Goal: Task Accomplishment & Management: Manage account settings

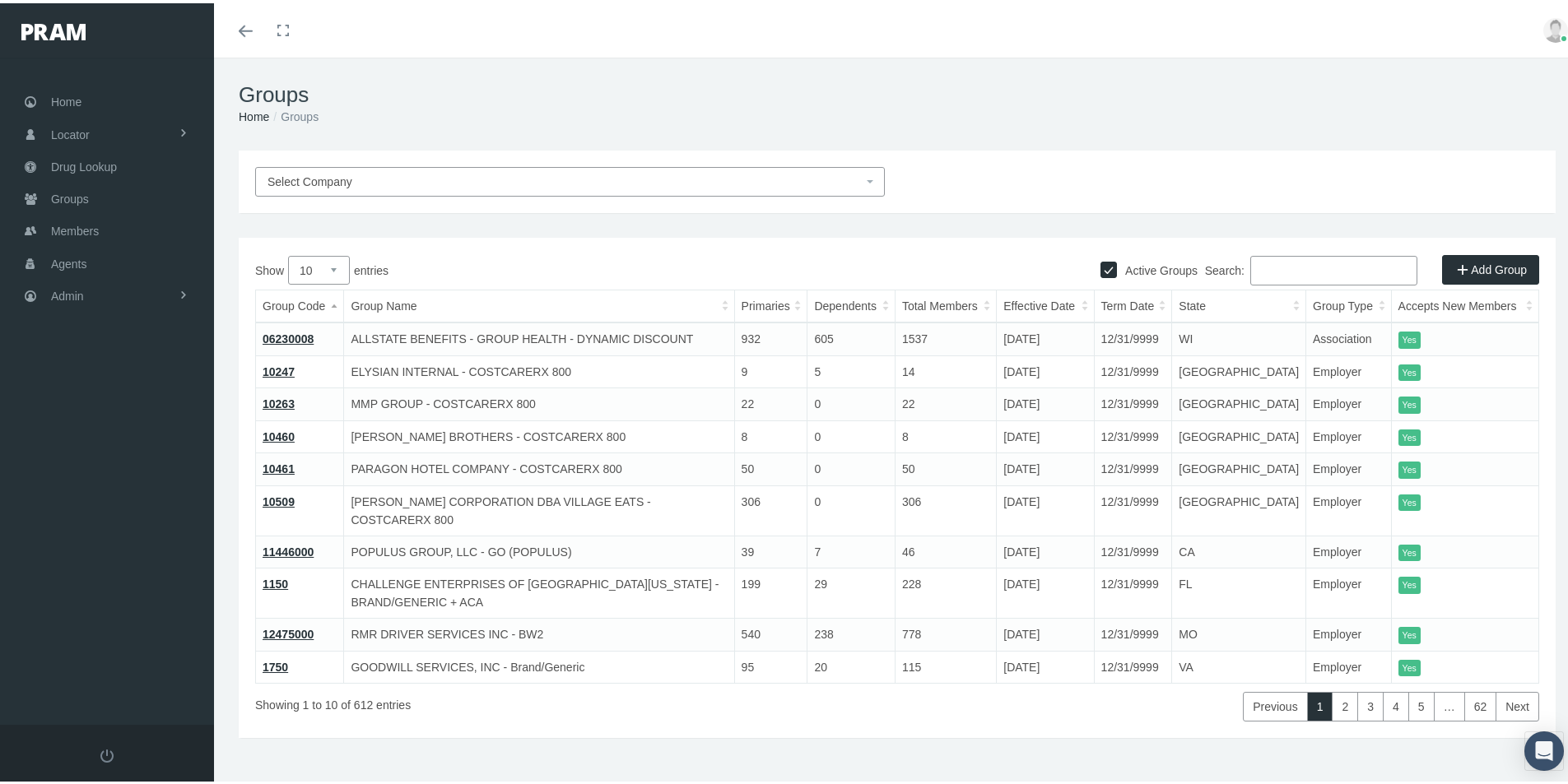
click at [518, 712] on div "Select Company Active Groups Add Group Show 10 25 50 100 entries Search: Group …" at bounding box center [897, 465] width 1366 height 637
click at [66, 197] on span "Groups" at bounding box center [70, 195] width 38 height 31
click at [365, 183] on span "Select Company" at bounding box center [565, 178] width 595 height 18
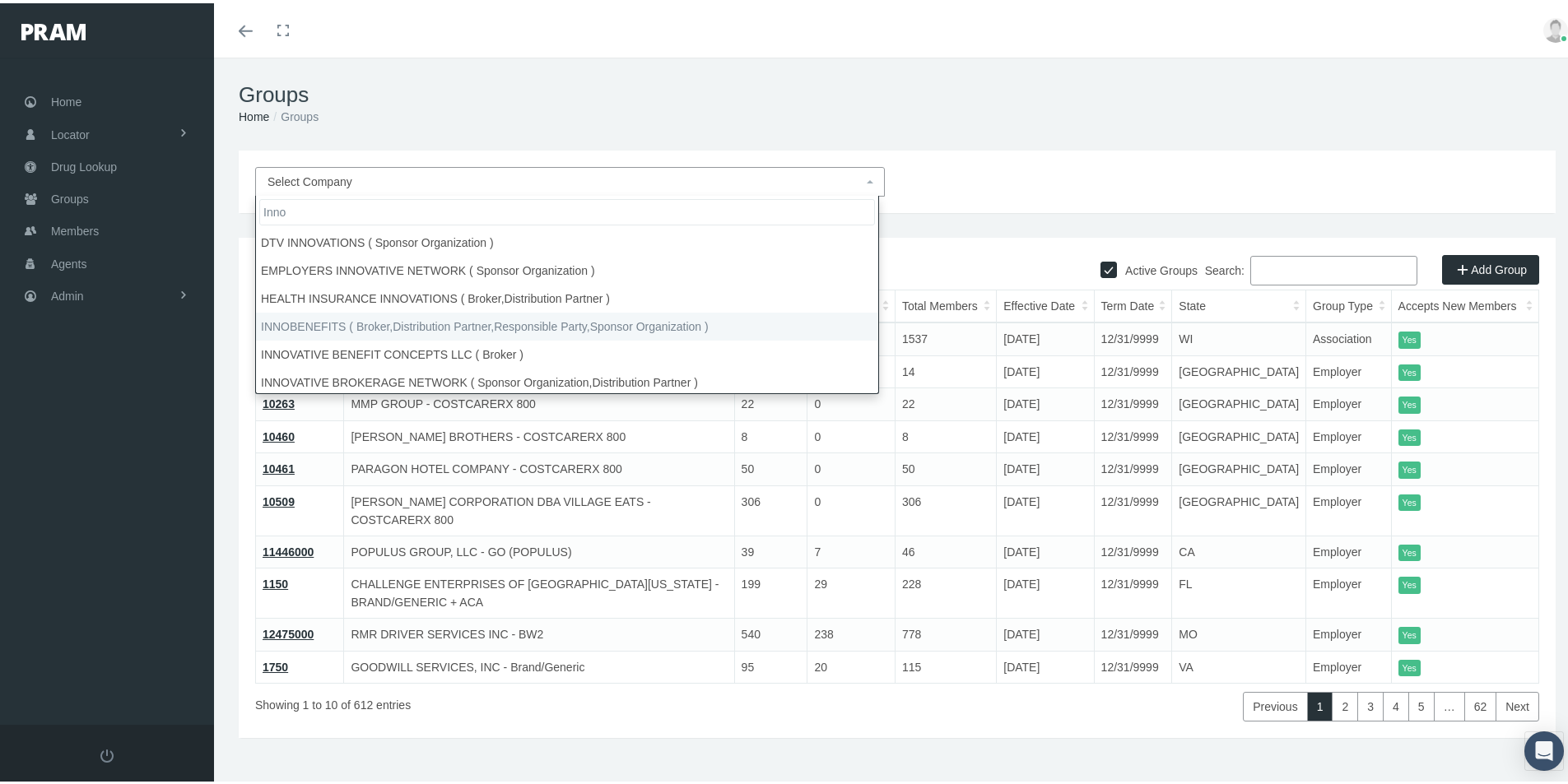
type input "Inno"
select select "2715"
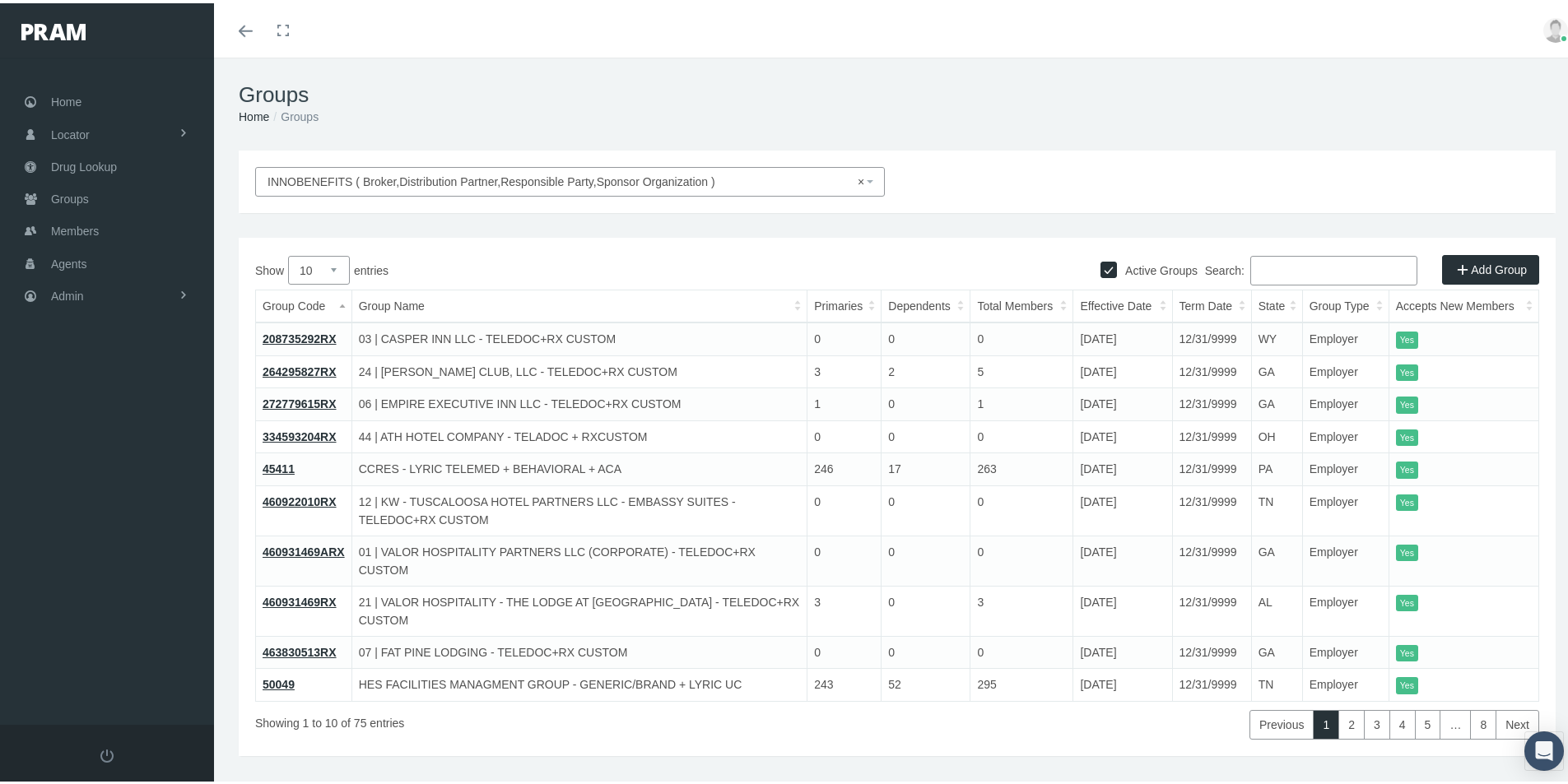
click at [1480, 265] on link "Add Group" at bounding box center [1490, 266] width 97 height 29
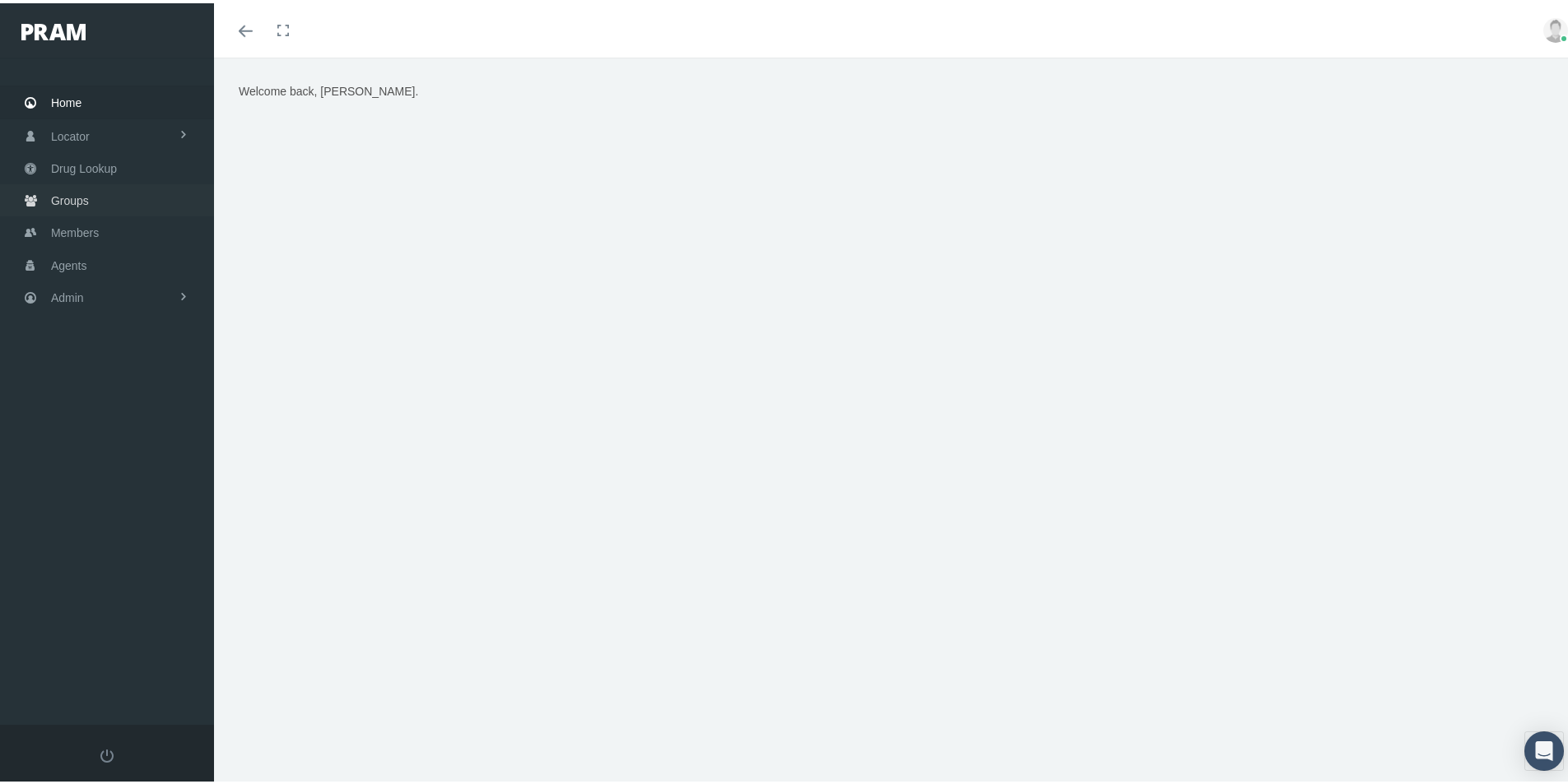
click at [64, 199] on span "Groups" at bounding box center [70, 197] width 38 height 31
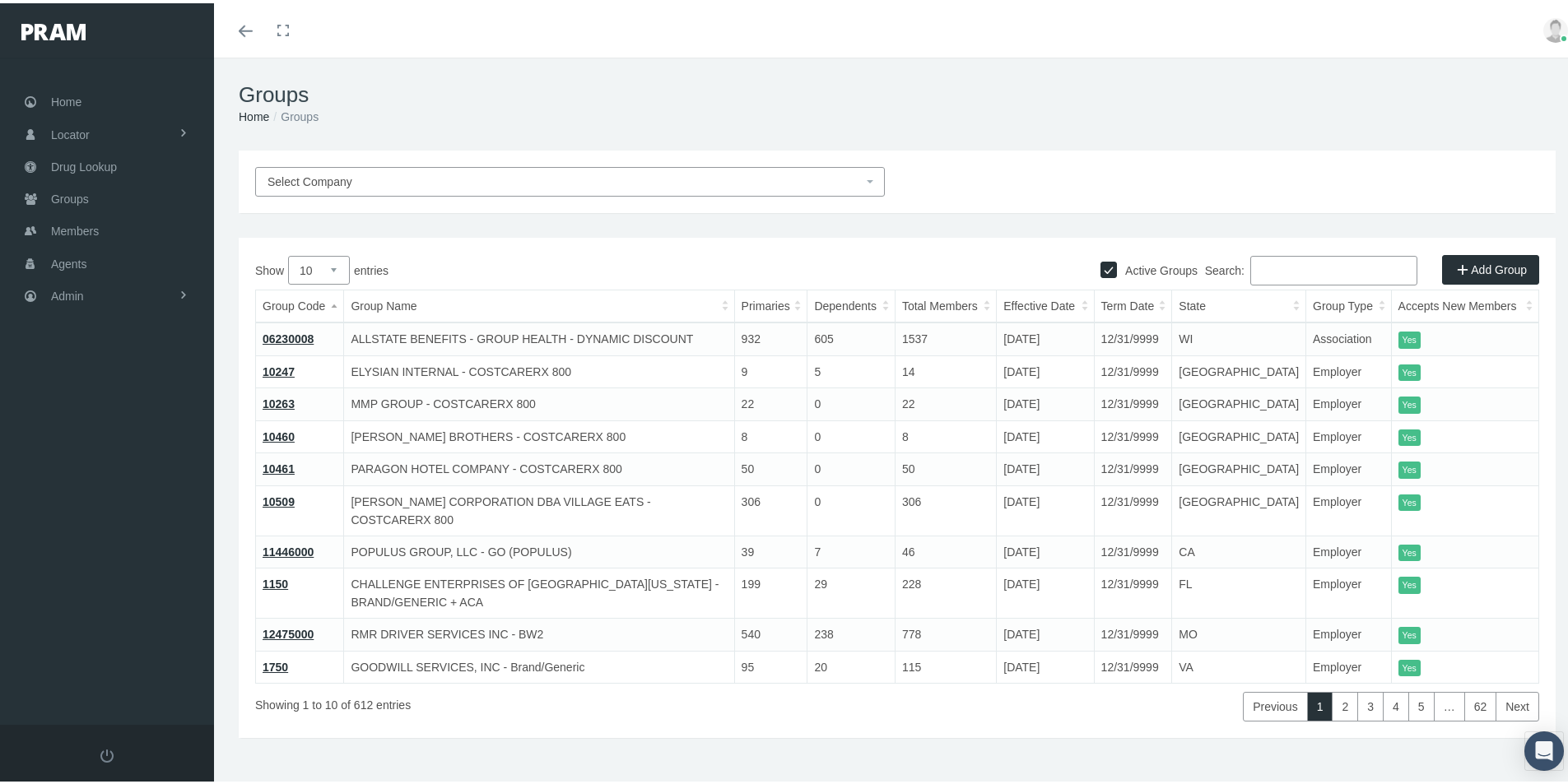
click at [1256, 269] on input "Search:" at bounding box center [1333, 267] width 167 height 29
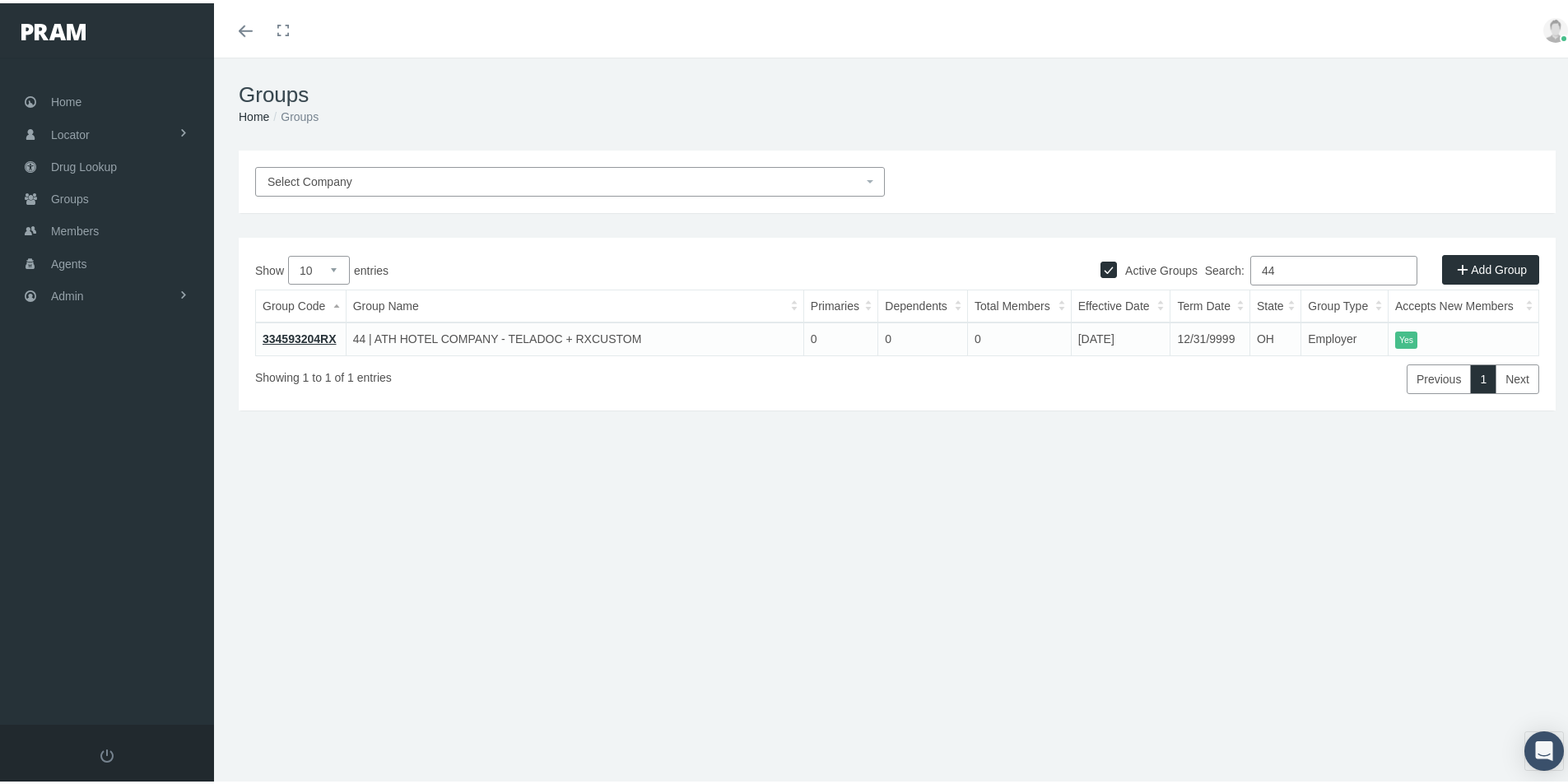
type input "44"
drag, startPoint x: 300, startPoint y: 337, endPoint x: 312, endPoint y: 358, distance: 24.2
click at [300, 338] on link "334593204RX" at bounding box center [299, 336] width 75 height 13
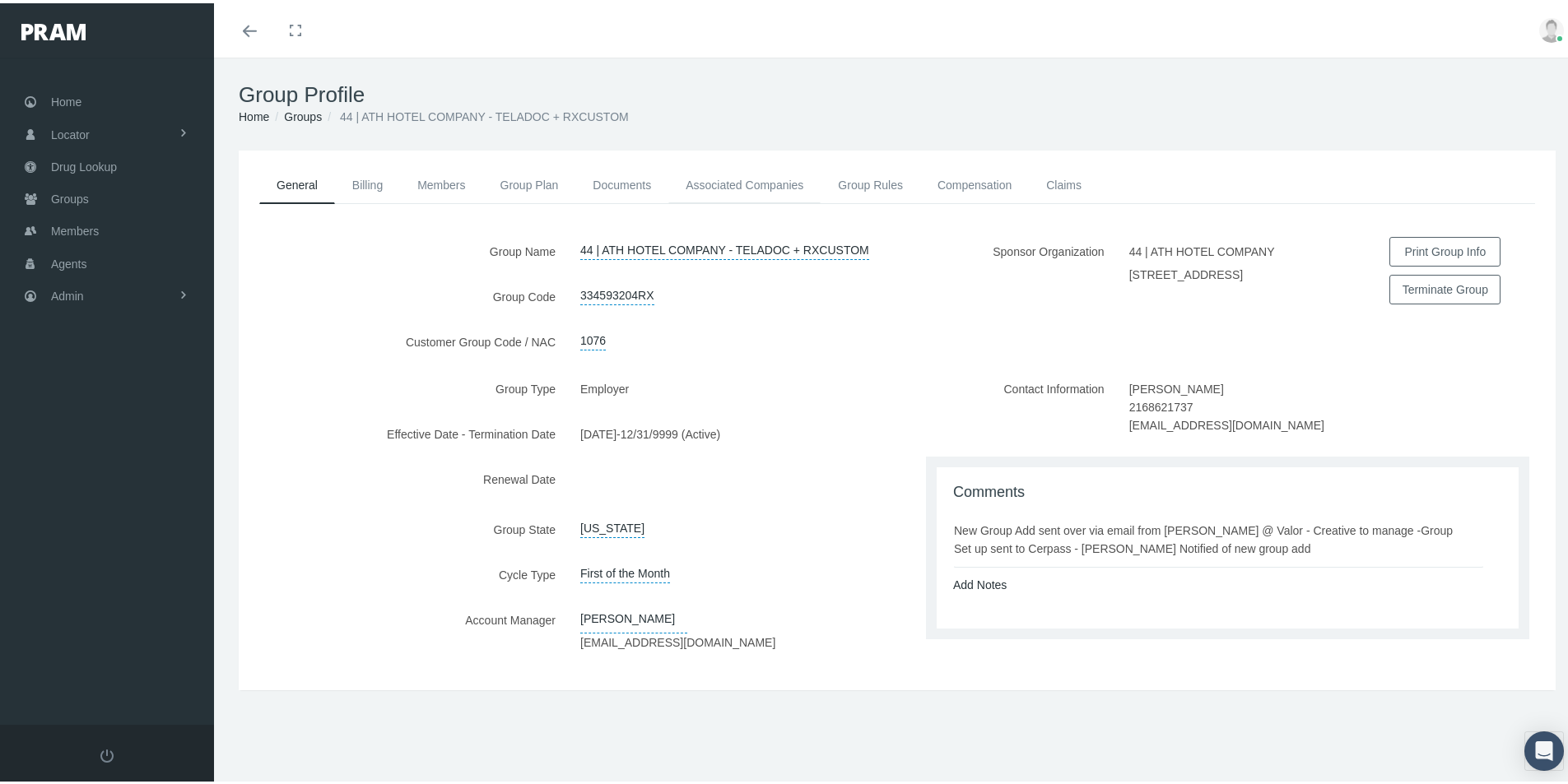
click at [722, 186] on link "Associated Companies" at bounding box center [743, 182] width 152 height 36
click at [726, 179] on link "Associated Companies" at bounding box center [743, 182] width 152 height 36
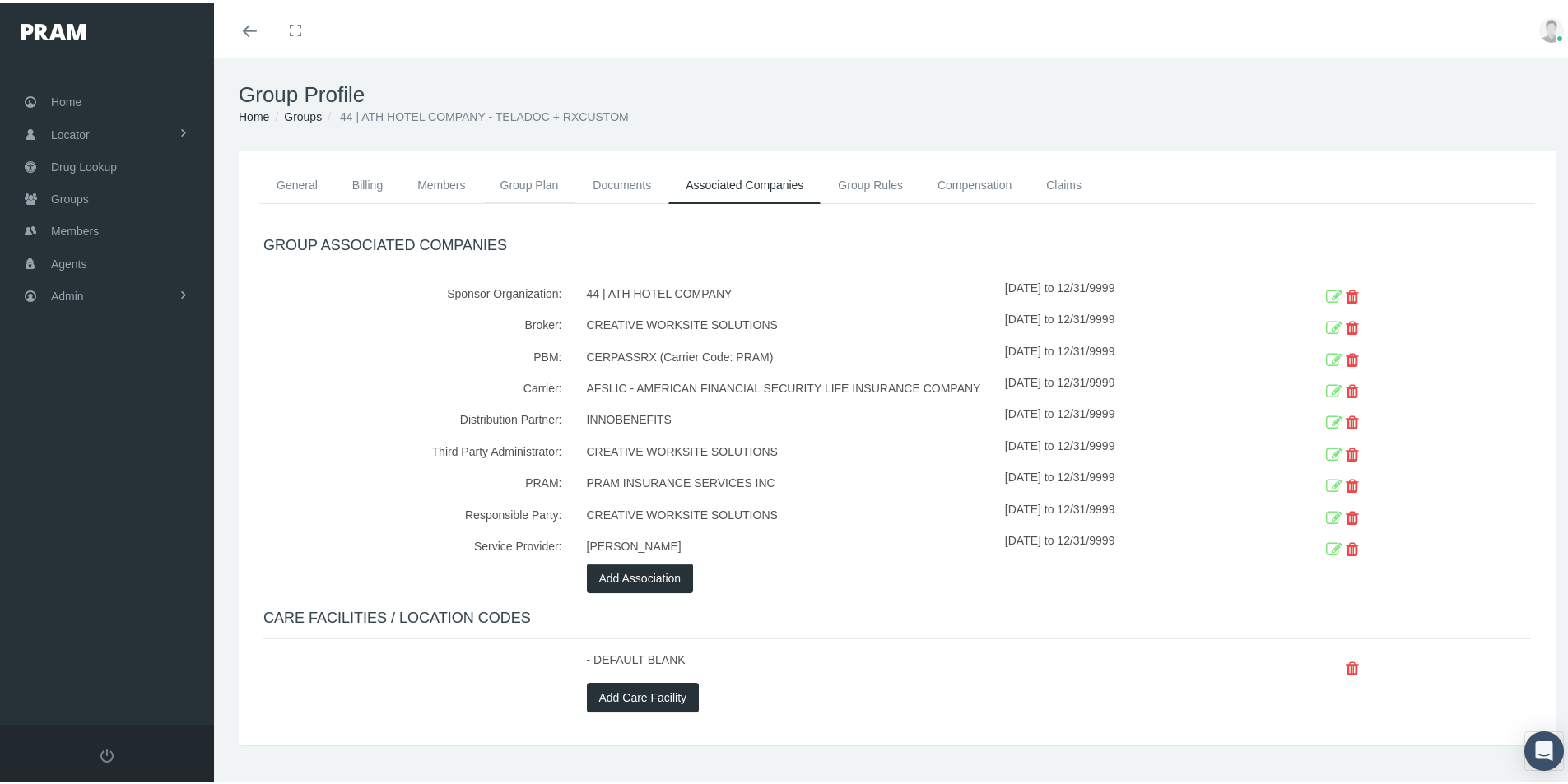
click at [513, 179] on link "Group Plan" at bounding box center [529, 182] width 93 height 36
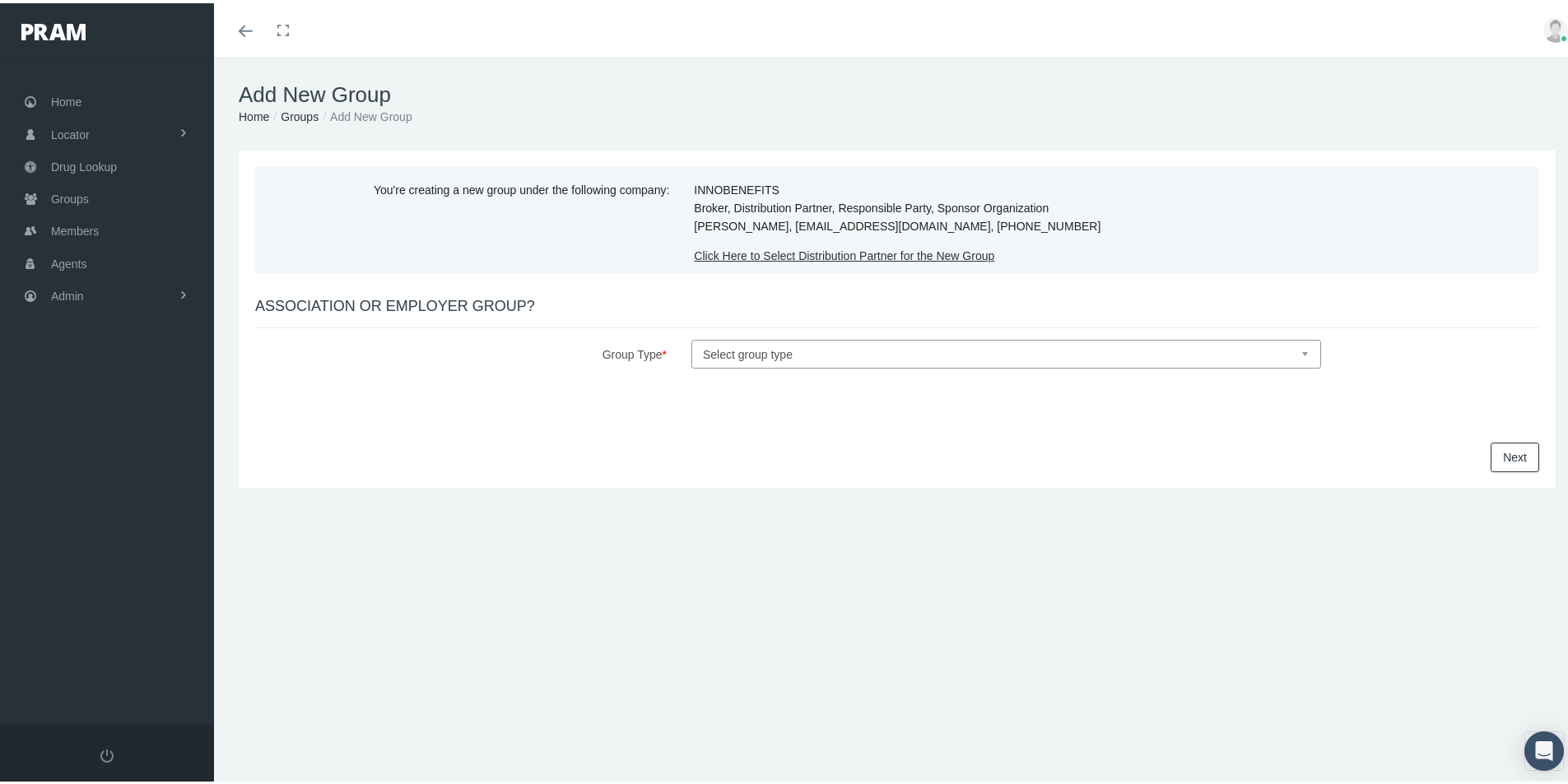
click at [739, 345] on select "Select group type Association Employer" at bounding box center [1006, 351] width 629 height 29
select select "1"
click at [692, 337] on select "Select group type Association Employer" at bounding box center [1006, 351] width 629 height 29
select select
click at [1493, 442] on link "Next" at bounding box center [1514, 454] width 48 height 29
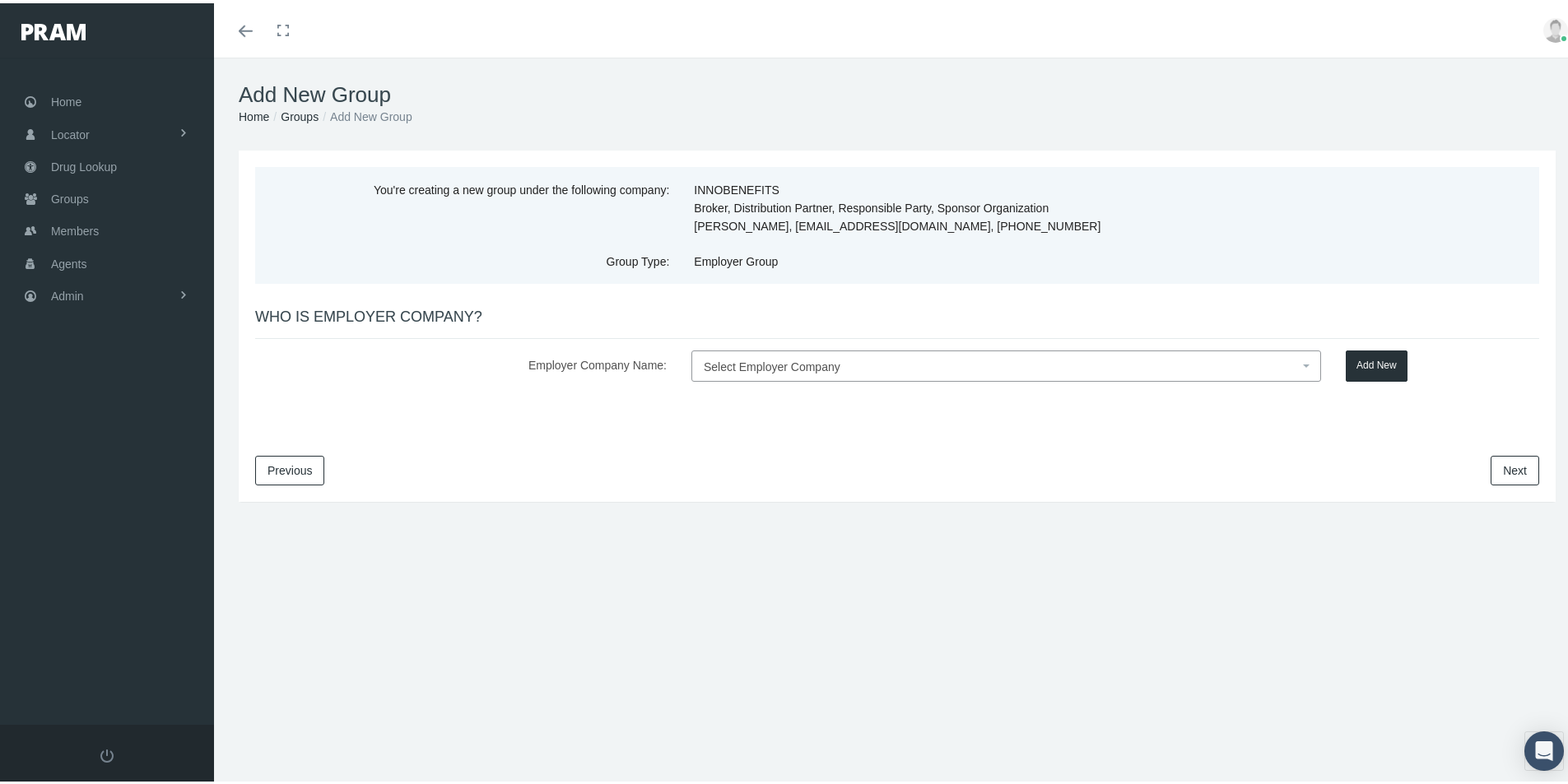
click at [727, 360] on span "Select Employer Company" at bounding box center [772, 364] width 137 height 13
type input "45 | Ted Turner Driver, LLC"
click at [1376, 363] on button "Add New" at bounding box center [1376, 362] width 61 height 31
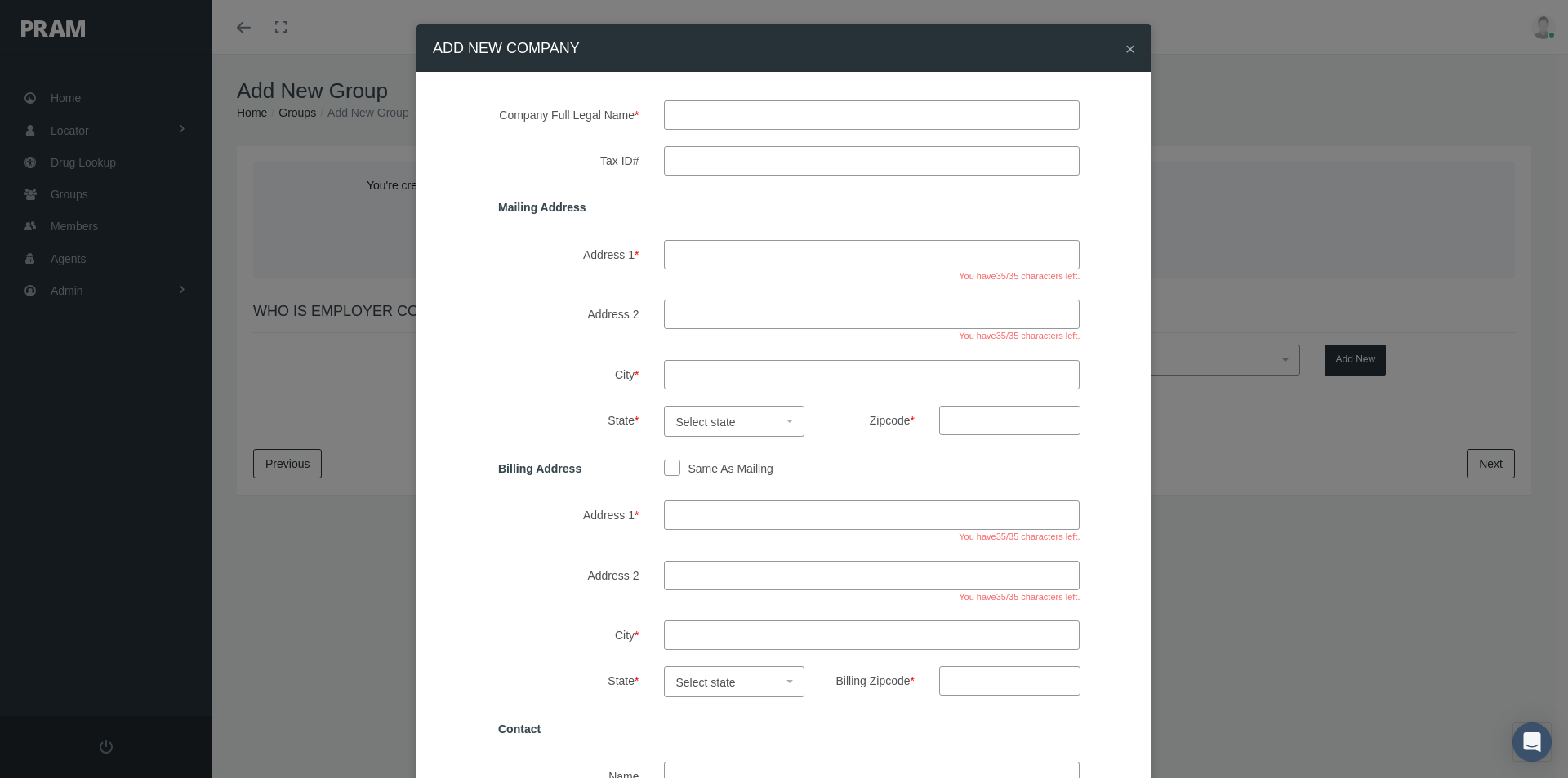
drag, startPoint x: 690, startPoint y: 112, endPoint x: 712, endPoint y: 113, distance: 22.0
click at [690, 113] on input "text" at bounding box center [872, 114] width 417 height 29
type input "T"
type input "45 | Ted Turner Driver, LLC"
click at [679, 156] on input "Tax ID#" at bounding box center [872, 160] width 417 height 29
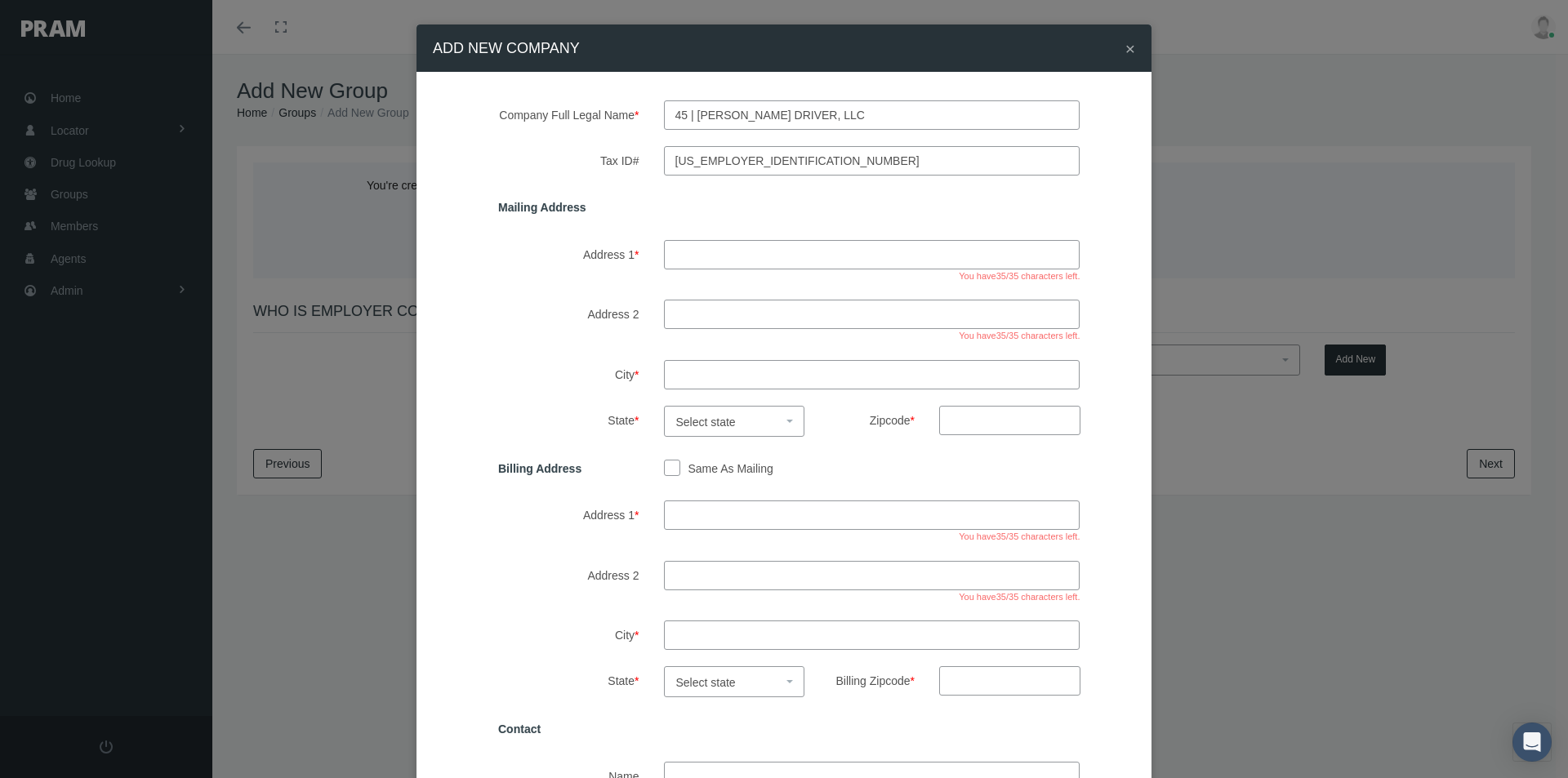
type input "87-4373240"
drag, startPoint x: 665, startPoint y: 251, endPoint x: 760, endPoint y: 250, distance: 95.0
click at [665, 251] on input "Address 1 *" at bounding box center [872, 254] width 417 height 29
type input "400 Galleria Parkway southeast"
click at [691, 317] on input "Address 2" at bounding box center [872, 314] width 417 height 29
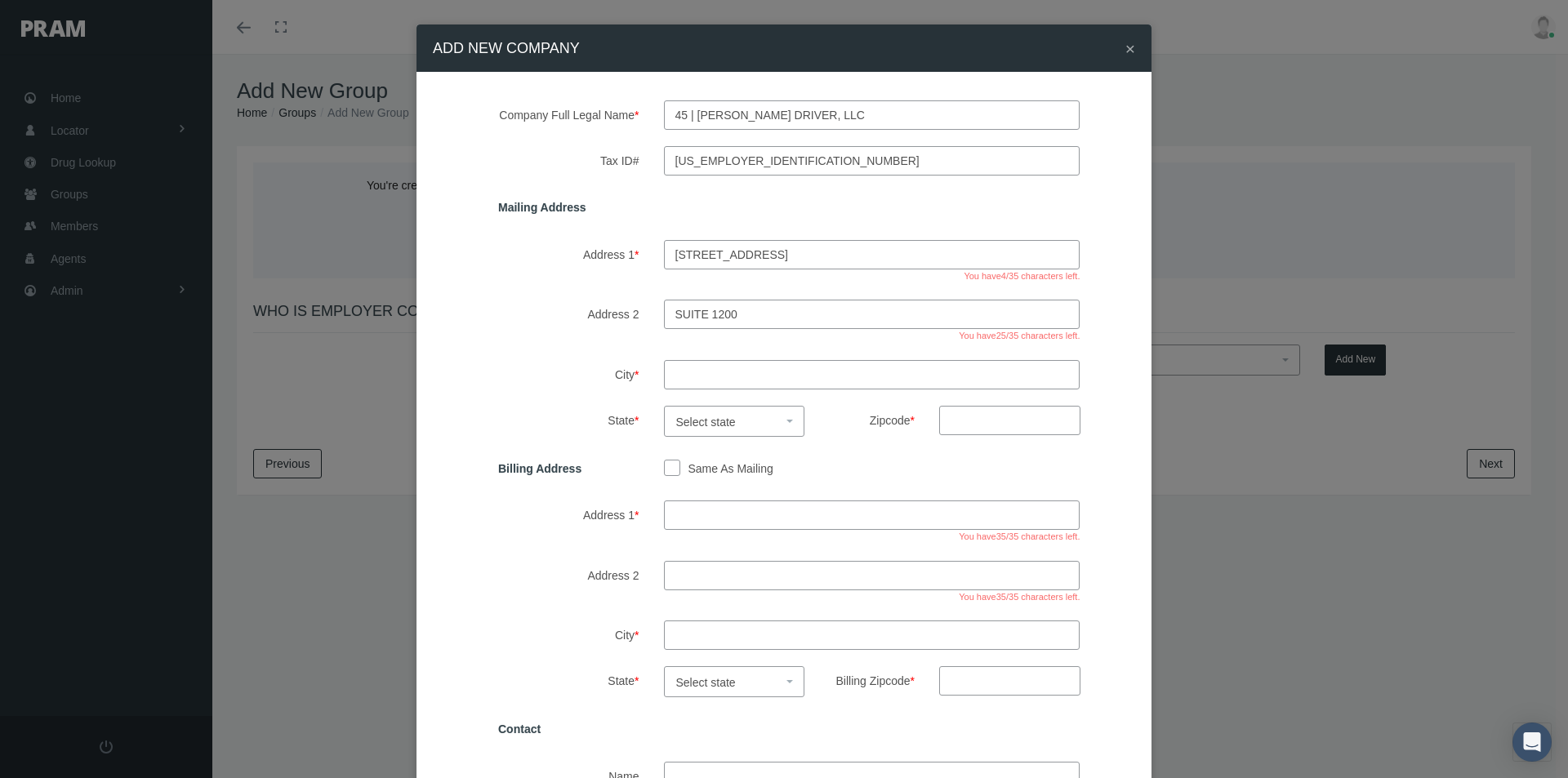
type input "suite 1200"
click at [685, 376] on input "City *" at bounding box center [872, 374] width 417 height 29
type input "Atlanta"
click at [685, 419] on span "Select state" at bounding box center [706, 422] width 60 height 13
click at [681, 457] on input "search" at bounding box center [728, 452] width 133 height 26
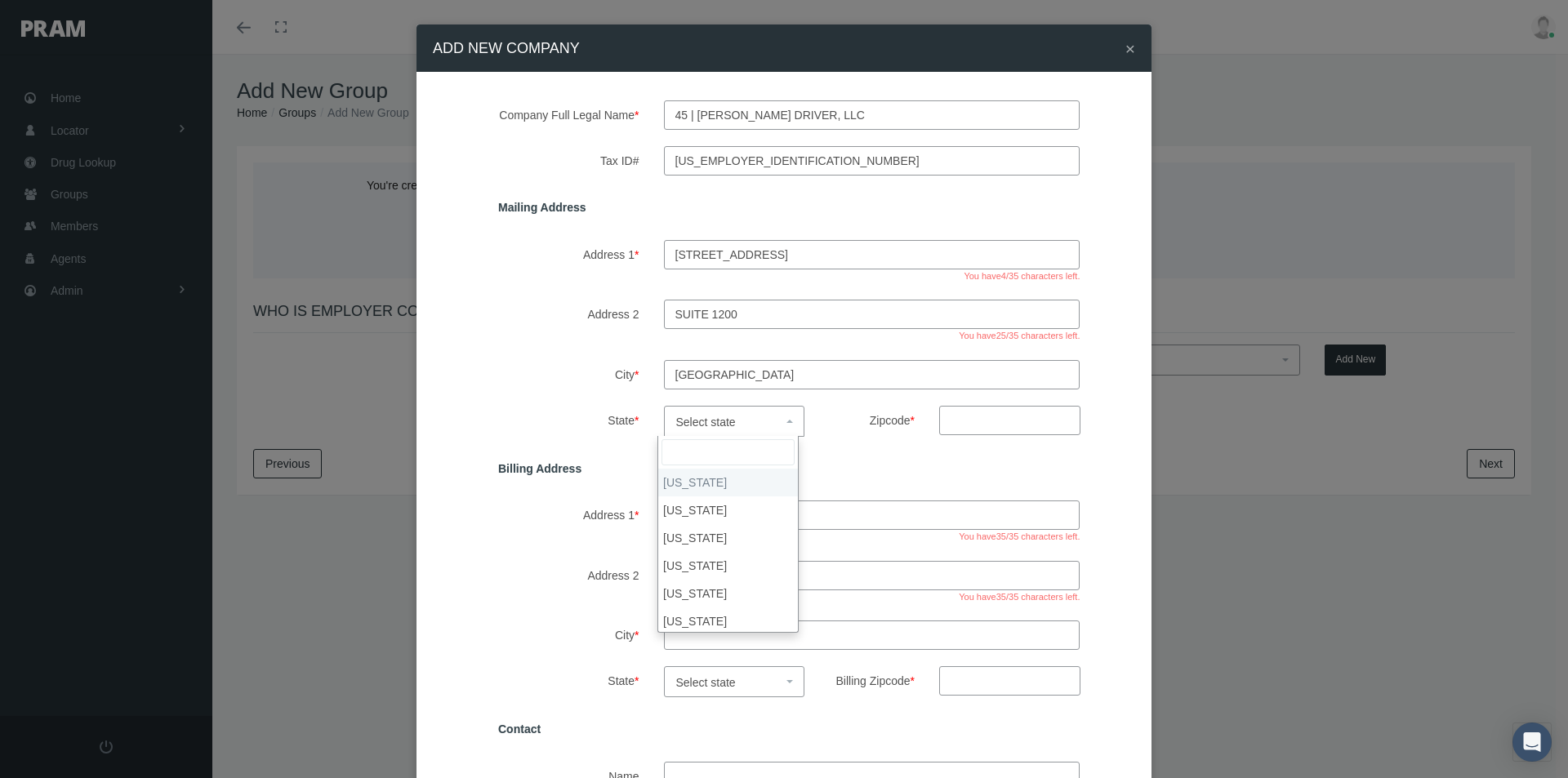
click at [702, 451] on input "search" at bounding box center [728, 452] width 133 height 26
drag, startPoint x: 683, startPoint y: 563, endPoint x: 707, endPoint y: 560, distance: 24.2
select select "GA"
drag, startPoint x: 947, startPoint y: 419, endPoint x: 967, endPoint y: 420, distance: 20.0
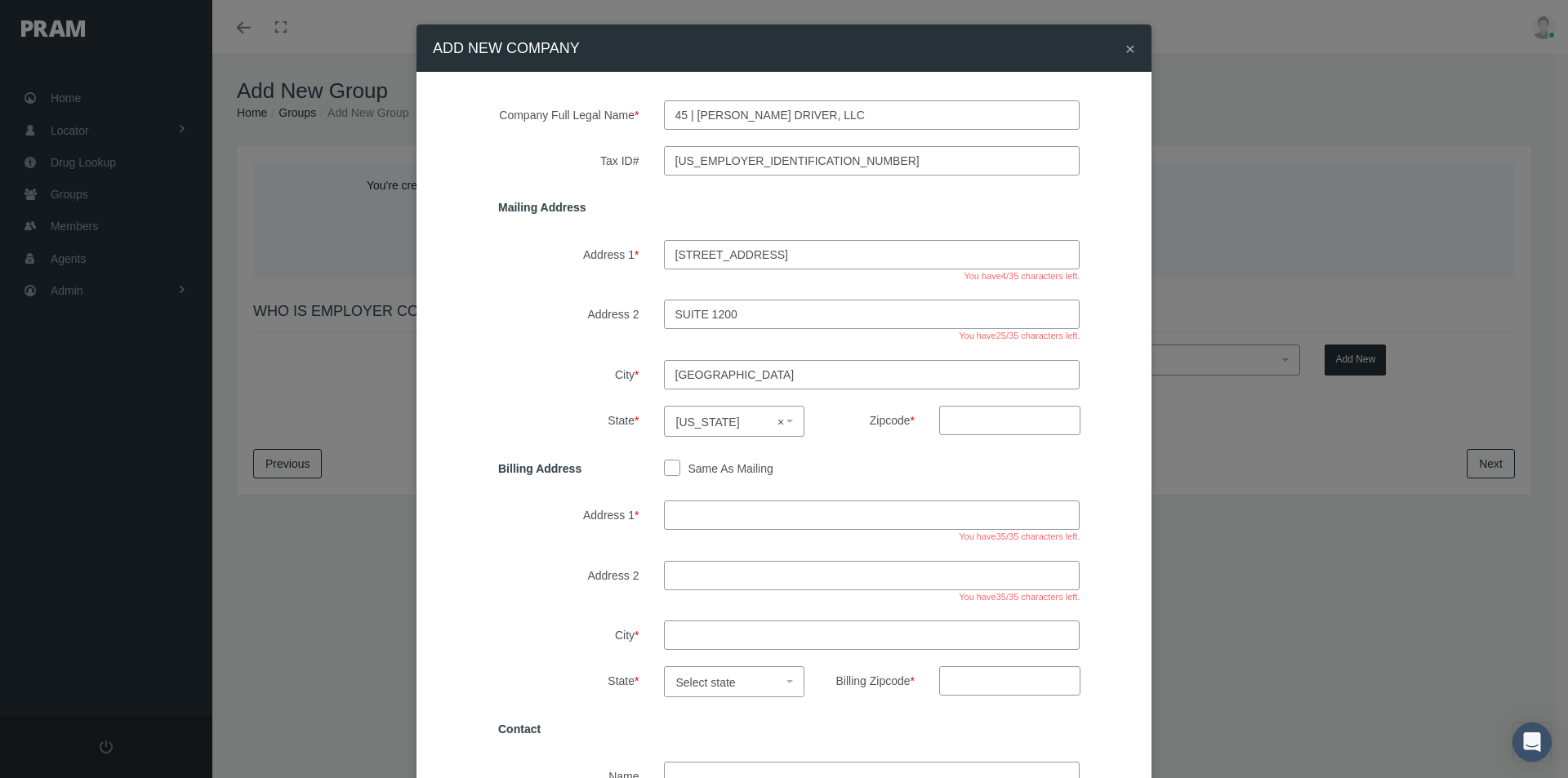
click at [947, 419] on input "Zipcode *" at bounding box center [1009, 420] width 141 height 29
type input "30339"
drag, startPoint x: 666, startPoint y: 464, endPoint x: 681, endPoint y: 470, distance: 16.2
click at [666, 464] on input "Same As Mailing" at bounding box center [671, 466] width 16 height 16
checkbox input "true"
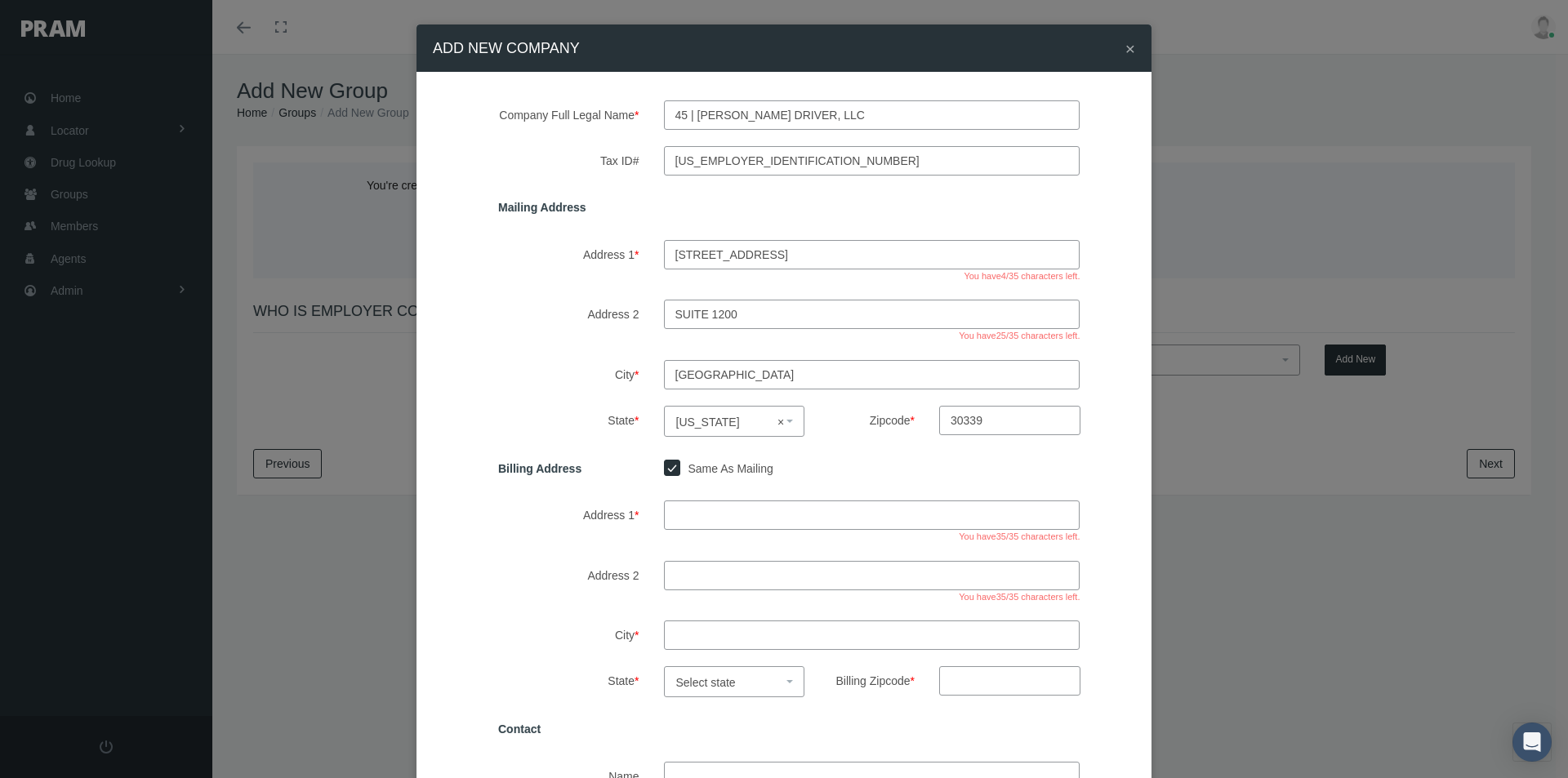
type input "400 Galleria Parkway southeast"
type input "suite 1200"
type input "Atlanta"
select select "GA"
type input "30339"
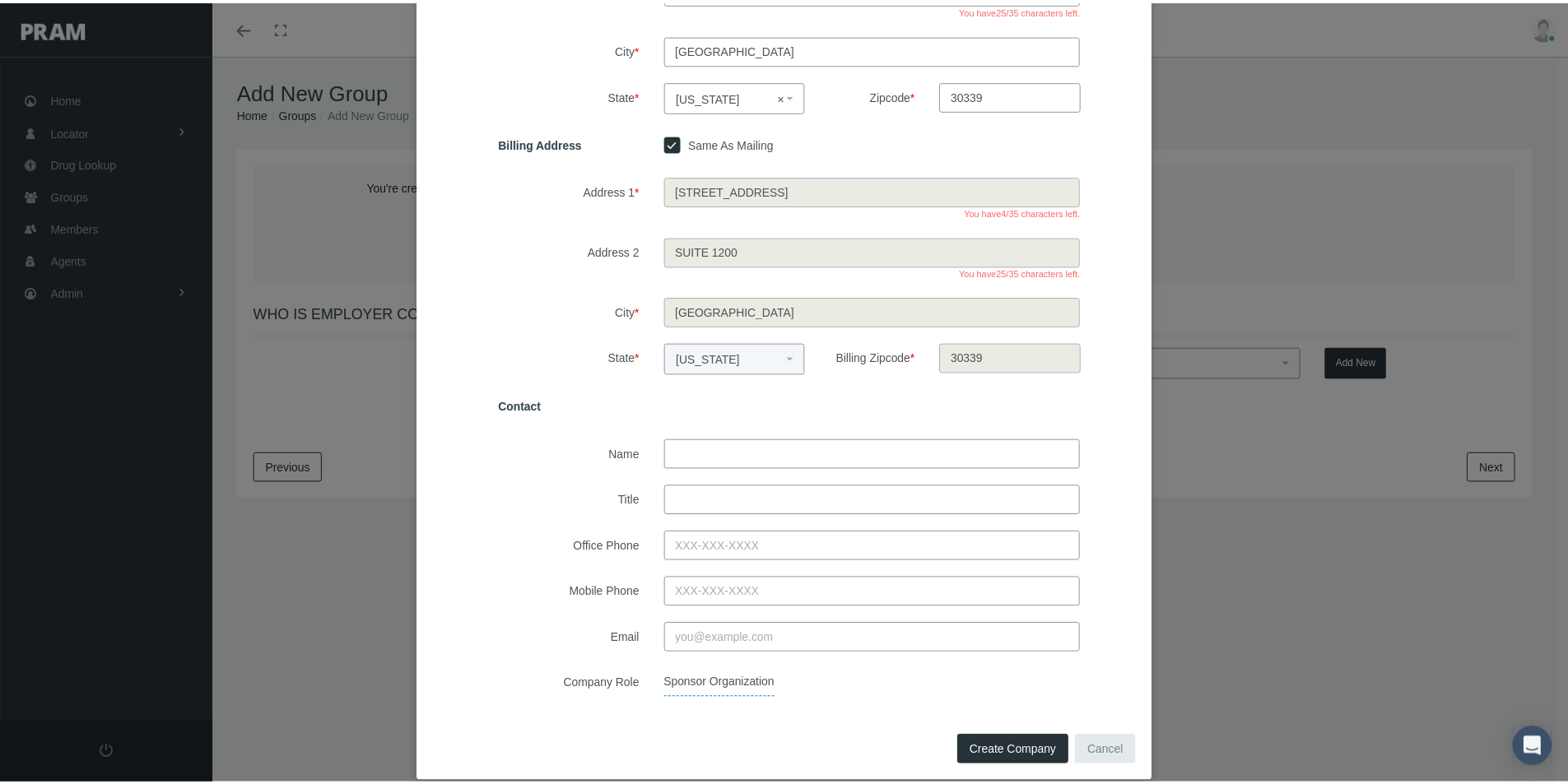
scroll to position [329, 0]
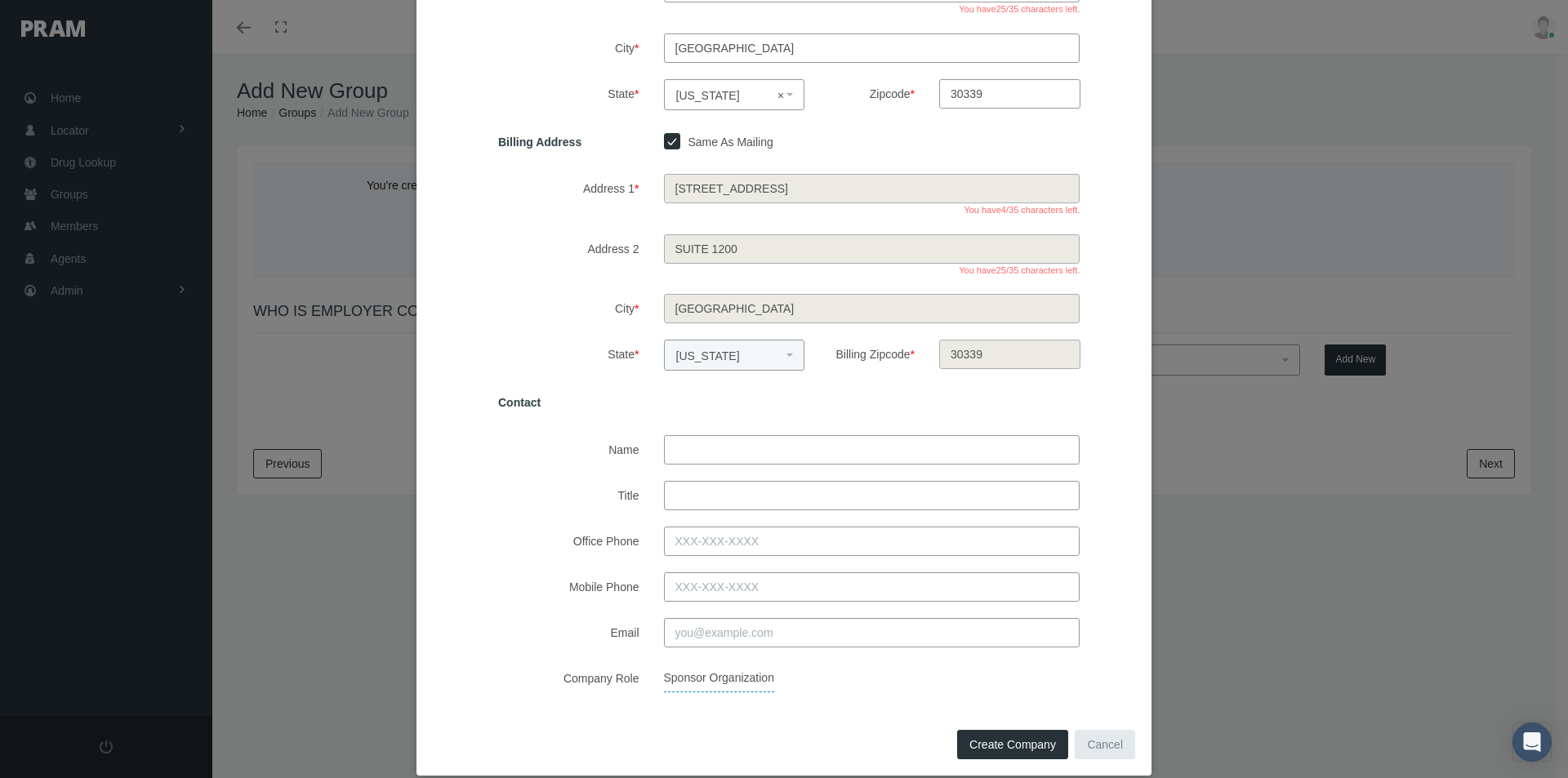
drag, startPoint x: 681, startPoint y: 453, endPoint x: 937, endPoint y: 438, distance: 256.4
click at [683, 452] on input "Name" at bounding box center [872, 449] width 417 height 29
type input "Lakiesha Mcdaniel"
click at [711, 498] on input "Title" at bounding box center [872, 495] width 417 height 29
click at [724, 492] on input "Systems Director" at bounding box center [872, 495] width 417 height 29
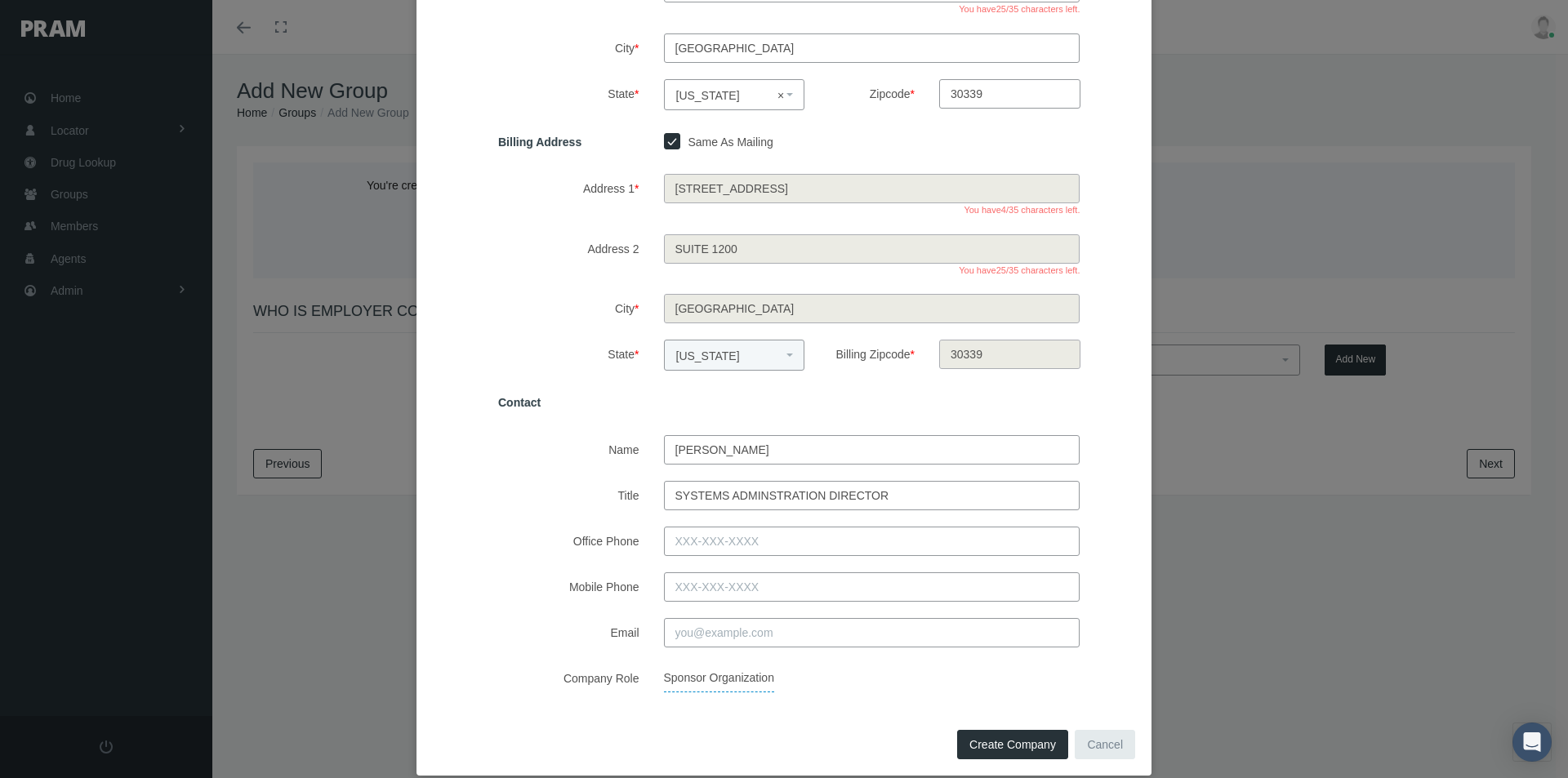
type input "Systems Adminstration Director"
drag, startPoint x: 681, startPoint y: 546, endPoint x: 731, endPoint y: 527, distance: 53.5
click at [681, 546] on input "Office Phone" at bounding box center [872, 541] width 417 height 29
type input "216-862-1737"
drag, startPoint x: 688, startPoint y: 637, endPoint x: 696, endPoint y: 632, distance: 9.4
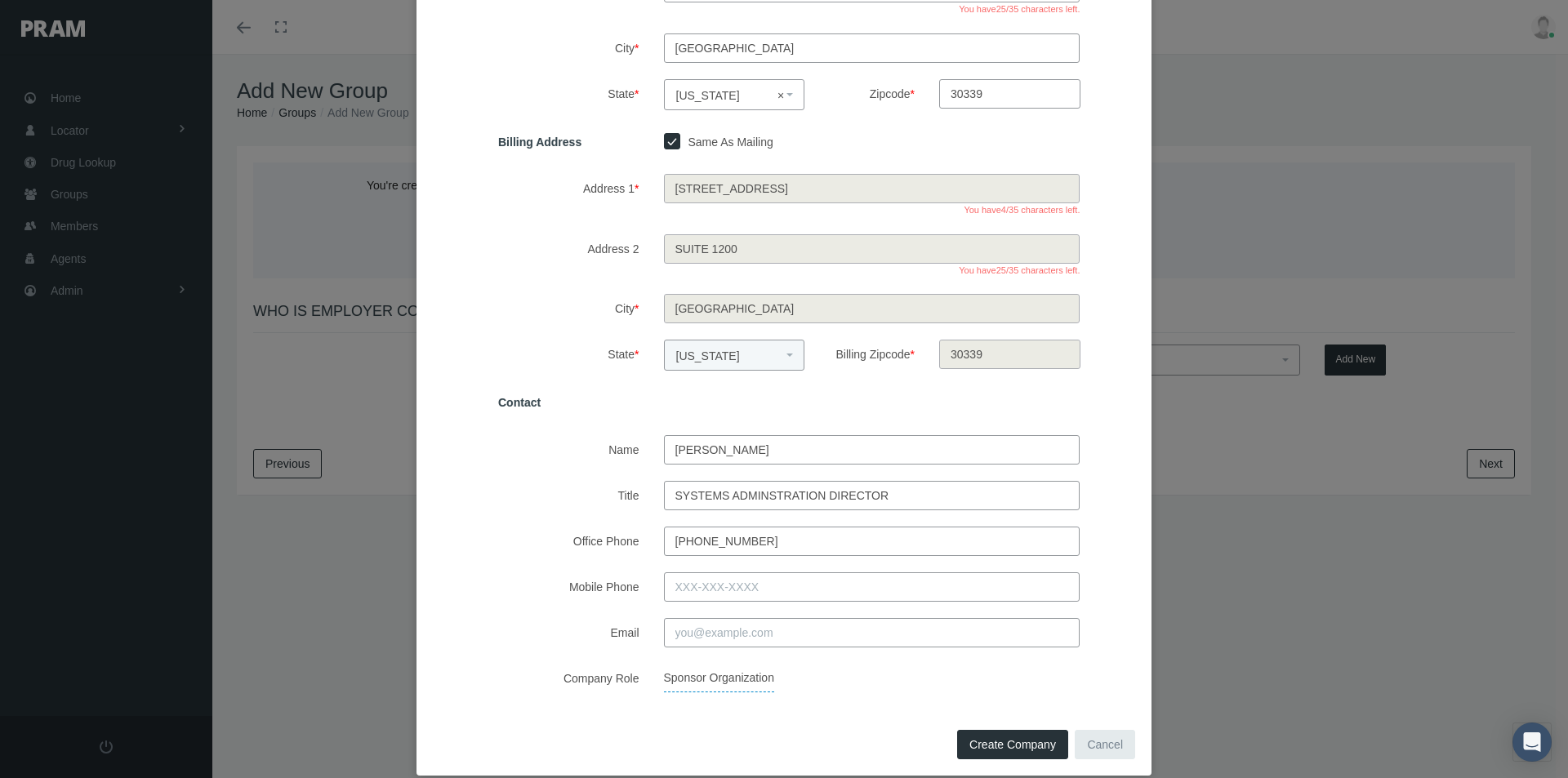
click at [688, 637] on input "Email" at bounding box center [872, 632] width 417 height 29
type input "lmcdaniel@valorhospitality.com"
click at [985, 745] on span "Create Company" at bounding box center [1013, 745] width 86 height 13
select select
checkbox input "false"
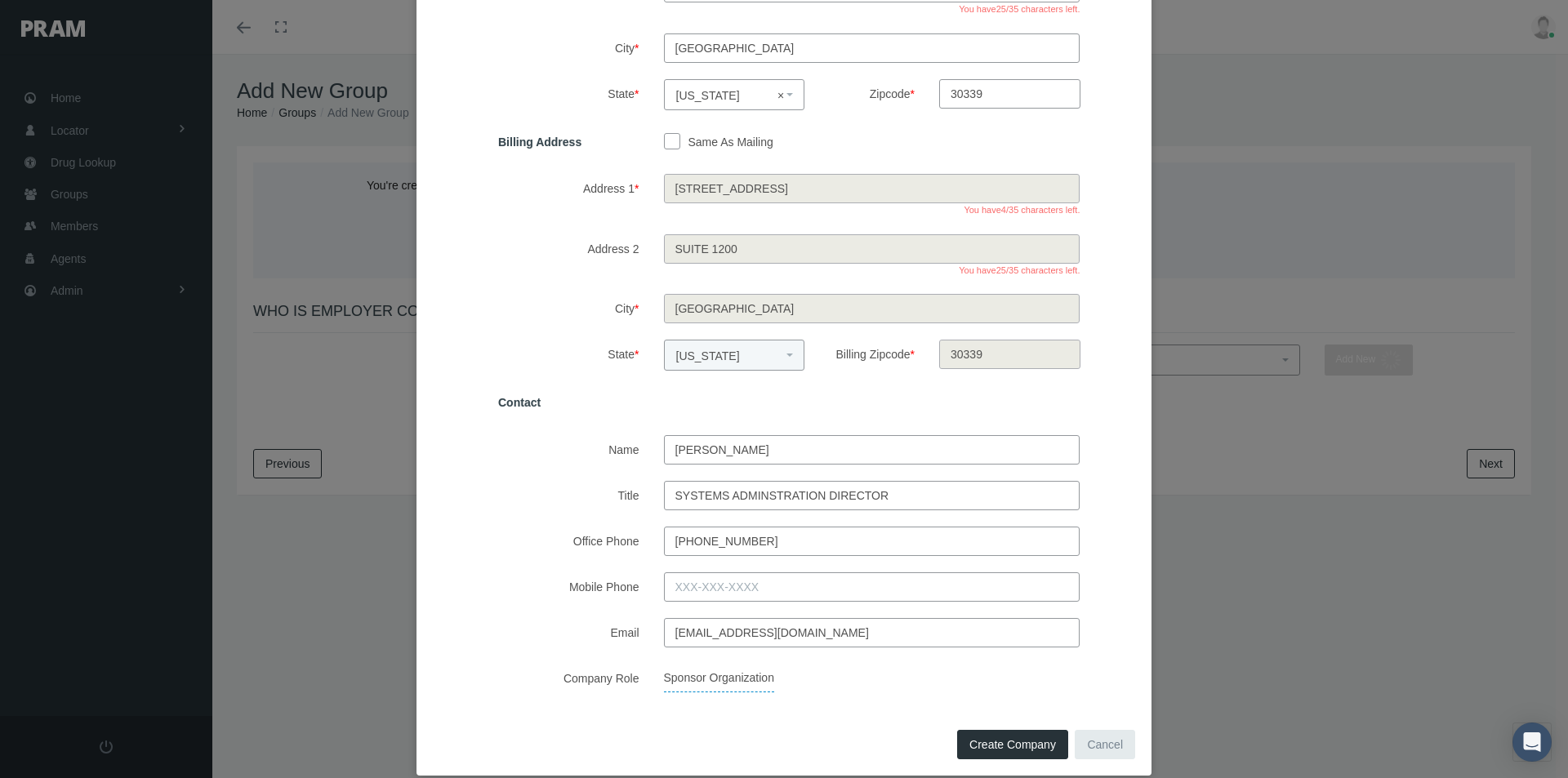
select select
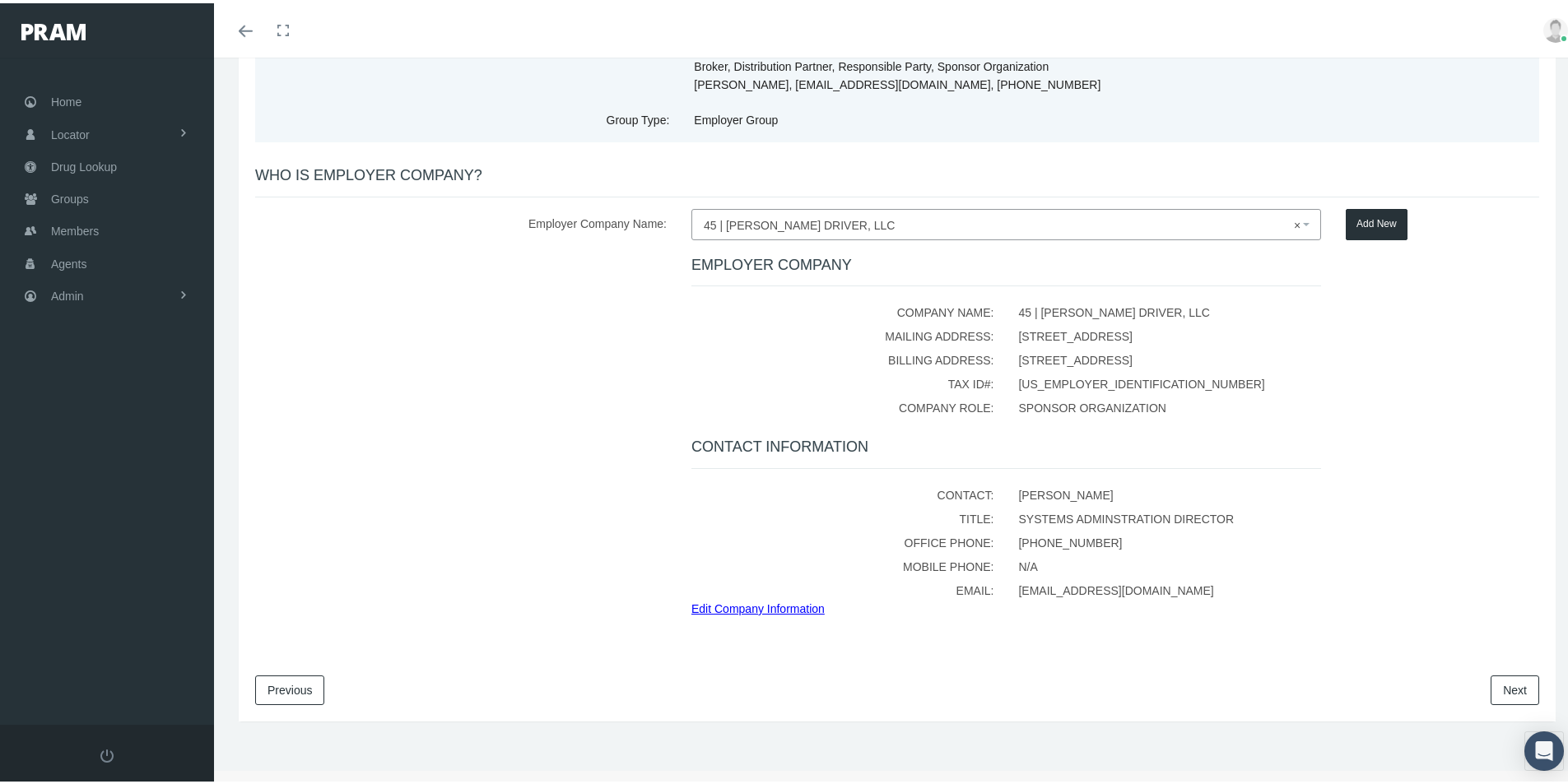
scroll to position [143, 0]
click at [1498, 681] on link "Next" at bounding box center [1514, 685] width 48 height 29
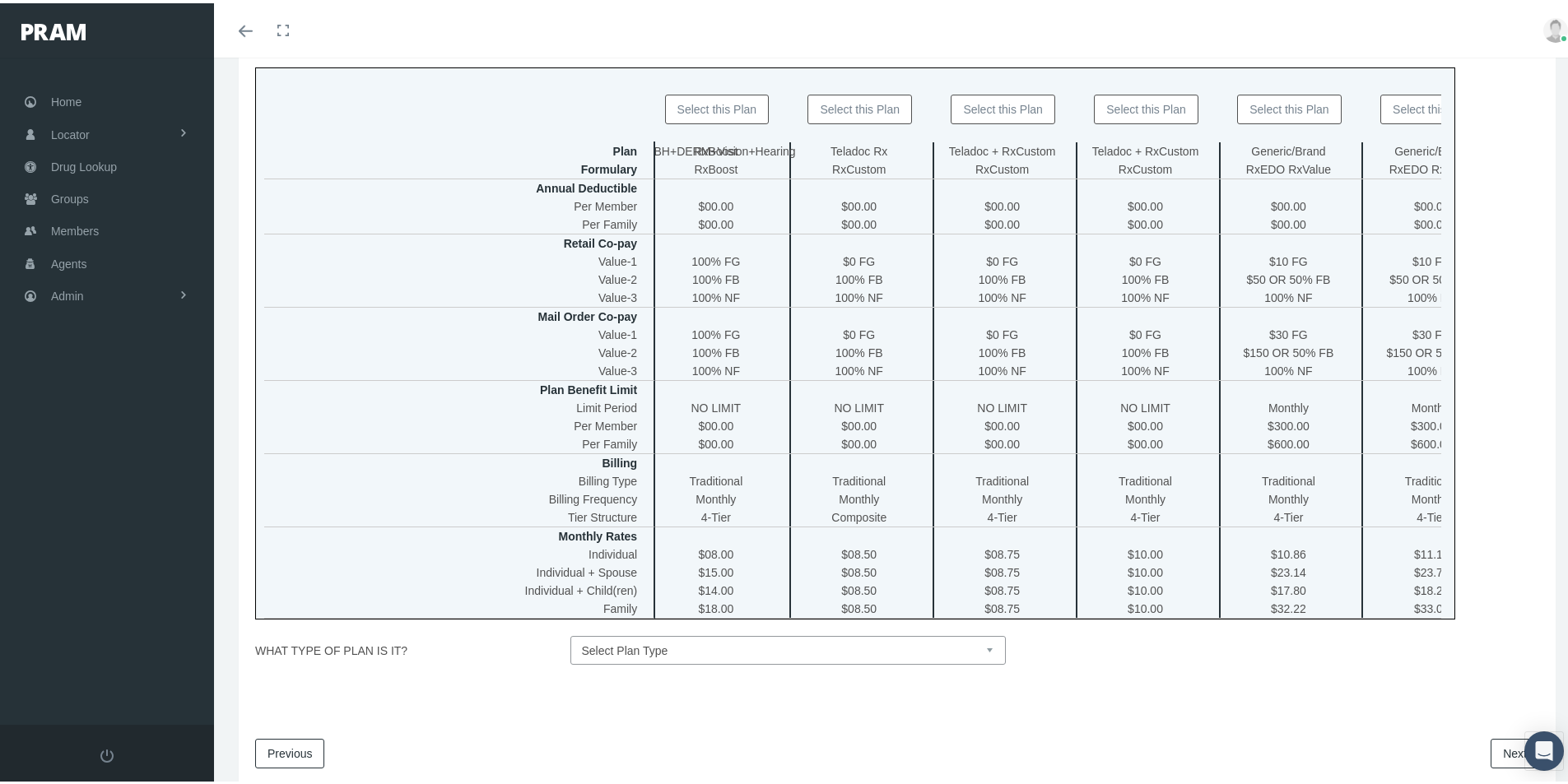
scroll to position [0, 1780]
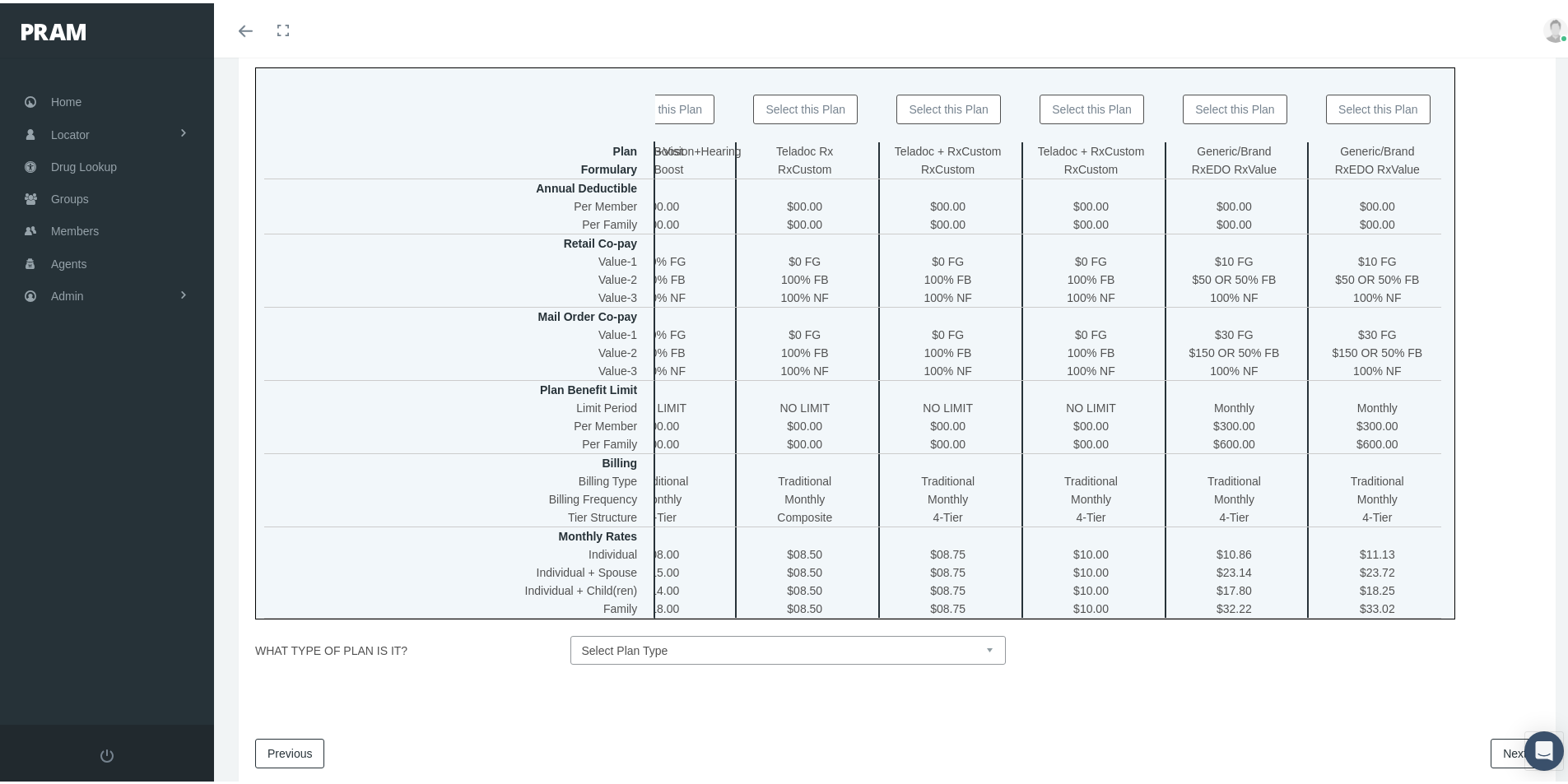
click at [1087, 101] on button "Select this Plan" at bounding box center [1092, 106] width 105 height 29
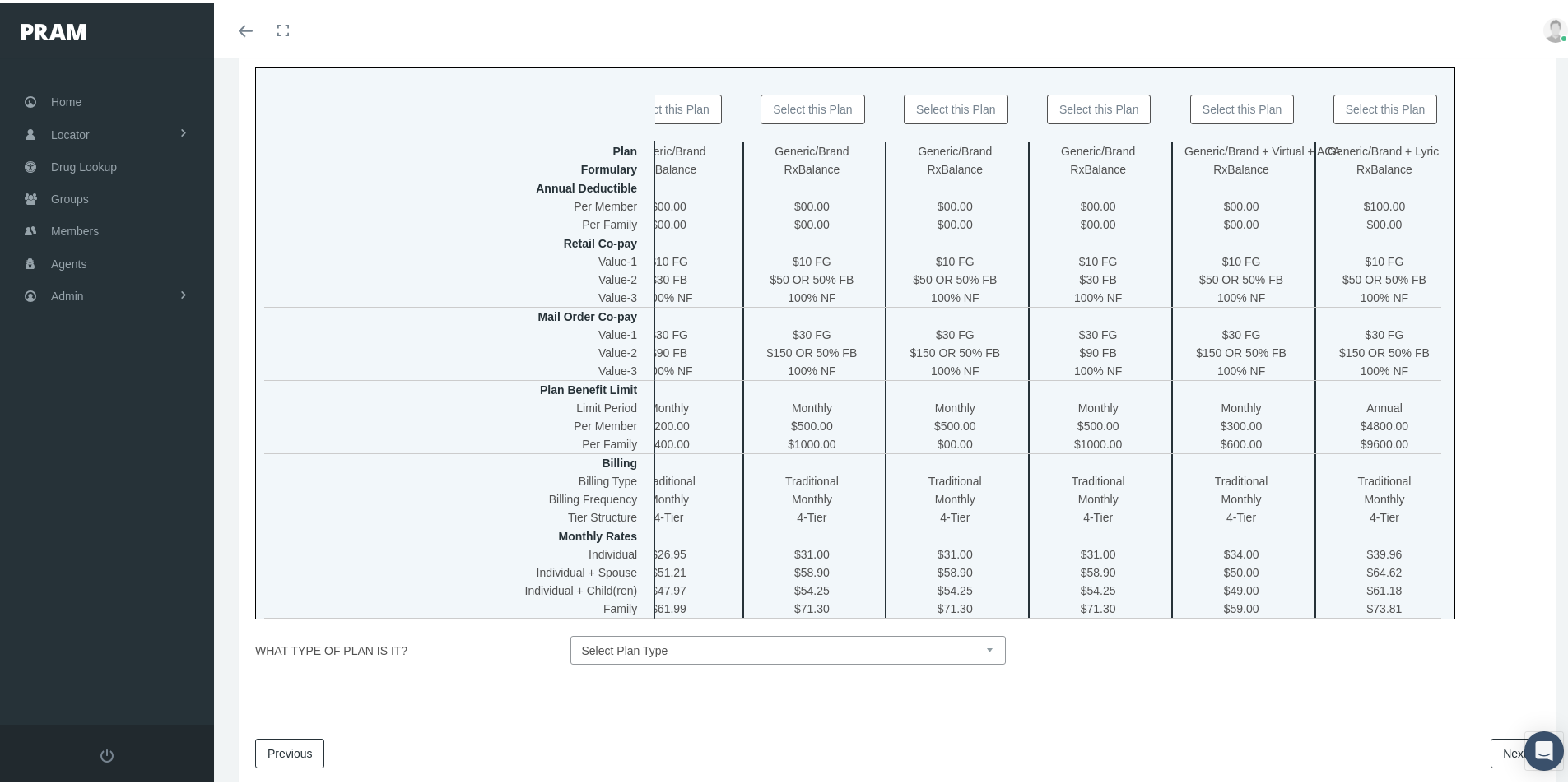
scroll to position [0, 0]
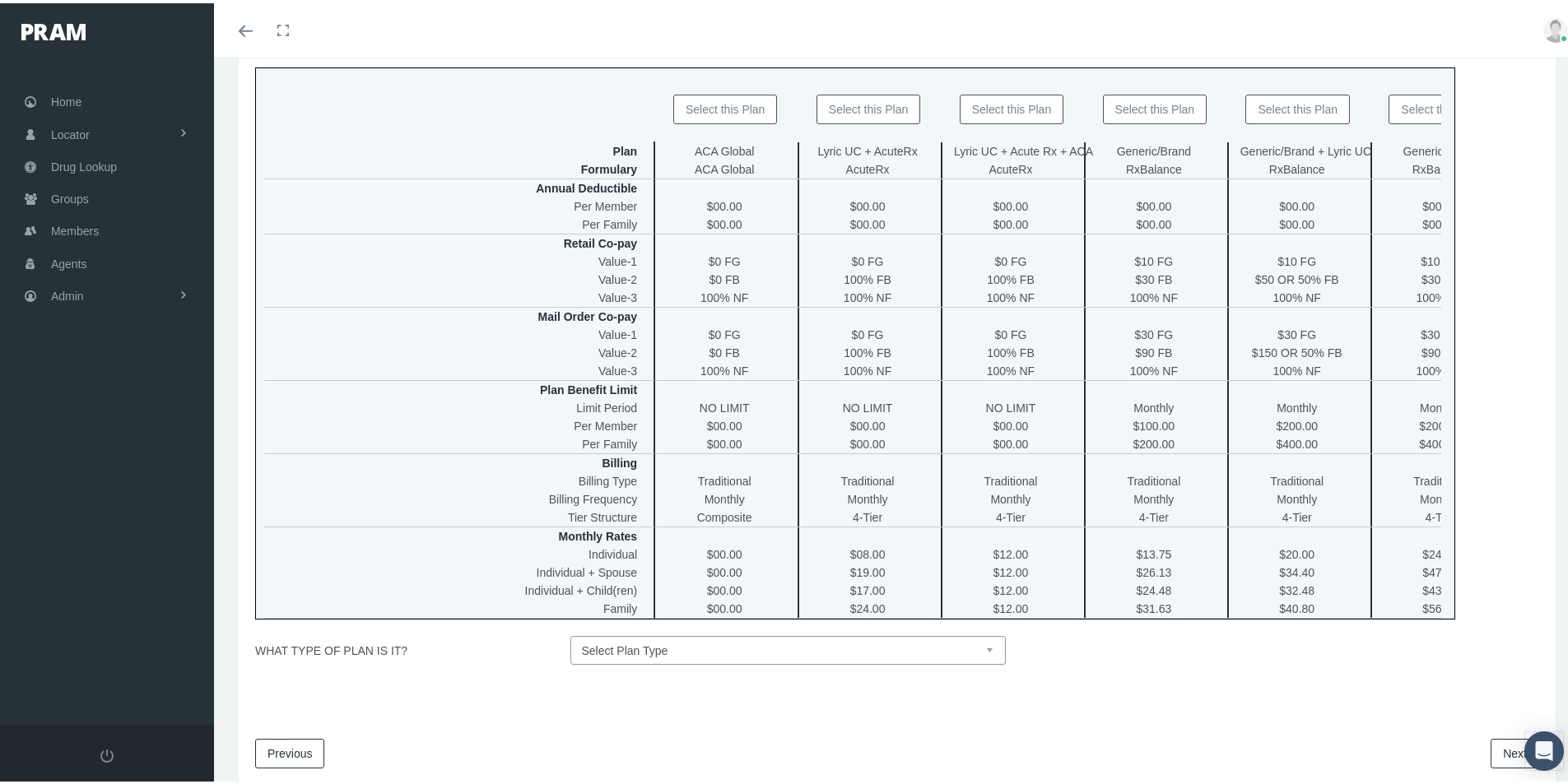
drag, startPoint x: 983, startPoint y: 659, endPoint x: 972, endPoint y: 661, distance: 11.2
click at [983, 658] on select "Select Plan Type Insured Lyric Lean Unknown" at bounding box center [789, 647] width 436 height 29
select select "0"
click at [571, 644] on select "Select Plan Type Insured Lyric Lean Unknown" at bounding box center [789, 647] width 436 height 29
click at [1493, 762] on link "Next" at bounding box center [1514, 750] width 48 height 29
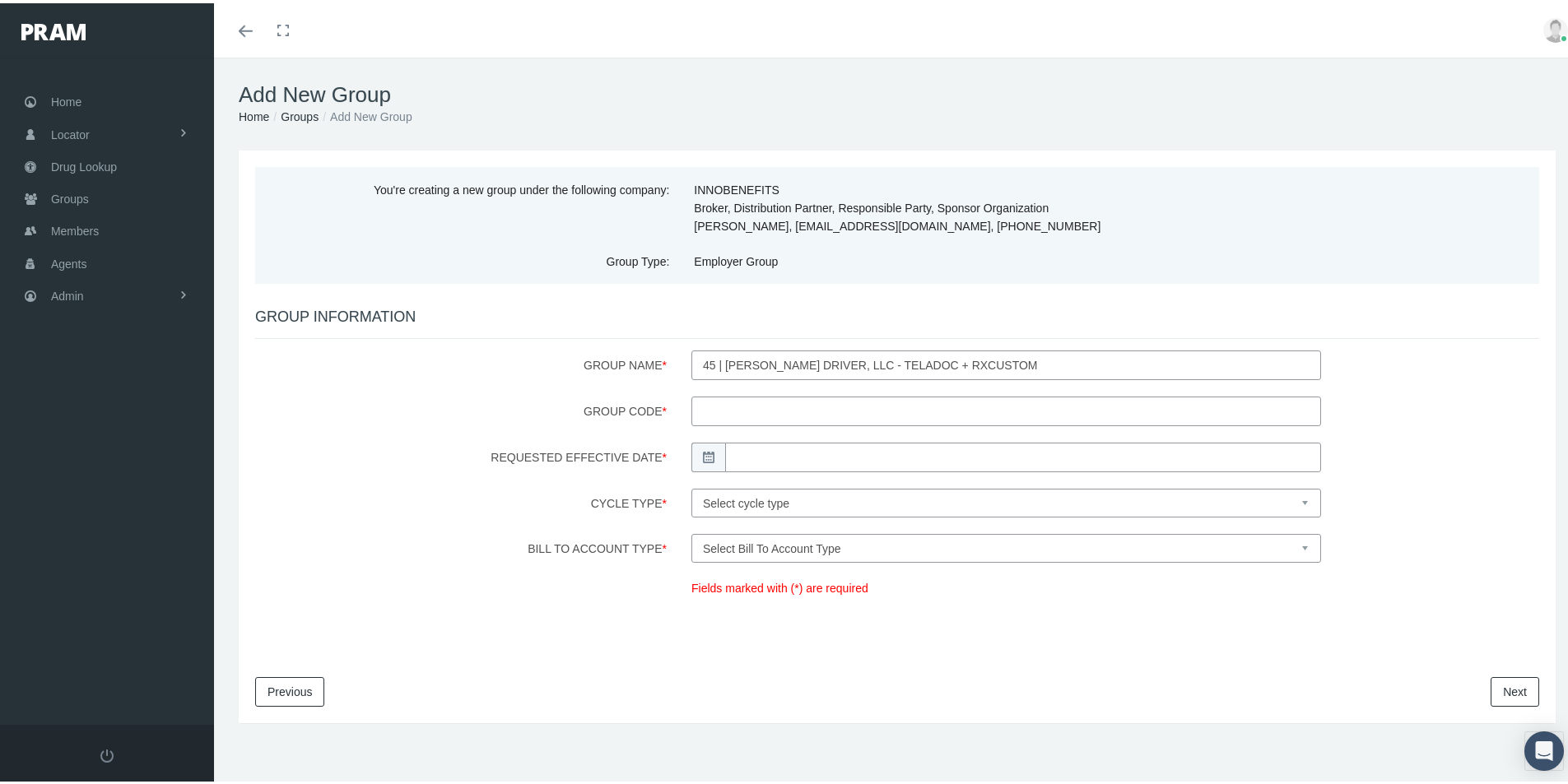
drag, startPoint x: 706, startPoint y: 406, endPoint x: 772, endPoint y: 405, distance: 66.0
click at [706, 406] on input "Group Code *" at bounding box center [1006, 408] width 629 height 29
type input "874373240RX"
click at [739, 453] on input "Requested Effective Date *" at bounding box center [1024, 454] width 596 height 29
click at [765, 655] on td "1" at bounding box center [762, 659] width 25 height 25
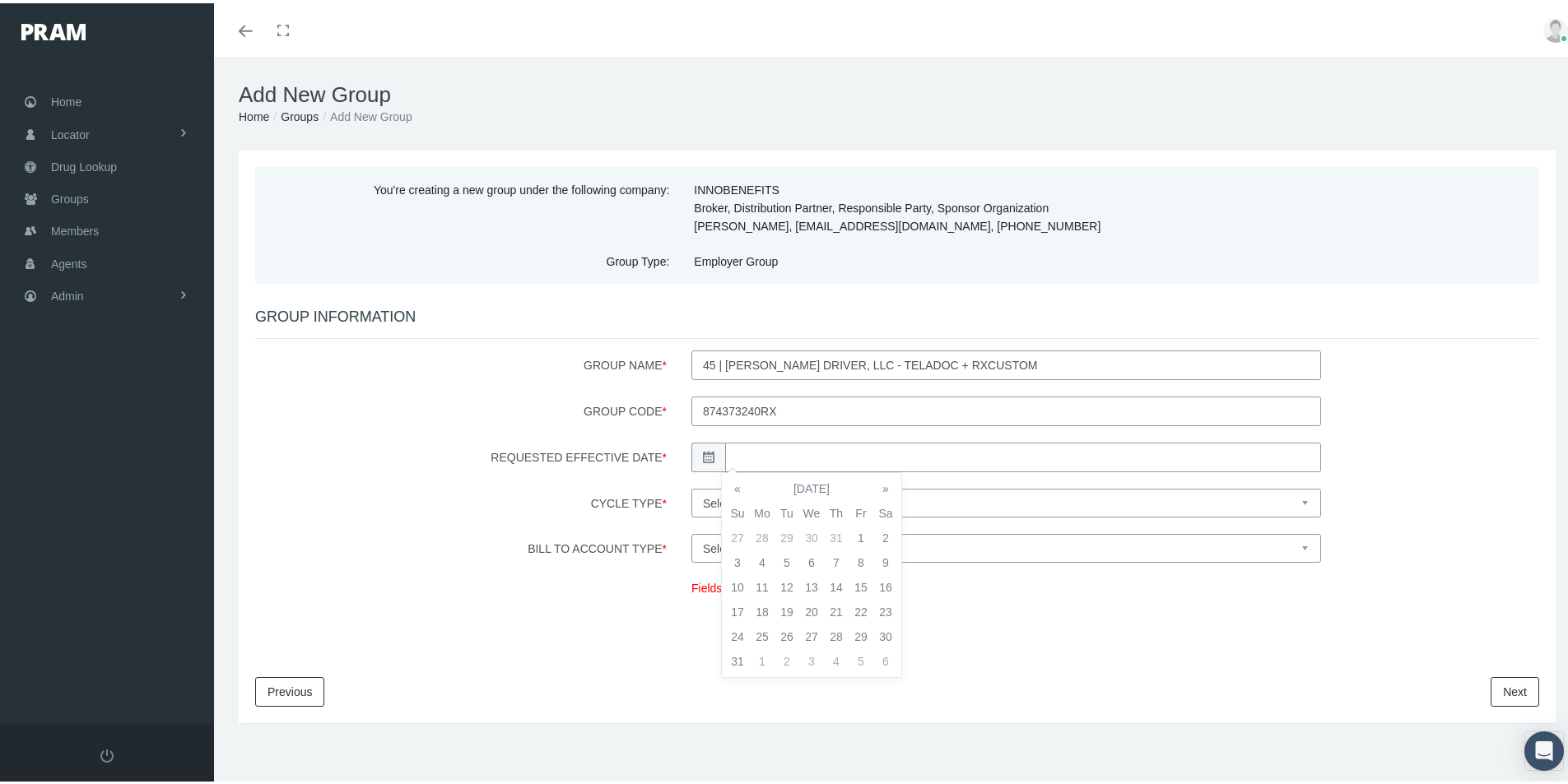
type input "[DATE]"
click at [932, 498] on select "Select cycle type First of the Month Any Day of the Month First and Fifteenth o…" at bounding box center [1006, 500] width 629 height 29
select select "1"
click at [692, 486] on select "Select cycle type First of the Month Any Day of the Month First and Fifteenth o…" at bounding box center [1006, 500] width 629 height 29
click at [861, 544] on select "Select Bill To Account Type Company Member" at bounding box center [1006, 545] width 629 height 29
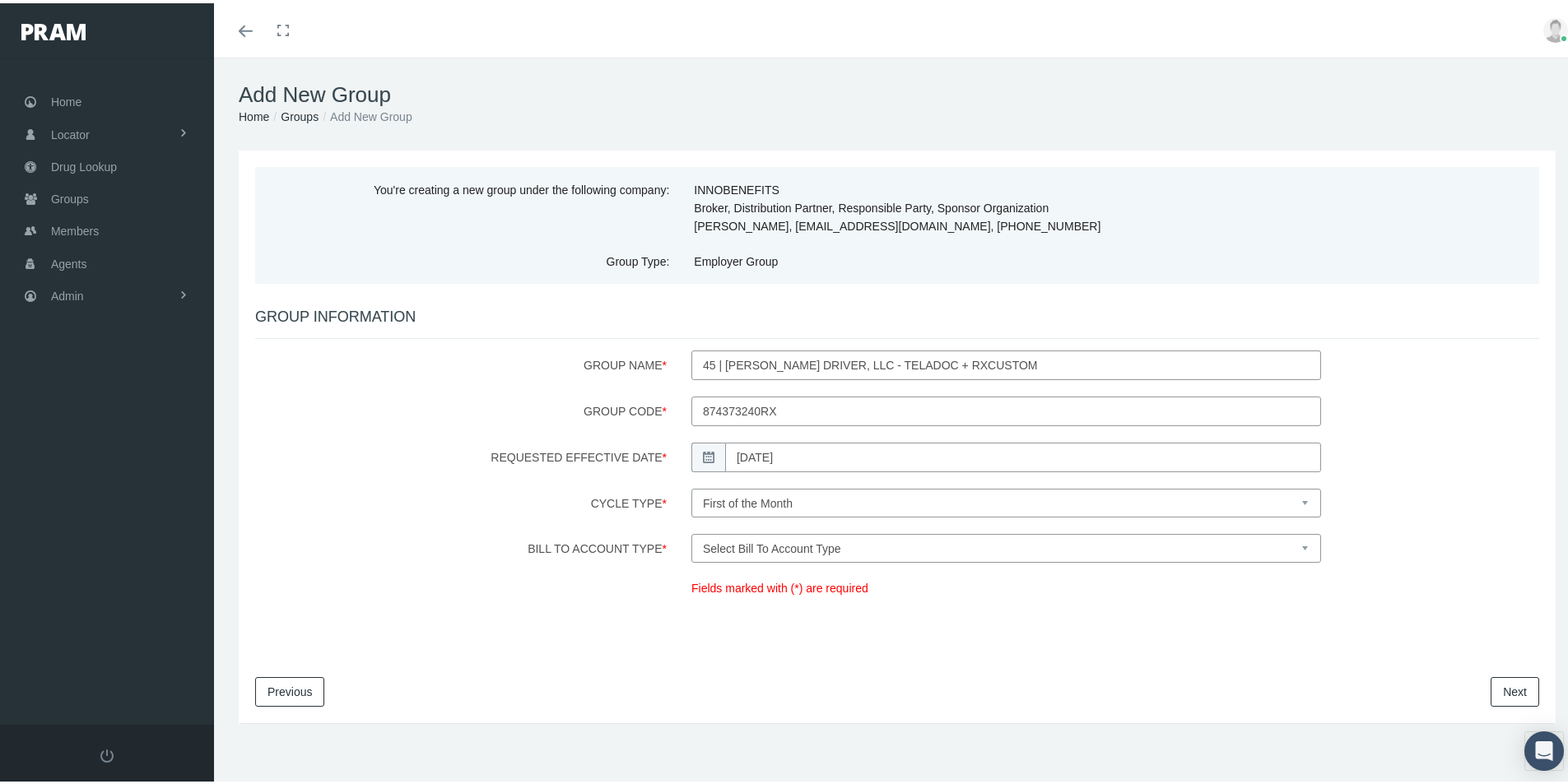
select select "1"
click at [692, 531] on select "Select Bill To Account Type Company Member" at bounding box center [1006, 545] width 629 height 29
click at [1503, 685] on link "Next" at bounding box center [1514, 688] width 48 height 29
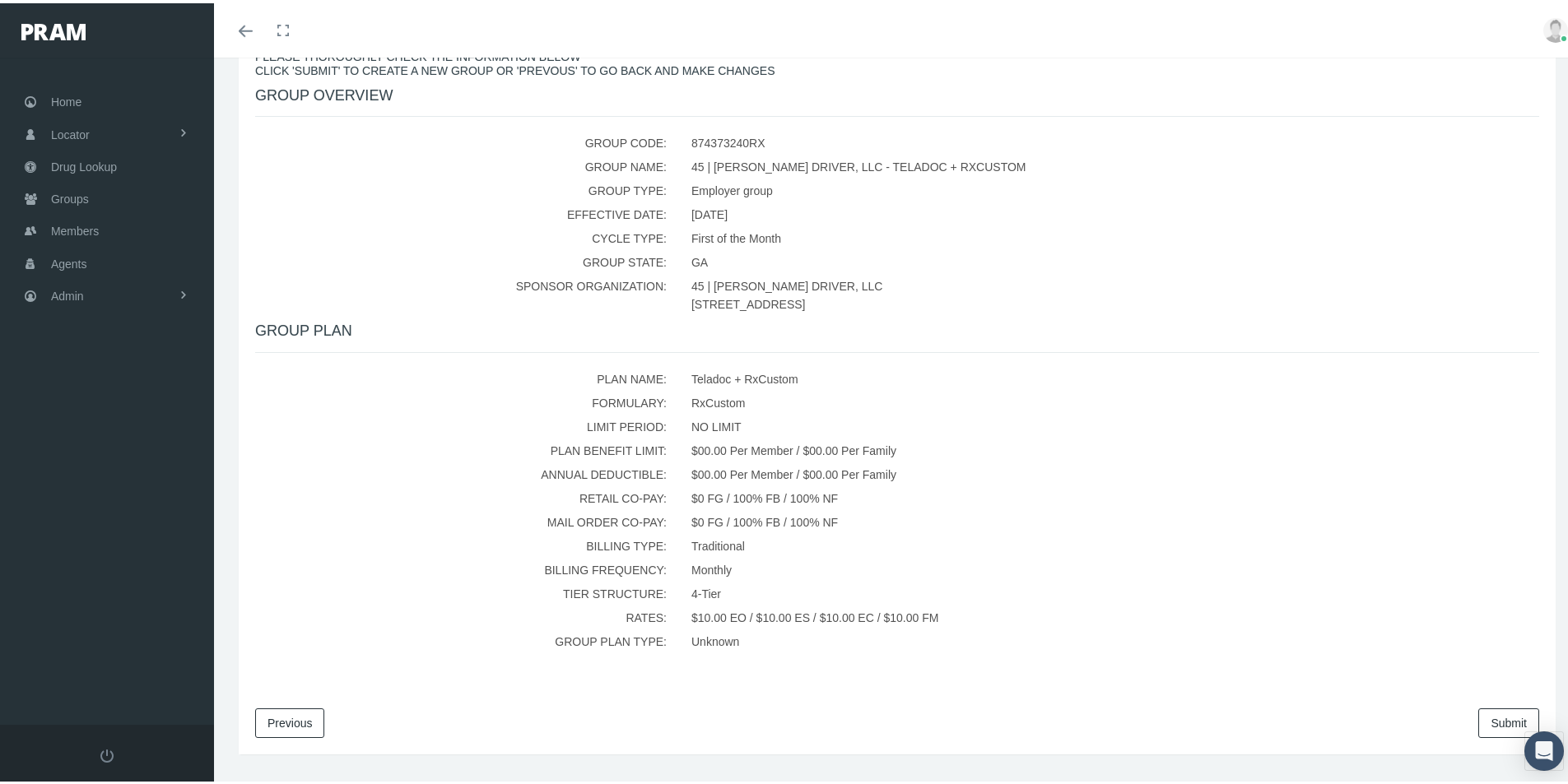
scroll to position [307, 0]
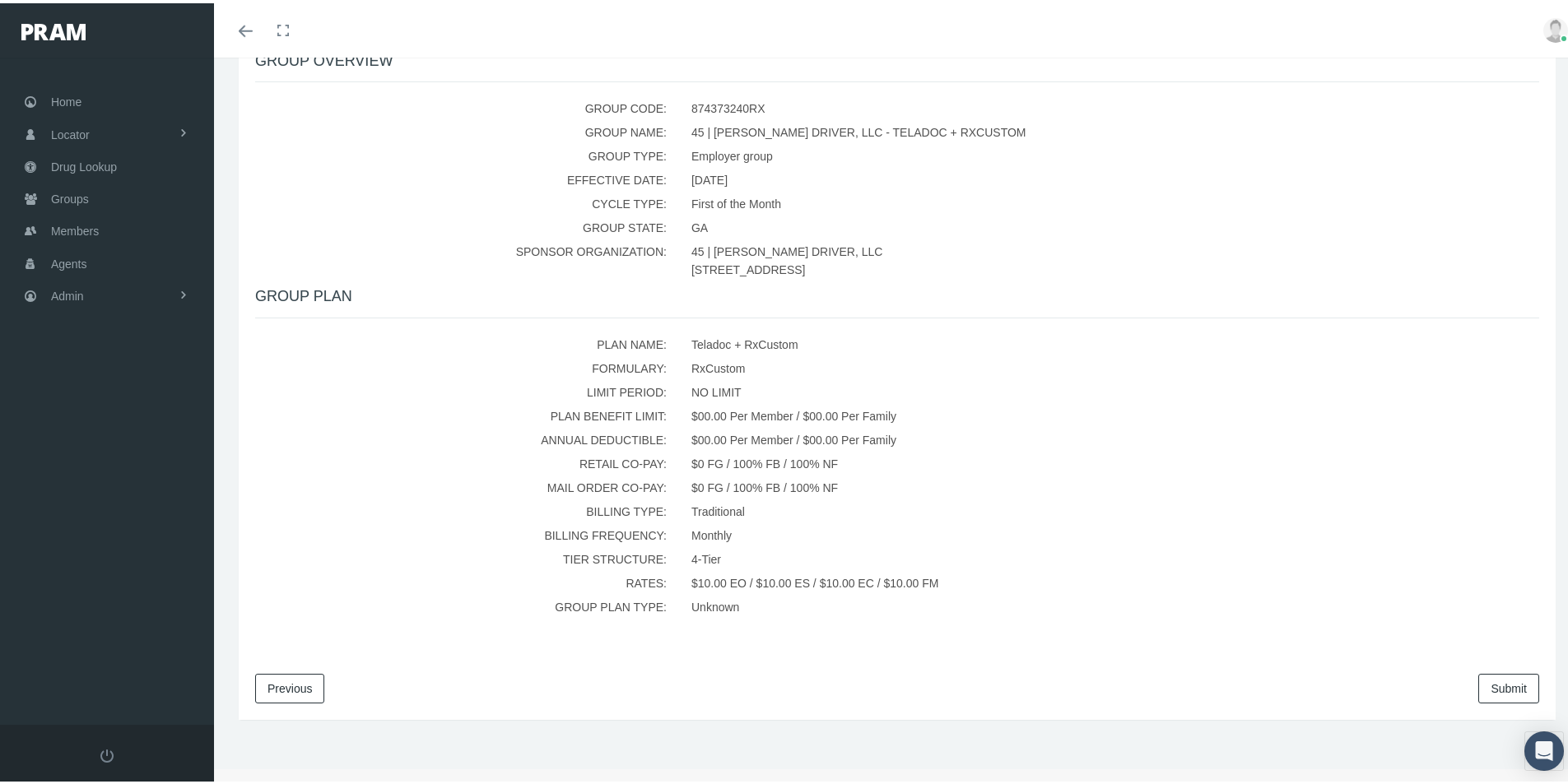
click at [1487, 685] on link "Submit" at bounding box center [1509, 685] width 61 height 29
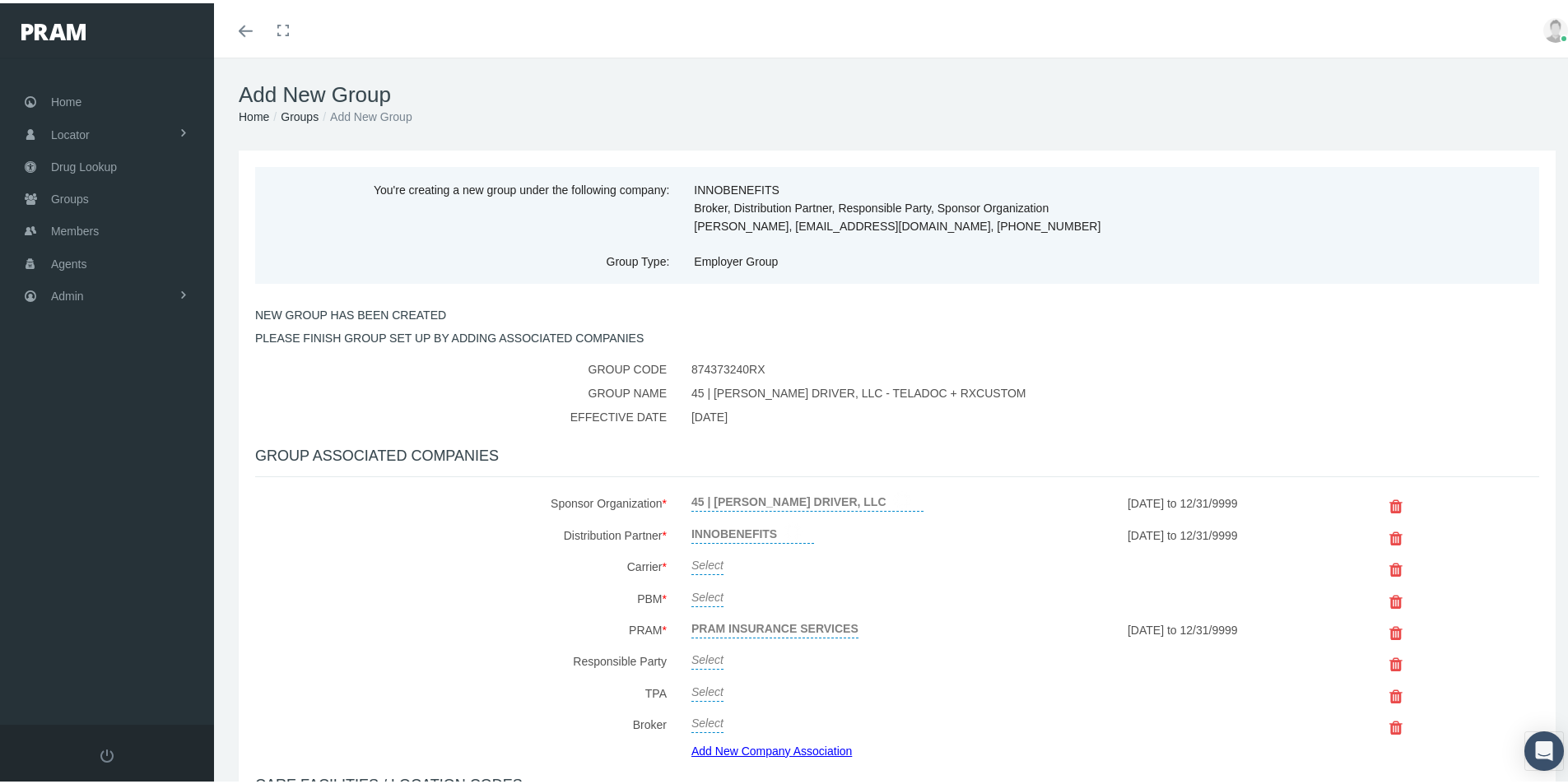
click at [699, 560] on link "Select" at bounding box center [708, 560] width 32 height 23
click at [708, 564] on span "Select" at bounding box center [708, 565] width 32 height 13
type input "Af"
select select "7993"
click at [910, 559] on icon "submit" at bounding box center [915, 562] width 9 height 16
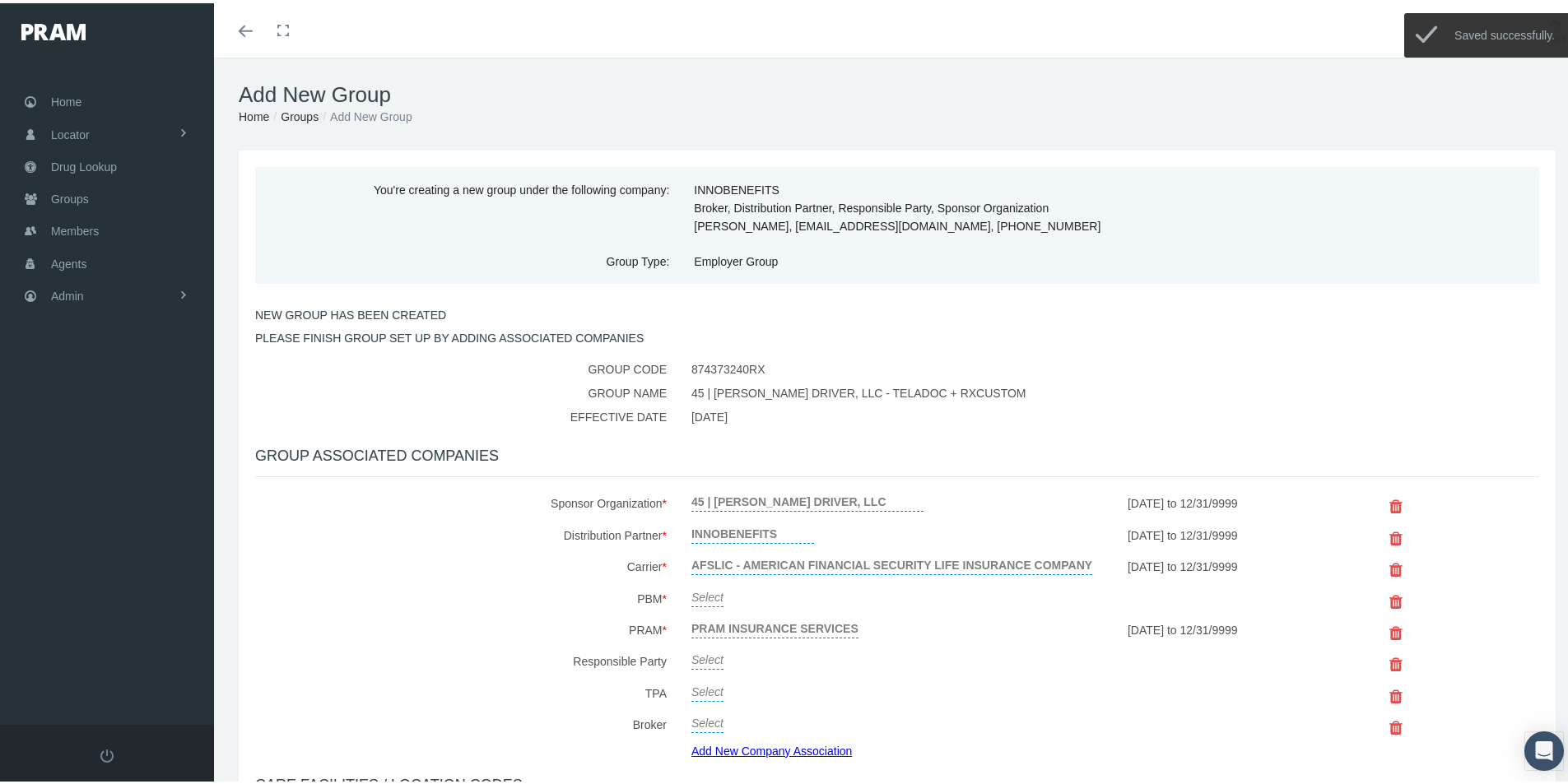
click at [707, 593] on link "Select" at bounding box center [708, 592] width 32 height 23
click at [712, 591] on span "Select" at bounding box center [708, 597] width 32 height 13
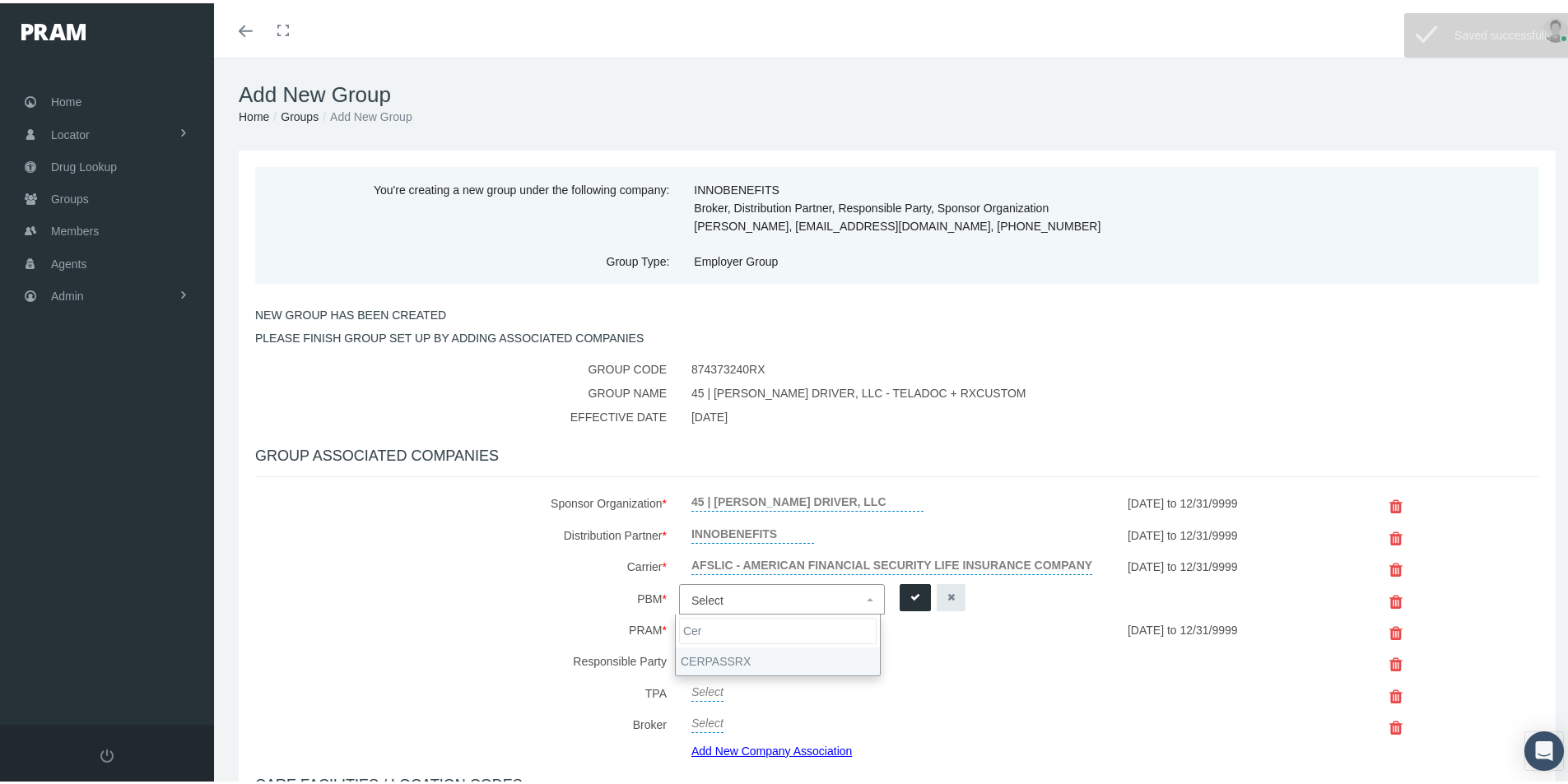
type input "Cer"
drag, startPoint x: 712, startPoint y: 659, endPoint x: 792, endPoint y: 619, distance: 89.4
select select "6308"
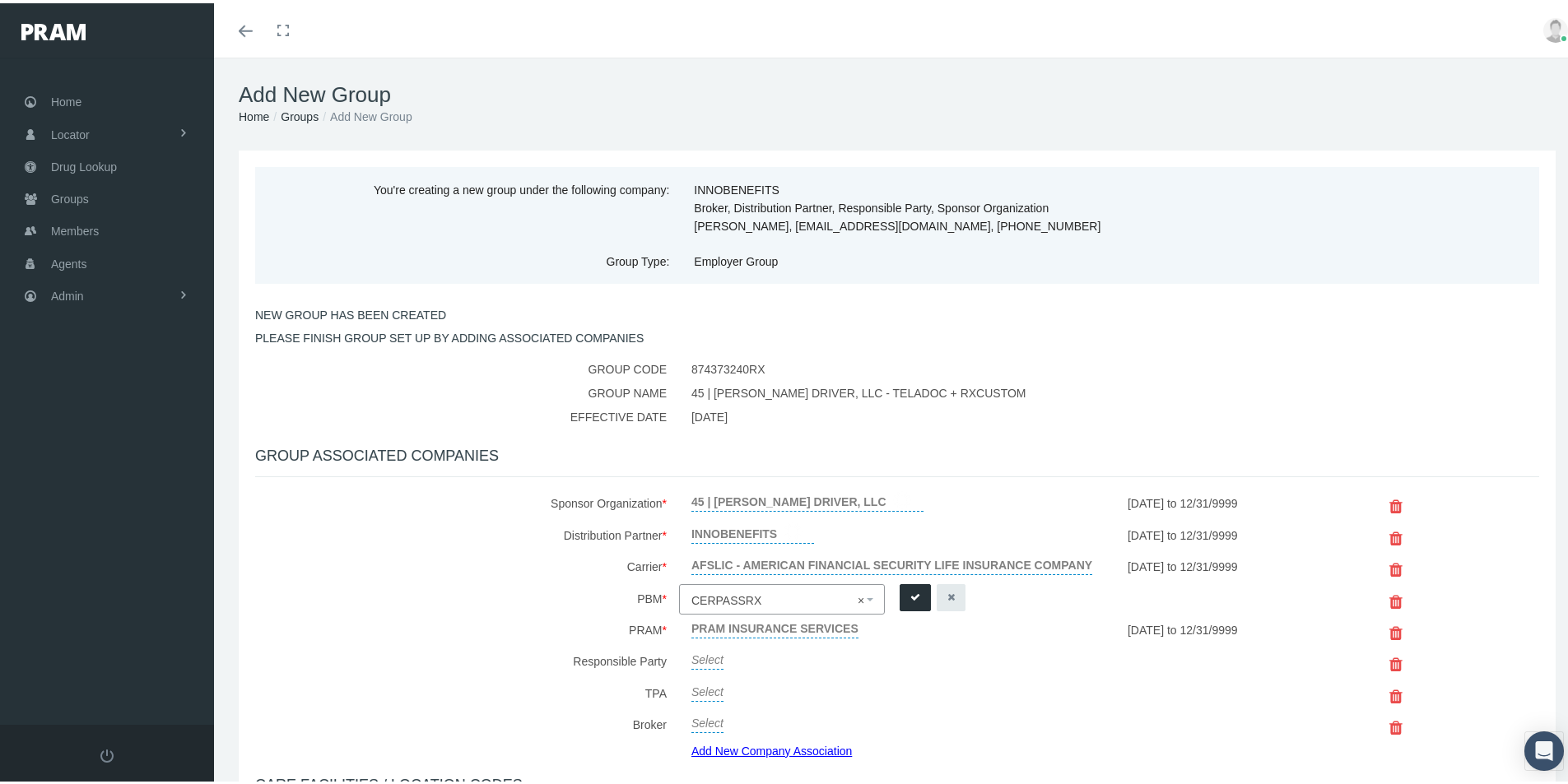
click at [913, 593] on icon "submit" at bounding box center [915, 594] width 9 height 16
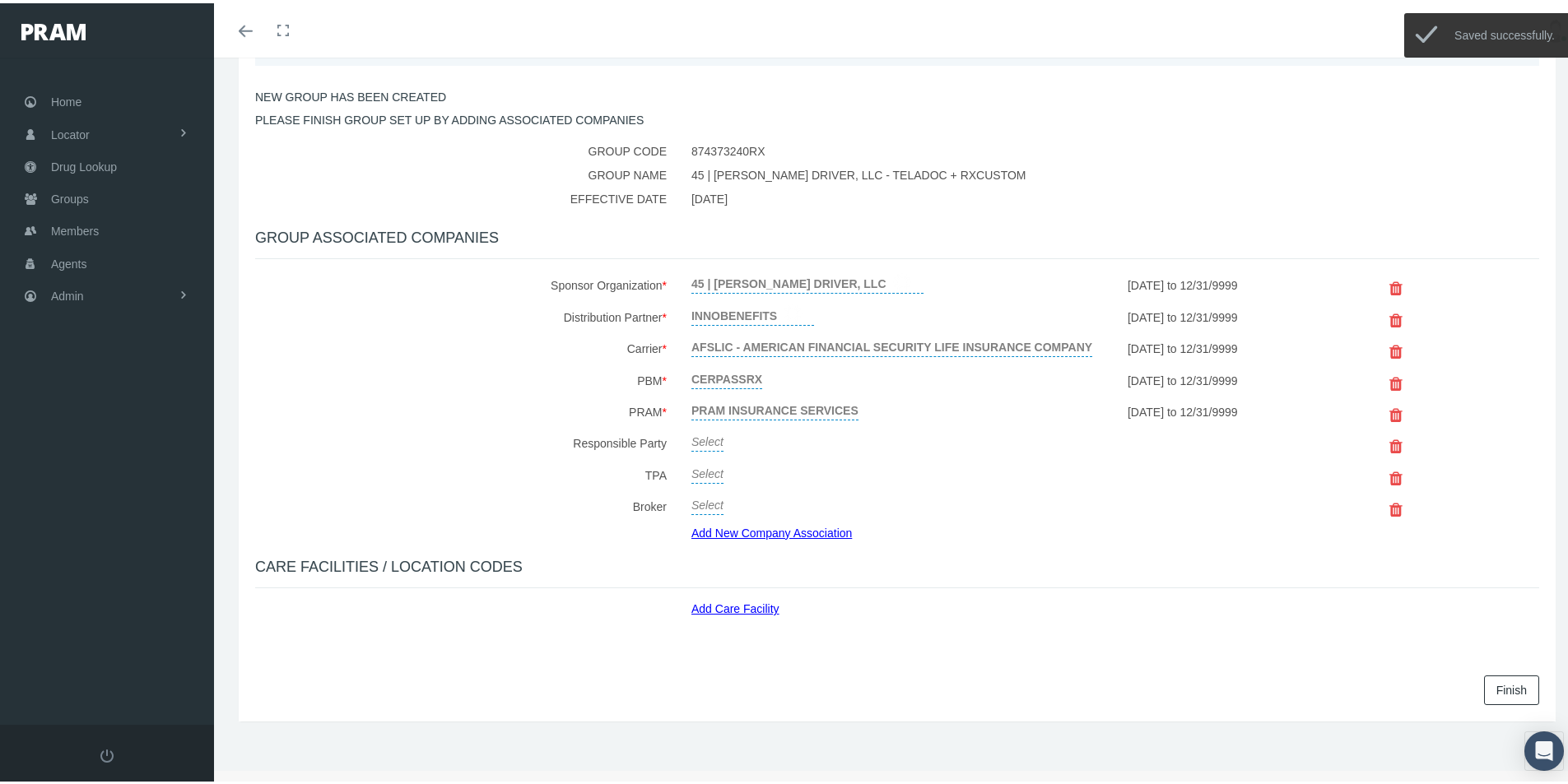
scroll to position [220, 0]
click at [700, 437] on link "Select" at bounding box center [708, 435] width 32 height 23
click at [714, 441] on span "Select" at bounding box center [708, 441] width 32 height 13
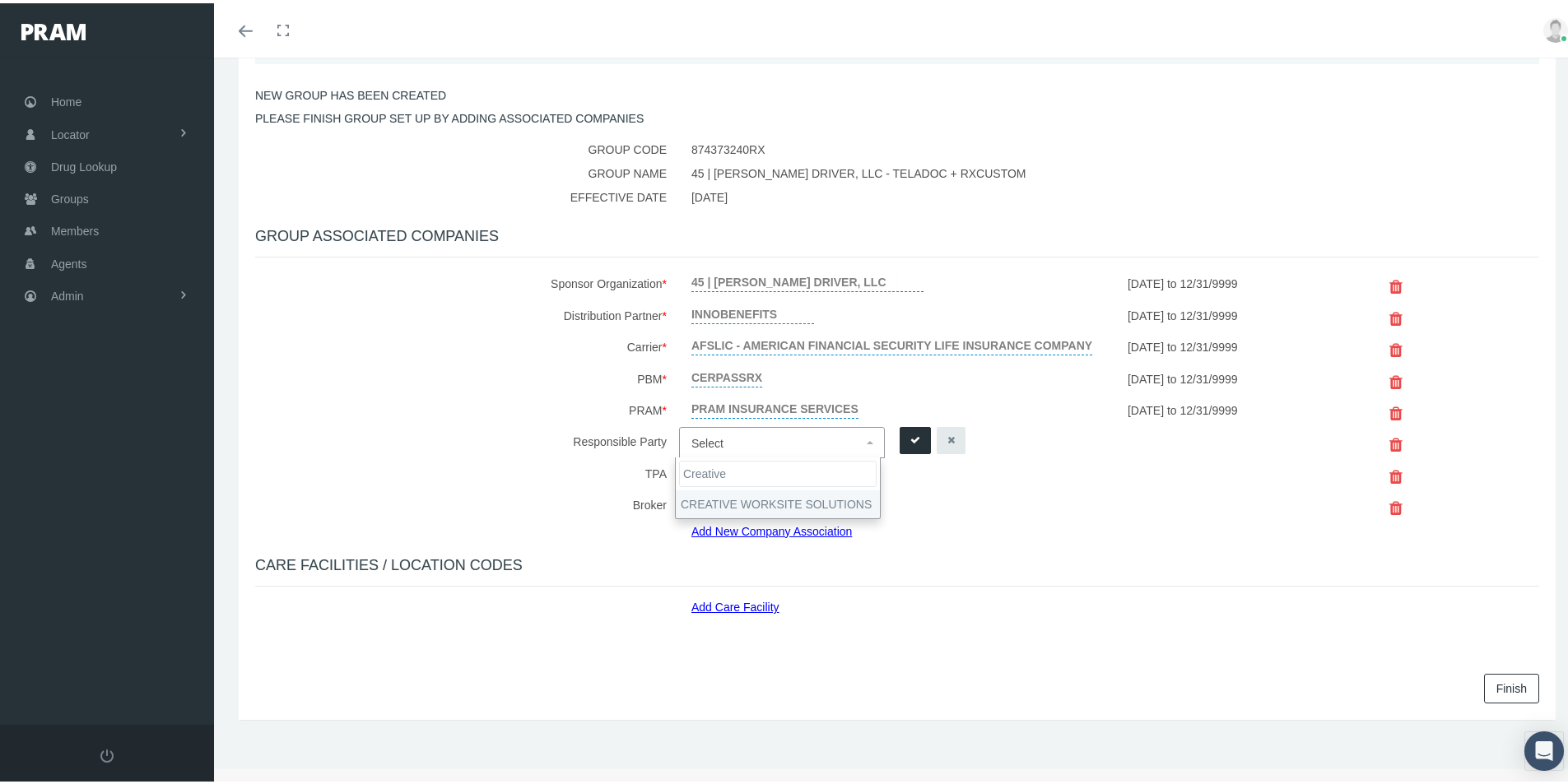
type input "Creative"
select select "7959"
click at [918, 433] on button "submit" at bounding box center [915, 437] width 31 height 27
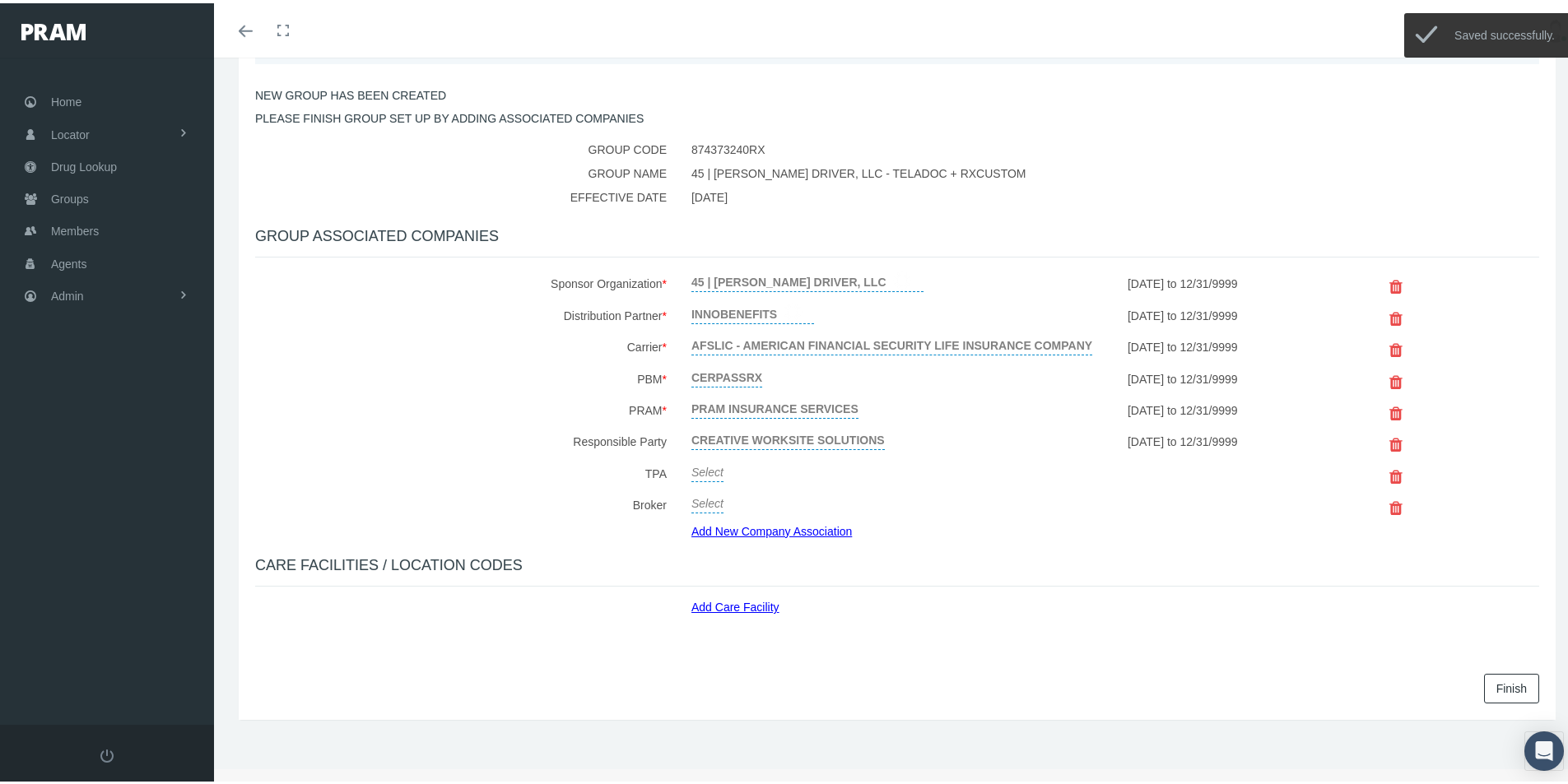
click at [708, 472] on link "Select" at bounding box center [708, 467] width 32 height 23
click at [708, 472] on span "Select" at bounding box center [708, 473] width 32 height 13
type input "Creative"
drag, startPoint x: 693, startPoint y: 539, endPoint x: 754, endPoint y: 520, distance: 63.9
select select "7959"
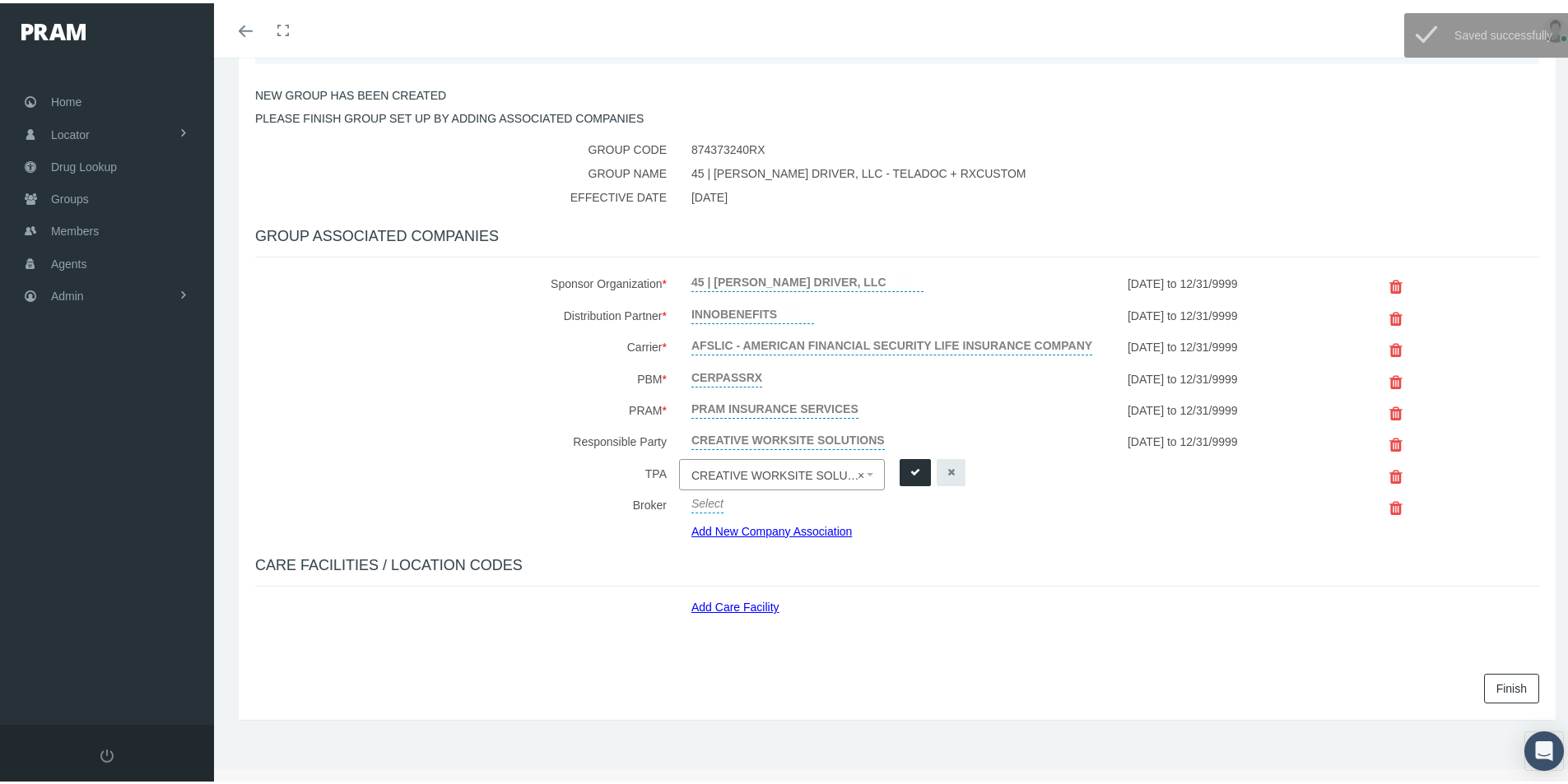
click at [910, 465] on icon "submit" at bounding box center [915, 469] width 9 height 16
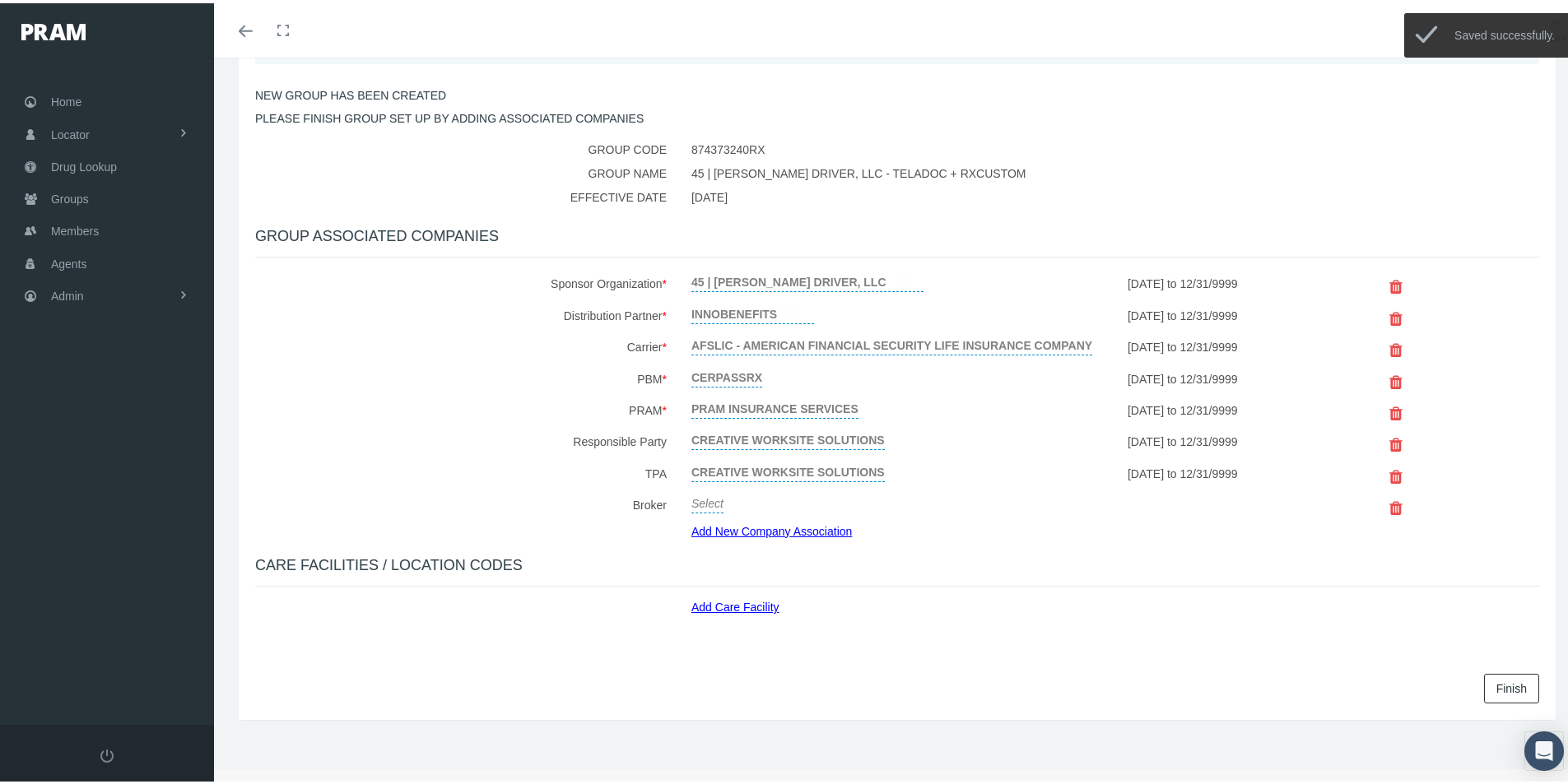
click at [700, 501] on link "Select" at bounding box center [708, 498] width 32 height 23
click at [706, 500] on span "Select" at bounding box center [708, 504] width 32 height 13
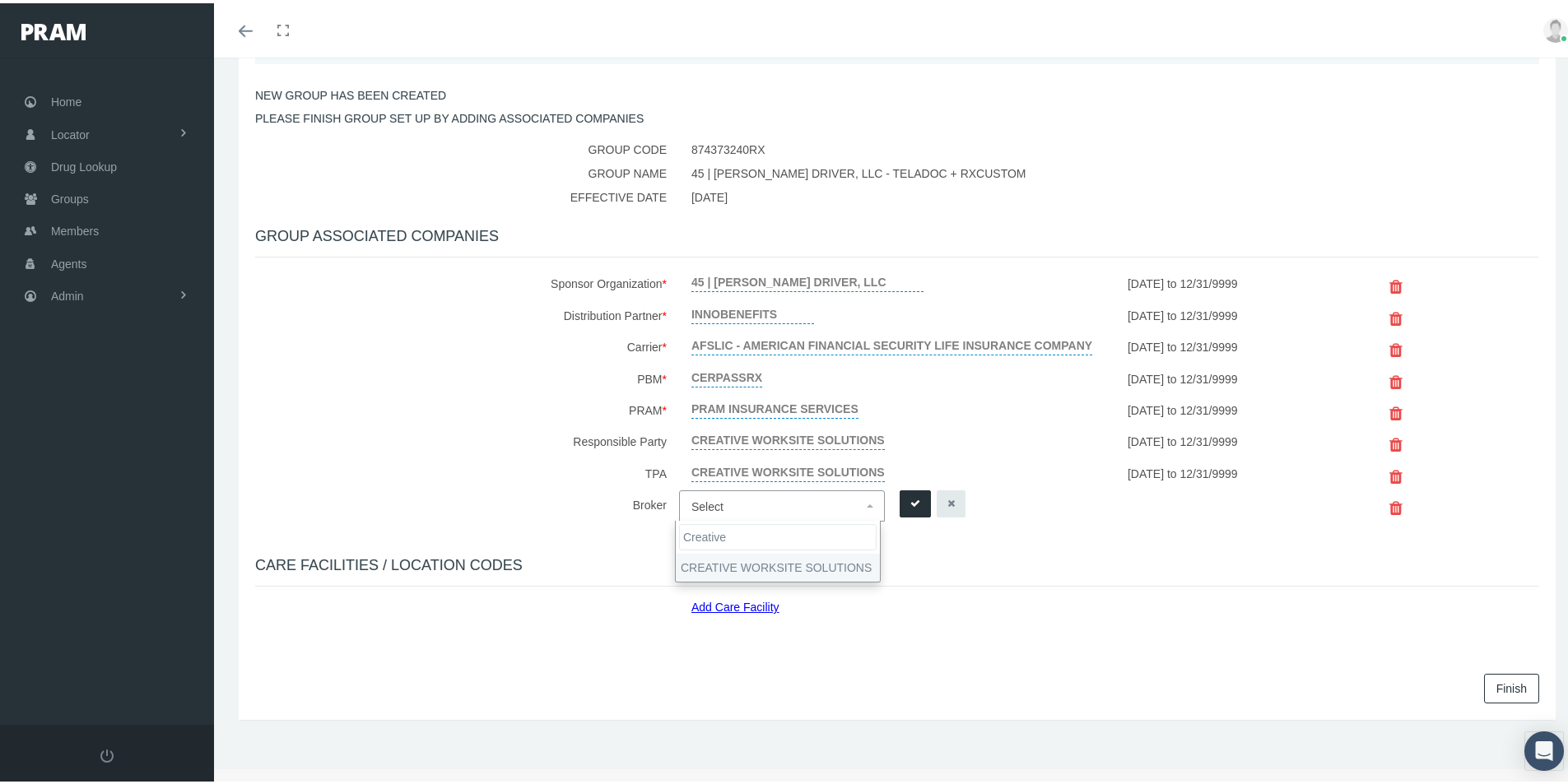
type input "Creative"
select select "7959"
click at [905, 497] on button "submit" at bounding box center [915, 500] width 31 height 27
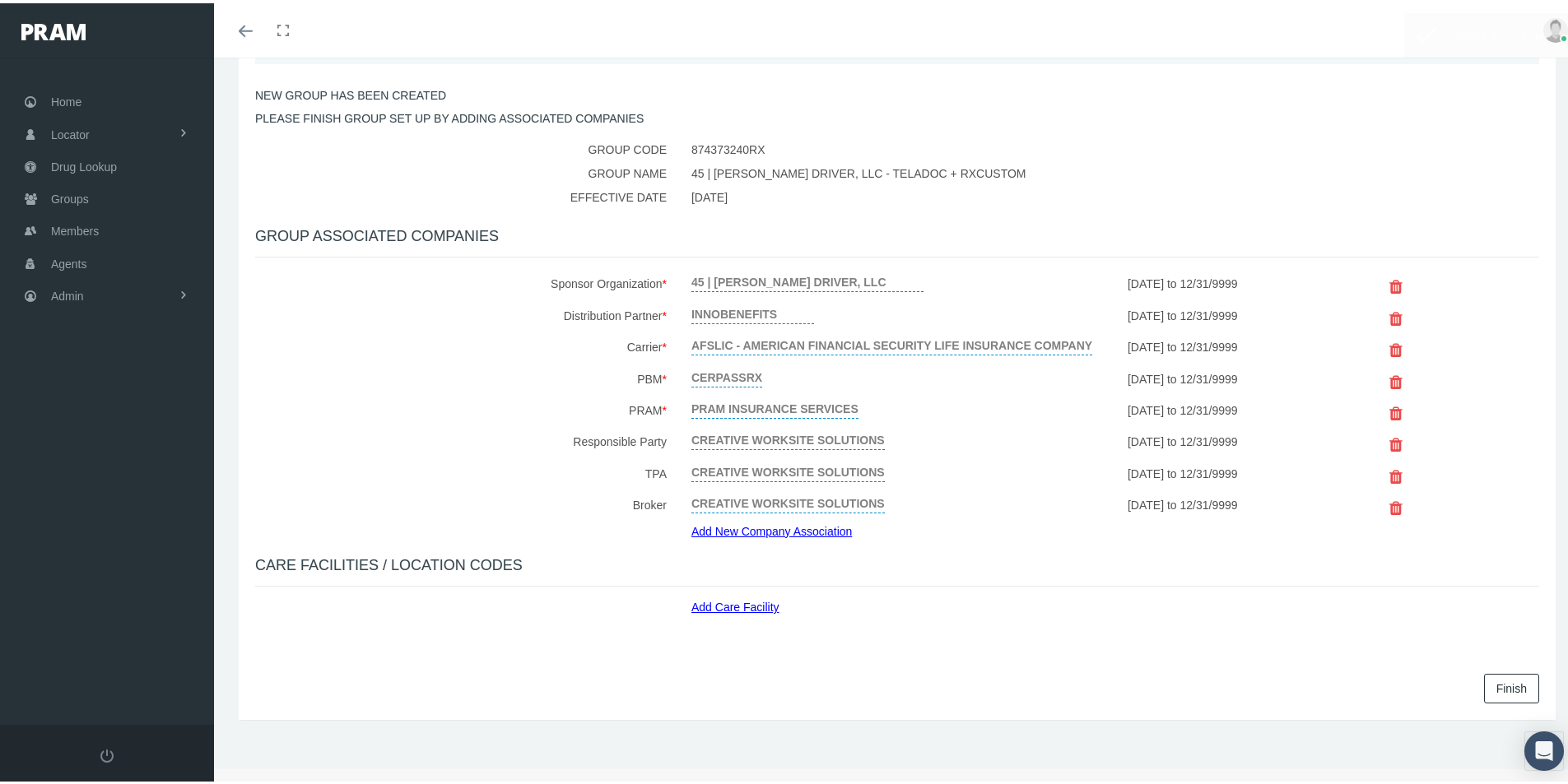
click at [744, 527] on link "Add New Company Association" at bounding box center [777, 527] width 173 height 24
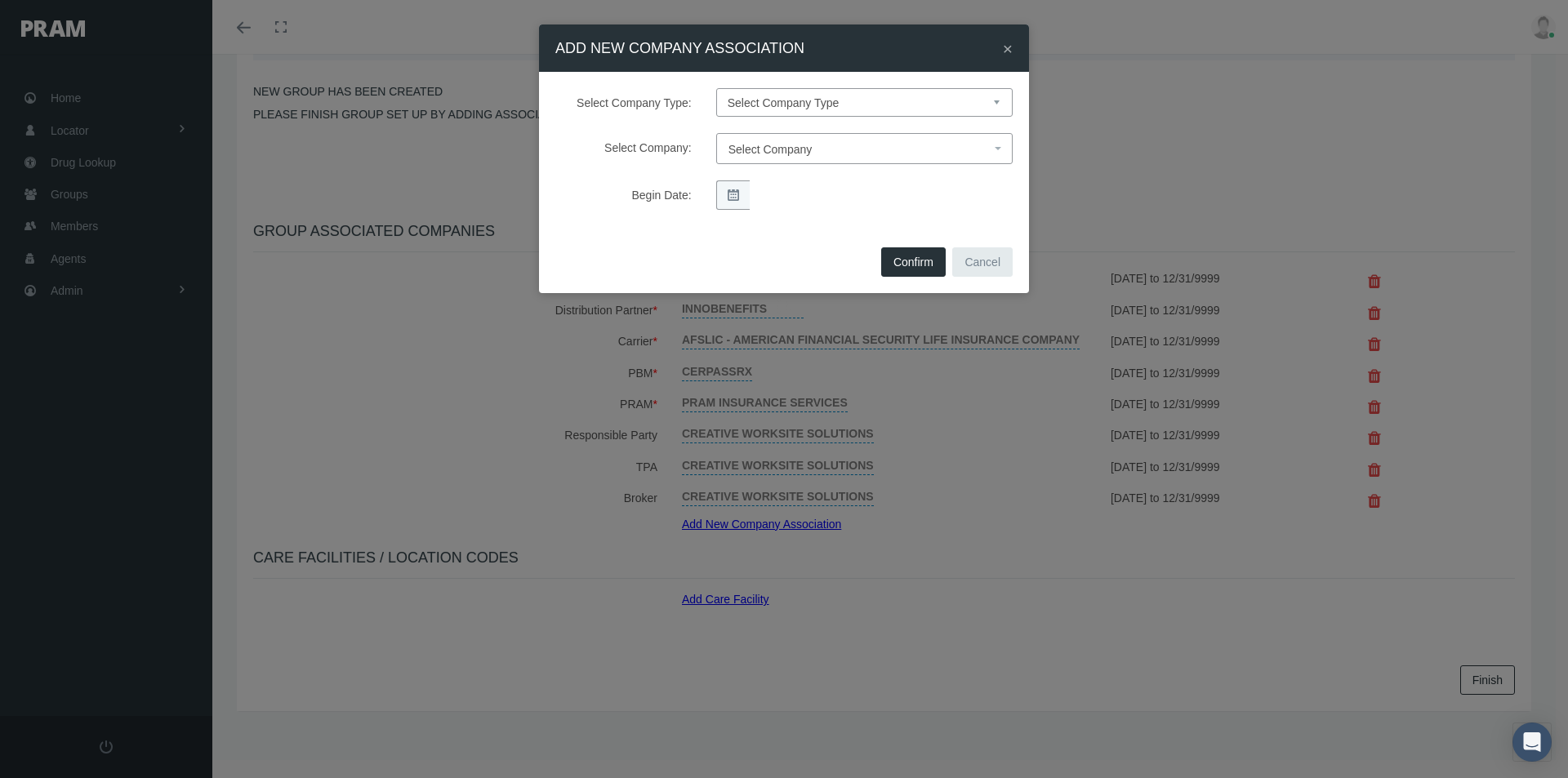
click at [775, 104] on select "Select Company Type Sponsor Organization Broker PBM Carrier Reinsurer Distribut…" at bounding box center [864, 102] width 297 height 29
select select "11"
click at [716, 88] on select "Select Company Type Sponsor Organization Broker PBM Carrier Reinsurer Distribut…" at bounding box center [864, 102] width 297 height 29
select select
click at [745, 148] on span "Select Company" at bounding box center [770, 150] width 84 height 13
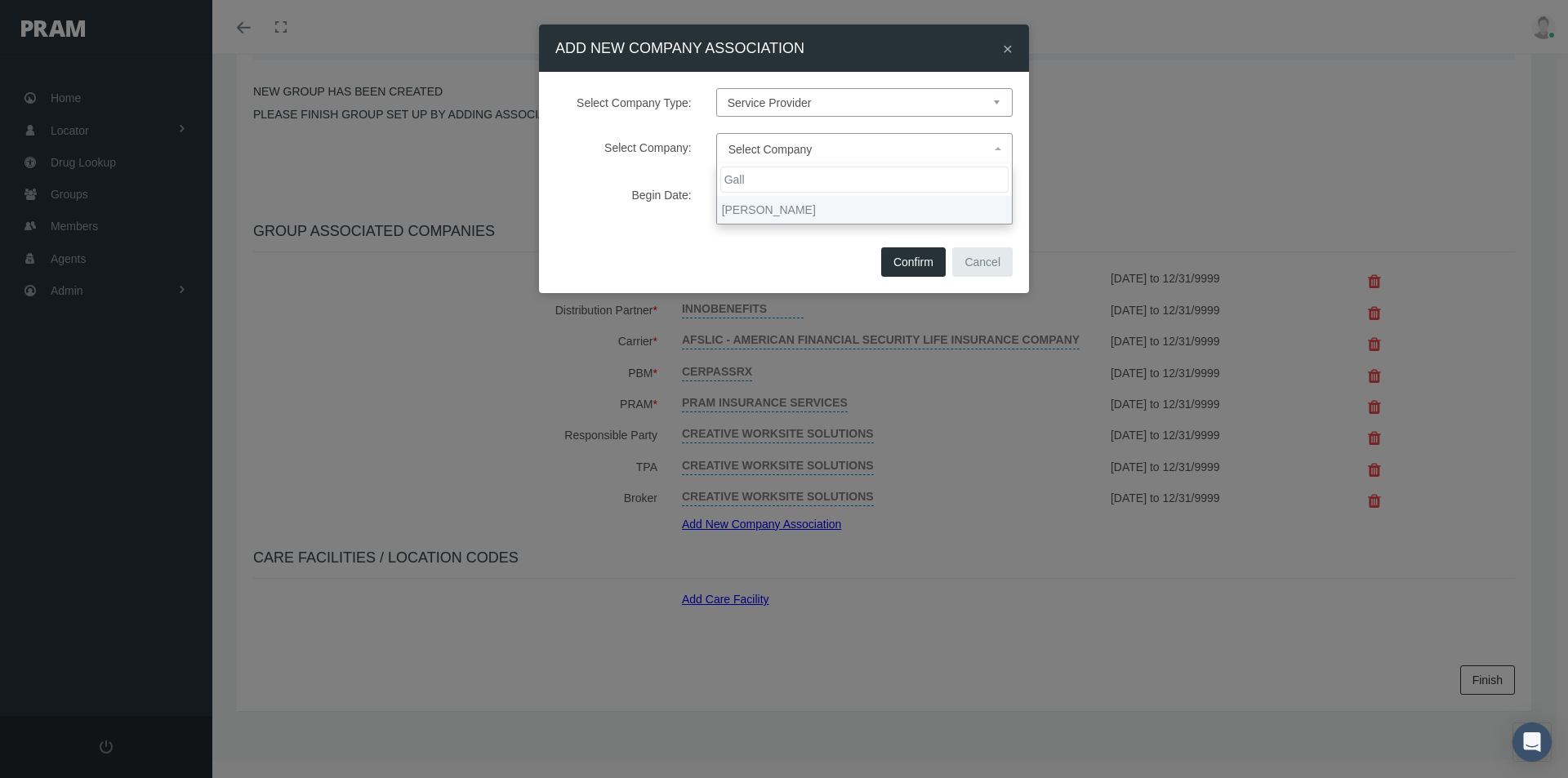
type input "Gall"
select select "7939"
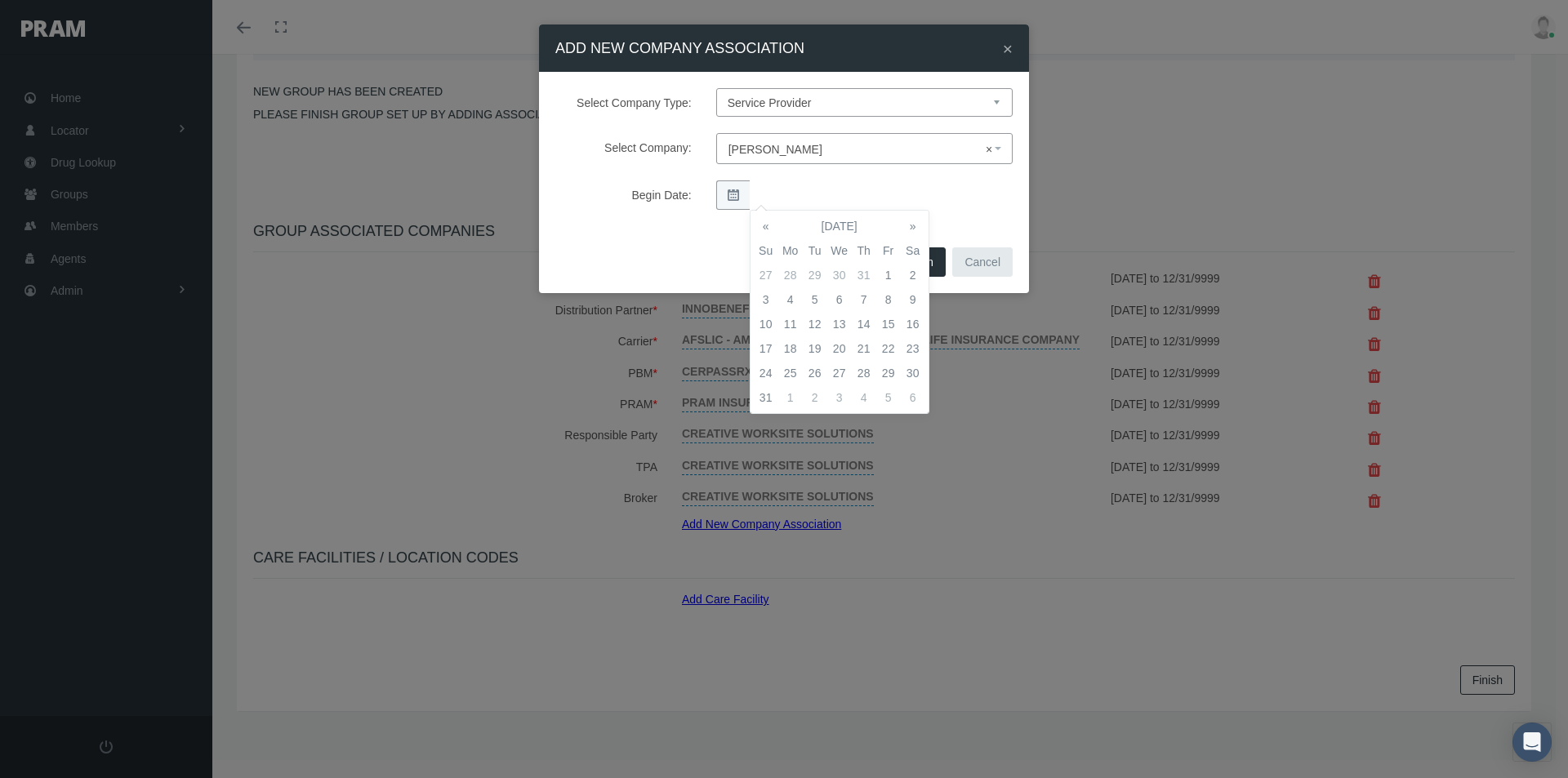
click at [792, 389] on td "1" at bounding box center [790, 398] width 24 height 24
click at [952, 201] on div "Begin Date:" at bounding box center [784, 195] width 482 height 29
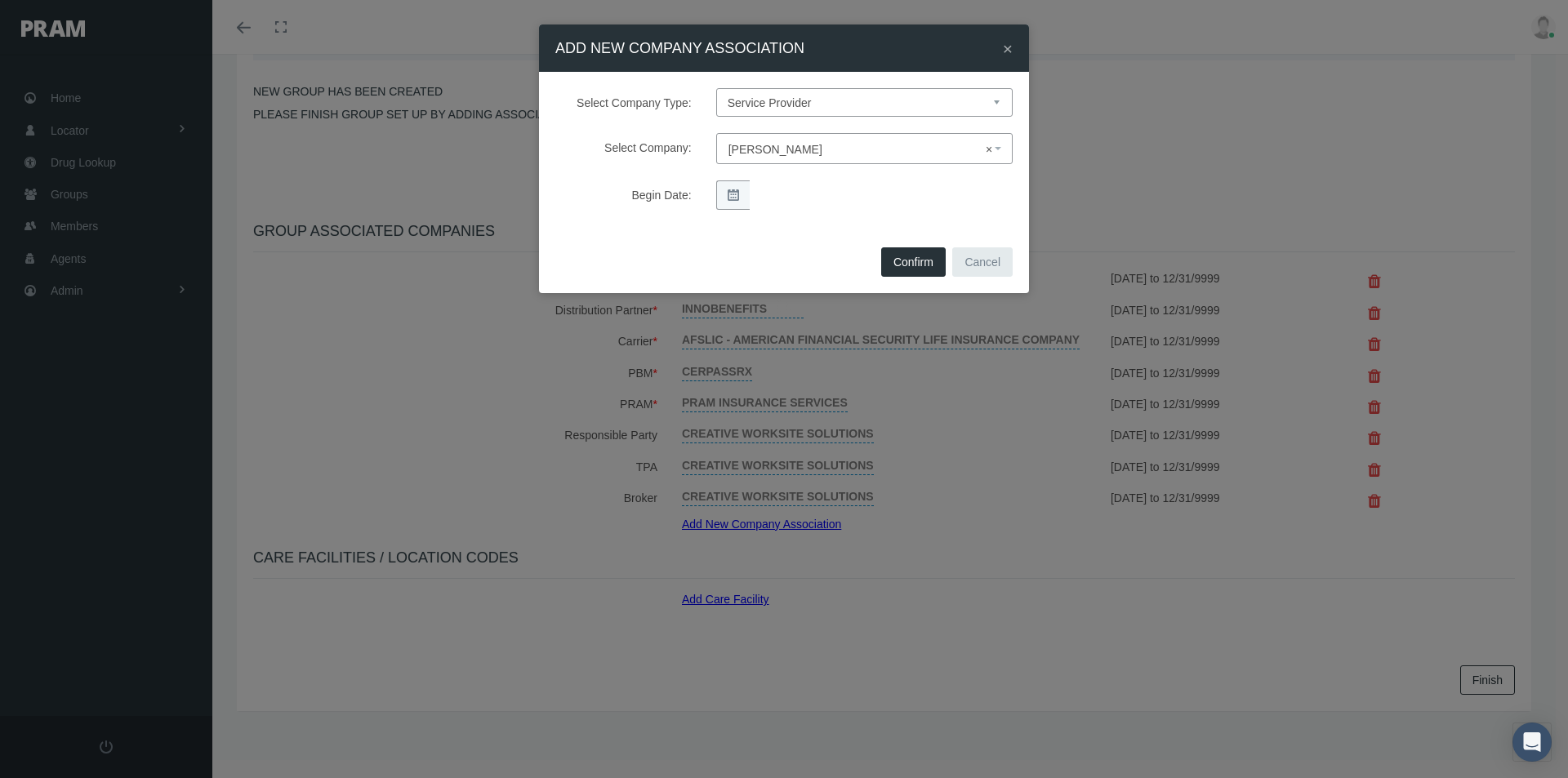
click at [911, 260] on button "Confirm" at bounding box center [913, 261] width 65 height 29
click at [981, 445] on div "× ADD NEW COMPANY ASSOCIATION Select Company Type: Select Company Type Sponsor …" at bounding box center [784, 389] width 1568 height 778
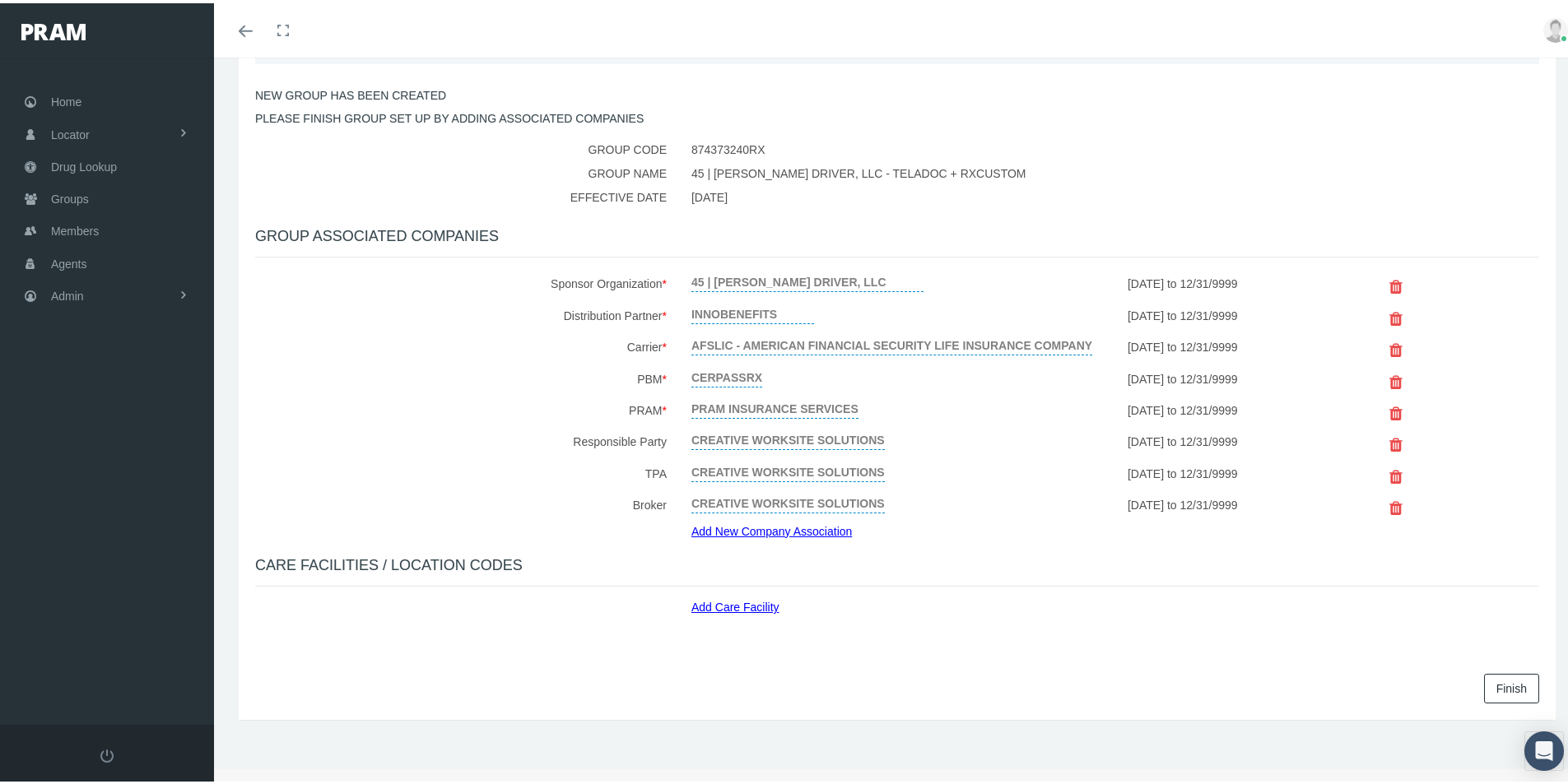
click at [732, 606] on link "Add Care Facility" at bounding box center [742, 601] width 100 height 19
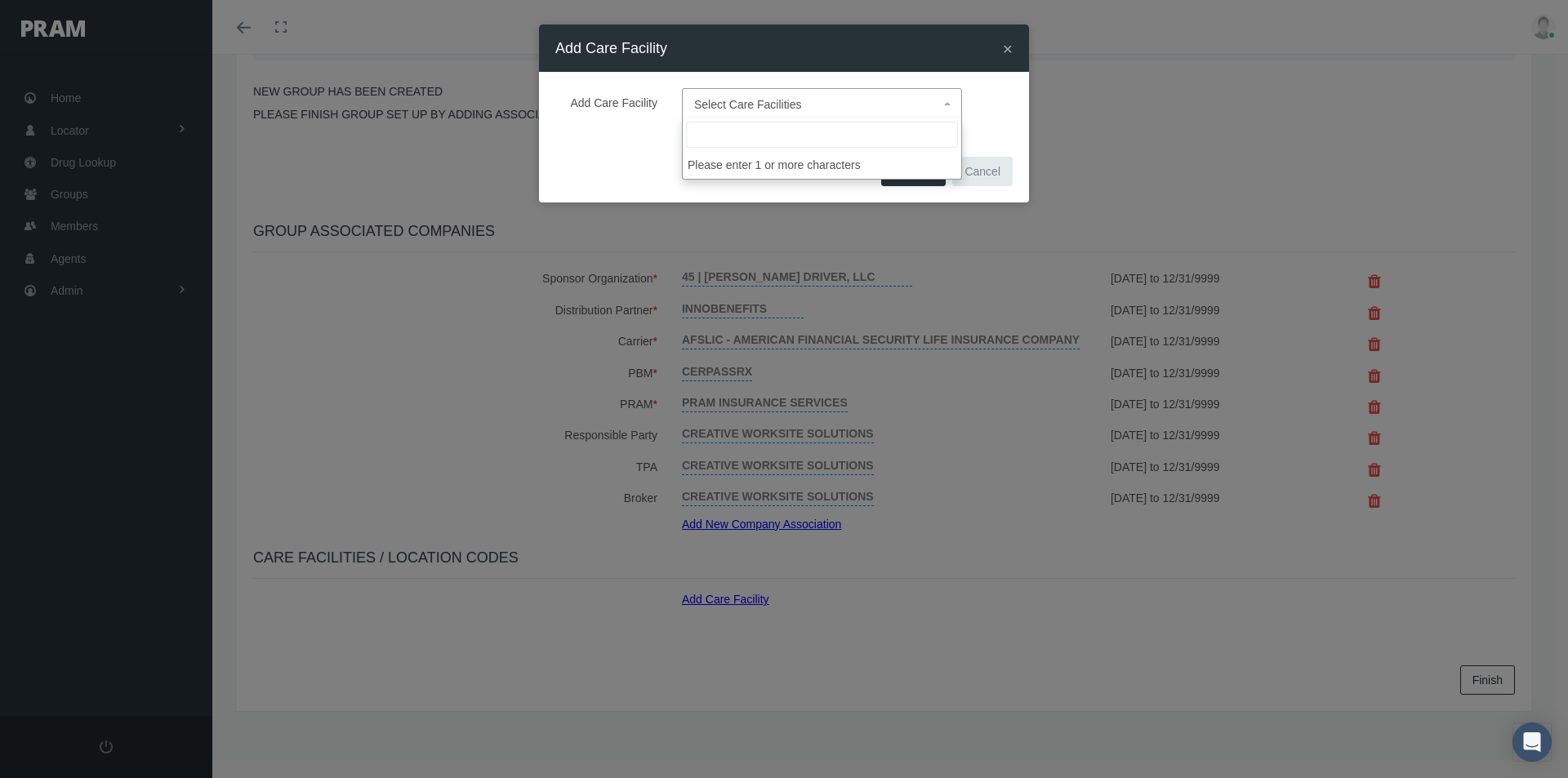
click at [713, 105] on span "Select Care Facilities" at bounding box center [748, 105] width 108 height 13
type input "Default"
select select "1905"
click at [909, 167] on span "Confirm" at bounding box center [913, 171] width 40 height 13
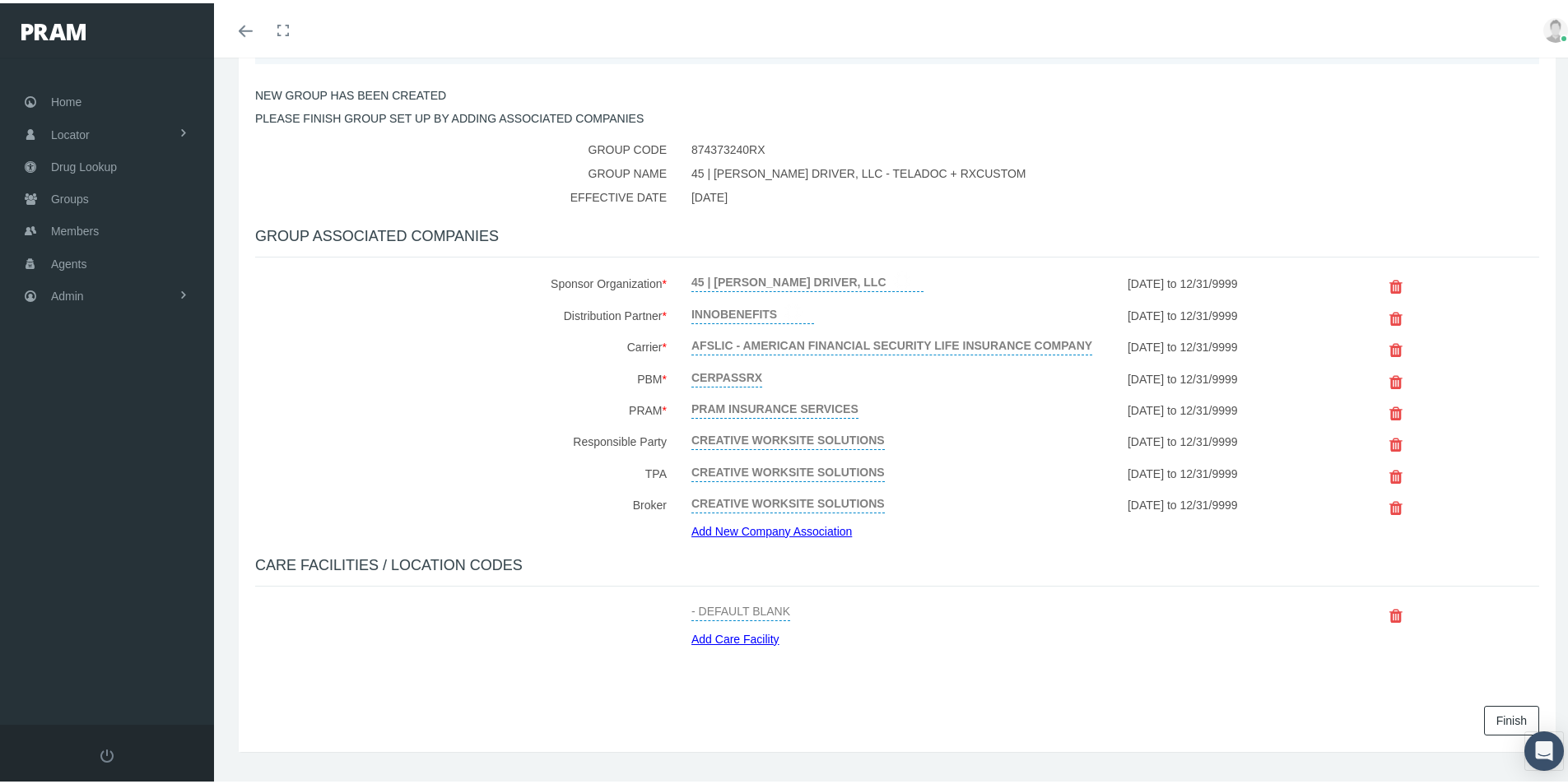
click at [1494, 716] on link "Finish" at bounding box center [1511, 717] width 55 height 29
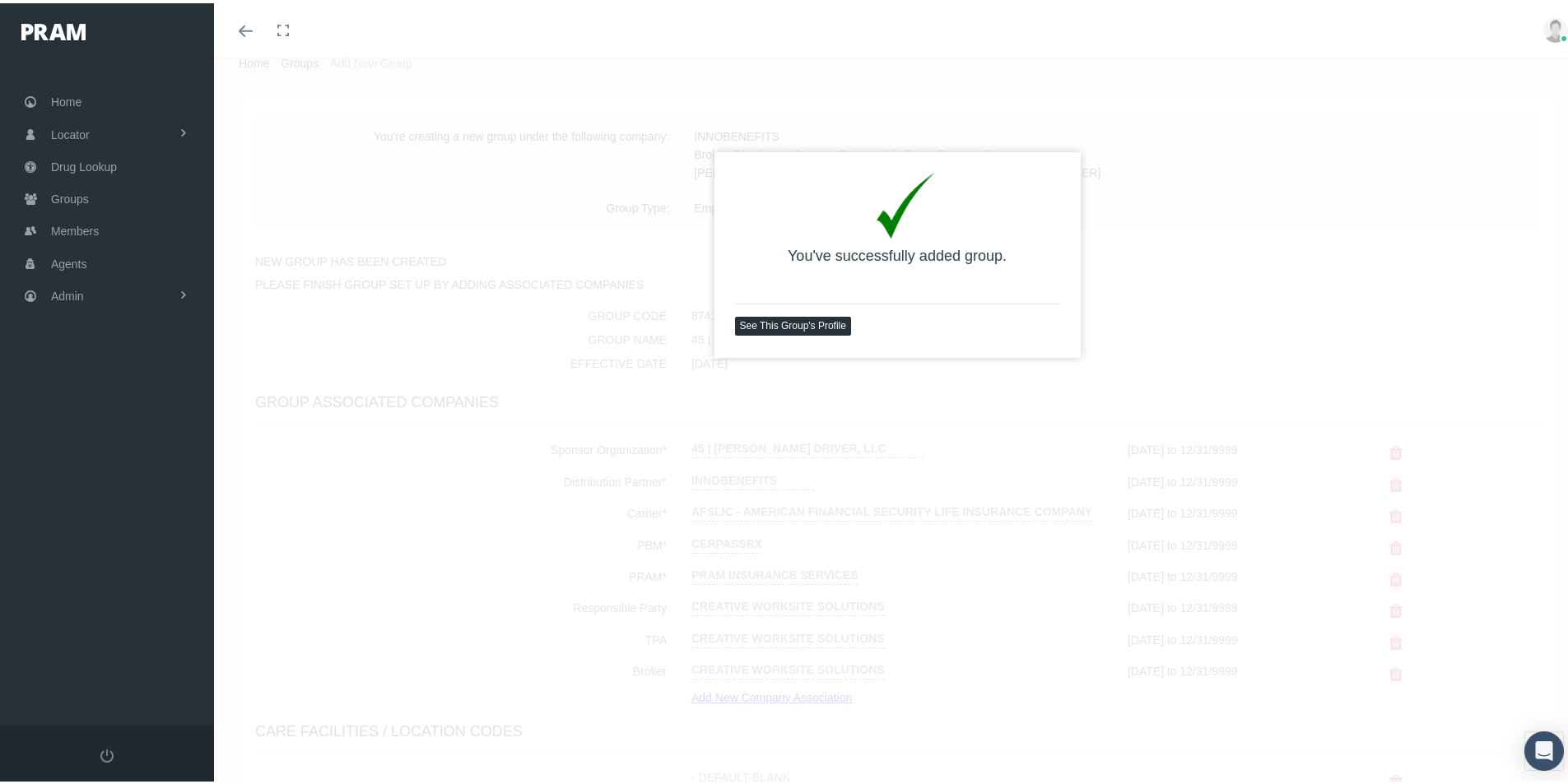
scroll to position [55, 0]
click at [776, 322] on link "See This Group's Profile" at bounding box center [792, 323] width 116 height 19
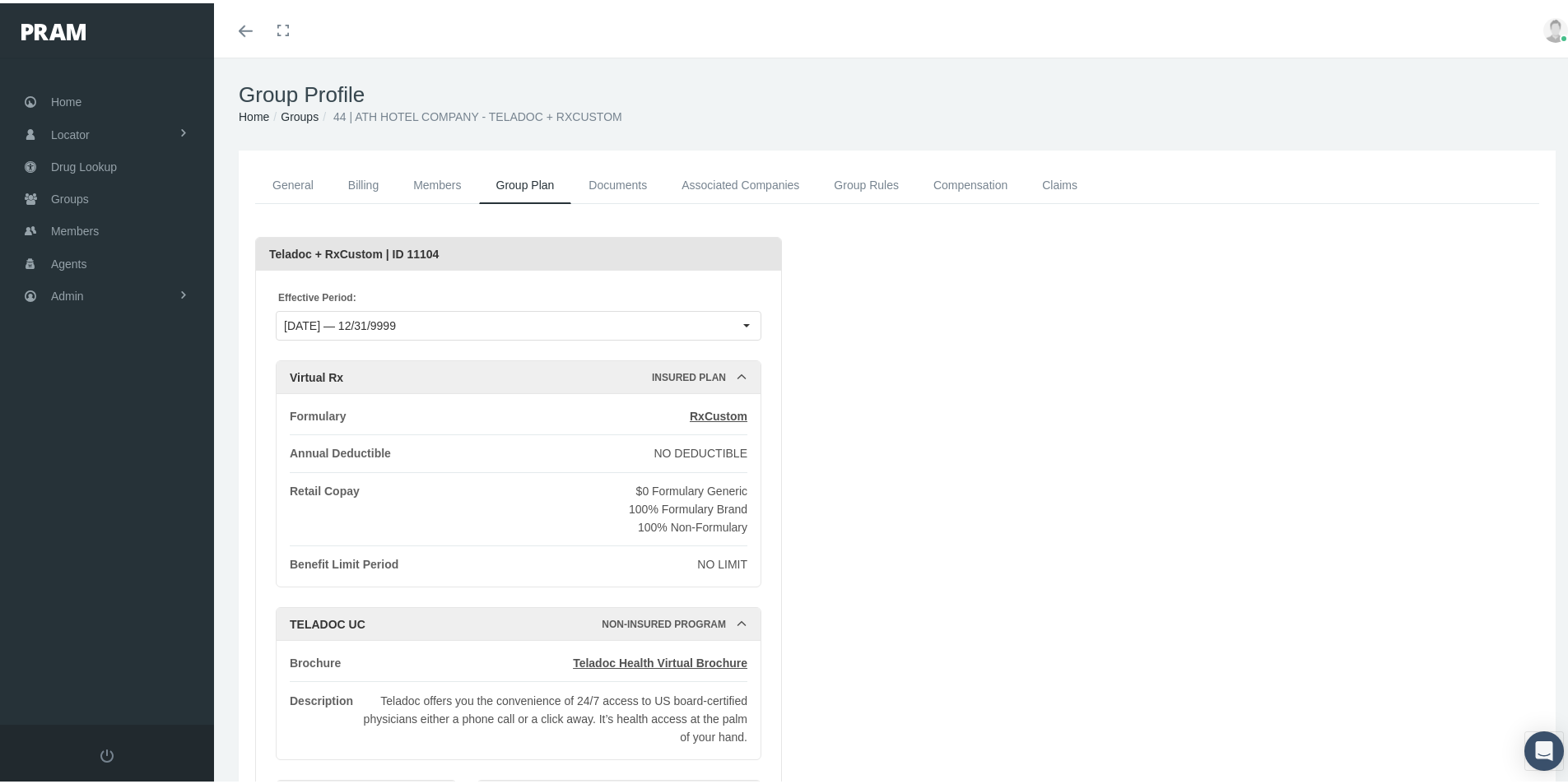
click at [693, 180] on link "Associated Companies" at bounding box center [740, 182] width 152 height 37
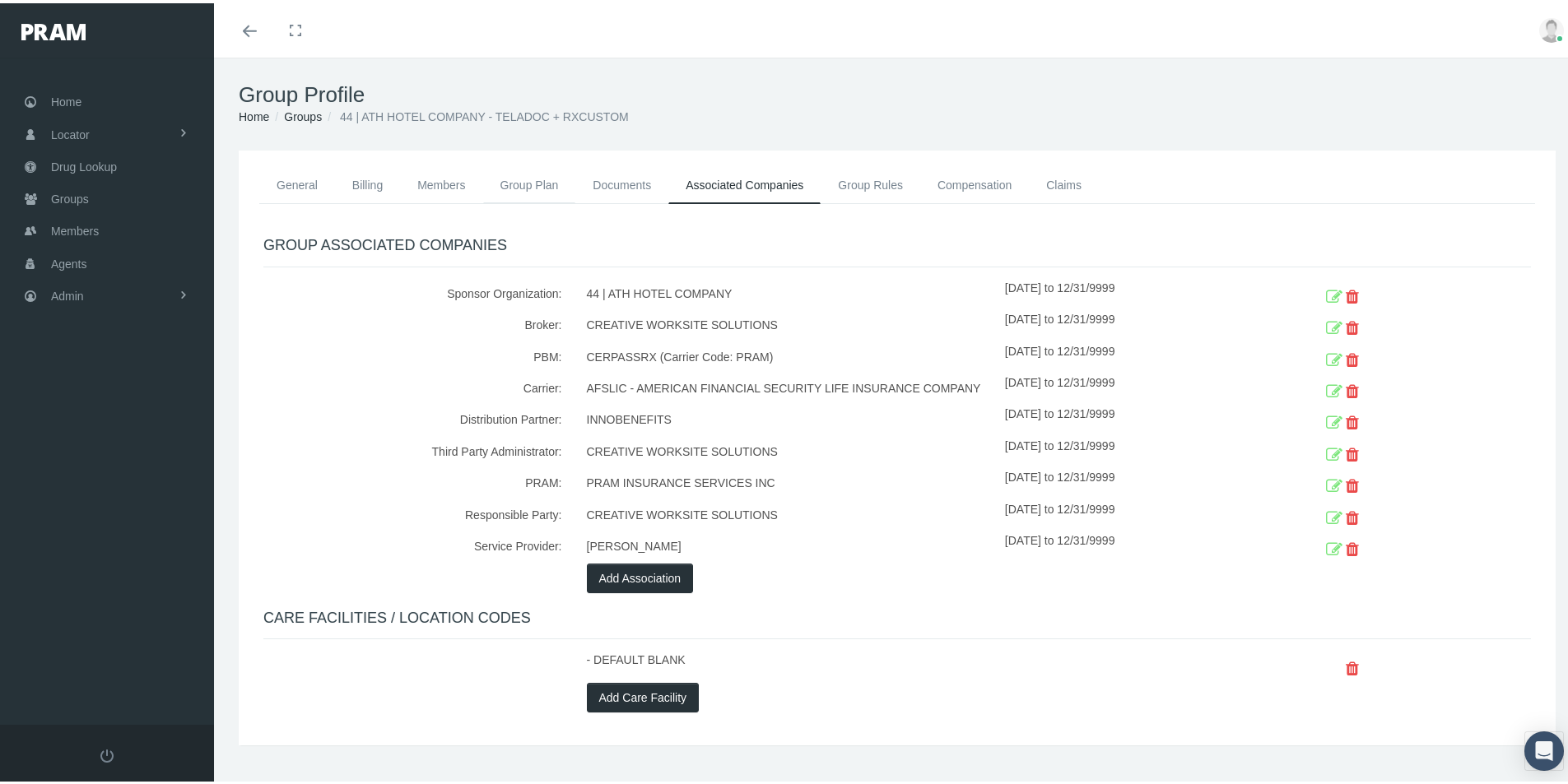
click at [513, 180] on link "Group Plan" at bounding box center [529, 182] width 93 height 36
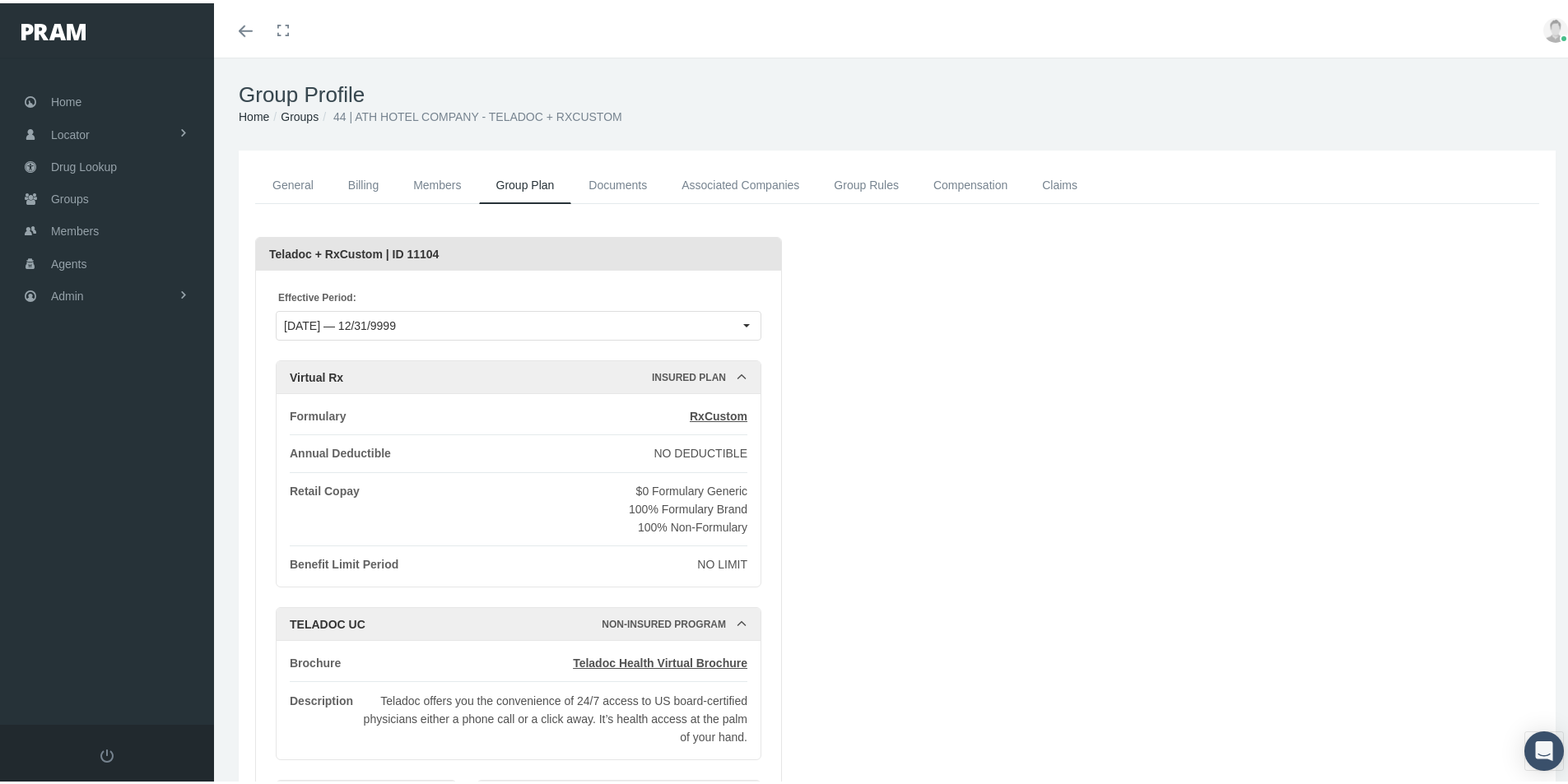
click at [742, 182] on link "Associated Companies" at bounding box center [740, 182] width 152 height 37
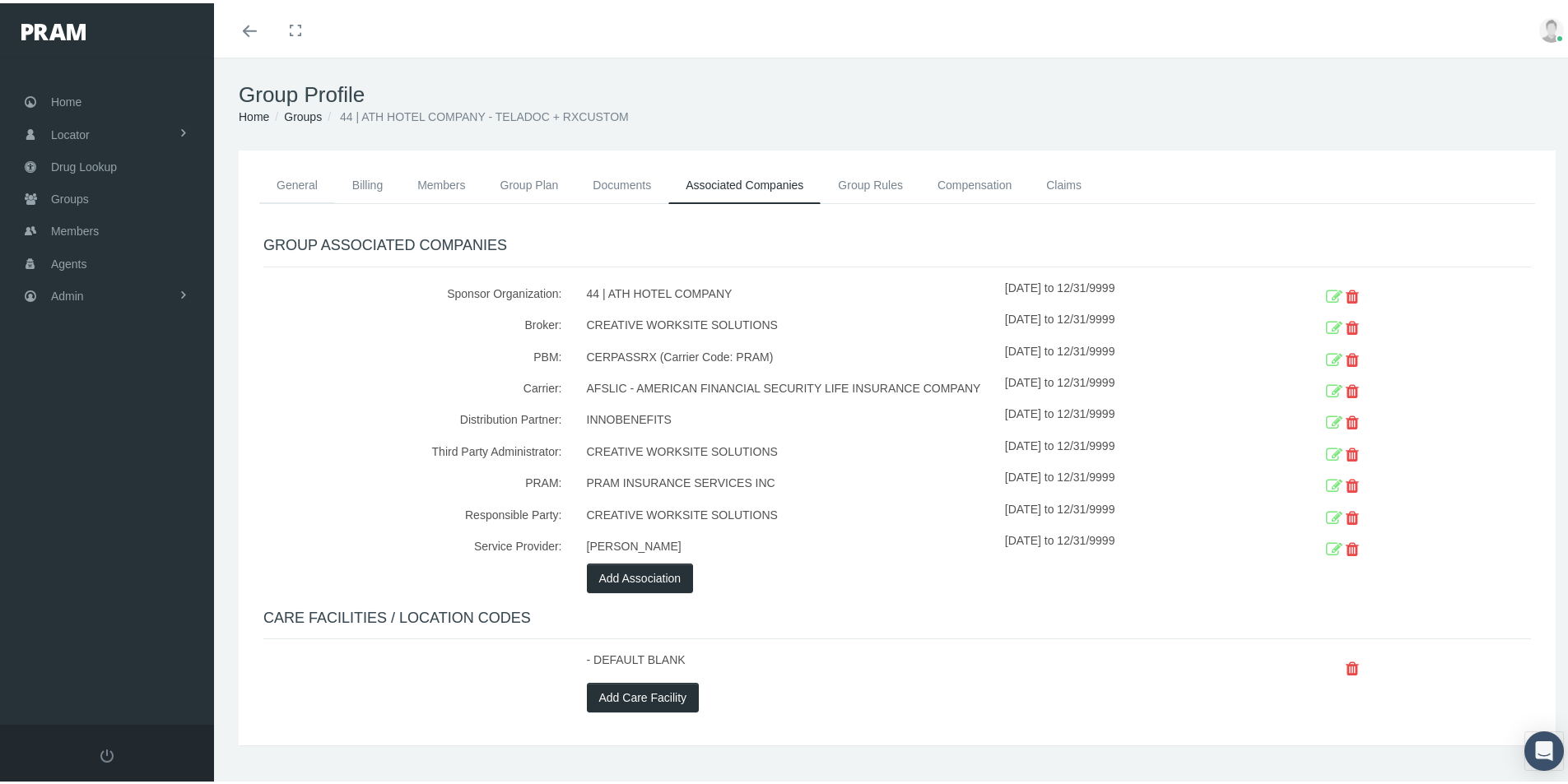
click at [304, 185] on link "General" at bounding box center [297, 182] width 75 height 36
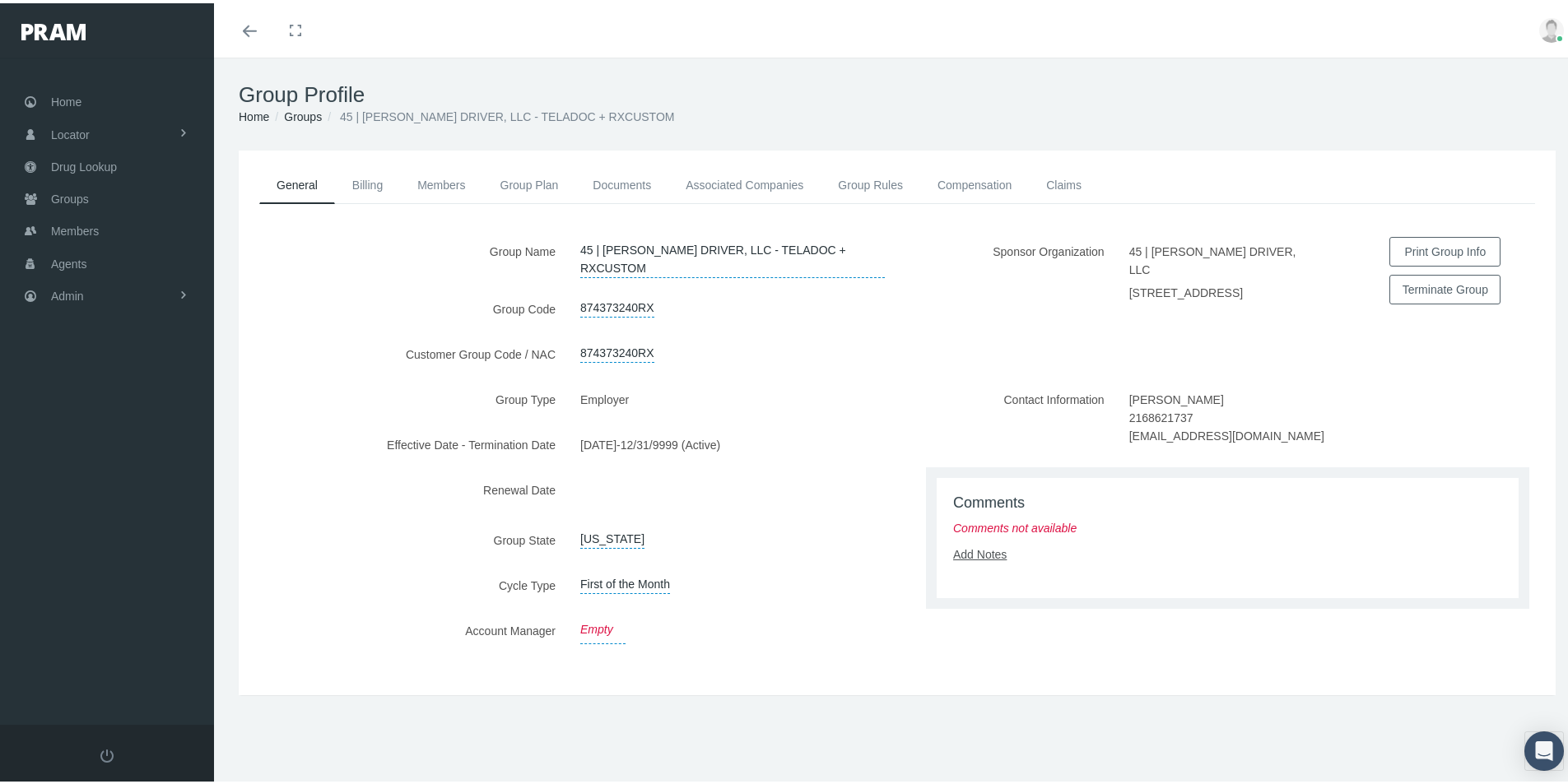
click at [983, 558] on link "Add Notes" at bounding box center [979, 552] width 54 height 13
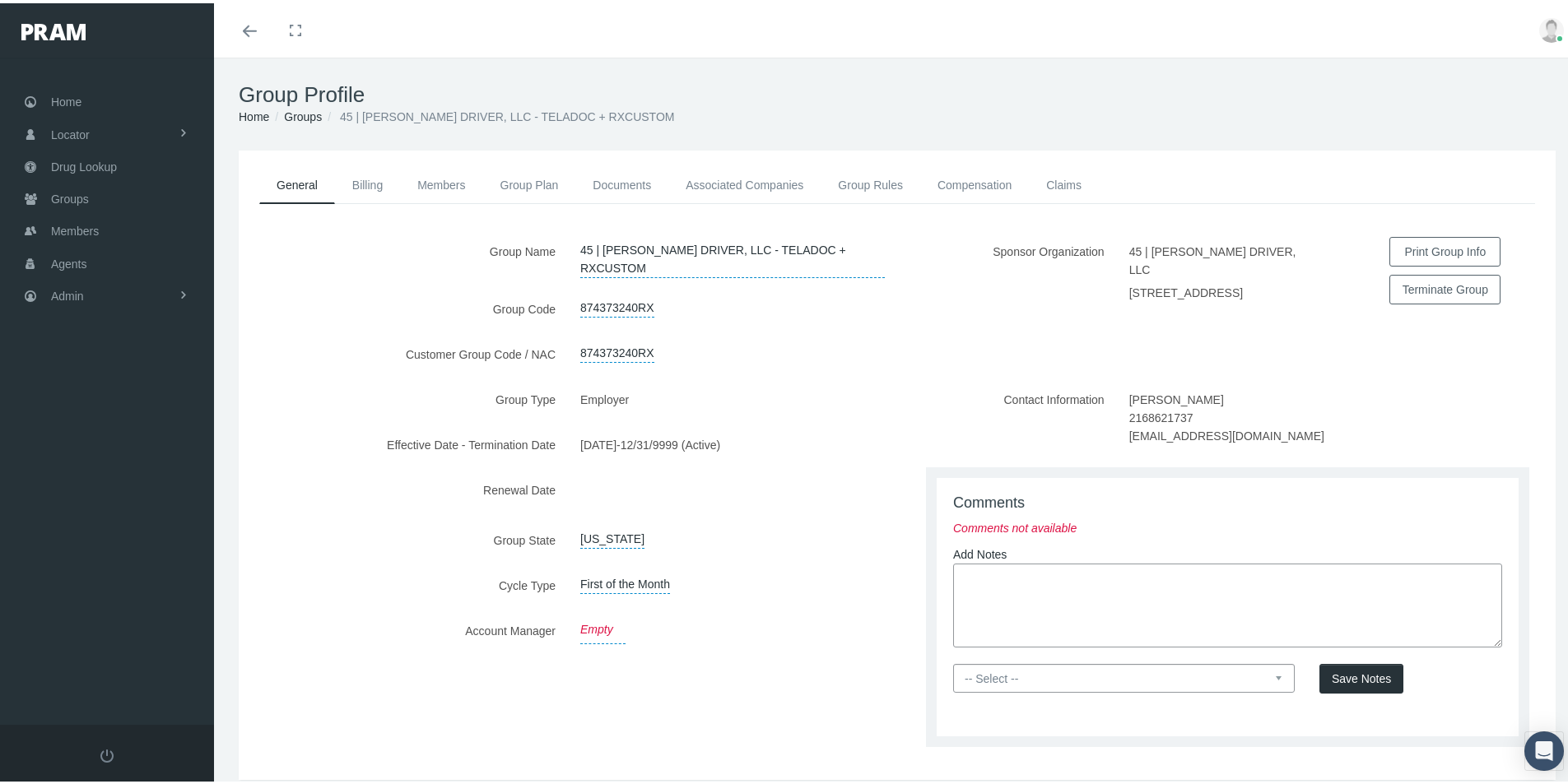
paste textarea "New Group Add sent over via email from [PERSON_NAME] @ Valor - Creative to mana…"
type textarea "New Group Add sent over via email from [PERSON_NAME] @ Valor - Creative to mana…"
drag, startPoint x: 1272, startPoint y: 674, endPoint x: 1235, endPoint y: 682, distance: 37.9
click at [1272, 674] on select "-- Select -- PRAM Only Everyone" at bounding box center [1124, 676] width 342 height 29
select select "0"
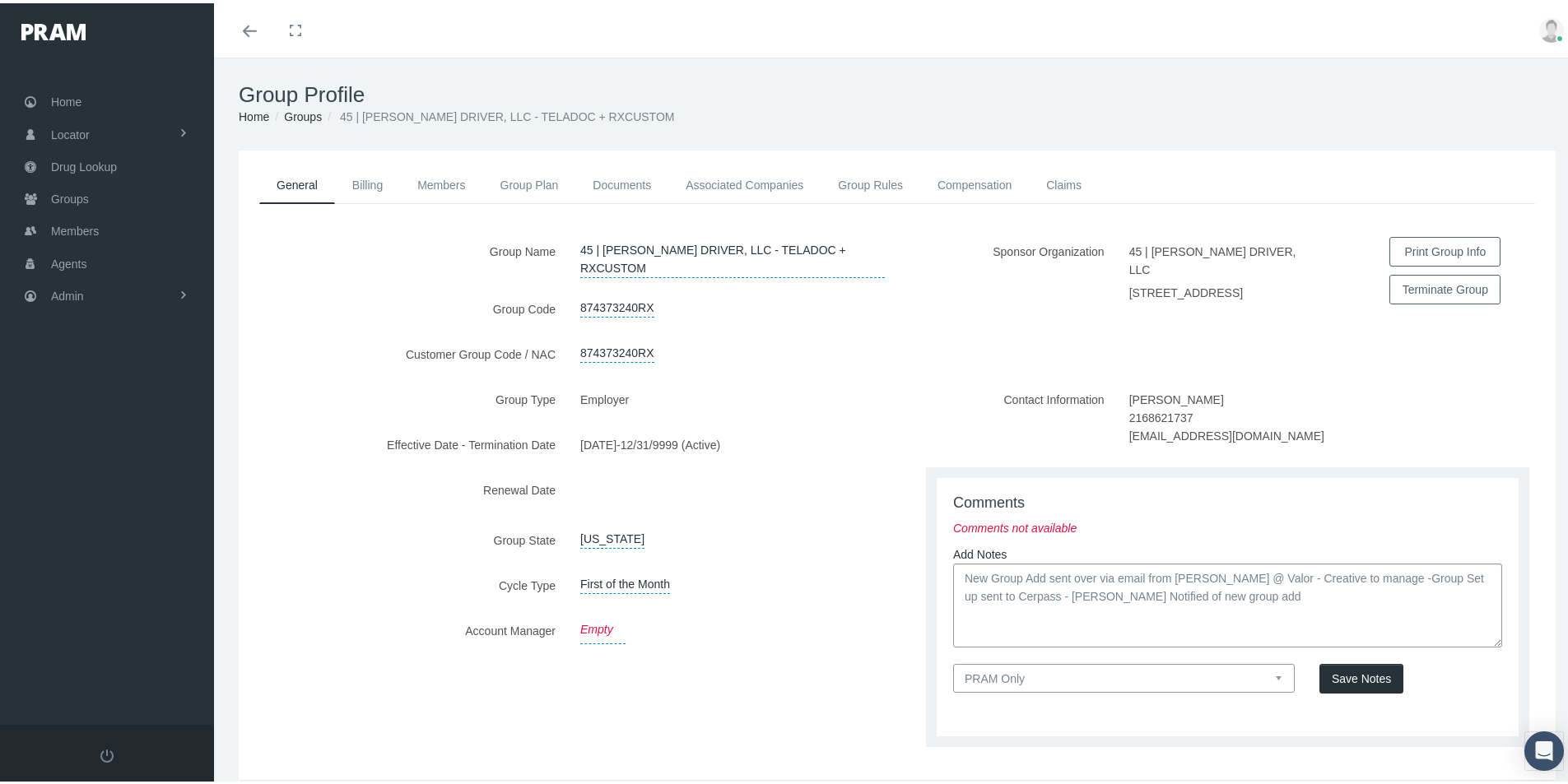
click at [953, 662] on select "-- Select -- PRAM Only Everyone" at bounding box center [1124, 676] width 342 height 29
click at [1351, 676] on span "Save Notes" at bounding box center [1360, 676] width 59 height 13
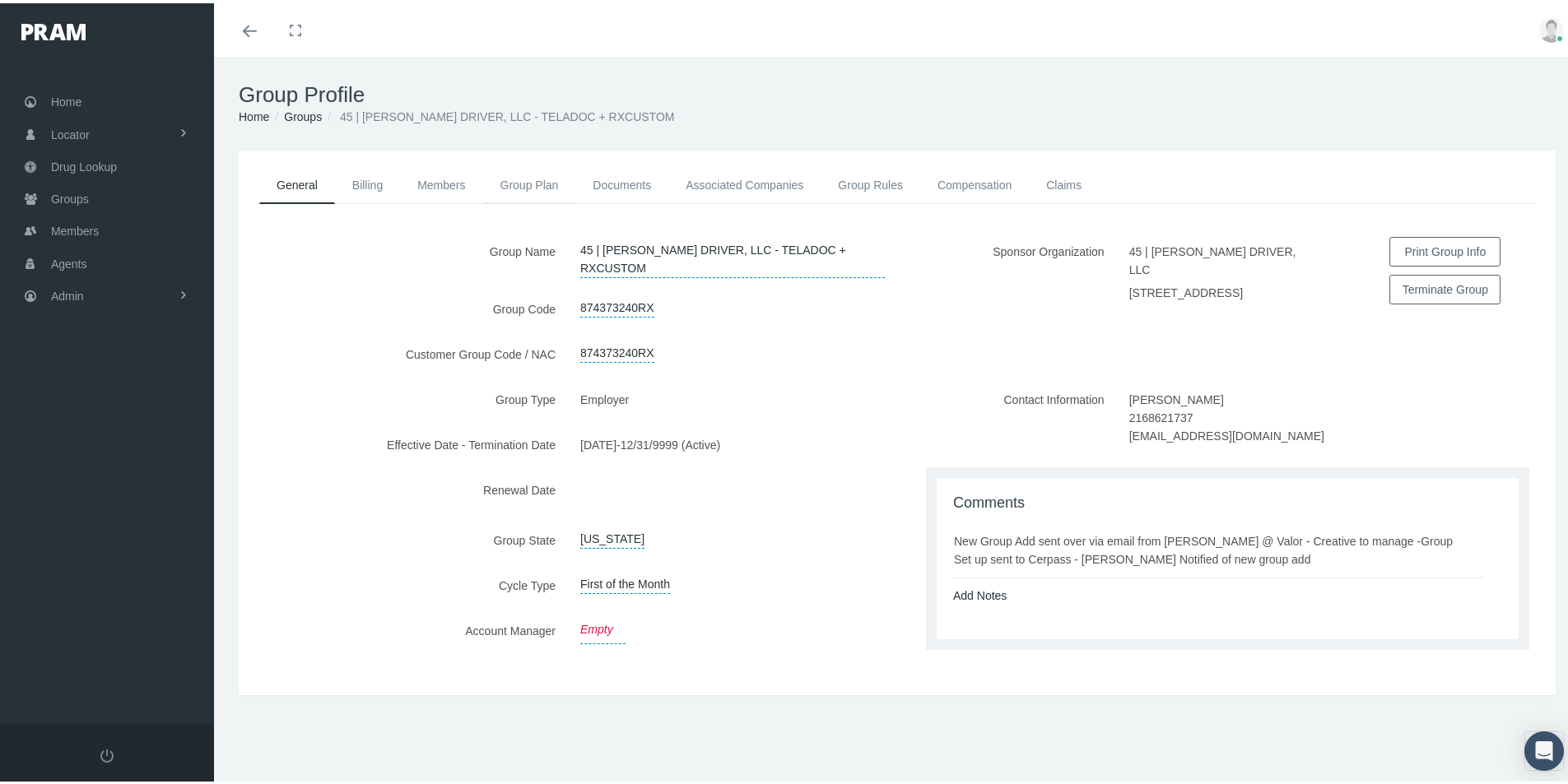
click at [502, 179] on link "Group Plan" at bounding box center [529, 182] width 93 height 36
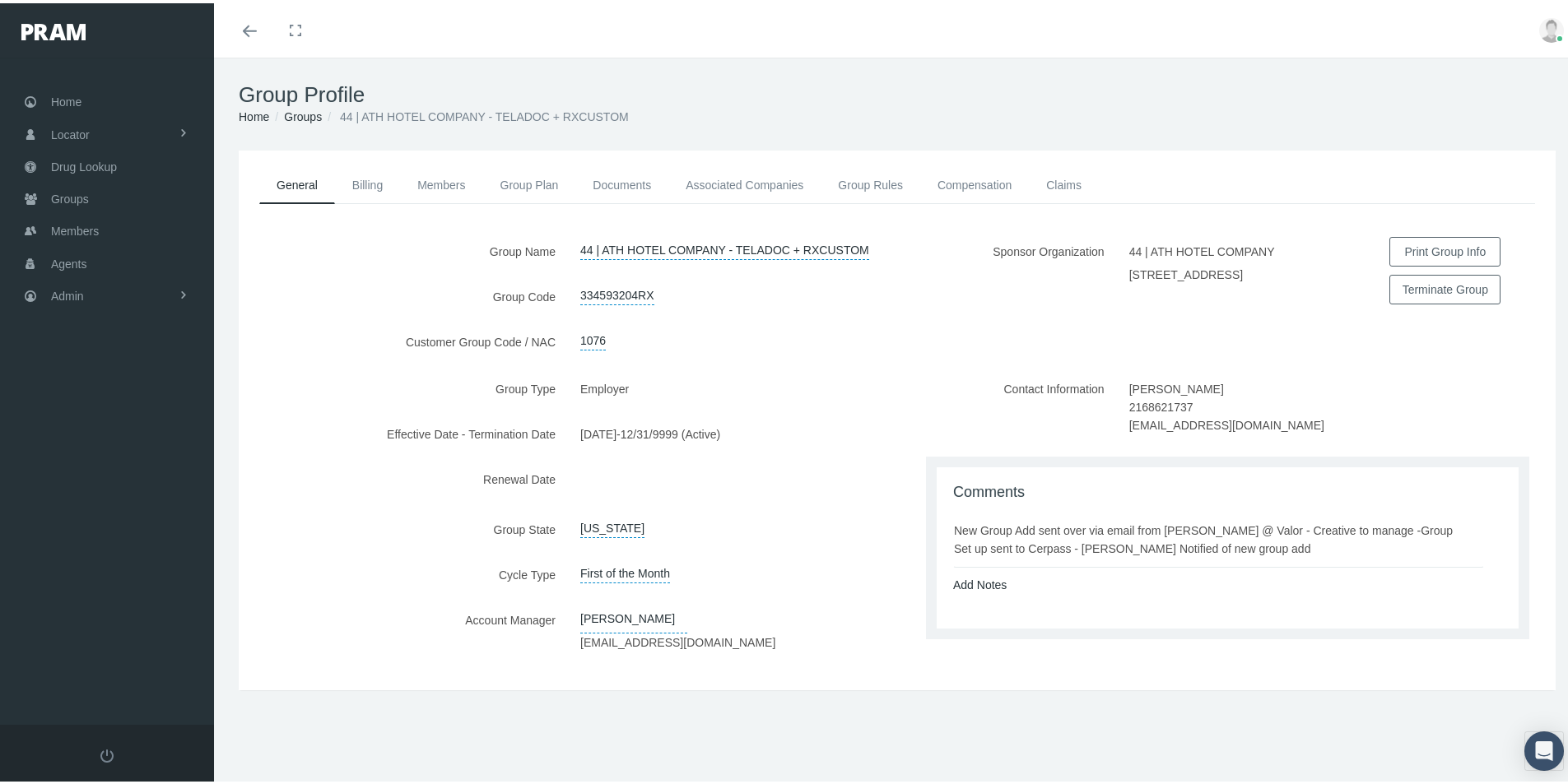
click at [1092, 582] on div "Add Notes" at bounding box center [1227, 581] width 574 height 18
drag, startPoint x: 951, startPoint y: 523, endPoint x: 1063, endPoint y: 522, distance: 112.0
click at [1267, 546] on div "New Group Add sent over via email from [PERSON_NAME] @ Valor - Creative to mana…" at bounding box center [1218, 537] width 529 height 36
copy div "New Group Add sent over via email from [PERSON_NAME] @ Valor - Creative to mana…"
click at [516, 177] on link "Group Plan" at bounding box center [529, 182] width 93 height 36
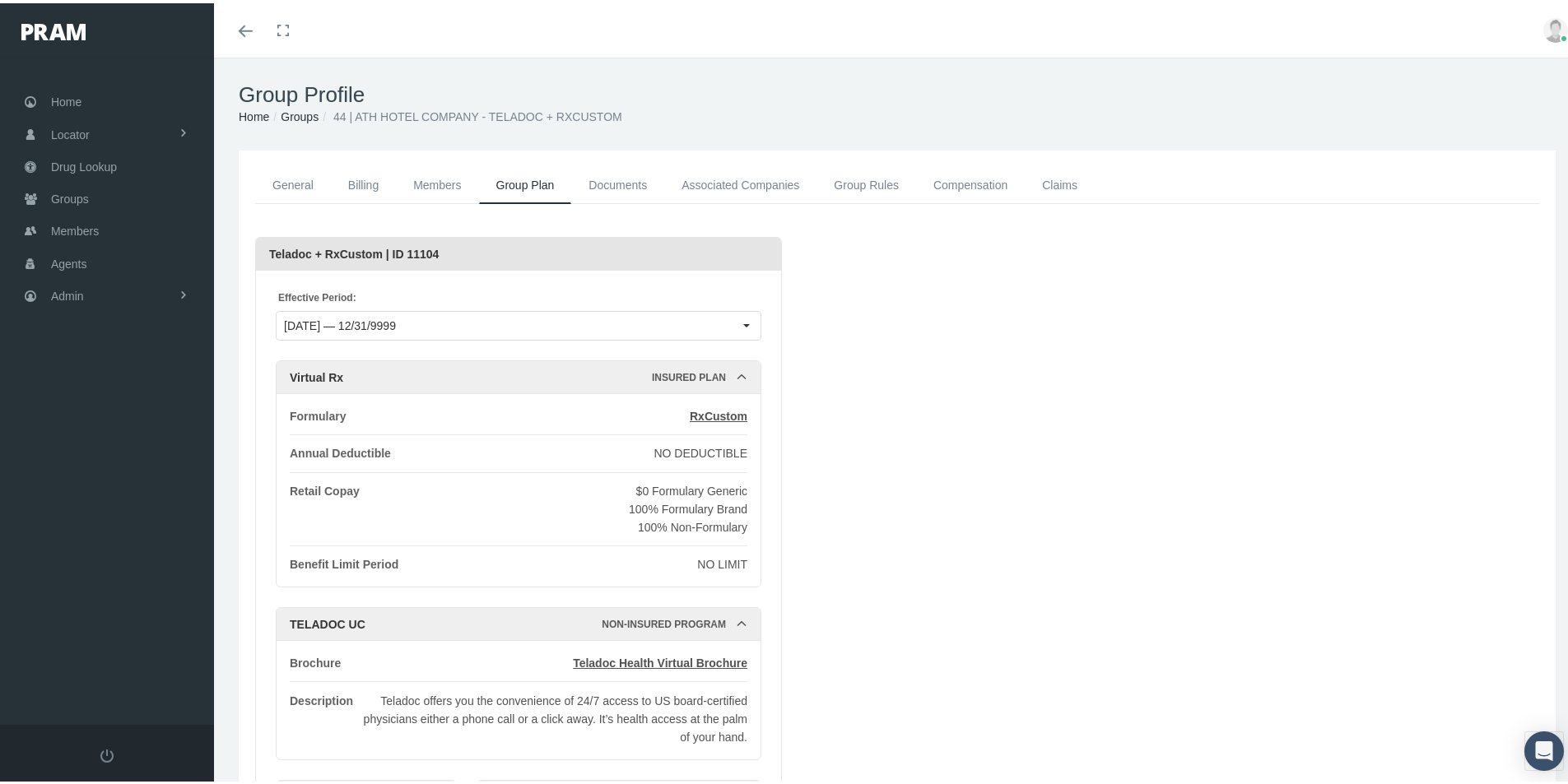
click at [695, 175] on link "Associated Companies" at bounding box center [740, 182] width 152 height 37
click at [617, 185] on link "Documents" at bounding box center [617, 182] width 93 height 37
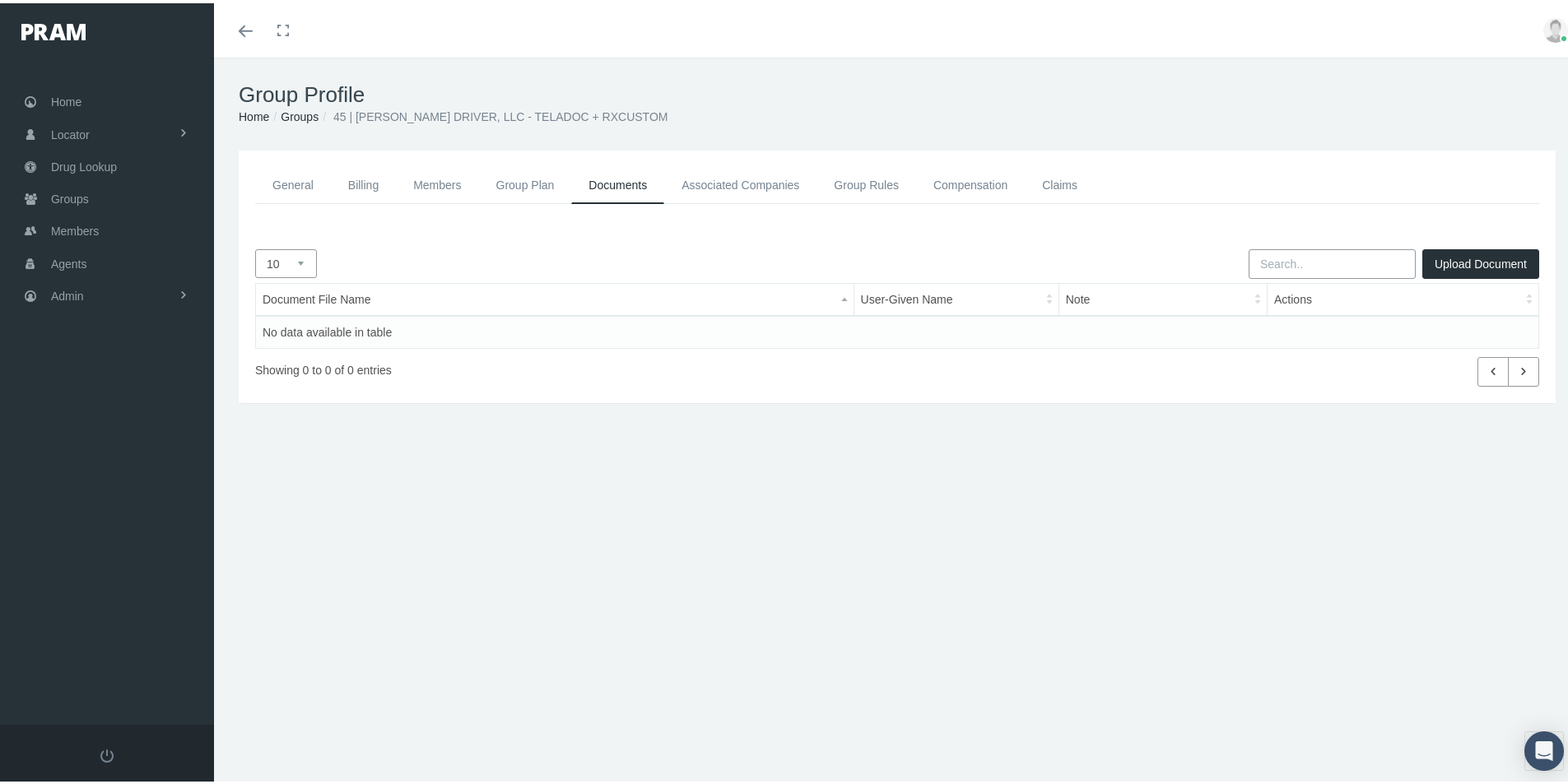
click at [726, 178] on link "Associated Companies" at bounding box center [740, 182] width 152 height 37
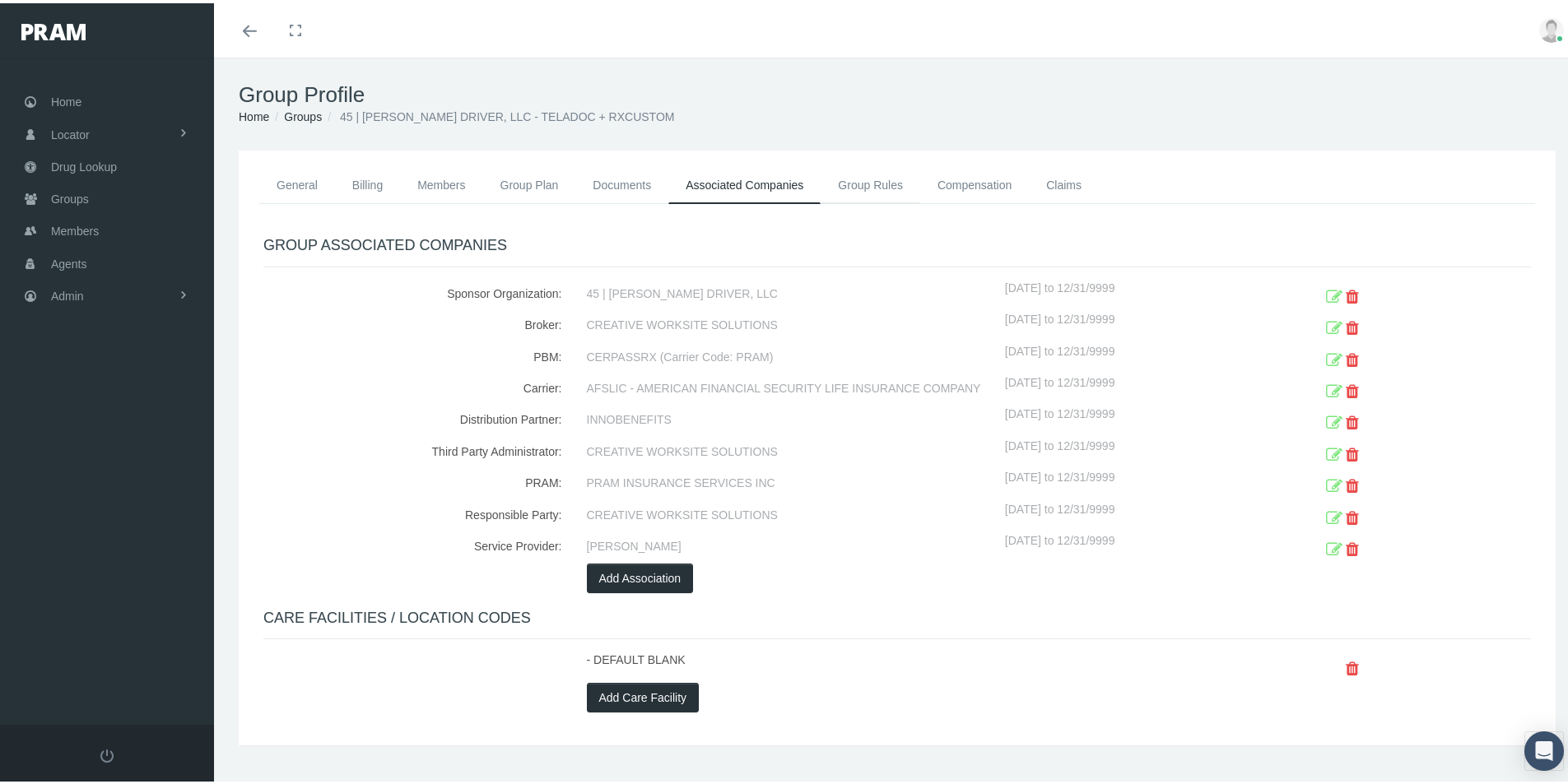
click at [861, 184] on link "Group Rules" at bounding box center [871, 182] width 100 height 36
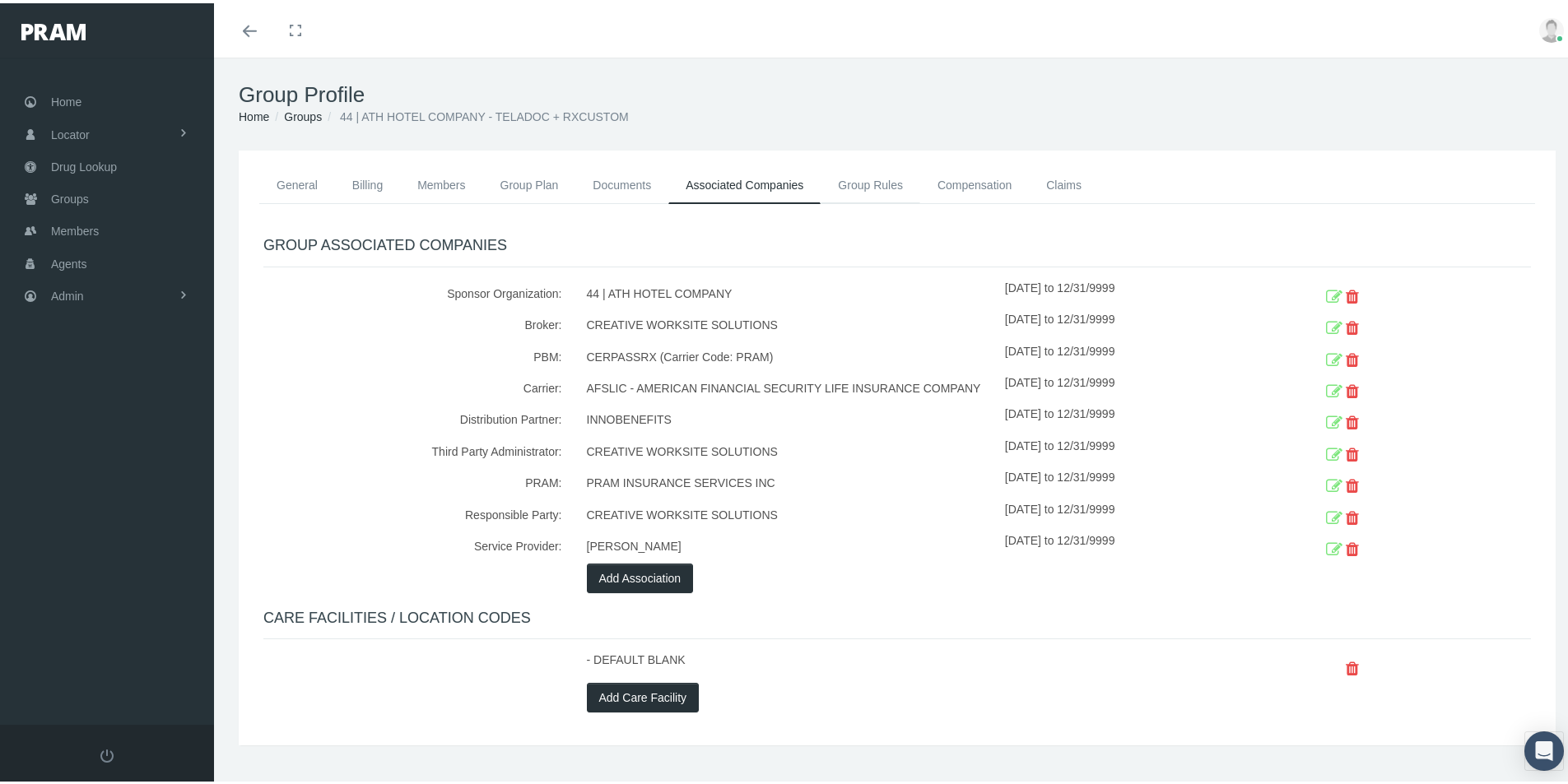
click at [860, 184] on link "Group Rules" at bounding box center [871, 182] width 100 height 36
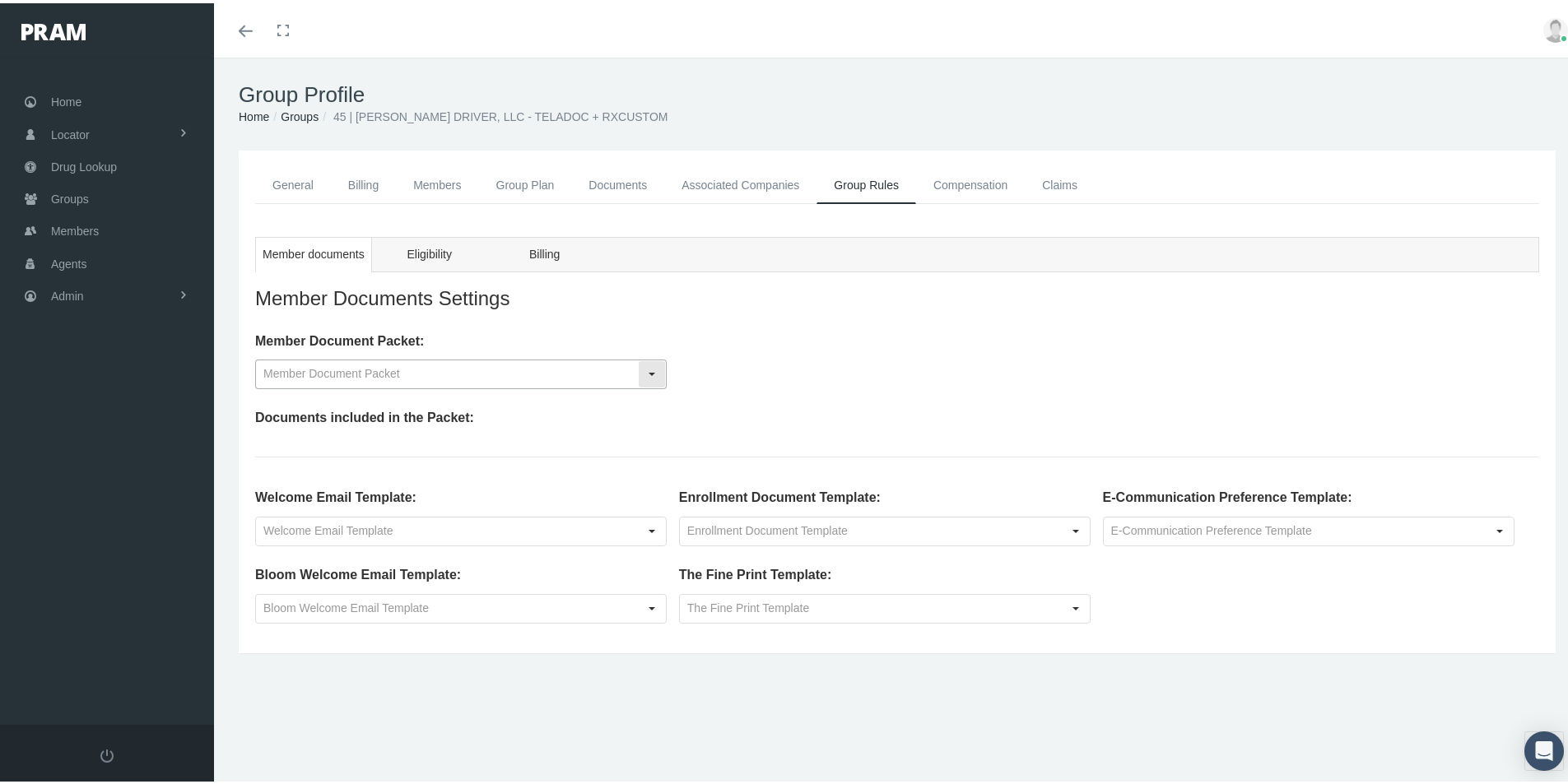
click at [651, 369] on div "Select" at bounding box center [652, 371] width 26 height 26
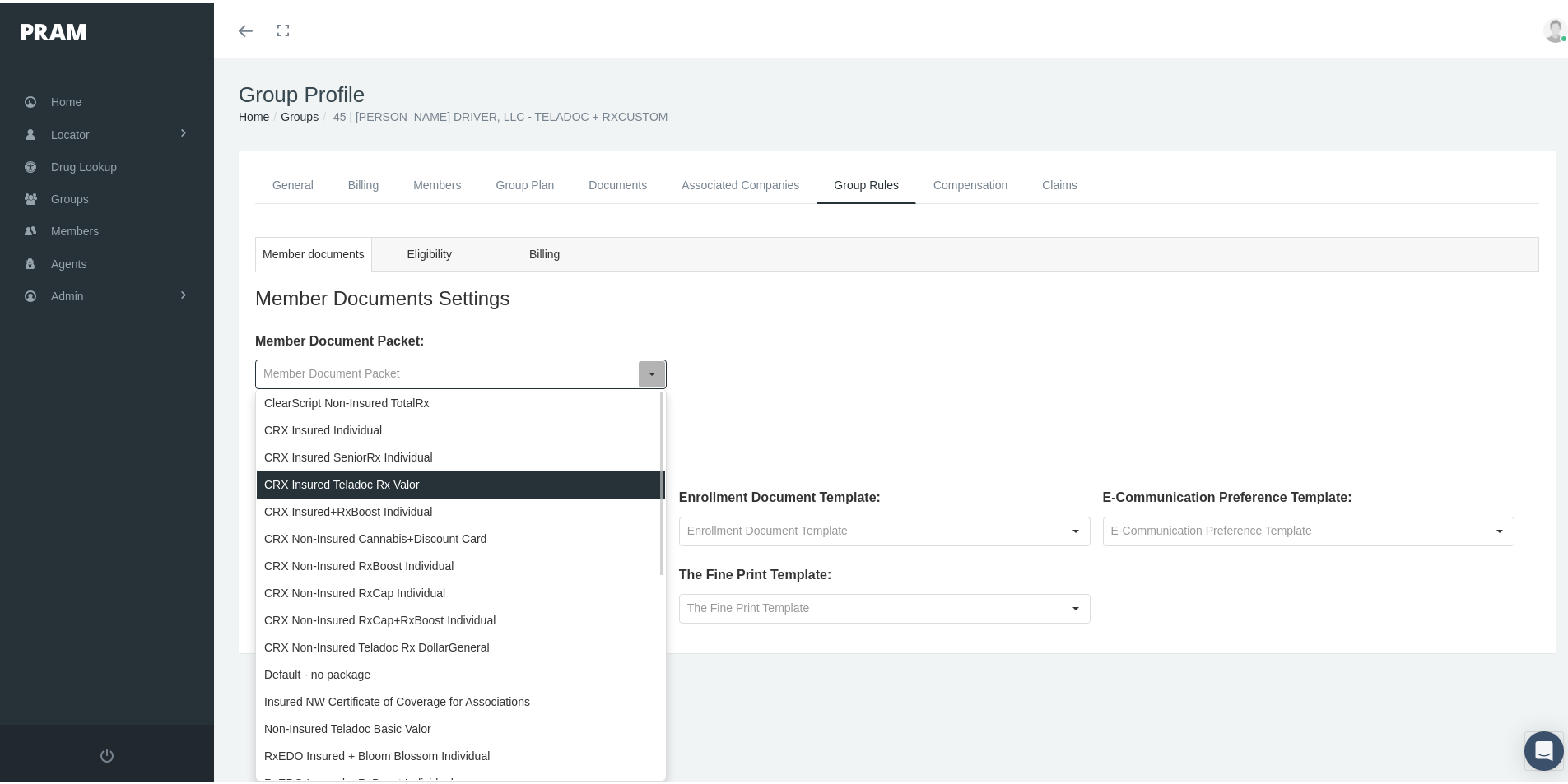
click at [346, 481] on div "CRX Insured Teladoc Rx Valor" at bounding box center [460, 481] width 409 height 27
type input "CRX Insured Teladoc Rx Valor"
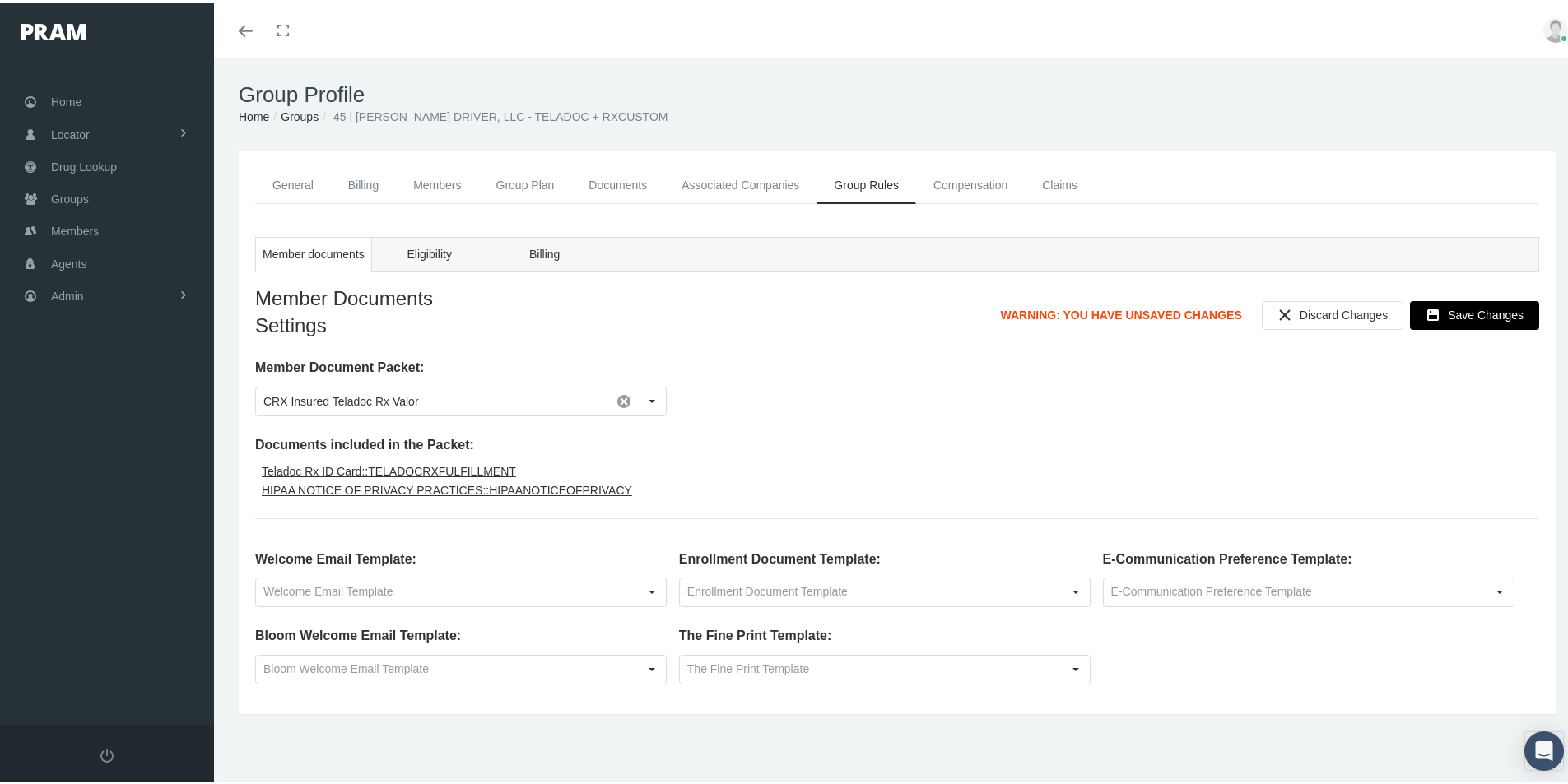
click at [1467, 307] on span "Save Changes" at bounding box center [1486, 312] width 75 height 13
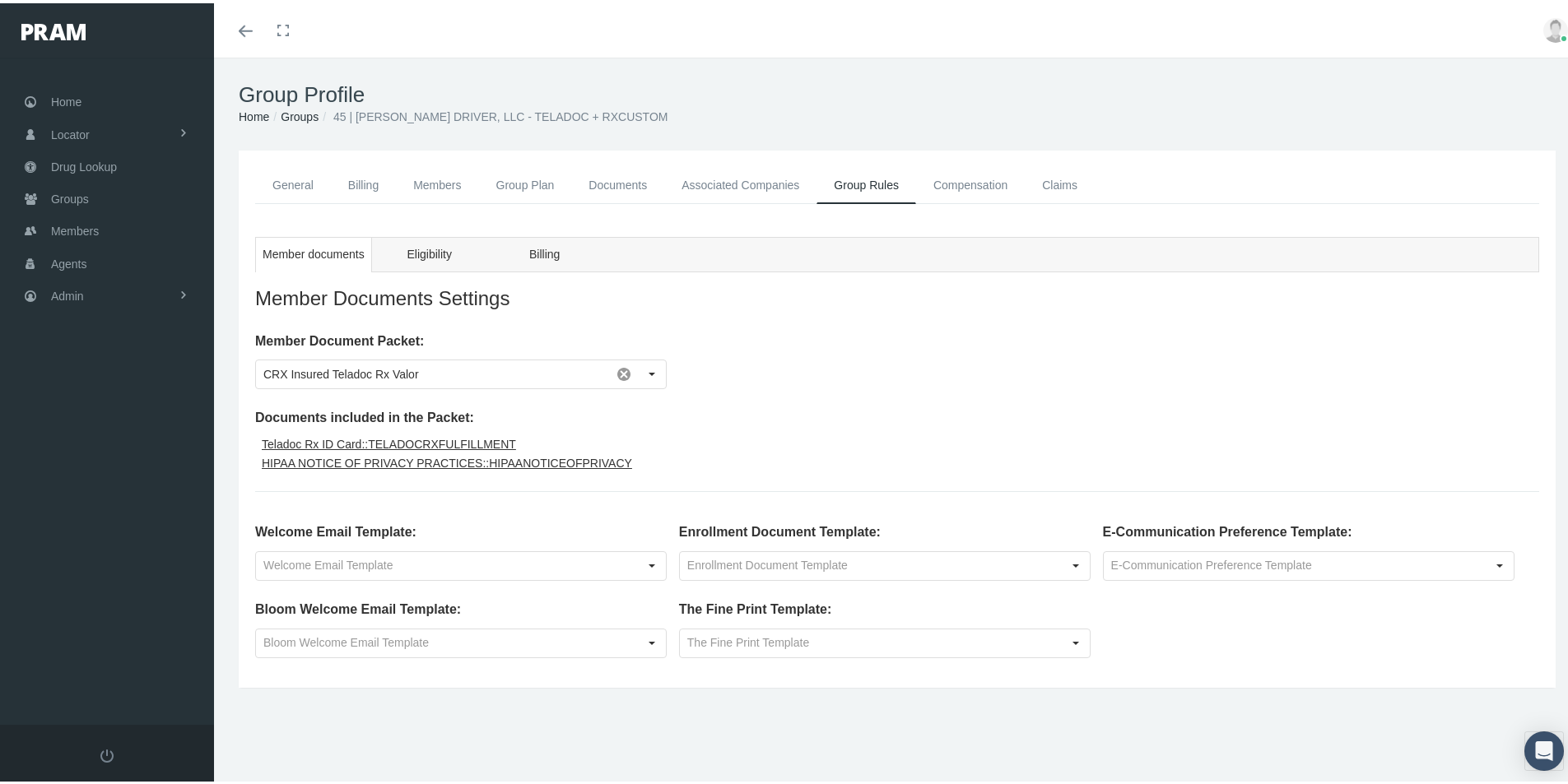
click at [959, 183] on link "Compensation" at bounding box center [970, 182] width 108 height 37
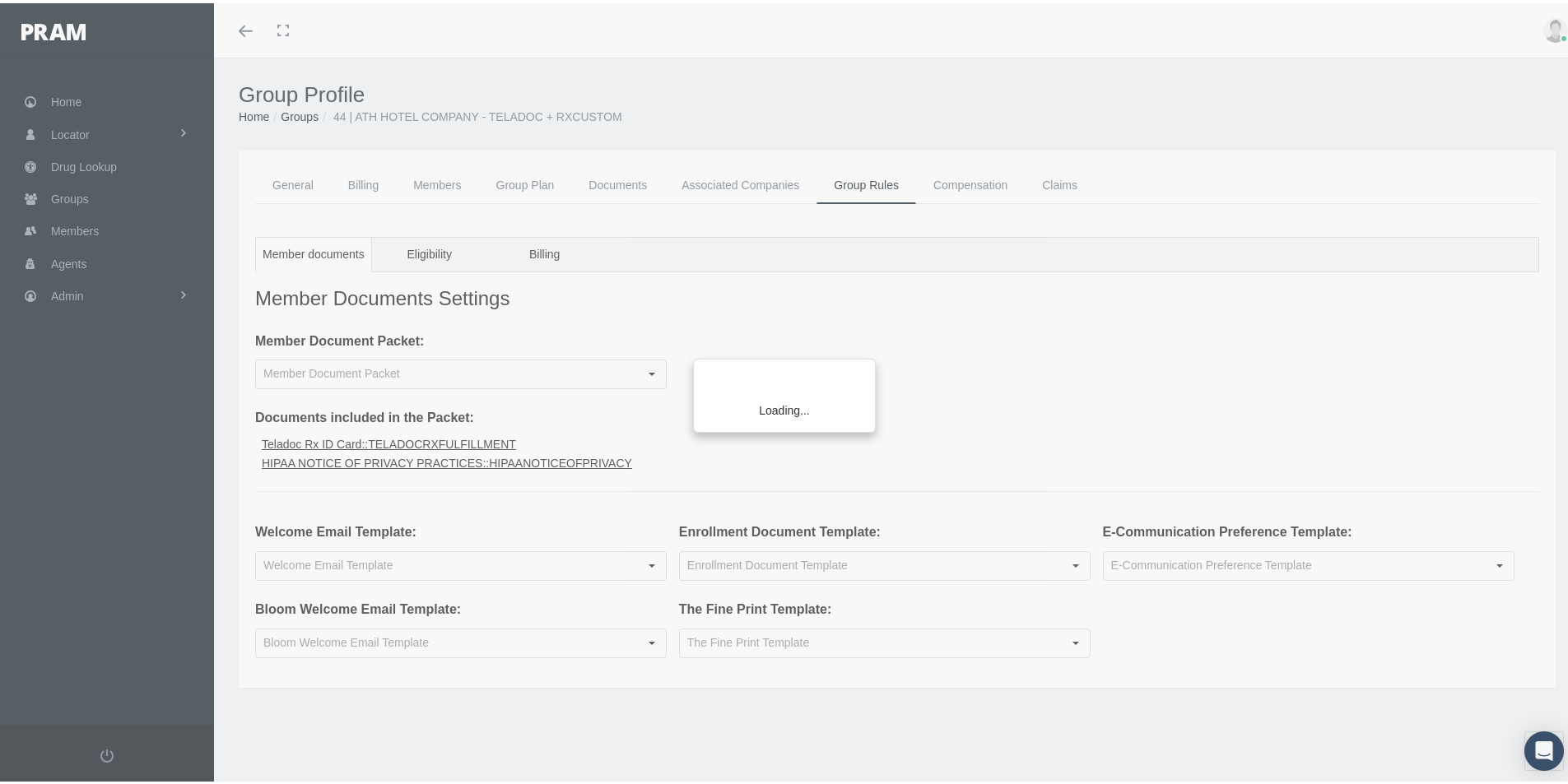
type input "Welcome Email Insured Teladoc+Rx Group"
type input "CRX Insured Teladoc Rx Valor"
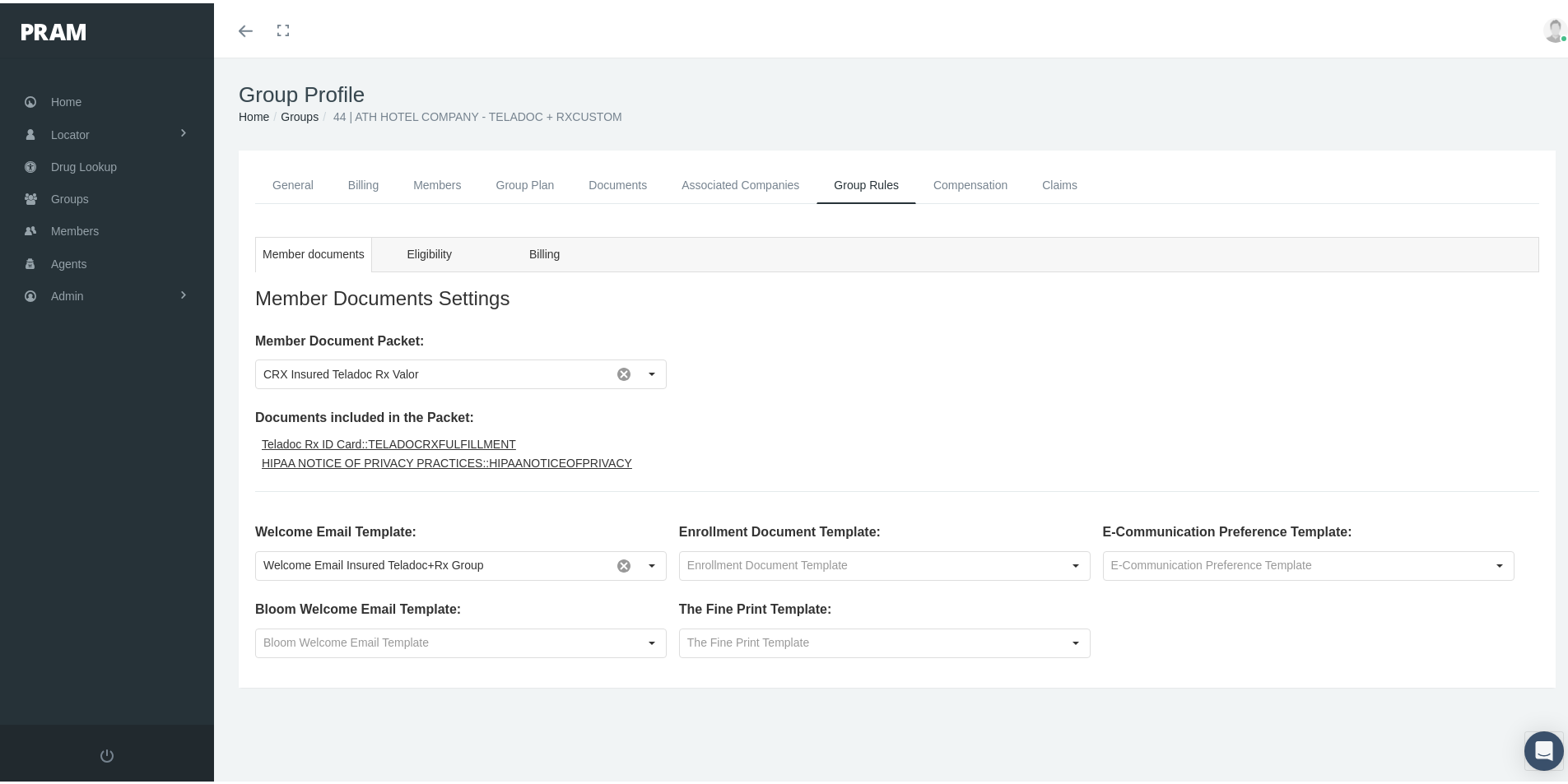
click at [957, 184] on link "Compensation" at bounding box center [970, 182] width 108 height 37
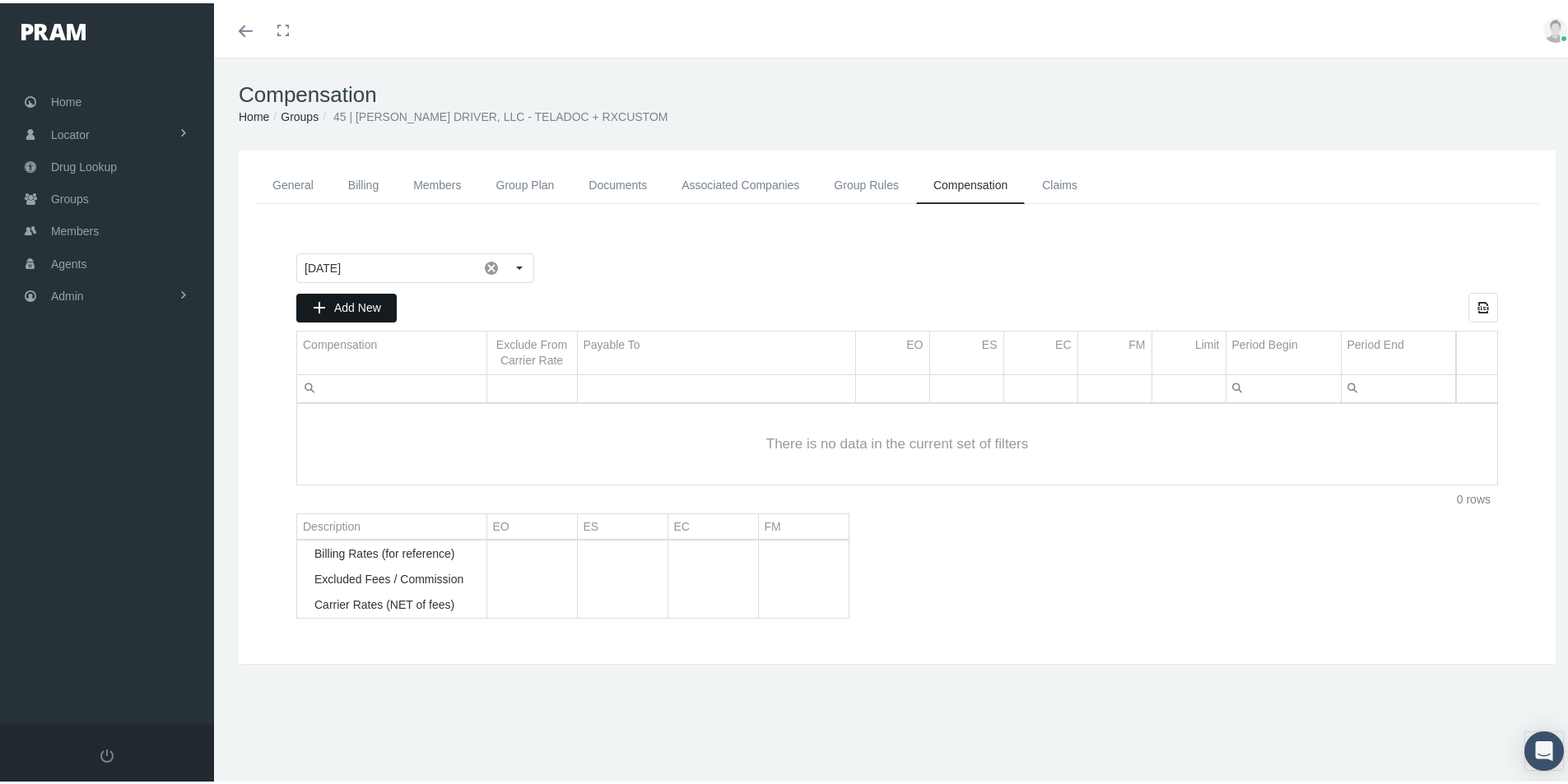
click at [352, 307] on span "Add New" at bounding box center [358, 305] width 47 height 13
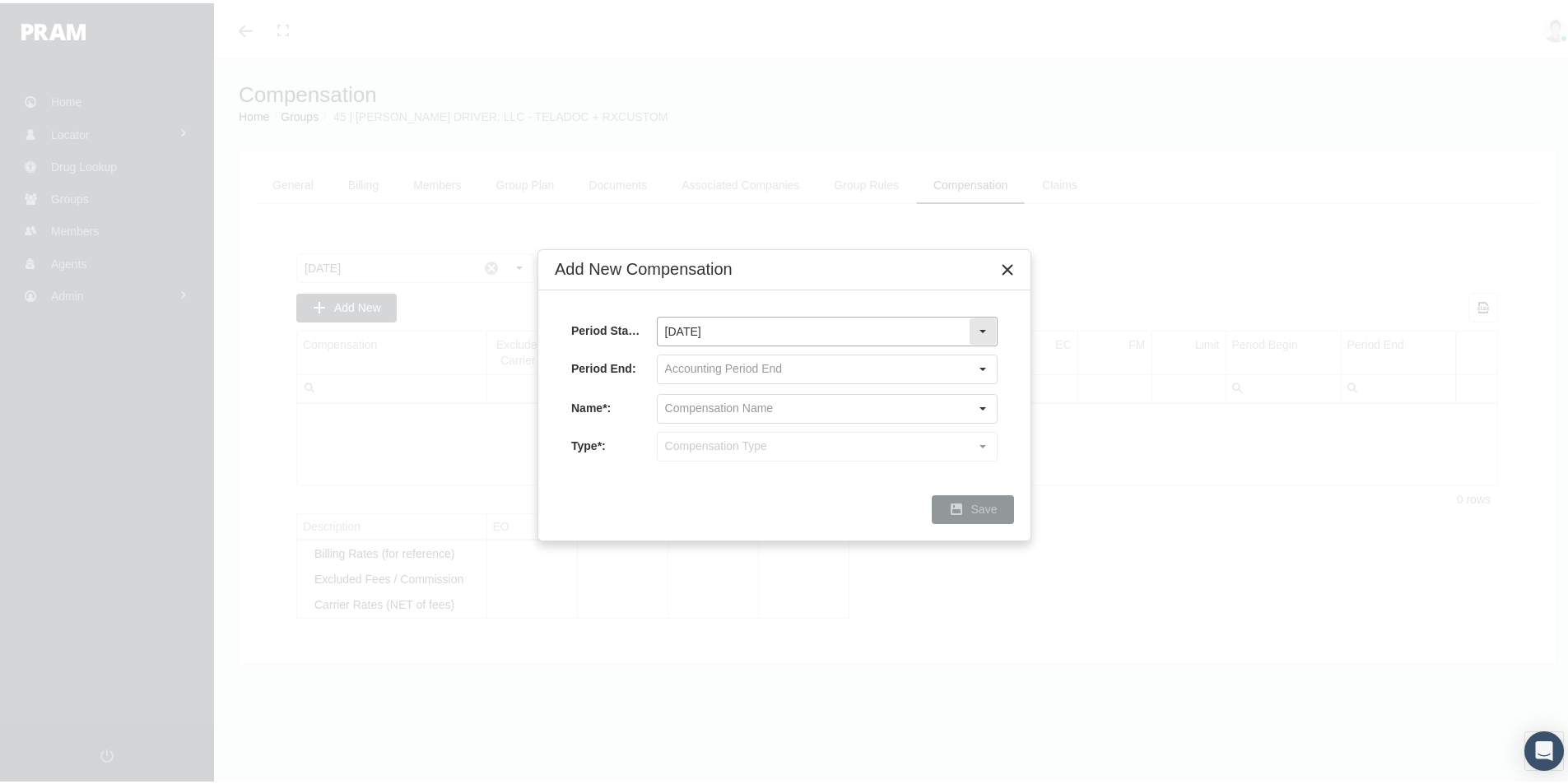
click at [984, 325] on div "Select" at bounding box center [983, 328] width 26 height 26
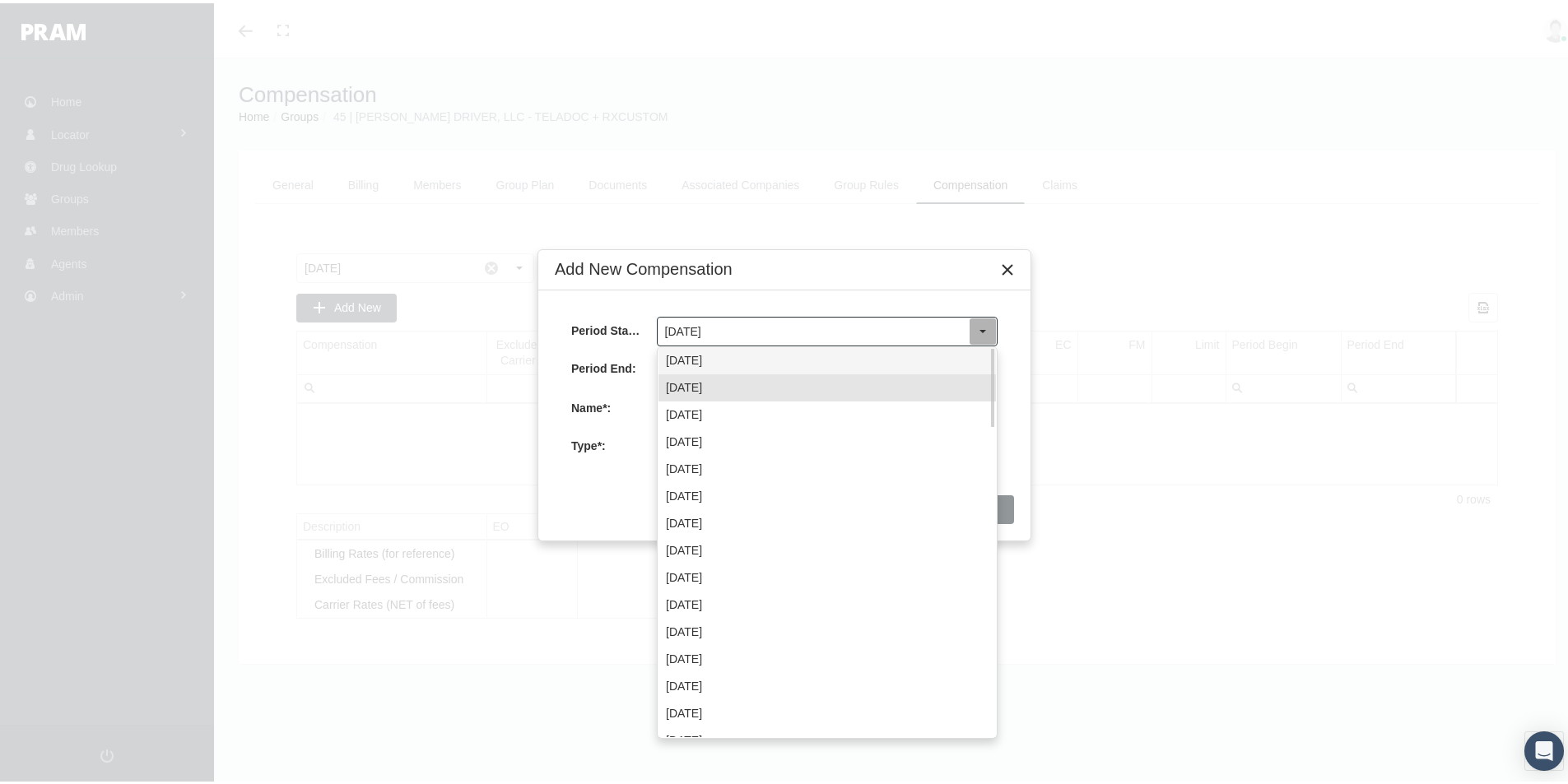
click at [701, 359] on div "September 2025" at bounding box center [827, 358] width 338 height 27
type input "September 2025"
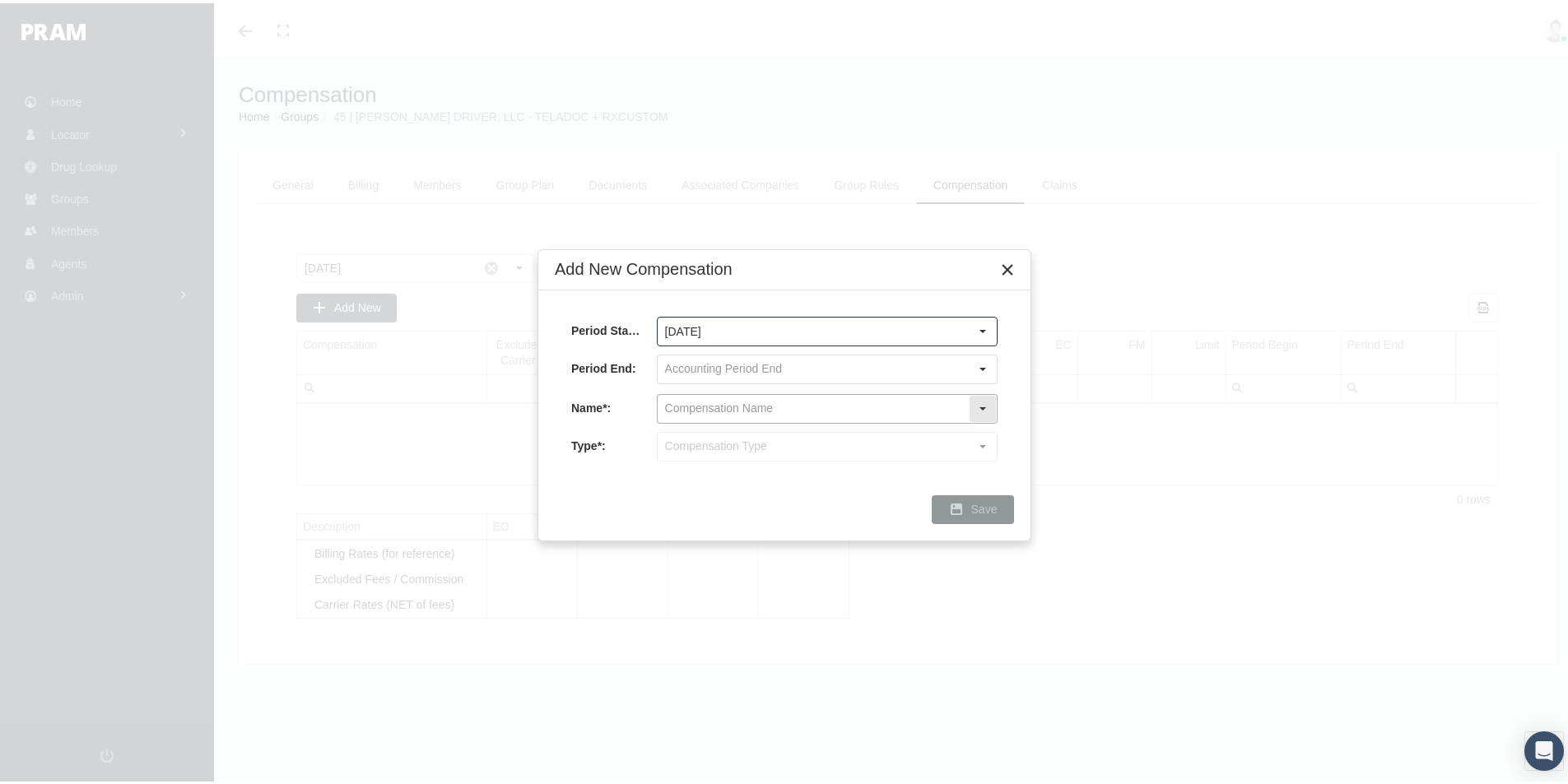
click at [701, 409] on input "text" at bounding box center [813, 406] width 311 height 28
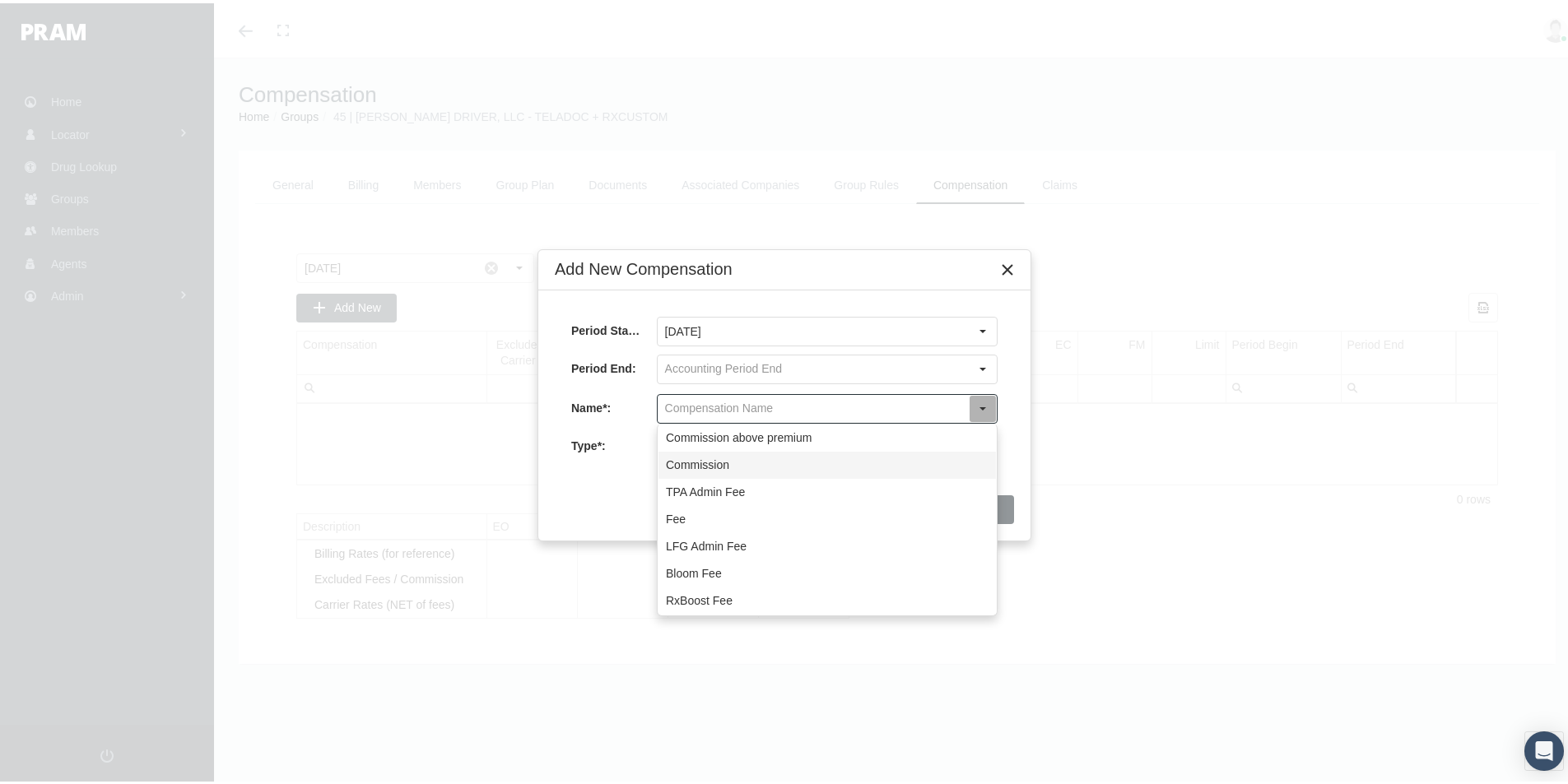
click at [680, 464] on div "Commission" at bounding box center [827, 461] width 338 height 27
type input "Commission"
type input "Commission (Commission)"
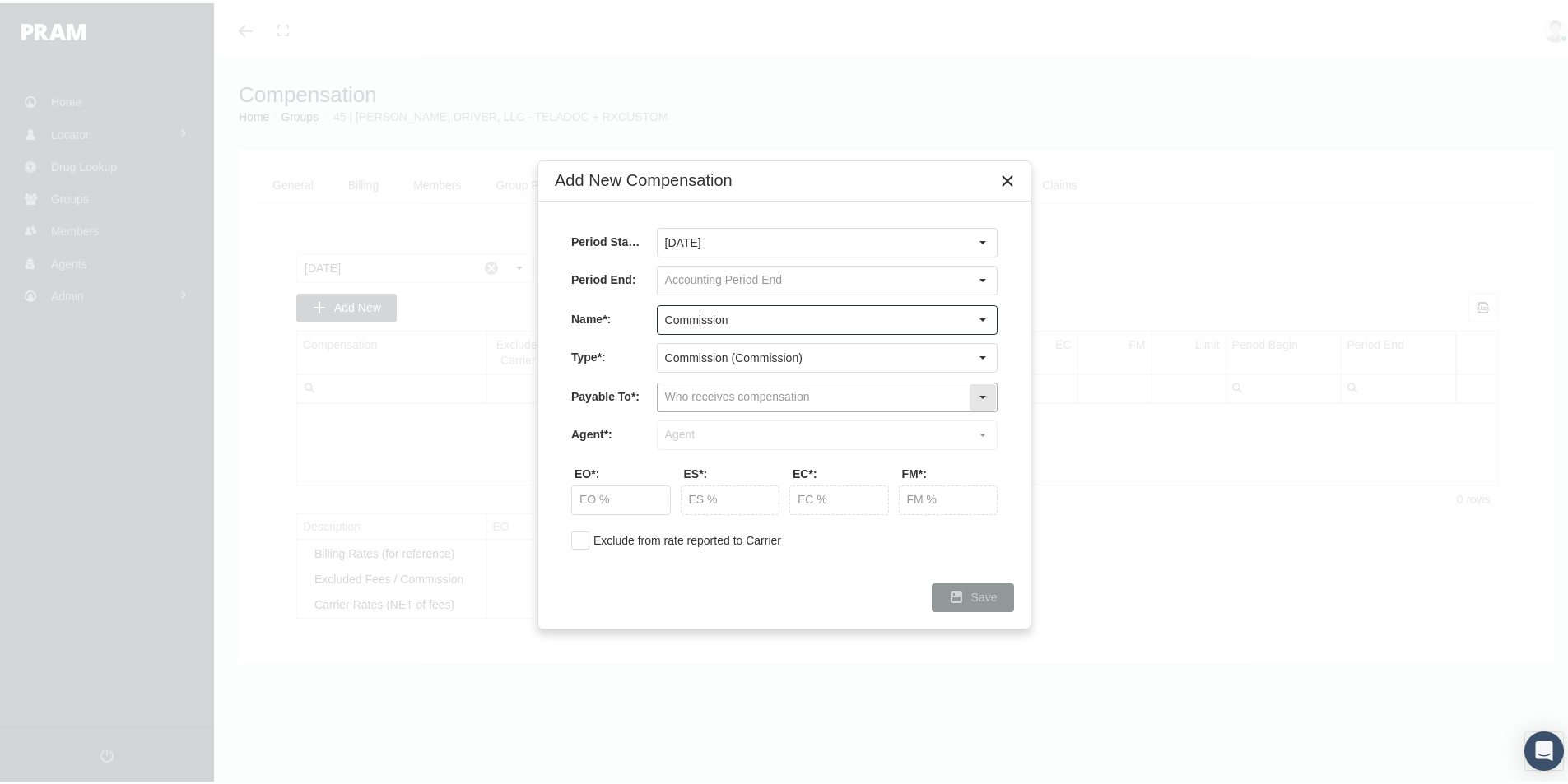
click at [688, 394] on input "text" at bounding box center [813, 394] width 311 height 28
drag, startPoint x: 694, startPoint y: 448, endPoint x: 680, endPoint y: 472, distance: 27.8
click at [694, 448] on div "Company" at bounding box center [827, 450] width 338 height 27
type input "Company"
click at [685, 430] on input "text" at bounding box center [813, 432] width 311 height 28
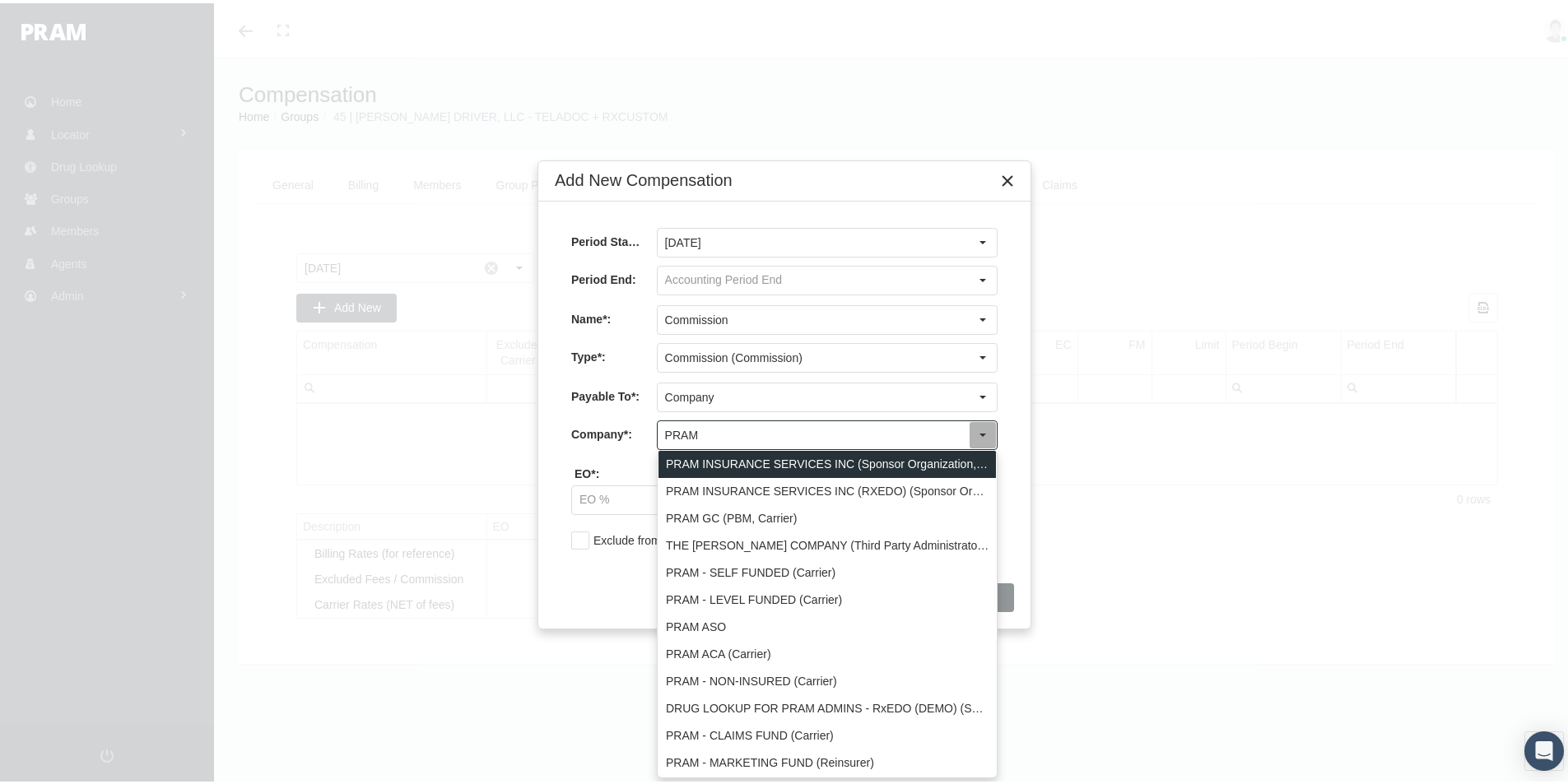
click at [713, 463] on div "PRAM INSURANCE SERVICES INC (Sponsor Organization, Broker, Distribution Partner…" at bounding box center [827, 461] width 338 height 27
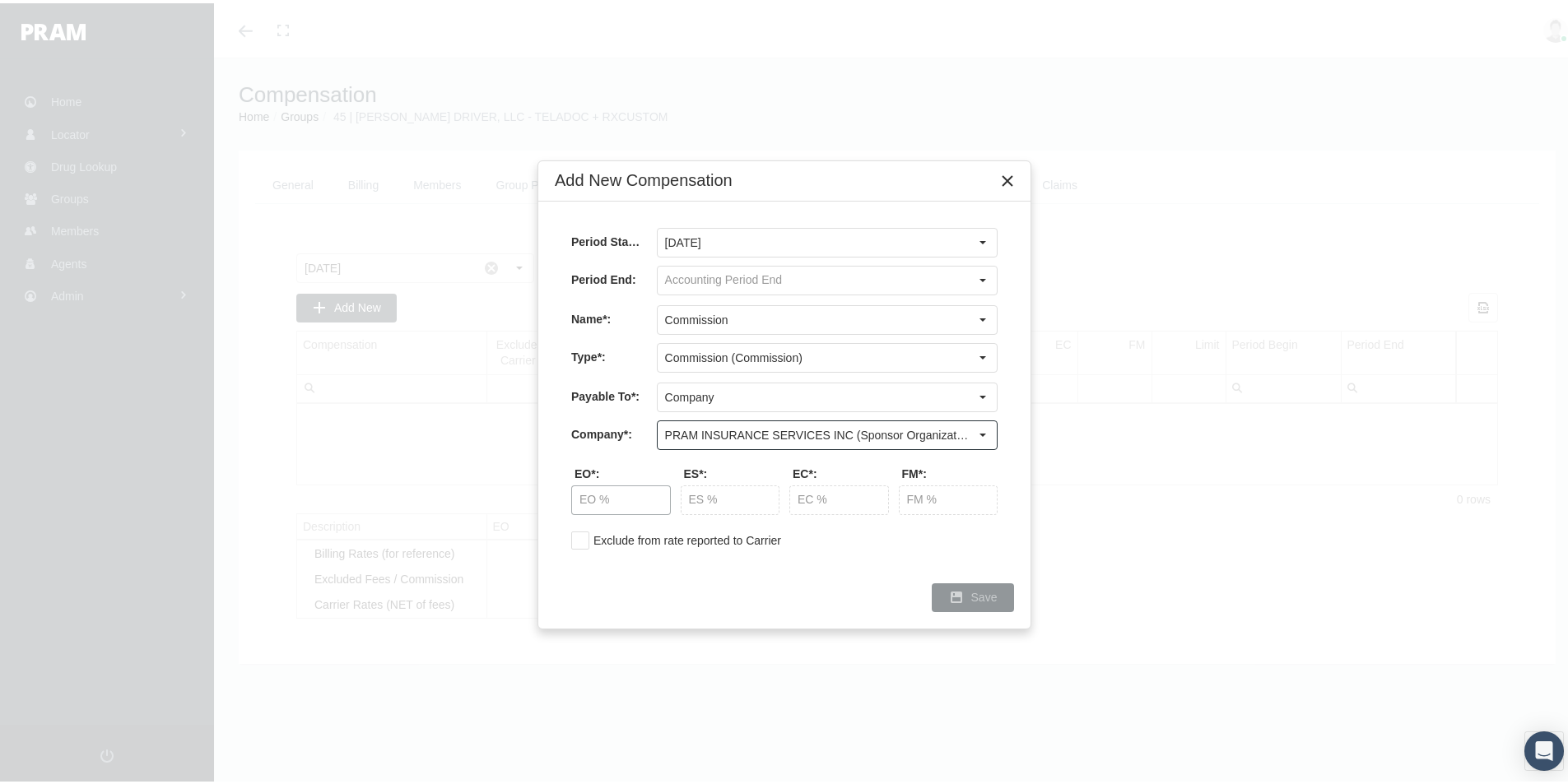
type input "PRAM INSURANCE SERVICES INC (Sponsor Organization, Broker, Distribution Partner…"
click at [603, 495] on input "text" at bounding box center [621, 497] width 98 height 28
type input "20.00 %"
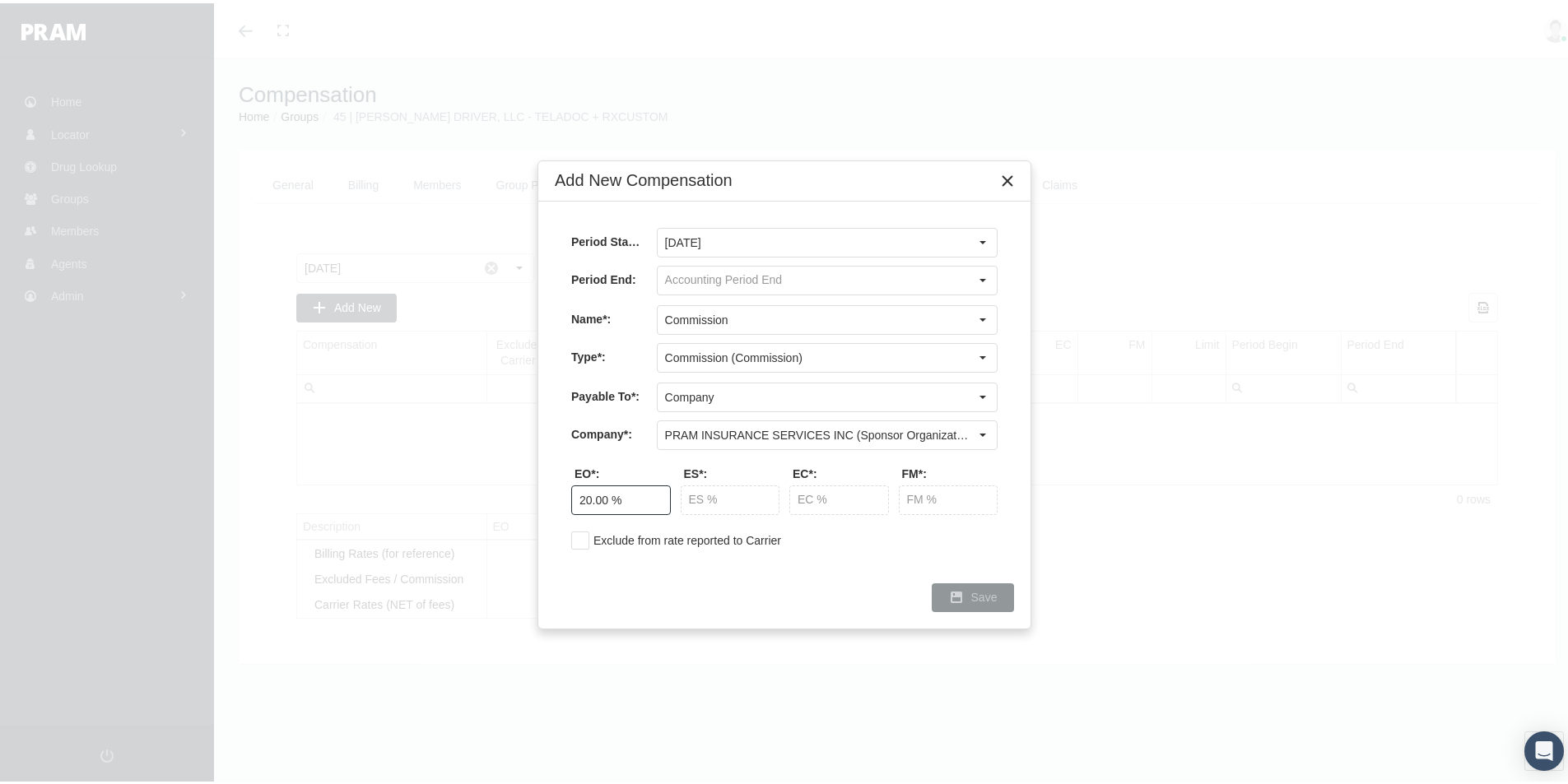
type input "20.00 %"
click at [977, 588] on span "Save" at bounding box center [984, 594] width 26 height 13
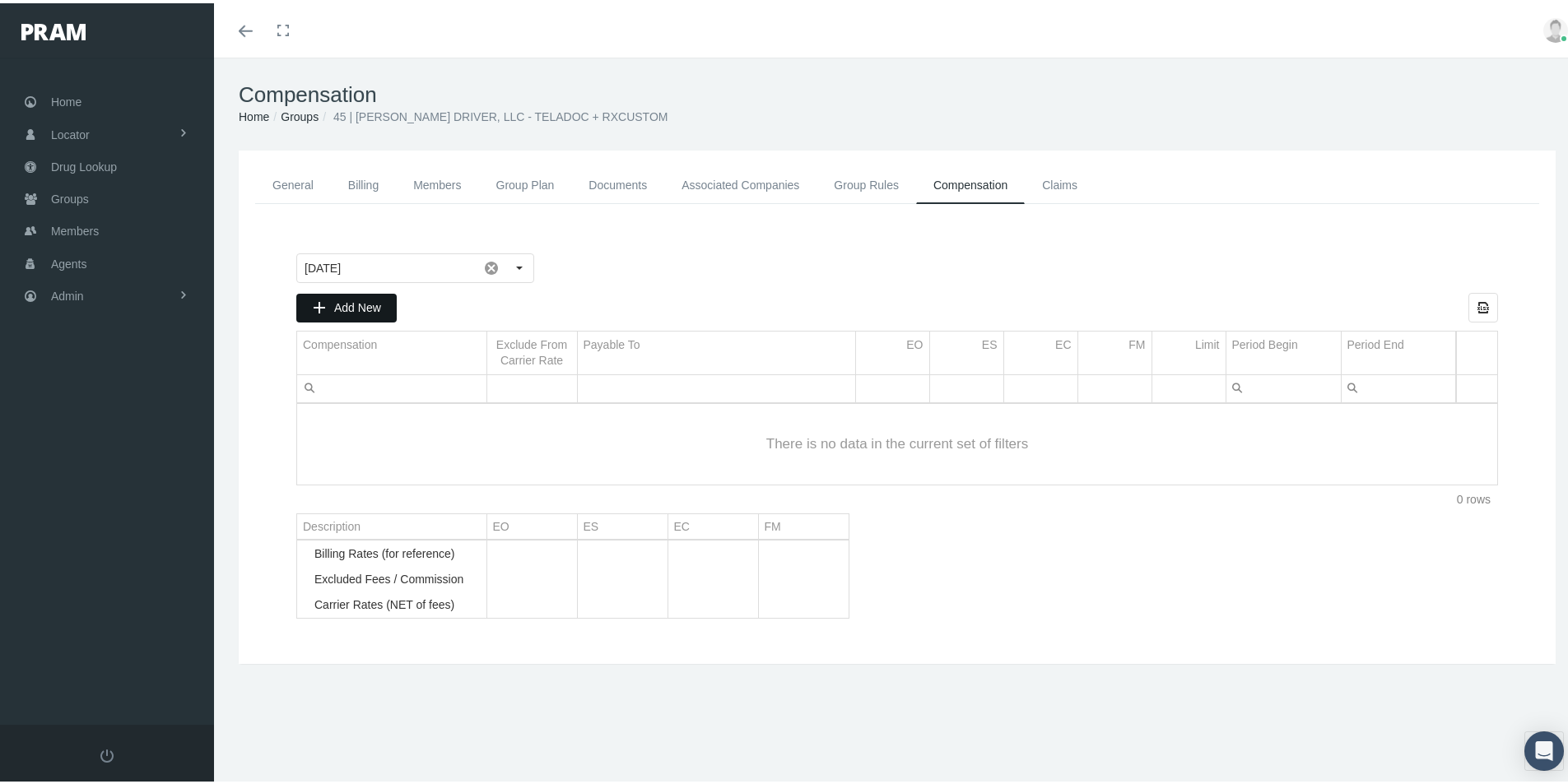
click at [352, 302] on span "Add New" at bounding box center [358, 305] width 47 height 13
type input "August 2025"
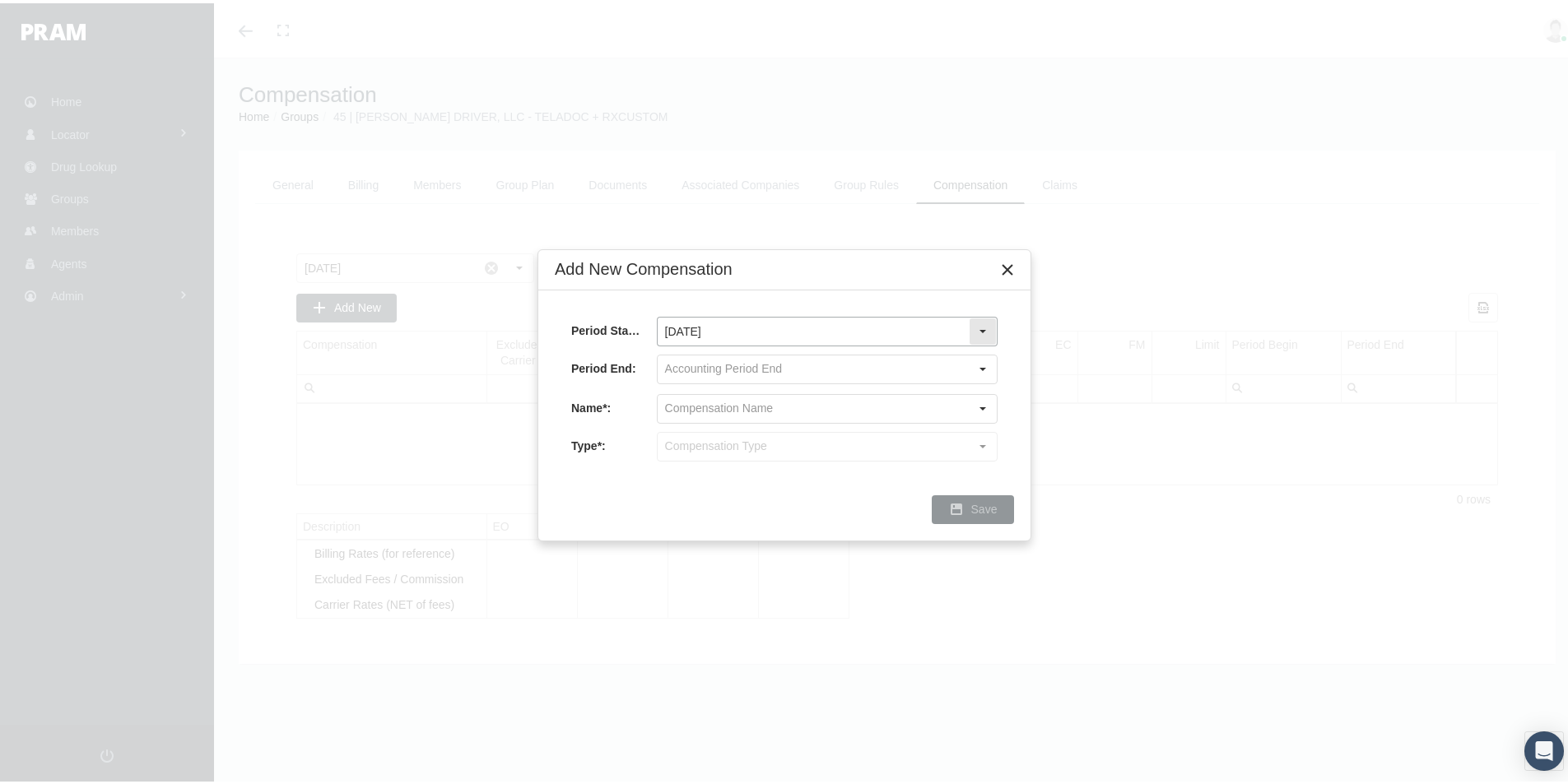
drag, startPoint x: 986, startPoint y: 332, endPoint x: 951, endPoint y: 322, distance: 36.4
click at [985, 332] on div "Select" at bounding box center [983, 328] width 26 height 26
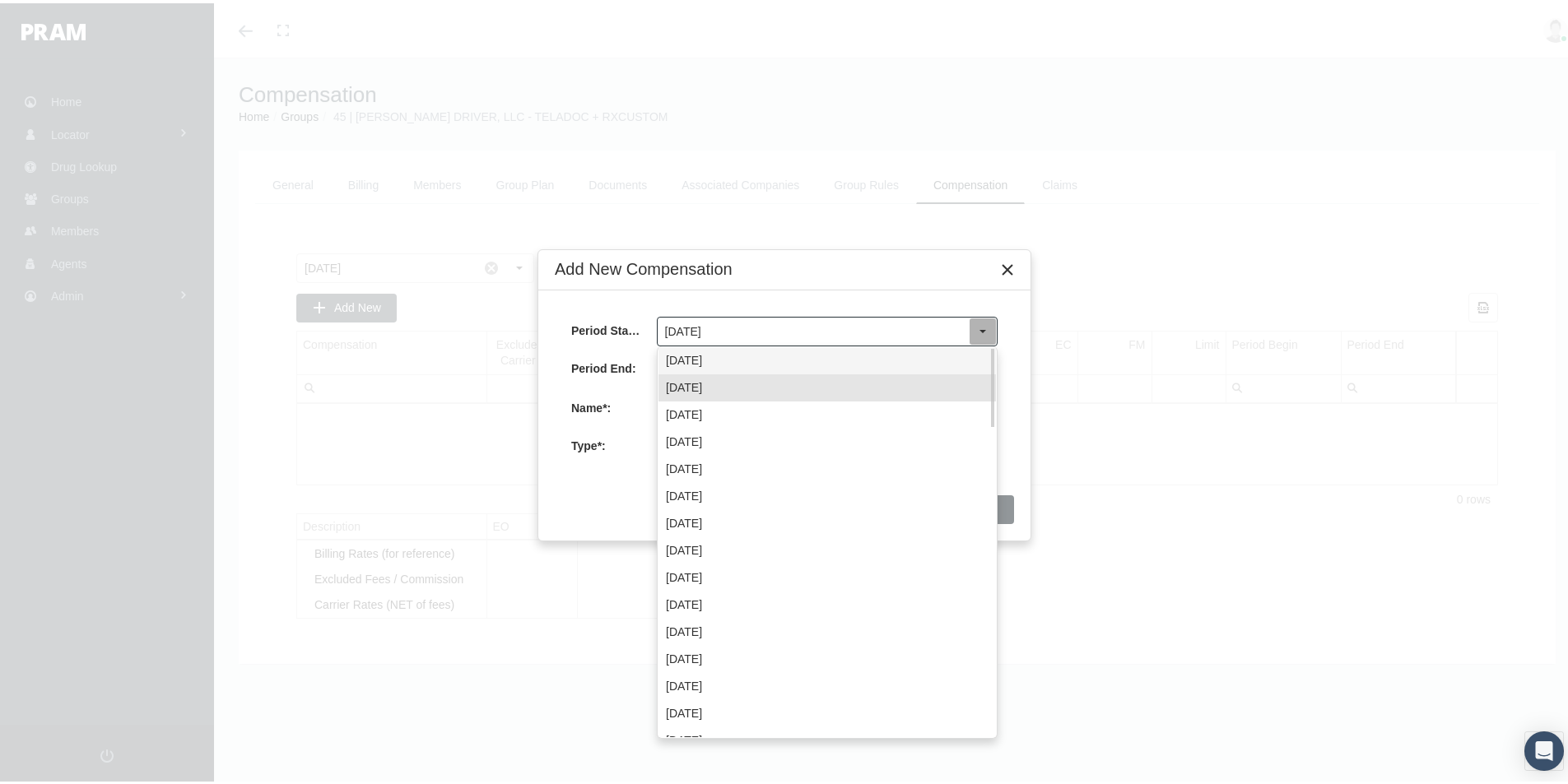
click at [719, 361] on div "September 2025" at bounding box center [827, 358] width 338 height 27
type input "September 2025"
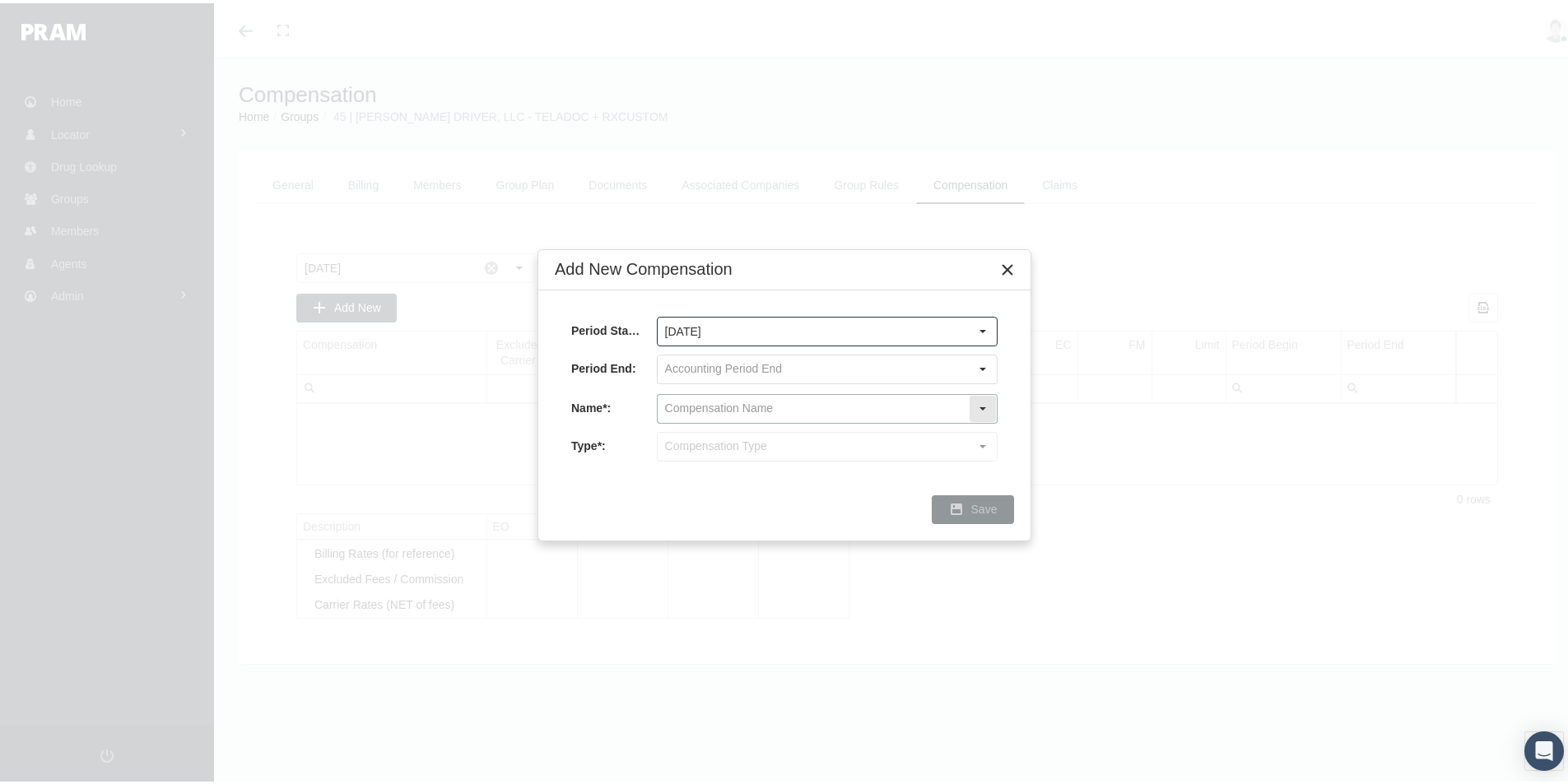
click at [717, 401] on input "text" at bounding box center [813, 406] width 311 height 28
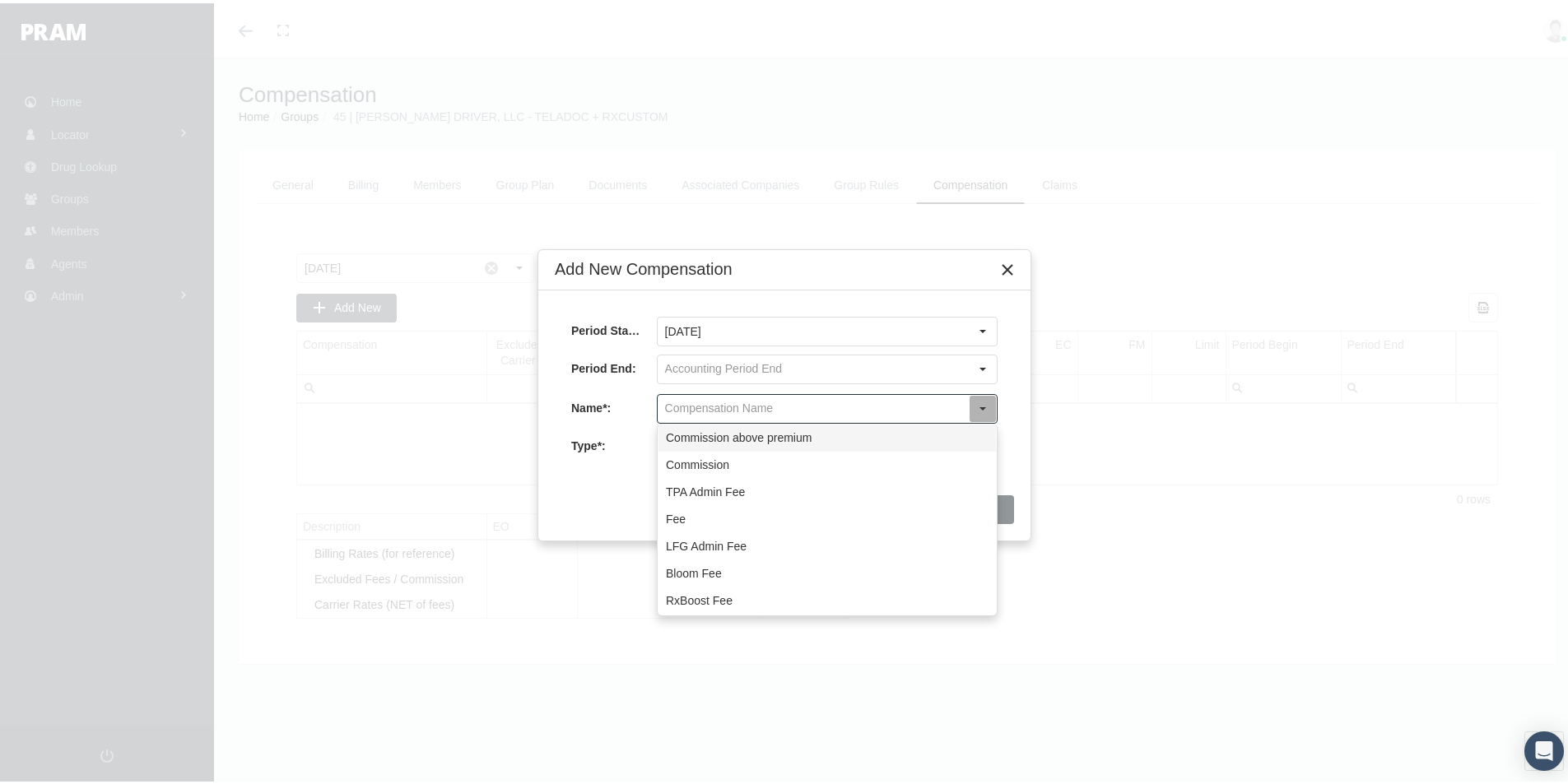
click at [724, 430] on div "Commission above premium" at bounding box center [827, 435] width 338 height 27
type input "Commission above premium"
type input "Commission (Commission above premium)"
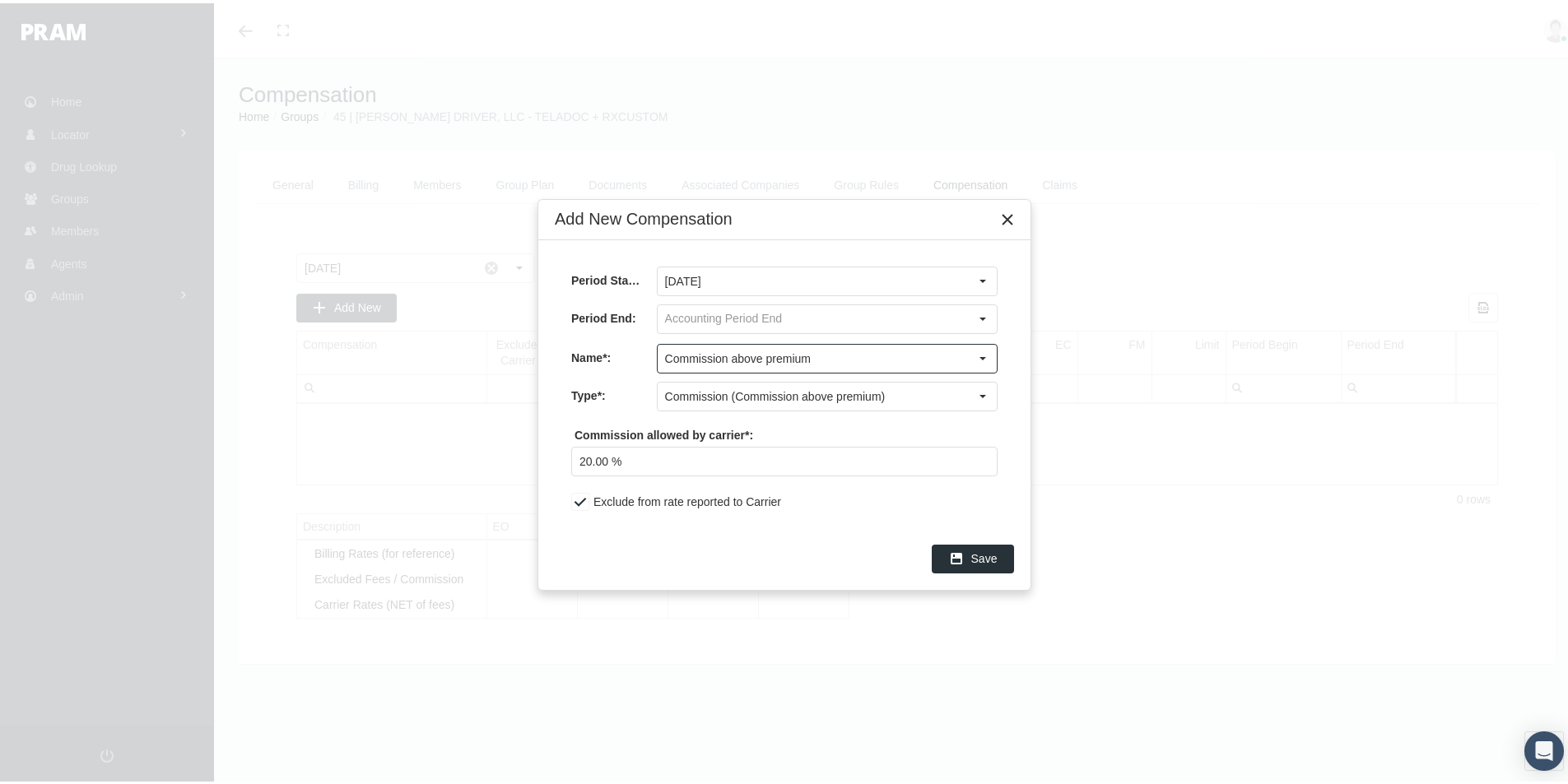
click at [683, 533] on div "Save" at bounding box center [785, 556] width 492 height 62
drag, startPoint x: 658, startPoint y: 460, endPoint x: 687, endPoint y: 517, distance: 64.0
click at [659, 460] on input "20.00 %" at bounding box center [784, 459] width 425 height 28
click at [648, 539] on div "Save" at bounding box center [785, 556] width 492 height 62
click at [985, 556] on span "Save" at bounding box center [984, 556] width 26 height 13
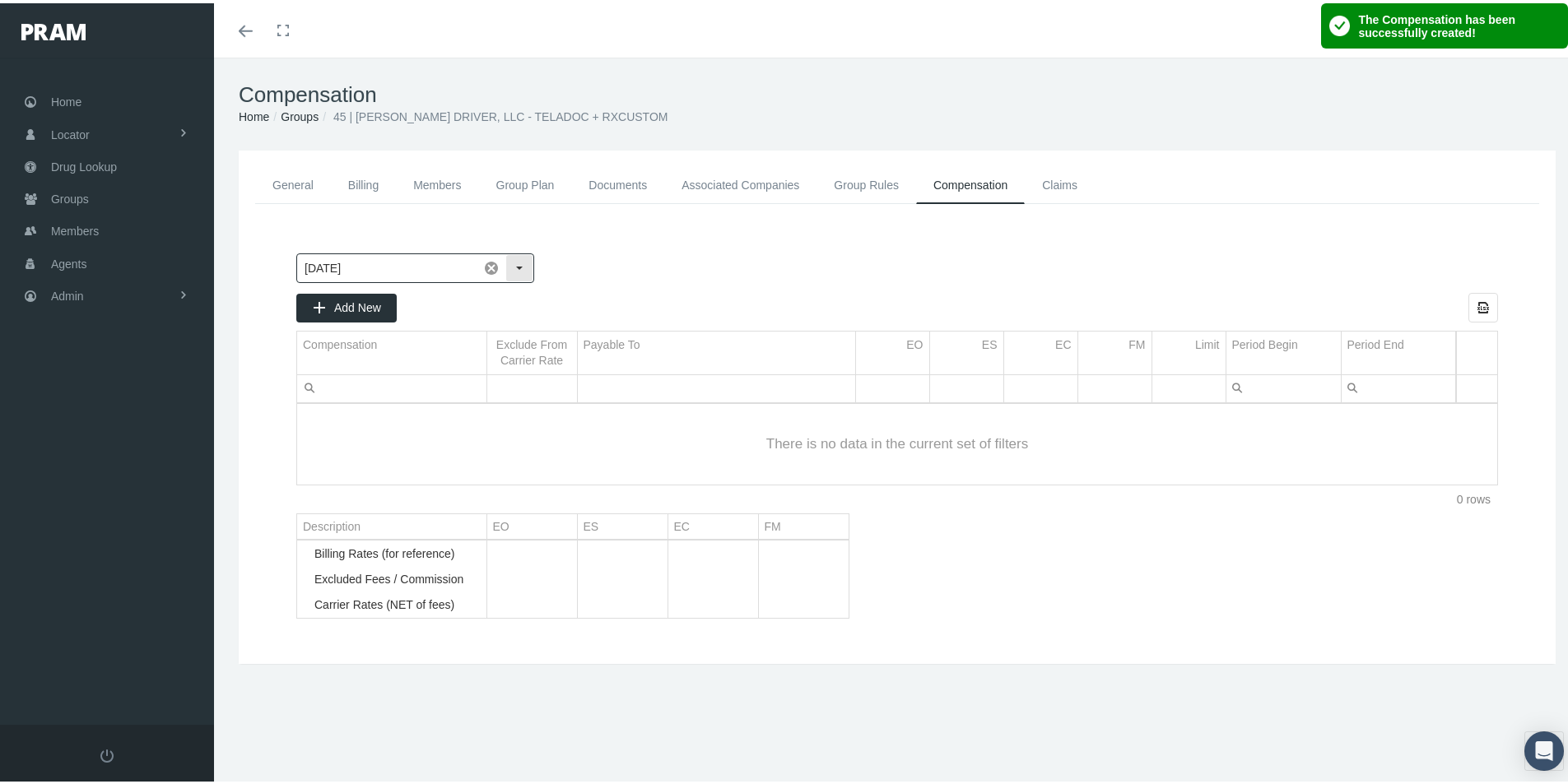
click at [519, 261] on div "Select" at bounding box center [520, 265] width 26 height 26
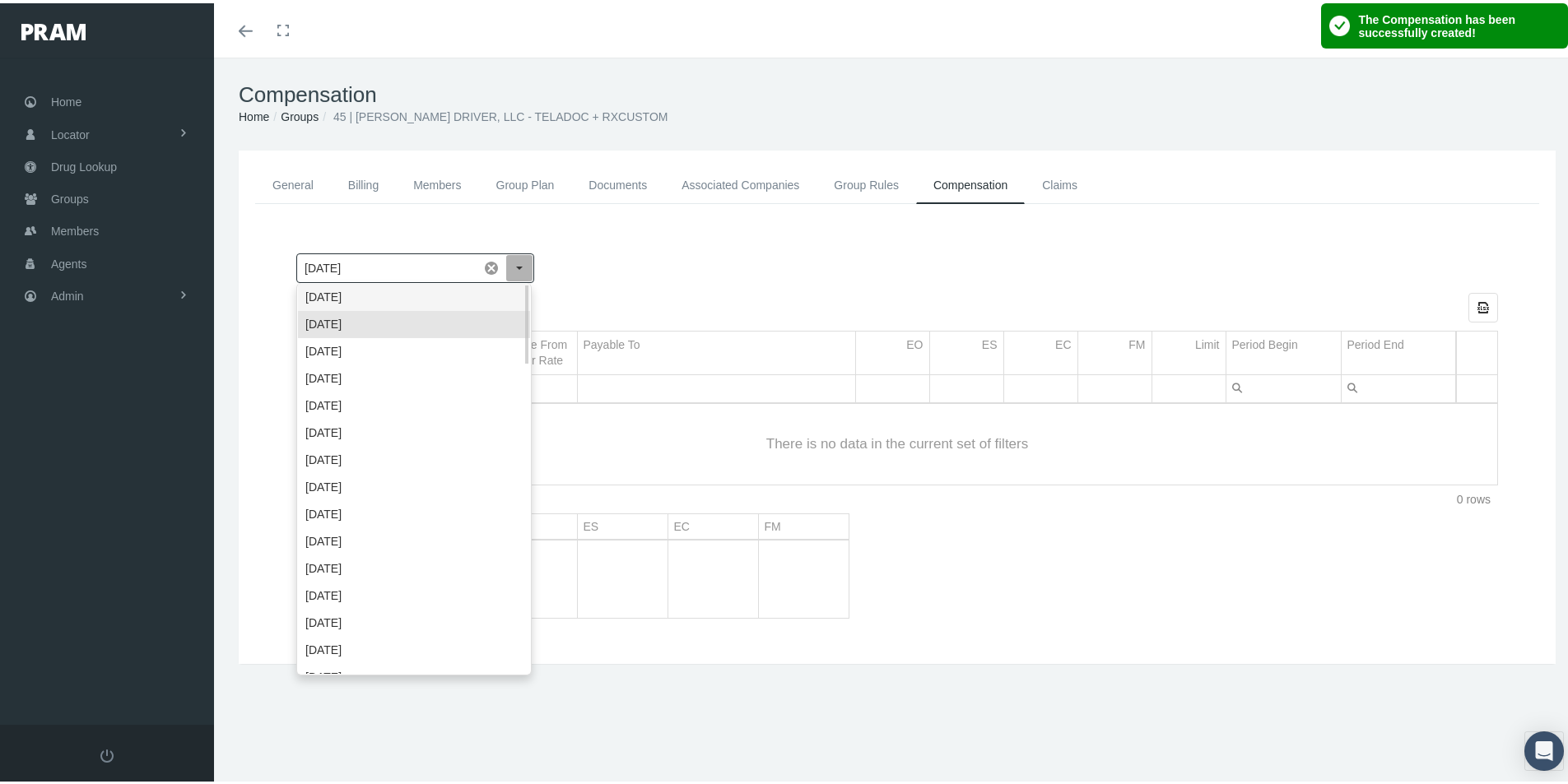
click at [347, 299] on div "September 2025" at bounding box center [414, 293] width 232 height 27
type input "September 2025"
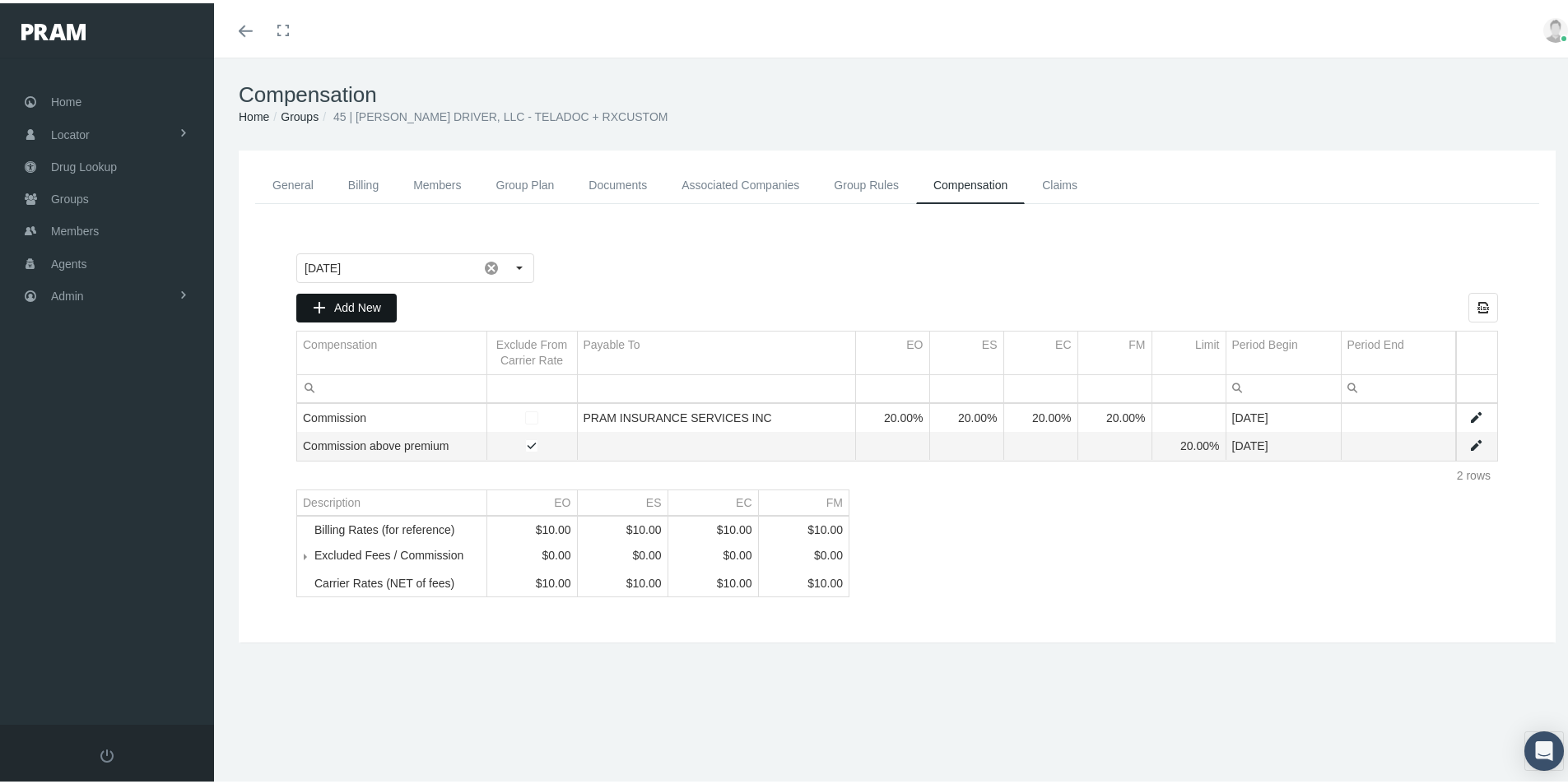
click at [353, 304] on span "Add New" at bounding box center [358, 305] width 47 height 13
type input "August 2025"
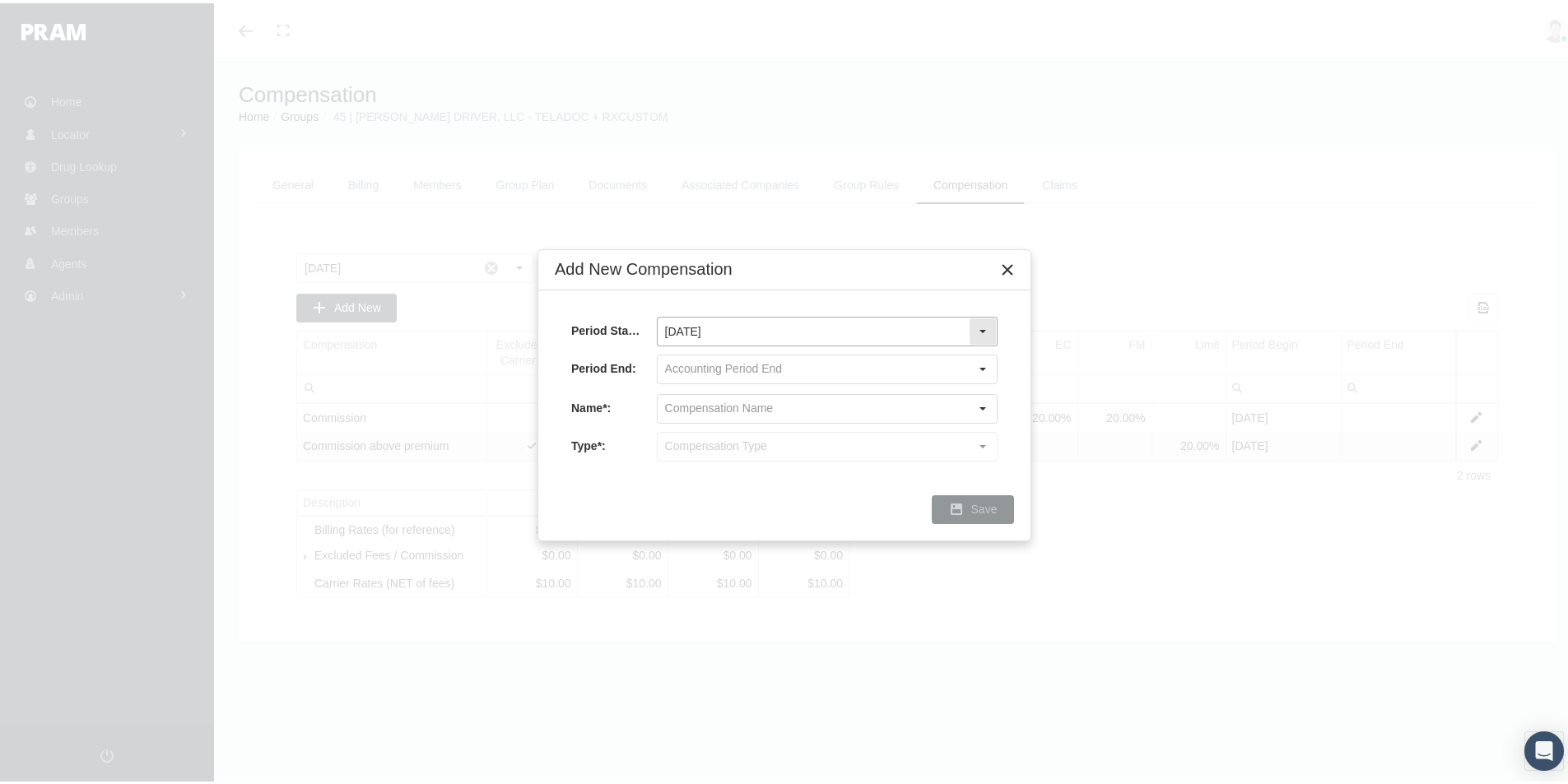
click at [984, 319] on div "Select" at bounding box center [983, 328] width 26 height 26
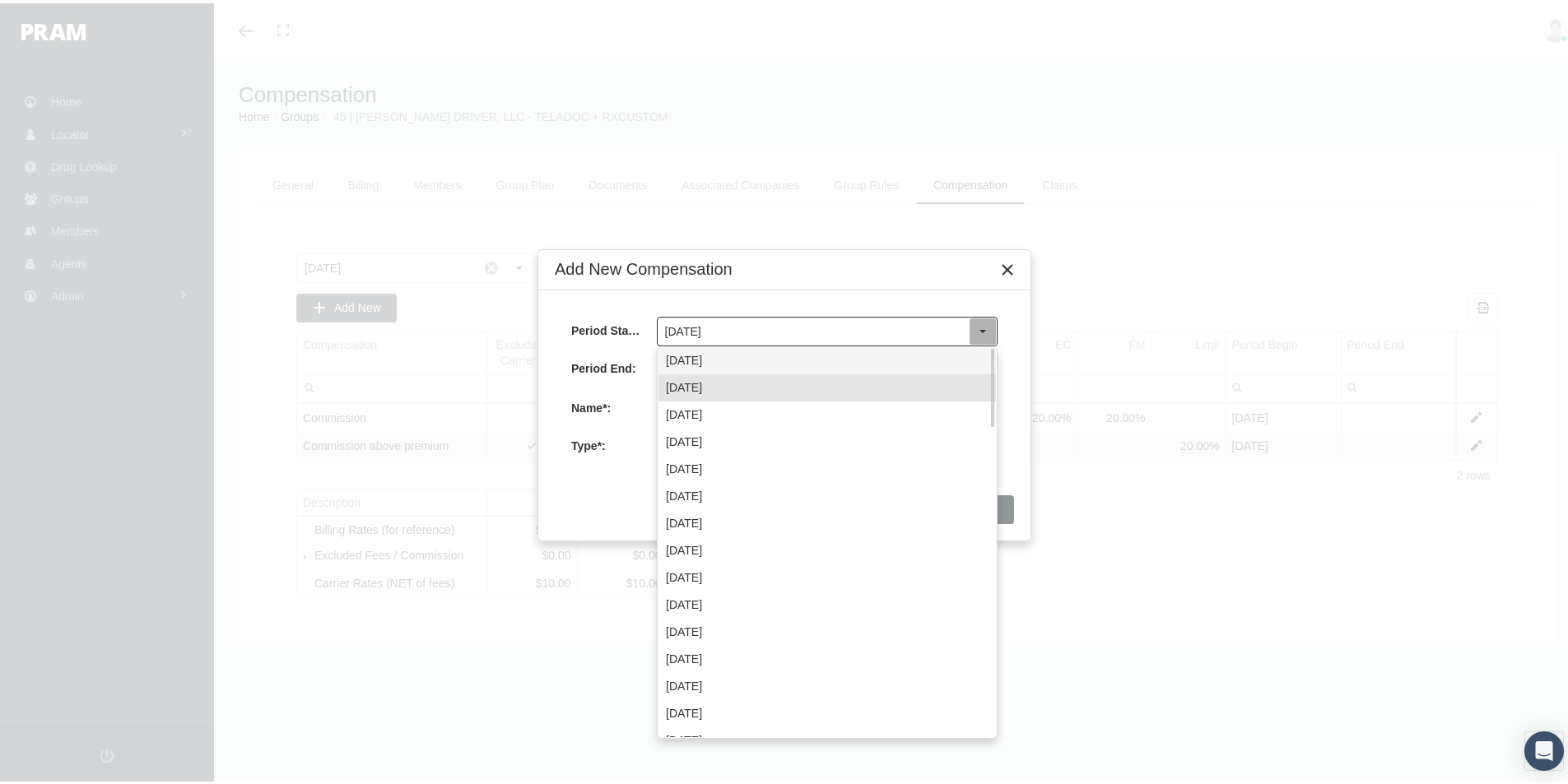
click at [739, 363] on div "September 2025" at bounding box center [827, 358] width 338 height 27
type input "[DATE]"
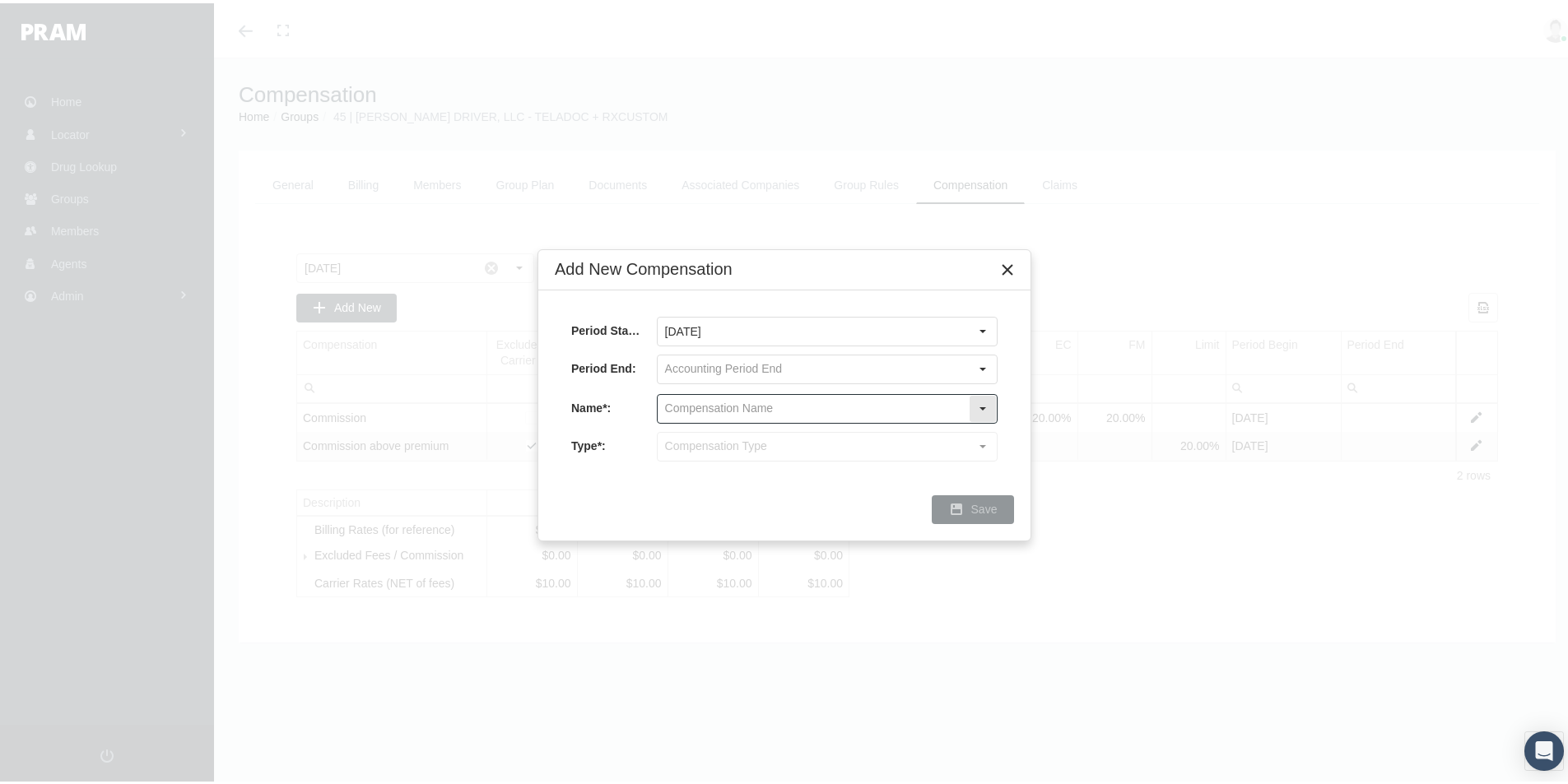
click at [720, 403] on input "text" at bounding box center [813, 406] width 311 height 28
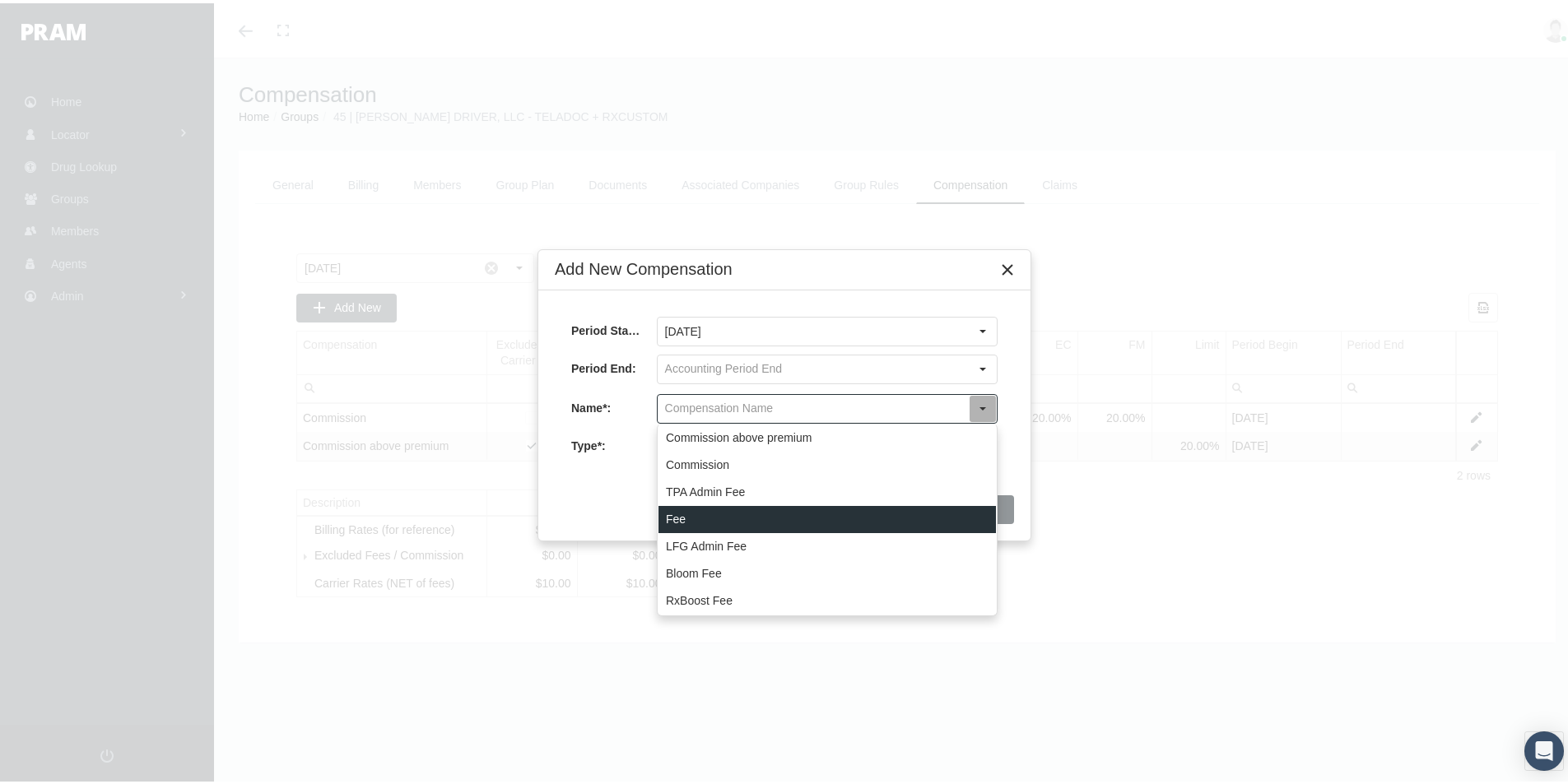
click at [675, 510] on div "Fee" at bounding box center [827, 516] width 338 height 27
type input "Fee"
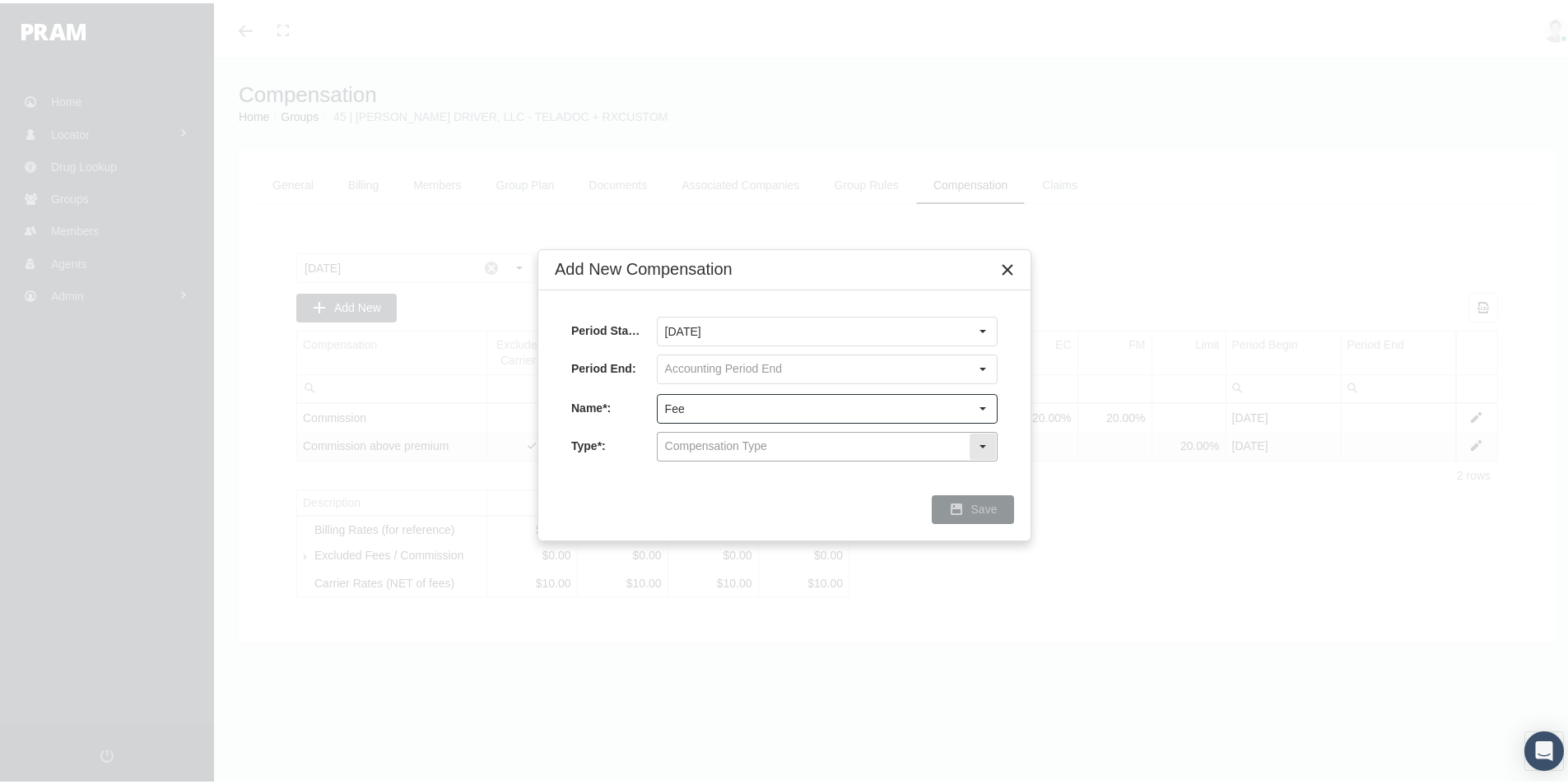
click at [692, 449] on input "text" at bounding box center [813, 443] width 311 height 28
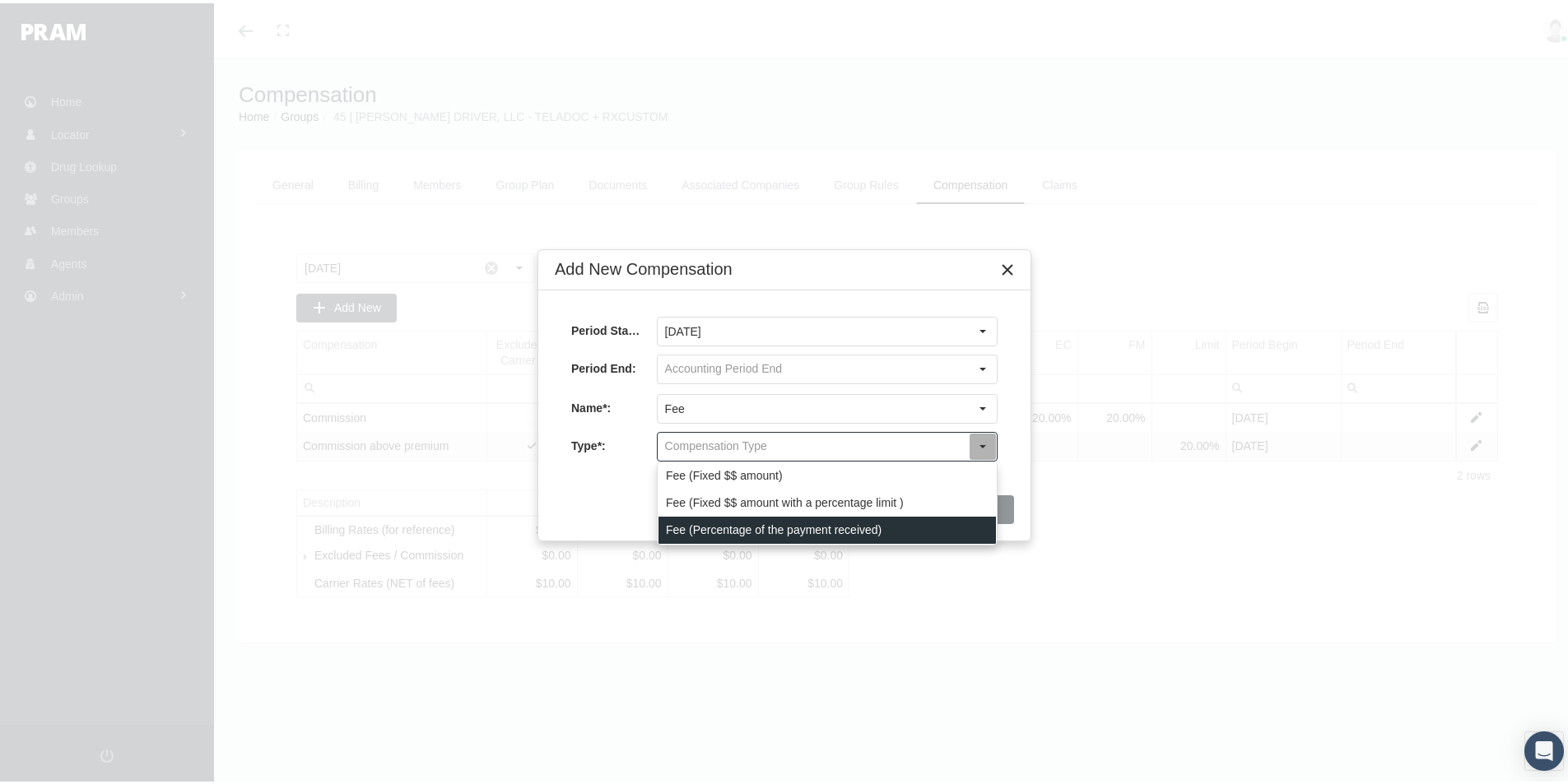
click at [677, 524] on div "Fee (Percentage of the payment received)" at bounding box center [827, 526] width 338 height 27
type input "Fee (Percentage of the payment received)"
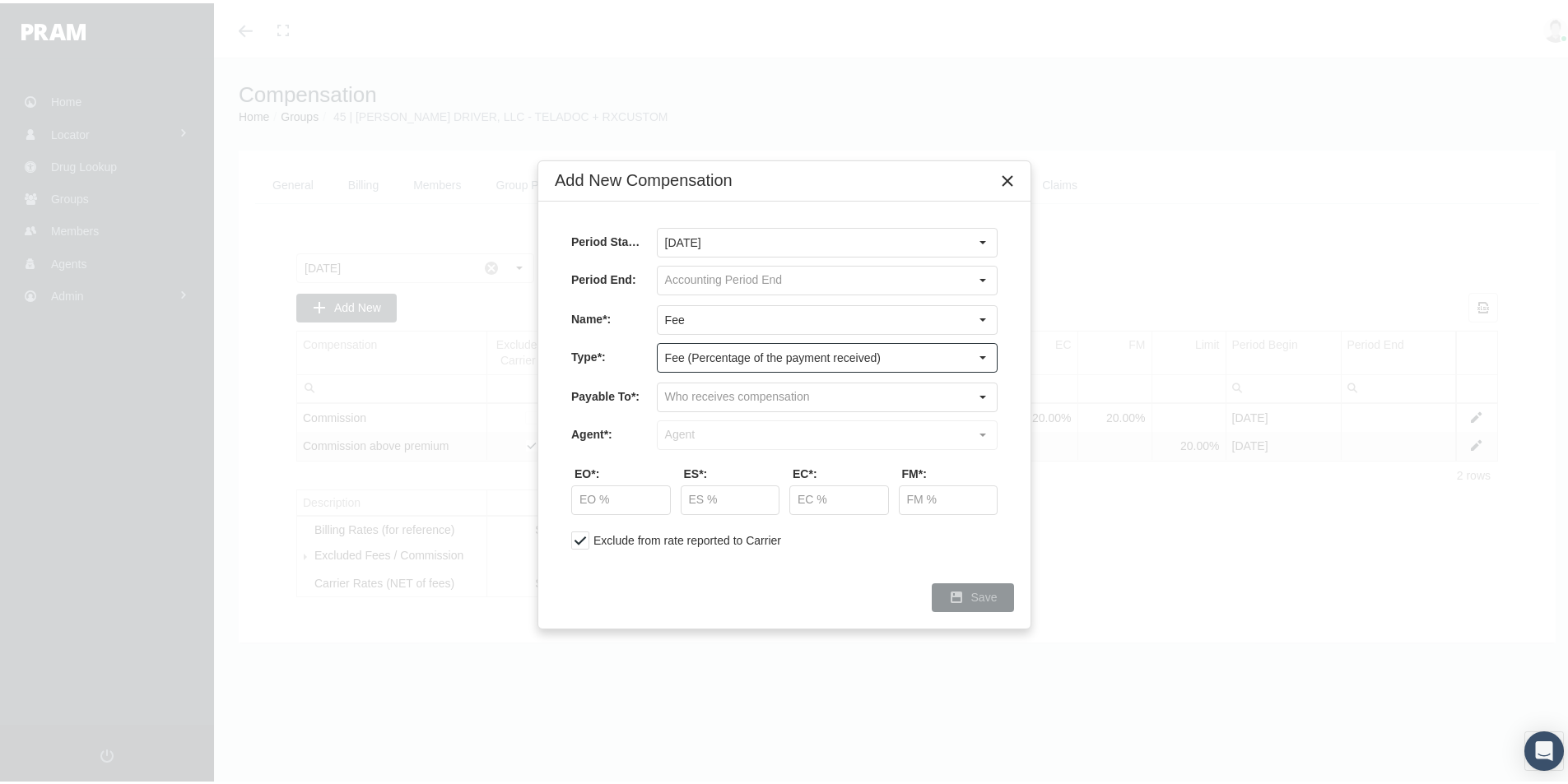
click at [690, 428] on div at bounding box center [826, 431] width 341 height 29
click at [684, 393] on input "text" at bounding box center [813, 394] width 311 height 28
click at [687, 447] on div "Company" at bounding box center [827, 450] width 338 height 27
type input "Company"
click at [687, 435] on input "text" at bounding box center [813, 432] width 311 height 28
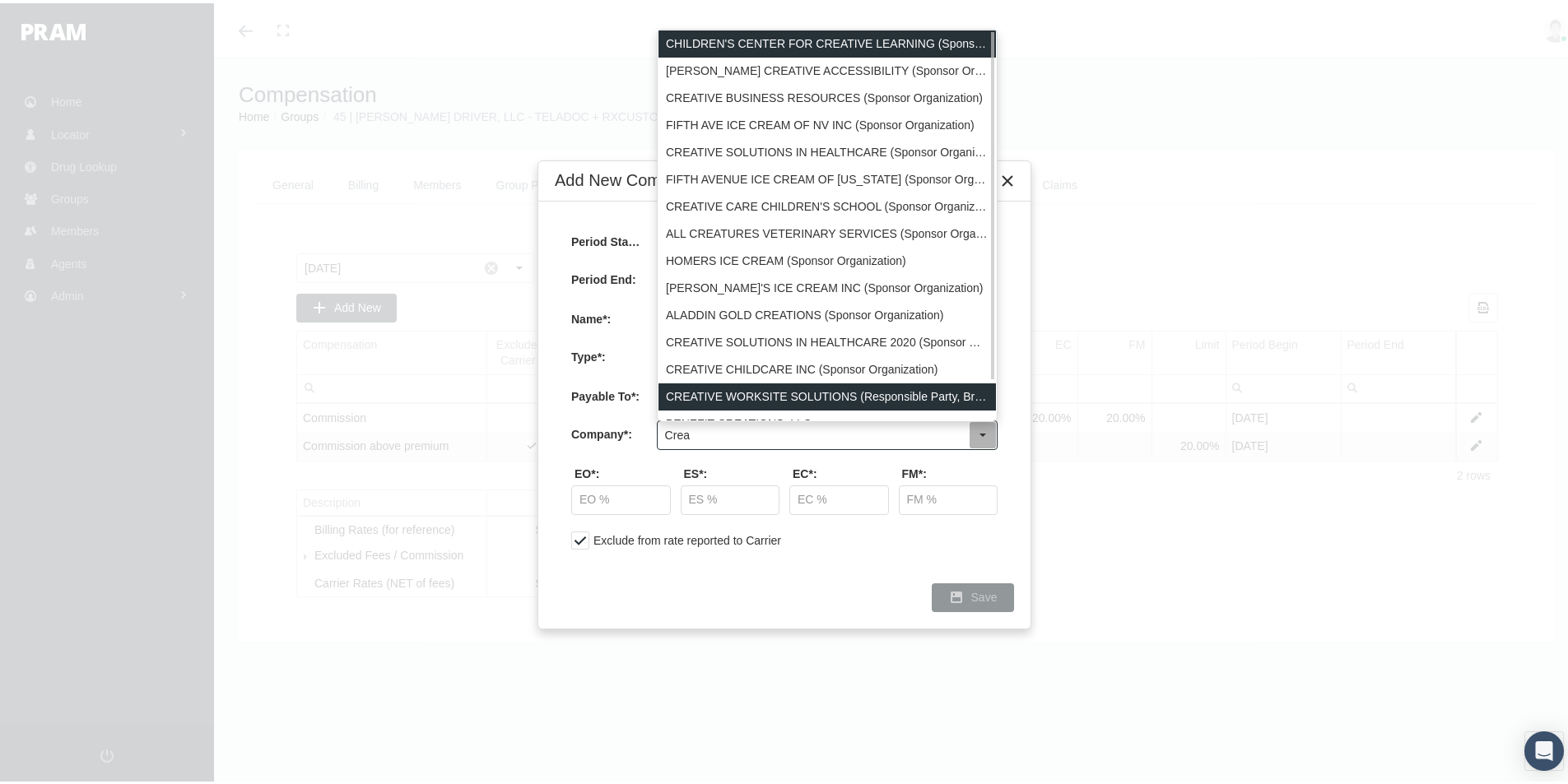
click at [734, 395] on div "CREATIVE WORKSITE SOLUTIONS (Responsible Party, Broker, Third Party Administrat…" at bounding box center [827, 393] width 338 height 27
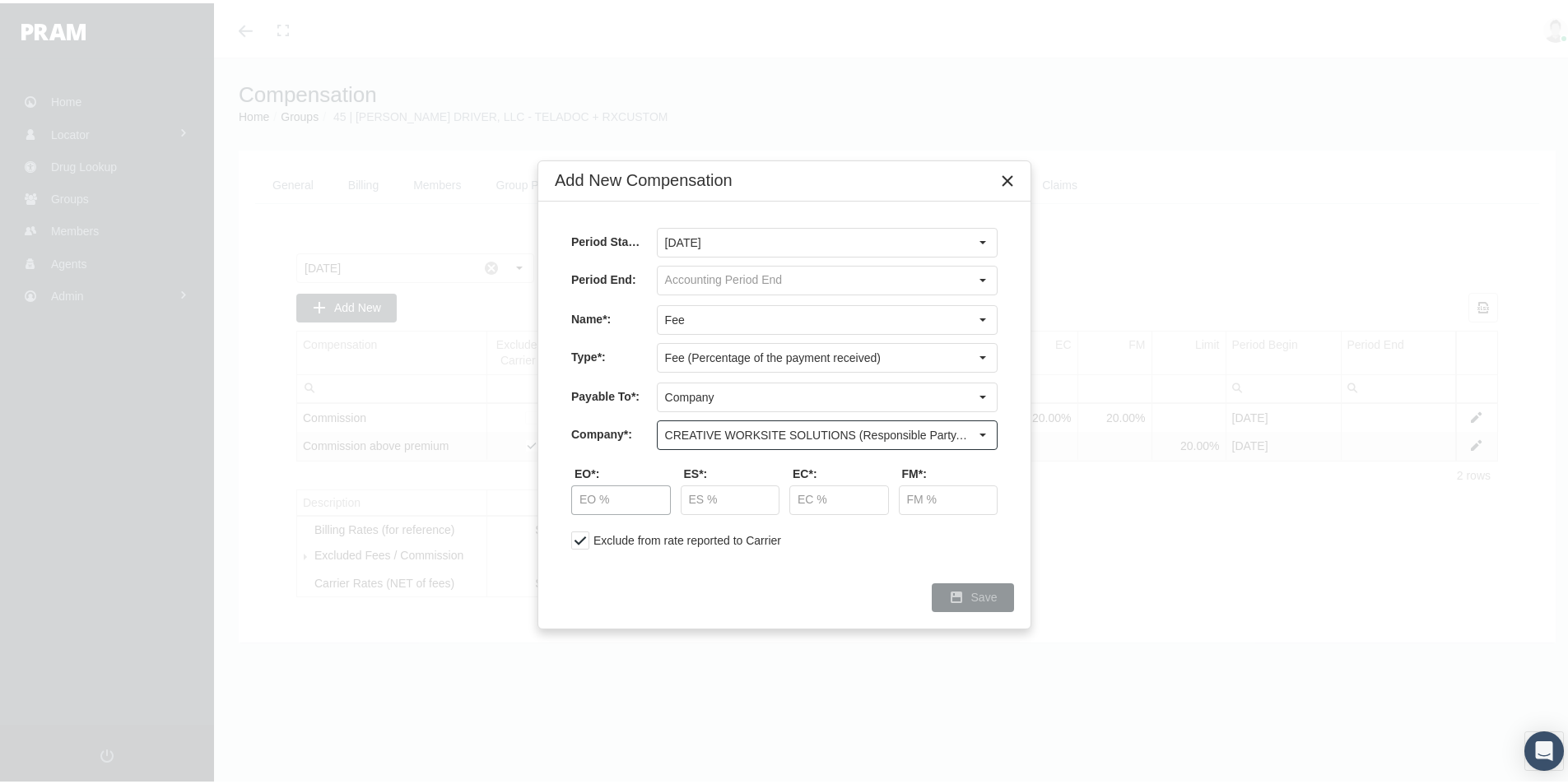
type input "CREATIVE WORKSITE SOLUTIONS (Responsible Party, Broker, Third Party Administrat…"
click at [580, 492] on input "text" at bounding box center [621, 497] width 98 height 28
type input "14.50 %"
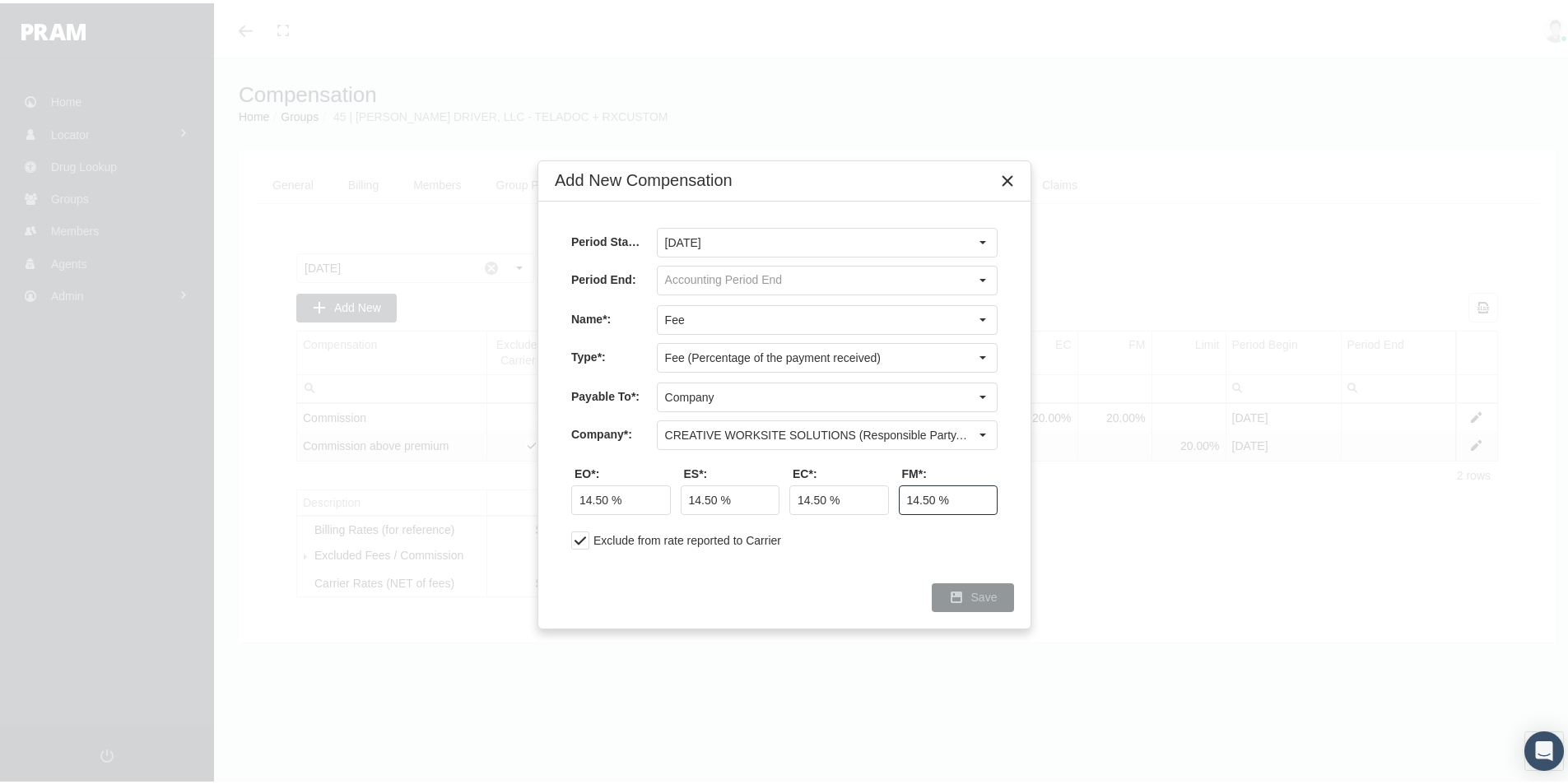
type input "14.50 %"
drag, startPoint x: 984, startPoint y: 592, endPoint x: 1072, endPoint y: 584, distance: 88.4
click at [984, 594] on span "Save" at bounding box center [984, 594] width 26 height 13
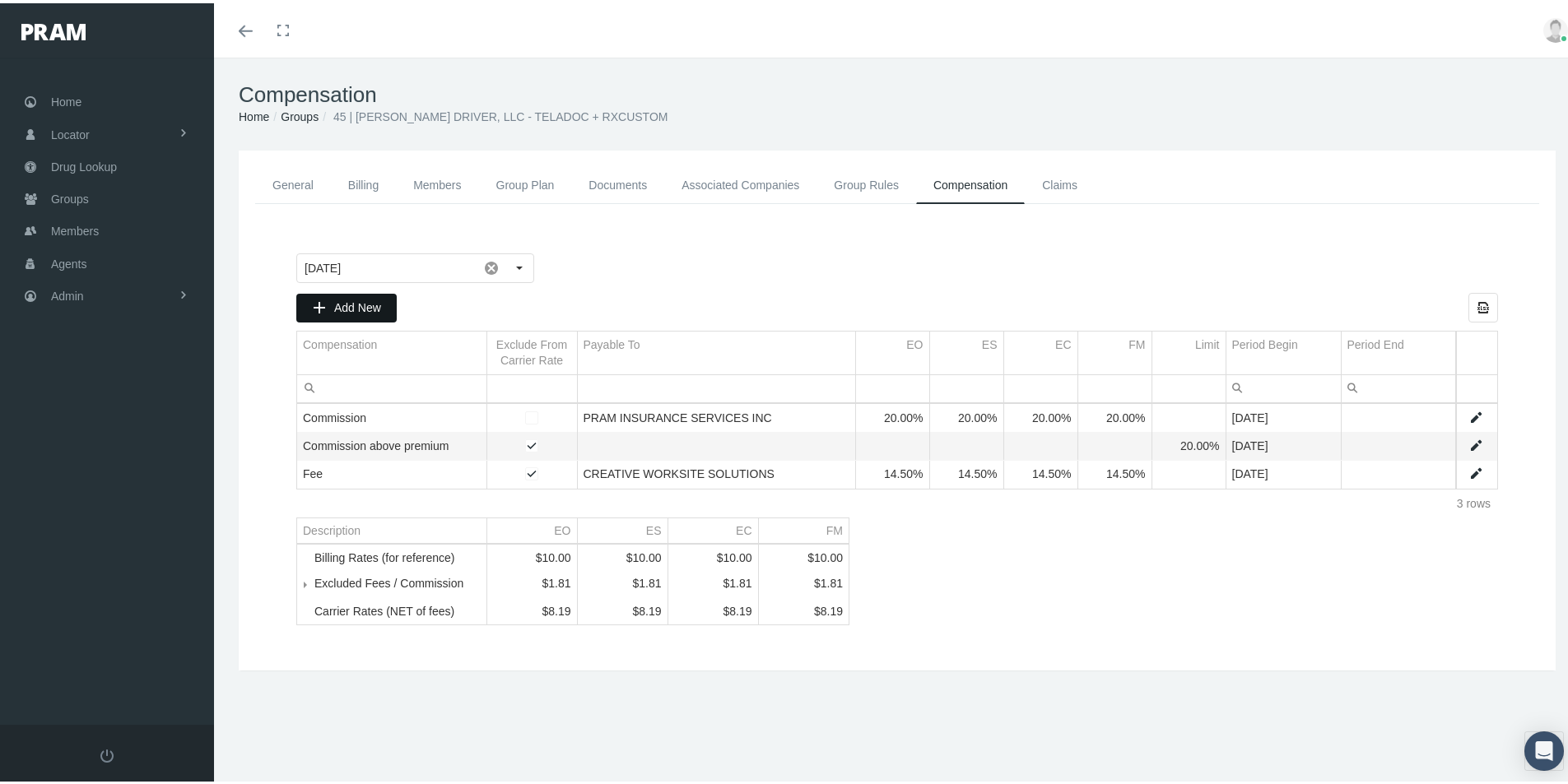
click at [348, 305] on span "Add New" at bounding box center [358, 305] width 47 height 13
type input "August 2025"
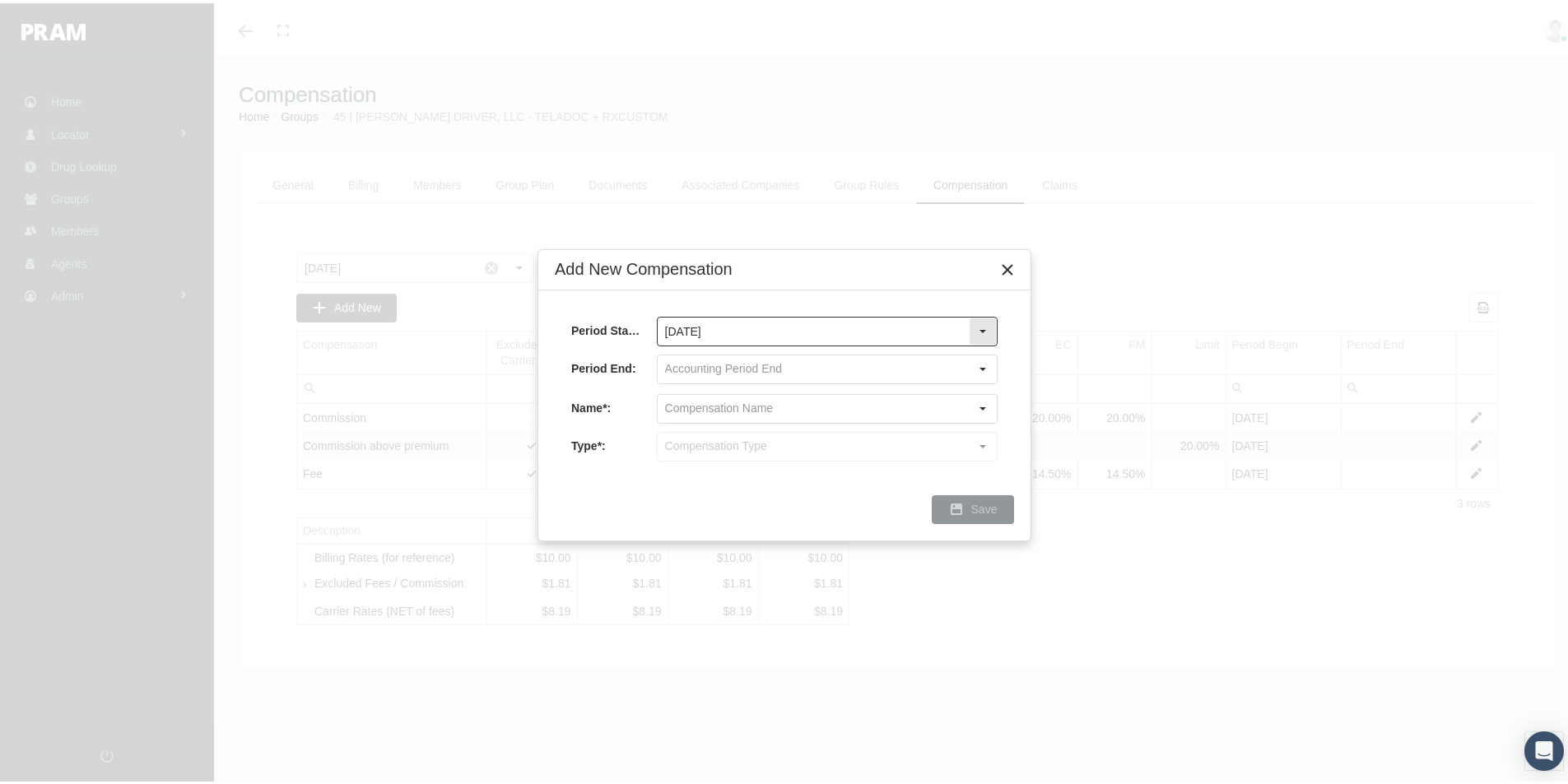
drag, startPoint x: 986, startPoint y: 325, endPoint x: 912, endPoint y: 342, distance: 75.9
click at [985, 325] on div "Select" at bounding box center [983, 328] width 26 height 26
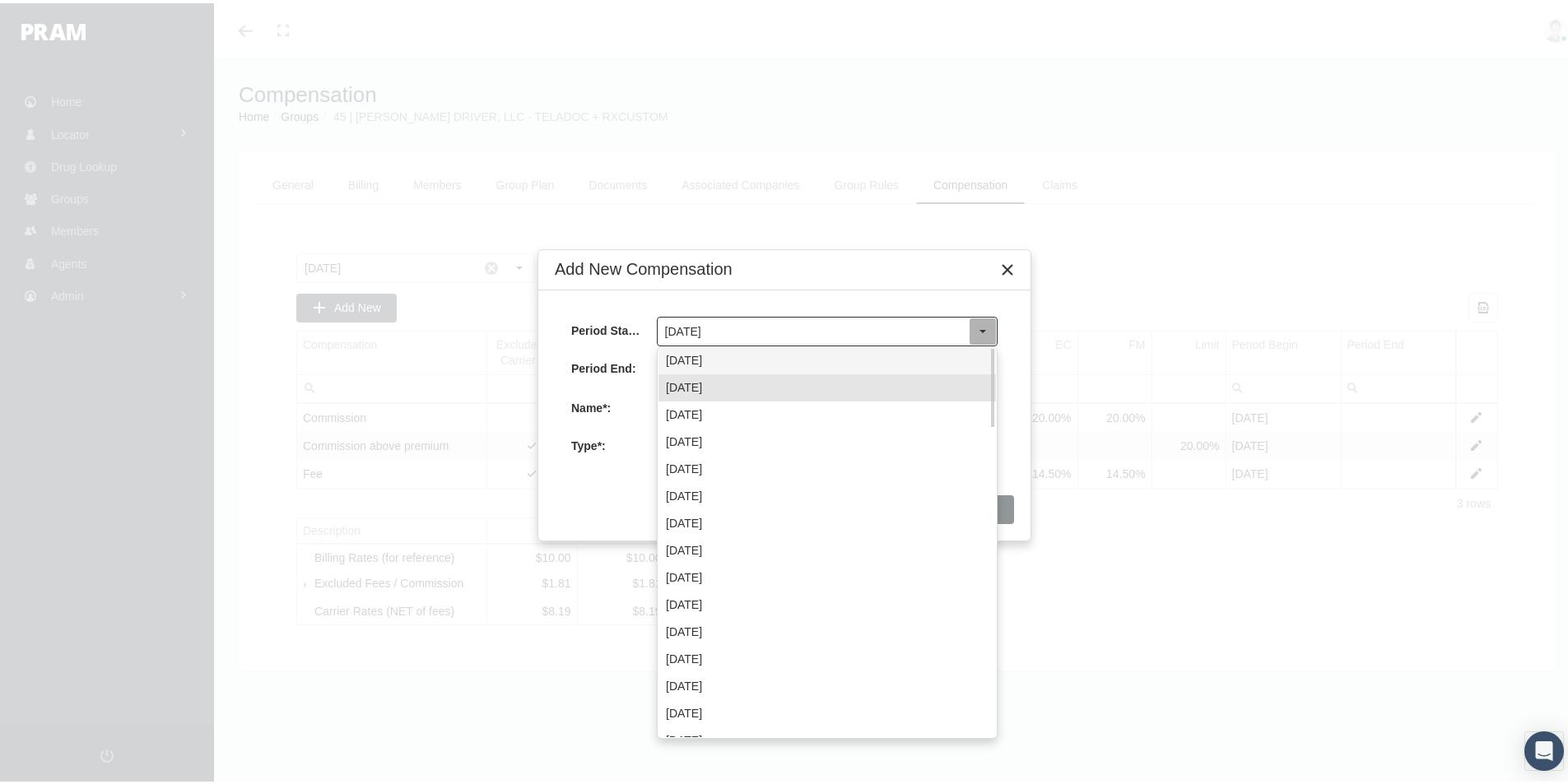
click at [711, 362] on div "September 2025" at bounding box center [827, 358] width 338 height 27
type input "September 2025"
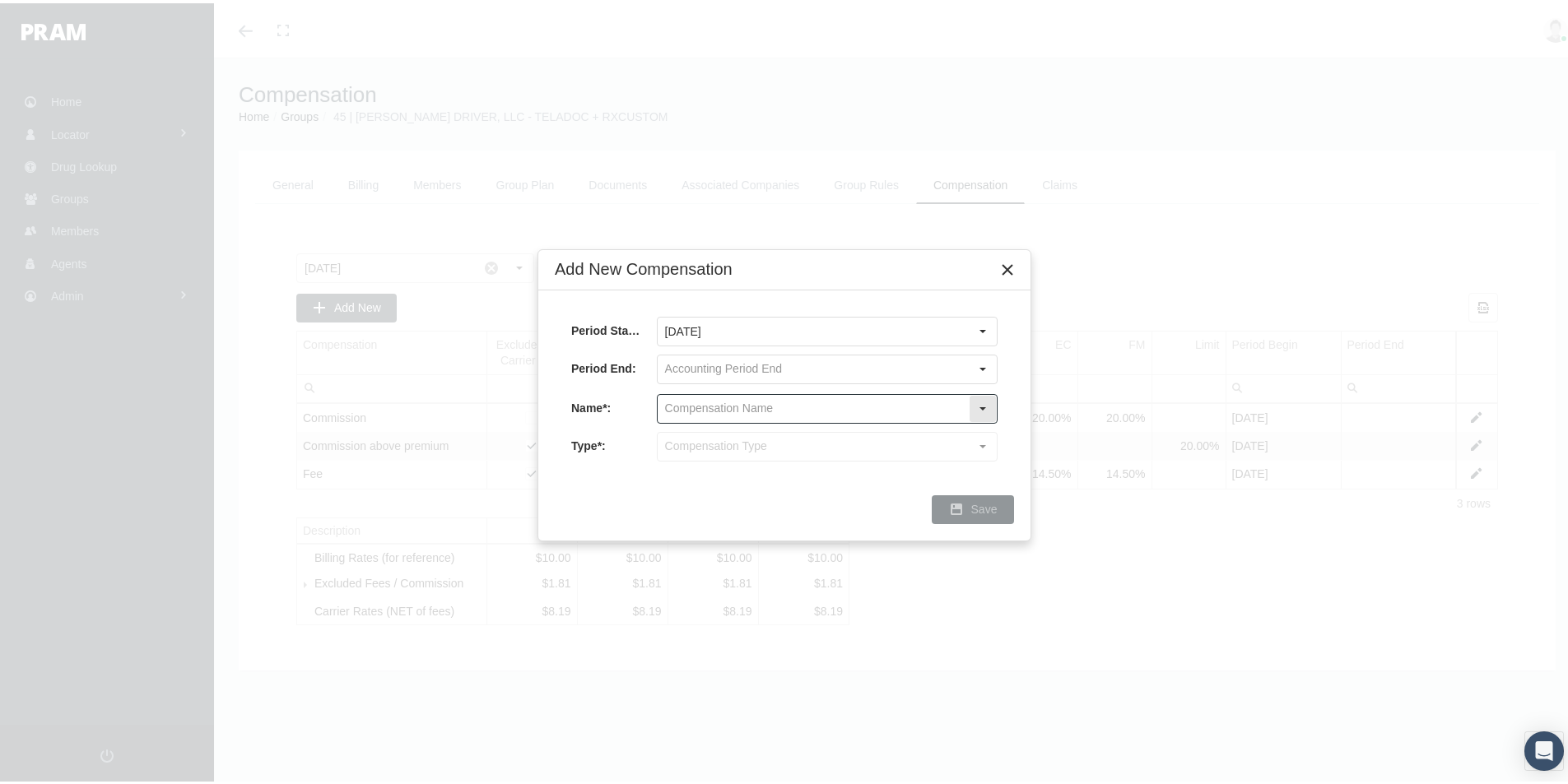
click at [682, 398] on input "text" at bounding box center [813, 406] width 311 height 28
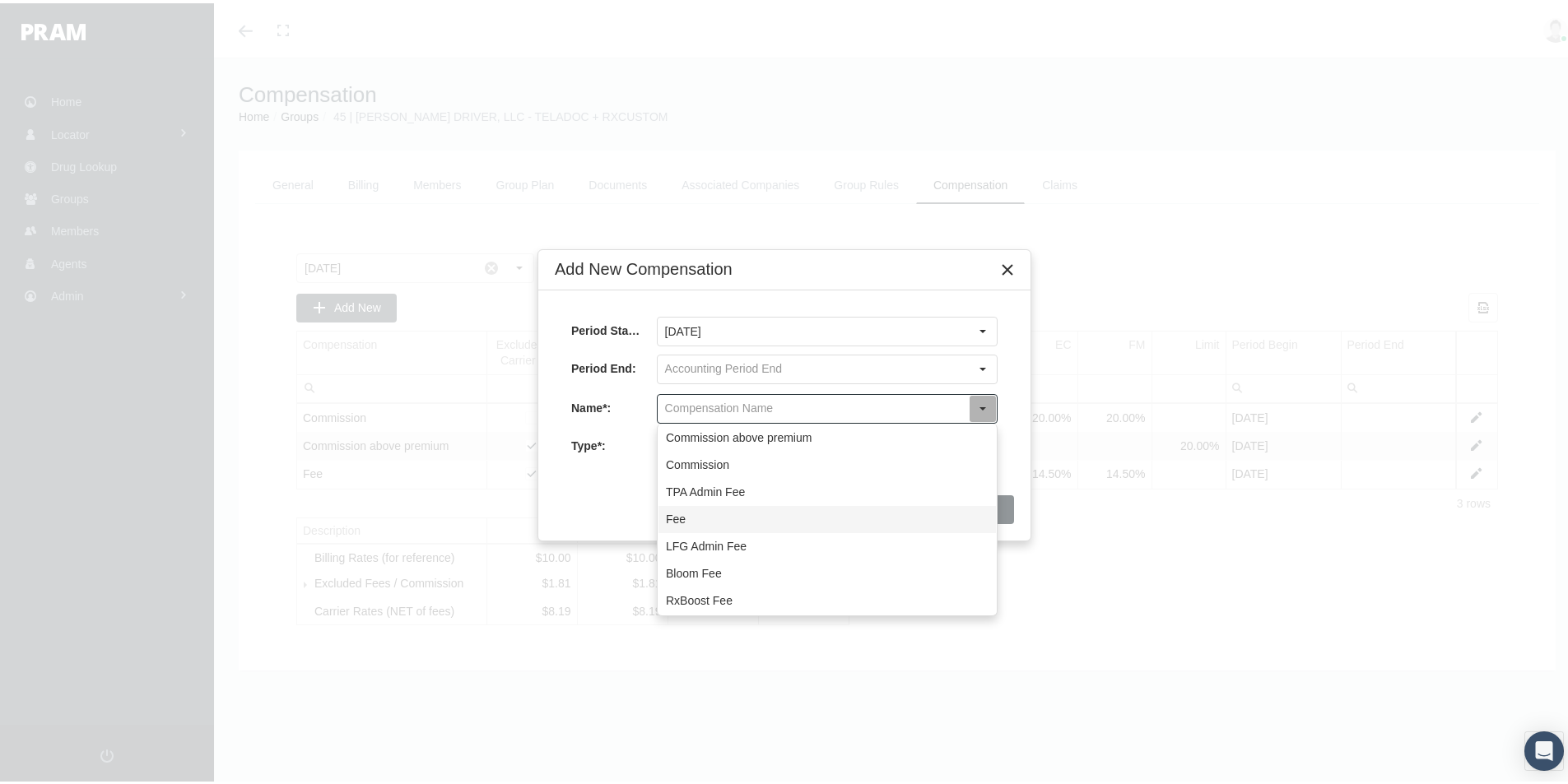
click at [679, 512] on div "Fee" at bounding box center [827, 516] width 338 height 27
type input "Fee"
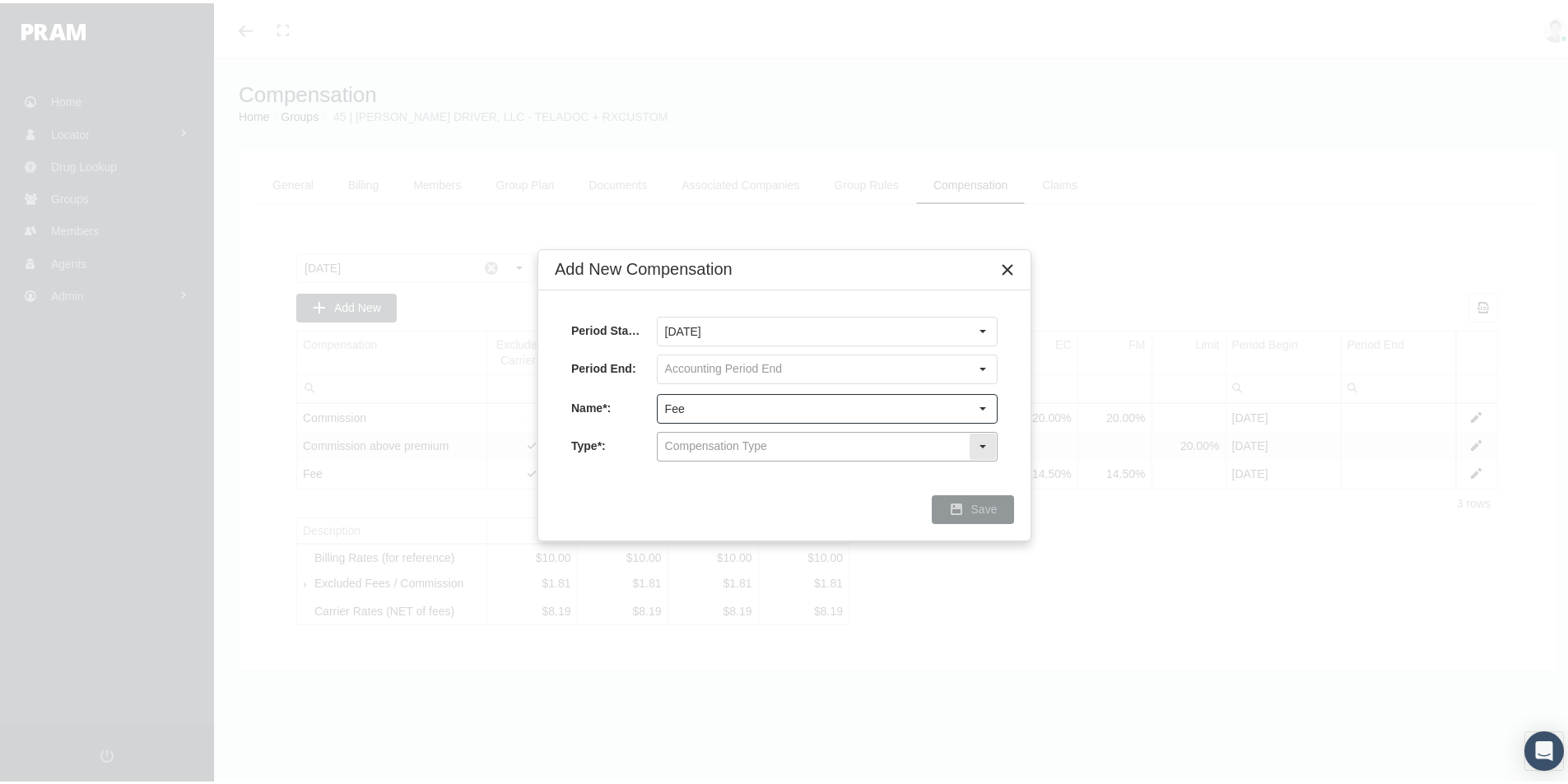
click at [674, 446] on input "text" at bounding box center [813, 443] width 311 height 28
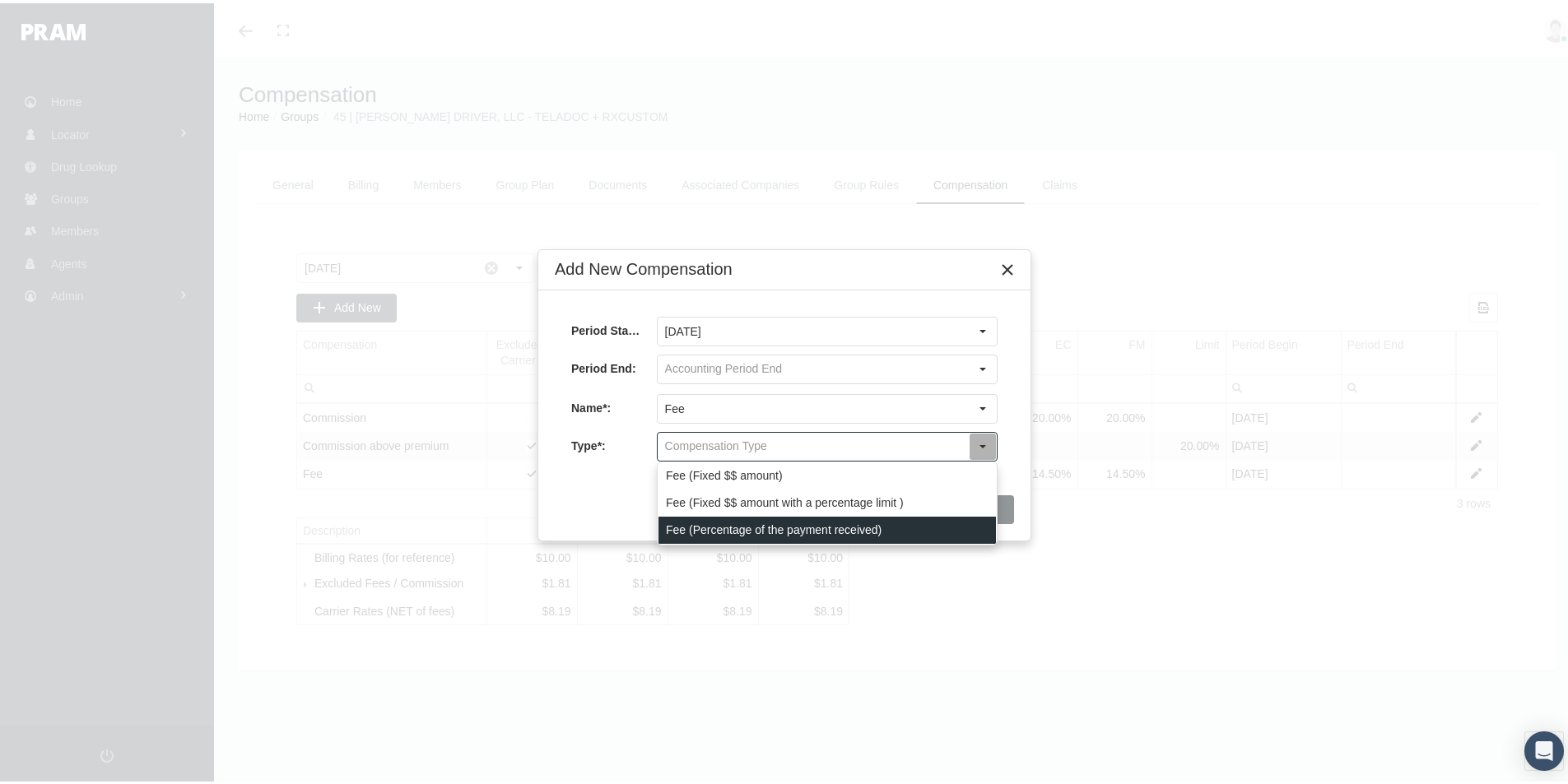
click at [681, 520] on div "Fee (Percentage of the payment received)" at bounding box center [827, 526] width 338 height 27
type input "Fee (Percentage of the payment received)"
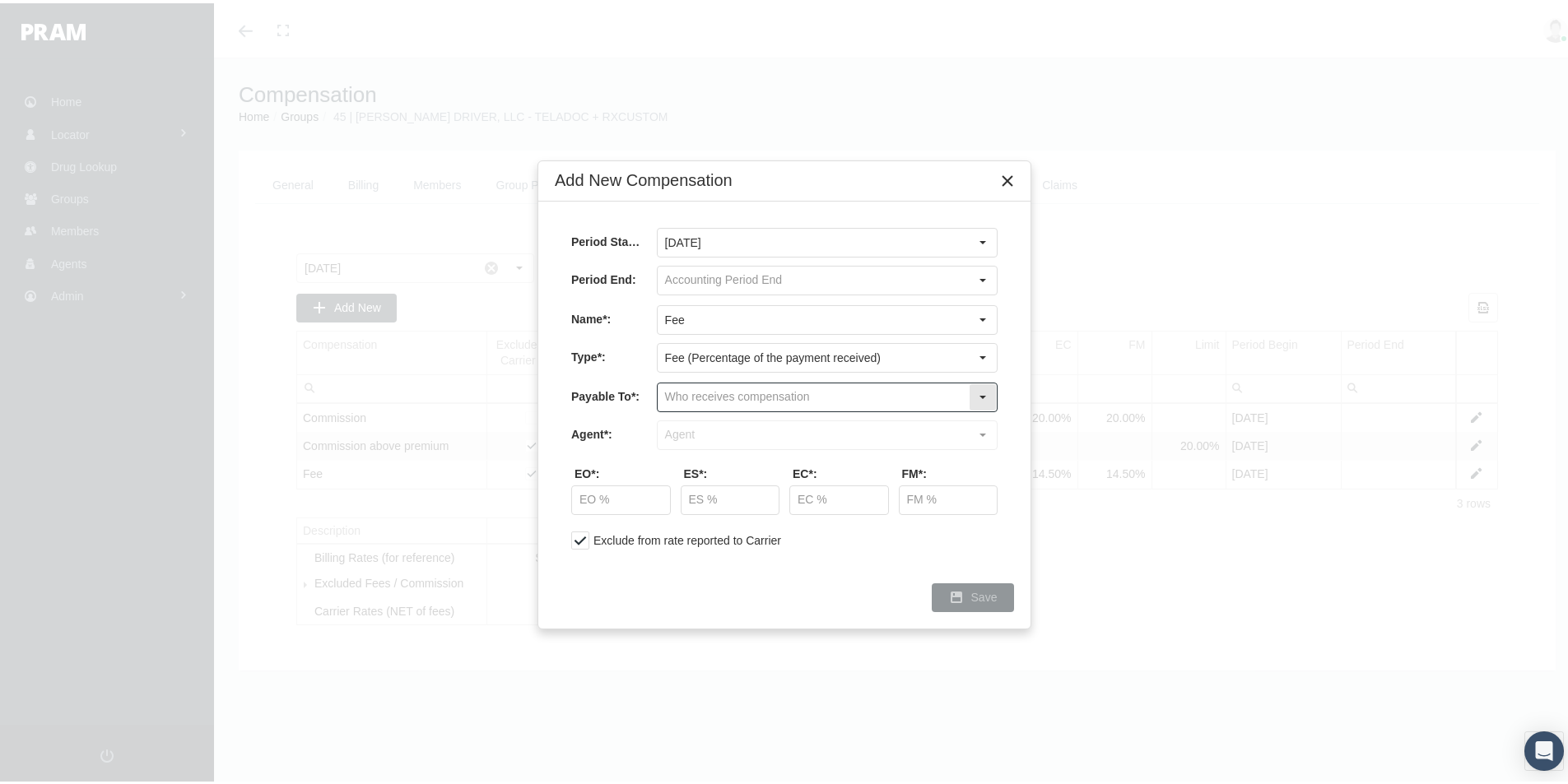
click at [682, 394] on input "text" at bounding box center [813, 394] width 311 height 28
click at [705, 450] on div "Company" at bounding box center [827, 450] width 338 height 27
type input "Company"
click at [686, 426] on input "text" at bounding box center [813, 432] width 311 height 28
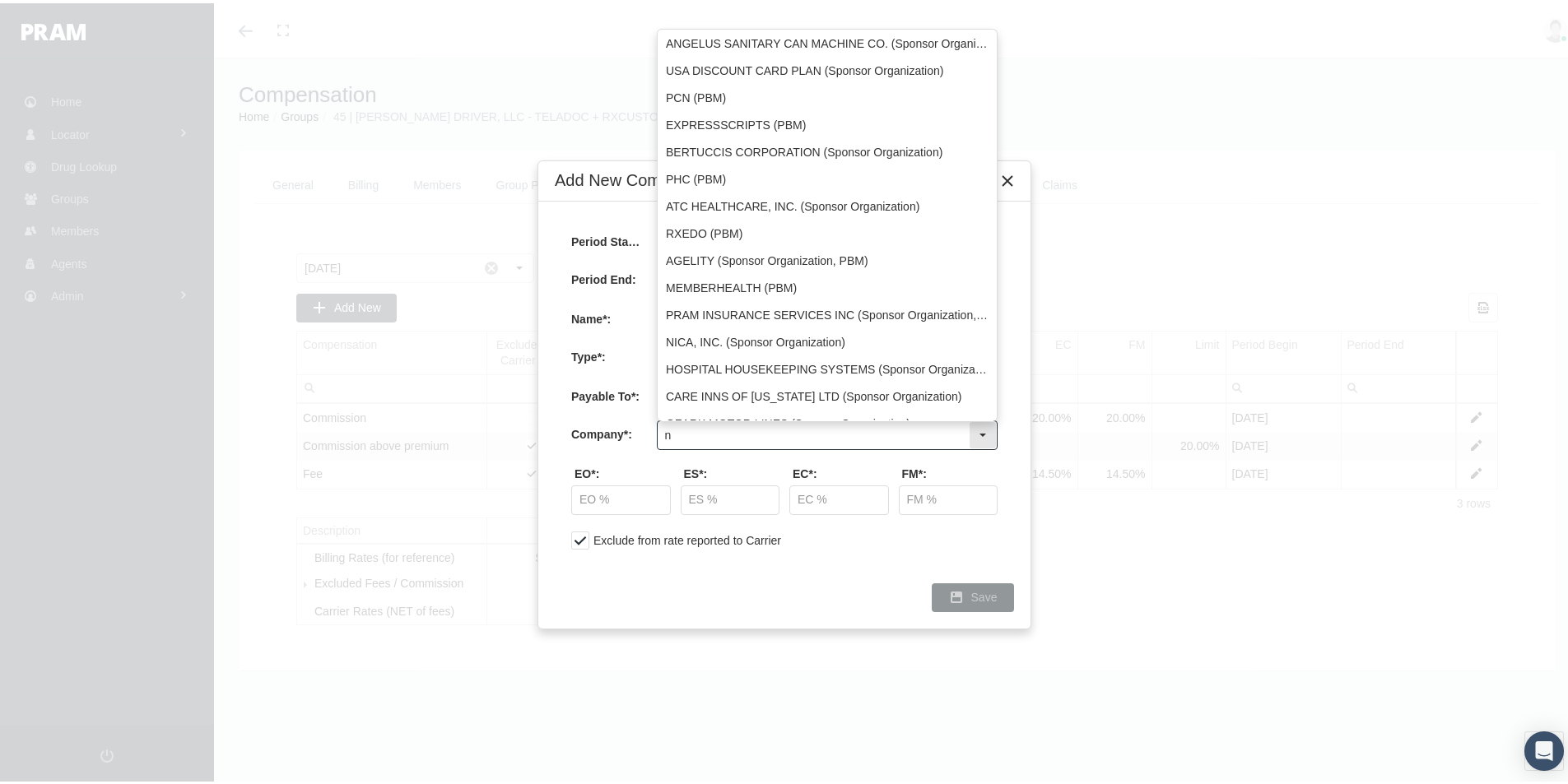
type input "n"
click at [674, 425] on input "text" at bounding box center [813, 432] width 311 height 28
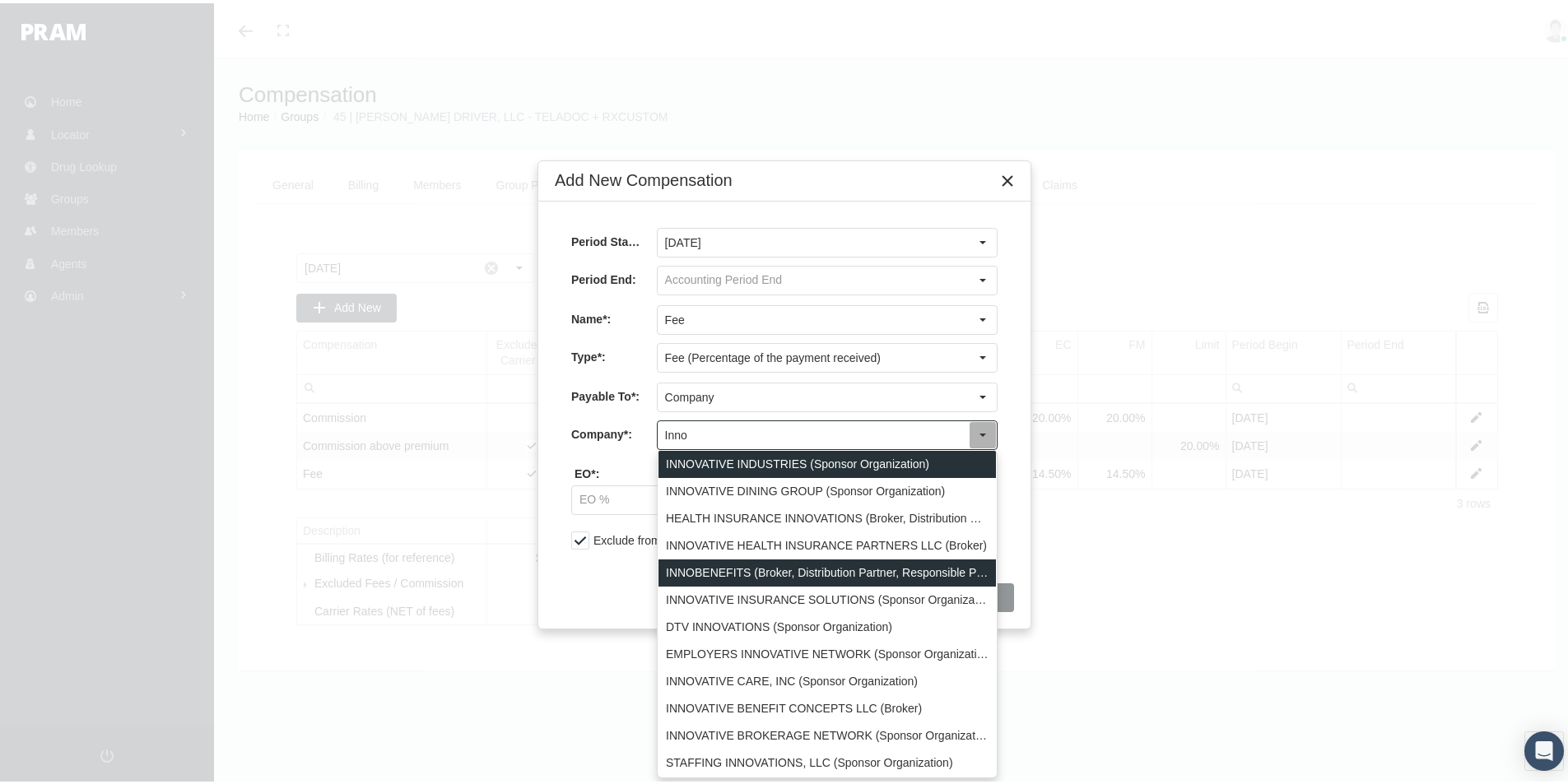
click at [718, 565] on div "INNOBENEFITS (Broker, Distribution Partner, Responsible Party, Sponsor Organiza…" at bounding box center [827, 570] width 338 height 27
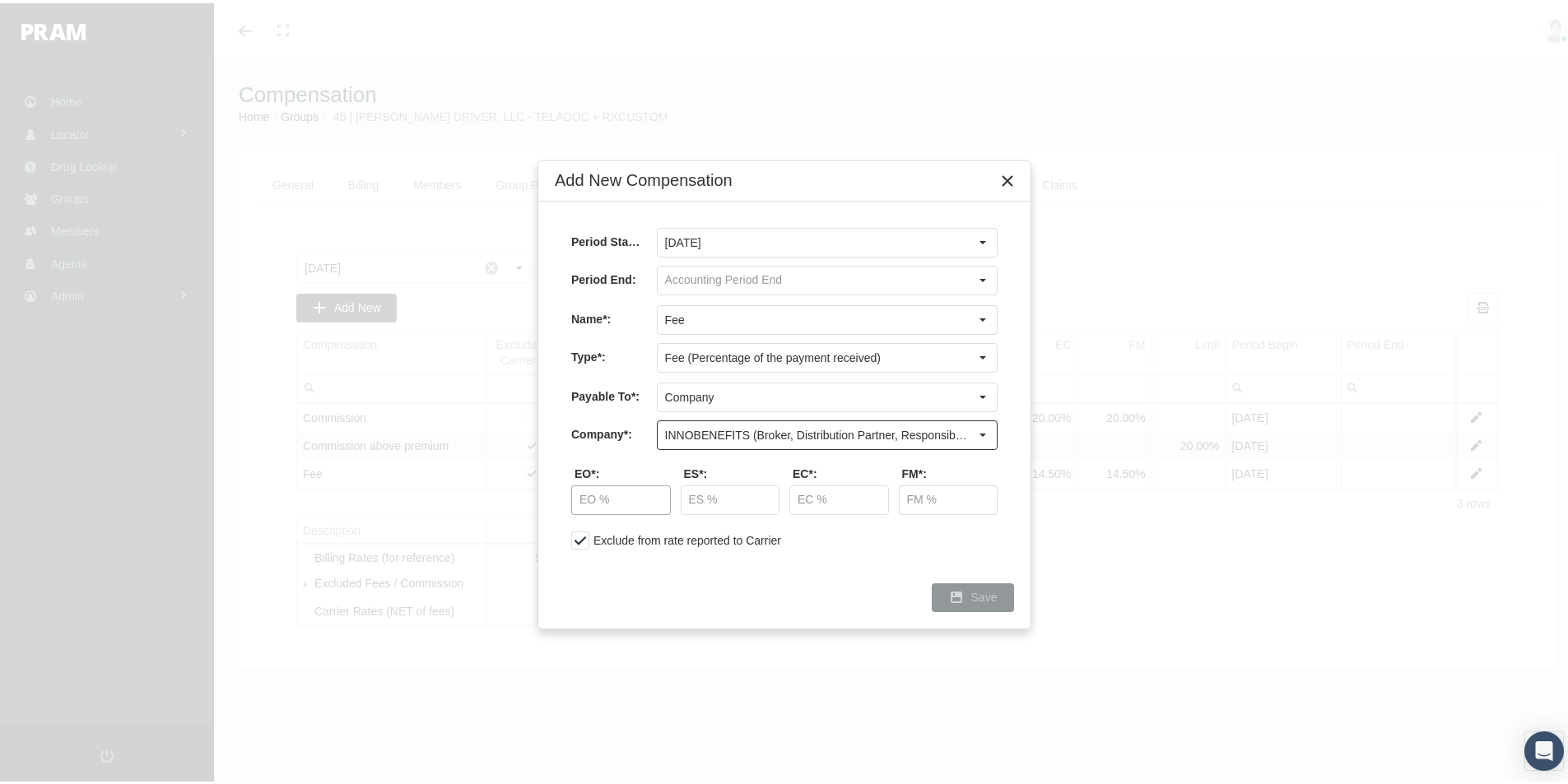
type input "INNOBENEFITS (Broker, Distribution Partner, Responsible Party, Sponsor Organiza…"
click at [593, 497] on input "text" at bounding box center [621, 497] width 98 height 28
type input "14.50 %"
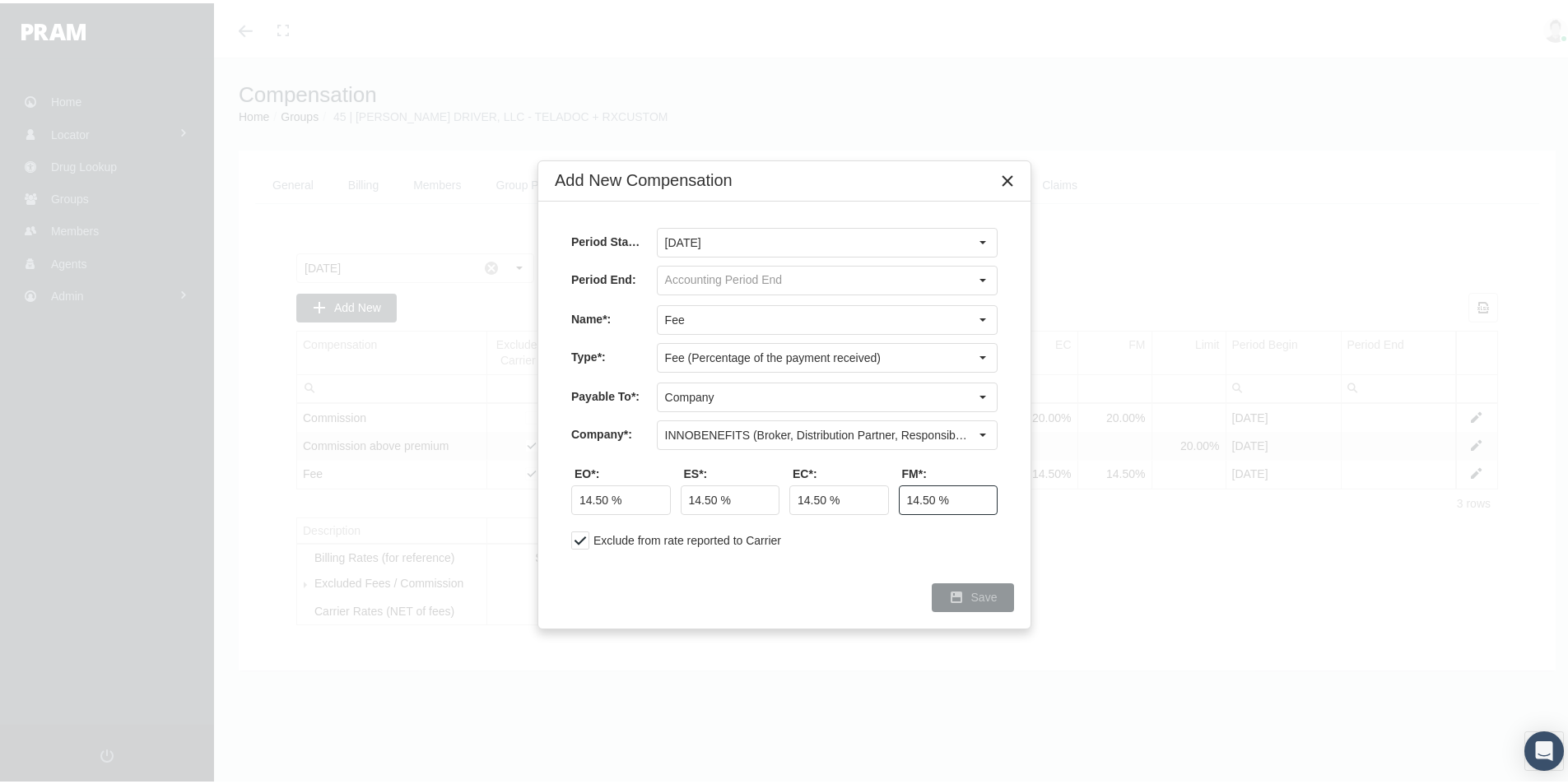
type input "14.50 %"
click at [990, 592] on span "Save" at bounding box center [984, 594] width 26 height 13
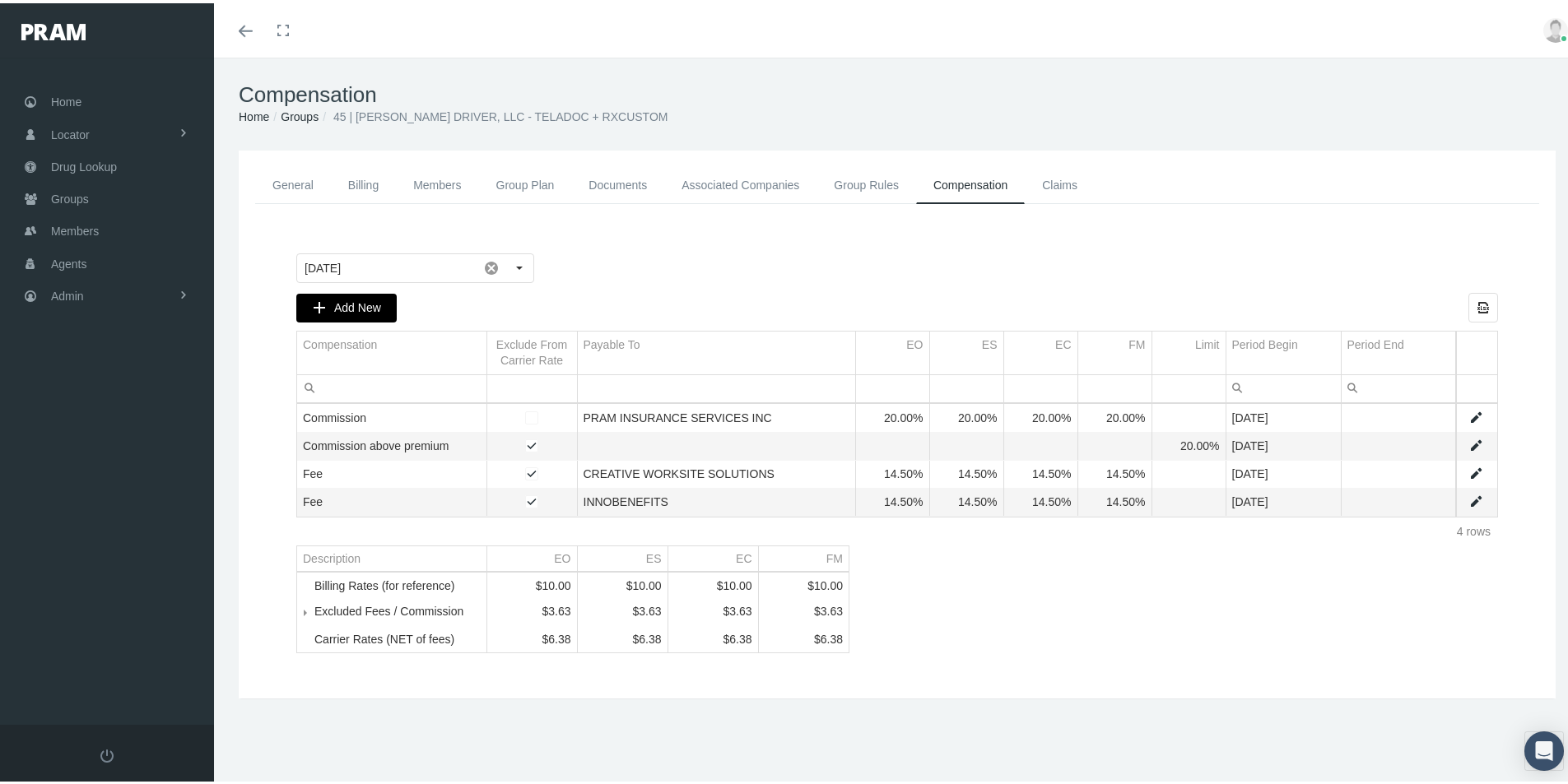
click at [340, 300] on span "Add New" at bounding box center [358, 305] width 47 height 13
type input "August 2025"
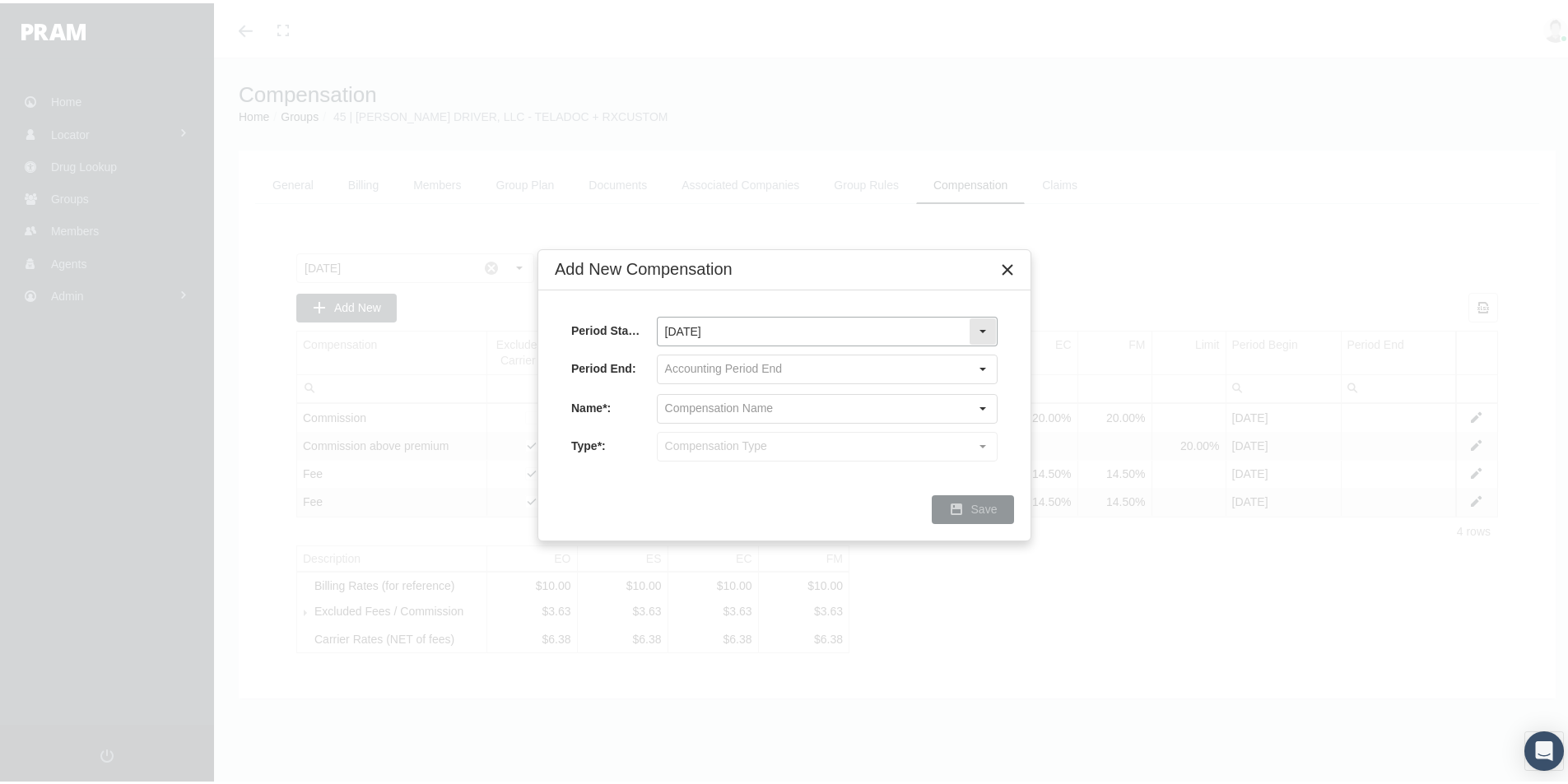
click at [987, 327] on div "Select" at bounding box center [983, 328] width 26 height 26
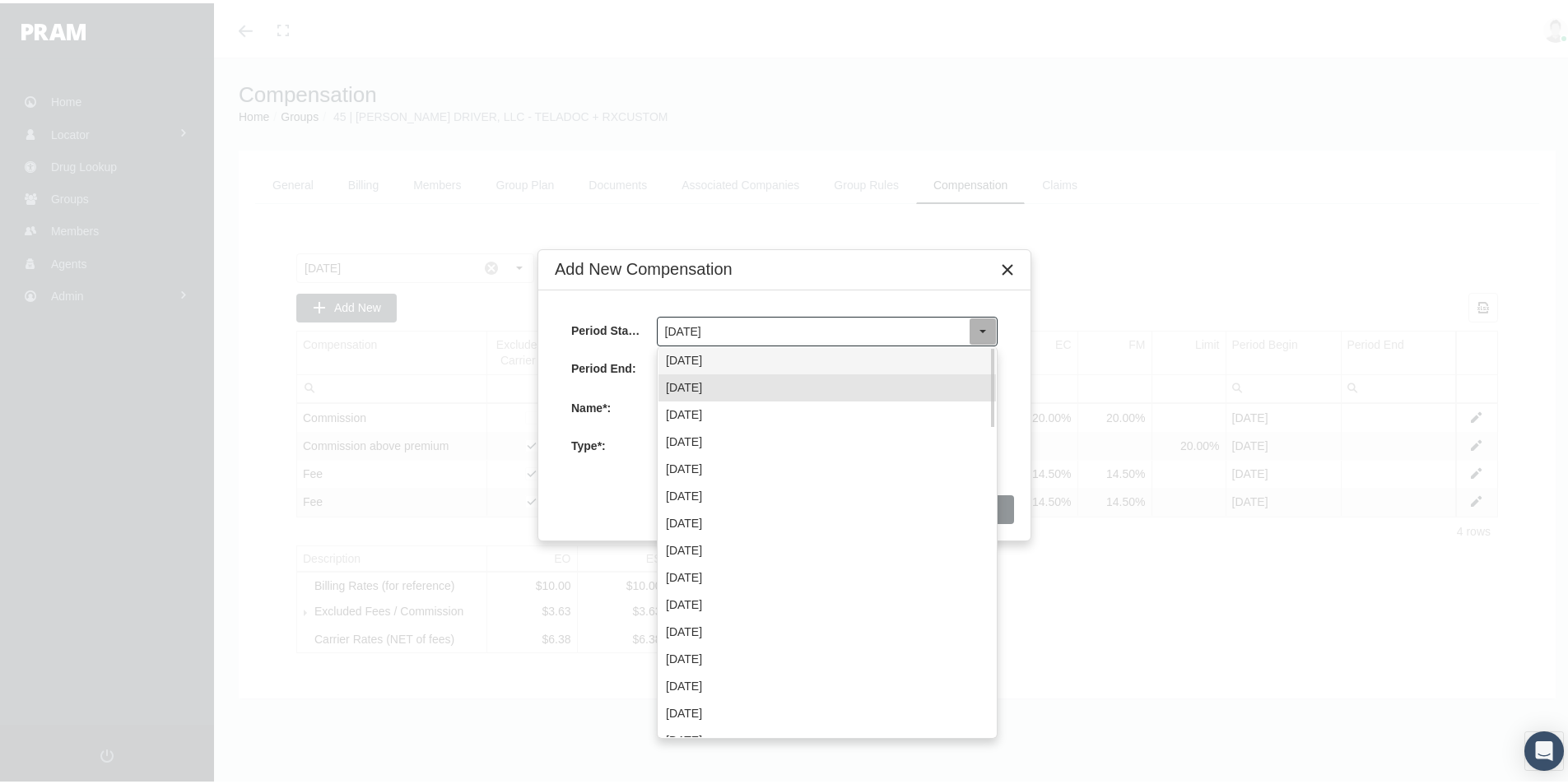
click at [697, 360] on div "September 2025" at bounding box center [827, 358] width 338 height 27
type input "September 2025"
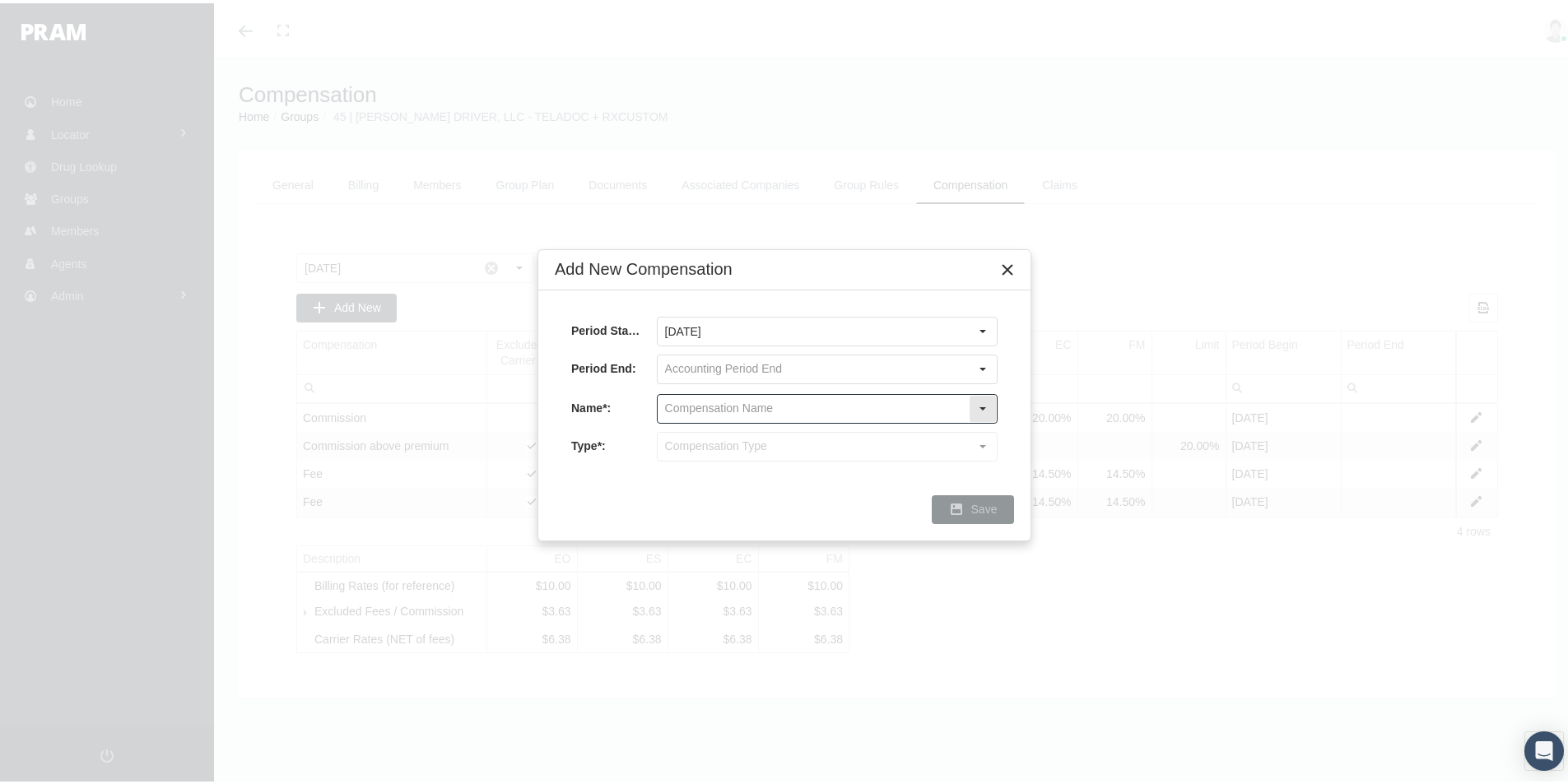
click at [690, 398] on input "text" at bounding box center [813, 406] width 311 height 28
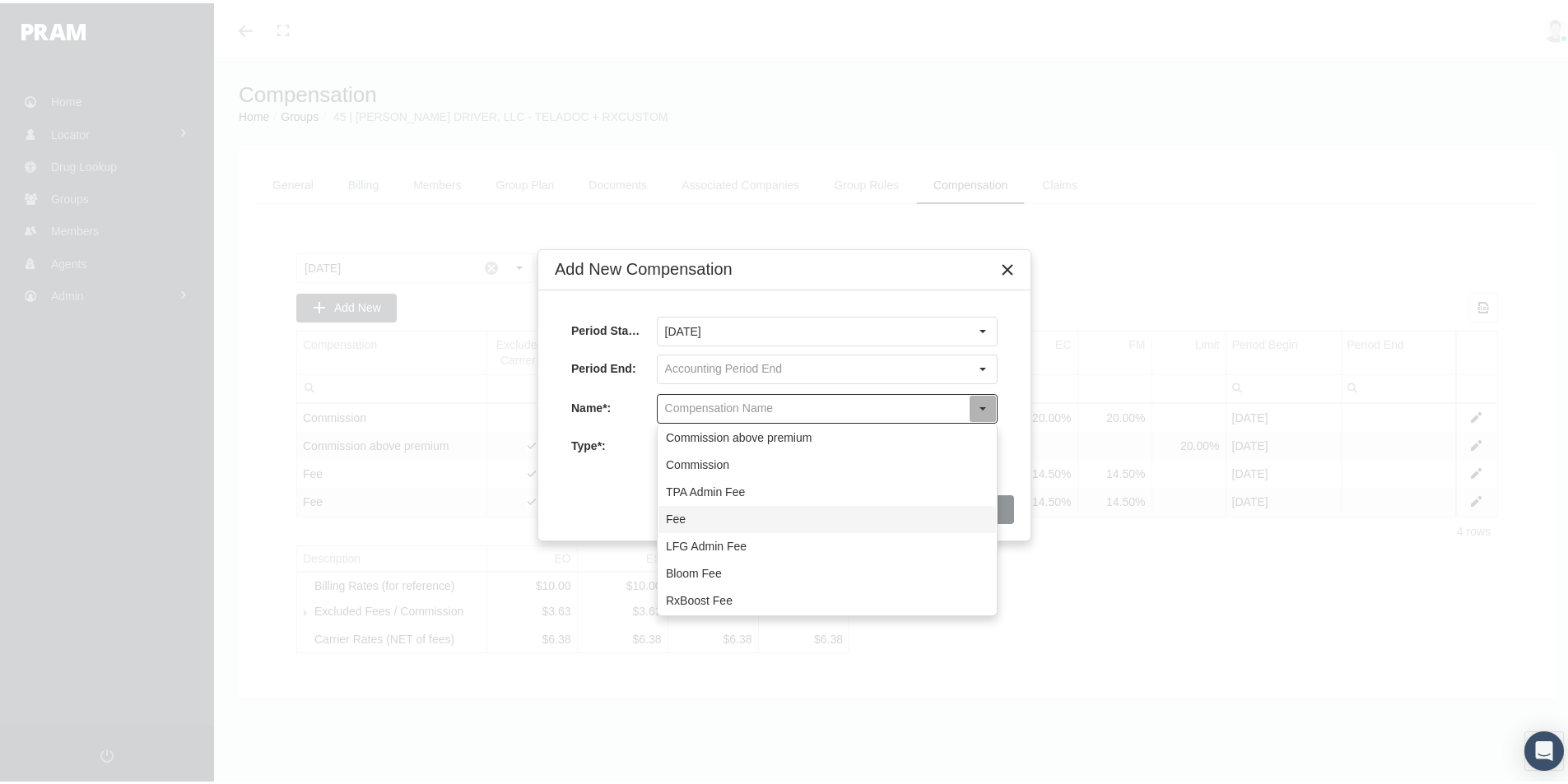
click at [682, 517] on div "Fee" at bounding box center [827, 516] width 338 height 27
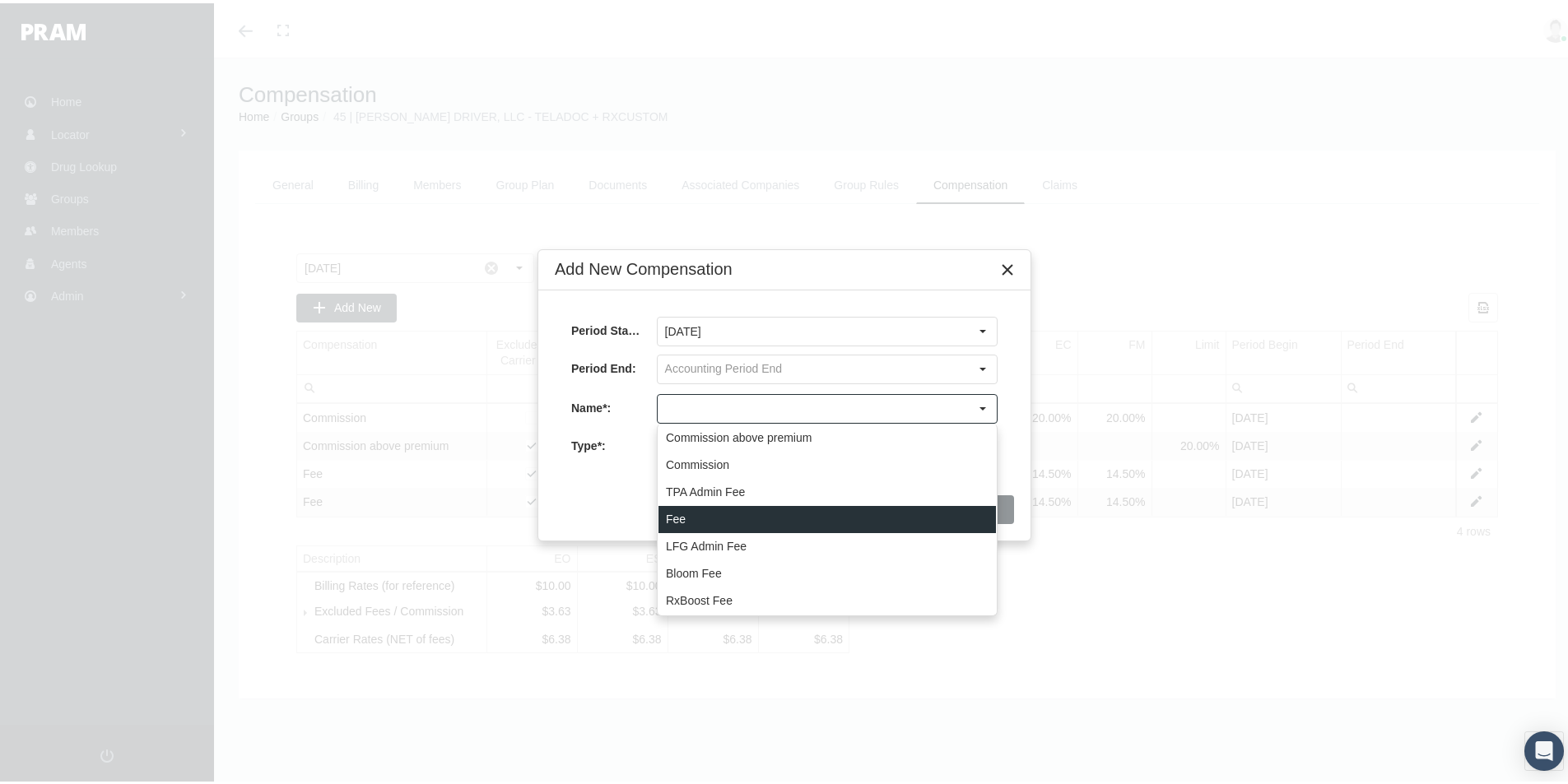
type input "Fee"
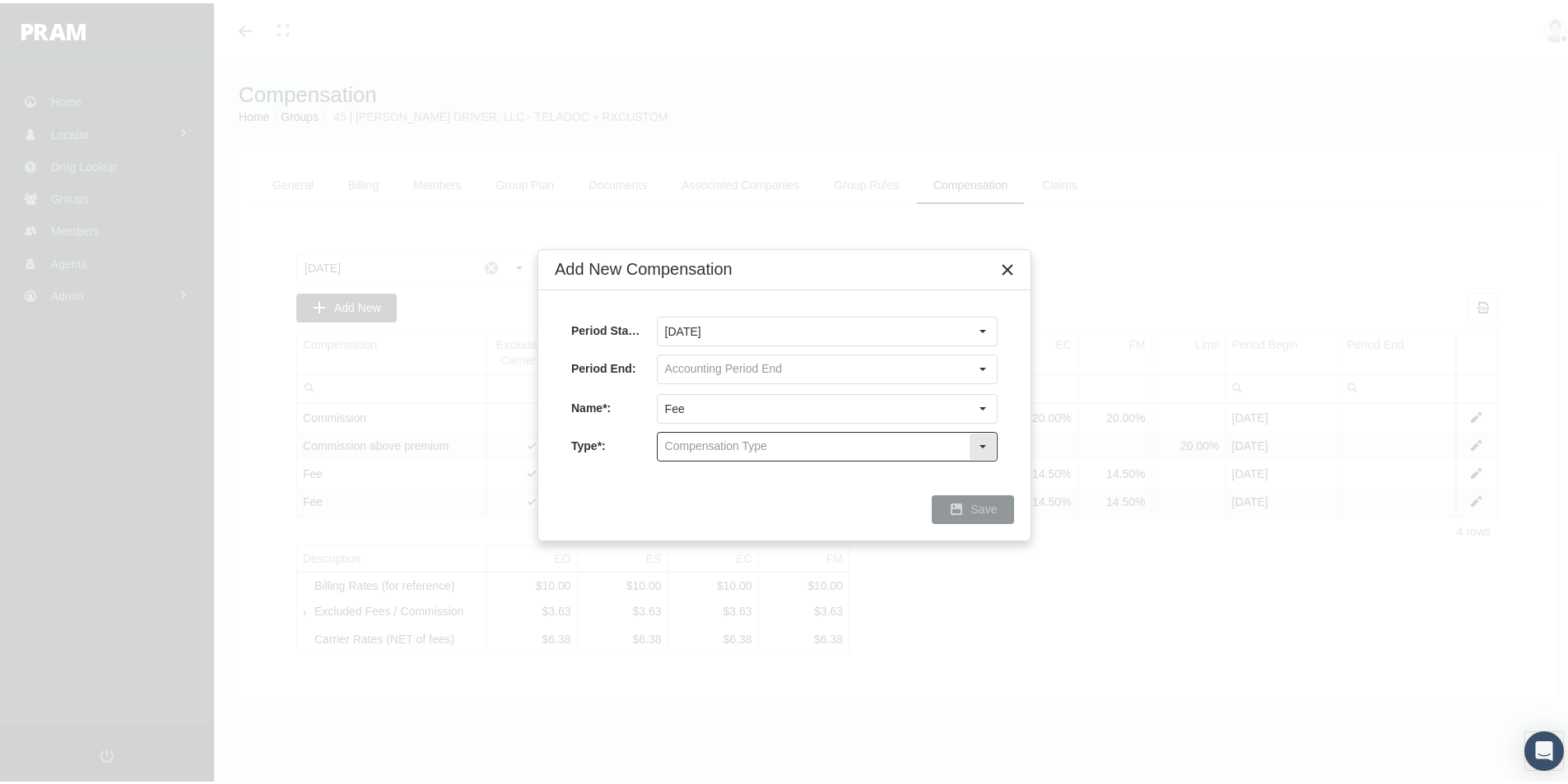
click at [685, 444] on input "text" at bounding box center [813, 443] width 311 height 28
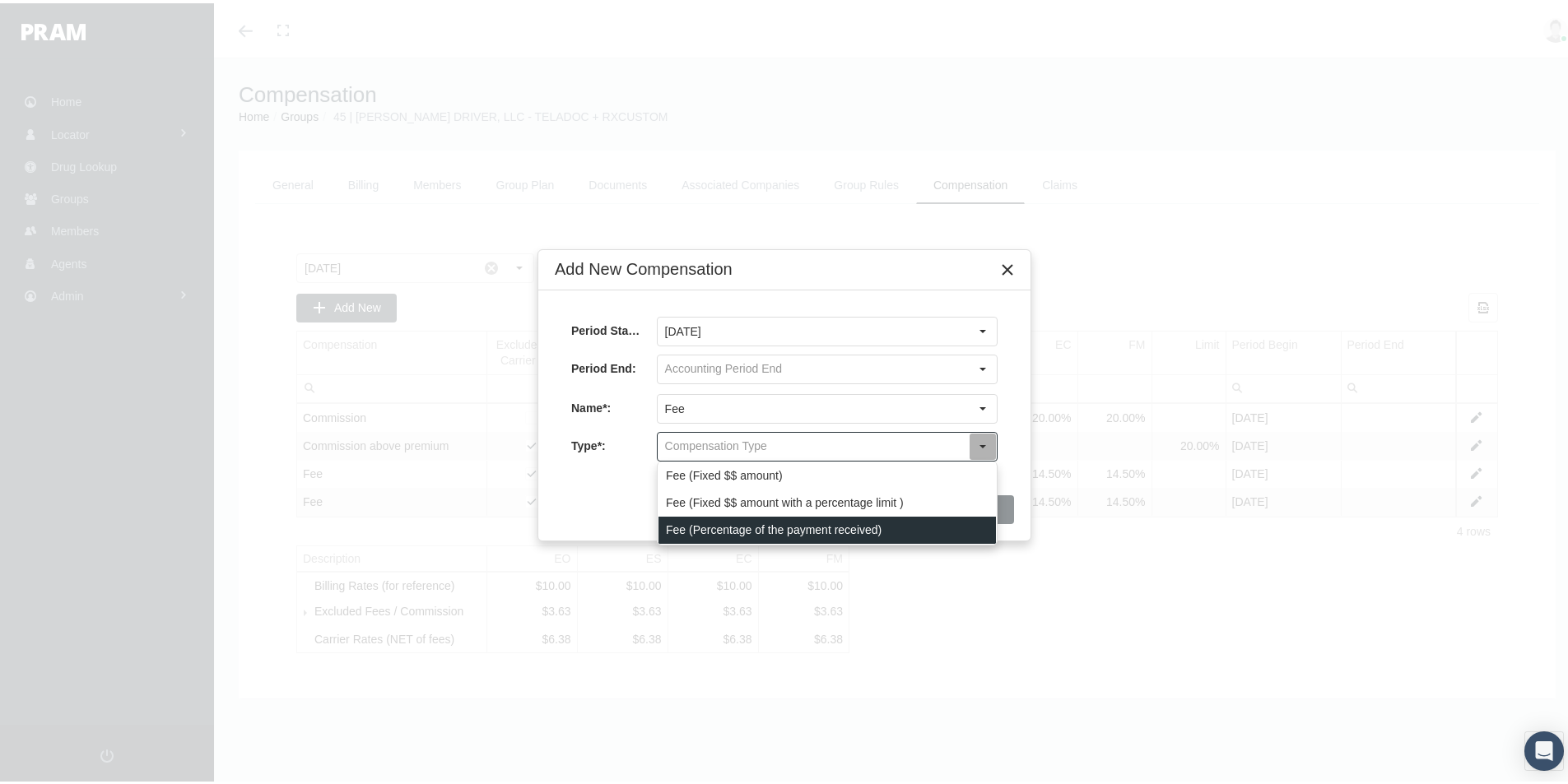
click at [687, 528] on div "Fee (Percentage of the payment received)" at bounding box center [827, 526] width 338 height 27
type input "Fee (Percentage of the payment received)"
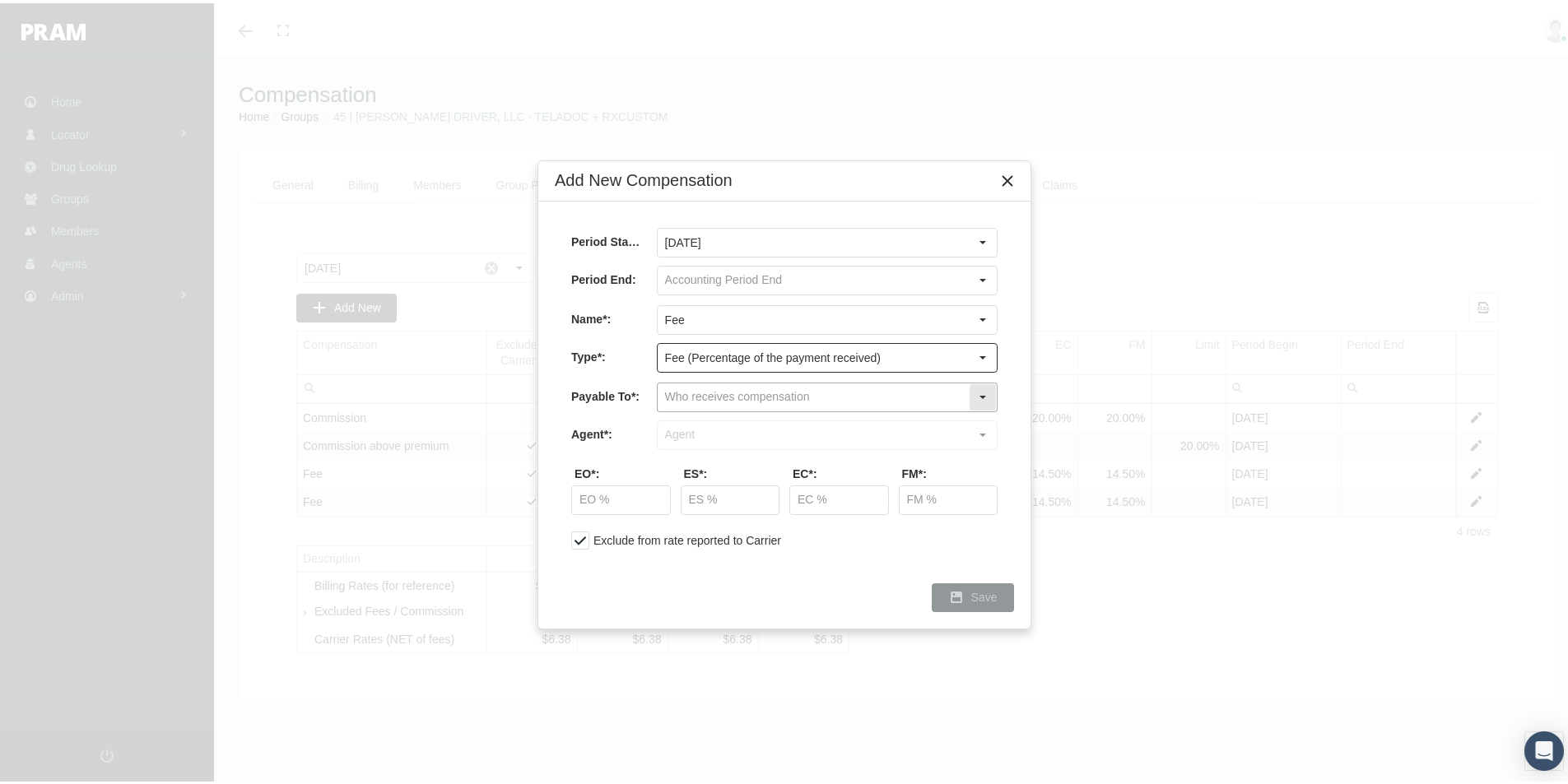
click at [680, 391] on input "text" at bounding box center [813, 394] width 311 height 28
click at [690, 454] on div "Company" at bounding box center [827, 450] width 338 height 27
type input "Company"
click at [687, 435] on input "text" at bounding box center [813, 432] width 311 height 28
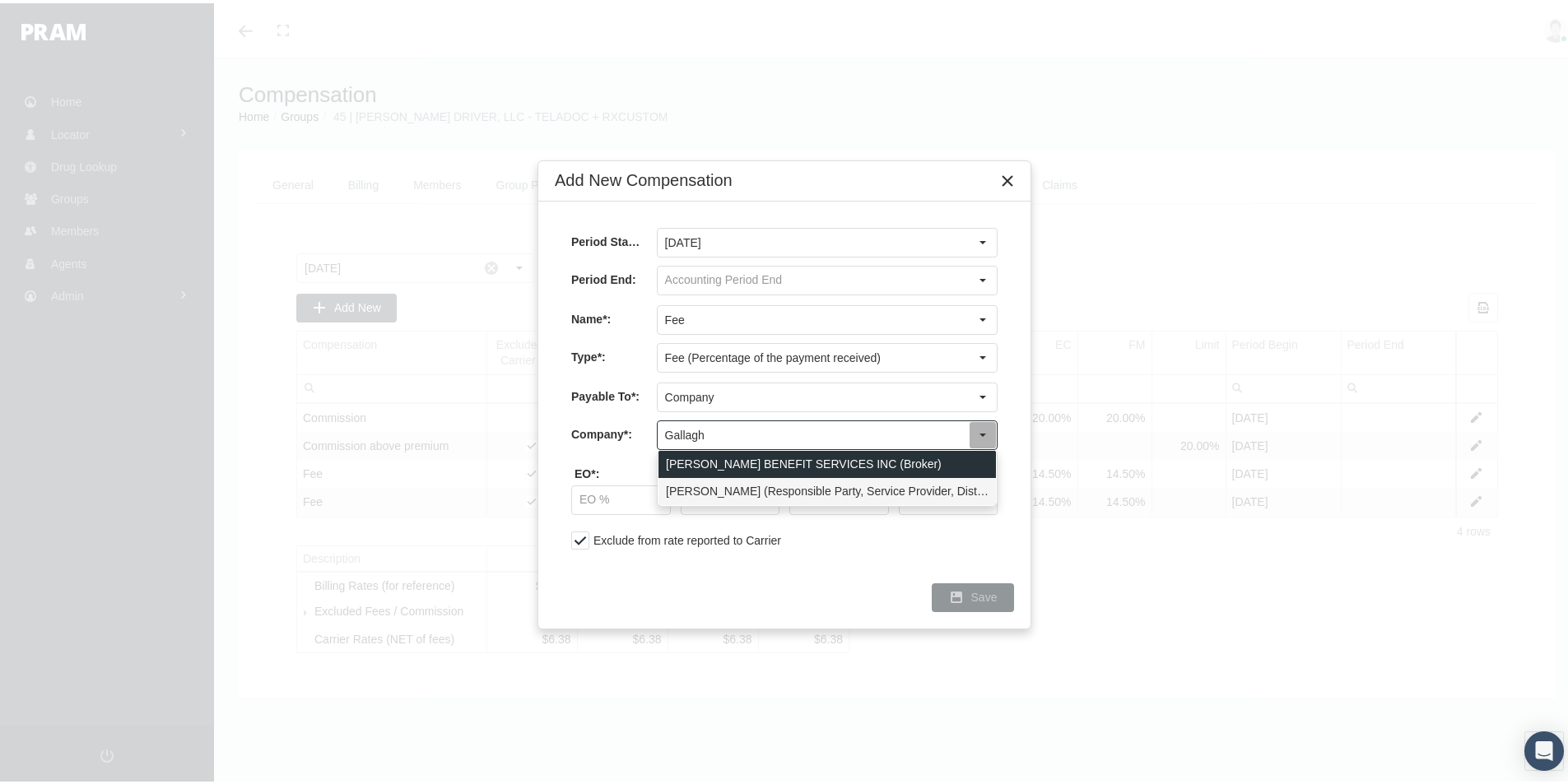
click at [703, 489] on div "[PERSON_NAME] (Responsible Party, Service Provider, Distribution Partner, Third…" at bounding box center [827, 488] width 338 height 27
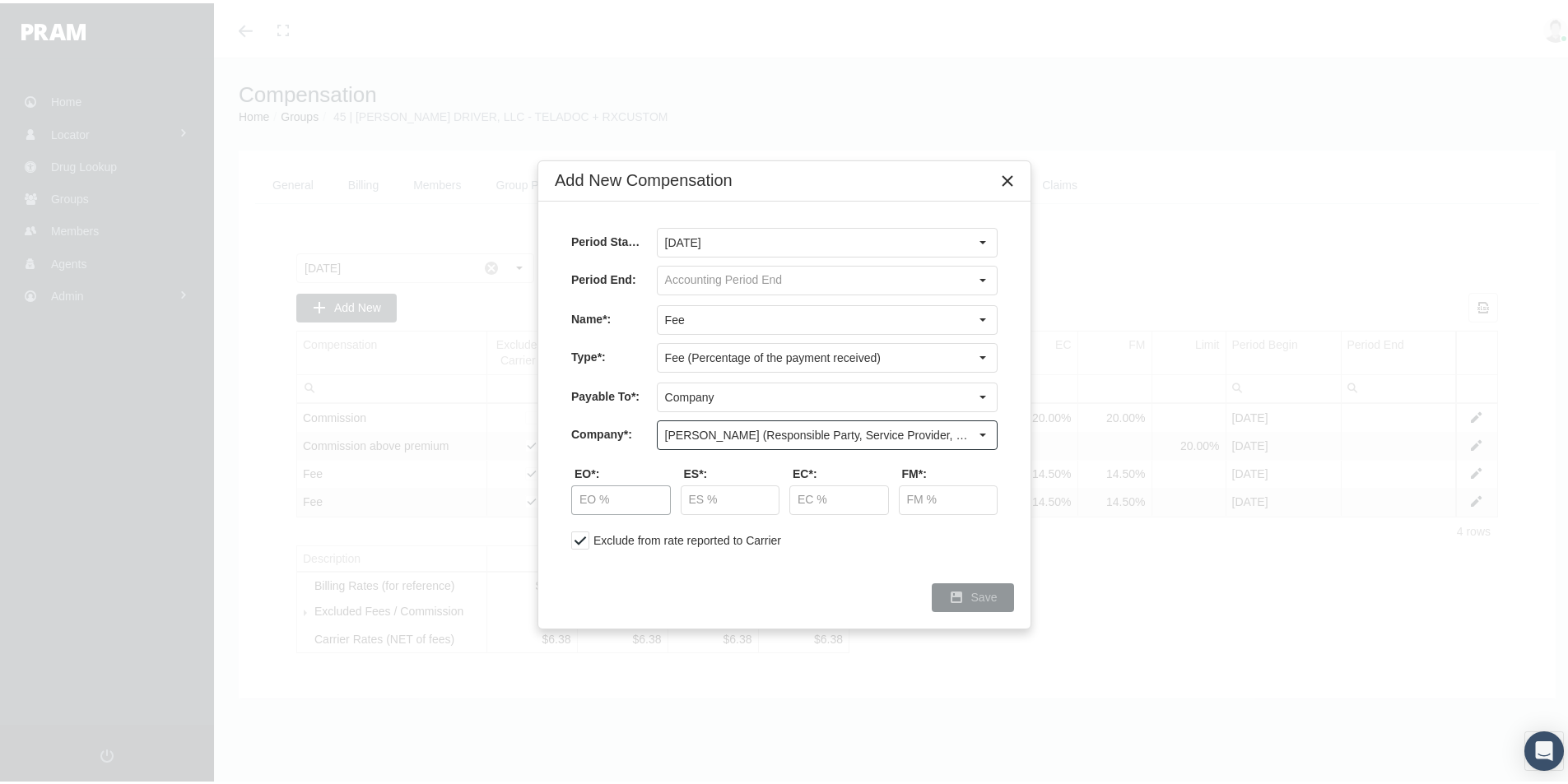
type input "[PERSON_NAME] (Responsible Party, Service Provider, Distribution Partner, Third…"
click at [589, 492] on input "text" at bounding box center [621, 497] width 98 height 28
type input "17.50 %"
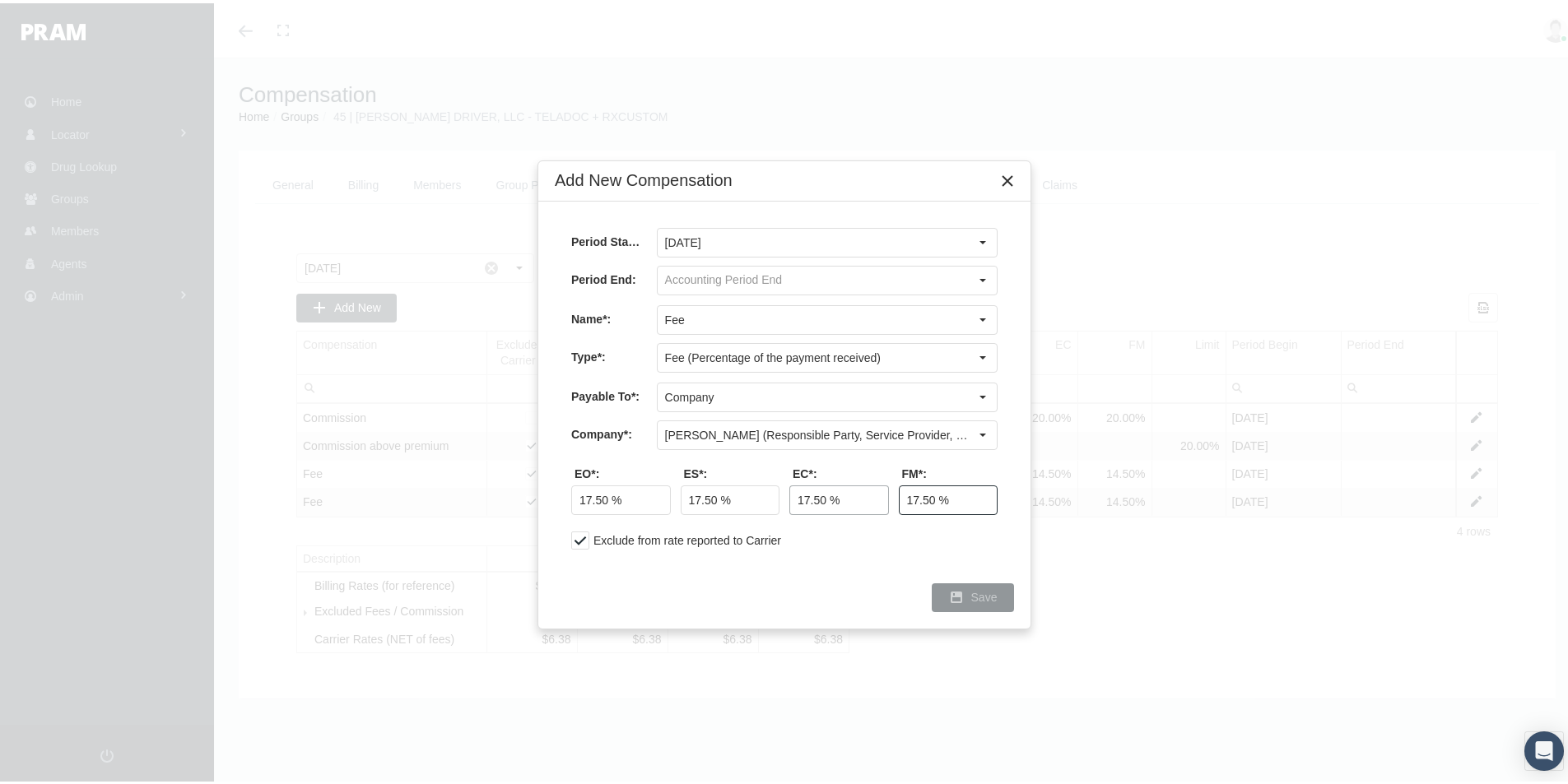
type input "17.50 %"
drag, startPoint x: 985, startPoint y: 592, endPoint x: 1246, endPoint y: 582, distance: 261.2
click at [985, 592] on span "Save" at bounding box center [984, 594] width 26 height 13
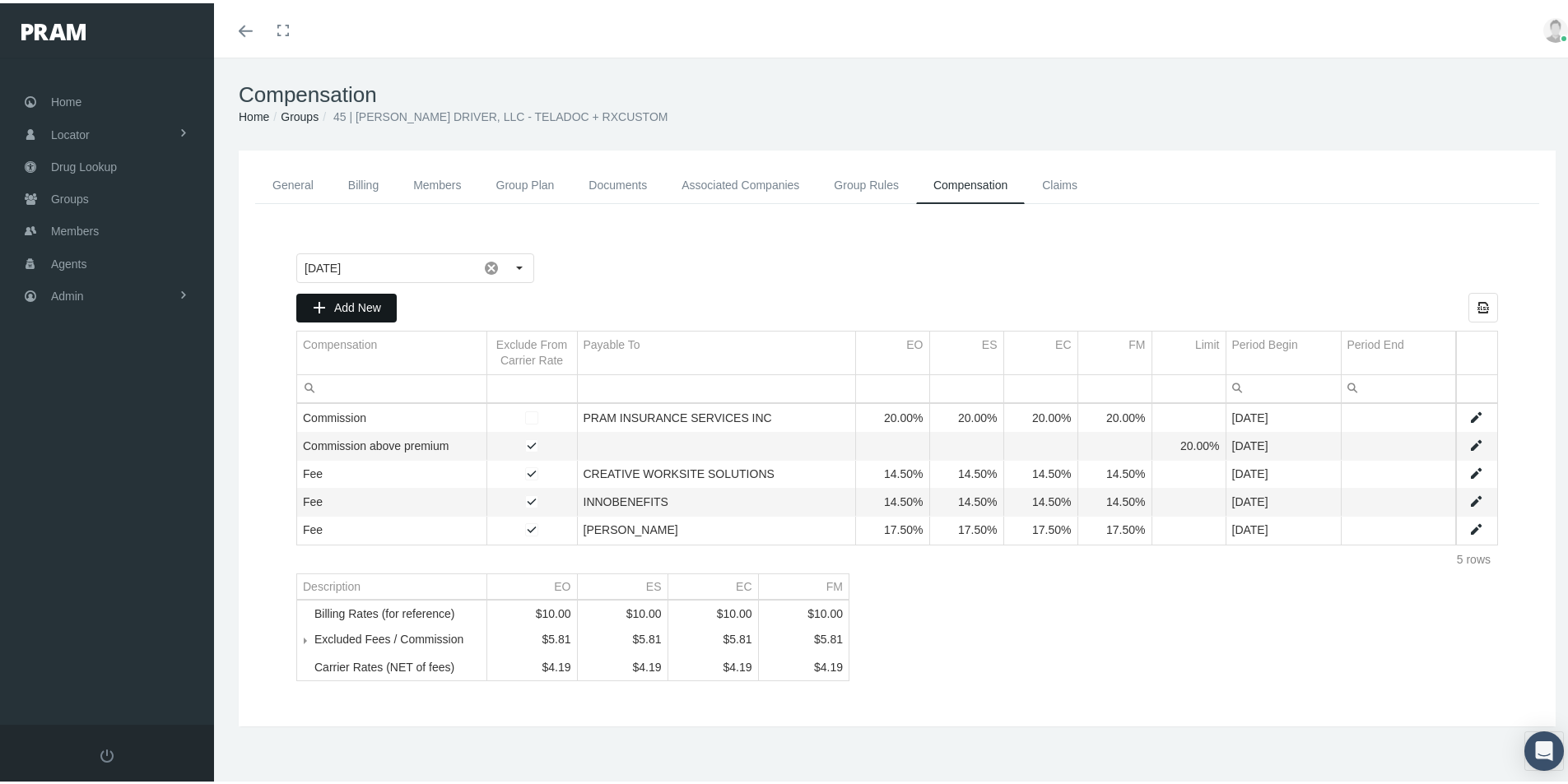
click at [366, 300] on span "Add New" at bounding box center [358, 305] width 47 height 13
type input "[DATE]"
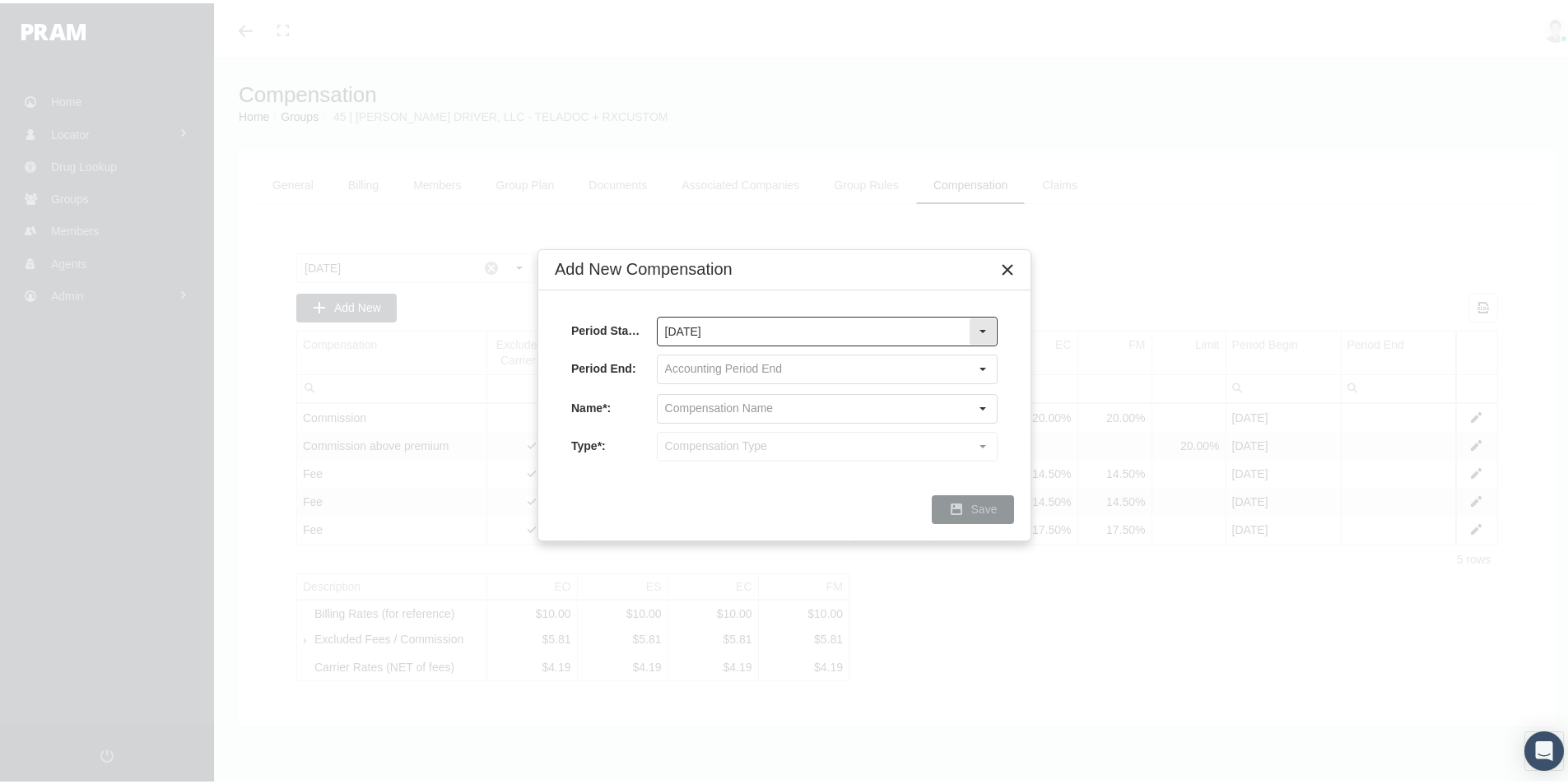
click at [983, 325] on div "Select" at bounding box center [983, 328] width 26 height 26
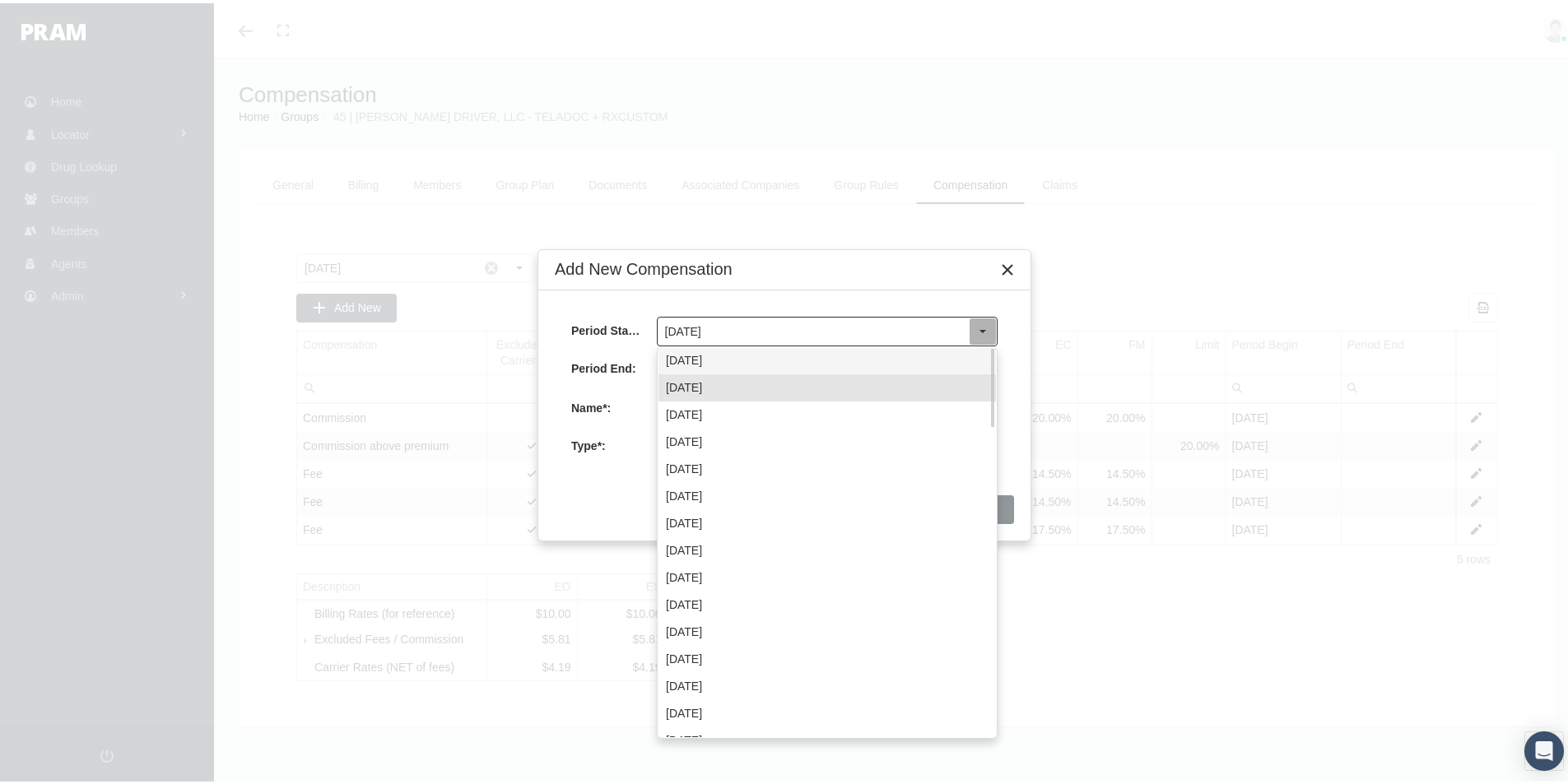
click at [725, 355] on div "[DATE]" at bounding box center [827, 358] width 338 height 27
type input "[DATE]"
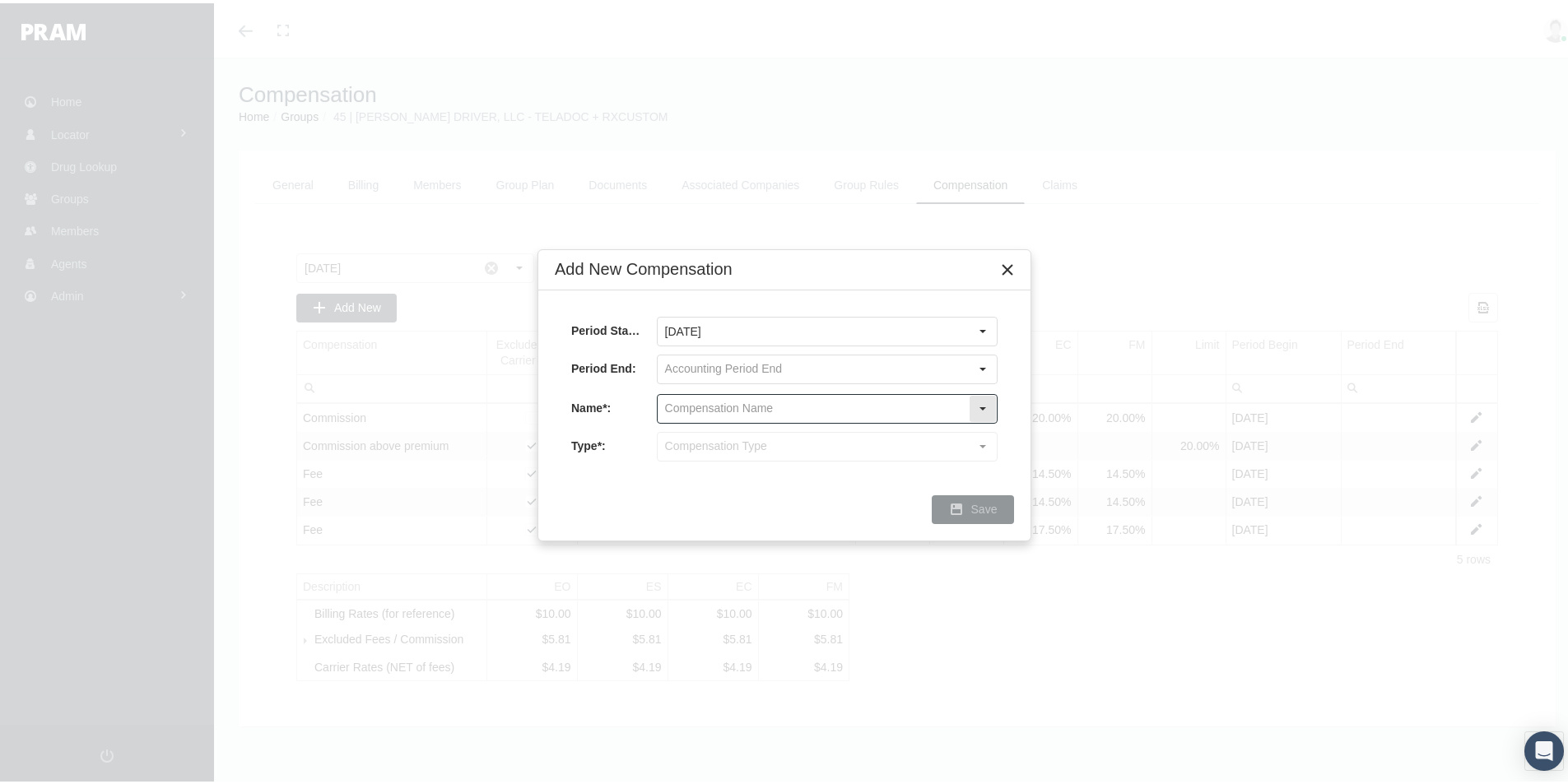
click at [676, 405] on input "text" at bounding box center [813, 406] width 311 height 28
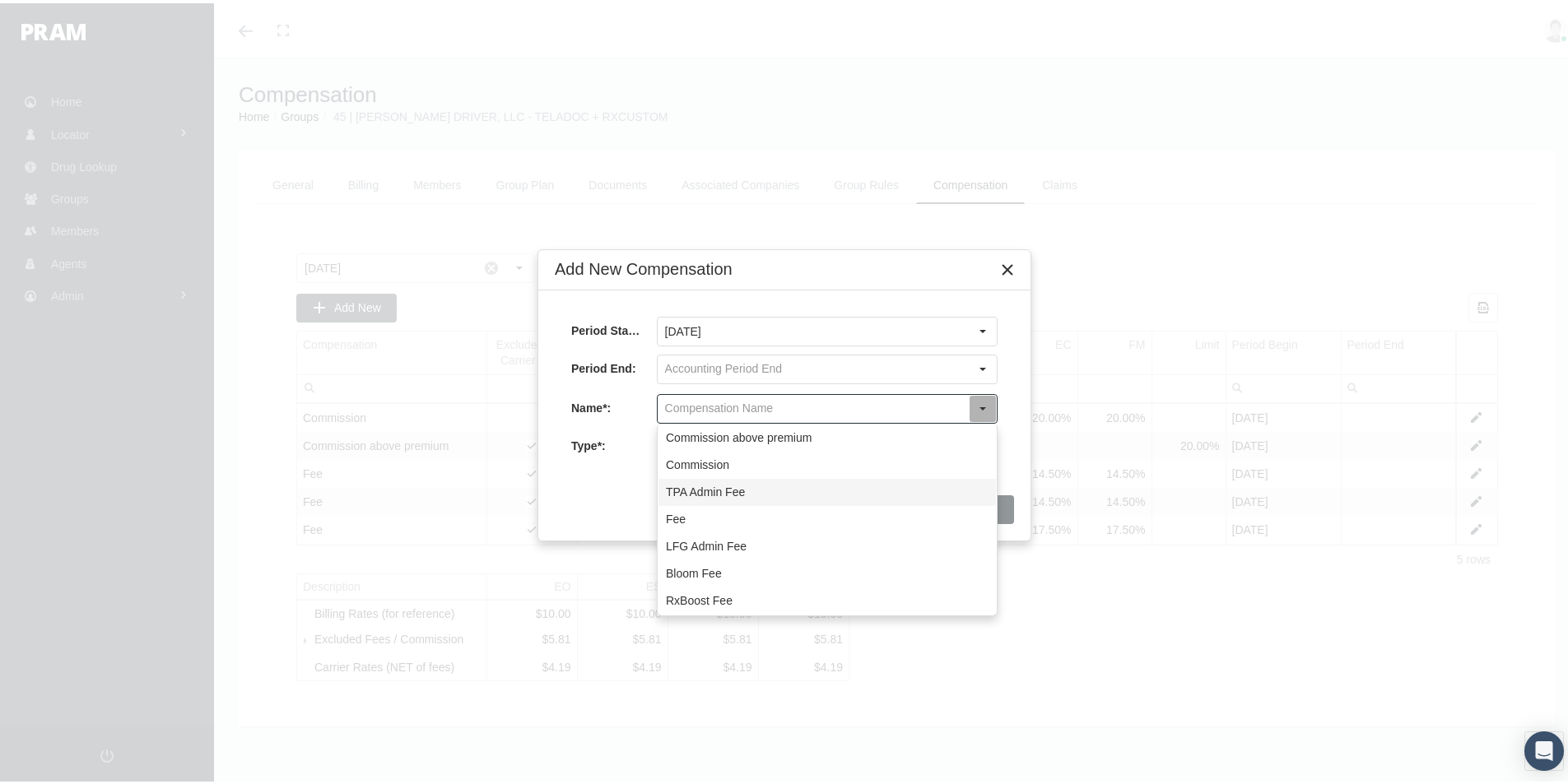
click at [693, 488] on div "TPA Admin Fee" at bounding box center [827, 489] width 338 height 27
type input "TPA Admin Fee"
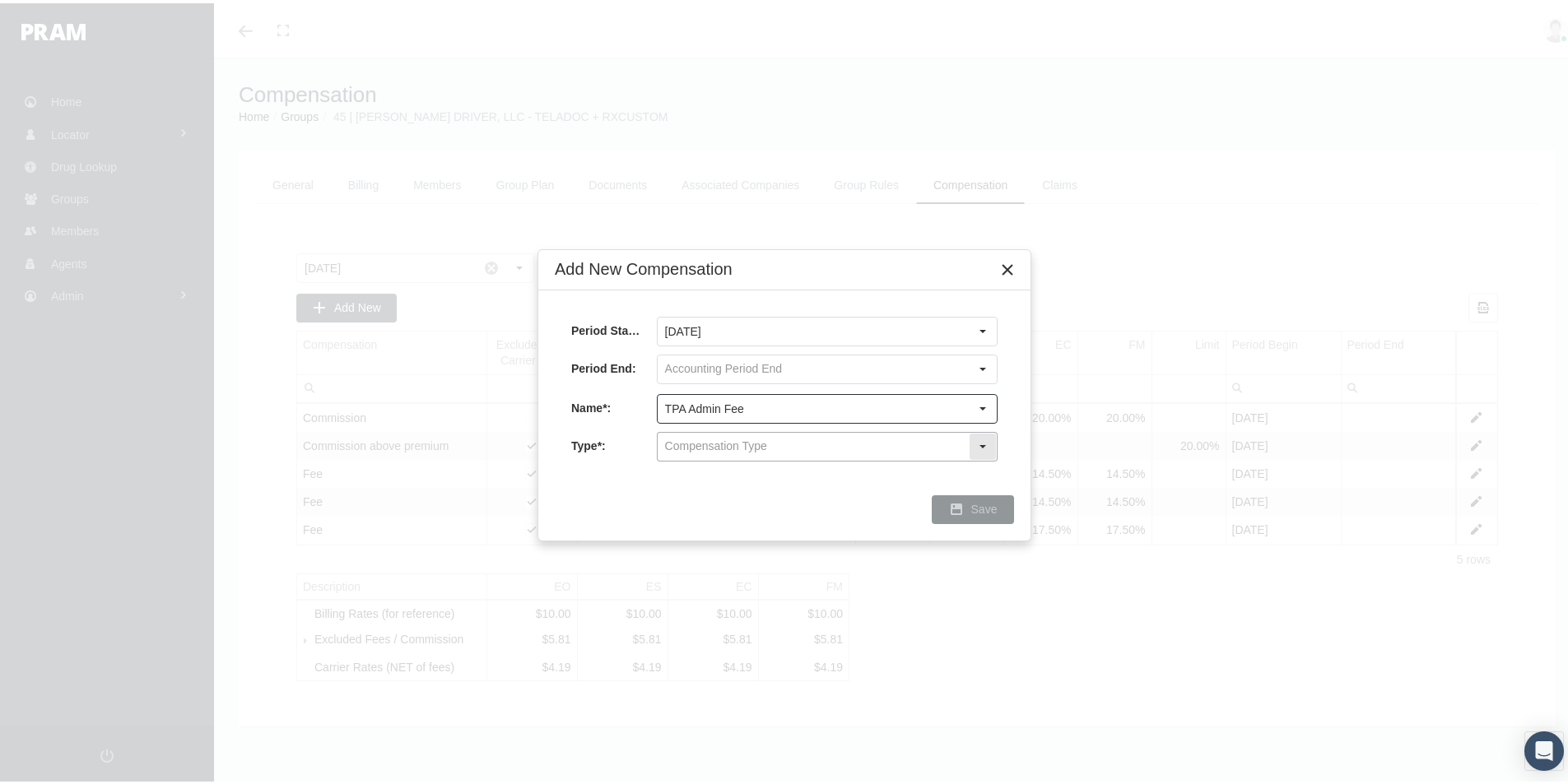
click at [675, 445] on input "text" at bounding box center [813, 443] width 311 height 28
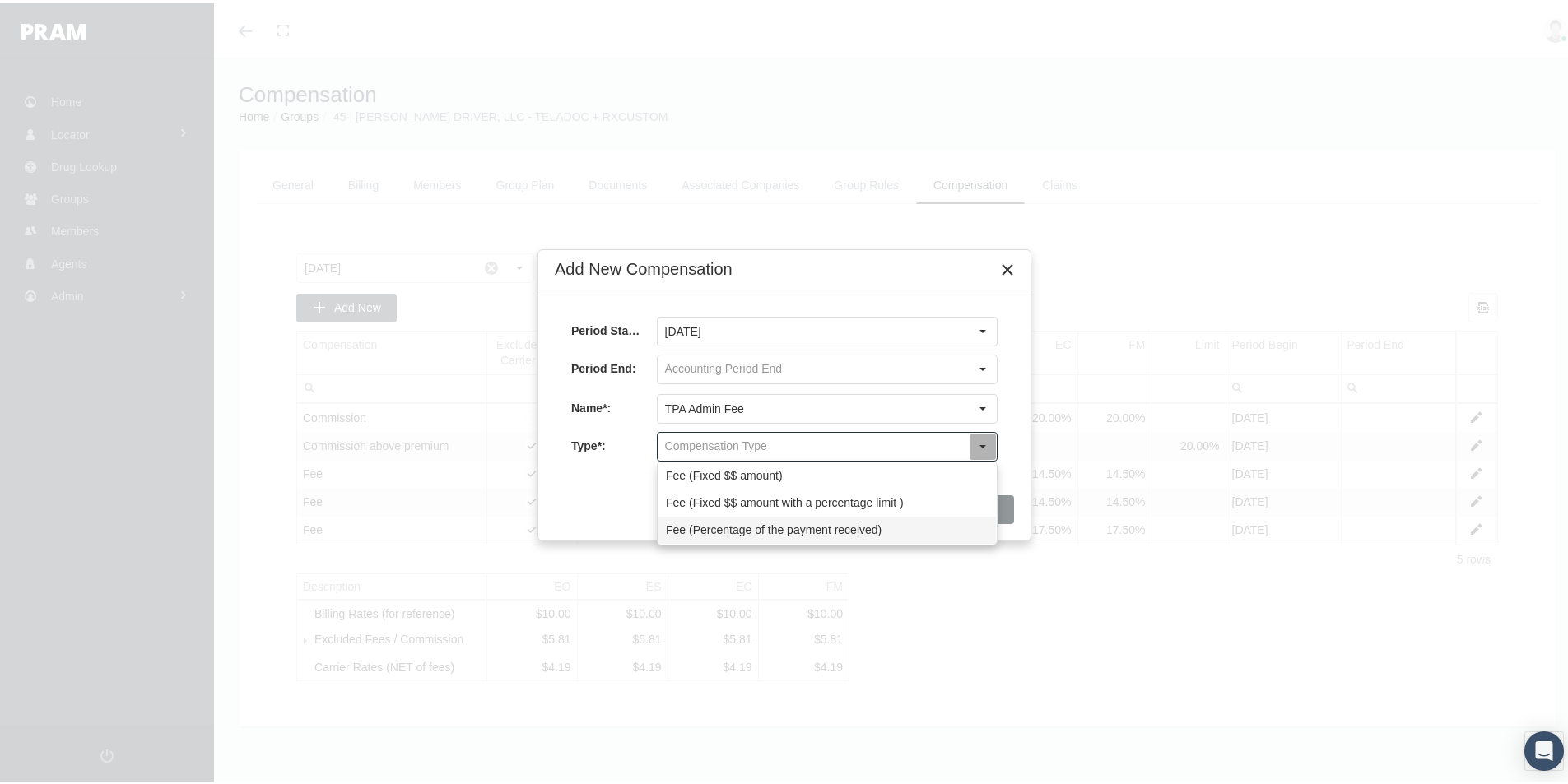
click at [687, 525] on div "Fee (Percentage of the payment received)" at bounding box center [827, 526] width 338 height 27
type input "Fee (Percentage of the payment received)"
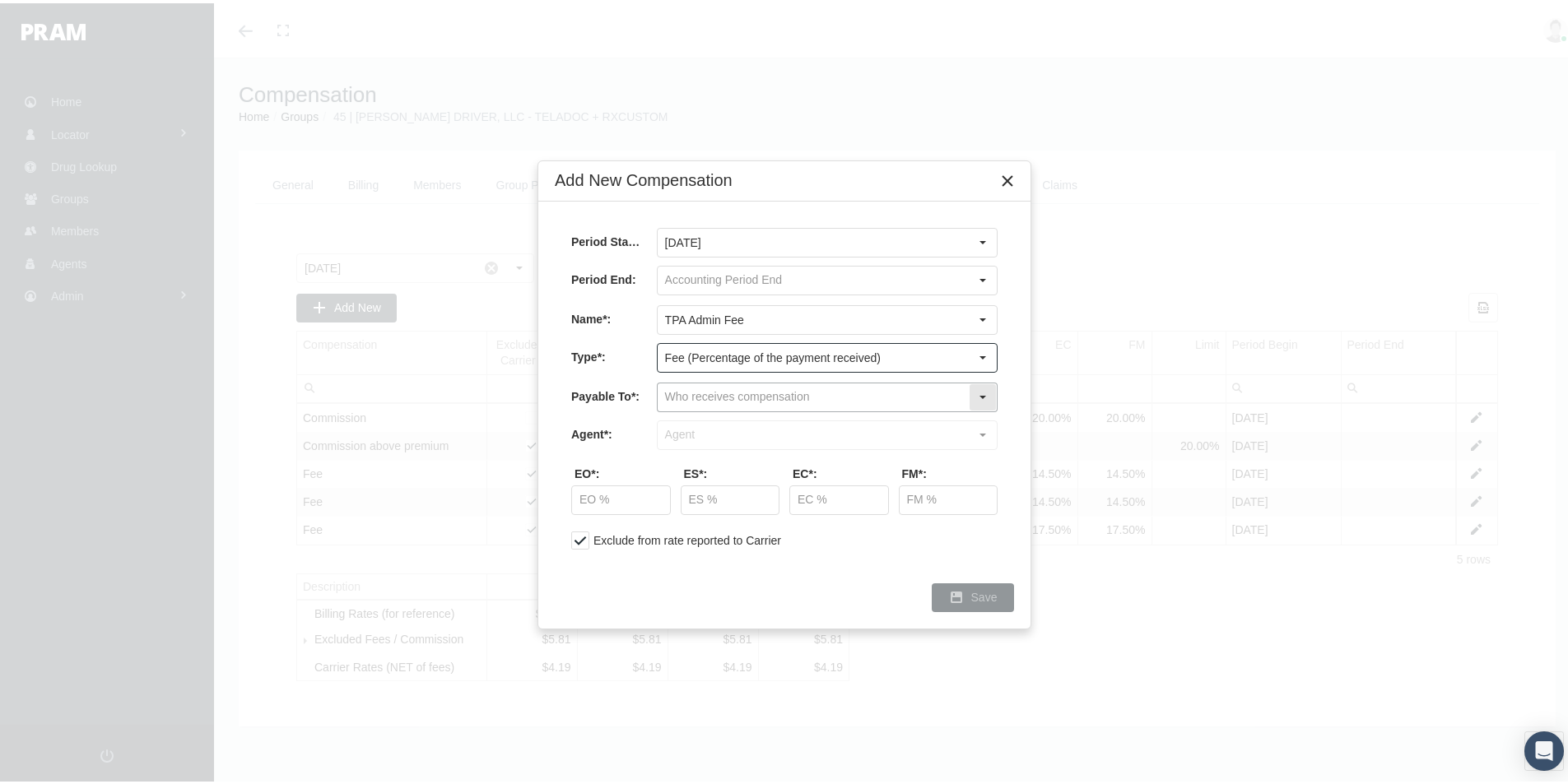
click at [680, 396] on input "text" at bounding box center [813, 394] width 311 height 28
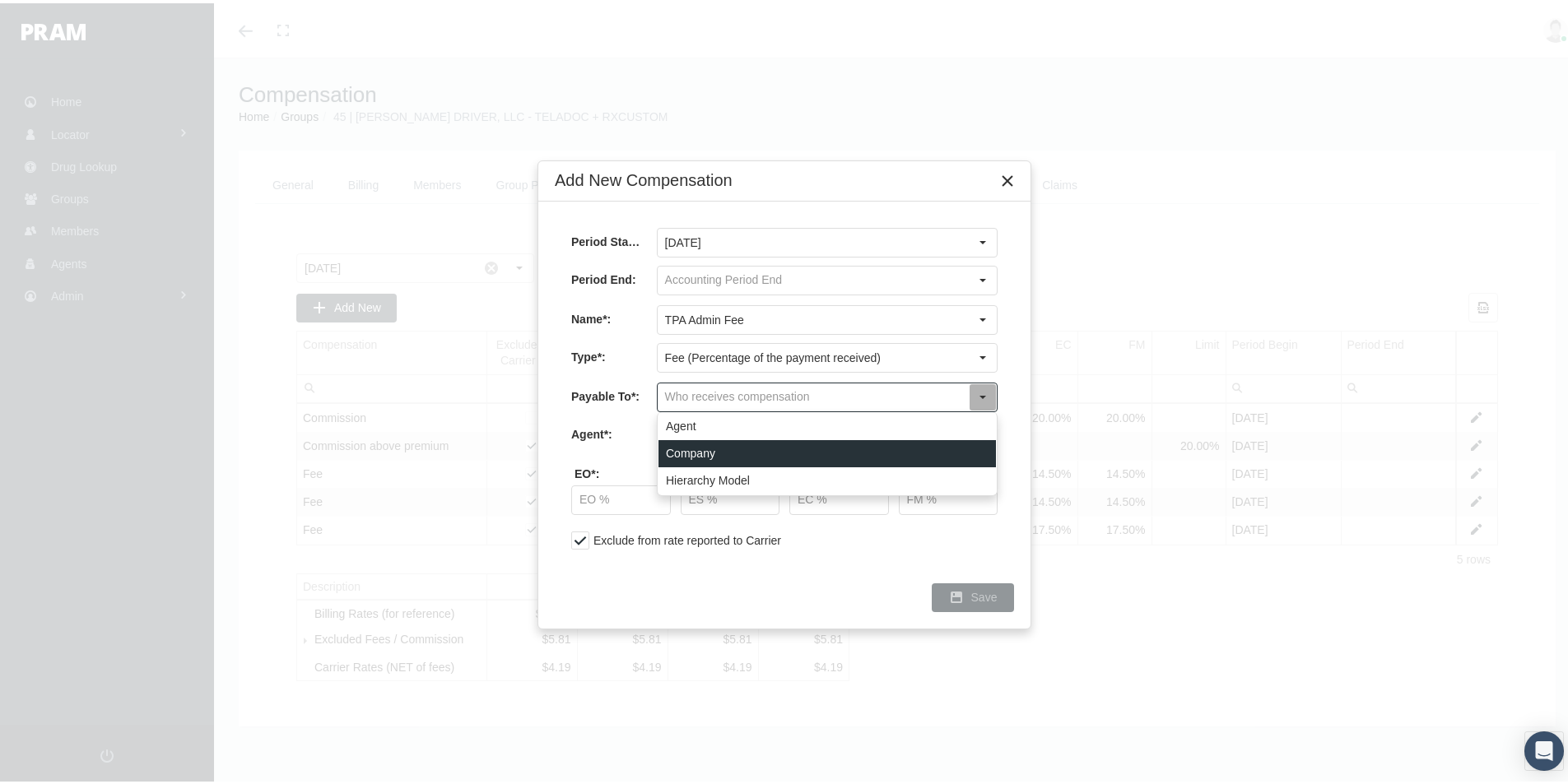
click at [693, 454] on div "Company" at bounding box center [827, 450] width 338 height 27
type input "Company"
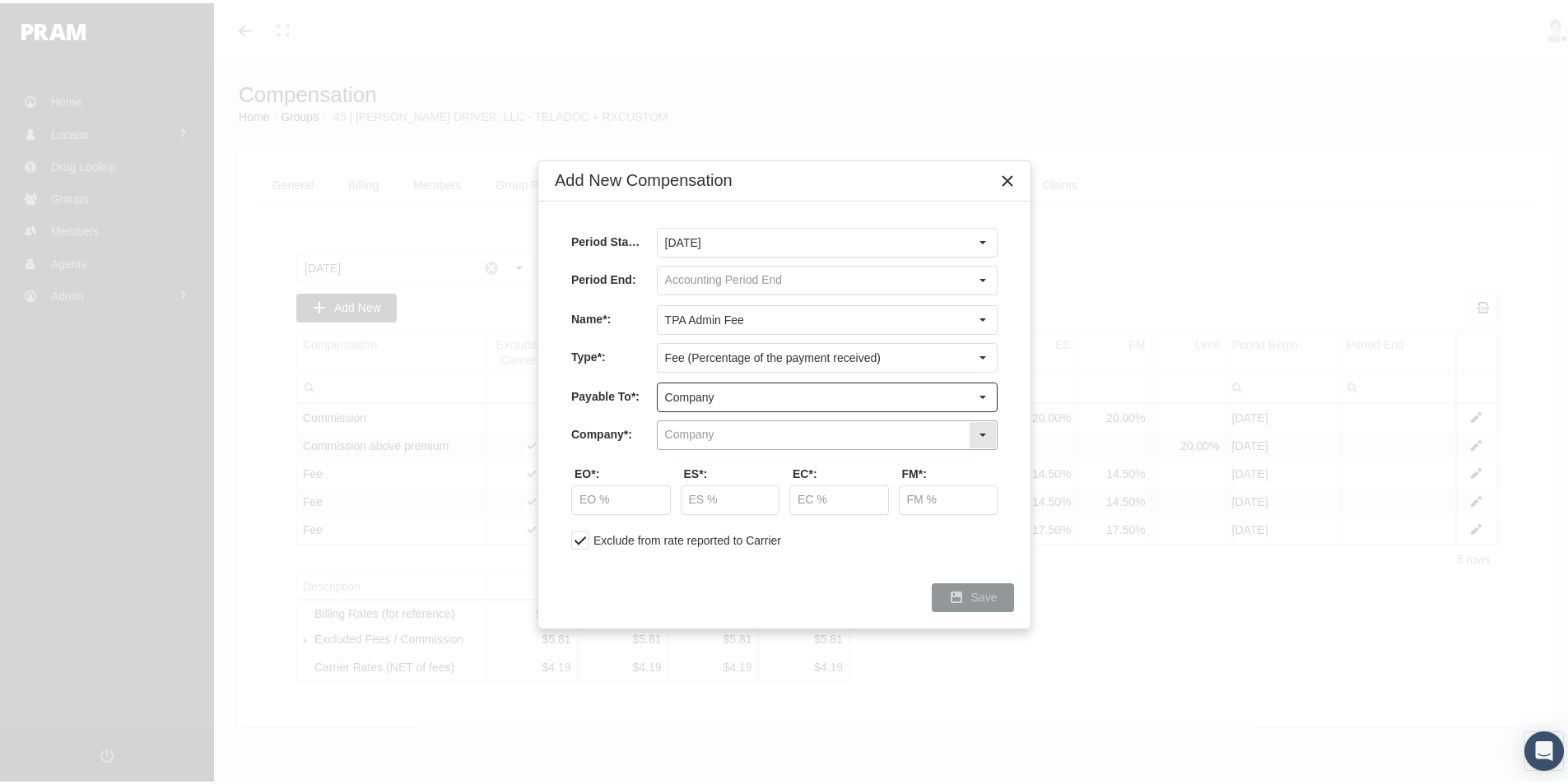
click at [697, 436] on input "text" at bounding box center [813, 432] width 311 height 28
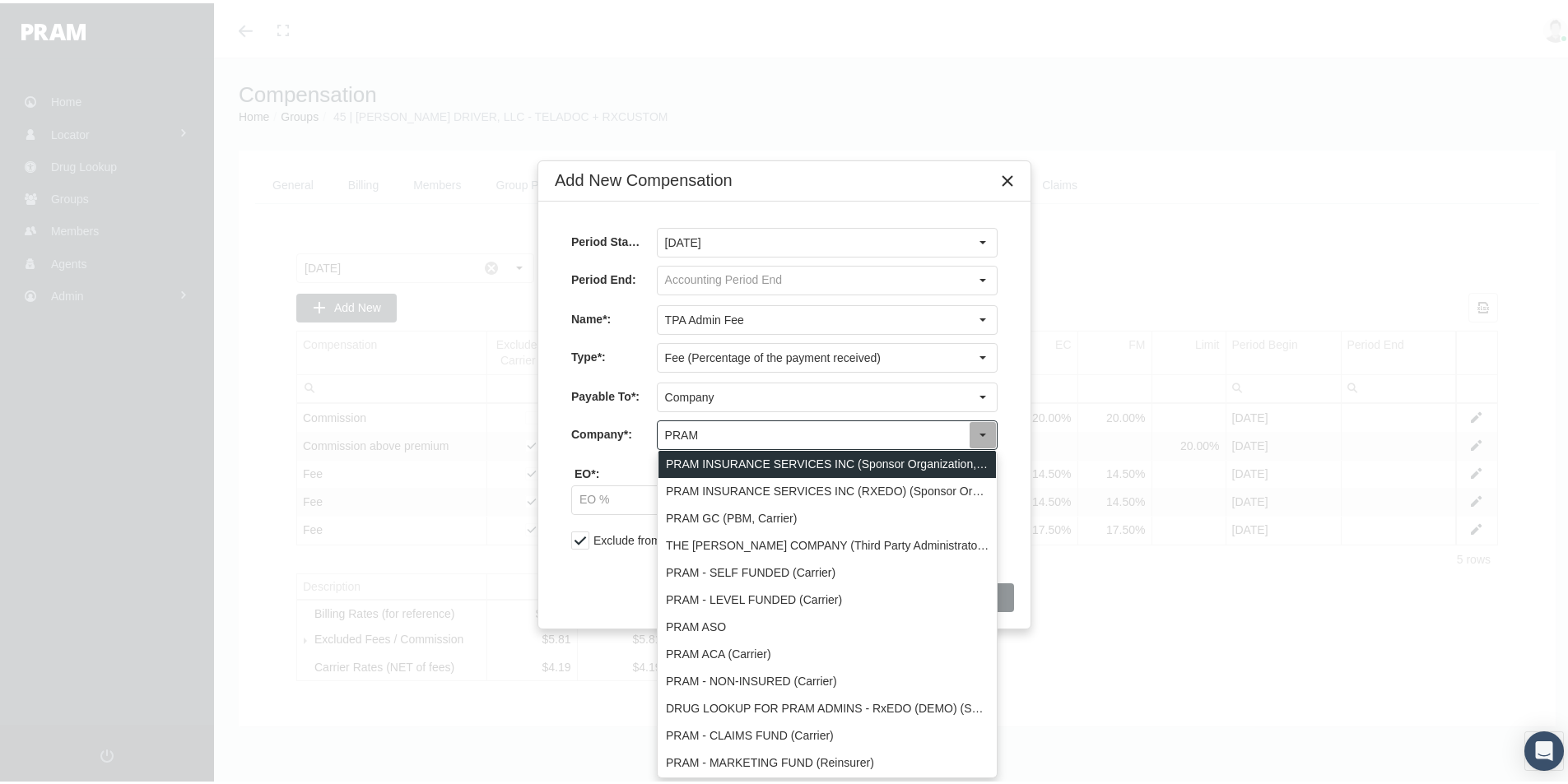
click at [762, 464] on div "PRAM INSURANCE SERVICES INC (Sponsor Organization, Broker, Distribution Partner…" at bounding box center [827, 461] width 338 height 27
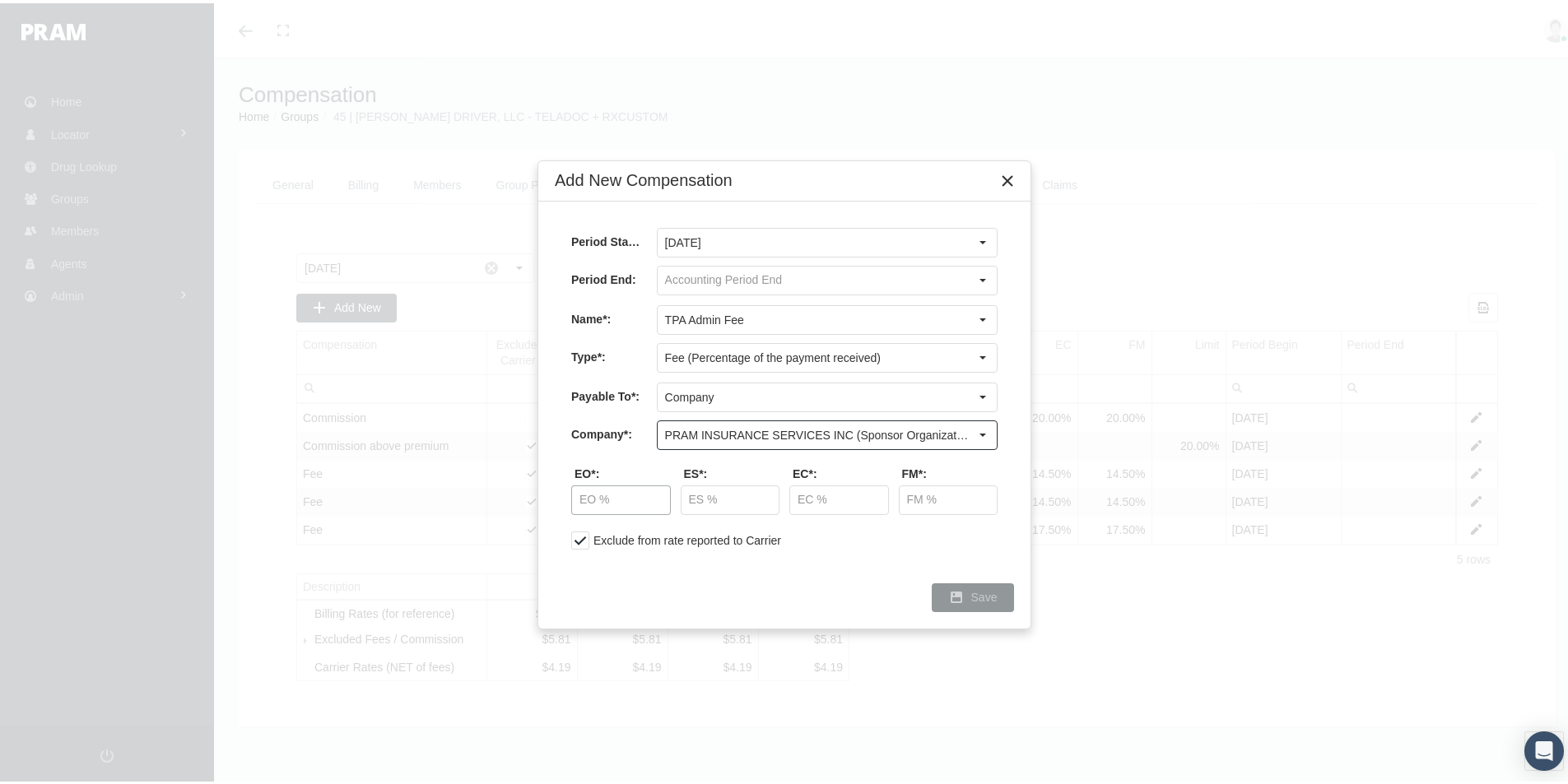
type input "PRAM INSURANCE SERVICES INC (Sponsor Organization, Broker, Distribution Partner…"
click at [598, 503] on input "text" at bounding box center [621, 497] width 98 height 28
type input "1.50 %"
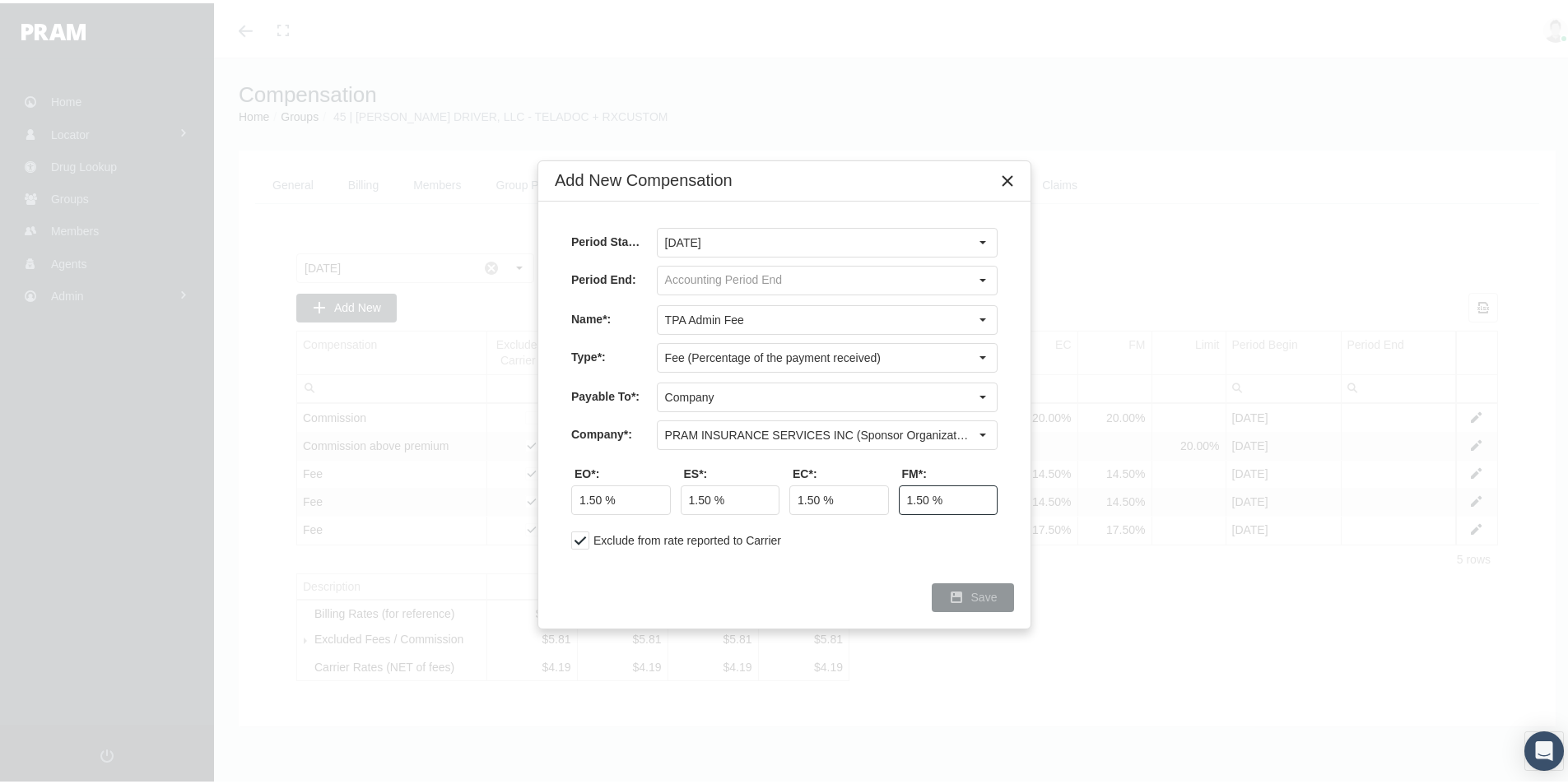
type input "1.50 %"
click at [979, 597] on span "Save" at bounding box center [984, 594] width 26 height 13
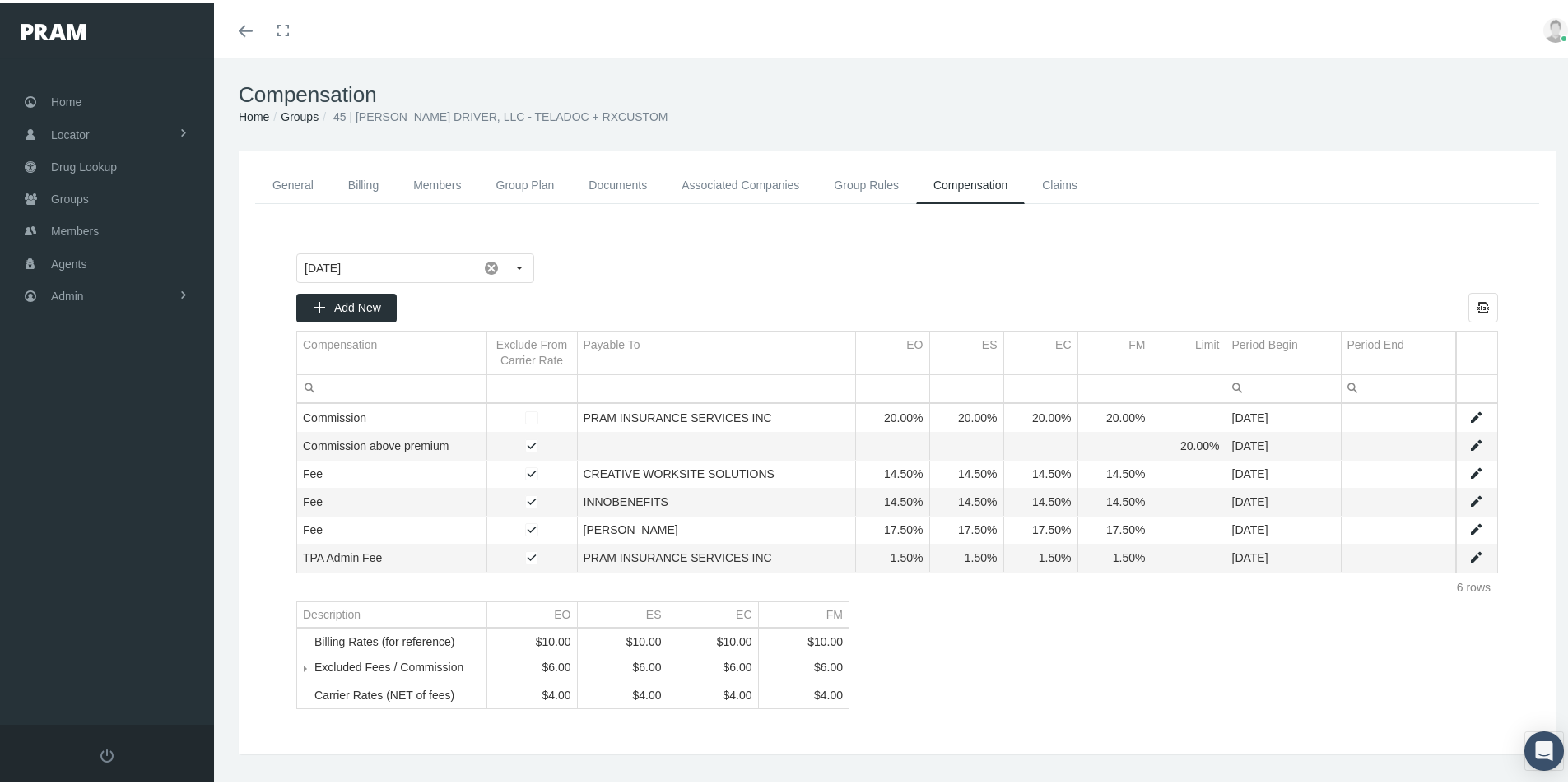
click at [280, 176] on link "General" at bounding box center [292, 182] width 75 height 37
click at [1468, 414] on link "Data grid" at bounding box center [1476, 415] width 15 height 15
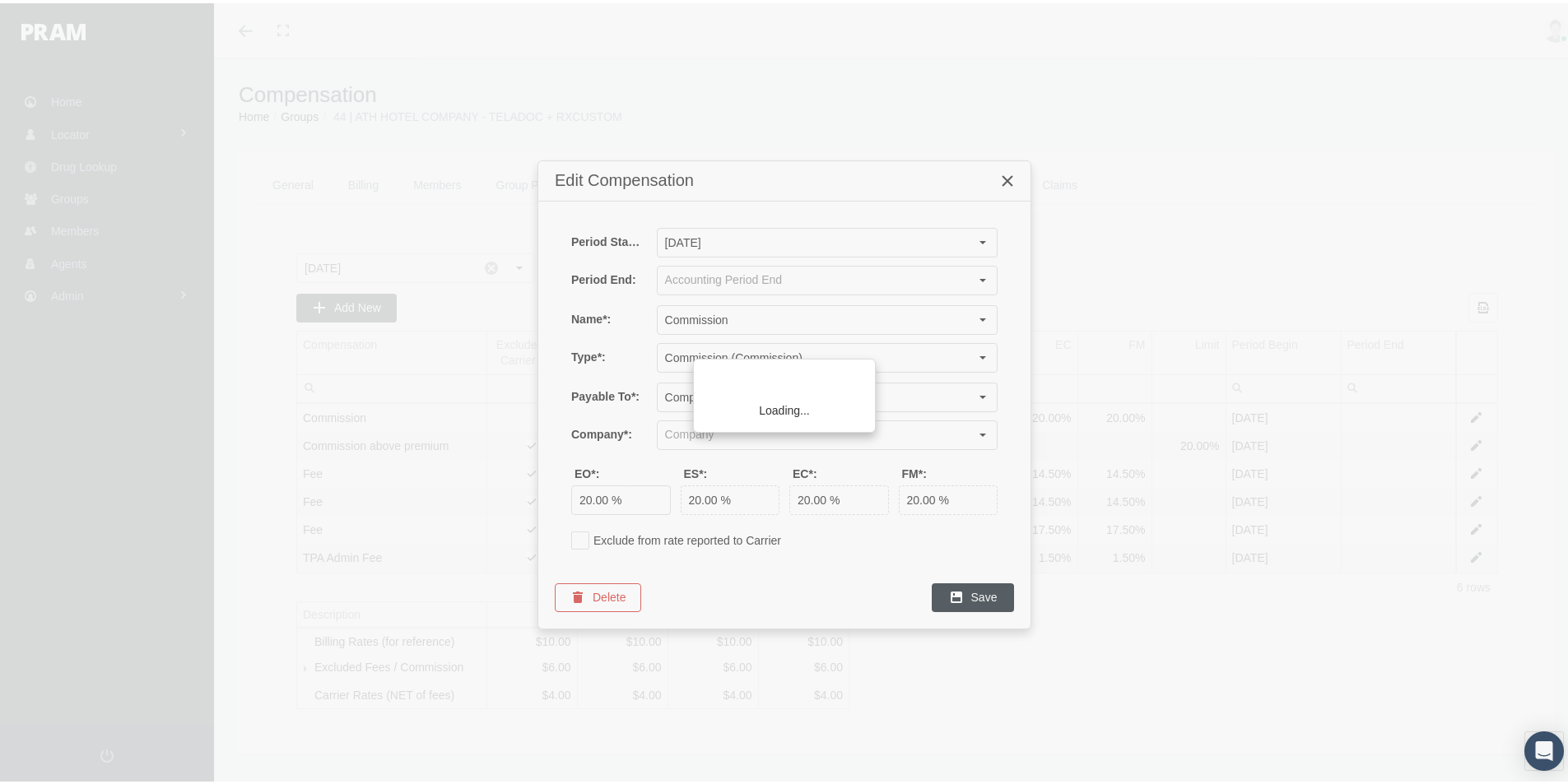
type input "PRAM INSURANCE SERVICES INC (Sponsor Organization, Broker, Distribution Partner…"
click at [1009, 178] on icon "Close" at bounding box center [1008, 178] width 15 height 15
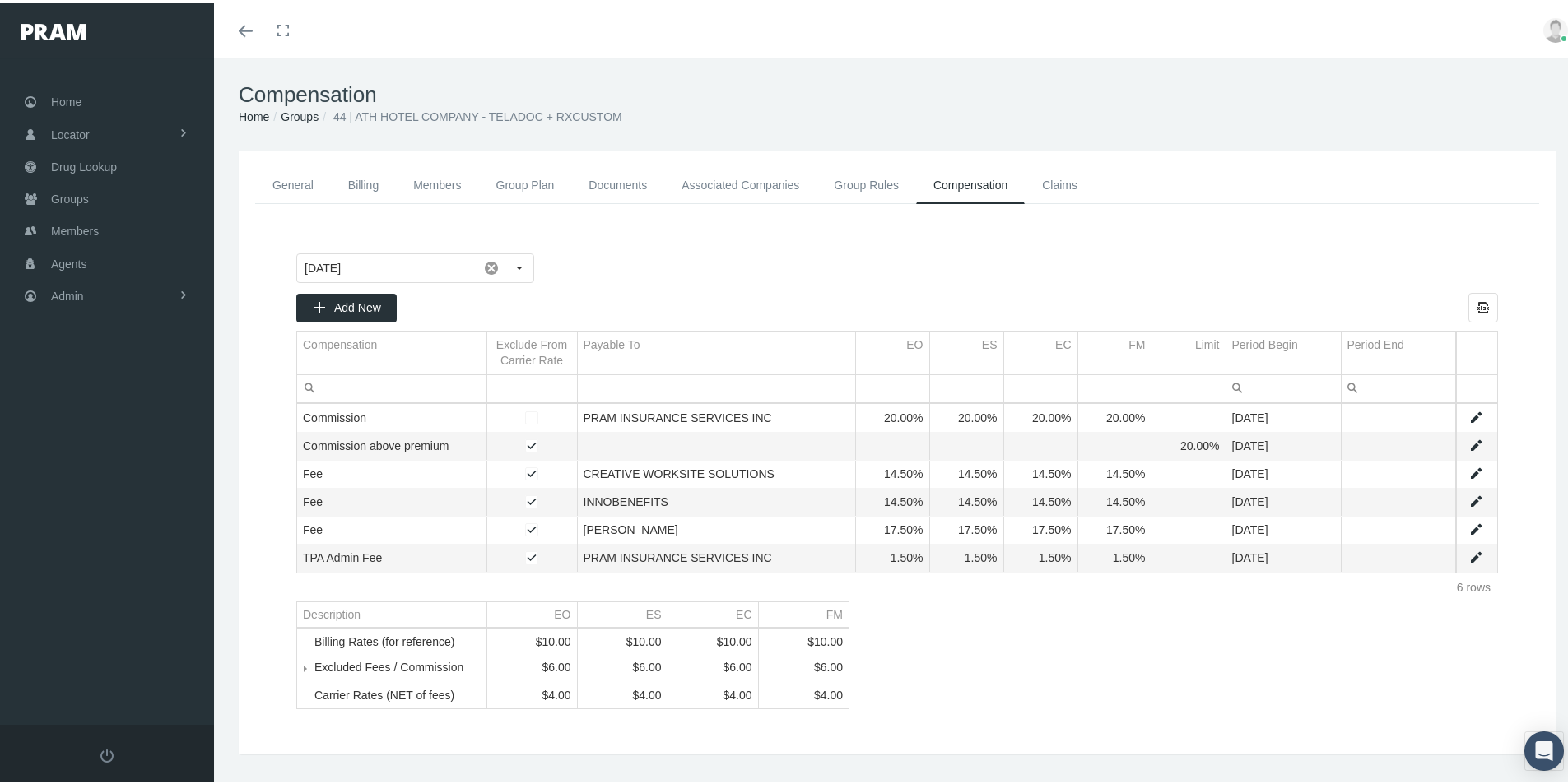
click at [1468, 439] on link "Data grid" at bounding box center [1476, 442] width 15 height 15
type input "August 2025"
type input "Commission above premium"
type input "Commission (Commission above premium)"
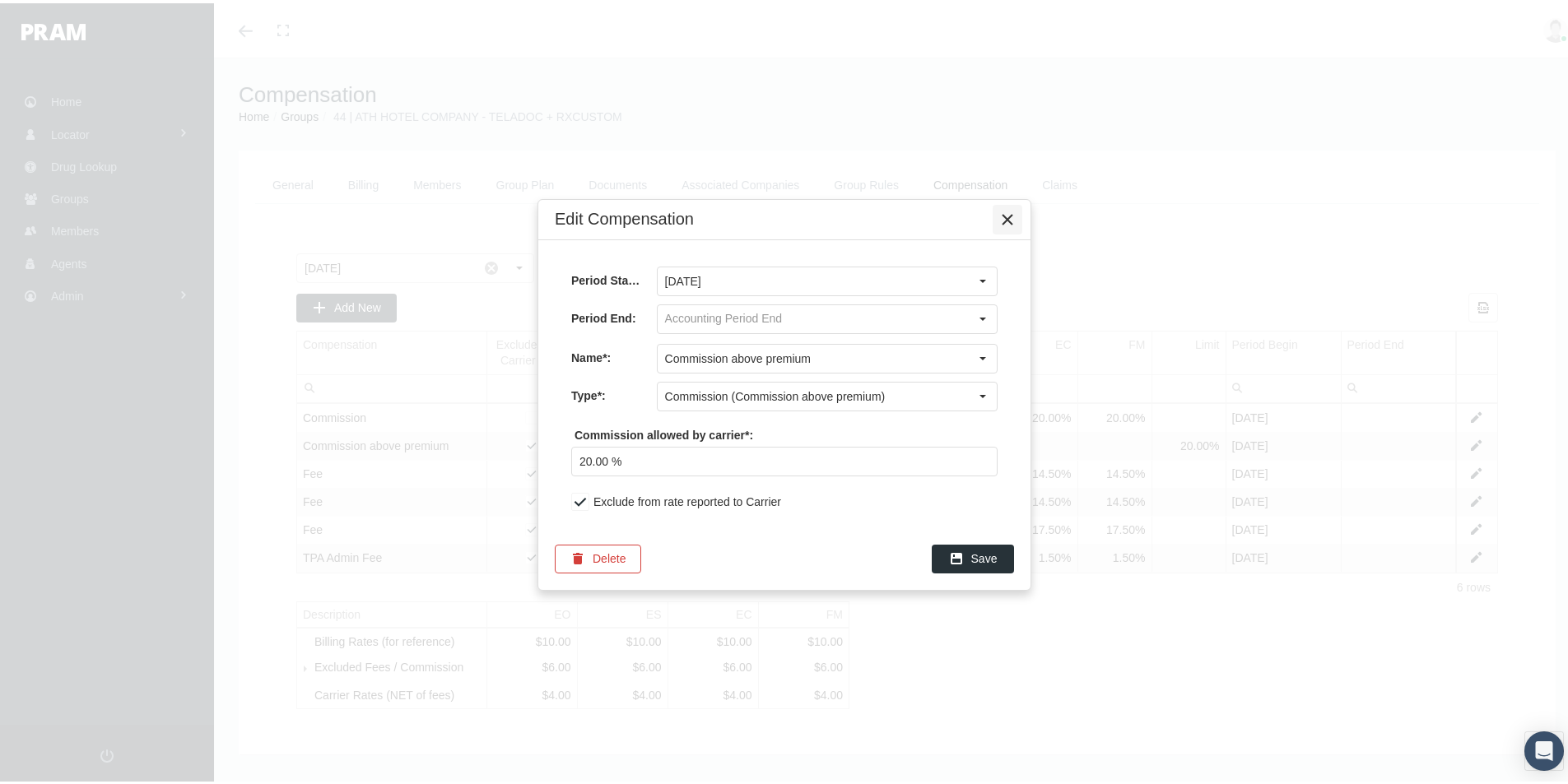
click at [1012, 217] on icon "Close" at bounding box center [1008, 217] width 15 height 15
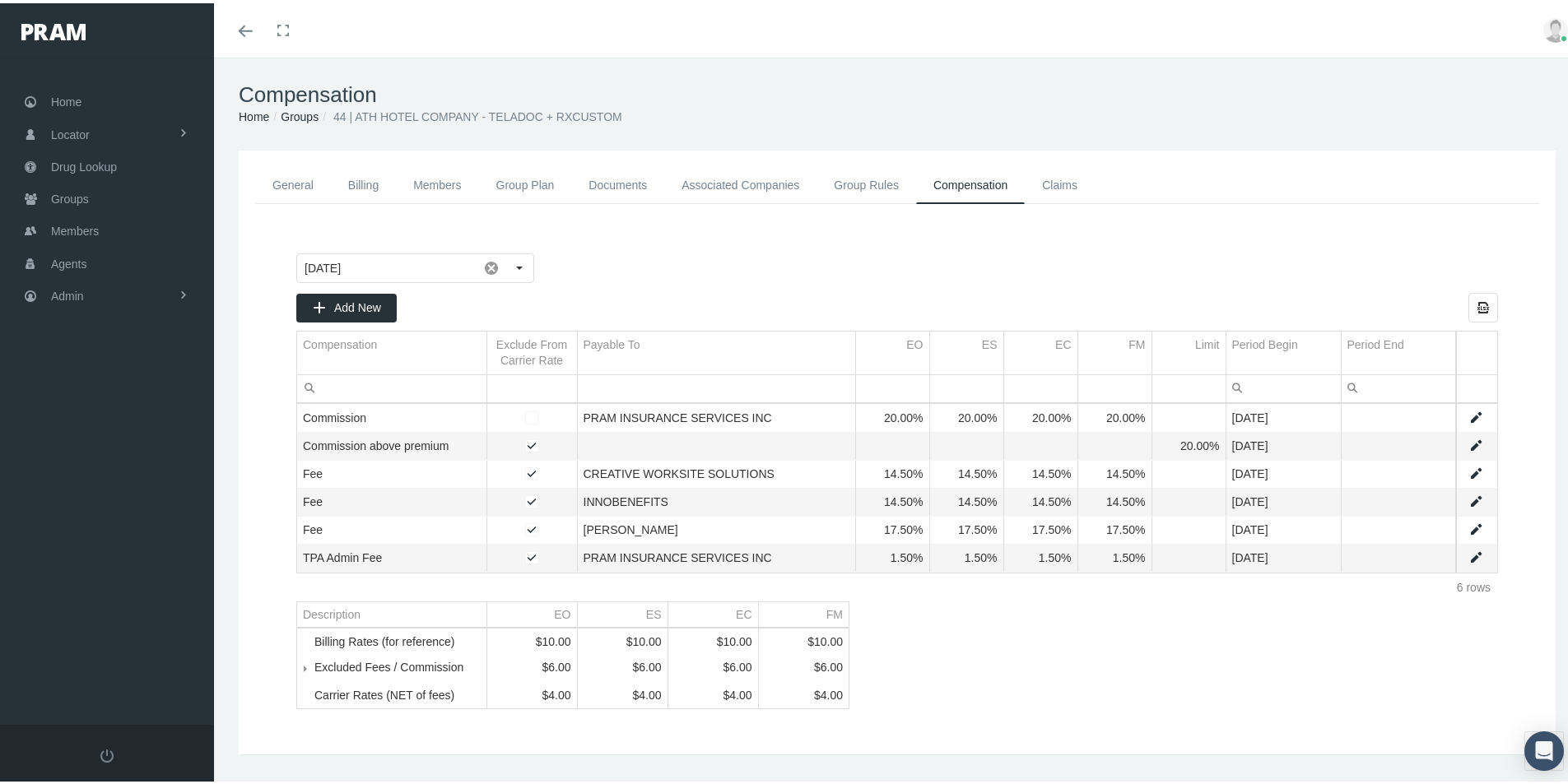
click at [1468, 474] on link "Data grid" at bounding box center [1476, 471] width 15 height 15
type input "August 2025"
type input "Fee"
type input "Fee (Percentage of the payment received)"
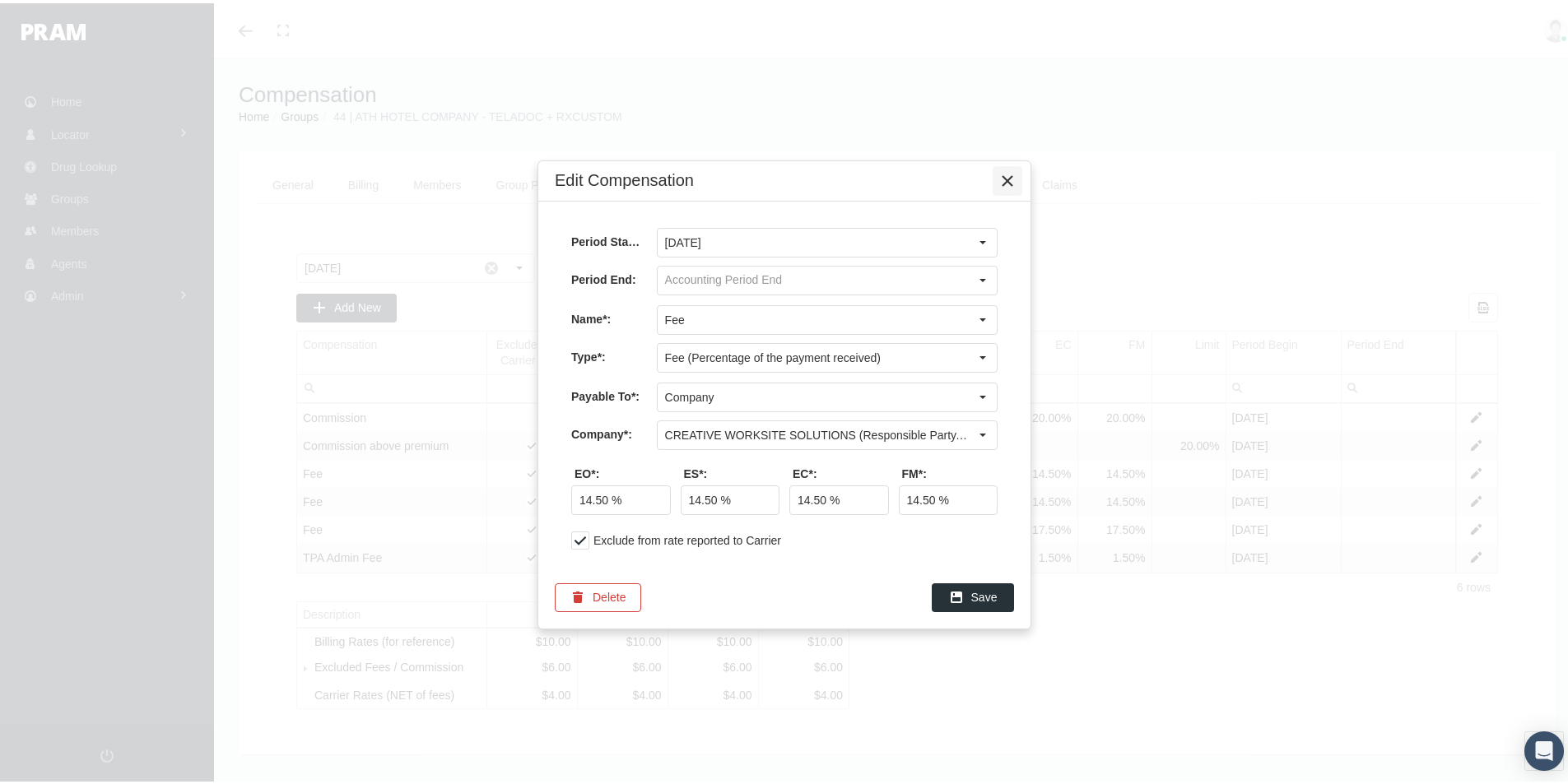
click at [1013, 180] on icon "Close" at bounding box center [1008, 178] width 15 height 15
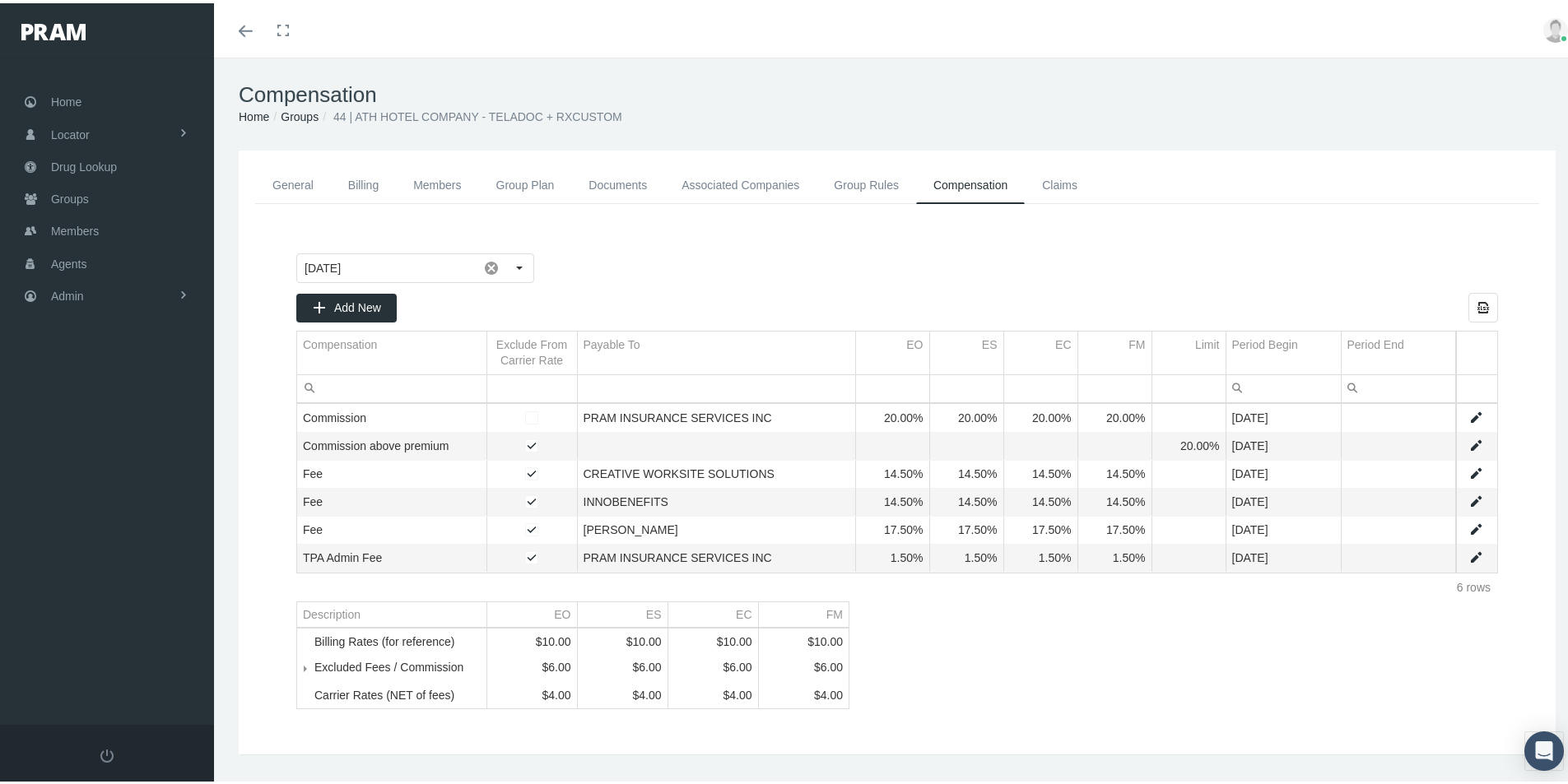
click at [1468, 494] on link "Data grid" at bounding box center [1476, 499] width 15 height 15
type input "August 2025"
type input "Fee"
type input "Fee (Percentage of the payment received)"
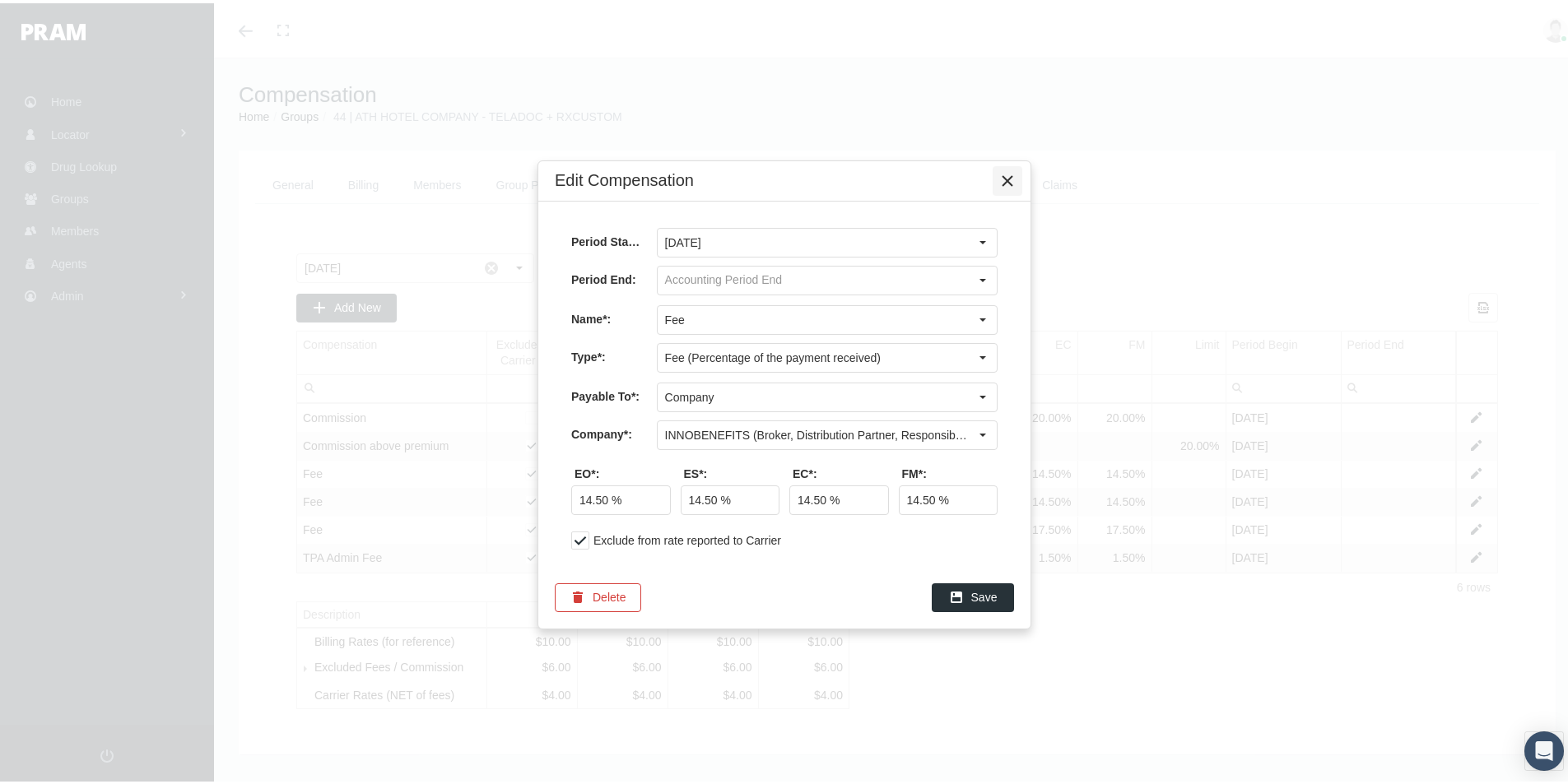
drag, startPoint x: 1009, startPoint y: 172, endPoint x: 899, endPoint y: 233, distance: 125.8
click at [1009, 172] on icon "Close" at bounding box center [1008, 178] width 15 height 15
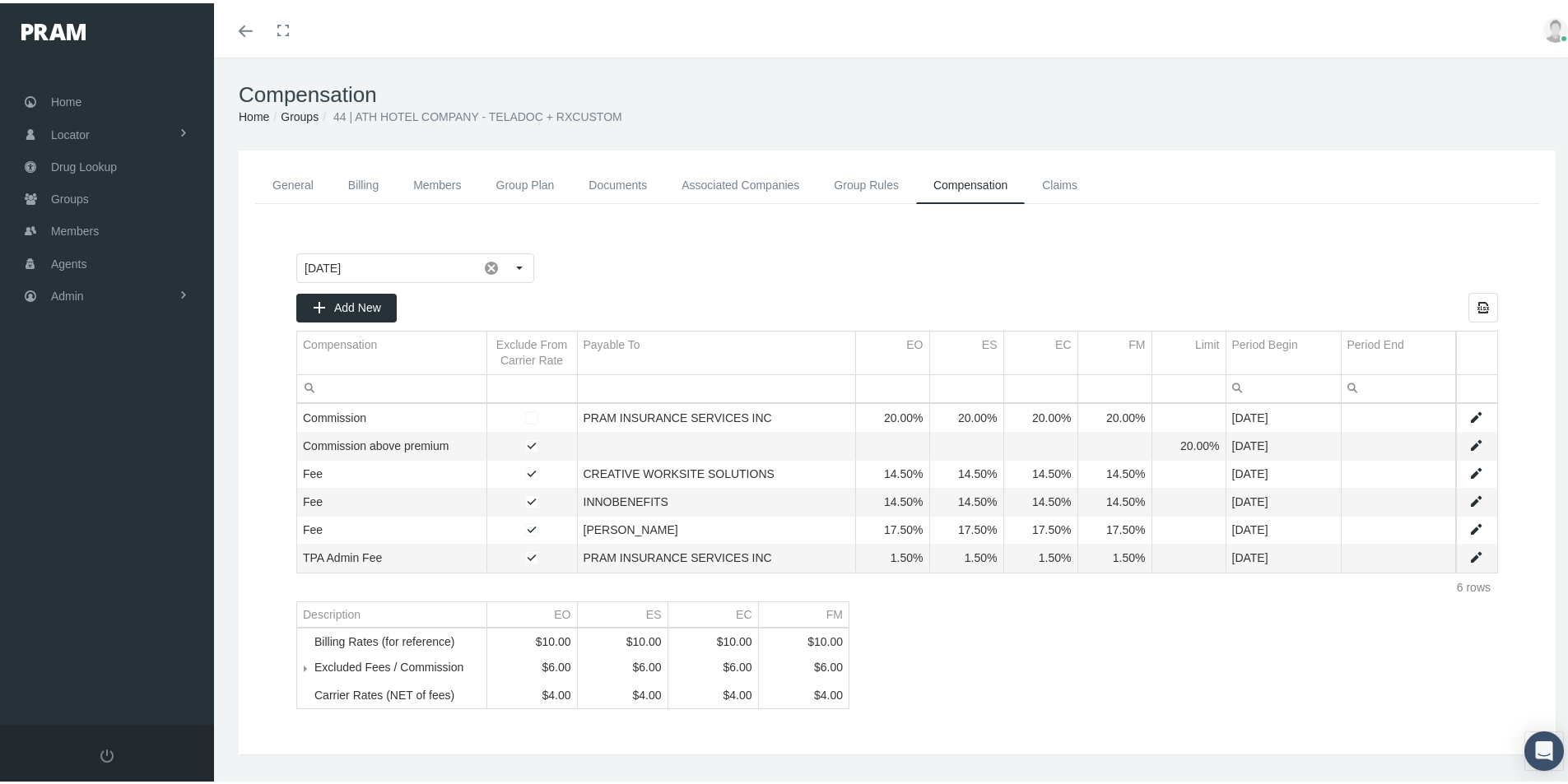
click at [1468, 524] on link "Data grid" at bounding box center [1476, 526] width 15 height 15
type input "August 2025"
type input "Fee"
type input "Fee (Percentage of the payment received)"
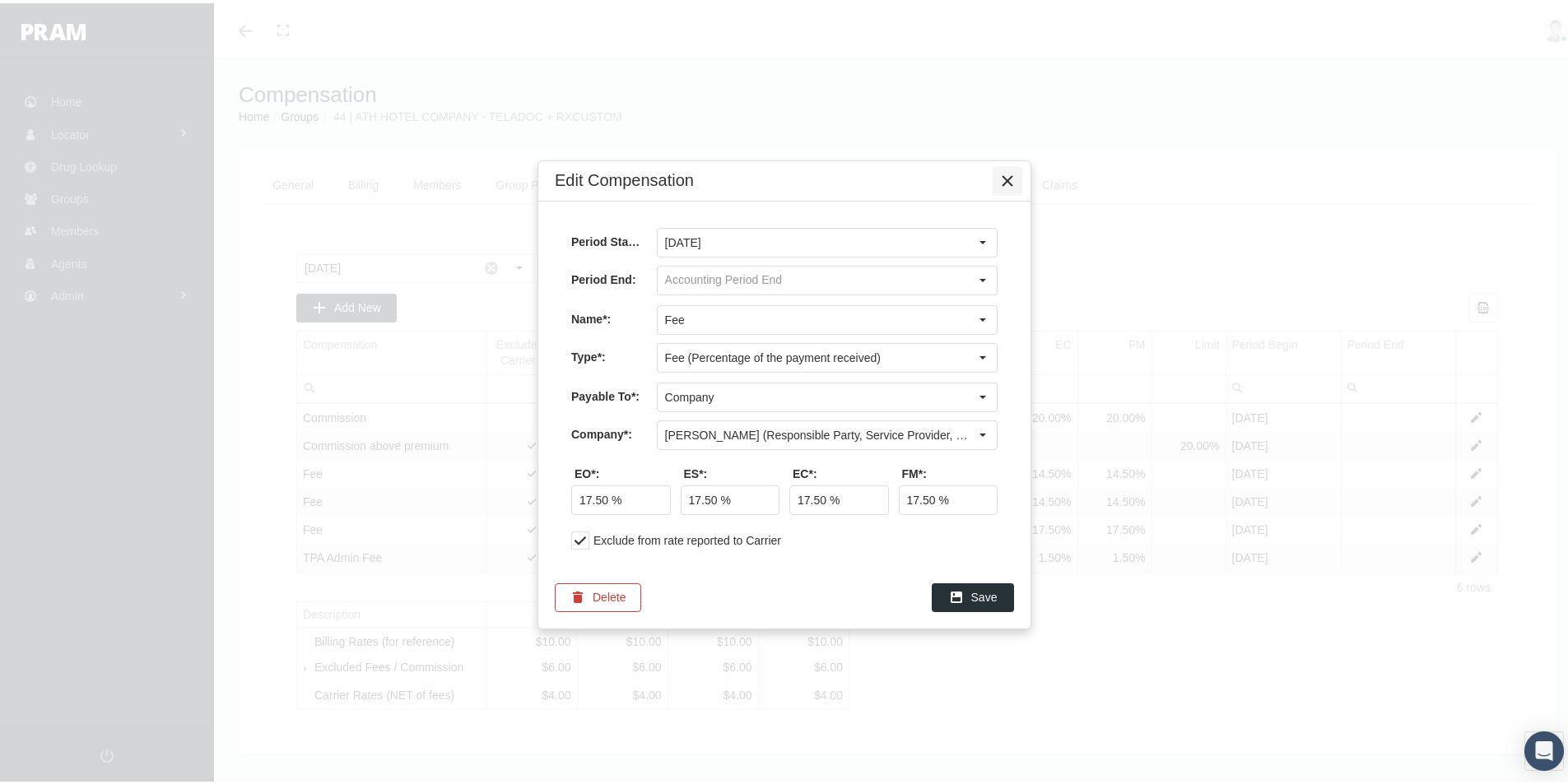
click at [1004, 175] on icon "Close" at bounding box center [1008, 178] width 15 height 15
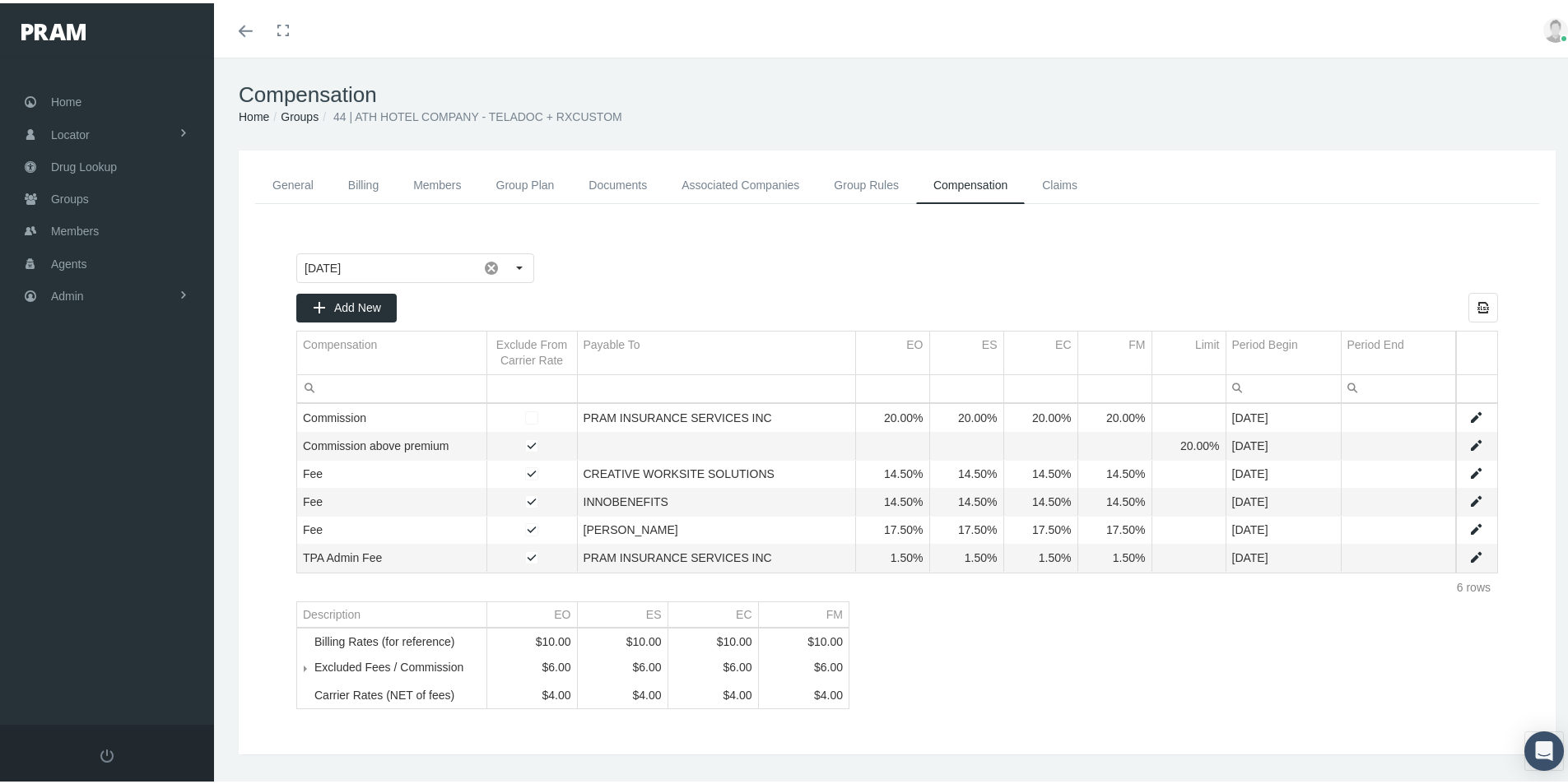
click at [1468, 554] on link "Data grid" at bounding box center [1476, 555] width 15 height 15
type input "August 2025"
type input "TPA Admin Fee"
type input "Fee (Percentage of the payment received)"
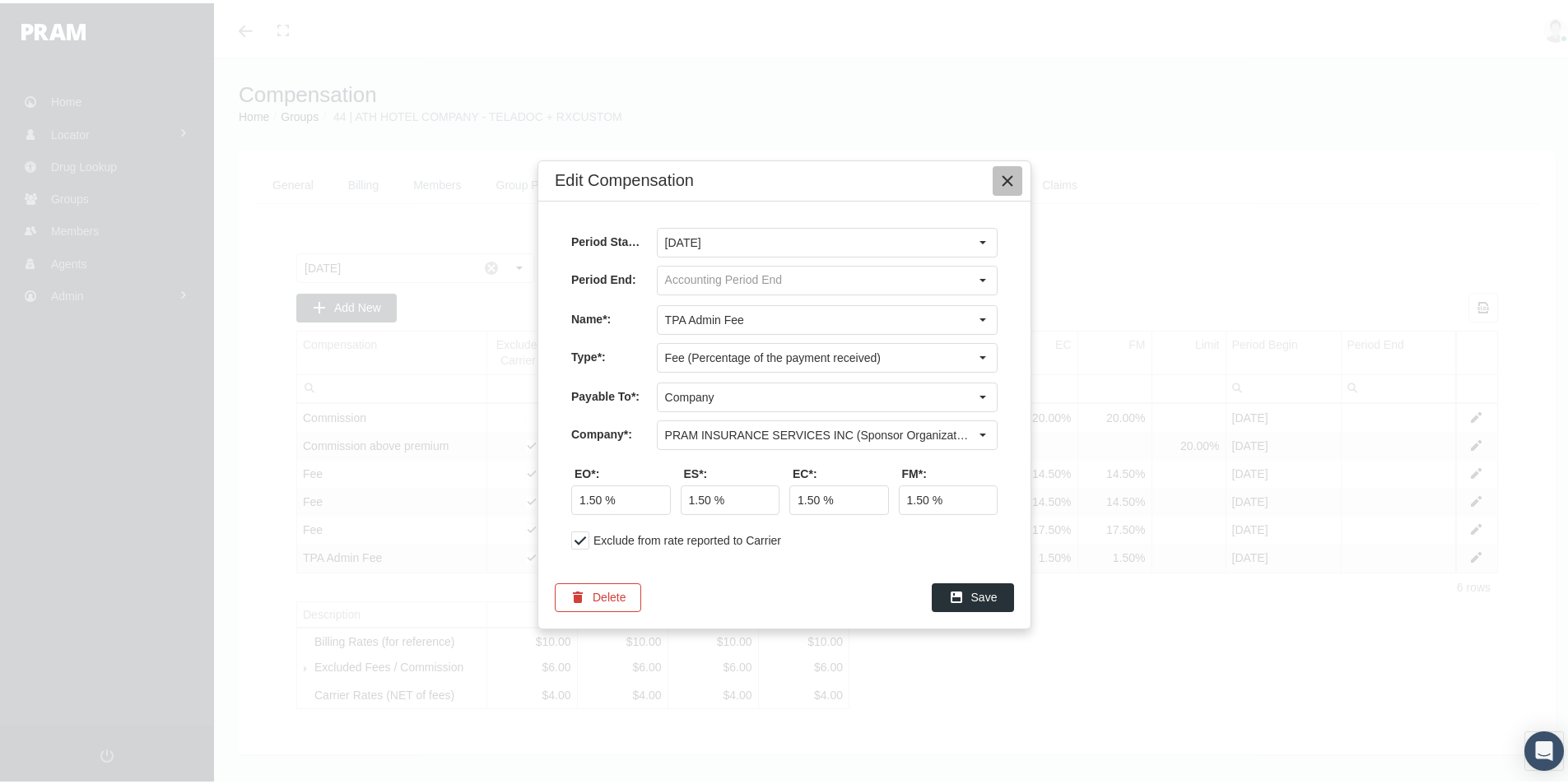
drag, startPoint x: 1010, startPoint y: 176, endPoint x: 1009, endPoint y: 240, distance: 64.0
click at [1009, 176] on icon "Close" at bounding box center [1008, 178] width 15 height 15
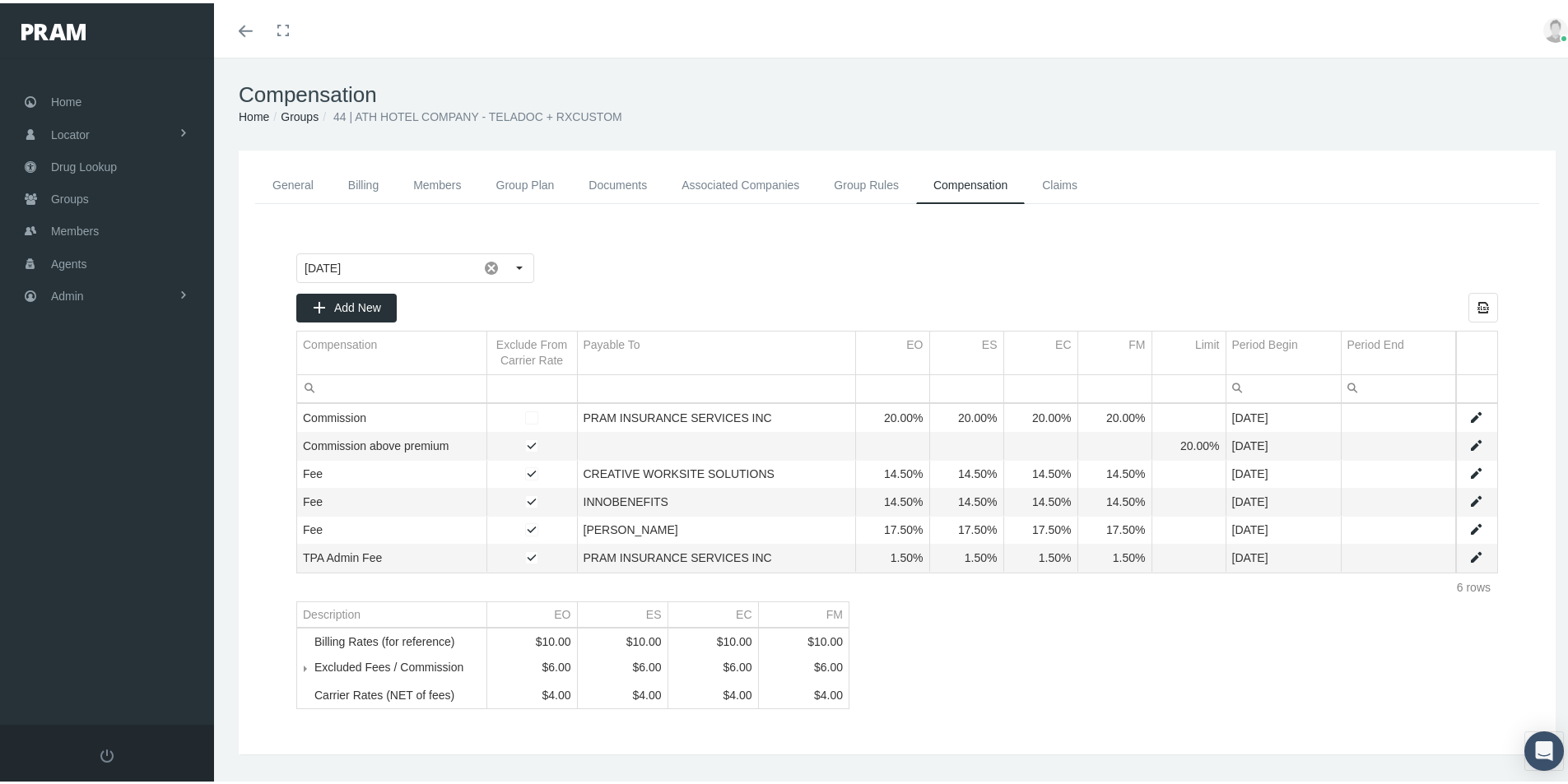
click at [741, 184] on link "Associated Companies" at bounding box center [740, 182] width 152 height 37
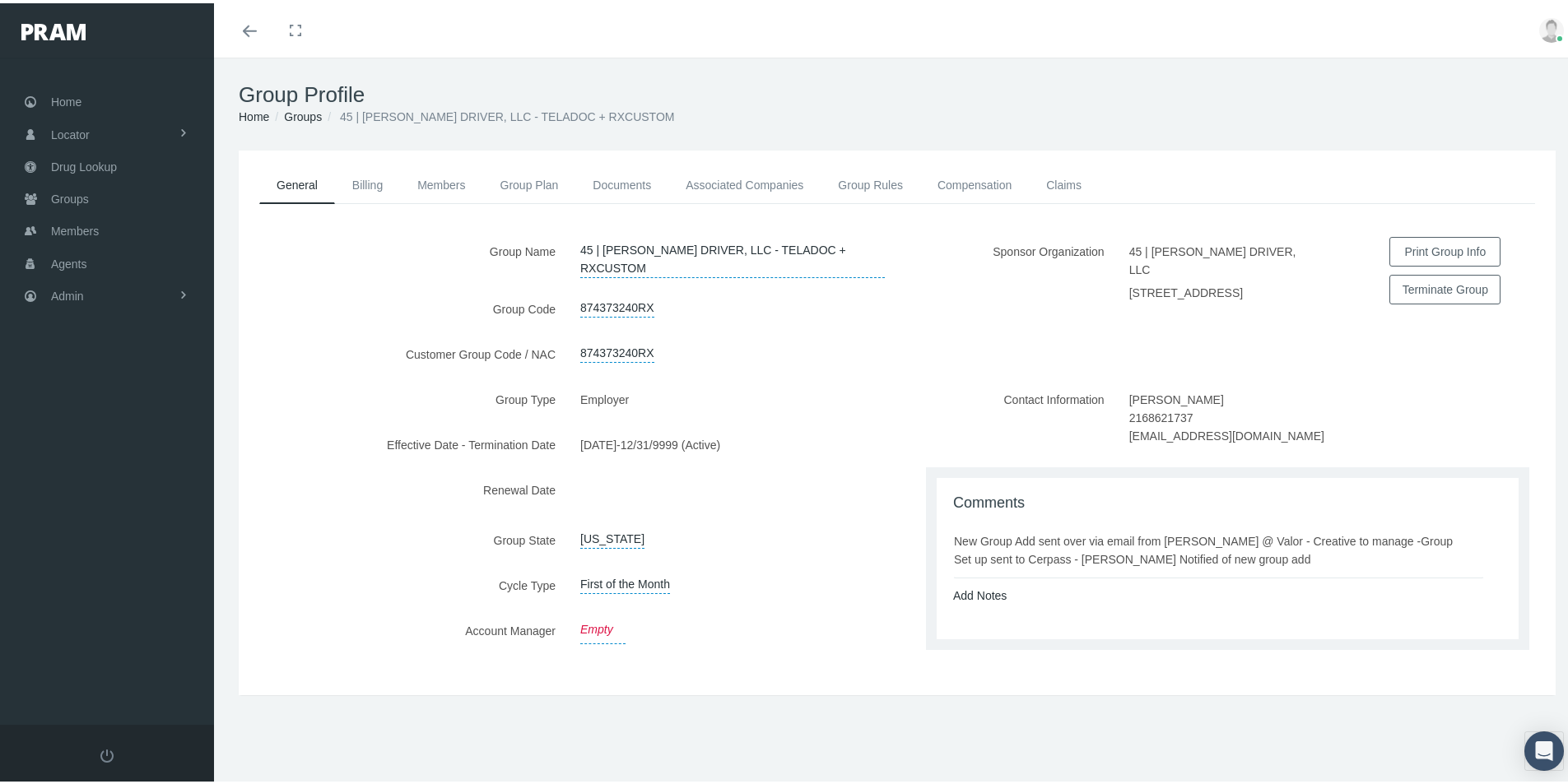
click at [586, 626] on link "Empty" at bounding box center [603, 627] width 45 height 28
click at [590, 627] on span "Select" at bounding box center [596, 629] width 32 height 13
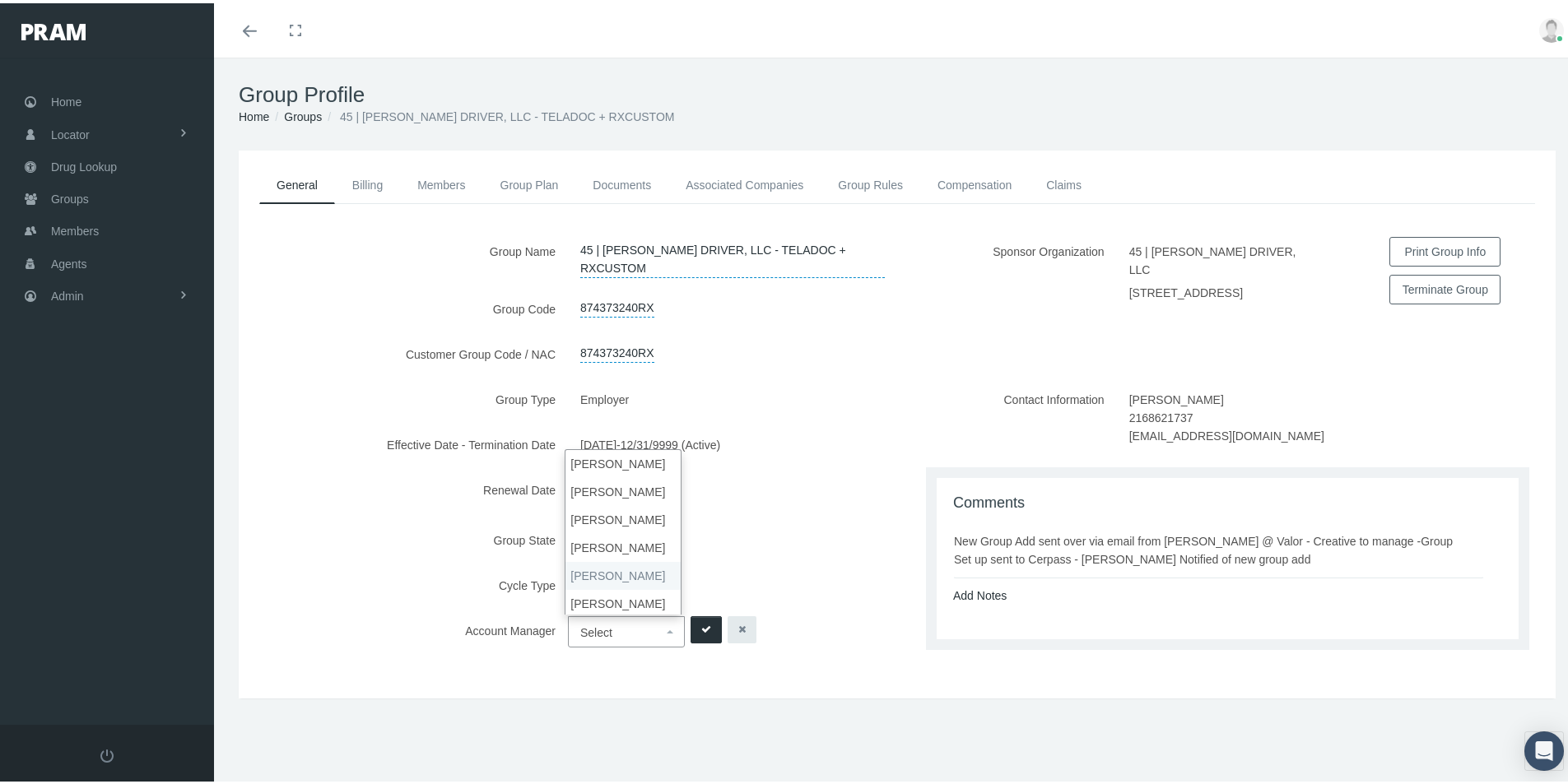
select select "3"
click at [706, 627] on icon "submit" at bounding box center [706, 626] width 9 height 16
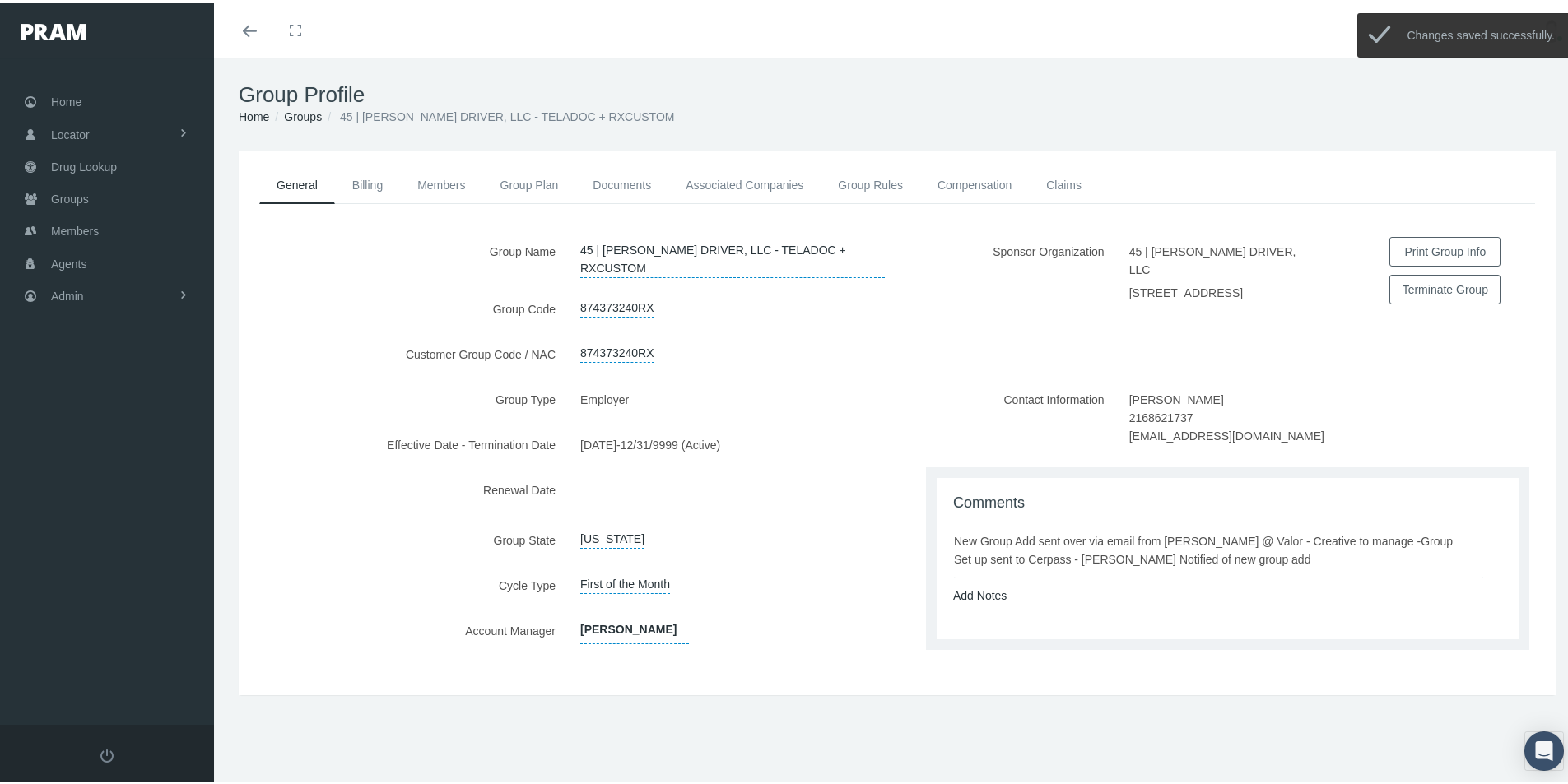
click at [818, 551] on div "Group Type Employer Effective Date - Termination Date [DATE] - 12/31/9999 (Acti…" at bounding box center [568, 528] width 659 height 293
drag, startPoint x: 792, startPoint y: 535, endPoint x: 806, endPoint y: 525, distance: 17.2
click at [795, 535] on div "[US_STATE] [All States] [US_STATE] [US_STATE] [US_STATE] [US_STATE] [US_STATE] …" at bounding box center [732, 537] width 329 height 29
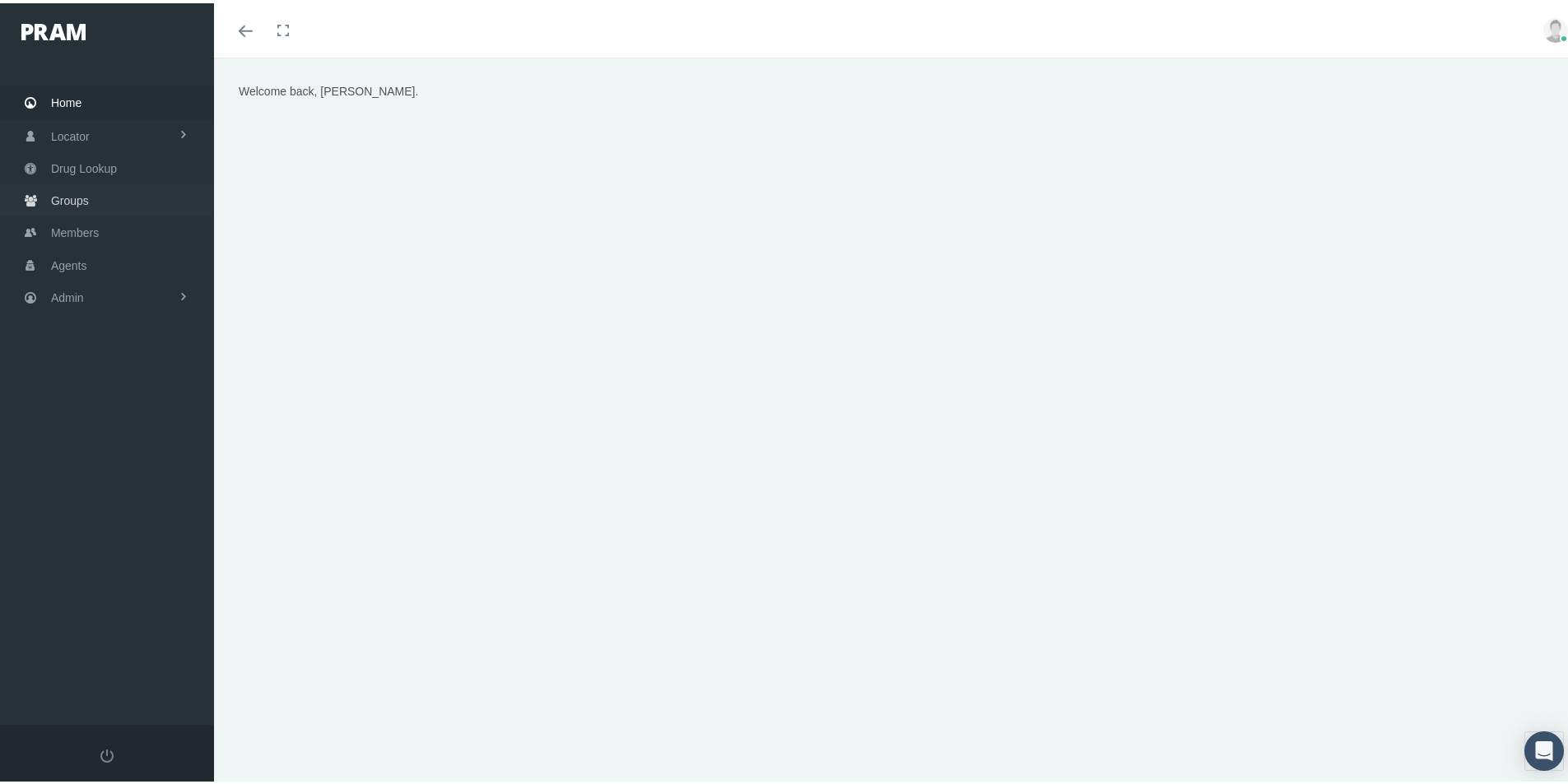
click at [76, 202] on span "Groups" at bounding box center [70, 197] width 38 height 31
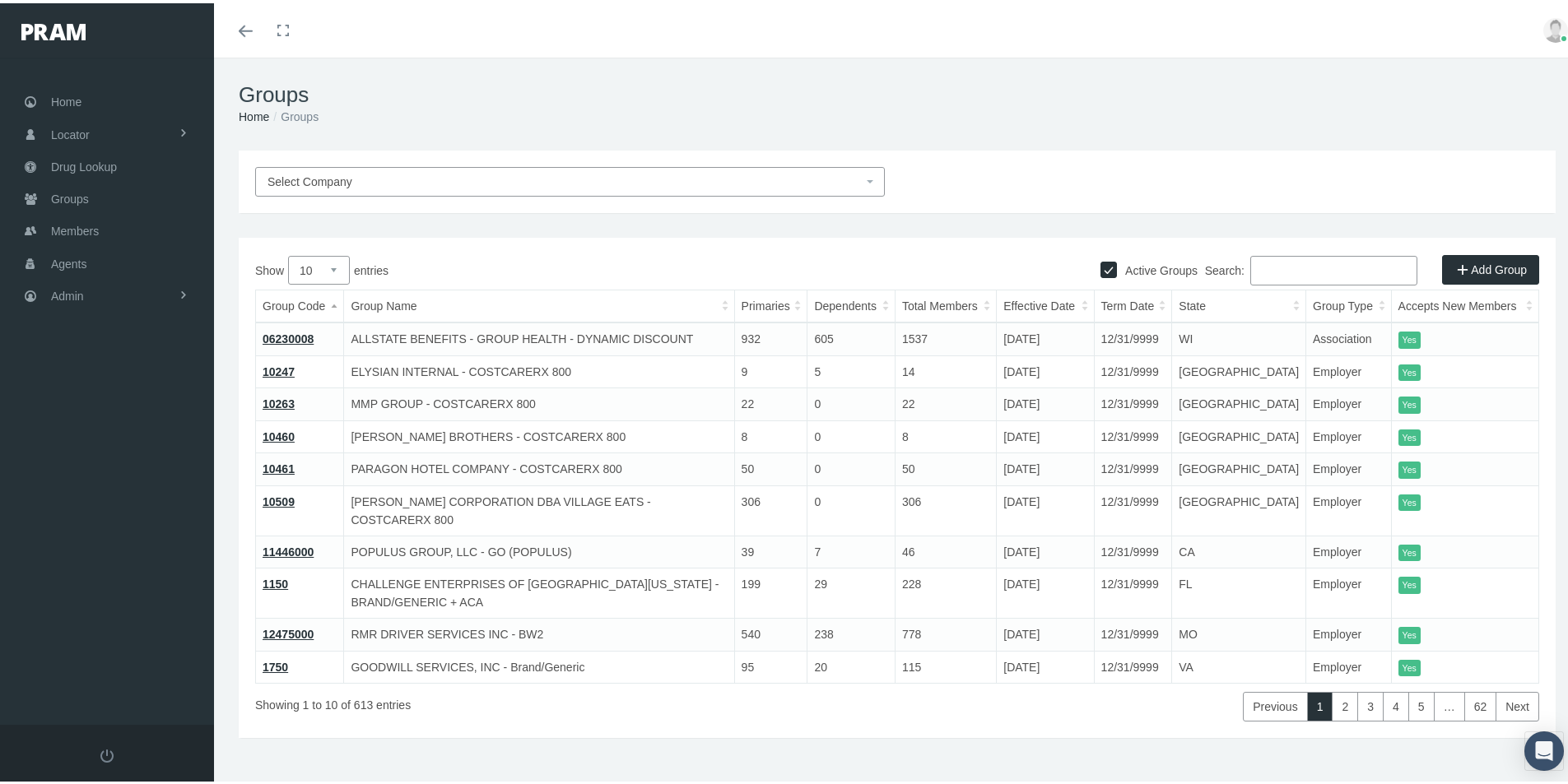
drag, startPoint x: 1260, startPoint y: 274, endPoint x: 1300, endPoint y: 274, distance: 40.0
click at [1260, 275] on input "Search:" at bounding box center [1333, 267] width 167 height 29
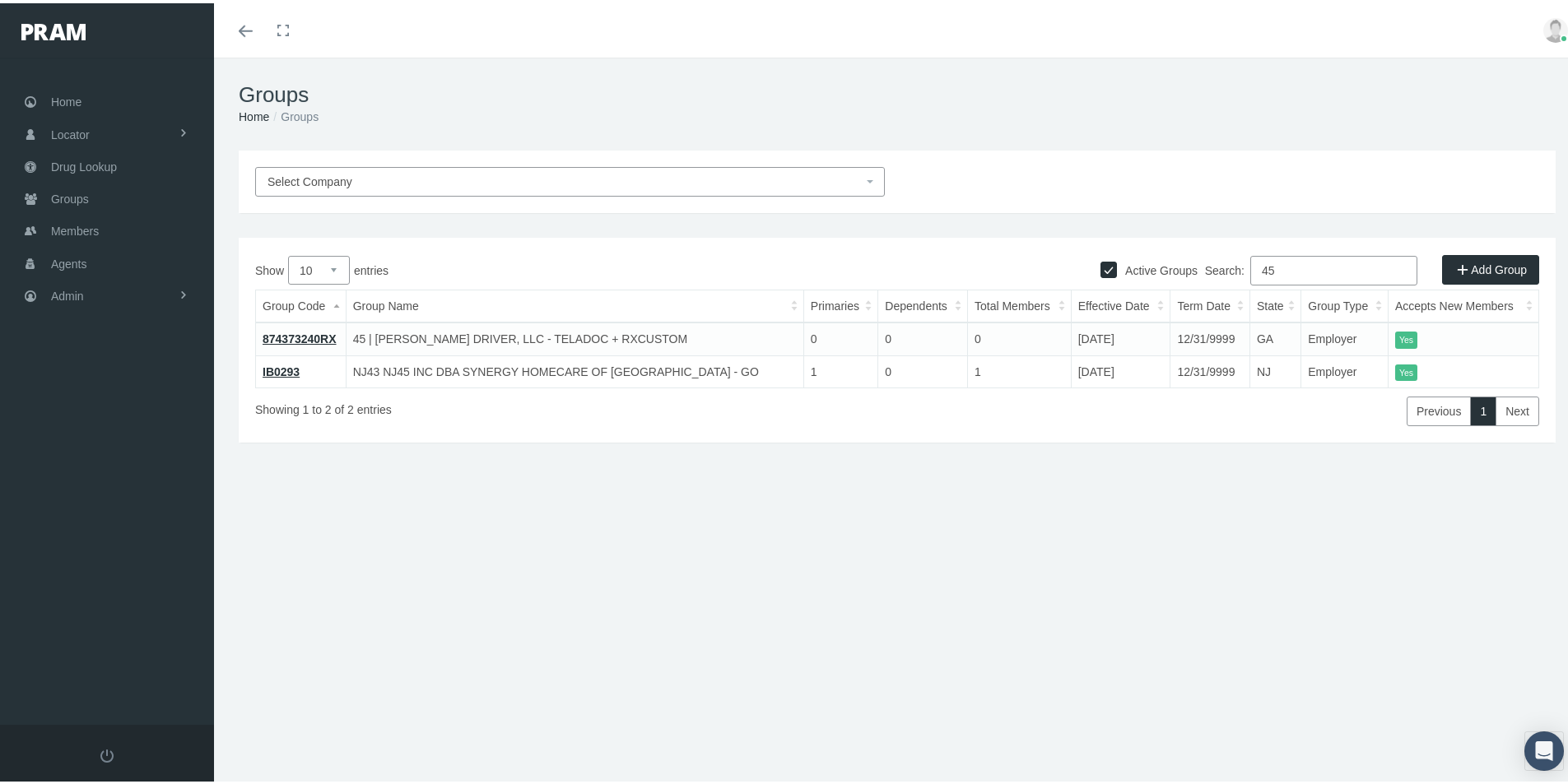
type input "45"
click at [290, 332] on link "874373240RX" at bounding box center [299, 336] width 75 height 13
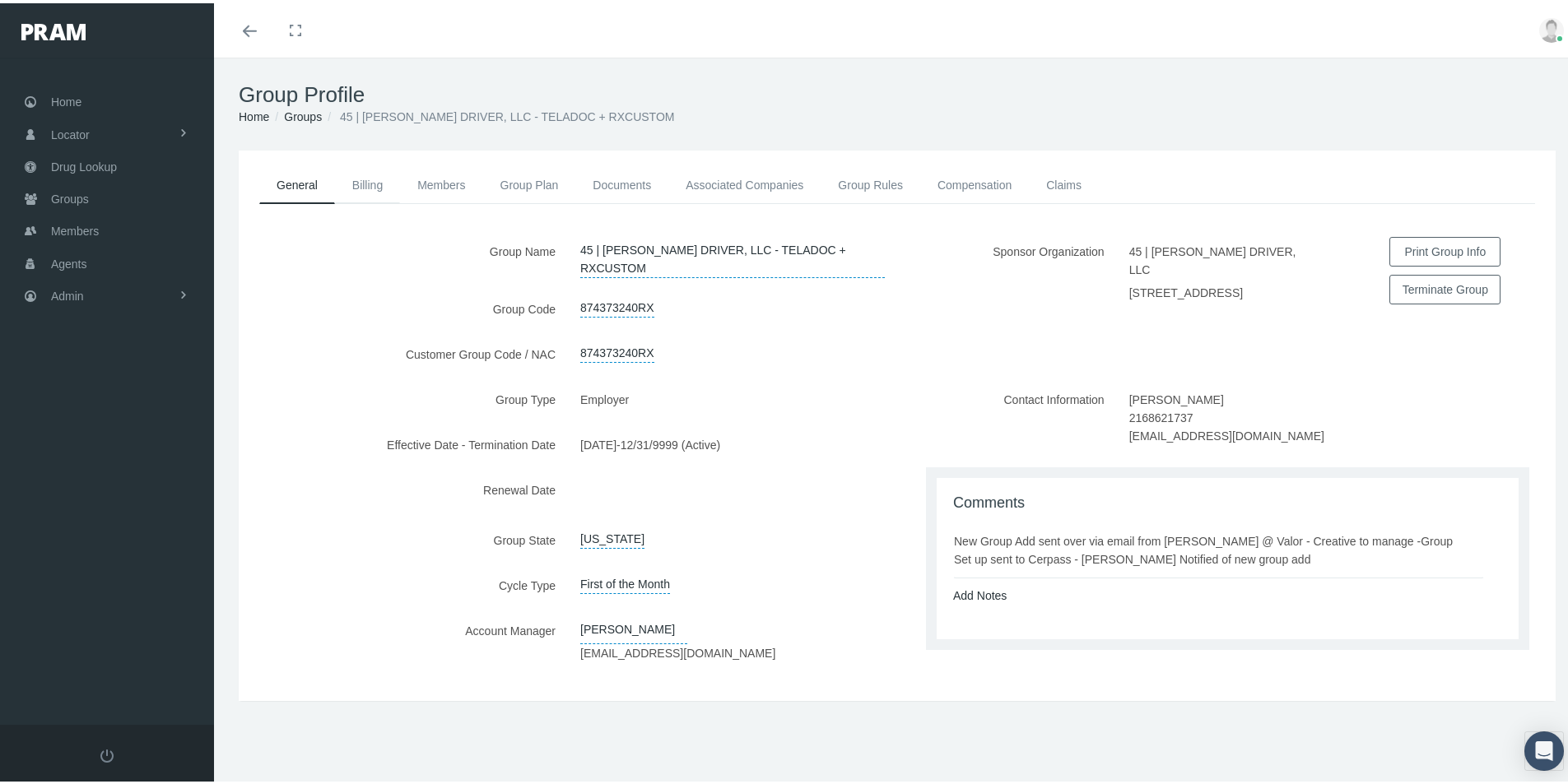
click at [371, 183] on link "Billing" at bounding box center [367, 182] width 65 height 36
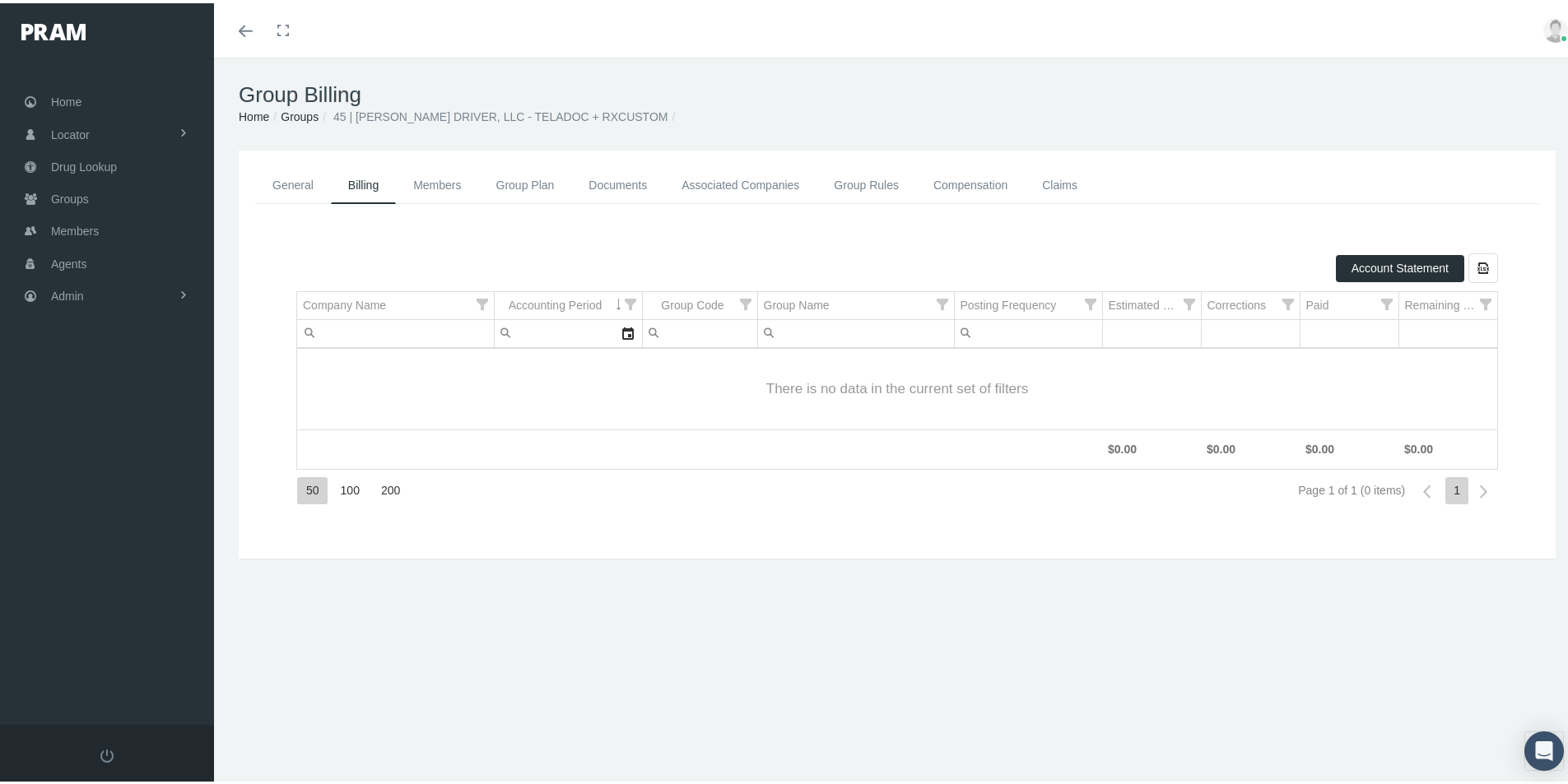
click at [501, 183] on link "Group Plan" at bounding box center [525, 182] width 93 height 37
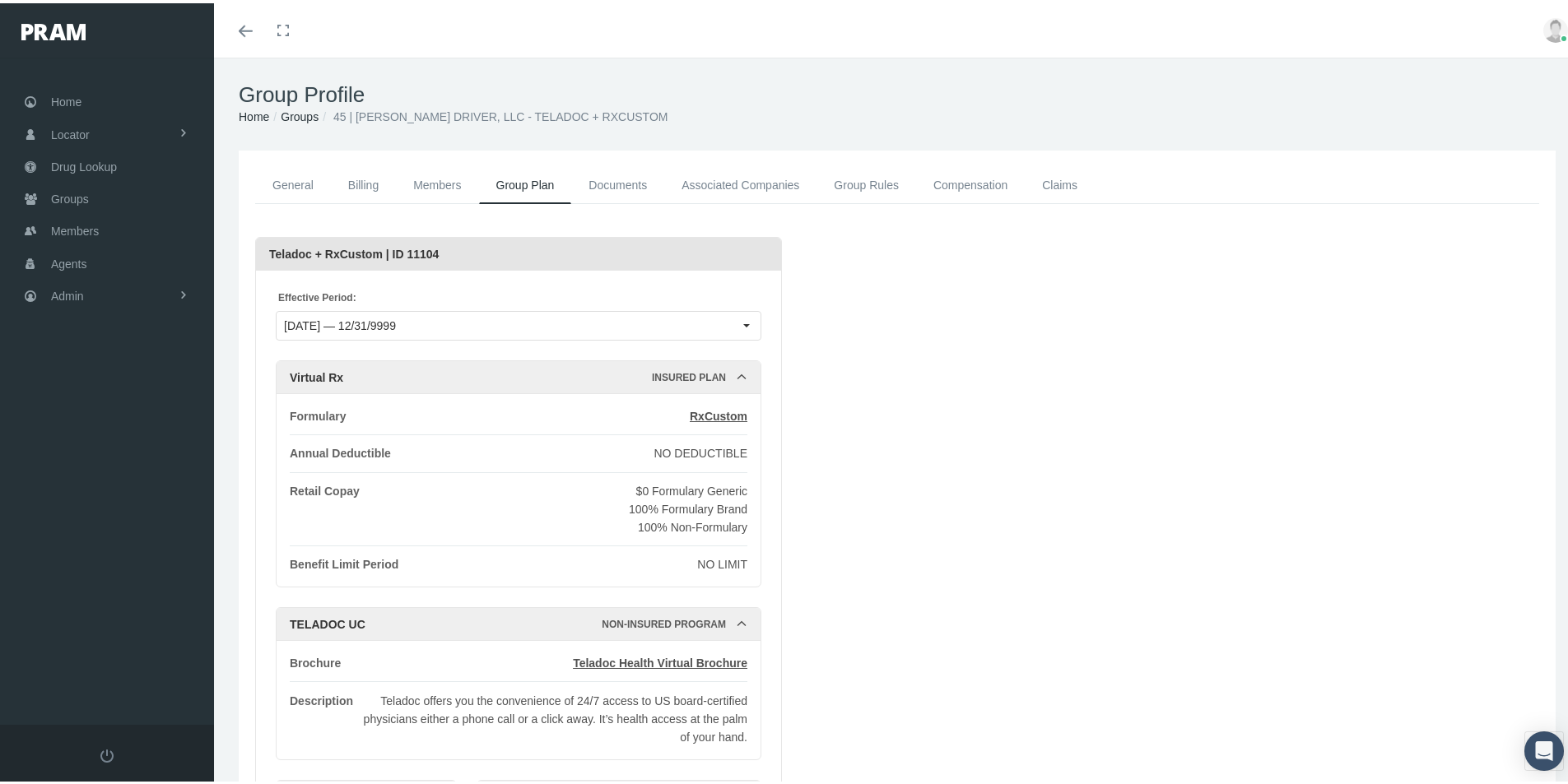
click at [607, 181] on link "Documents" at bounding box center [617, 182] width 93 height 37
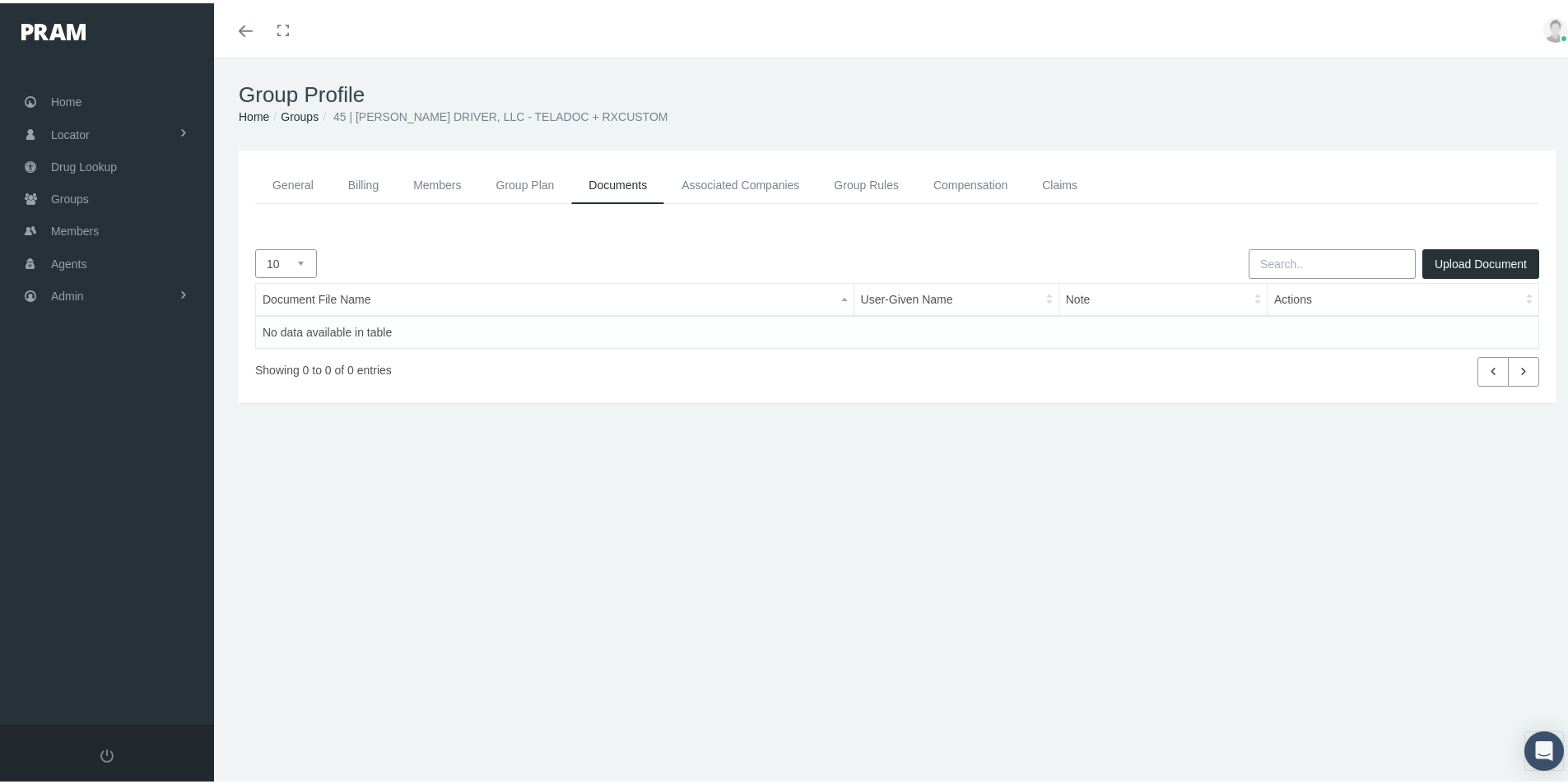
click at [700, 180] on link "Associated Companies" at bounding box center [740, 182] width 152 height 37
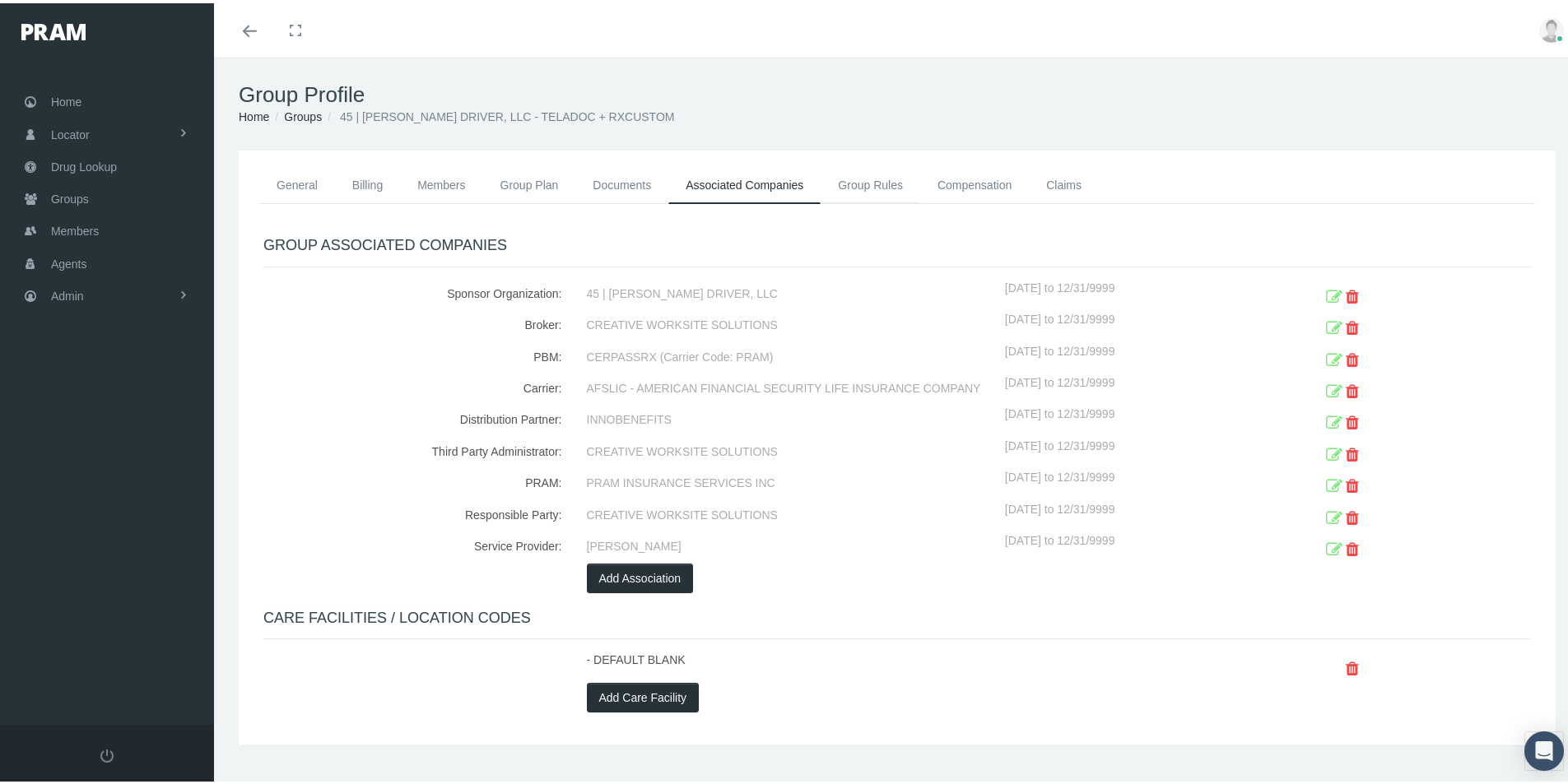
click at [856, 186] on link "Group Rules" at bounding box center [871, 182] width 100 height 36
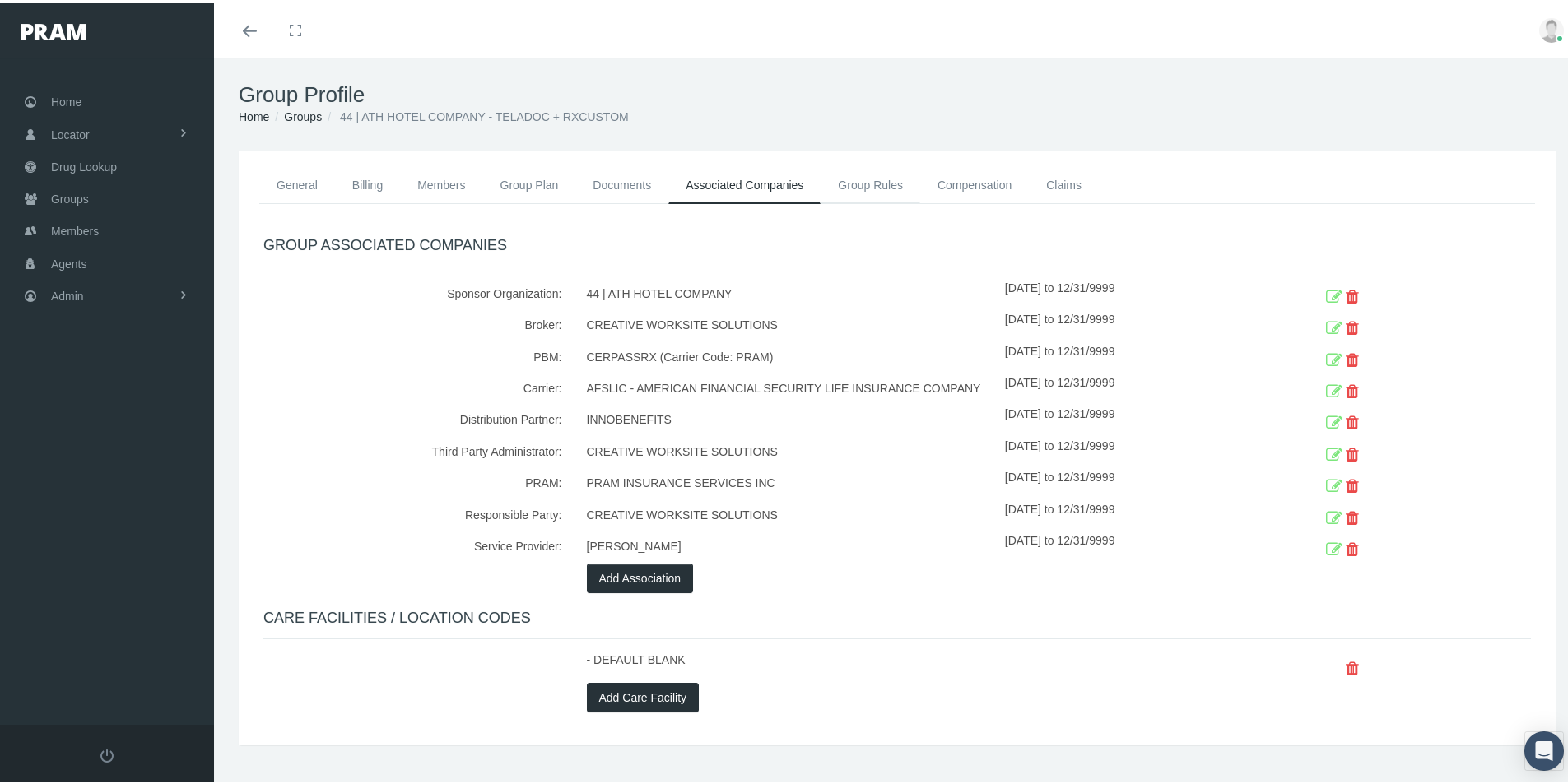
click at [863, 181] on link "Group Rules" at bounding box center [871, 182] width 100 height 36
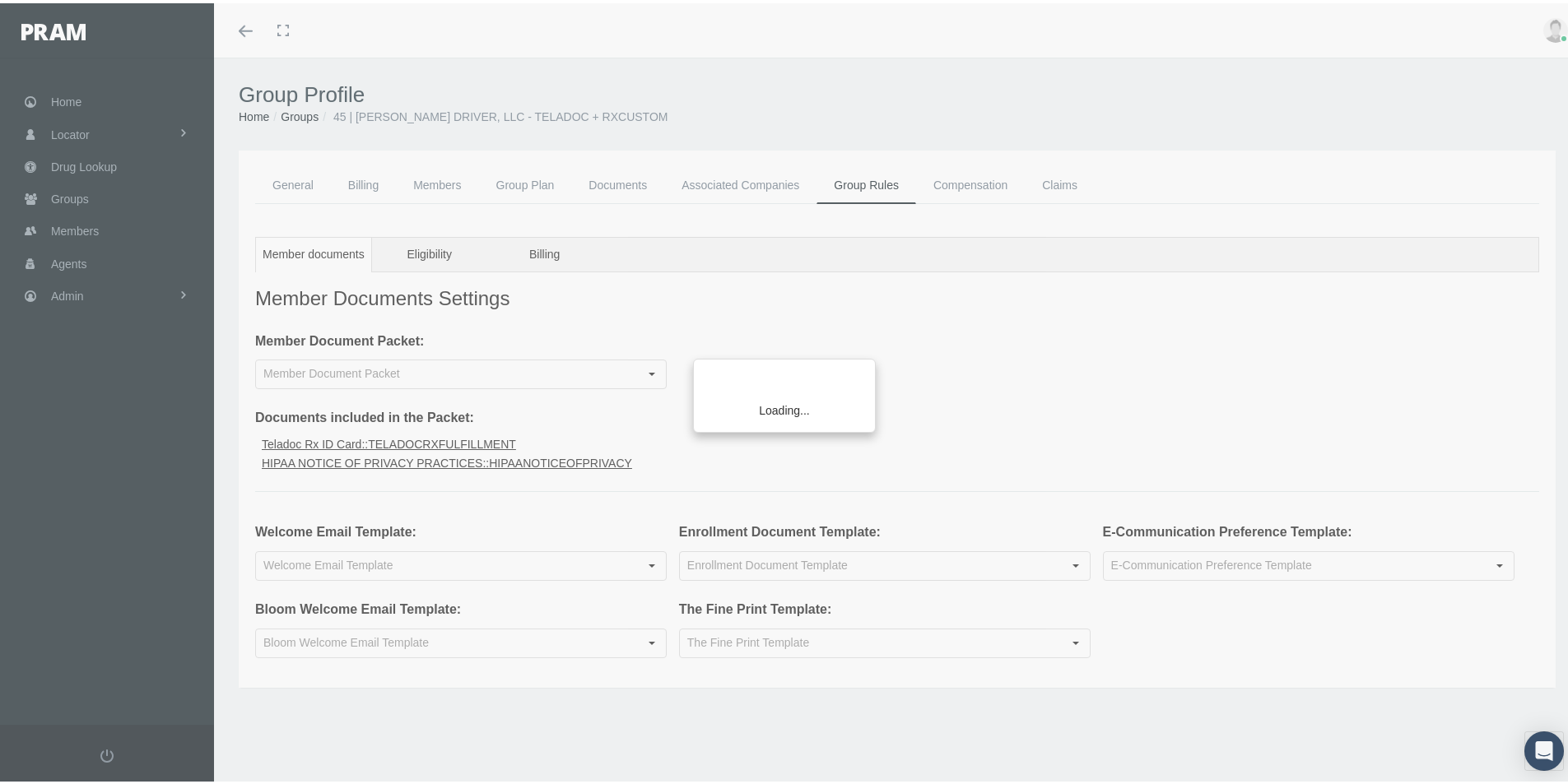
type input "CRX Insured Teladoc Rx Valor"
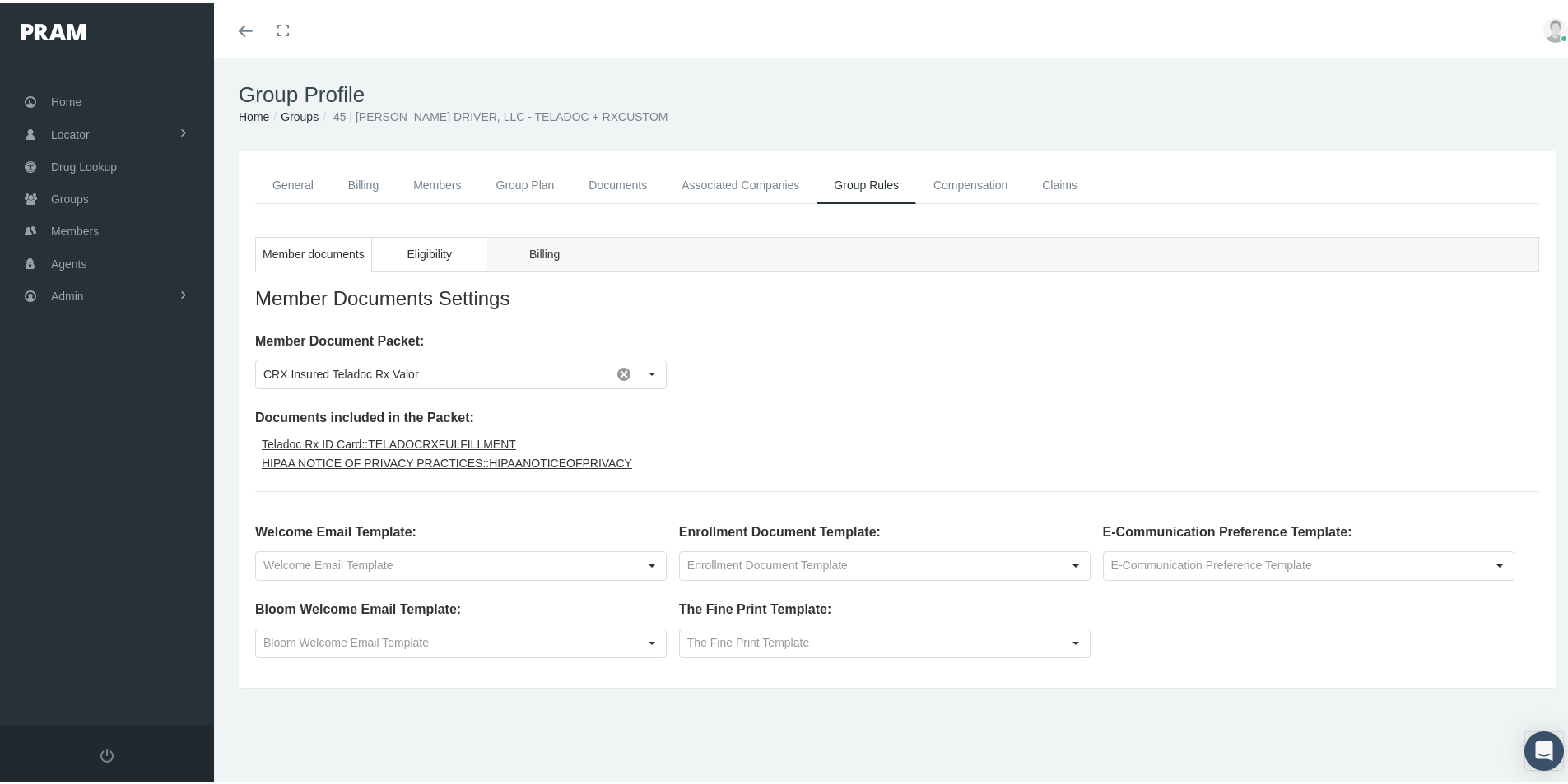
click at [420, 248] on span "Eligibility" at bounding box center [428, 252] width 44 height 21
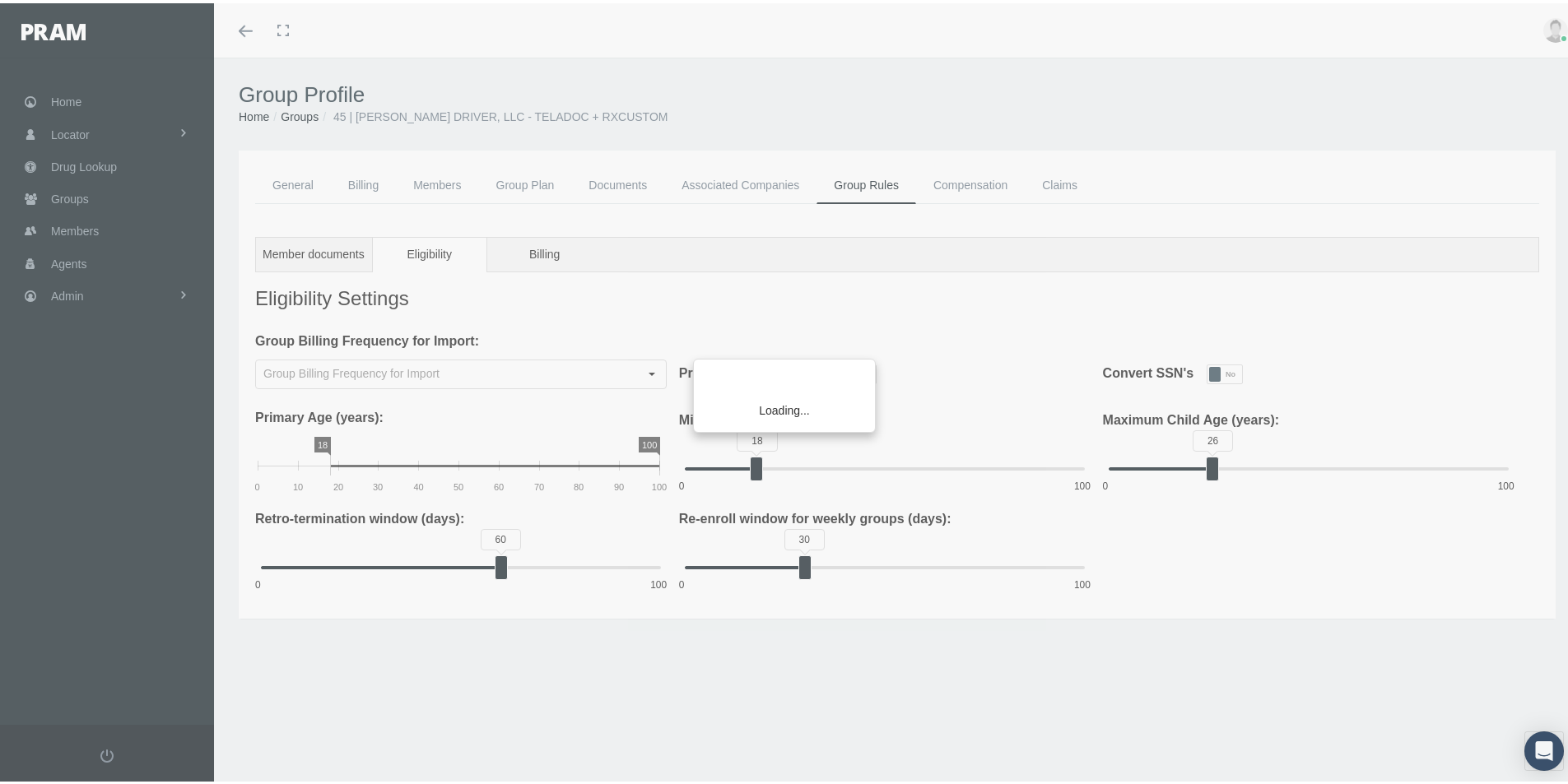
type input "Monthly"
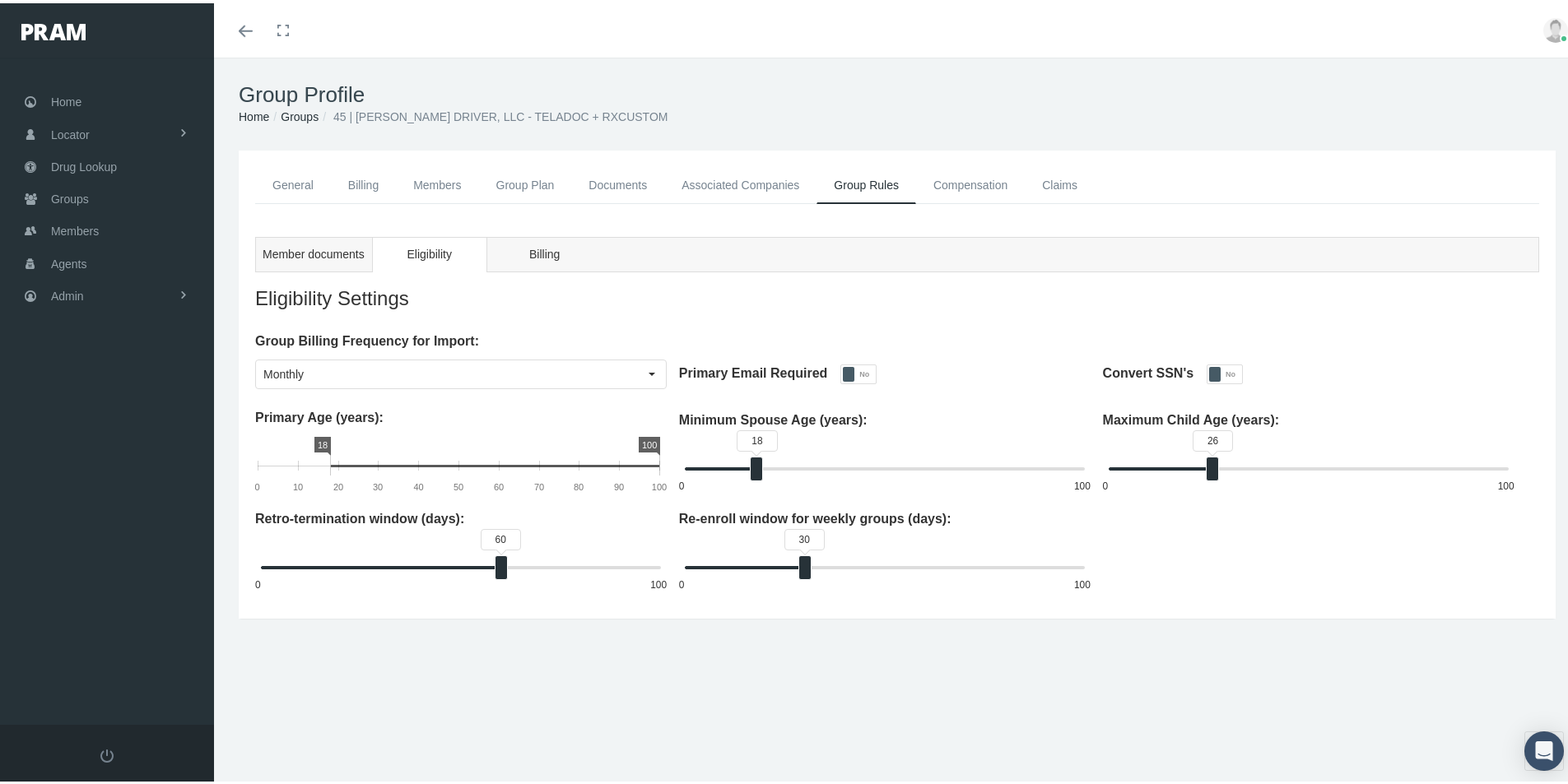
click at [965, 183] on link "Compensation" at bounding box center [970, 182] width 108 height 37
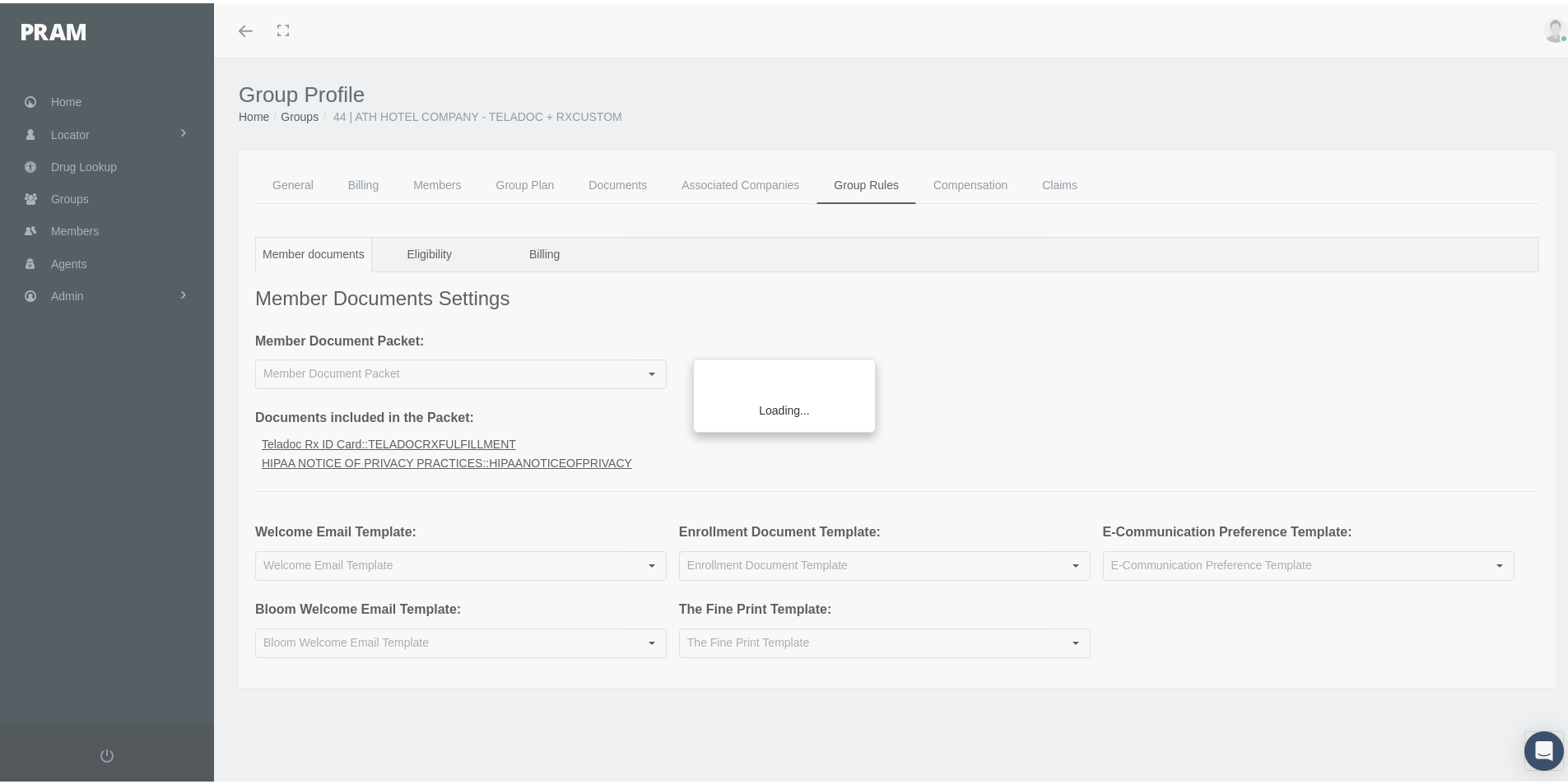
click at [434, 250] on div "Loading..." at bounding box center [784, 392] width 1568 height 784
type input "Welcome Email Insured Teladoc+Rx Group"
type input "CRX Insured Teladoc Rx Valor"
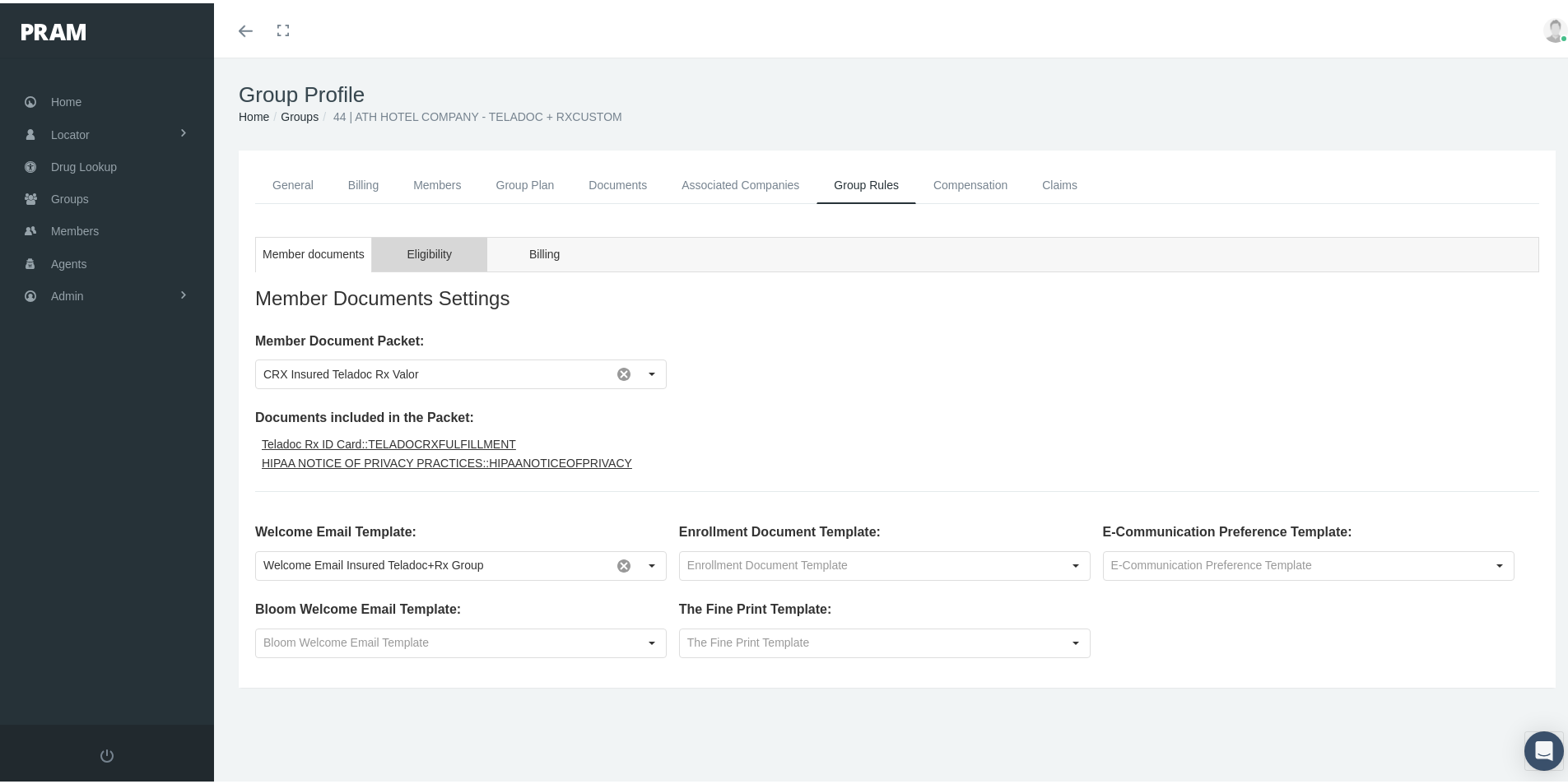
click at [435, 257] on span "Eligibility" at bounding box center [428, 252] width 44 height 21
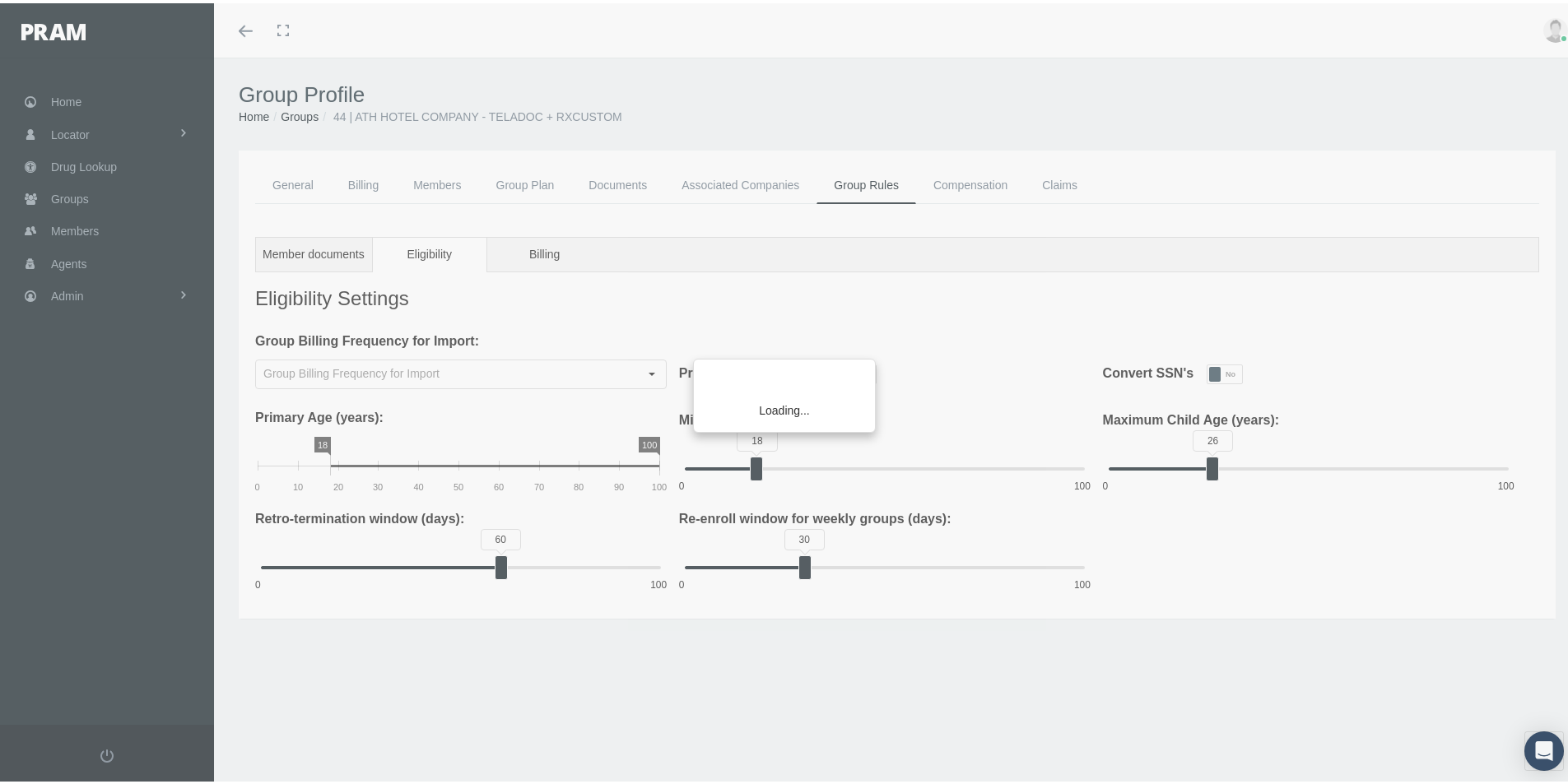
type input "Monthly"
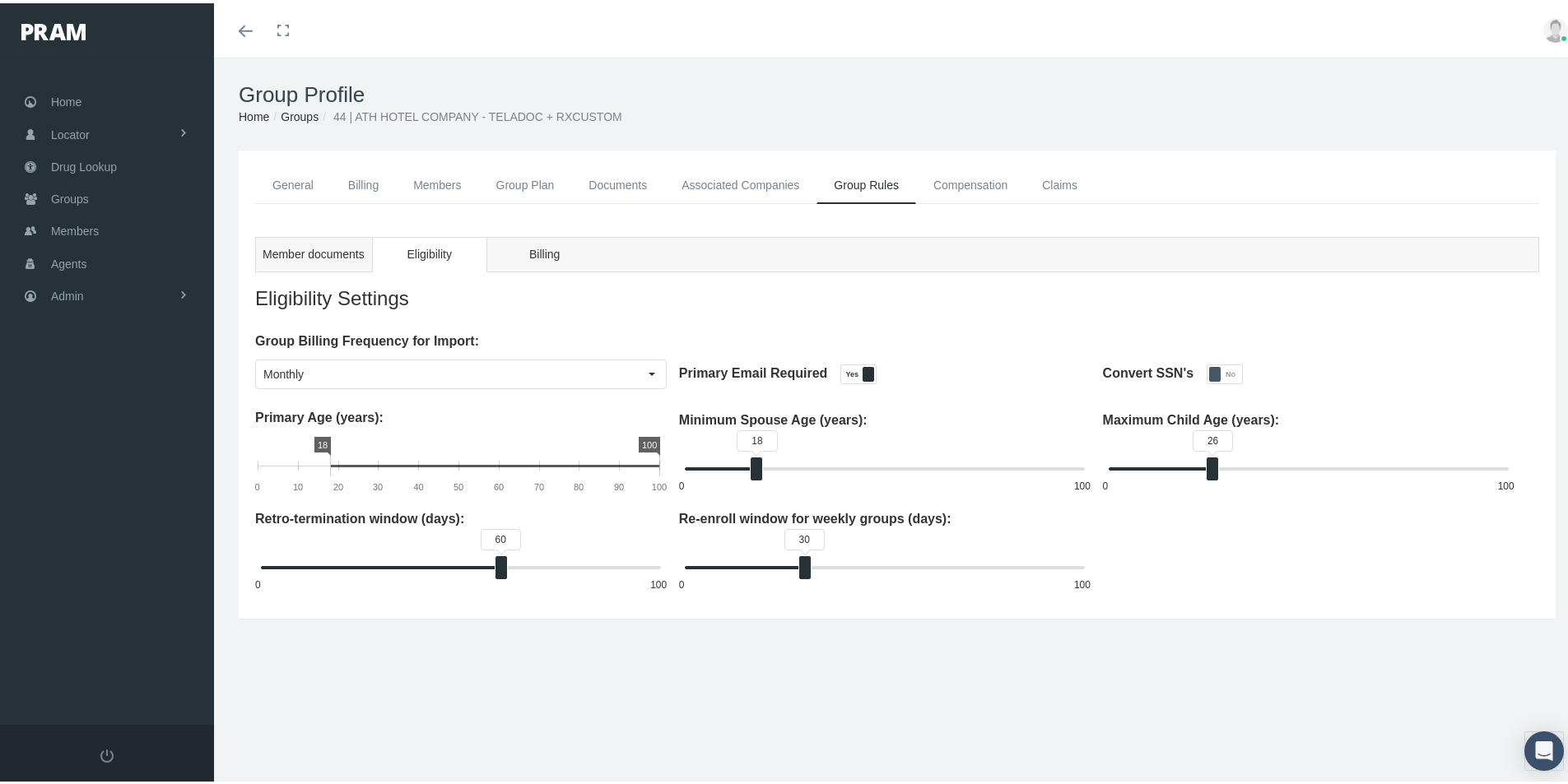
drag, startPoint x: 951, startPoint y: 177, endPoint x: 932, endPoint y: 186, distance: 21.0
click at [951, 177] on link "Compensation" at bounding box center [970, 182] width 108 height 37
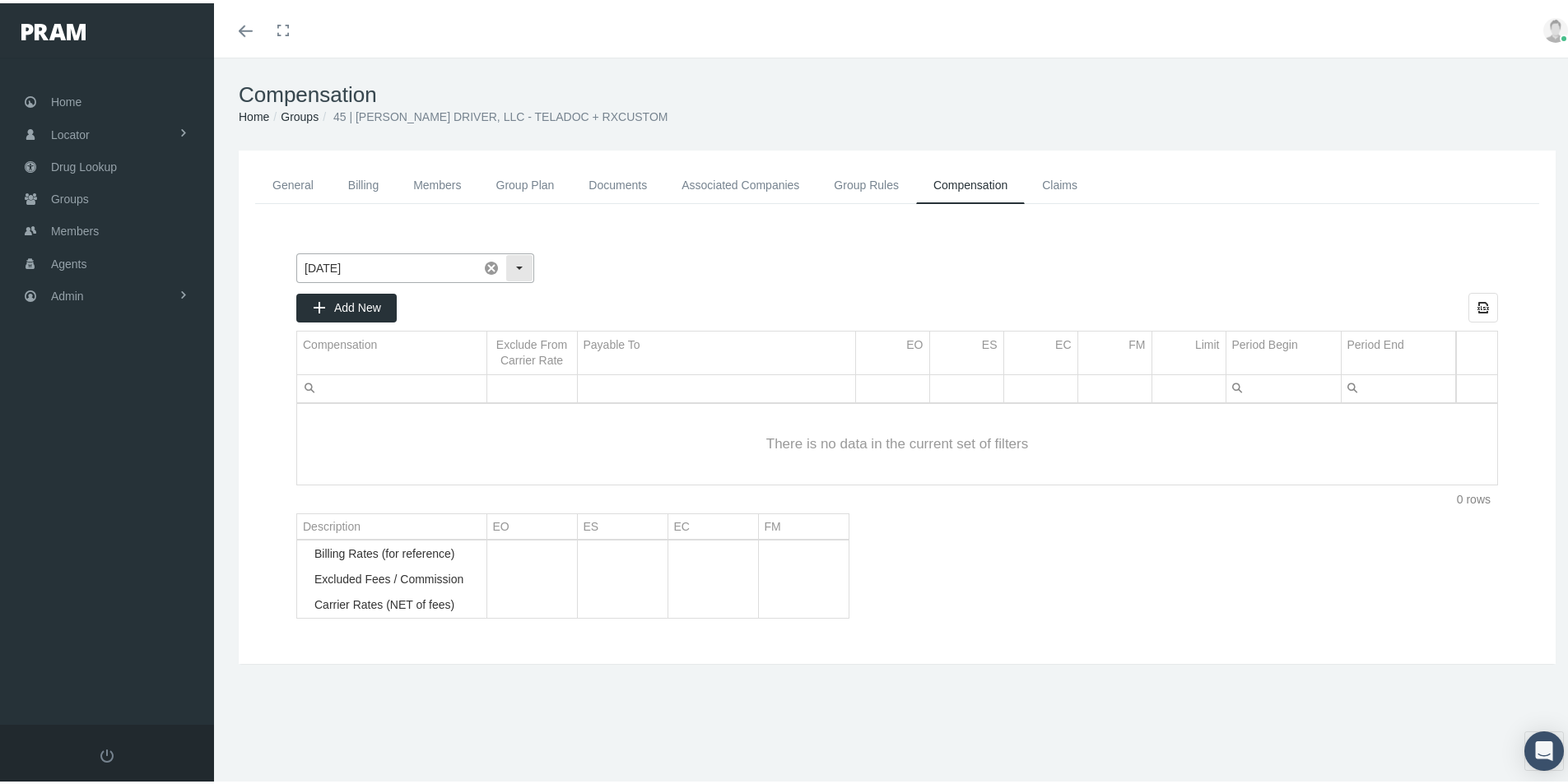
click at [516, 262] on div "Select" at bounding box center [520, 265] width 26 height 26
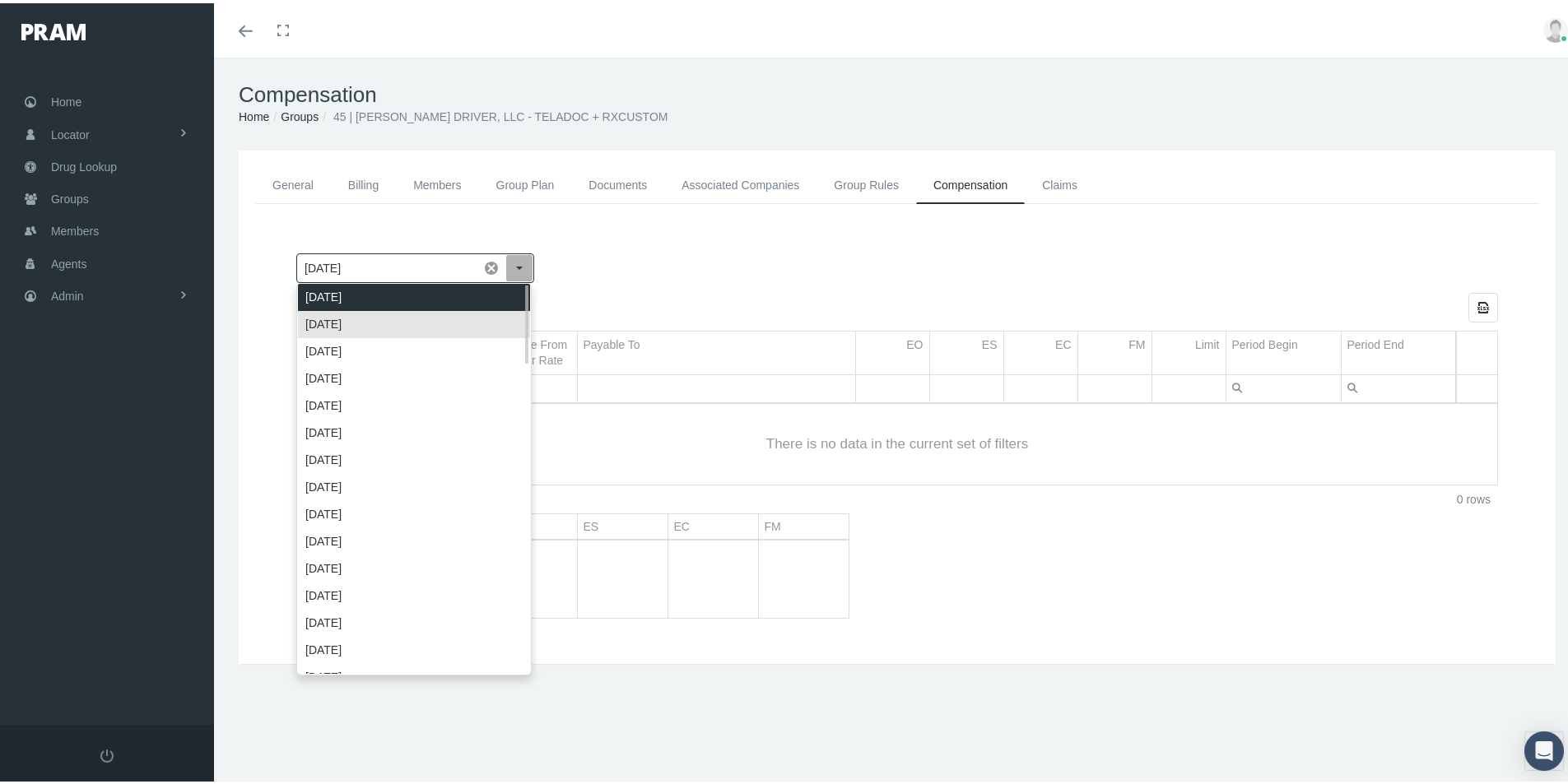
click at [341, 282] on div "[DATE]" at bounding box center [414, 293] width 232 height 27
type input "[DATE]"
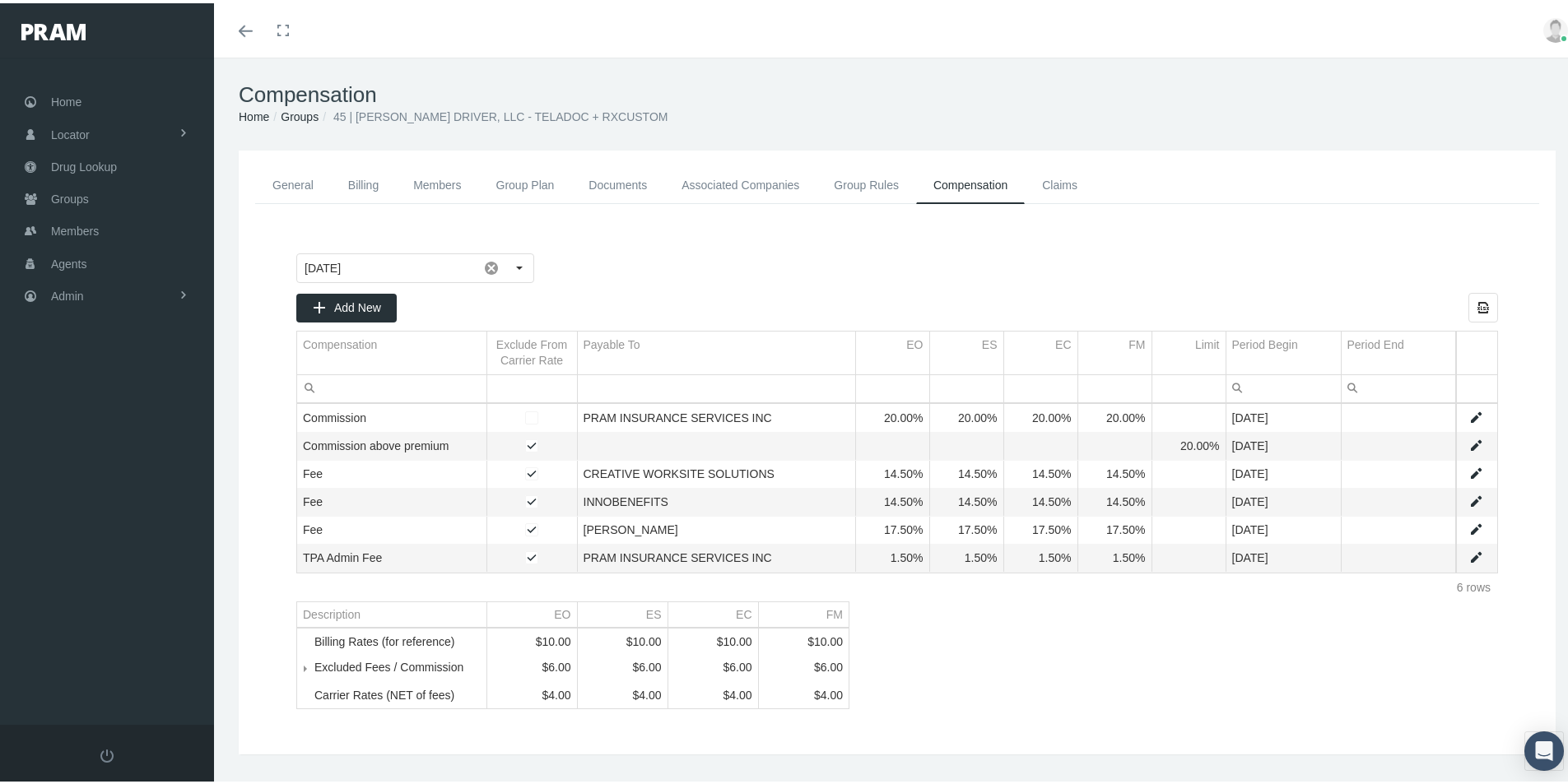
drag, startPoint x: 1098, startPoint y: 665, endPoint x: 875, endPoint y: 522, distance: 264.9
click at [1100, 661] on div "September 2025 Pull down to refresh... Release to refresh... Refreshing... Sept…" at bounding box center [897, 478] width 1235 height 489
click at [299, 114] on link "Groups" at bounding box center [299, 113] width 38 height 13
drag, startPoint x: 303, startPoint y: 183, endPoint x: 331, endPoint y: 196, distance: 30.9
click at [303, 183] on link "General" at bounding box center [292, 182] width 75 height 37
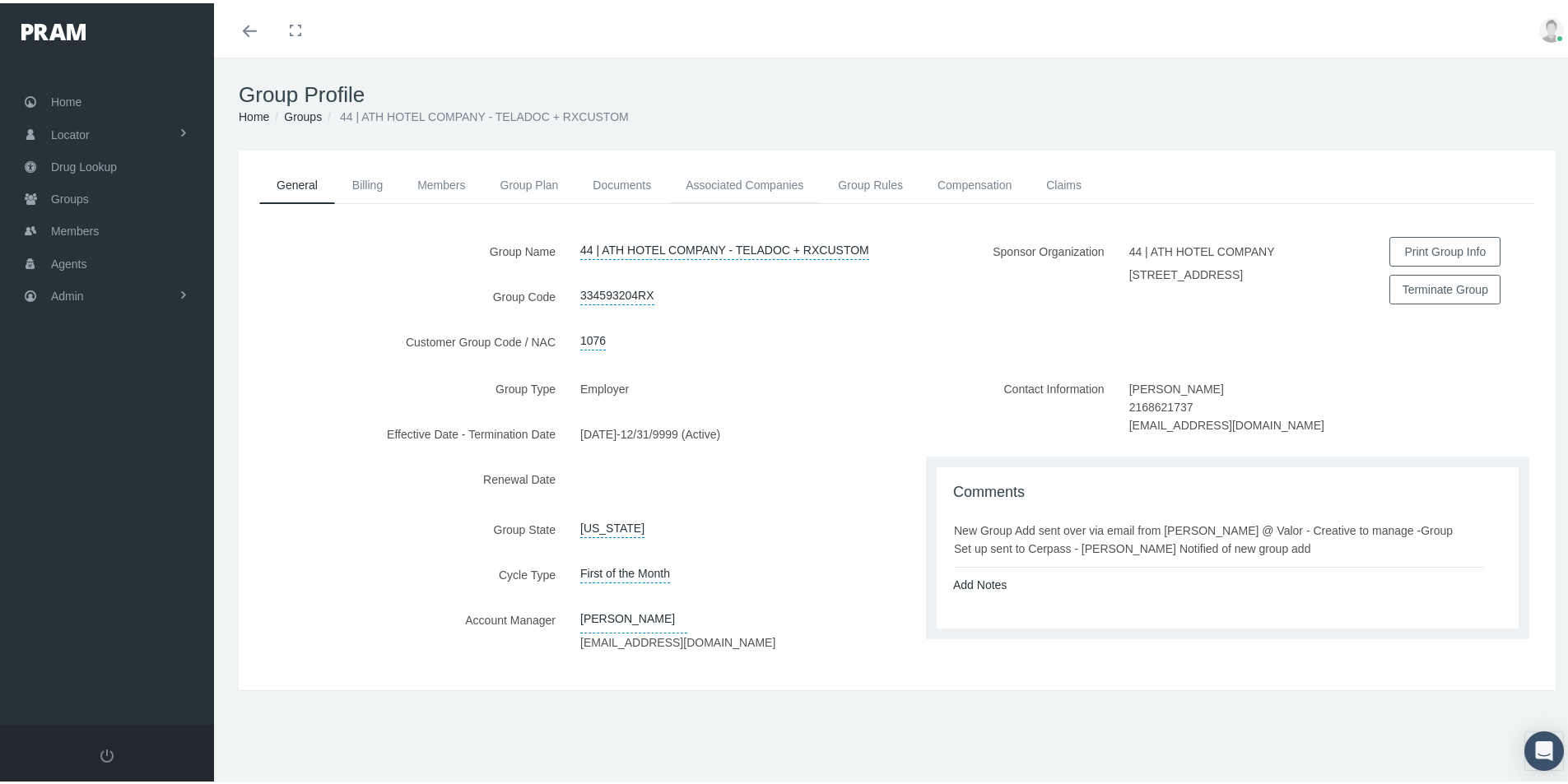
click at [726, 178] on link "Associated Companies" at bounding box center [743, 182] width 152 height 36
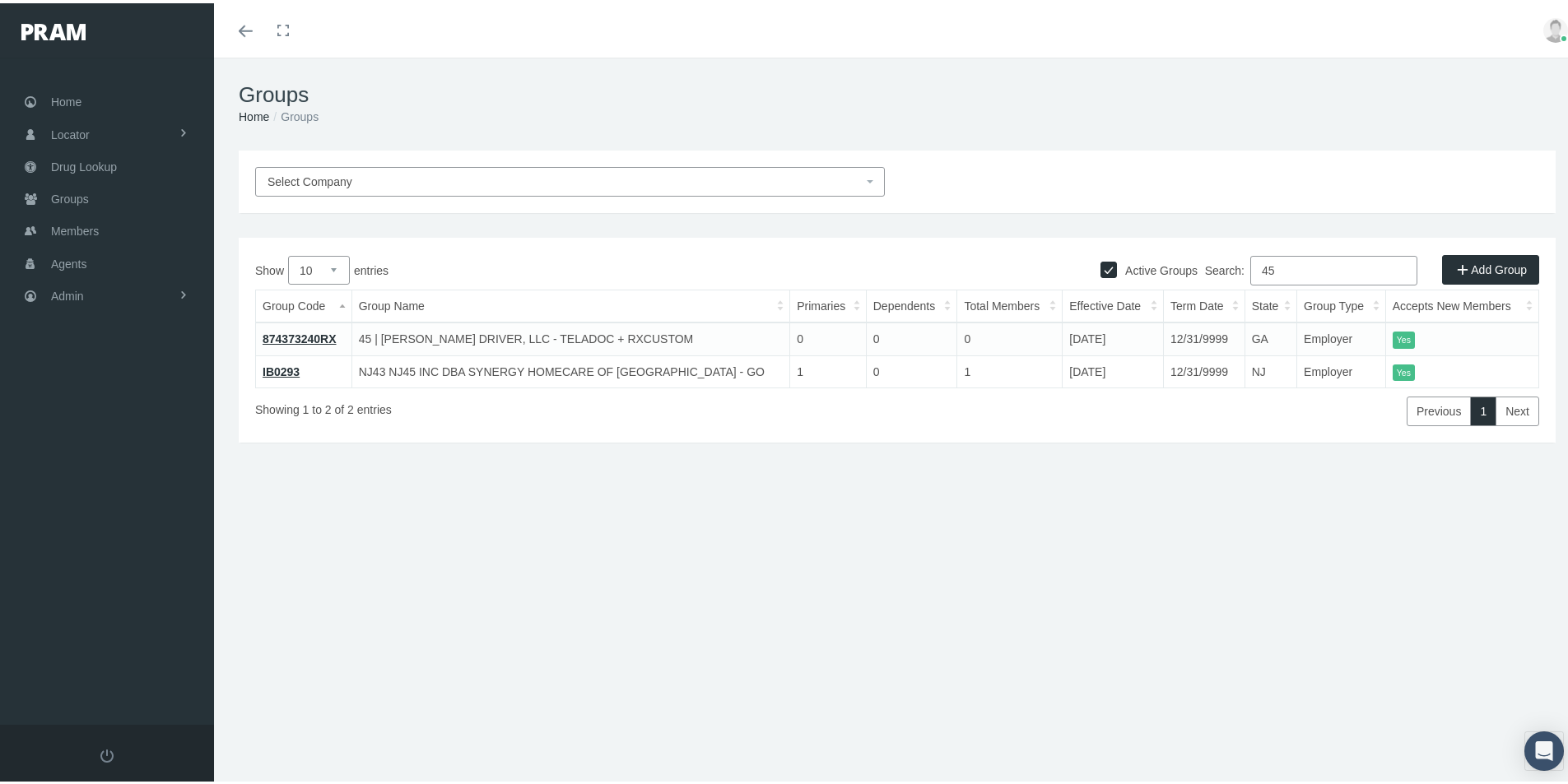
drag, startPoint x: 1274, startPoint y: 261, endPoint x: 1222, endPoint y: 280, distance: 55.4
click at [1222, 280] on label "Search: 45" at bounding box center [1310, 267] width 212 height 29
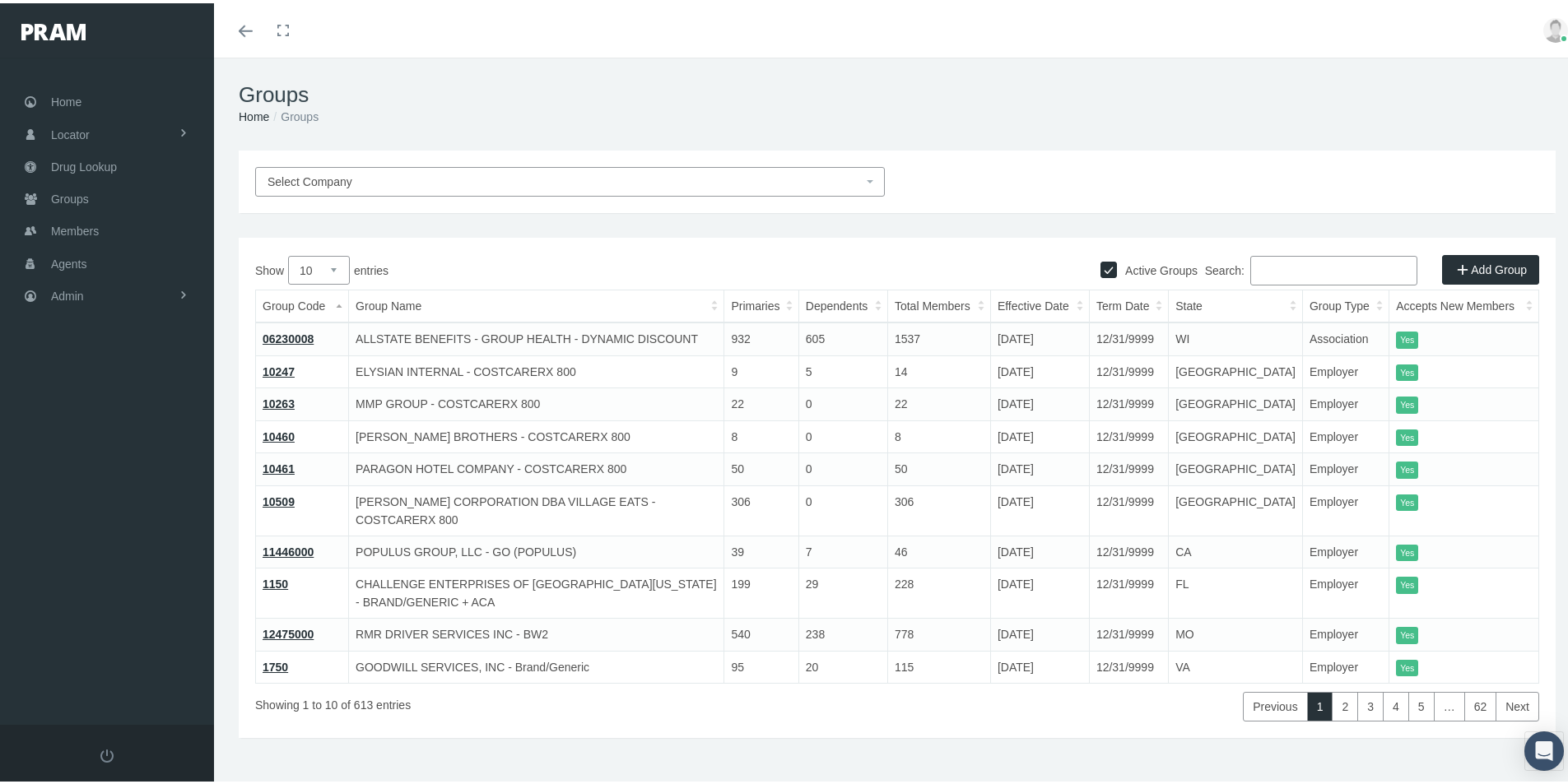
click at [436, 175] on span "Select Company" at bounding box center [565, 178] width 595 height 18
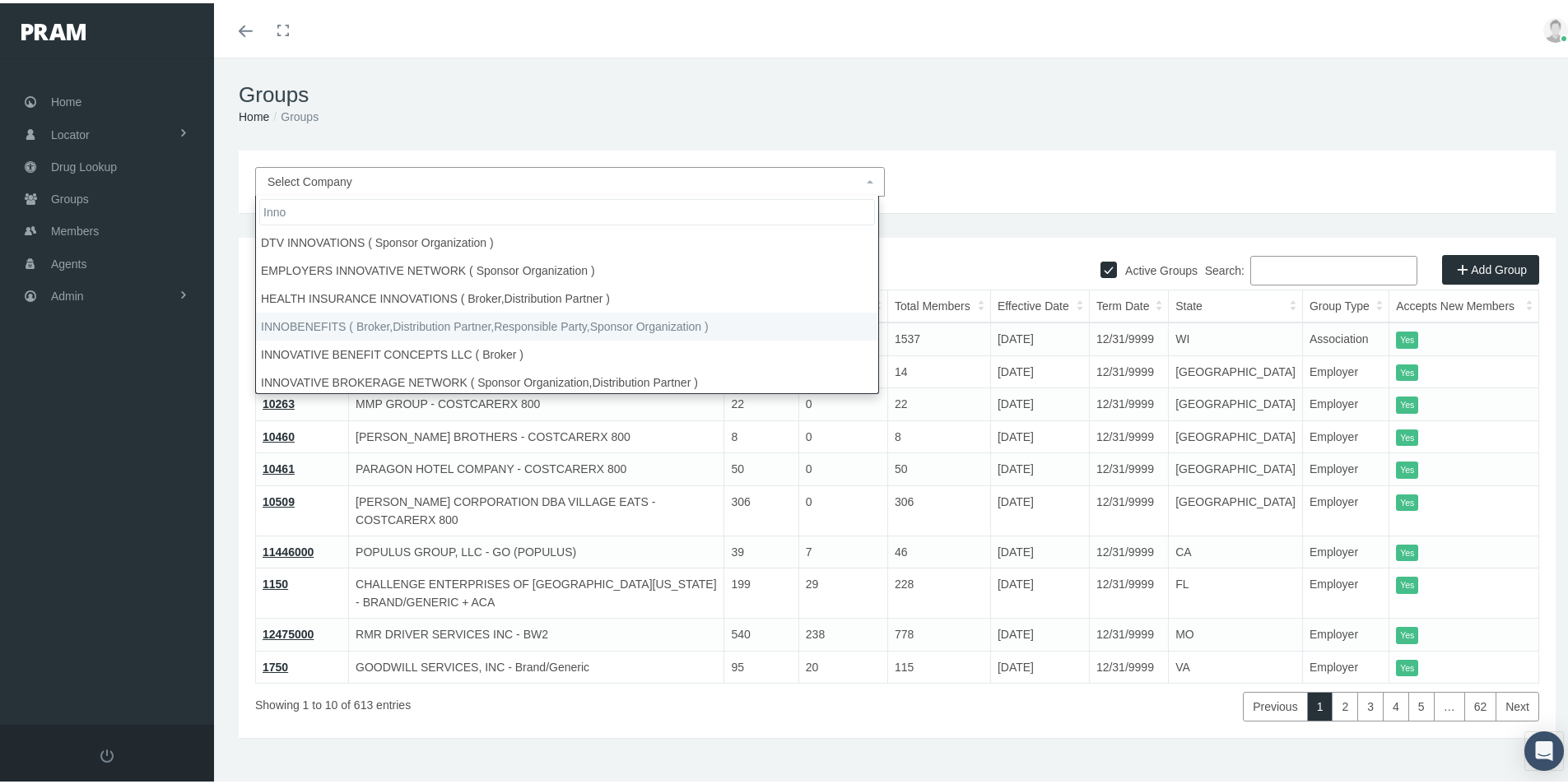
type input "Inno"
select select "2715"
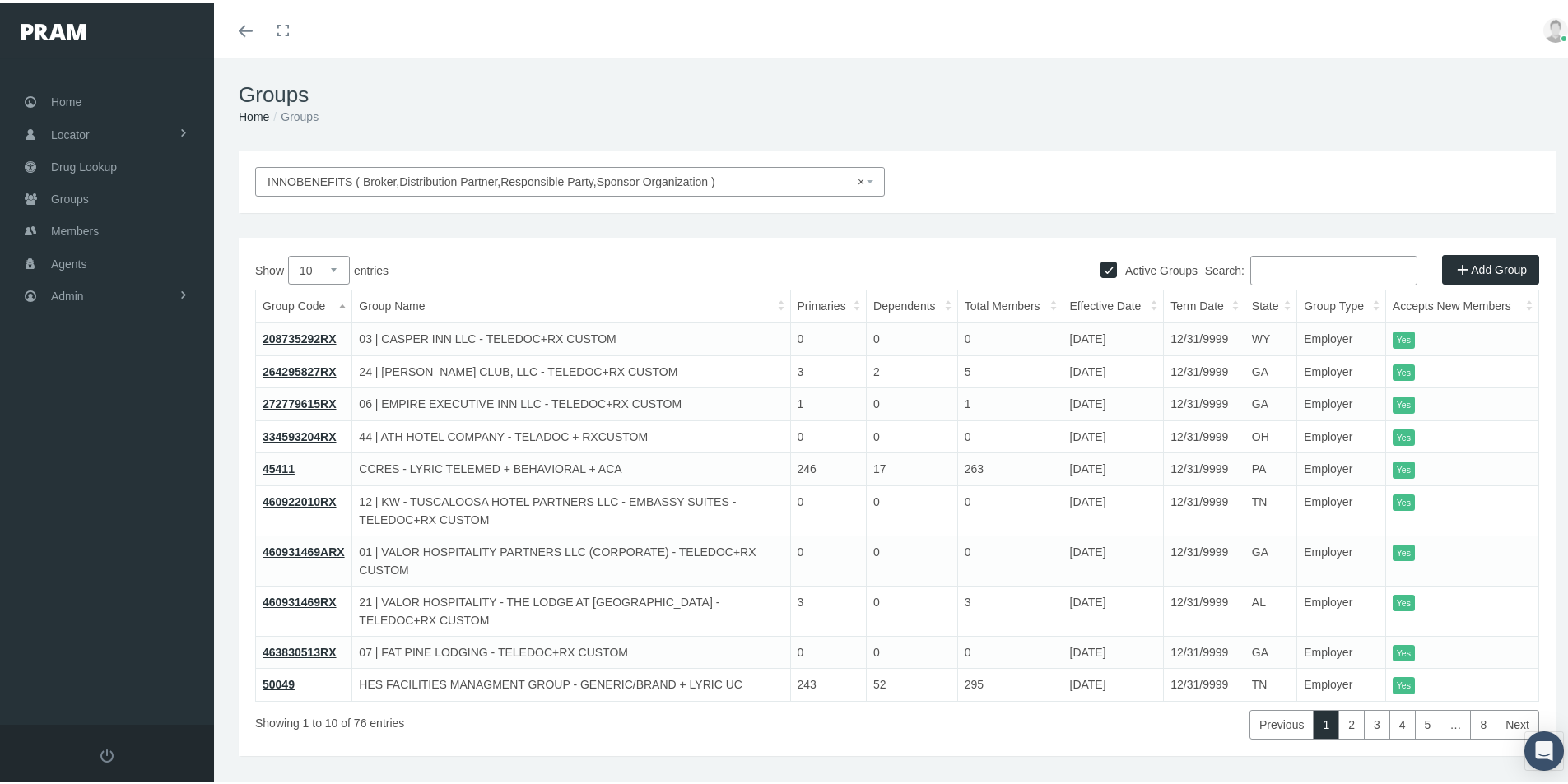
click at [1489, 264] on link "Add Group" at bounding box center [1490, 266] width 97 height 29
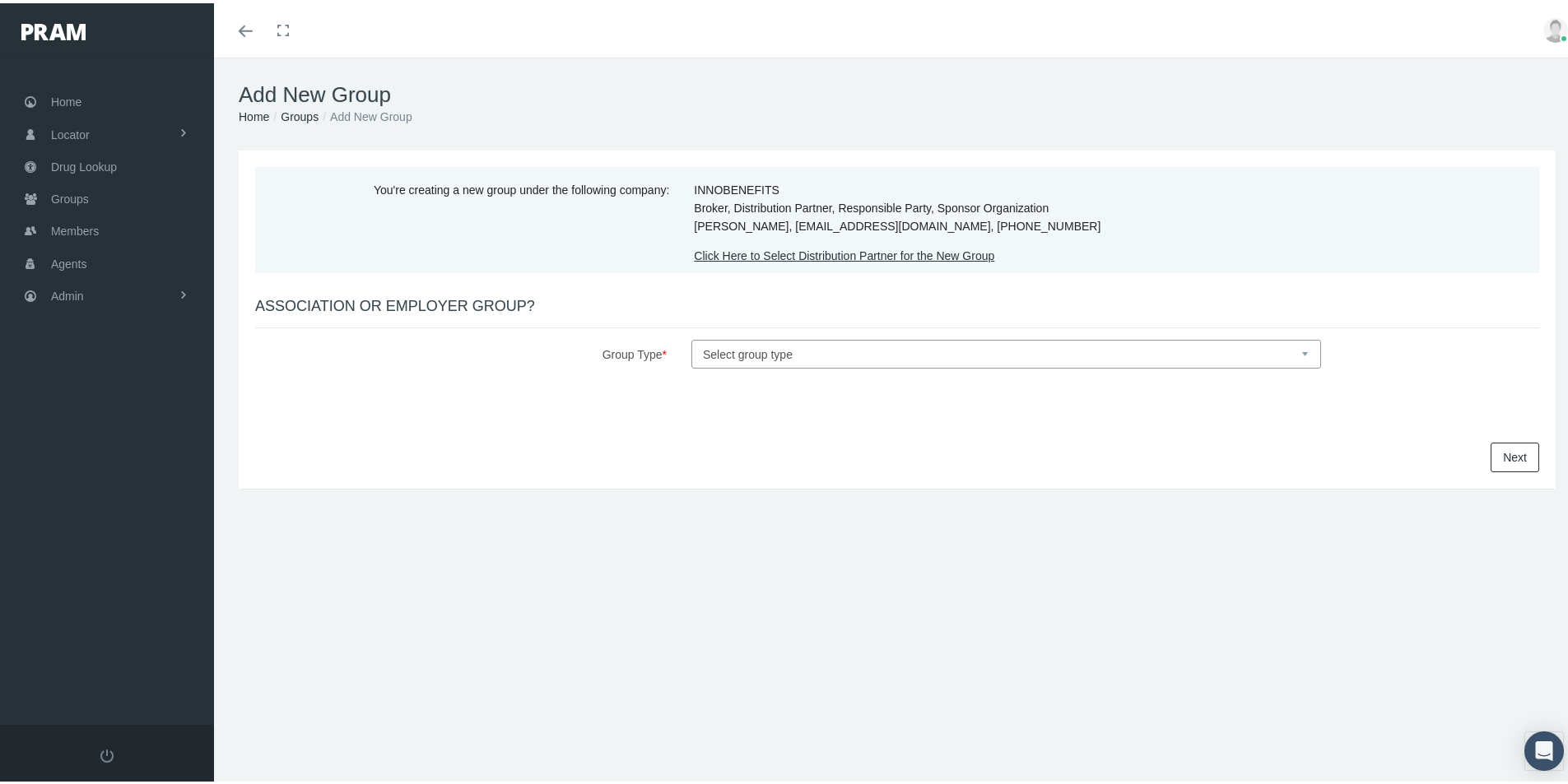
click at [713, 351] on select "Select group type Association Employer" at bounding box center [1006, 351] width 629 height 29
select select "1"
click at [692, 337] on select "Select group type Association Employer" at bounding box center [1006, 351] width 629 height 29
drag, startPoint x: 1500, startPoint y: 452, endPoint x: 1179, endPoint y: 481, distance: 322.3
click at [1500, 451] on link "Next" at bounding box center [1514, 454] width 48 height 29
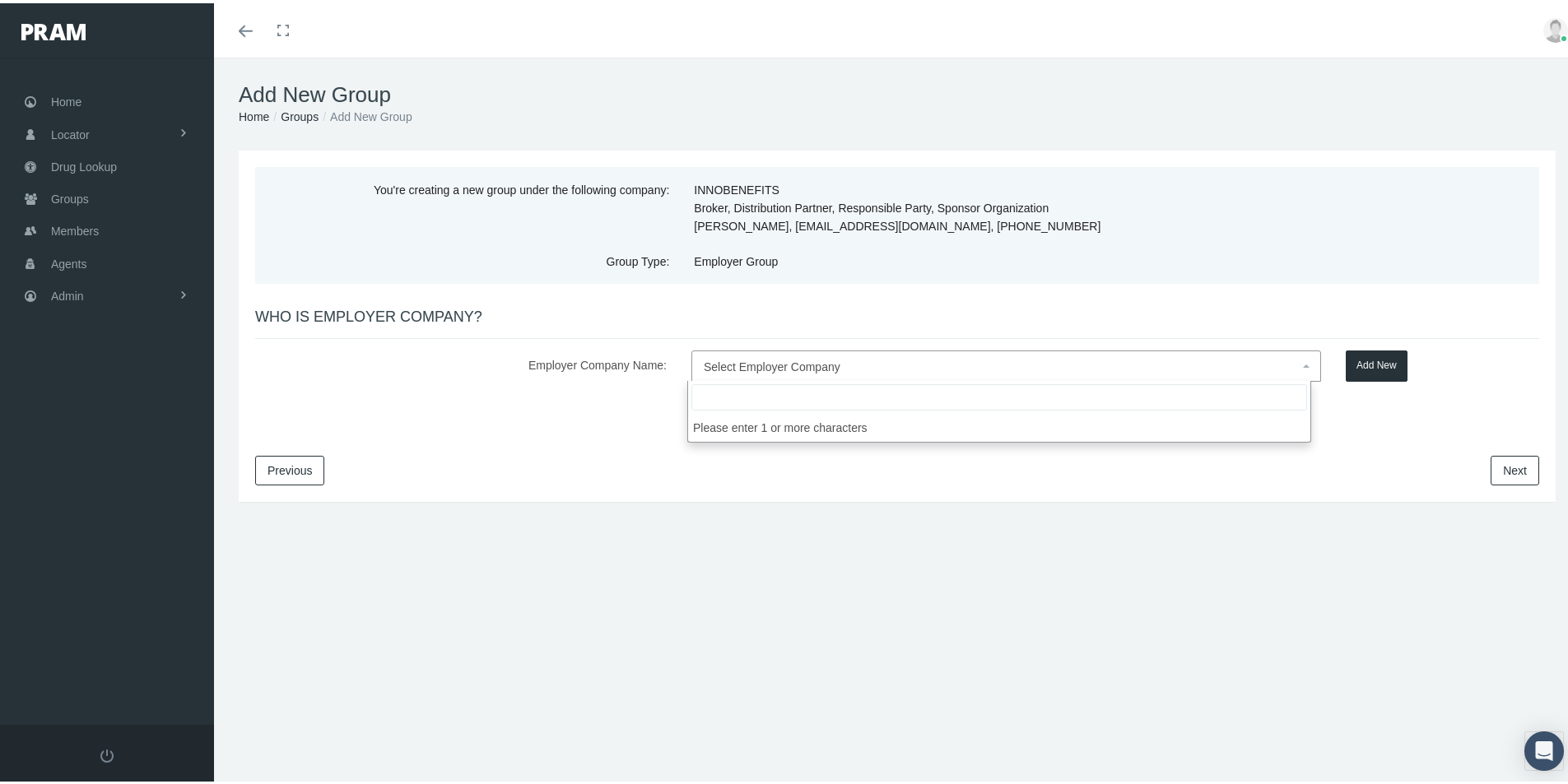
click at [705, 364] on span "Select Employer Company" at bounding box center [772, 364] width 137 height 13
type input "46 | Holcomb Bridge Hotel LLC"
click at [1359, 358] on button "Add New" at bounding box center [1376, 362] width 61 height 31
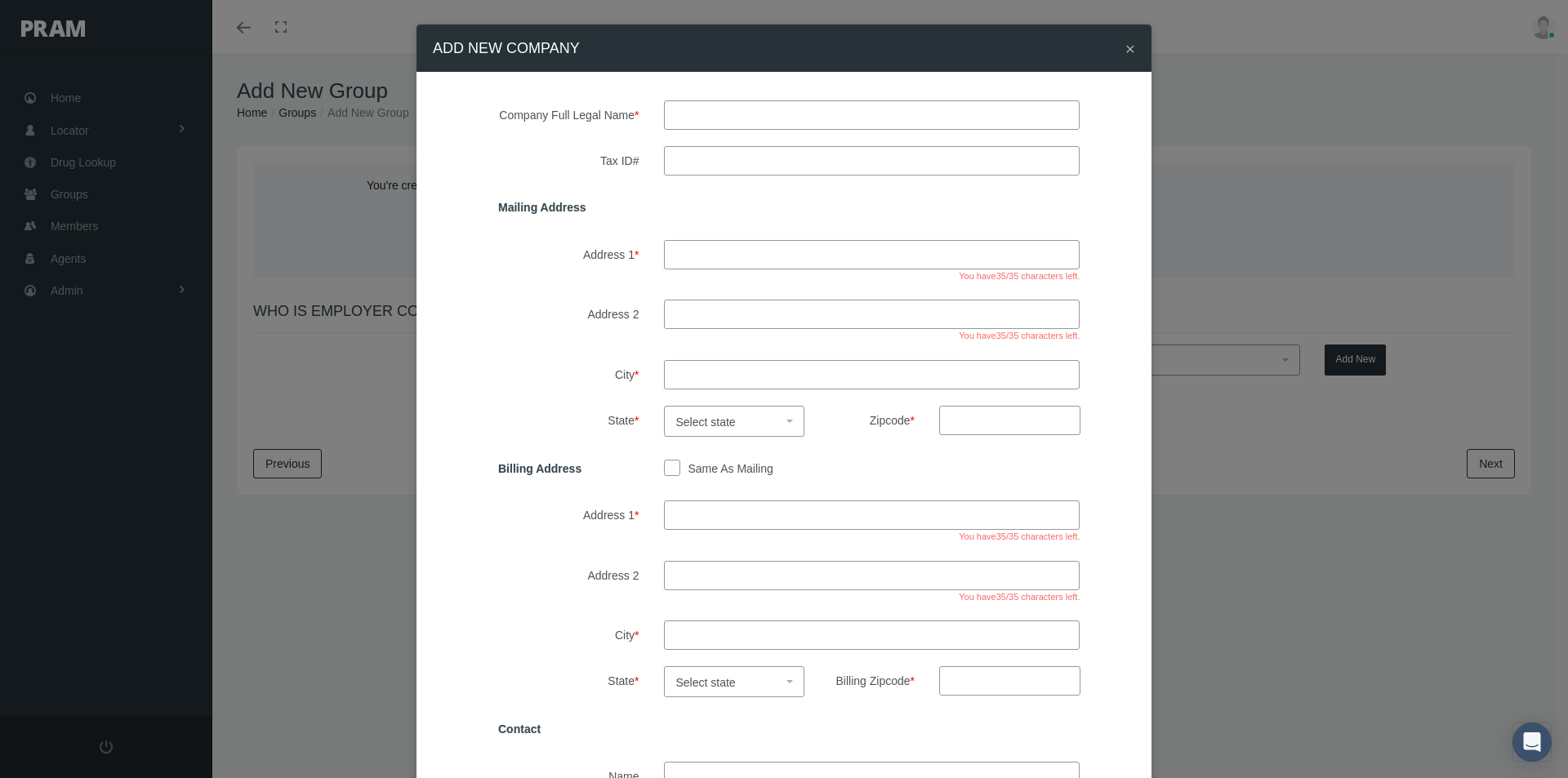
drag, startPoint x: 674, startPoint y: 116, endPoint x: 739, endPoint y: 97, distance: 67.7
click at [674, 116] on input "text" at bounding box center [872, 114] width 417 height 29
type input "46 | Holcomb bridge hotel, llc"
click at [690, 159] on input "Tax ID#" at bounding box center [872, 160] width 417 height 29
type input "86-3758757"
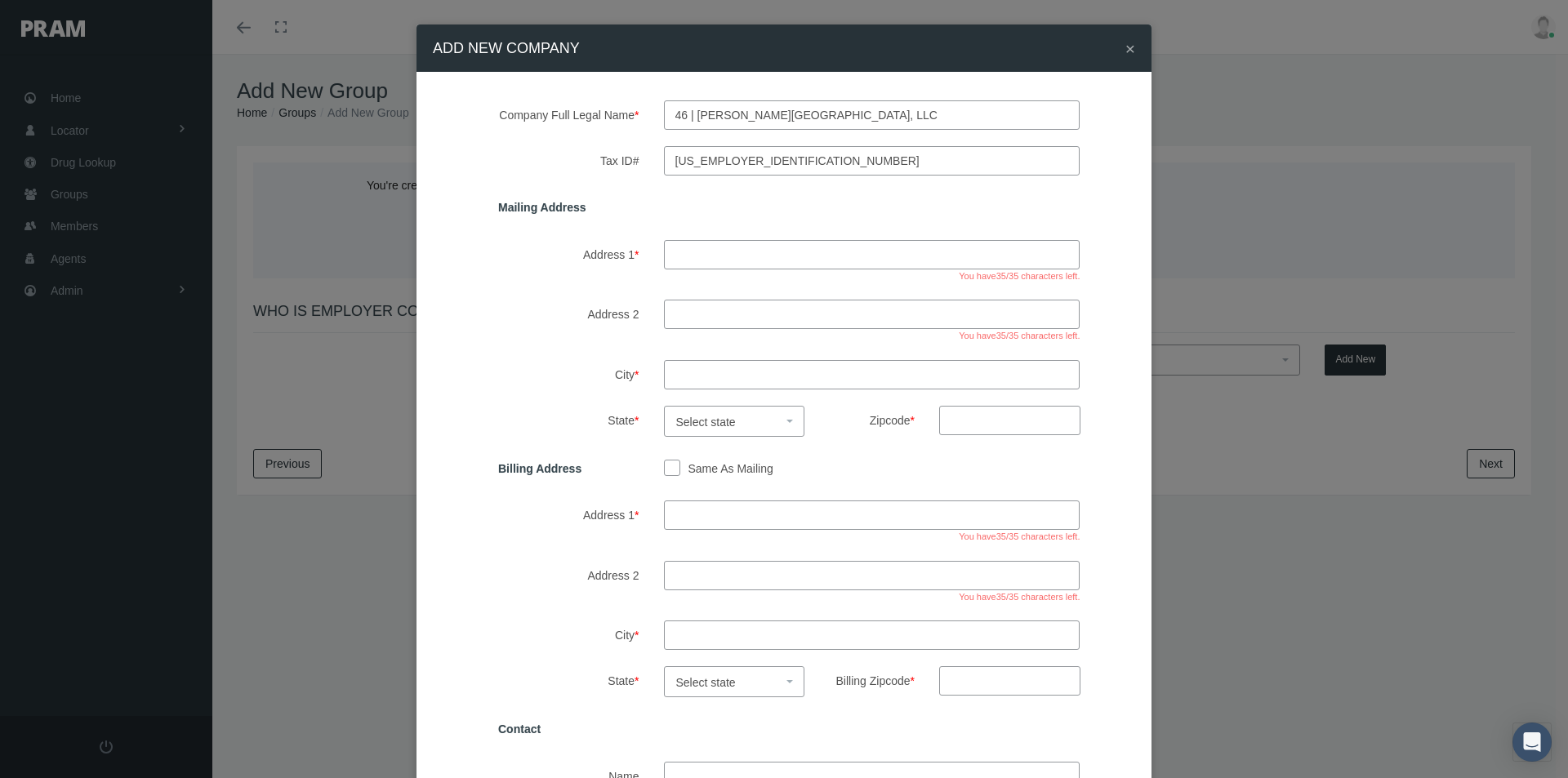
click at [689, 253] on input "Address 1 *" at bounding box center [872, 254] width 417 height 29
type input "400 galleria parkway southeast"
click at [706, 312] on input "Address 2" at bounding box center [872, 314] width 417 height 29
type input "suite 1200"
click at [688, 381] on input "City *" at bounding box center [872, 374] width 417 height 29
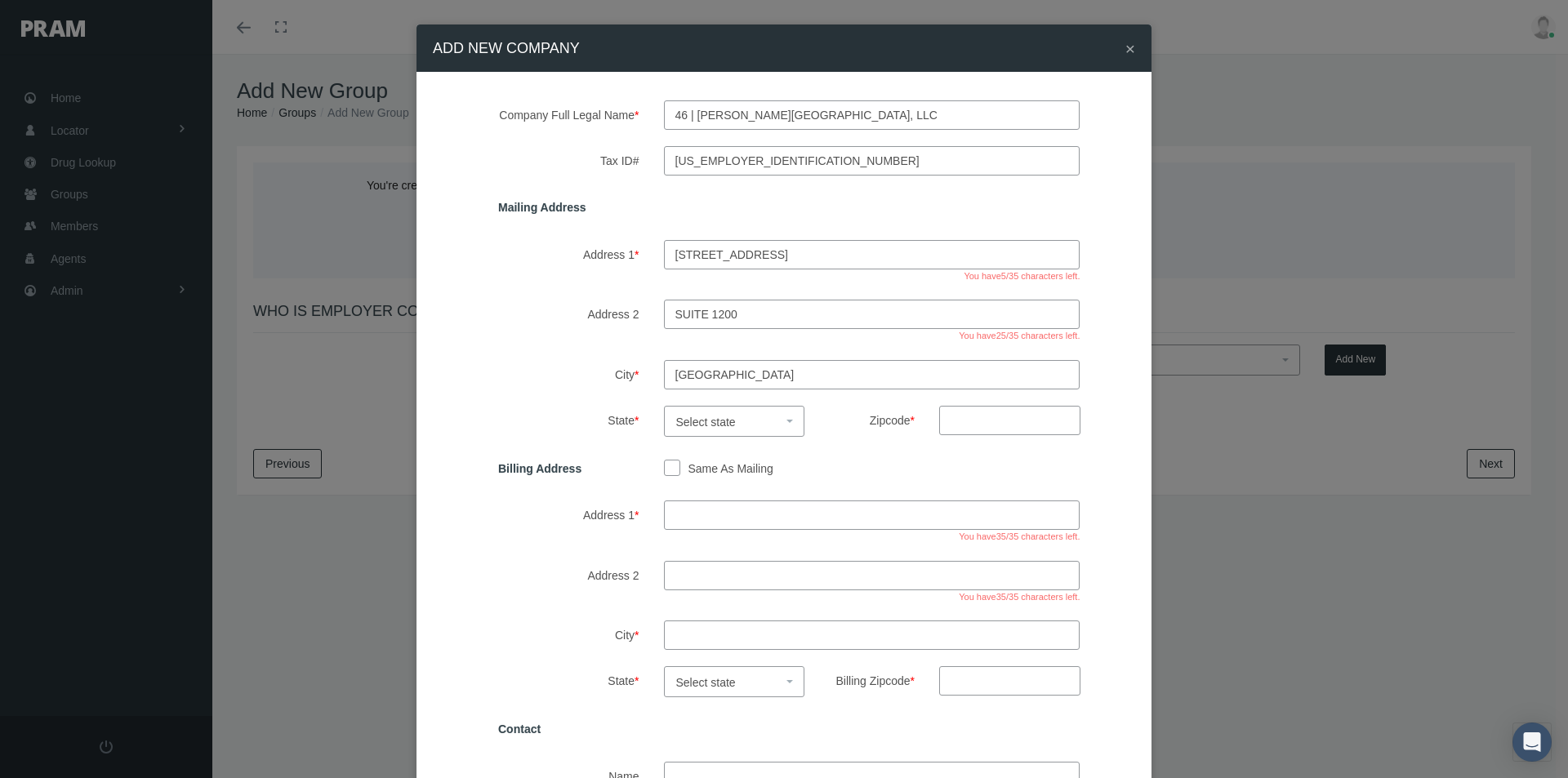
type input "atlanta"
click at [696, 424] on span "Select state" at bounding box center [706, 422] width 60 height 13
select select "GA"
drag, startPoint x: 960, startPoint y: 418, endPoint x: 959, endPoint y: 427, distance: 9.1
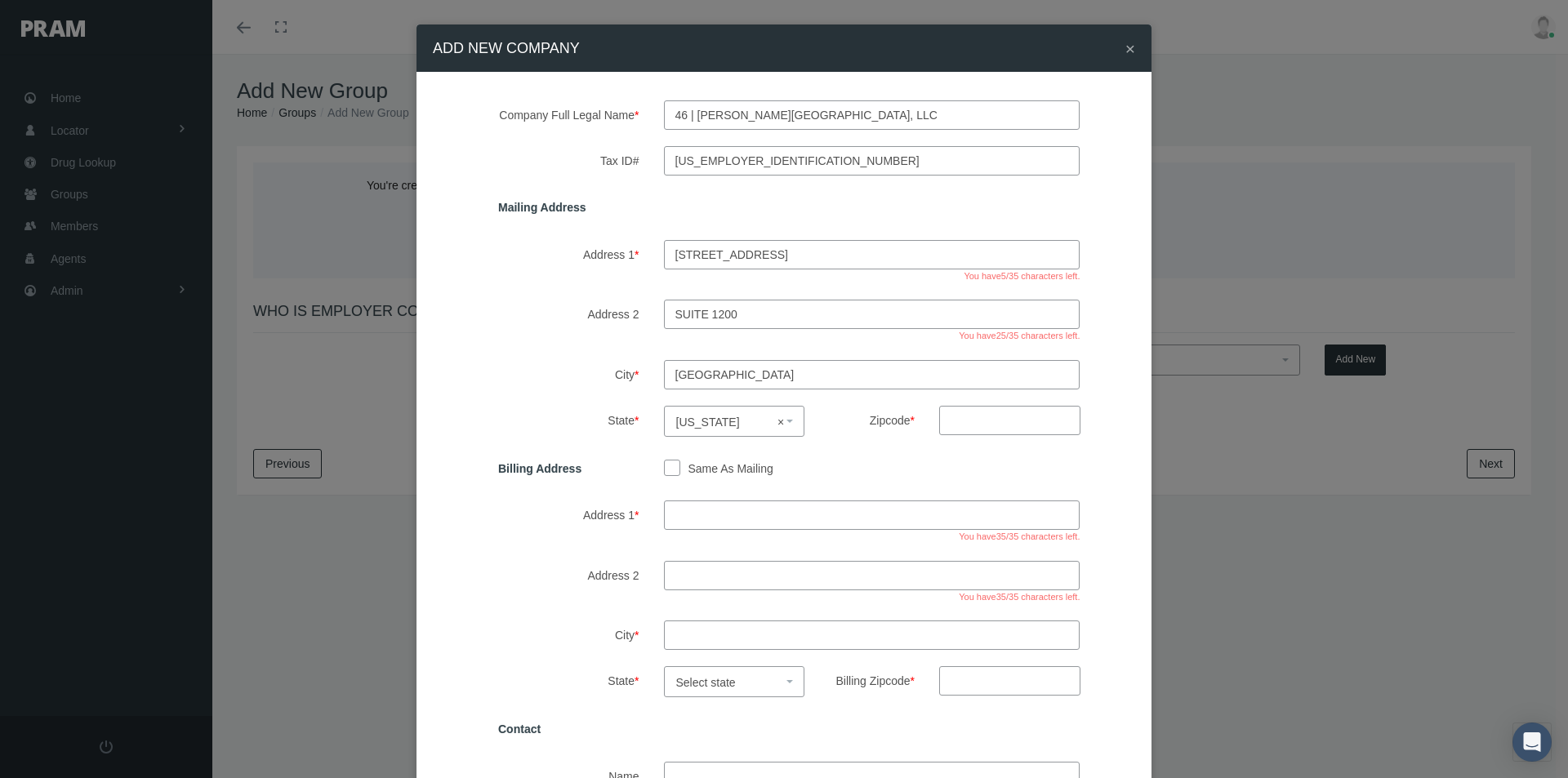
click at [960, 419] on input "Zipcode *" at bounding box center [1009, 420] width 141 height 29
type input "30339"
click at [664, 466] on input "Same As Mailing" at bounding box center [671, 466] width 16 height 16
checkbox input "true"
type input "400 galleria parkway southeast"
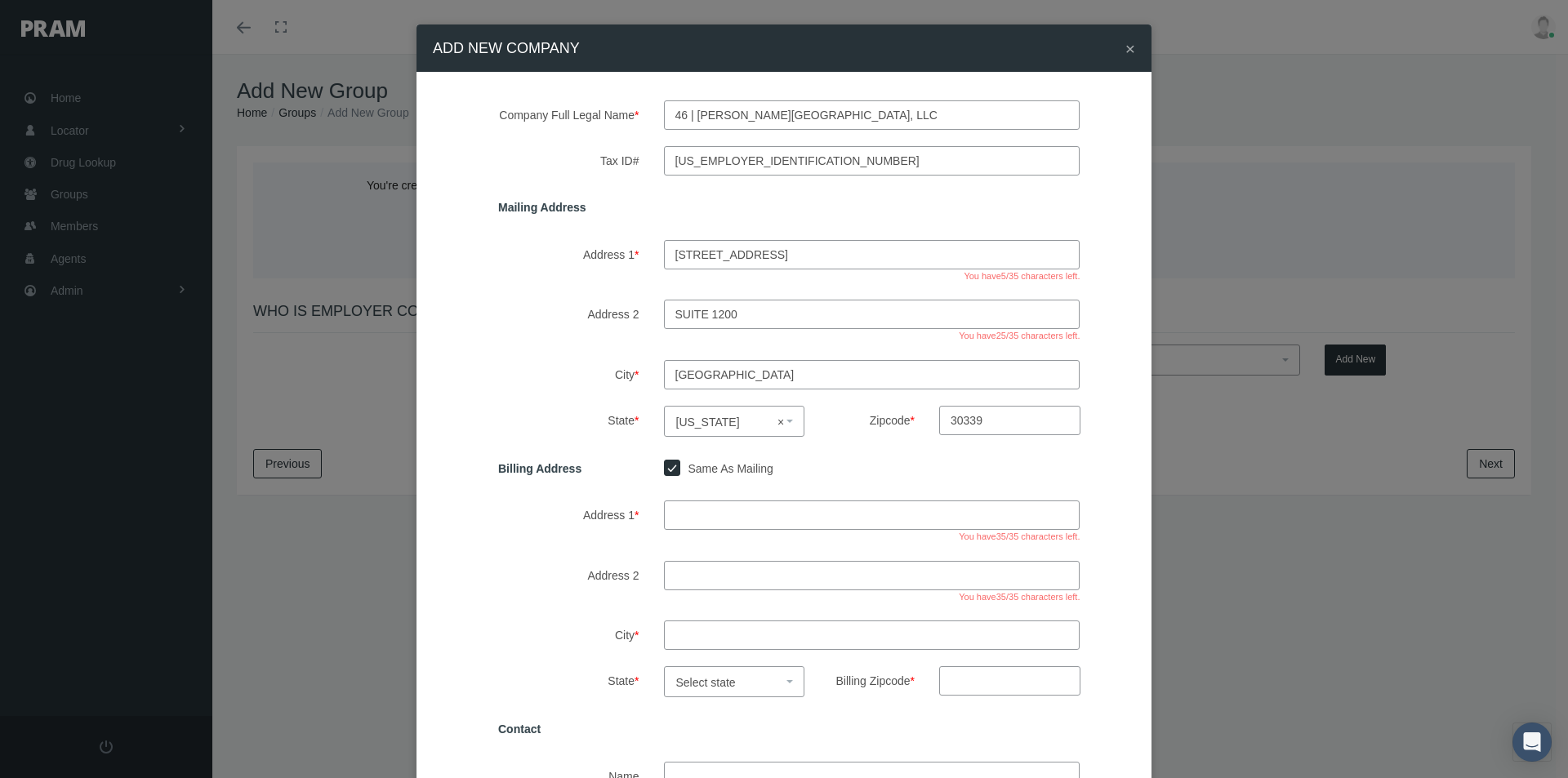
type input "suite 1200"
type input "atlanta"
select select "GA"
type input "30339"
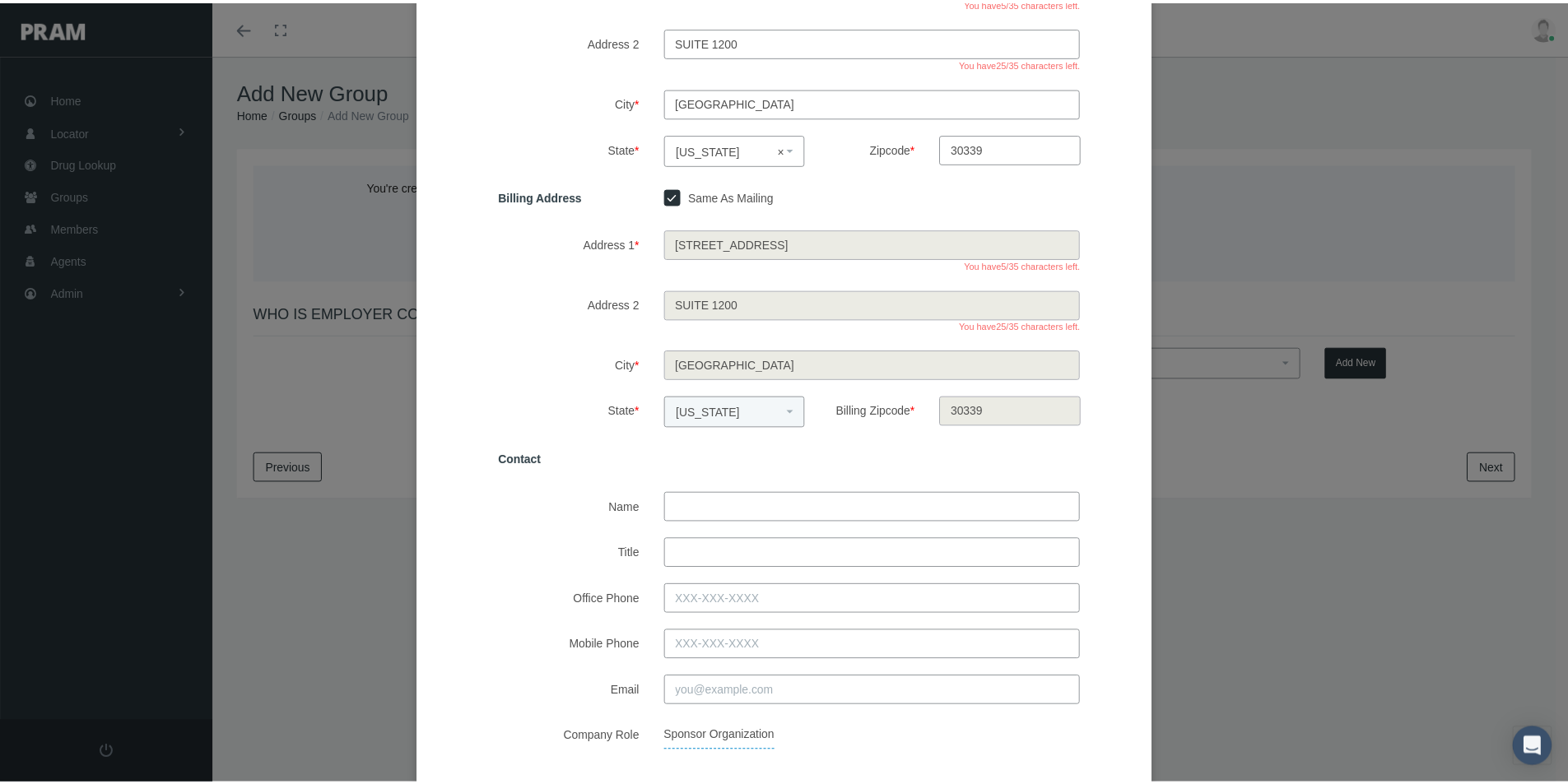
scroll to position [329, 0]
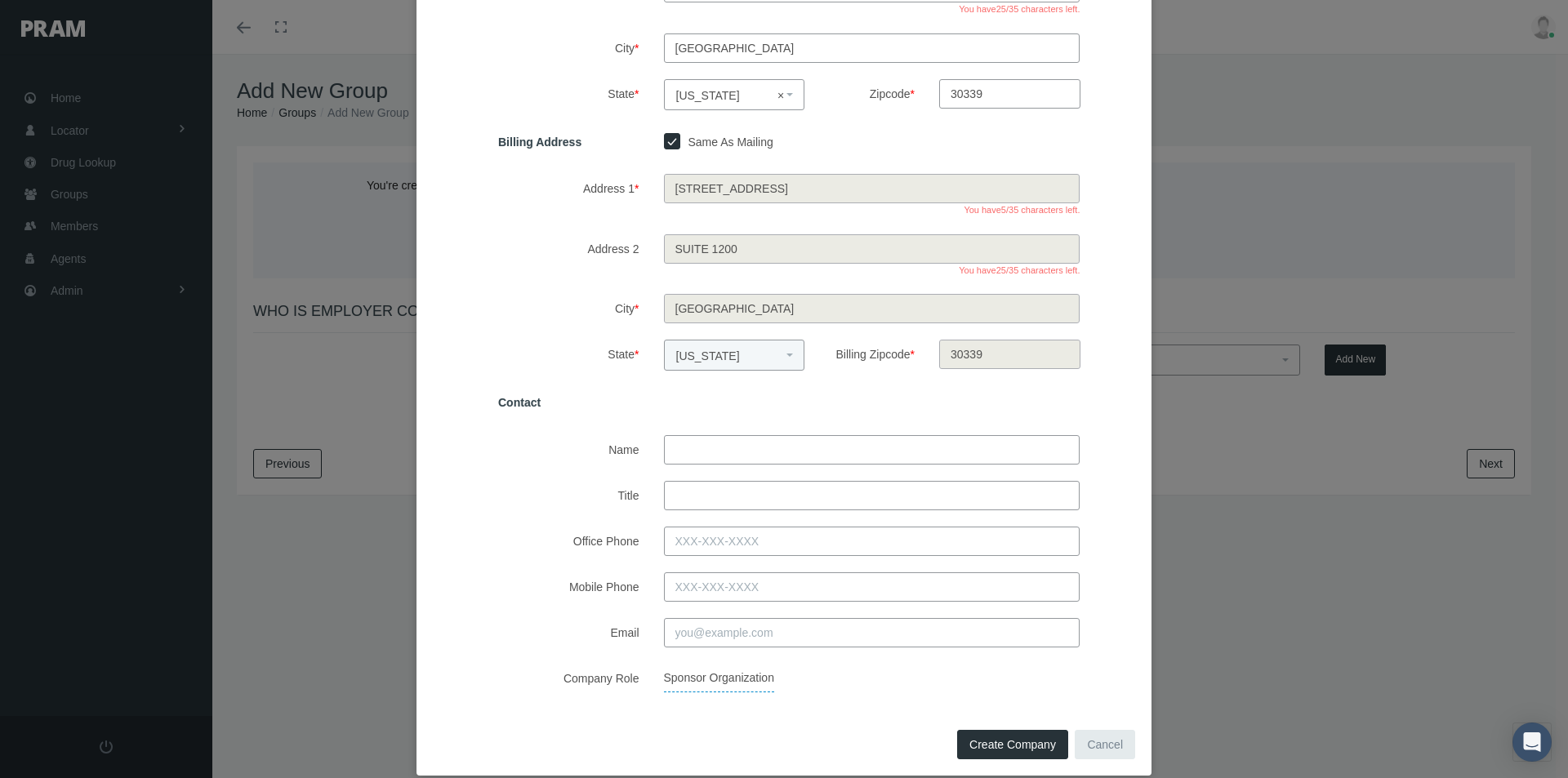
drag, startPoint x: 679, startPoint y: 445, endPoint x: 706, endPoint y: 461, distance: 31.4
click at [679, 445] on input "Name" at bounding box center [872, 449] width 417 height 29
type input "lakiesha Mcdaniel"
click at [681, 492] on input "Title" at bounding box center [872, 495] width 417 height 29
type input "Systems Administration, Director"
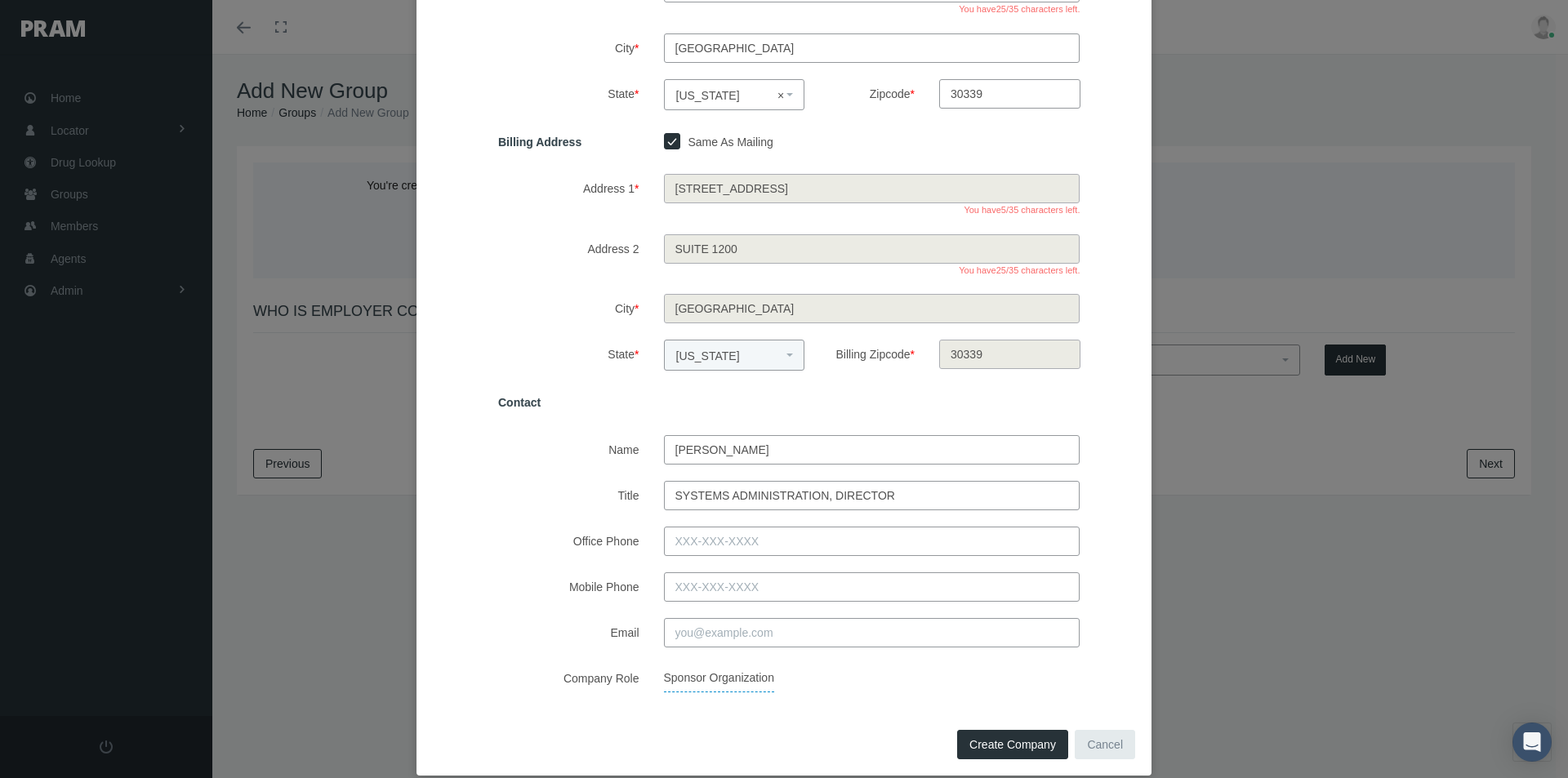
click at [843, 693] on div "Company Full Legal Name * 46 | Holcomb bridge hotel, llc Tax ID# 86-3758757 Mai…" at bounding box center [784, 235] width 735 height 979
click at [970, 743] on span "Create Company" at bounding box center [1013, 745] width 86 height 13
select select
checkbox input "false"
select select
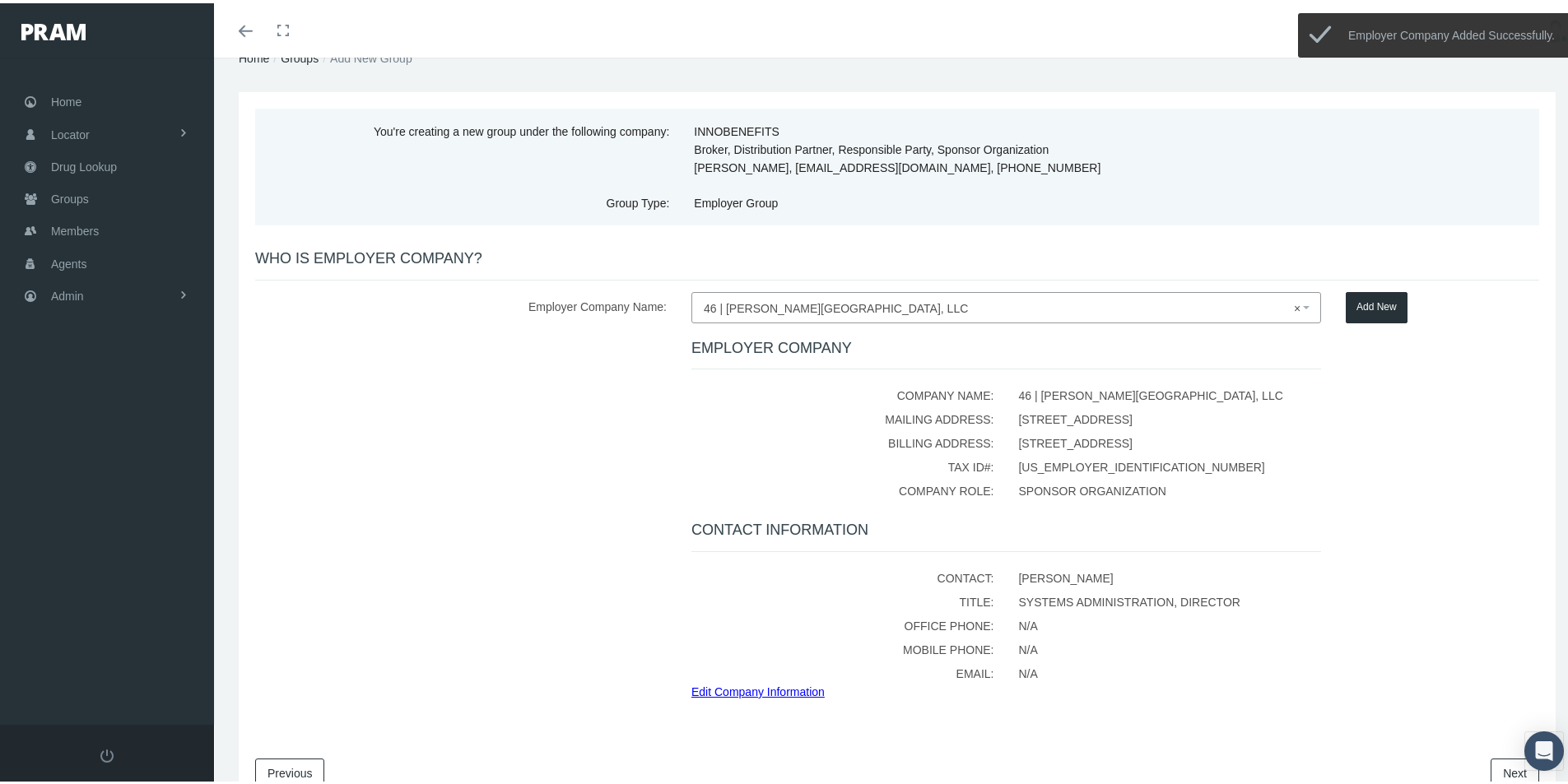
scroll to position [143, 0]
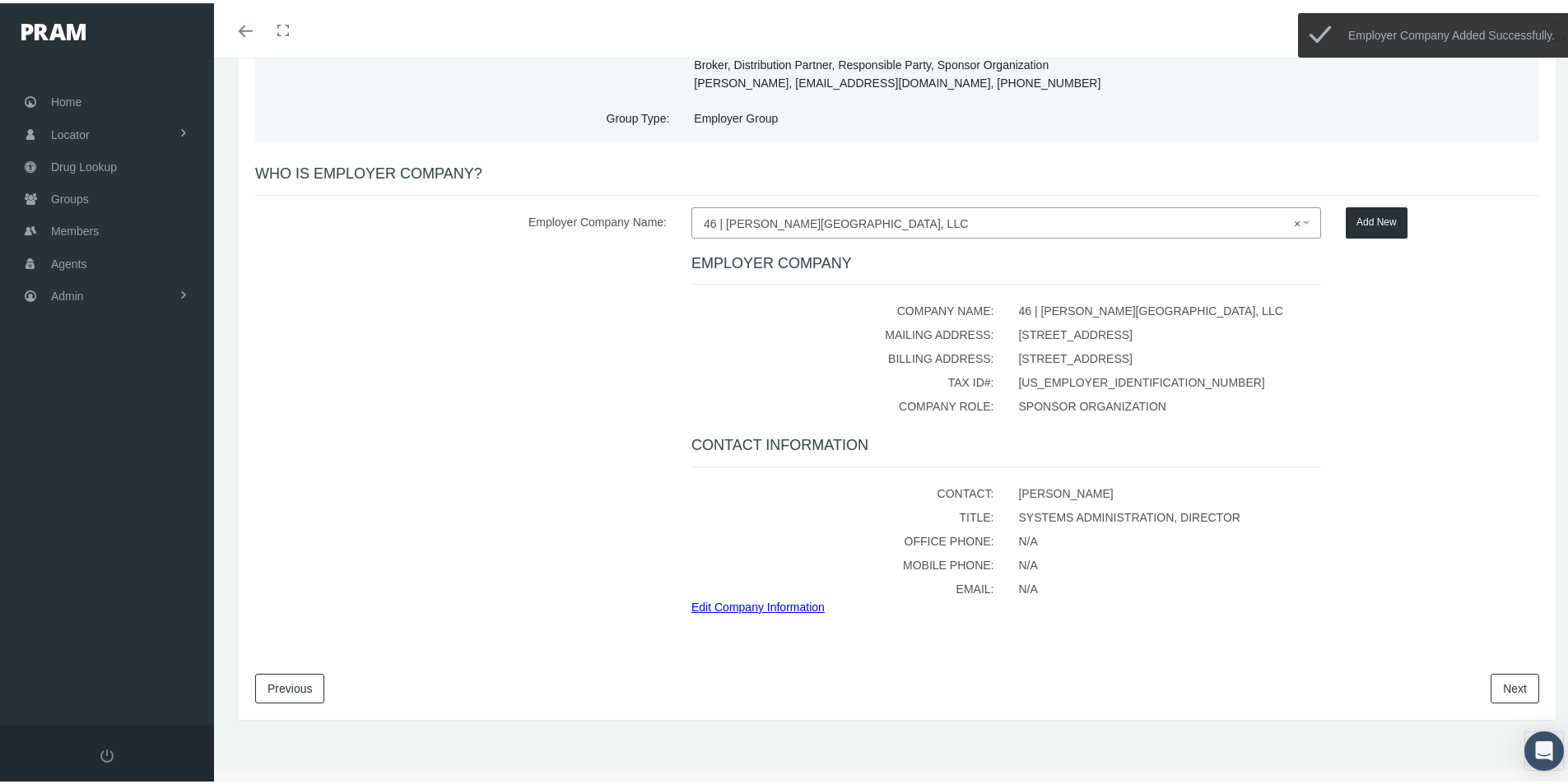
click at [1501, 689] on link "Next" at bounding box center [1514, 685] width 48 height 29
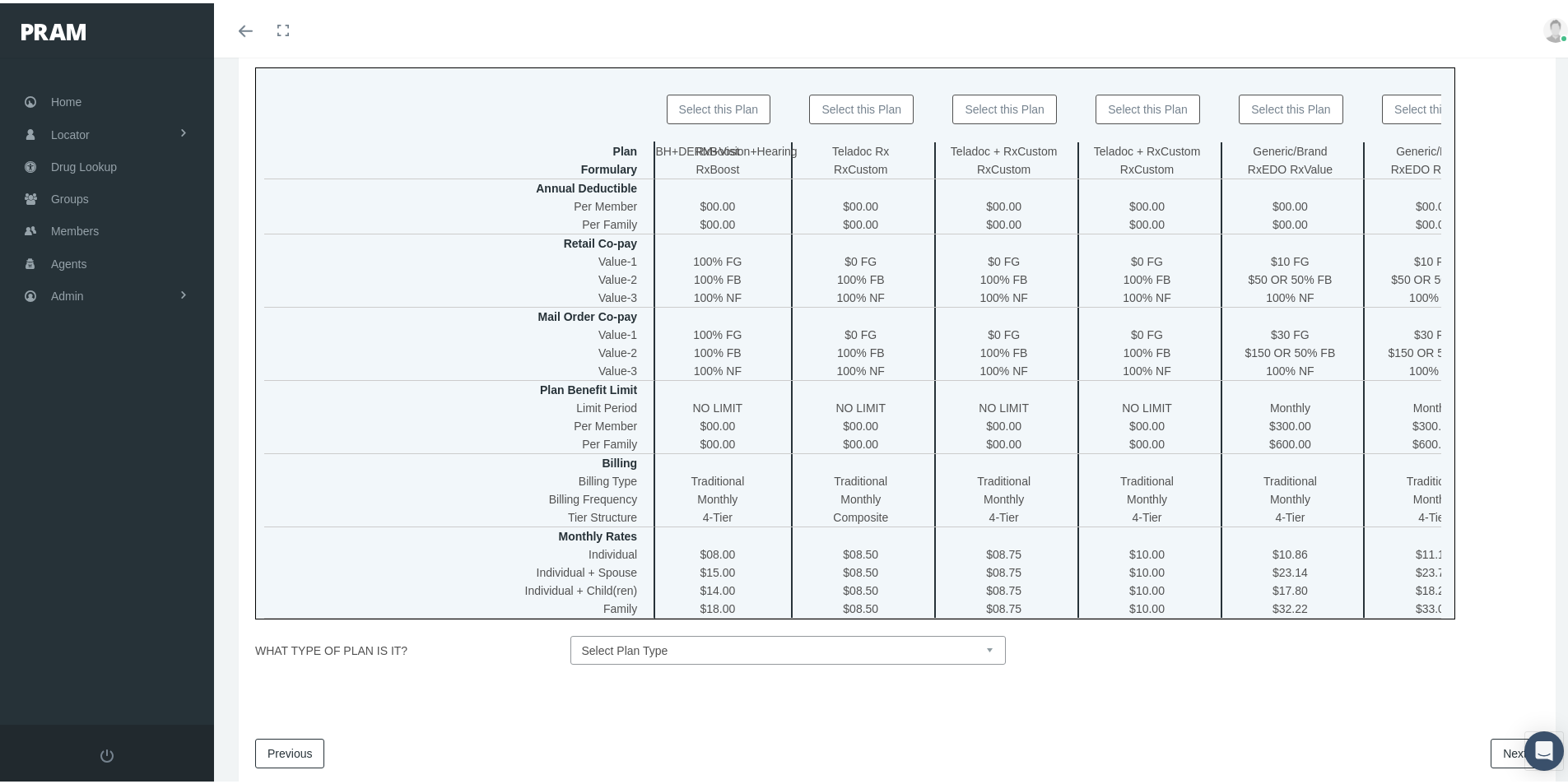
scroll to position [0, 1893]
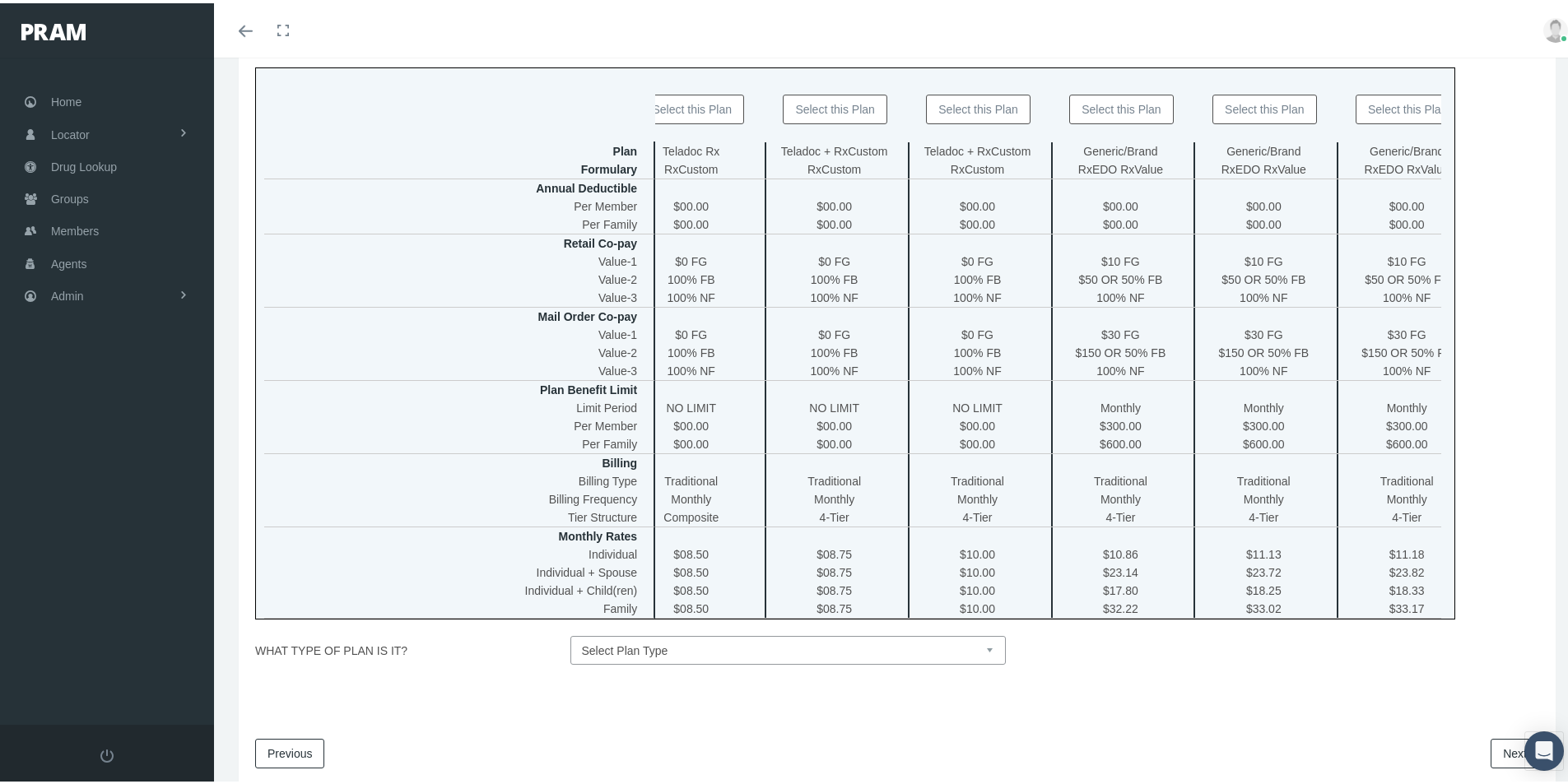
click at [982, 103] on button "Select this Plan" at bounding box center [977, 106] width 105 height 29
type input "46 | HOLCOMB BRIDGE HOTEL, LLC - Teladoc + RxCustom"
click at [981, 655] on select "Select Plan Type Insured Lyric Lean Unknown" at bounding box center [789, 647] width 436 height 29
select select "0"
click at [571, 644] on select "Select Plan Type Insured Lyric Lean Unknown" at bounding box center [789, 647] width 436 height 29
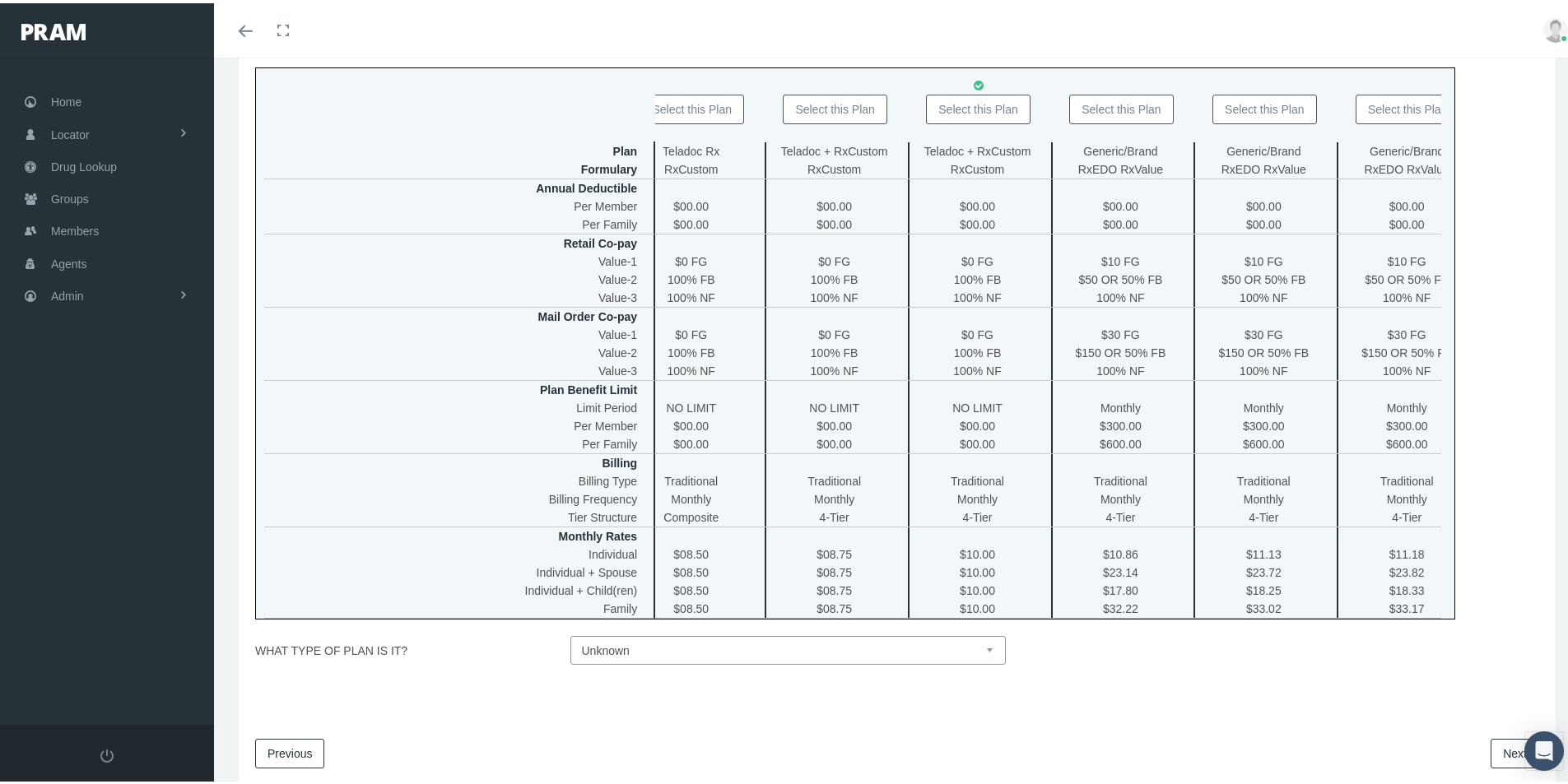
click at [1491, 763] on link "Next" at bounding box center [1514, 750] width 48 height 29
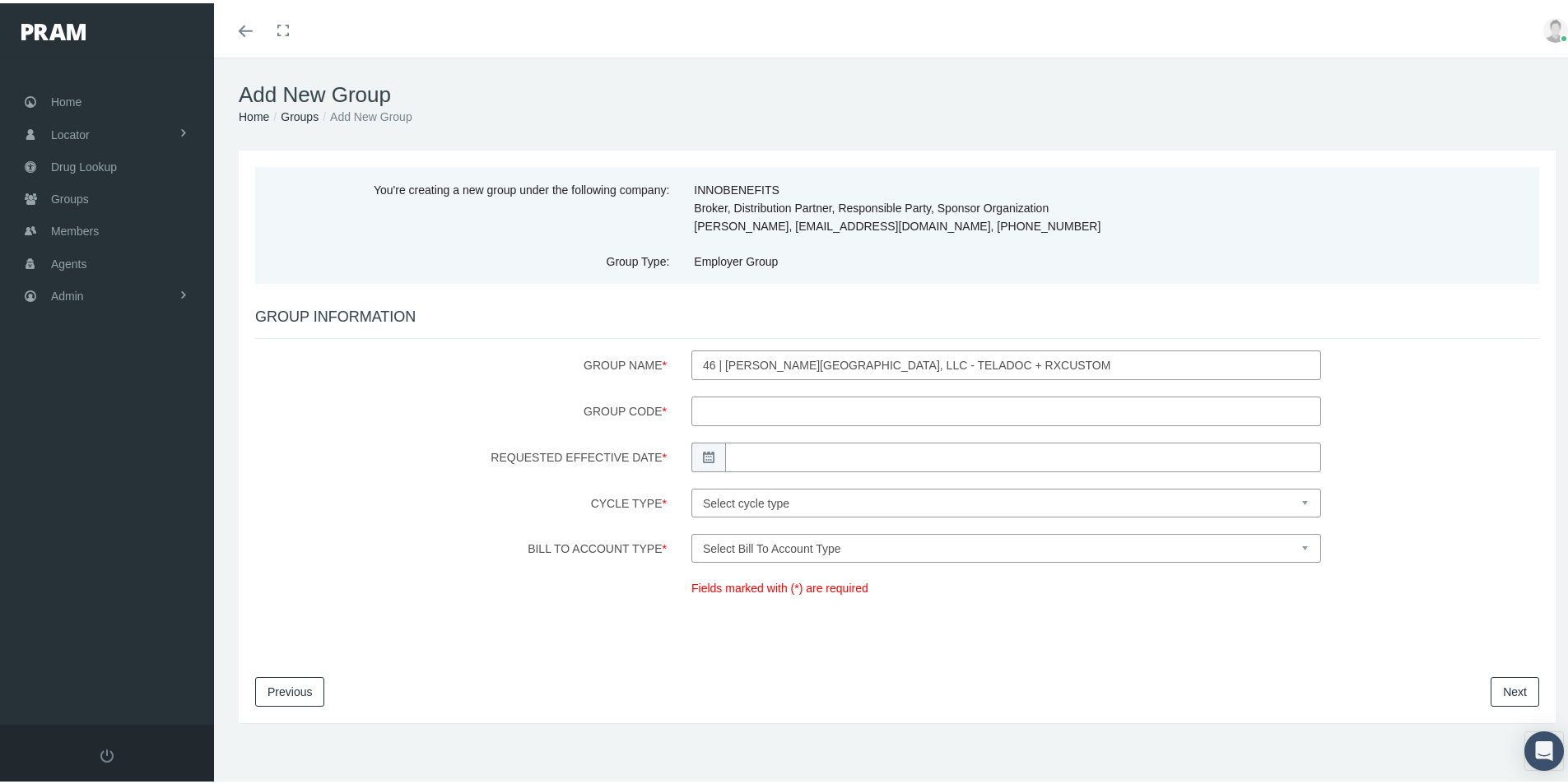
drag, startPoint x: 703, startPoint y: 407, endPoint x: 1069, endPoint y: 433, distance: 366.9
click at [704, 407] on input "Group Code *" at bounding box center [1006, 408] width 629 height 29
type input "863758757RX"
click at [762, 457] on input "Requested Effective Date *" at bounding box center [1024, 454] width 596 height 29
click at [764, 661] on td "1" at bounding box center [762, 659] width 25 height 25
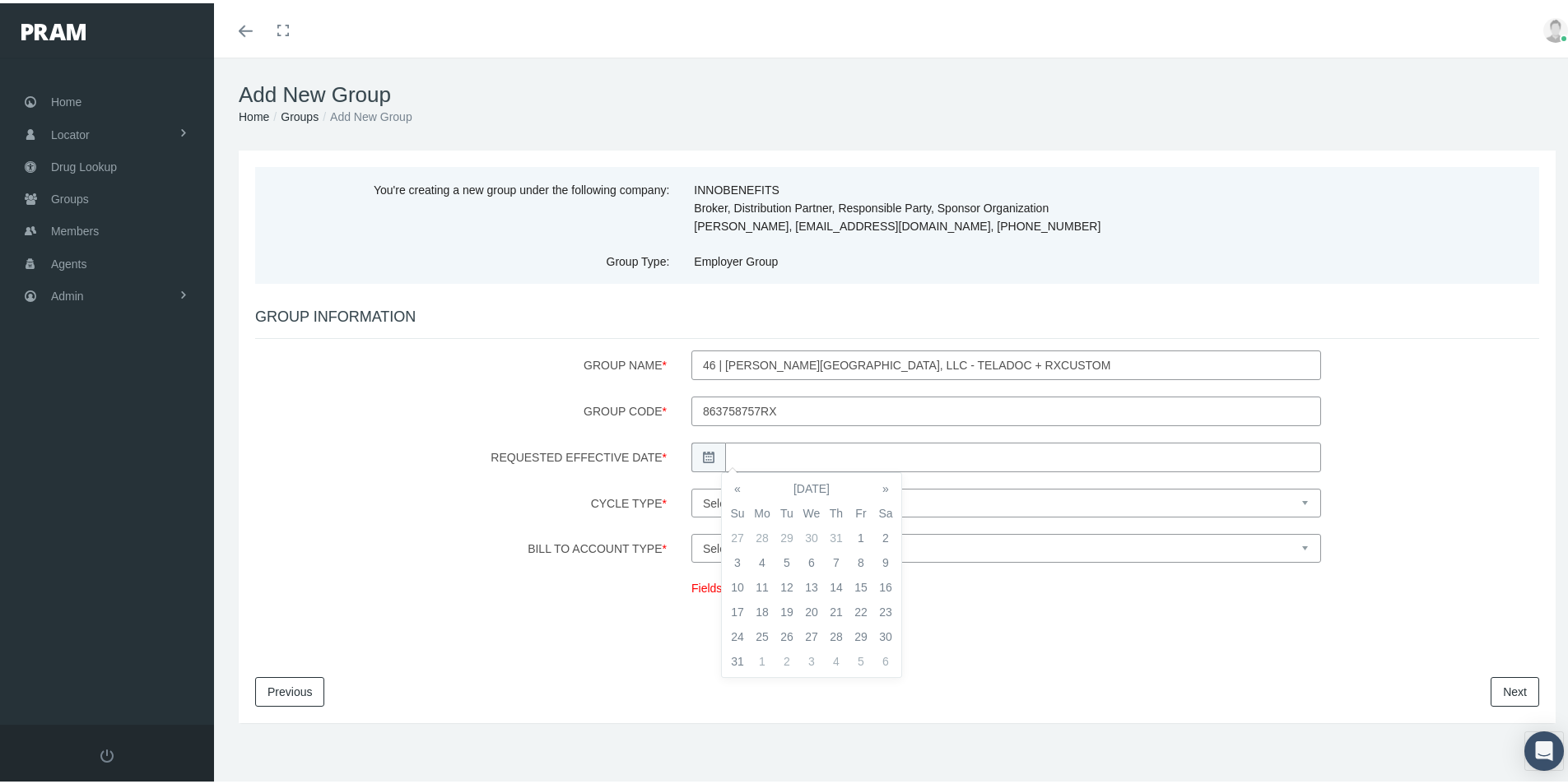
type input "09/01/2025"
drag, startPoint x: 936, startPoint y: 494, endPoint x: 928, endPoint y: 499, distance: 9.4
click at [936, 494] on select "Select cycle type First of the Month Any Day of the Month First and Fifteenth o…" at bounding box center [1006, 500] width 629 height 29
select select "1"
click at [692, 486] on select "Select cycle type First of the Month Any Day of the Month First and Fifteenth o…" at bounding box center [1006, 500] width 629 height 29
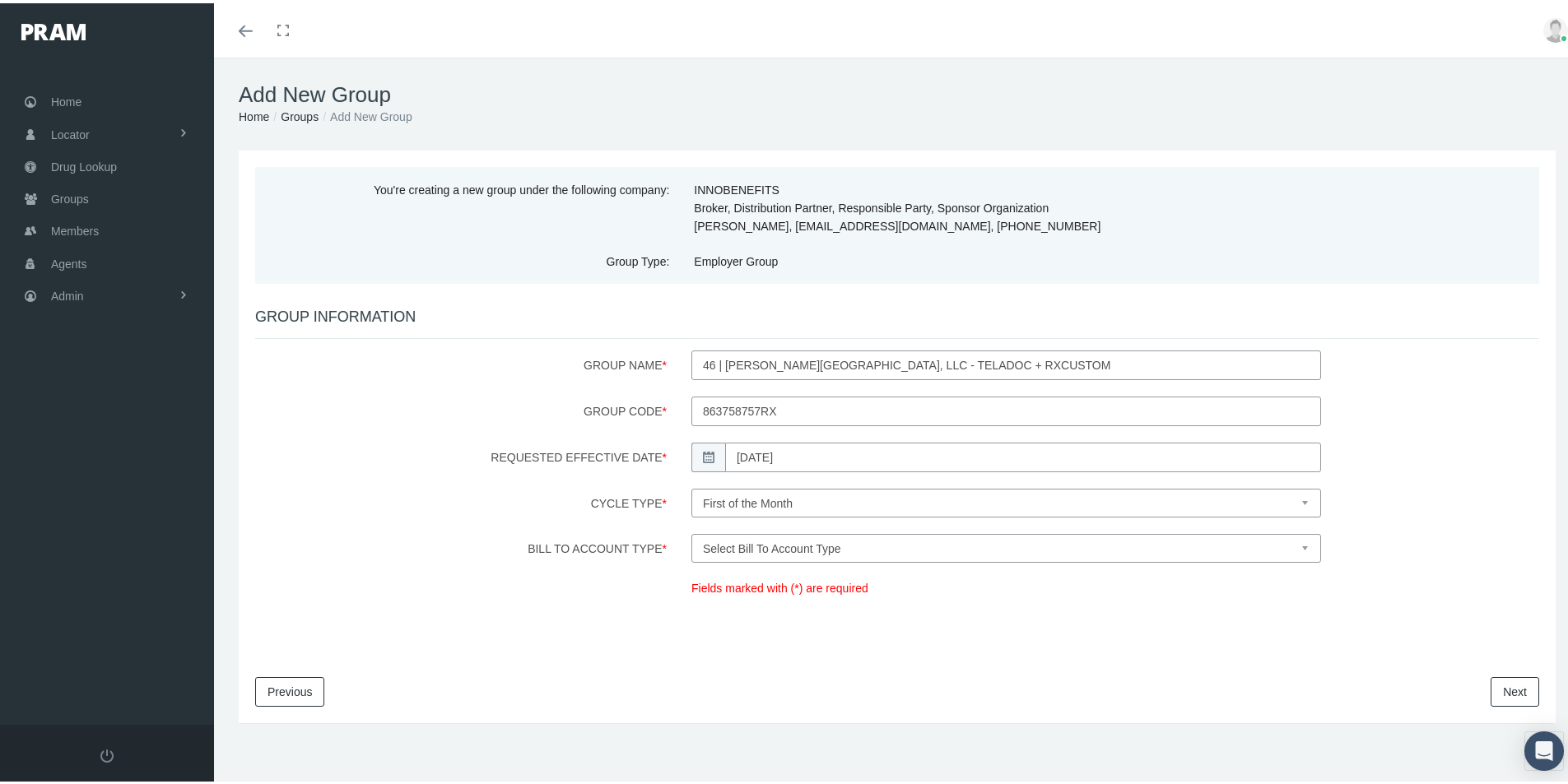
click at [851, 546] on select "Select Bill To Account Type Company Member" at bounding box center [1006, 545] width 629 height 29
select select "1"
click at [692, 531] on select "Select Bill To Account Type Company Member" at bounding box center [1006, 545] width 629 height 29
click at [1495, 687] on link "Next" at bounding box center [1514, 688] width 48 height 29
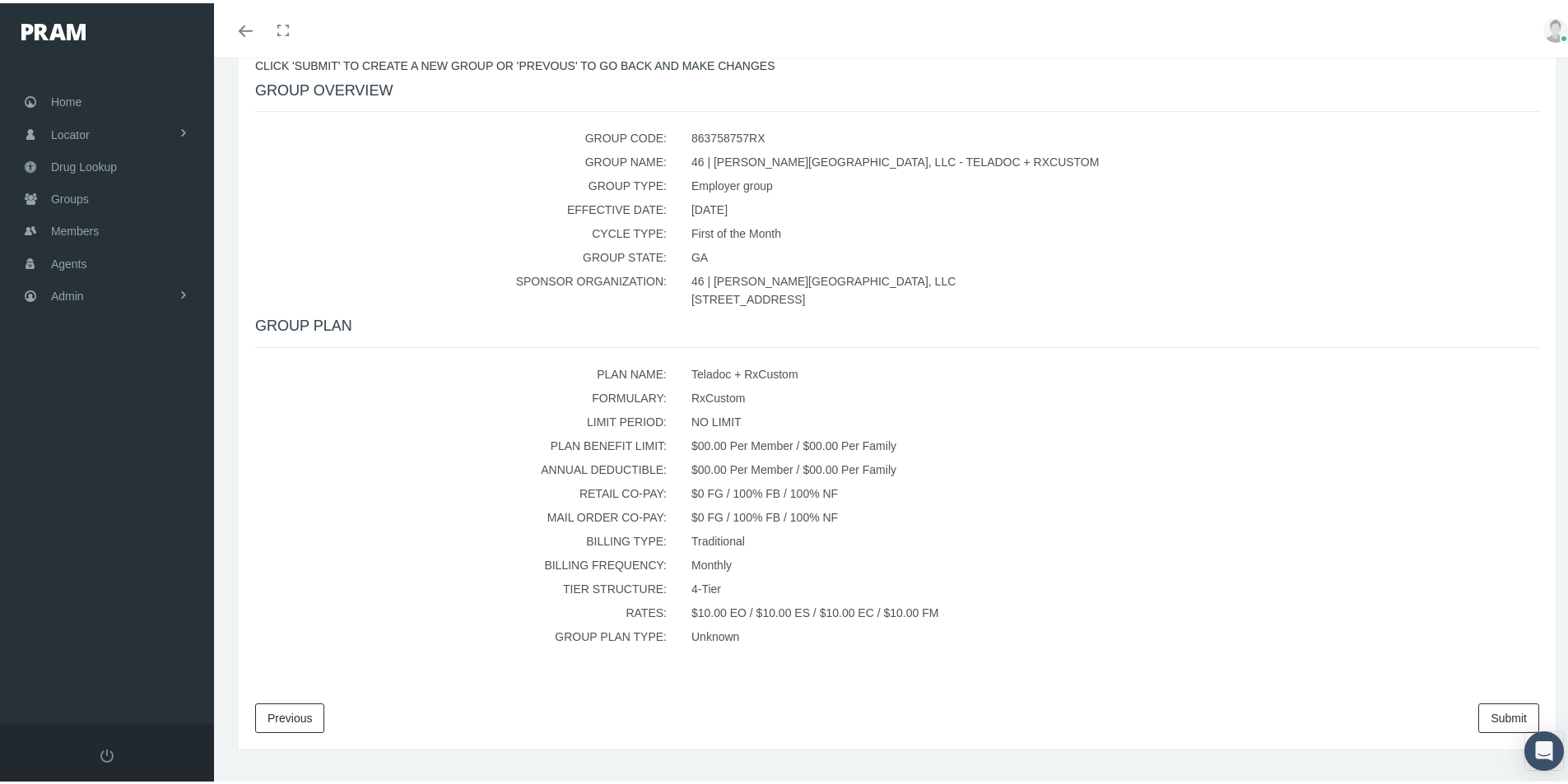
scroll to position [307, 0]
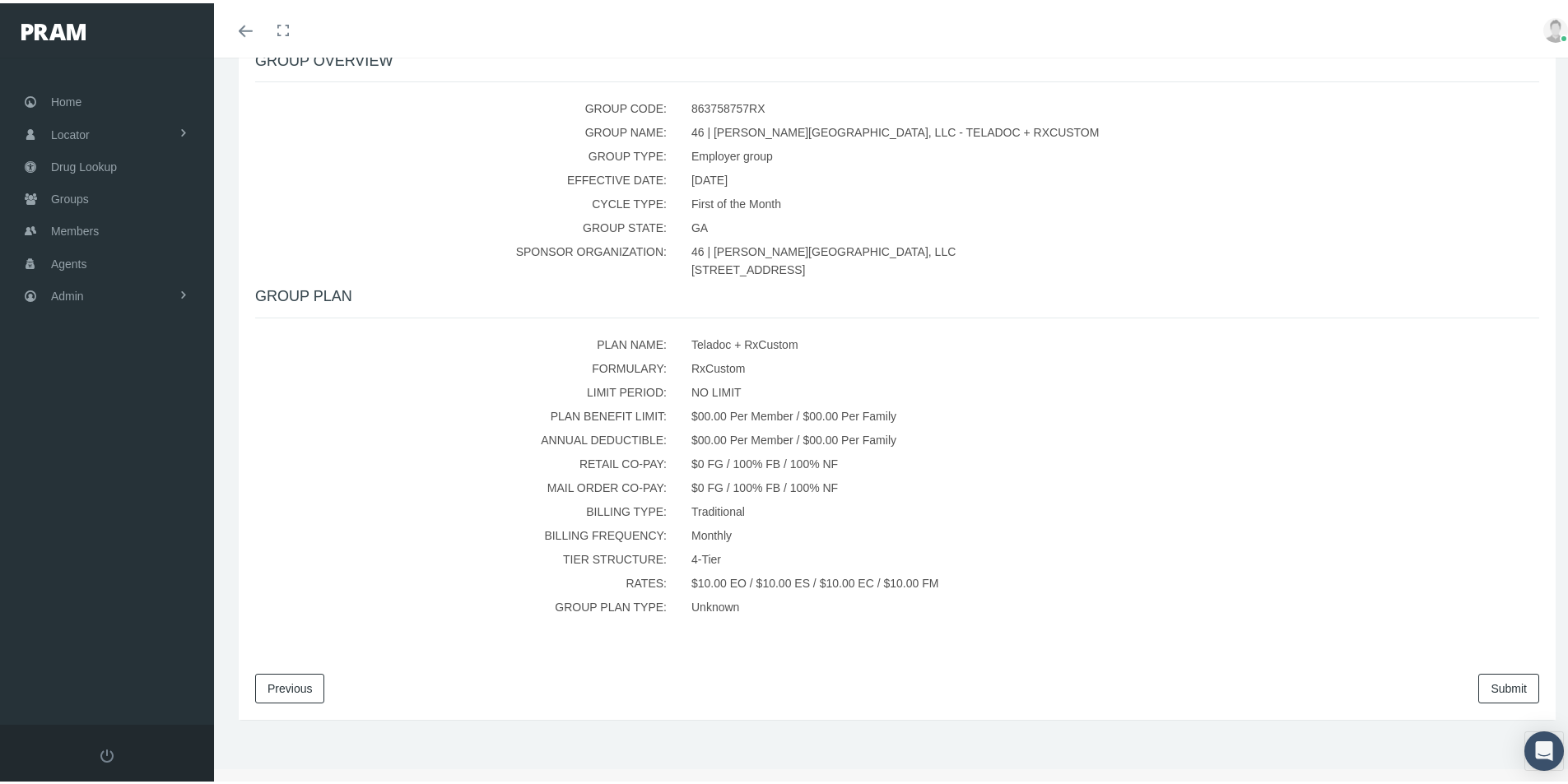
click at [1480, 682] on link "Submit" at bounding box center [1509, 685] width 61 height 29
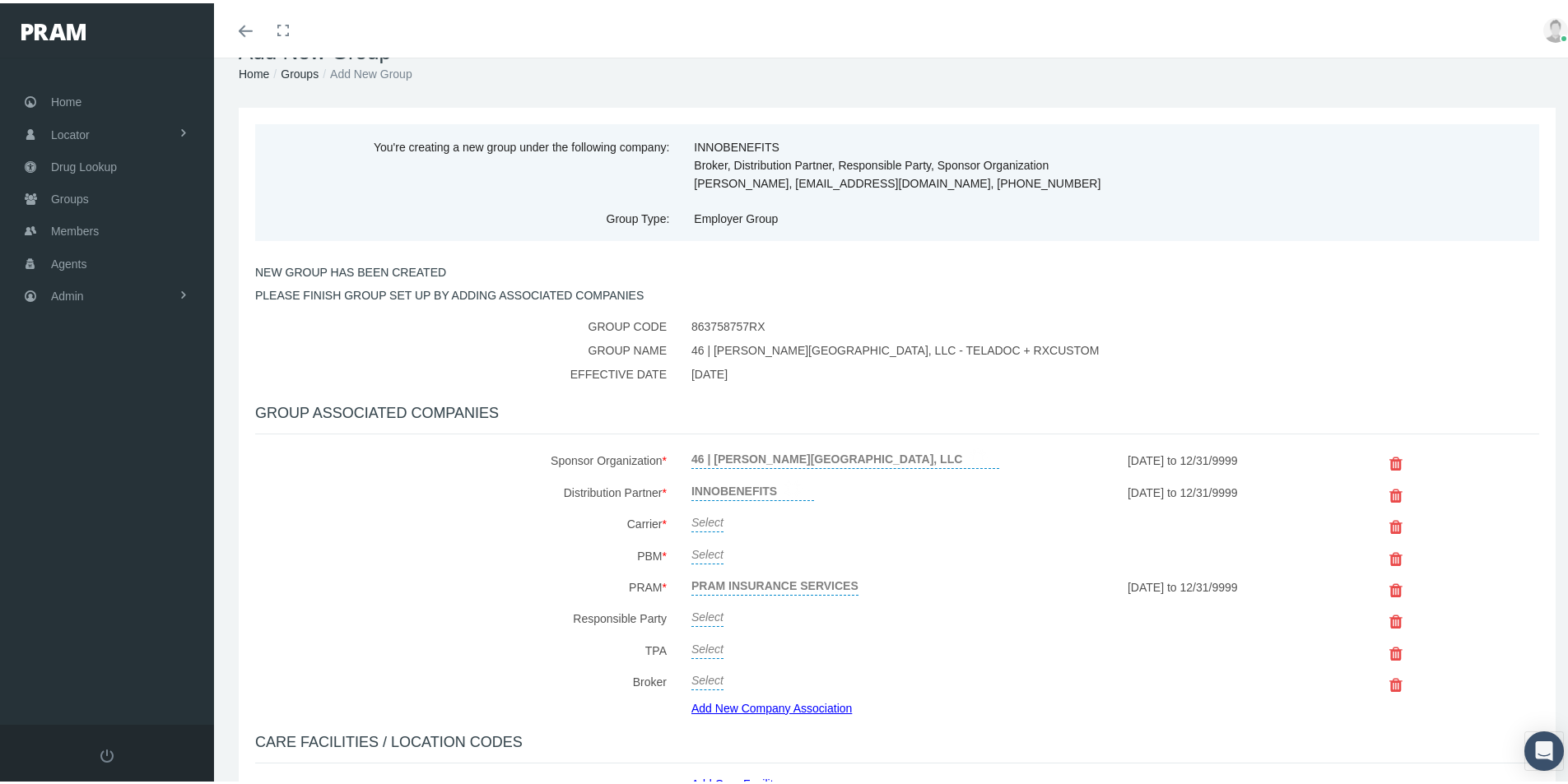
scroll to position [82, 0]
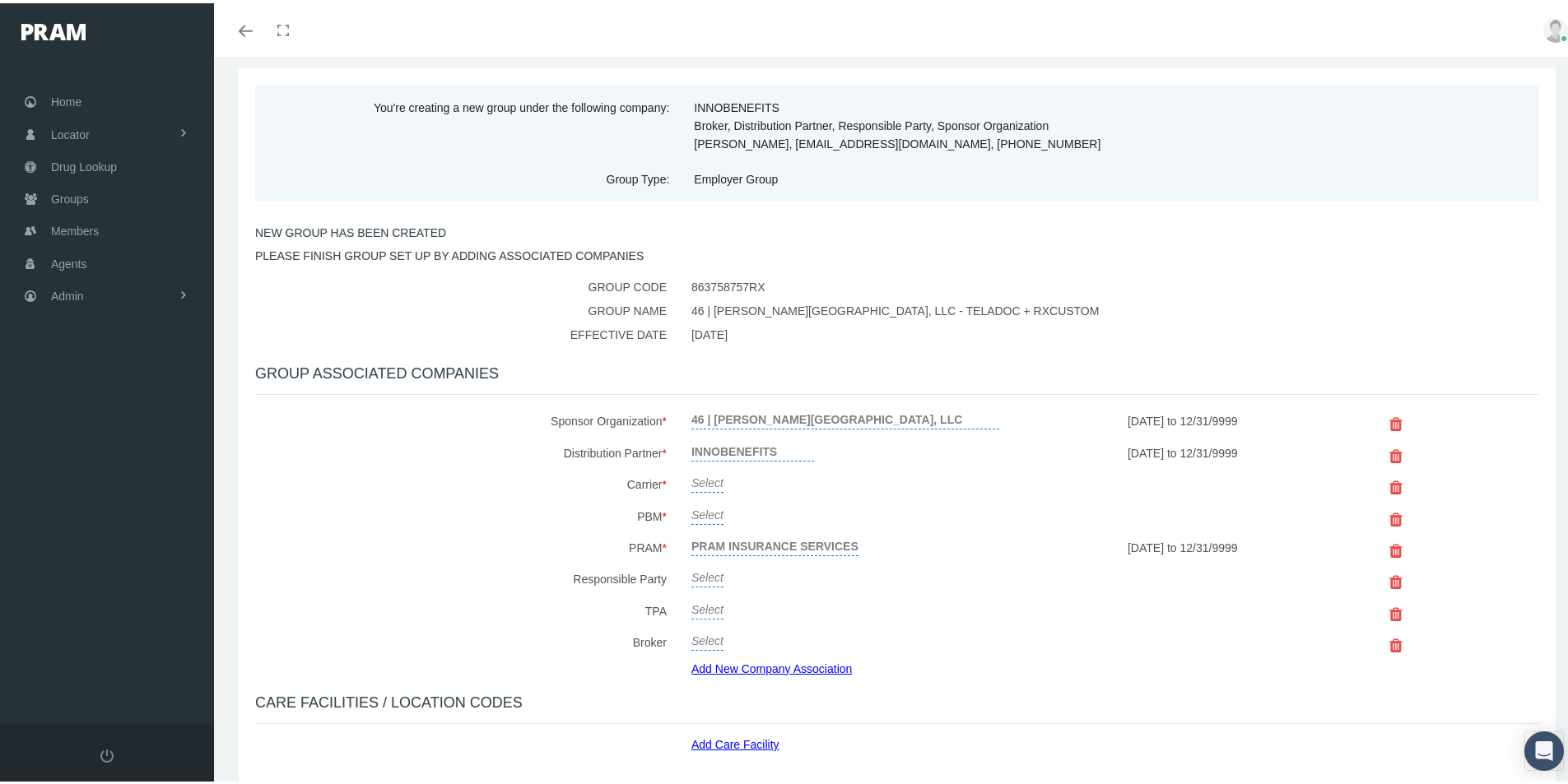
click at [706, 477] on link "Select" at bounding box center [708, 478] width 32 height 23
click at [722, 484] on span "Select" at bounding box center [776, 483] width 171 height 22
type input "Af"
drag, startPoint x: 712, startPoint y: 553, endPoint x: 792, endPoint y: 525, distance: 84.8
select select "7993"
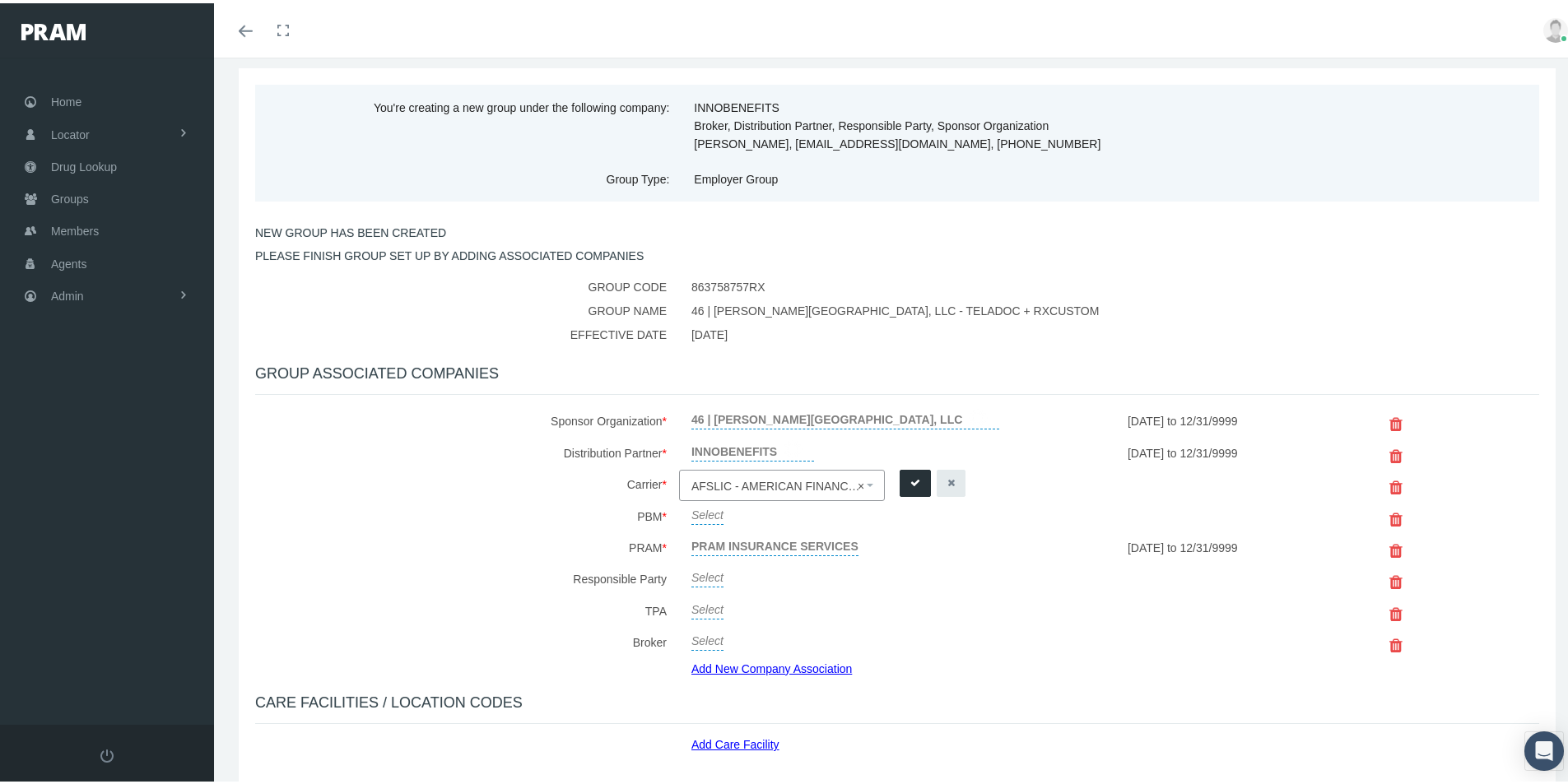
drag, startPoint x: 912, startPoint y: 477, endPoint x: 905, endPoint y: 482, distance: 8.6
click at [910, 478] on icon "submit" at bounding box center [915, 480] width 9 height 16
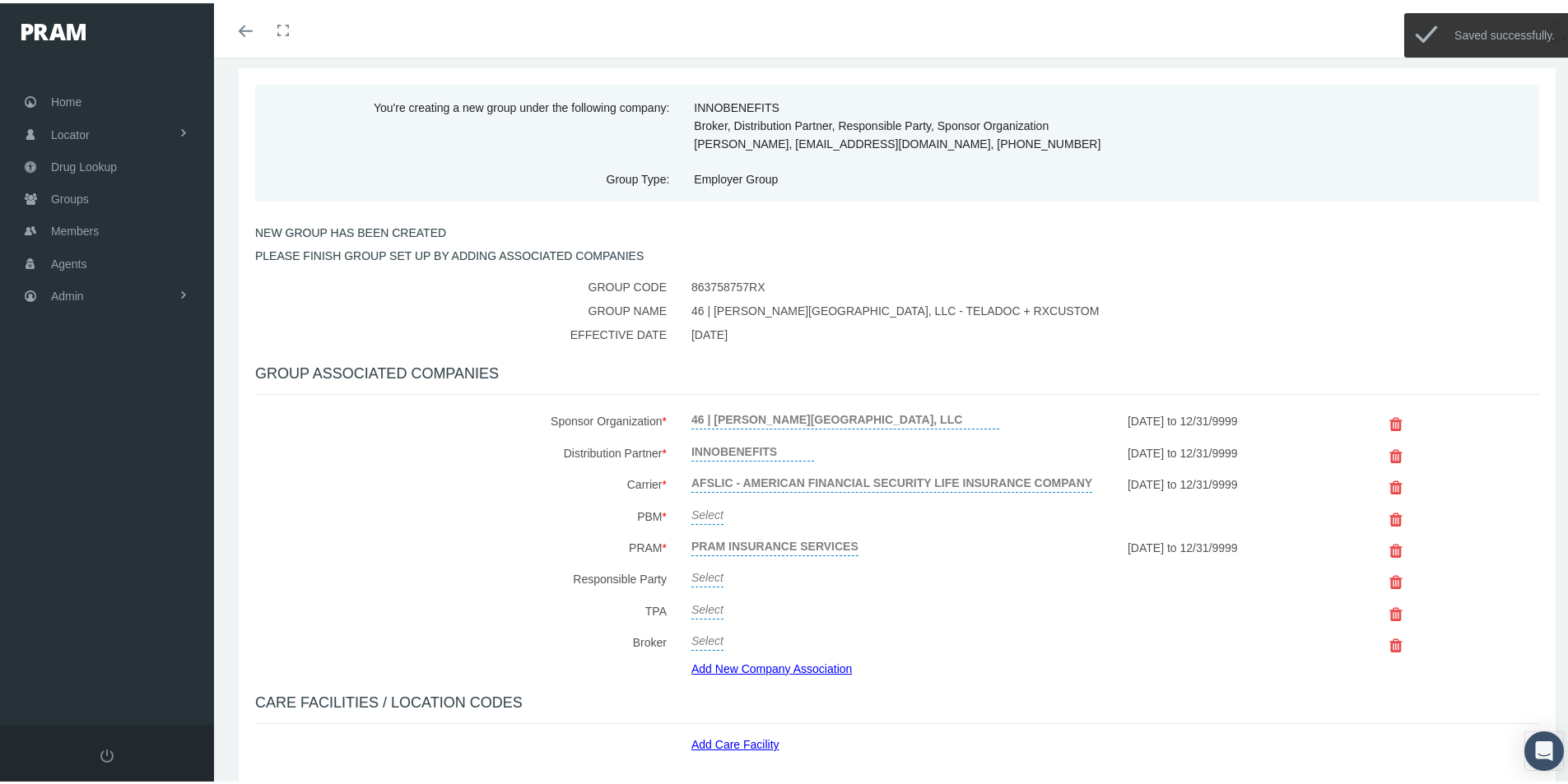
click at [706, 506] on link "Select" at bounding box center [708, 510] width 32 height 23
click at [704, 511] on span "Select" at bounding box center [708, 515] width 32 height 13
type input "cer"
select select "6308"
drag, startPoint x: 912, startPoint y: 512, endPoint x: 890, endPoint y: 527, distance: 26.6
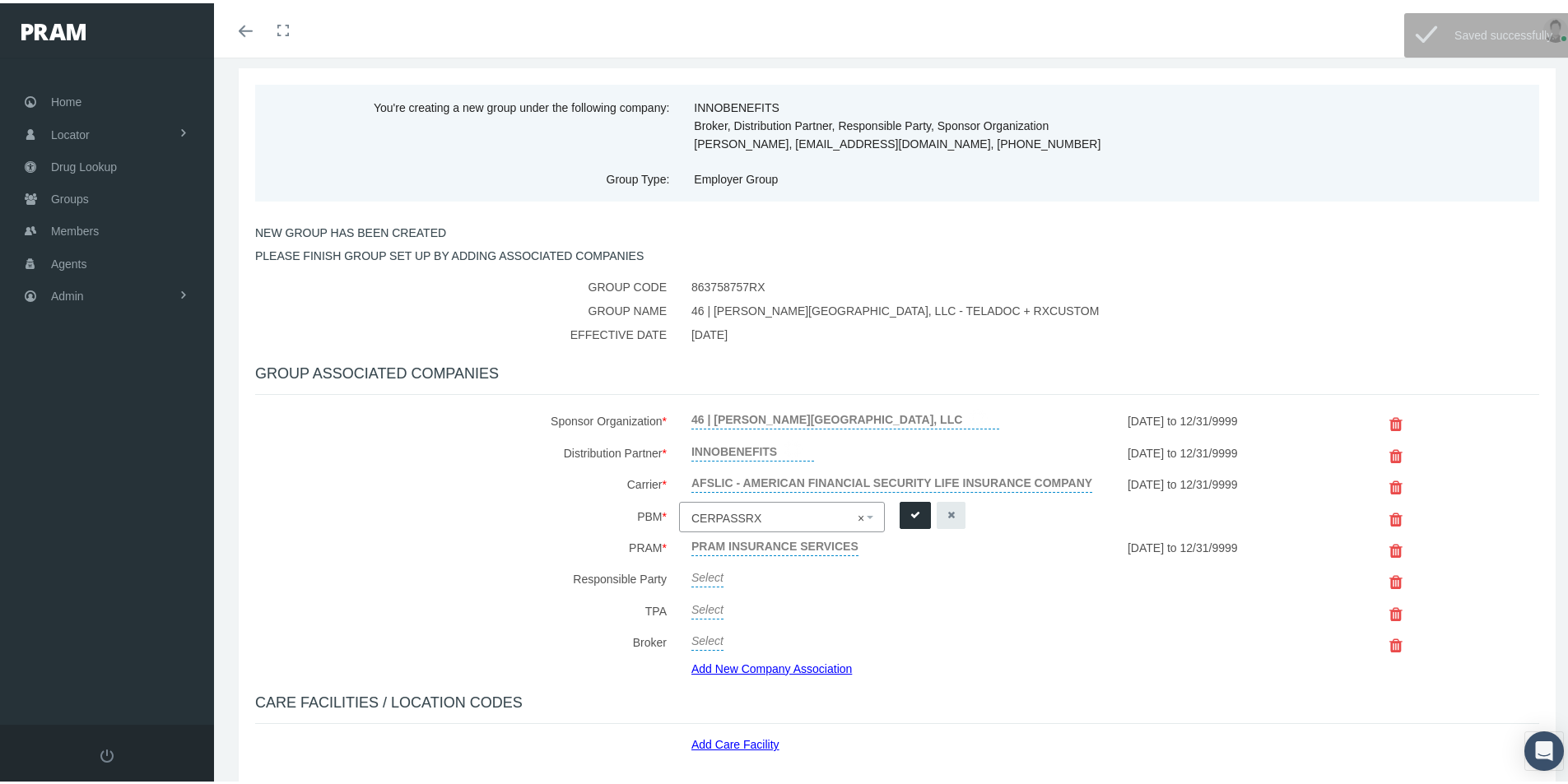
click at [912, 511] on icon "submit" at bounding box center [915, 512] width 9 height 16
click at [704, 577] on link "Select" at bounding box center [708, 573] width 32 height 23
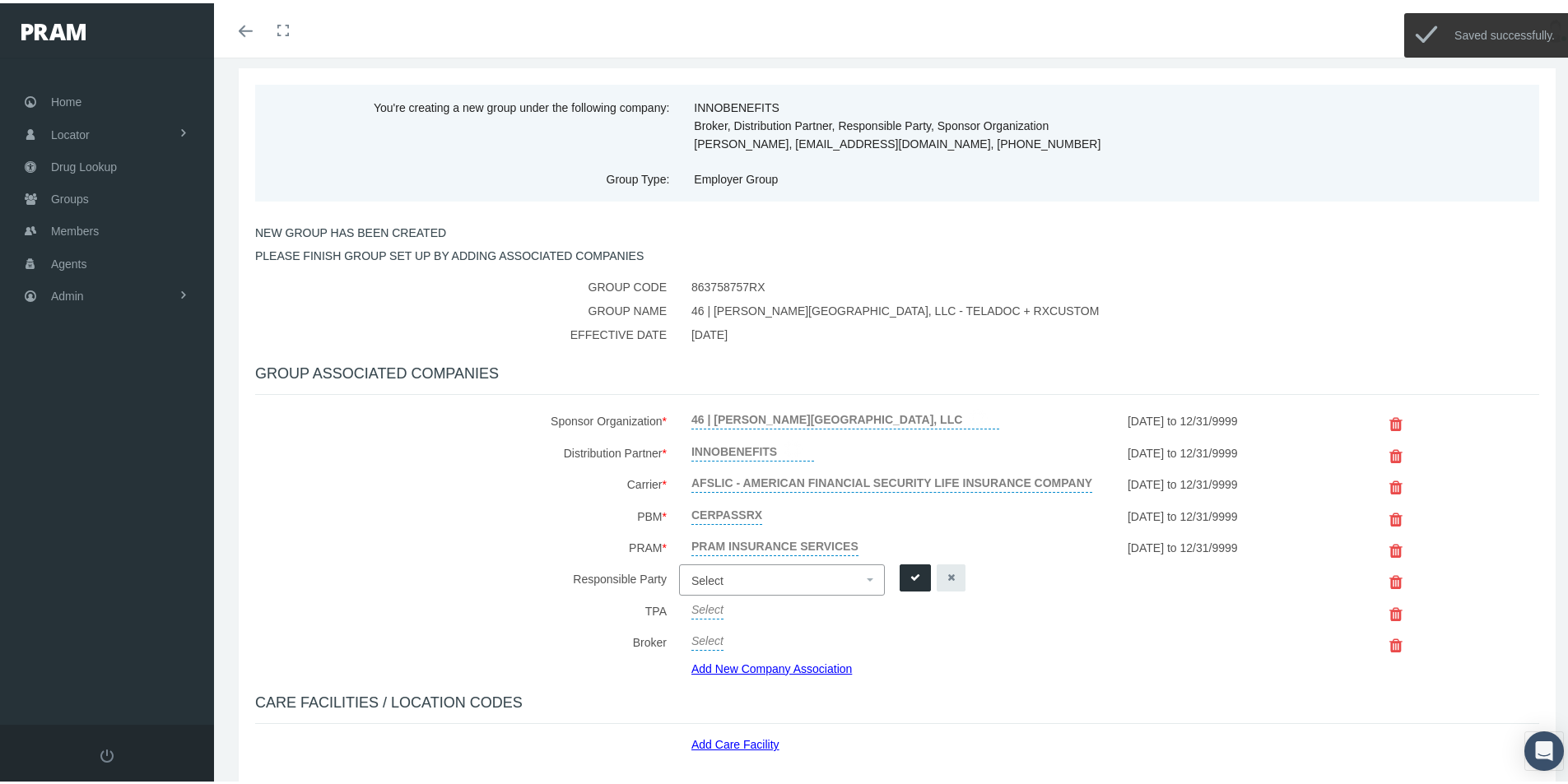
click at [710, 577] on span "Select" at bounding box center [708, 577] width 32 height 13
type input "Creat"
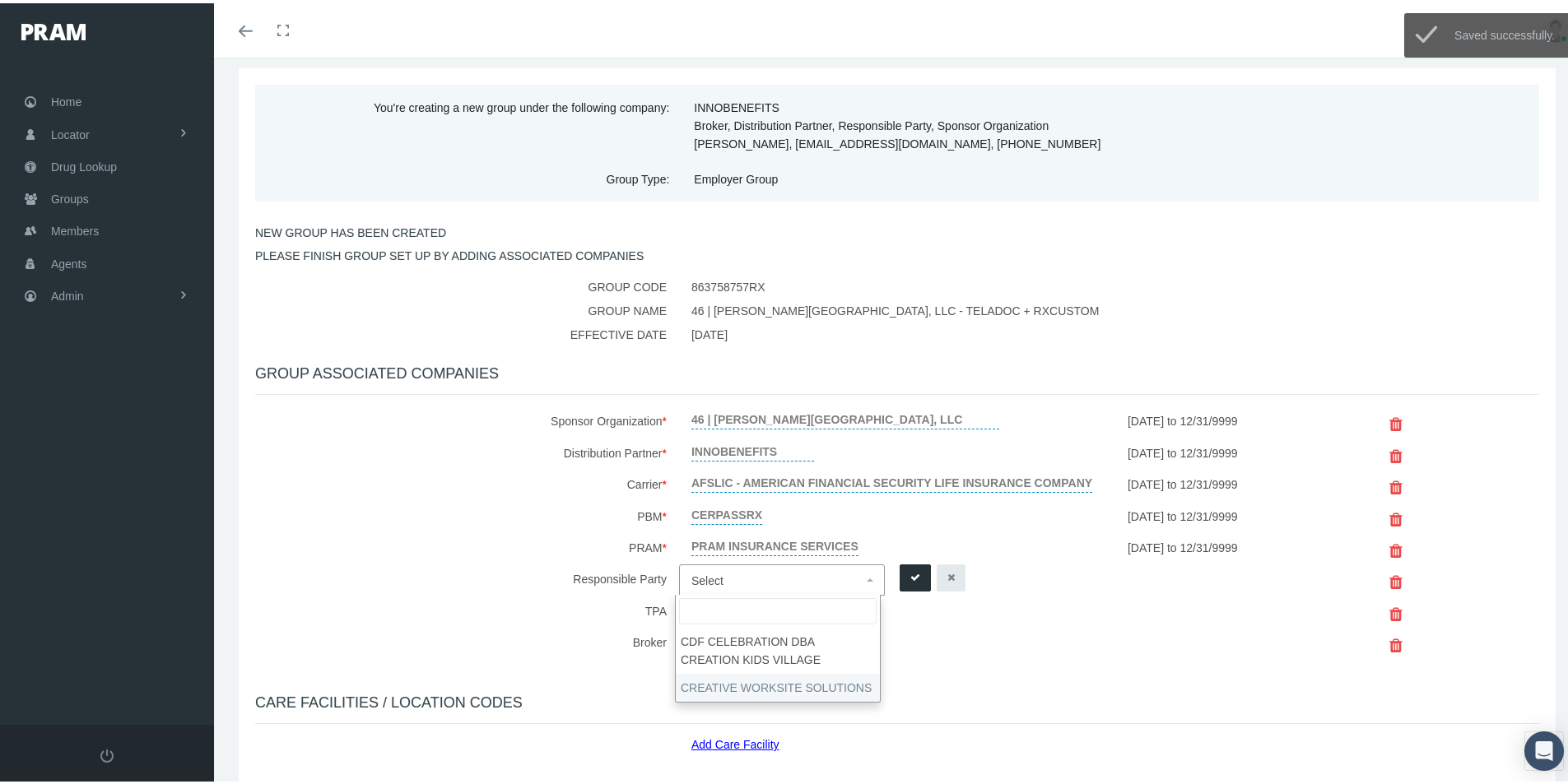
select select "7959"
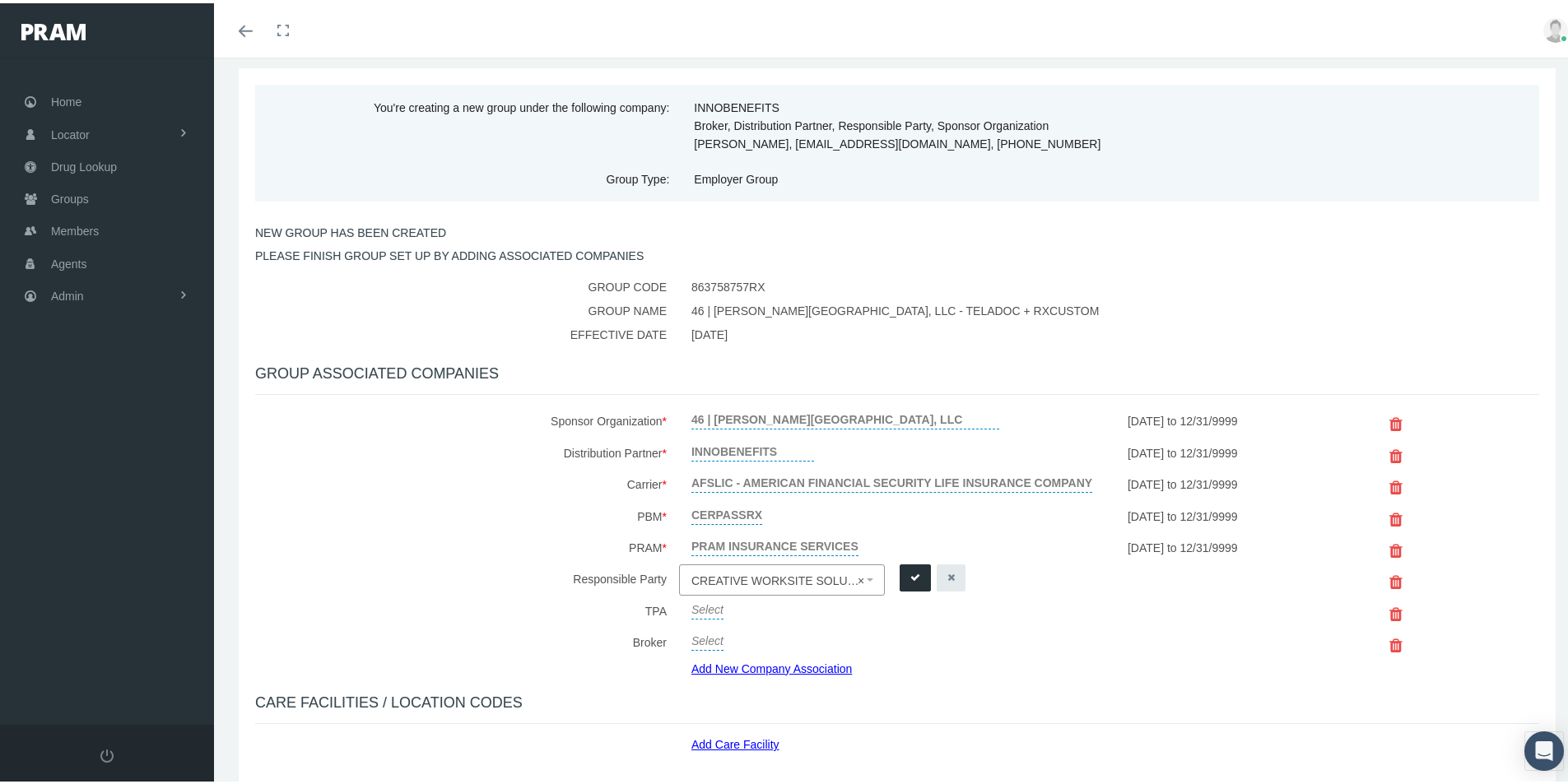
click at [912, 575] on icon "submit" at bounding box center [915, 575] width 9 height 16
click at [703, 603] on link "Select" at bounding box center [708, 605] width 32 height 23
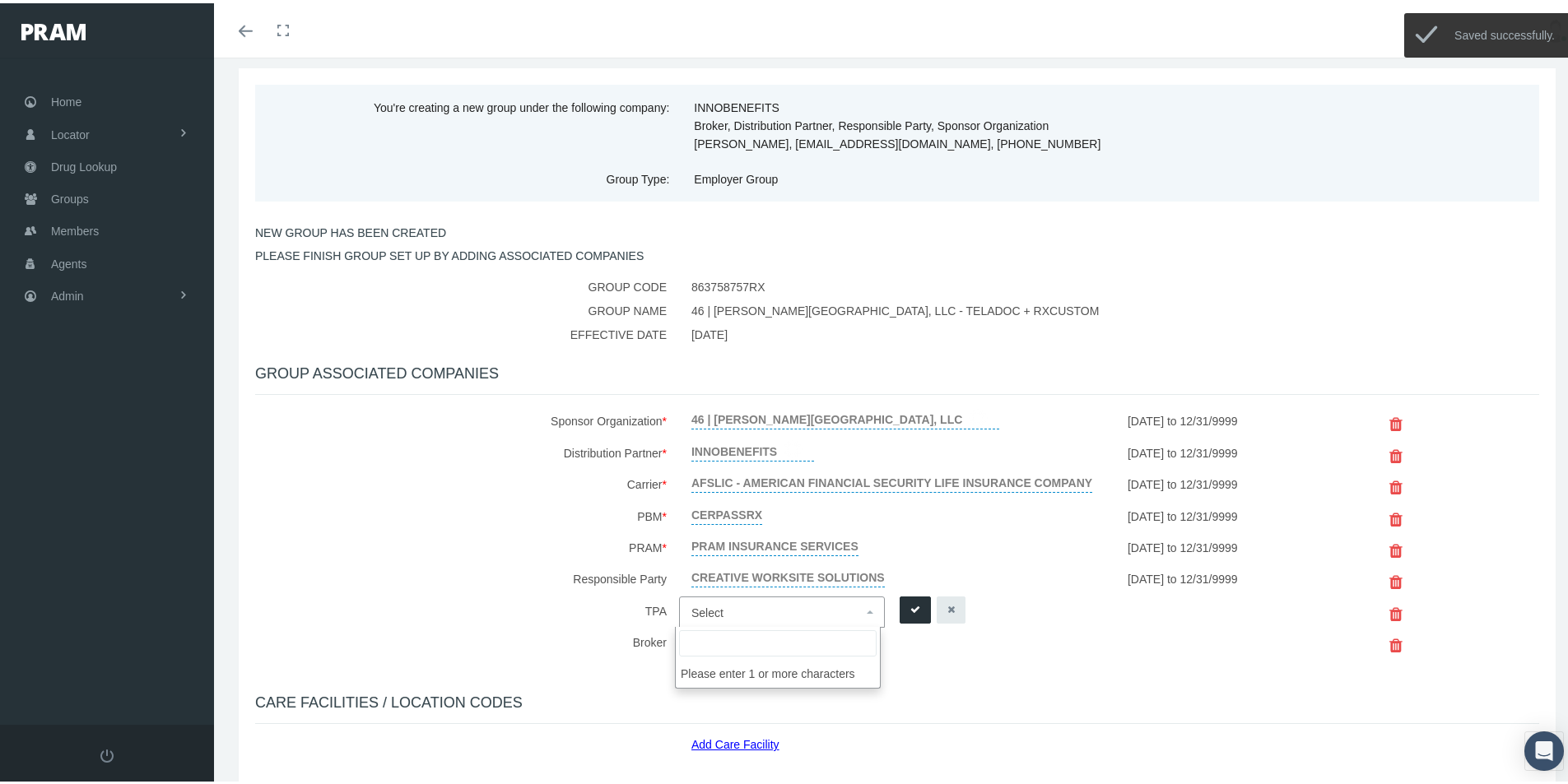
click at [703, 605] on span "Select" at bounding box center [708, 609] width 32 height 13
type input "Creat"
select select "7959"
click at [904, 604] on button "submit" at bounding box center [915, 607] width 31 height 27
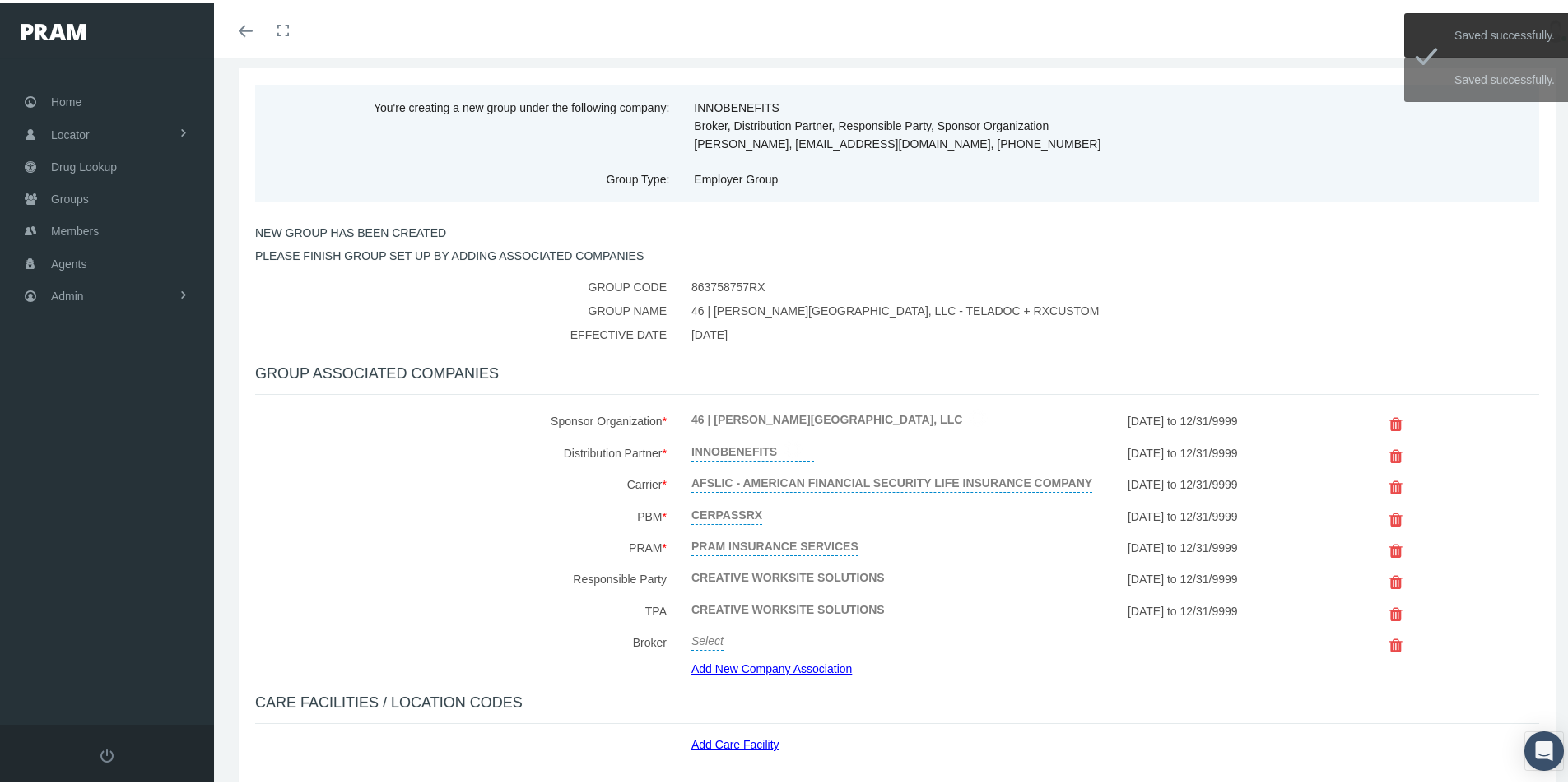
click at [703, 636] on link "Select" at bounding box center [708, 636] width 32 height 23
click at [709, 642] on span "Select" at bounding box center [708, 642] width 32 height 13
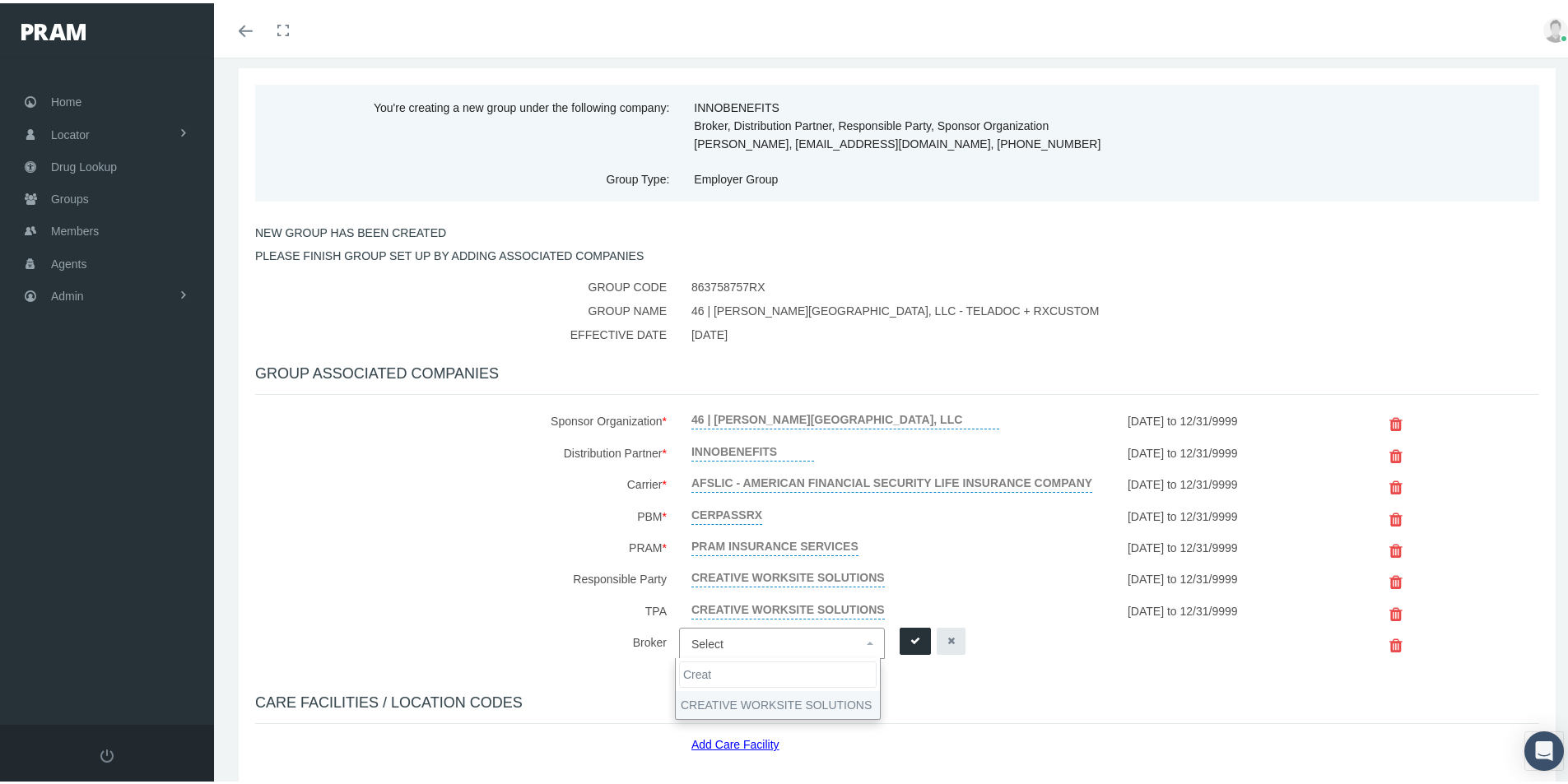
type input "Creat"
select select "7959"
click at [910, 633] on icon "submit" at bounding box center [915, 638] width 9 height 16
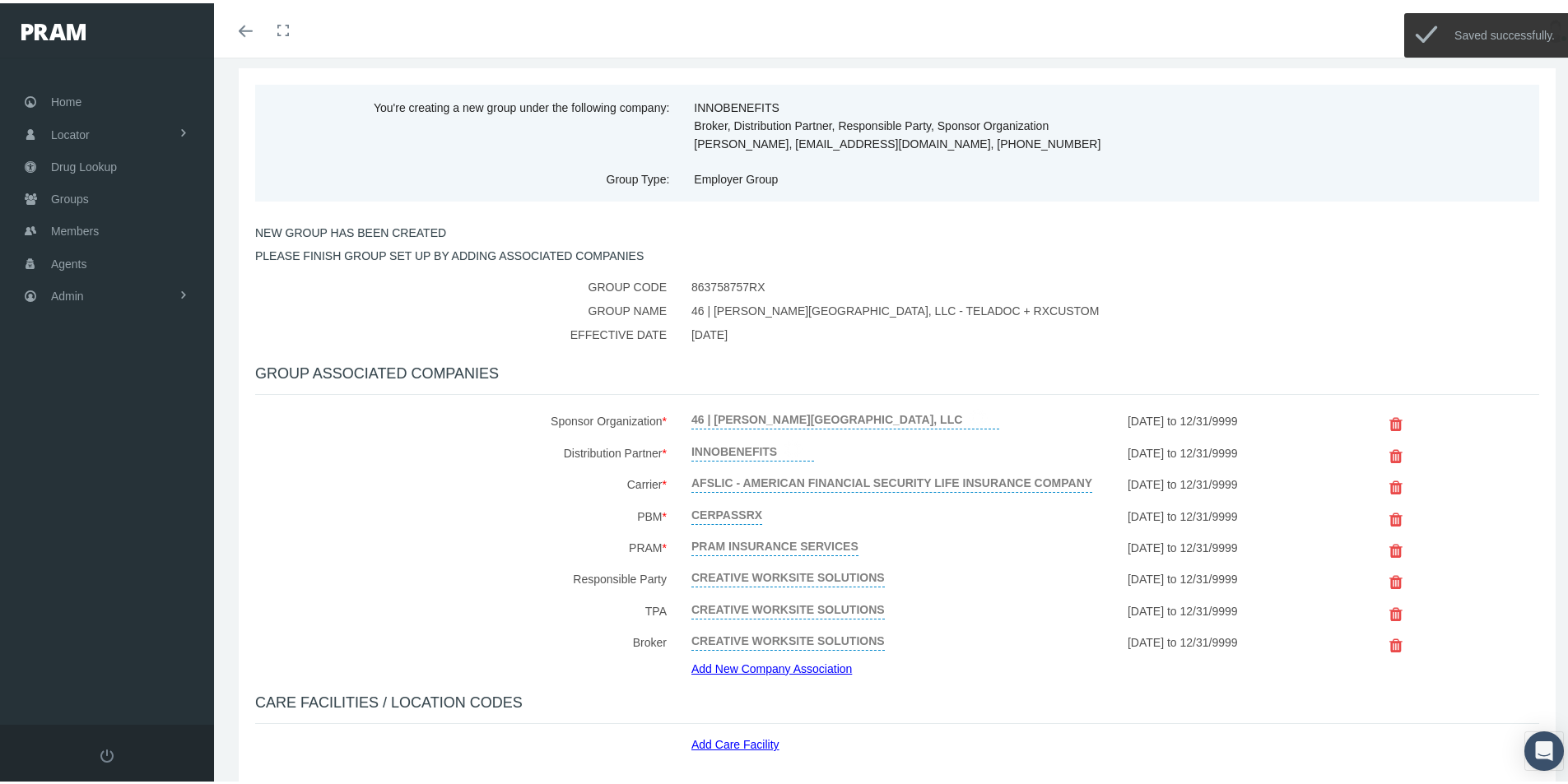
click at [755, 663] on link "Add New Company Association" at bounding box center [777, 665] width 173 height 24
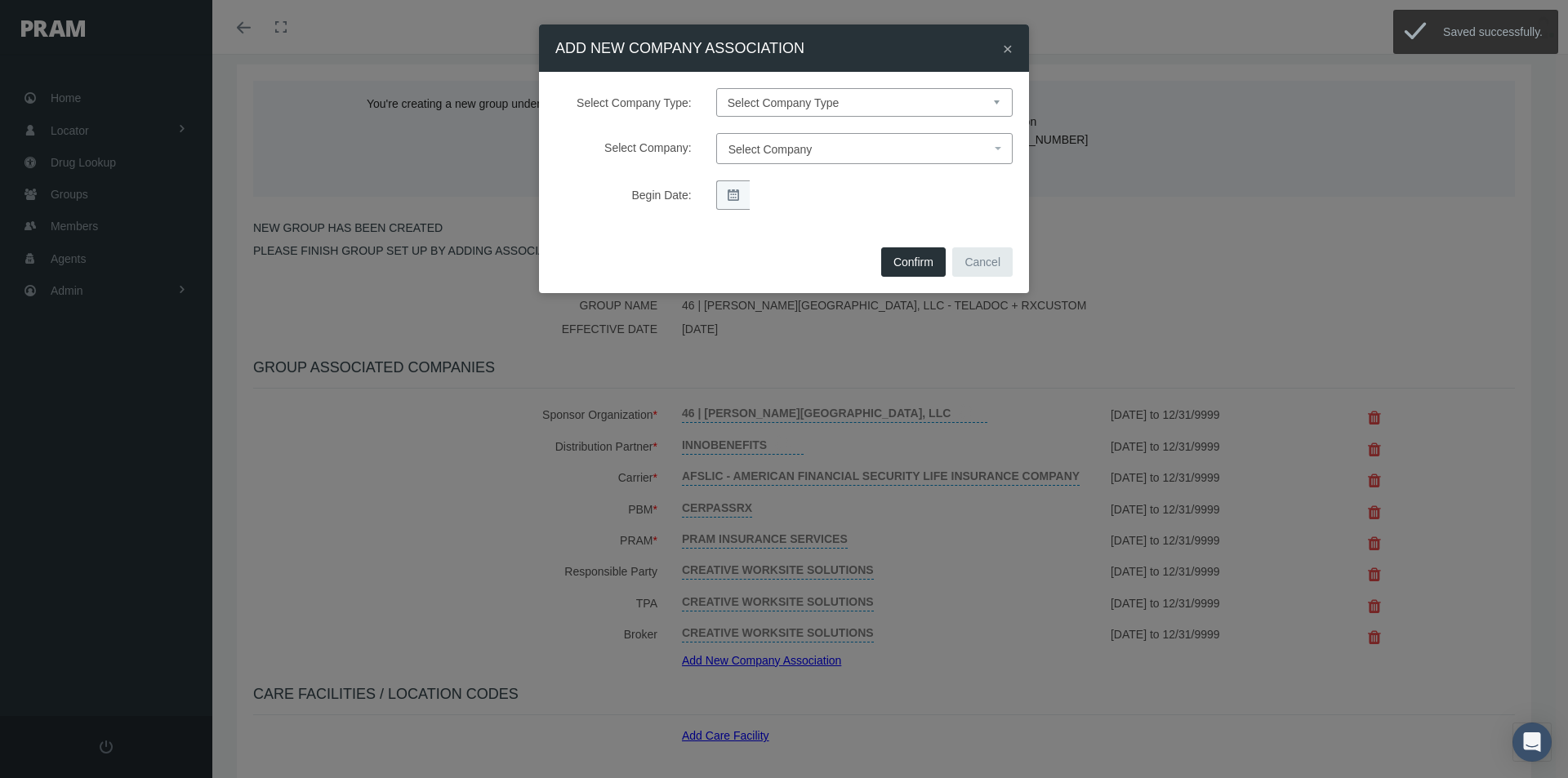
click at [784, 106] on select "Select Company Type Sponsor Organization Broker PBM Carrier Reinsurer Distribut…" at bounding box center [864, 102] width 297 height 29
select select "11"
click at [716, 88] on select "Select Company Type Sponsor Organization Broker PBM Carrier Reinsurer Distribut…" at bounding box center [864, 102] width 297 height 29
select select
click at [765, 150] on span "Select Company" at bounding box center [770, 150] width 84 height 13
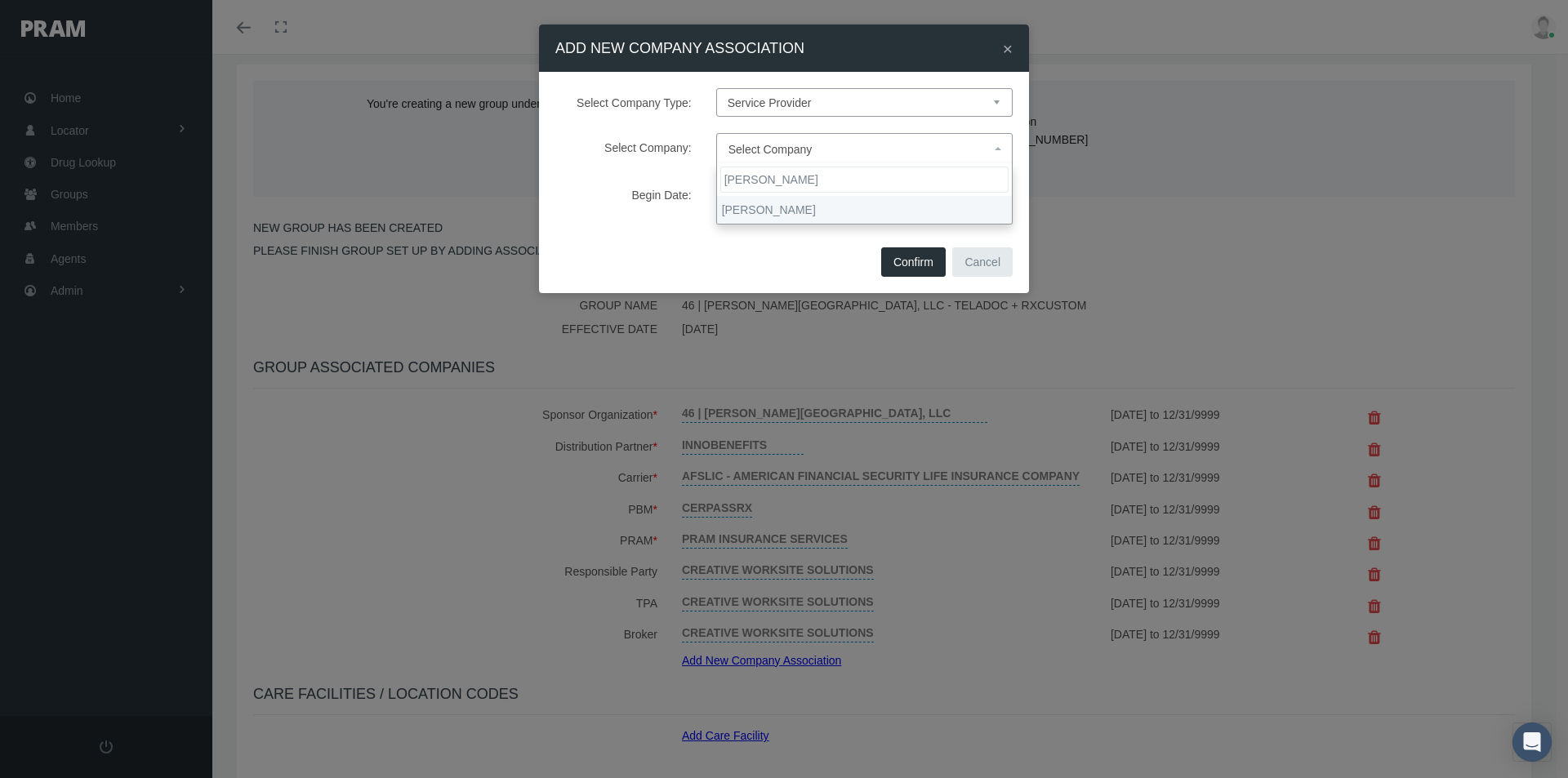
type input "Gallagher"
select select "7939"
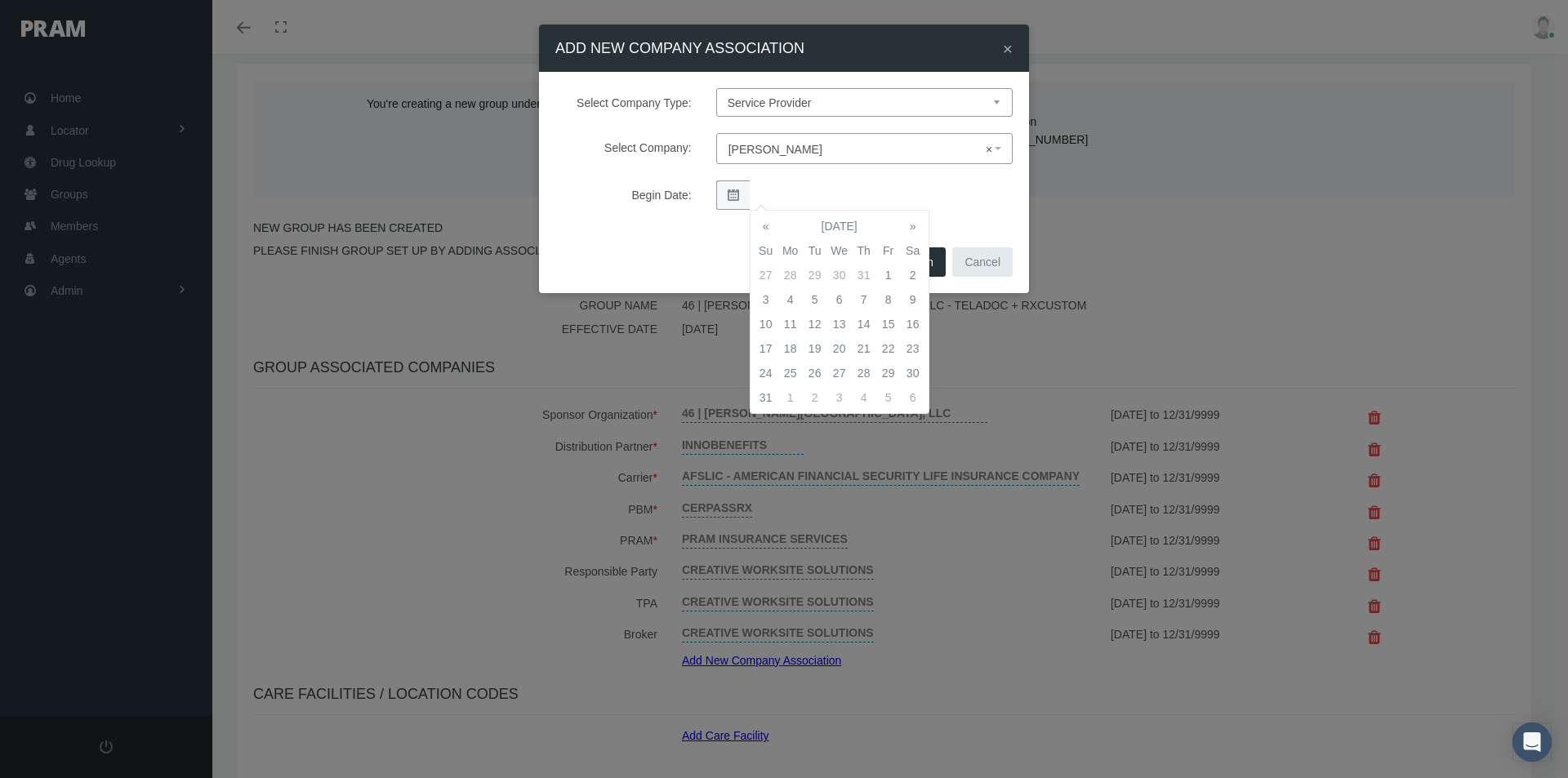
click at [794, 393] on td "1" at bounding box center [790, 398] width 24 height 24
click at [967, 204] on div "Begin Date:" at bounding box center [784, 195] width 482 height 29
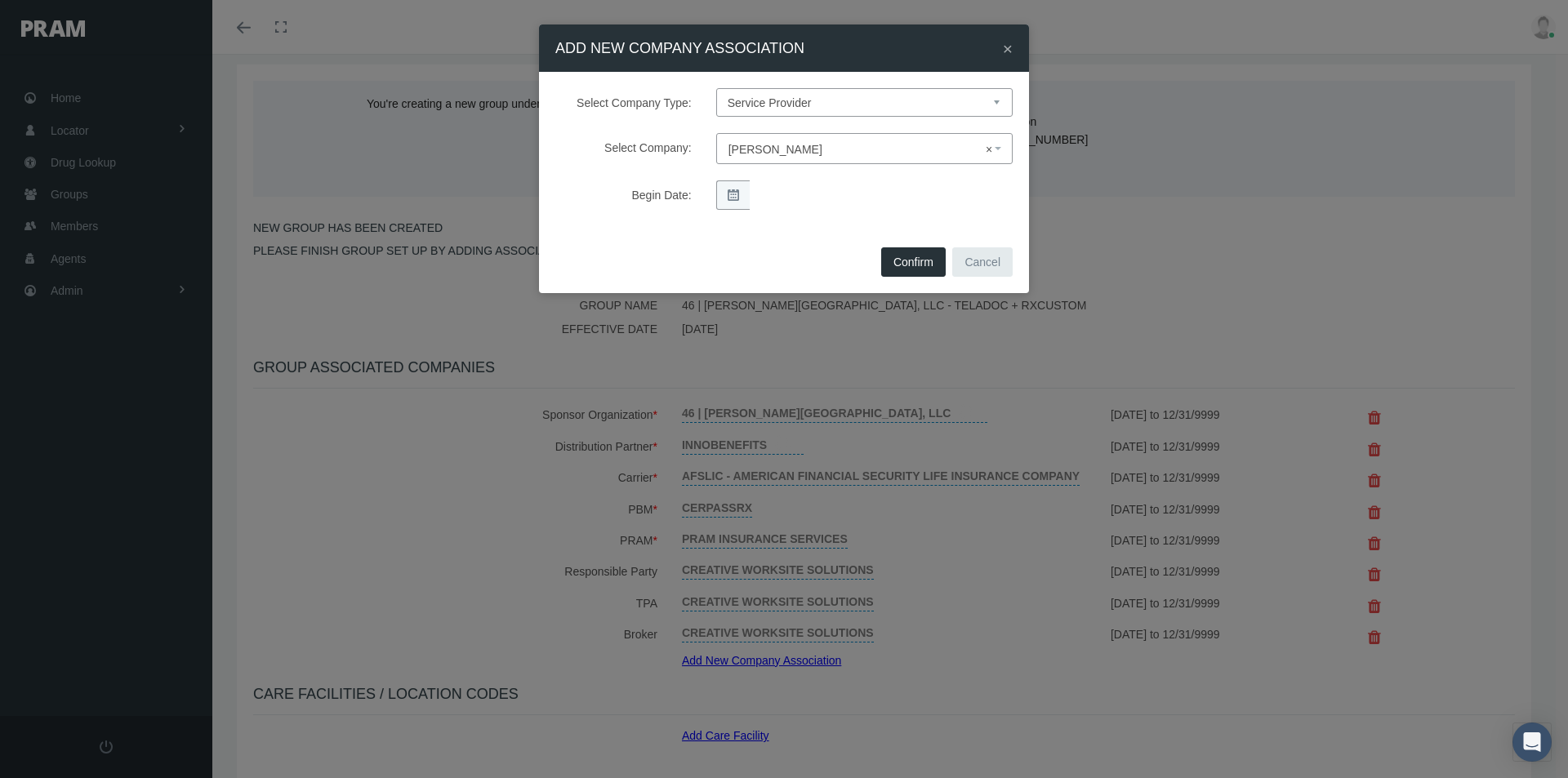
click at [905, 264] on button "Confirm" at bounding box center [913, 261] width 65 height 29
click at [958, 611] on div "× ADD NEW COMPANY ASSOCIATION Select Company Type: Select Company Type Sponsor …" at bounding box center [784, 389] width 1568 height 778
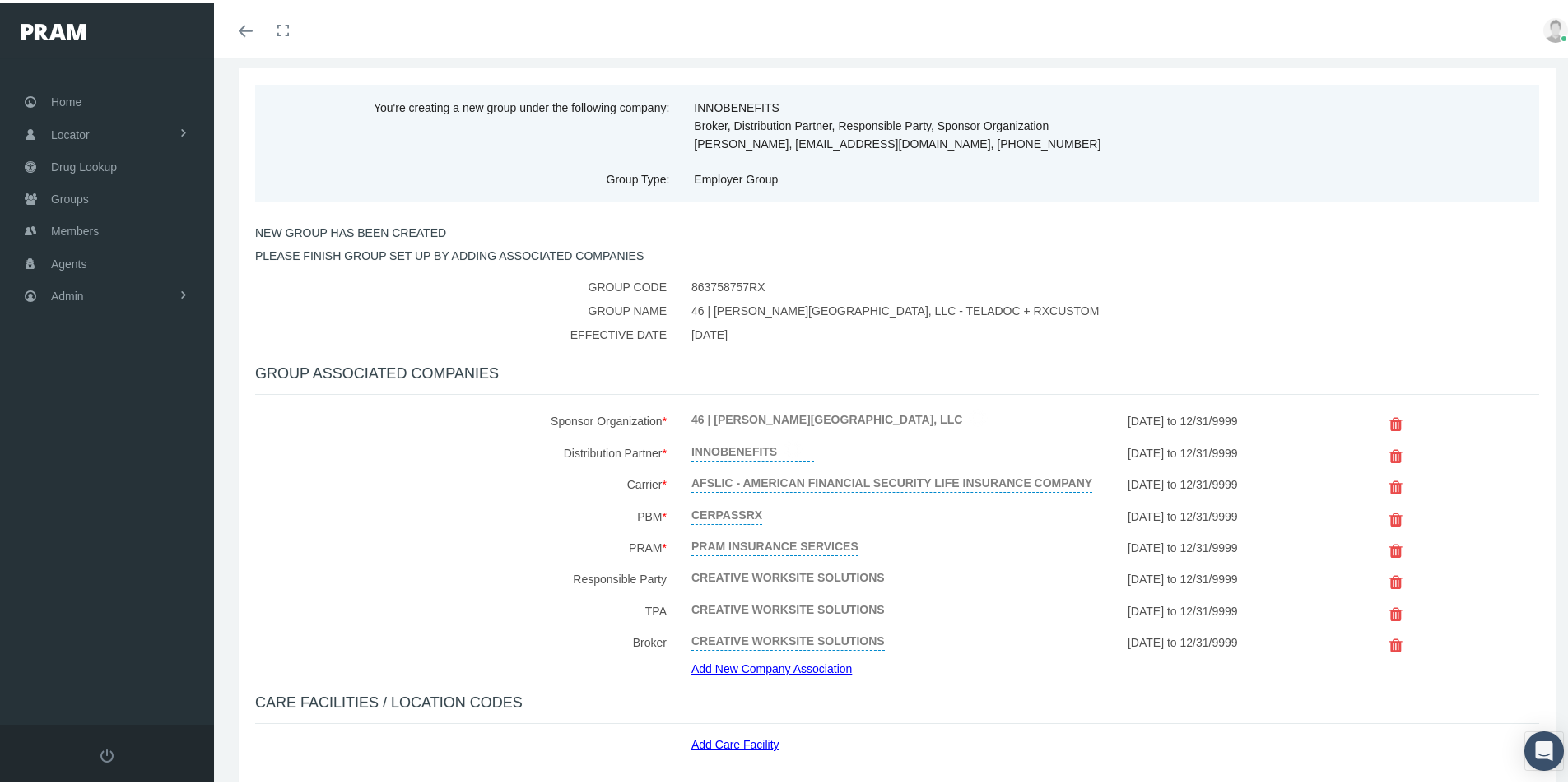
click at [733, 744] on link "Add Care Facility" at bounding box center [742, 739] width 100 height 19
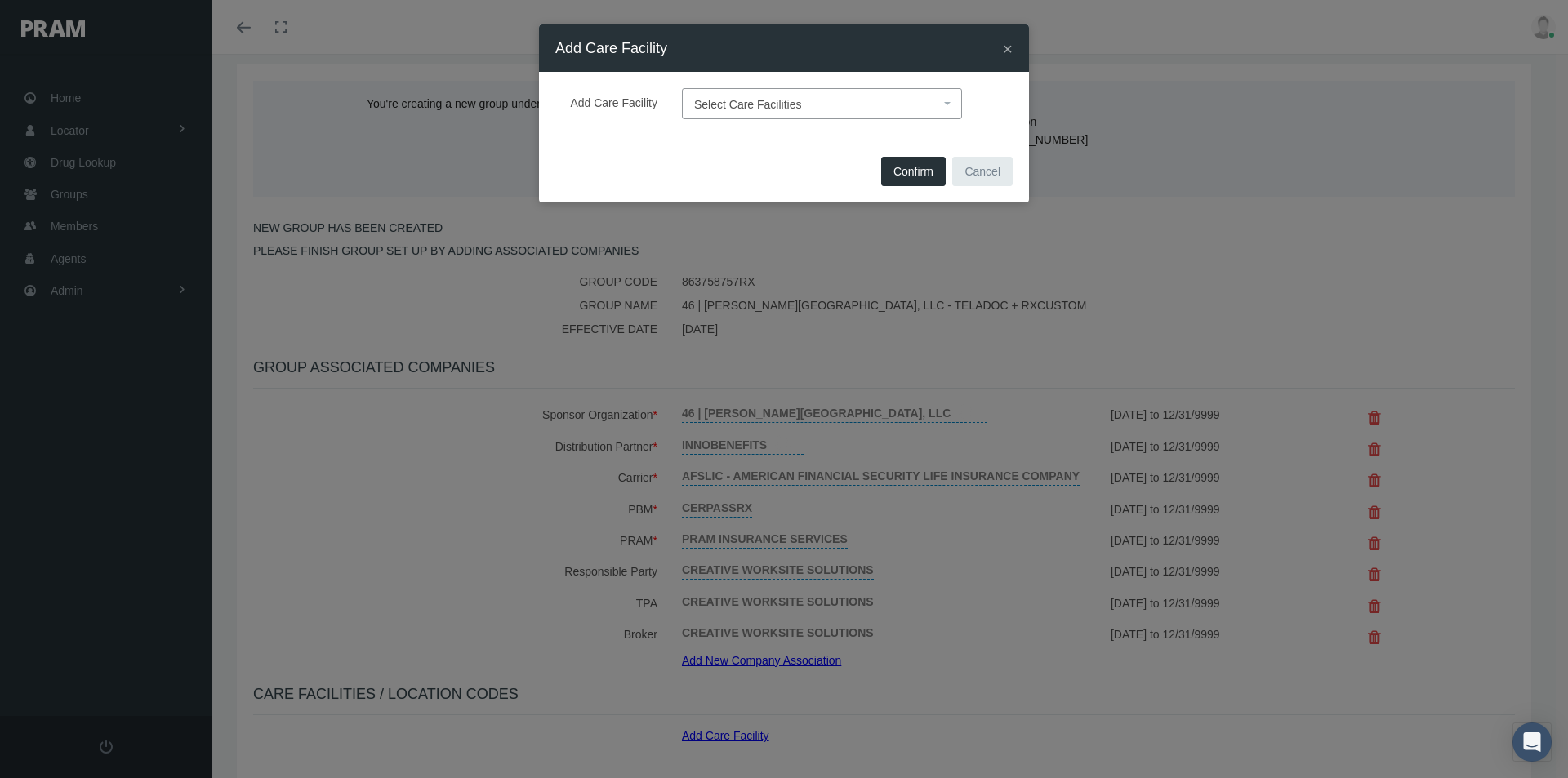
click at [735, 109] on span "Select Care Facilities" at bounding box center [748, 105] width 108 height 13
type input "def"
select select "1905"
drag, startPoint x: 897, startPoint y: 170, endPoint x: 897, endPoint y: 192, distance: 22.0
click at [897, 172] on span "Confirm" at bounding box center [913, 171] width 40 height 13
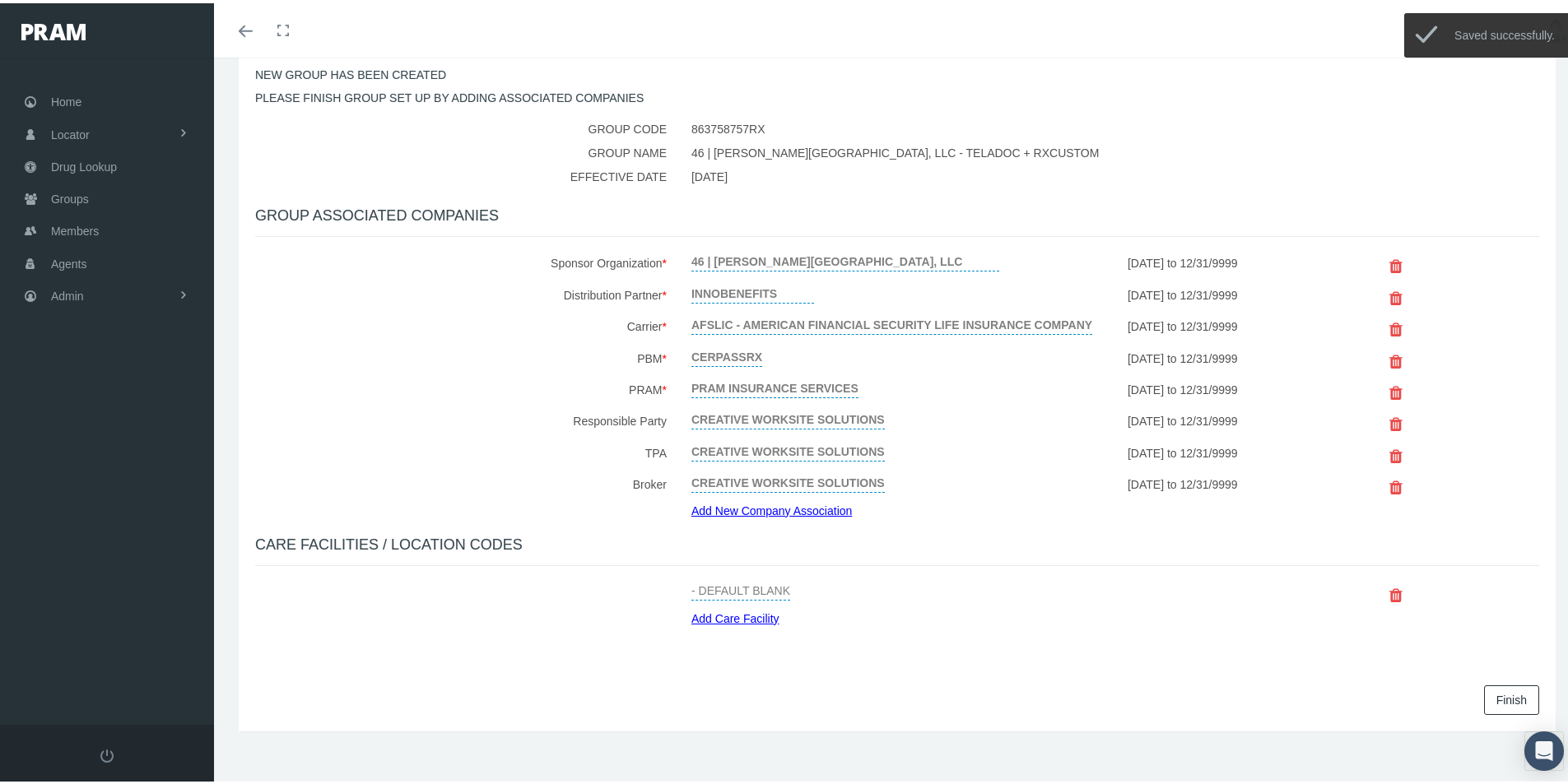
scroll to position [247, 0]
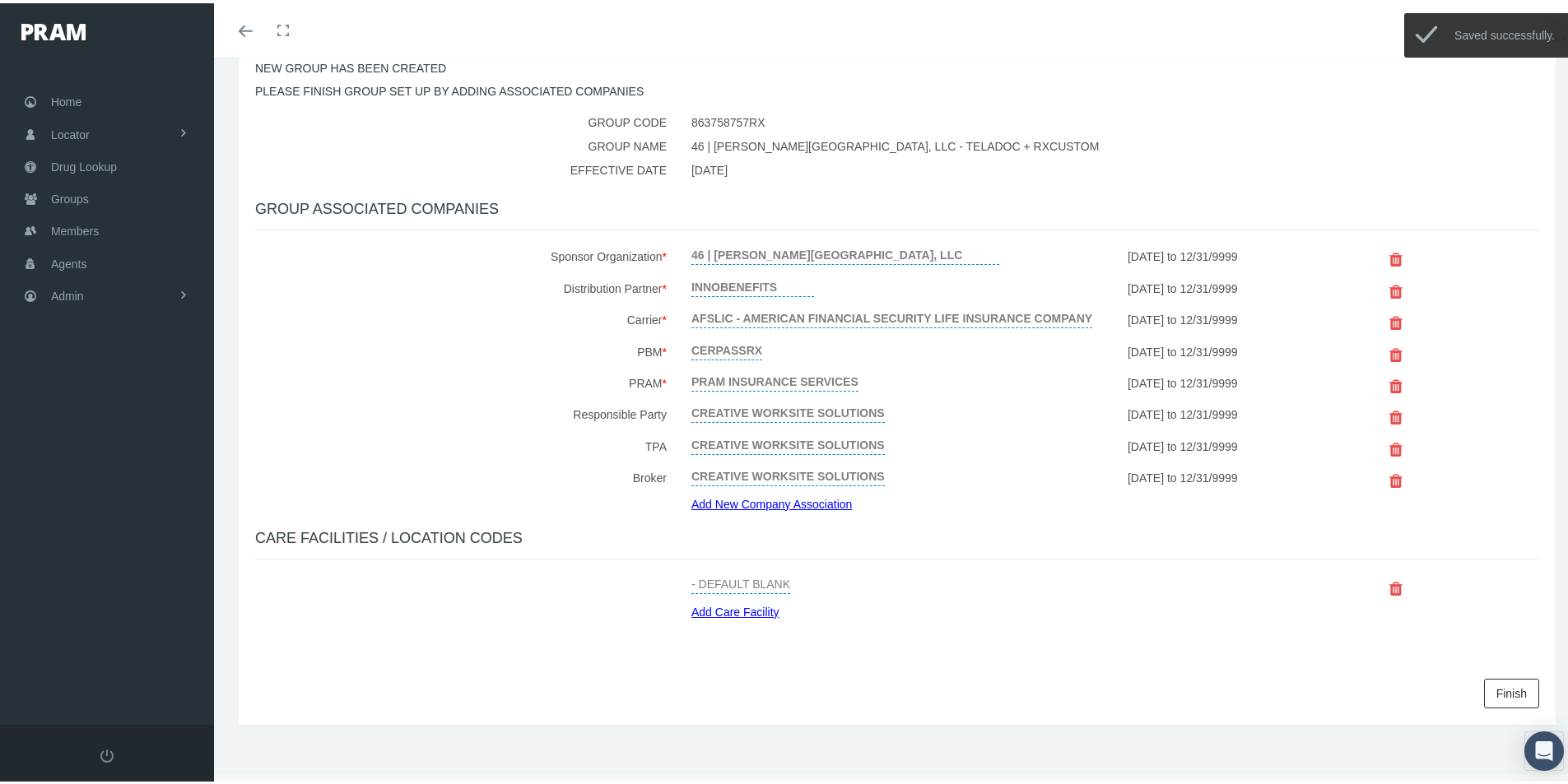
click at [1500, 692] on link "Finish" at bounding box center [1511, 690] width 55 height 29
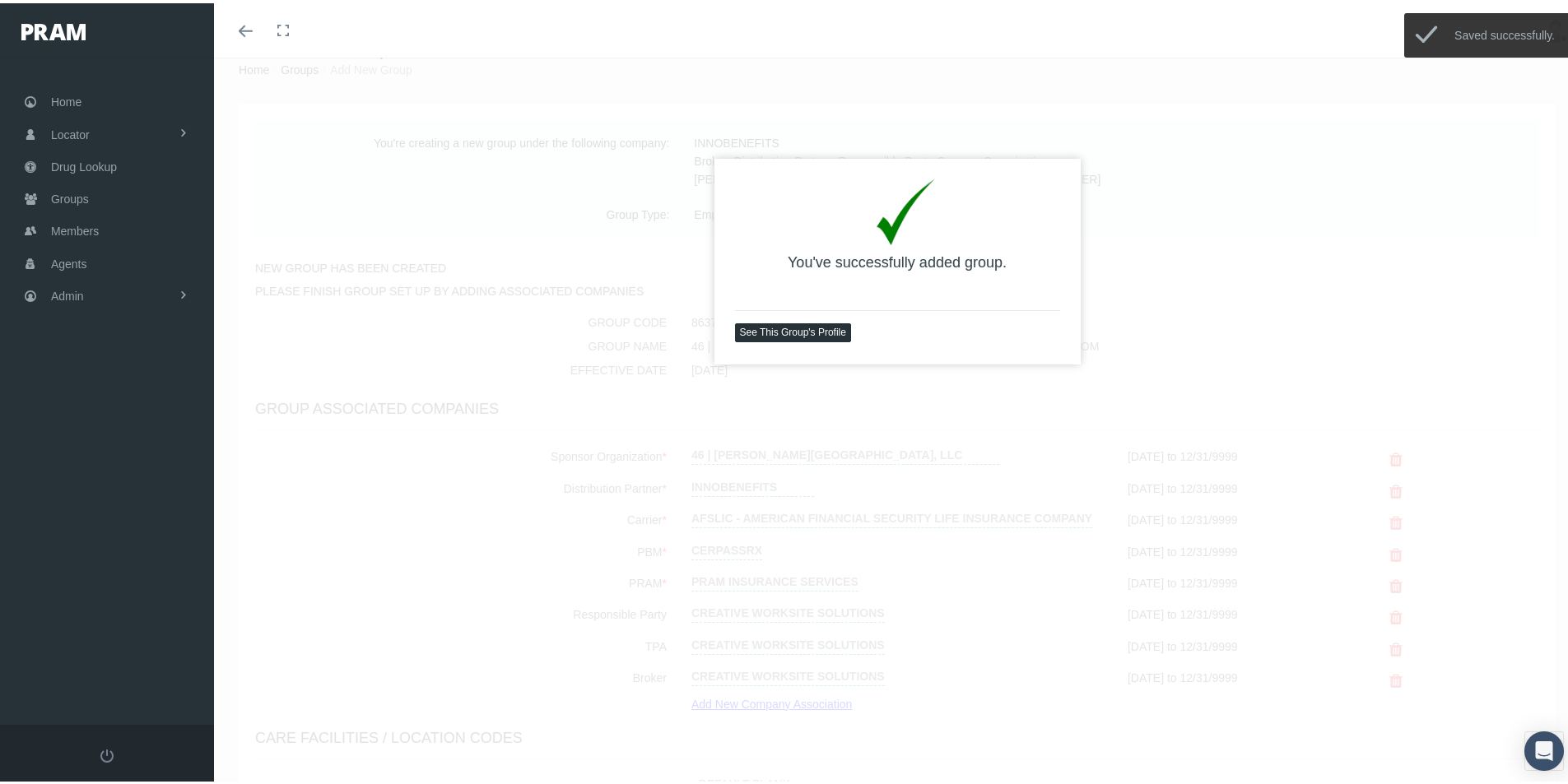
scroll to position [55, 0]
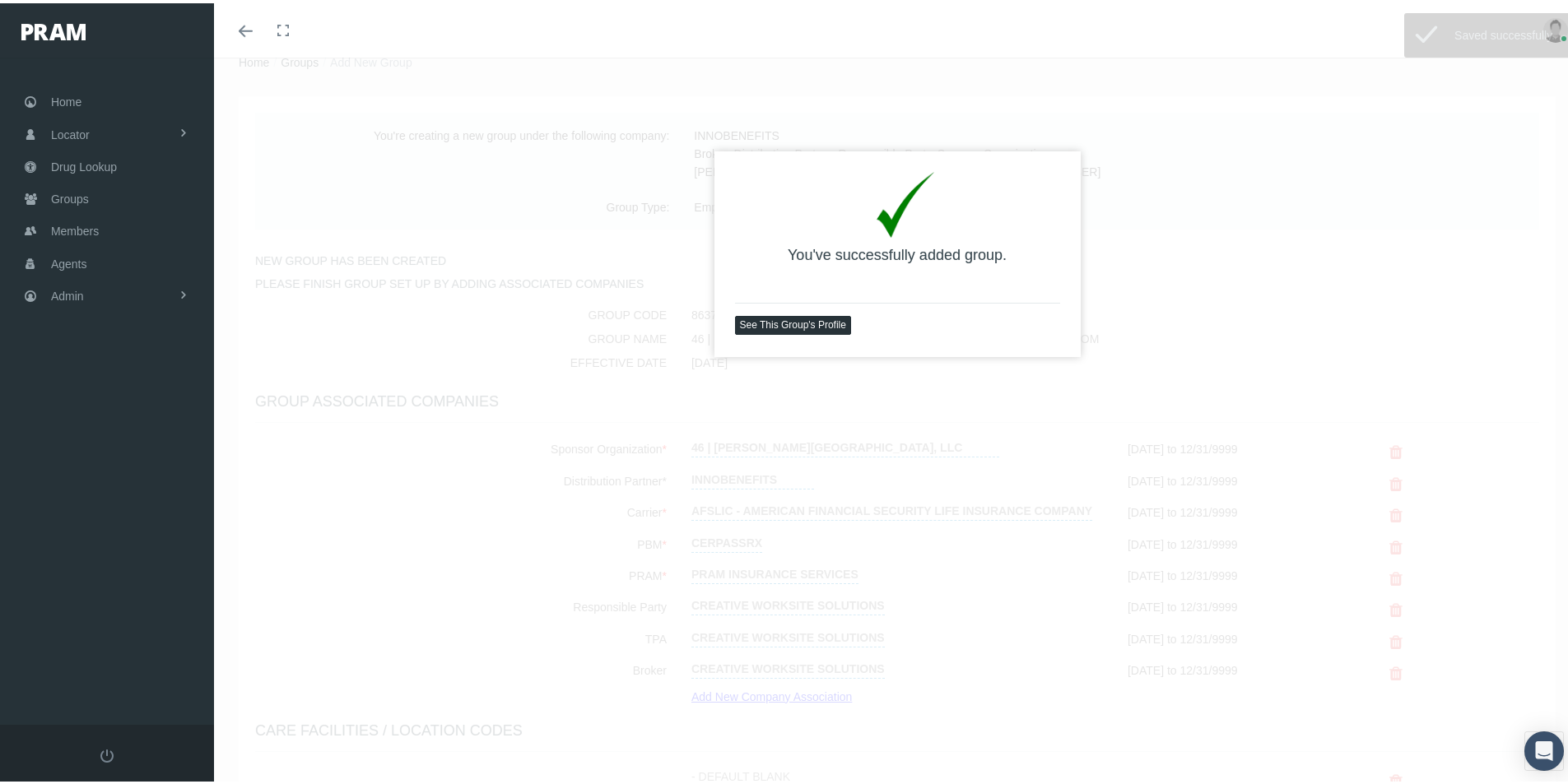
click at [794, 322] on link "See This Group's Profile" at bounding box center [792, 323] width 116 height 19
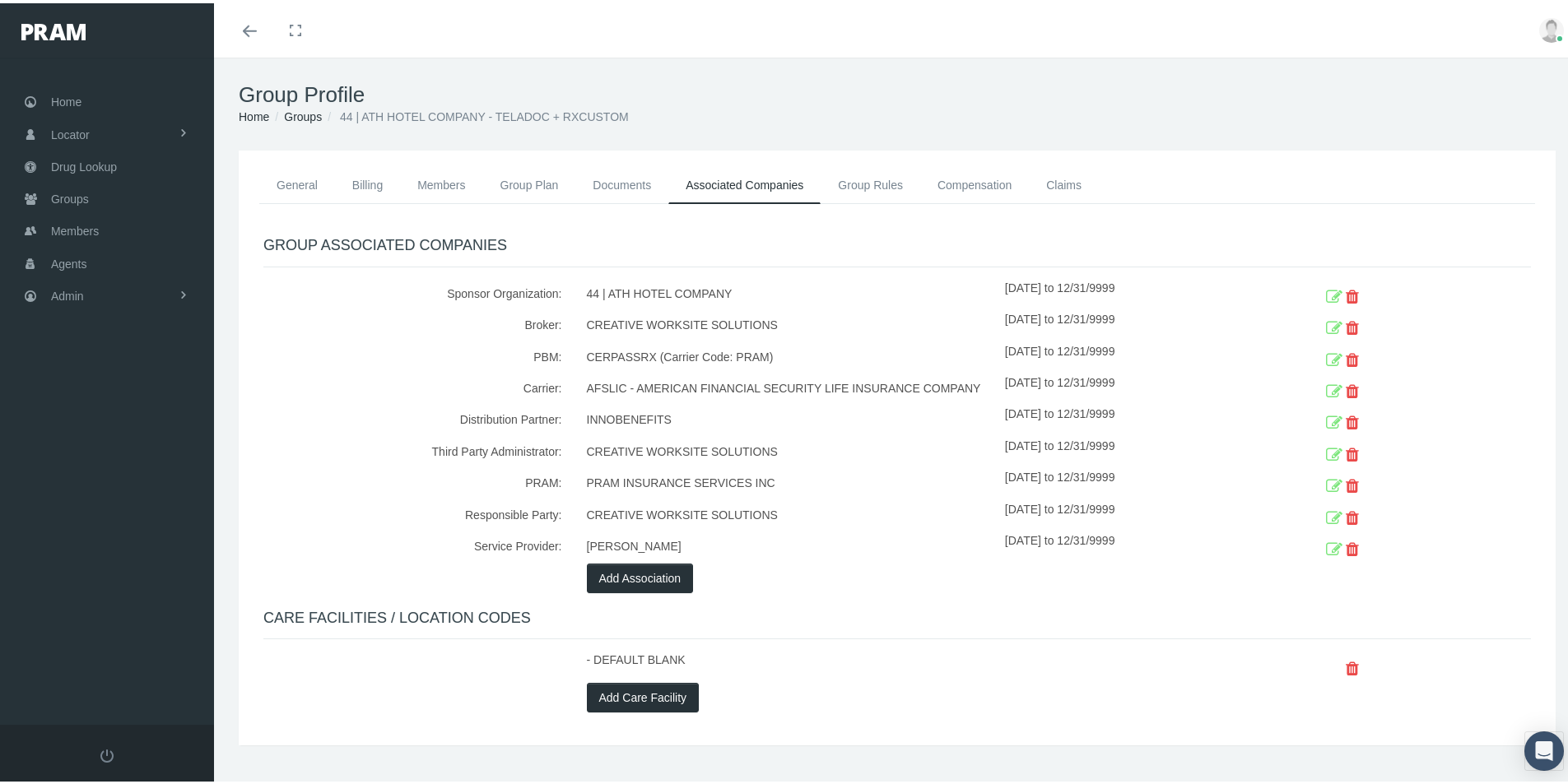
click at [832, 661] on div "- DEFAULT BLANK" at bounding box center [790, 663] width 430 height 31
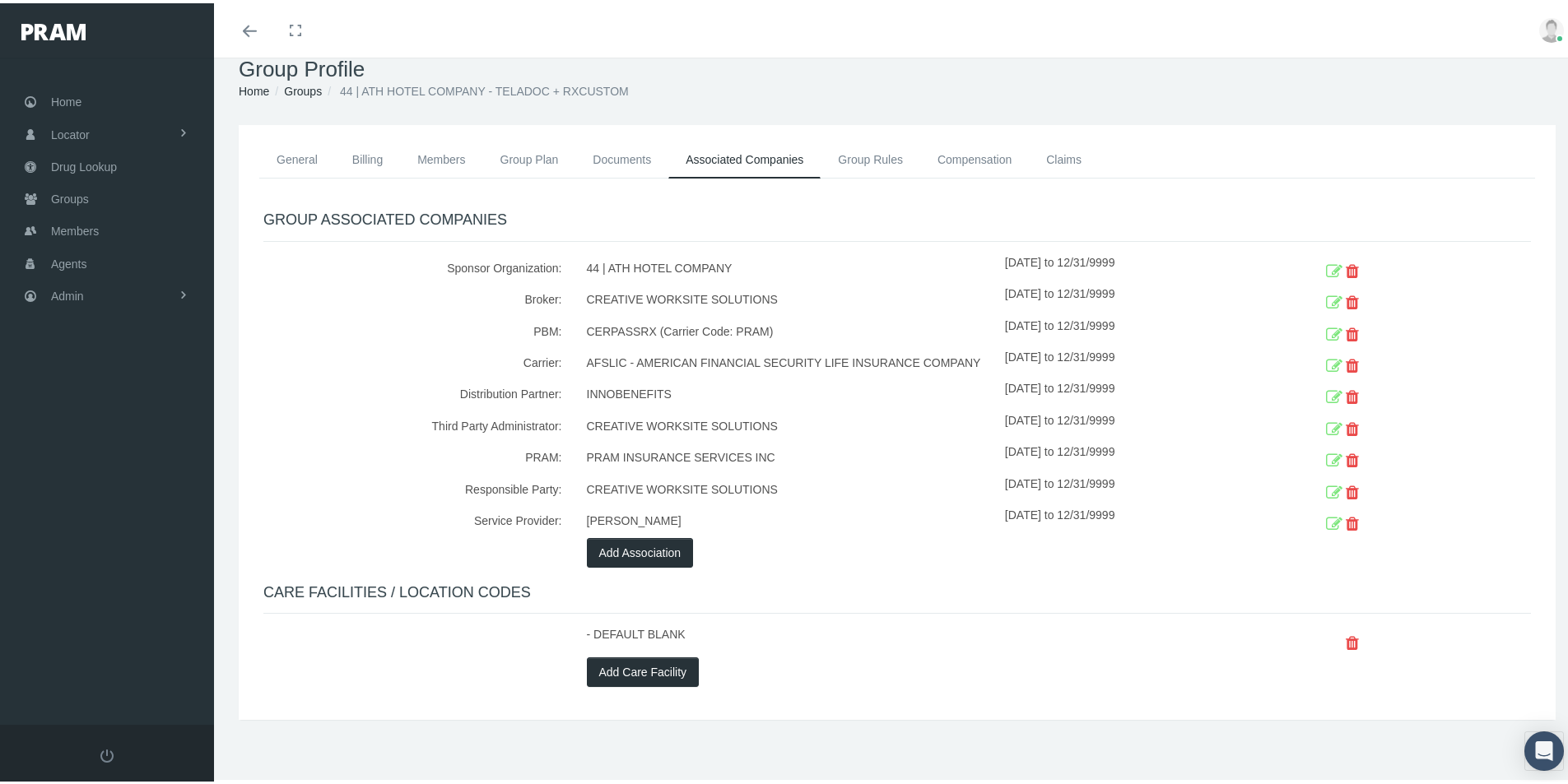
scroll to position [36, 0]
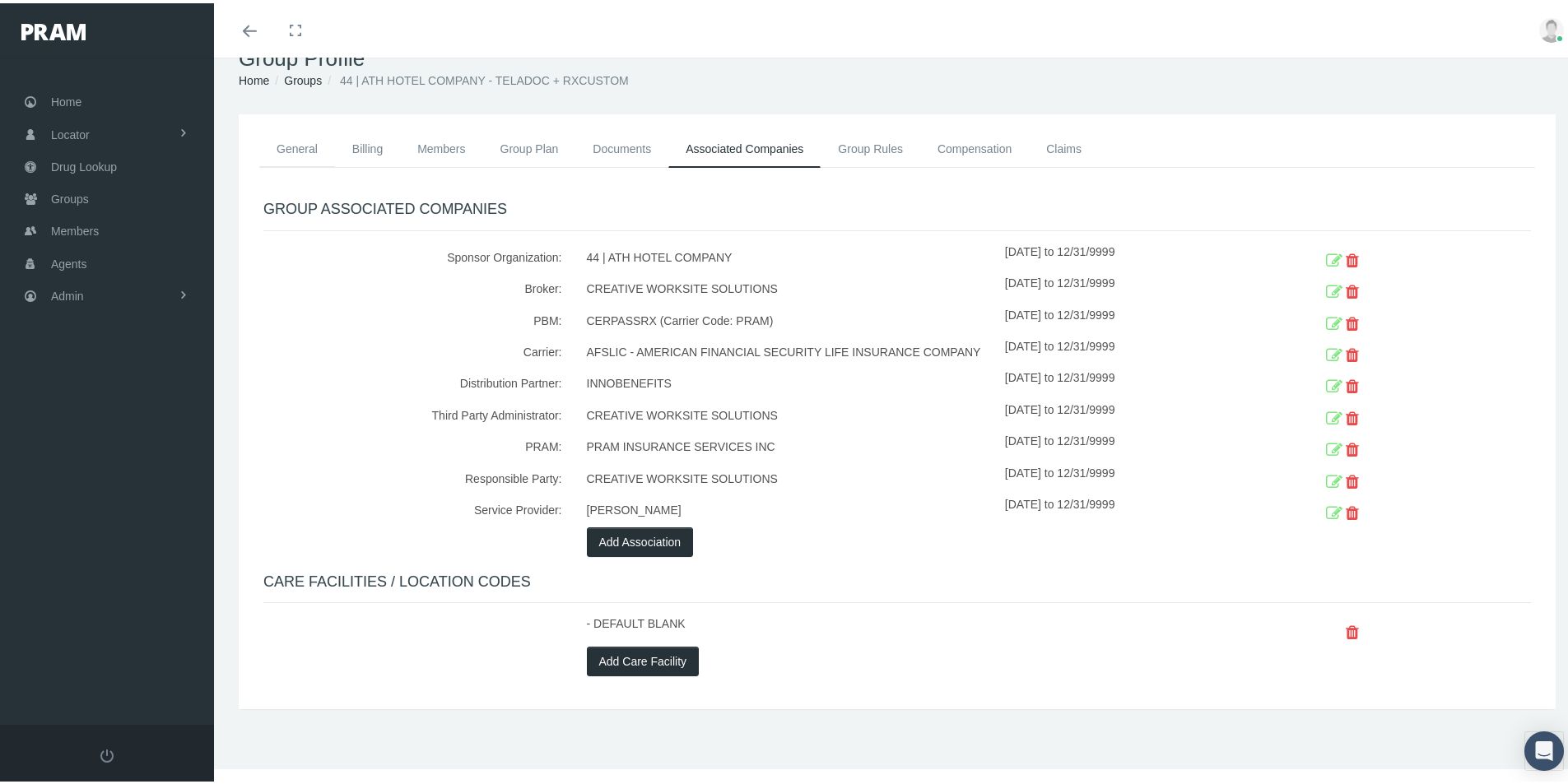
click at [290, 142] on link "General" at bounding box center [297, 145] width 75 height 36
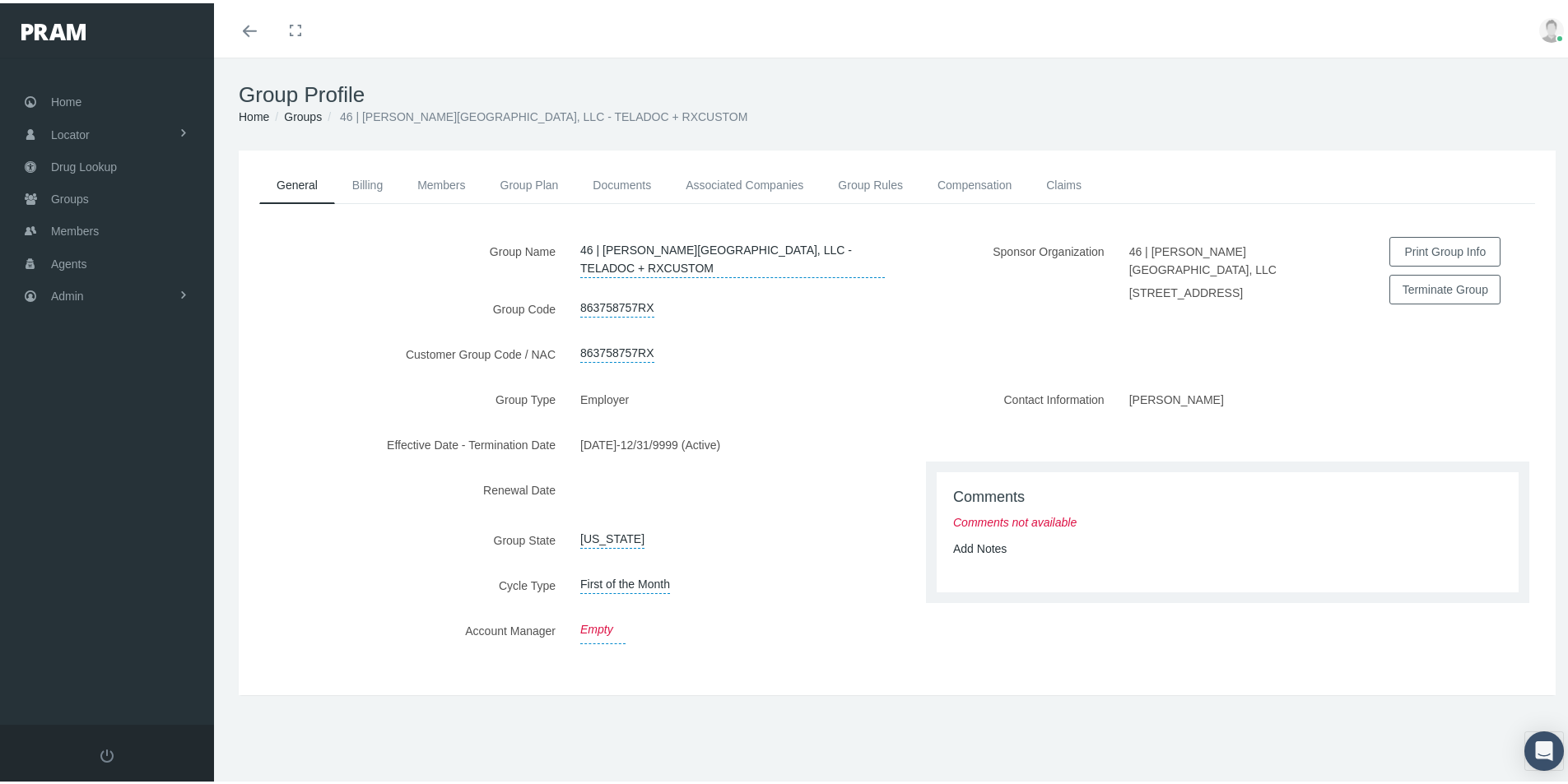
click at [584, 642] on link "Empty" at bounding box center [603, 627] width 45 height 28
click at [598, 636] on span "Select" at bounding box center [596, 629] width 32 height 13
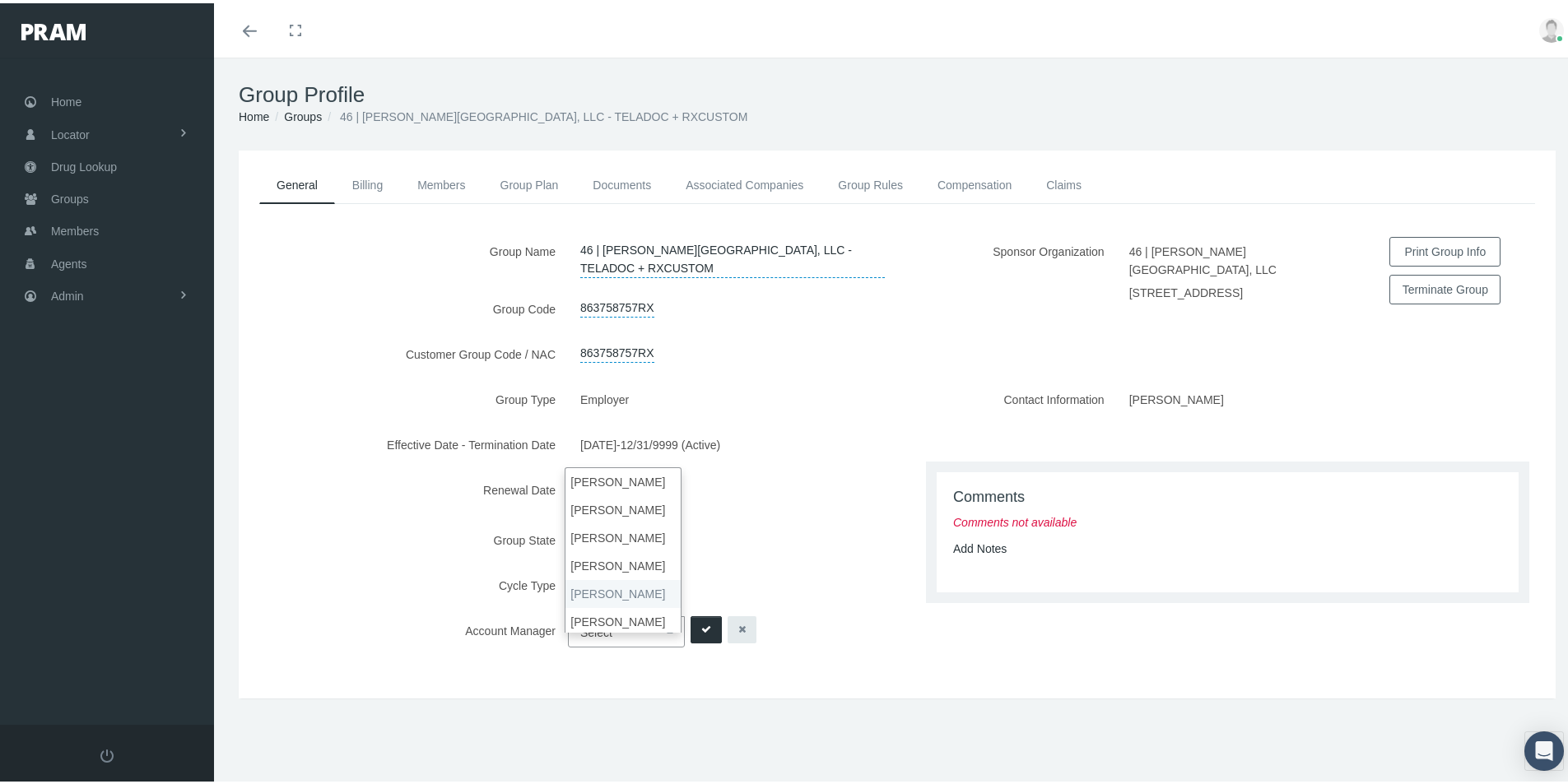
select select "3"
click at [705, 635] on icon "submit" at bounding box center [706, 626] width 9 height 16
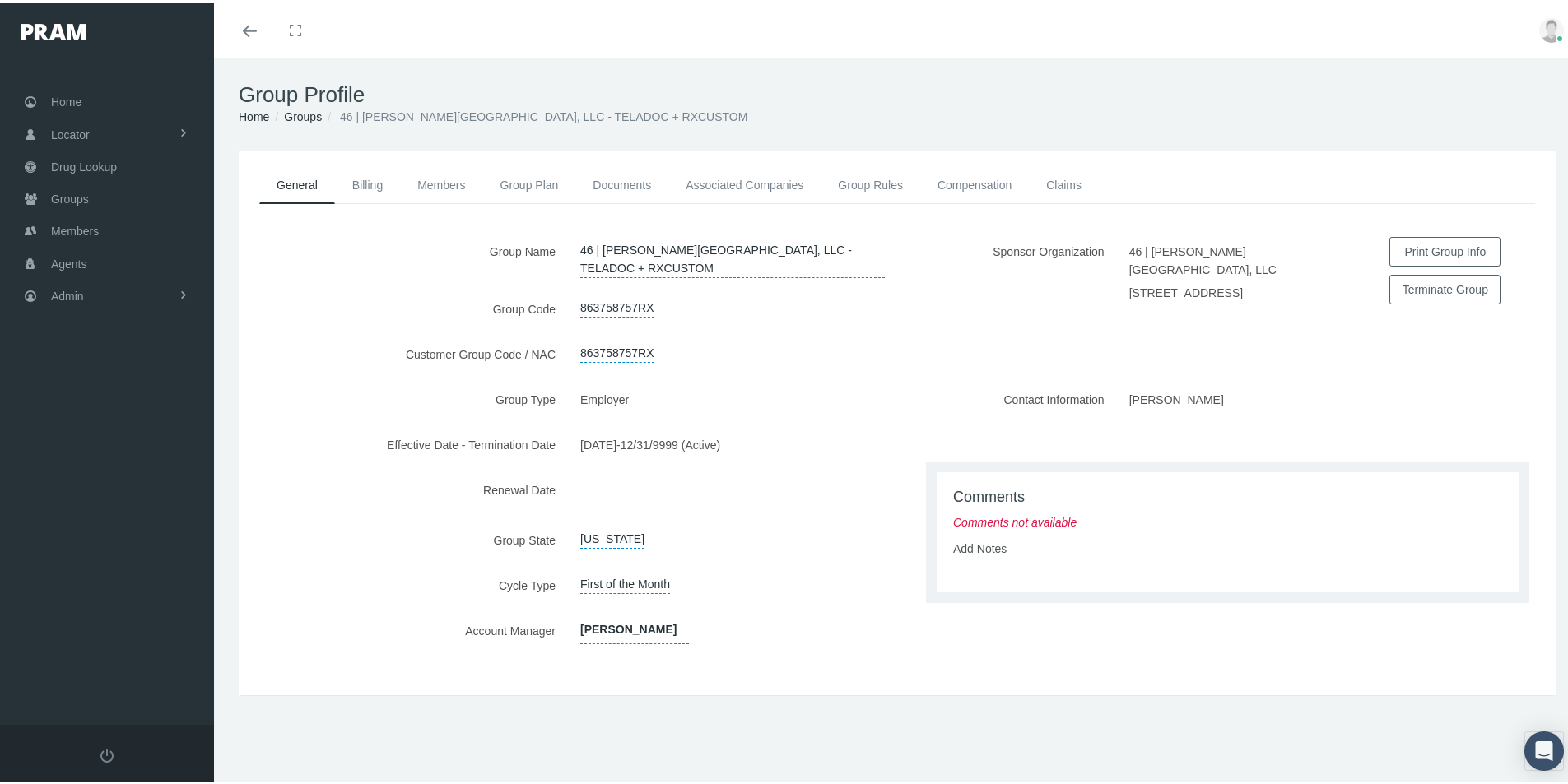
click at [970, 552] on link "Add Notes" at bounding box center [979, 545] width 54 height 13
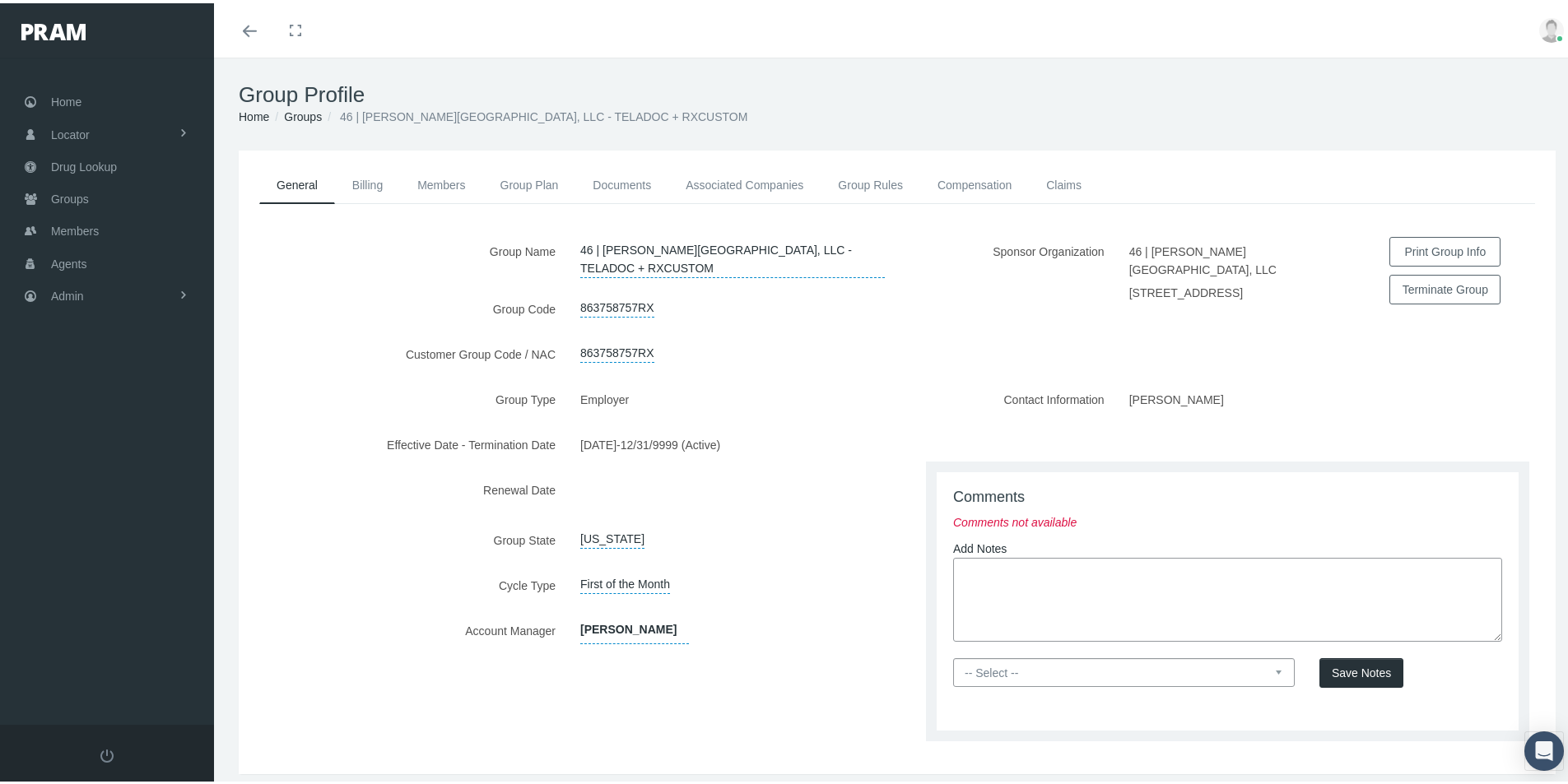
paste textarea "New Group Add sent over via email from [PERSON_NAME] @ Valor - Creative to mana…"
type textarea "New Group Add sent over via email from [PERSON_NAME] @ Valor - Creative to mana…"
drag, startPoint x: 1268, startPoint y: 690, endPoint x: 1187, endPoint y: 674, distance: 82.6
click at [1268, 684] on select "-- Select -- PRAM Only Everyone" at bounding box center [1124, 669] width 342 height 29
select select "0"
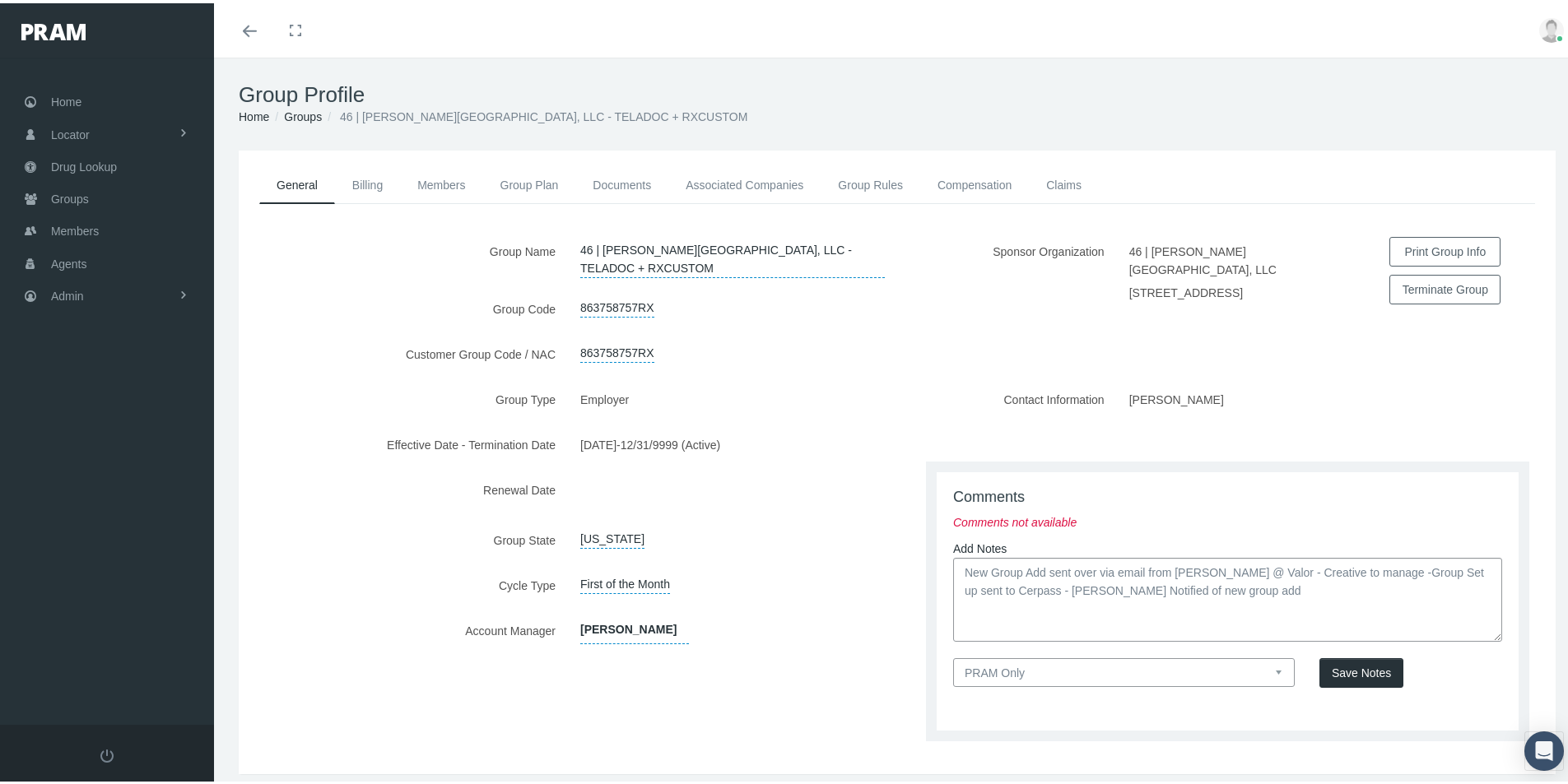
click at [953, 675] on select "-- Select -- PRAM Only Everyone" at bounding box center [1124, 669] width 342 height 29
click at [1337, 676] on span "Save Notes" at bounding box center [1360, 670] width 59 height 13
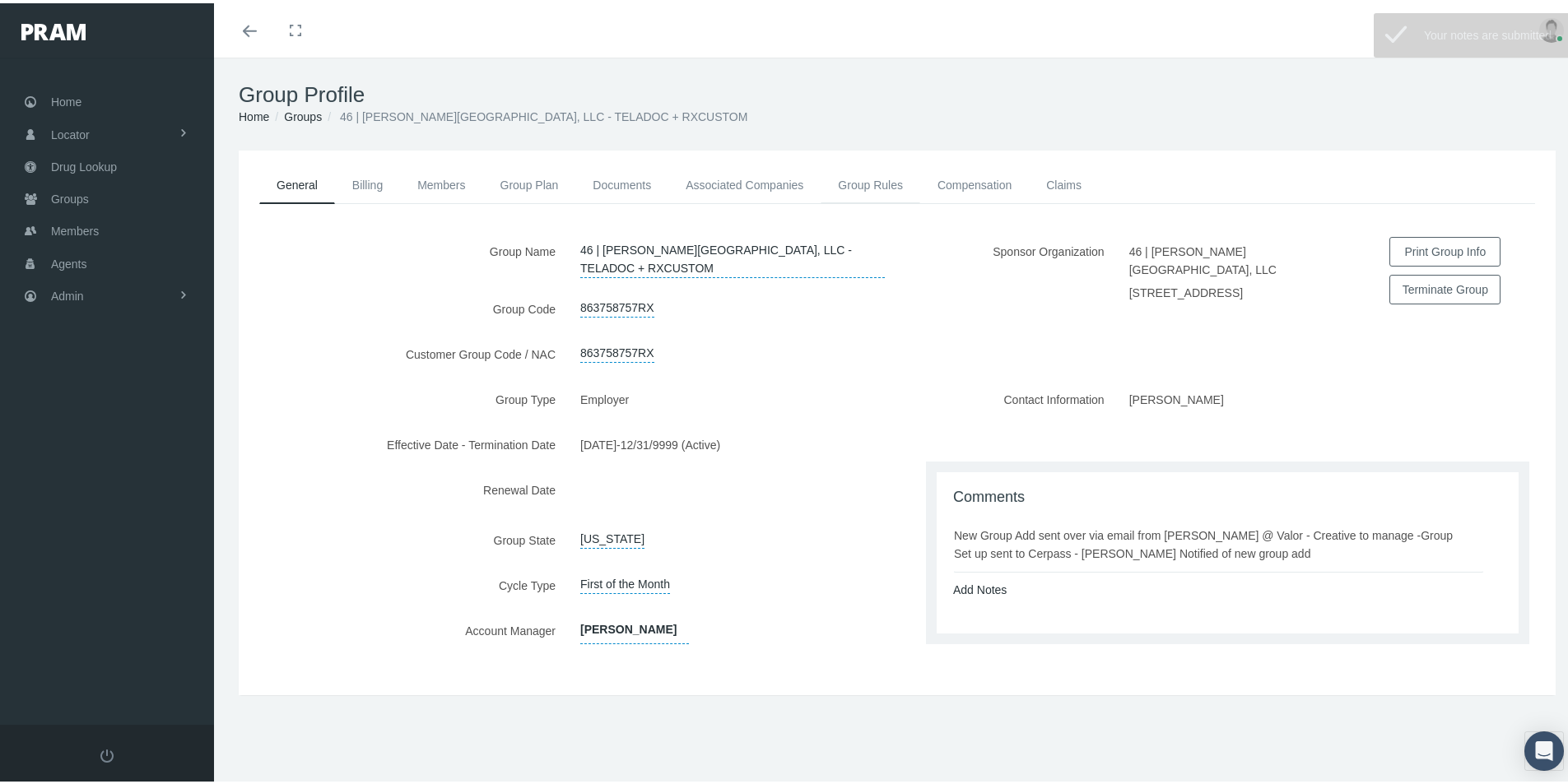
click at [858, 182] on link "Group Rules" at bounding box center [871, 182] width 100 height 36
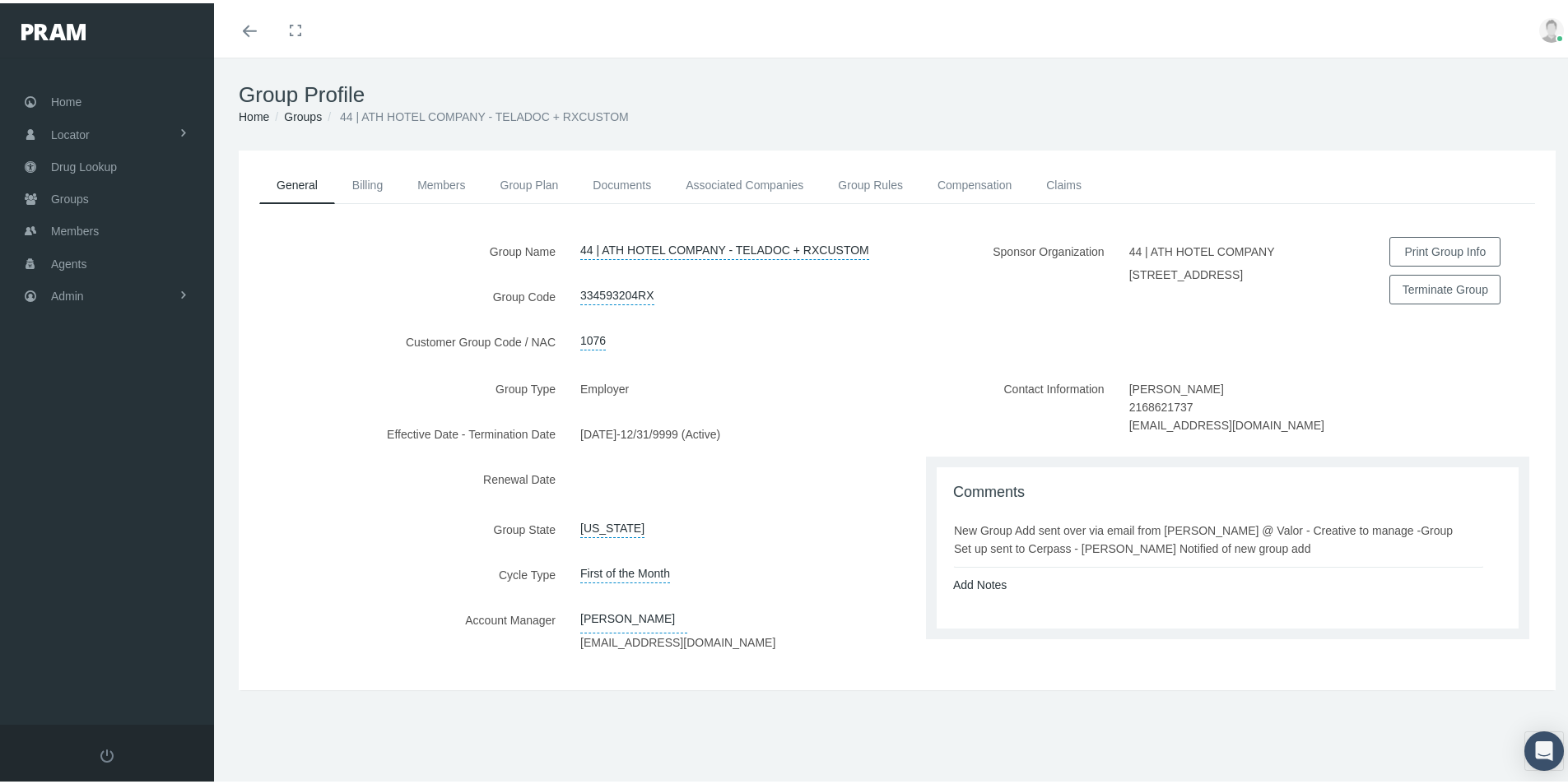
click at [1032, 570] on div "Add Notes" at bounding box center [1227, 577] width 574 height 26
drag, startPoint x: 950, startPoint y: 523, endPoint x: 1269, endPoint y: 551, distance: 320.2
click at [1269, 551] on div "New Group Add sent over via email from [PERSON_NAME] @ Valor - Creative to mana…" at bounding box center [1218, 537] width 529 height 36
copy div "New Group Add sent over via email from [PERSON_NAME] @ Valor - Creative to mana…"
drag, startPoint x: 811, startPoint y: 445, endPoint x: 963, endPoint y: 302, distance: 208.7
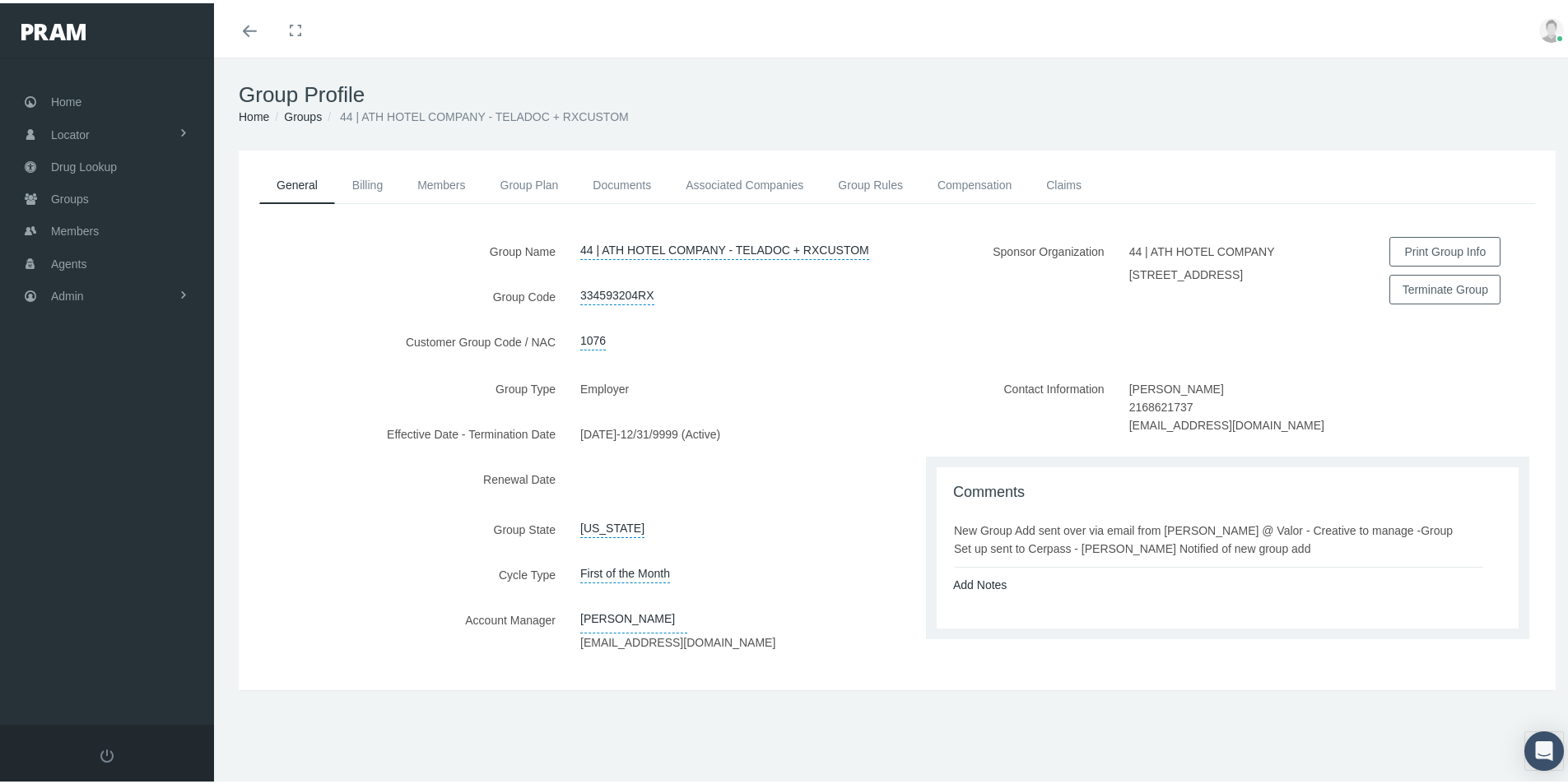
click at [812, 445] on div "[DATE] - 12/31/9999 (Active)" at bounding box center [732, 430] width 329 height 29
click at [862, 177] on link "Group Rules" at bounding box center [871, 182] width 100 height 36
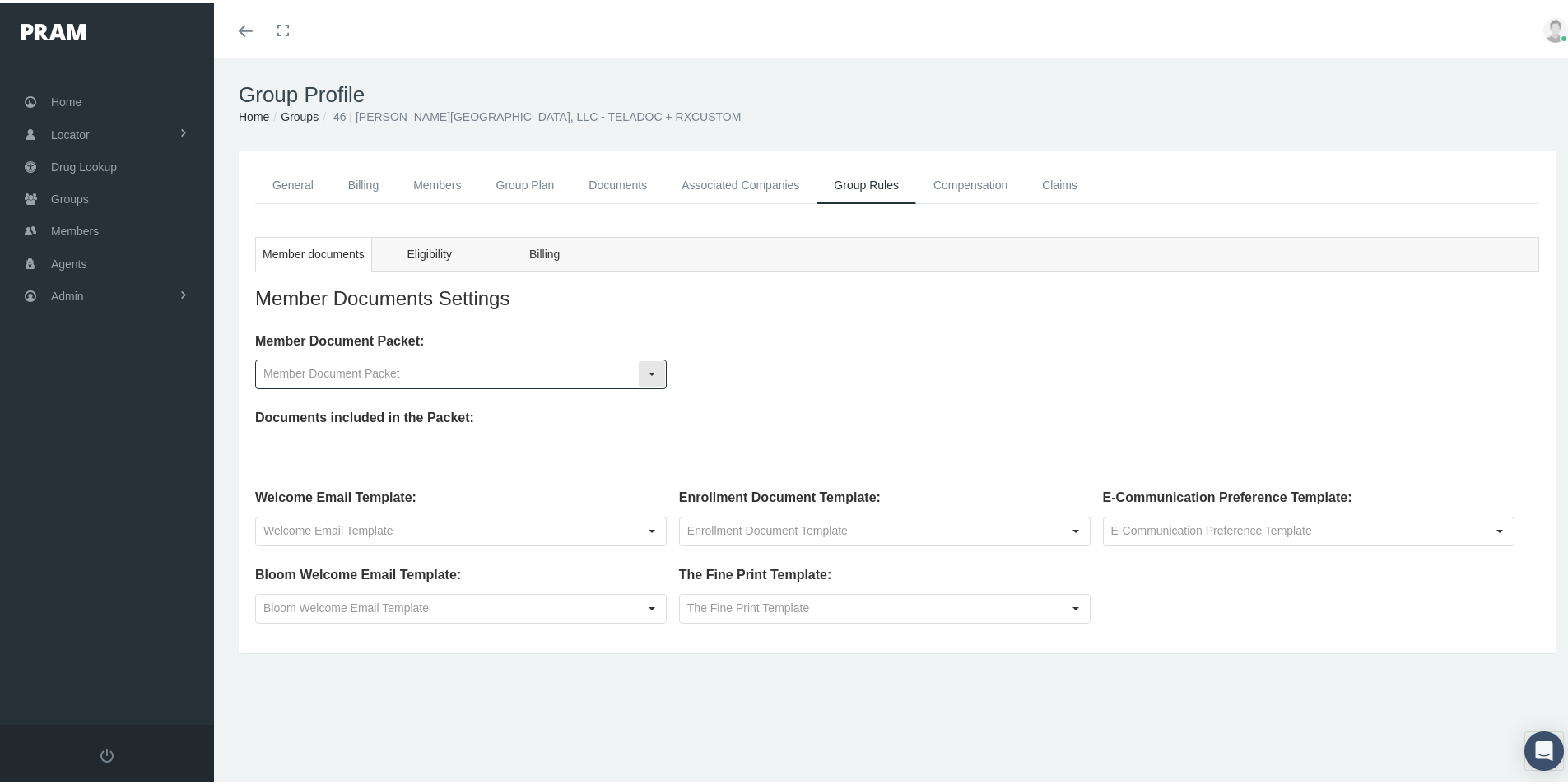
click at [655, 371] on div "Select" at bounding box center [652, 371] width 26 height 26
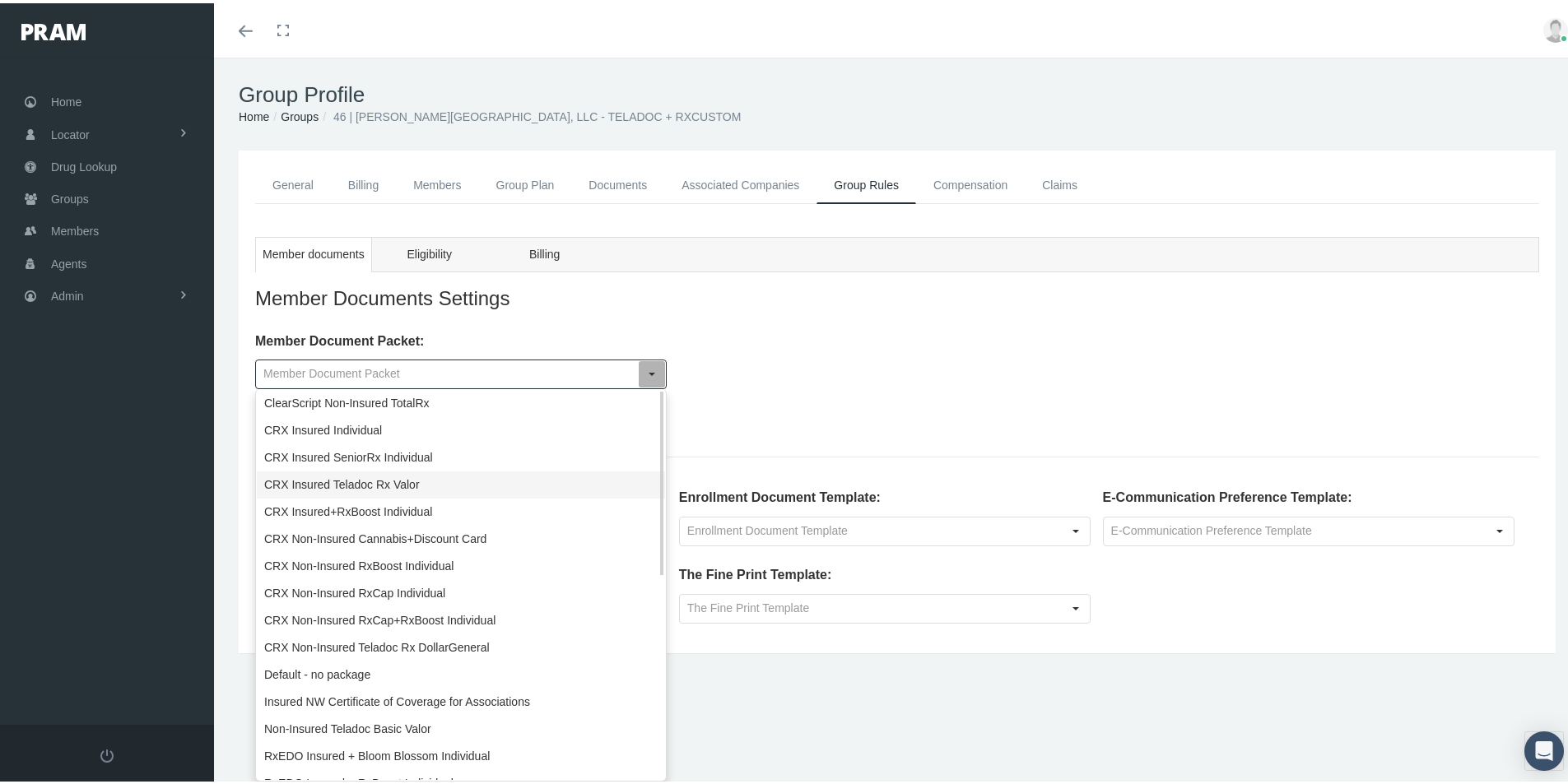
click at [327, 486] on div "CRX Insured Teladoc Rx Valor" at bounding box center [460, 481] width 409 height 27
type input "CRX Insured Teladoc Rx Valor"
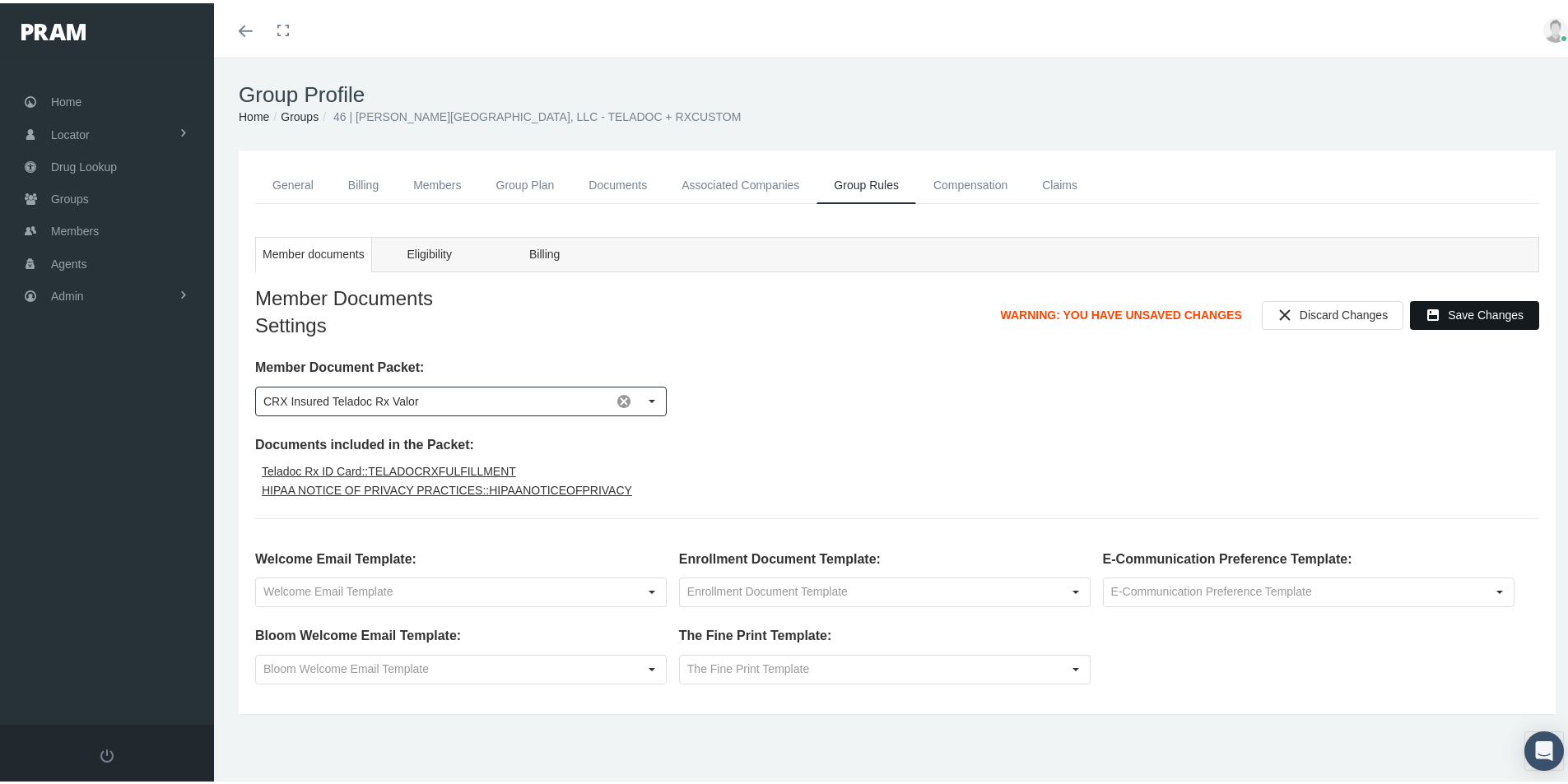
click at [1454, 310] on span "Save Changes" at bounding box center [1486, 312] width 75 height 13
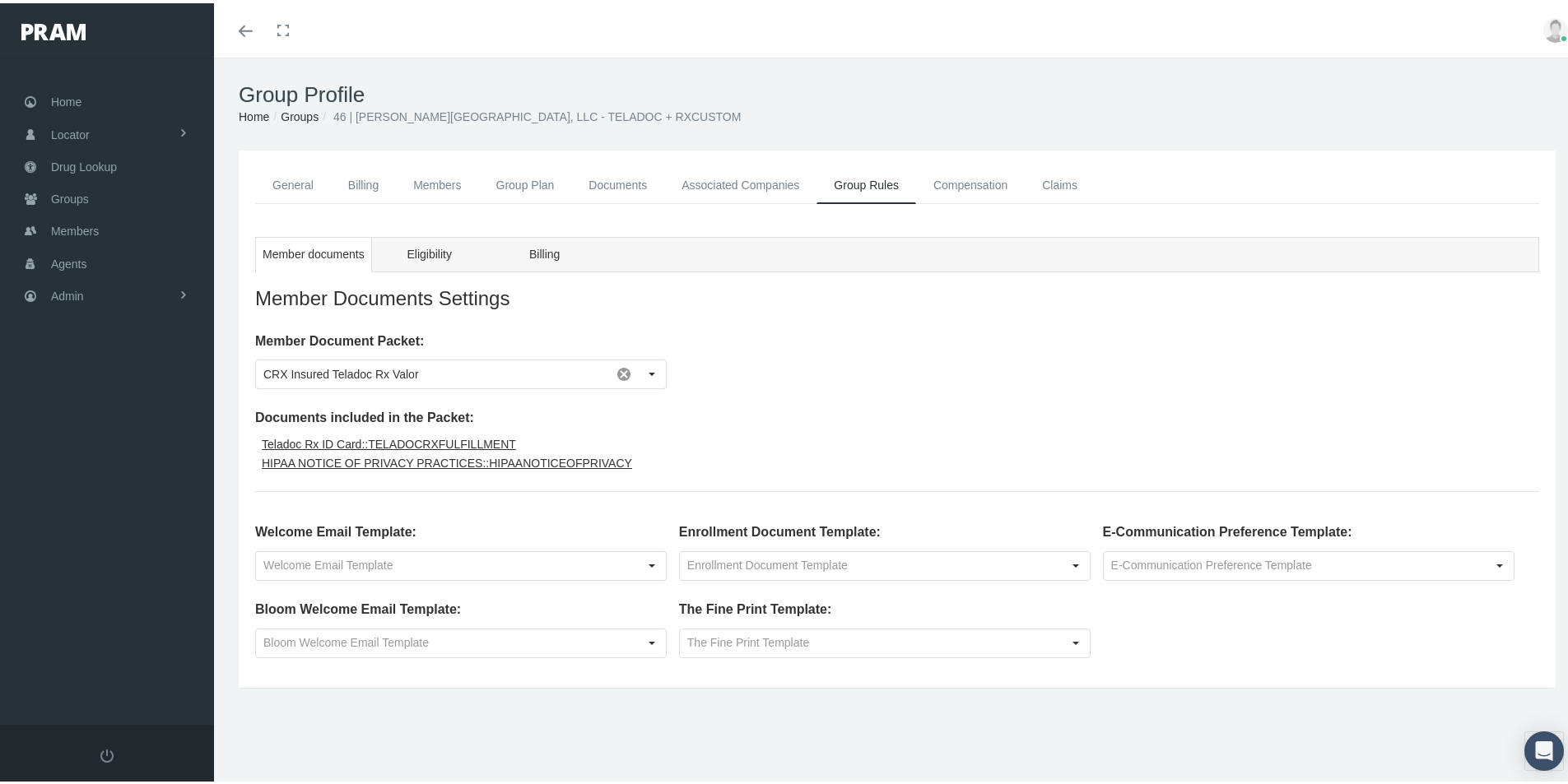
click at [293, 179] on link "General" at bounding box center [292, 182] width 75 height 37
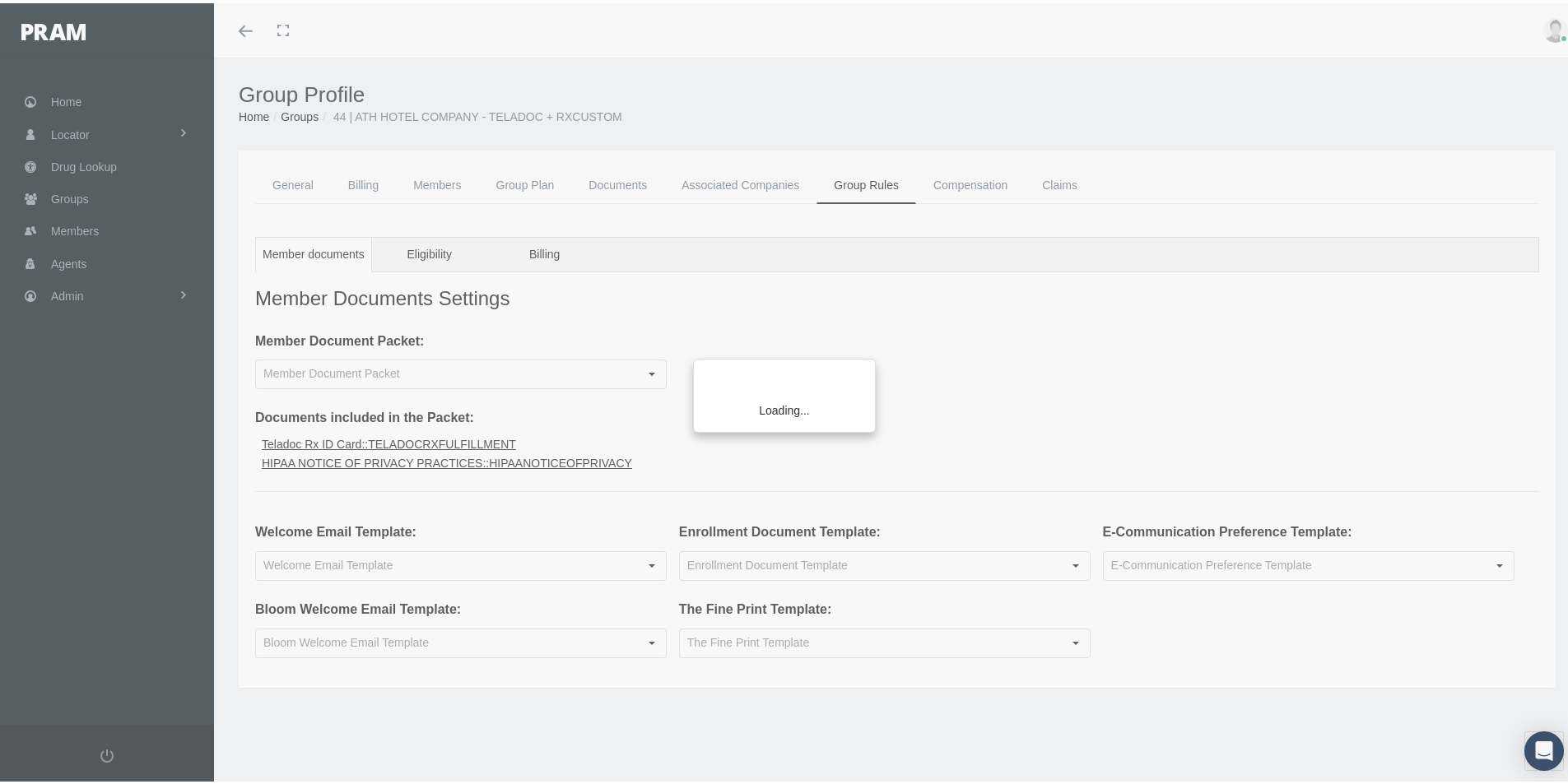
type input "Welcome Email Insured Teladoc+Rx Group"
type input "CRX Insured Teladoc Rx Valor"
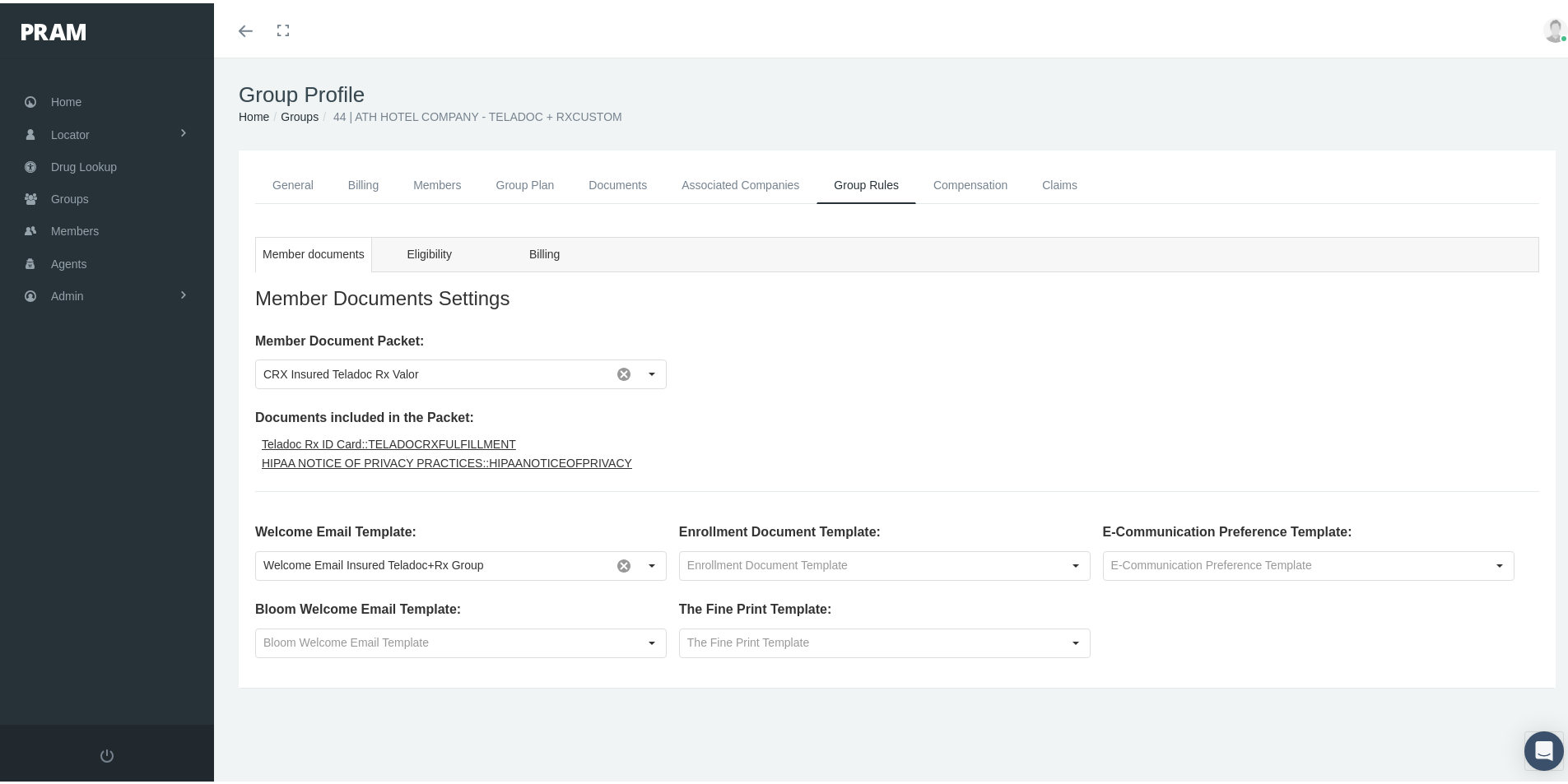
click at [958, 180] on link "Compensation" at bounding box center [970, 182] width 108 height 37
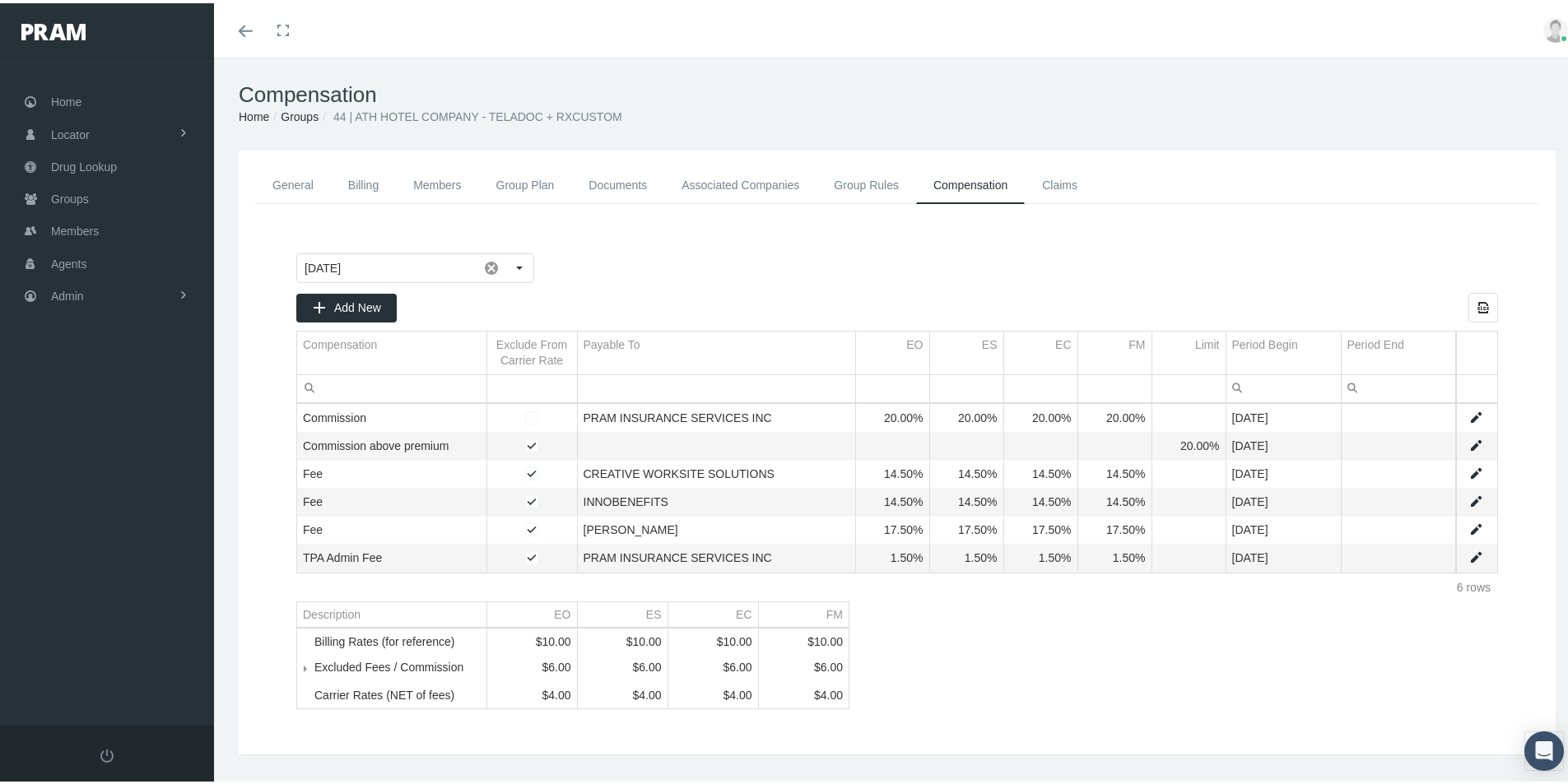
click at [293, 184] on link "General" at bounding box center [292, 182] width 75 height 37
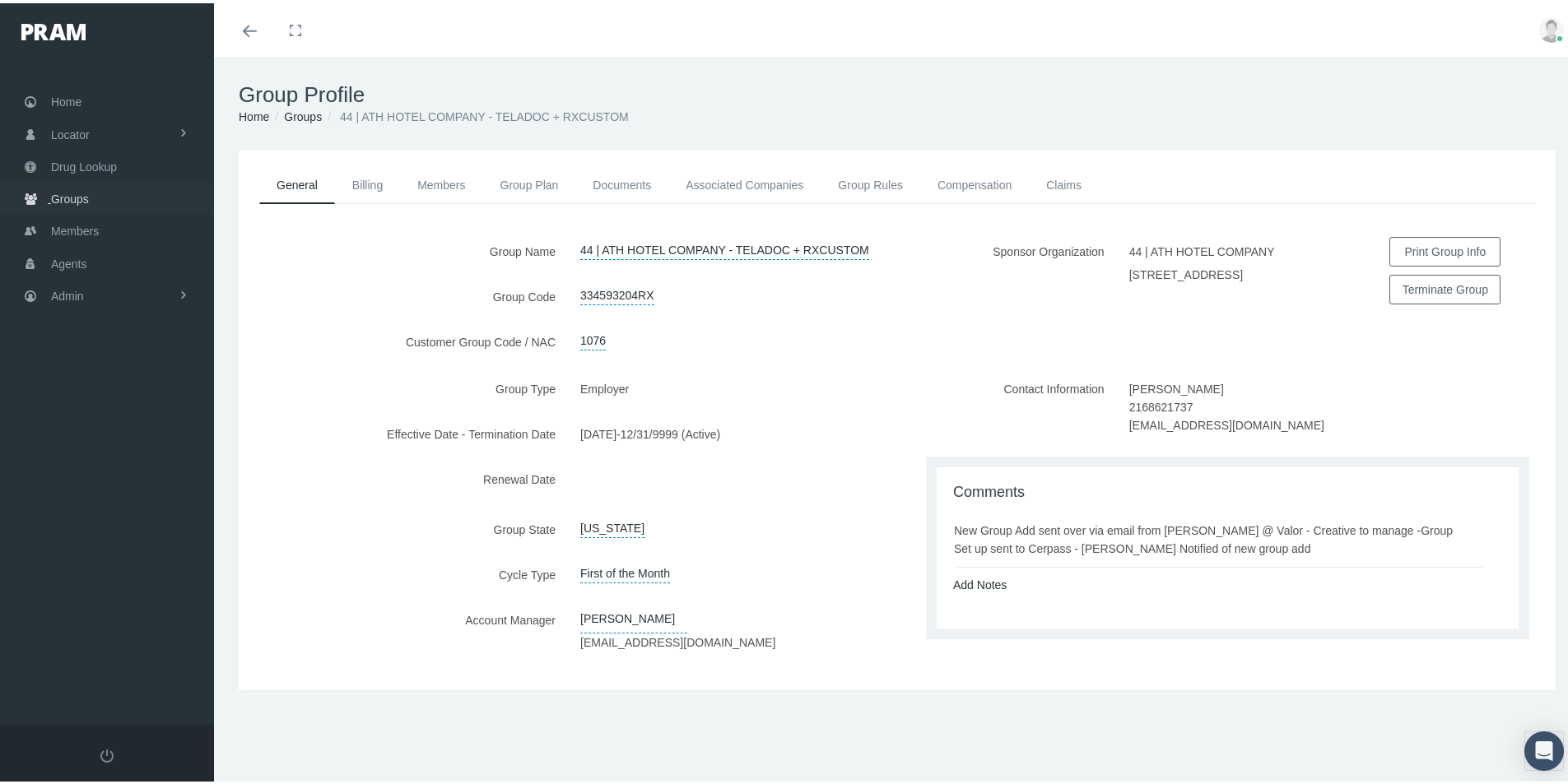
click at [62, 194] on span "Groups" at bounding box center [70, 195] width 38 height 31
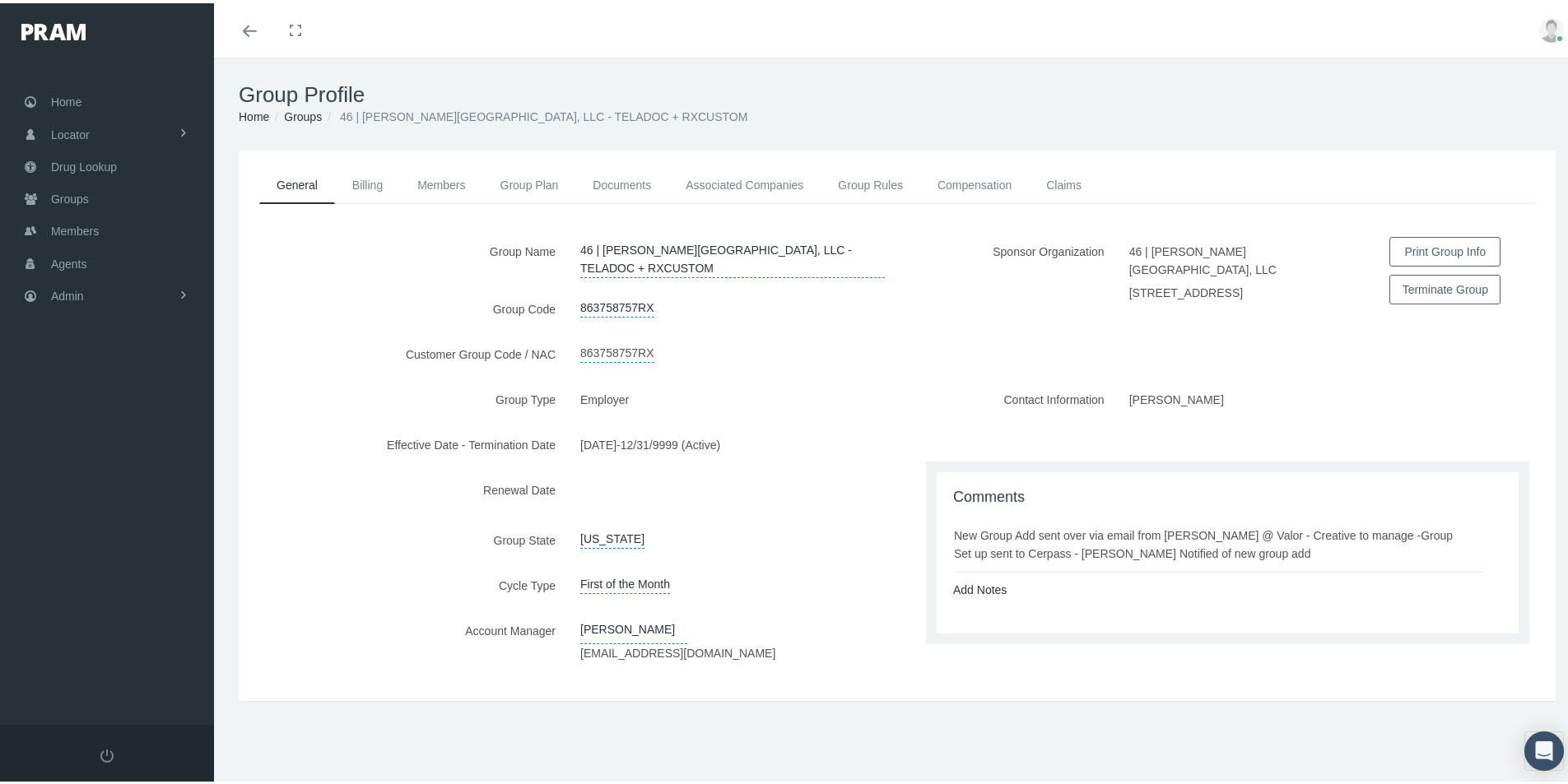
click at [618, 351] on link "863758757RX" at bounding box center [617, 348] width 75 height 23
drag, startPoint x: 652, startPoint y: 352, endPoint x: 1093, endPoint y: 391, distance: 442.7
click at [539, 369] on div "Group Name 46 | [PERSON_NAME][GEOGRAPHIC_DATA], LLC - TELADOC + RXCUSTOM Group …" at bounding box center [568, 308] width 659 height 148
type input "1076"
drag, startPoint x: 736, startPoint y: 350, endPoint x: 697, endPoint y: 400, distance: 63.4
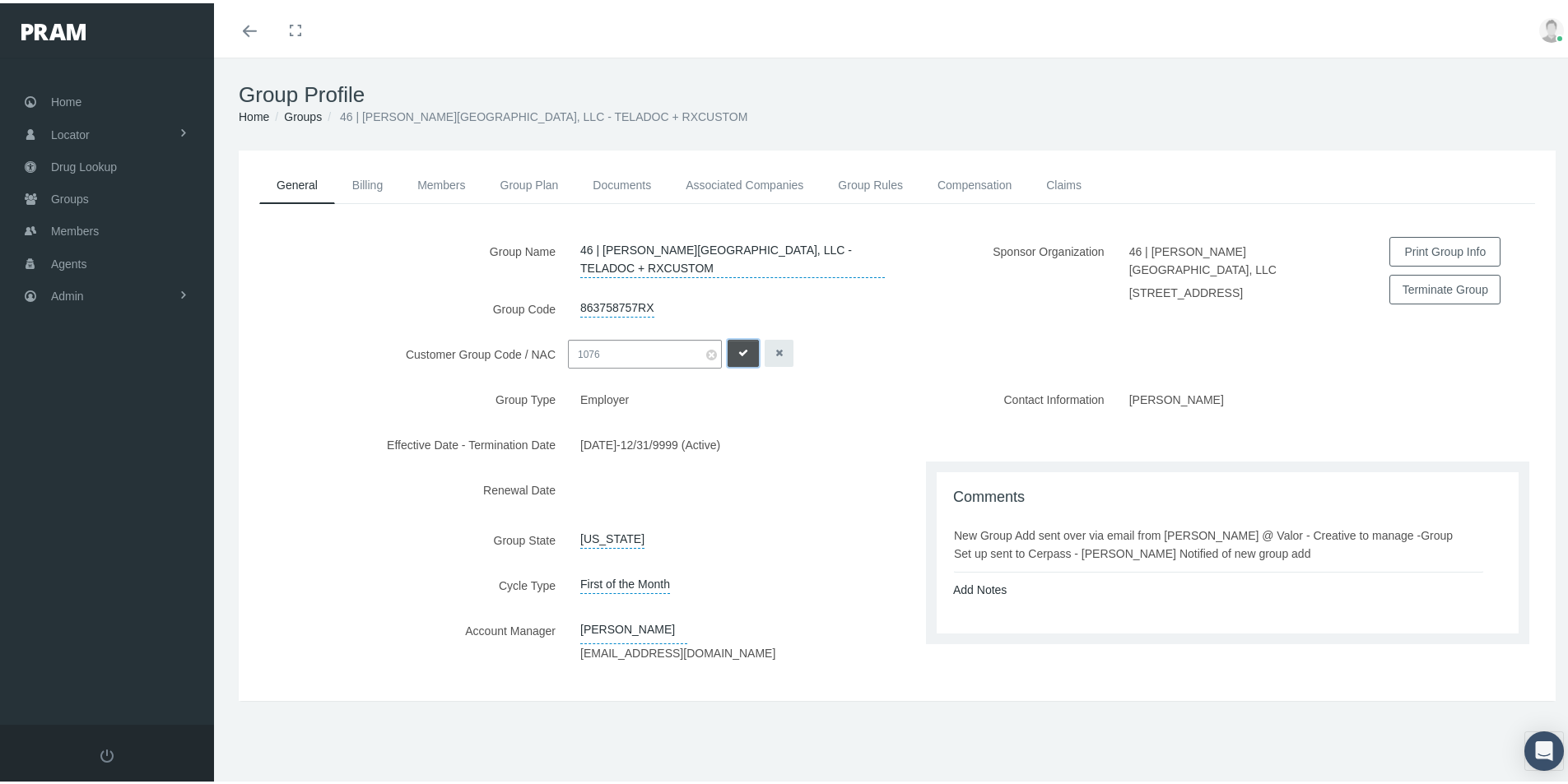
click at [739, 351] on icon "submit" at bounding box center [743, 350] width 9 height 16
drag, startPoint x: 955, startPoint y: 176, endPoint x: 944, endPoint y: 181, distance: 12.1
click at [955, 176] on link "Compensation" at bounding box center [974, 182] width 108 height 36
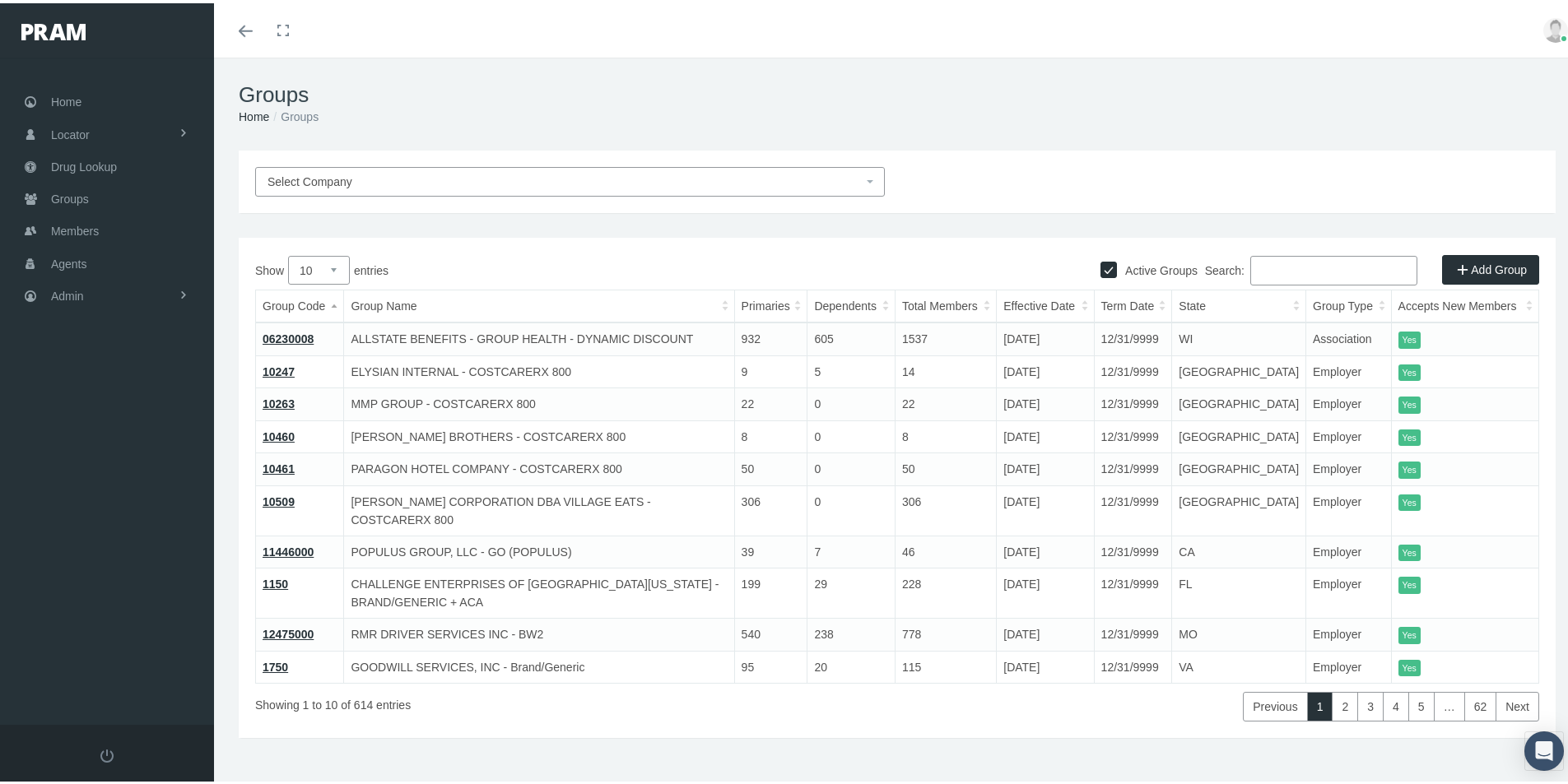
click at [1251, 263] on input "Search:" at bounding box center [1333, 267] width 167 height 29
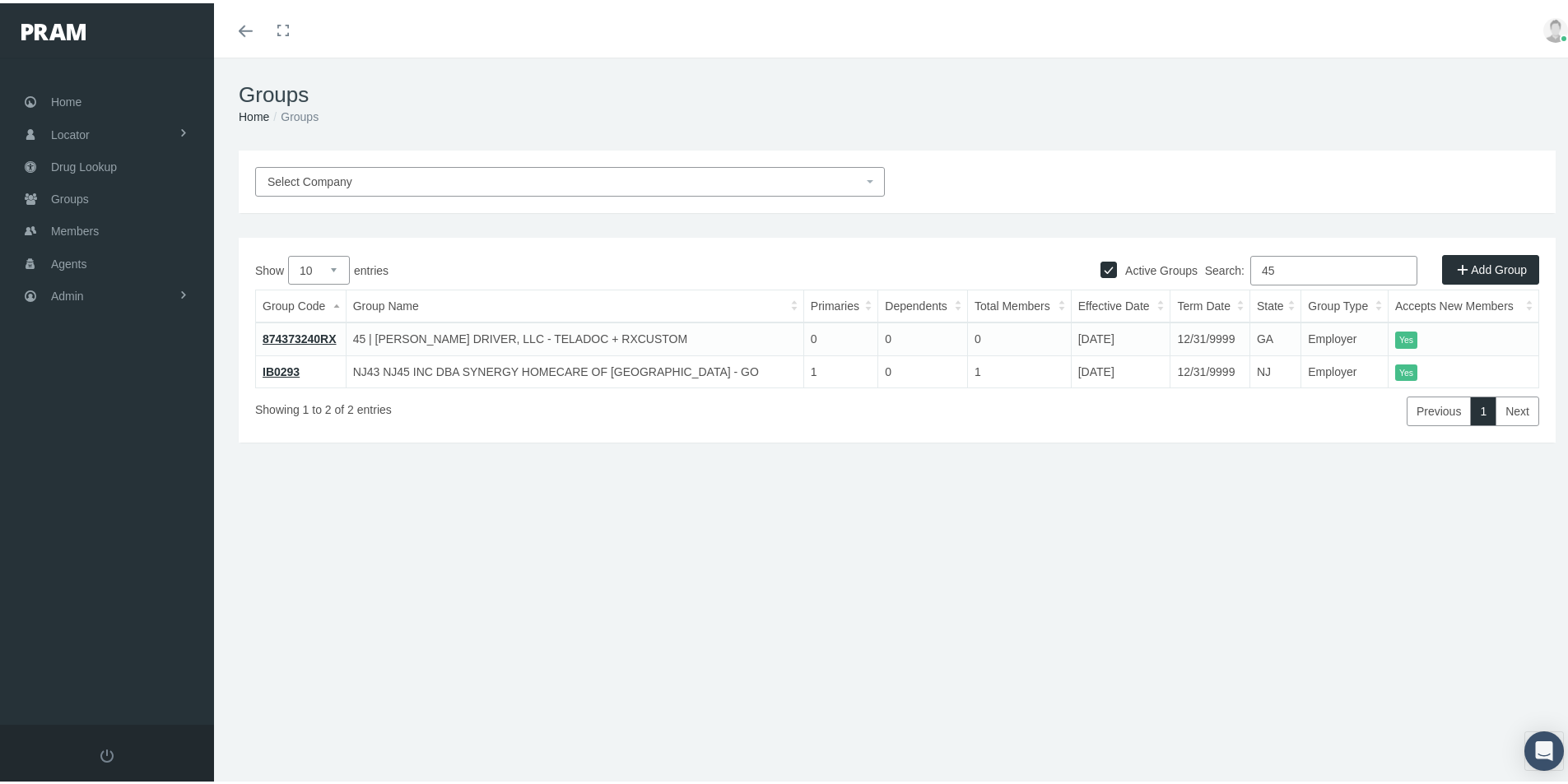
type input "45"
click at [309, 335] on link "874373240RX" at bounding box center [299, 336] width 75 height 13
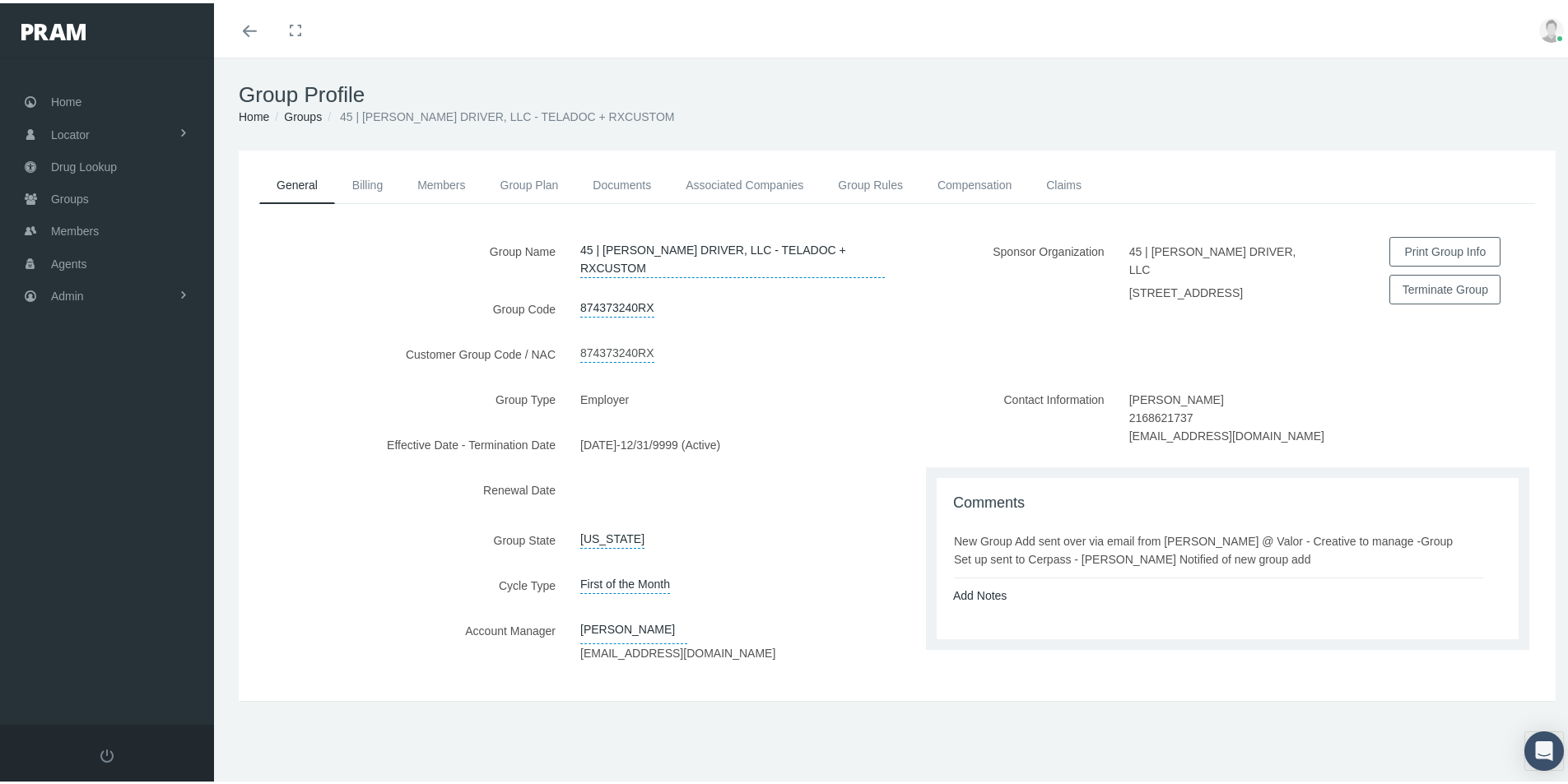
click at [597, 350] on link "874373240RX" at bounding box center [617, 348] width 75 height 23
drag, startPoint x: 651, startPoint y: 353, endPoint x: 560, endPoint y: 455, distance: 136.7
click at [537, 384] on div "Group Name 45 | [PERSON_NAME] DRIVER, LLC - TELADOC + RXCUSTOM Group Code 87437…" at bounding box center [897, 458] width 1317 height 448
type input "1076"
click at [739, 351] on icon "submit" at bounding box center [743, 350] width 9 height 16
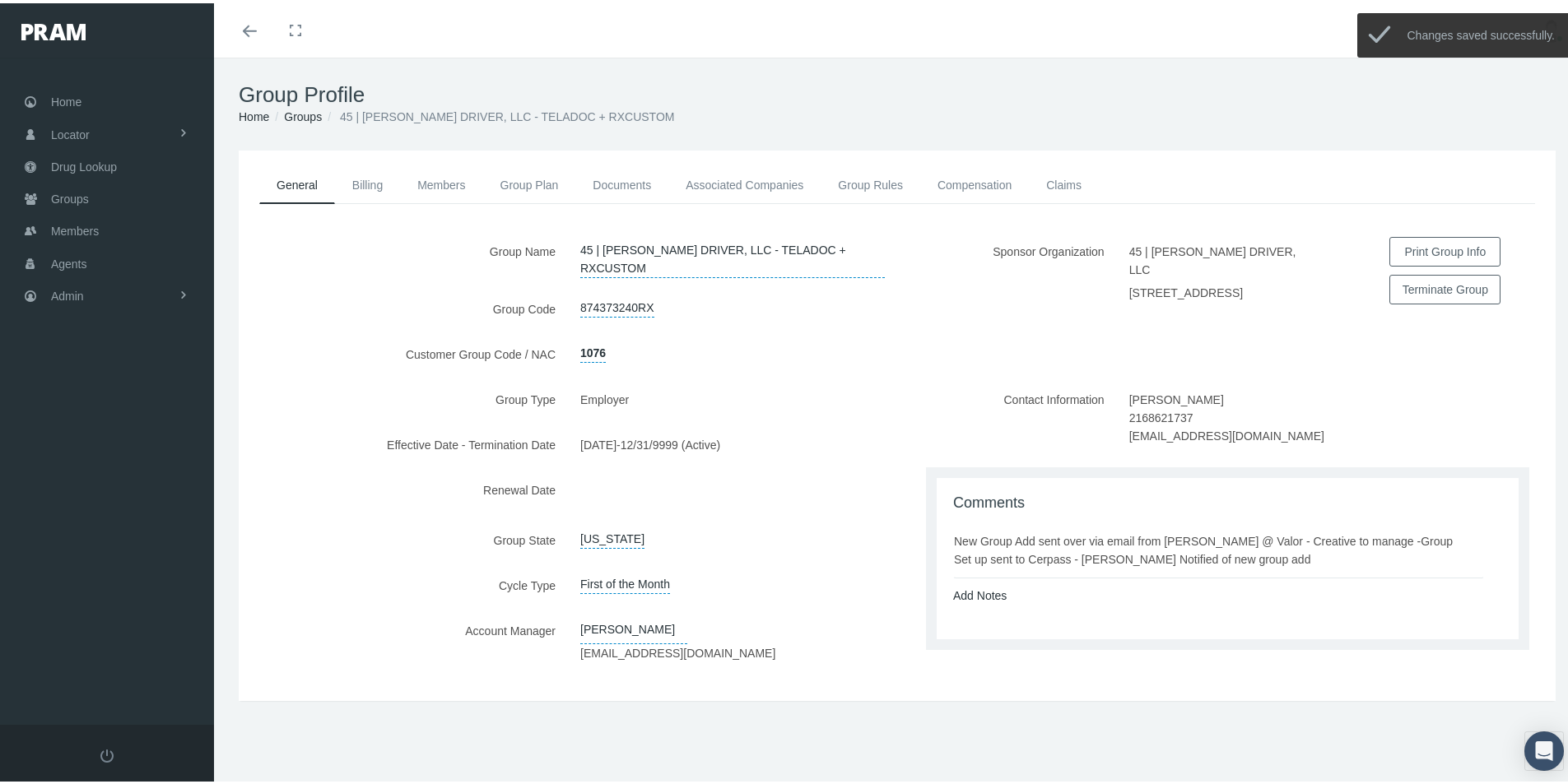
click at [862, 373] on div "Group Name 45 | [PERSON_NAME] DRIVER, LLC - TELADOC + RXCUSTOM Group Code 87437…" at bounding box center [568, 308] width 659 height 148
click at [948, 179] on link "Compensation" at bounding box center [974, 182] width 108 height 36
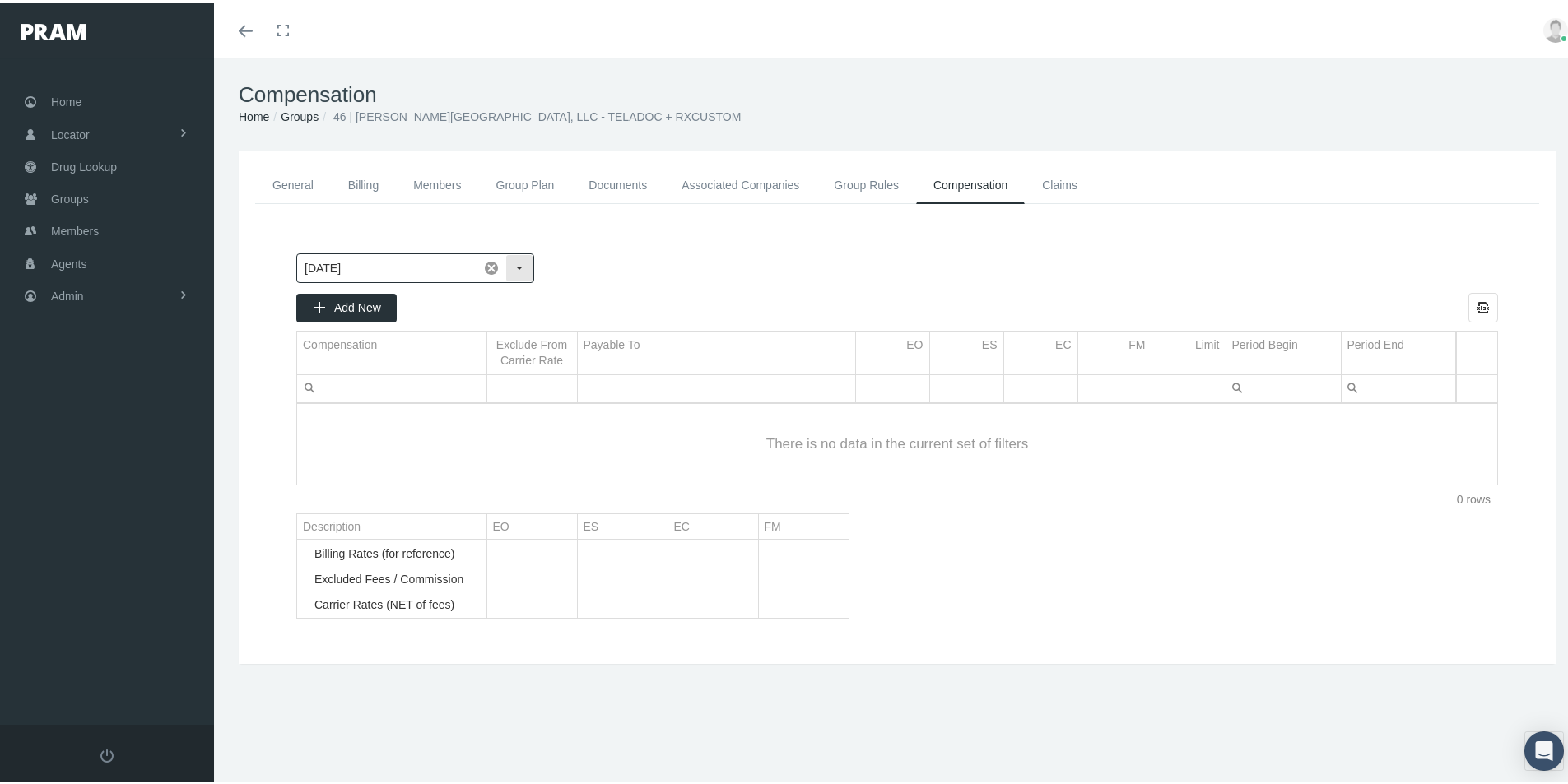
click at [518, 264] on div "Select" at bounding box center [520, 265] width 26 height 26
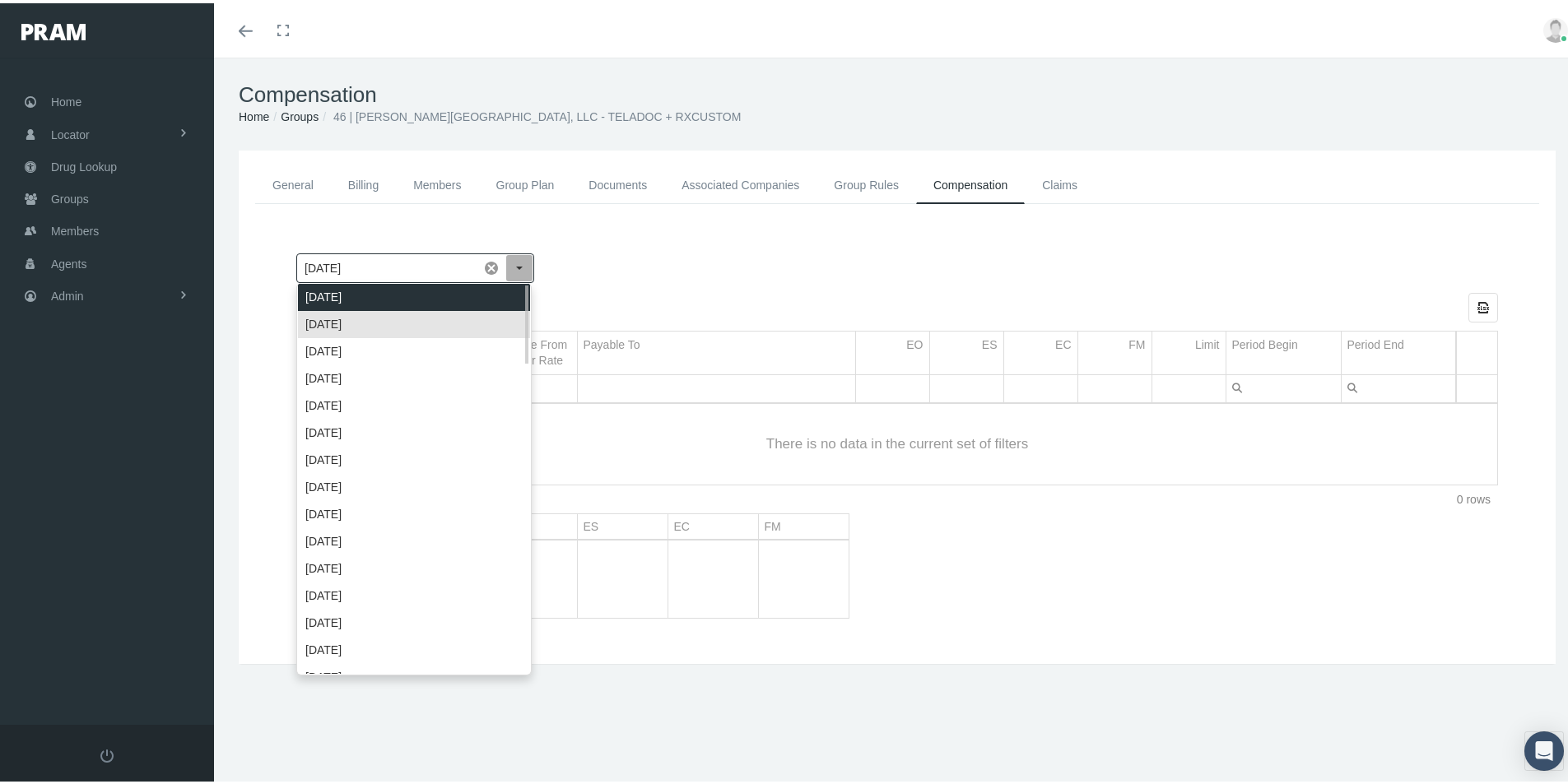
click at [365, 292] on div "[DATE]" at bounding box center [414, 293] width 232 height 27
type input "[DATE]"
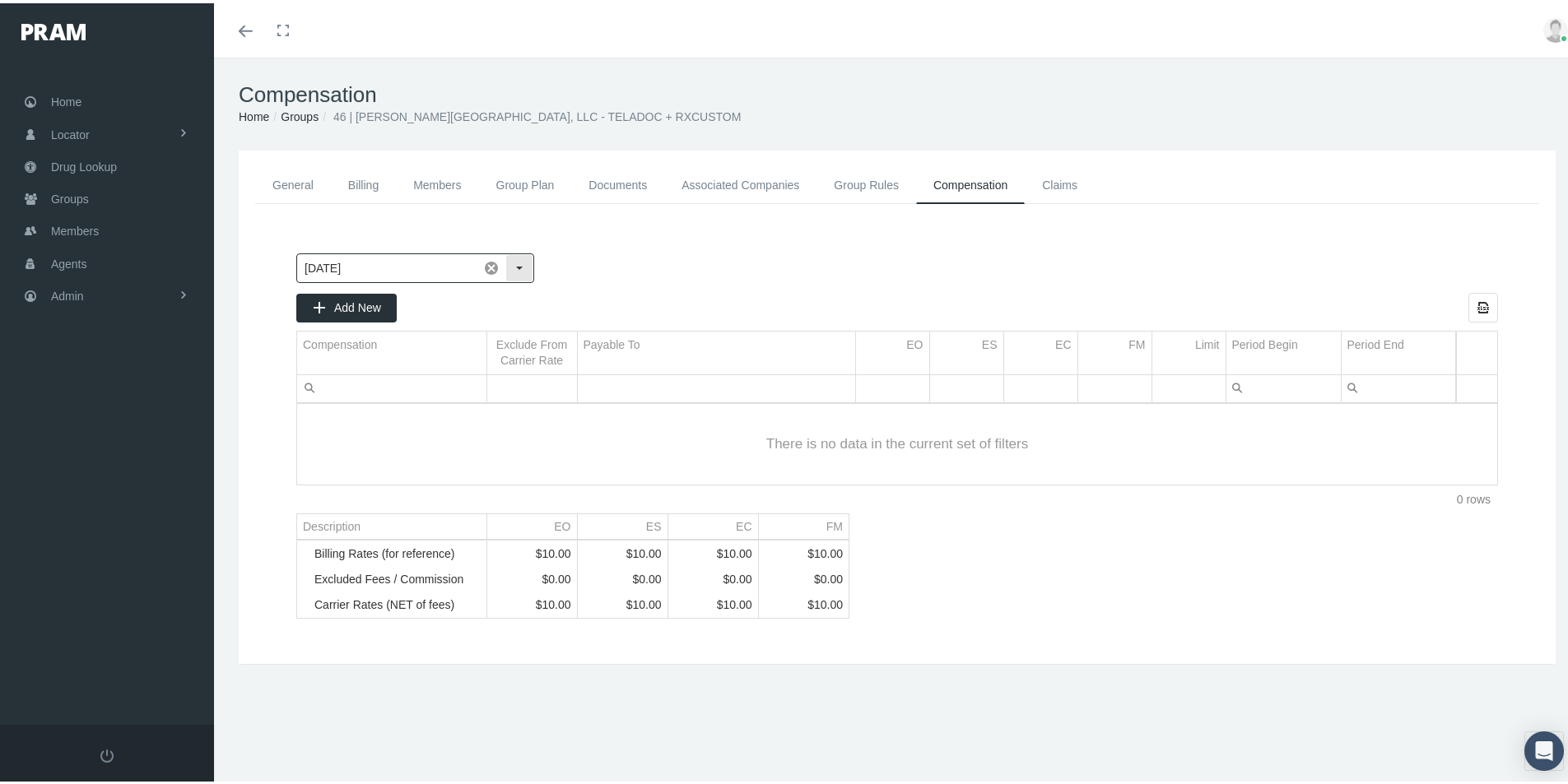
click at [516, 264] on div "Select" at bounding box center [520, 265] width 26 height 26
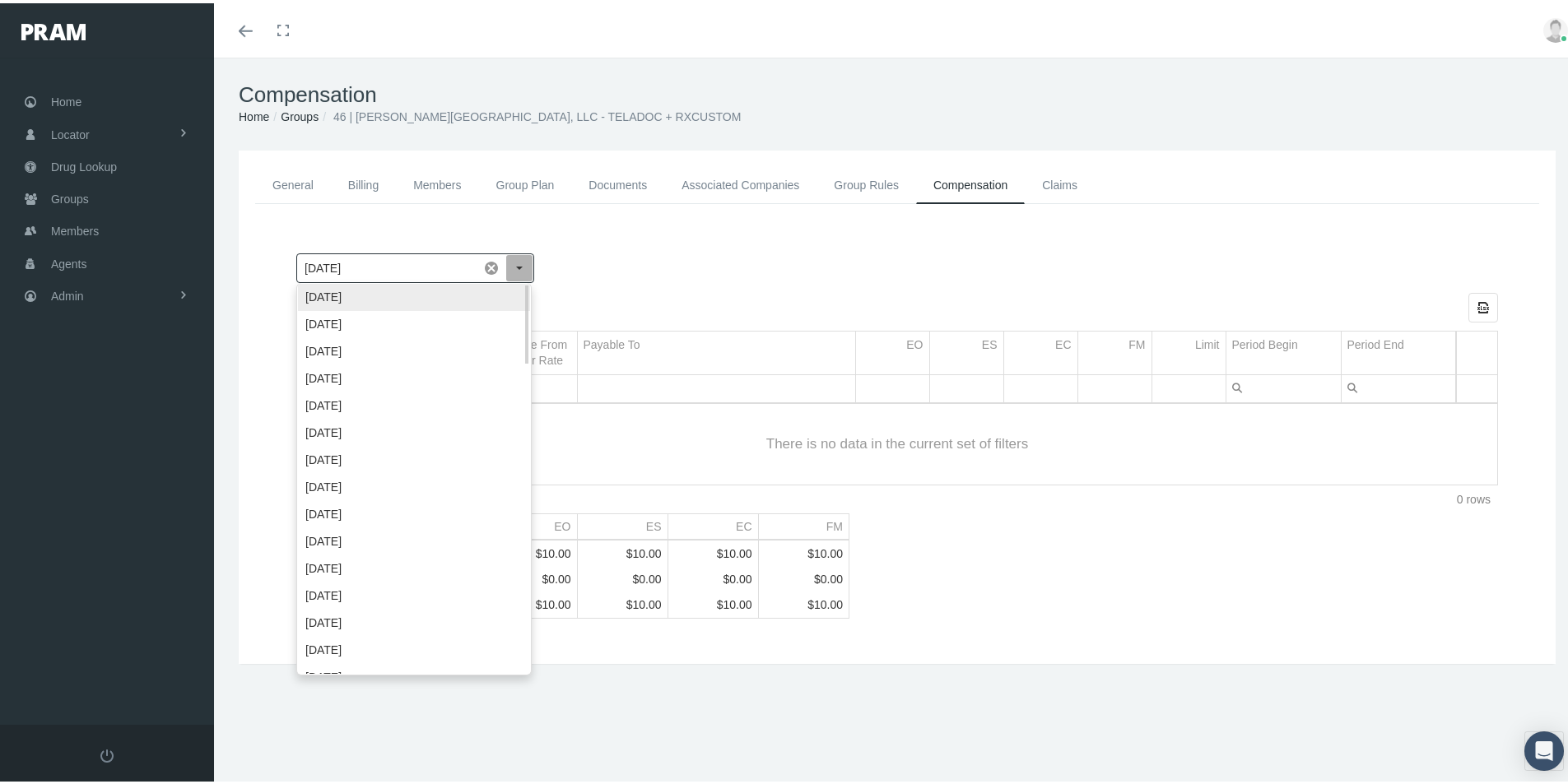
click at [335, 292] on div "[DATE]" at bounding box center [414, 293] width 232 height 27
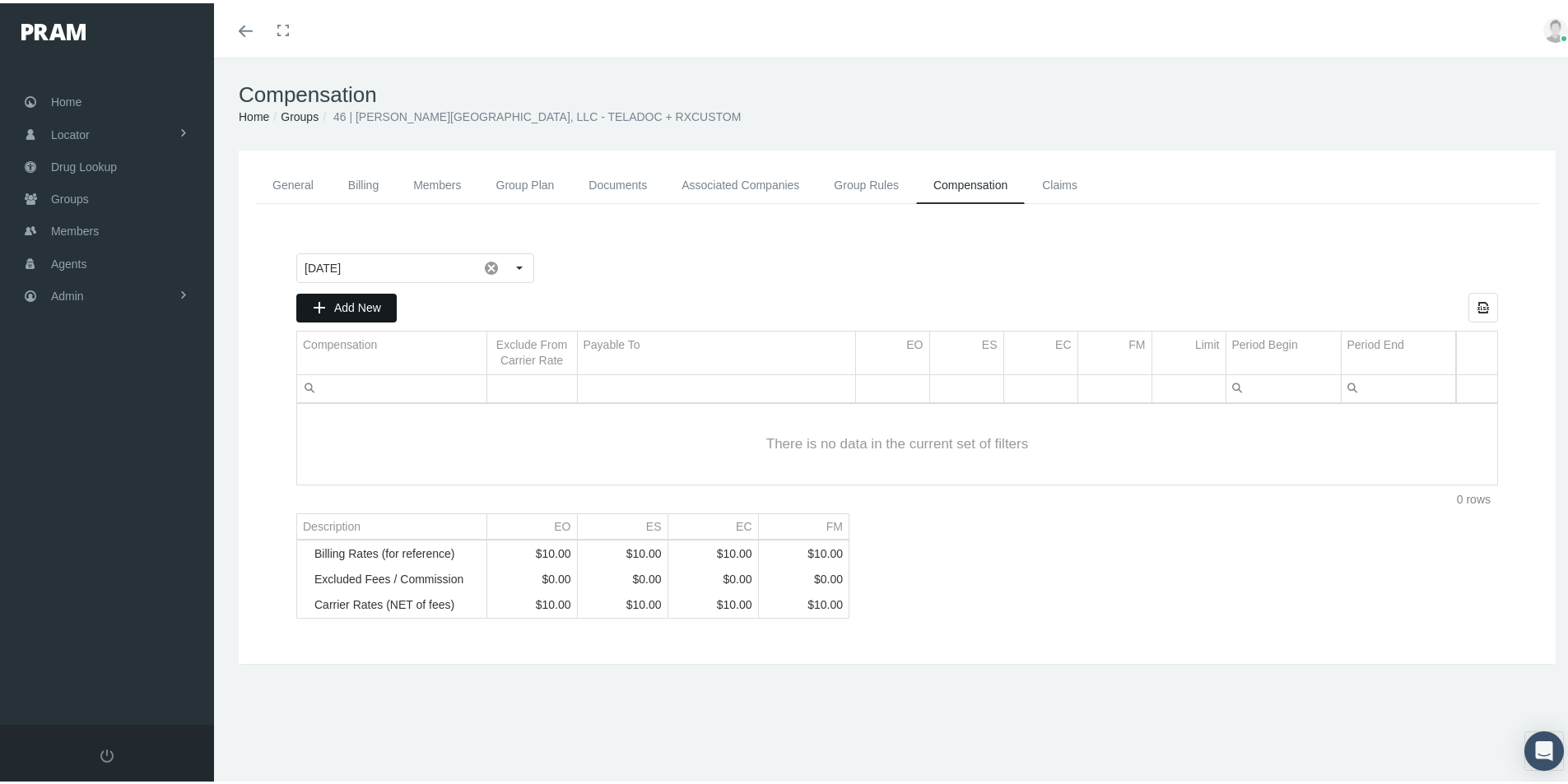
click at [345, 303] on span "Add New" at bounding box center [358, 305] width 47 height 13
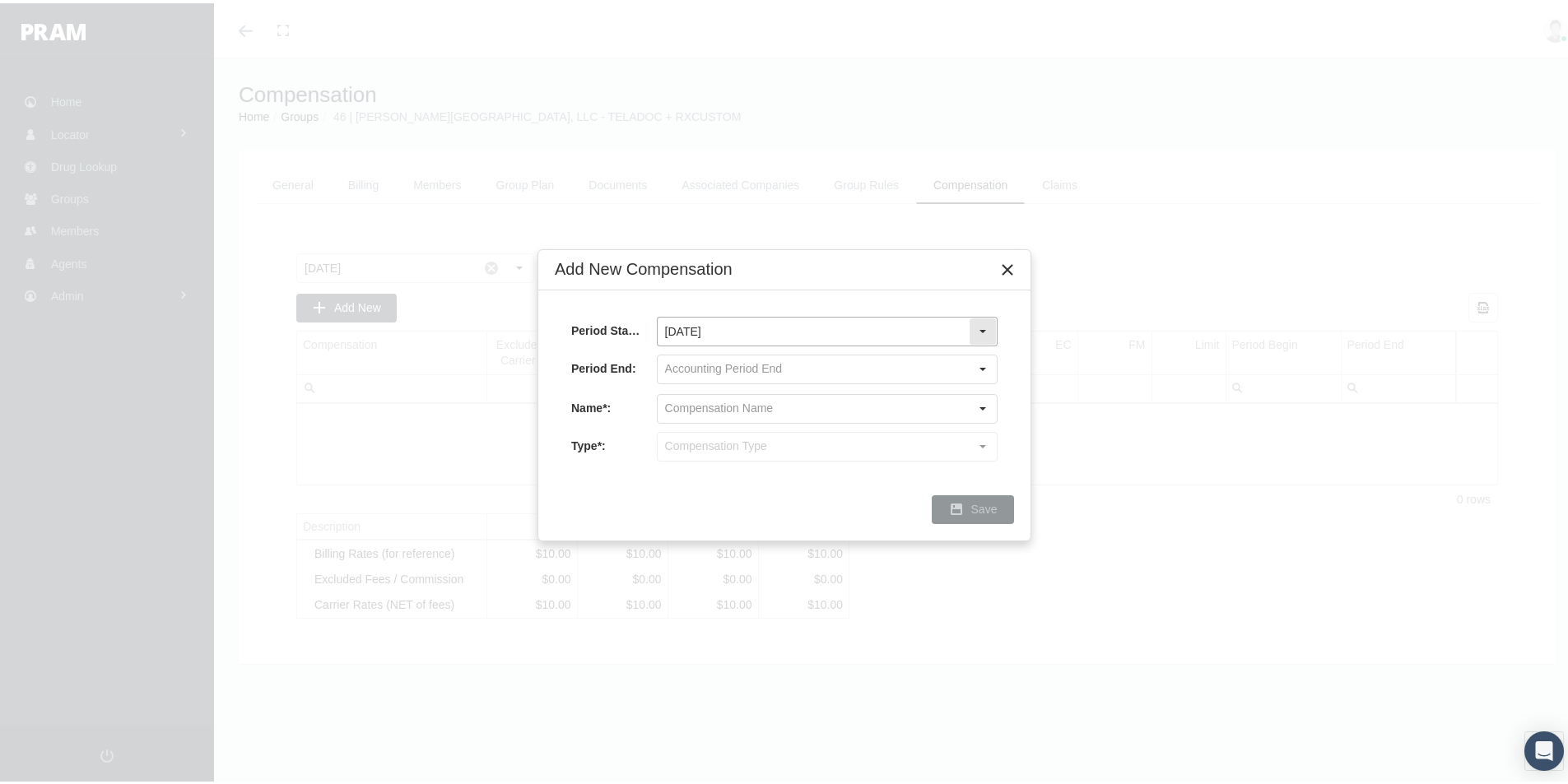
click at [981, 325] on div "Select" at bounding box center [983, 328] width 26 height 26
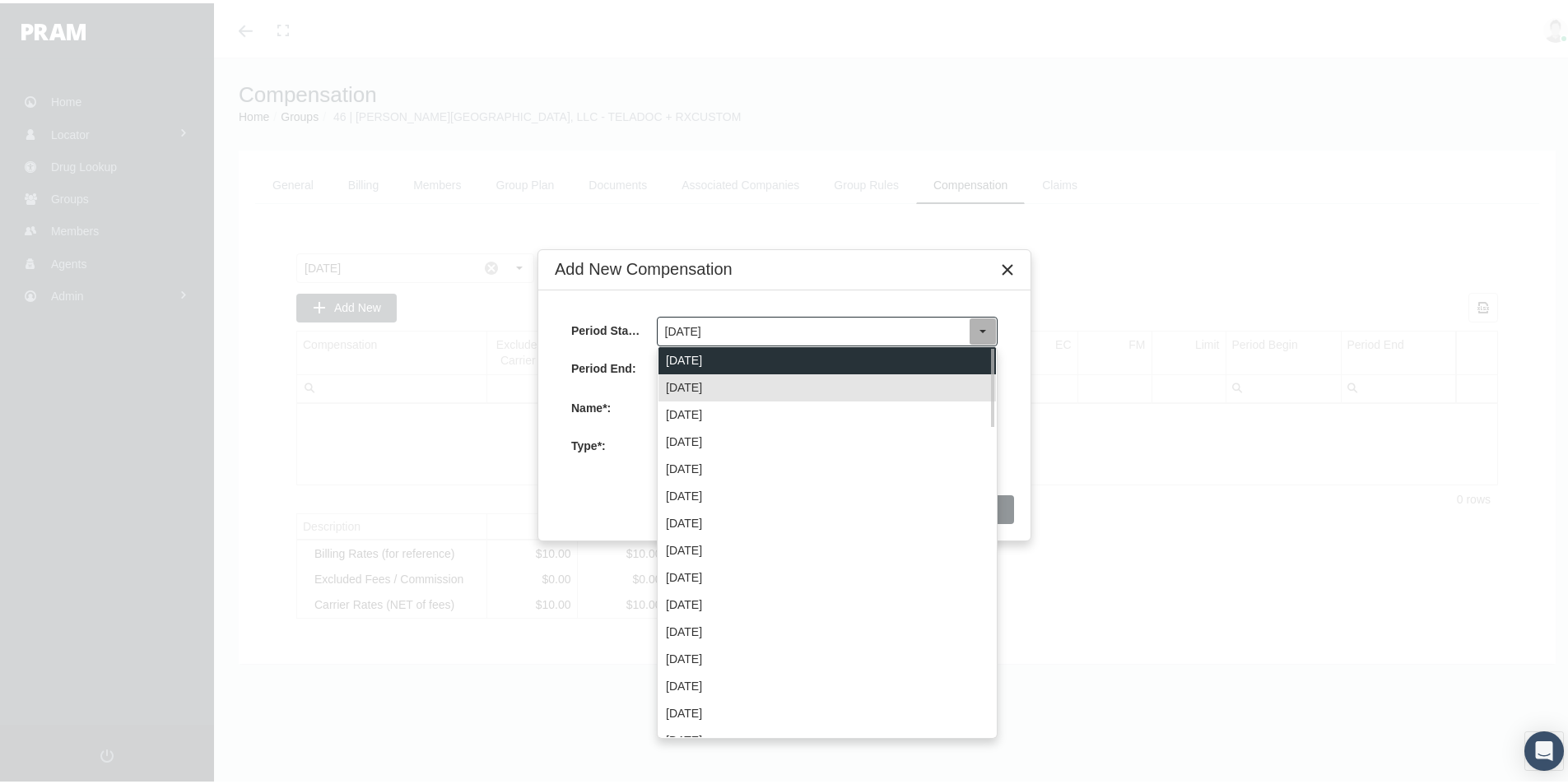
click at [718, 352] on div "[DATE]" at bounding box center [827, 358] width 338 height 27
type input "[DATE]"
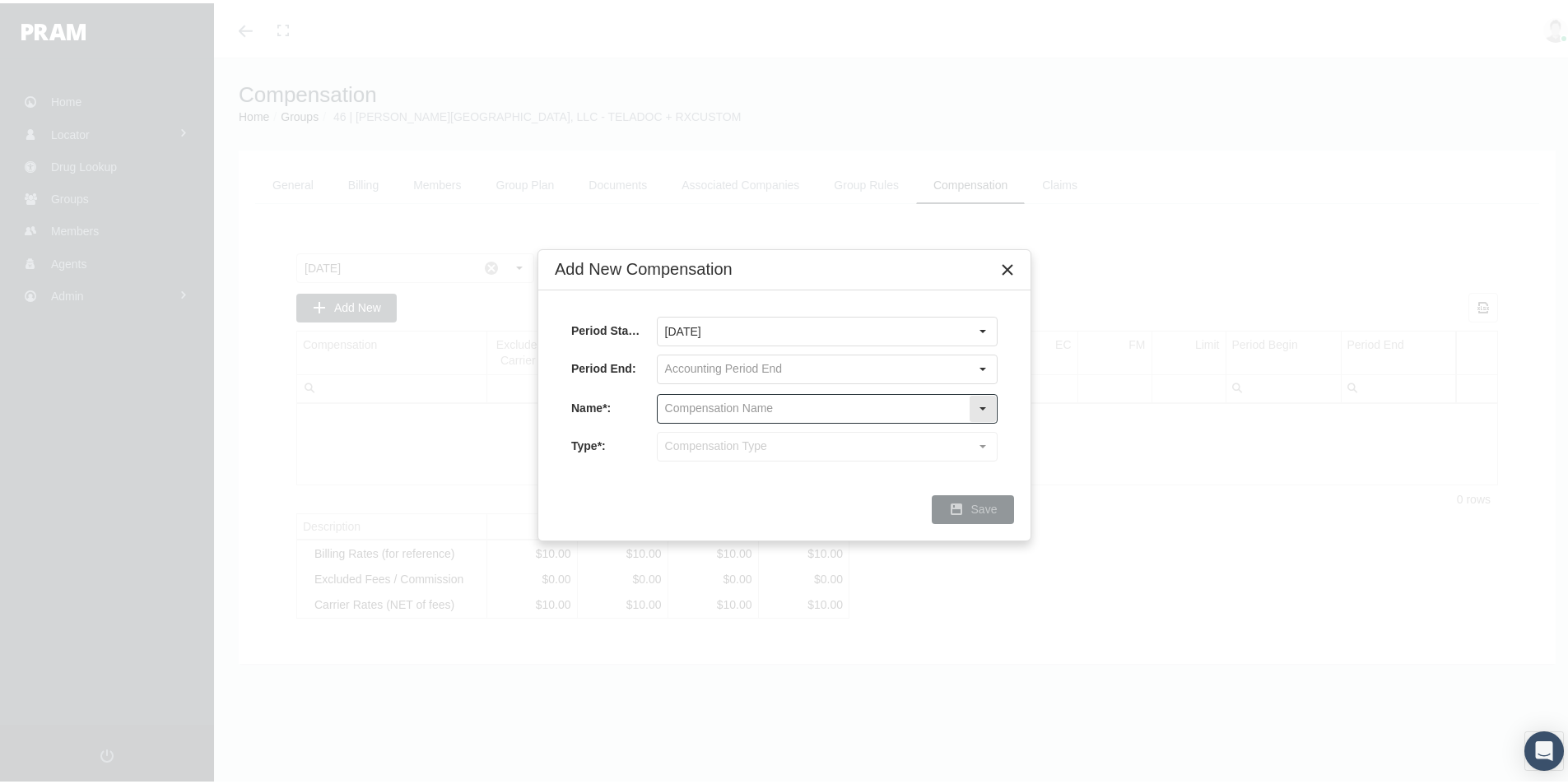
click at [704, 402] on input "text" at bounding box center [813, 406] width 311 height 28
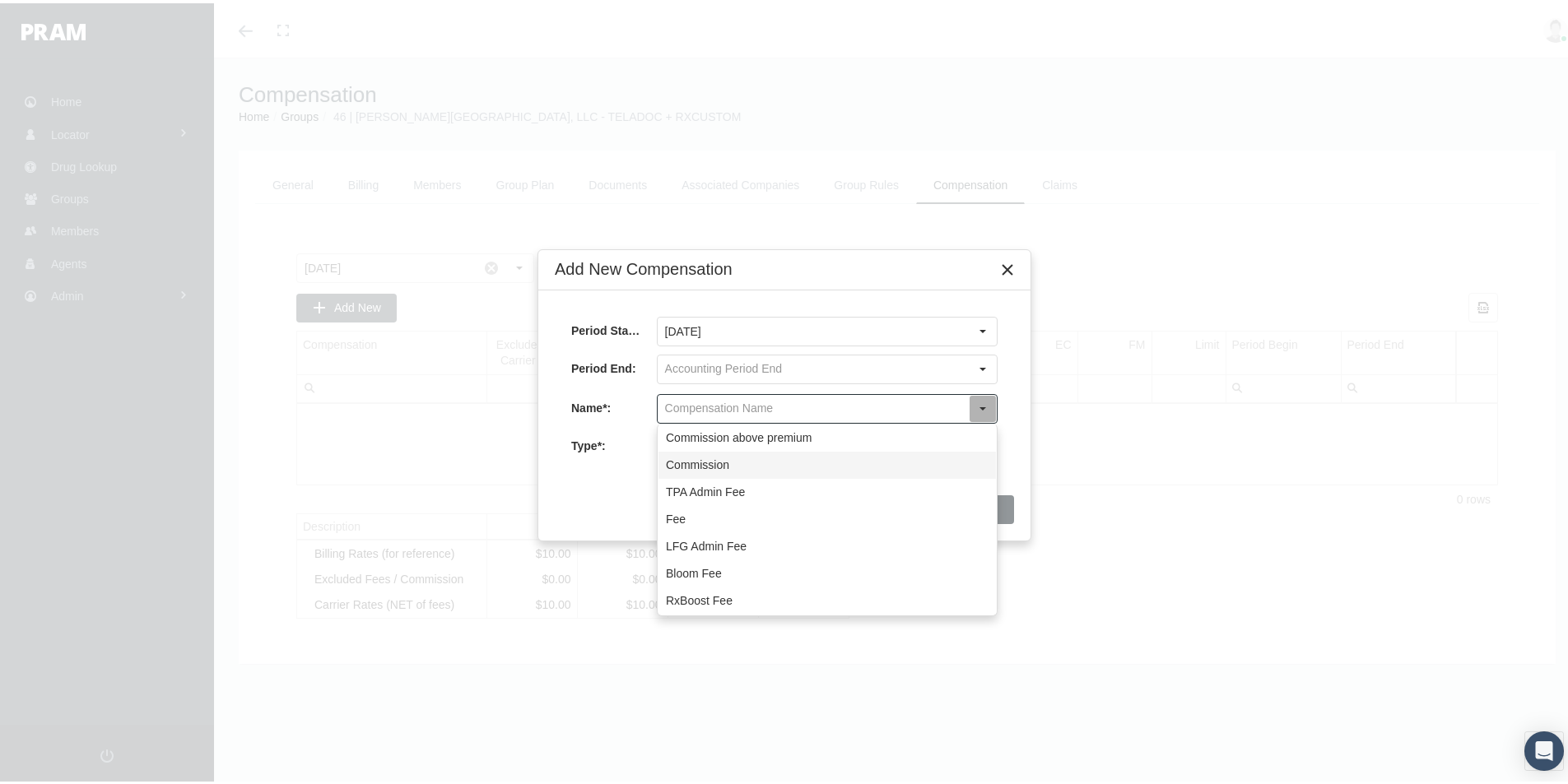
click at [690, 462] on div "Commission" at bounding box center [827, 461] width 338 height 27
type input "Commission"
type input "Commission (Commission)"
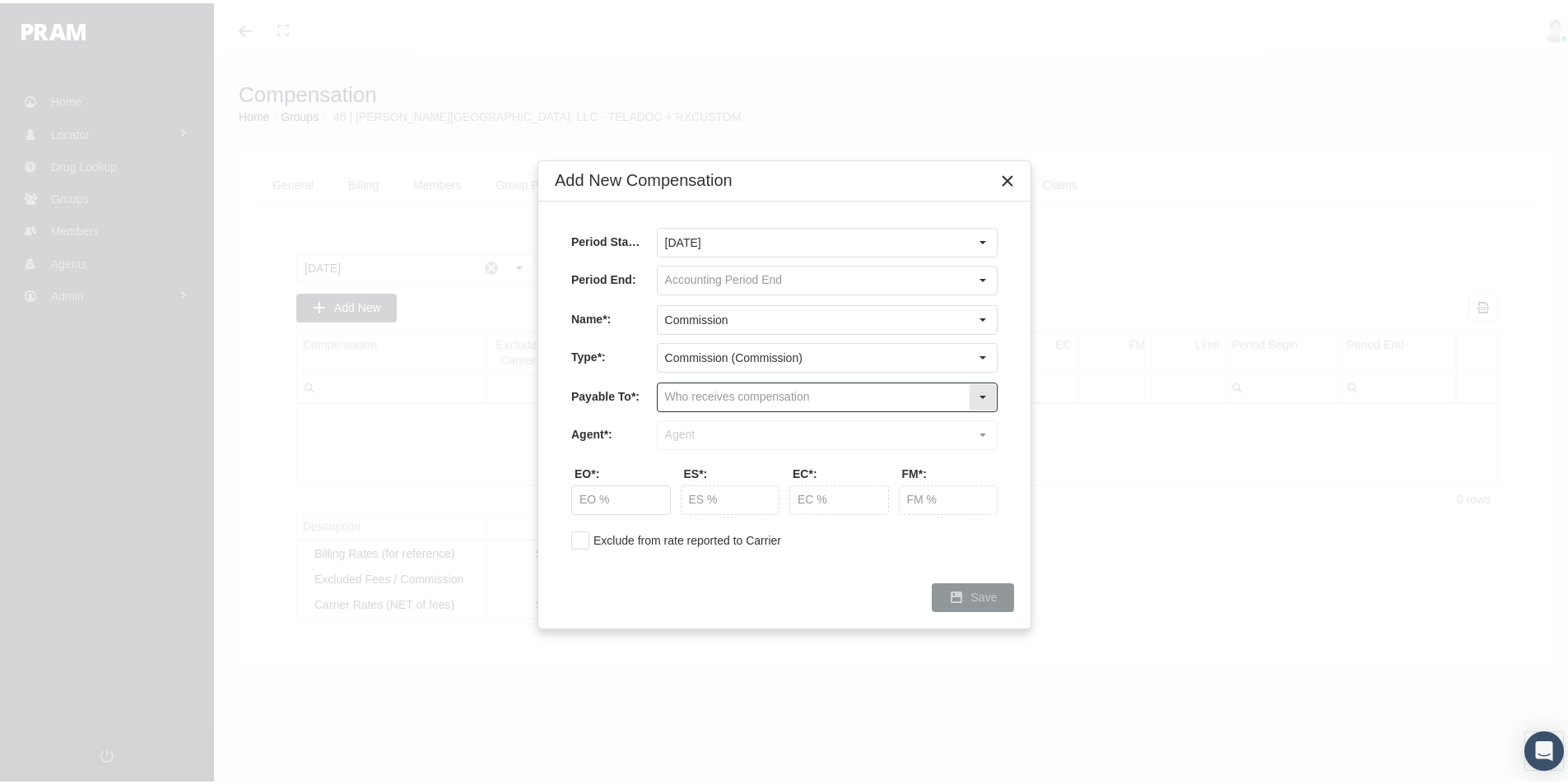
click at [687, 392] on input "text" at bounding box center [813, 394] width 311 height 28
click at [705, 448] on div "Company" at bounding box center [827, 450] width 338 height 27
type input "Company"
click at [700, 431] on input "text" at bounding box center [813, 432] width 311 height 28
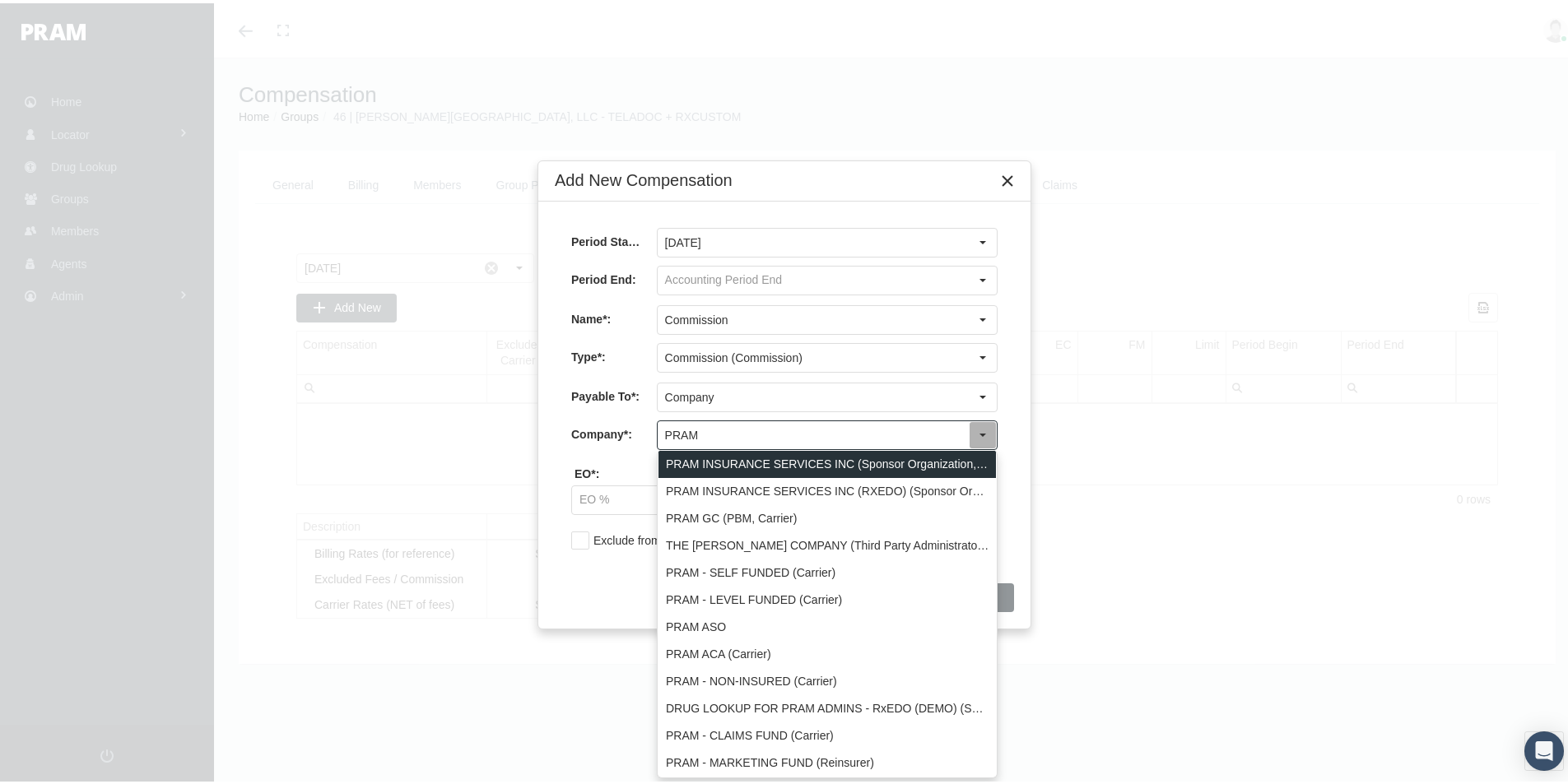
click at [715, 459] on div "PRAM INSURANCE SERVICES INC (Sponsor Organization, Broker, Distribution Partner…" at bounding box center [827, 461] width 338 height 27
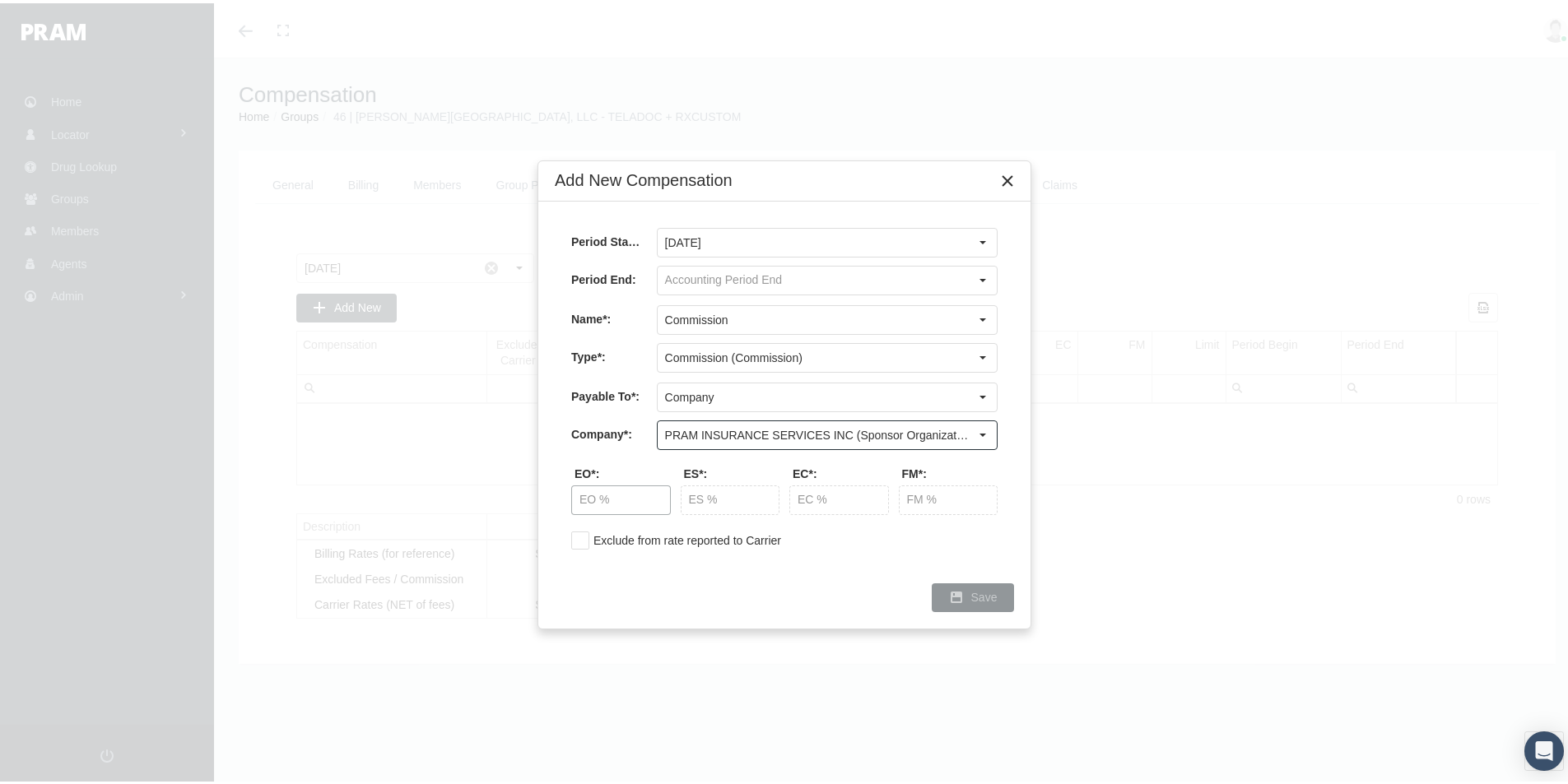
type input "PRAM INSURANCE SERVICES INC (Sponsor Organization, Broker, Distribution Partner…"
click at [596, 495] on input "text" at bounding box center [621, 497] width 98 height 28
type input "20.00 %"
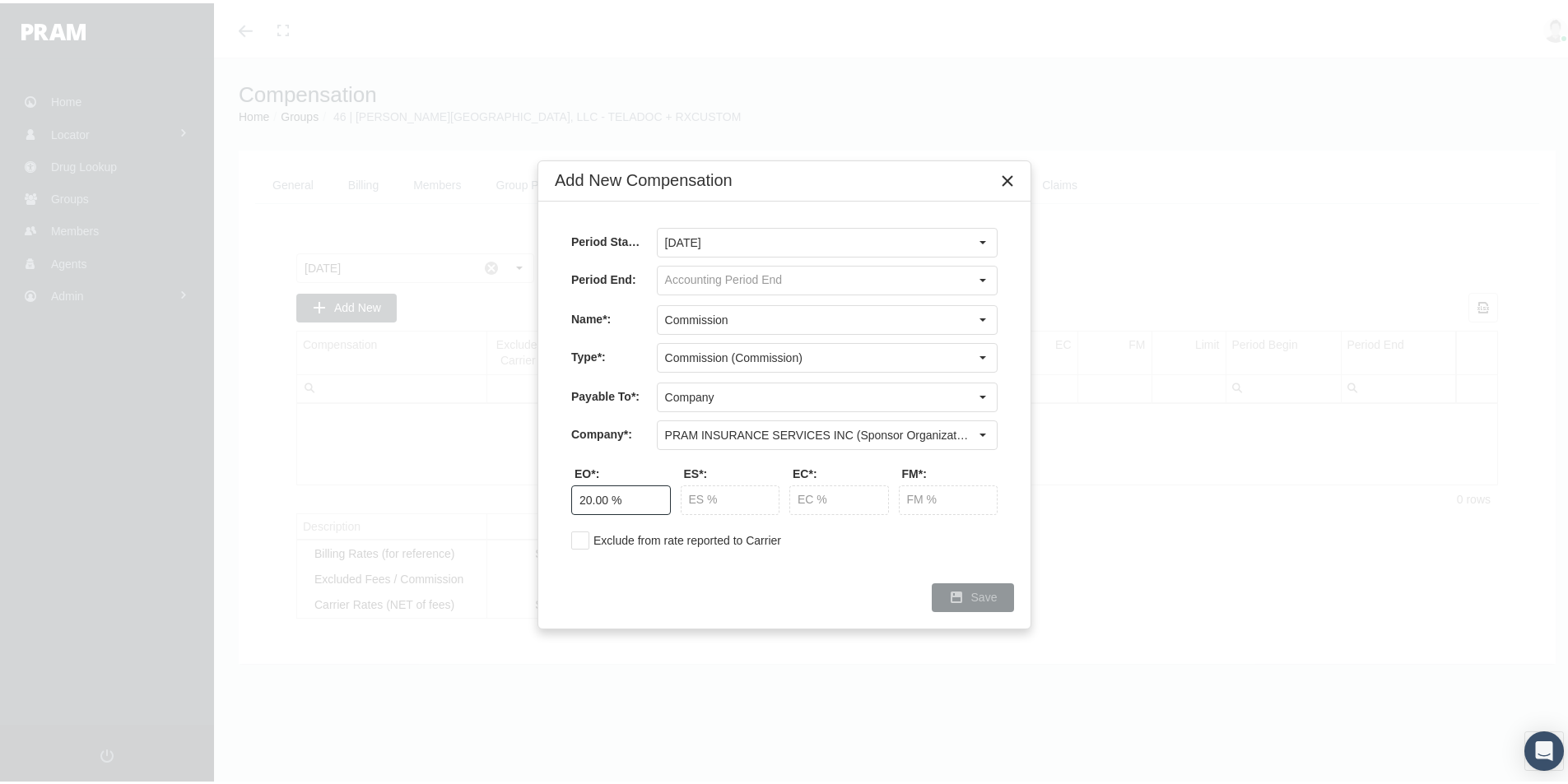
type input "20.00 %"
drag, startPoint x: 977, startPoint y: 592, endPoint x: 1107, endPoint y: 599, distance: 130.2
click at [977, 591] on span "Save" at bounding box center [984, 594] width 26 height 13
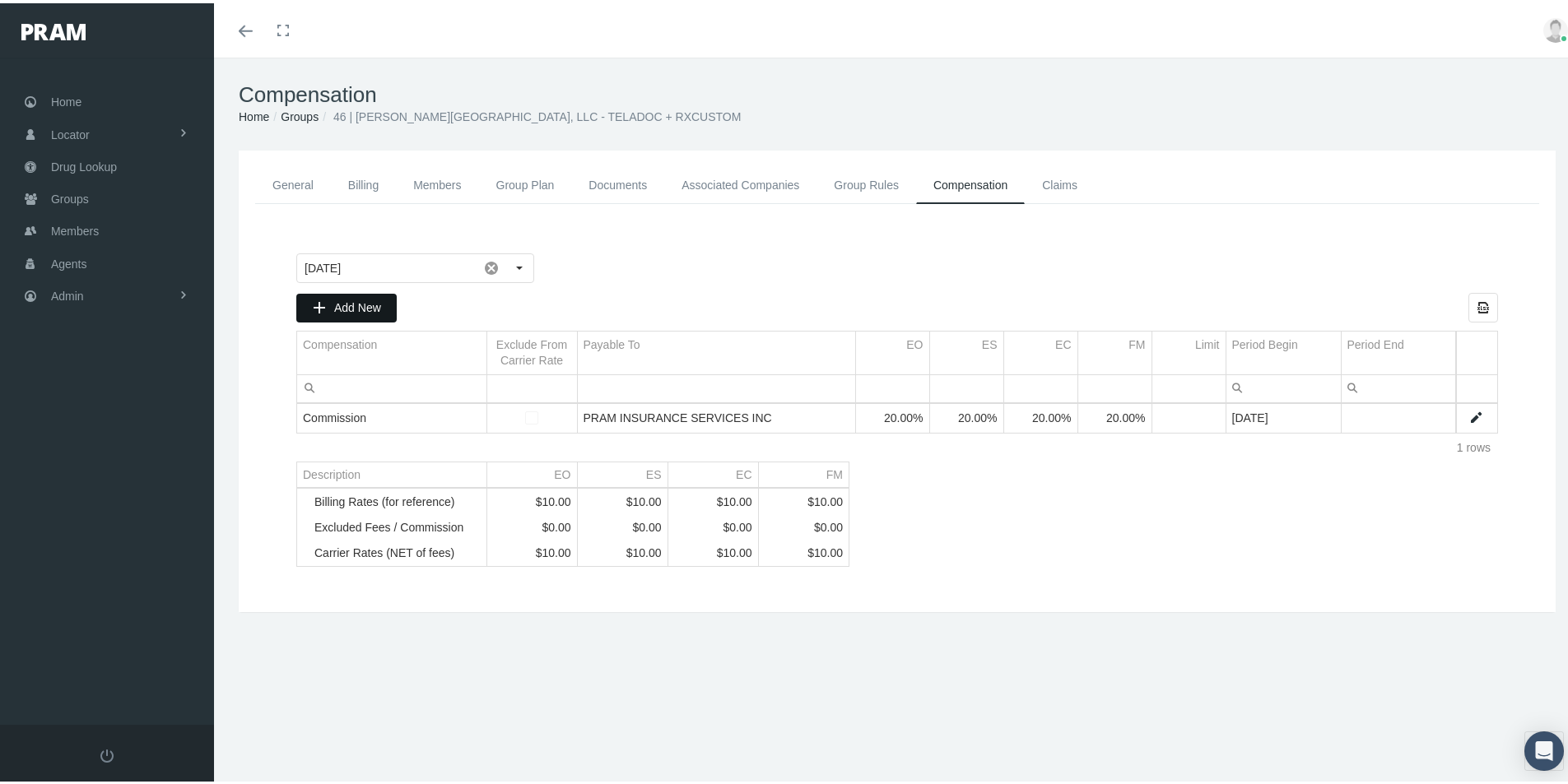
click at [342, 301] on span "Add New" at bounding box center [358, 305] width 47 height 13
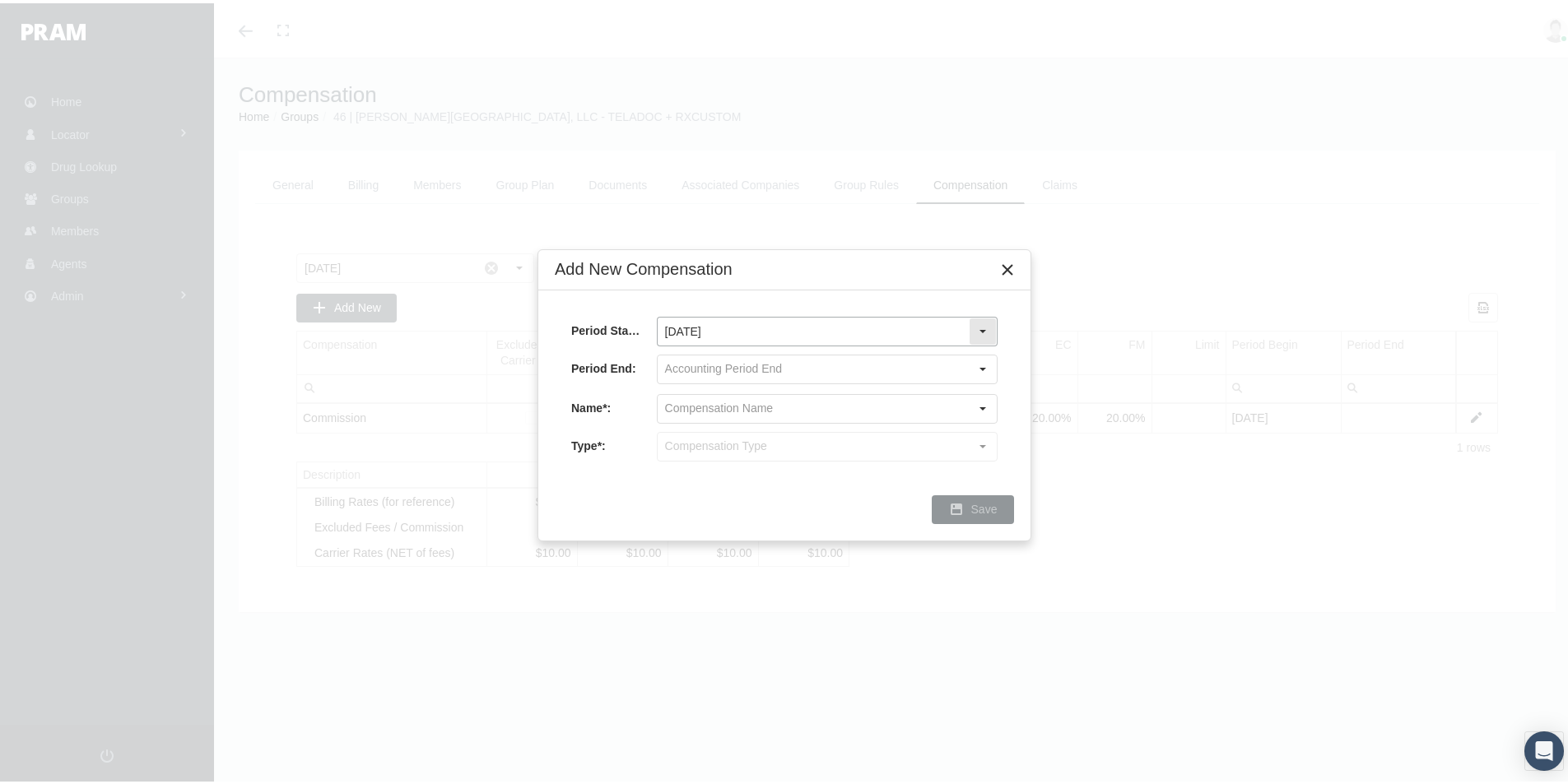
drag, startPoint x: 985, startPoint y: 326, endPoint x: 973, endPoint y: 330, distance: 12.6
click at [985, 325] on div "Select" at bounding box center [983, 328] width 26 height 26
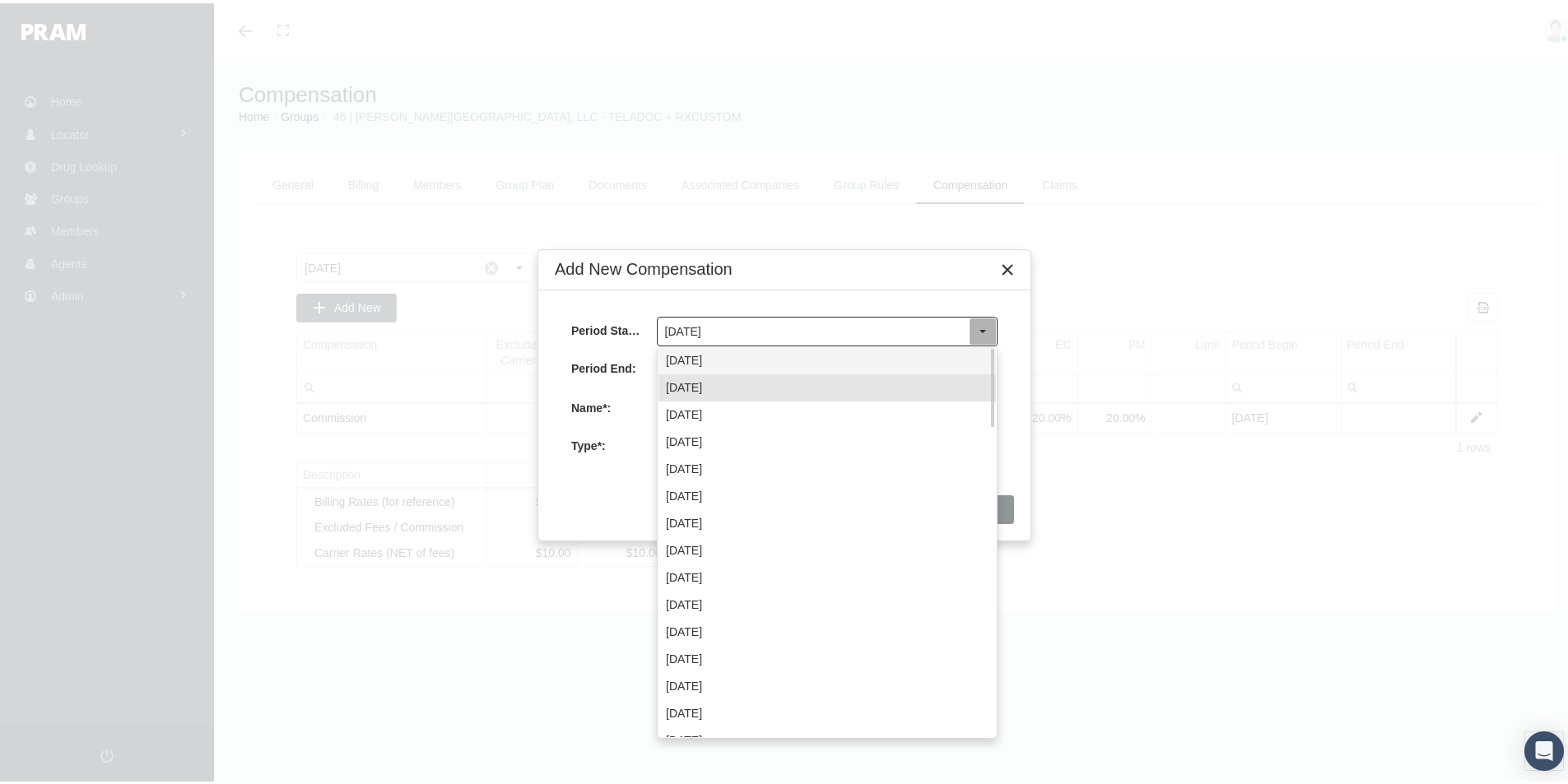
click at [725, 360] on div "[DATE]" at bounding box center [827, 358] width 338 height 27
type input "[DATE]"
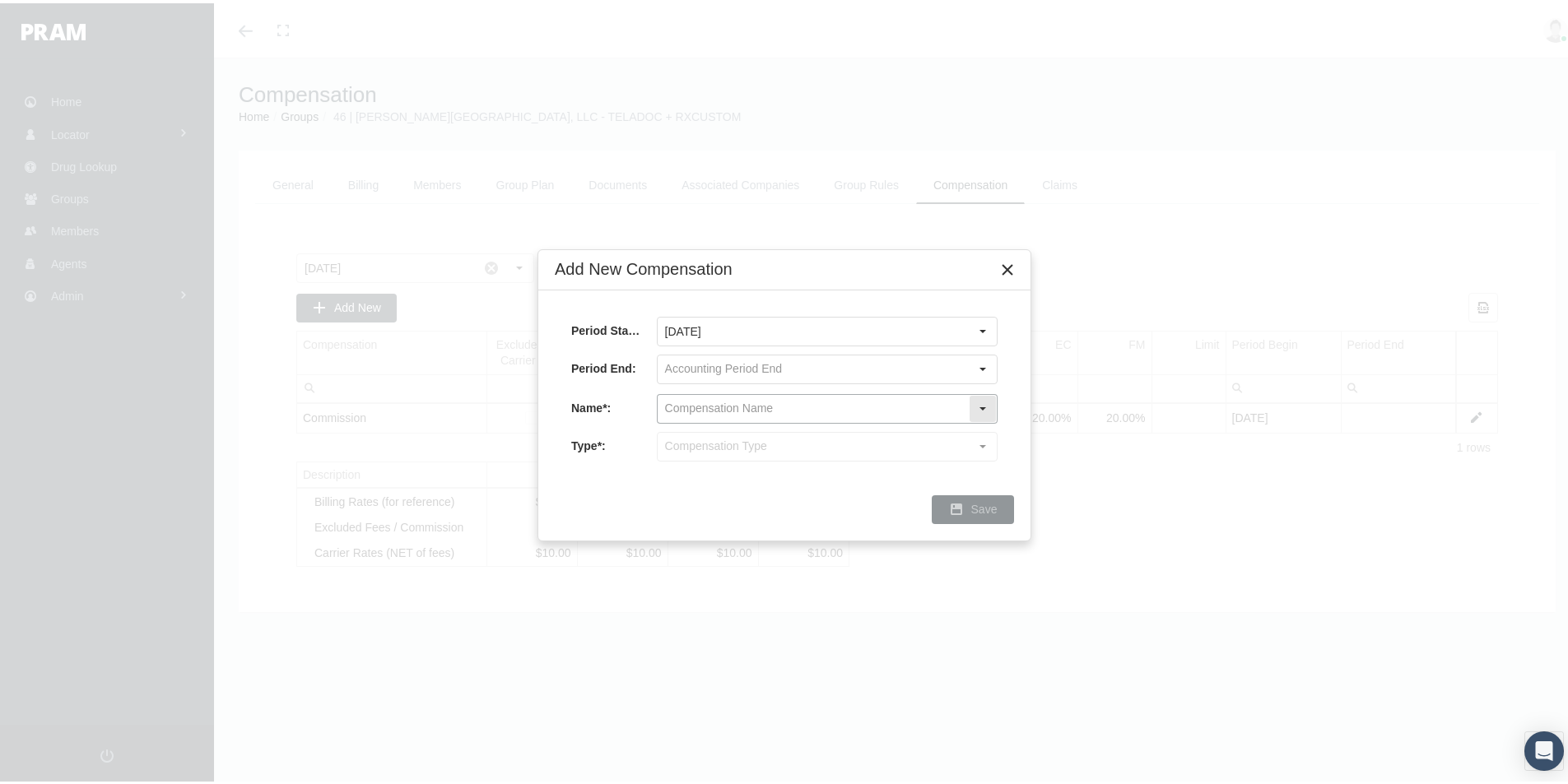
click at [683, 398] on input "text" at bounding box center [813, 406] width 311 height 28
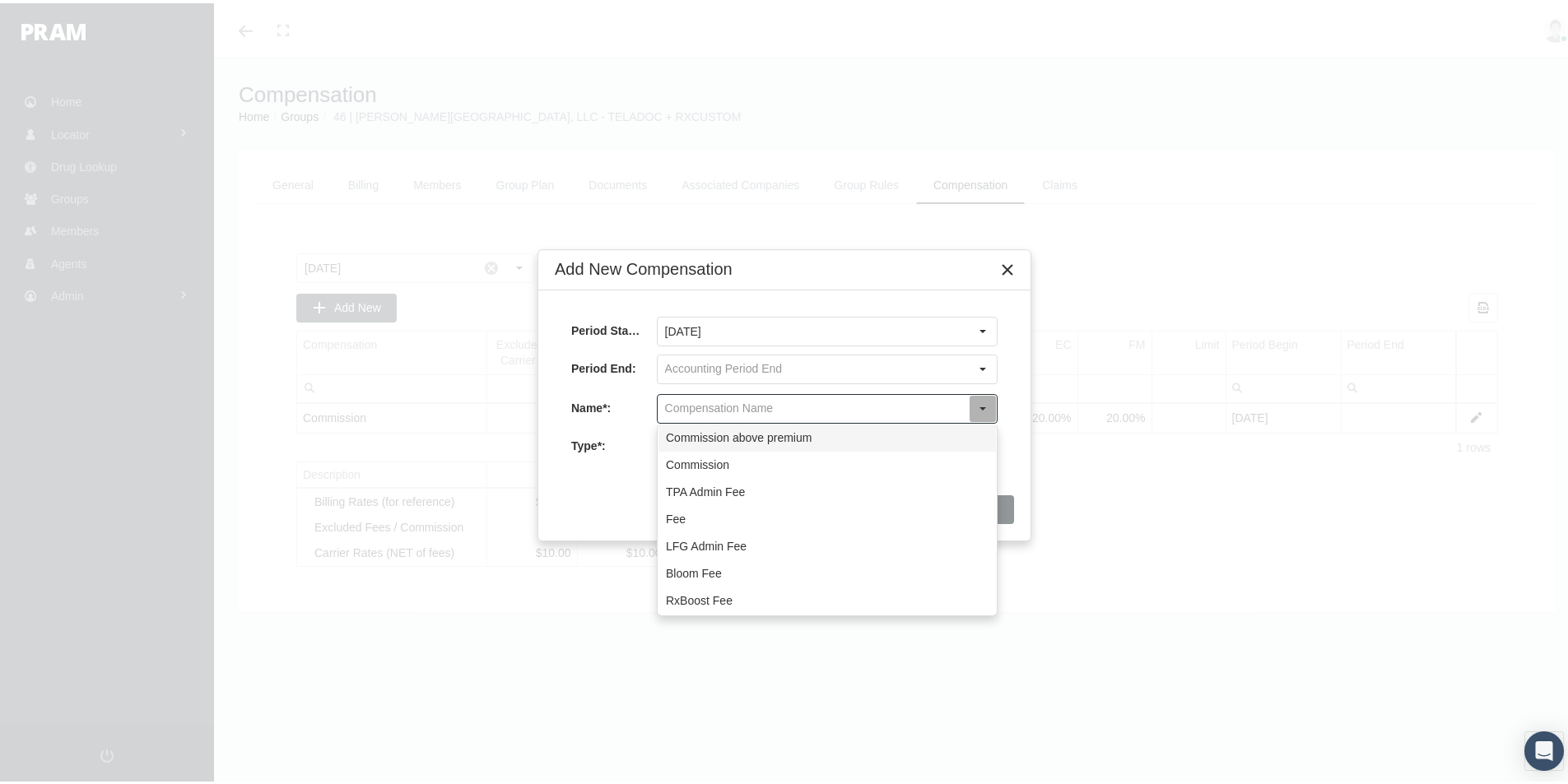
click at [734, 442] on div "Commission above premium" at bounding box center [827, 435] width 338 height 27
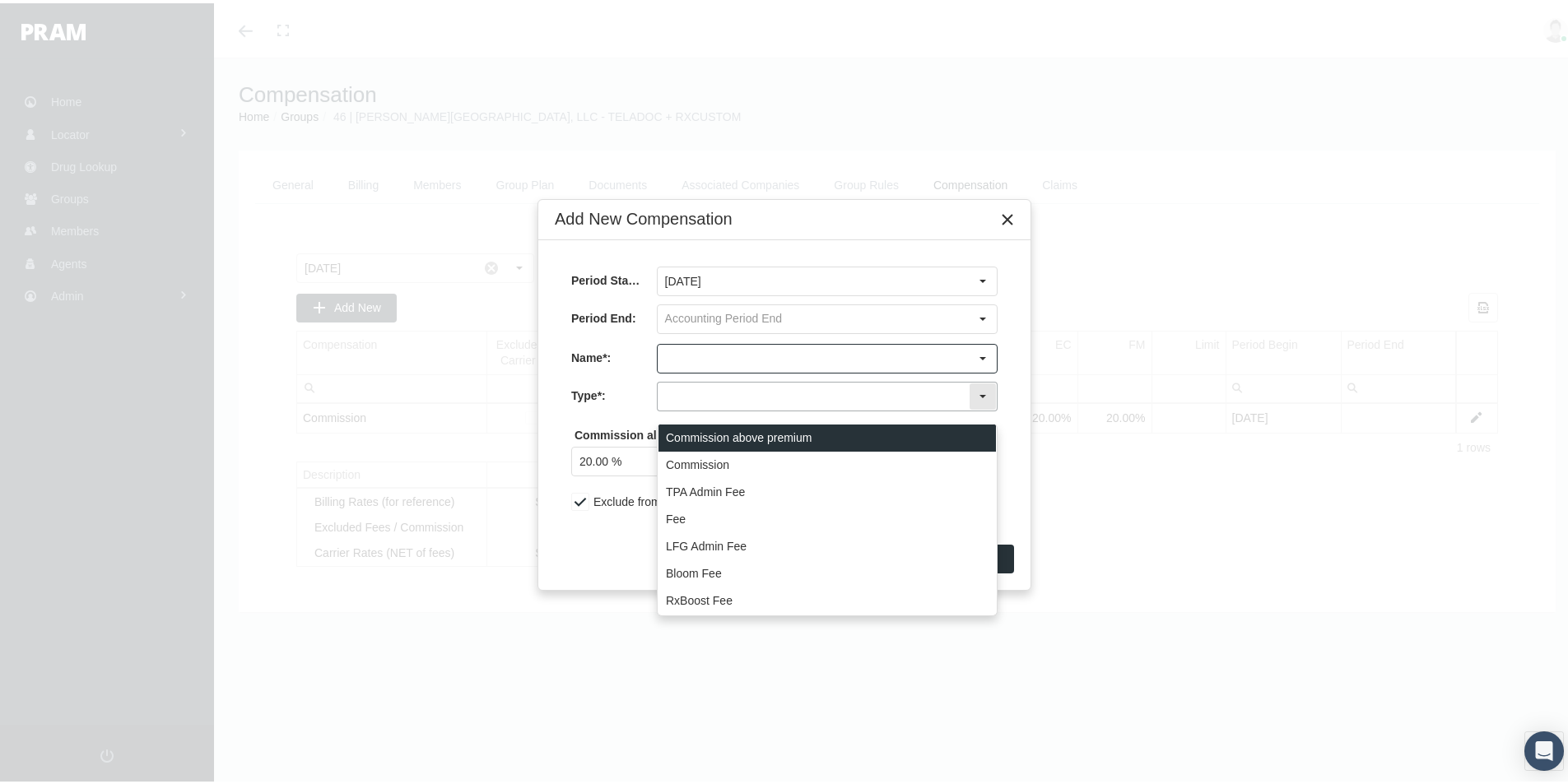
type input "Commission above premium"
type input "Commission (Commission above premium)"
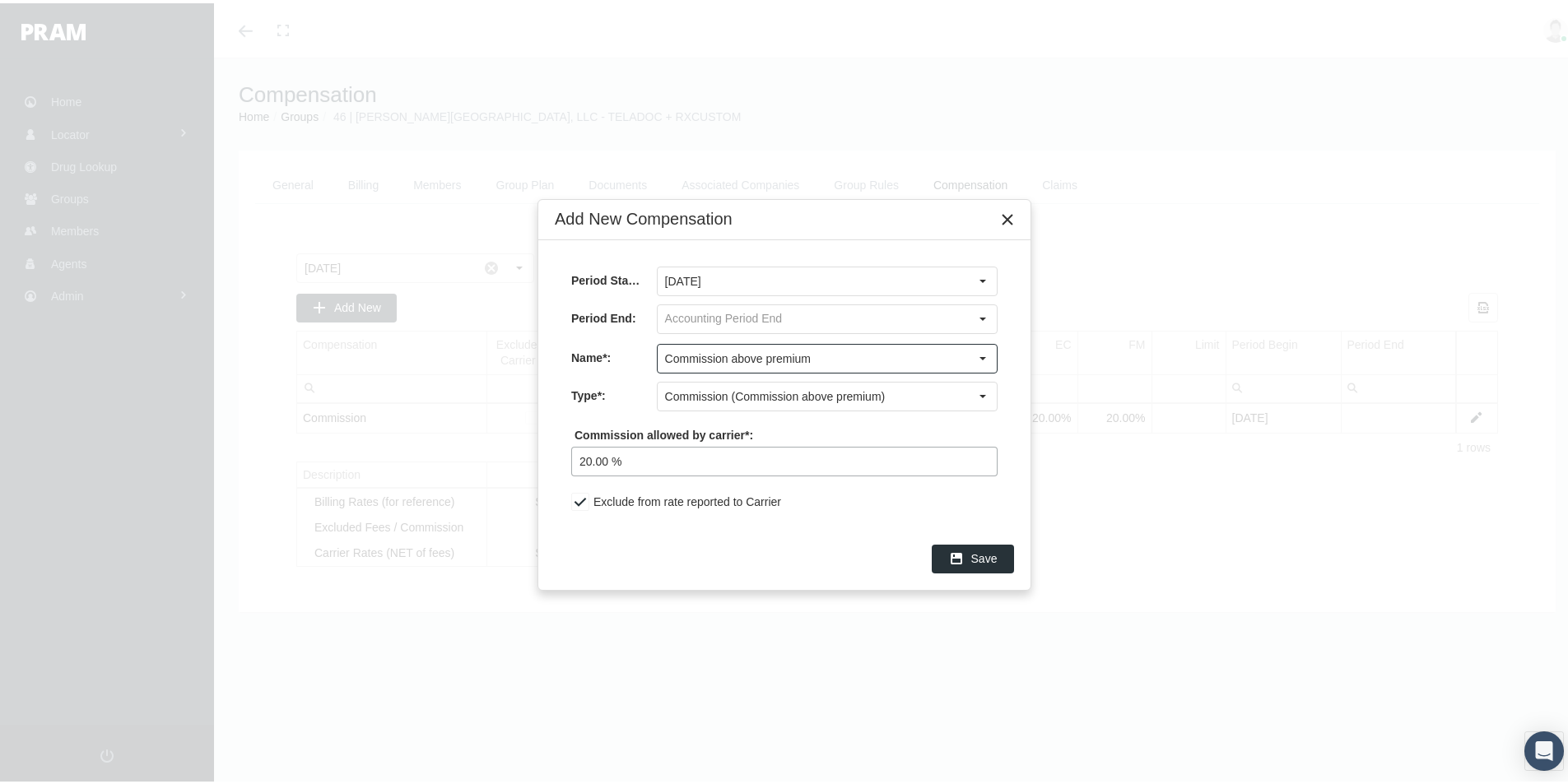
click at [665, 457] on input "20.00 %" at bounding box center [784, 459] width 425 height 28
click at [634, 538] on div "Save" at bounding box center [785, 556] width 492 height 62
drag, startPoint x: 984, startPoint y: 559, endPoint x: 939, endPoint y: 590, distance: 54.6
click at [983, 560] on span "Save" at bounding box center [984, 556] width 26 height 13
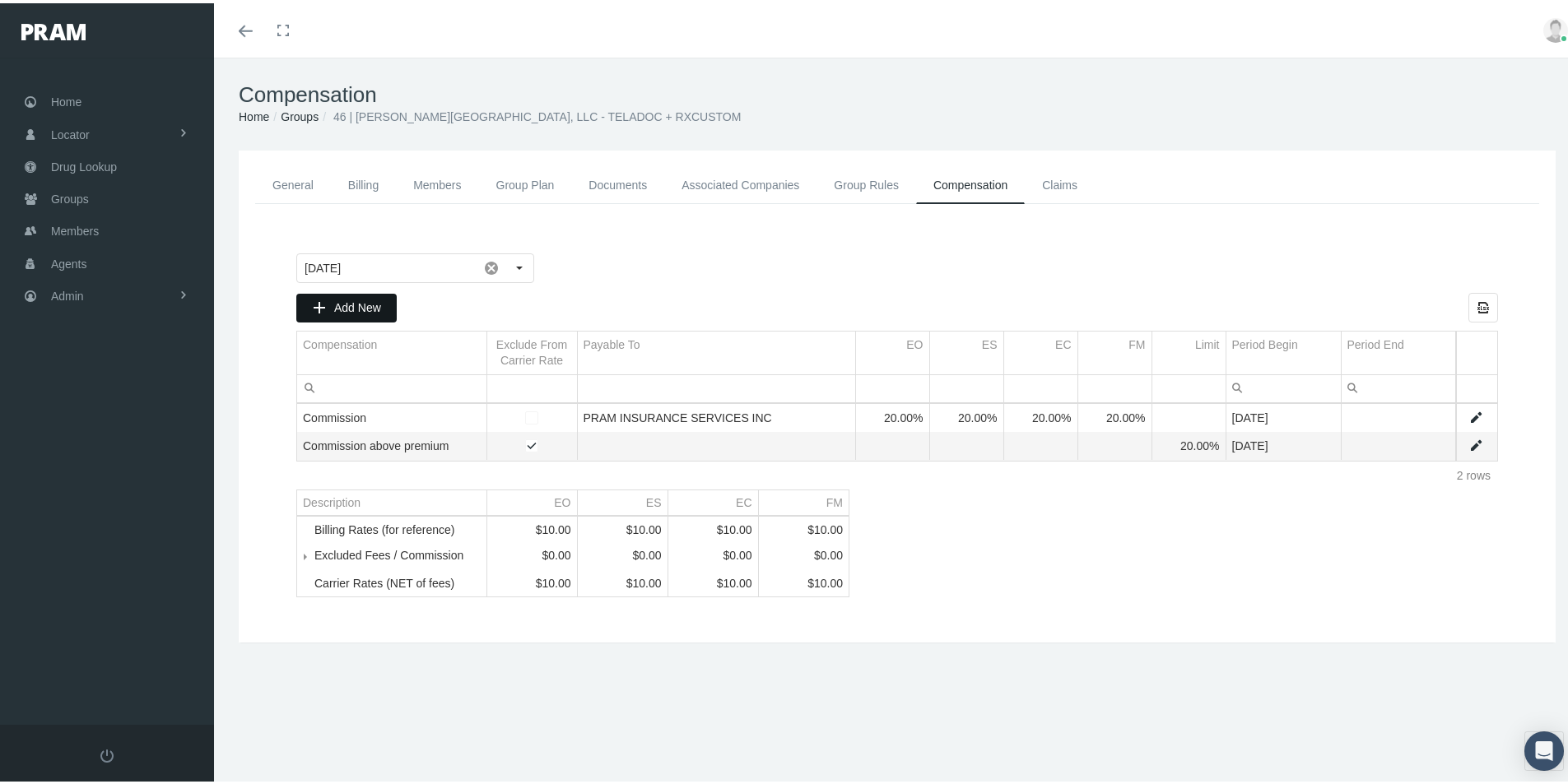
click at [352, 298] on span "Add New" at bounding box center [358, 305] width 47 height 13
type input "[DATE]"
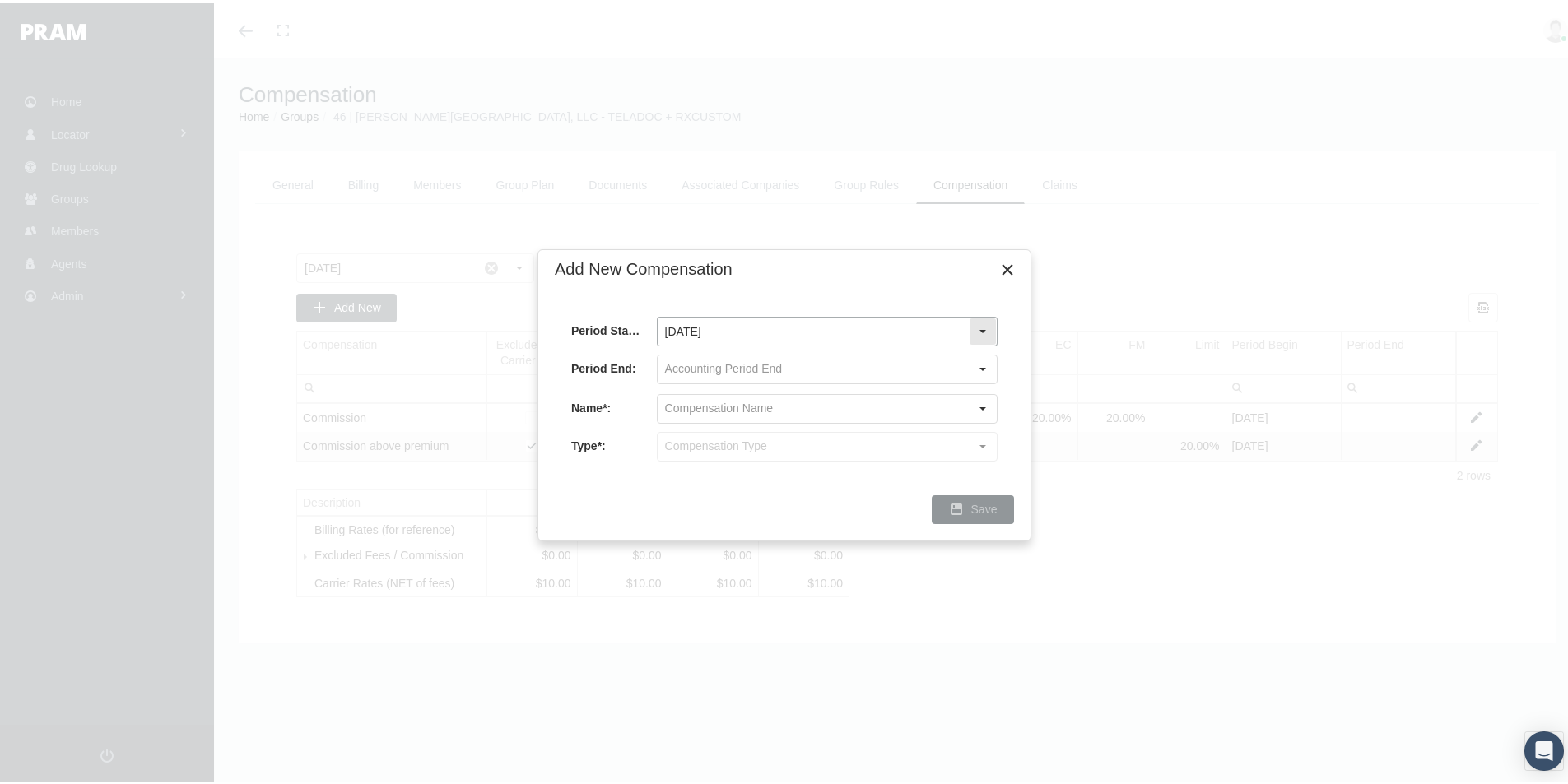
click at [984, 324] on div "Select" at bounding box center [983, 328] width 26 height 26
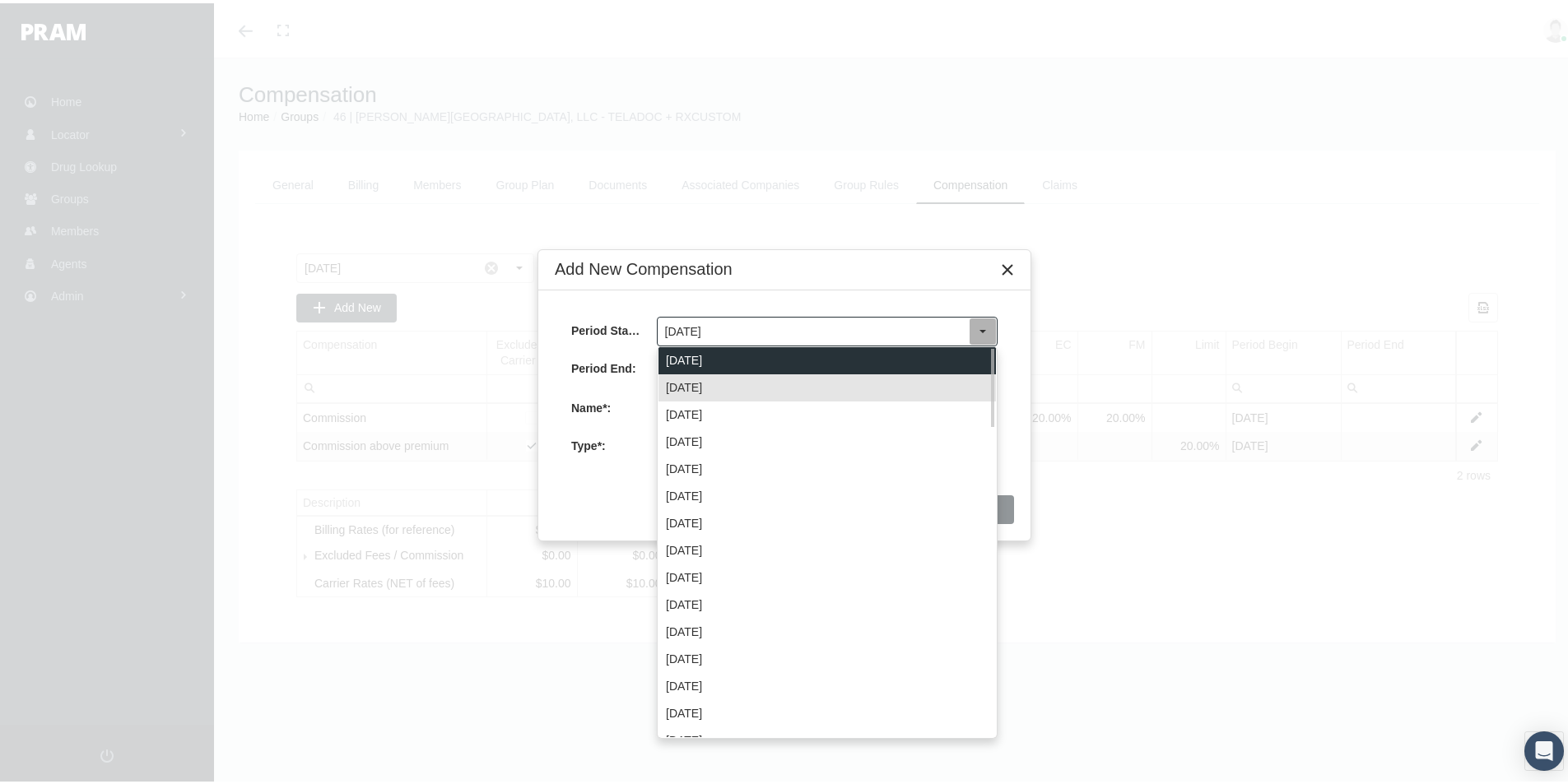
click at [711, 352] on div "[DATE]" at bounding box center [827, 358] width 338 height 27
type input "[DATE]"
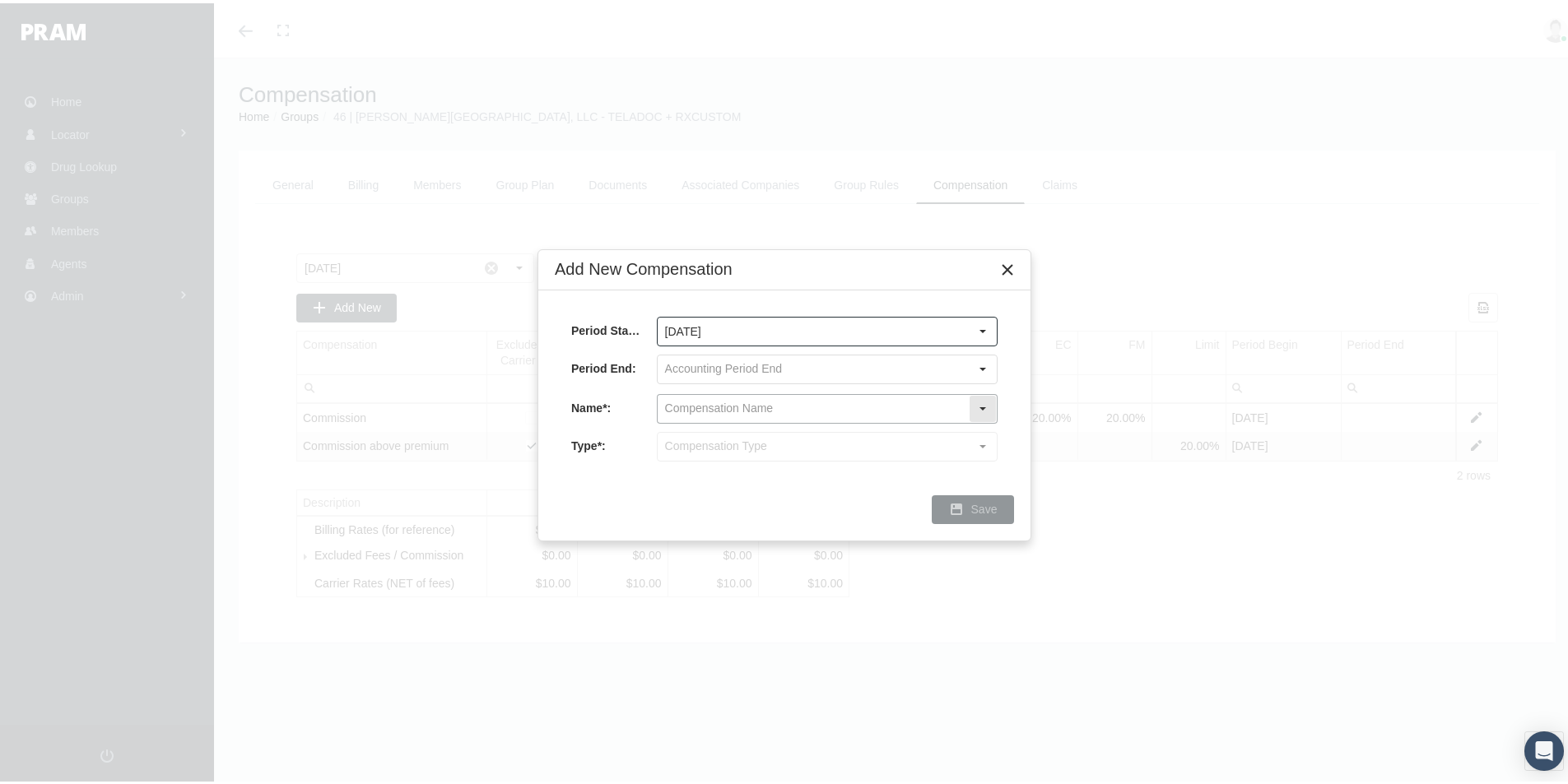
click at [681, 407] on input "text" at bounding box center [813, 406] width 311 height 28
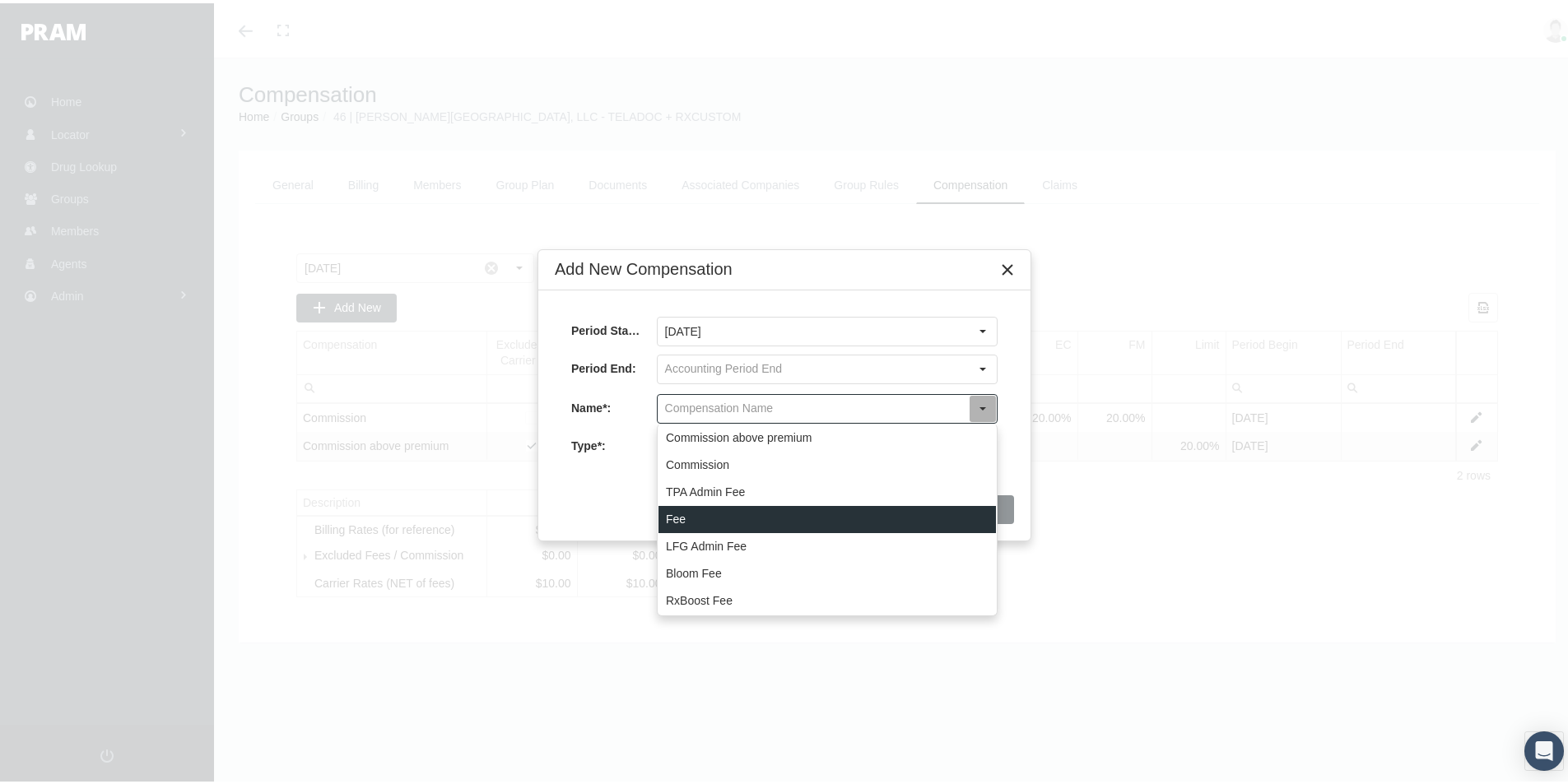
click at [678, 518] on div "Fee" at bounding box center [827, 516] width 338 height 27
type input "Fee"
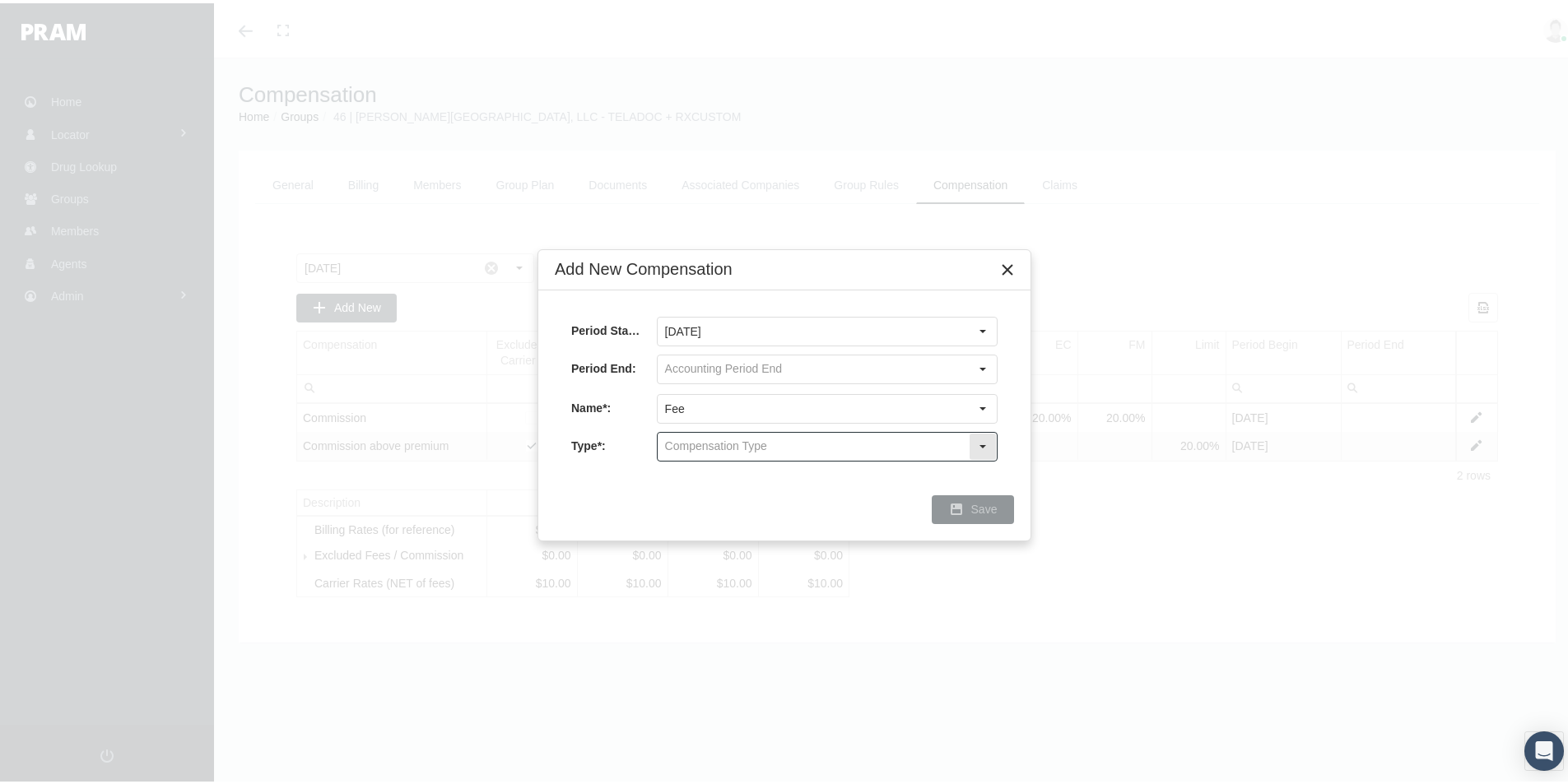
click at [674, 446] on input "text" at bounding box center [813, 443] width 311 height 28
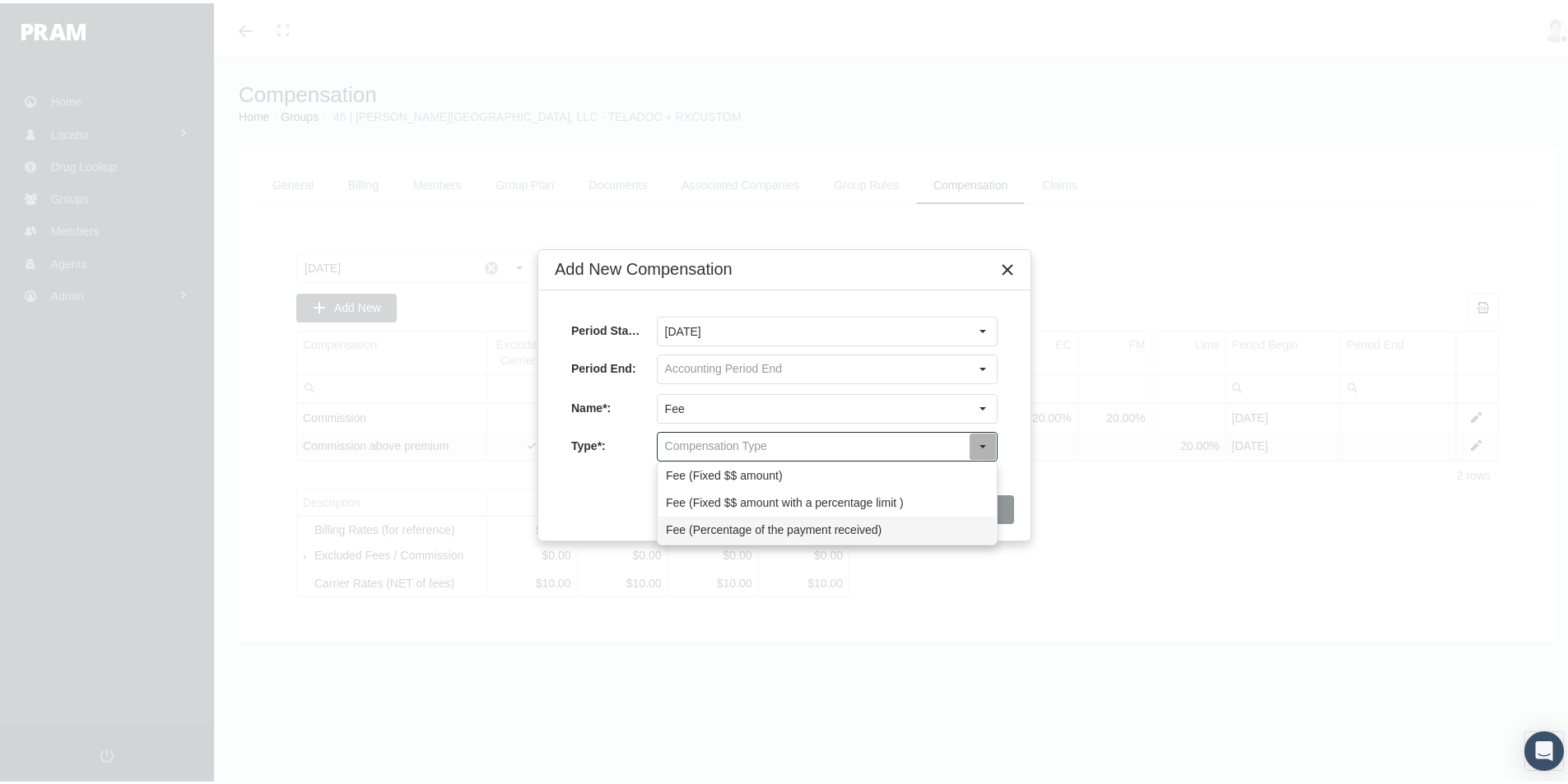
click at [683, 525] on div "Fee (Percentage of the payment received)" at bounding box center [827, 526] width 338 height 27
type input "Fee (Percentage of the payment received)"
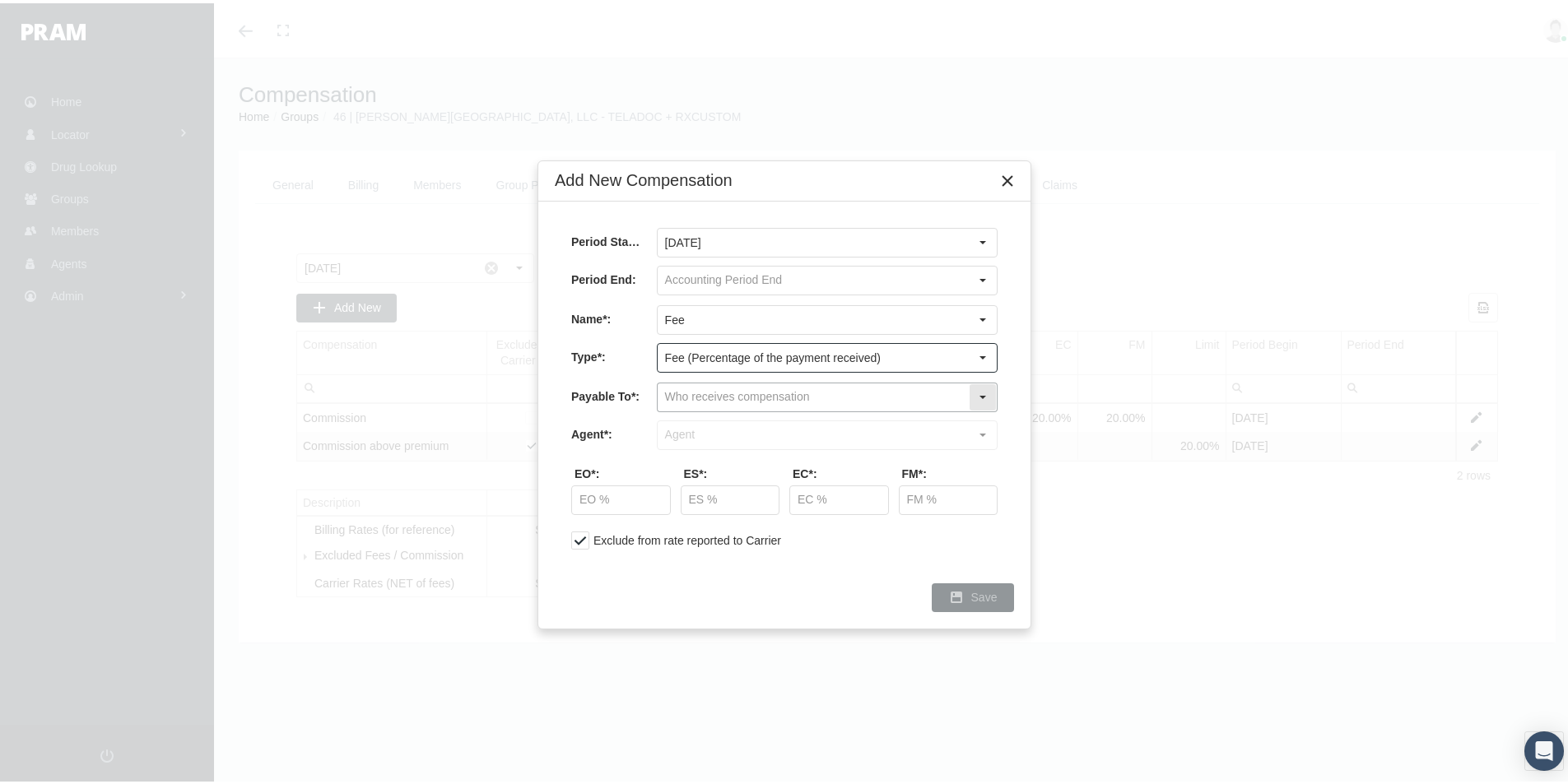
click at [672, 393] on input "text" at bounding box center [813, 394] width 311 height 28
click at [676, 453] on div "Company" at bounding box center [827, 450] width 338 height 27
type input "Company"
click at [668, 439] on input "text" at bounding box center [813, 432] width 311 height 28
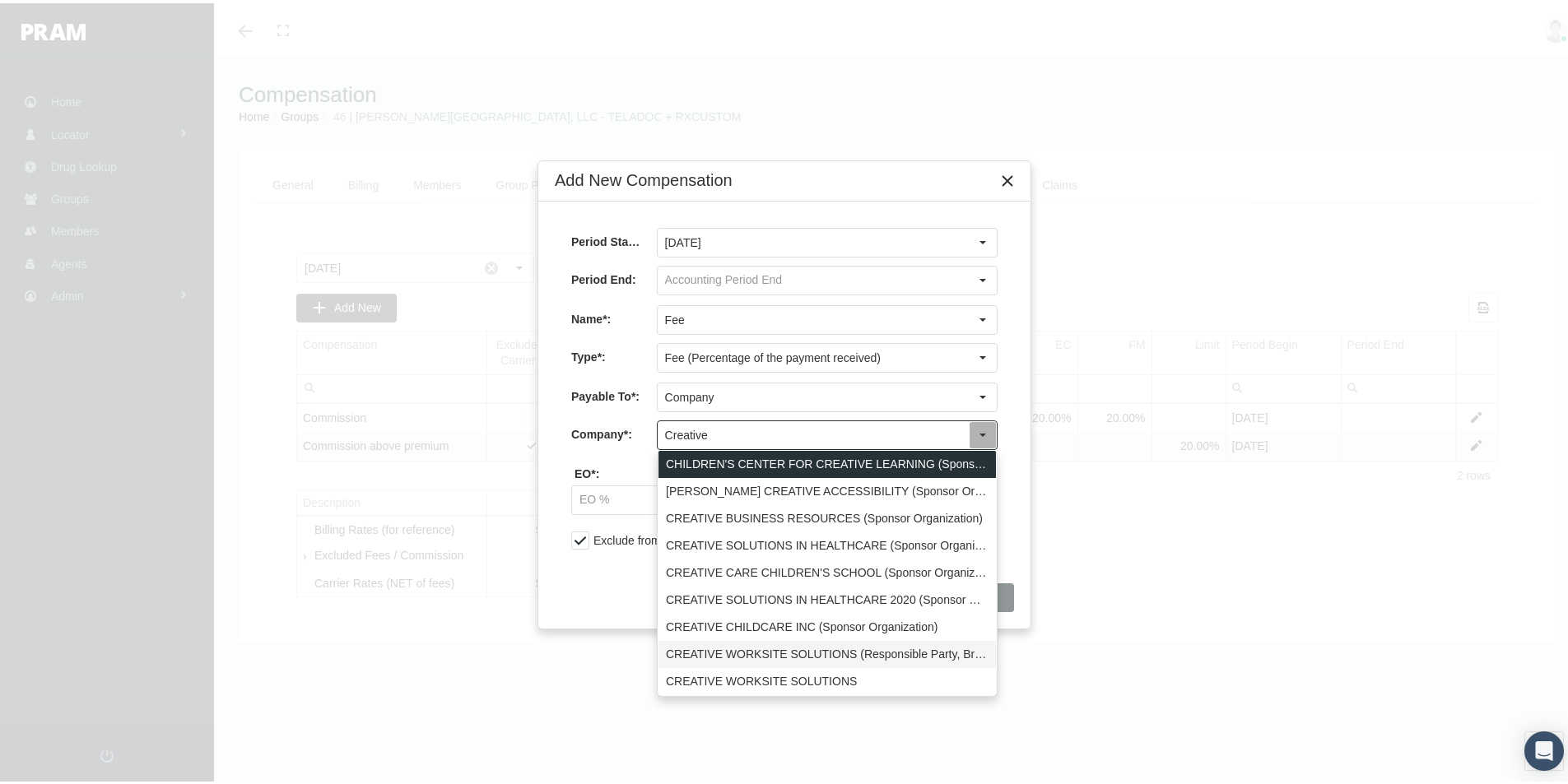
click at [688, 652] on div "CREATIVE WORKSITE SOLUTIONS (Responsible Party, Broker, Third Party Administrat…" at bounding box center [827, 651] width 338 height 27
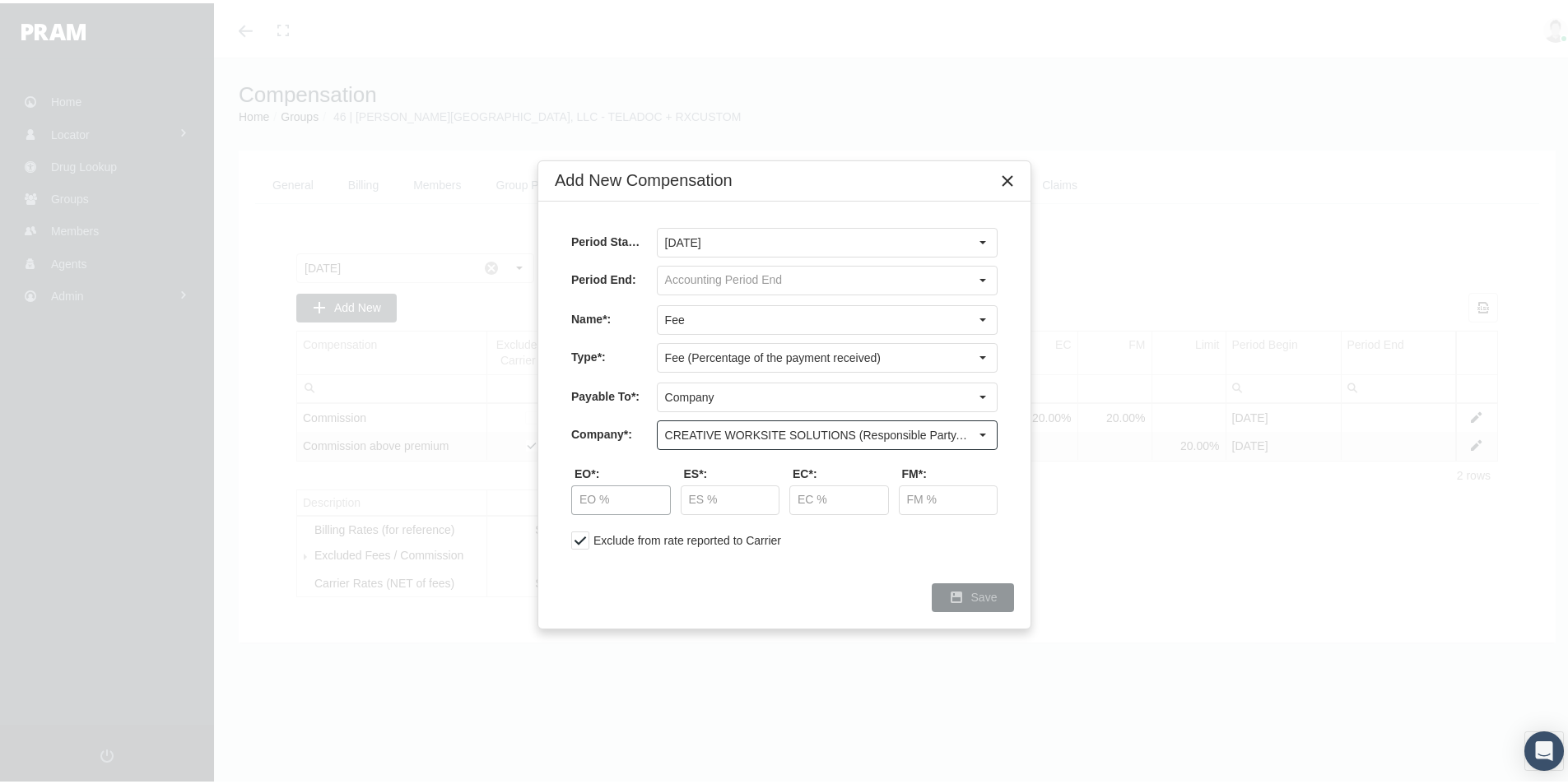
type input "CREATIVE WORKSITE SOLUTIONS (Responsible Party, Broker, Third Party Administrat…"
click at [603, 502] on input "text" at bounding box center [621, 497] width 98 height 28
type input "14.50 %"
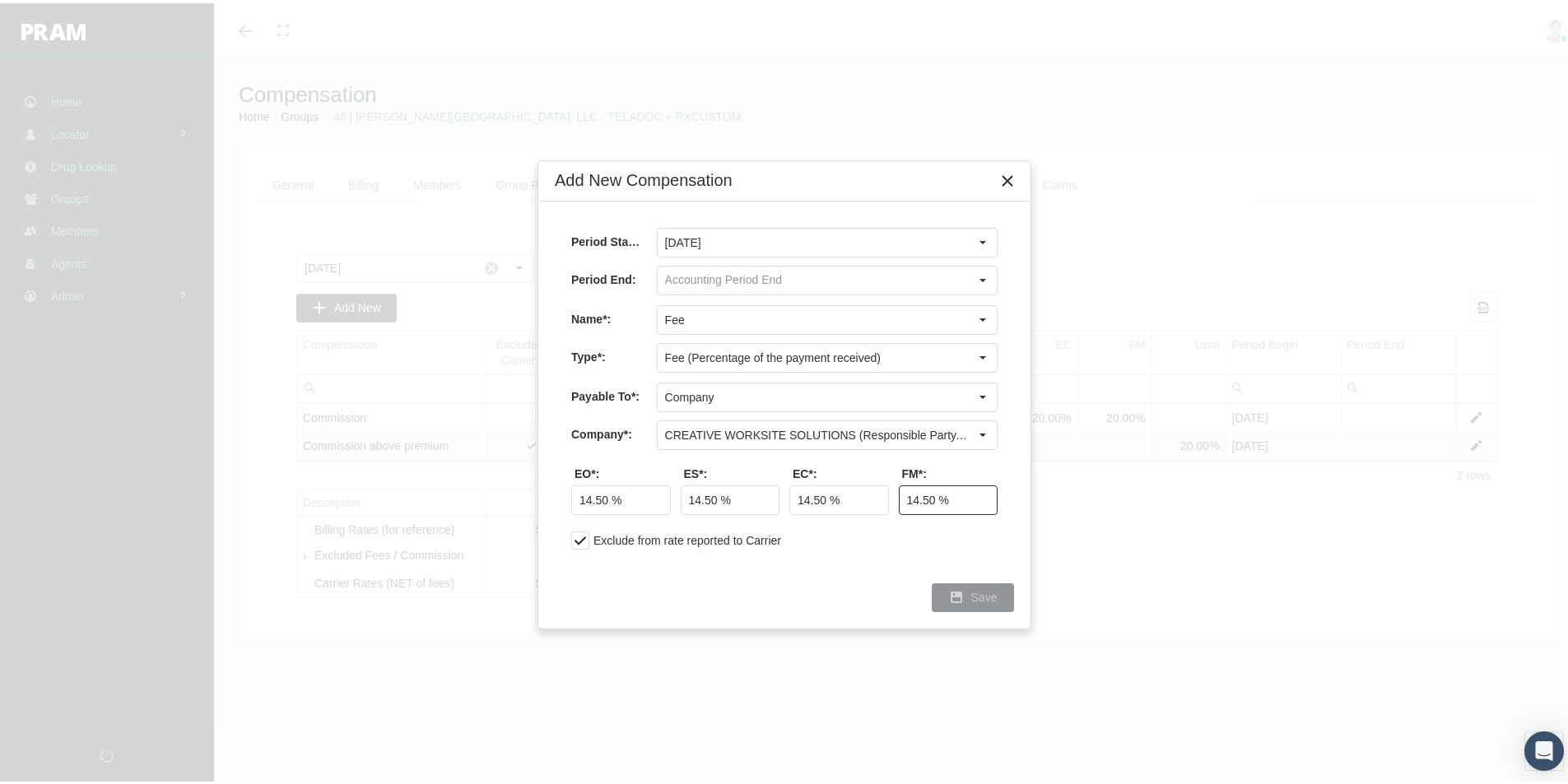
type input "14.50 %"
click at [987, 591] on span "Save" at bounding box center [984, 594] width 26 height 13
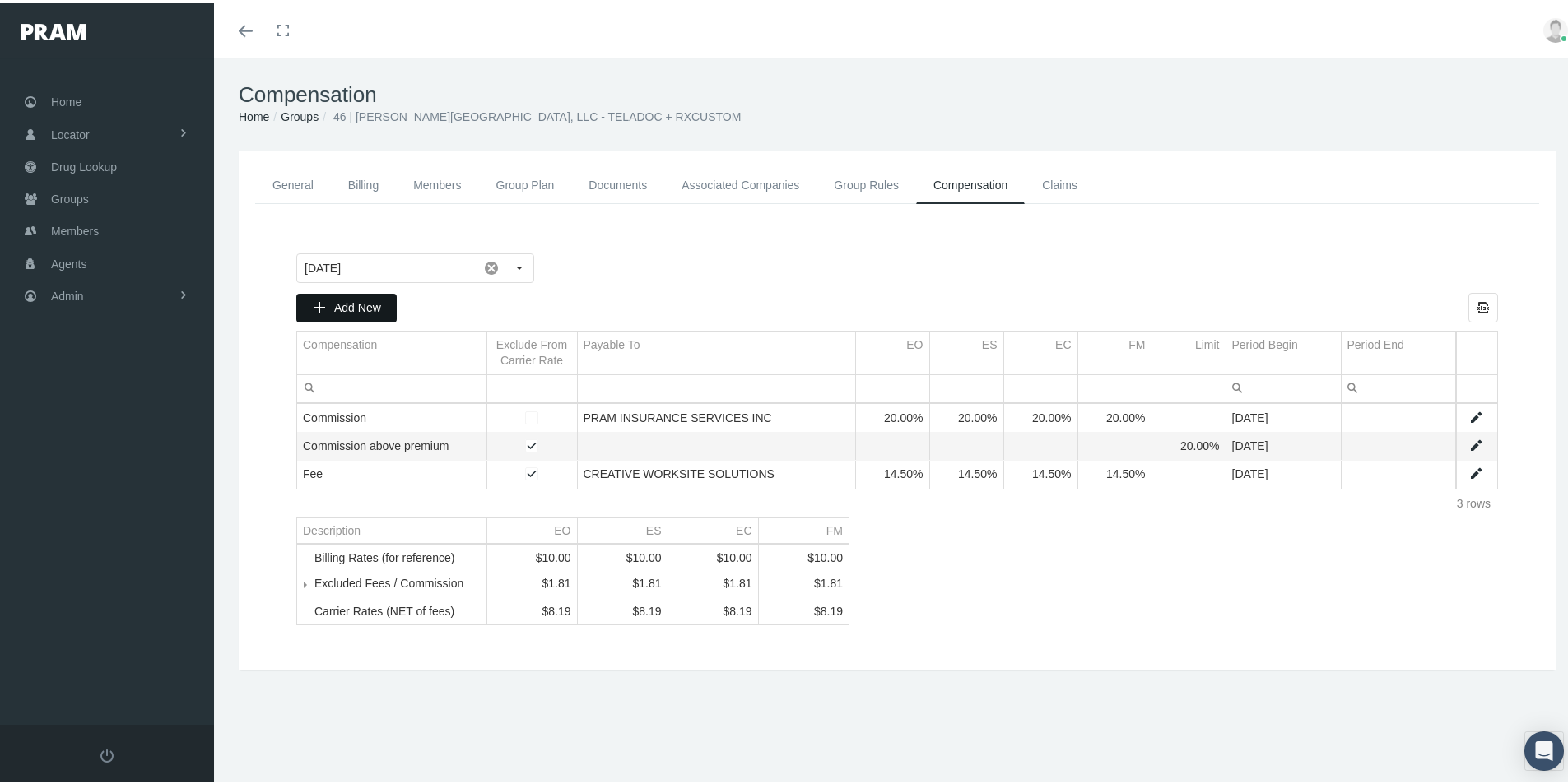
click at [358, 306] on span "Add New" at bounding box center [358, 305] width 47 height 13
type input "August 2025"
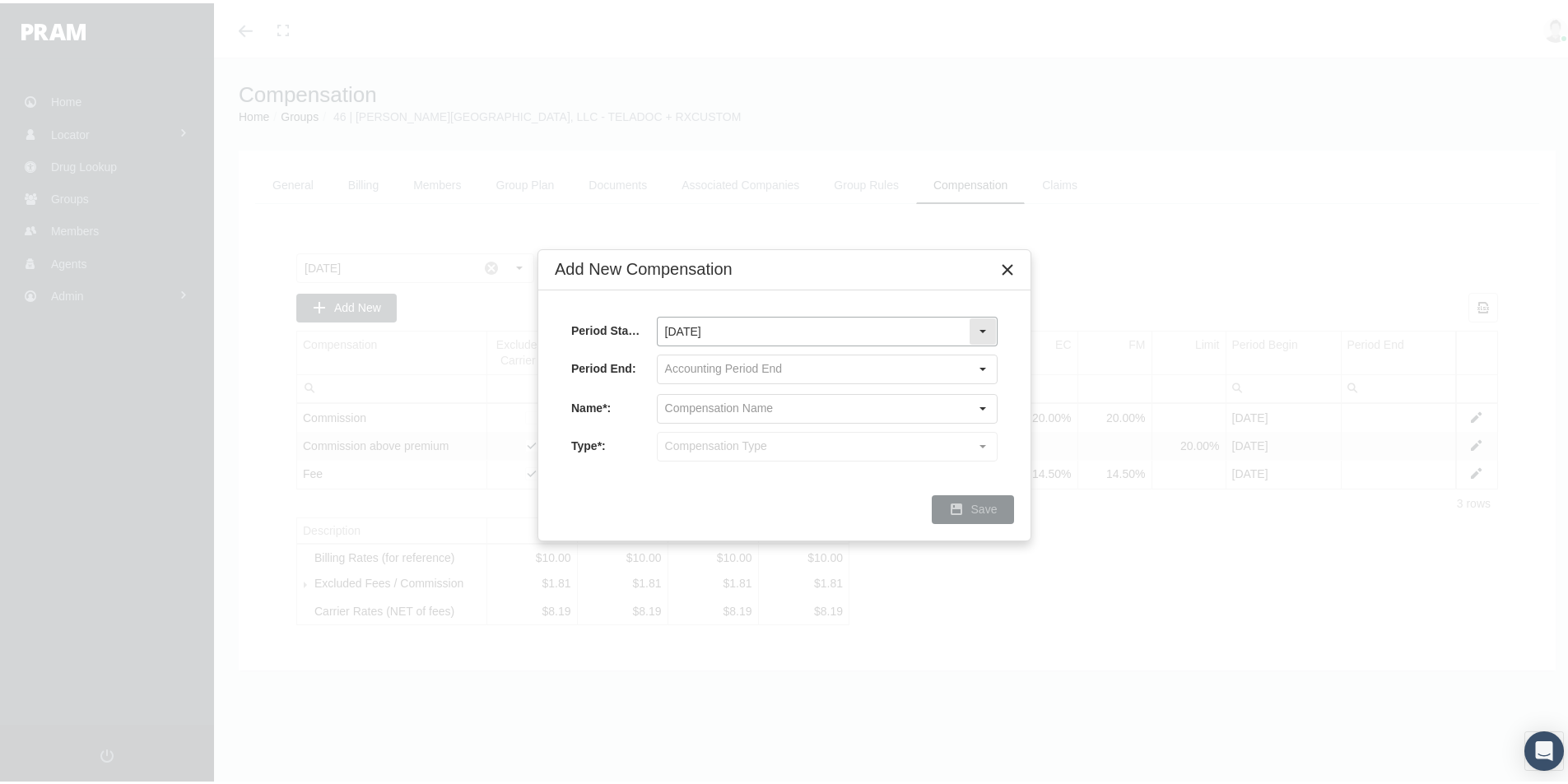
click at [987, 326] on div "Select" at bounding box center [983, 328] width 26 height 26
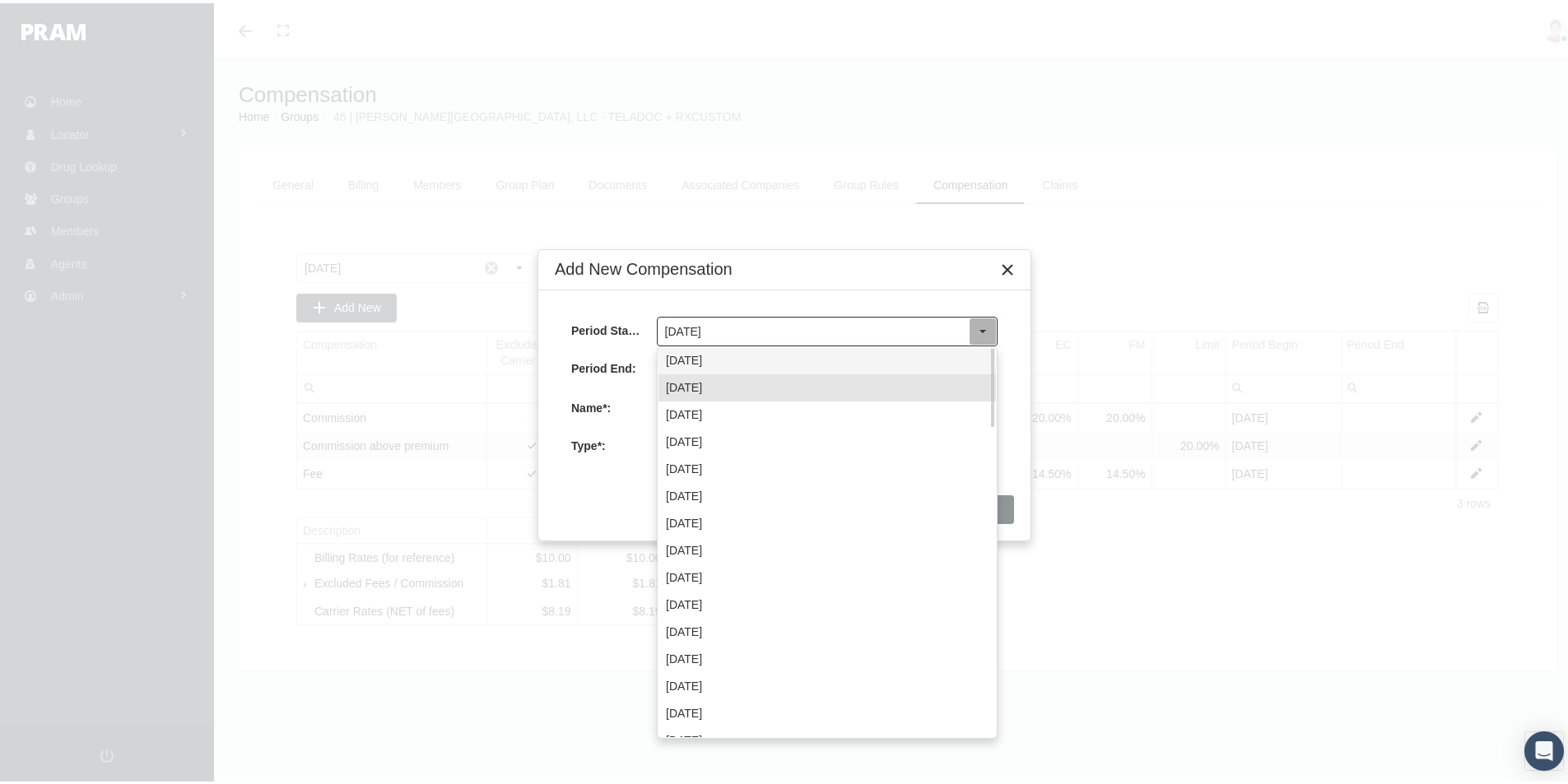
click at [740, 354] on div "September 2025" at bounding box center [827, 358] width 338 height 27
type input "September 2025"
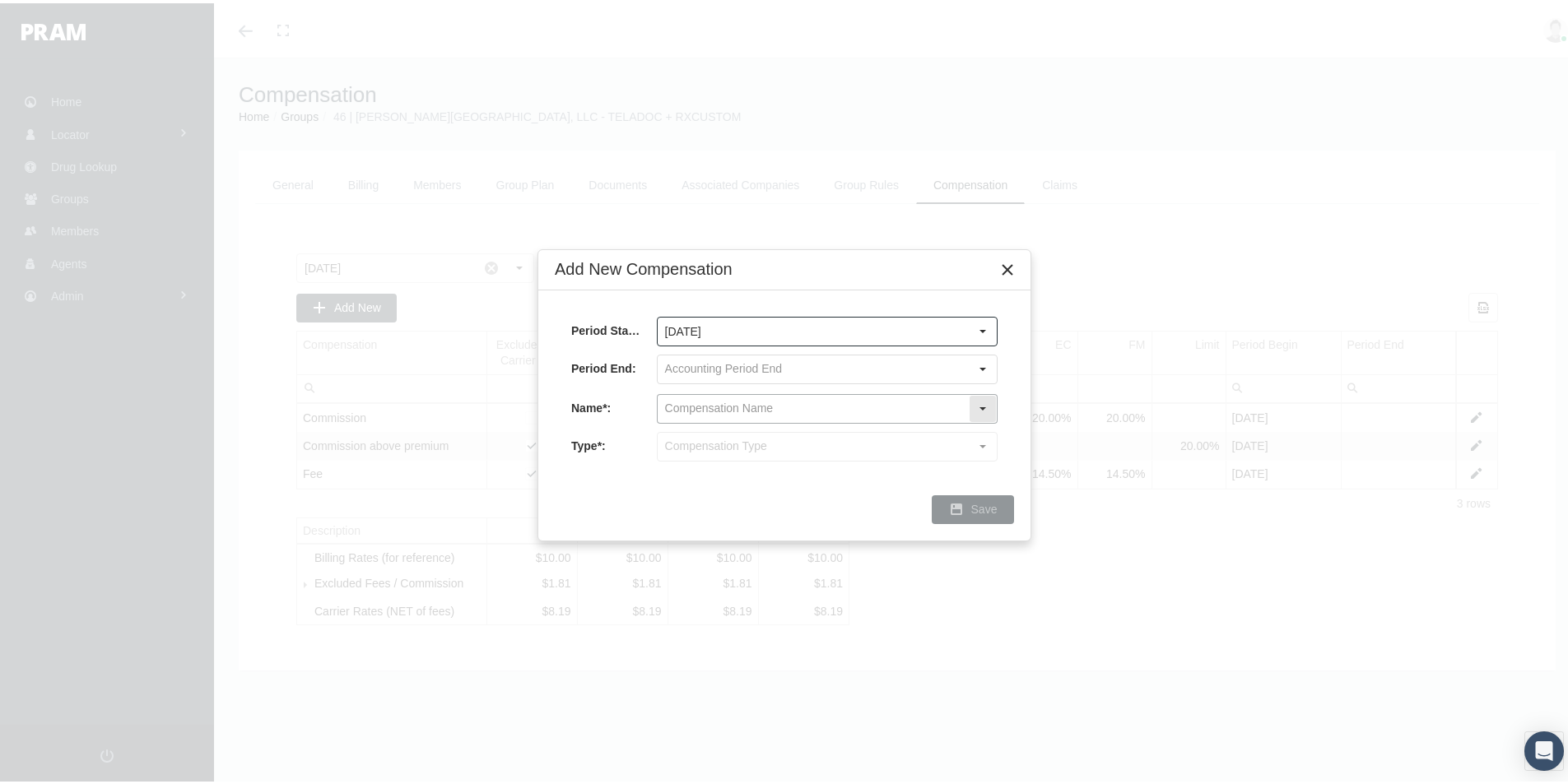
click at [695, 404] on input "text" at bounding box center [813, 406] width 311 height 28
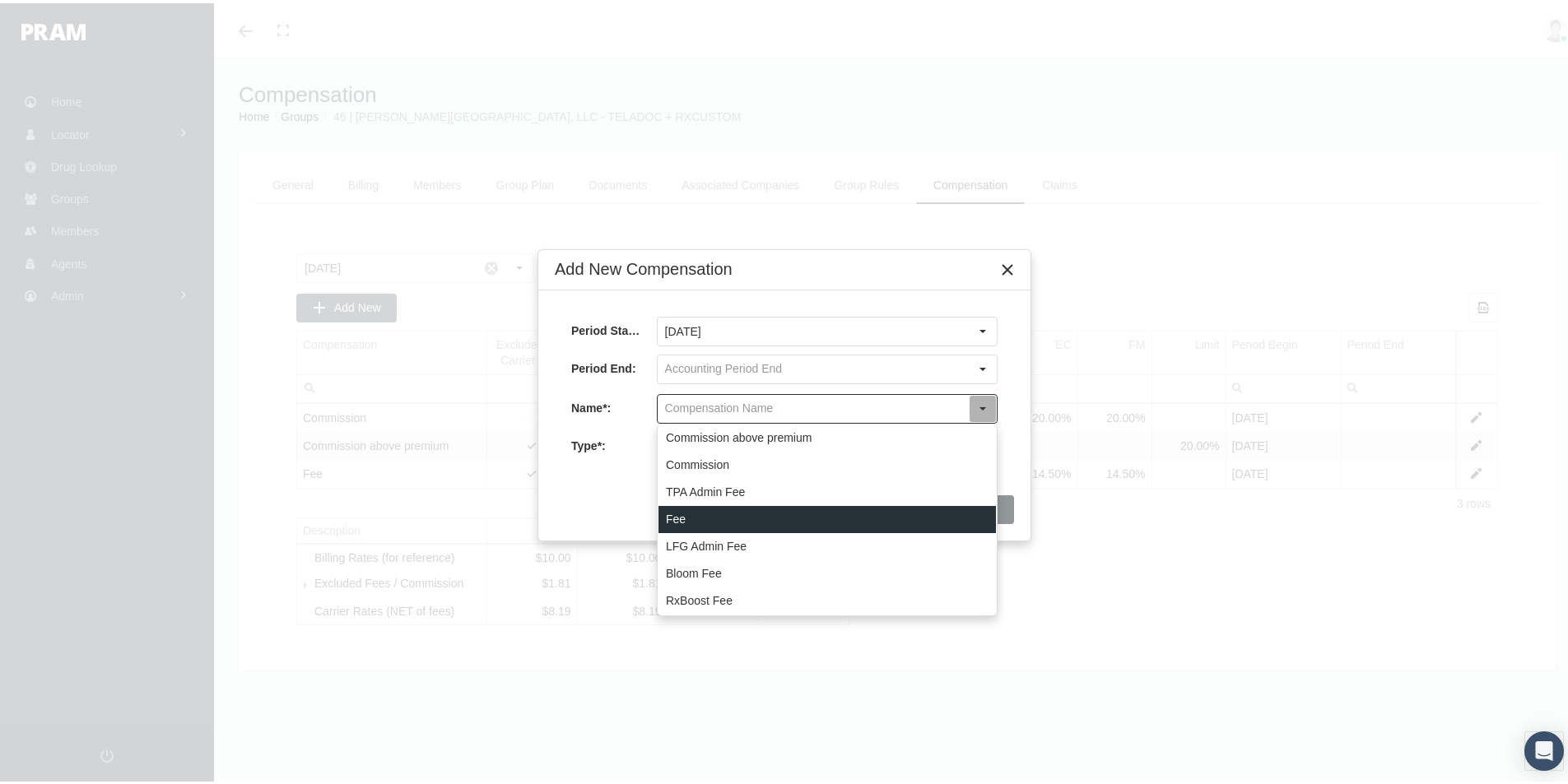
click at [679, 515] on div "Fee" at bounding box center [827, 516] width 338 height 27
type input "Fee"
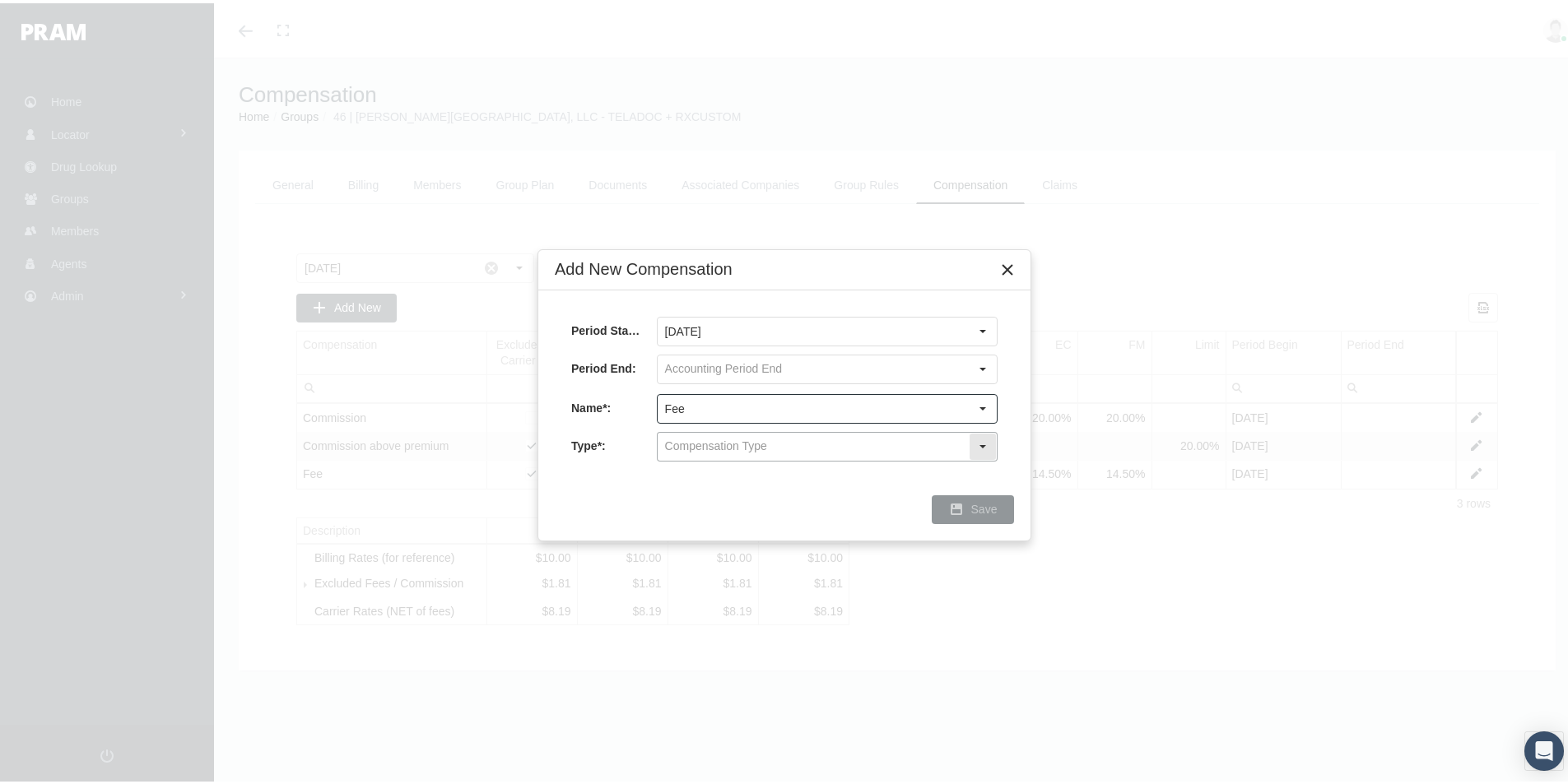
click at [688, 441] on input "text" at bounding box center [813, 443] width 311 height 28
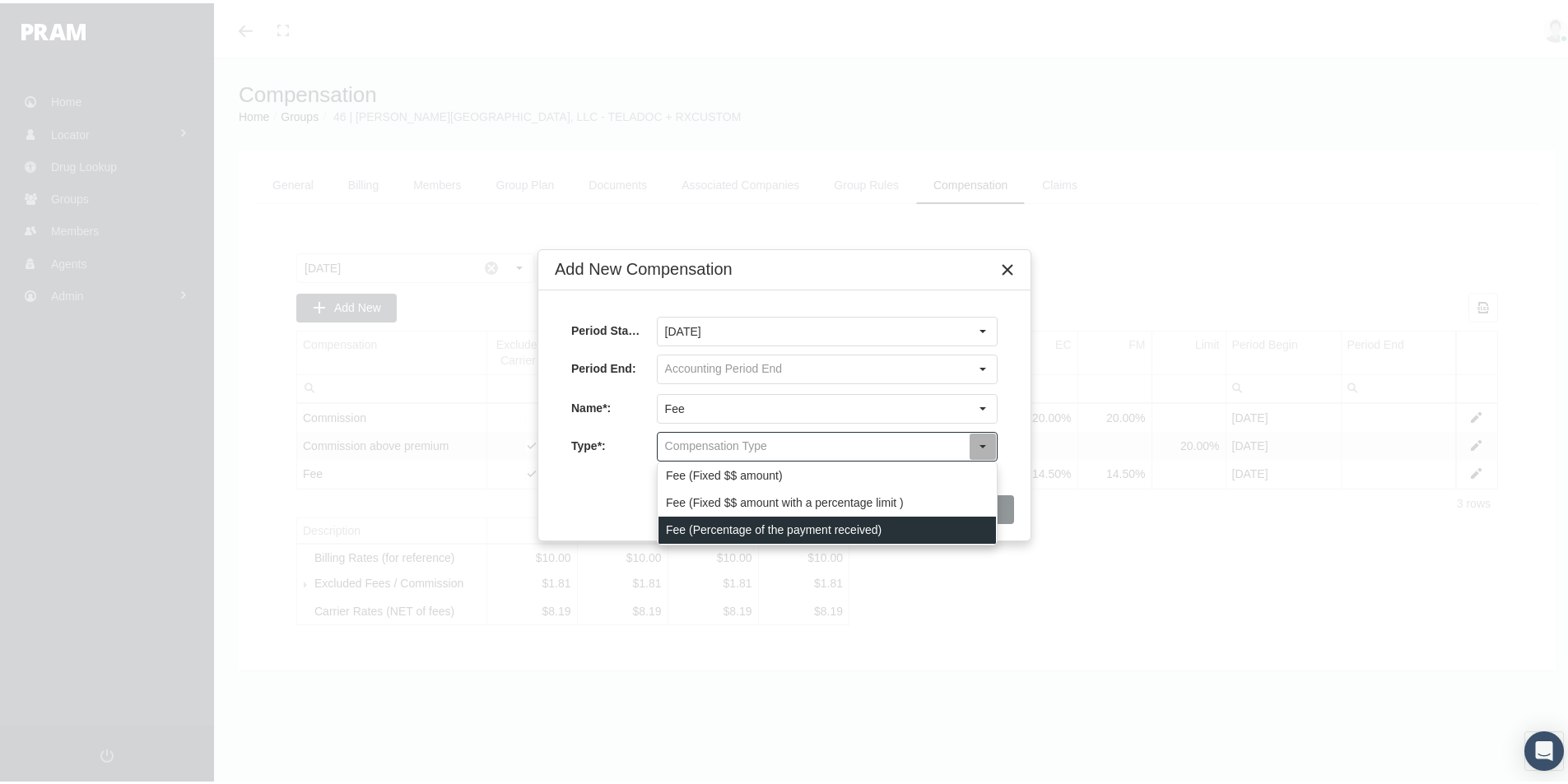
click at [702, 525] on div "Fee (Percentage of the payment received)" at bounding box center [827, 526] width 338 height 27
type input "Fee (Percentage of the payment received)"
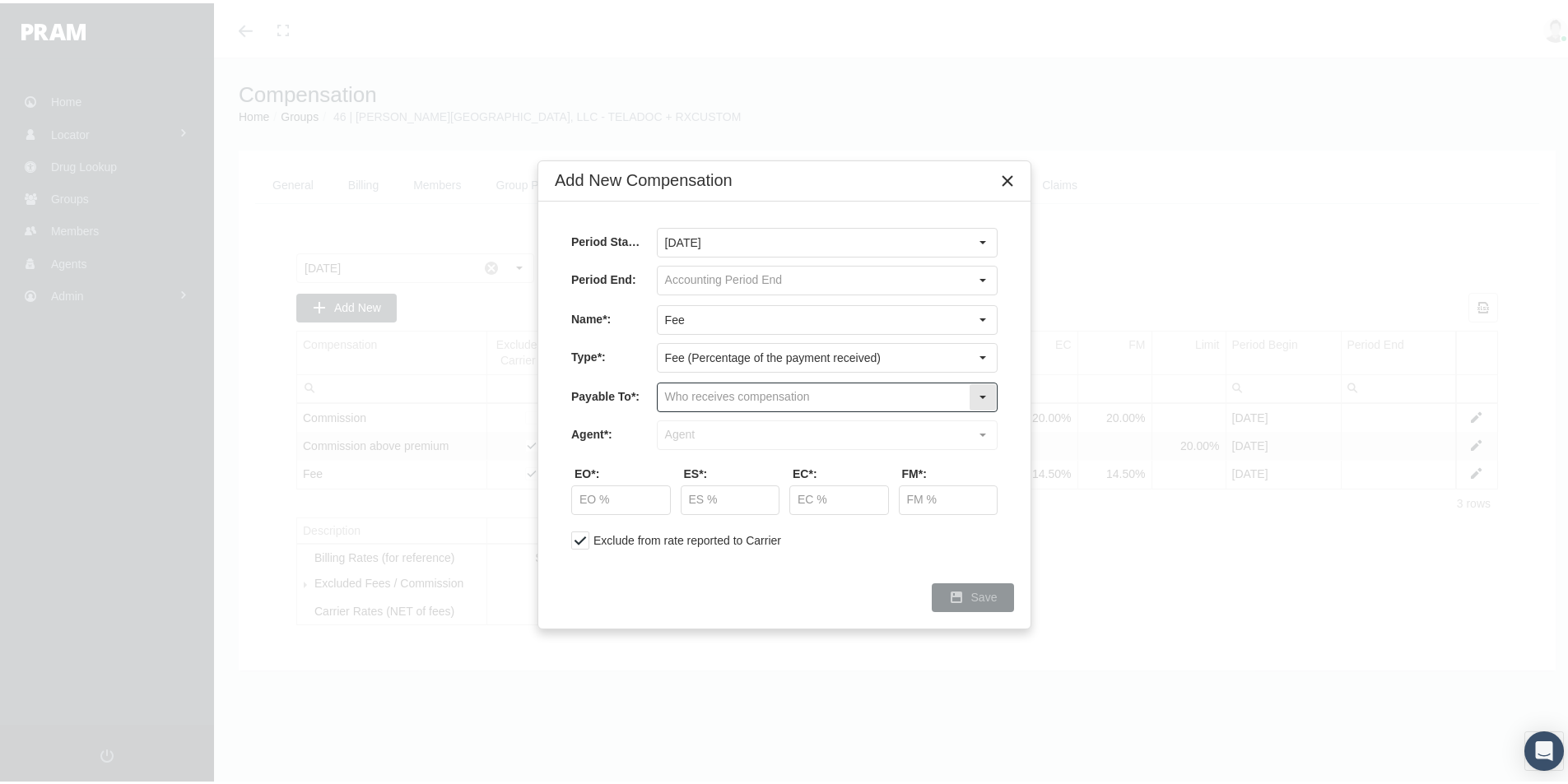
click at [679, 390] on input "text" at bounding box center [813, 394] width 311 height 28
click at [693, 448] on div "Company" at bounding box center [827, 450] width 338 height 27
type input "Company"
click at [696, 434] on input "text" at bounding box center [813, 432] width 311 height 28
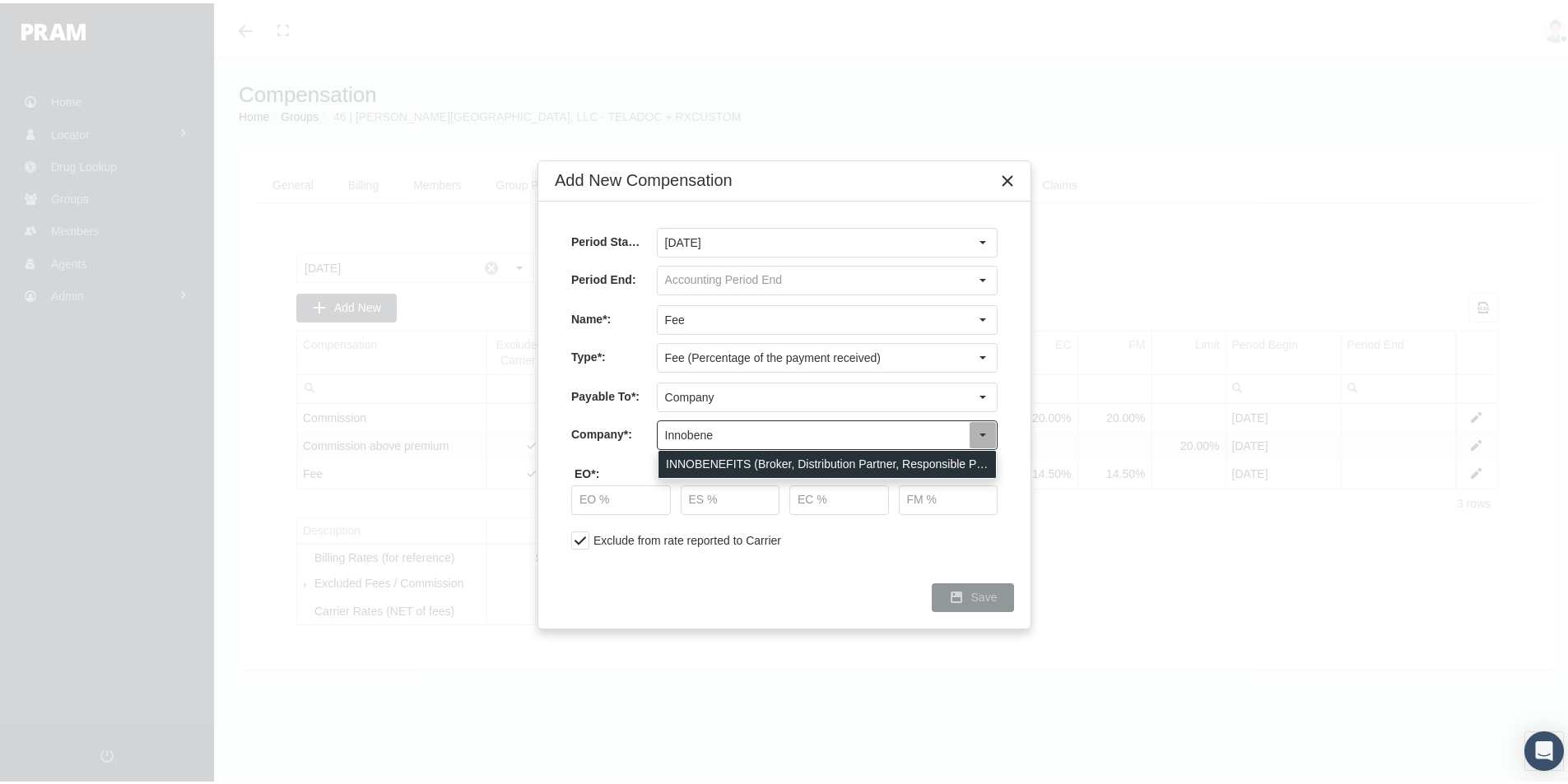
click at [725, 456] on div "INNOBENEFITS (Broker, Distribution Partner, Responsible Party, Sponsor Organiza…" at bounding box center [827, 461] width 338 height 27
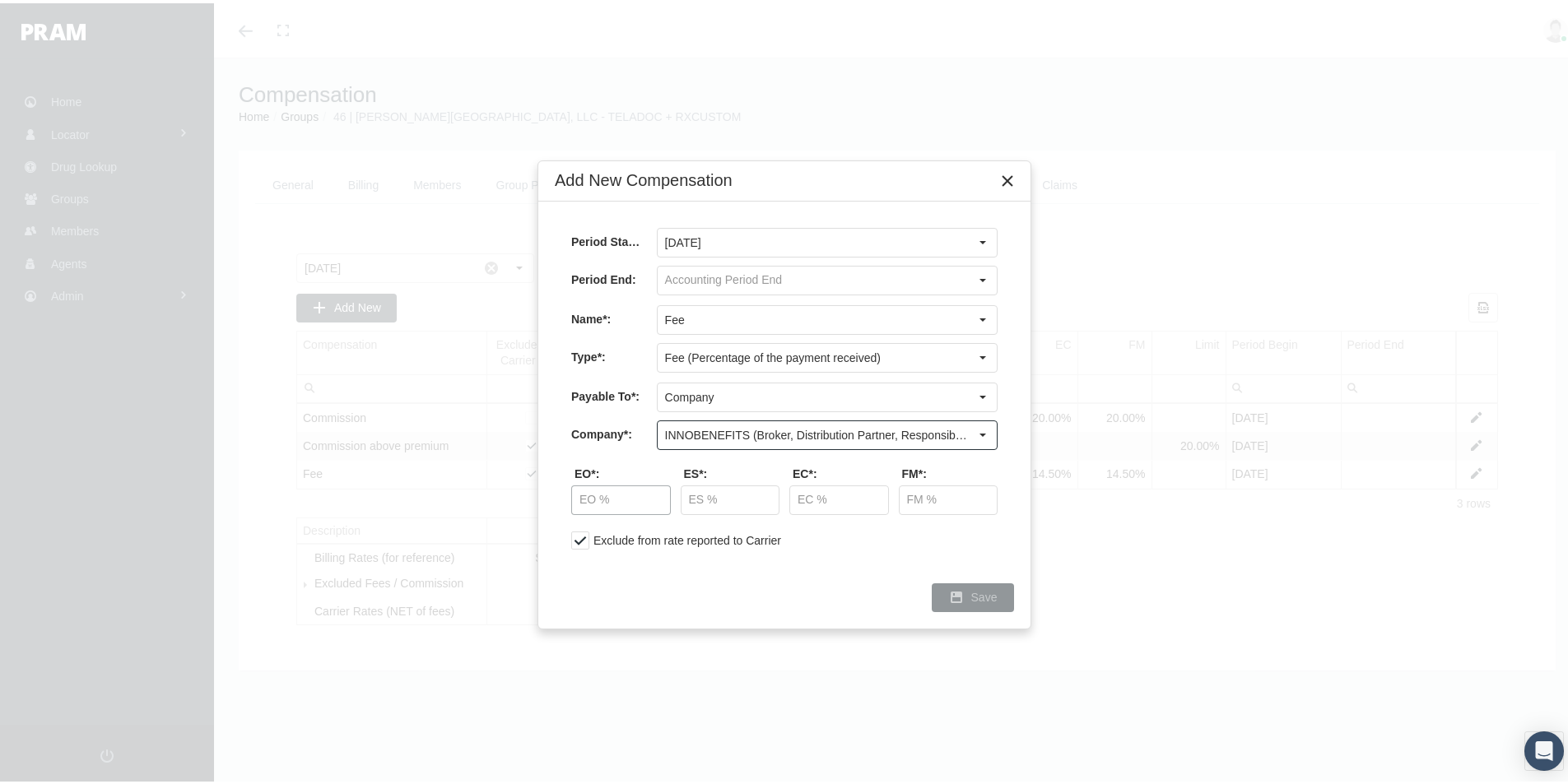
type input "INNOBENEFITS (Broker, Distribution Partner, Responsible Party, Sponsor Organiza…"
drag, startPoint x: 623, startPoint y: 492, endPoint x: 665, endPoint y: 485, distance: 42.6
click at [623, 492] on input "text" at bounding box center [621, 497] width 98 height 28
type input "14.50 %"
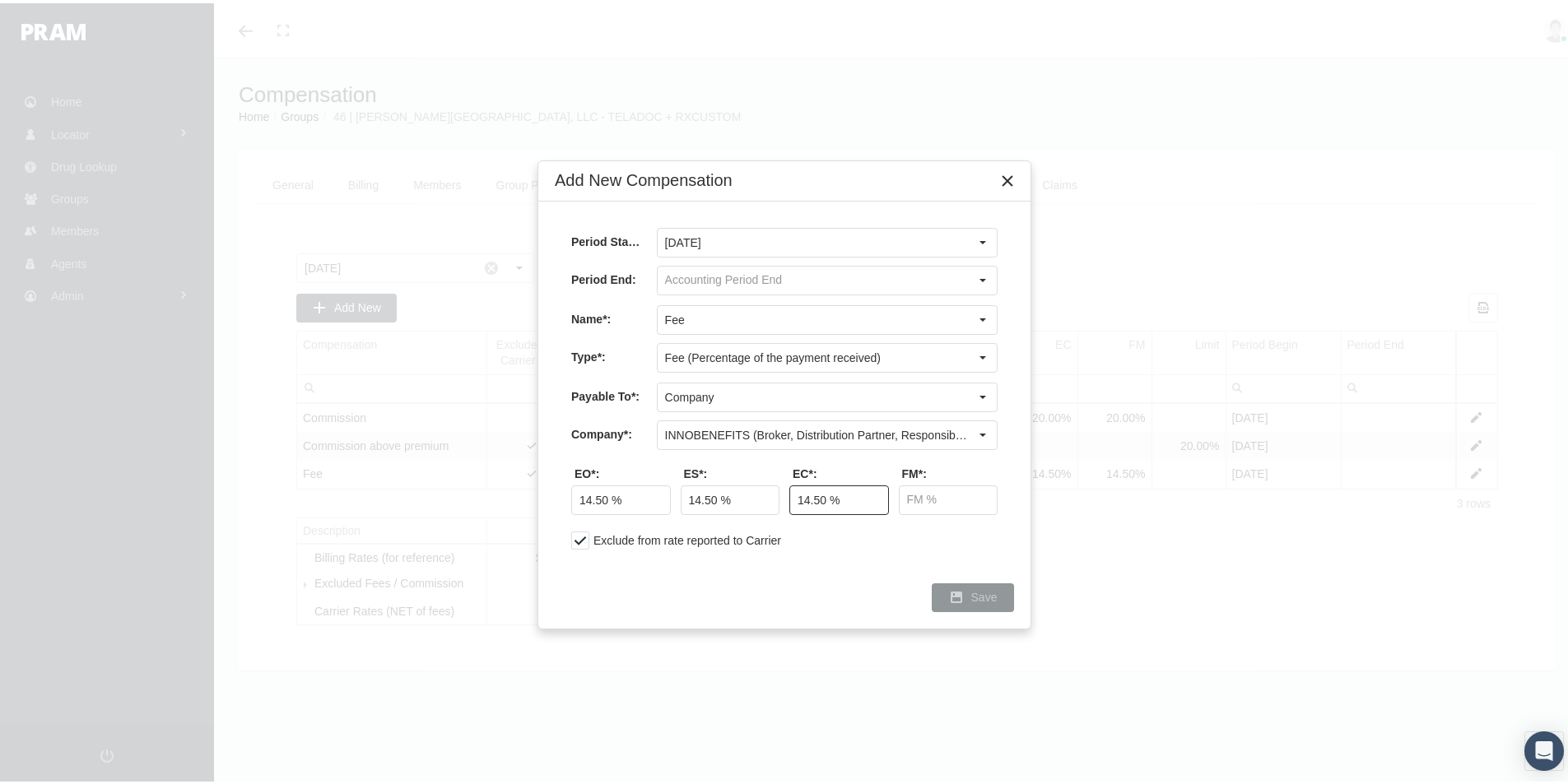
type input "14.50 %"
click at [990, 591] on span "Save" at bounding box center [984, 594] width 26 height 13
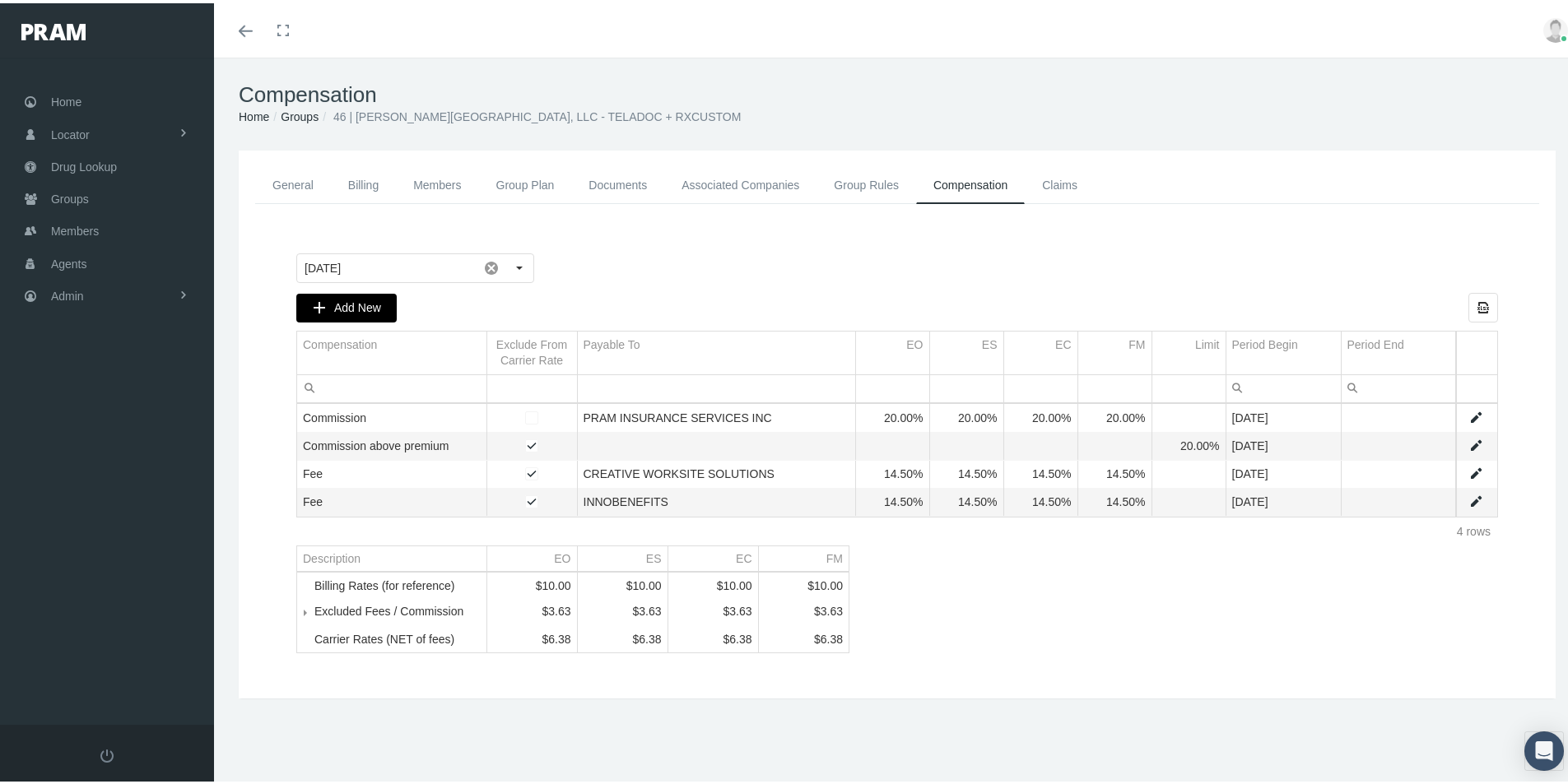
click at [340, 304] on span "Add New" at bounding box center [358, 305] width 47 height 13
type input "[DATE]"
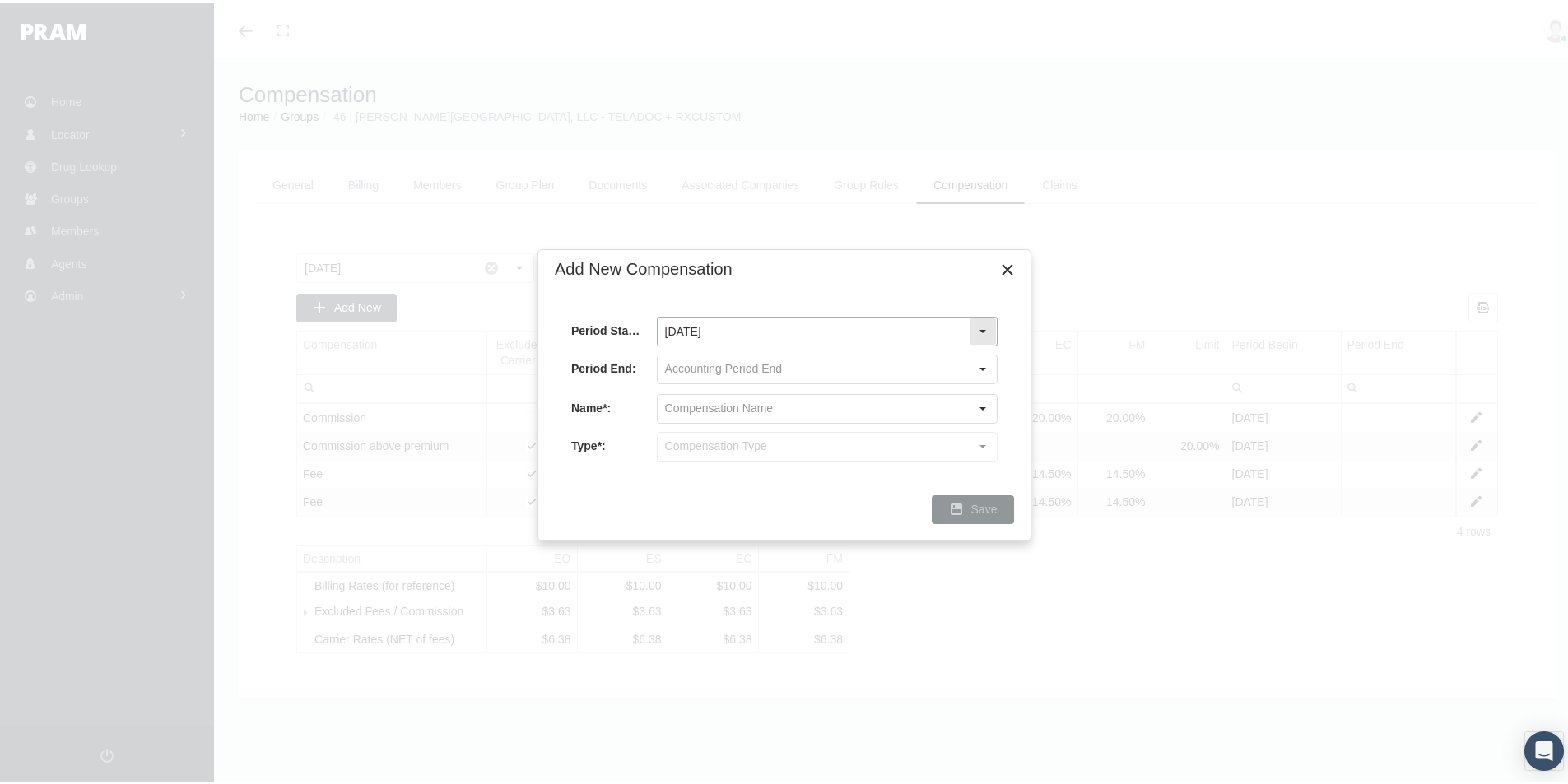
click at [977, 323] on div "Select" at bounding box center [983, 328] width 26 height 26
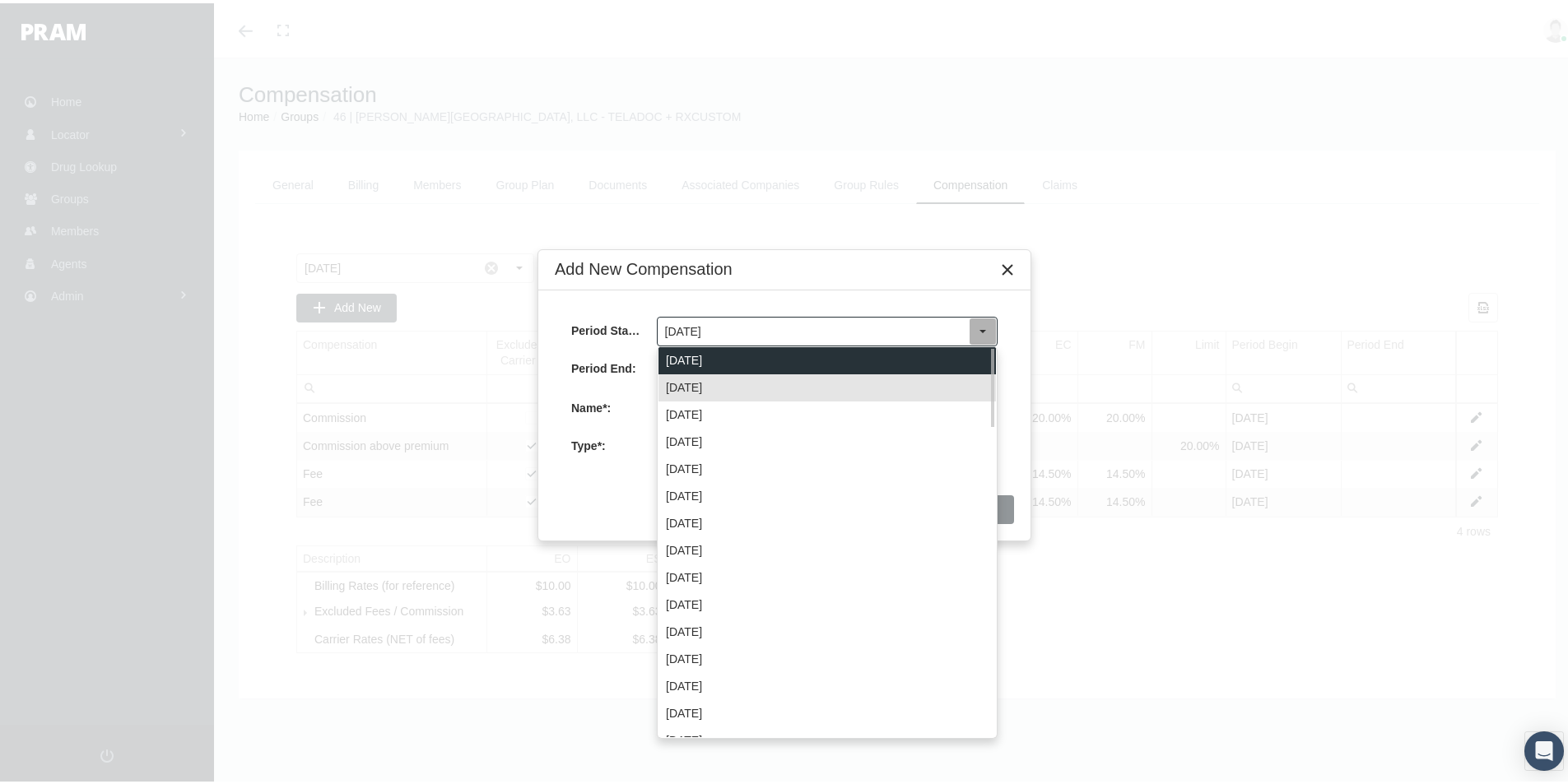
click at [735, 356] on div "September 2025" at bounding box center [827, 358] width 338 height 27
type input "September 2025"
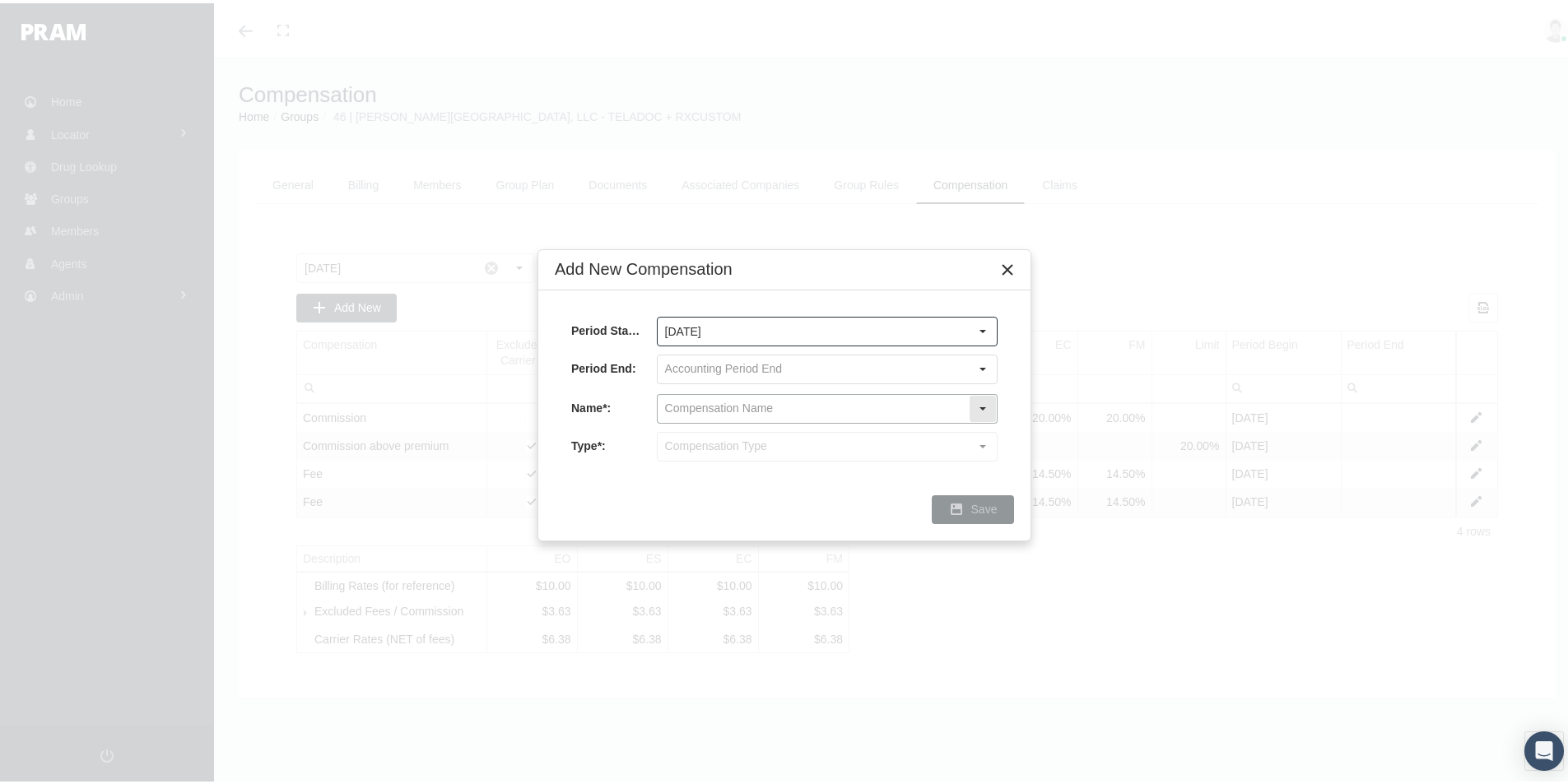
click at [699, 409] on input "text" at bounding box center [813, 406] width 311 height 28
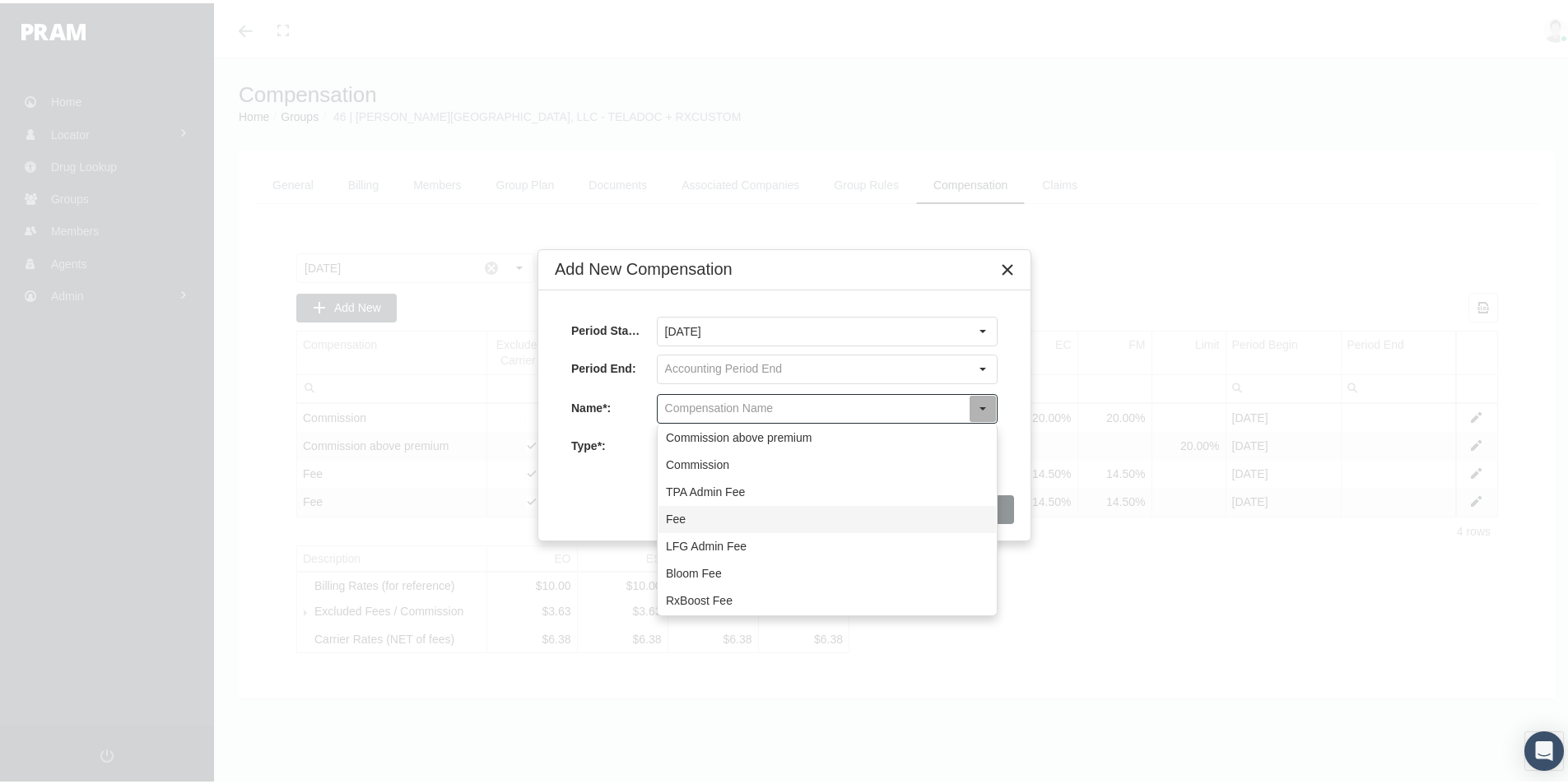
click at [678, 515] on div "Fee" at bounding box center [827, 516] width 338 height 27
type input "Fee"
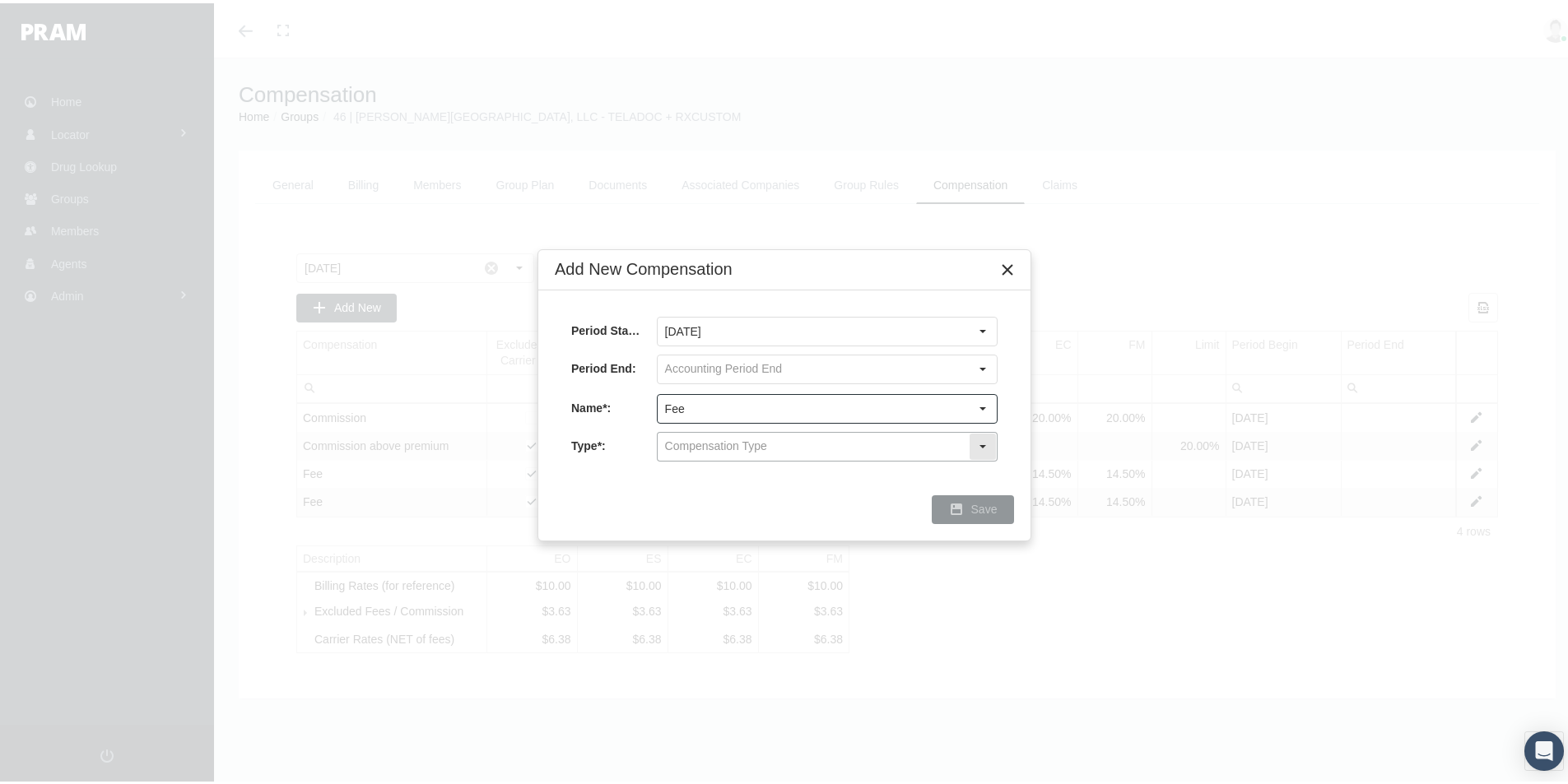
click at [691, 448] on input "text" at bounding box center [813, 443] width 311 height 28
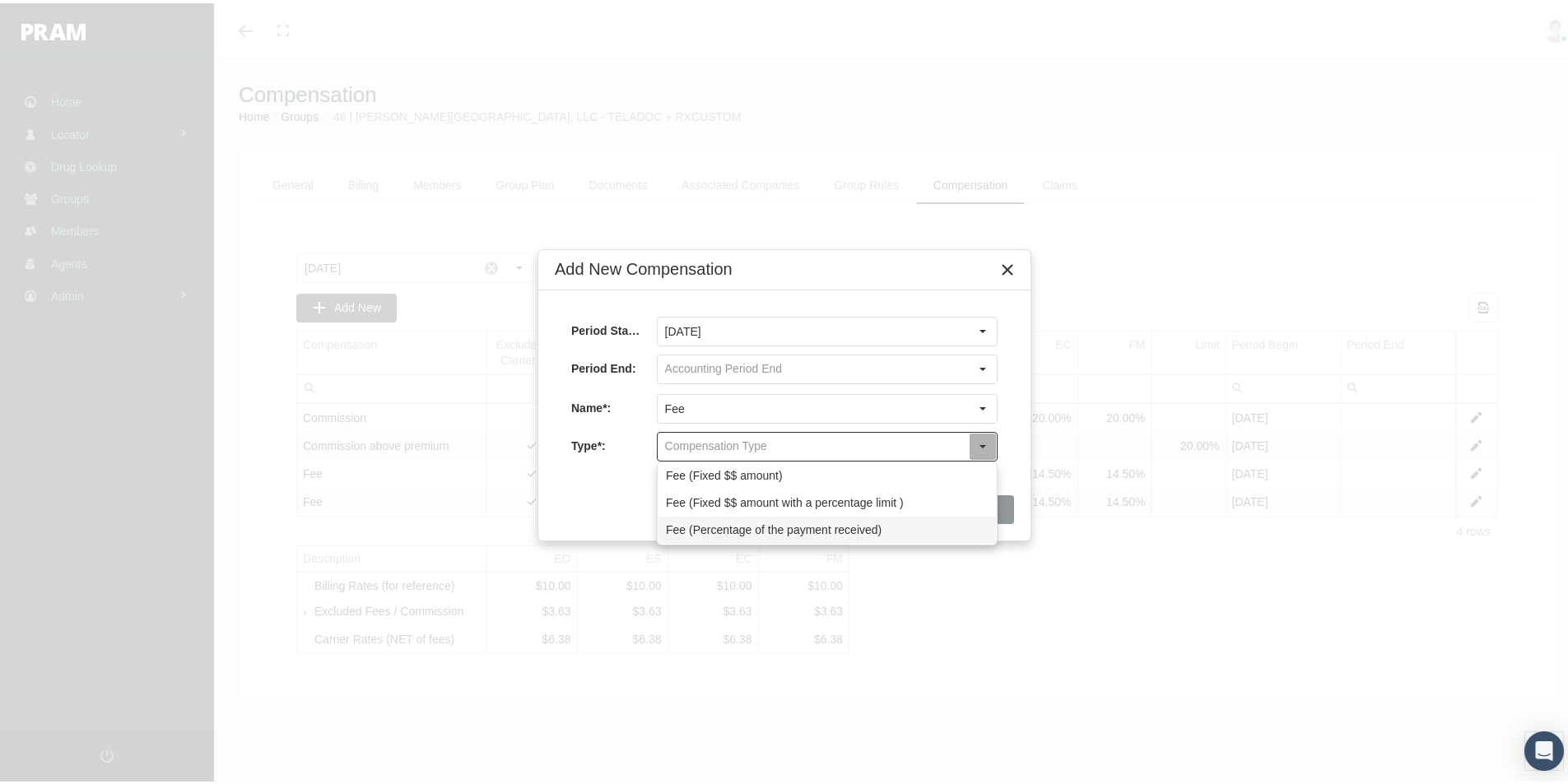
click at [712, 525] on div "Fee (Percentage of the payment received)" at bounding box center [827, 526] width 338 height 27
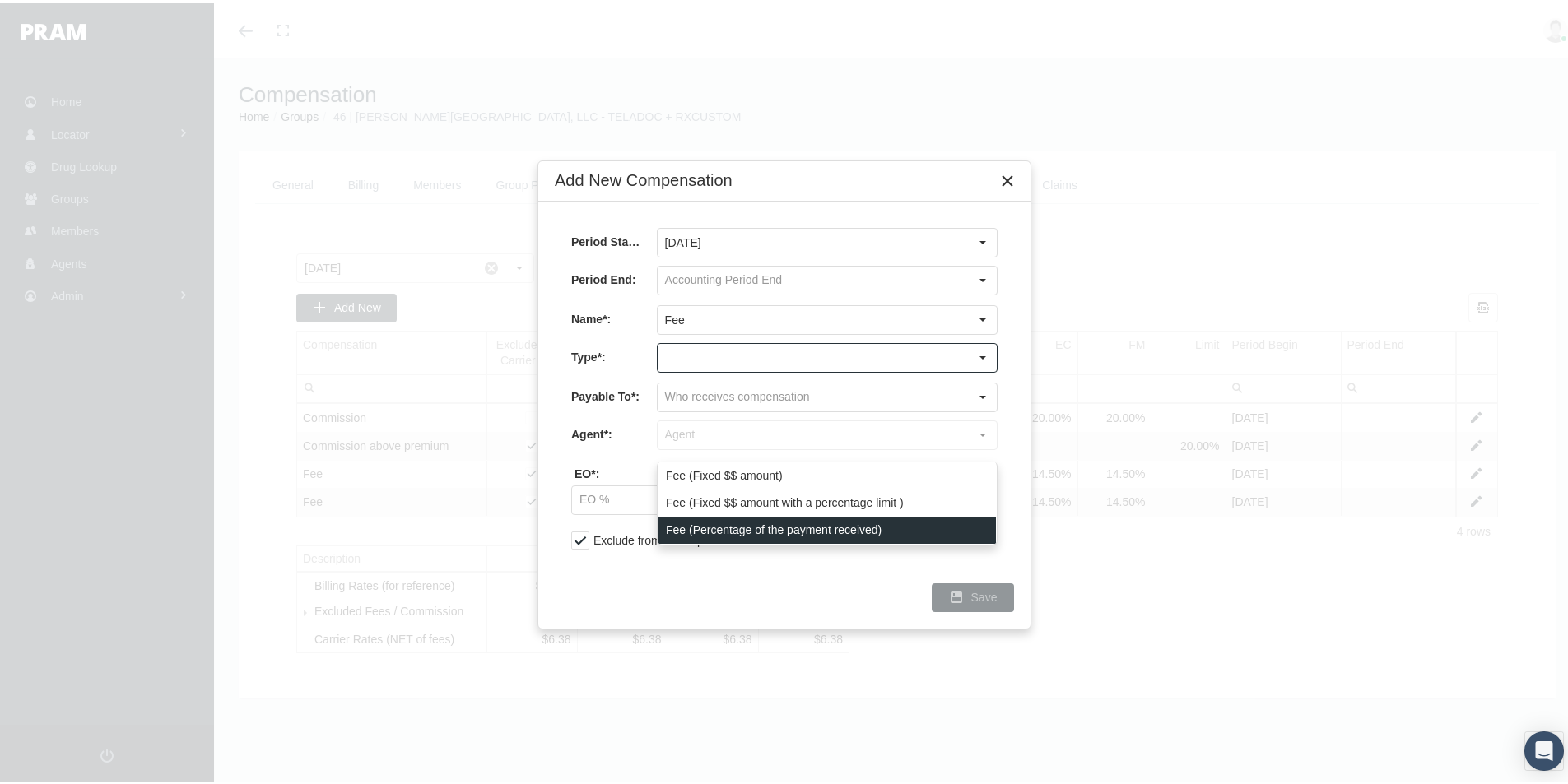
type input "Fee (Percentage of the payment received)"
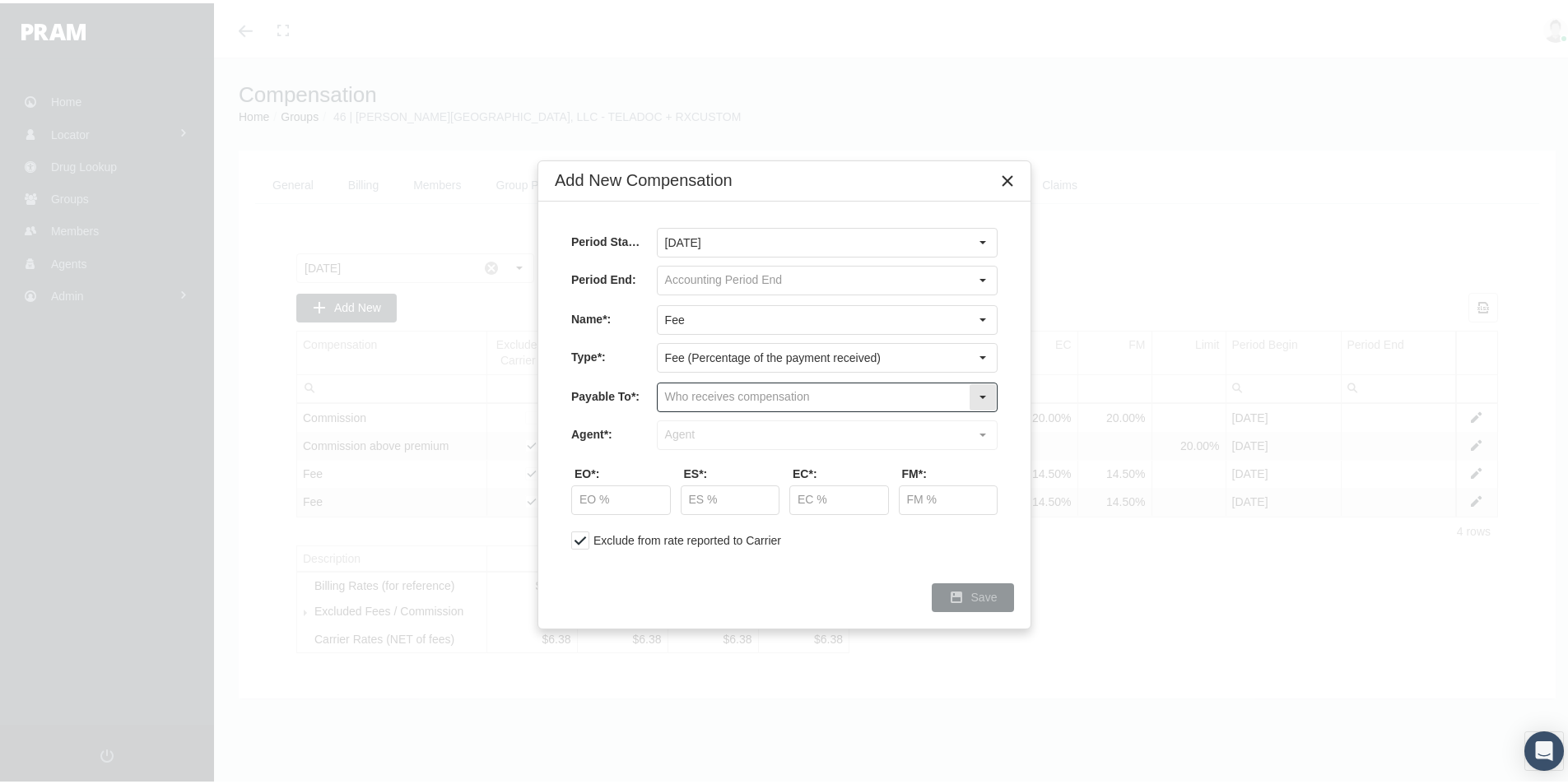
click at [698, 395] on input "text" at bounding box center [813, 394] width 311 height 28
click at [687, 454] on div "Company" at bounding box center [827, 450] width 338 height 27
type input "Company"
click at [696, 429] on input "text" at bounding box center [813, 432] width 311 height 28
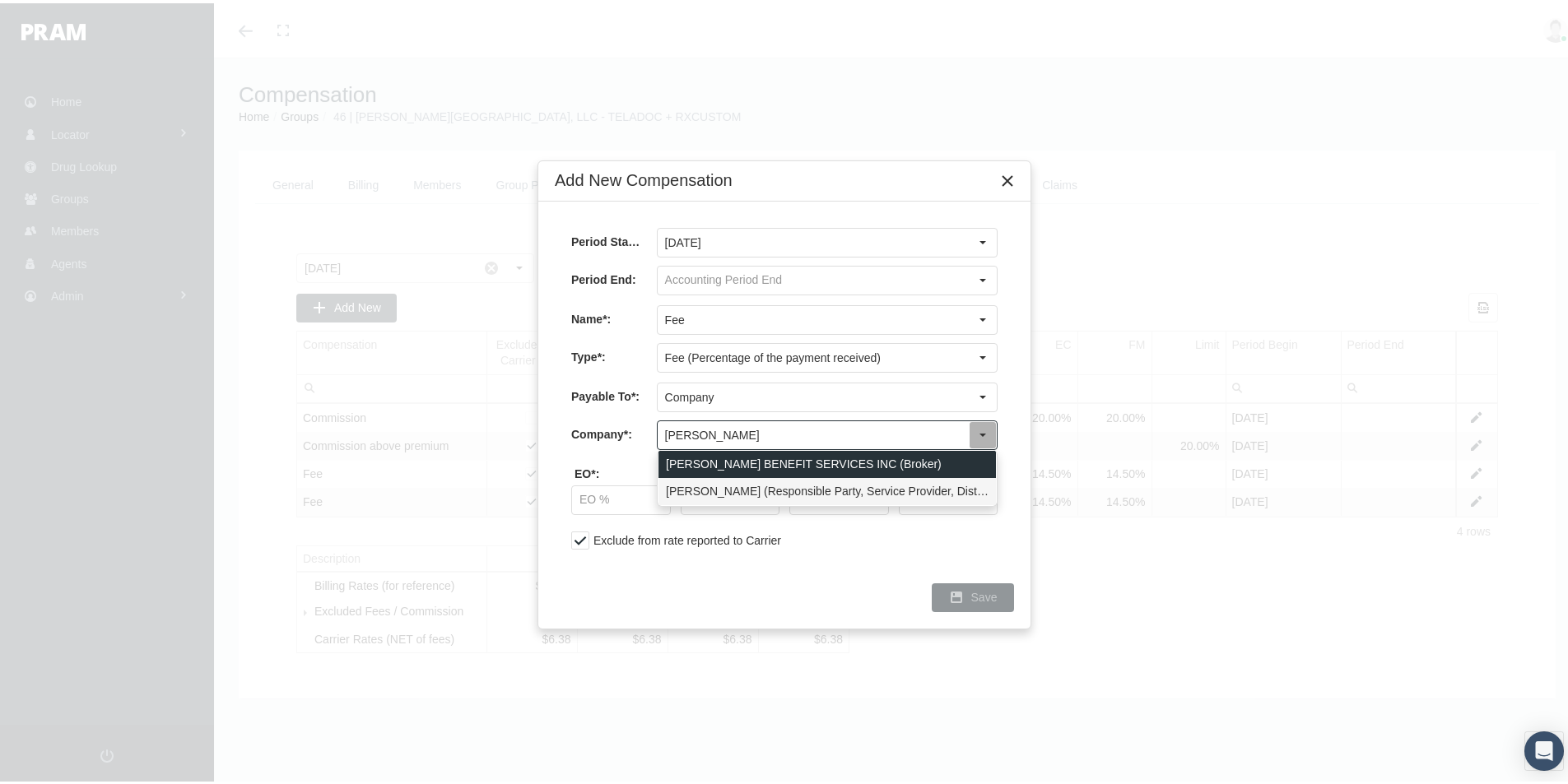
click at [714, 482] on div "GALLAGHER (Responsible Party, Service Provider, Distribution Partner, Third Par…" at bounding box center [827, 488] width 338 height 27
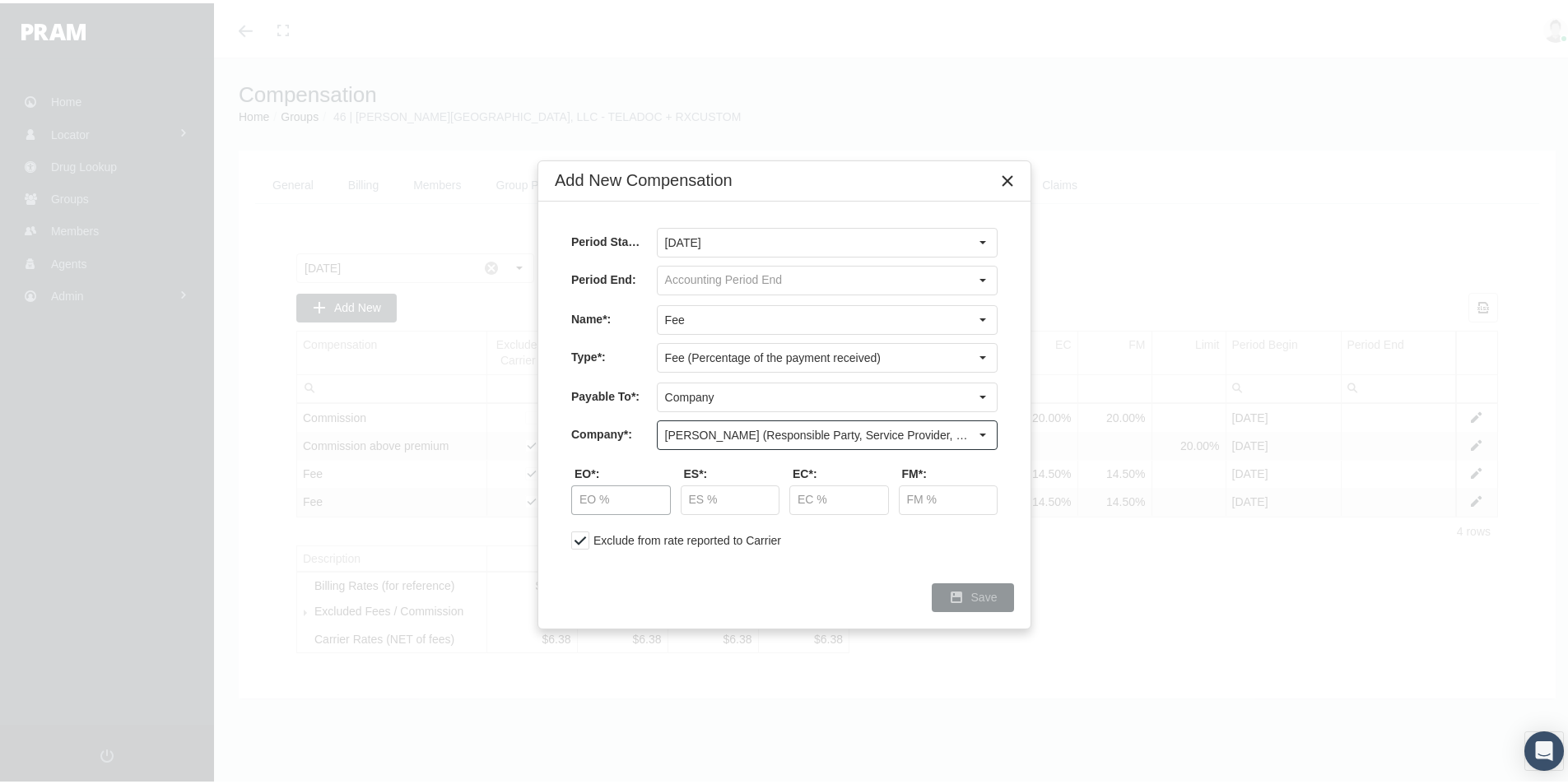
type input "GALLAGHER (Responsible Party, Service Provider, Distribution Partner, Third Par…"
click at [627, 501] on input "text" at bounding box center [621, 497] width 98 height 28
type input "17.50 %"
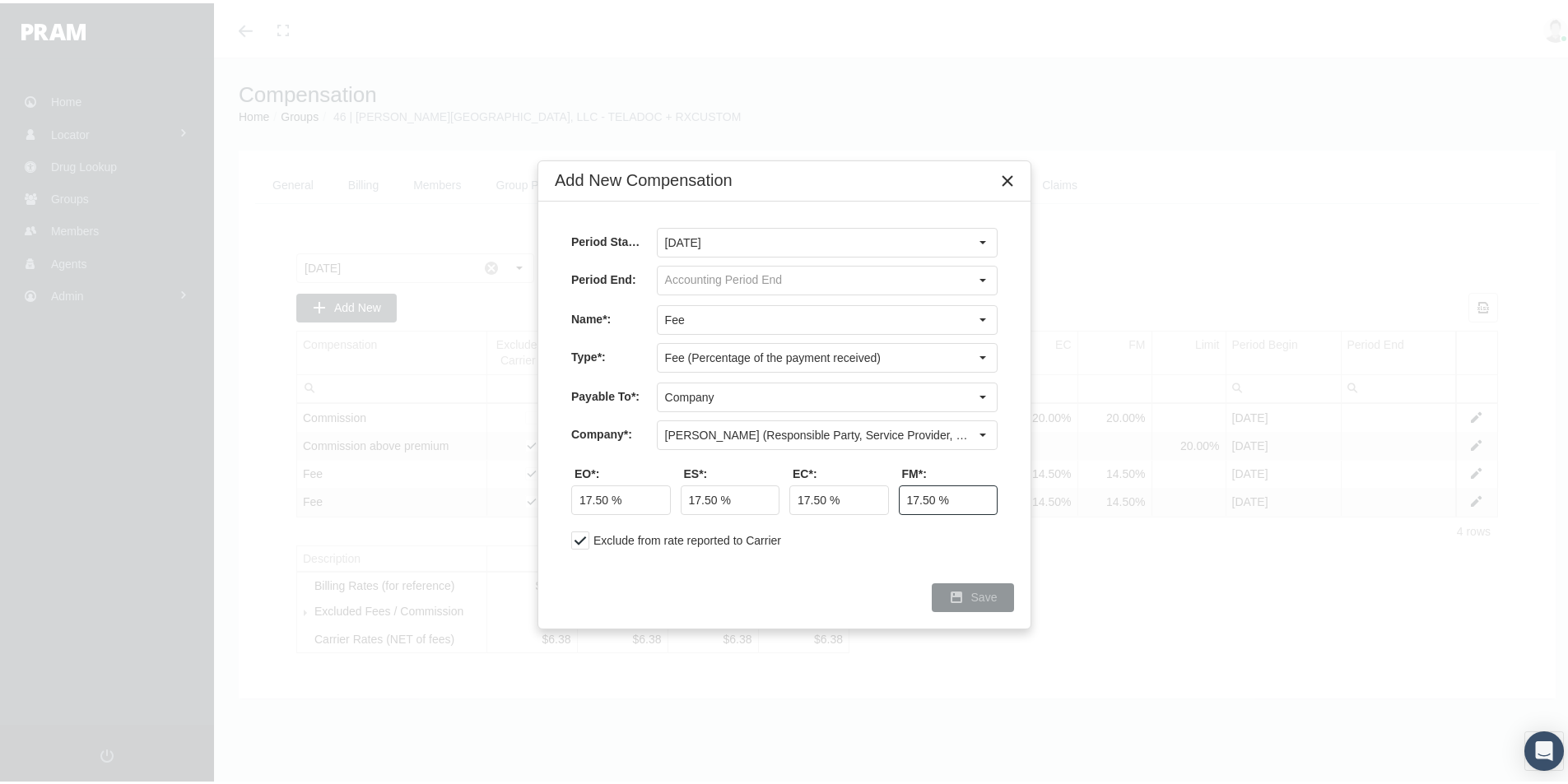
type input "17.50 %"
click at [982, 597] on span "Save" at bounding box center [984, 594] width 26 height 13
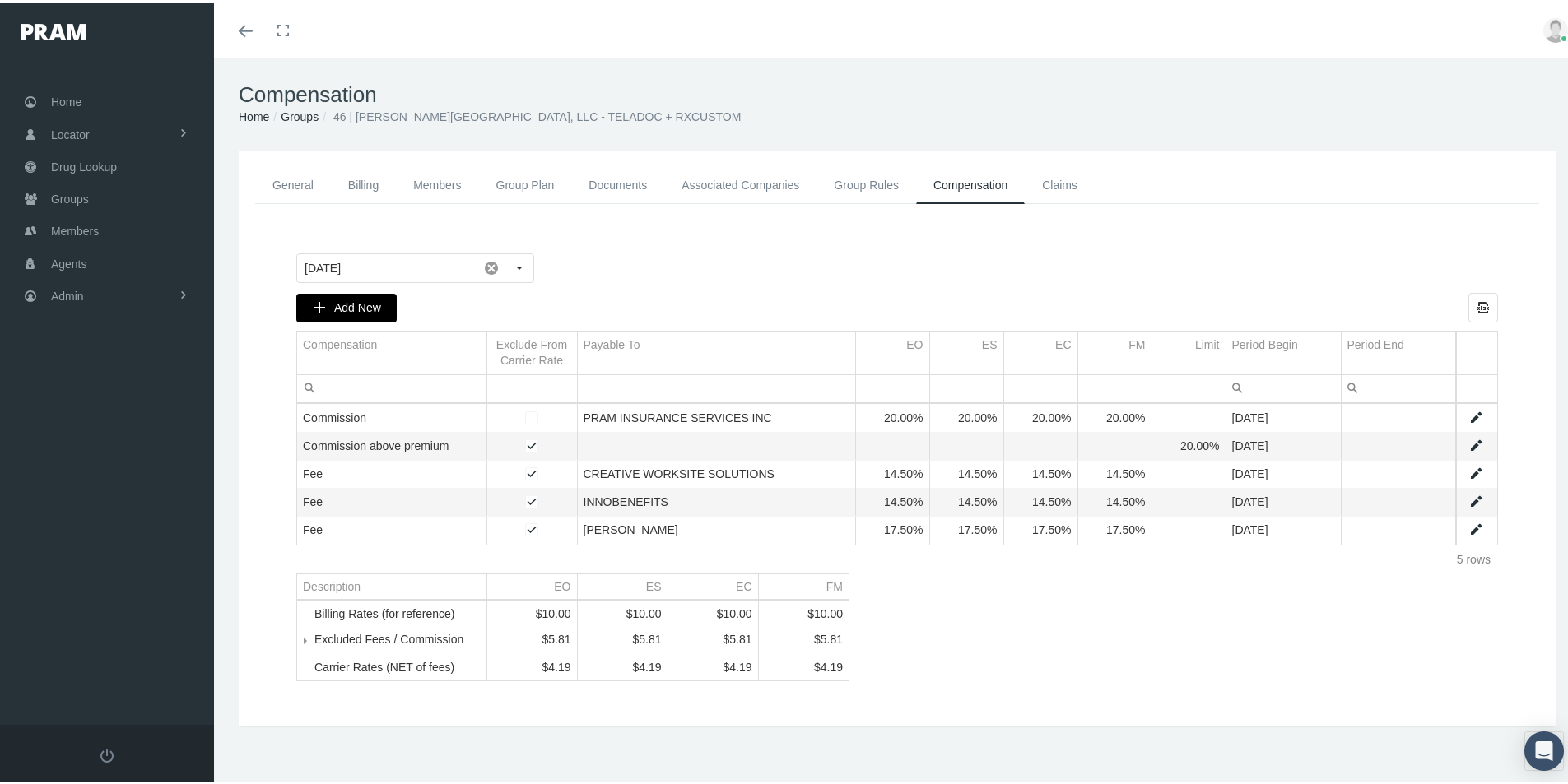
click at [345, 298] on span "Add New" at bounding box center [358, 305] width 47 height 13
type input "August 2025"
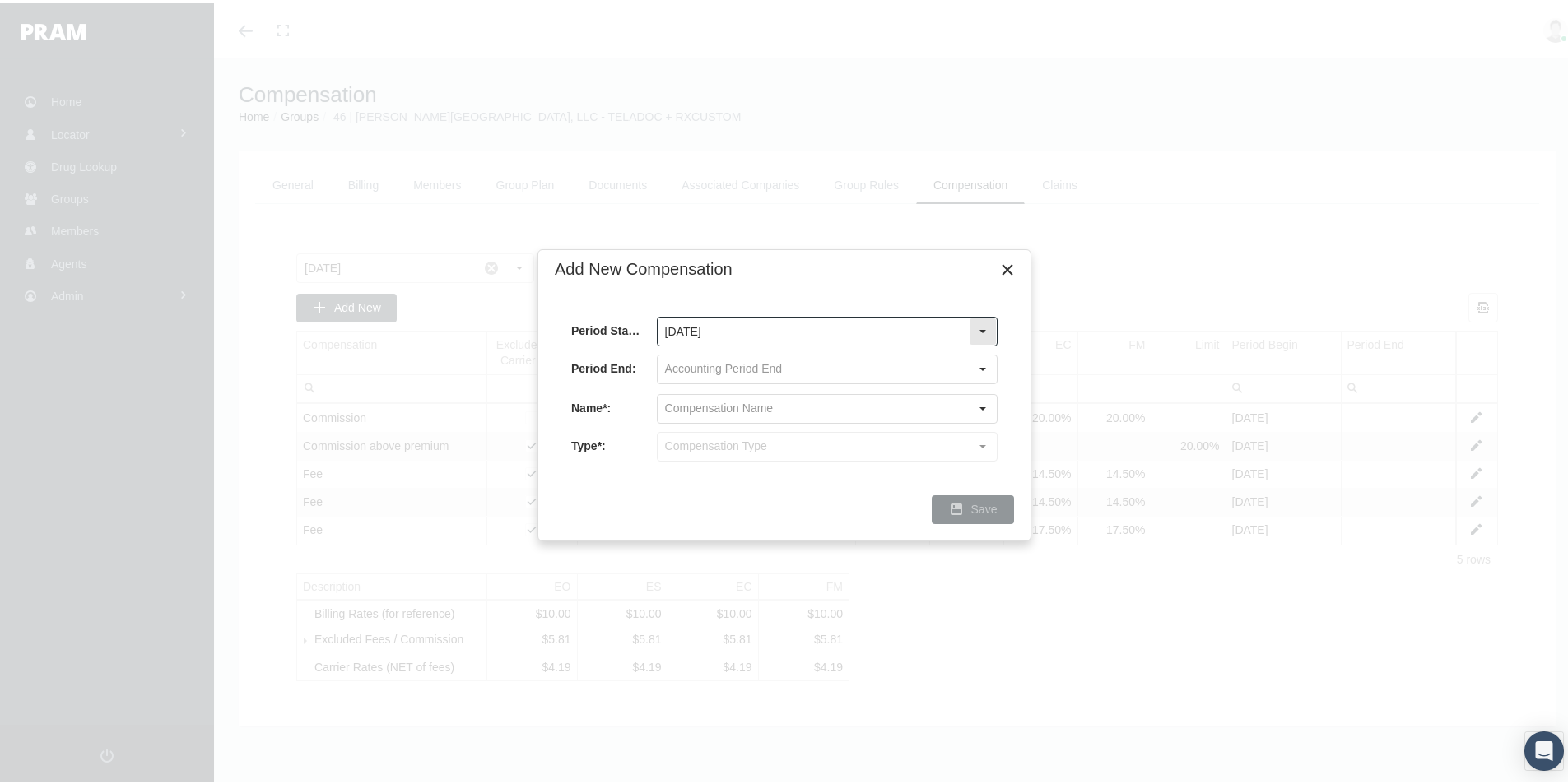
click at [981, 322] on div "Select" at bounding box center [983, 328] width 26 height 26
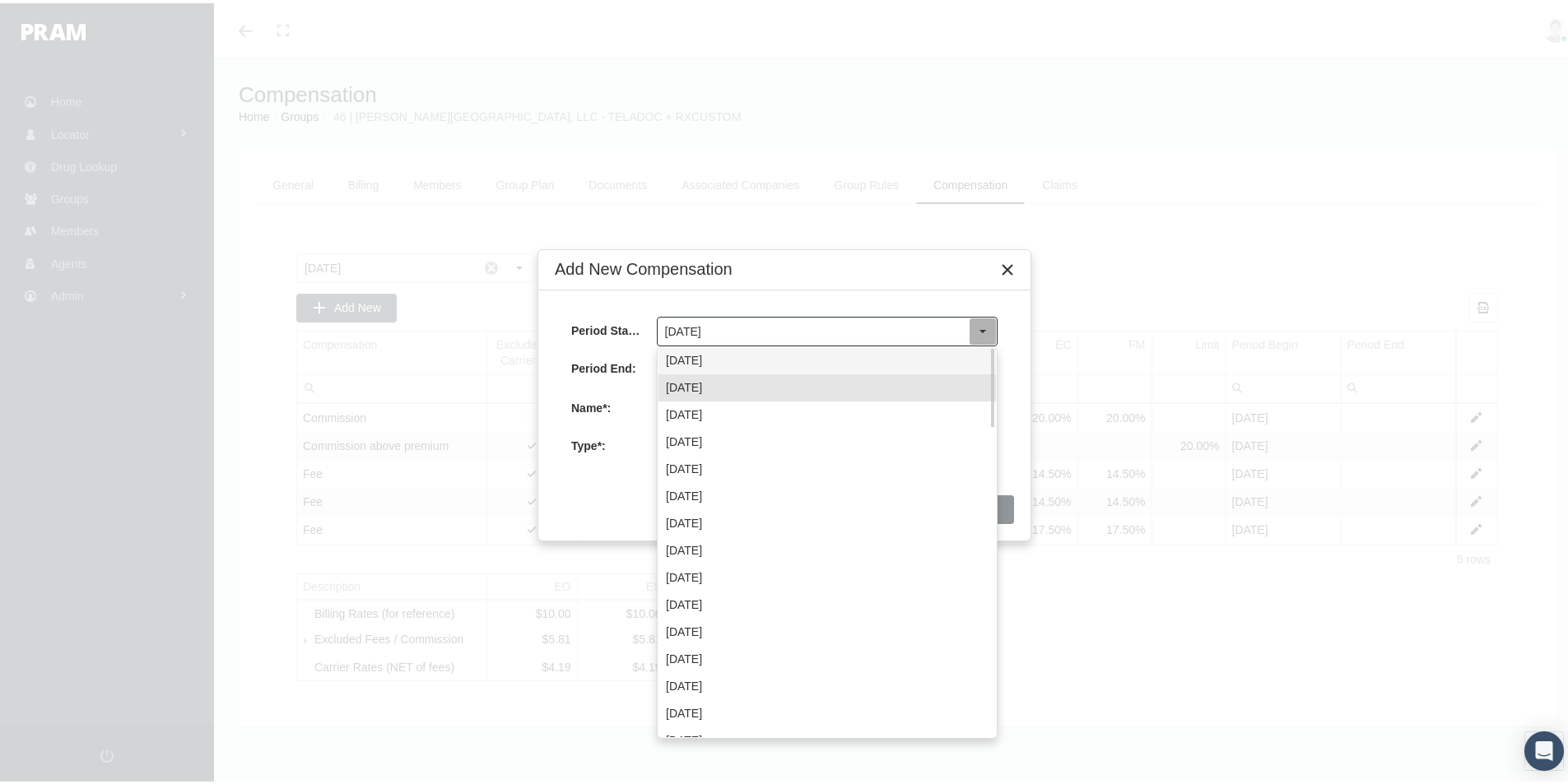
click at [737, 352] on div "September 2025" at bounding box center [827, 358] width 338 height 27
type input "[DATE]"
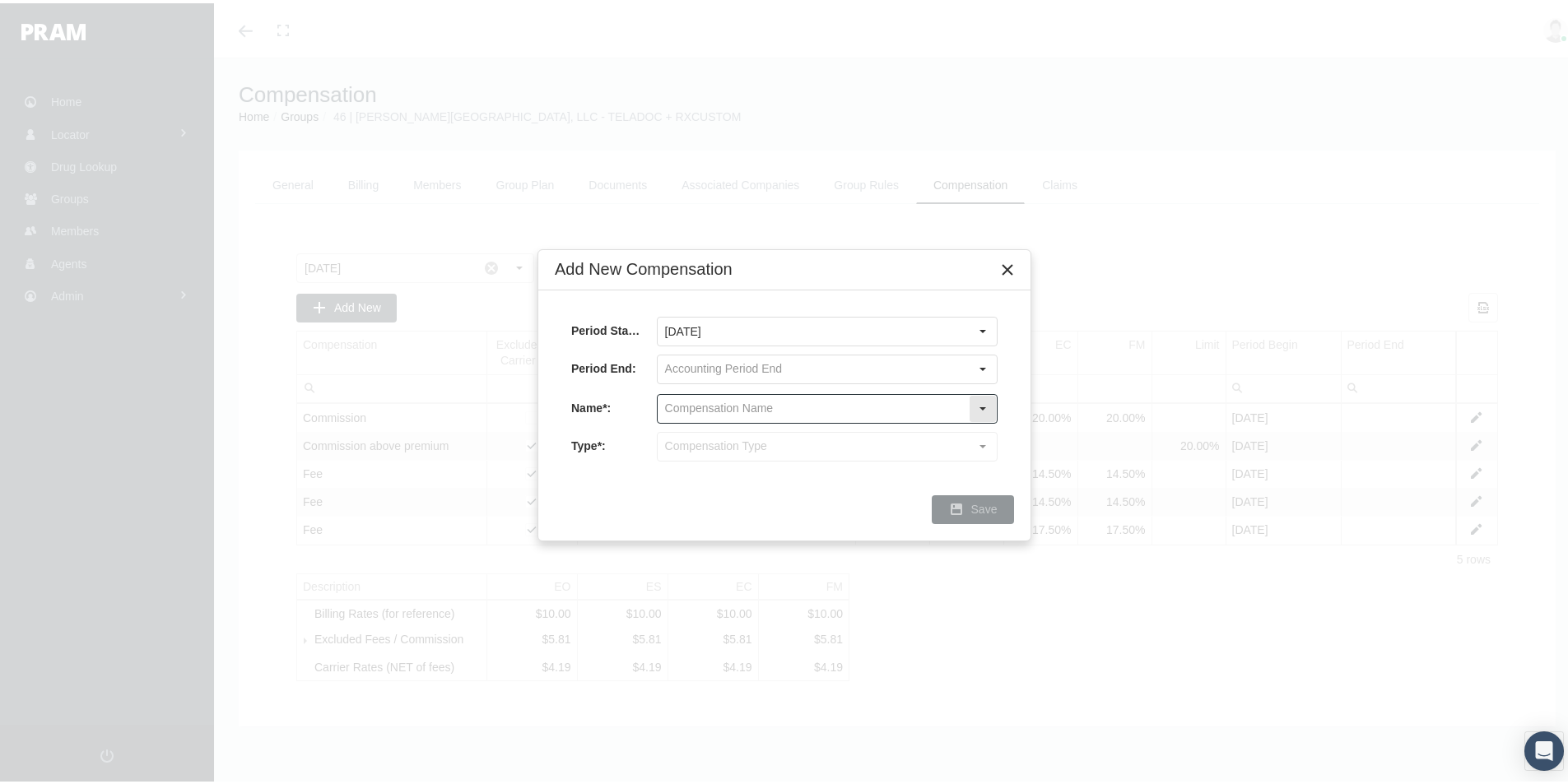
click at [687, 405] on input "text" at bounding box center [813, 406] width 311 height 28
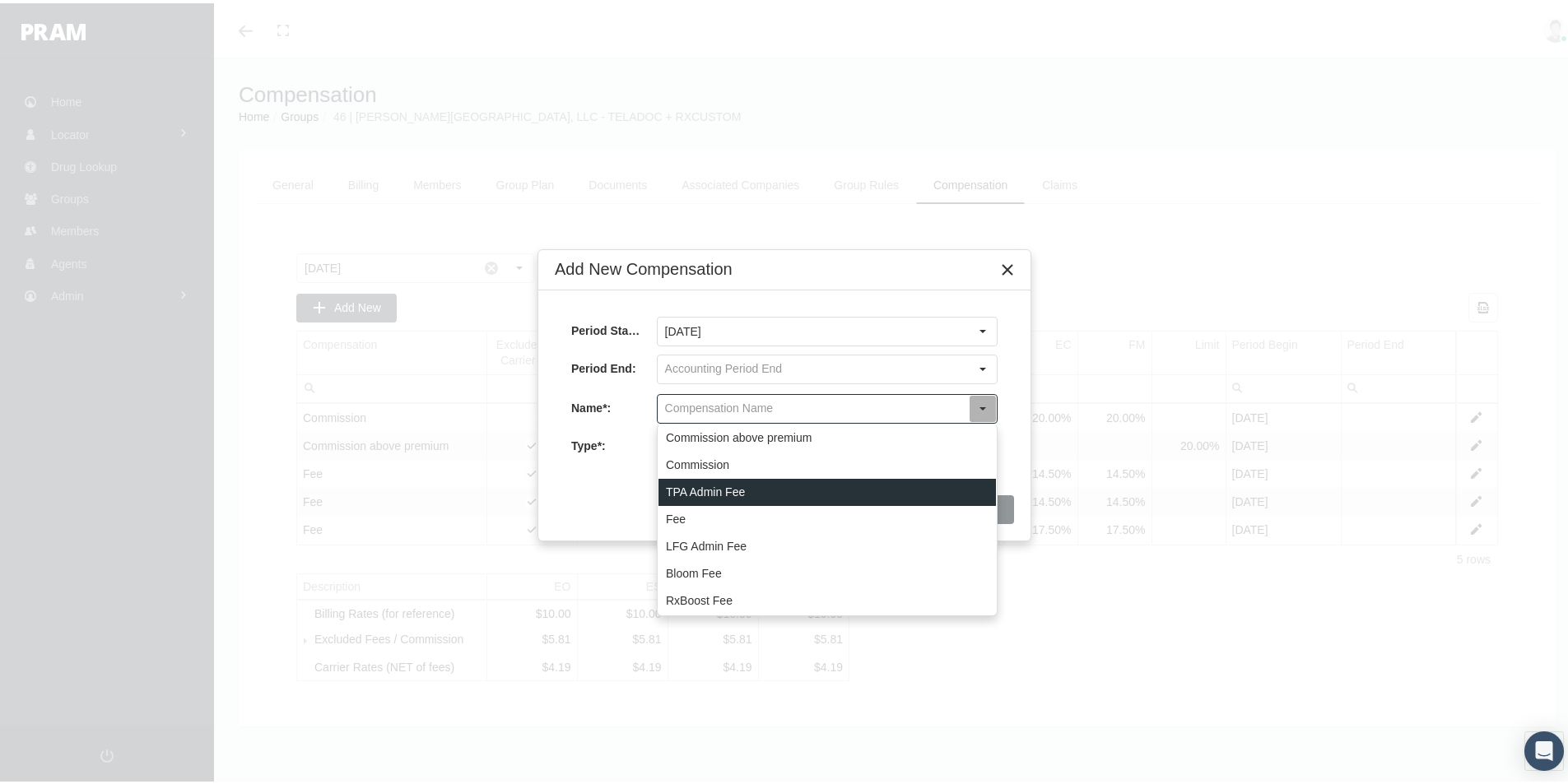
click at [693, 483] on div "TPA Admin Fee" at bounding box center [827, 489] width 338 height 27
type input "TPA Admin Fee"
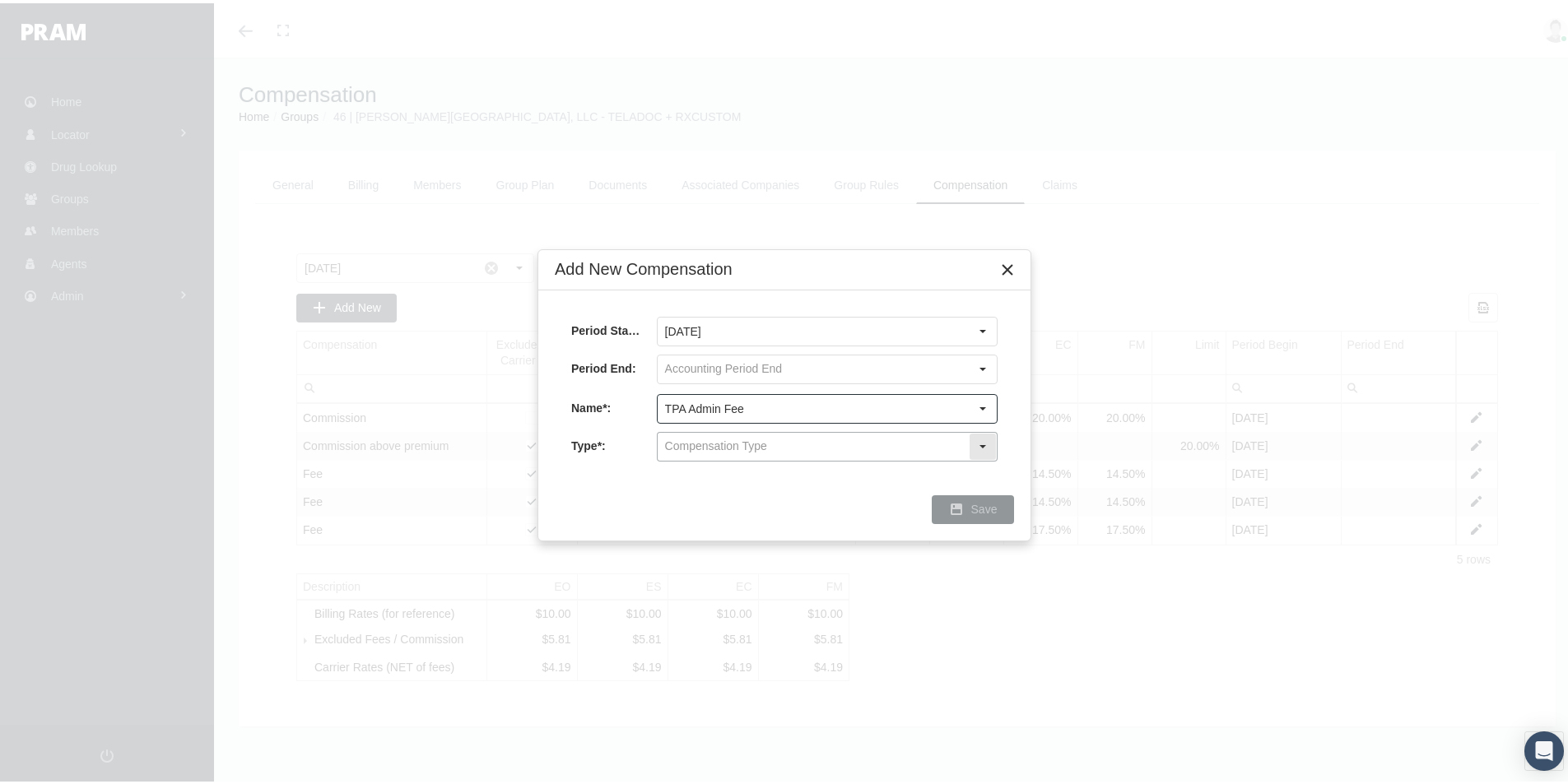
click at [691, 441] on input "text" at bounding box center [813, 443] width 311 height 28
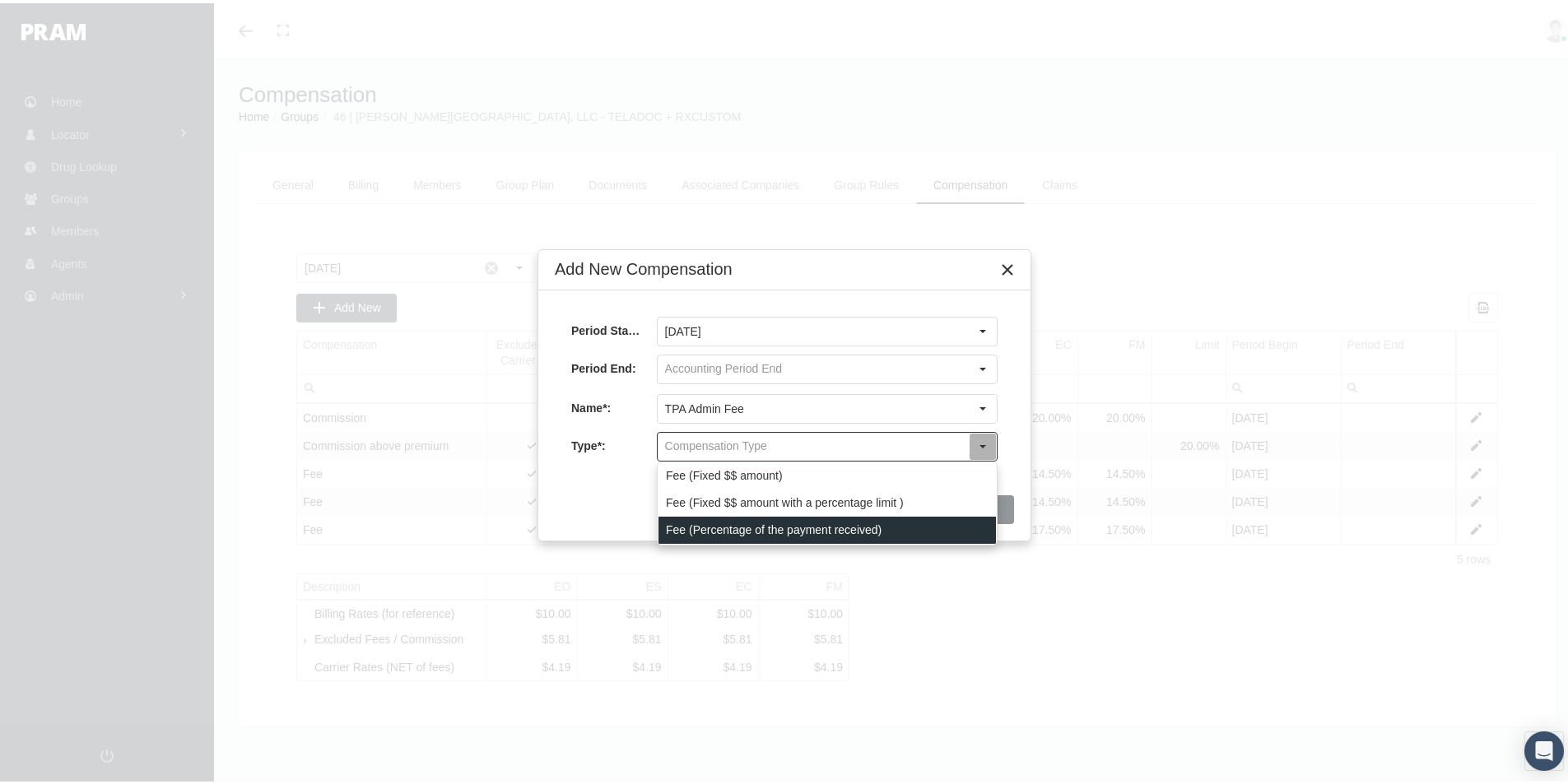
click at [699, 524] on div "Fee (Percentage of the payment received)" at bounding box center [827, 526] width 338 height 27
type input "Fee (Percentage of the payment received)"
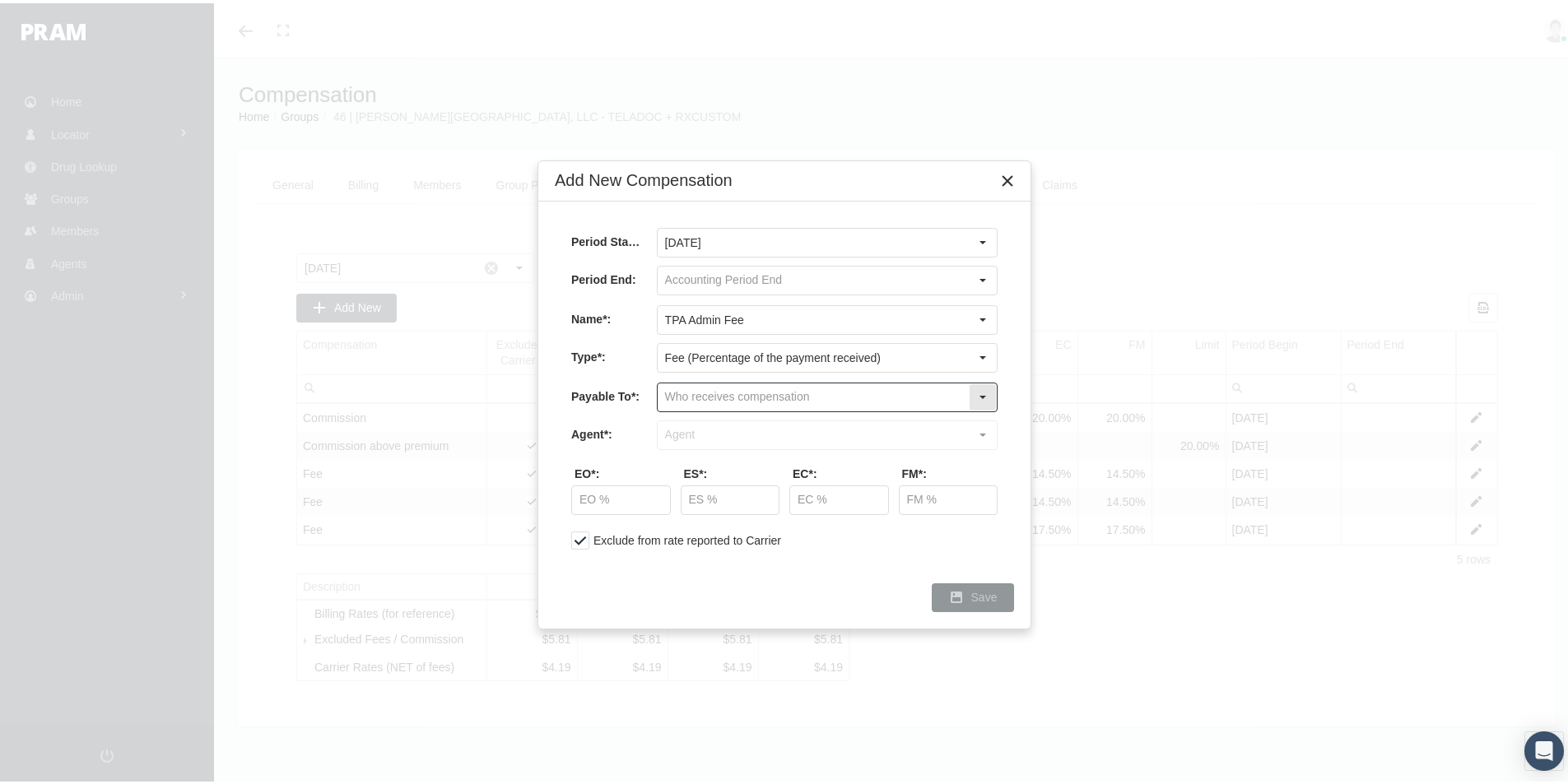
click at [680, 391] on input "text" at bounding box center [813, 394] width 311 height 28
click at [694, 448] on div "Company" at bounding box center [827, 450] width 338 height 27
type input "Company"
click at [697, 431] on input "text" at bounding box center [813, 432] width 311 height 28
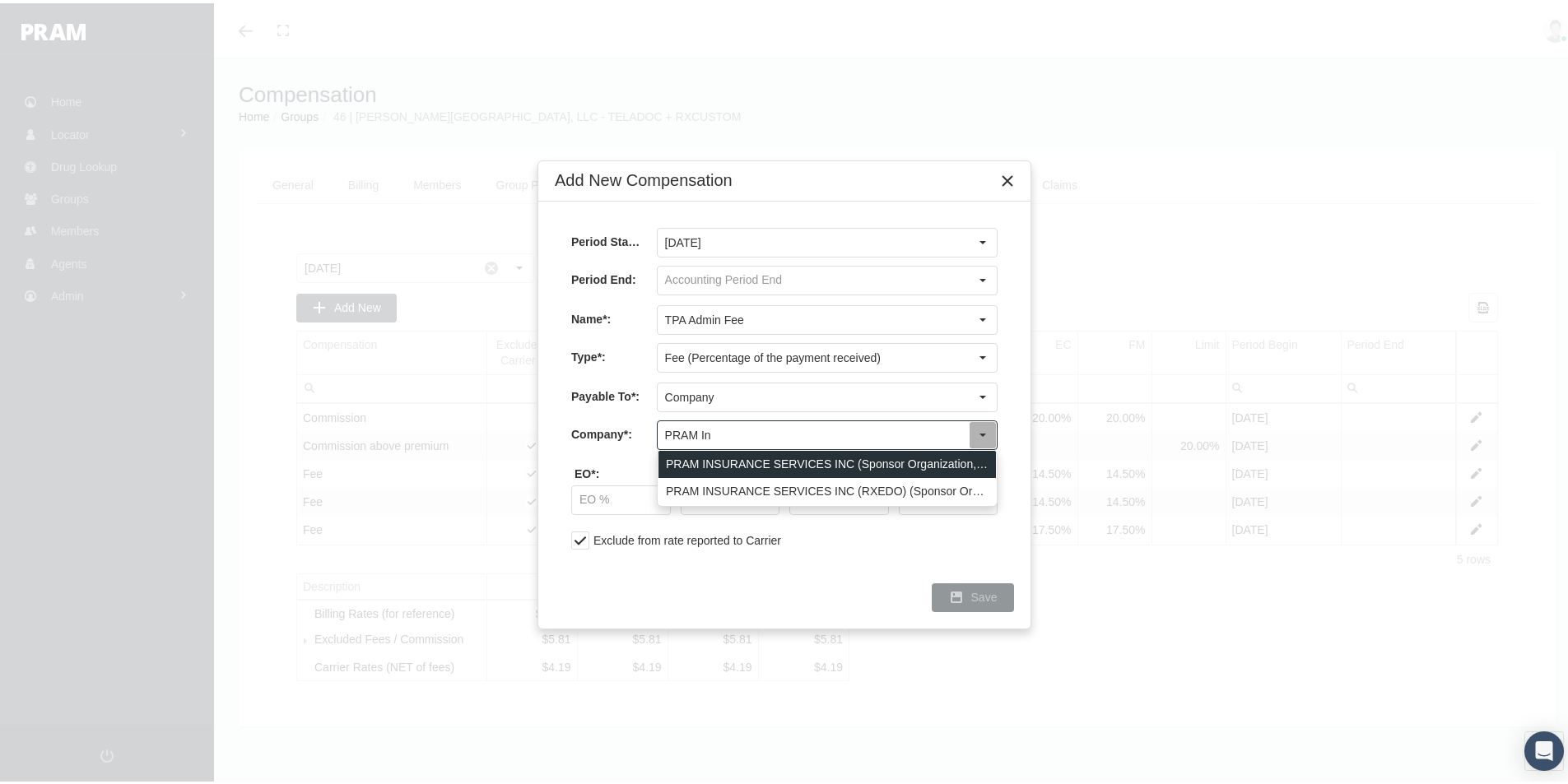
drag, startPoint x: 732, startPoint y: 460, endPoint x: 680, endPoint y: 517, distance: 77.2
click at [732, 460] on div "PRAM INSURANCE SERVICES INC (Sponsor Organization, Broker, Distribution Partner…" at bounding box center [827, 461] width 338 height 27
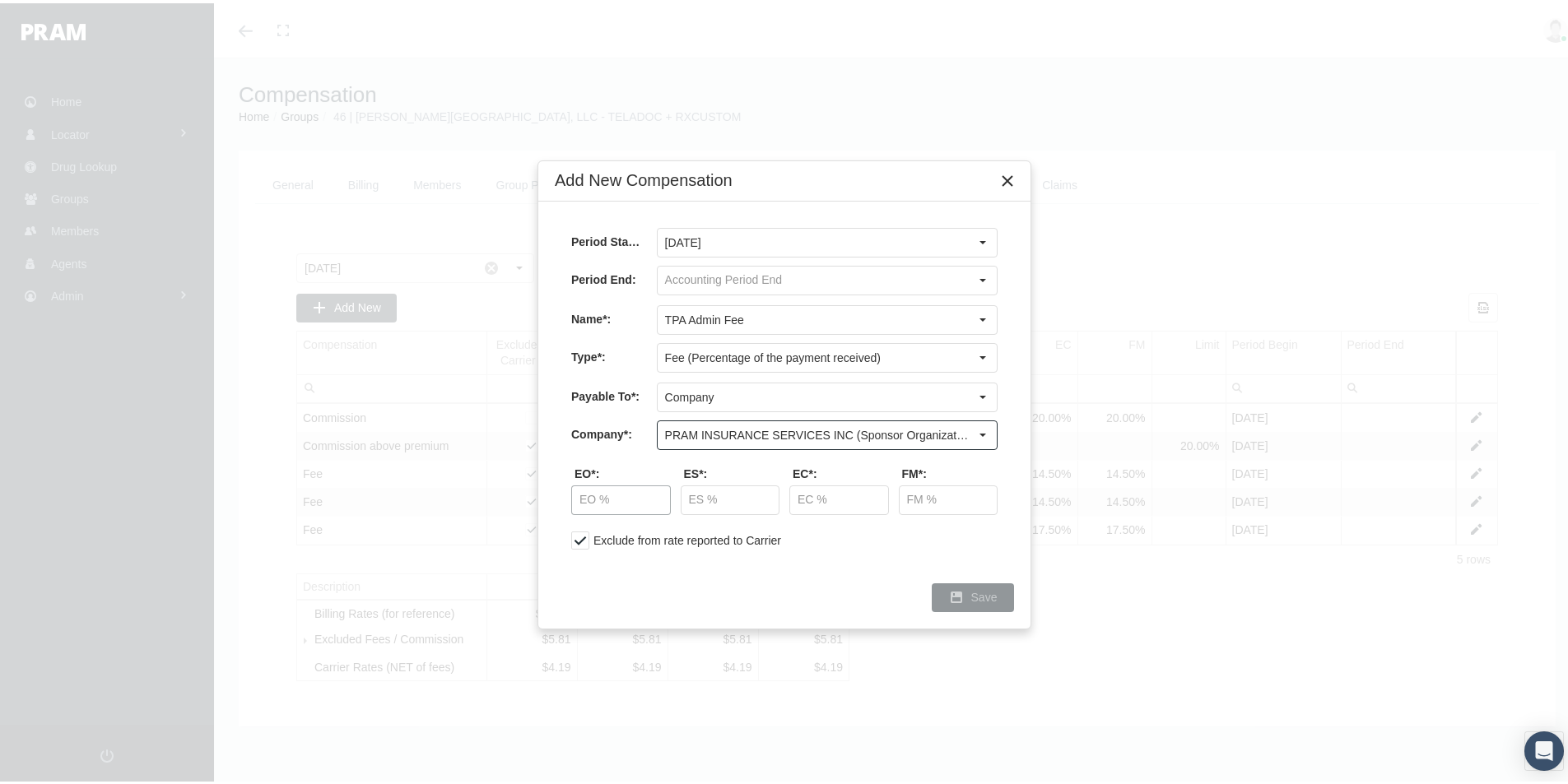
type input "PRAM INSURANCE SERVICES INC (Sponsor Organization, Broker, Distribution Partner…"
click at [590, 497] on input "text" at bounding box center [621, 497] width 98 height 28
type input "1.50 %"
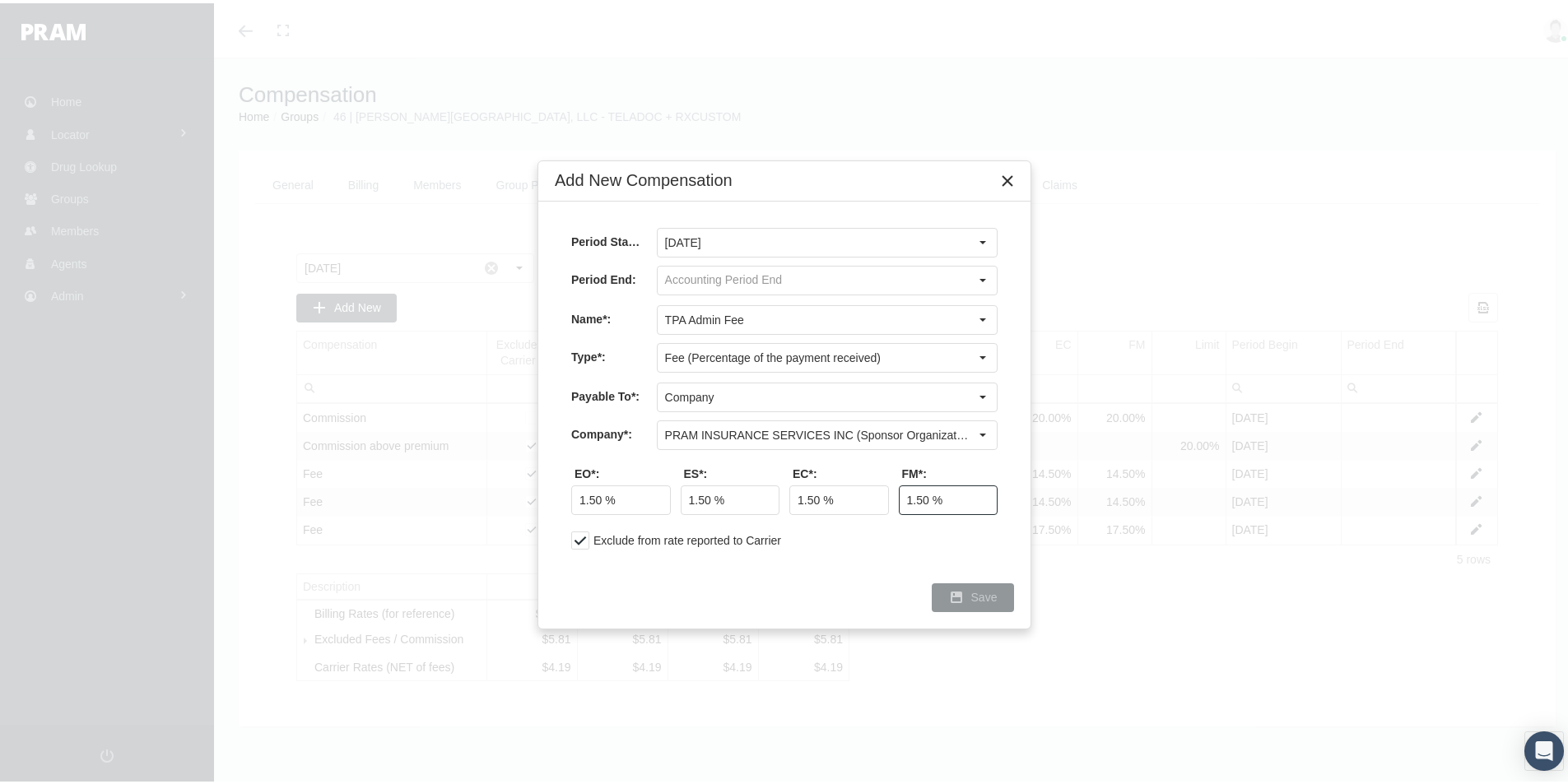
type input "1.50 %"
click at [983, 591] on span "Save" at bounding box center [984, 594] width 26 height 13
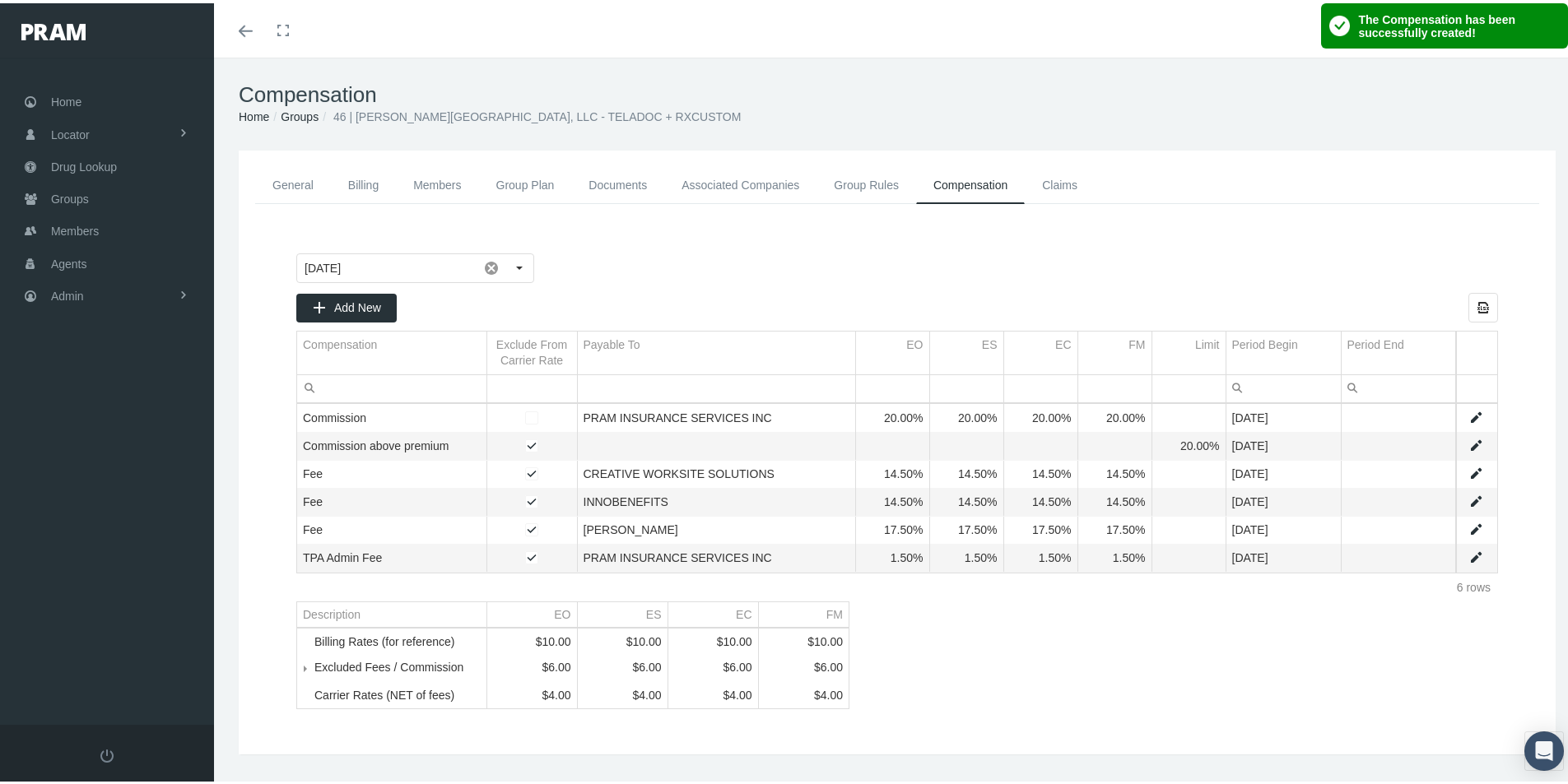
click at [991, 661] on div "September 2025 Pull down to refresh... Release to refresh... Refreshing... Sept…" at bounding box center [897, 478] width 1235 height 489
drag, startPoint x: 770, startPoint y: 255, endPoint x: 551, endPoint y: 253, distance: 219.0
click at [768, 255] on div at bounding box center [1017, 264] width 961 height 29
click at [290, 184] on link "General" at bounding box center [292, 182] width 75 height 37
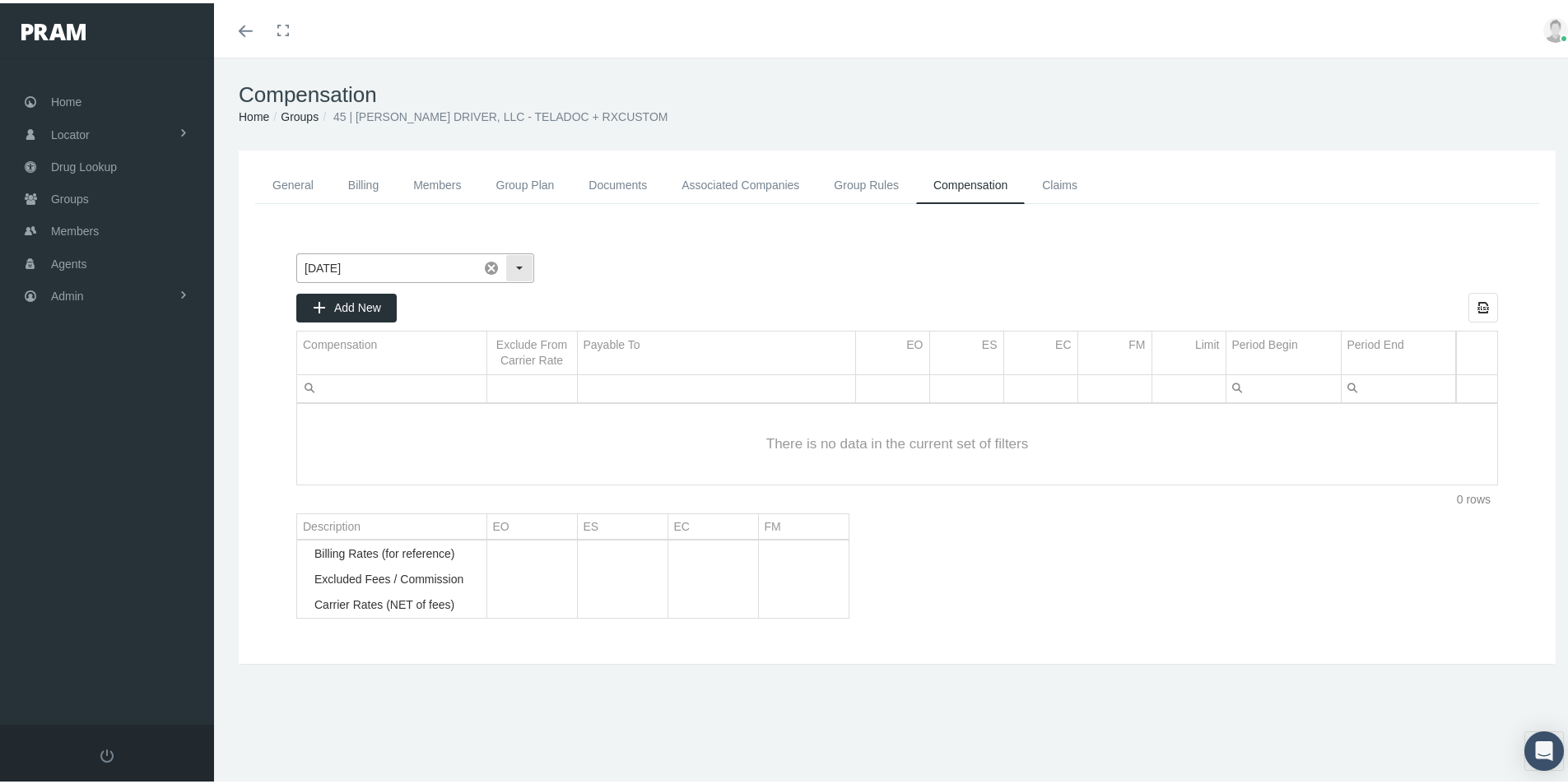
click at [514, 268] on div "Select" at bounding box center [520, 265] width 26 height 26
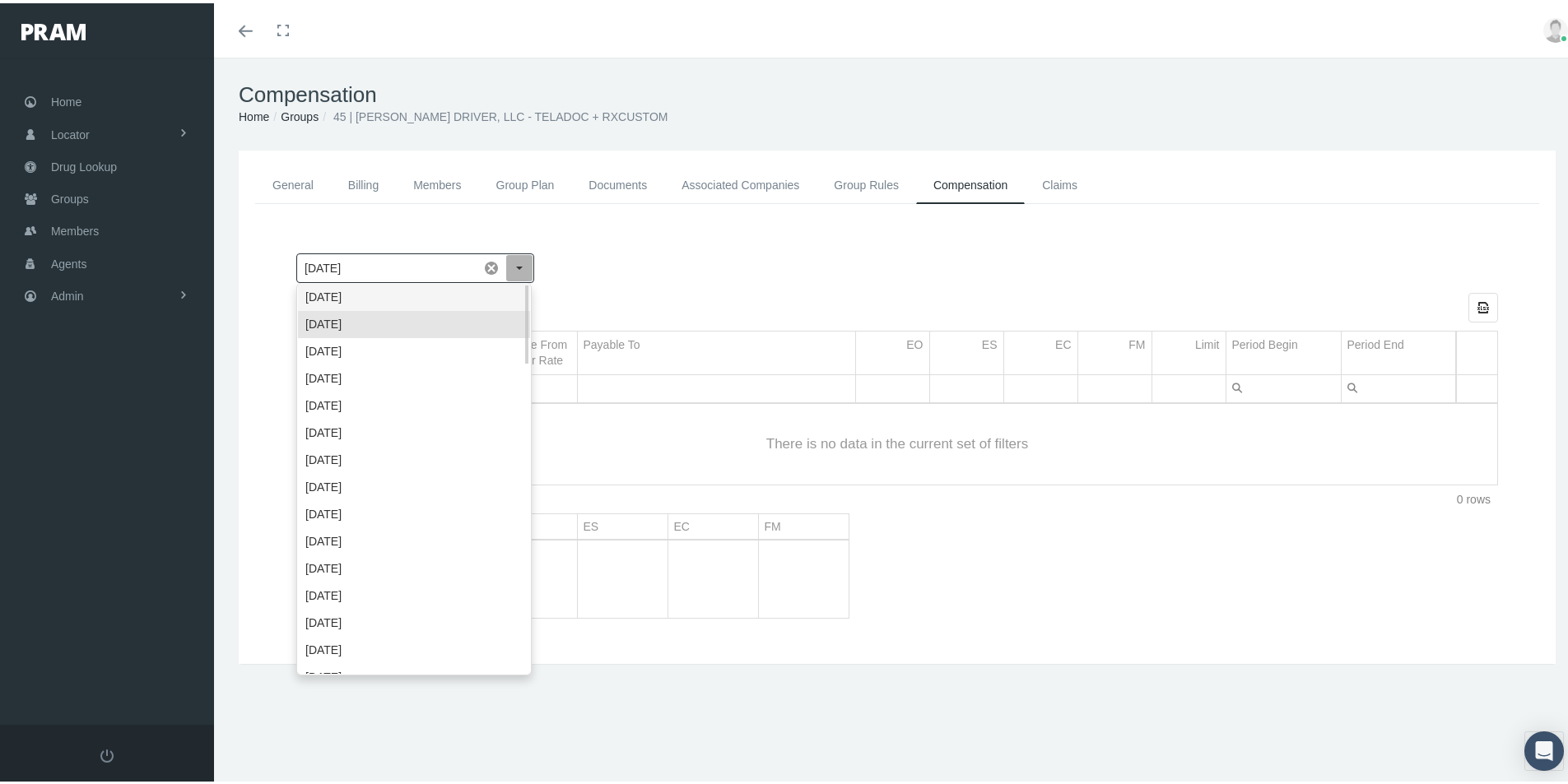
click at [357, 295] on div "[DATE]" at bounding box center [414, 293] width 232 height 27
type input "[DATE]"
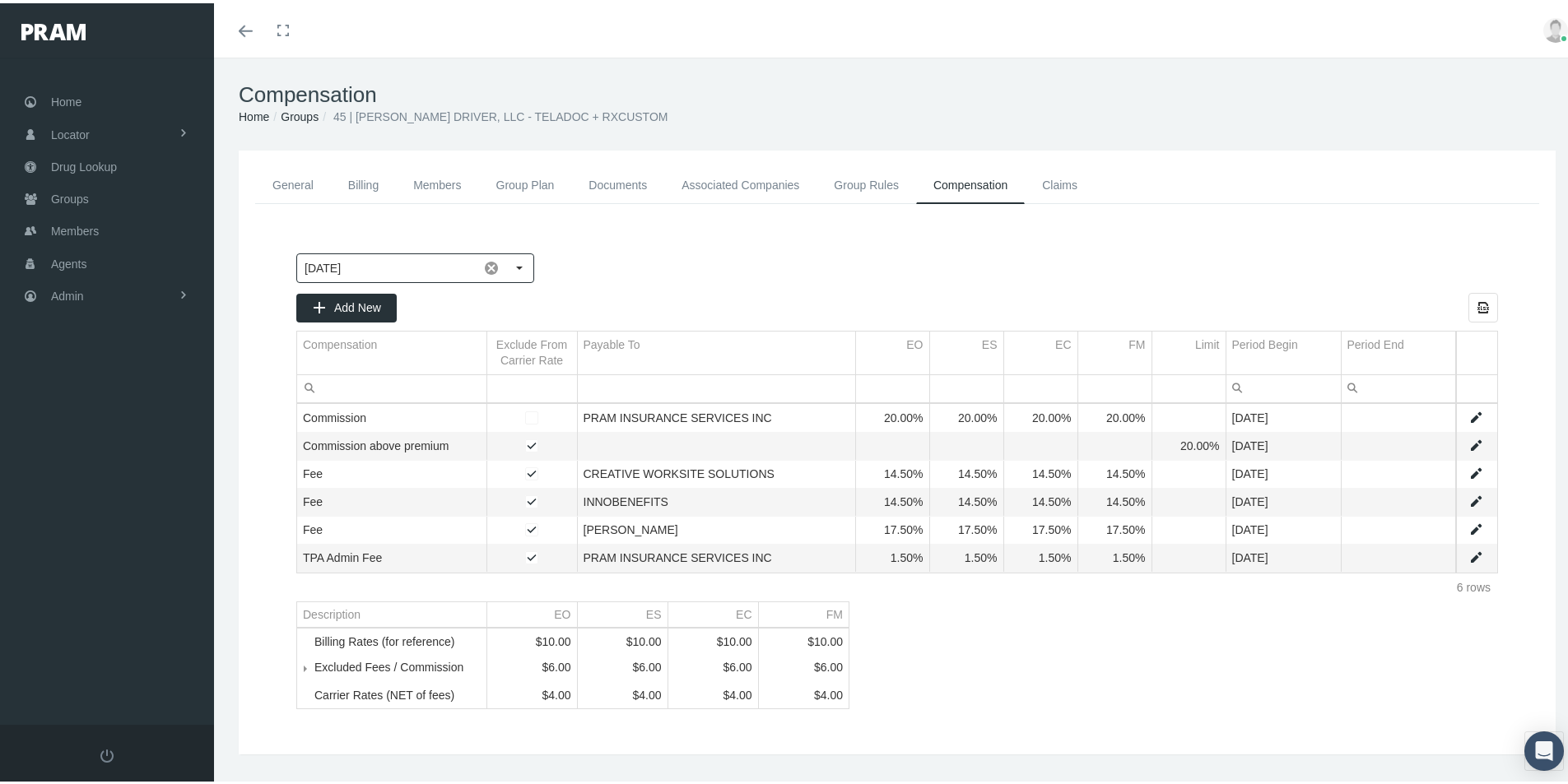
drag, startPoint x: 1022, startPoint y: 666, endPoint x: 364, endPoint y: 591, distance: 662.3
click at [1025, 667] on div "[DATE] Pull down to refresh... Release to refresh... Refreshing... [DATE] [DATE…" at bounding box center [897, 478] width 1235 height 489
click at [1468, 408] on link "Data grid" at bounding box center [1476, 415] width 15 height 15
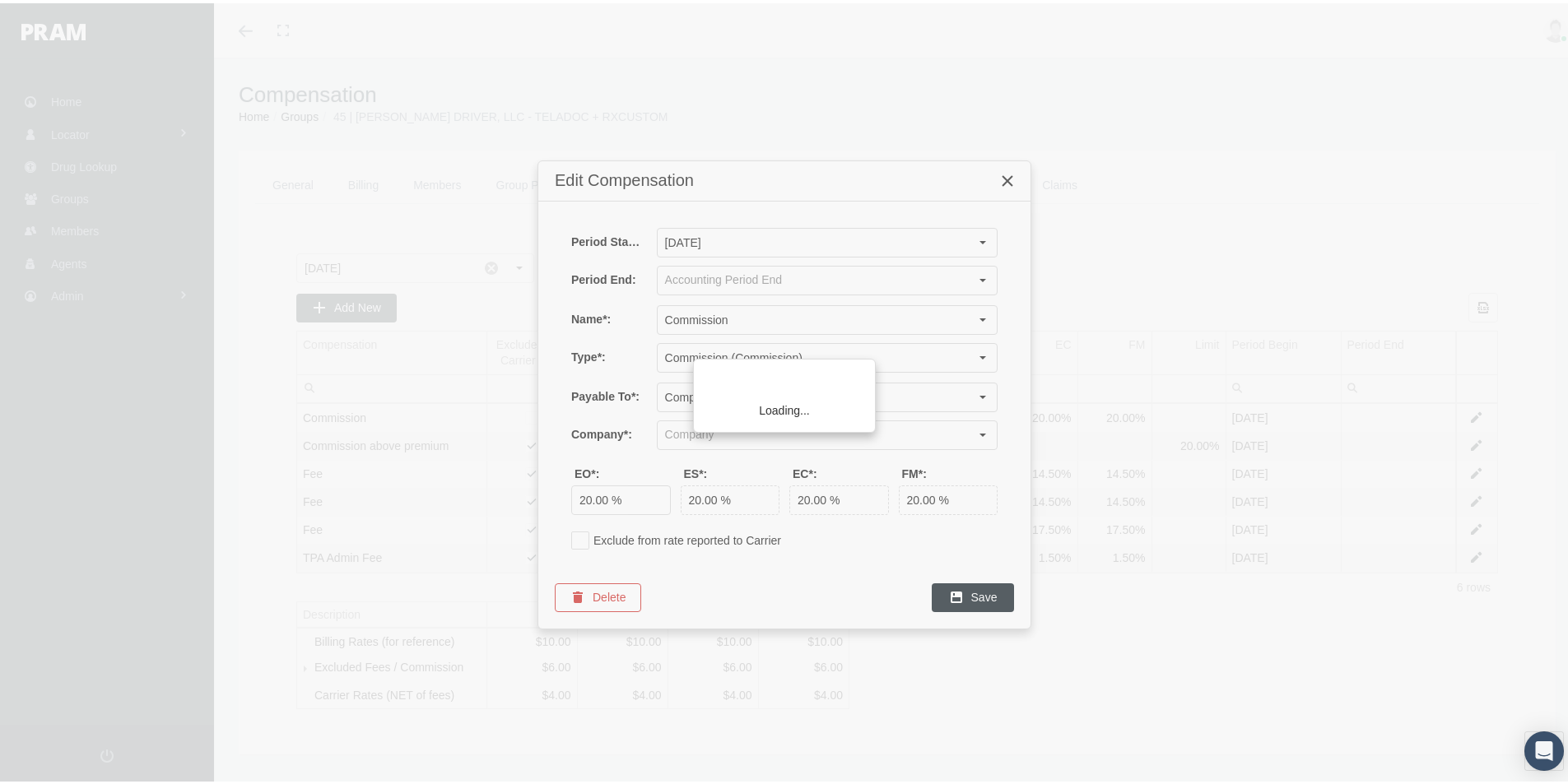
type input "PRAM INSURANCE SERVICES INC (Sponsor Organization, Broker, Distribution Partner…"
click at [1013, 175] on icon "Close" at bounding box center [1008, 178] width 15 height 15
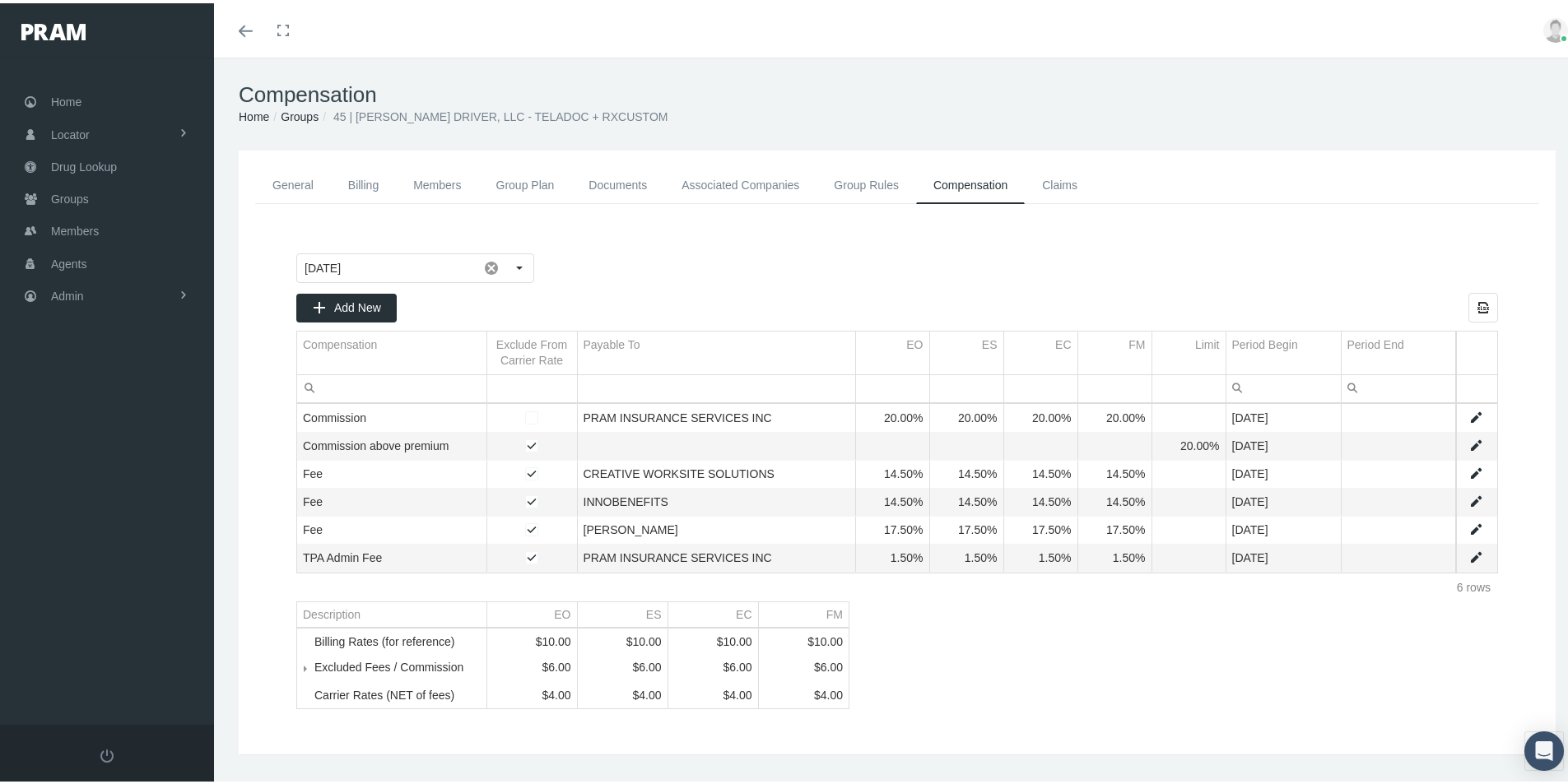
click at [301, 113] on link "Groups" at bounding box center [299, 113] width 38 height 13
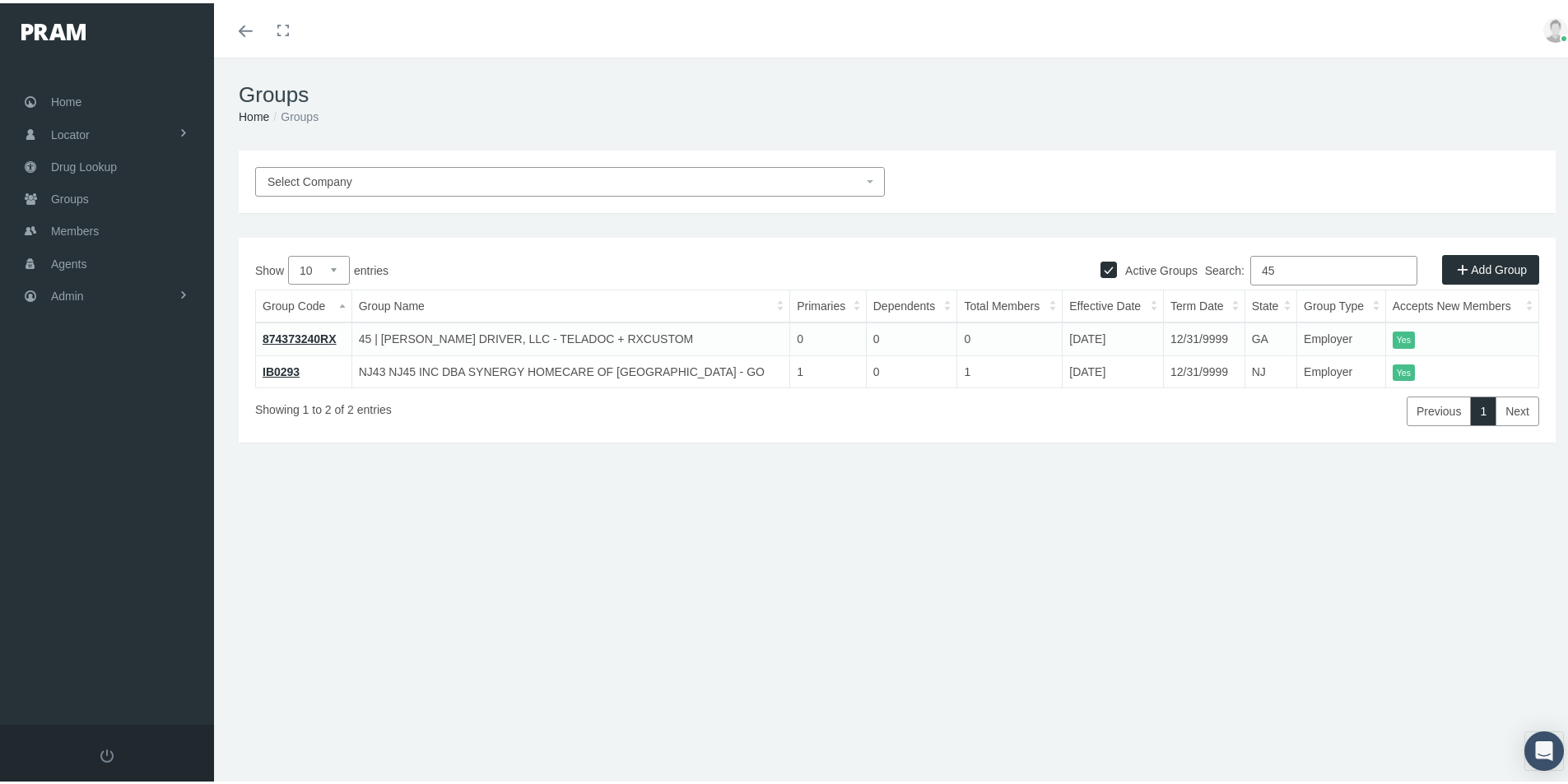
drag, startPoint x: 1279, startPoint y: 268, endPoint x: 1183, endPoint y: 332, distance: 115.4
click at [1176, 307] on div "Show 10 25 50 100 entries Search: 45 Group Code Group Name Primaries Dependents…" at bounding box center [896, 338] width 1284 height 171
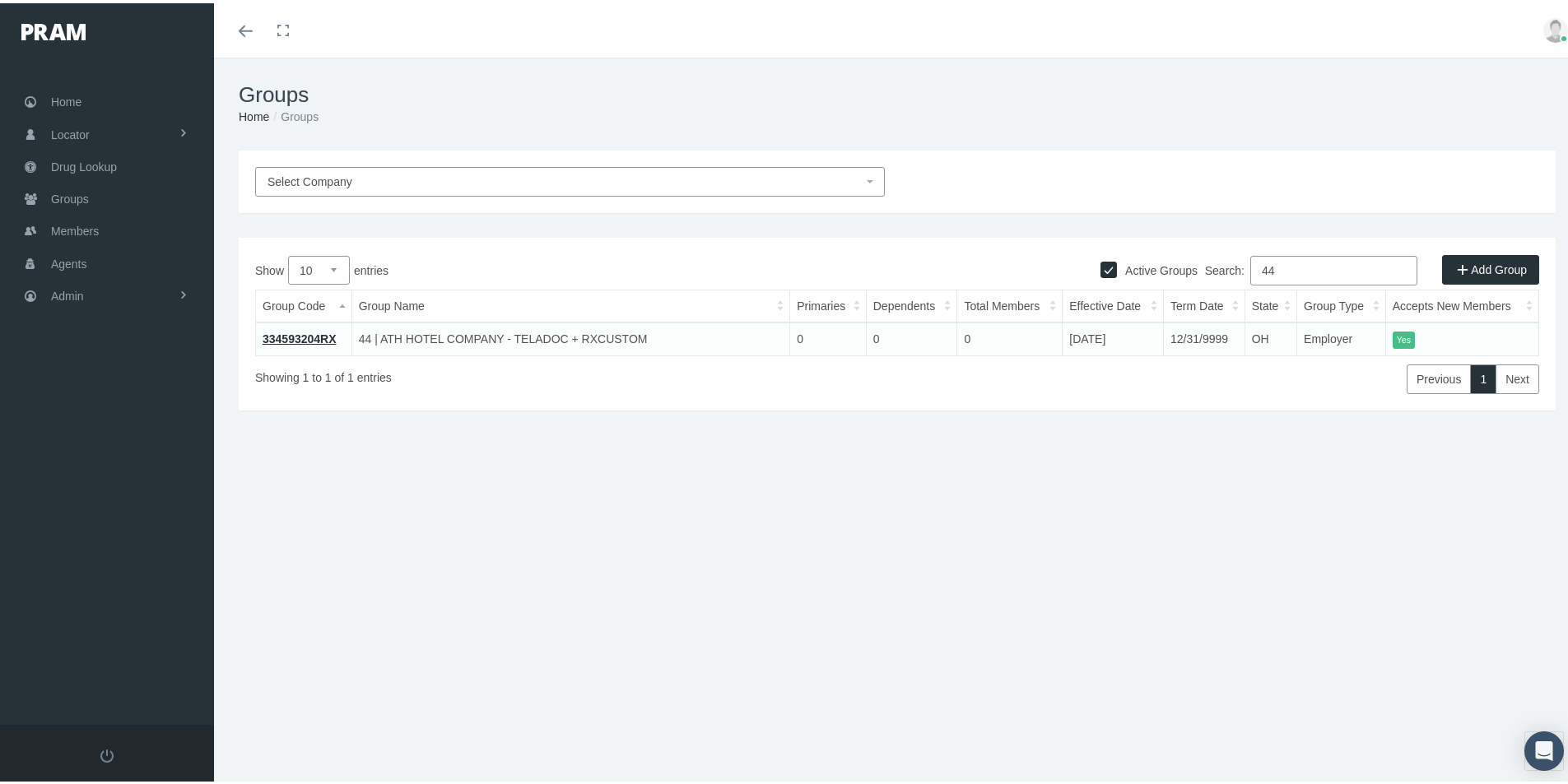
type input "44"
click at [310, 334] on link "334593204RX" at bounding box center [299, 336] width 75 height 13
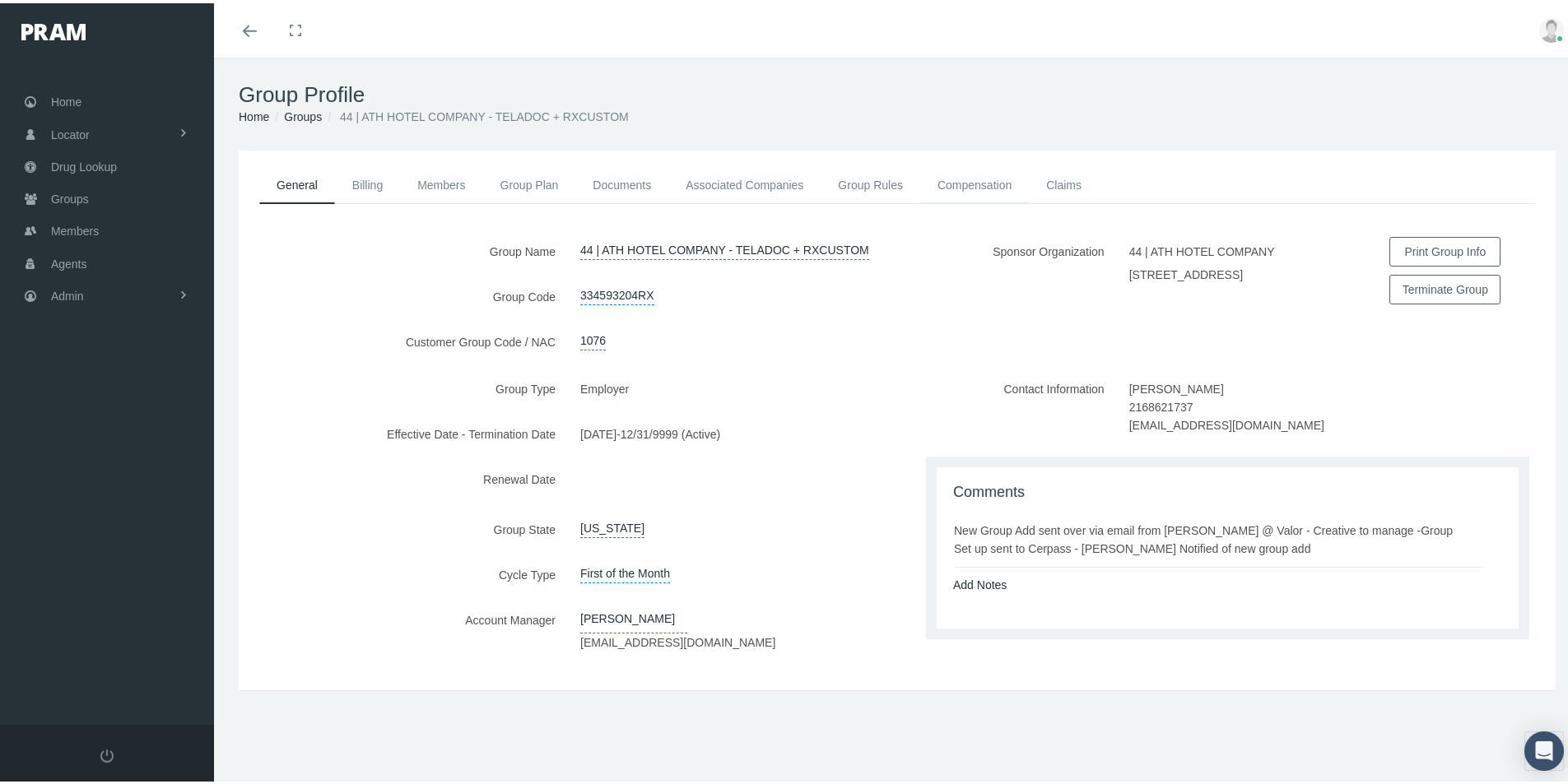
click at [956, 175] on link "Compensation" at bounding box center [974, 182] width 108 height 36
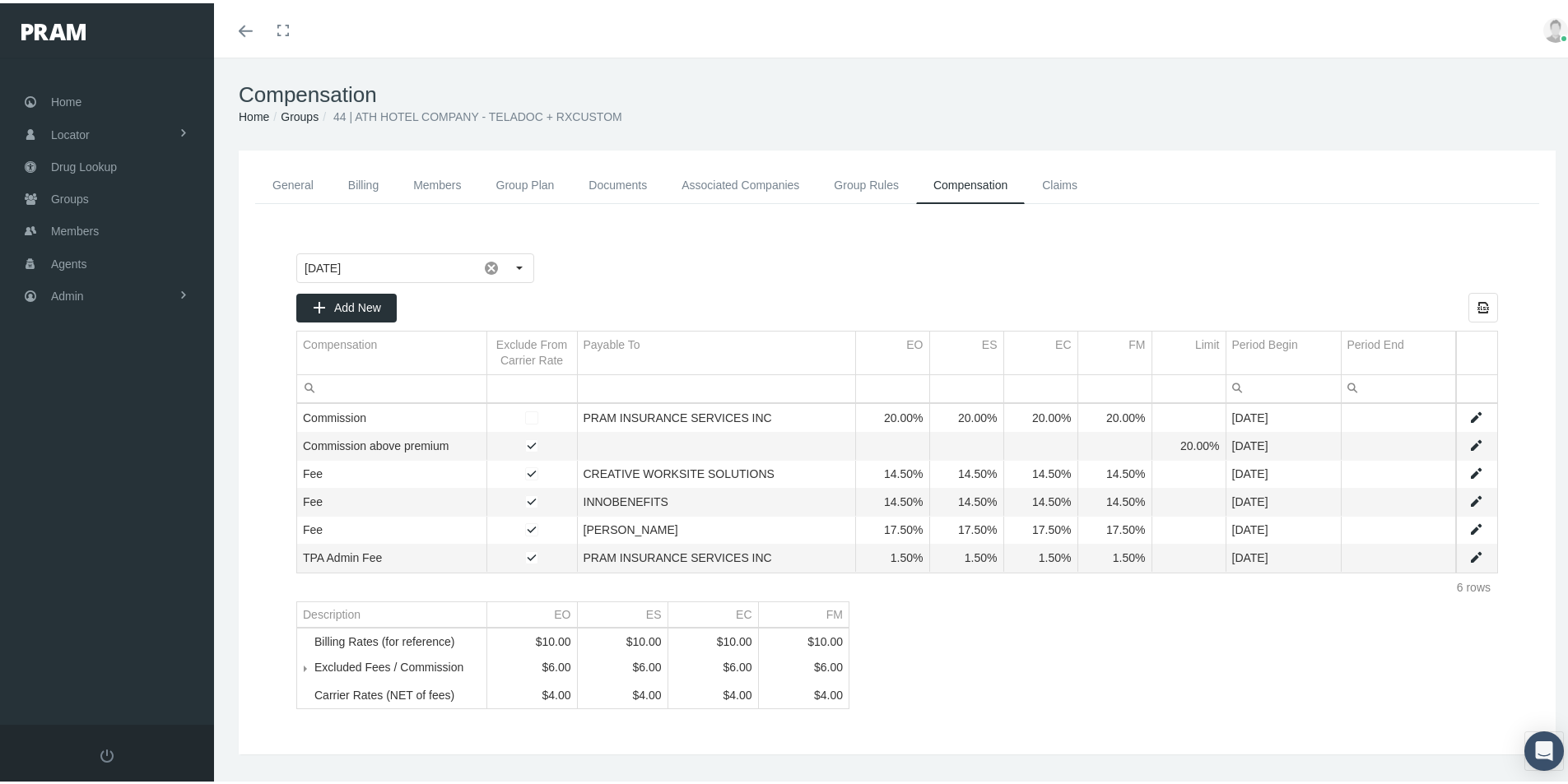
click at [1468, 443] on link "Data grid" at bounding box center [1476, 442] width 15 height 15
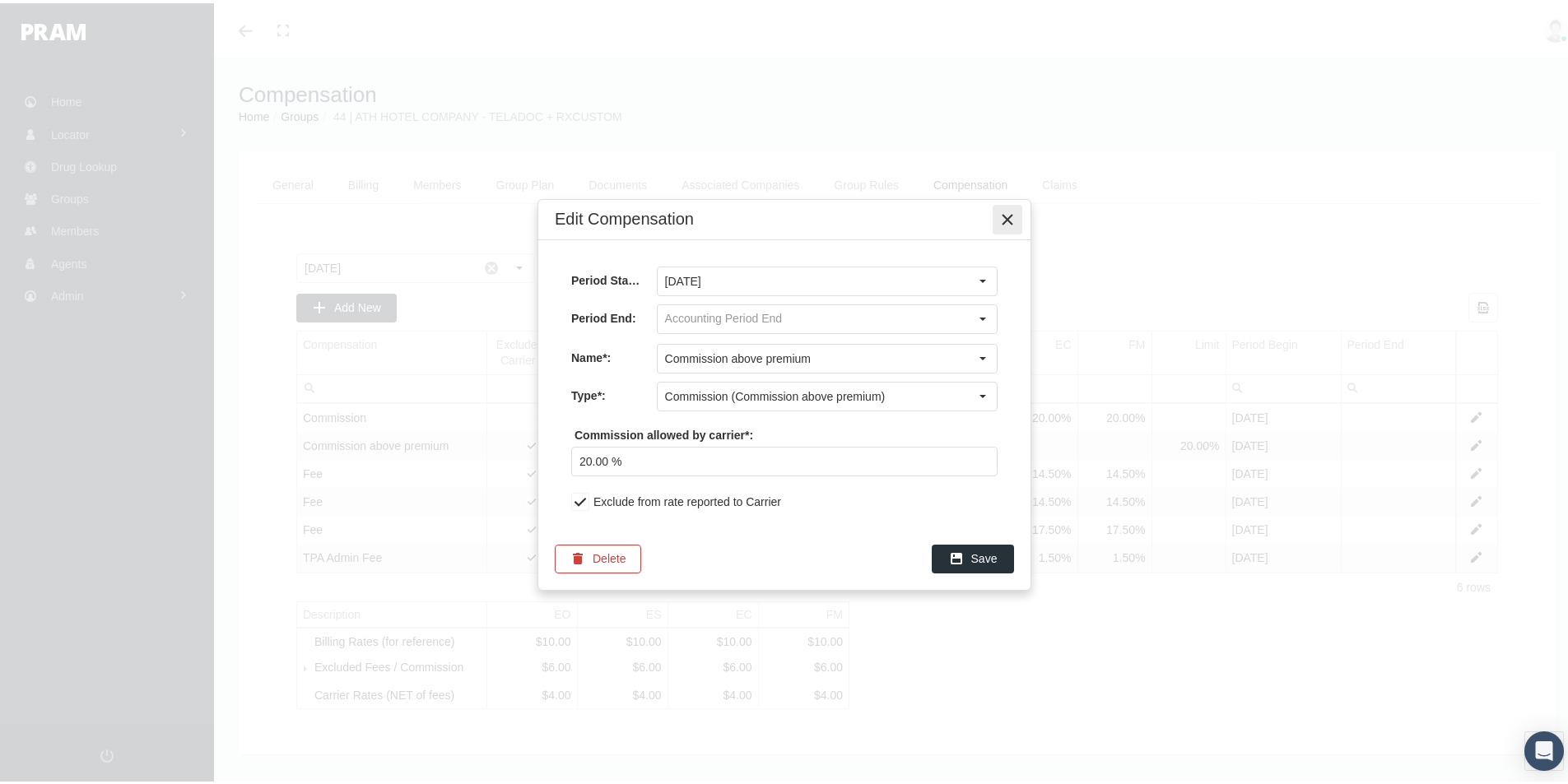
click at [1009, 215] on icon "Close" at bounding box center [1008, 217] width 15 height 15
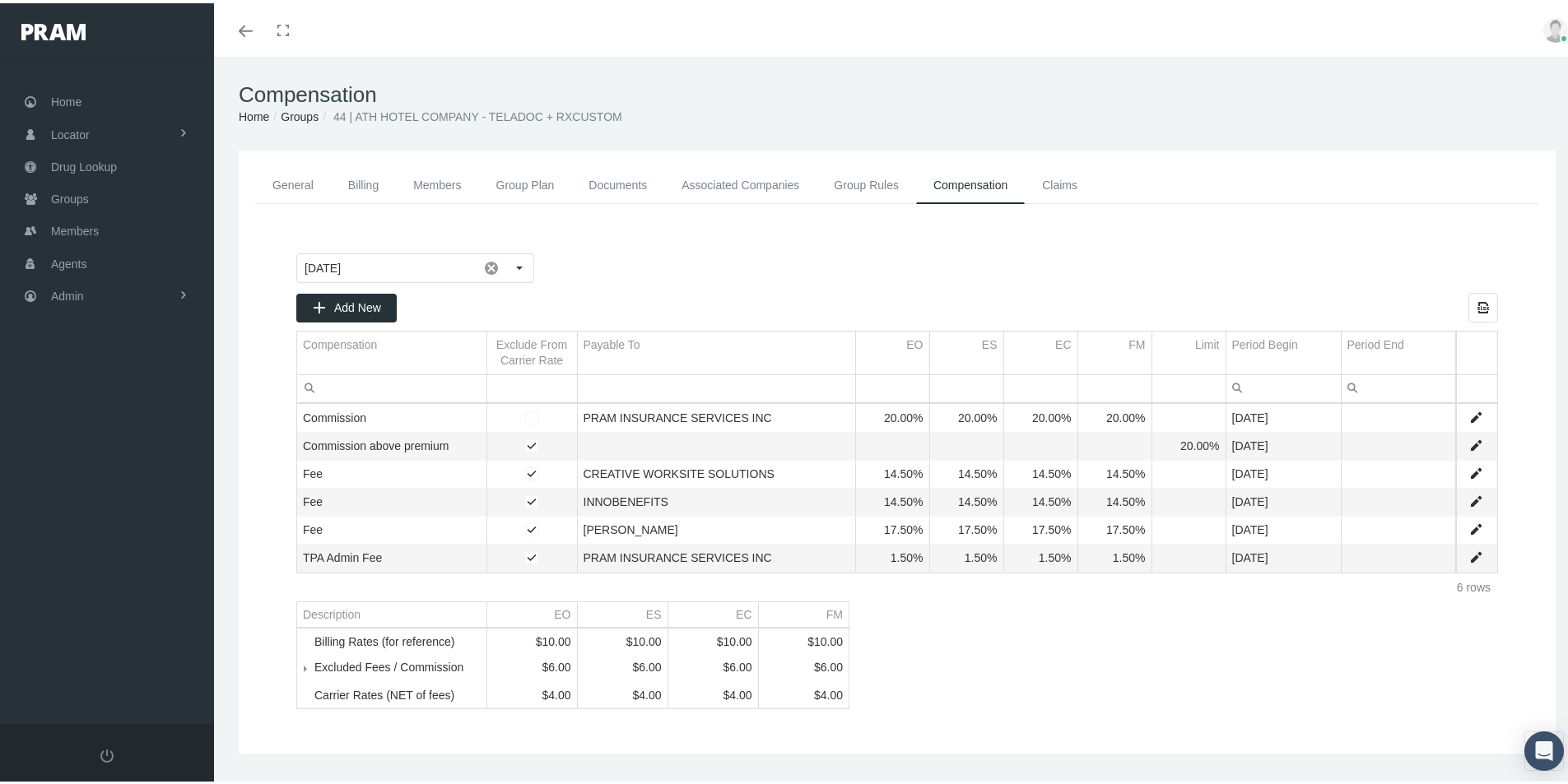
click at [1468, 468] on link "Data grid" at bounding box center [1476, 471] width 15 height 15
type input "[DATE]"
type input "Fee"
type input "Fee (Percentage of the payment received)"
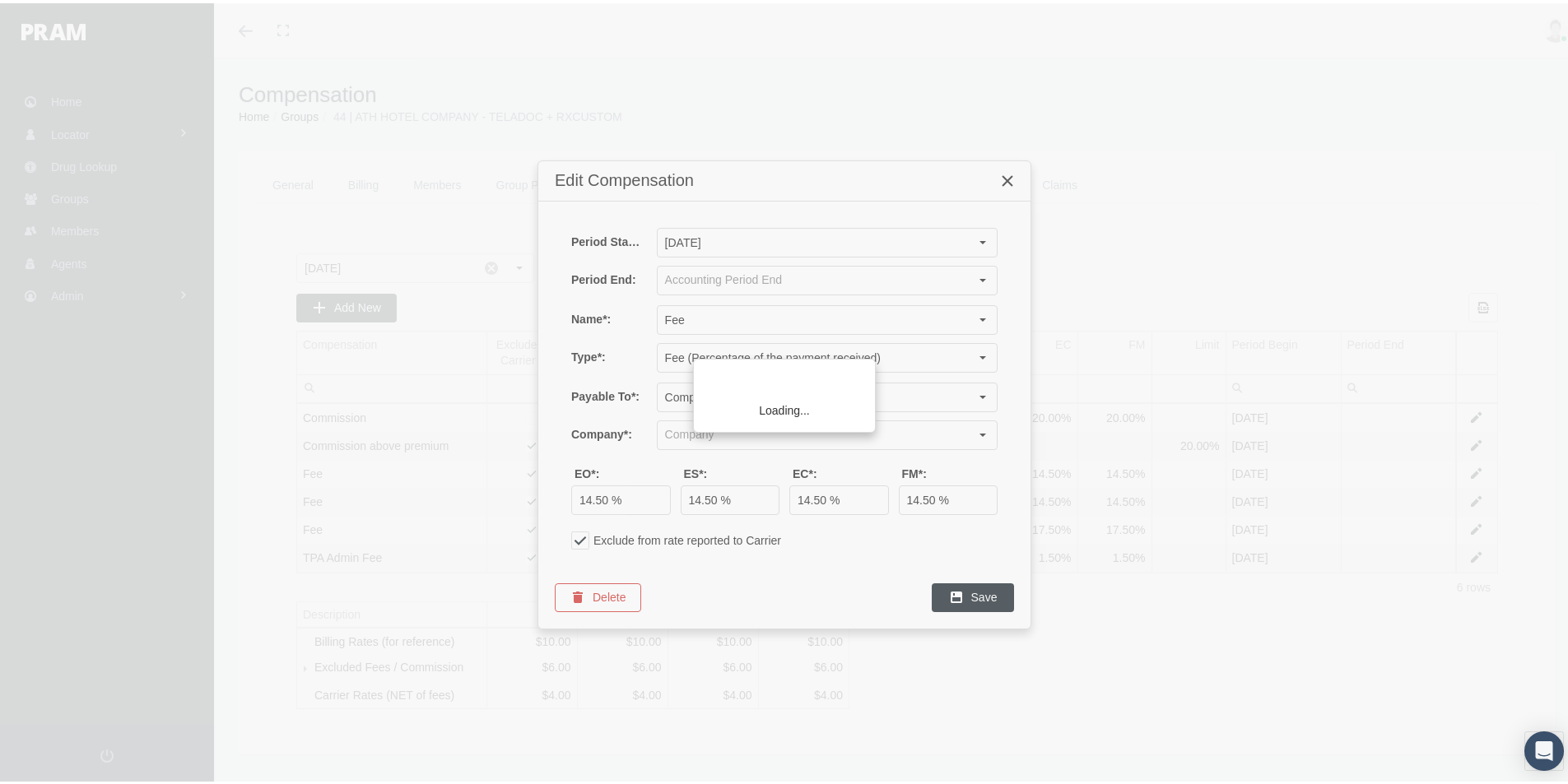
type input "CREATIVE WORKSITE SOLUTIONS (Responsible Party, Broker, Third Party Administrat…"
drag, startPoint x: 1012, startPoint y: 176, endPoint x: 998, endPoint y: 180, distance: 14.6
click at [1009, 176] on icon "Close" at bounding box center [1008, 178] width 15 height 15
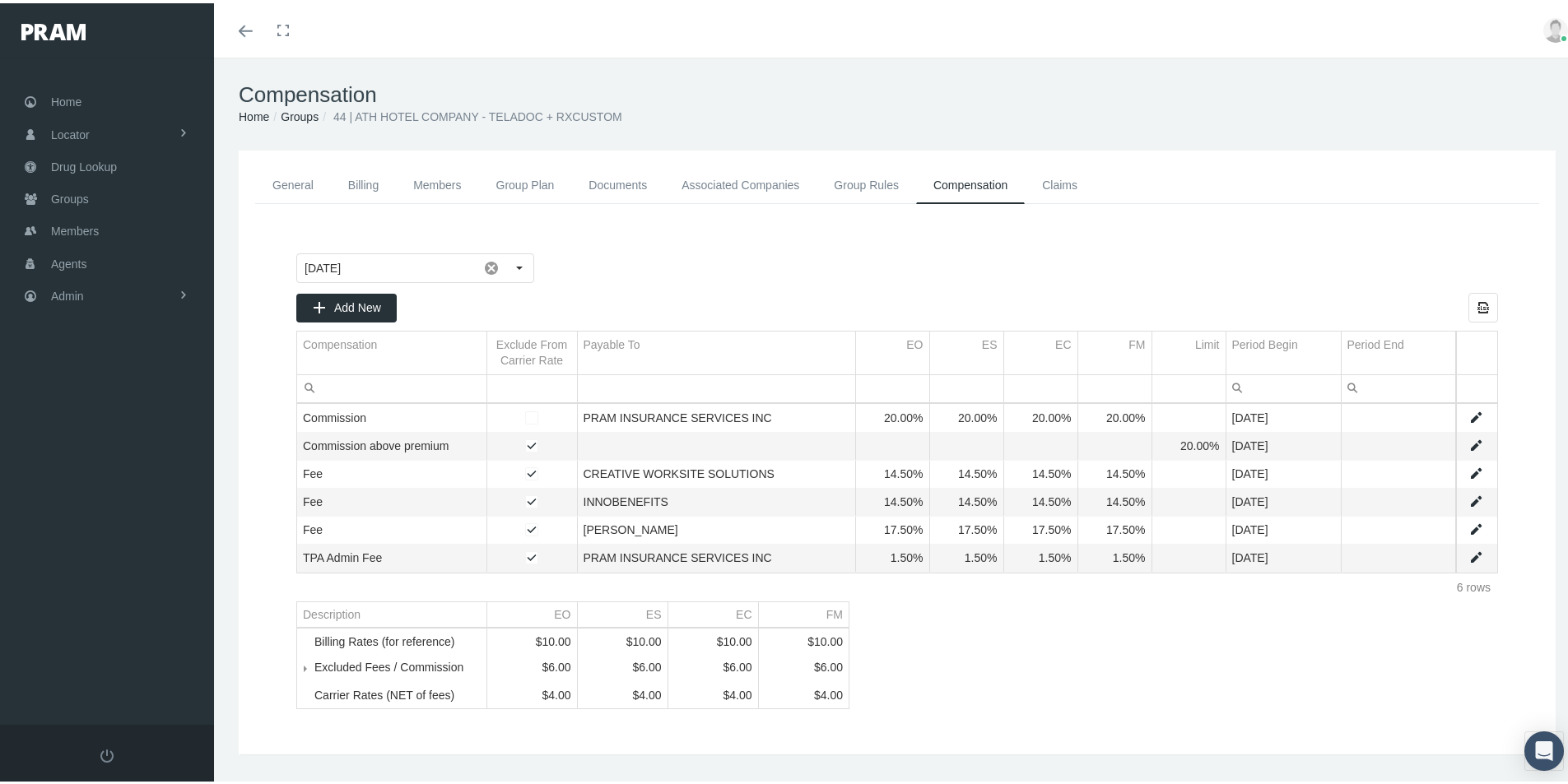
click at [1468, 498] on link "Data grid" at bounding box center [1476, 499] width 15 height 15
type input "[DATE]"
type input "Fee"
type input "Fee (Percentage of the payment received)"
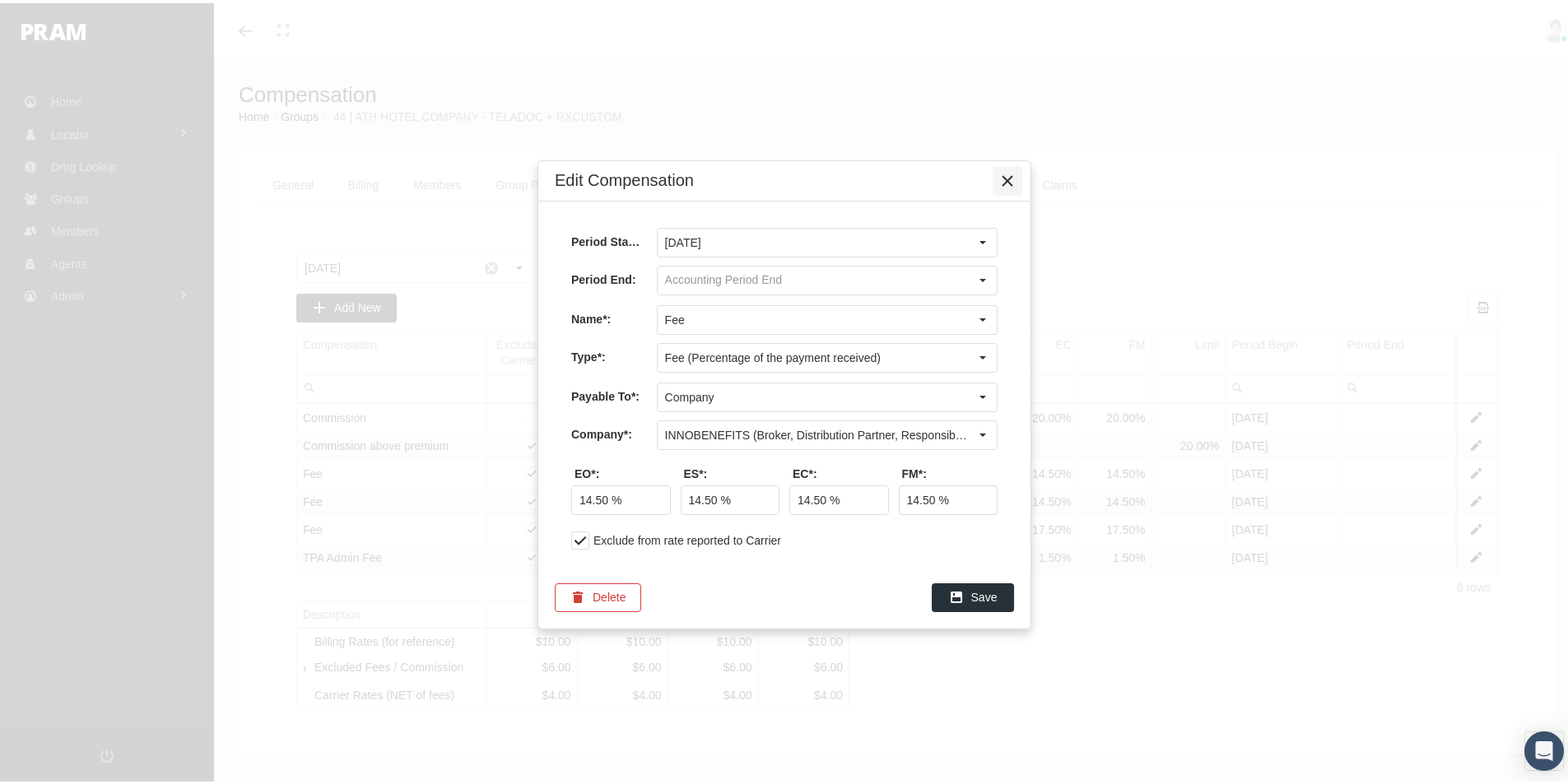
click at [1005, 171] on icon "Close" at bounding box center [1008, 178] width 15 height 15
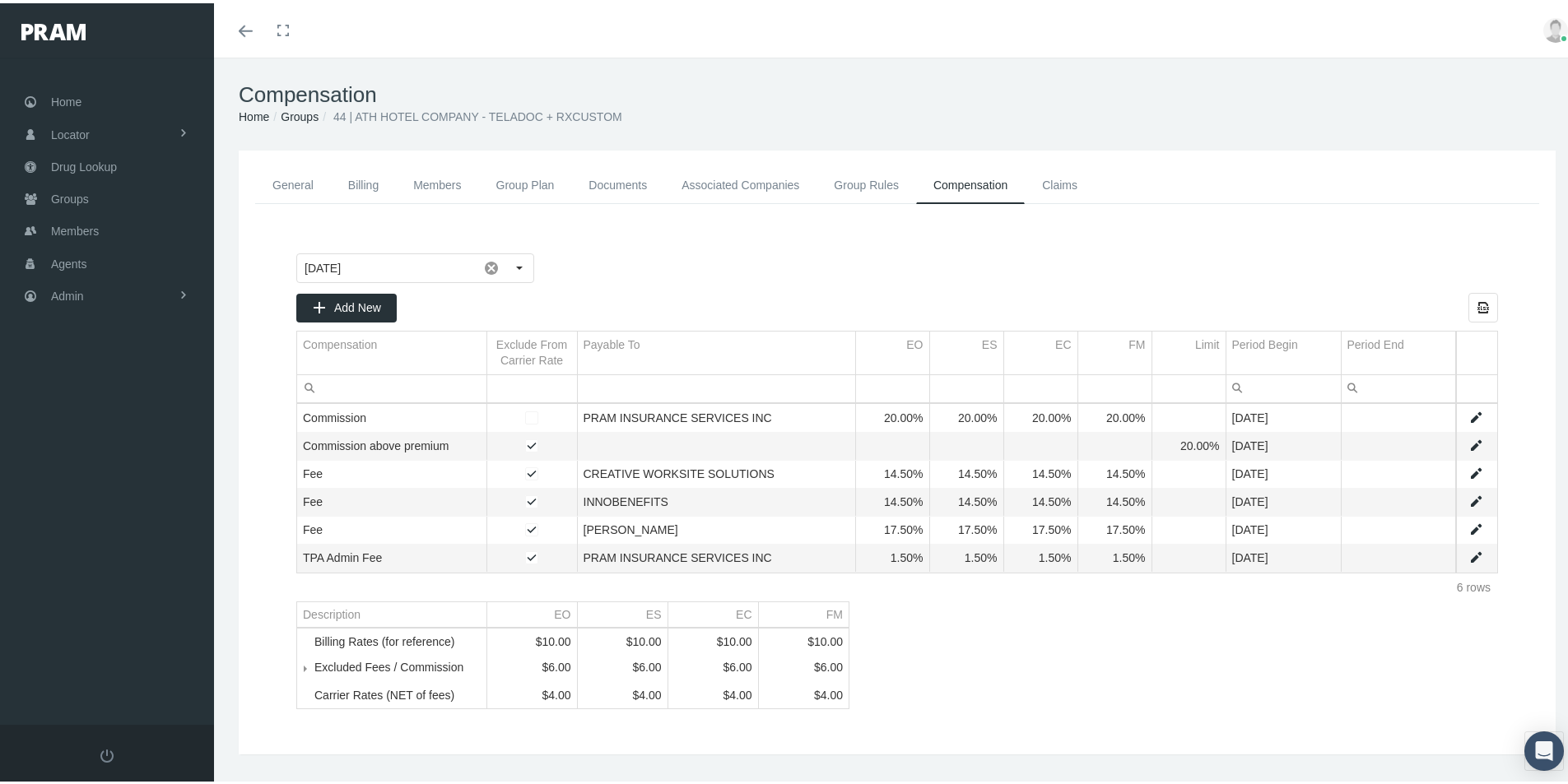
click at [1468, 525] on link "Data grid" at bounding box center [1476, 526] width 15 height 15
type input "[DATE]"
type input "Fee"
type input "Fee (Percentage of the payment received)"
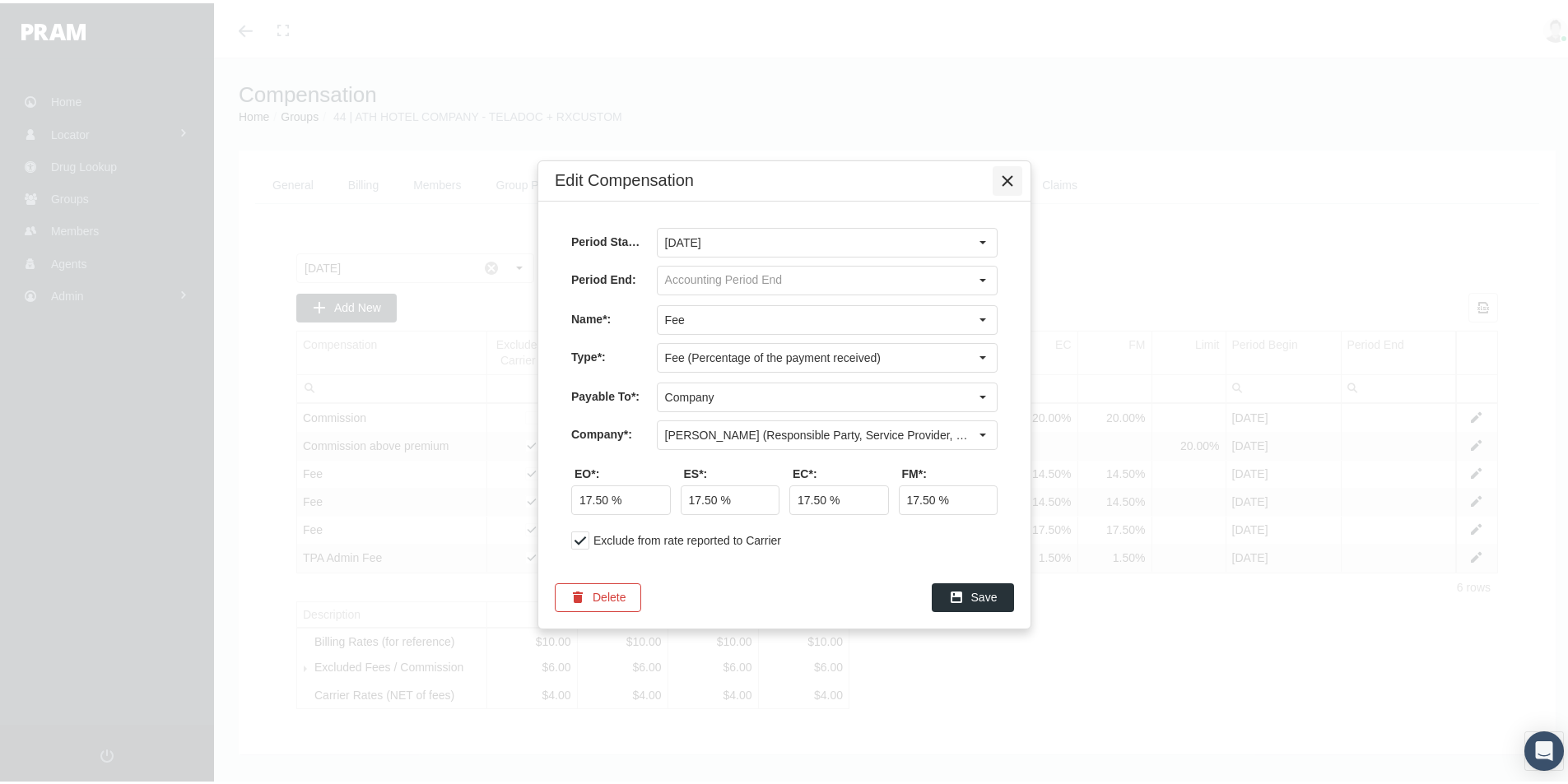
click at [1003, 176] on icon "Close" at bounding box center [1008, 178] width 15 height 15
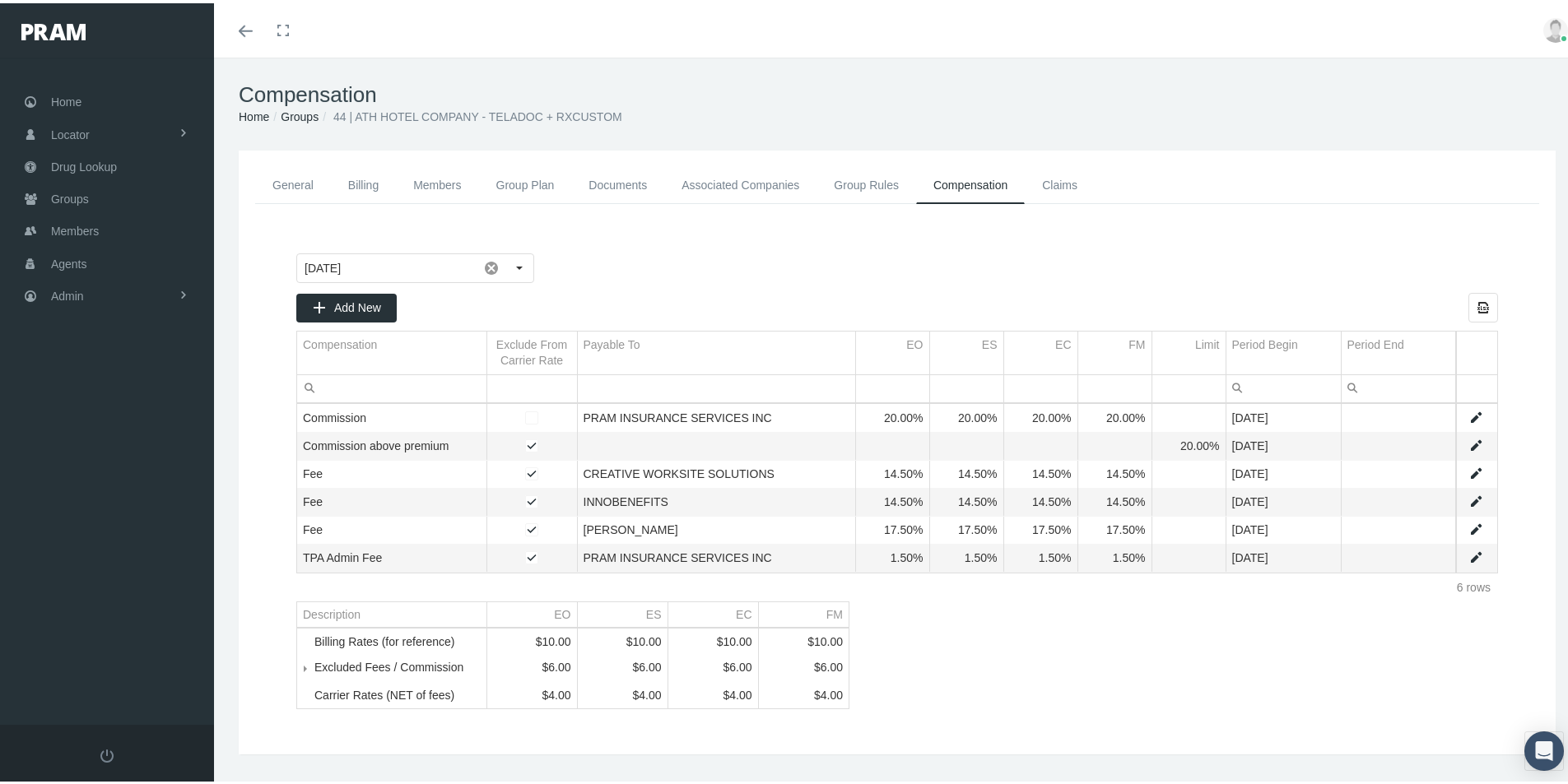
click at [1468, 549] on link "Data grid" at bounding box center [1476, 555] width 15 height 15
type input "August 2025"
type input "TPA Admin Fee"
type input "Fee (Percentage of the payment received)"
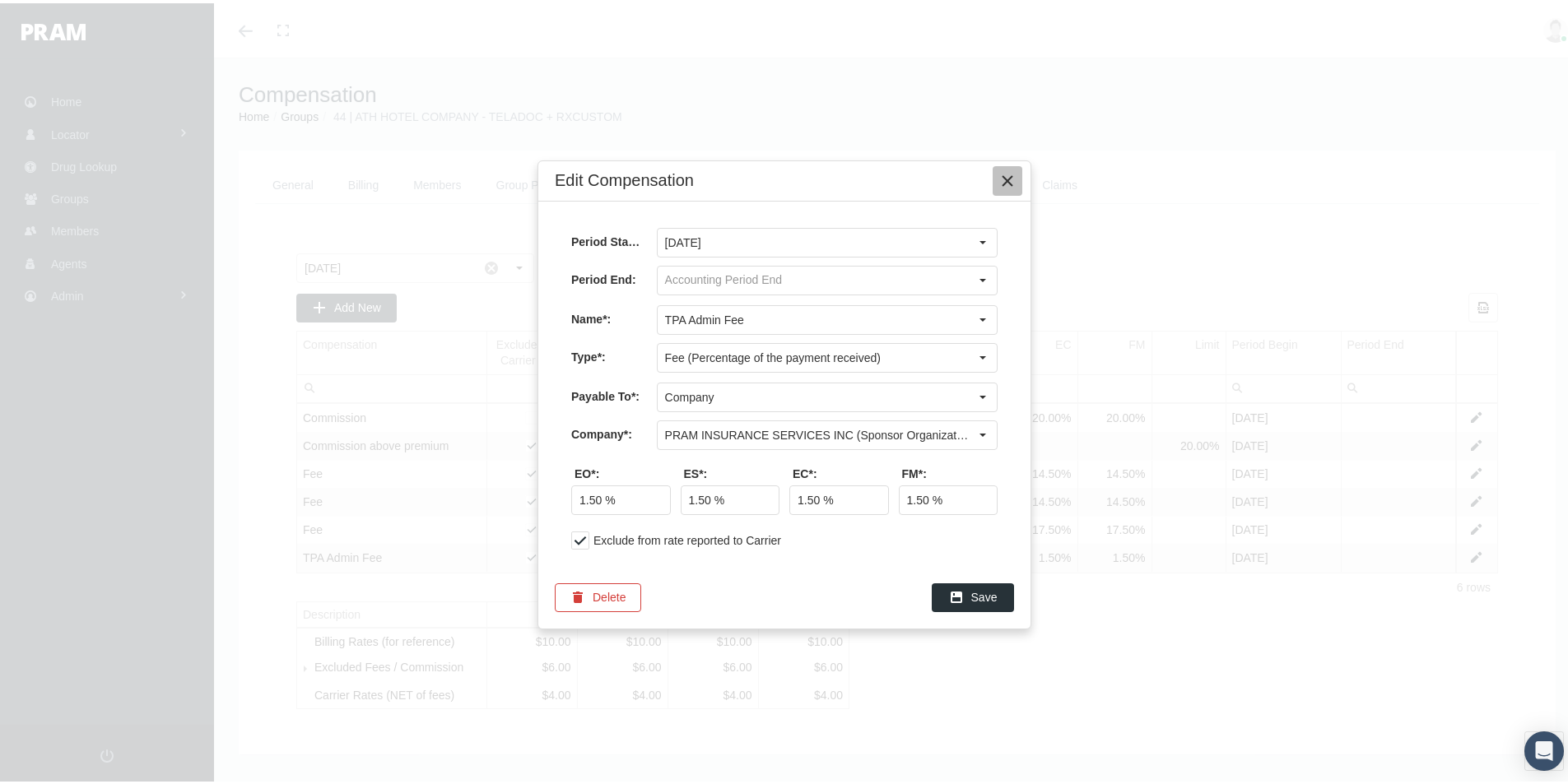
click at [1003, 175] on icon "Close" at bounding box center [1008, 178] width 15 height 15
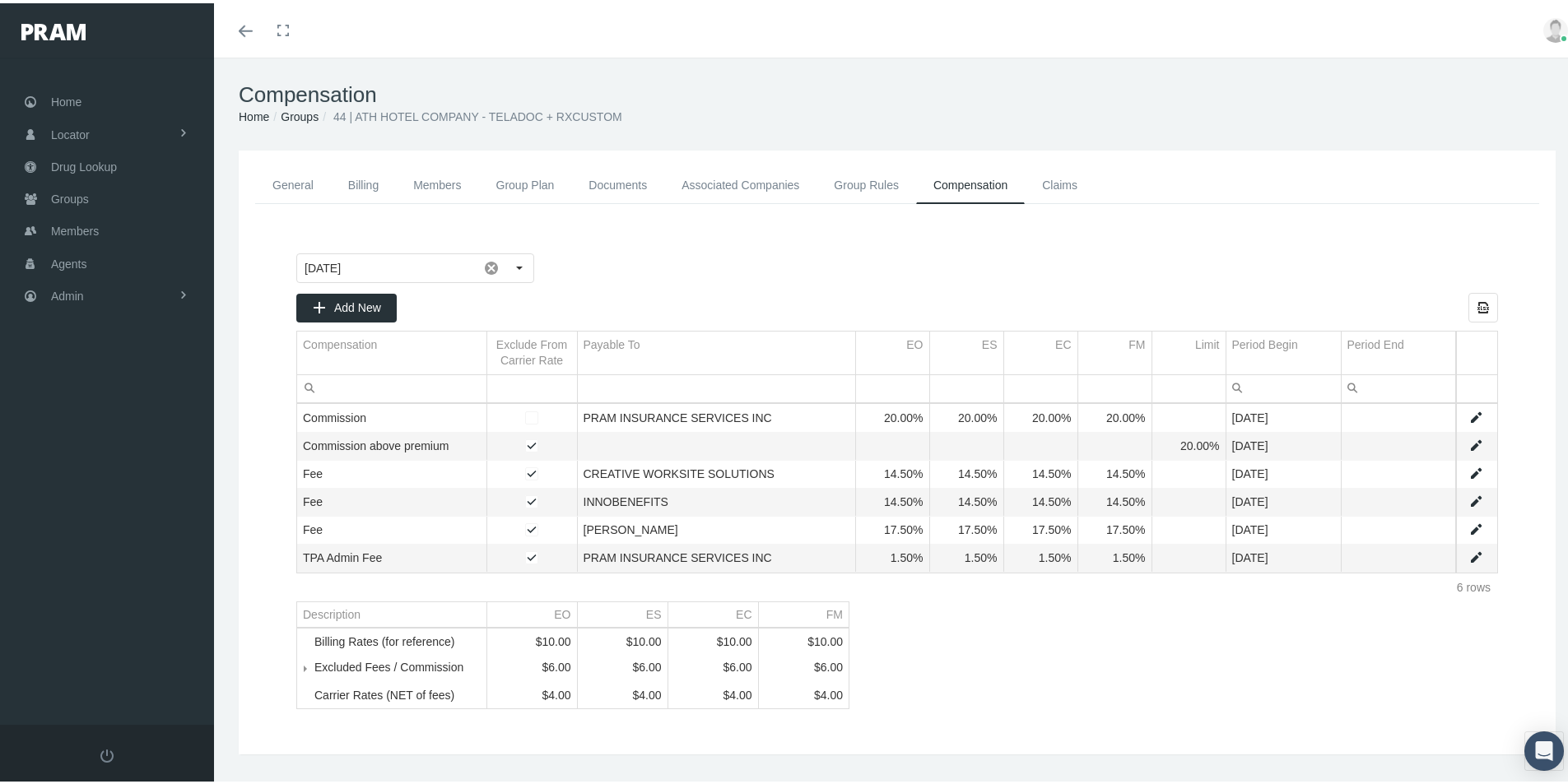
click at [989, 648] on div "August 2025 Add New Export all data to Excel Compensation Exclude From Carrier …" at bounding box center [897, 478] width 1235 height 489
click at [706, 184] on link "Associated Companies" at bounding box center [740, 182] width 152 height 37
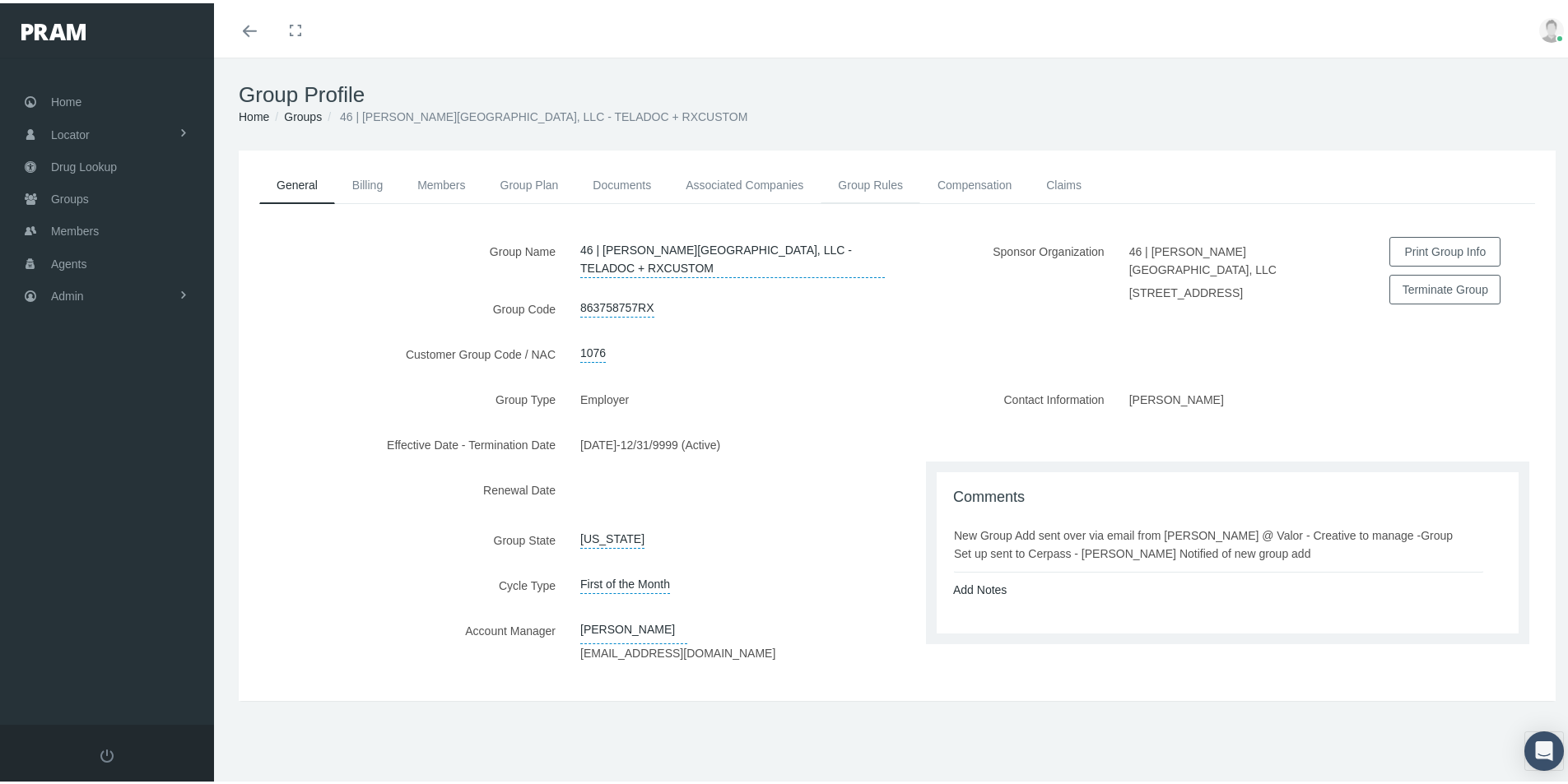
click at [855, 182] on link "Group Rules" at bounding box center [871, 182] width 100 height 36
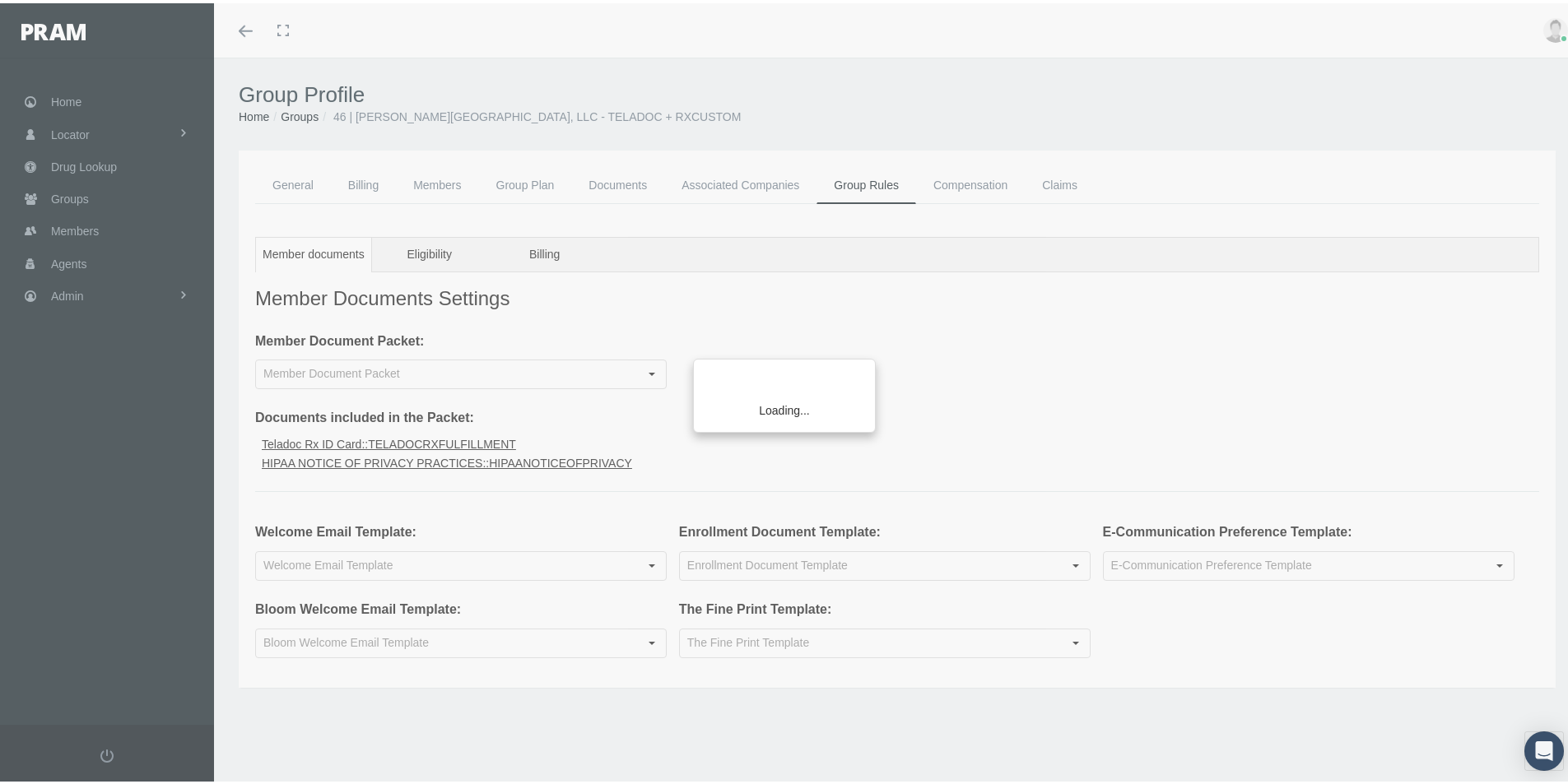
click at [286, 180] on div "Loading..." at bounding box center [784, 392] width 1568 height 784
type input "CRX Insured Teladoc Rx Valor"
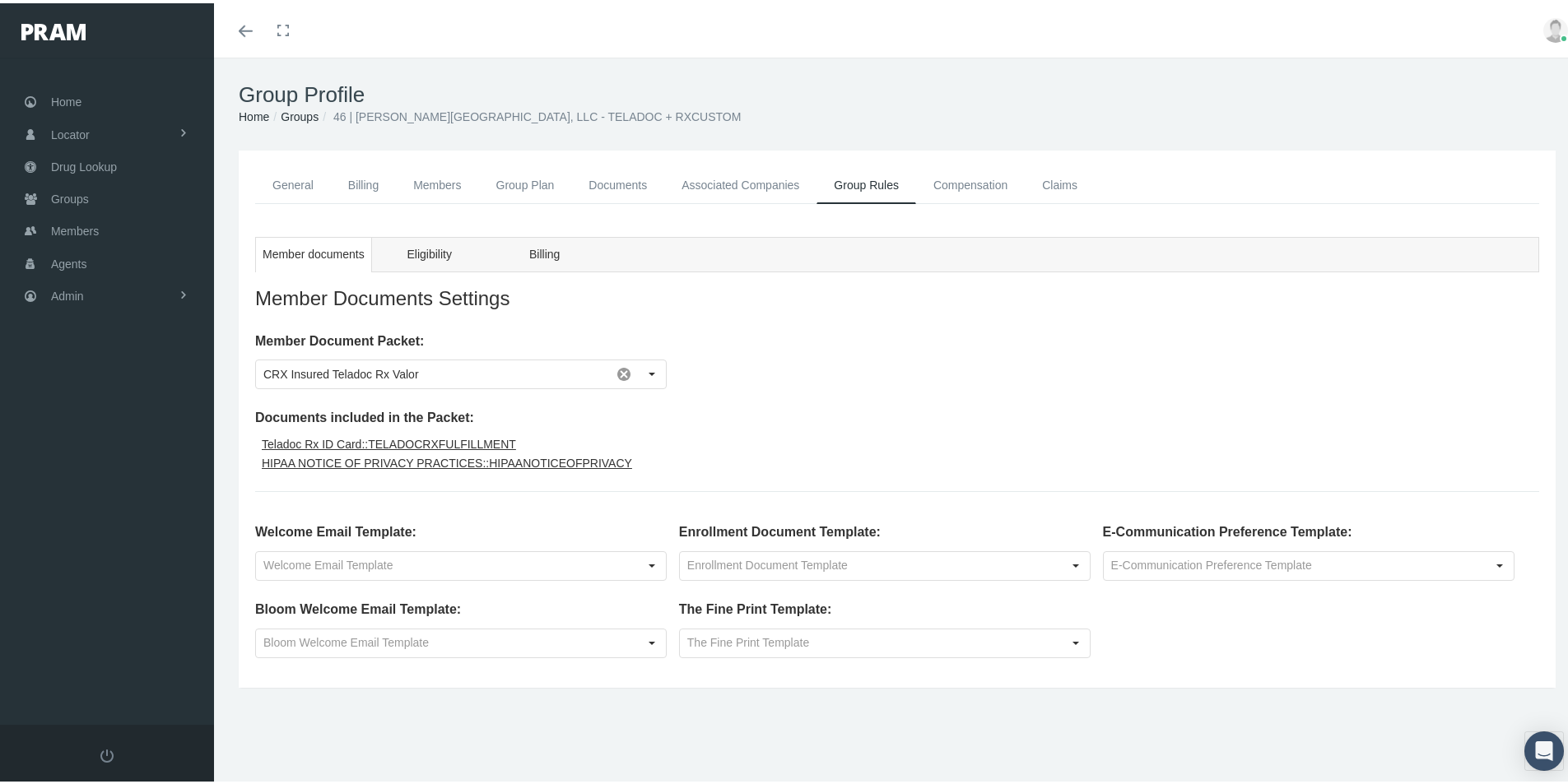
click at [984, 180] on link "Compensation" at bounding box center [970, 182] width 108 height 37
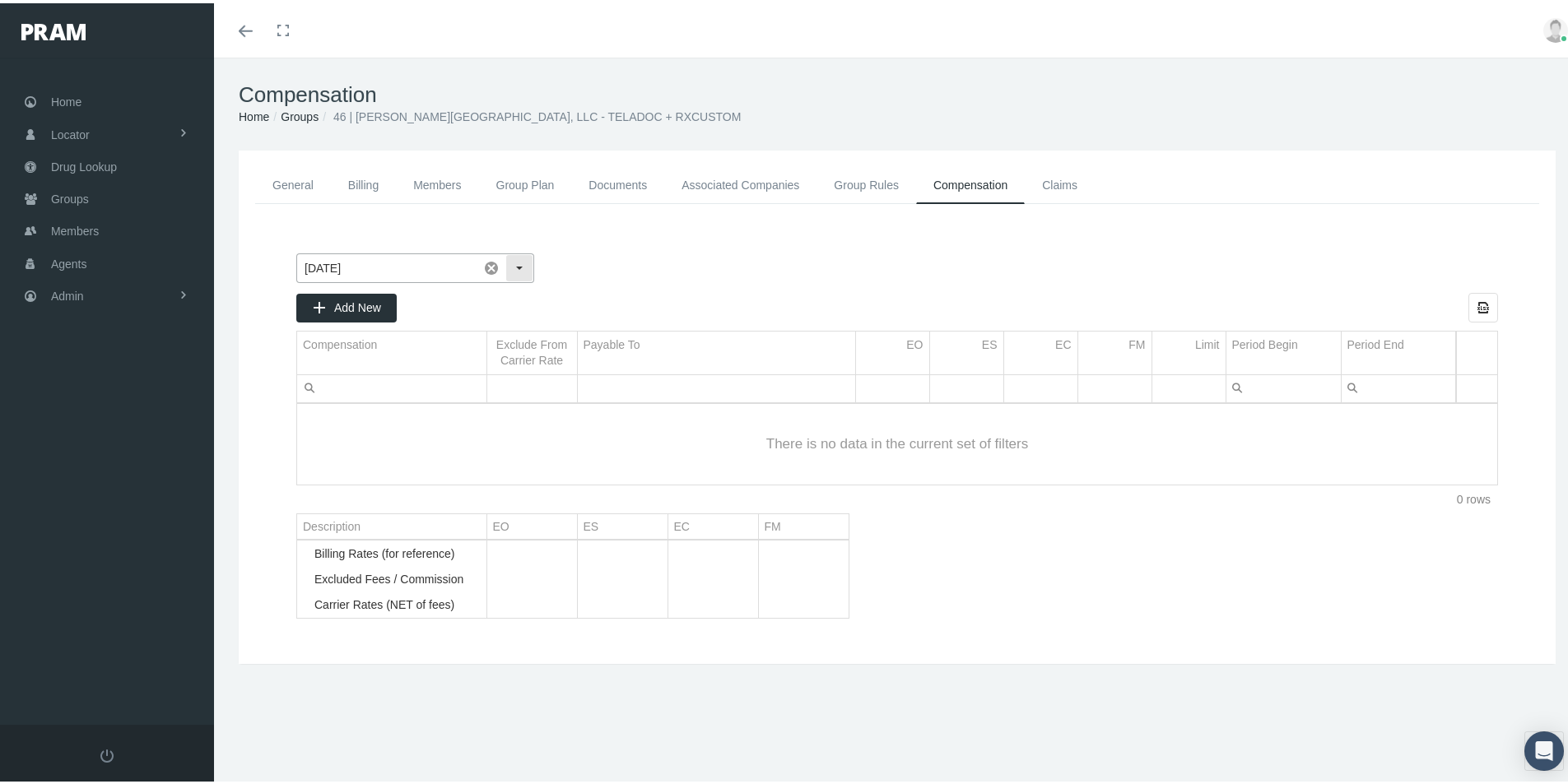
click at [520, 264] on div "Select" at bounding box center [520, 265] width 26 height 26
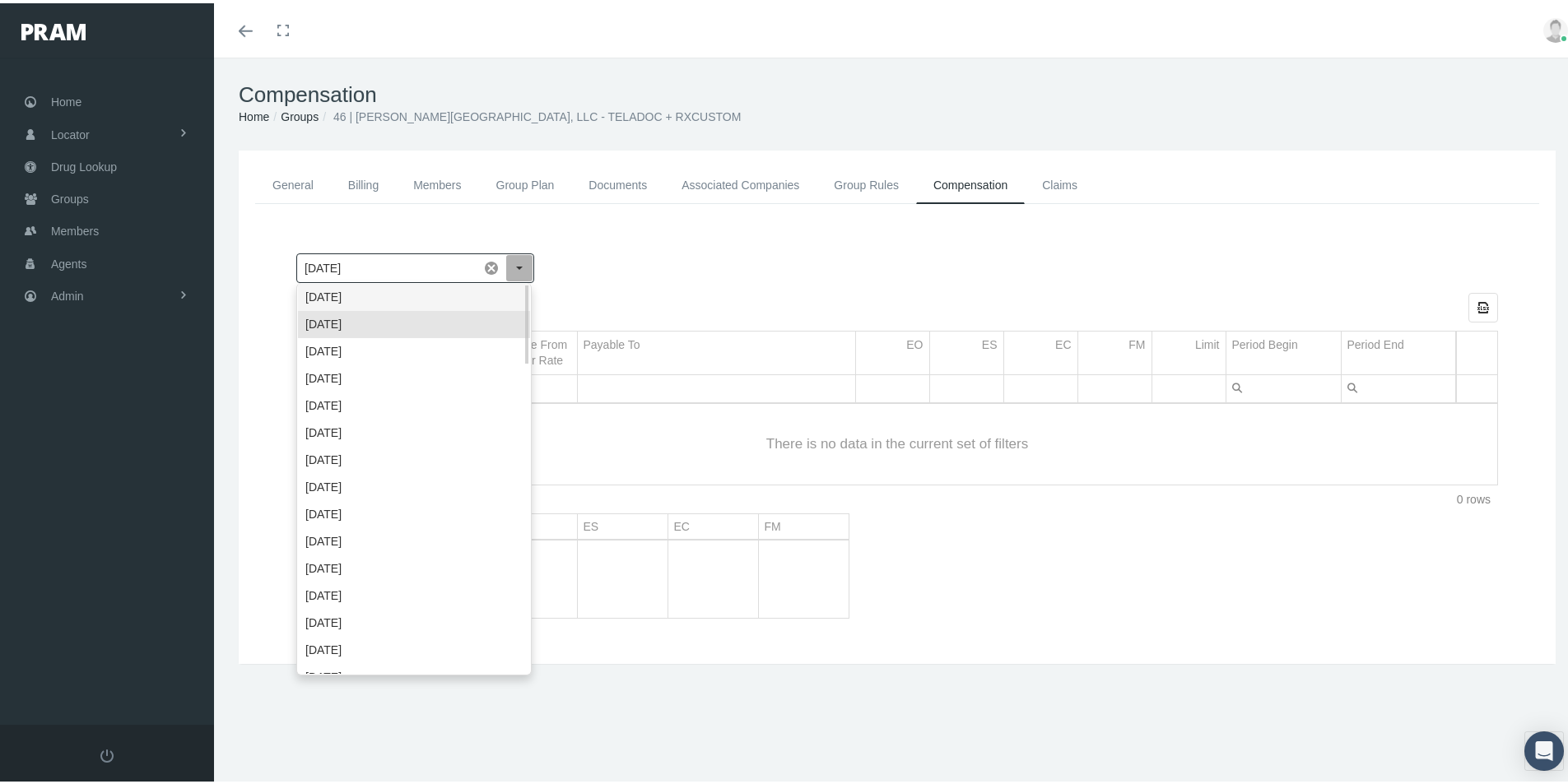
drag, startPoint x: 359, startPoint y: 291, endPoint x: 392, endPoint y: 283, distance: 34.0
click at [359, 292] on div "[DATE]" at bounding box center [414, 293] width 232 height 27
type input "[DATE]"
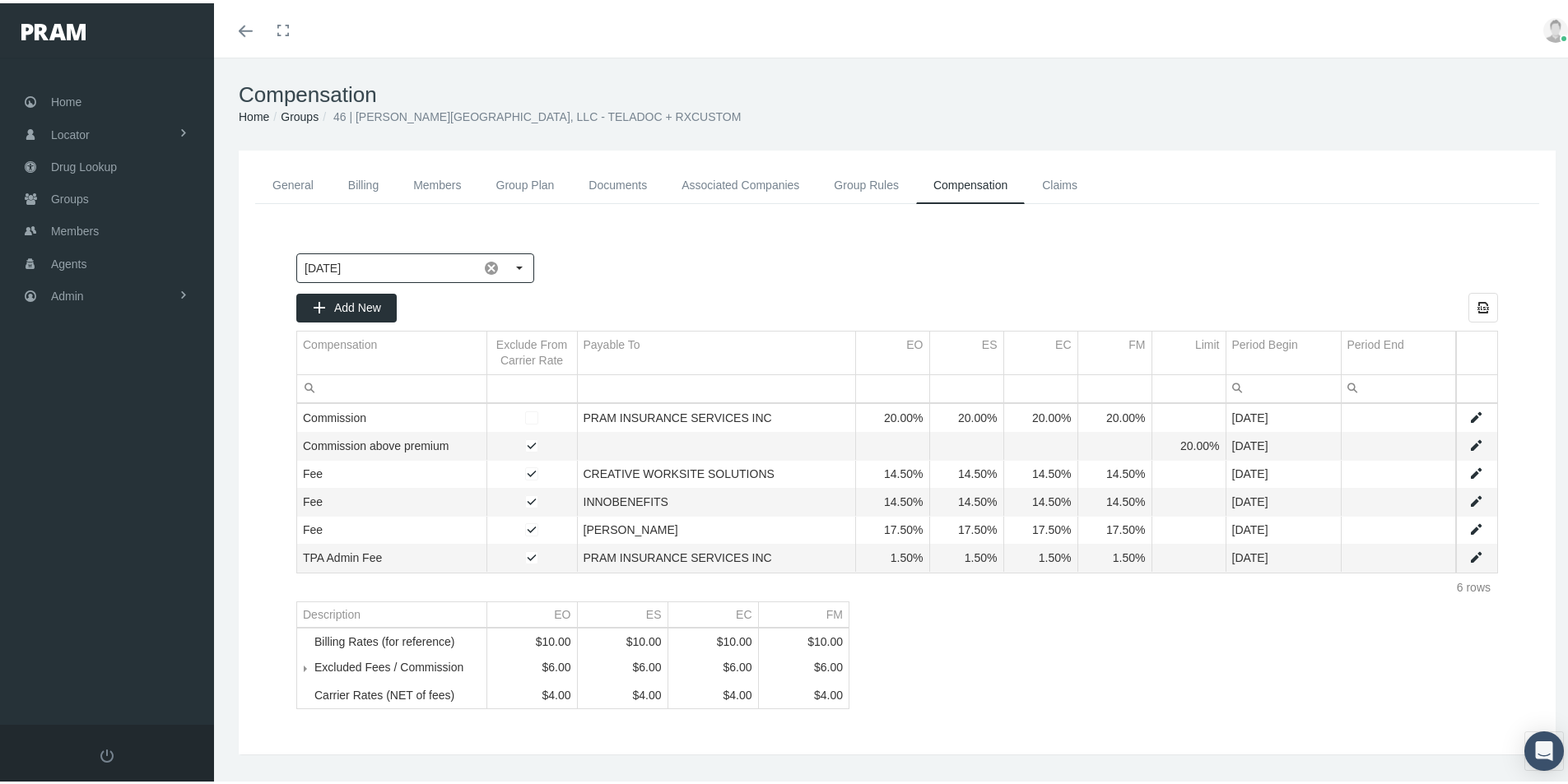
click at [683, 267] on div at bounding box center [1017, 264] width 961 height 29
click at [287, 179] on link "General" at bounding box center [292, 182] width 75 height 37
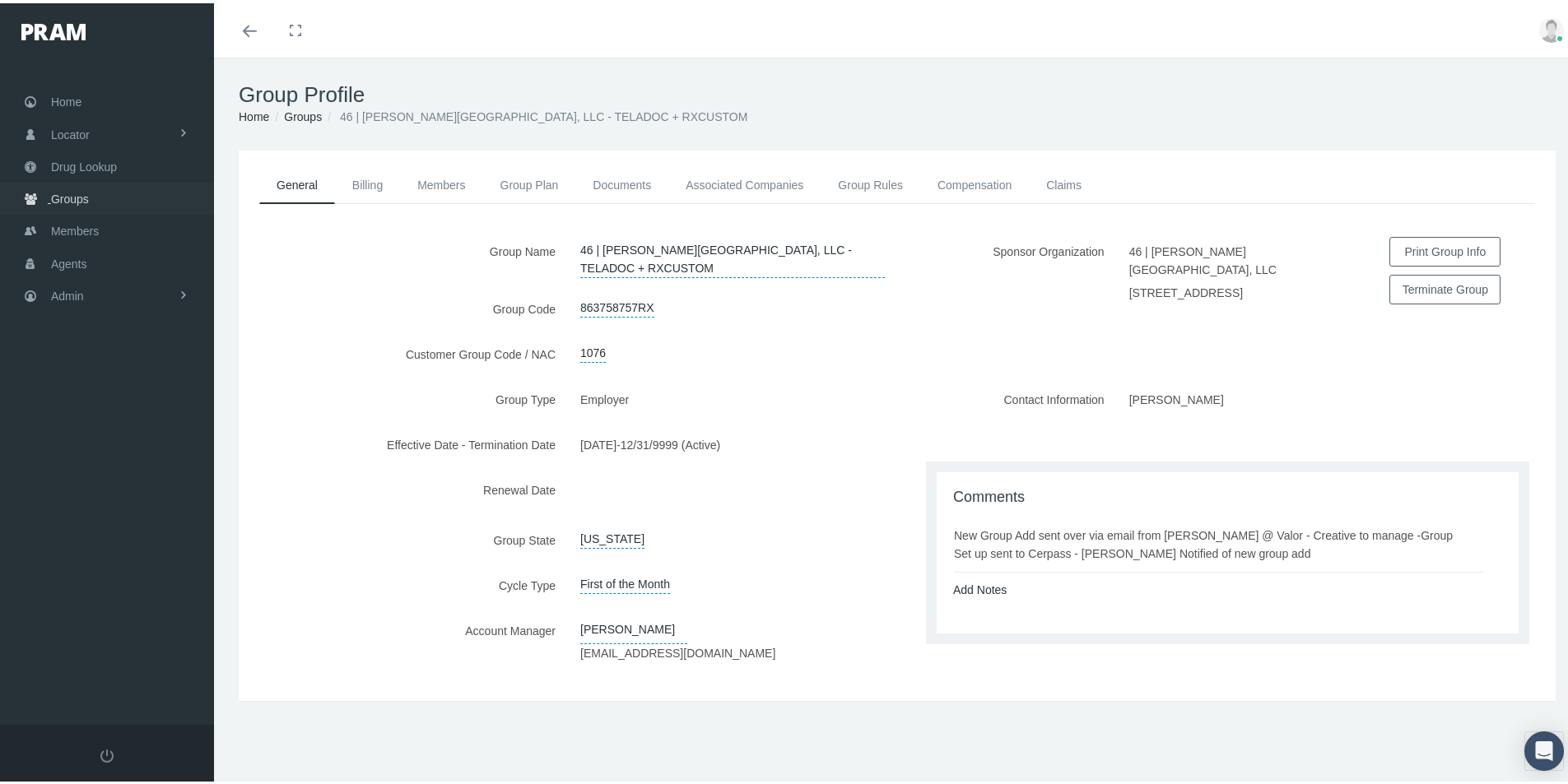
click at [70, 196] on span "Groups" at bounding box center [70, 195] width 38 height 31
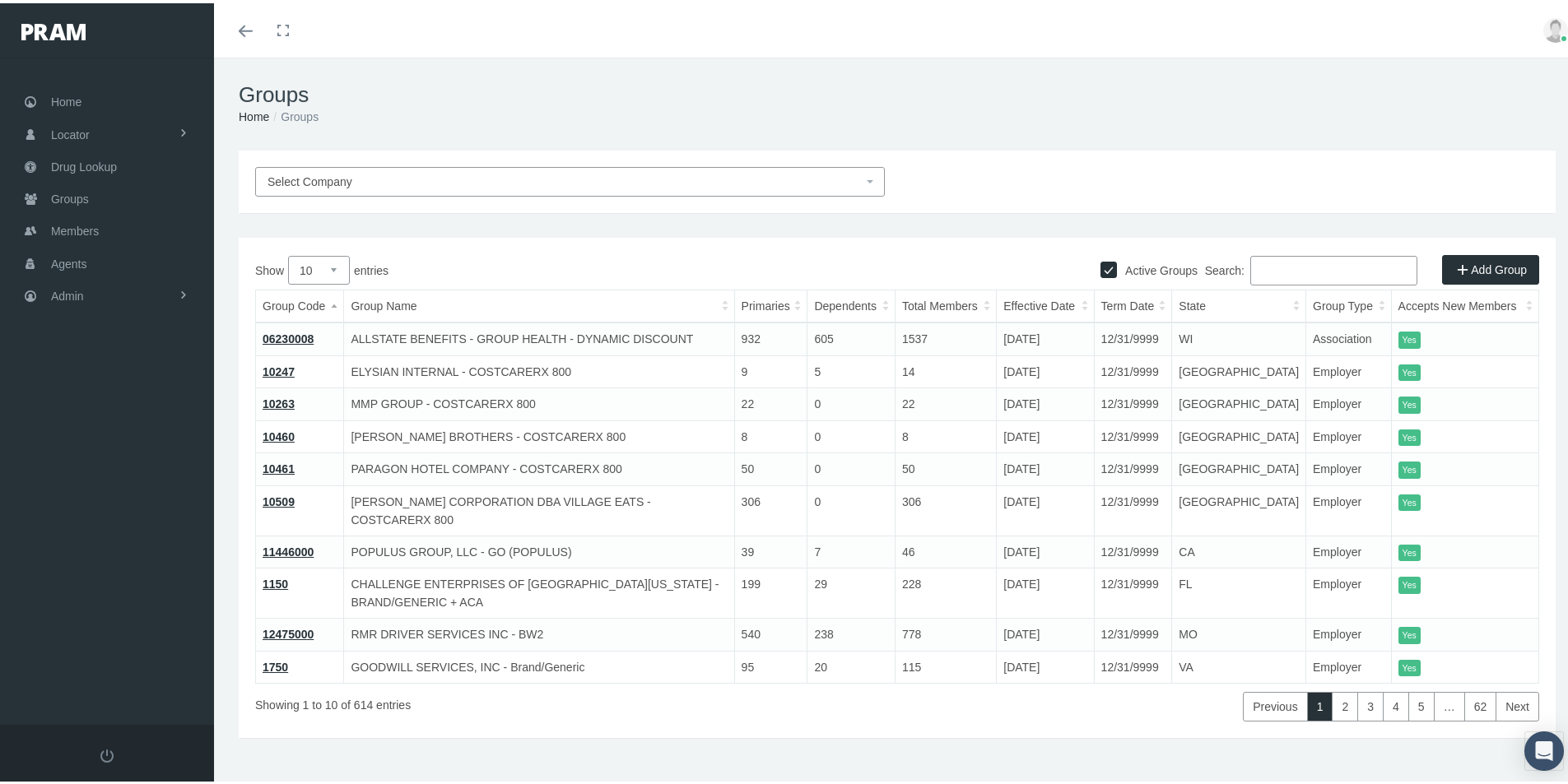
click at [356, 175] on span "Select Company" at bounding box center [565, 178] width 595 height 18
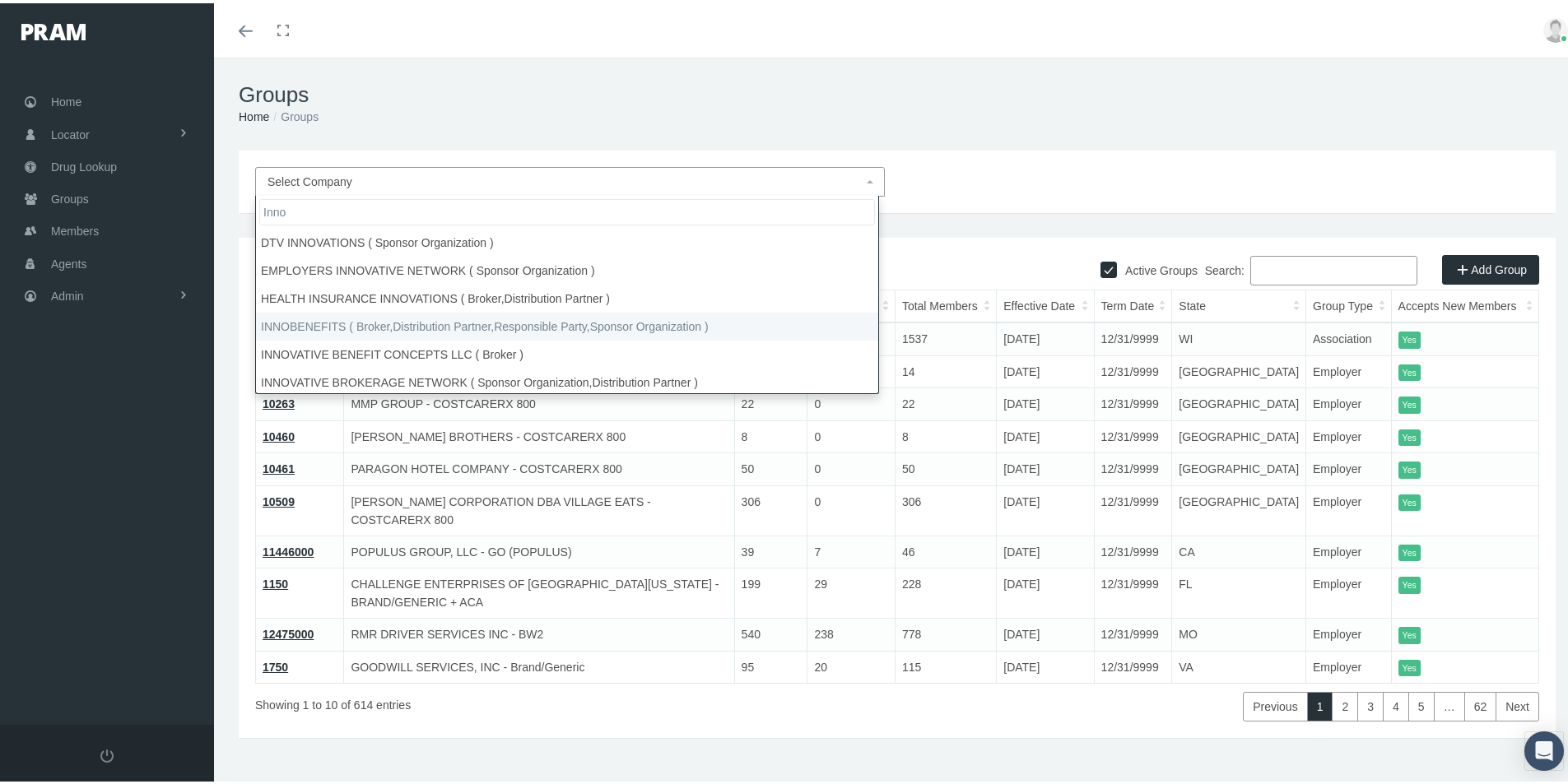
type input "Inno"
drag, startPoint x: 299, startPoint y: 324, endPoint x: 376, endPoint y: 345, distance: 79.8
select select "2715"
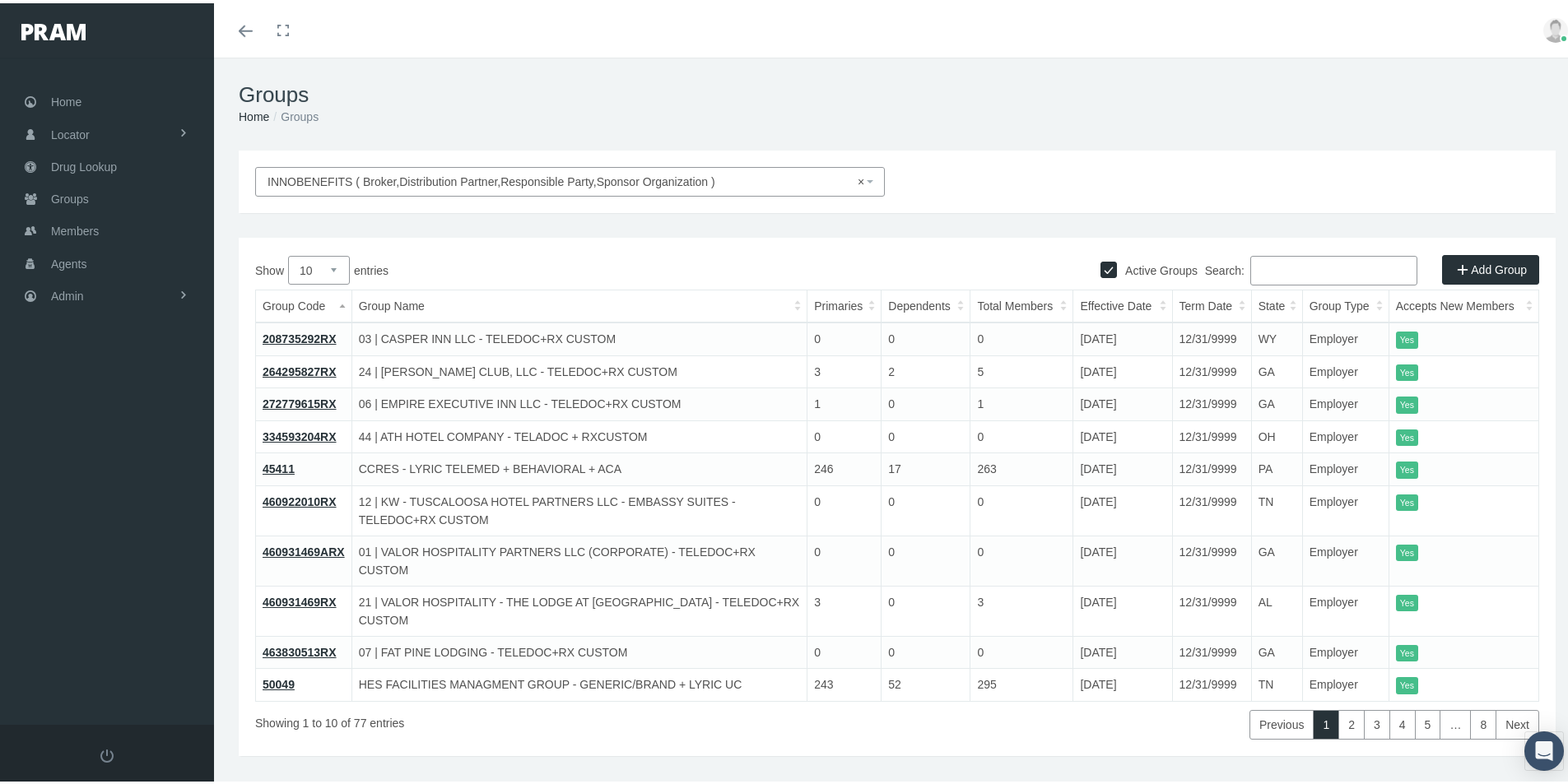
drag, startPoint x: 1481, startPoint y: 266, endPoint x: 1102, endPoint y: 368, distance: 392.5
click at [1480, 266] on link "Add Group" at bounding box center [1490, 266] width 97 height 29
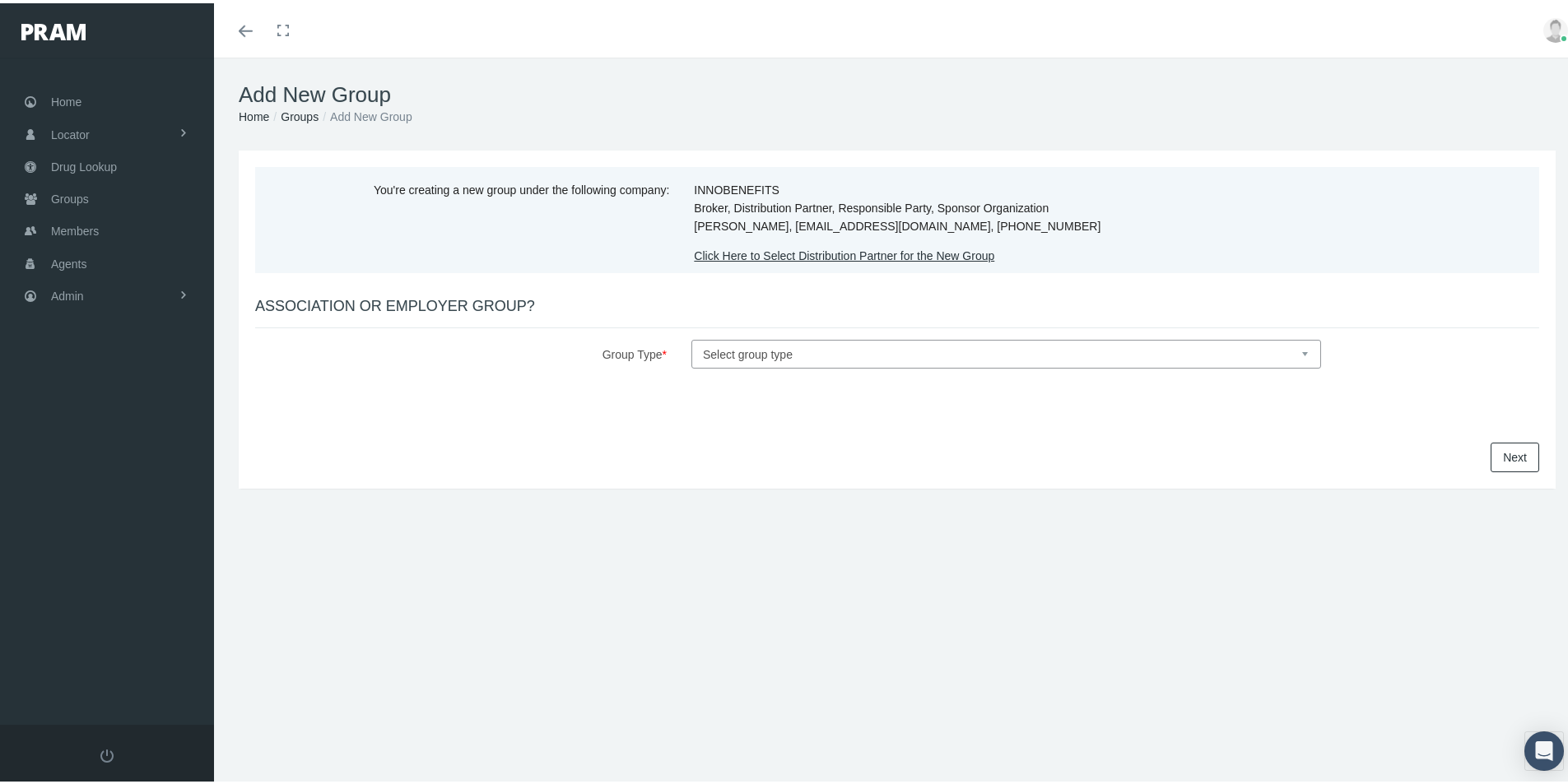
click at [718, 351] on select "Select group type Association Employer" at bounding box center [1006, 351] width 629 height 29
select select "1"
click at [692, 337] on select "Select group type Association Employer" at bounding box center [1006, 351] width 629 height 29
click at [1499, 454] on link "Next" at bounding box center [1514, 454] width 48 height 29
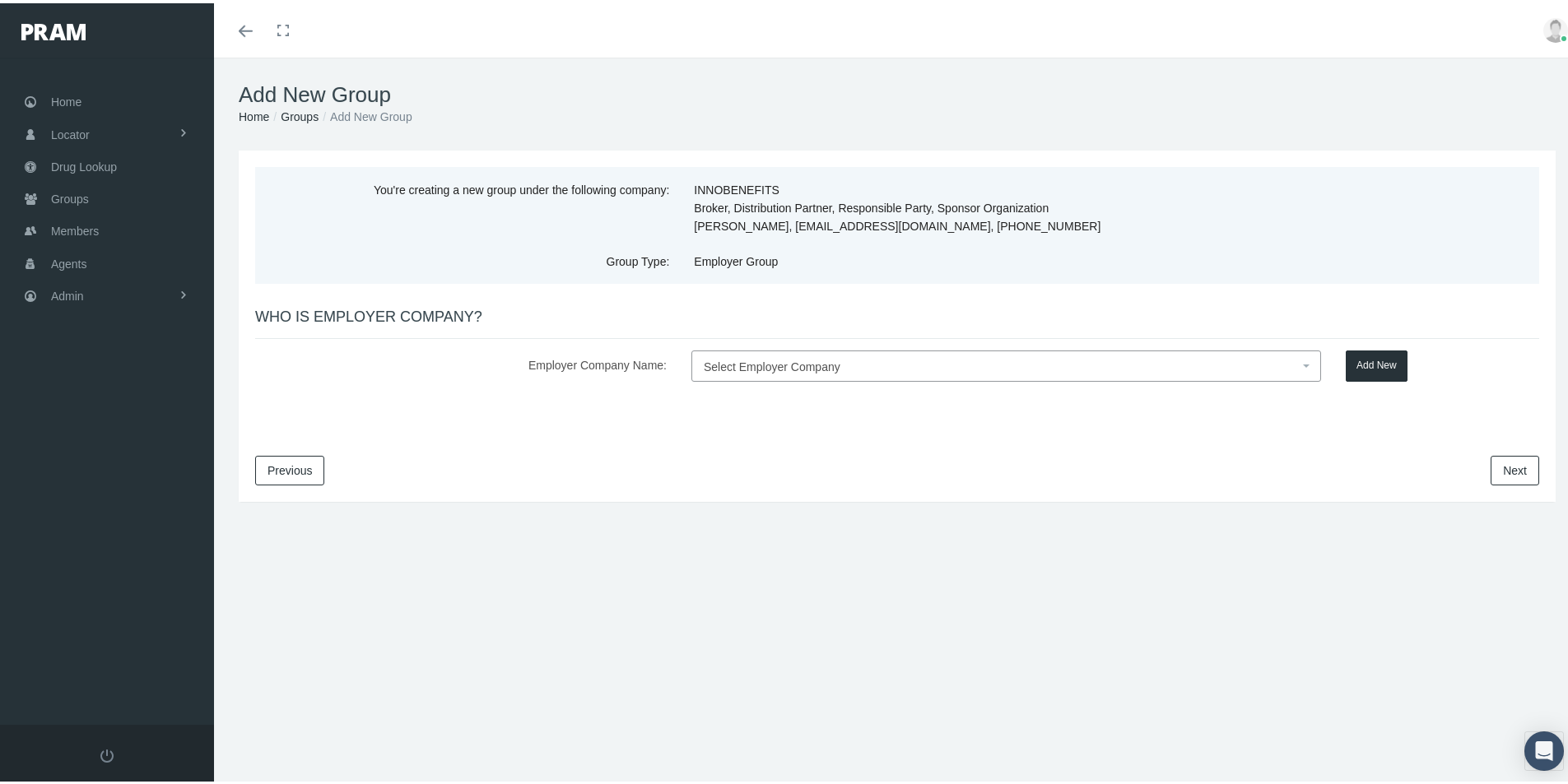
click at [733, 367] on span "Select Employer Company" at bounding box center [772, 364] width 137 height 13
type input "47 | Windward Hotel, LLC"
click at [1366, 364] on button "Add New" at bounding box center [1376, 362] width 61 height 31
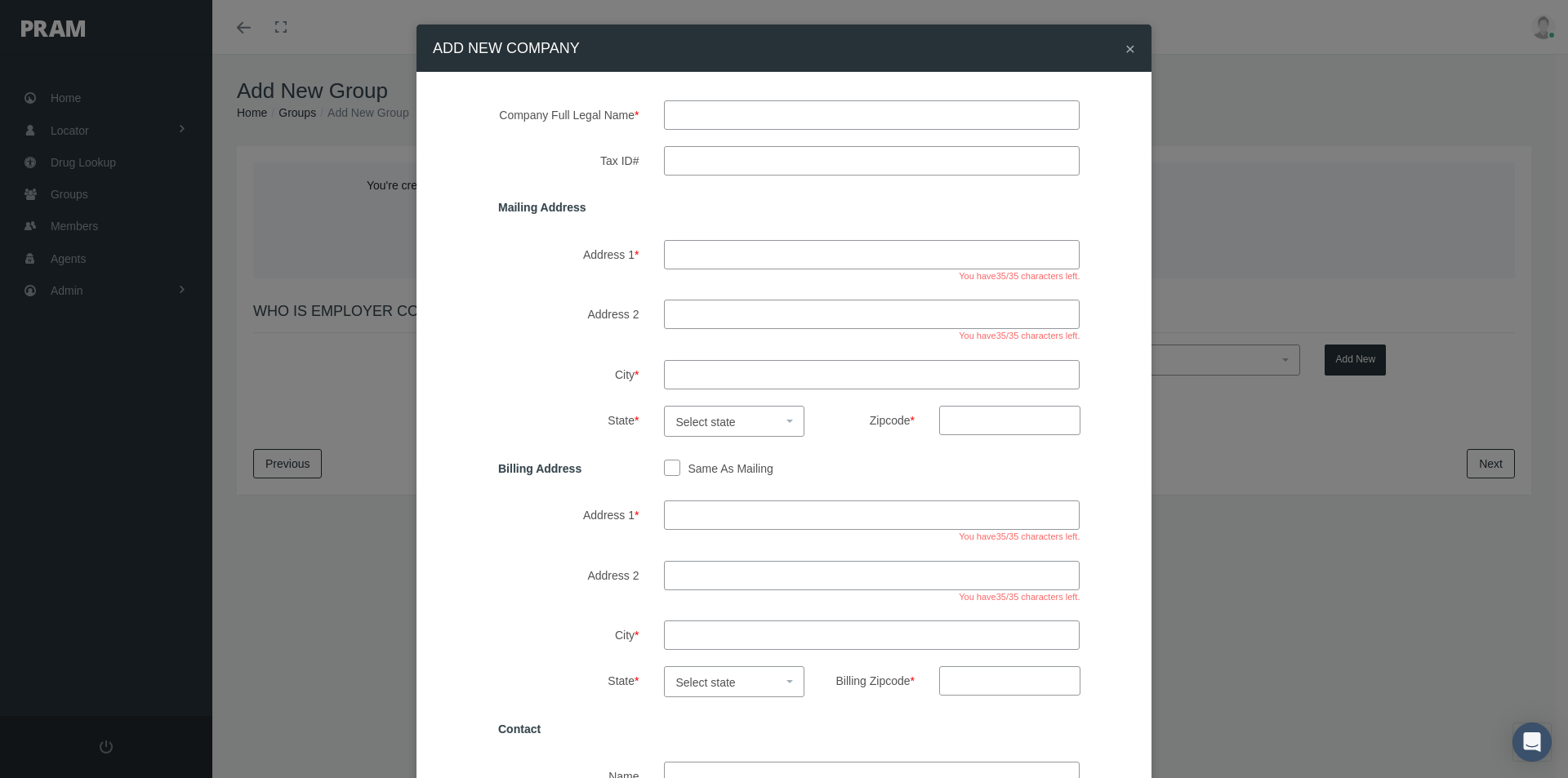
drag, startPoint x: 681, startPoint y: 116, endPoint x: 702, endPoint y: 121, distance: 21.6
click at [681, 116] on input "text" at bounding box center [872, 114] width 417 height 29
type input "47 | windward hotel, llc"
click at [676, 164] on input "Tax ID#" at bounding box center [872, 160] width 417 height 29
type input "87-2364874"
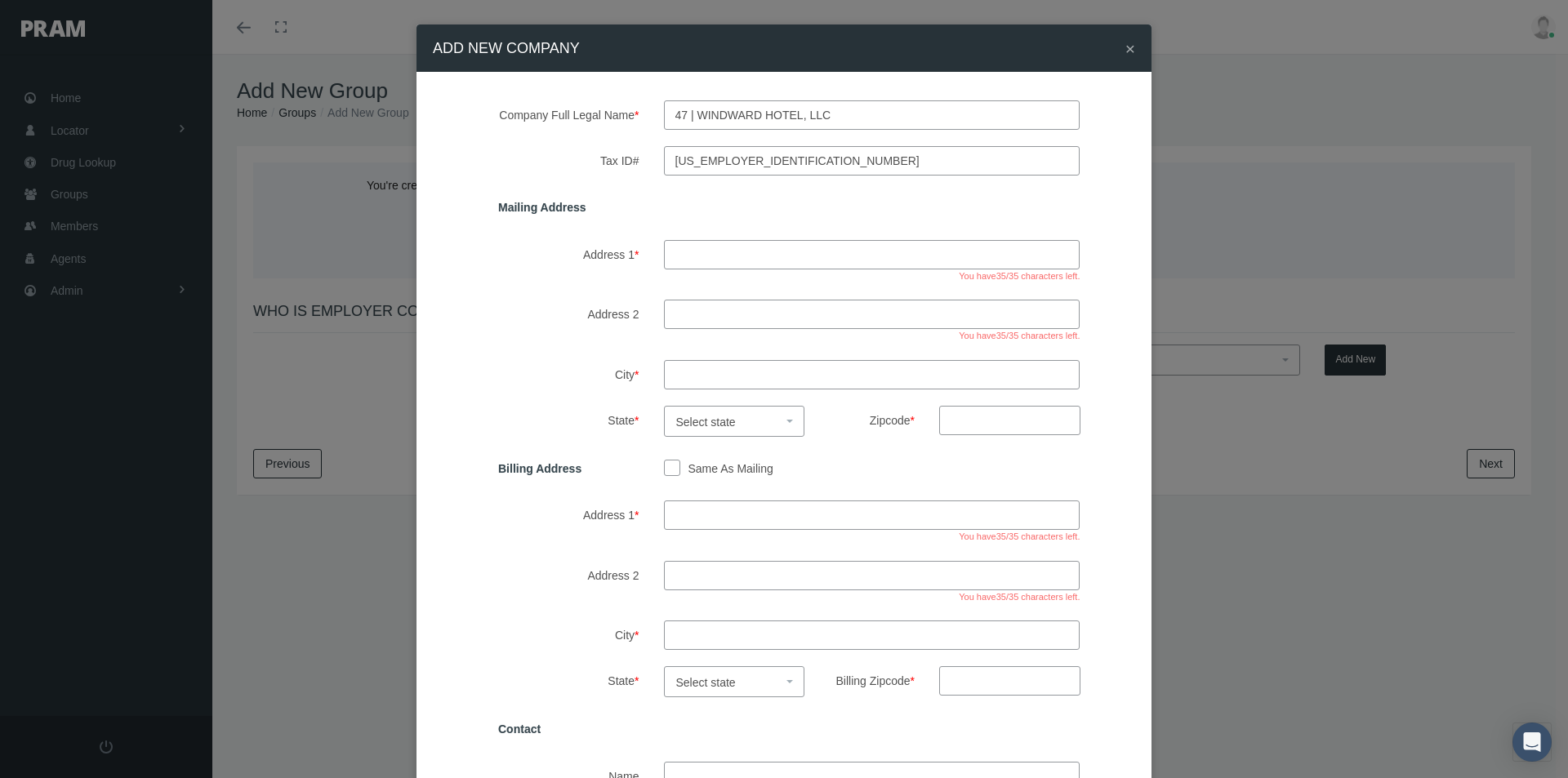
drag, startPoint x: 681, startPoint y: 252, endPoint x: 708, endPoint y: 254, distance: 27.1
click at [681, 256] on input "Address 1 *" at bounding box center [872, 254] width 417 height 29
type input "400 galleria parkway southeast"
drag, startPoint x: 681, startPoint y: 313, endPoint x: 713, endPoint y: 316, distance: 32.1
click at [681, 313] on input "Address 2" at bounding box center [872, 314] width 417 height 29
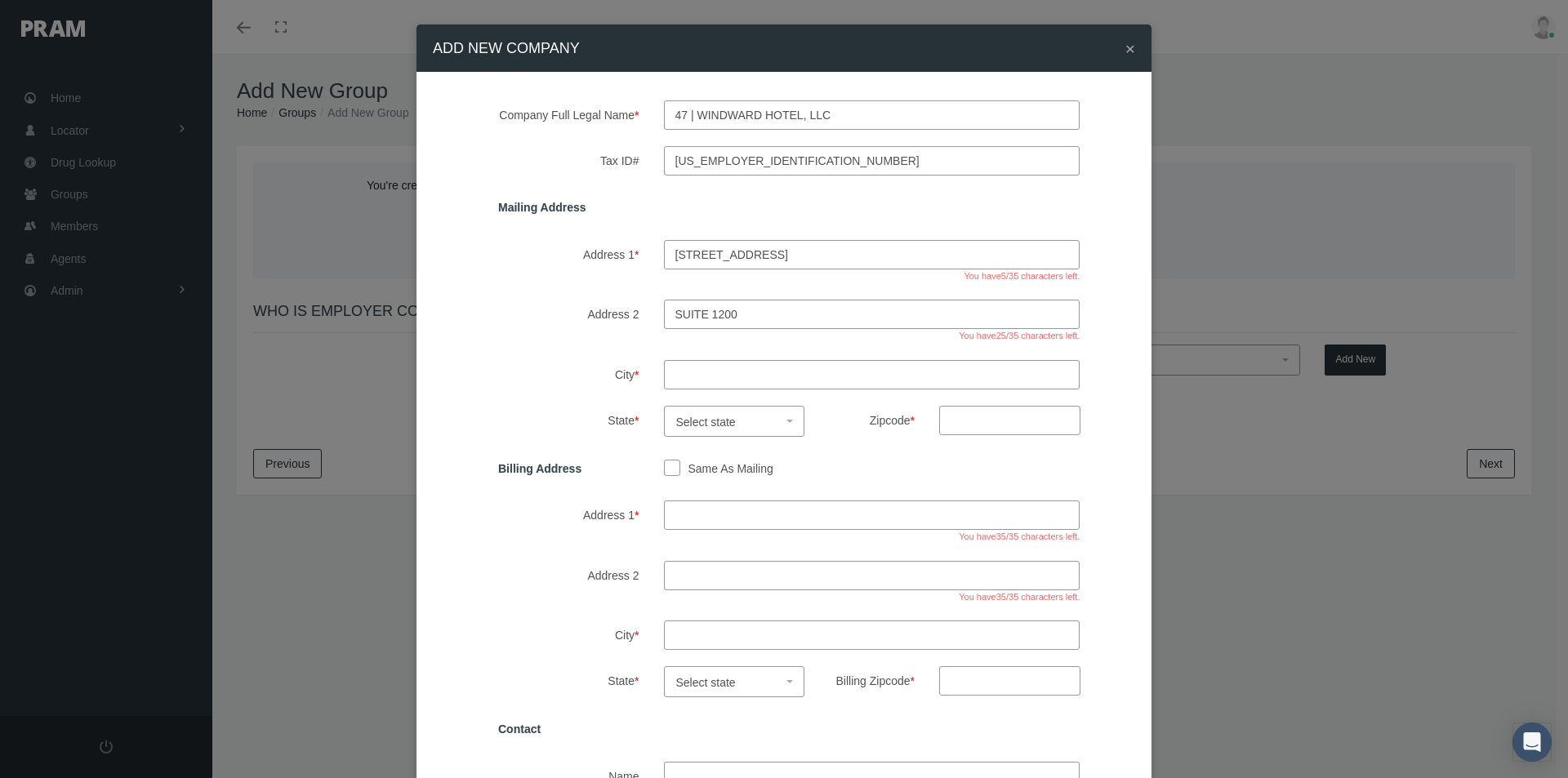
type input "suite 1200"
click at [696, 371] on input "City *" at bounding box center [872, 374] width 417 height 29
type input "atlanta"
click at [708, 422] on span "Select state" at bounding box center [706, 422] width 60 height 13
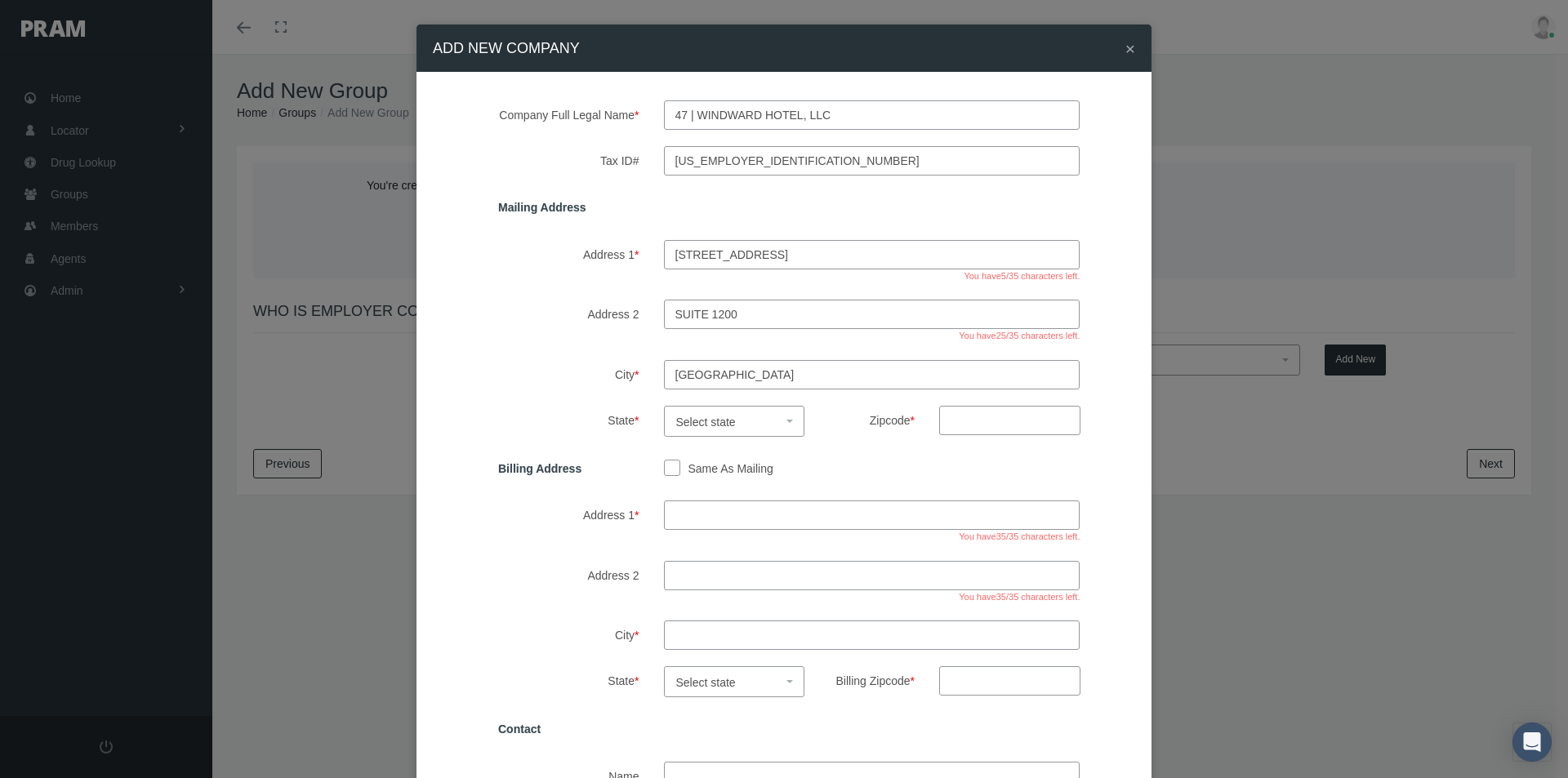
click at [704, 421] on span "Select state" at bounding box center [706, 422] width 60 height 13
select select "GA"
drag, startPoint x: 957, startPoint y: 423, endPoint x: 1052, endPoint y: 432, distance: 95.4
click at [957, 423] on input "Zipcode *" at bounding box center [1009, 420] width 141 height 29
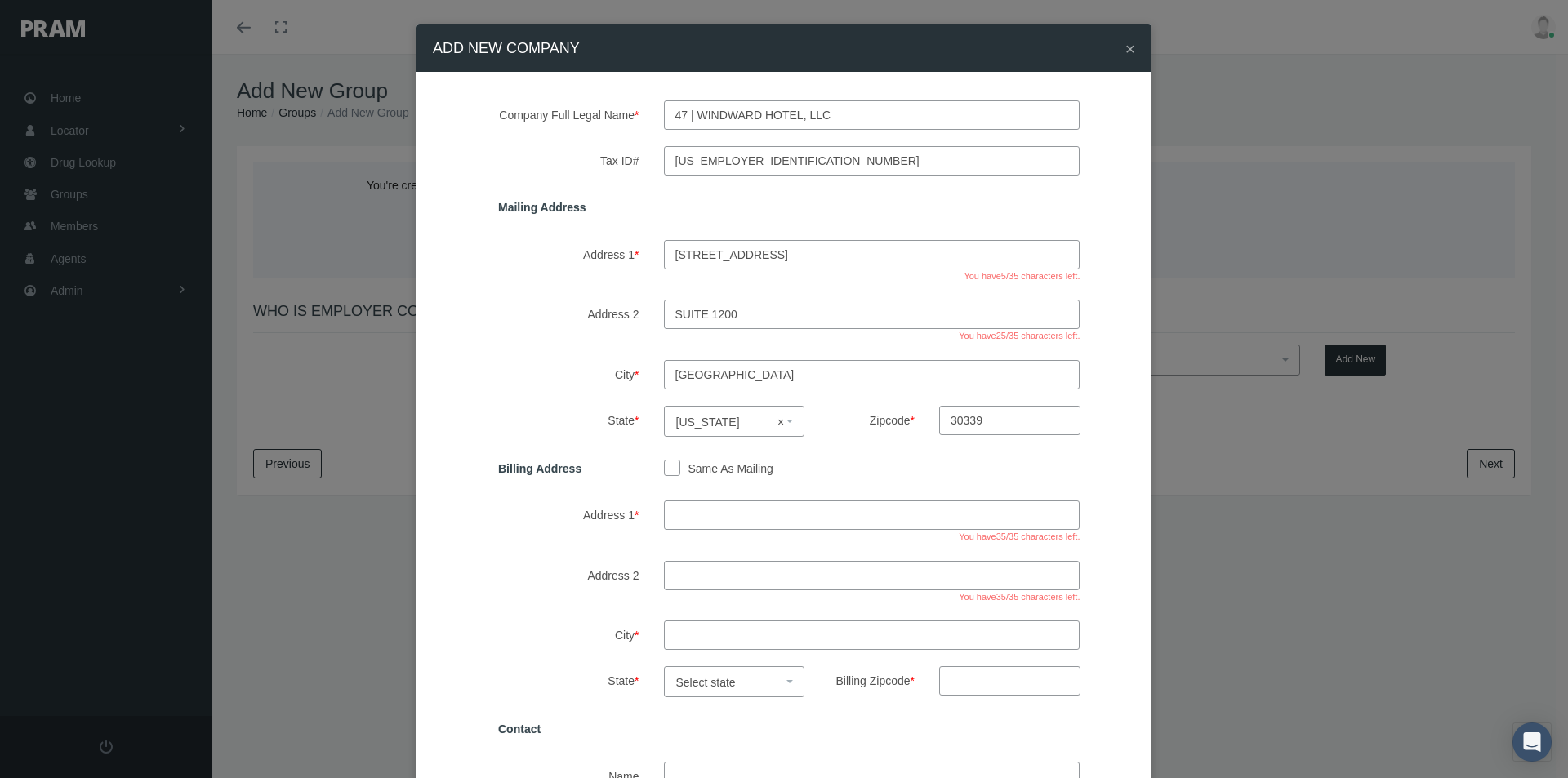
type input "30339"
click at [667, 464] on input "Same As Mailing" at bounding box center [671, 466] width 16 height 16
checkbox input "true"
type input "400 galleria parkway southeast"
type input "suite 1200"
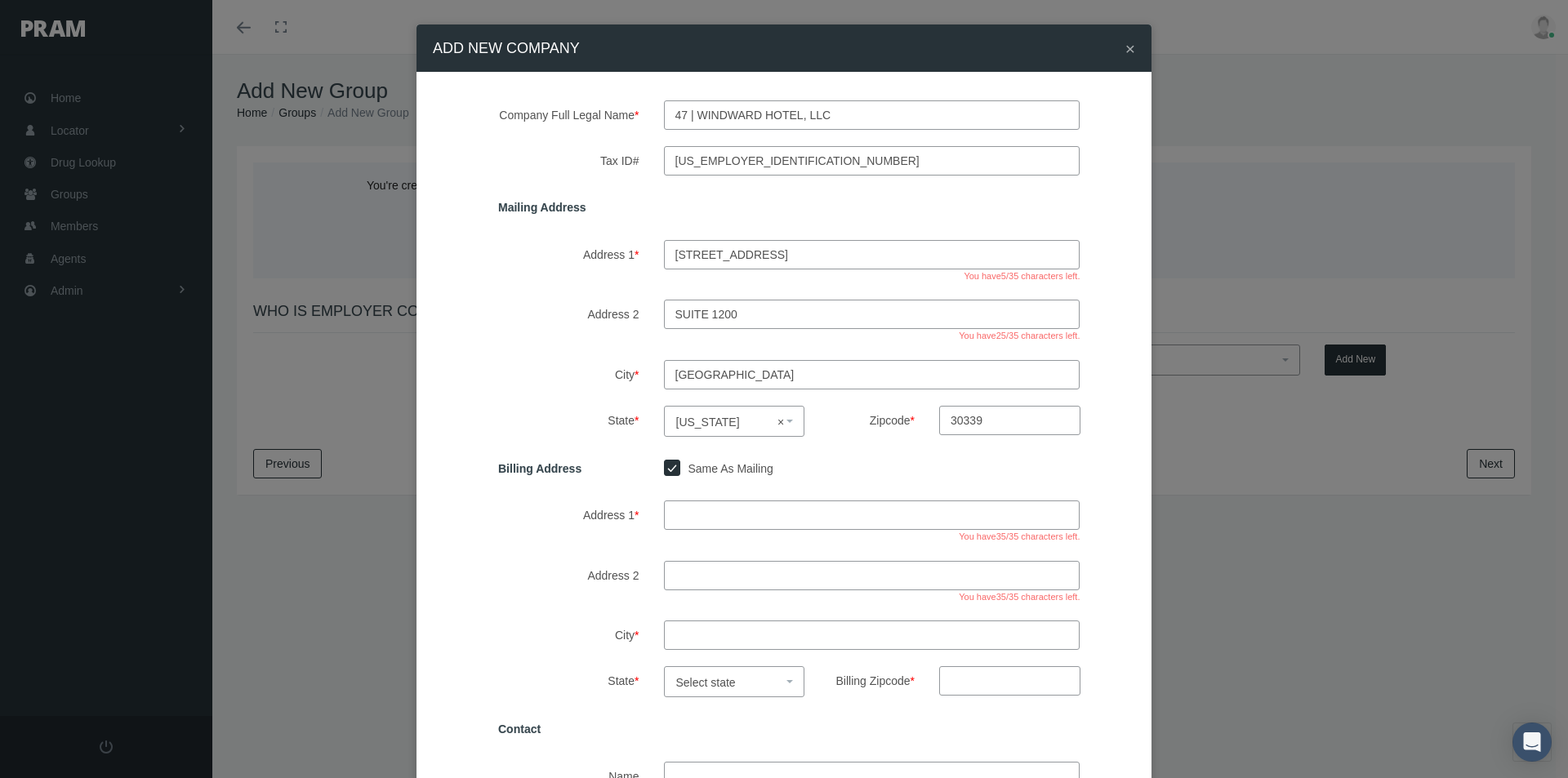
type input "atlanta"
select select "GA"
type input "30339"
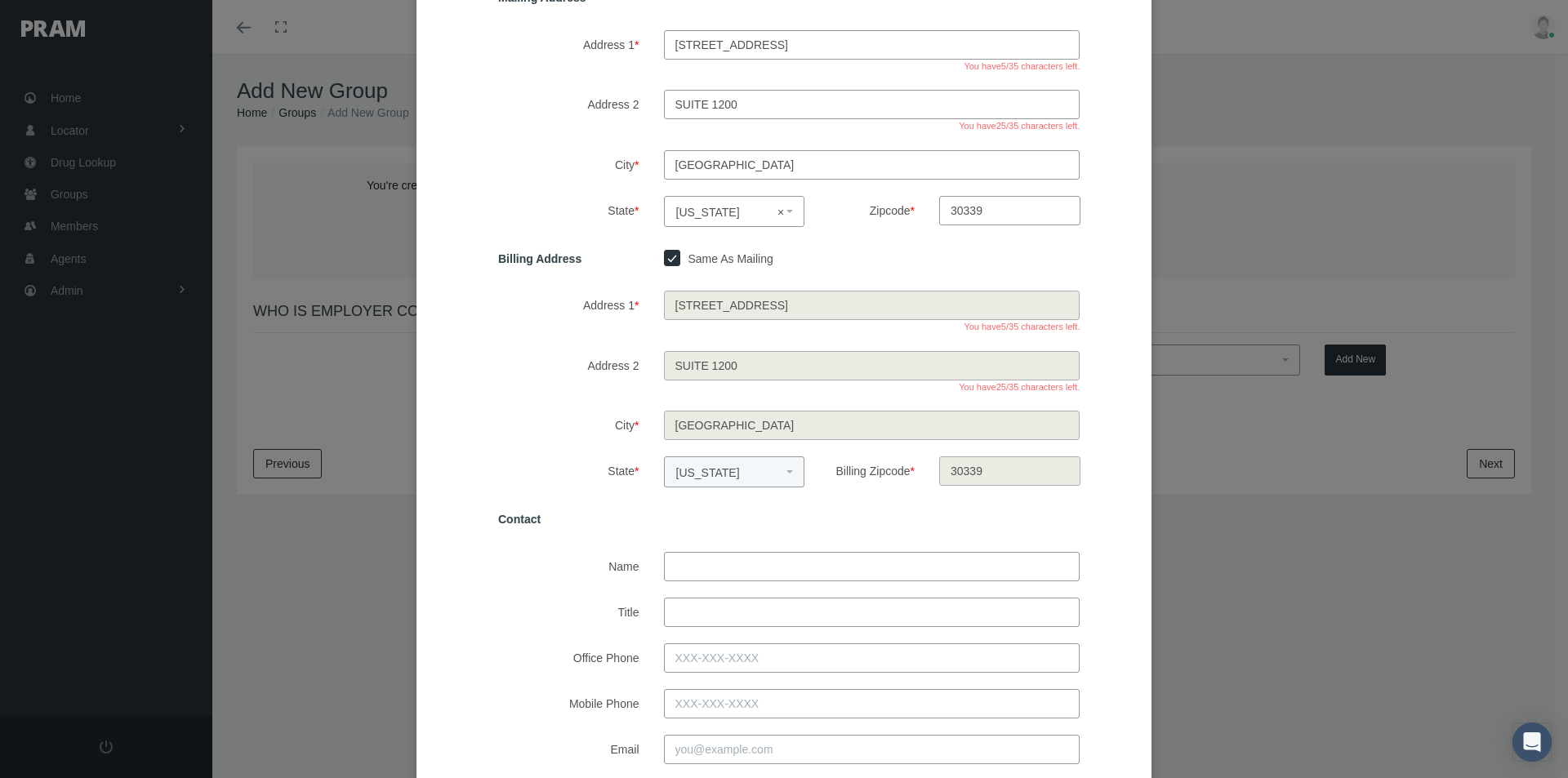
scroll to position [245, 0]
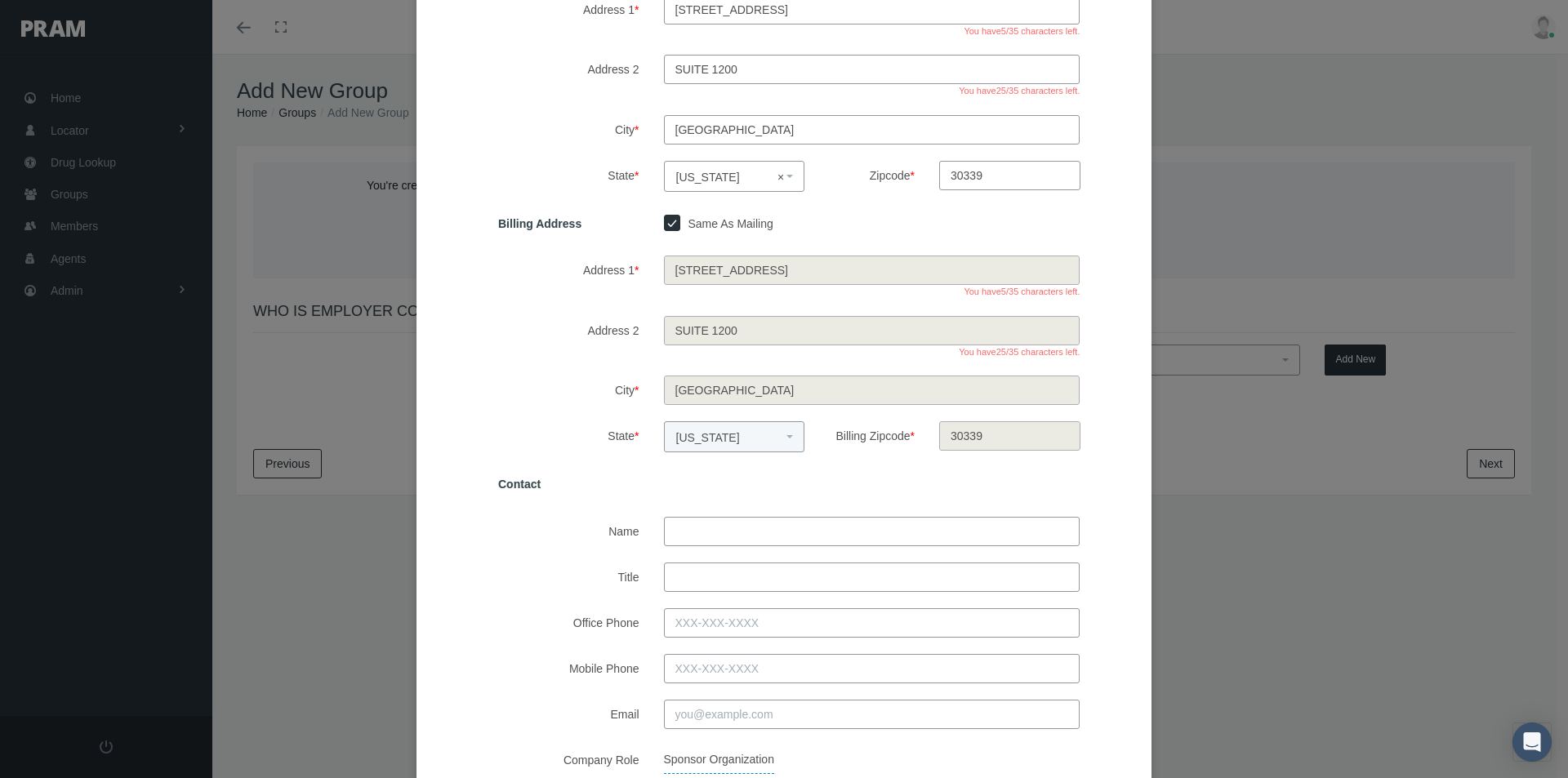
click at [677, 528] on input "Name" at bounding box center [872, 531] width 417 height 29
type input "lakiesha mcdaniel"
click at [681, 579] on input "Title" at bounding box center [872, 577] width 417 height 29
type input "DIrector, Systems Administration"
click at [680, 622] on input "Office Phone" at bounding box center [872, 623] width 417 height 29
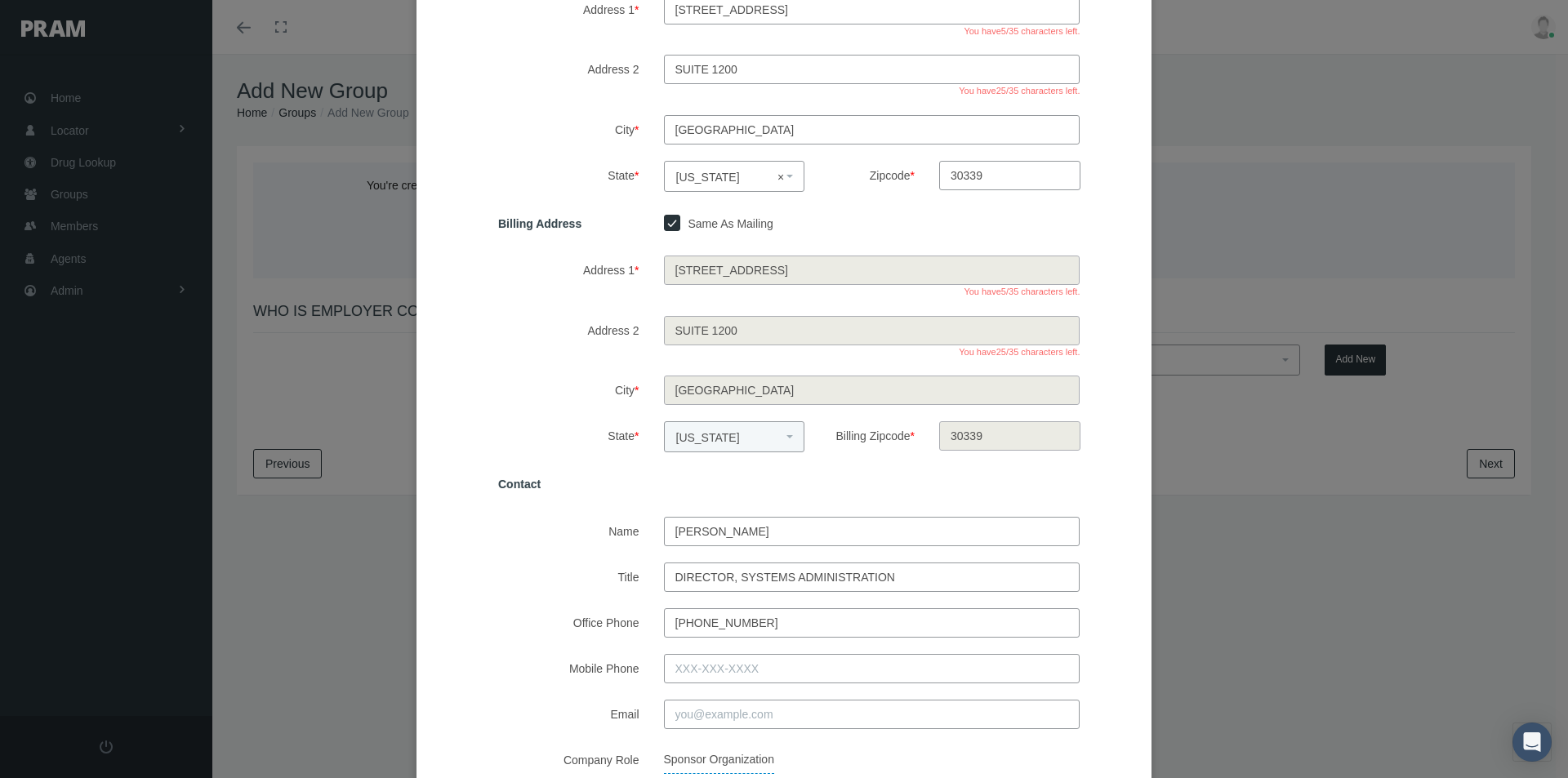
type input "216-862-1737"
drag, startPoint x: 695, startPoint y: 718, endPoint x: 702, endPoint y: 716, distance: 7.3
click at [695, 718] on input "Email" at bounding box center [872, 714] width 417 height 29
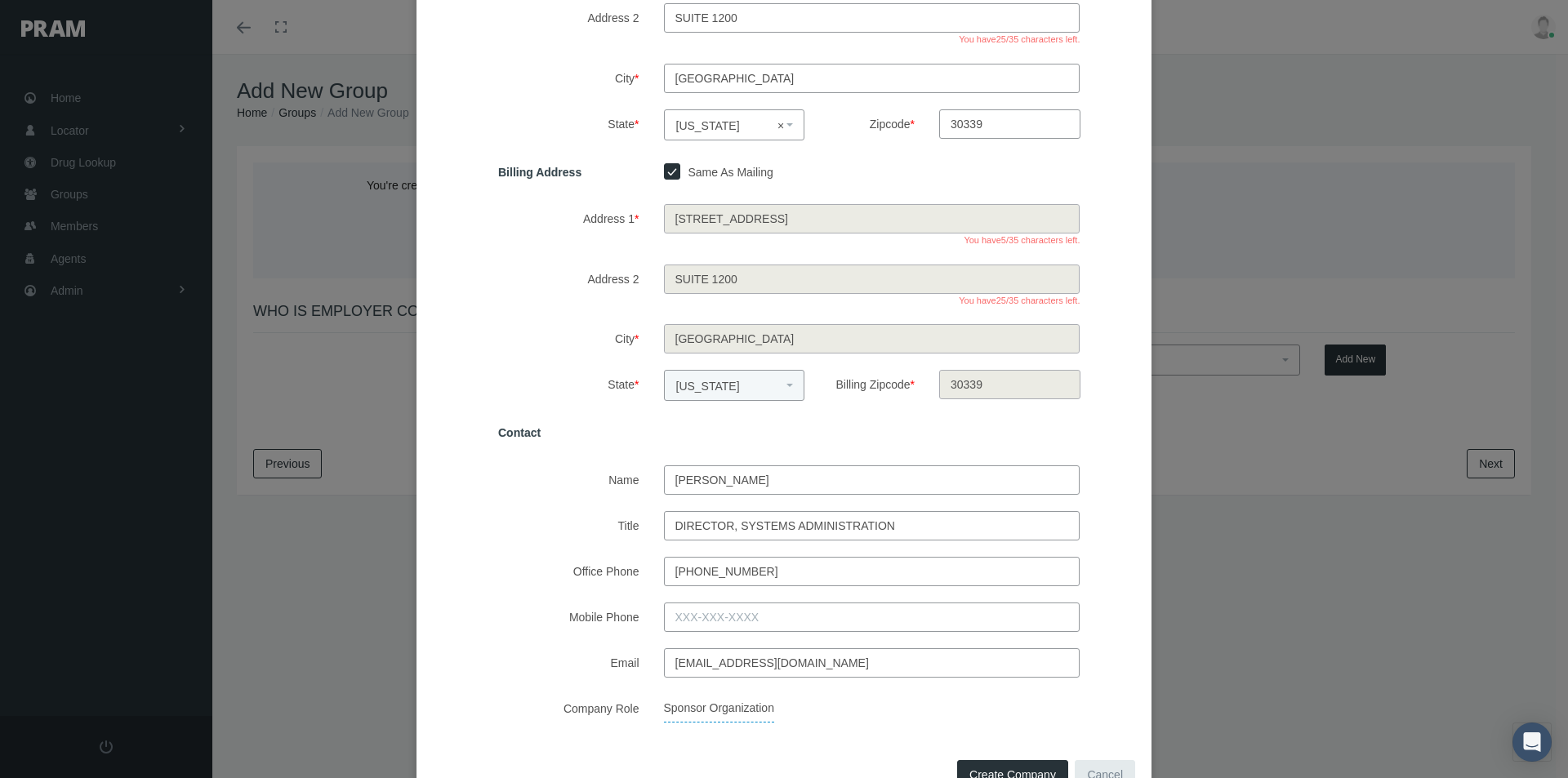
scroll to position [349, 0]
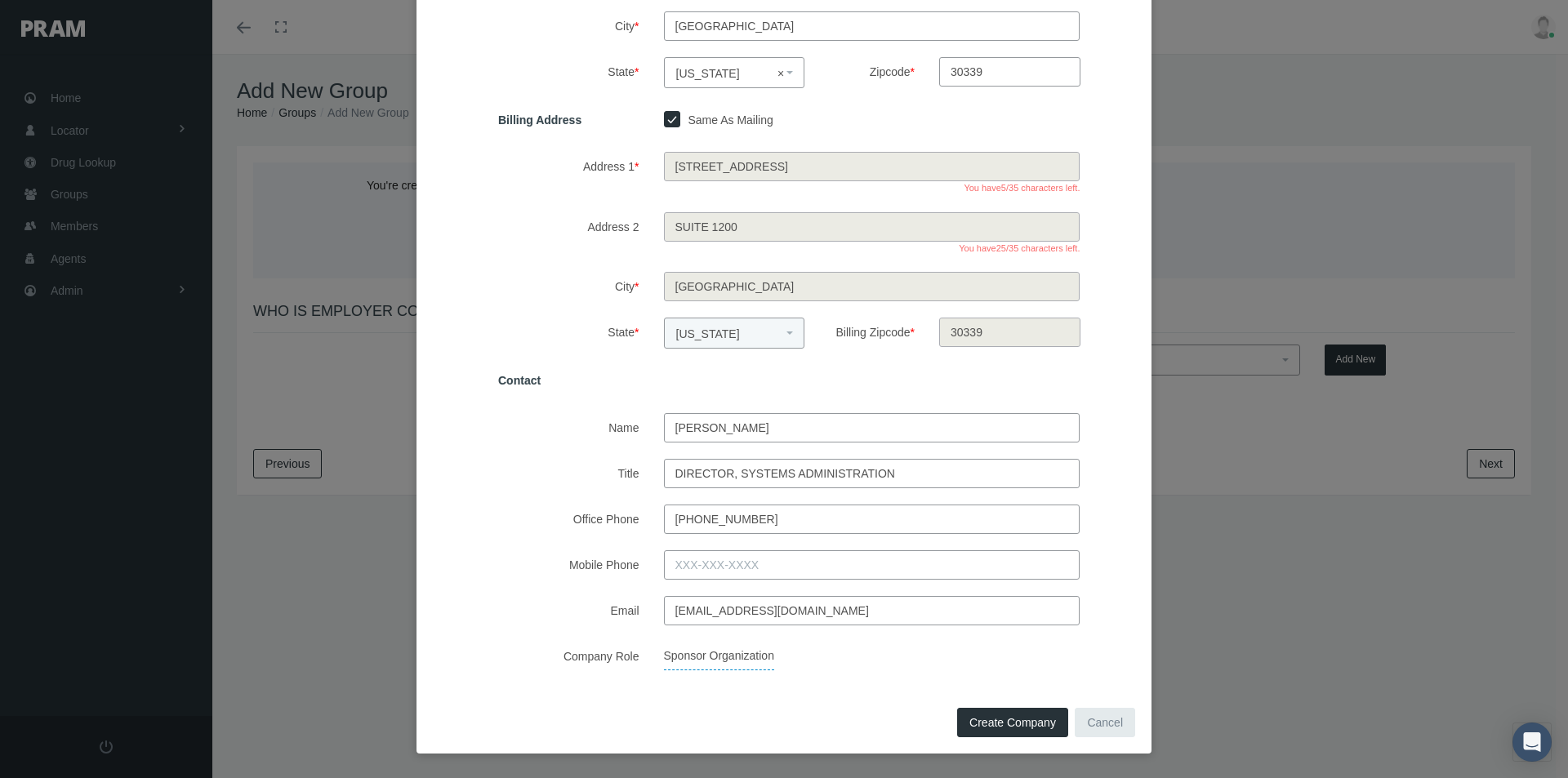
type input "lmcdaniel@valorhospitality.com"
click at [980, 723] on span "Create Company" at bounding box center [1013, 723] width 86 height 13
select select
checkbox input "false"
select select
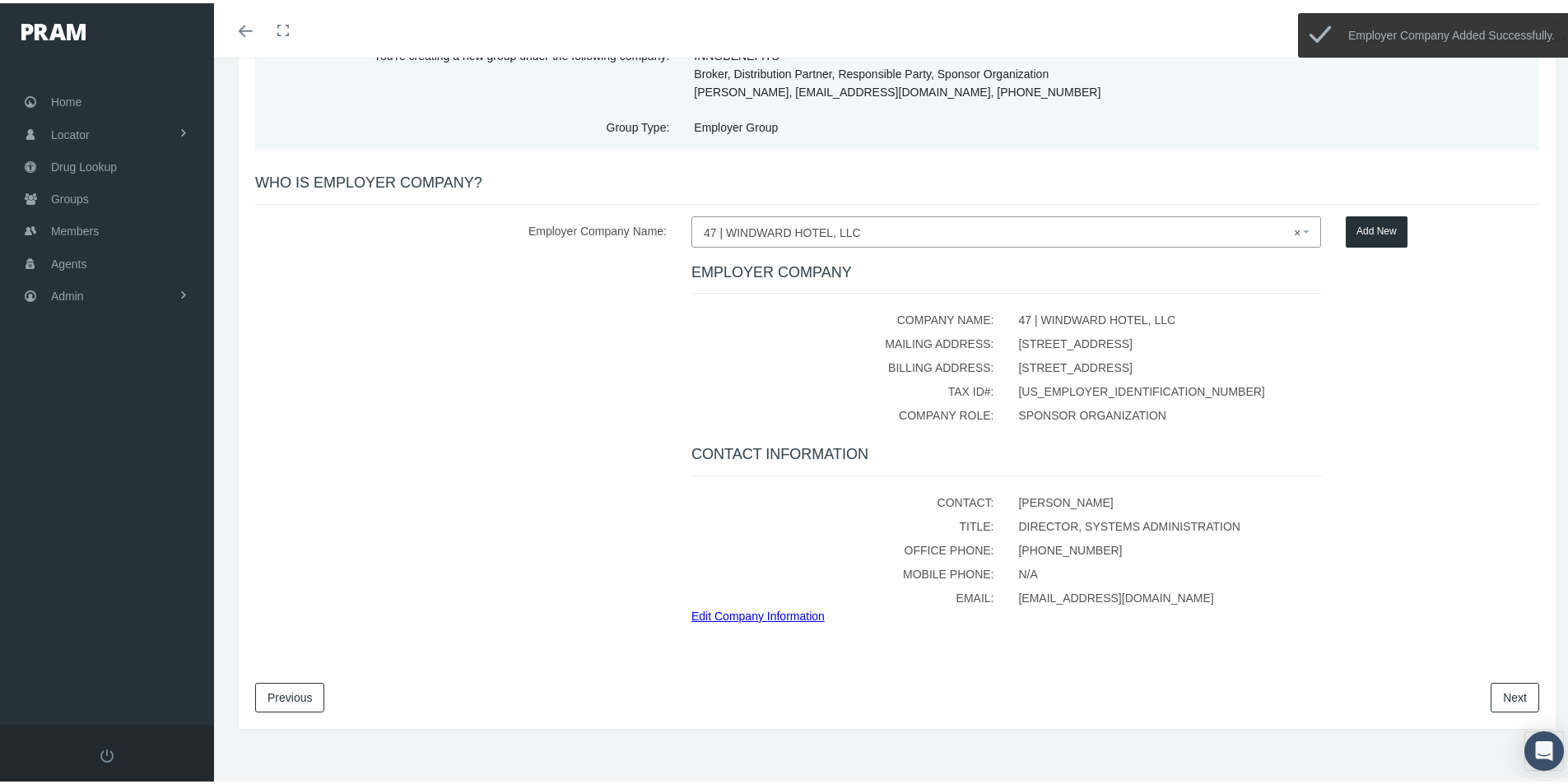
scroll to position [143, 0]
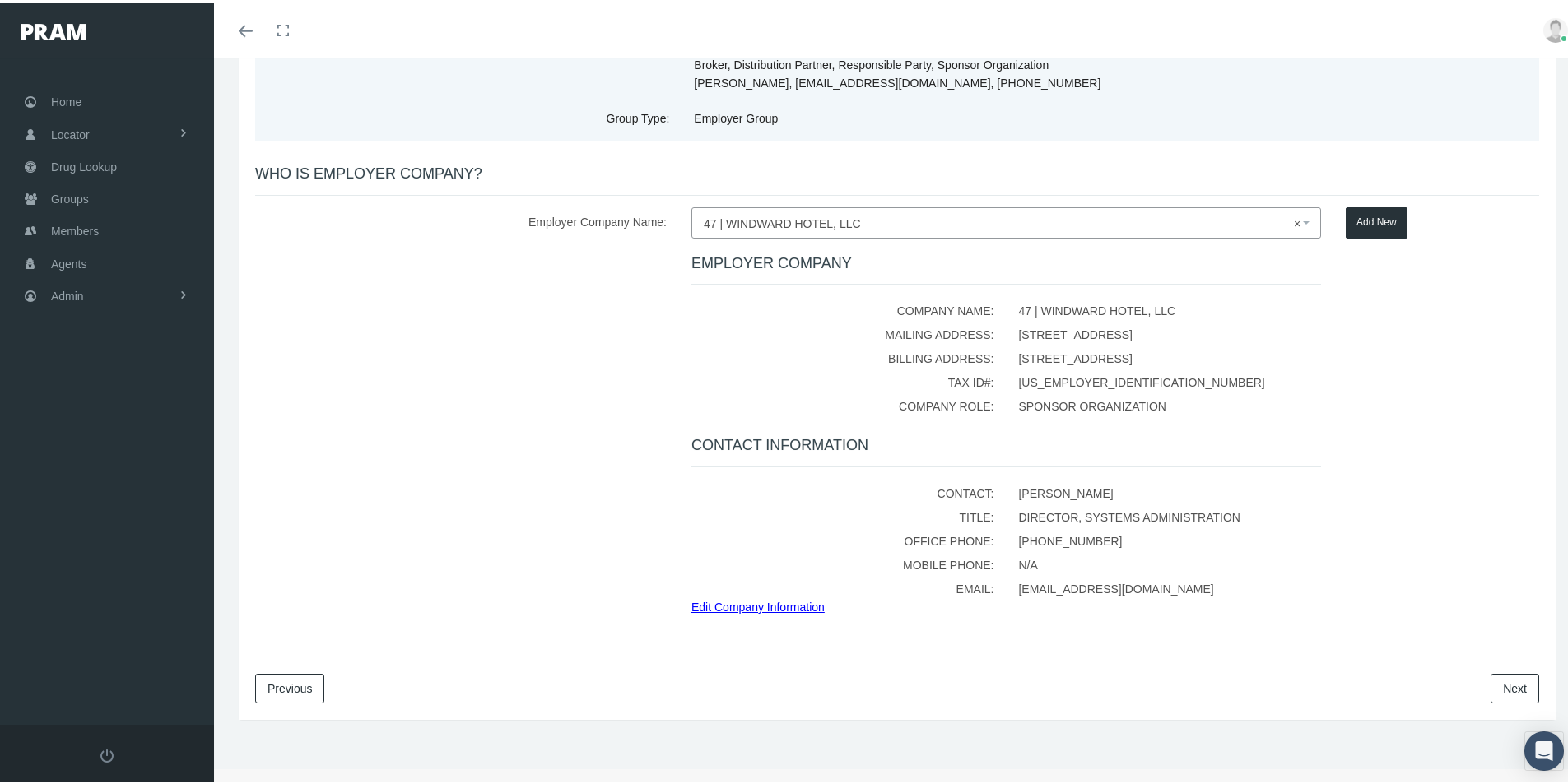
click at [1493, 688] on link "Next" at bounding box center [1514, 685] width 48 height 29
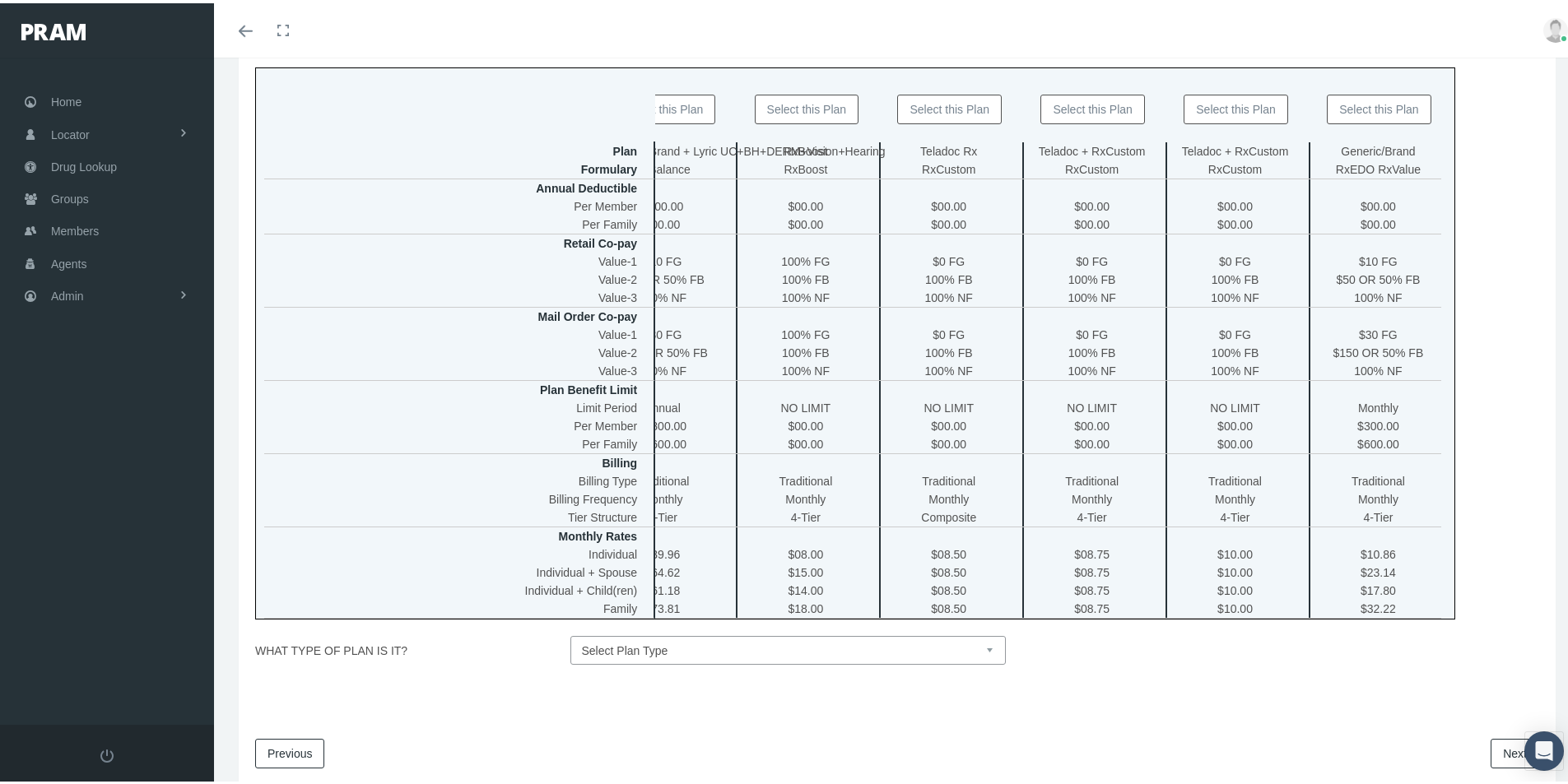
scroll to position [0, 1758]
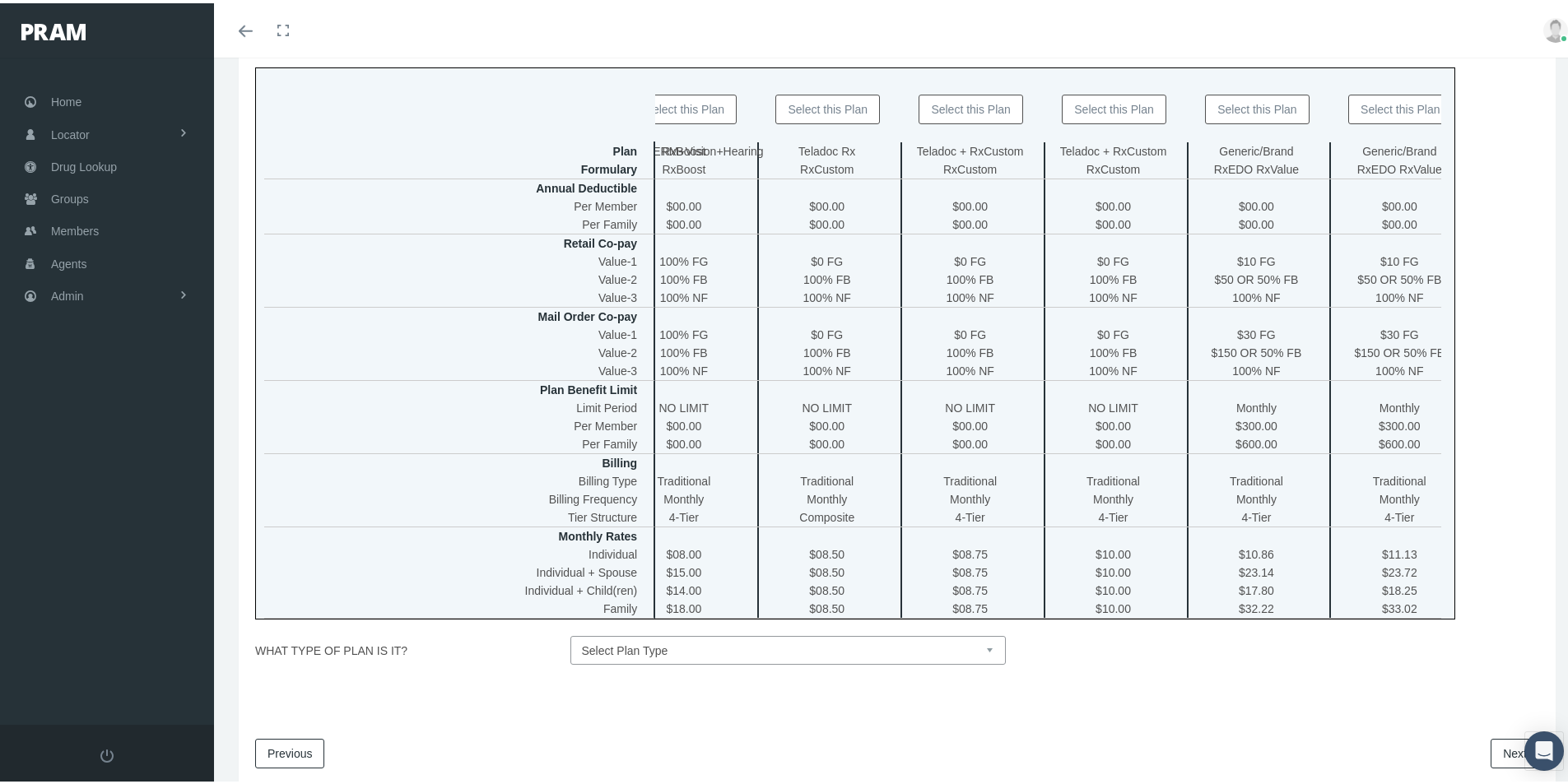
click at [1093, 106] on button "Select this Plan" at bounding box center [1113, 106] width 105 height 29
type input "47 | WINDWARD HOTEL, LLC - Teladoc + RxCustom"
click at [987, 654] on select "Select Plan Type Insured Lyric Lean Unknown" at bounding box center [789, 647] width 436 height 29
select select "0"
click at [571, 644] on select "Select Plan Type Insured Lyric Lean Unknown" at bounding box center [789, 647] width 436 height 29
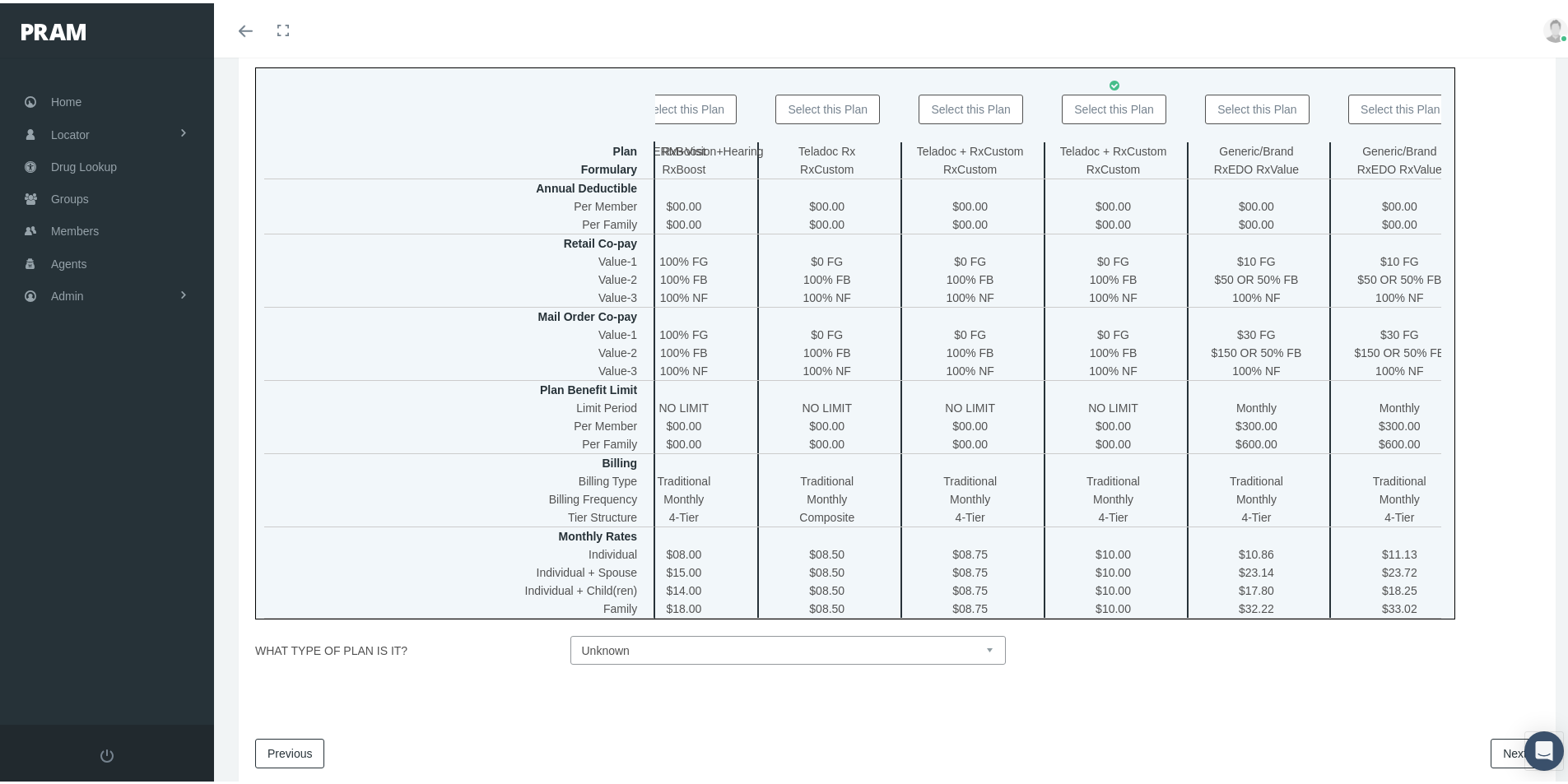
click at [1497, 758] on link "Next" at bounding box center [1514, 750] width 48 height 29
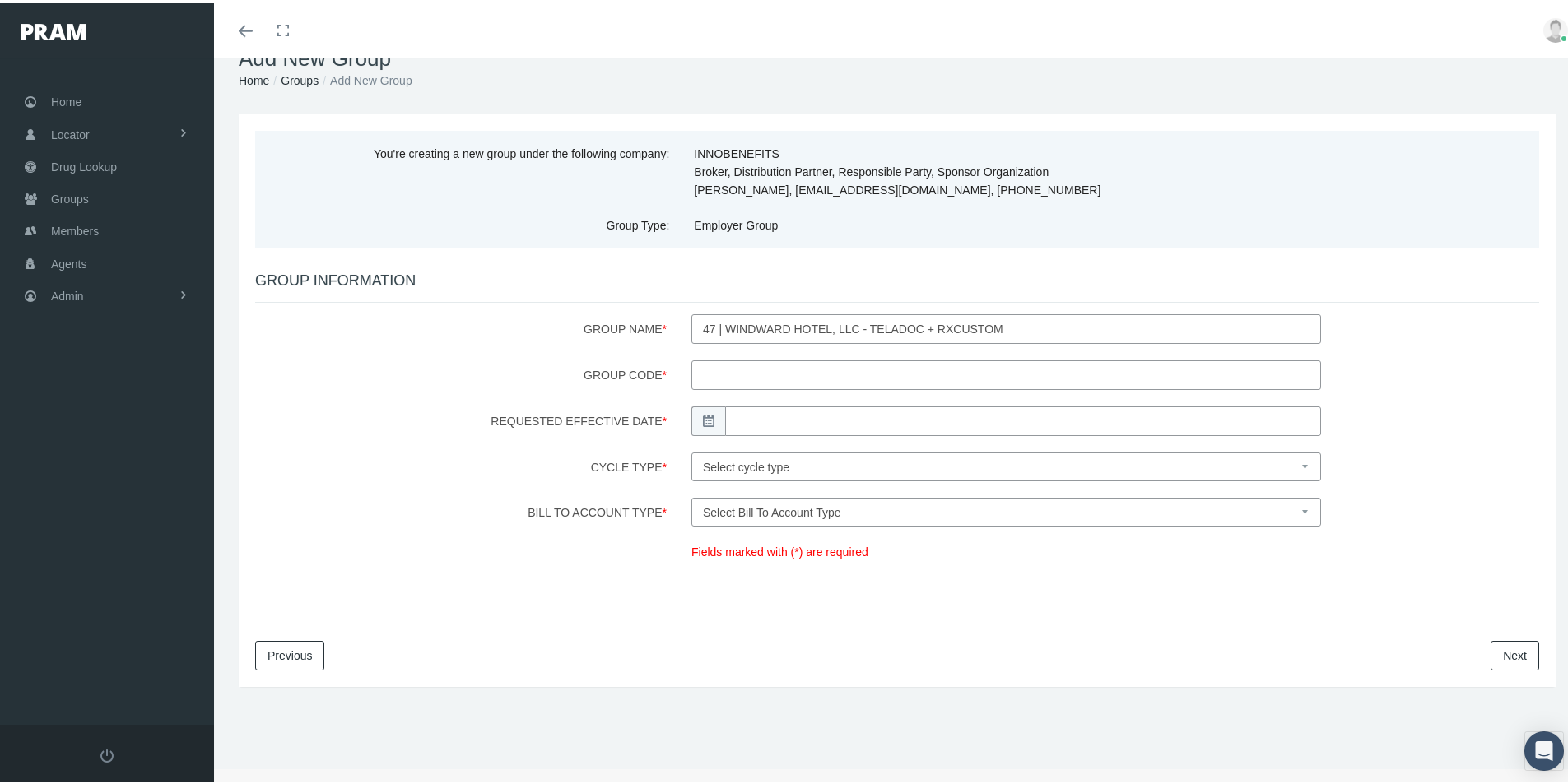
scroll to position [0, 0]
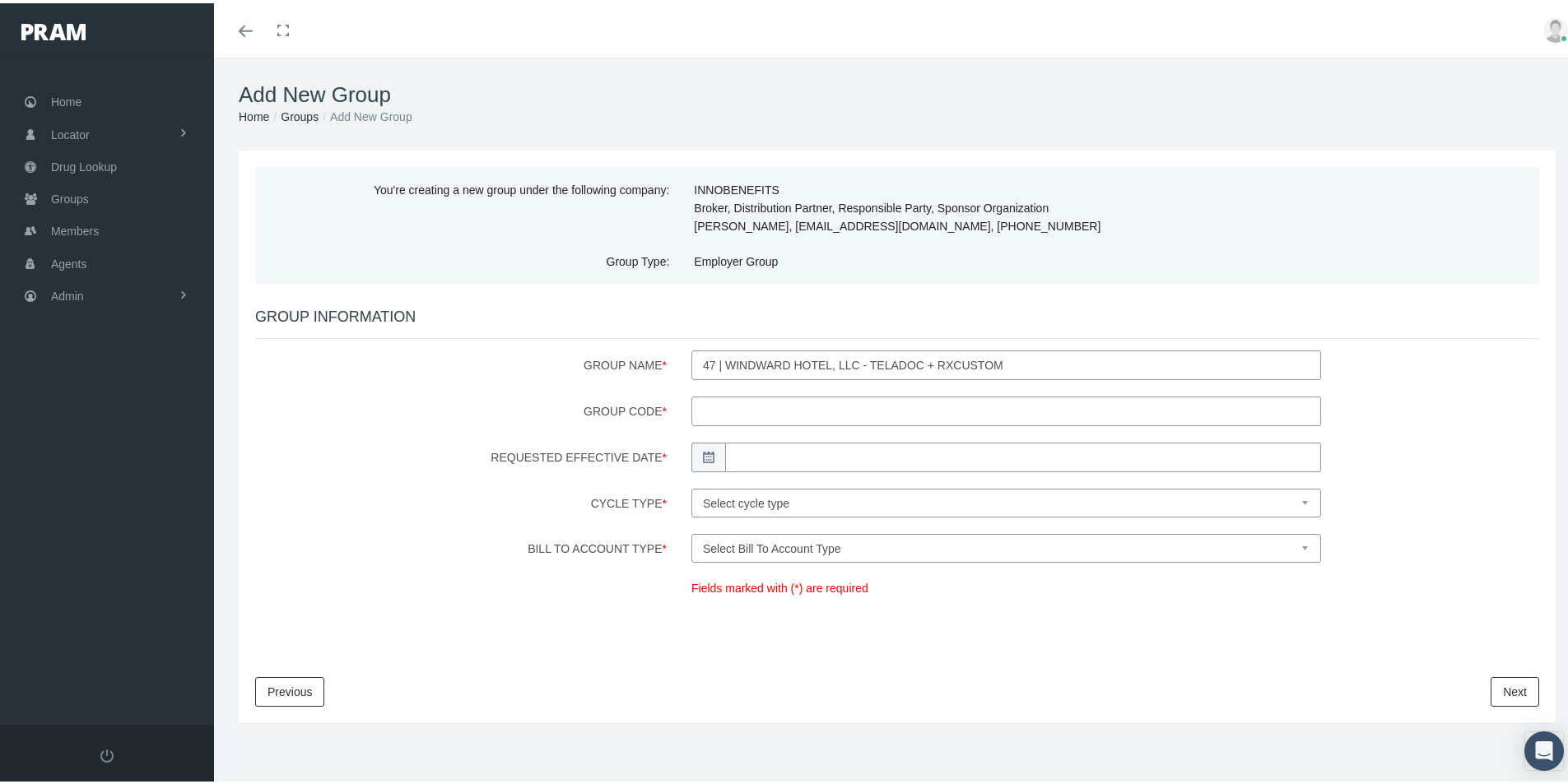
drag, startPoint x: 717, startPoint y: 403, endPoint x: 838, endPoint y: 404, distance: 121.0
click at [717, 403] on input "Group Code *" at bounding box center [1006, 408] width 629 height 29
type input "872364874RX"
click at [769, 454] on input "Requested Effective Date *" at bounding box center [1024, 454] width 596 height 29
click at [762, 662] on td "1" at bounding box center [762, 659] width 25 height 25
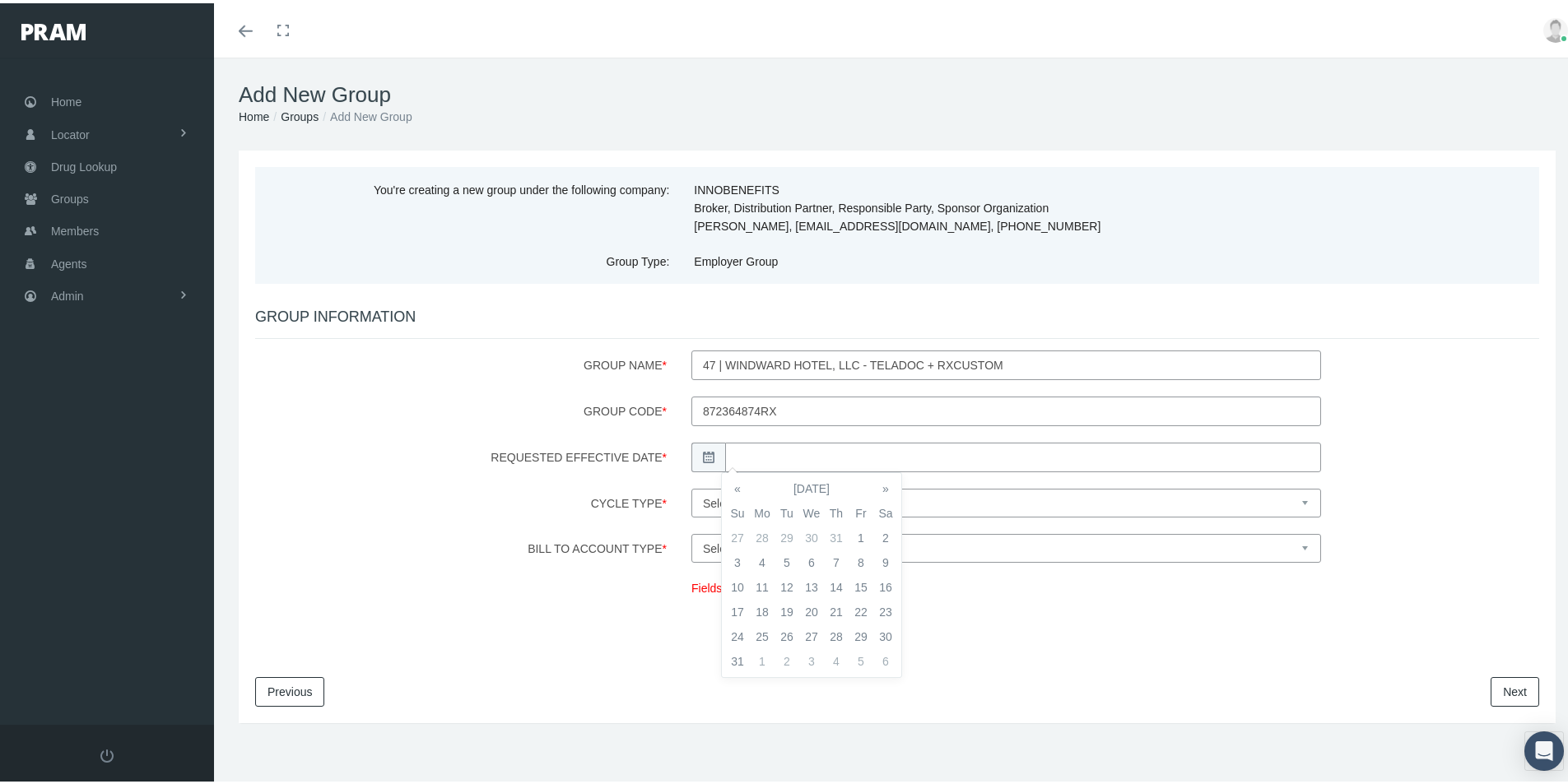
type input "09/01/2025"
click at [931, 501] on select "Select cycle type First of the Month Any Day of the Month First and Fifteenth o…" at bounding box center [1006, 500] width 629 height 29
select select "1"
click at [692, 486] on select "Select cycle type First of the Month Any Day of the Month First and Fifteenth o…" at bounding box center [1006, 500] width 629 height 29
click at [854, 548] on select "Select Bill To Account Type Company Member" at bounding box center [1006, 545] width 629 height 29
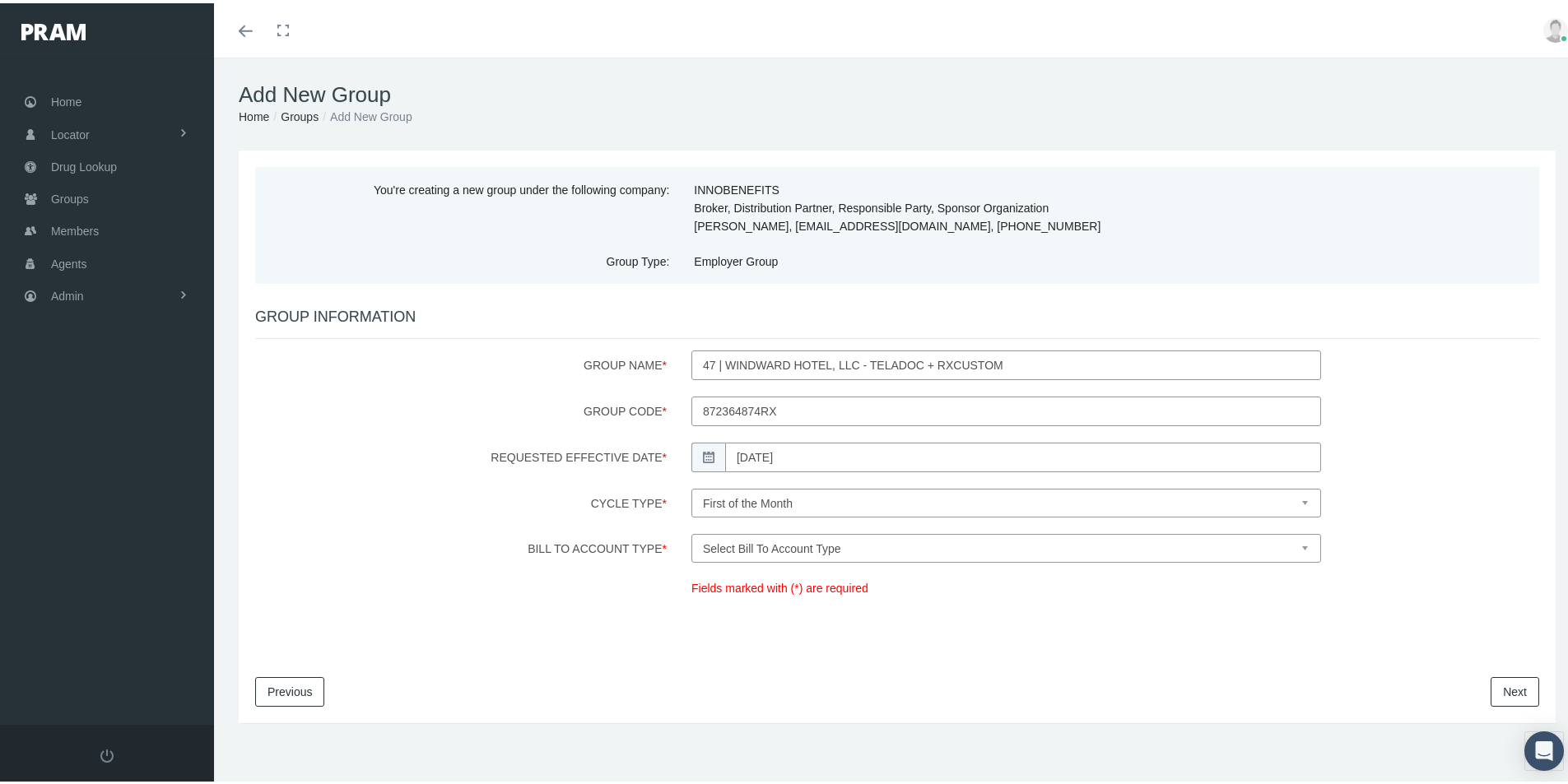
select select "1"
click at [692, 531] on select "Select Bill To Account Type Company Member" at bounding box center [1006, 545] width 629 height 29
click at [1491, 688] on link "Next" at bounding box center [1514, 688] width 48 height 29
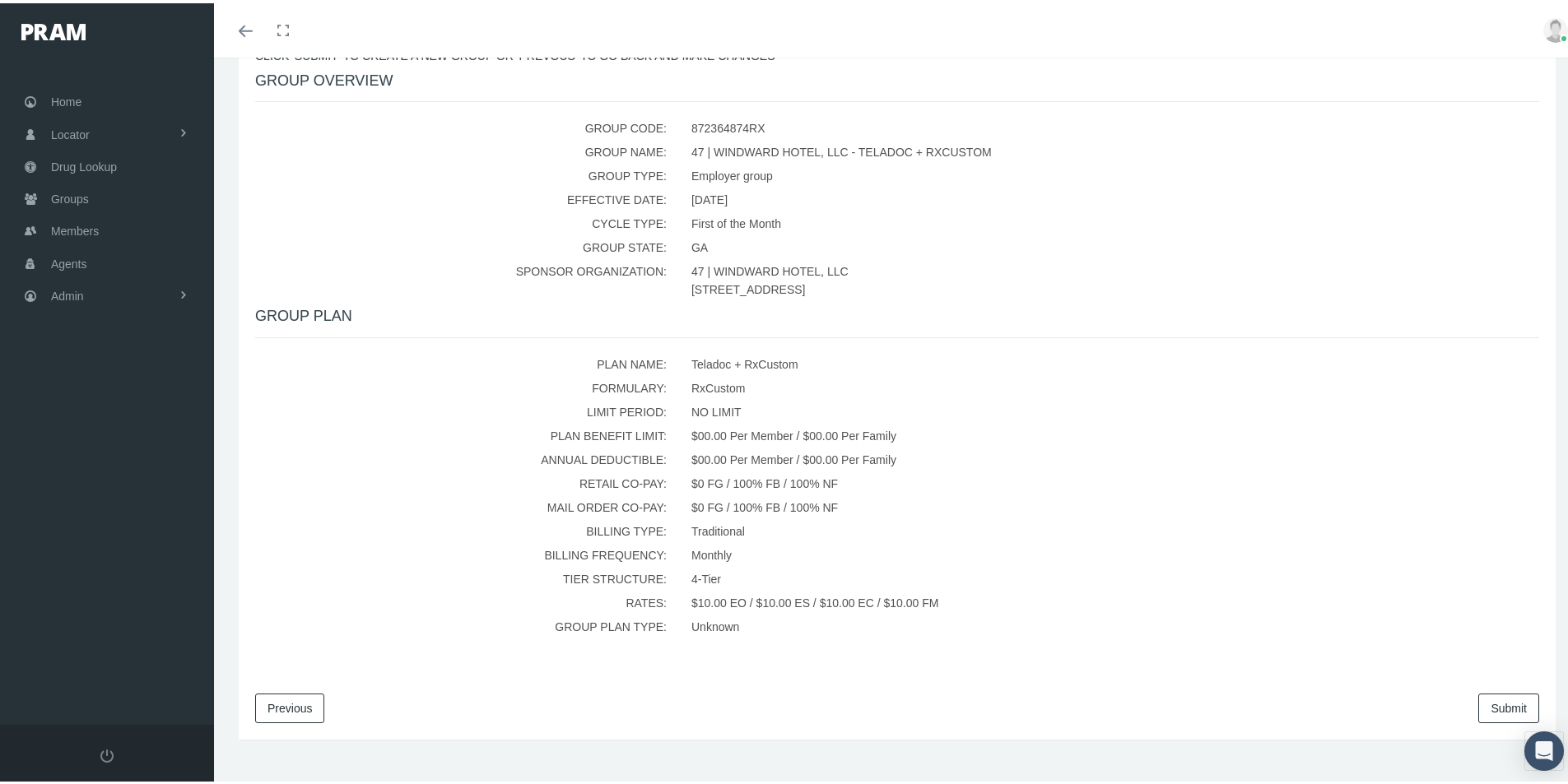
scroll to position [307, 0]
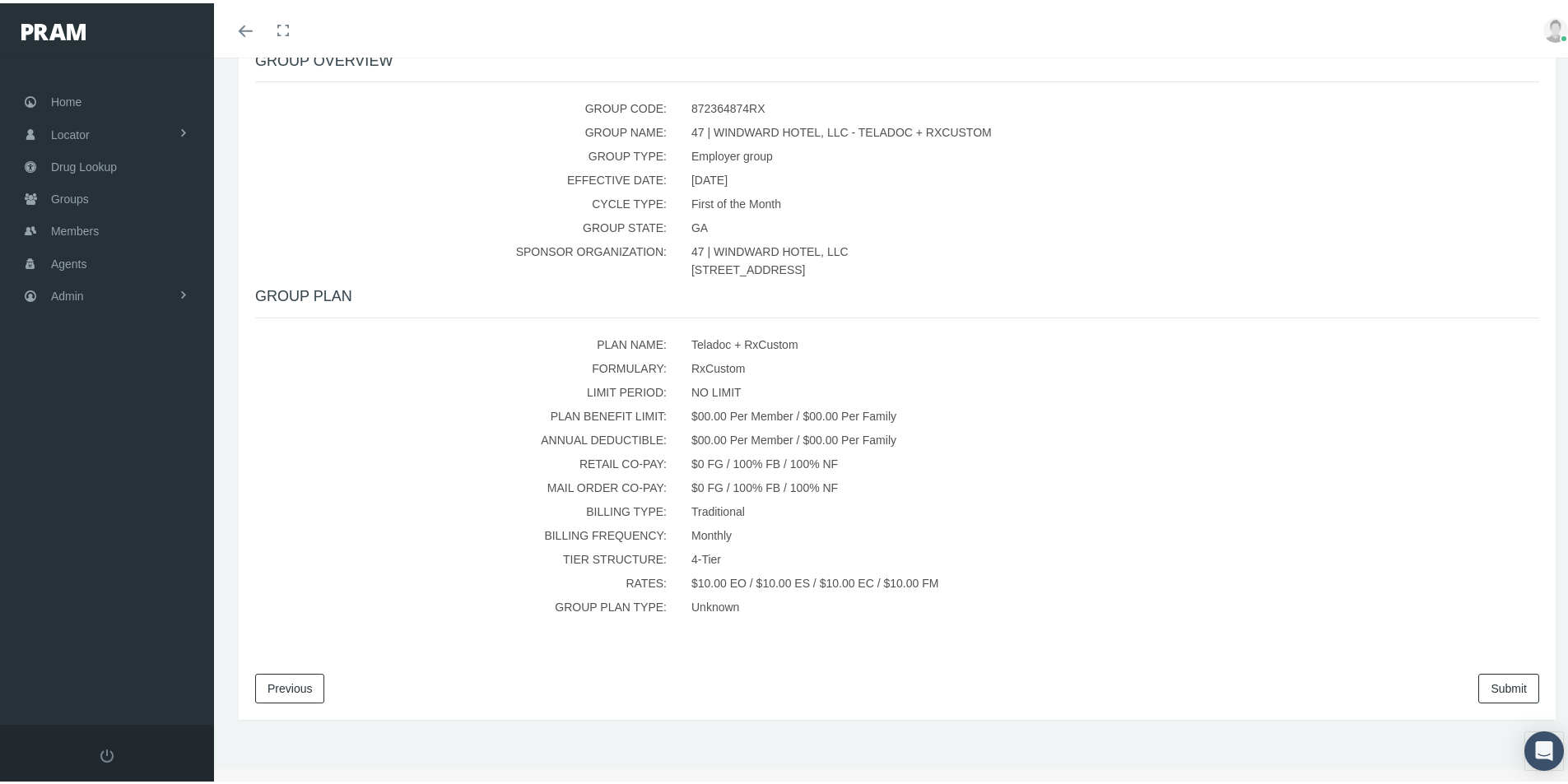
click at [1478, 689] on link "Submit" at bounding box center [1509, 685] width 61 height 29
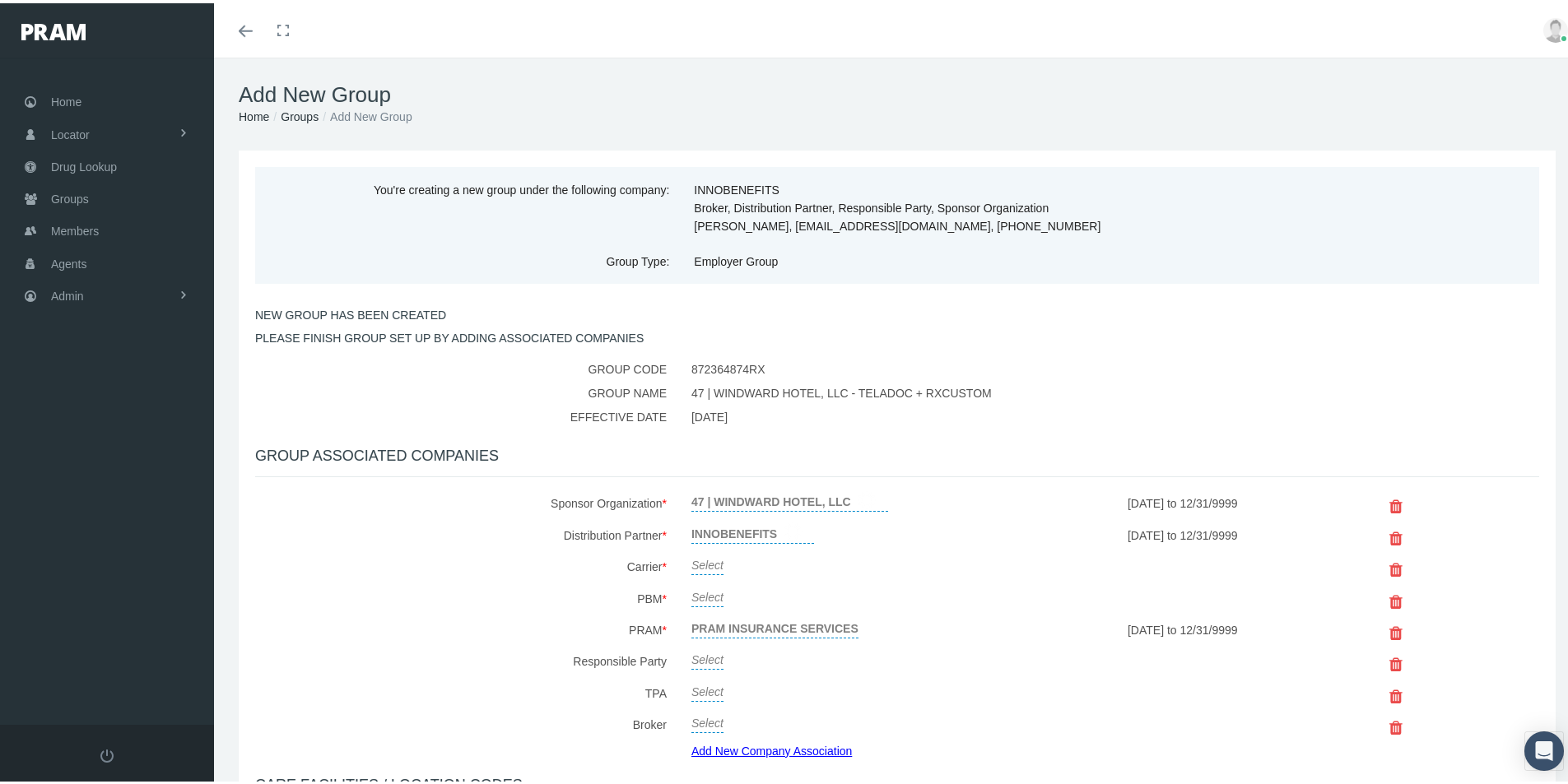
click at [706, 564] on link "Select" at bounding box center [708, 560] width 32 height 23
click at [706, 564] on span "Select" at bounding box center [708, 565] width 32 height 13
type input "Af"
select select "7993"
click at [910, 557] on icon "submit" at bounding box center [915, 562] width 9 height 16
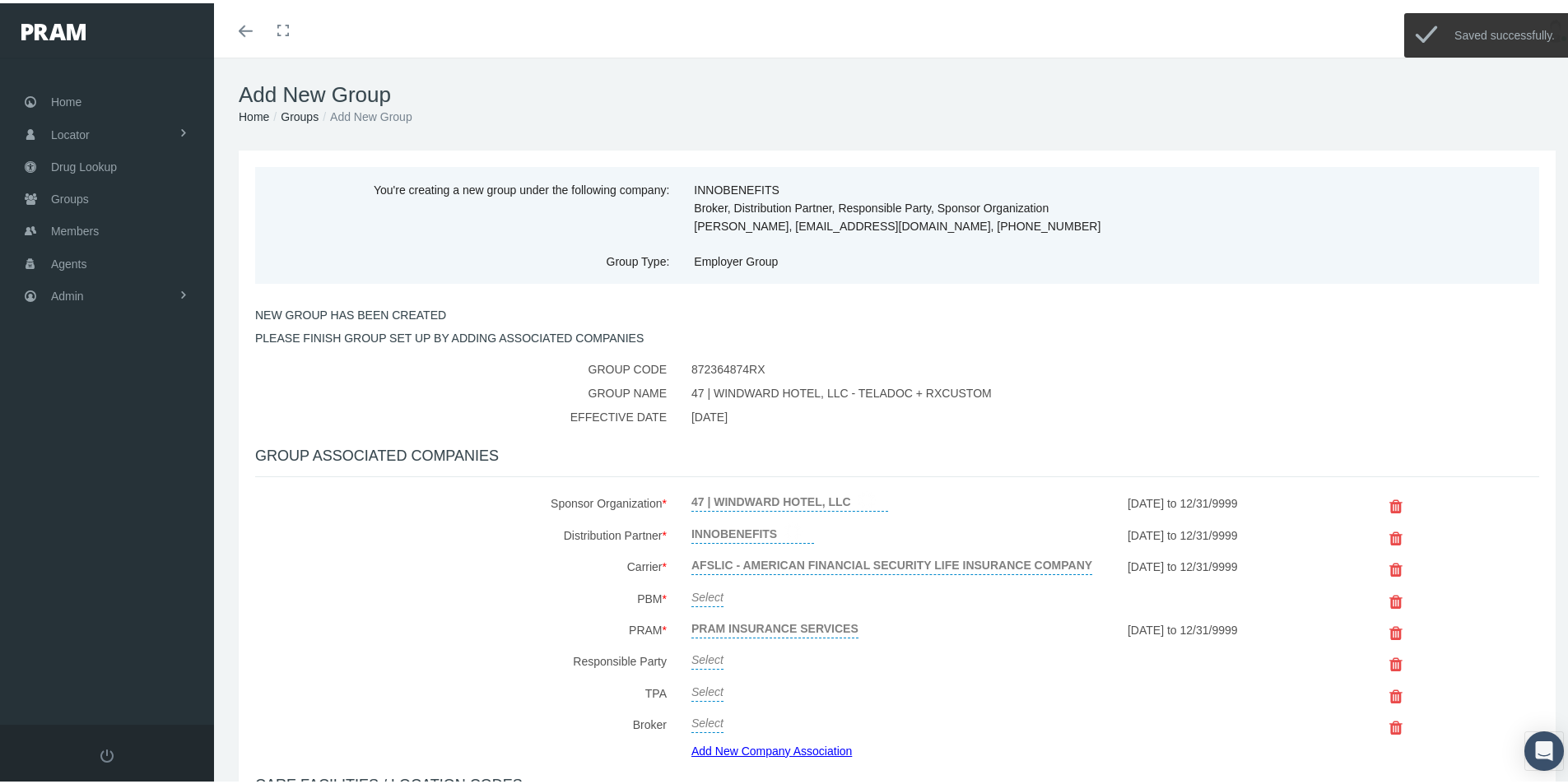
click at [702, 590] on link "Select" at bounding box center [708, 592] width 32 height 23
click at [699, 591] on span "Select" at bounding box center [708, 597] width 32 height 13
type input "Cer"
select select "6308"
click at [911, 596] on icon "submit" at bounding box center [915, 594] width 9 height 16
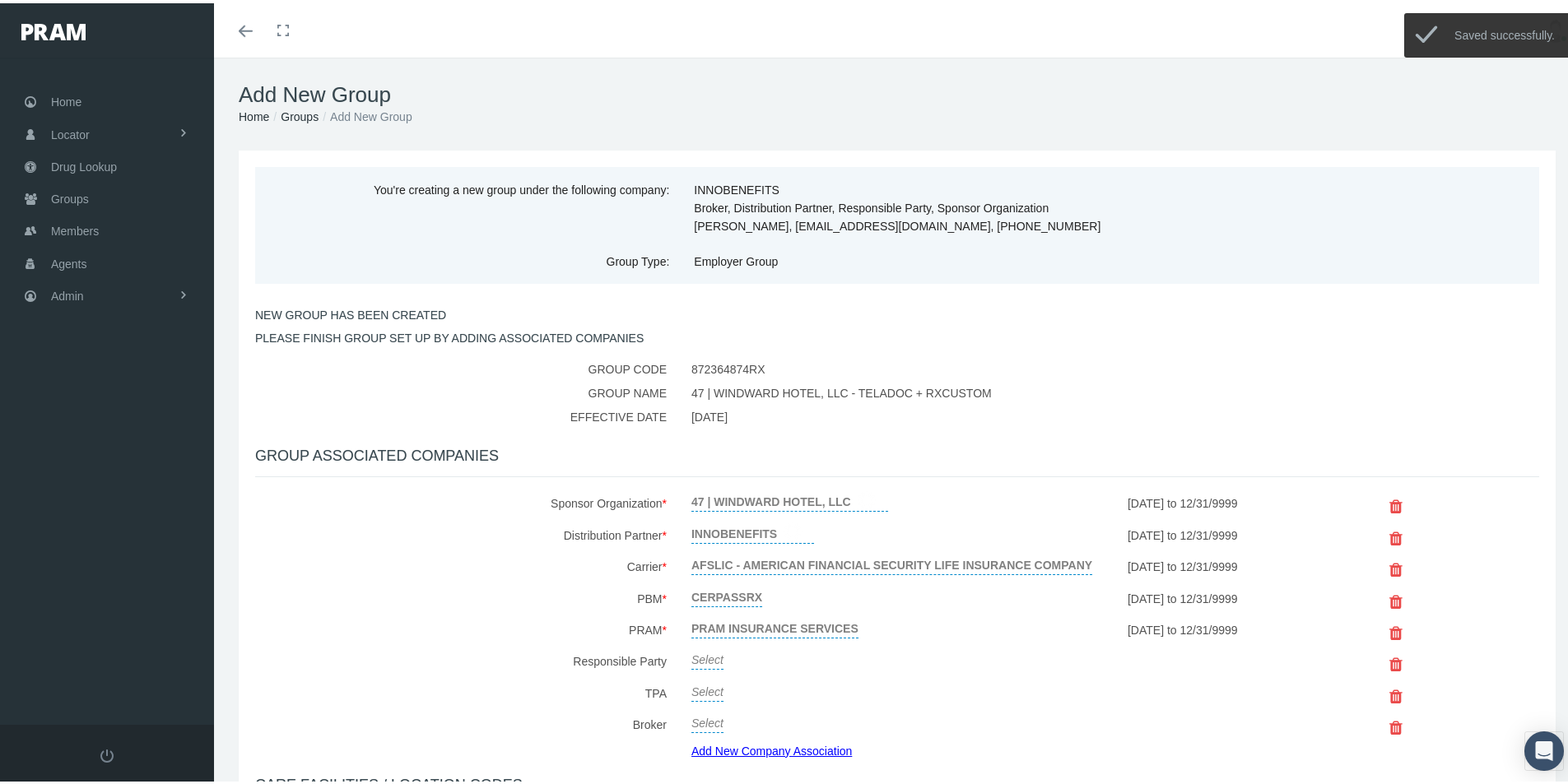
click at [704, 659] on link "Select" at bounding box center [708, 655] width 32 height 23
click at [704, 659] on span "Select" at bounding box center [708, 660] width 32 height 13
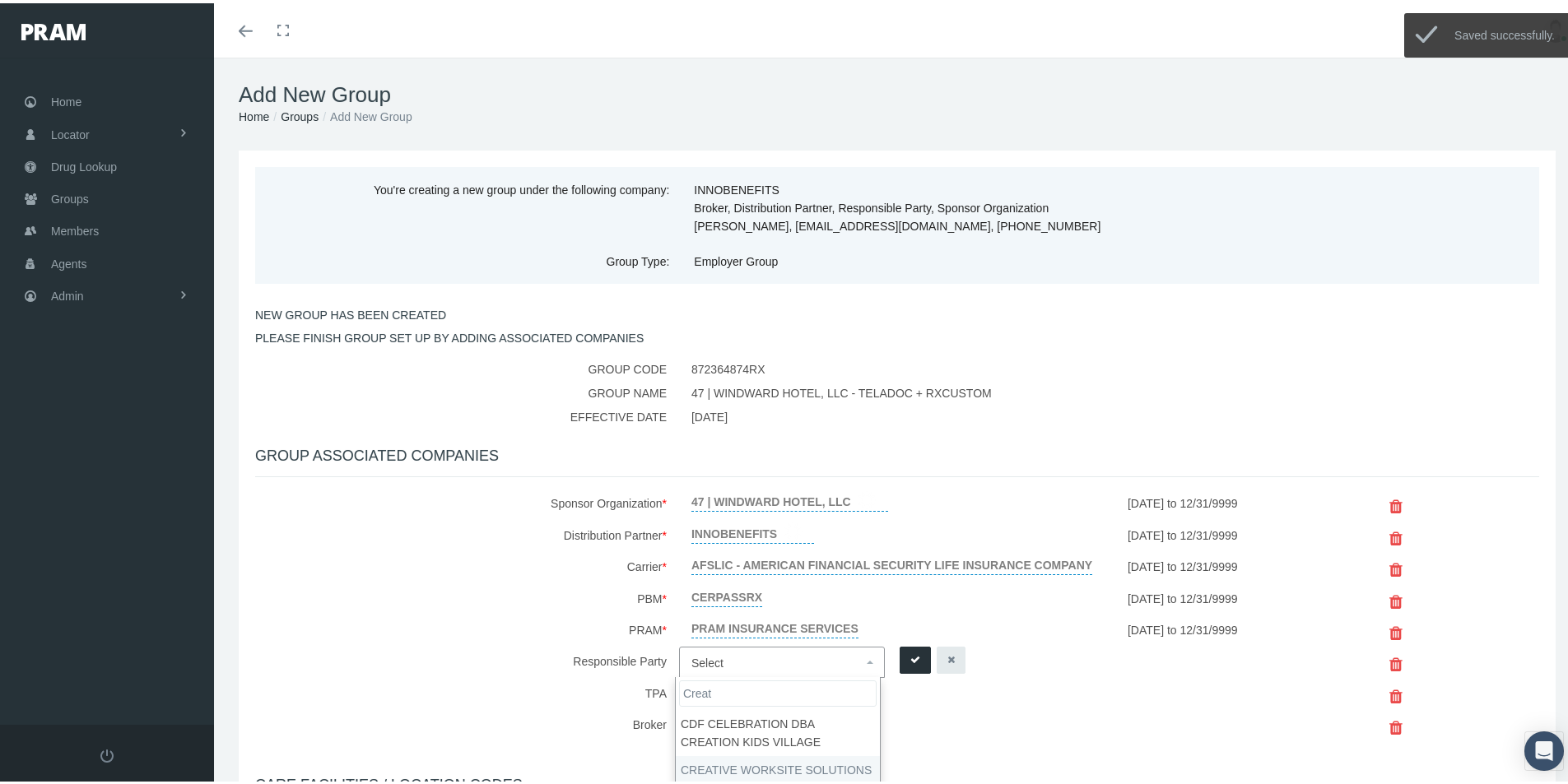
type input "Creat"
select select "7959"
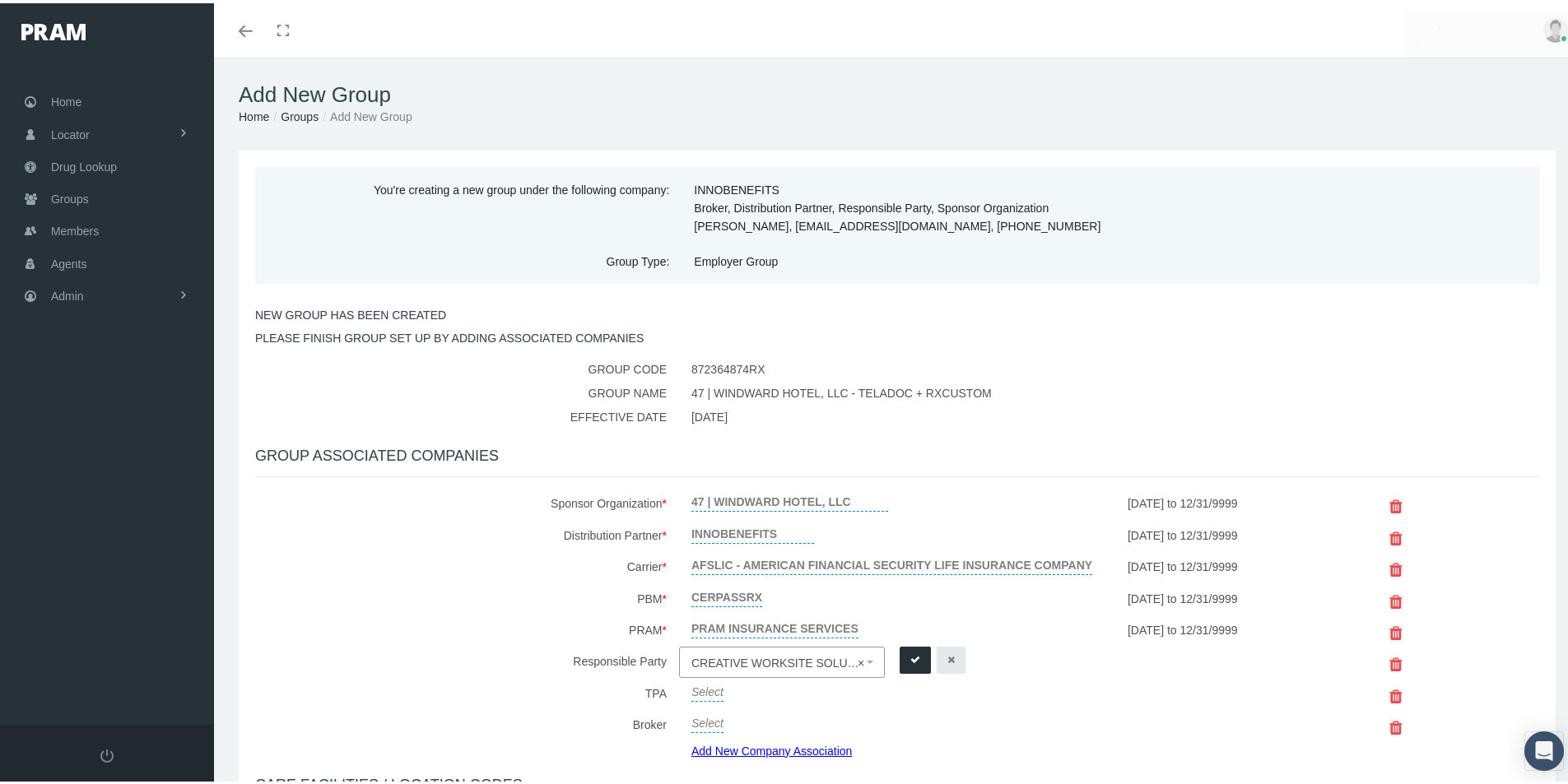
click at [910, 655] on icon "submit" at bounding box center [915, 657] width 9 height 16
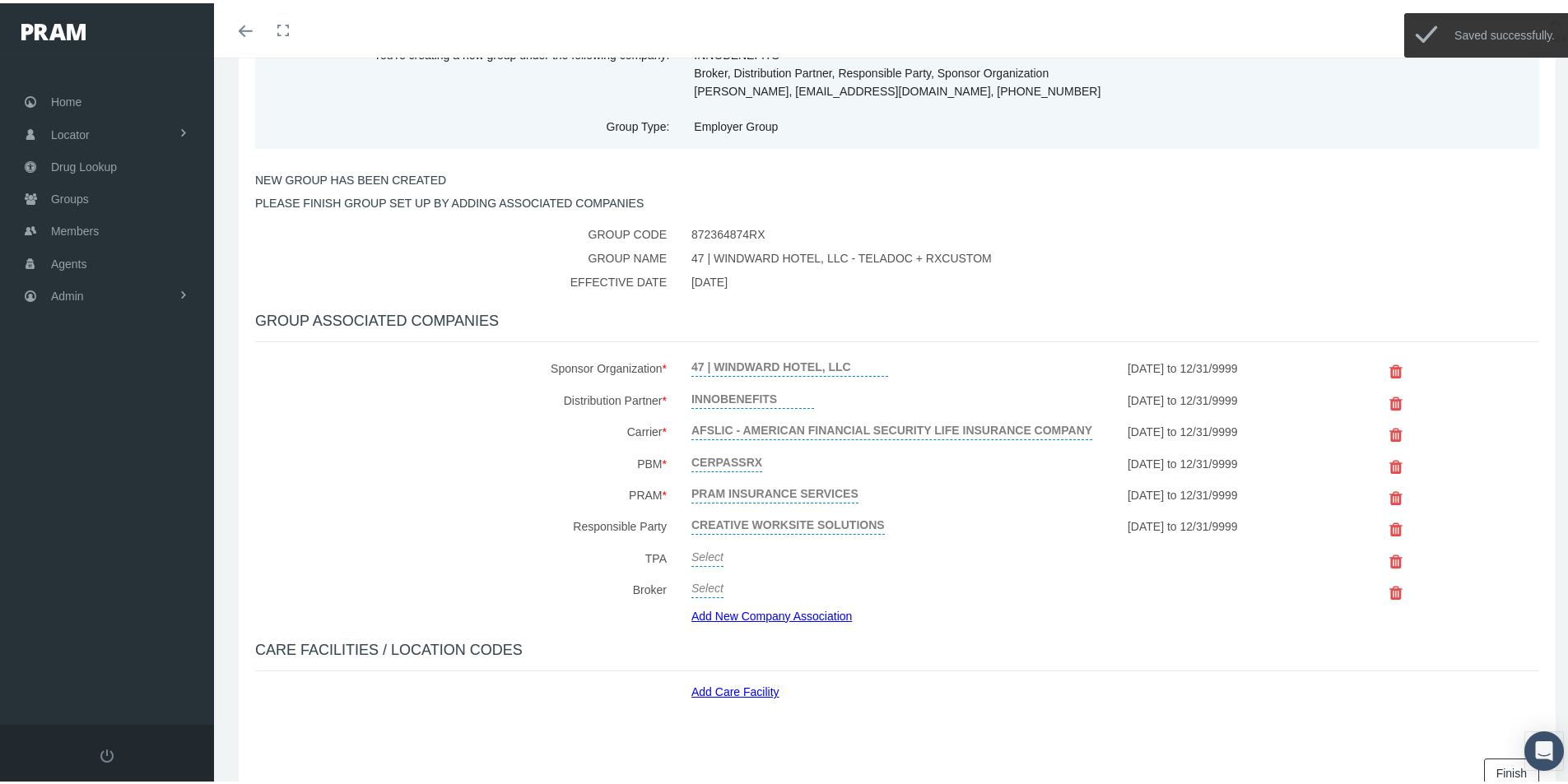
scroll to position [164, 0]
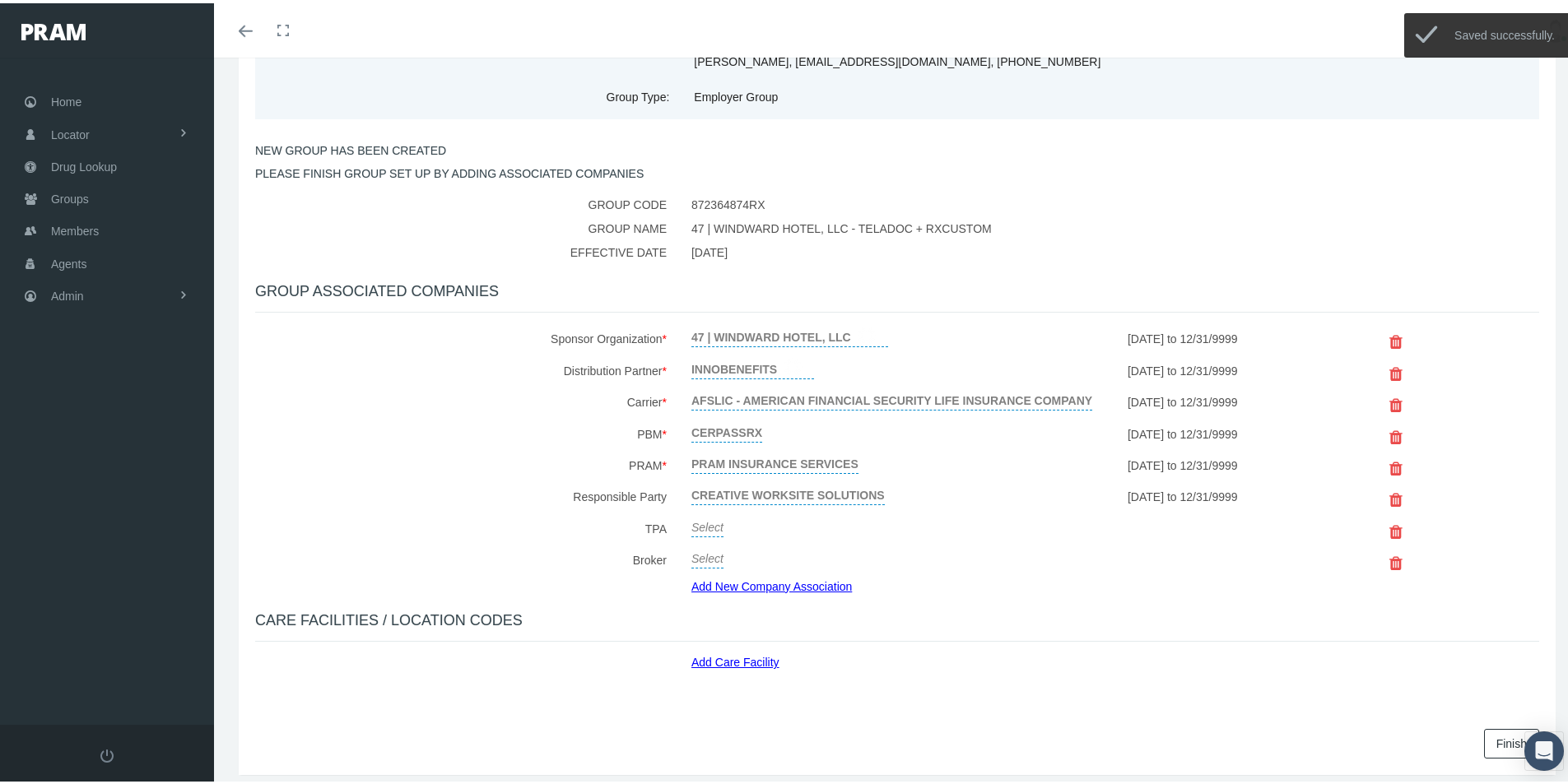
click at [701, 526] on link "Select" at bounding box center [708, 523] width 32 height 23
click at [702, 526] on span "Select" at bounding box center [708, 527] width 32 height 13
type input "Creat"
select select "7959"
click at [910, 523] on icon "submit" at bounding box center [915, 525] width 9 height 16
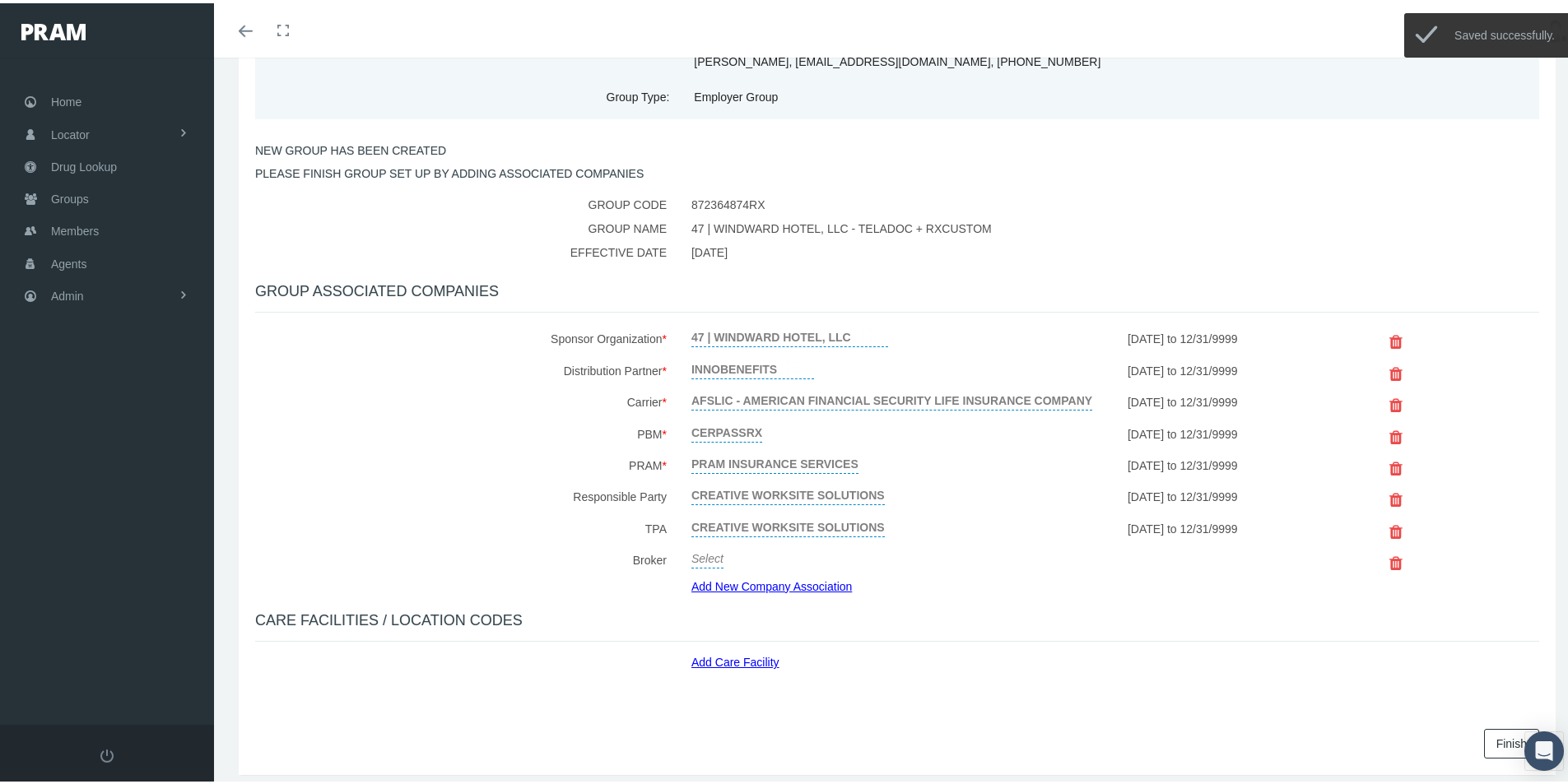
click at [704, 555] on link "Select" at bounding box center [708, 554] width 32 height 23
click at [701, 556] on span "Select" at bounding box center [708, 559] width 32 height 13
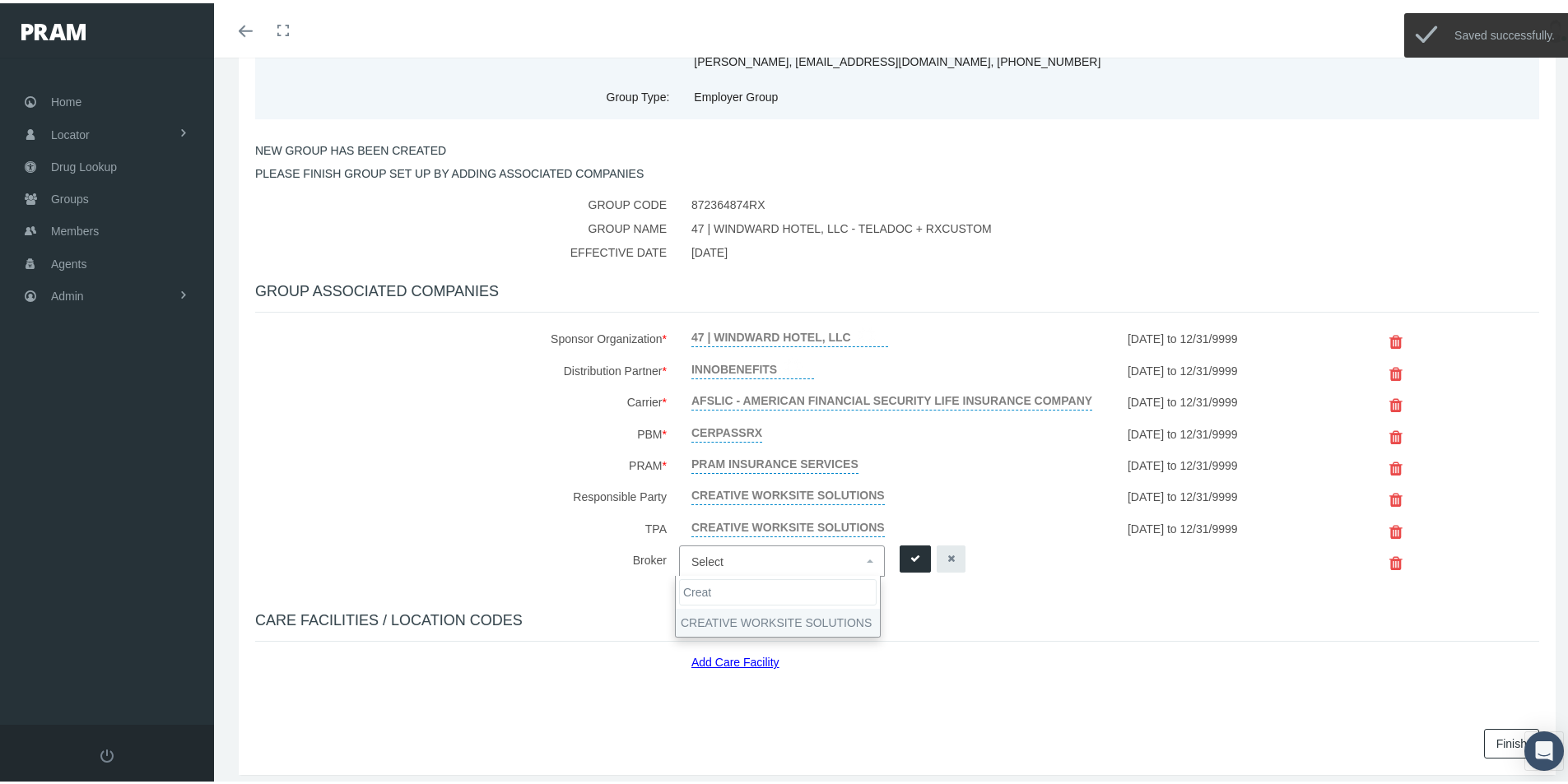
type input "Creat"
select select "7959"
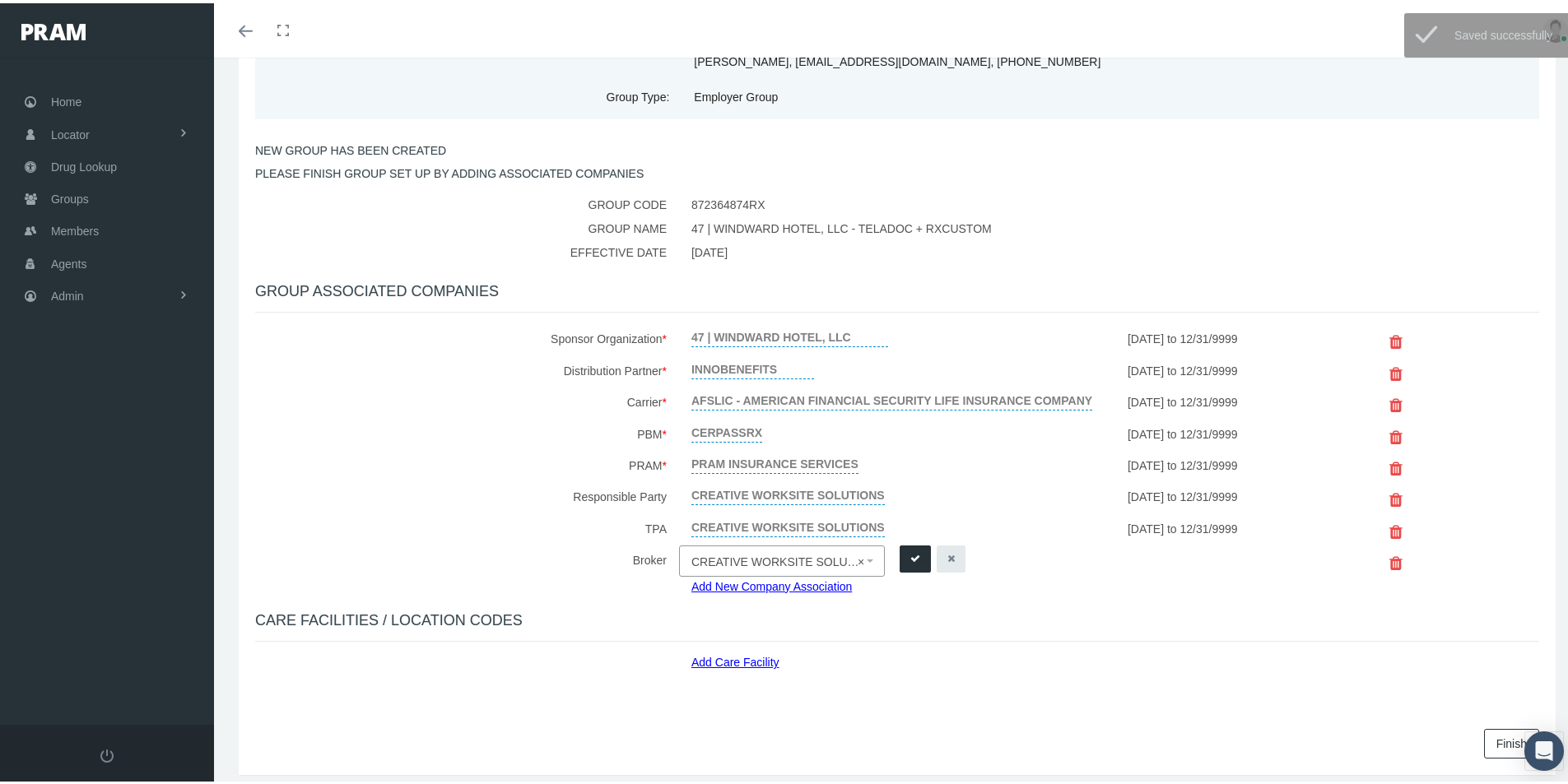
drag, startPoint x: 908, startPoint y: 558, endPoint x: 900, endPoint y: 566, distance: 11.3
click at [910, 558] on icon "submit" at bounding box center [915, 556] width 9 height 16
click at [734, 583] on link "Add New Company Association" at bounding box center [777, 582] width 173 height 24
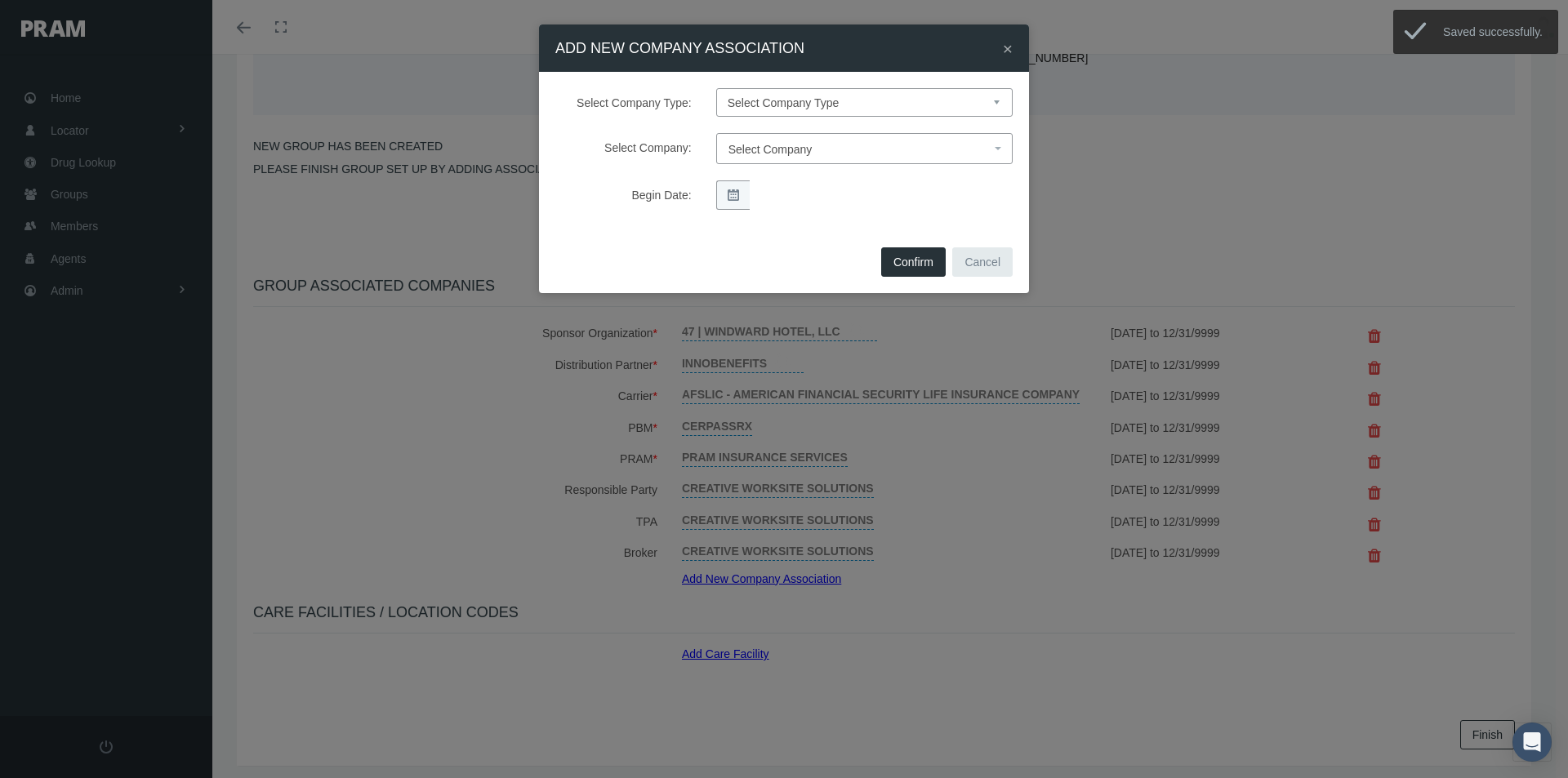
click at [767, 94] on select "Select Company Type Sponsor Organization Broker PBM Carrier Reinsurer Distribut…" at bounding box center [864, 102] width 297 height 29
select select "11"
click at [716, 88] on select "Select Company Type Sponsor Organization Broker PBM Carrier Reinsurer Distribut…" at bounding box center [864, 102] width 297 height 29
select select
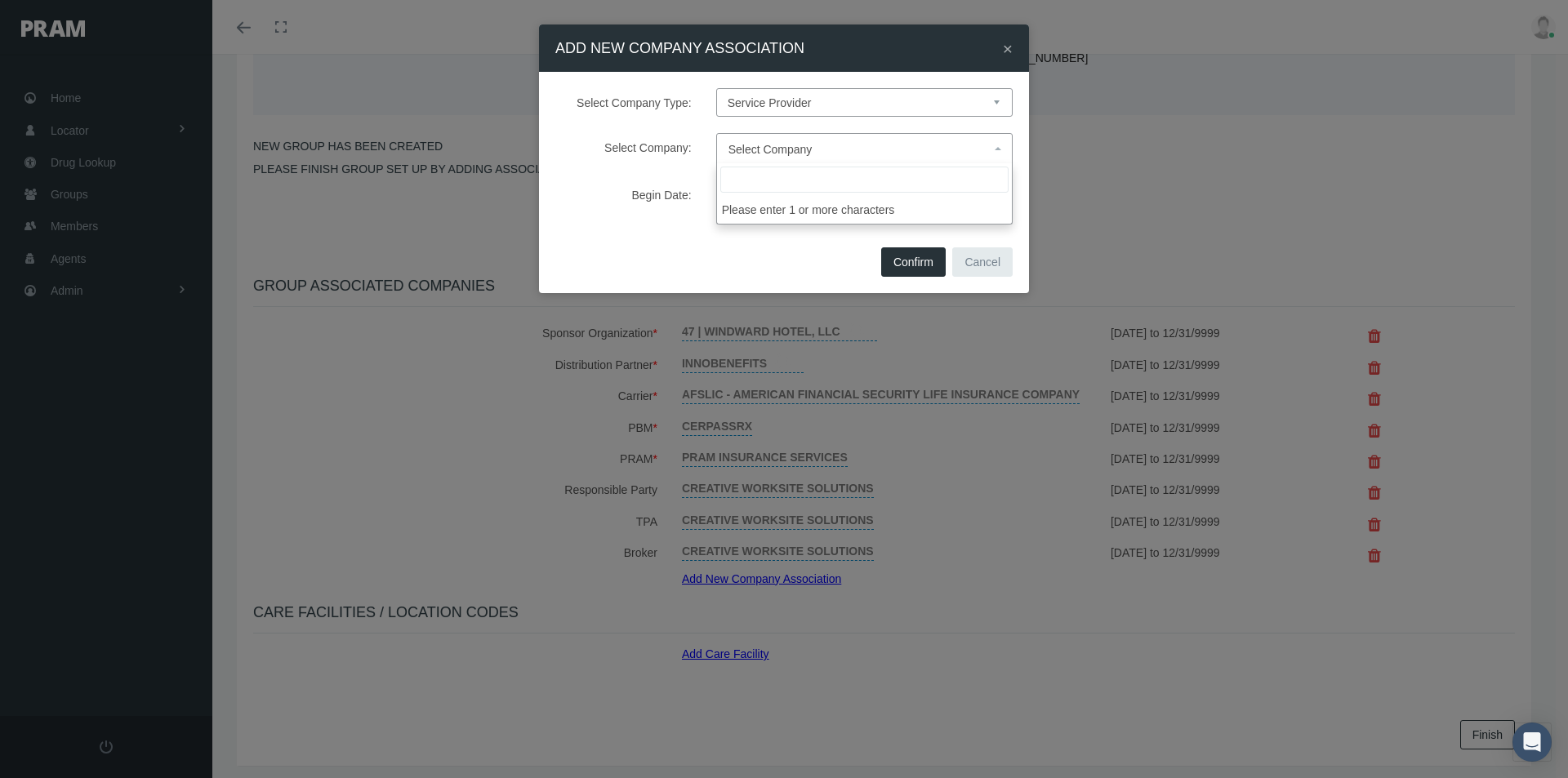
click at [755, 151] on span "Select Company" at bounding box center [770, 150] width 84 height 13
type input "Gal"
select select "7939"
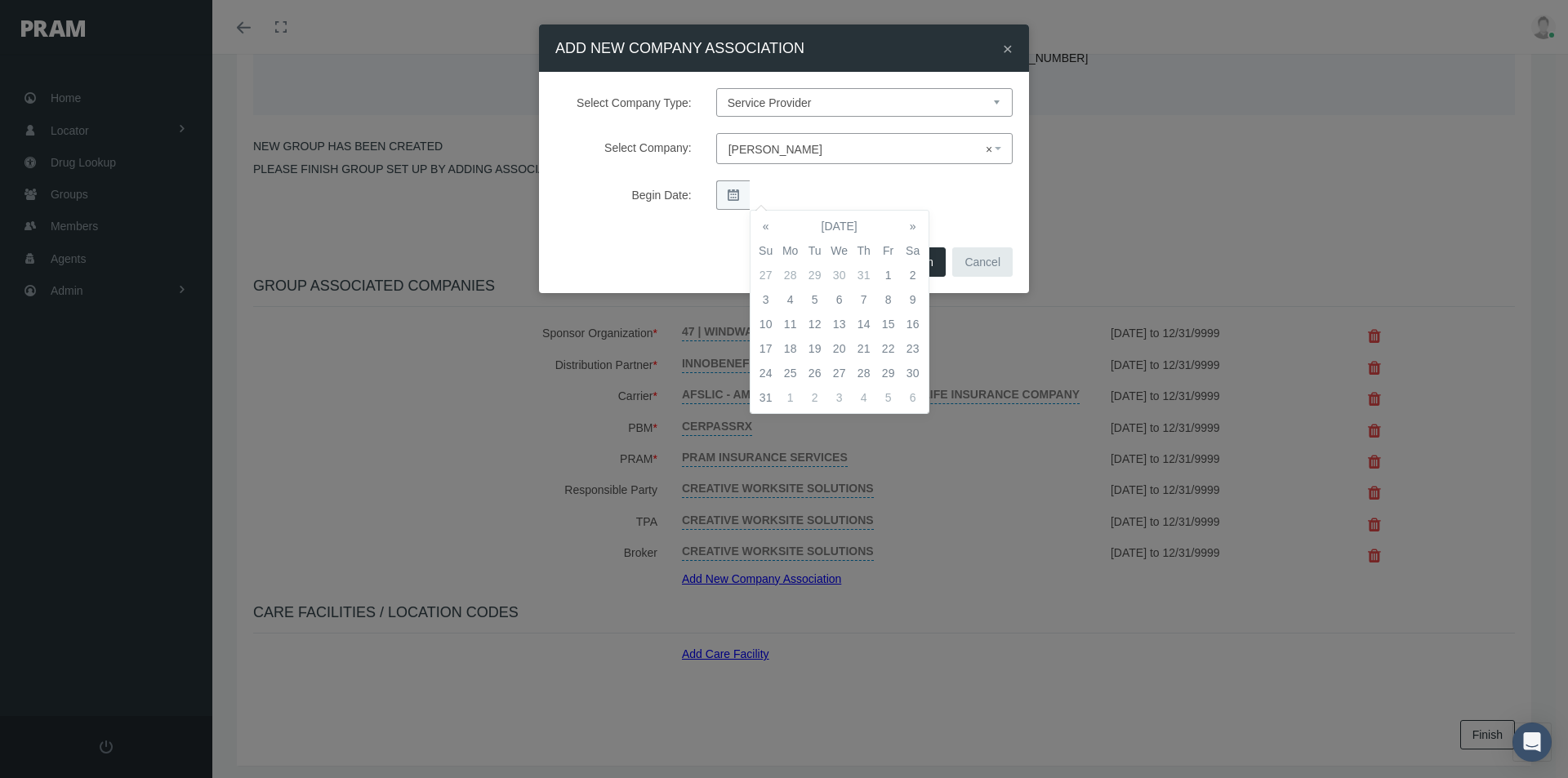
click at [789, 395] on td "1" at bounding box center [790, 398] width 24 height 24
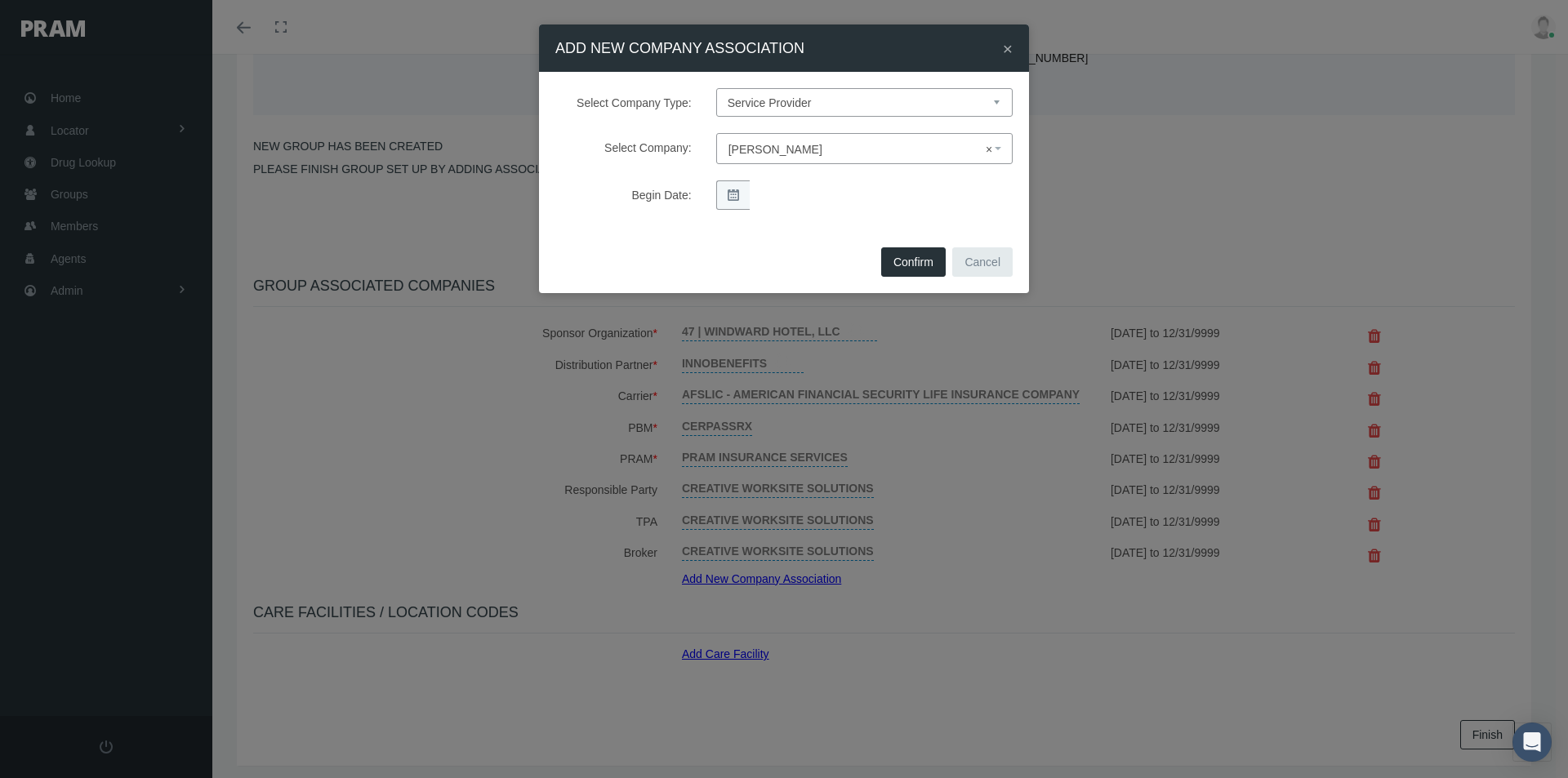
click at [934, 256] on button "Confirm" at bounding box center [913, 261] width 65 height 29
click at [904, 259] on span "Confirm" at bounding box center [913, 262] width 40 height 13
click at [999, 498] on div "× ADD NEW COMPANY ASSOCIATION Select Company Type: Select Company Type Sponsor …" at bounding box center [784, 389] width 1568 height 778
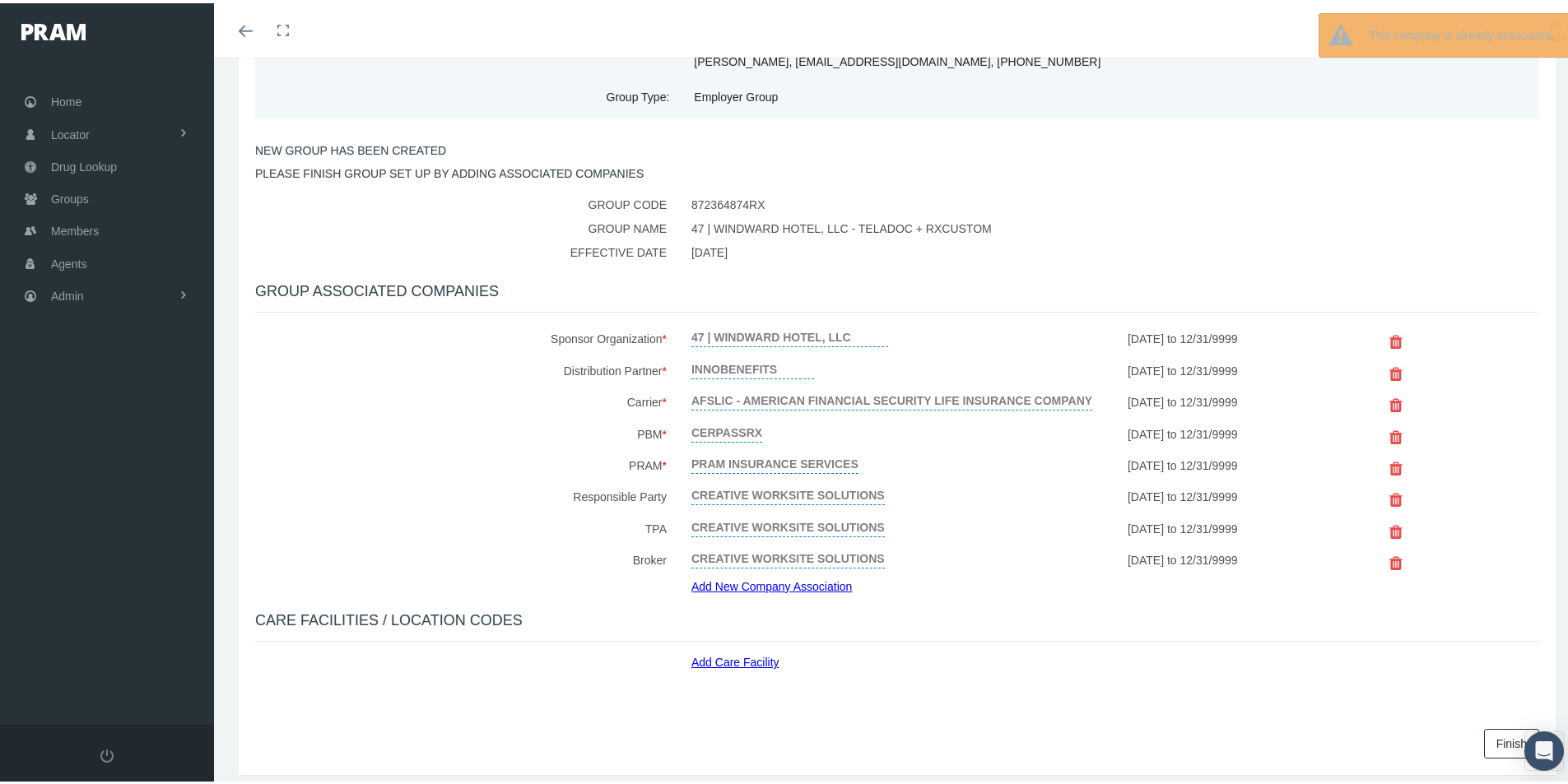
click at [709, 656] on link "Add Care Facility" at bounding box center [742, 657] width 100 height 19
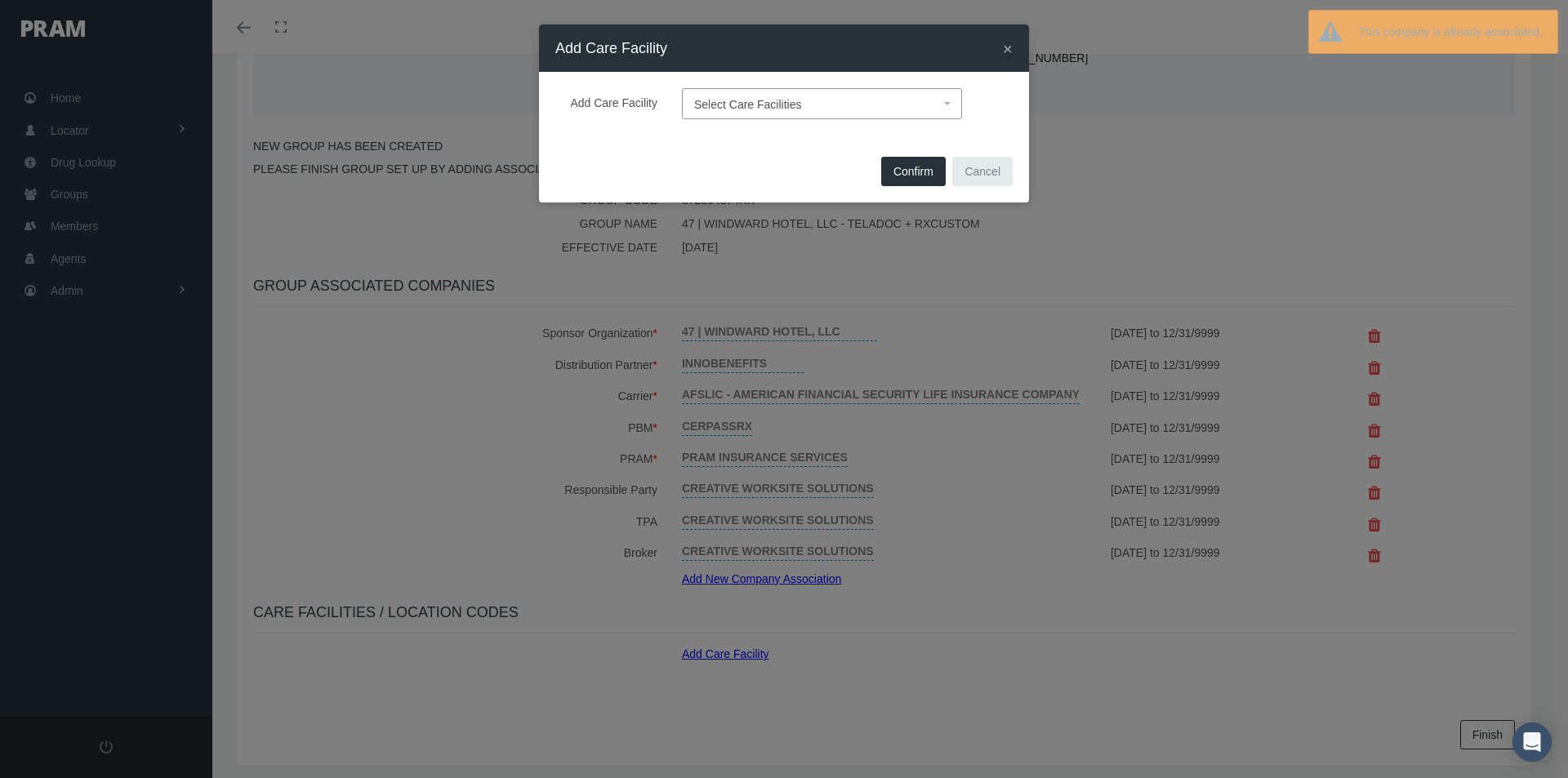
click at [703, 101] on span "Select Care Facilities" at bounding box center [748, 105] width 108 height 13
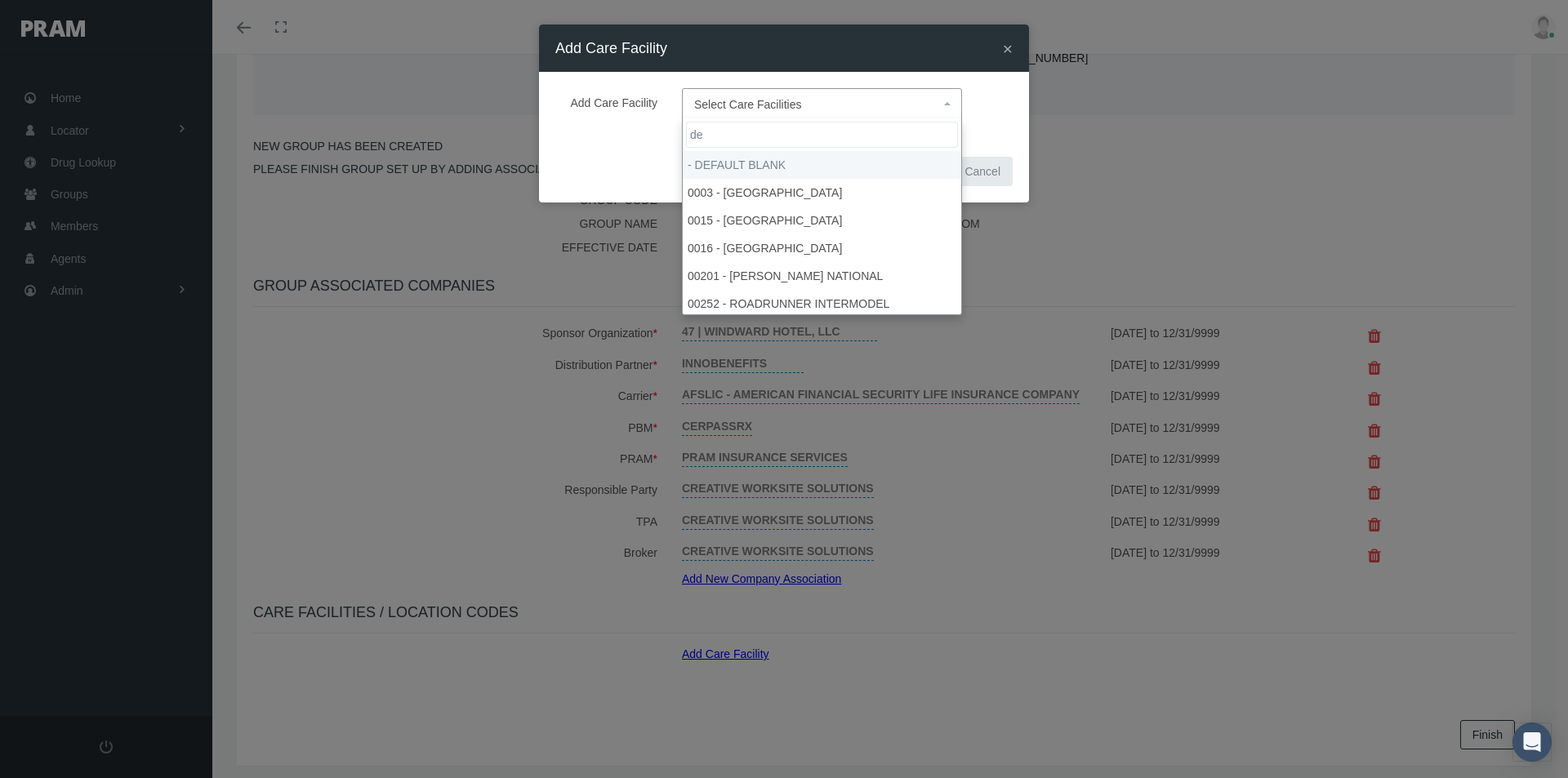
type input "de"
select select "1905"
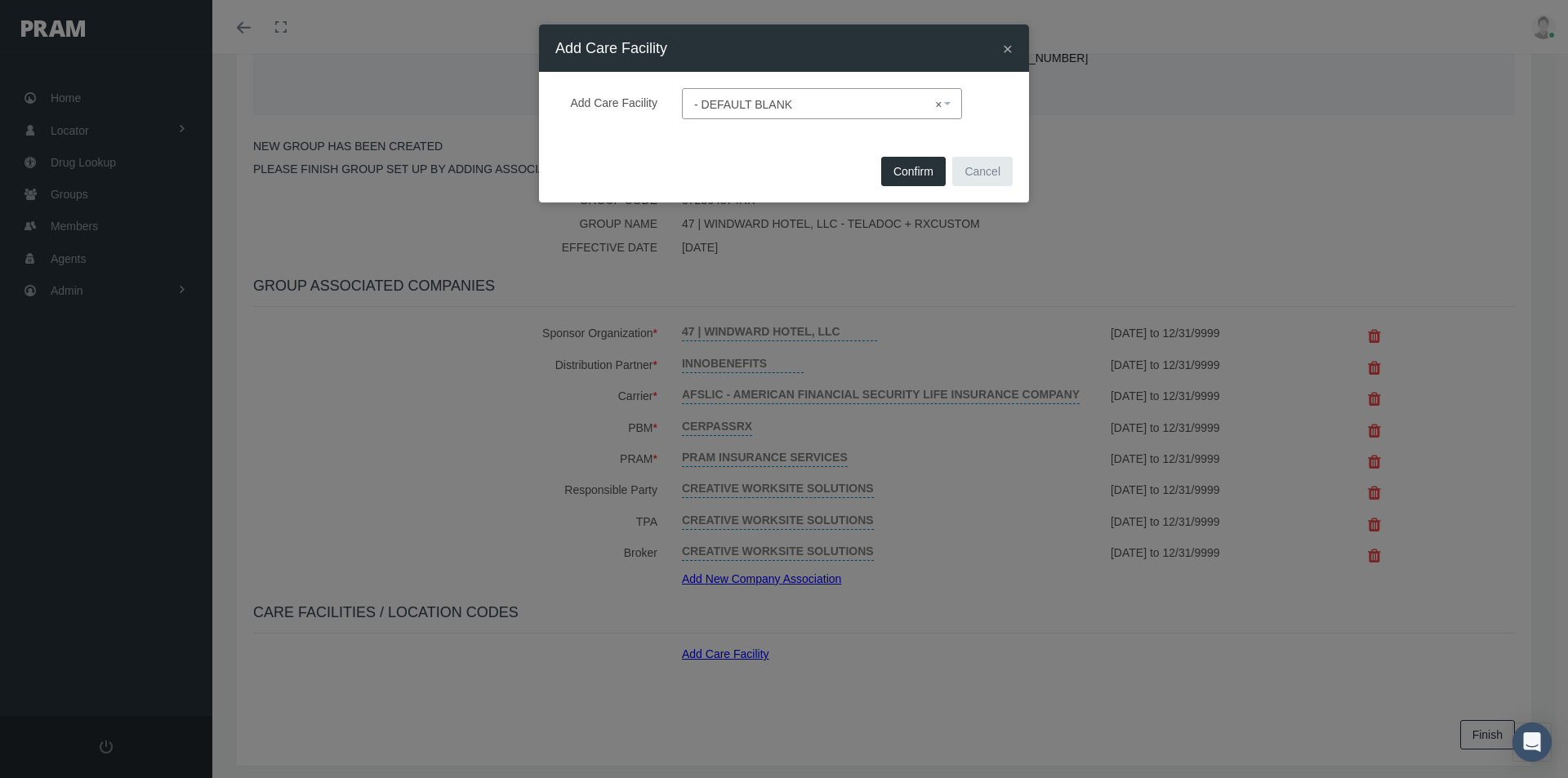
click at [906, 176] on span "Confirm" at bounding box center [913, 171] width 40 height 13
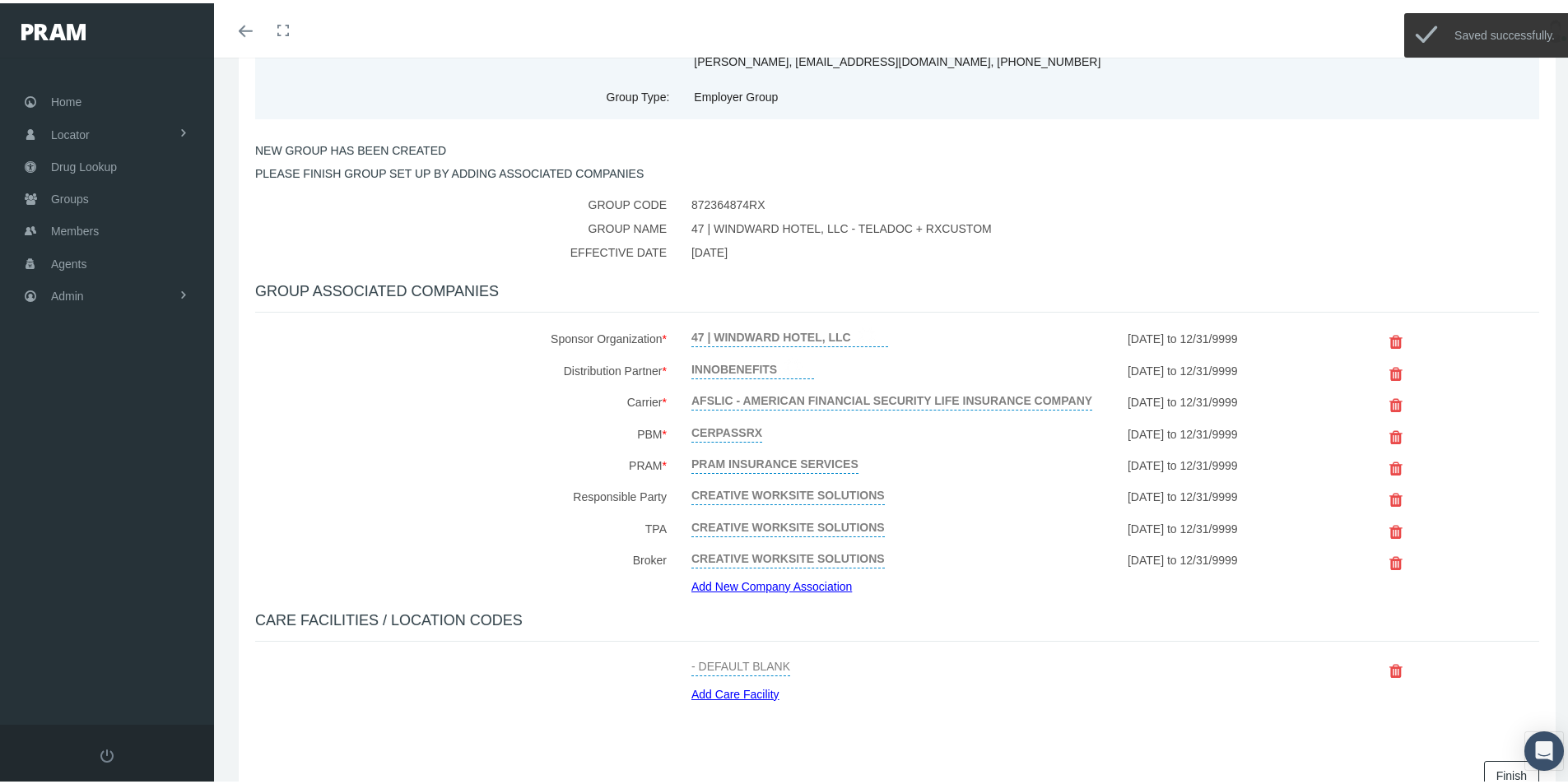
click at [981, 639] on hr at bounding box center [896, 638] width 1284 height 1
click at [1487, 764] on link "Finish" at bounding box center [1511, 772] width 55 height 29
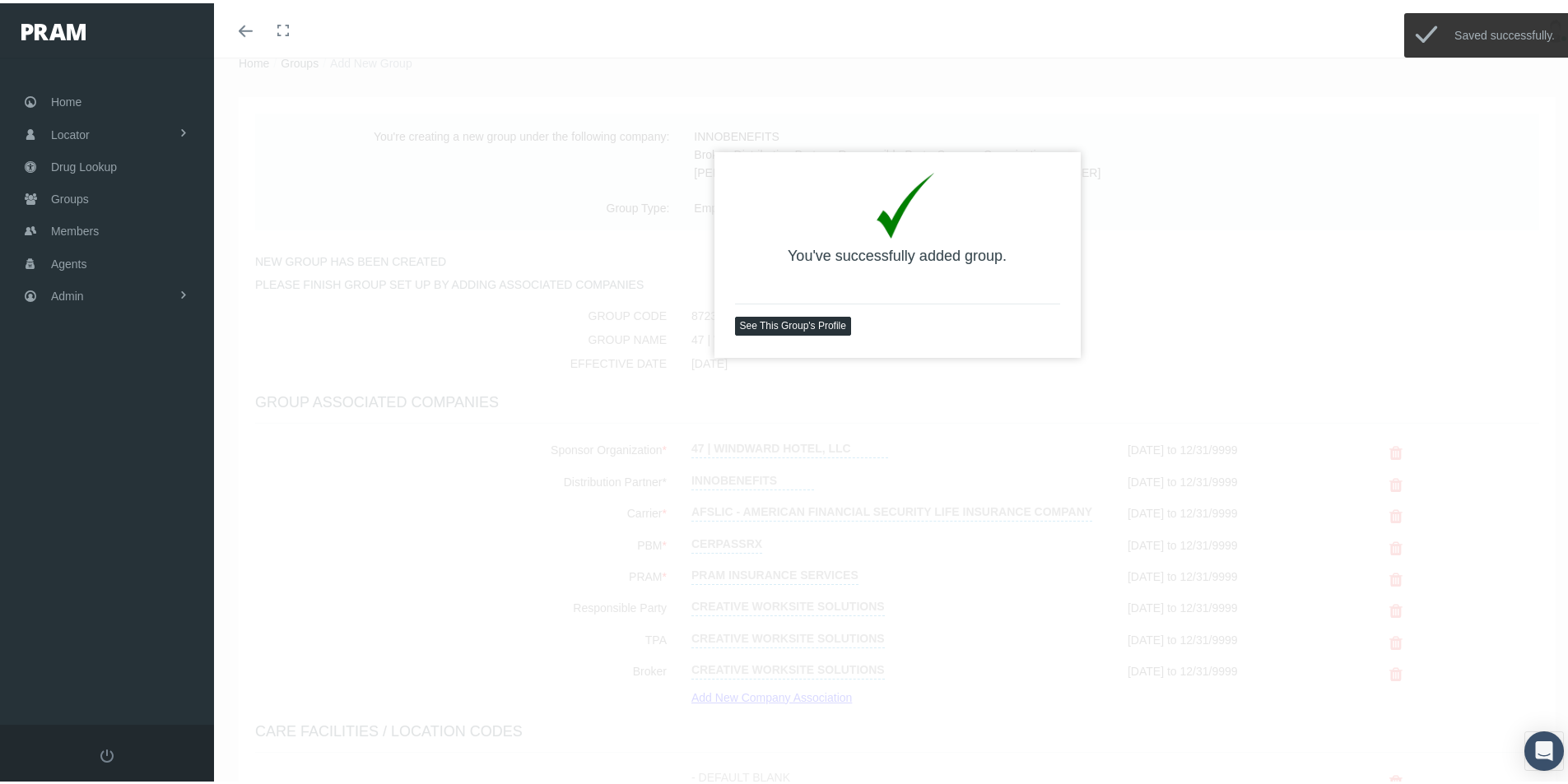
scroll to position [55, 0]
click at [773, 325] on link "See This Group's Profile" at bounding box center [792, 323] width 116 height 19
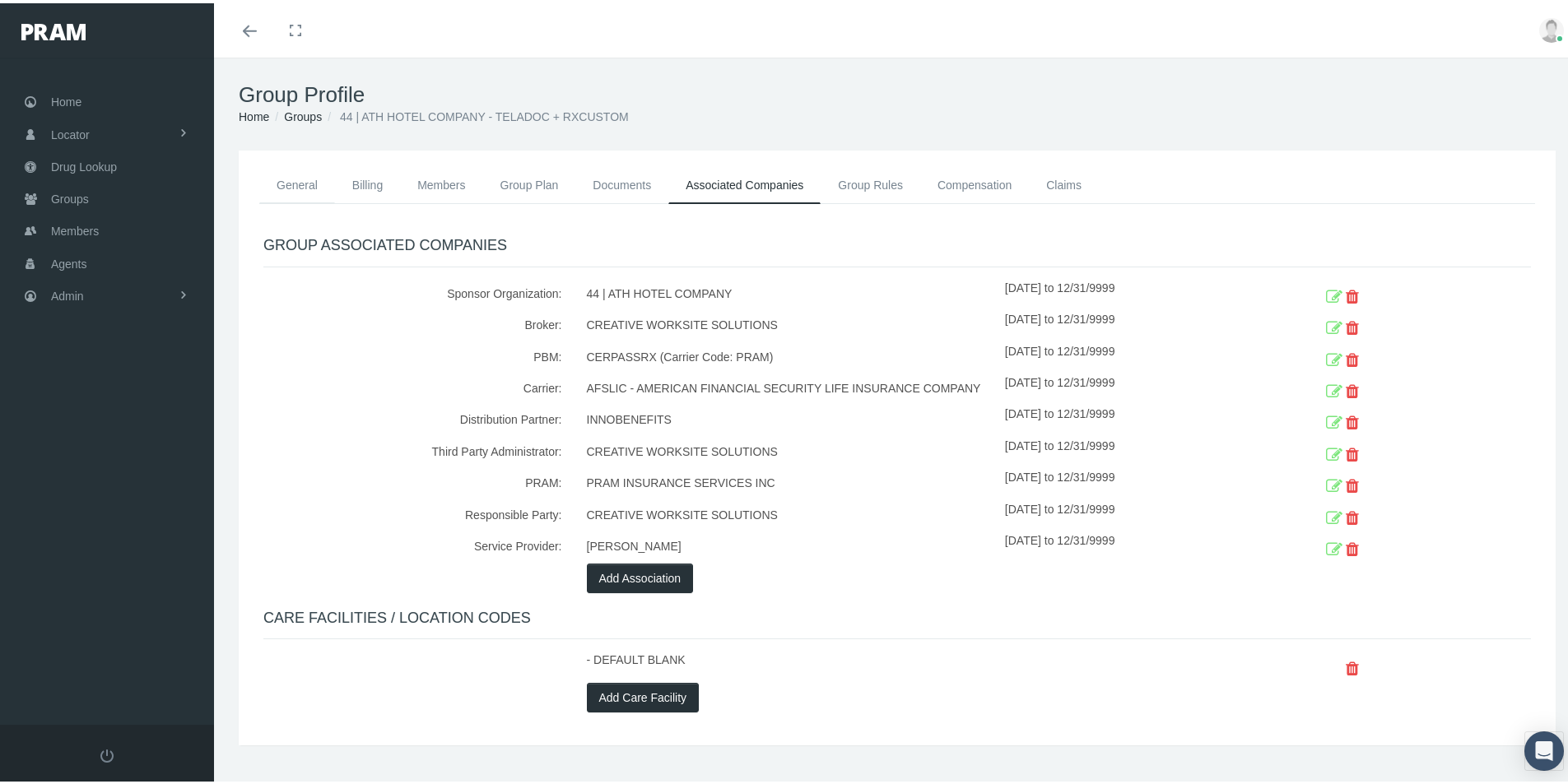
click at [287, 186] on link "General" at bounding box center [297, 182] width 75 height 36
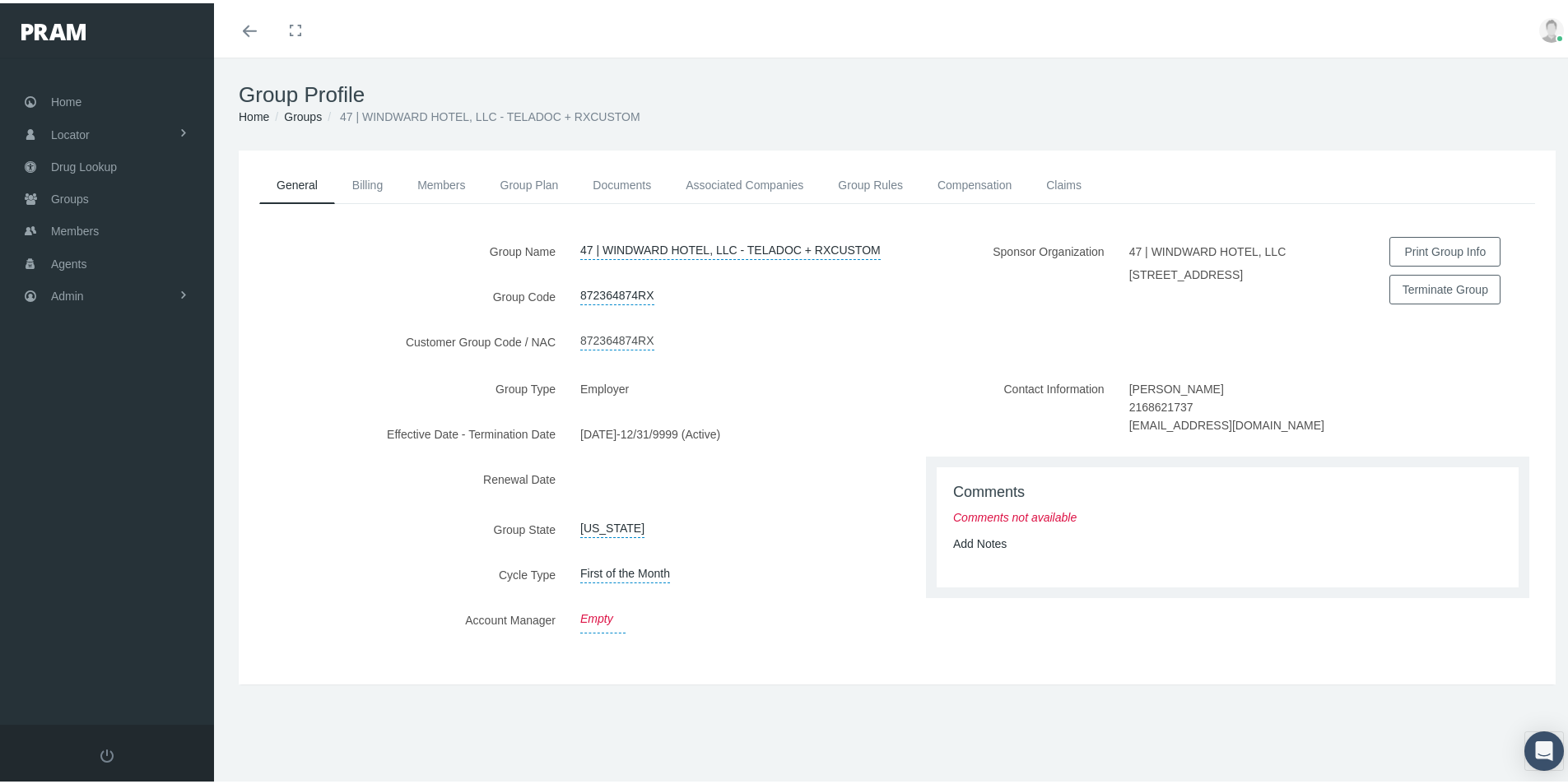
click at [607, 342] on link "872364874RX" at bounding box center [617, 336] width 75 height 23
drag, startPoint x: 642, startPoint y: 336, endPoint x: 548, endPoint y: 363, distance: 97.8
click at [548, 363] on div "Group Name 47 | WINDWARD HOTEL, LLC - TELADOC + RXCUSTOM Group Code 872364874RX…" at bounding box center [568, 303] width 659 height 138
type input "1076"
drag, startPoint x: 733, startPoint y: 336, endPoint x: 662, endPoint y: 470, distance: 151.6
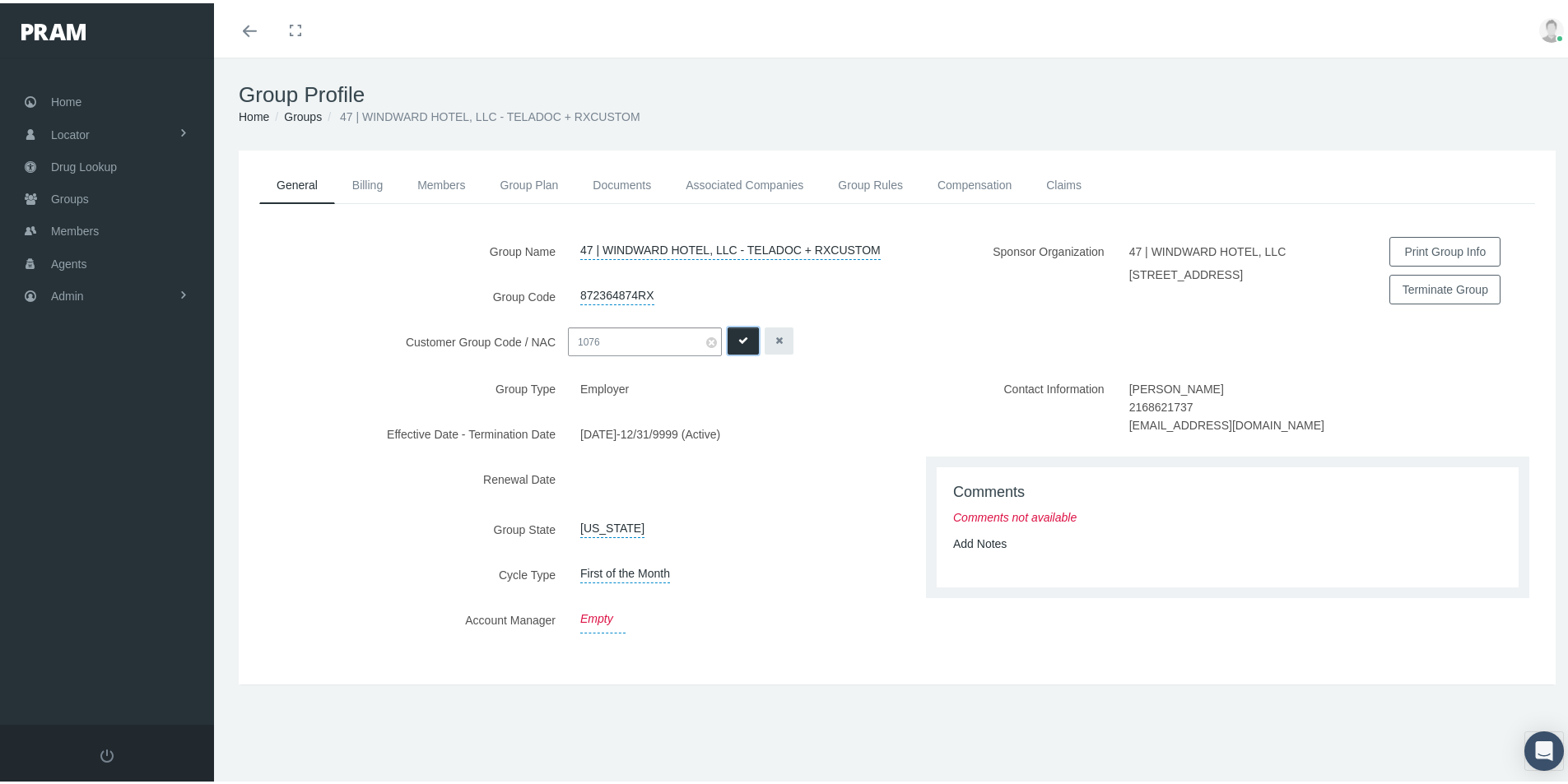
click at [731, 338] on button "submit" at bounding box center [742, 338] width 31 height 27
click at [956, 547] on link "Add Notes" at bounding box center [979, 541] width 54 height 13
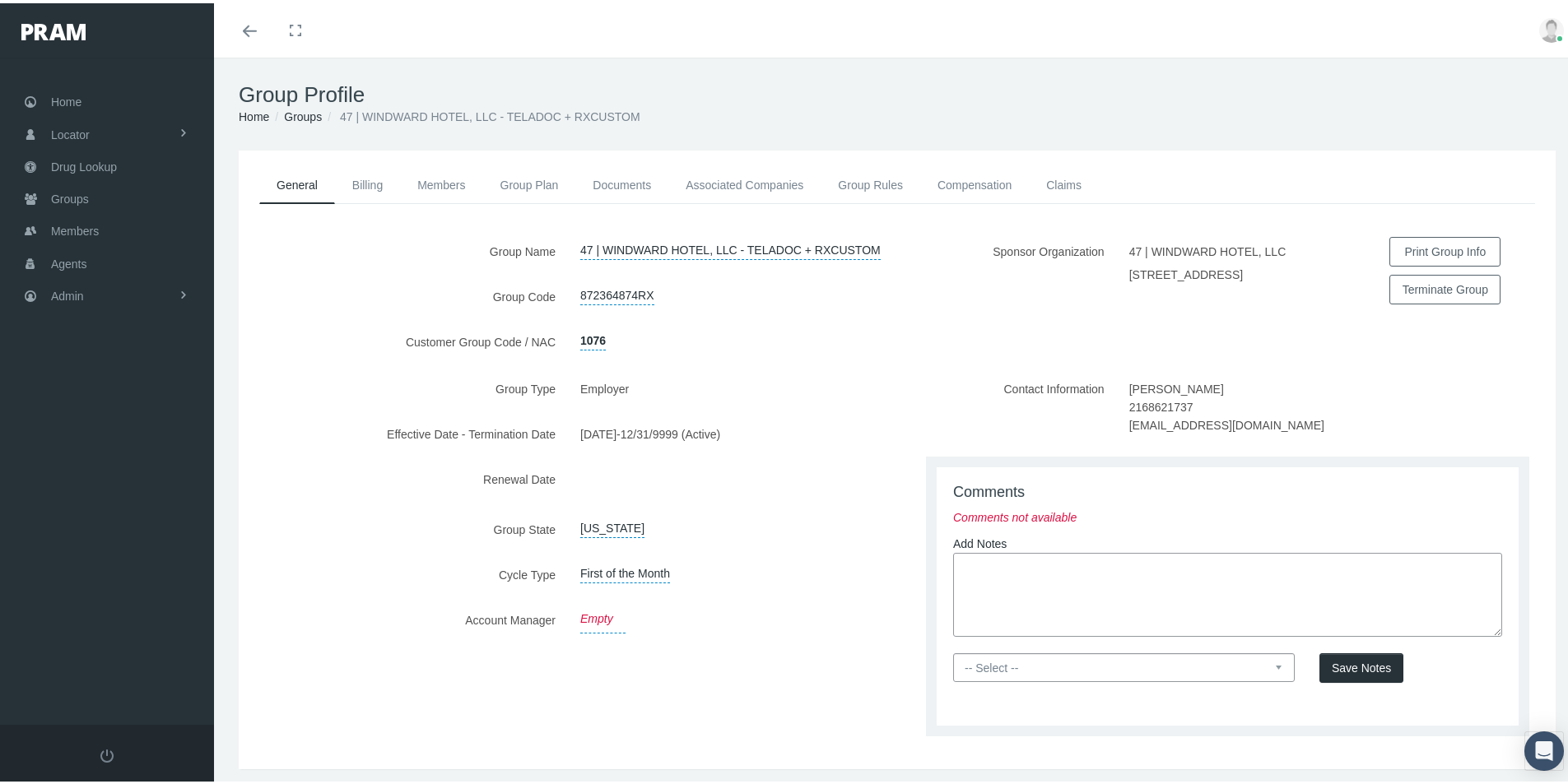
click at [958, 578] on textarea at bounding box center [1227, 592] width 549 height 84
paste textarea "[URL][DOMAIN_NAME]"
type textarea "[URL][DOMAIN_NAME]"
drag, startPoint x: 956, startPoint y: 576, endPoint x: 1158, endPoint y: 636, distance: 210.7
click at [1158, 634] on textarea "[URL][DOMAIN_NAME]" at bounding box center [1227, 592] width 549 height 84
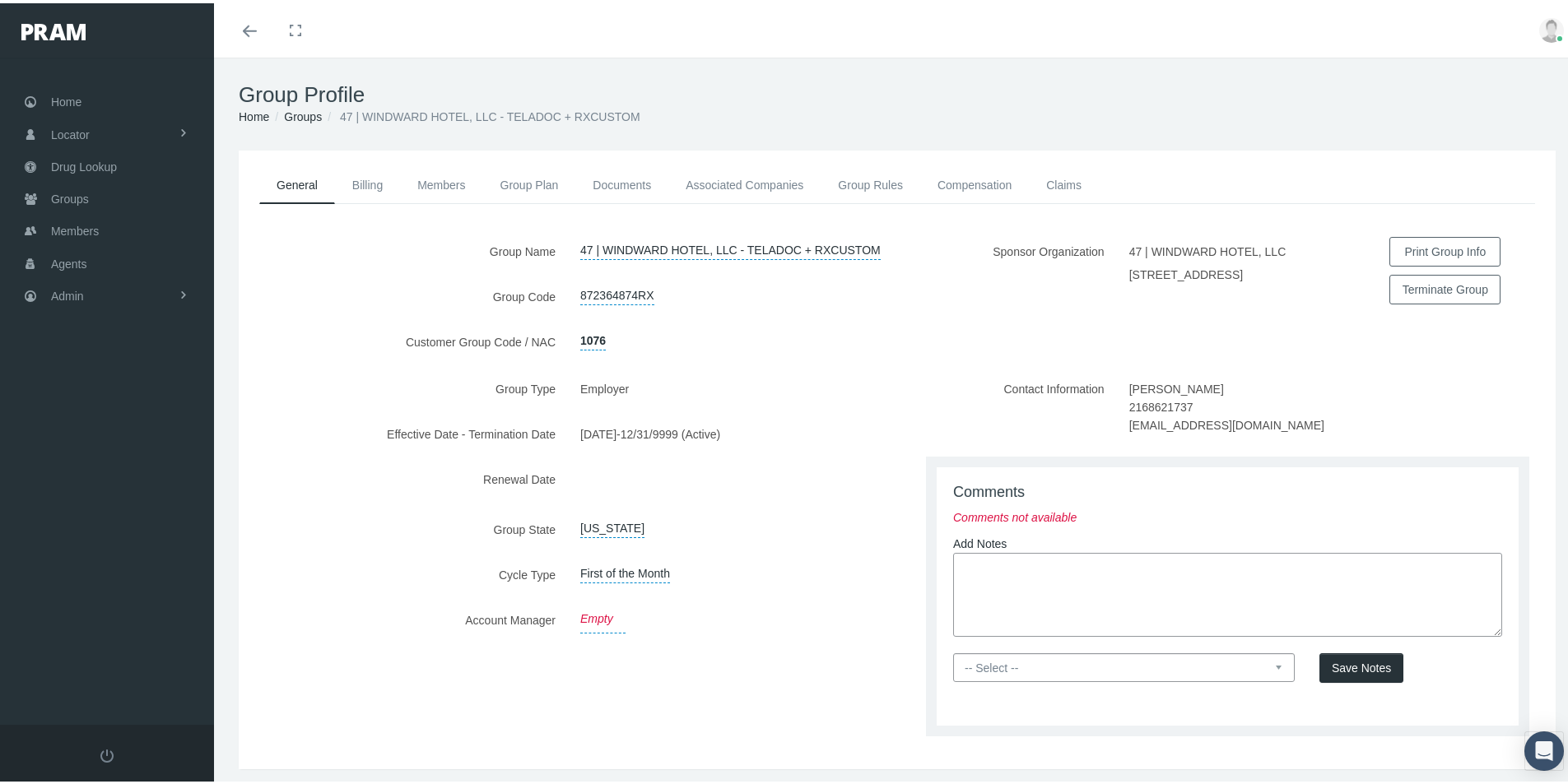
click at [959, 575] on textarea at bounding box center [1227, 592] width 549 height 84
paste textarea "New Group Add sent over via email from [PERSON_NAME] @ Valor - Creative to mana…"
type textarea "New Group Add sent over via email from [PERSON_NAME] @ Valor - Creative to mana…"
drag, startPoint x: 1274, startPoint y: 678, endPoint x: 1215, endPoint y: 692, distance: 60.6
click at [1274, 678] on select "-- Select -- PRAM Only Everyone" at bounding box center [1124, 664] width 342 height 29
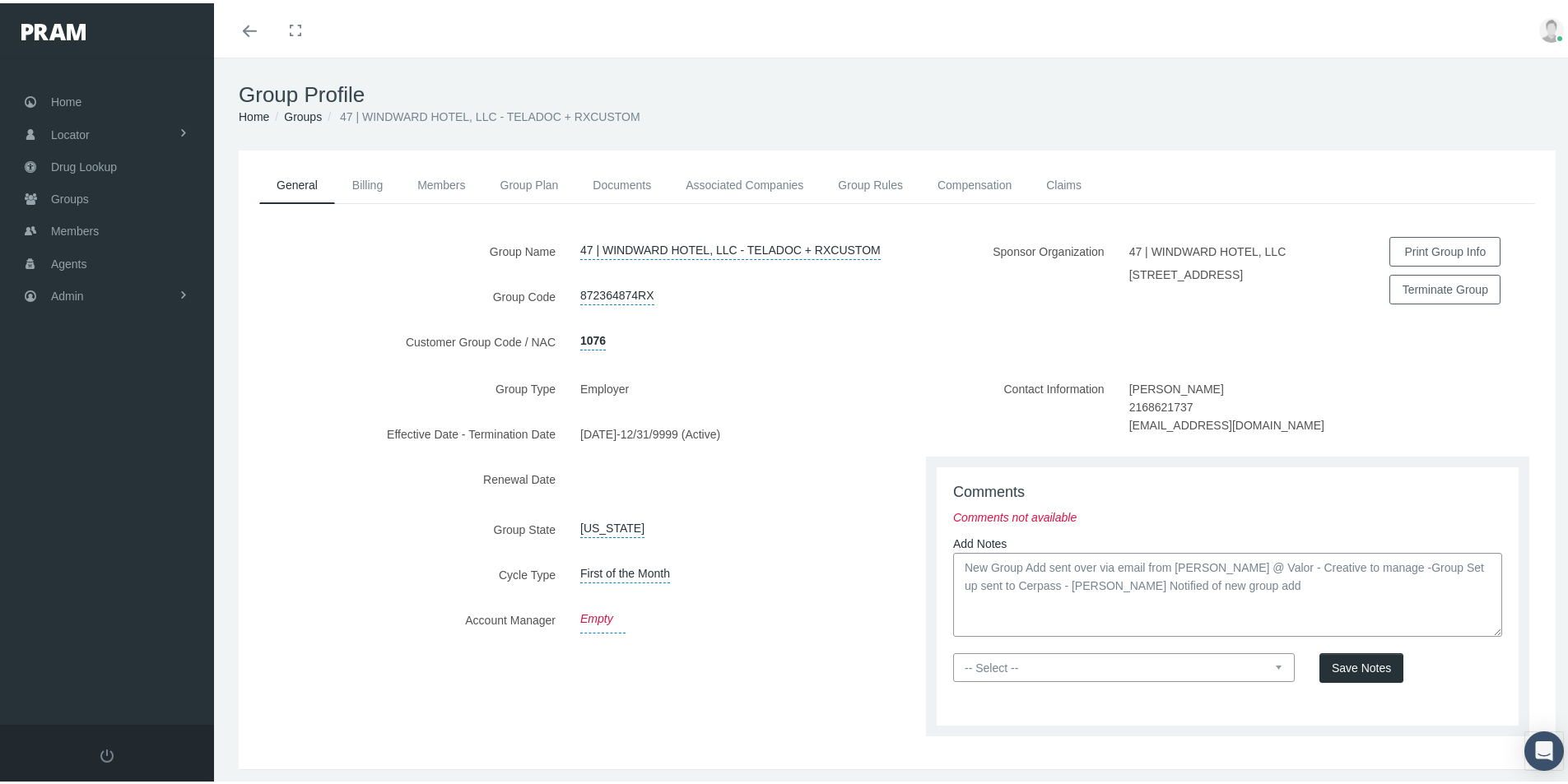
select select "0"
click at [953, 662] on select "-- Select -- PRAM Only Everyone" at bounding box center [1124, 664] width 342 height 29
click at [1344, 672] on span "Save Notes" at bounding box center [1360, 665] width 59 height 13
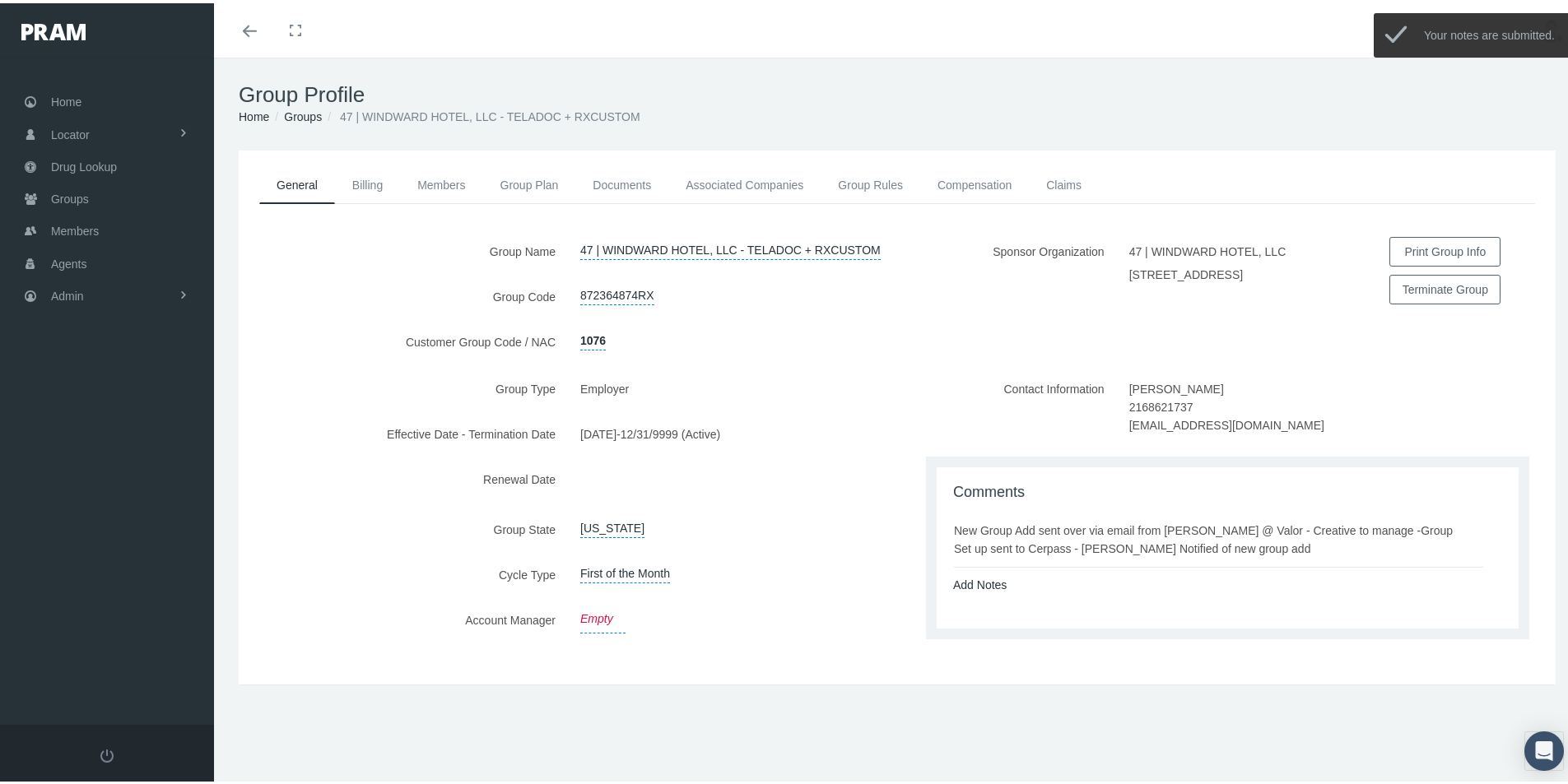
click at [590, 622] on link "Empty" at bounding box center [603, 617] width 45 height 28
click at [614, 625] on span "Select" at bounding box center [621, 619] width 82 height 22
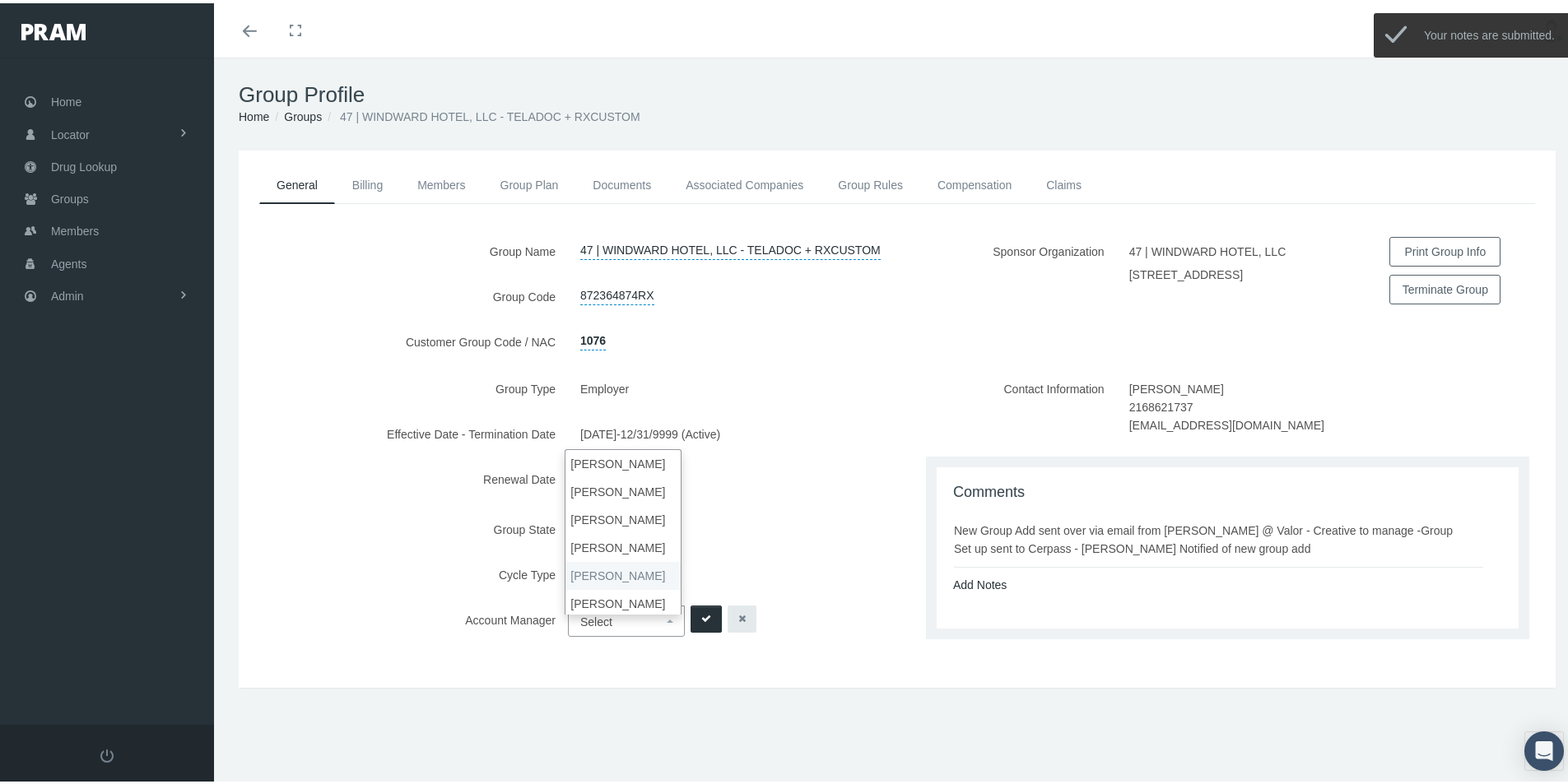
select select "3"
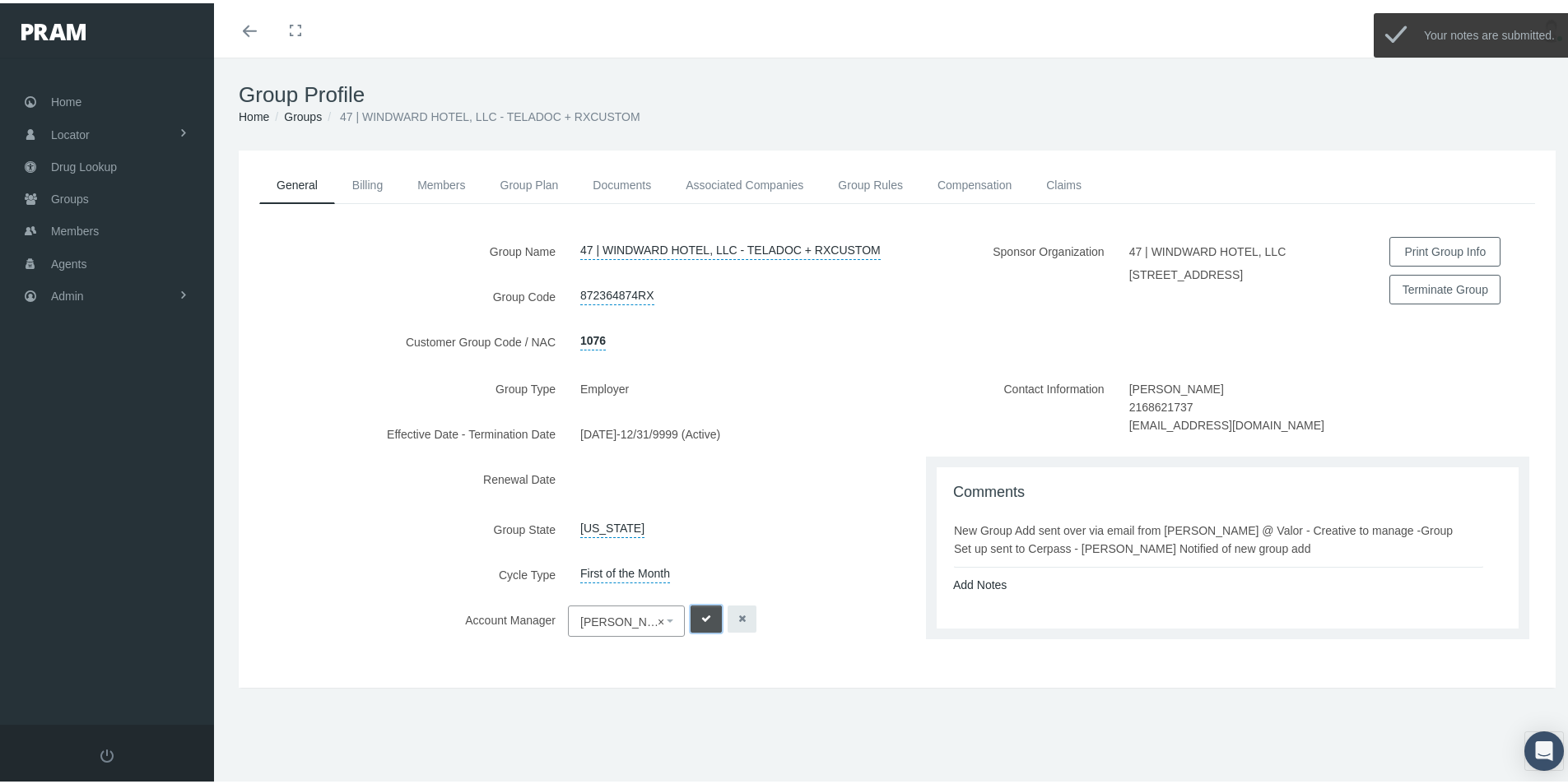
click at [697, 621] on button "submit" at bounding box center [706, 616] width 31 height 27
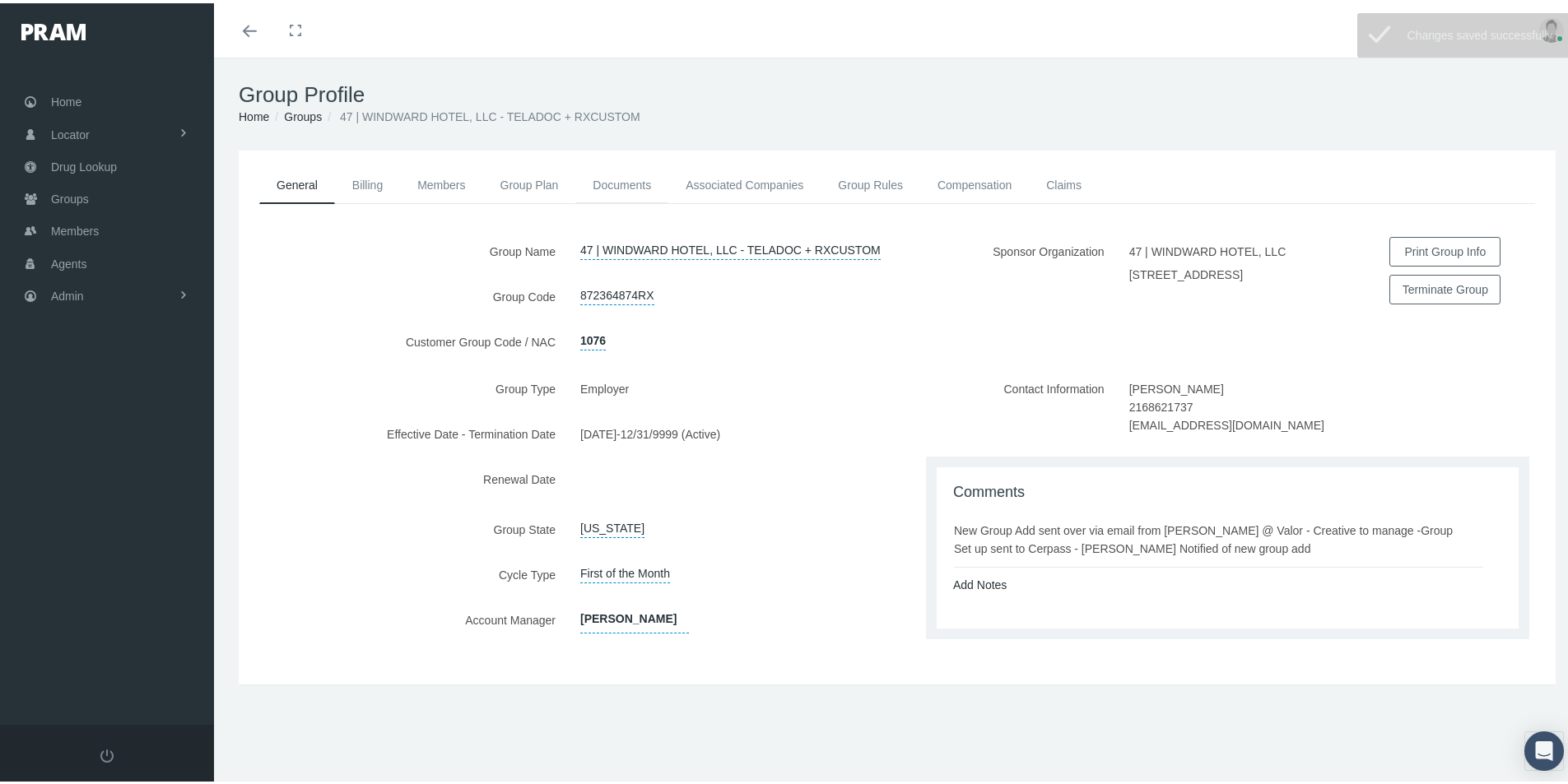
click at [616, 182] on link "Documents" at bounding box center [622, 182] width 93 height 36
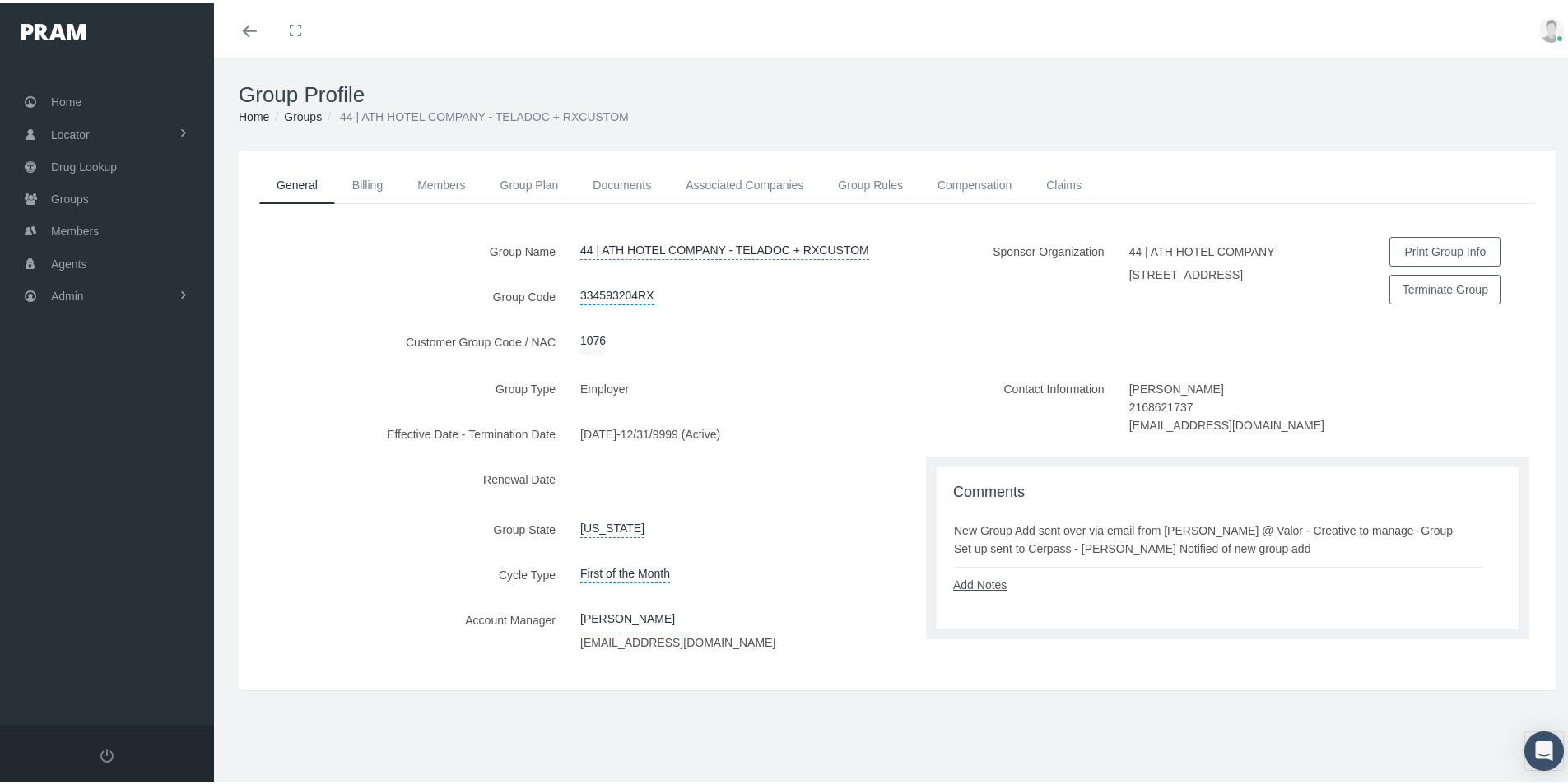
drag, startPoint x: 1059, startPoint y: 586, endPoint x: 961, endPoint y: 577, distance: 98.4
click at [1059, 586] on div "Add Notes" at bounding box center [1227, 581] width 574 height 18
drag, startPoint x: 948, startPoint y: 525, endPoint x: 1027, endPoint y: 553, distance: 83.8
click at [1315, 545] on div "New Group Add sent over via email from [PERSON_NAME] @ Valor - Creative to mana…" at bounding box center [1218, 537] width 529 height 36
click at [1035, 573] on div "Add Notes" at bounding box center [1227, 581] width 574 height 18
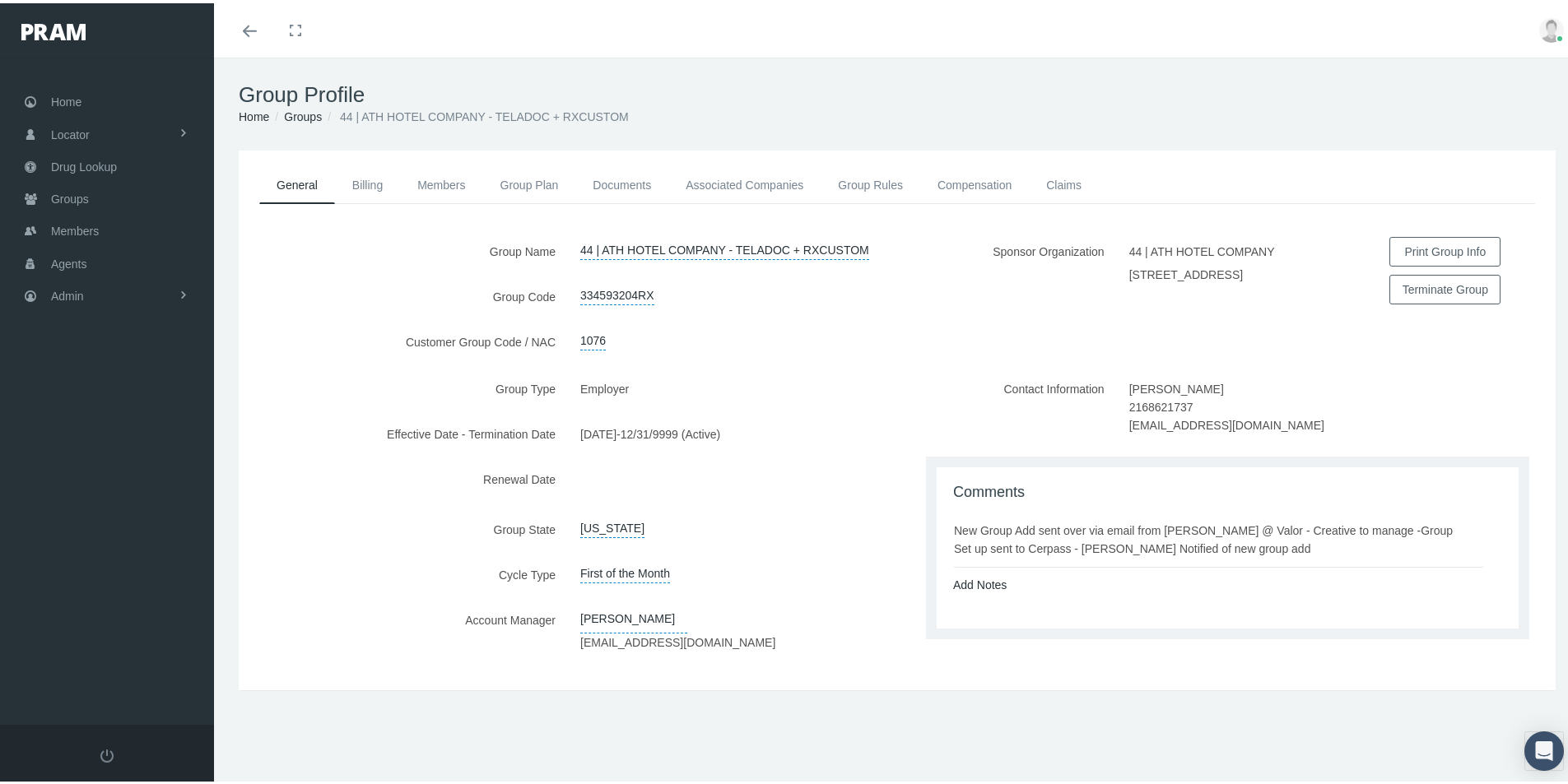
drag, startPoint x: 949, startPoint y: 525, endPoint x: 1314, endPoint y: 543, distance: 365.4
click at [1314, 543] on div "New Group Add sent over via email from [PERSON_NAME] @ Valor - Creative to mana…" at bounding box center [1218, 537] width 529 height 36
copy div "New Group Add sent over via email from [PERSON_NAME] @ Valor - Creative to mana…"
click at [766, 182] on link "Associated Companies" at bounding box center [743, 182] width 152 height 36
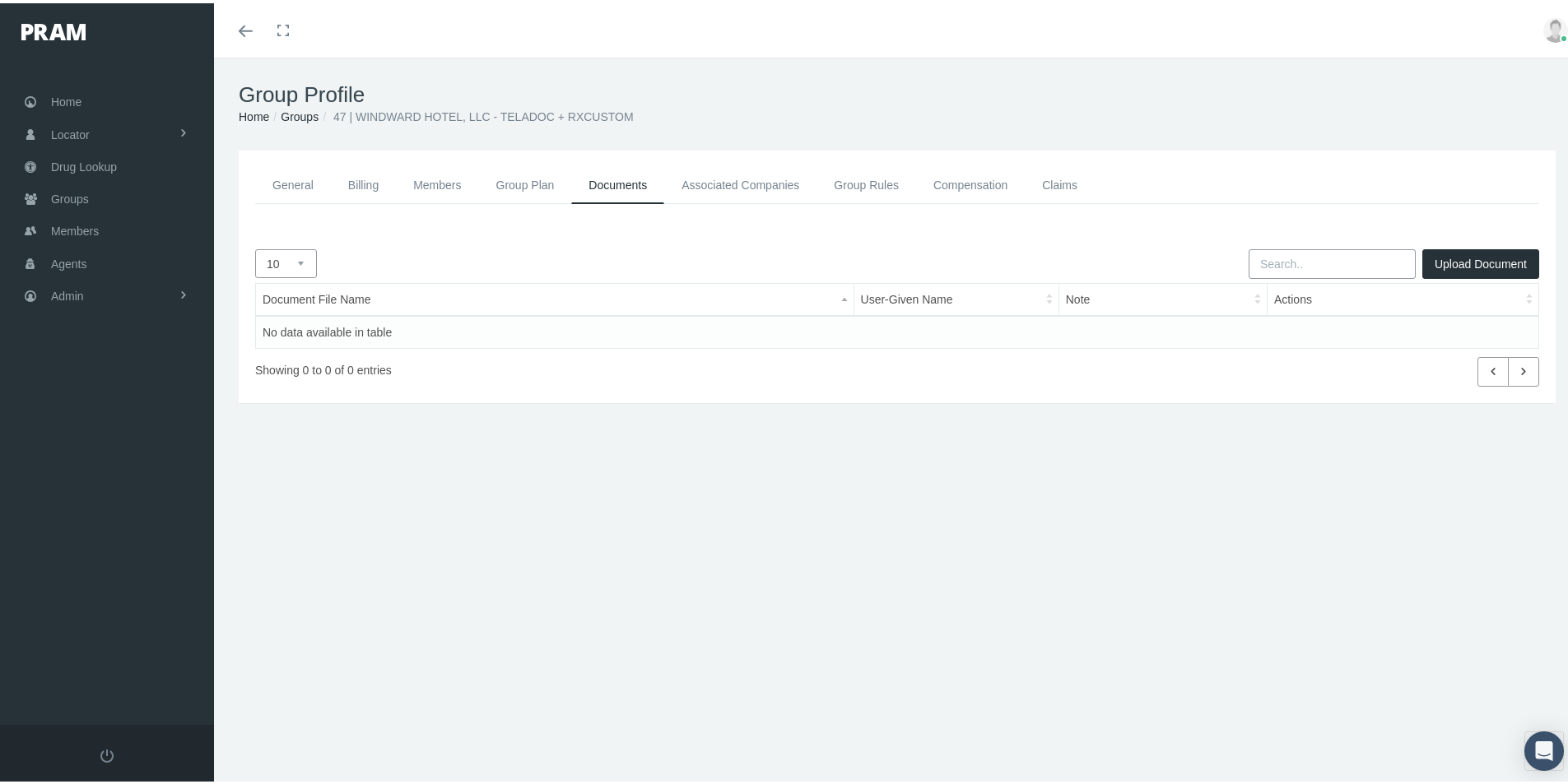
click at [742, 182] on link "Associated Companies" at bounding box center [740, 182] width 152 height 37
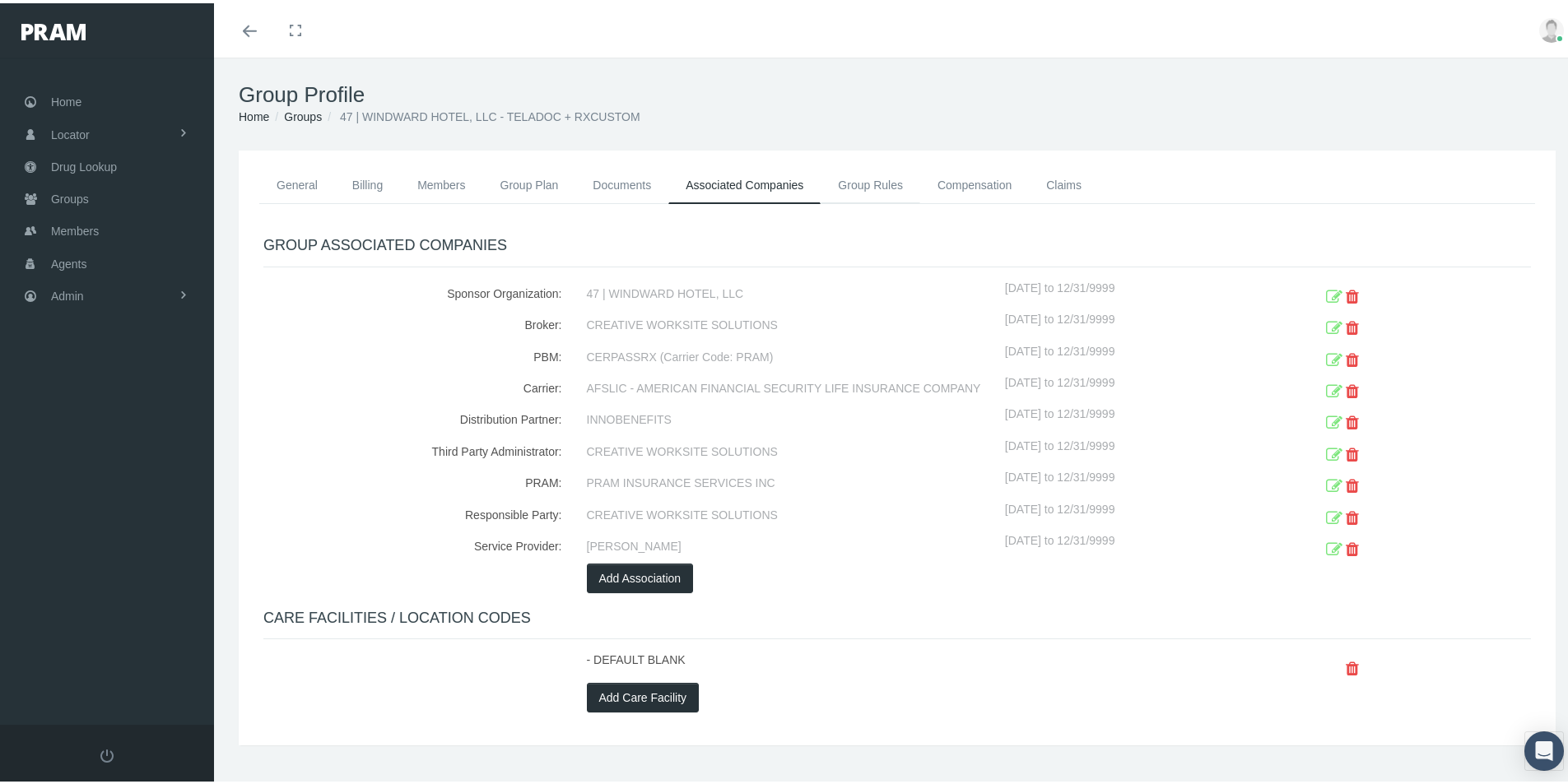
click at [865, 184] on link "Group Rules" at bounding box center [871, 182] width 100 height 36
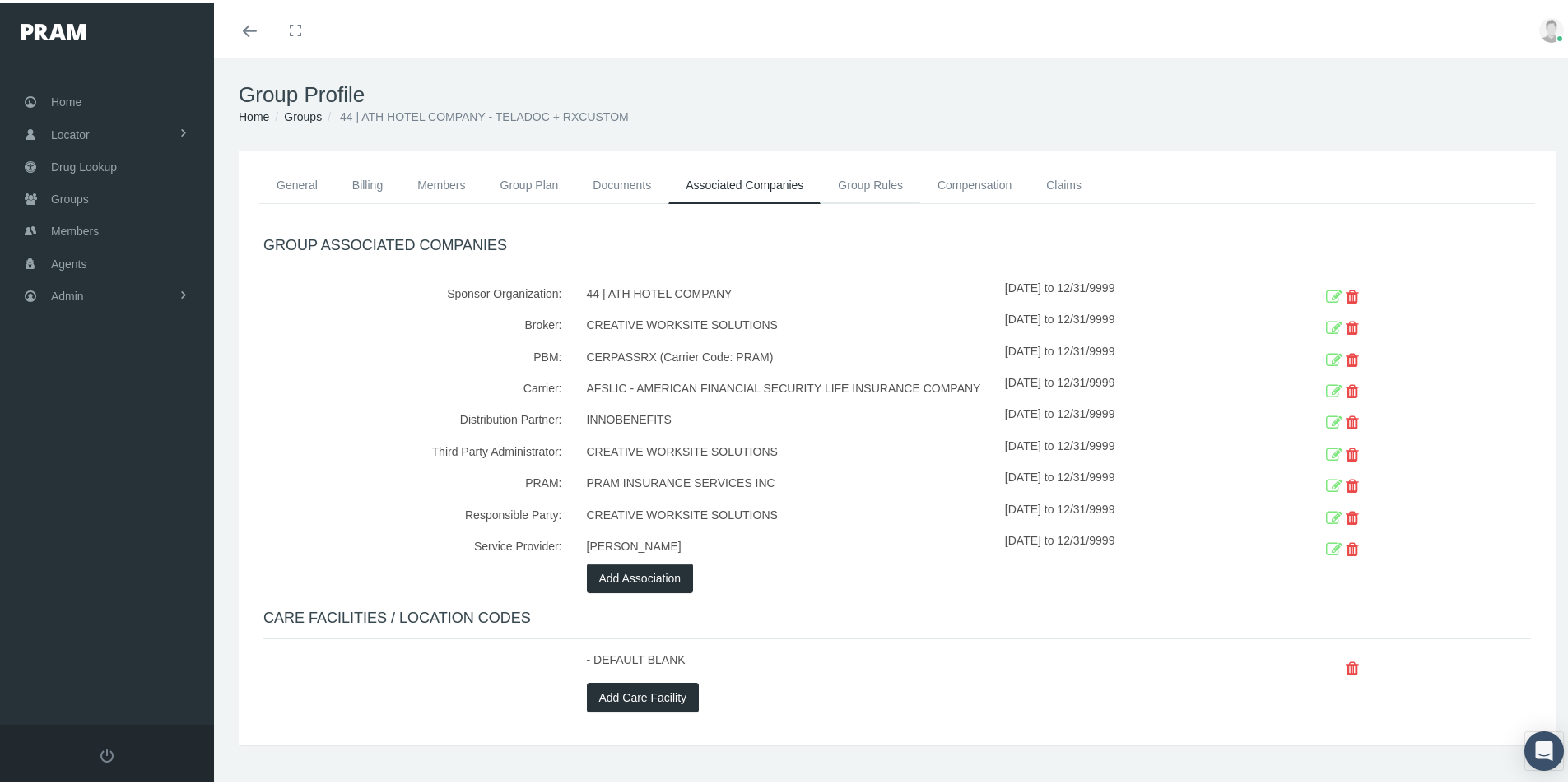
click at [867, 180] on link "Group Rules" at bounding box center [871, 182] width 100 height 36
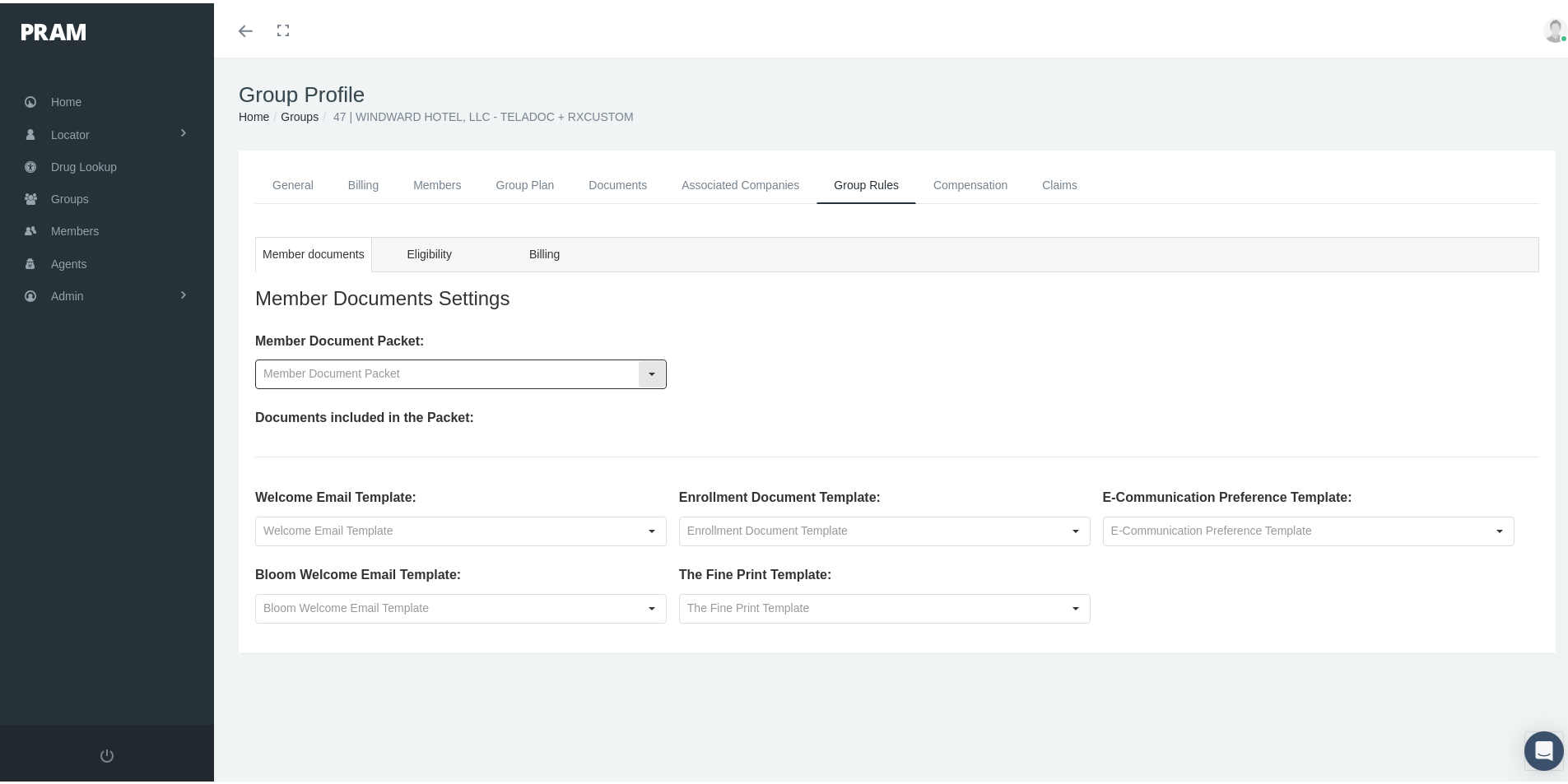
click at [646, 370] on div "Select" at bounding box center [652, 371] width 26 height 26
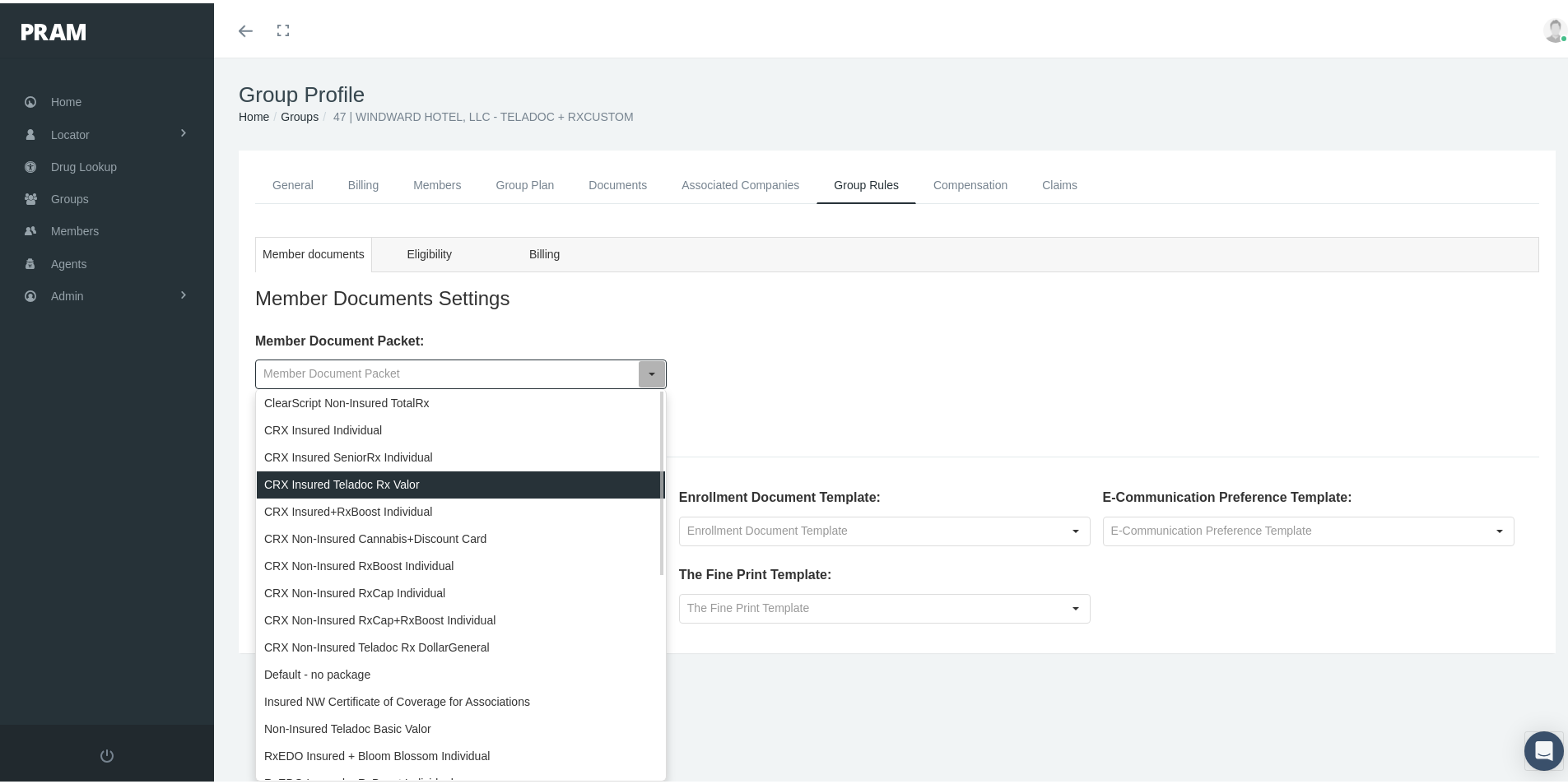
click at [330, 479] on div "CRX Insured Teladoc Rx Valor" at bounding box center [460, 481] width 409 height 27
type input "CRX Insured Teladoc Rx Valor"
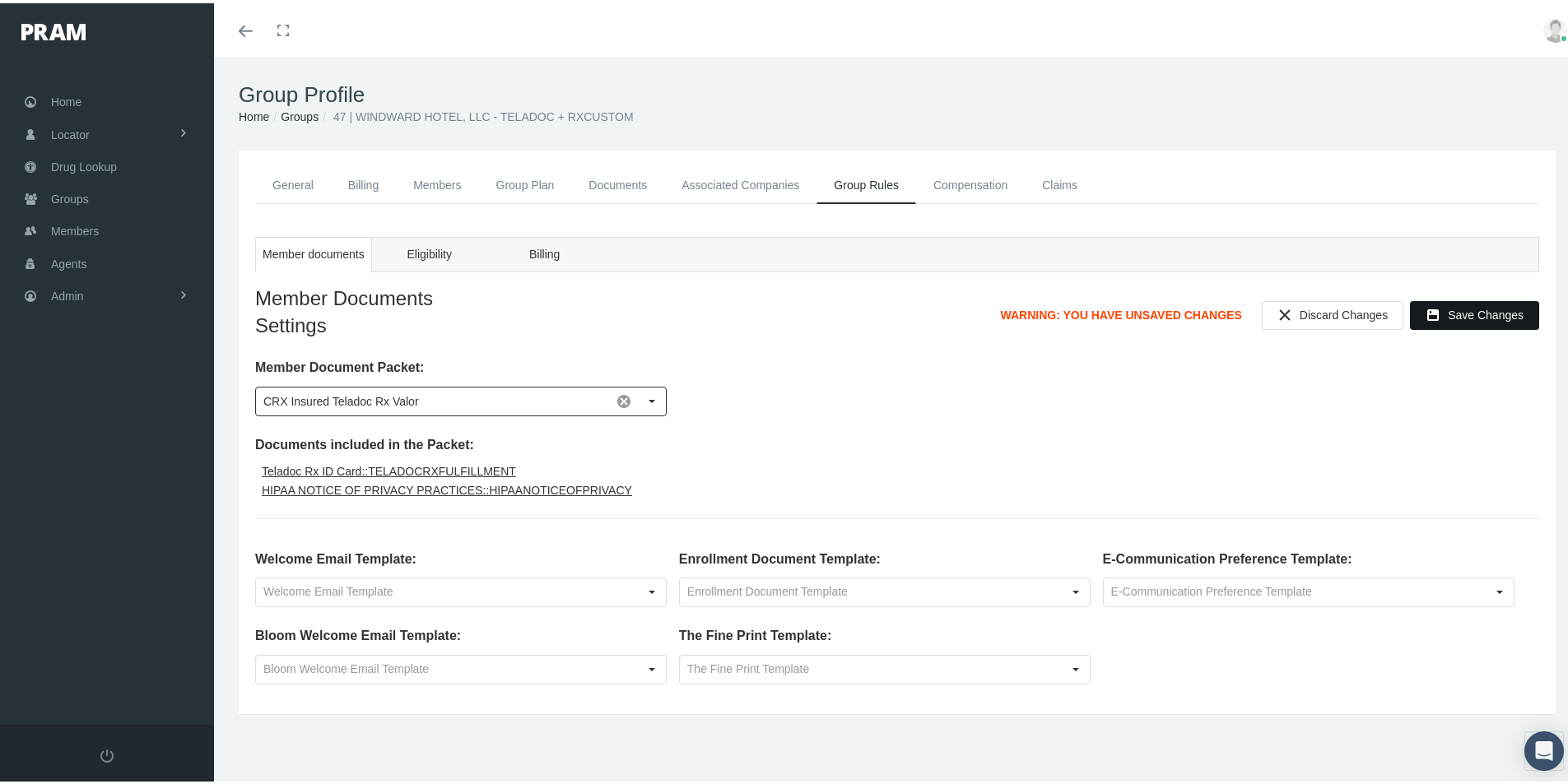
click at [1460, 311] on span "Save Changes" at bounding box center [1486, 312] width 75 height 13
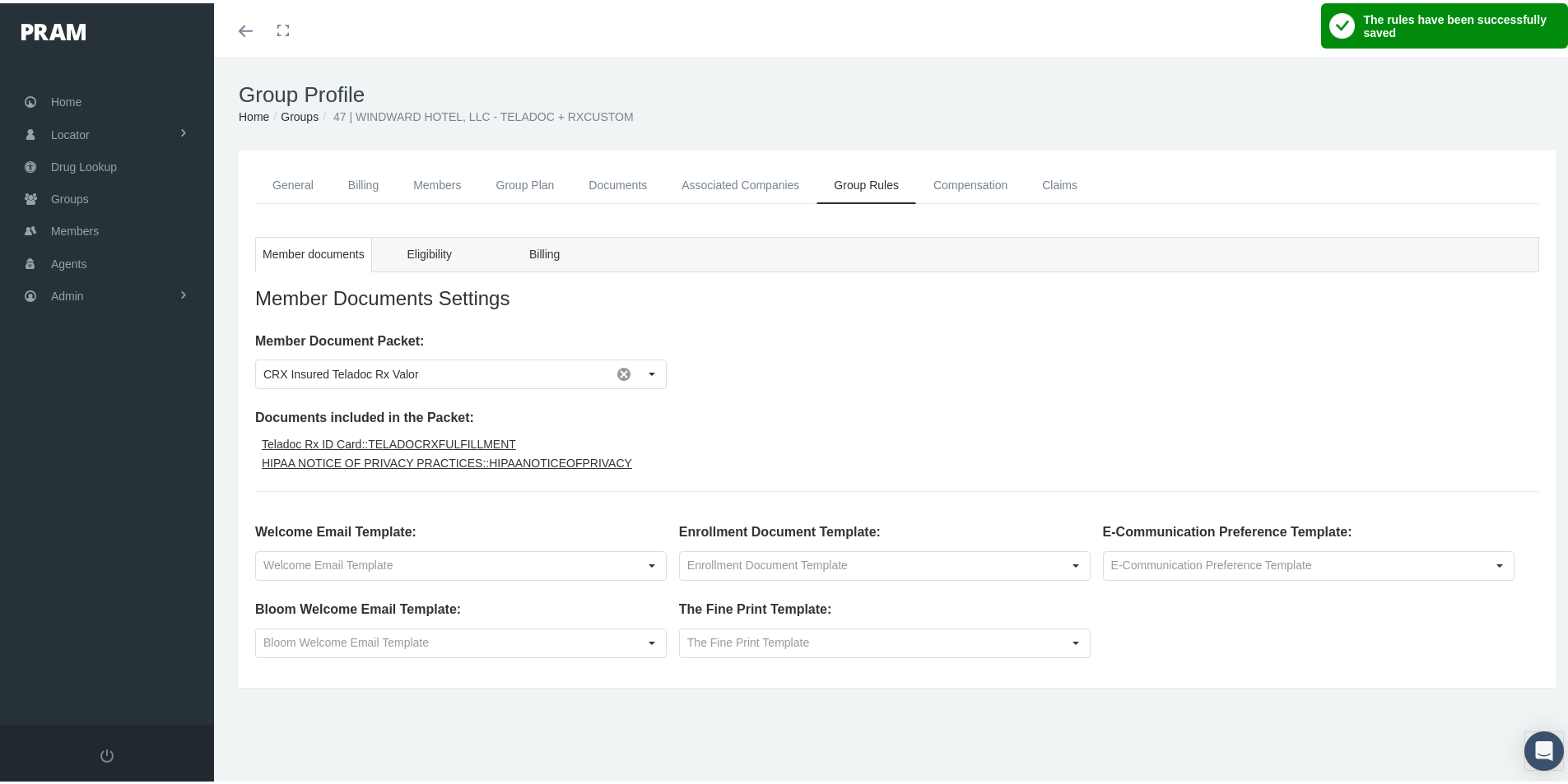
click at [809, 386] on div "Member Document Packet: CRX Insured Teladoc Rx Valor Pull down to refresh... Re…" at bounding box center [896, 498] width 1284 height 339
click at [654, 562] on div "Select" at bounding box center [652, 563] width 26 height 26
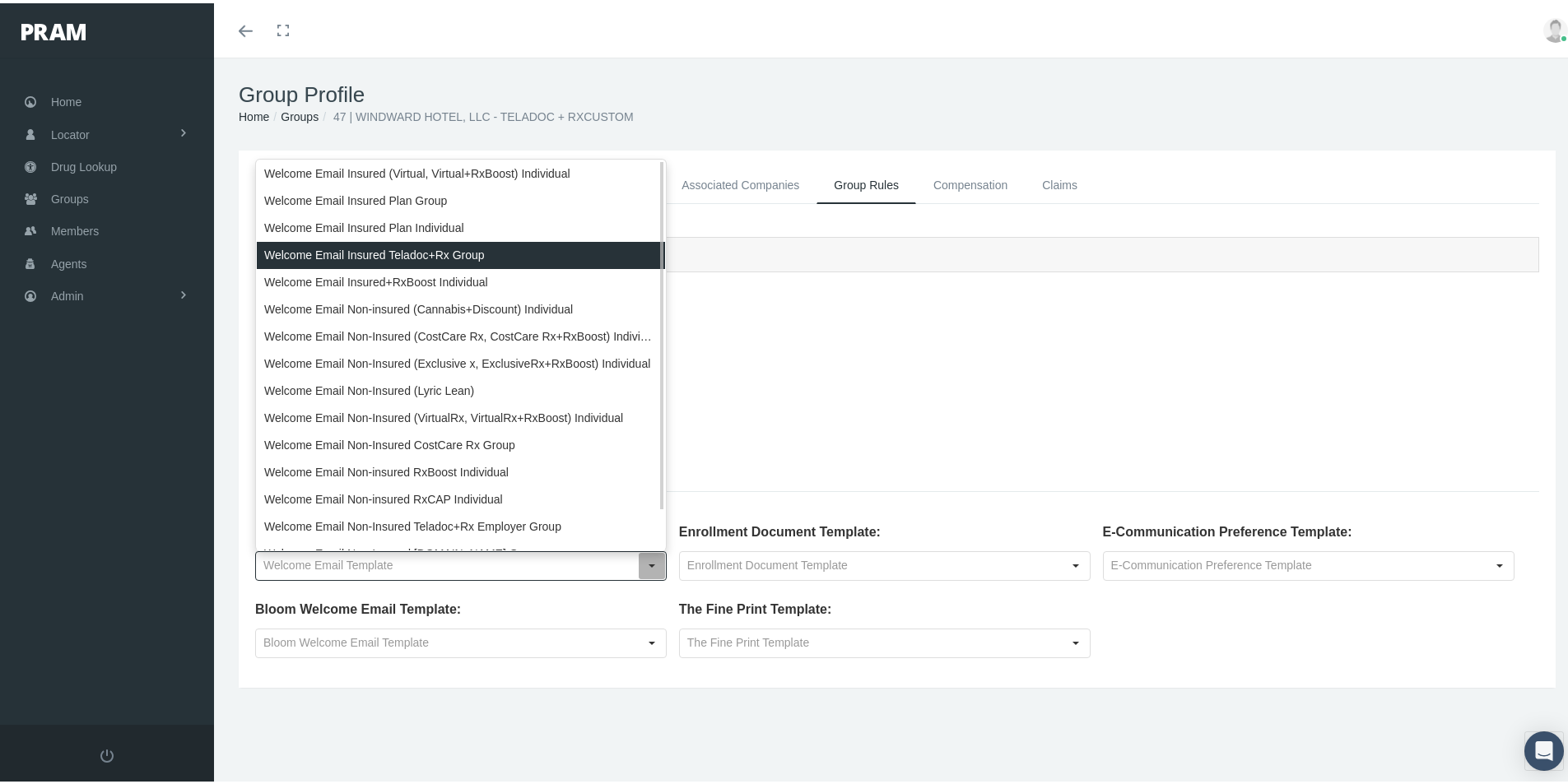
click at [373, 250] on div "Welcome Email Insured Teladoc+Rx Group" at bounding box center [460, 252] width 409 height 27
type input "Welcome Email Insured Teladoc+Rx Group"
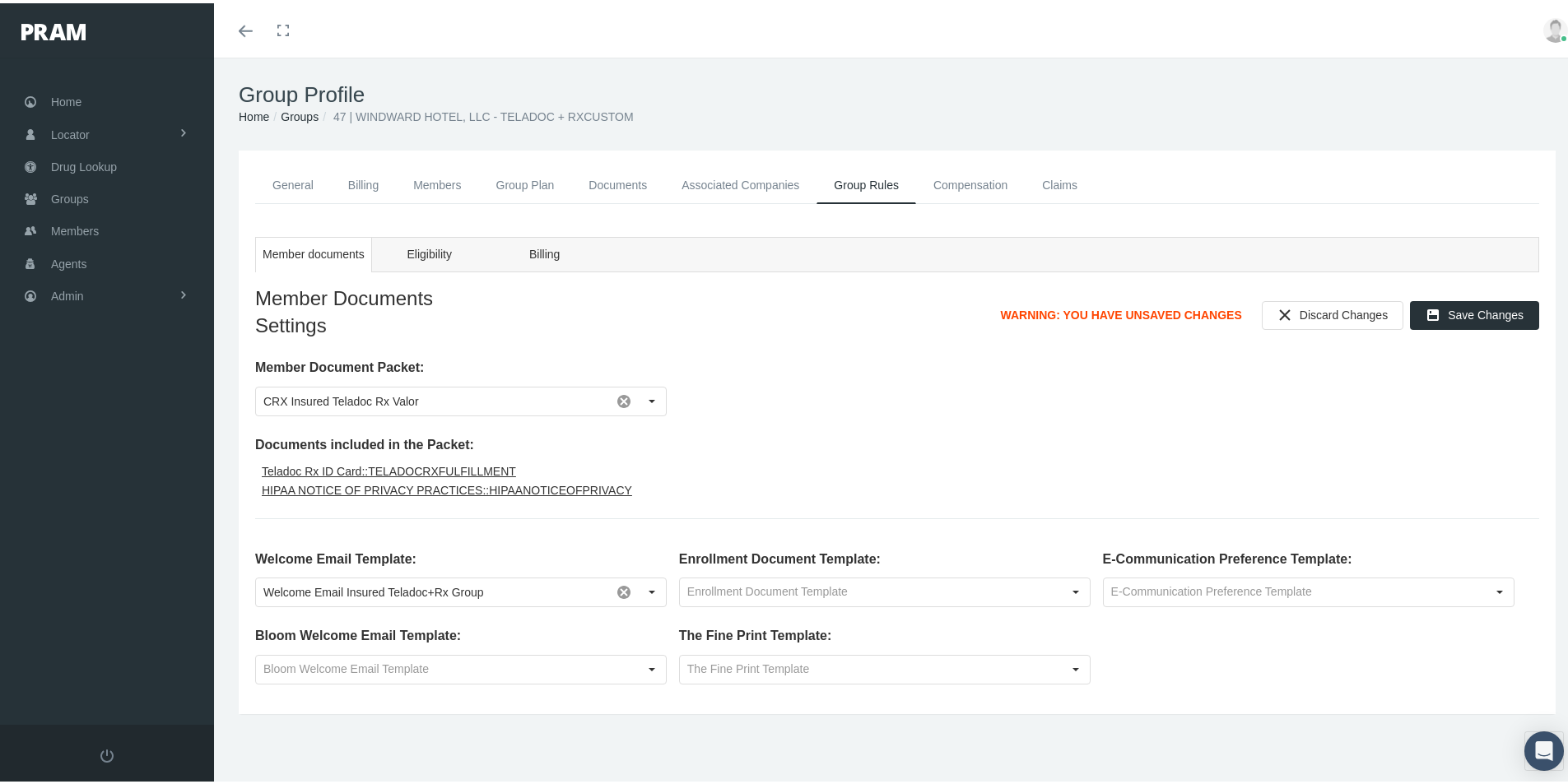
click at [815, 405] on div "Member Document Packet: CRX Insured Teladoc Rx Valor Pull down to refresh... Re…" at bounding box center [896, 525] width 1284 height 339
drag, startPoint x: 1450, startPoint y: 313, endPoint x: 1440, endPoint y: 316, distance: 10.4
click at [1440, 316] on div "Save Changes" at bounding box center [1474, 312] width 127 height 27
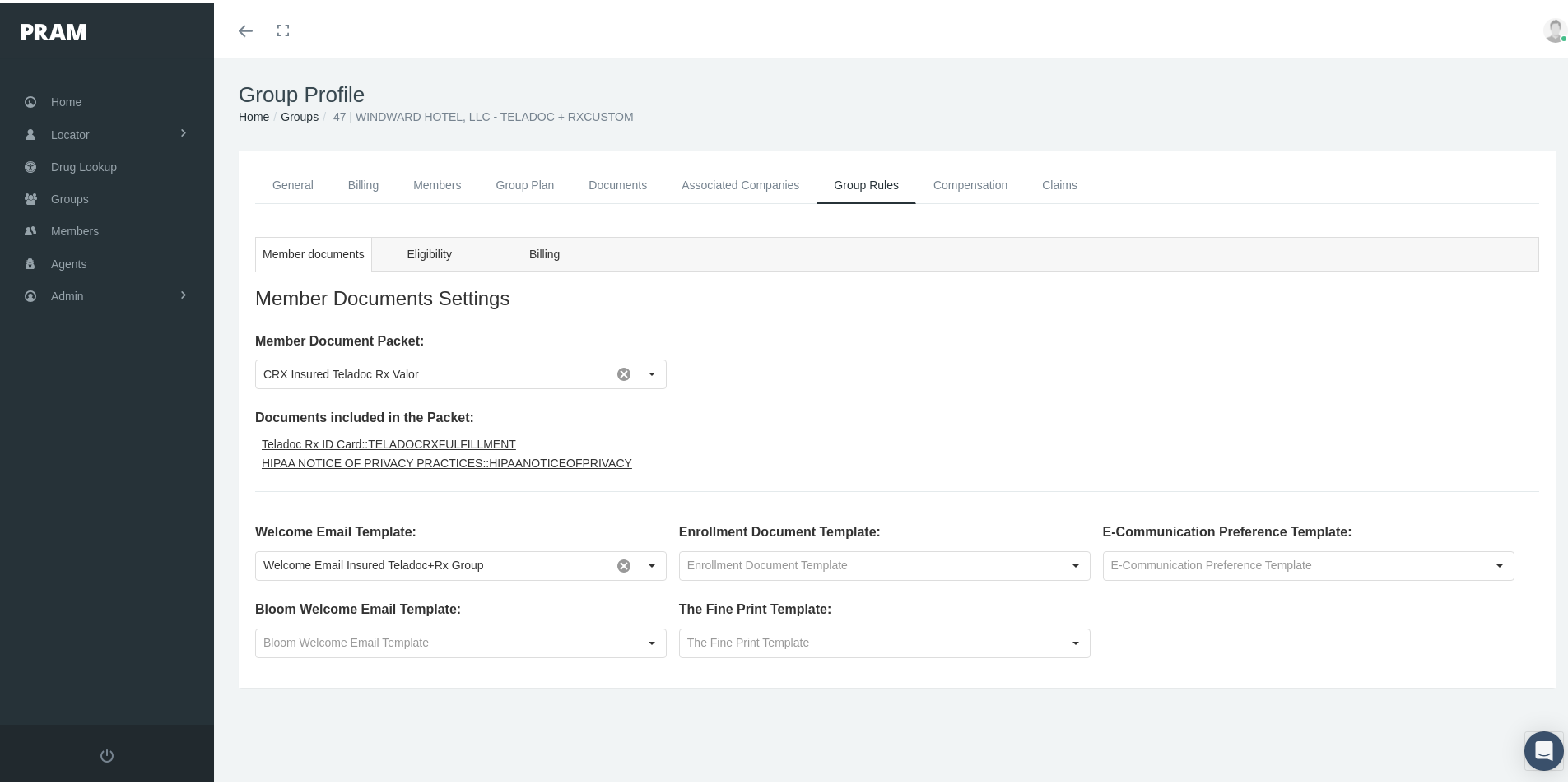
click at [912, 399] on div "Member Document Packet: CRX Insured Teladoc Rx Valor Pull down to refresh... Re…" at bounding box center [896, 498] width 1284 height 339
click at [985, 174] on link "Compensation" at bounding box center [970, 182] width 108 height 37
click at [68, 192] on span "Groups" at bounding box center [70, 195] width 38 height 31
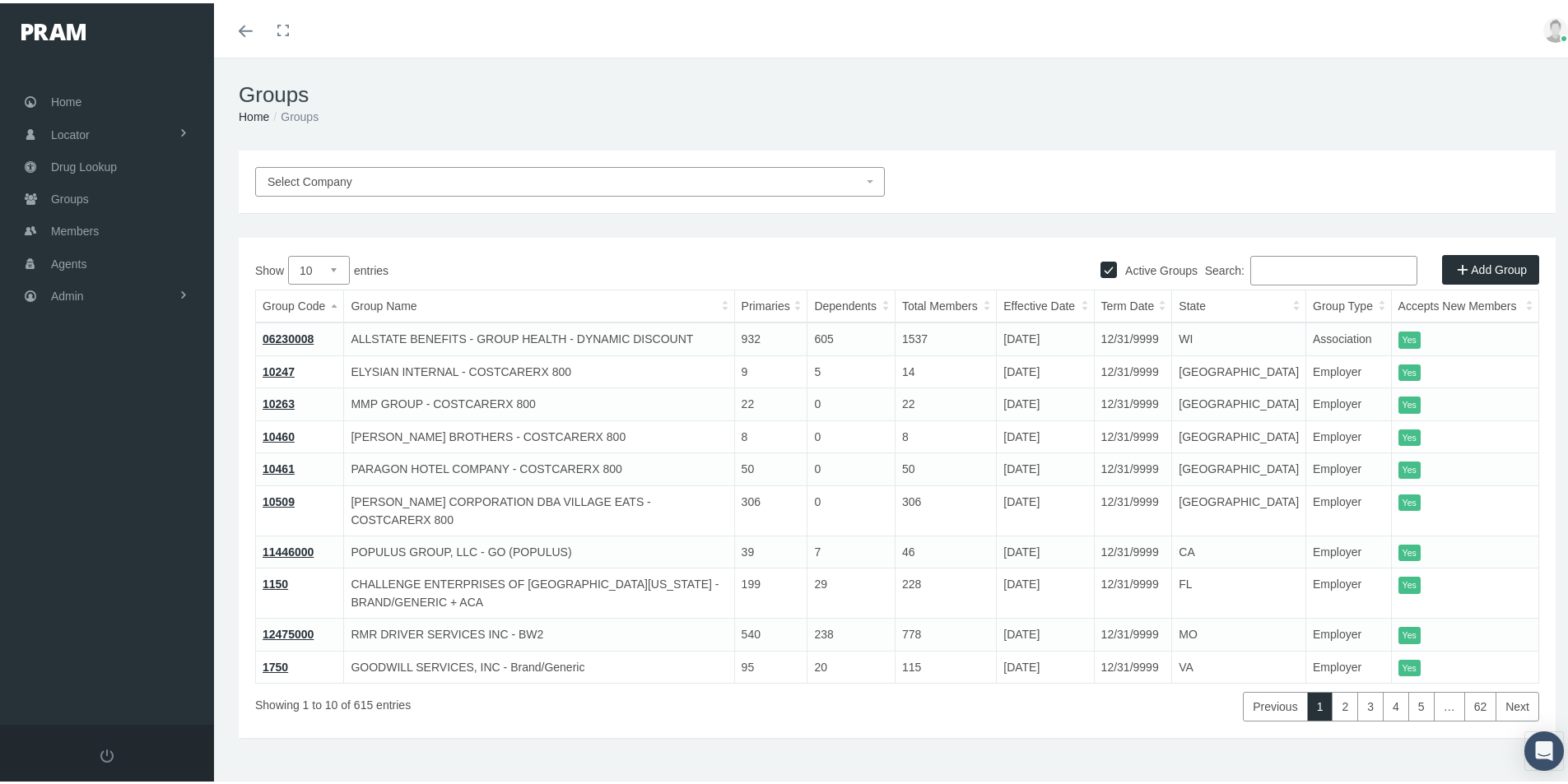
click at [1255, 275] on input "Search:" at bounding box center [1333, 267] width 167 height 29
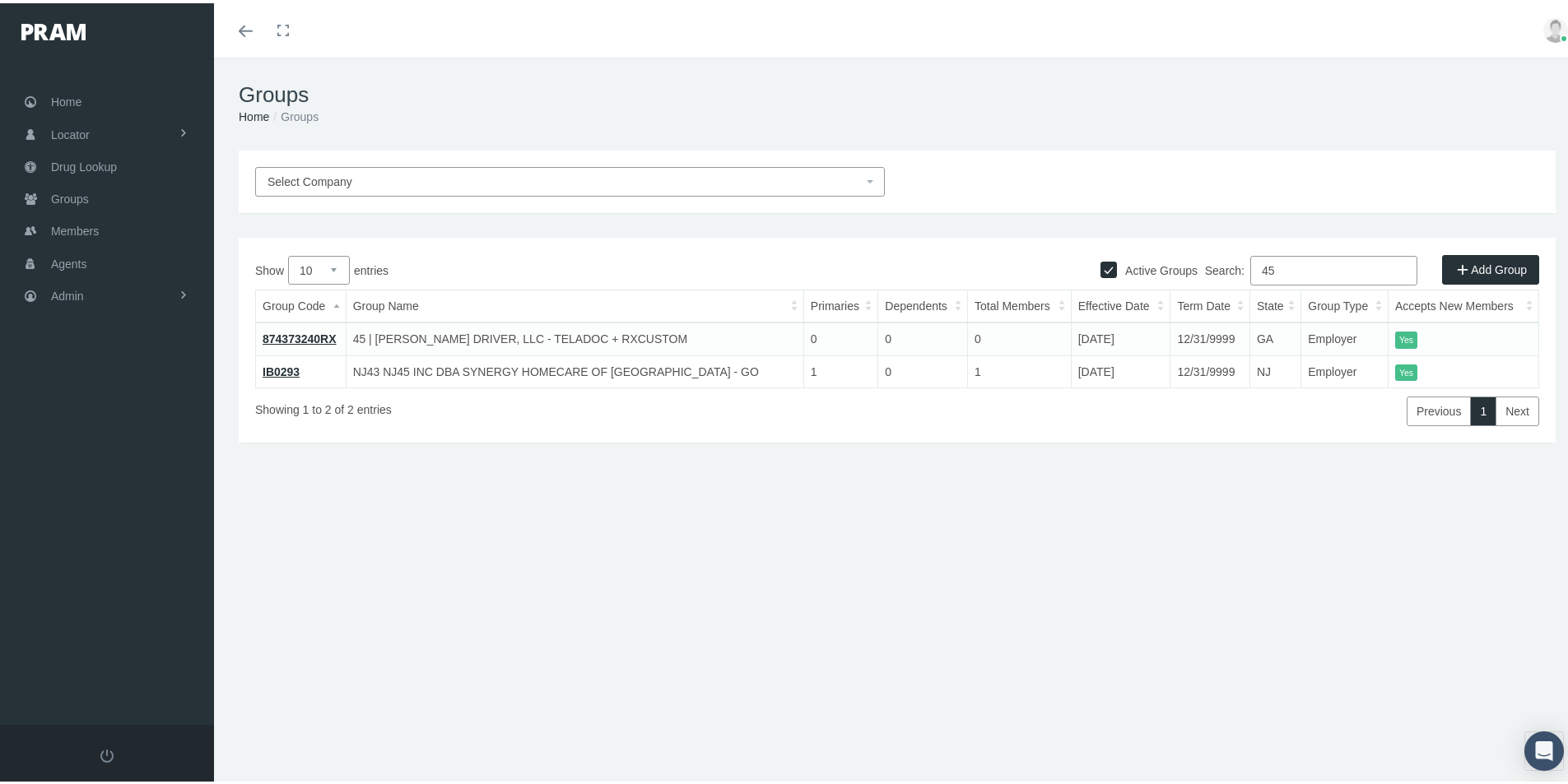
type input "45"
click at [311, 336] on link "874373240RX" at bounding box center [299, 336] width 75 height 13
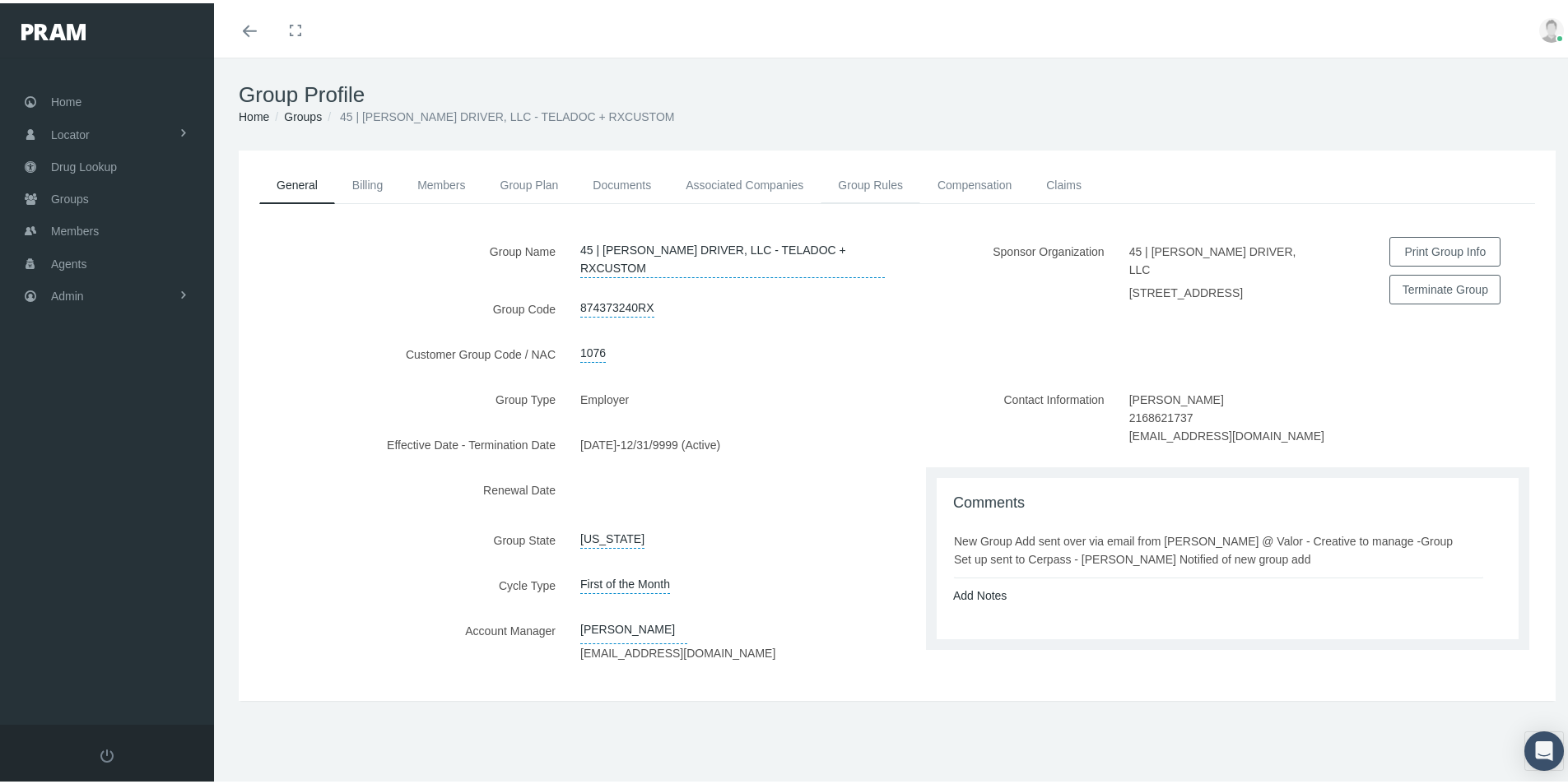
click at [883, 172] on link "Group Rules" at bounding box center [871, 182] width 100 height 36
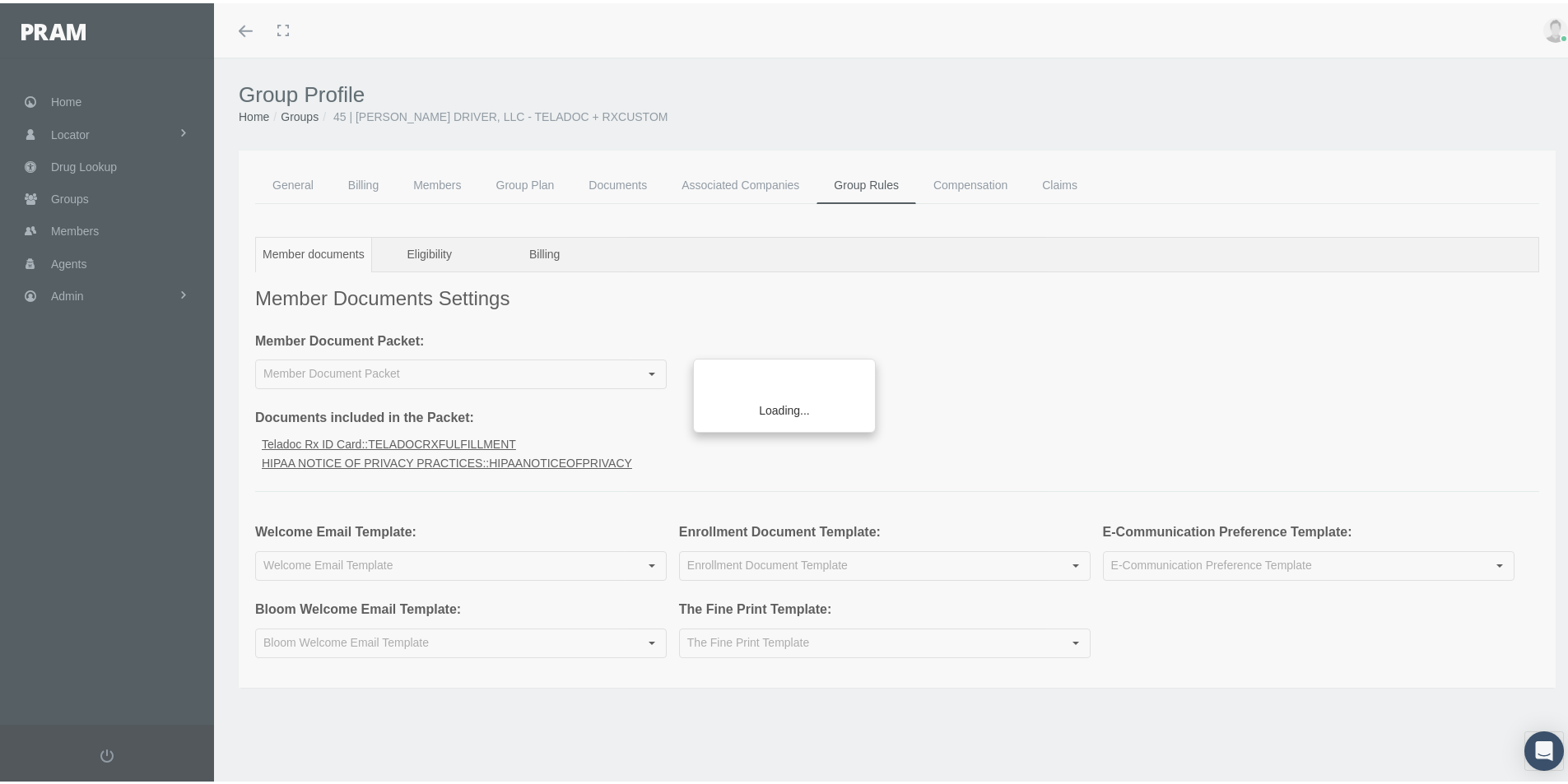
click at [517, 564] on div "Loading..." at bounding box center [784, 392] width 1568 height 784
type input "CRX Insured Teladoc Rx Valor"
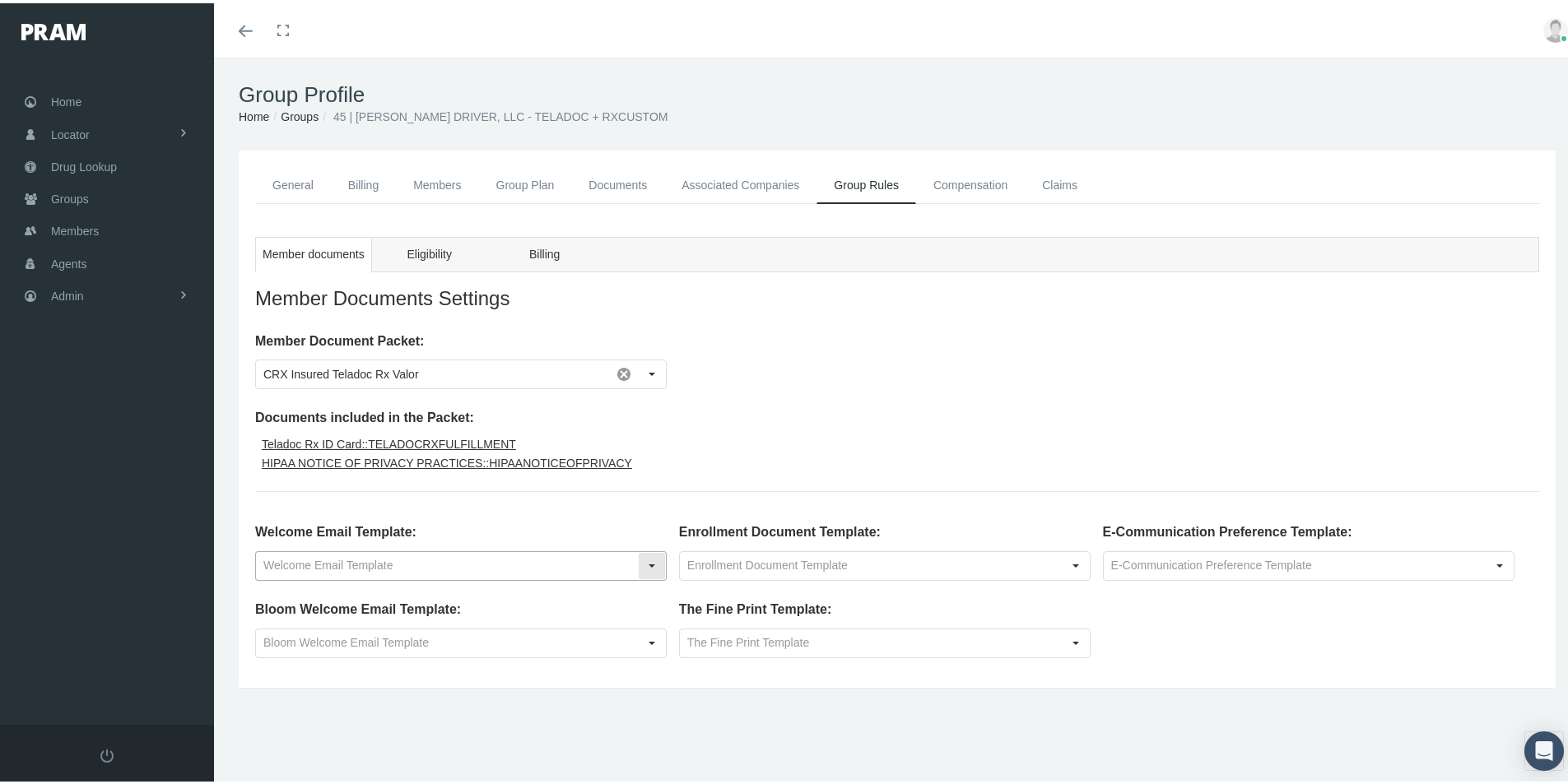
click at [655, 559] on div "Select" at bounding box center [652, 563] width 26 height 26
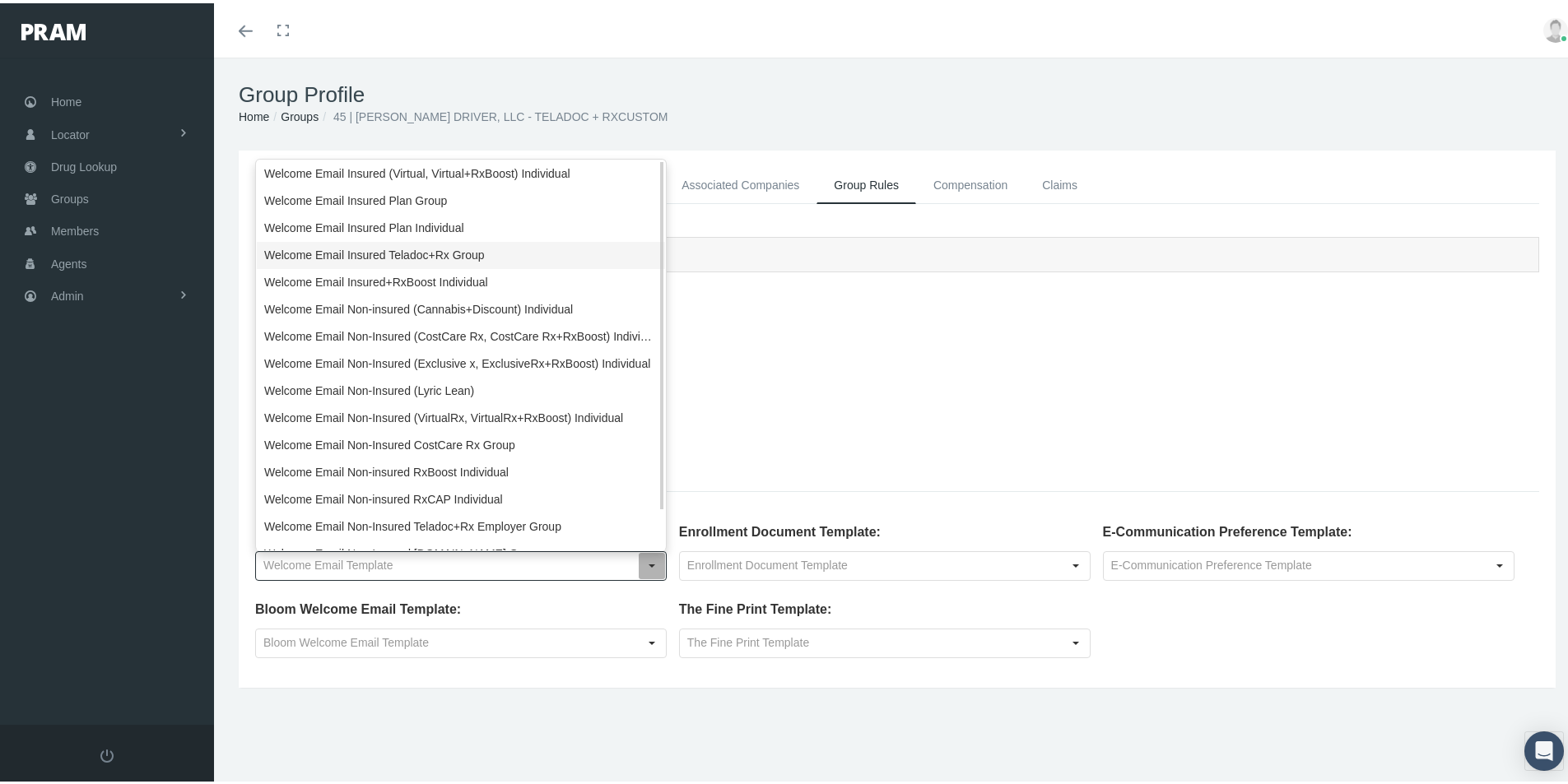
click at [413, 252] on div "Welcome Email Insured Teladoc+Rx Group" at bounding box center [460, 252] width 409 height 27
type input "Welcome Email Insured Teladoc+Rx Group"
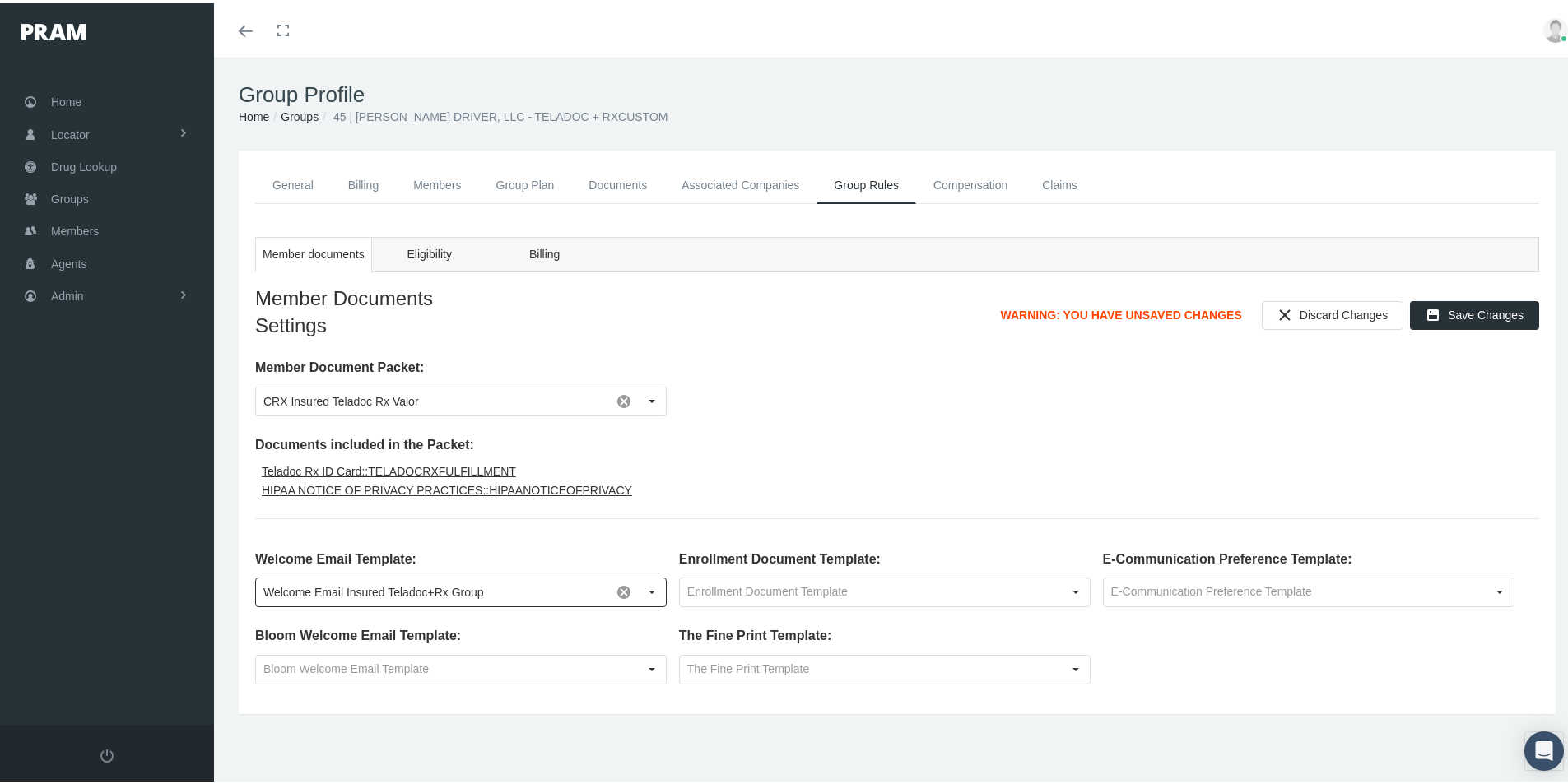
click at [726, 409] on div "Member Document Packet: CRX Insured Teladoc Rx Valor Documents included in the …" at bounding box center [896, 525] width 1284 height 339
click at [1457, 309] on span "Save Changes" at bounding box center [1486, 312] width 75 height 13
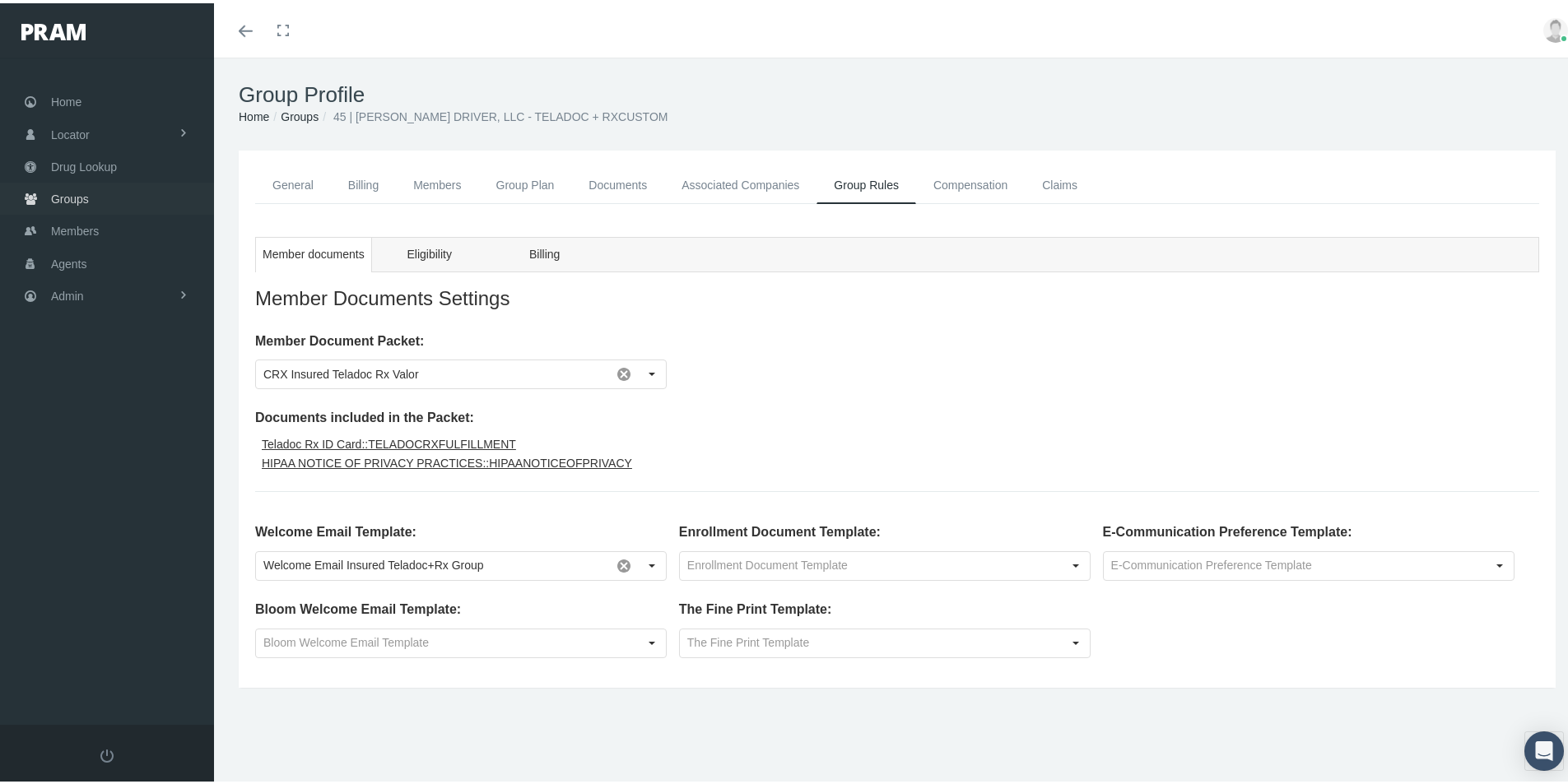
click at [72, 196] on span "Groups" at bounding box center [70, 195] width 38 height 31
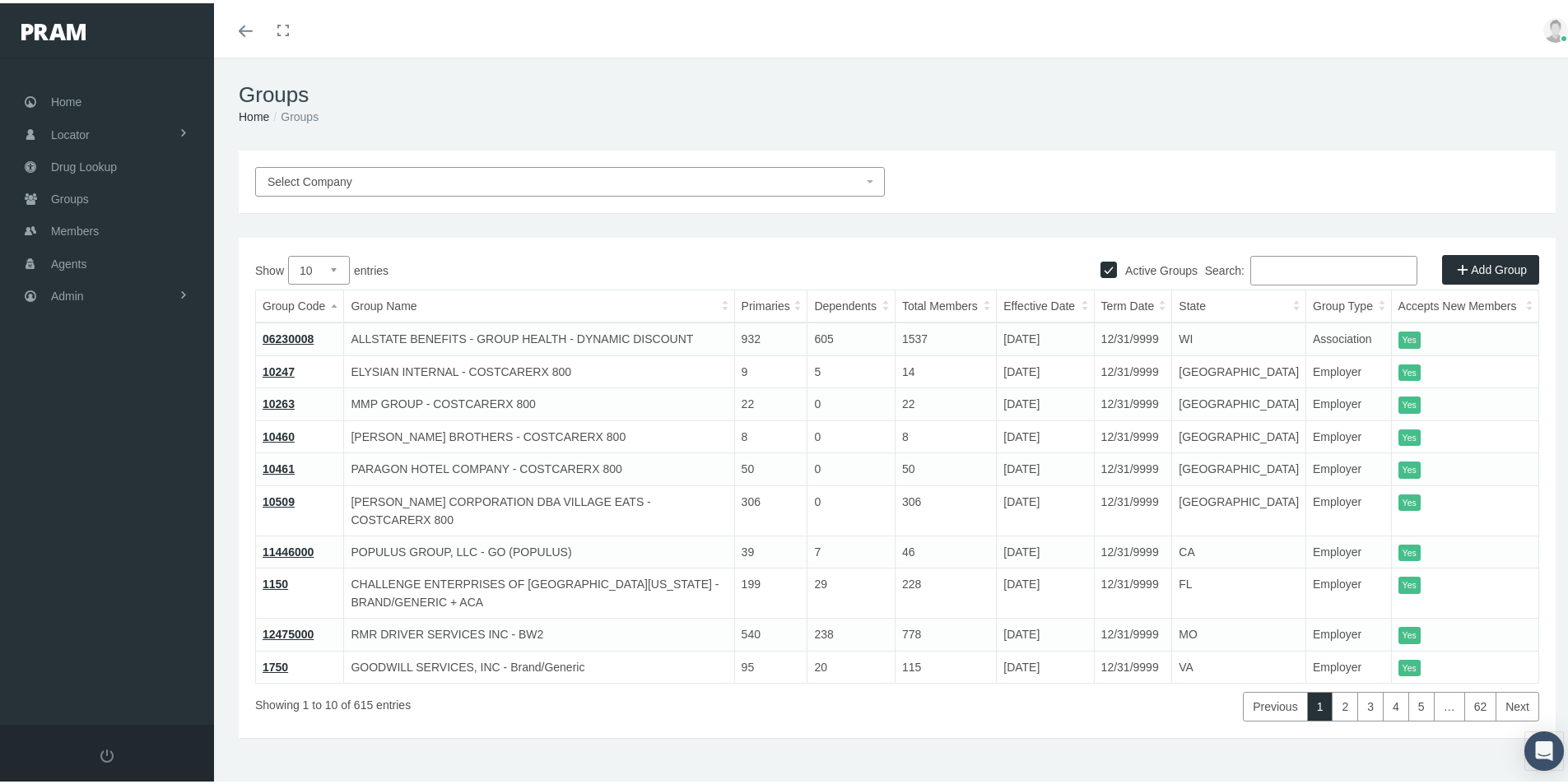
click at [1271, 263] on input "Search:" at bounding box center [1333, 267] width 167 height 29
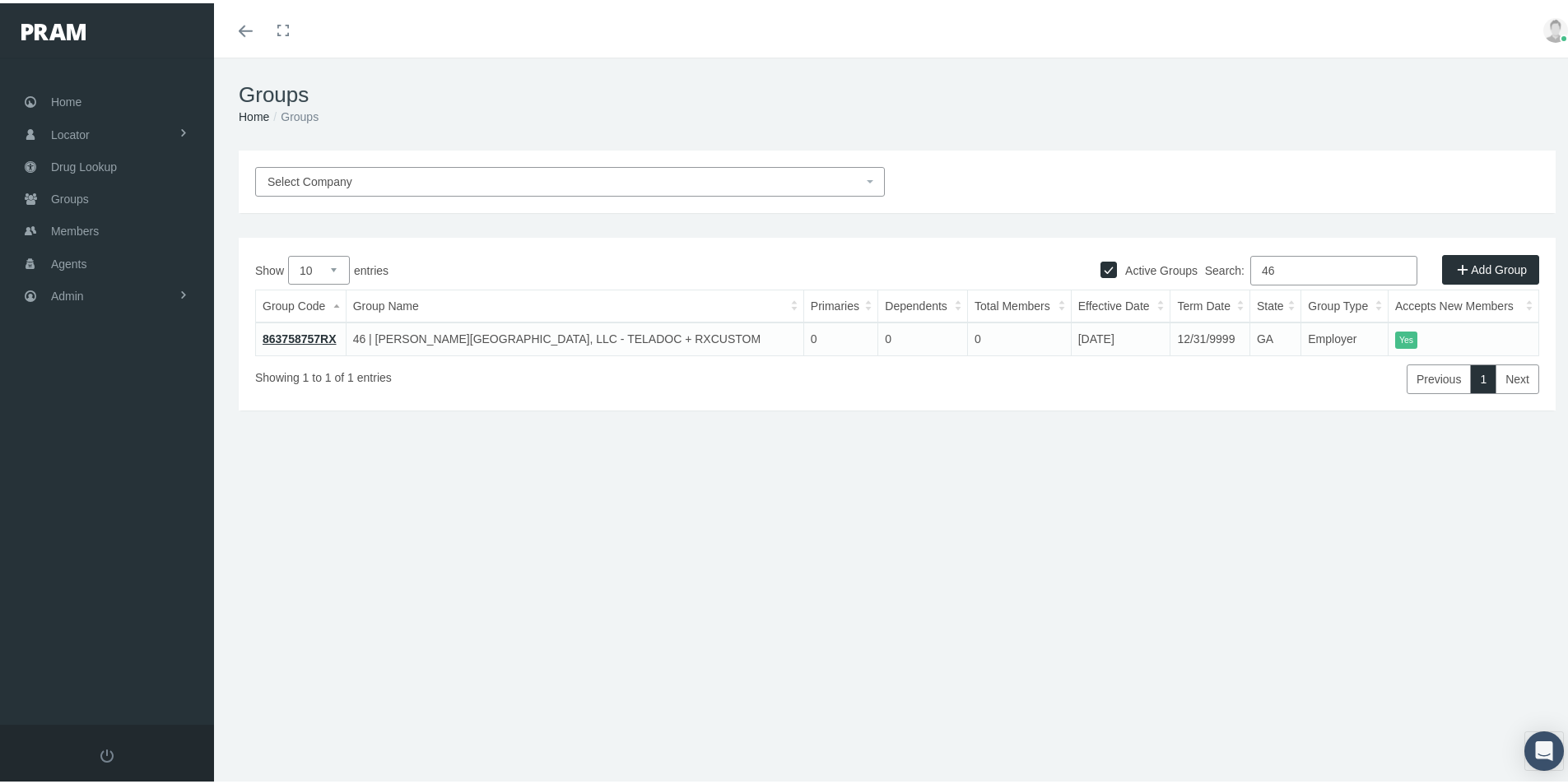
type input "46"
click at [293, 337] on link "863758757RX" at bounding box center [299, 336] width 75 height 13
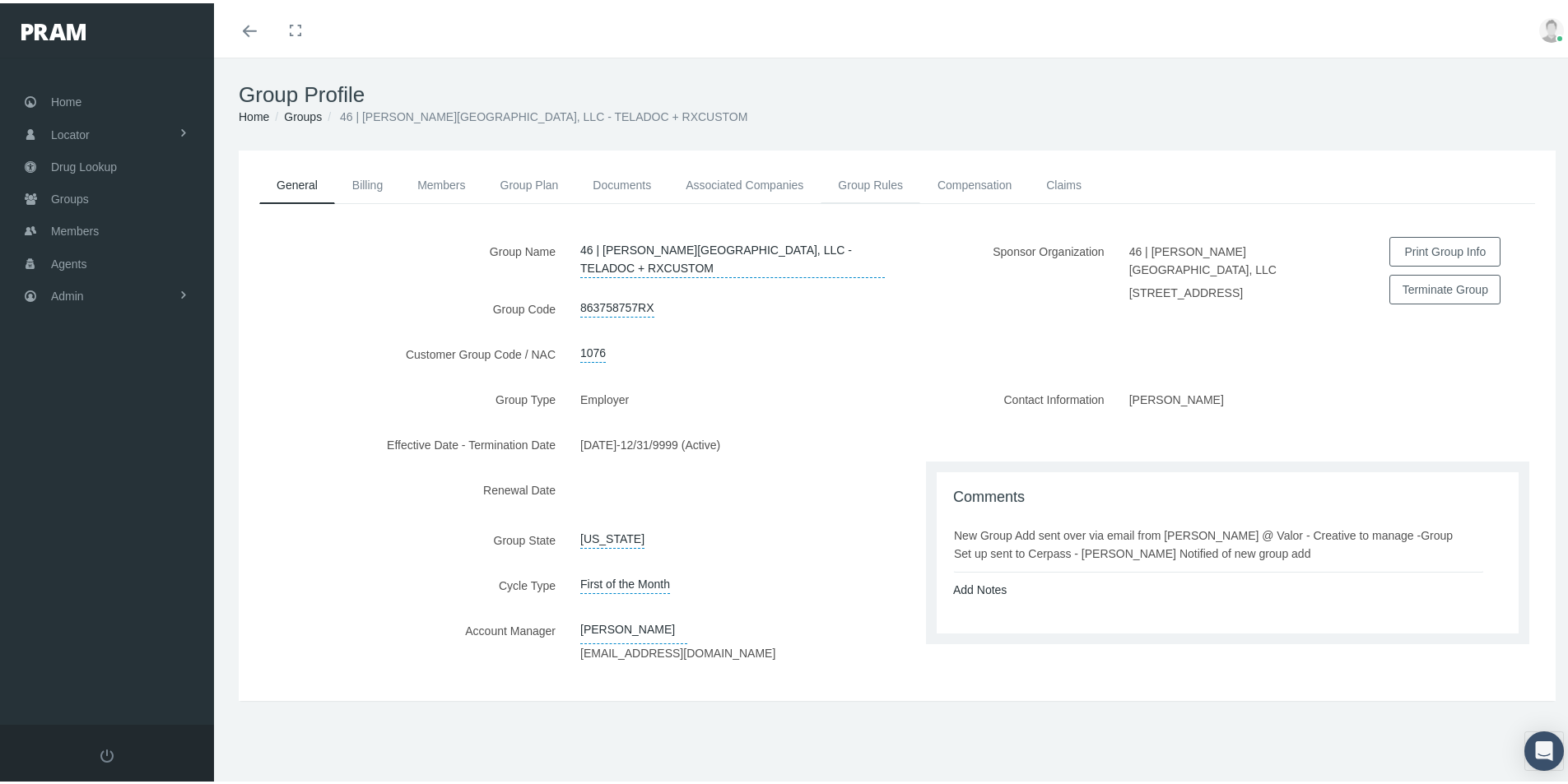
click at [871, 178] on link "Group Rules" at bounding box center [871, 182] width 100 height 36
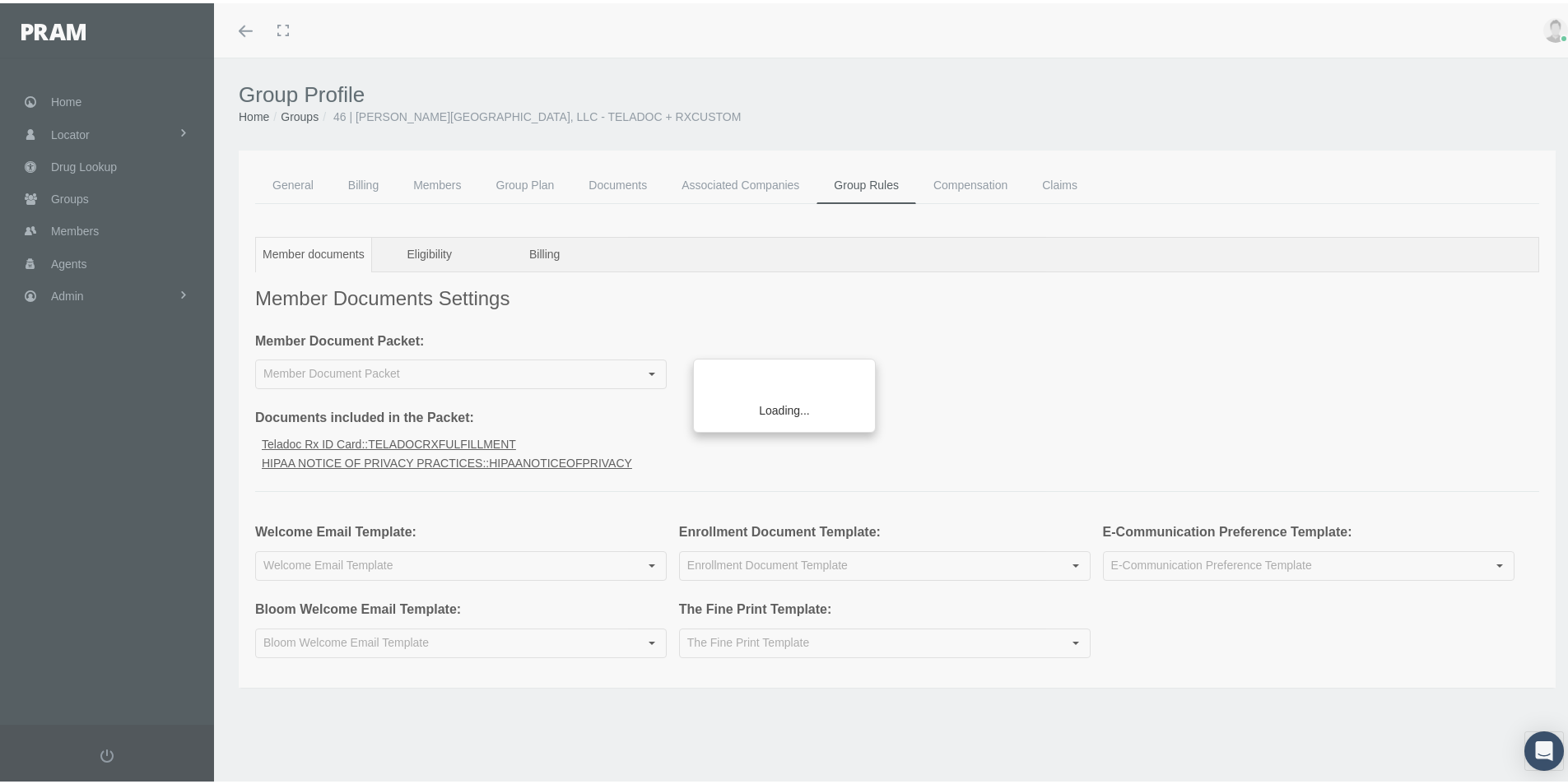
click at [651, 563] on div "Loading..." at bounding box center [784, 392] width 1568 height 784
type input "CRX Insured Teladoc Rx Valor"
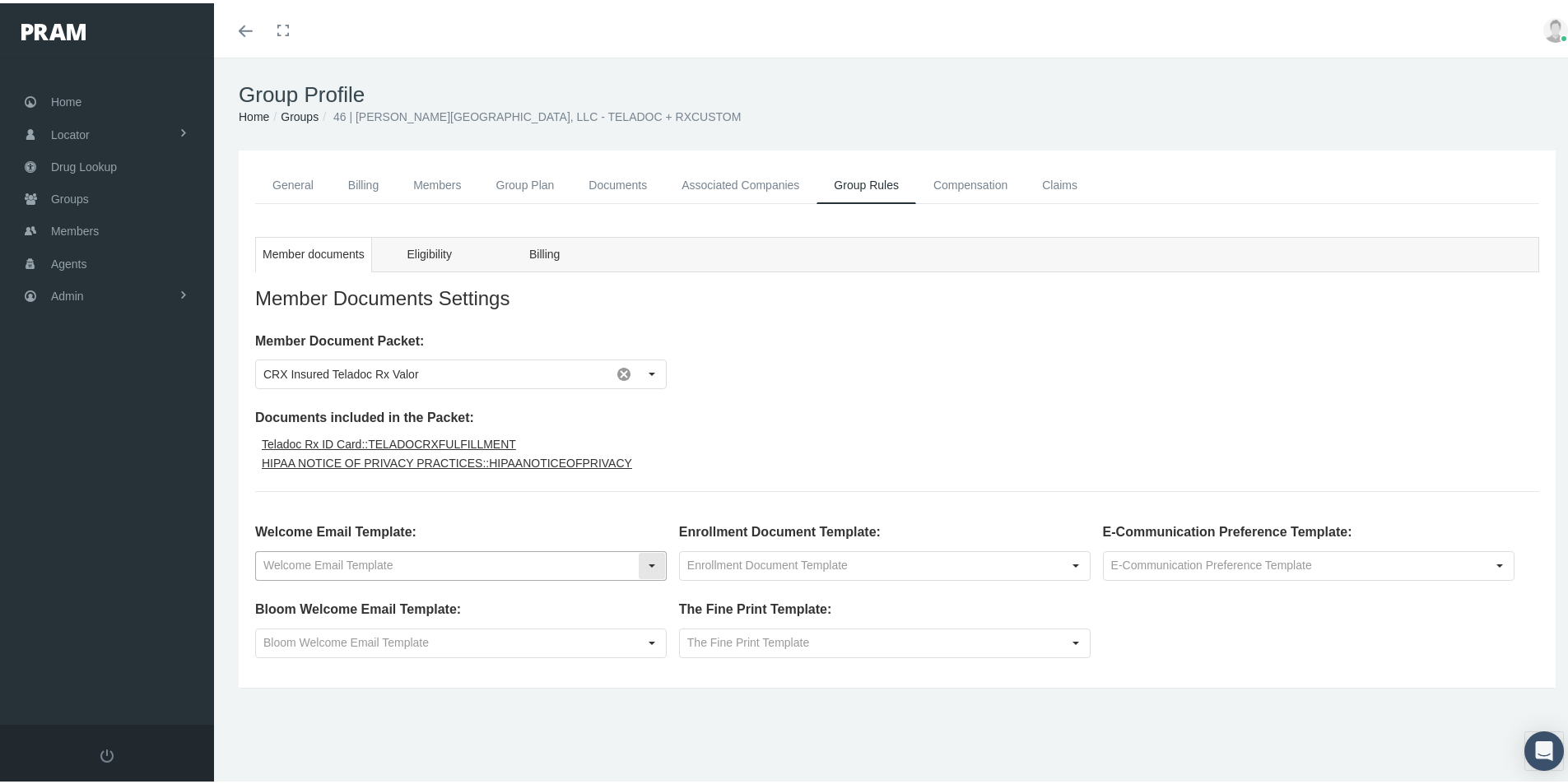
click at [648, 560] on div "Select" at bounding box center [652, 563] width 26 height 26
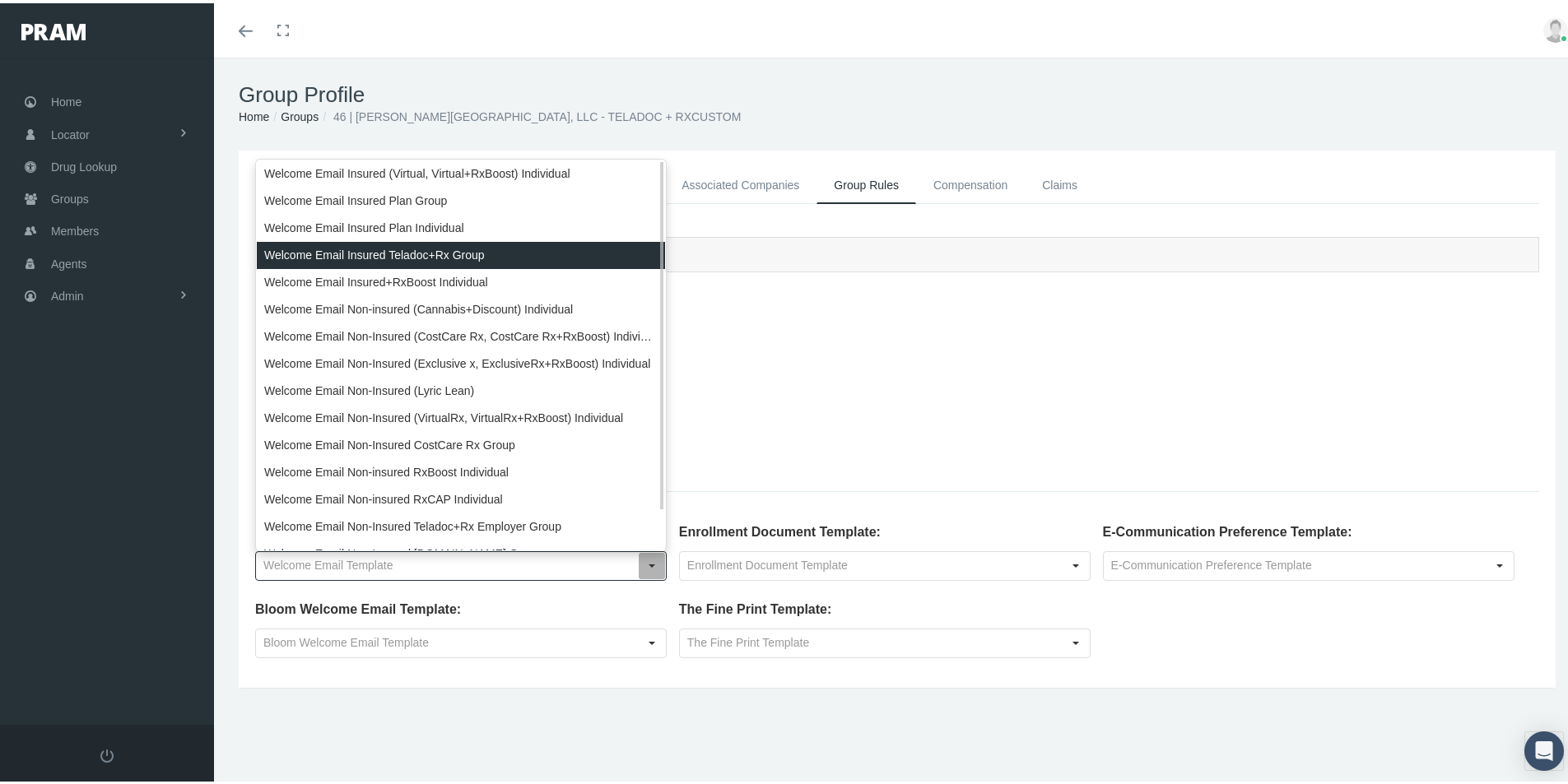
click at [356, 248] on div "Welcome Email Insured Teladoc+Rx Group" at bounding box center [460, 252] width 409 height 27
type input "Welcome Email Insured Teladoc+Rx Group"
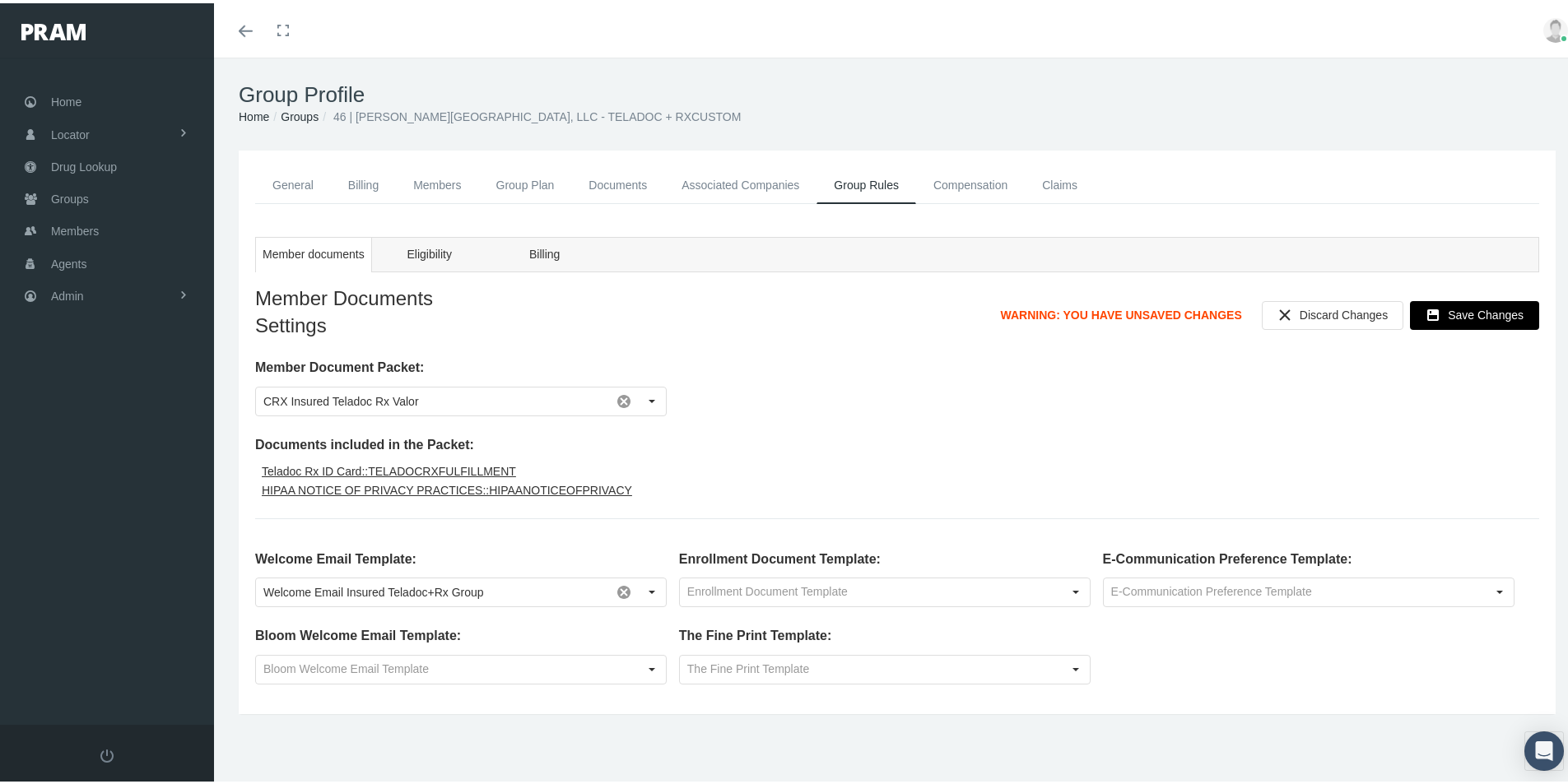
click at [1473, 307] on span "Save Changes" at bounding box center [1486, 312] width 75 height 13
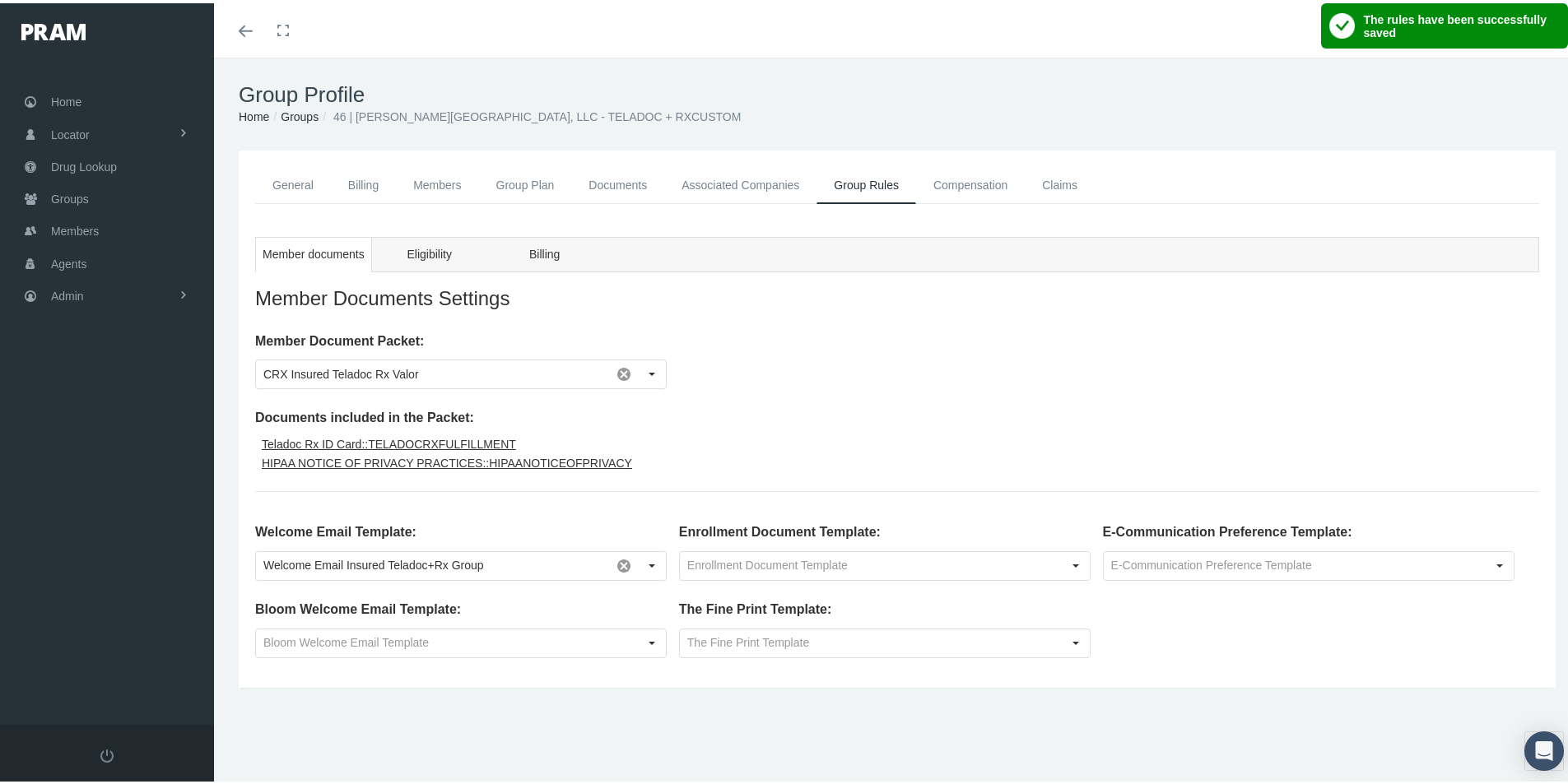
click at [959, 184] on link "Compensation" at bounding box center [970, 182] width 108 height 37
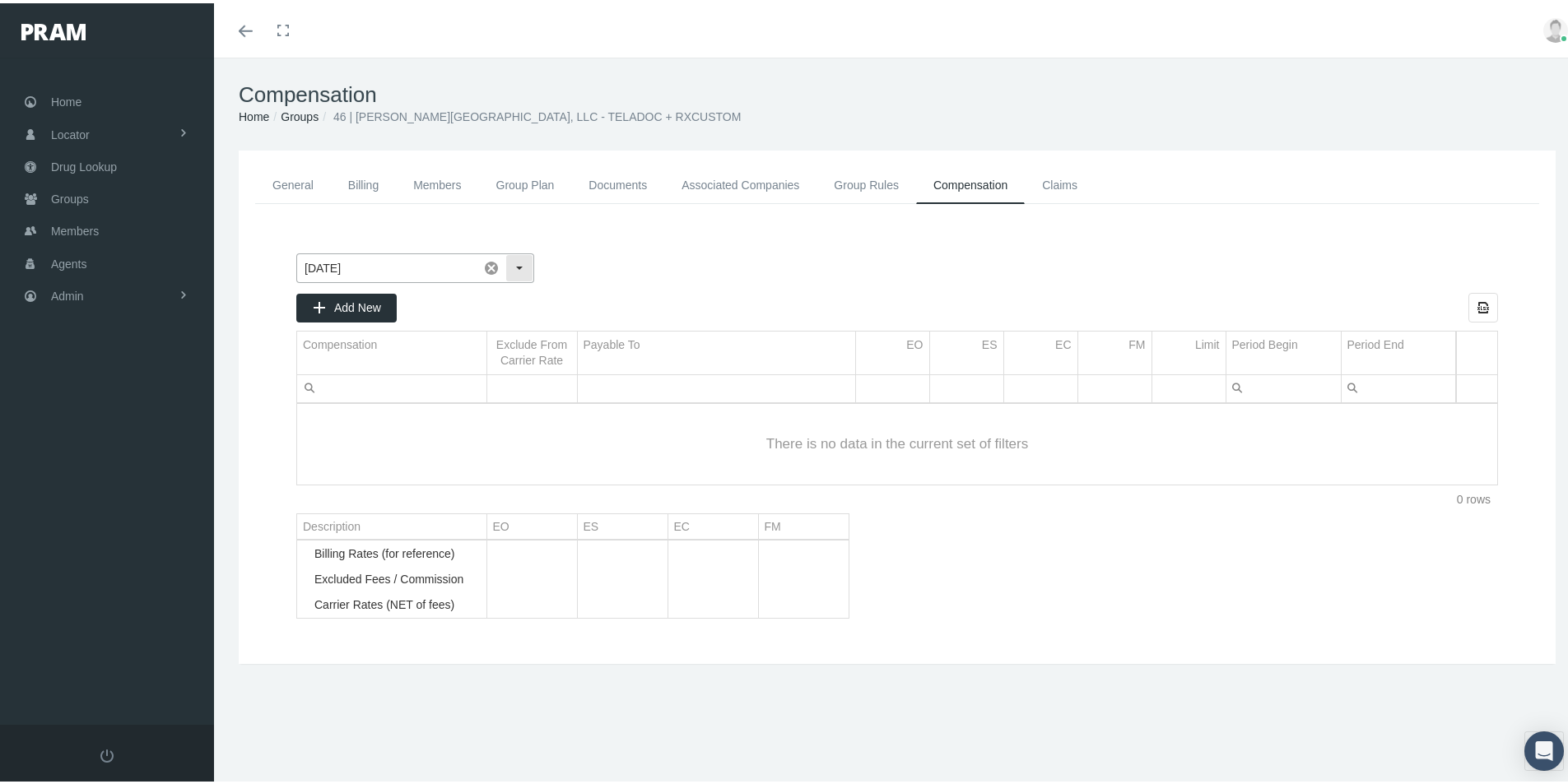
click at [525, 267] on div "Select" at bounding box center [520, 265] width 26 height 26
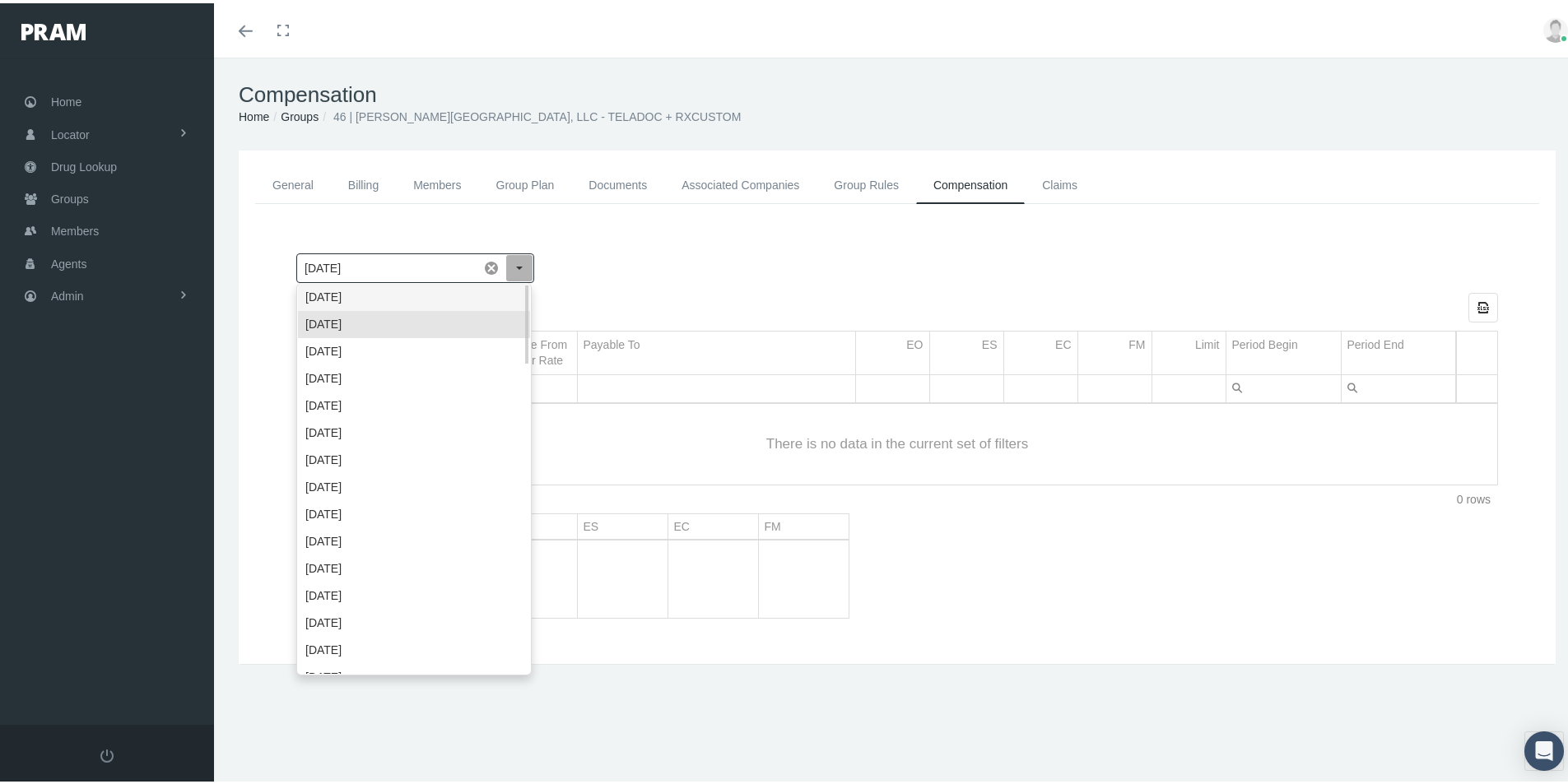
click at [357, 300] on div "[DATE]" at bounding box center [414, 293] width 232 height 27
type input "[DATE]"
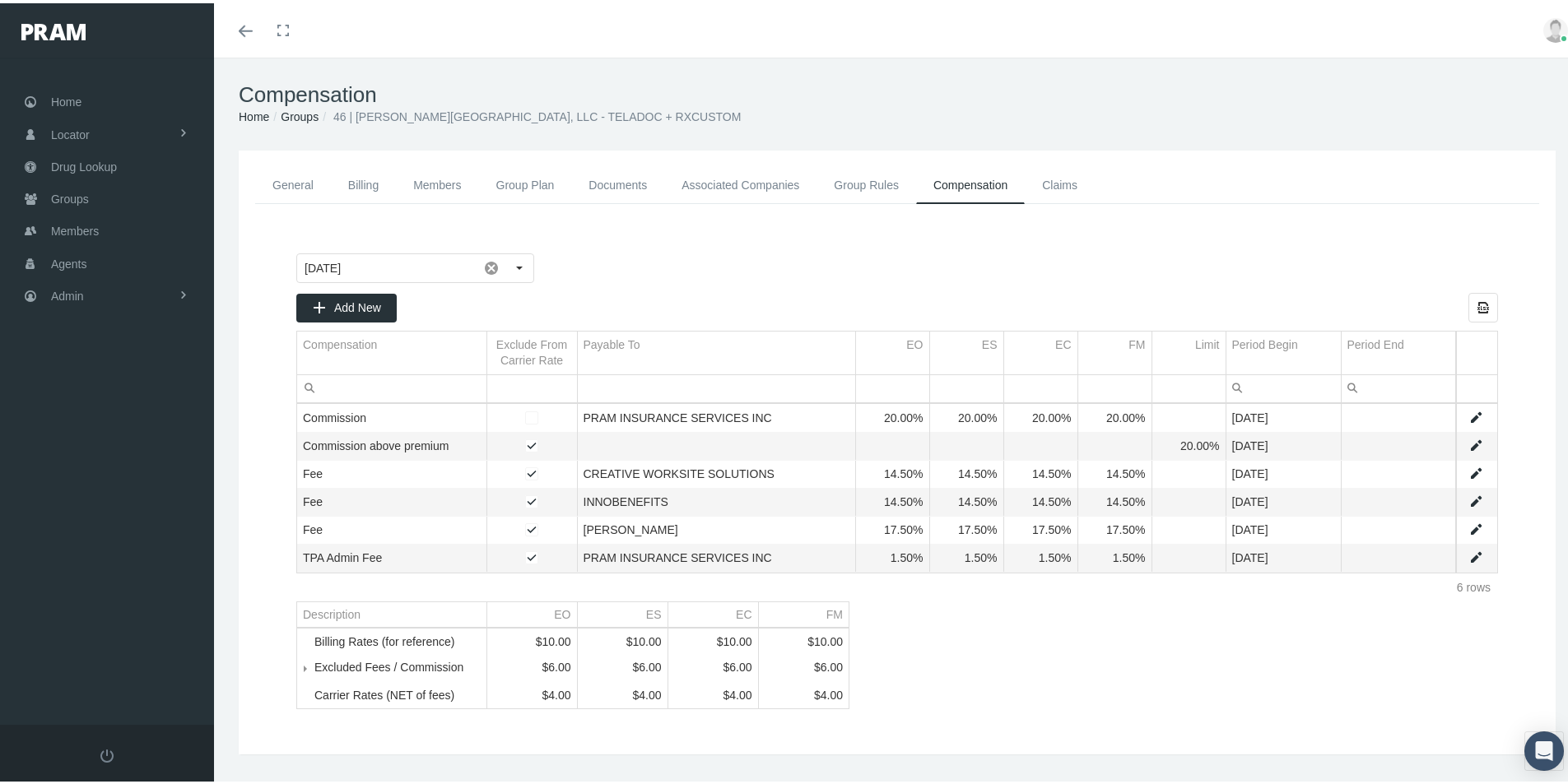
drag, startPoint x: 1155, startPoint y: 671, endPoint x: 79, endPoint y: 423, distance: 1104.2
click at [1155, 670] on div "September 2025 Pull down to refresh... Release to refresh... Refreshing... Sept…" at bounding box center [897, 478] width 1235 height 489
click at [1468, 409] on link "Data grid" at bounding box center [1476, 415] width 15 height 15
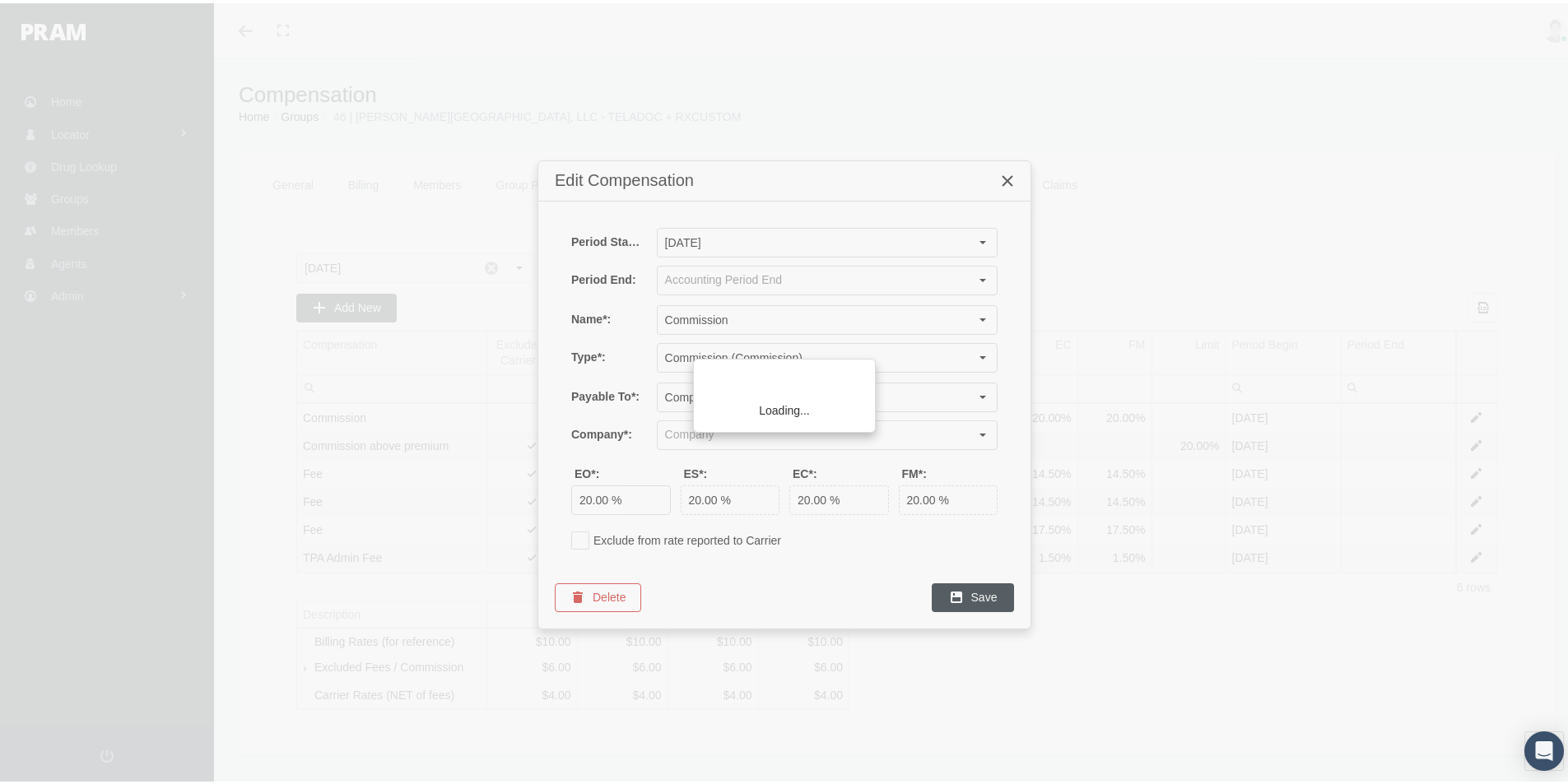
type input "PRAM INSURANCE SERVICES INC (Sponsor Organization, Broker, Distribution Partner…"
click at [1001, 170] on div "Close" at bounding box center [1008, 178] width 28 height 28
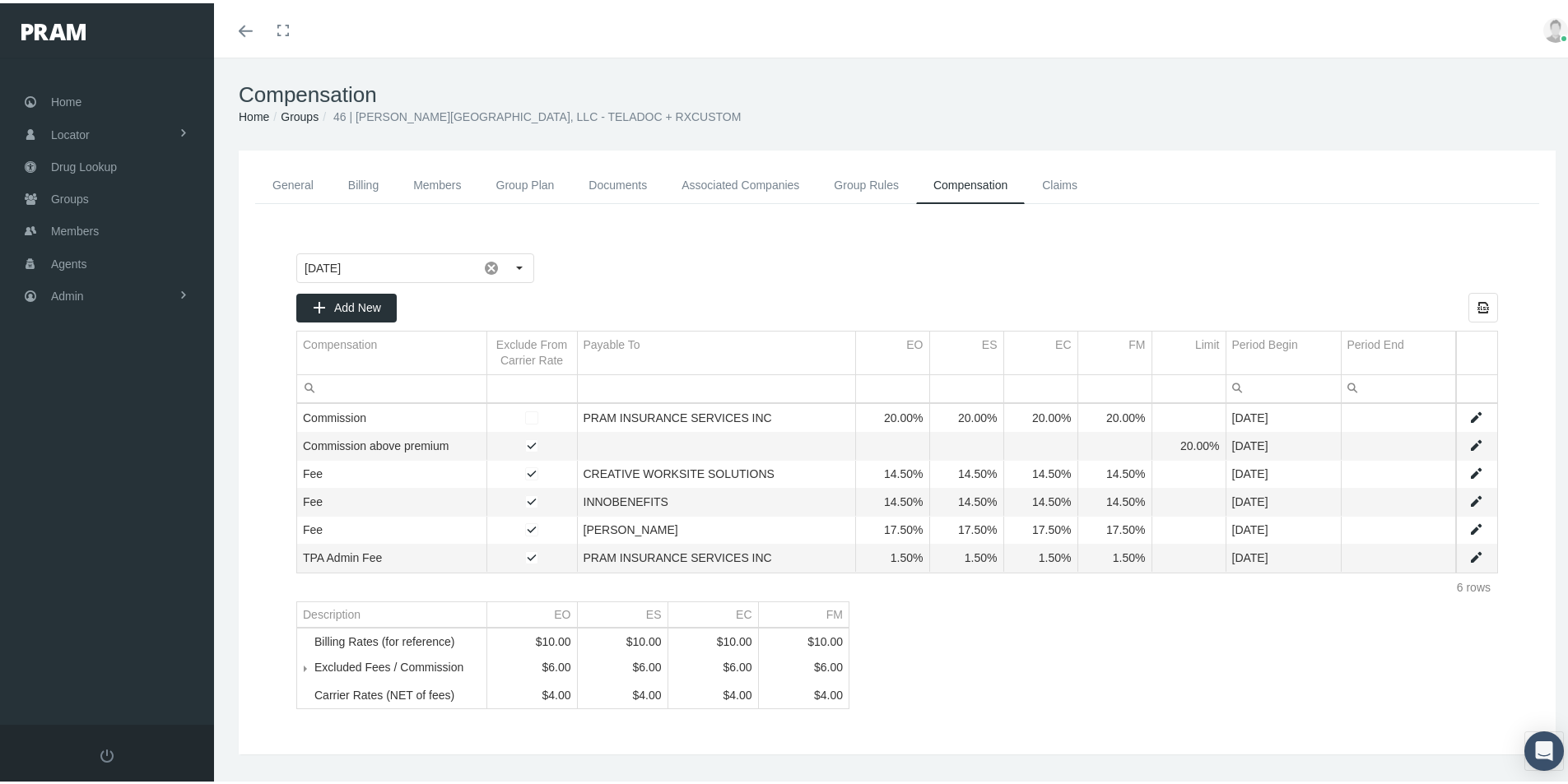
click at [1468, 440] on link "Data grid" at bounding box center [1476, 442] width 15 height 15
type input "September 2025"
type input "Commission above premium"
type input "Commission (Commission above premium)"
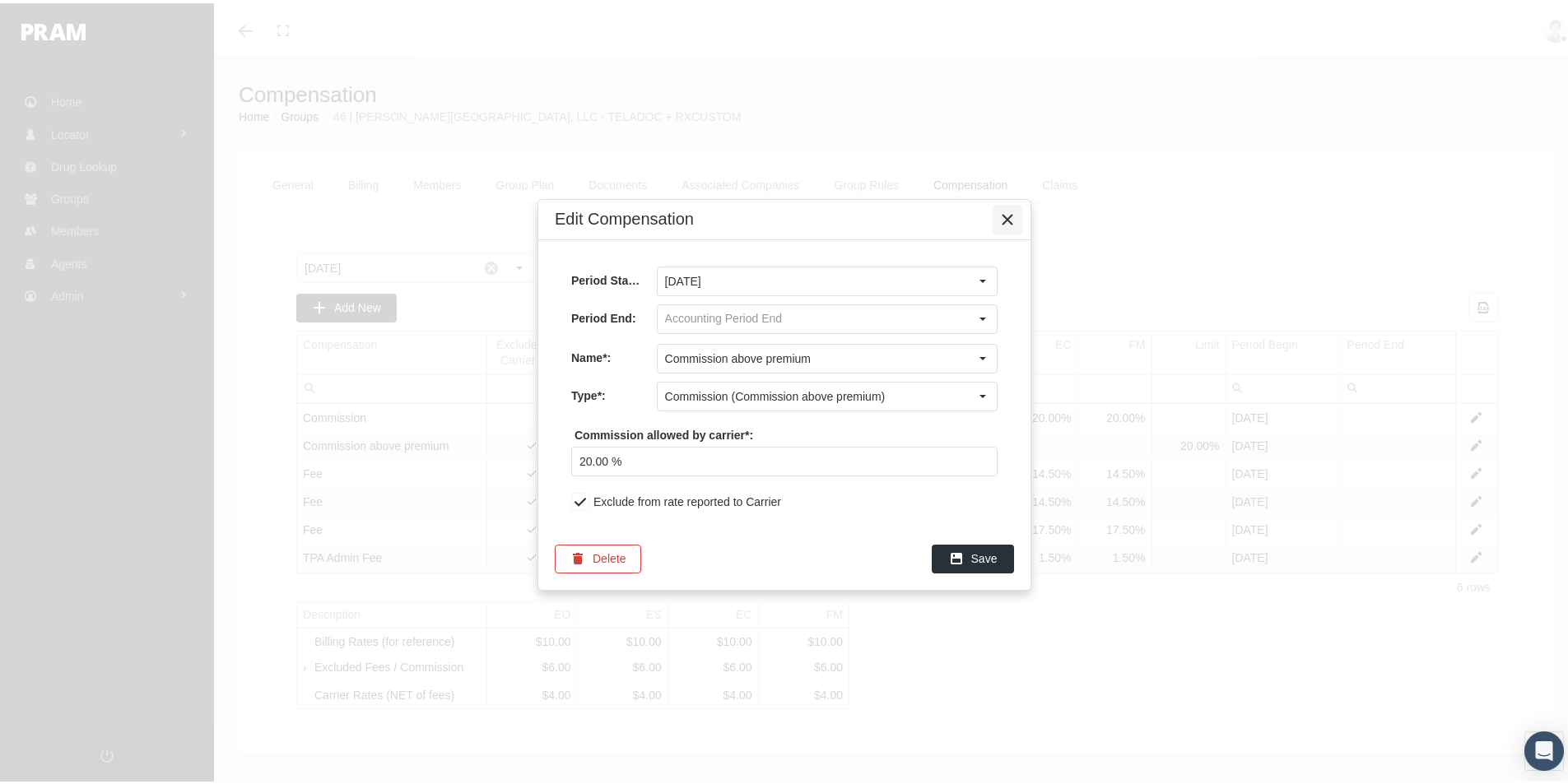
drag, startPoint x: 1009, startPoint y: 209, endPoint x: 969, endPoint y: 224, distance: 42.7
click at [1009, 209] on div "Close" at bounding box center [1008, 217] width 28 height 28
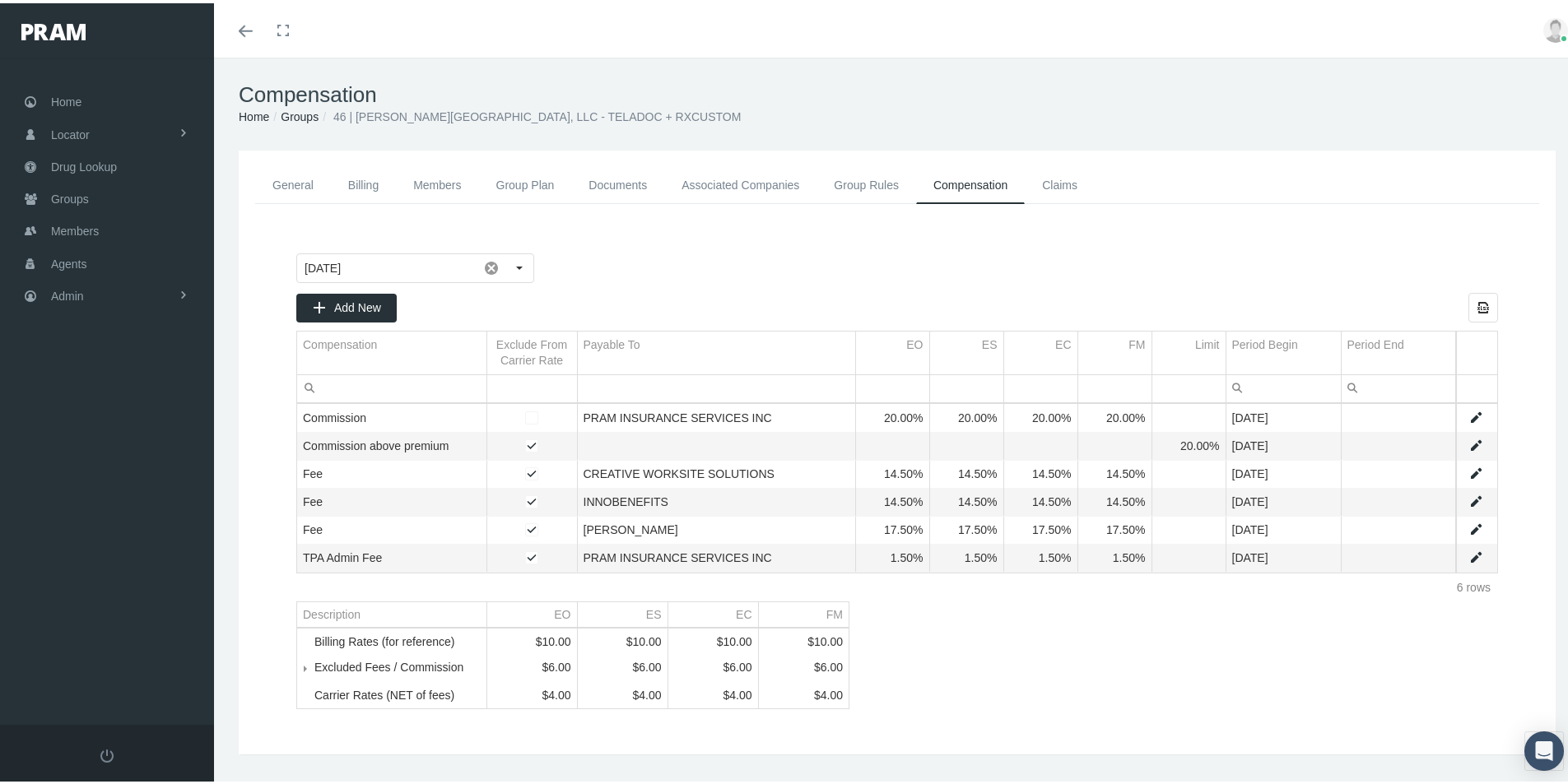
click at [1469, 468] on link "Data grid" at bounding box center [1476, 471] width 15 height 15
type input "September 2025"
type input "Fee"
type input "Fee (Percentage of the payment received)"
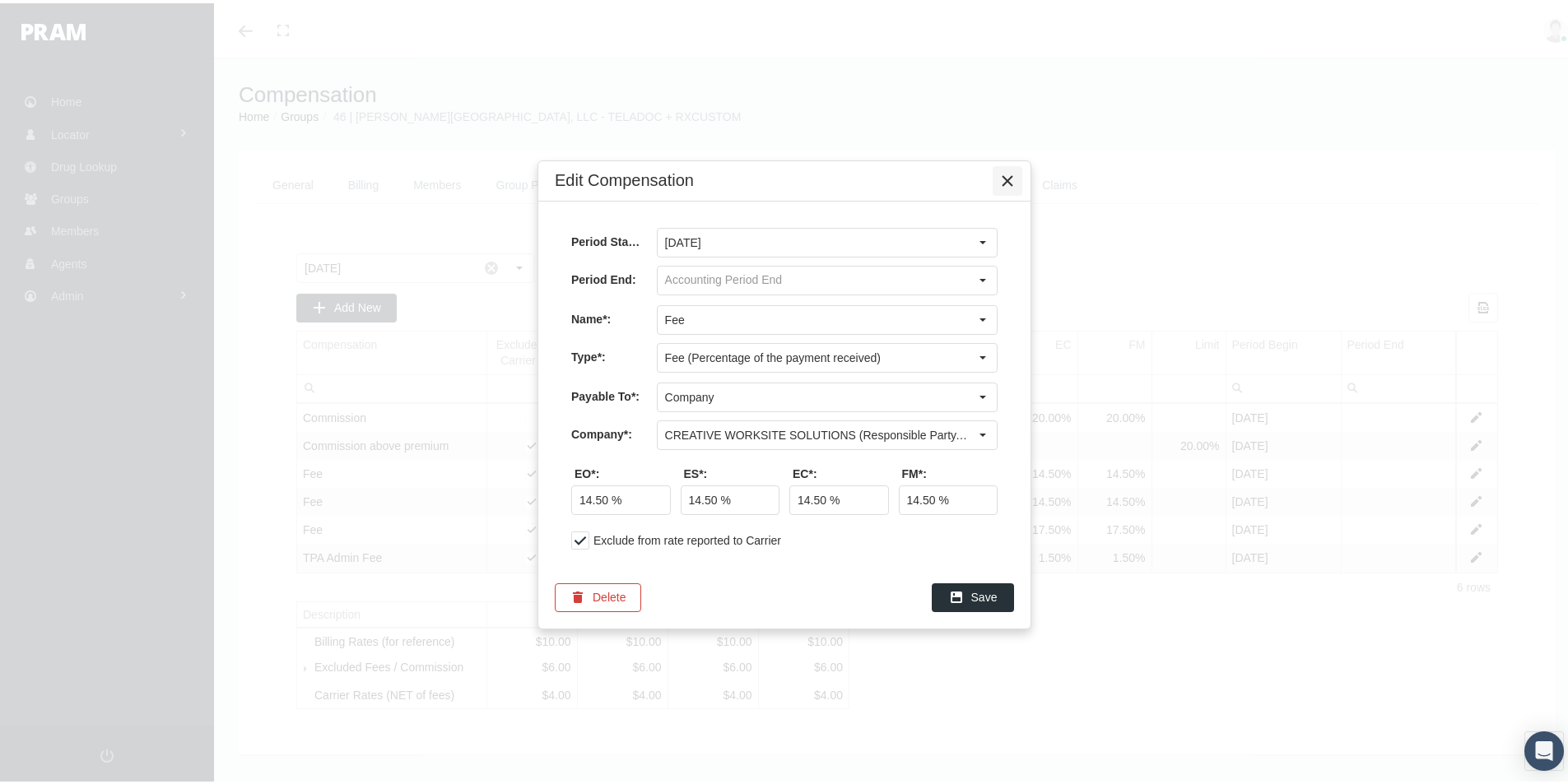
click at [1003, 181] on icon "Close" at bounding box center [1008, 178] width 15 height 15
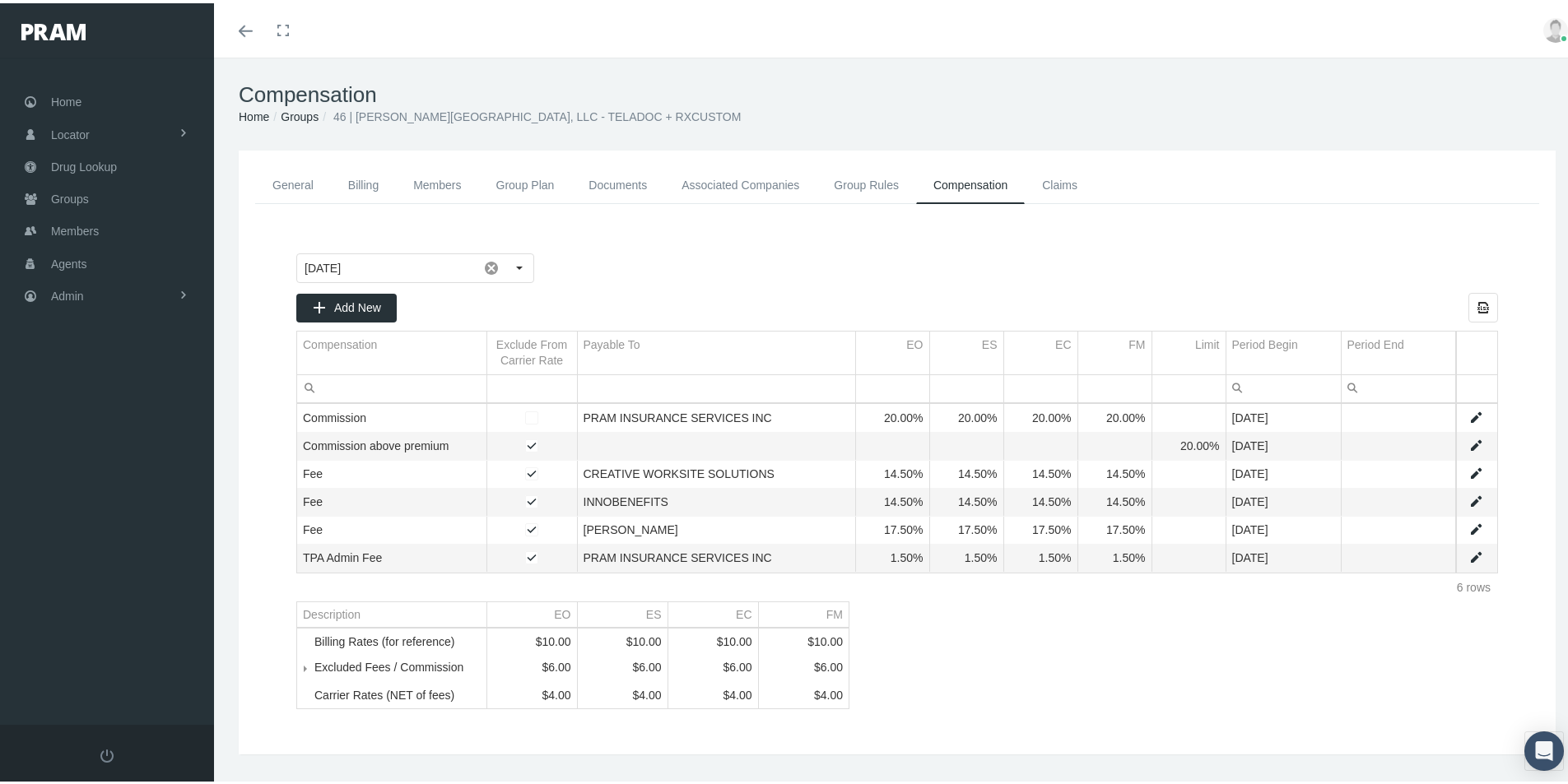
click at [1468, 499] on link "Data grid" at bounding box center [1476, 499] width 15 height 15
type input "September 2025"
type input "Fee"
type input "Fee (Percentage of the payment received)"
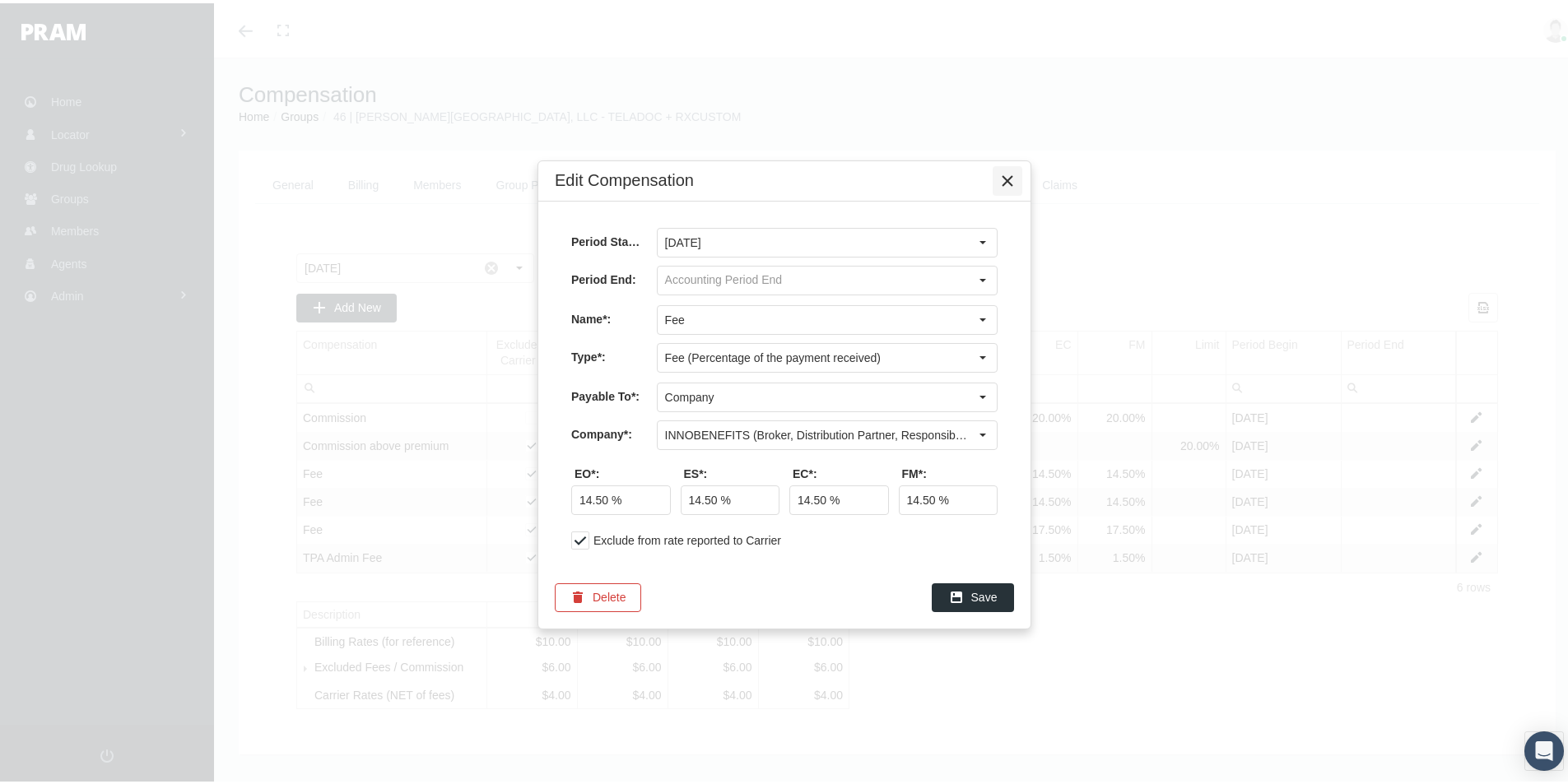
click at [1007, 170] on div "Close" at bounding box center [1008, 178] width 28 height 28
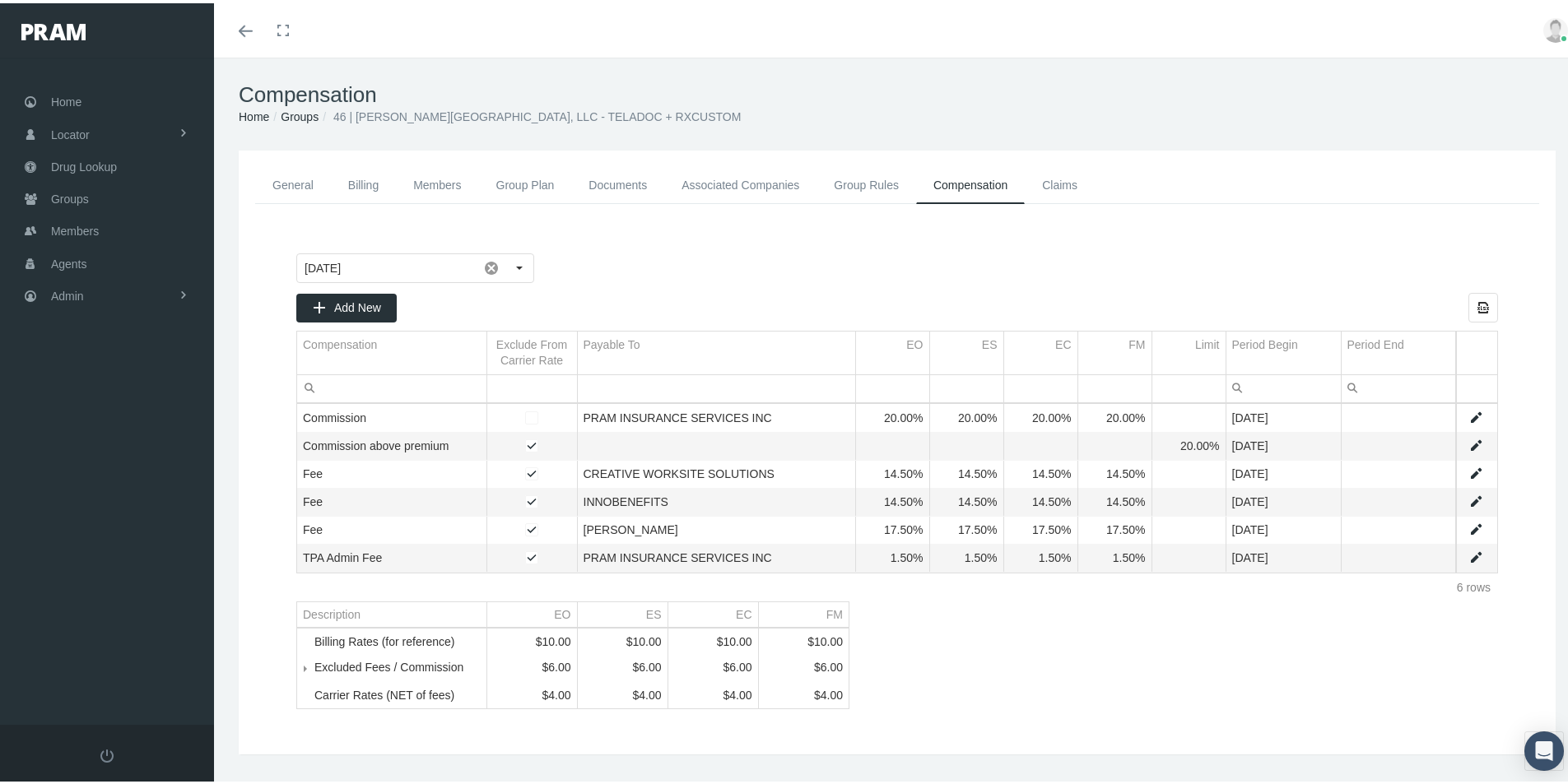
click at [1468, 525] on link "Data grid" at bounding box center [1476, 526] width 15 height 15
type input "September 2025"
type input "Fee"
type input "Fee (Percentage of the payment received)"
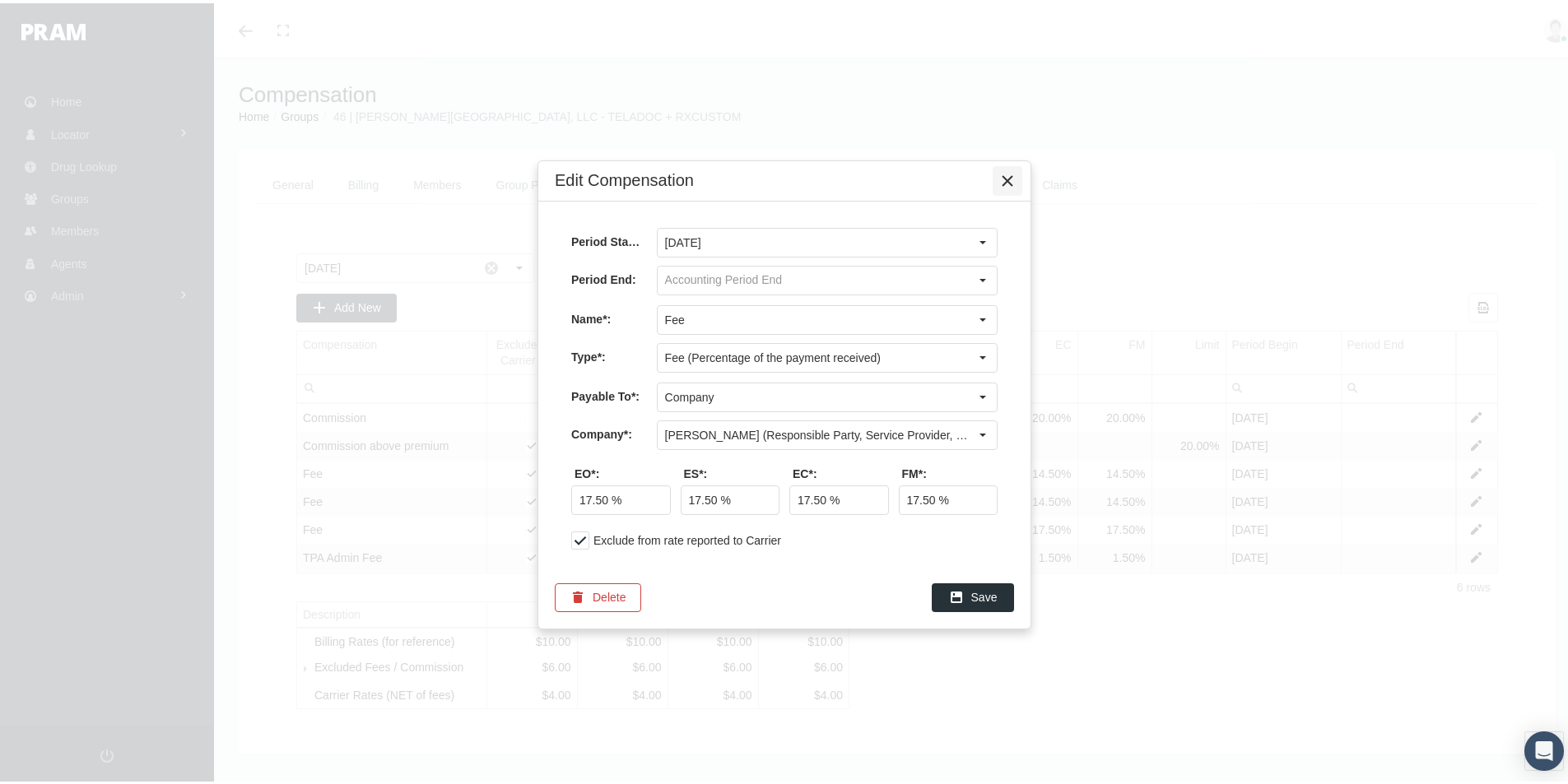
click at [1006, 181] on icon "Close" at bounding box center [1008, 178] width 15 height 15
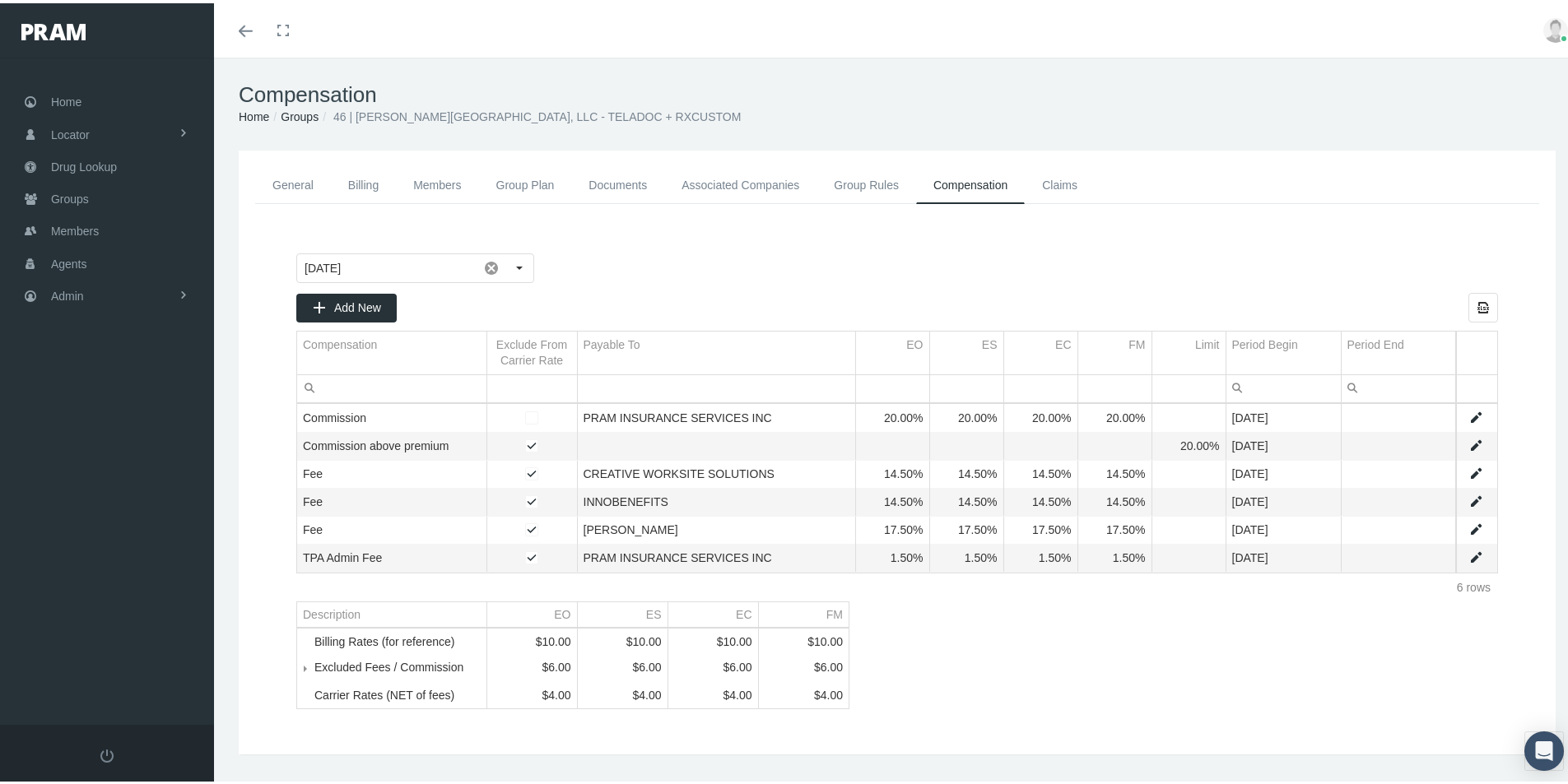
click at [1468, 551] on link "Data grid" at bounding box center [1476, 555] width 15 height 15
type input "September 2025"
type input "TPA Admin Fee"
type input "Fee (Percentage of the payment received)"
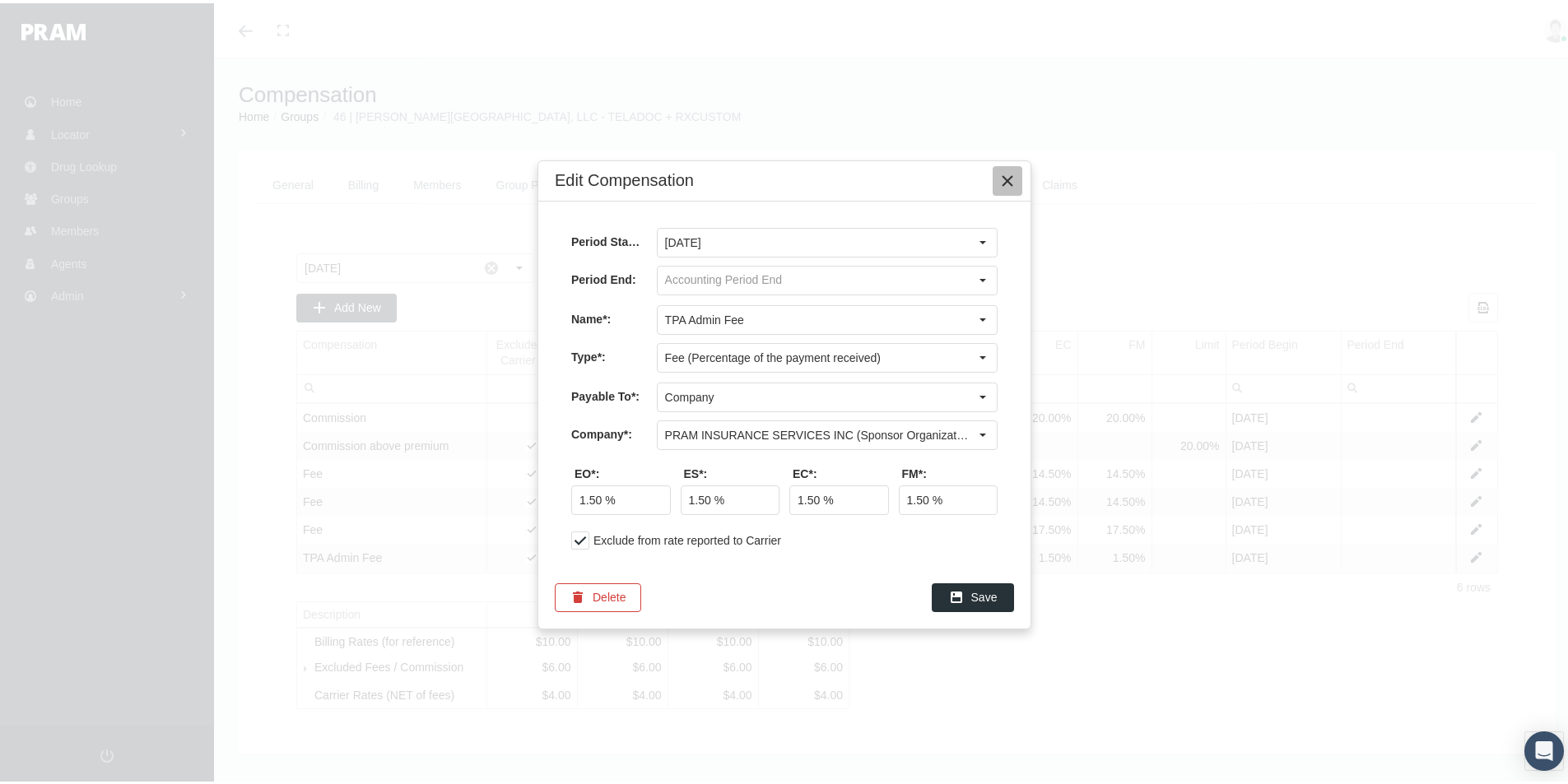
click at [1011, 179] on icon "Close" at bounding box center [1008, 178] width 15 height 15
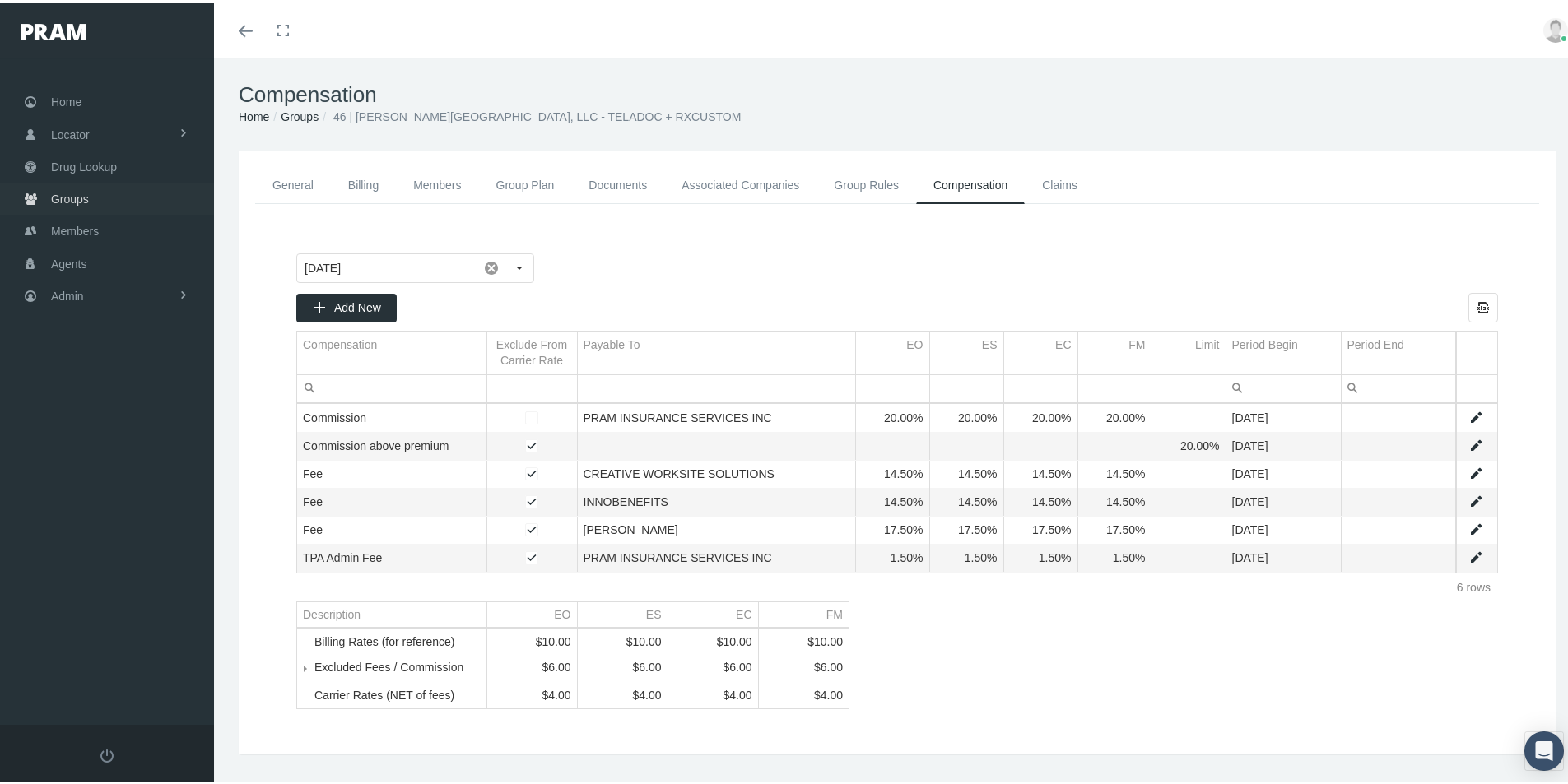
click at [65, 200] on span "Groups" at bounding box center [70, 195] width 38 height 31
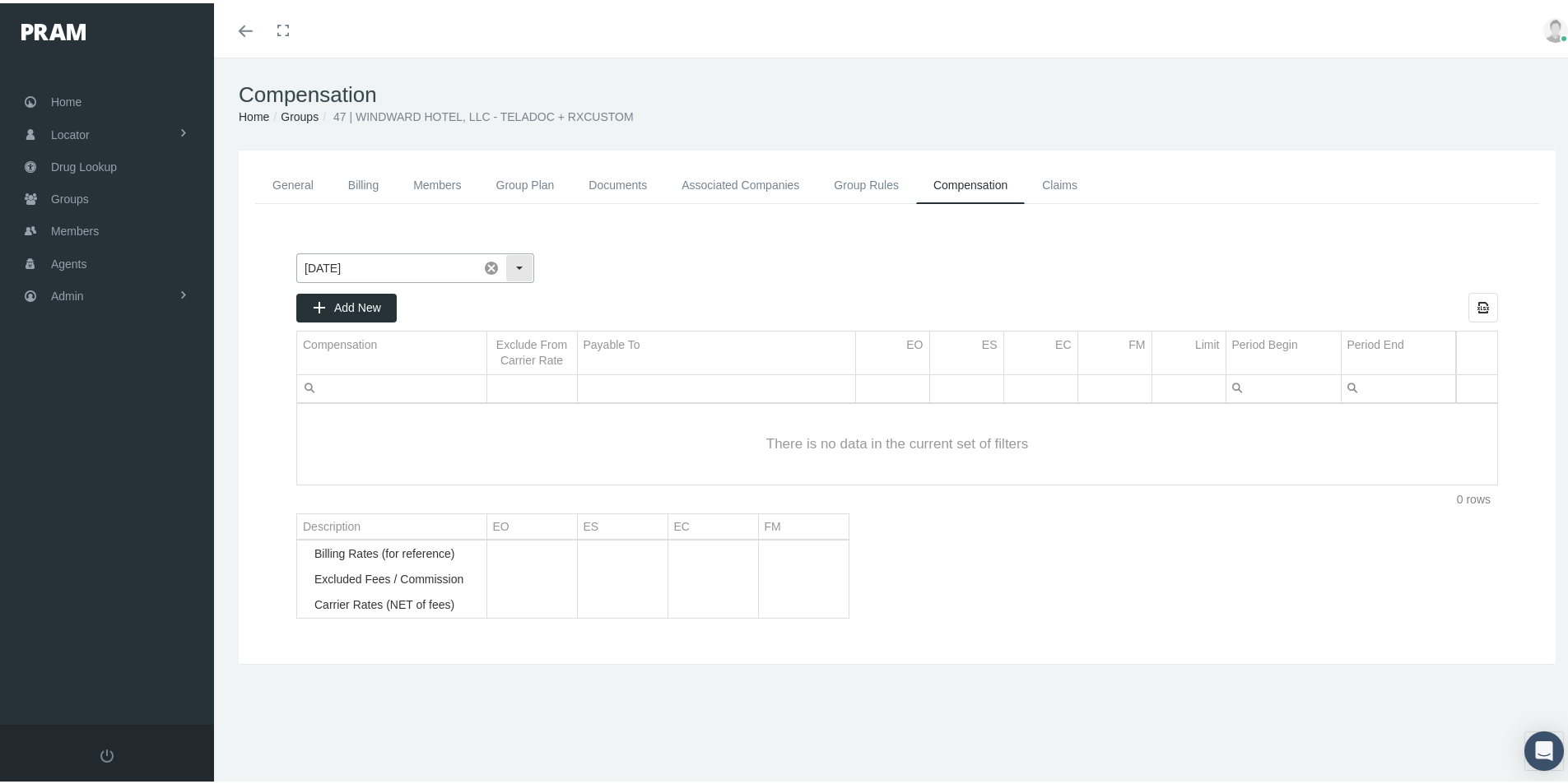
drag, startPoint x: 524, startPoint y: 265, endPoint x: 485, endPoint y: 271, distance: 39.5
click at [524, 264] on div "Select" at bounding box center [520, 265] width 26 height 26
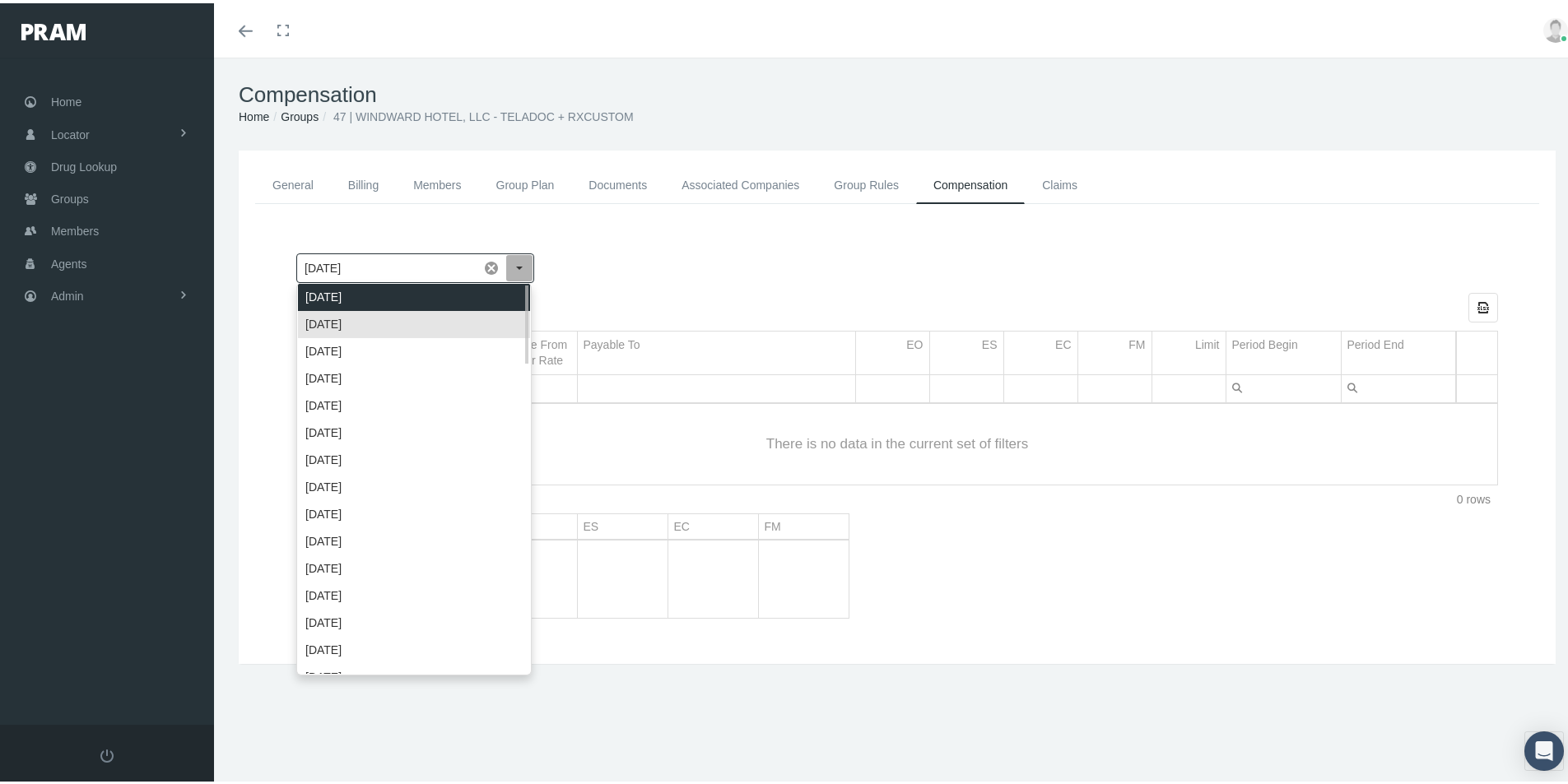
click at [354, 289] on div "[DATE]" at bounding box center [414, 293] width 232 height 27
type input "September 2025"
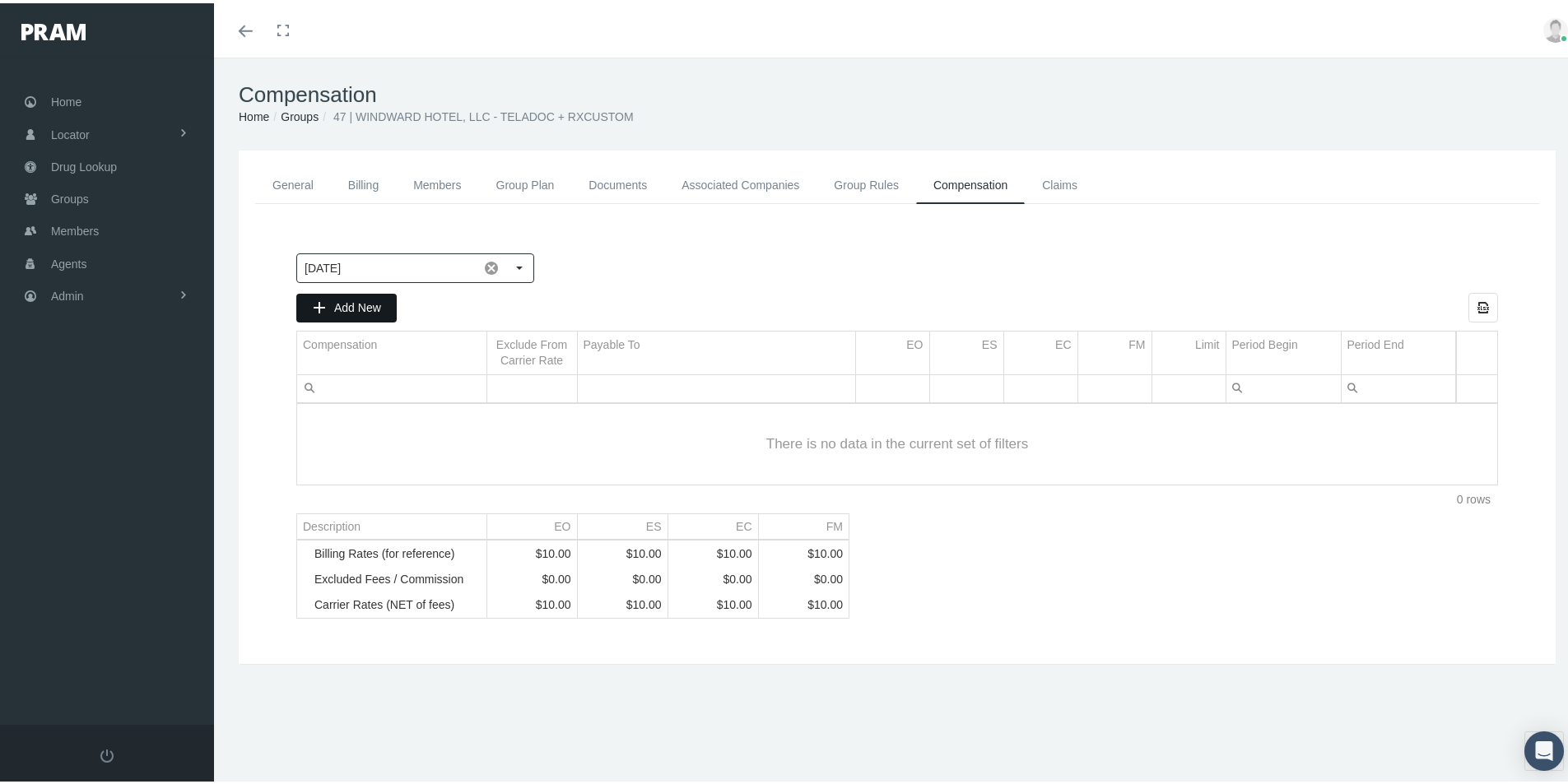
click at [359, 301] on span "Add New" at bounding box center [358, 305] width 47 height 13
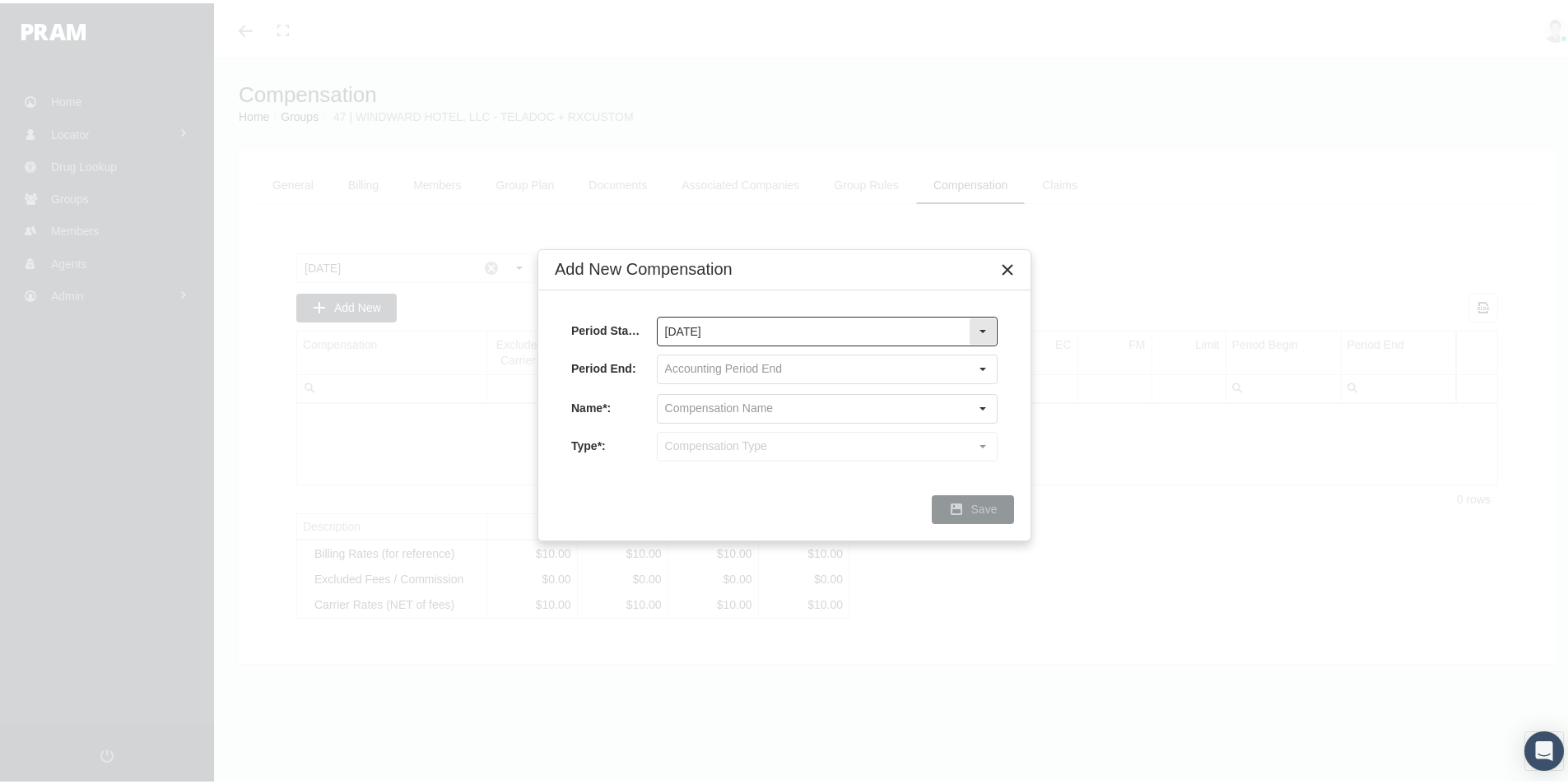
drag, startPoint x: 983, startPoint y: 323, endPoint x: 955, endPoint y: 327, distance: 28.3
click at [981, 323] on div "Select" at bounding box center [983, 328] width 26 height 26
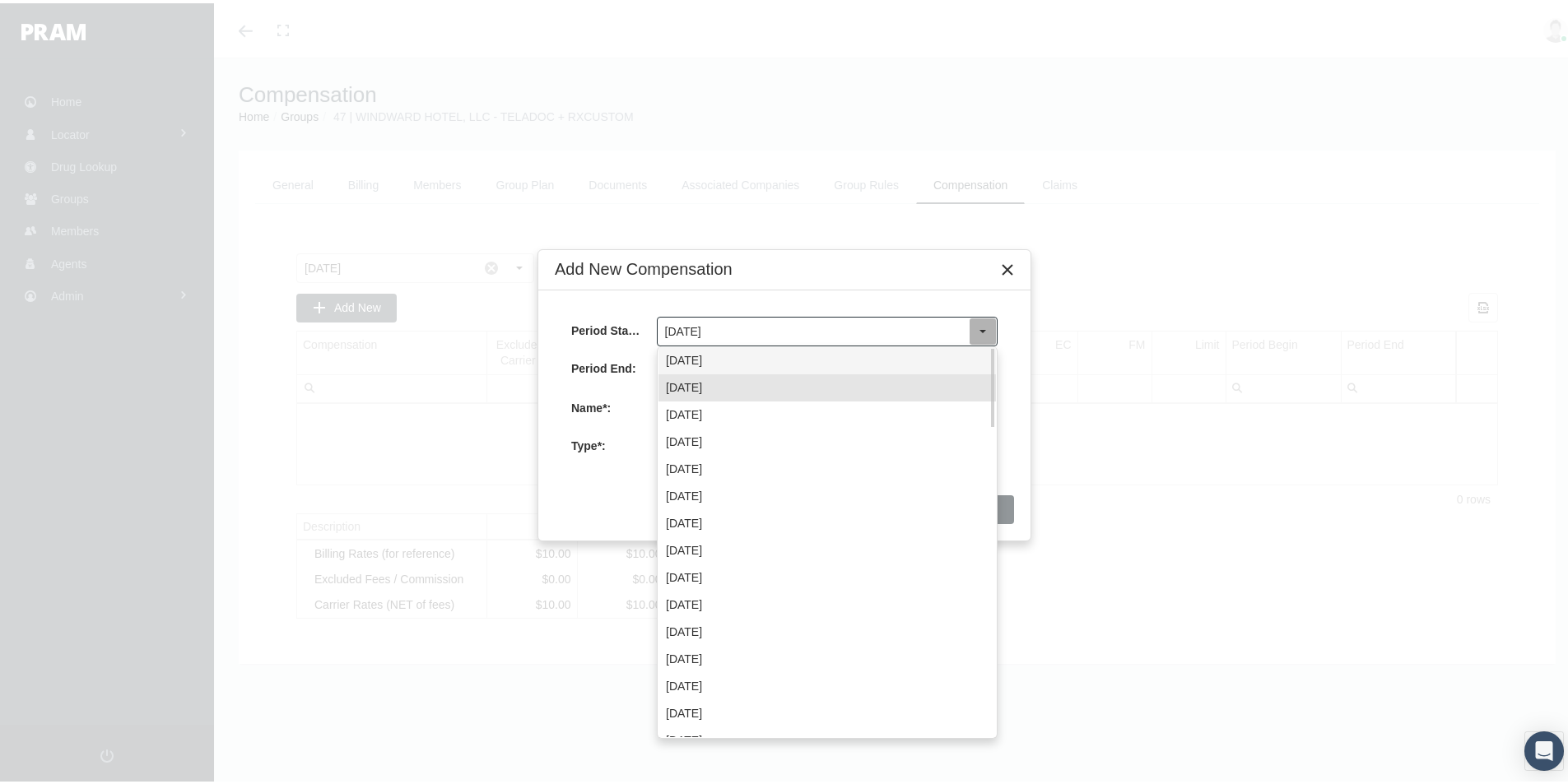
click at [736, 351] on div "September 2025" at bounding box center [827, 358] width 338 height 27
type input "September 2025"
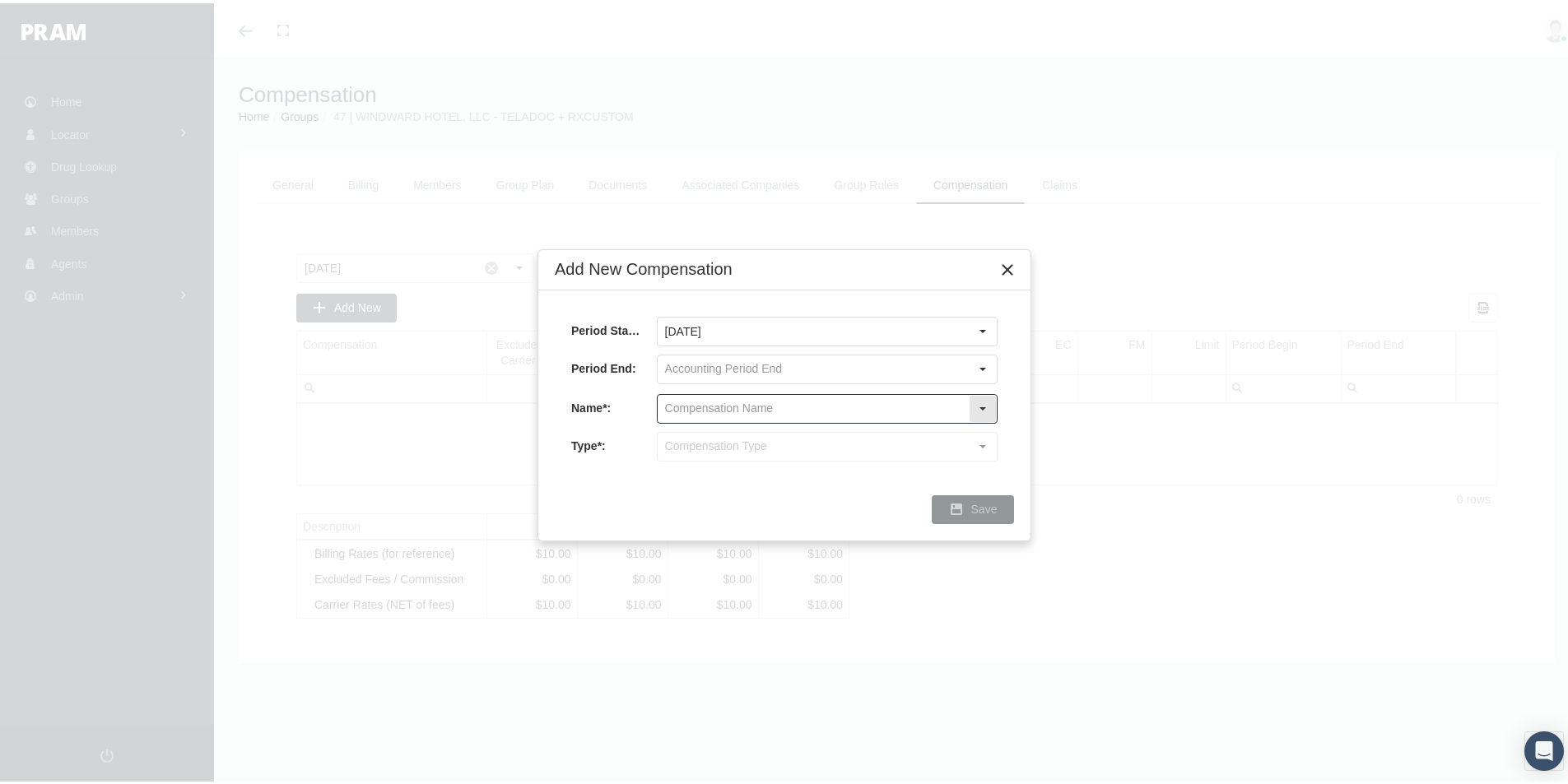
click at [697, 409] on input "text" at bounding box center [813, 406] width 311 height 28
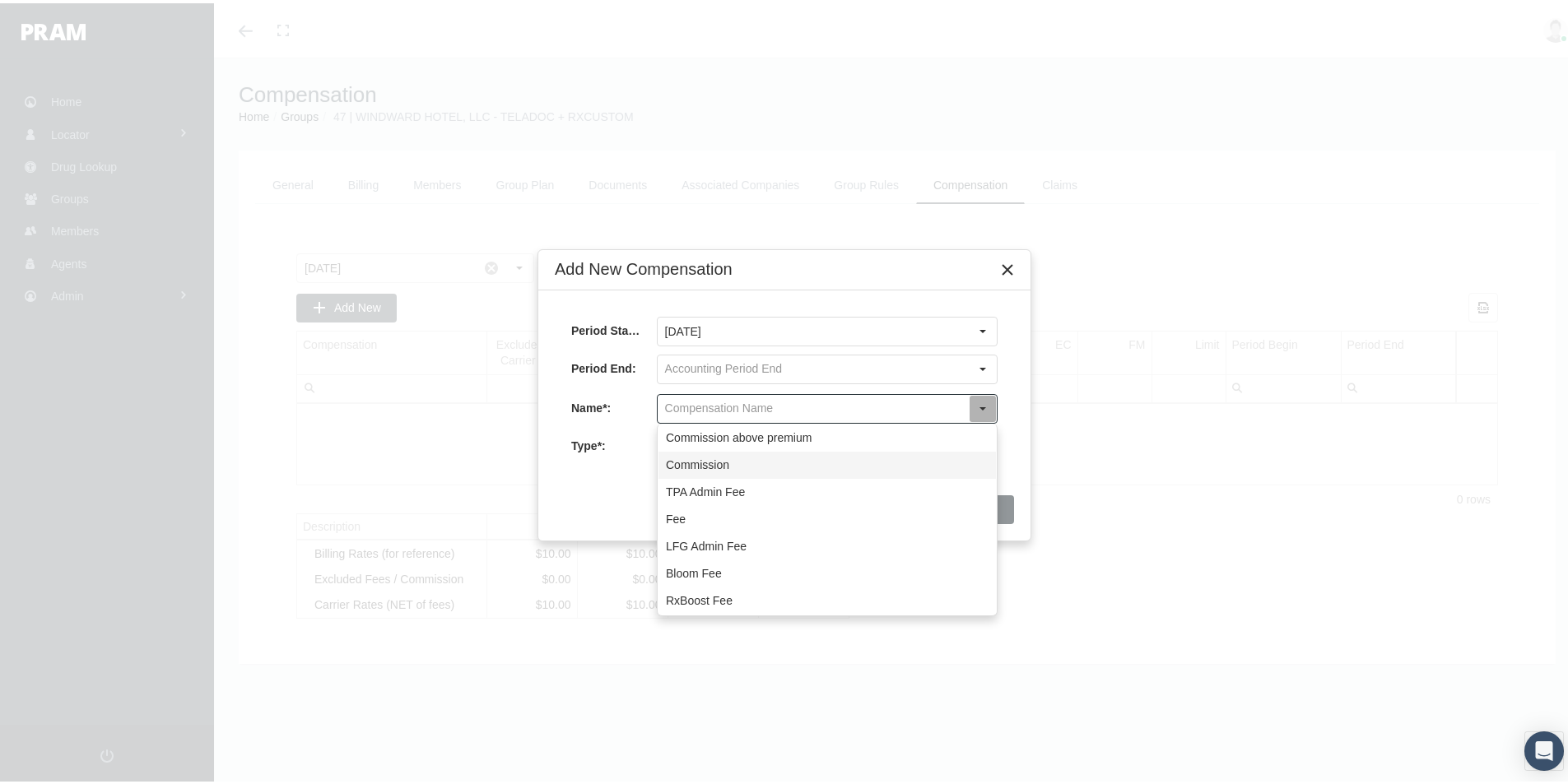
click at [696, 459] on div "Commission" at bounding box center [827, 461] width 338 height 27
type input "Commission"
type input "Commission (Commission)"
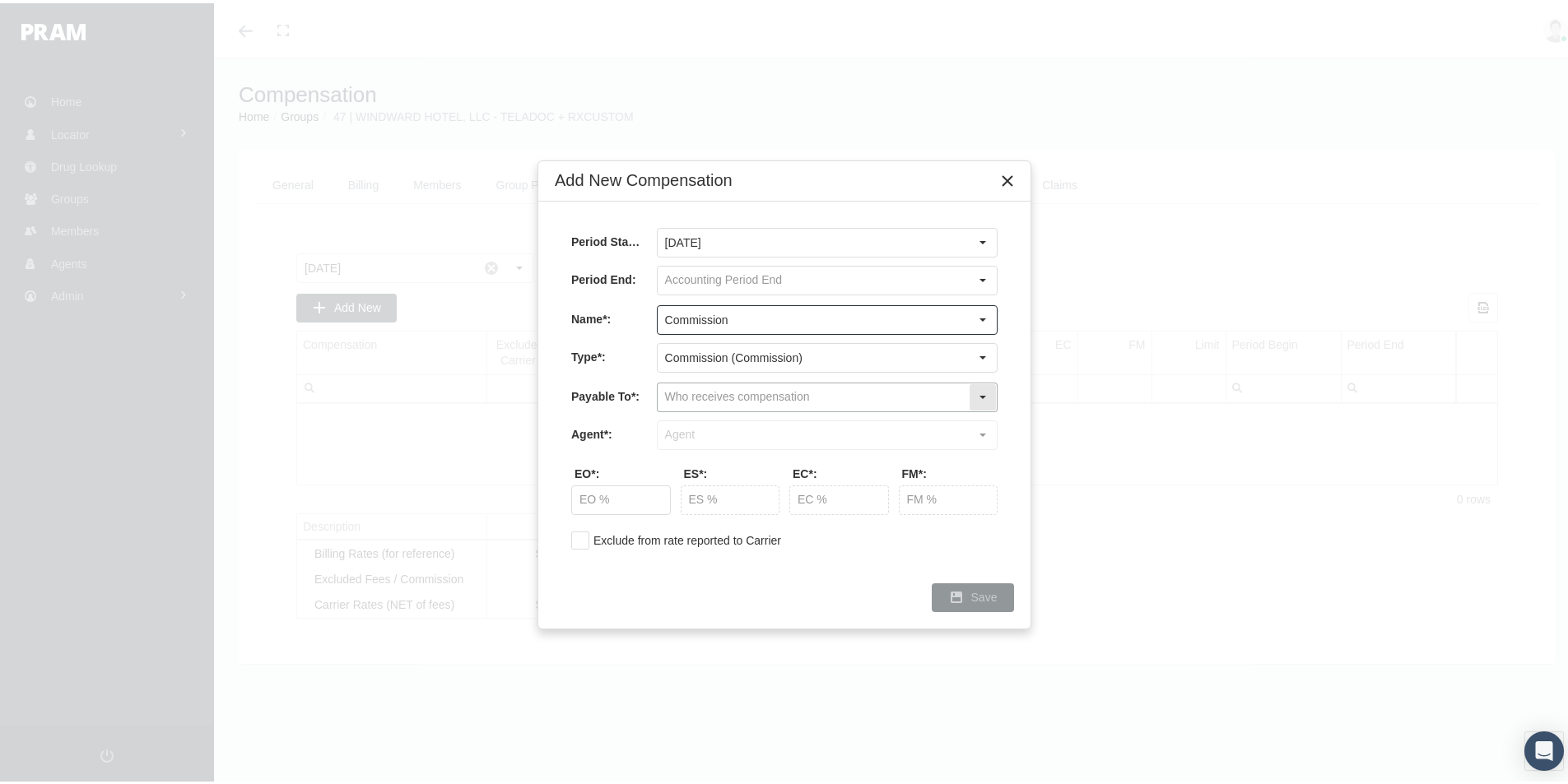
click at [681, 393] on input "text" at bounding box center [813, 394] width 311 height 28
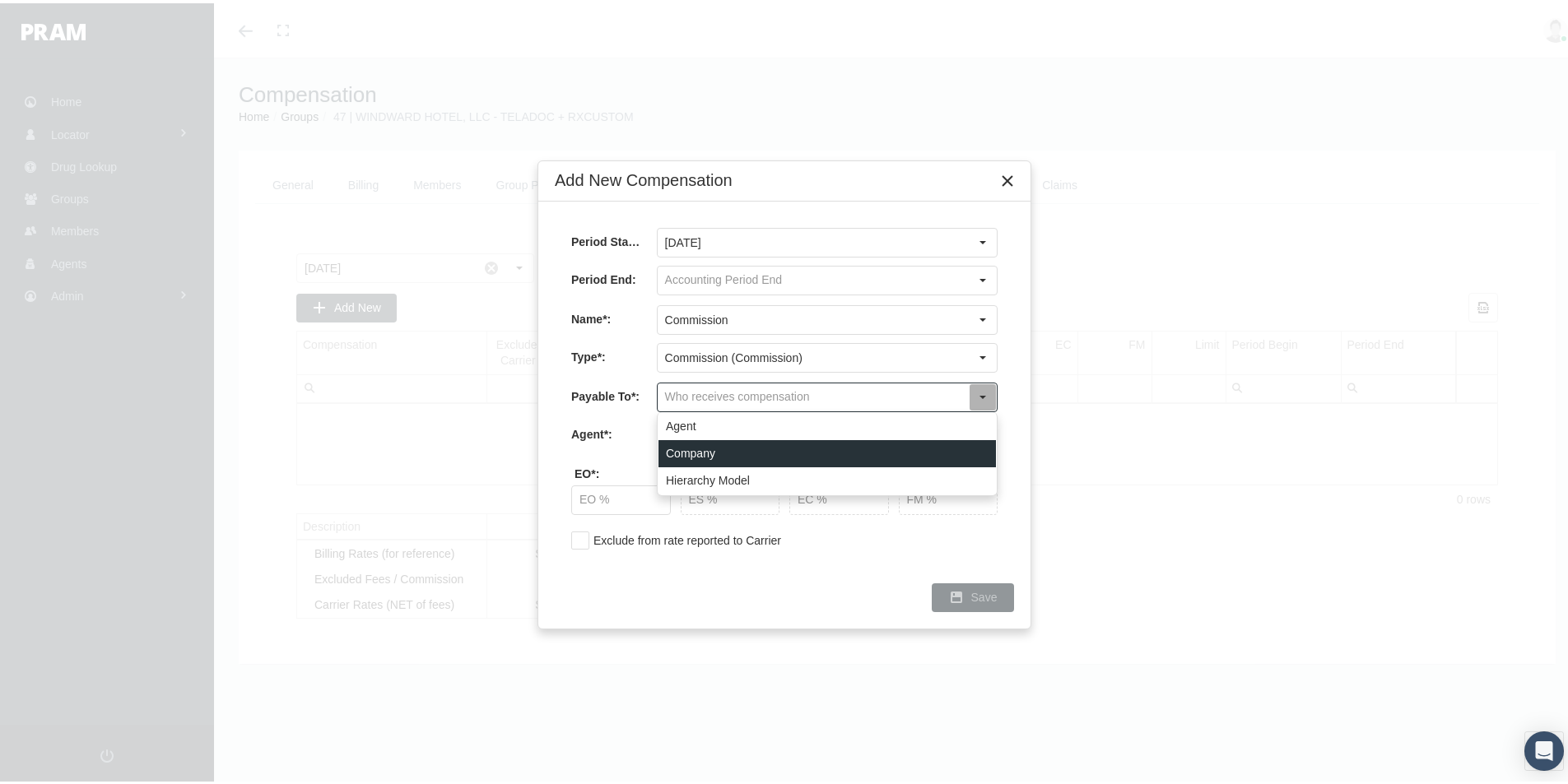
click at [680, 446] on div "Company" at bounding box center [827, 450] width 338 height 27
type input "Company"
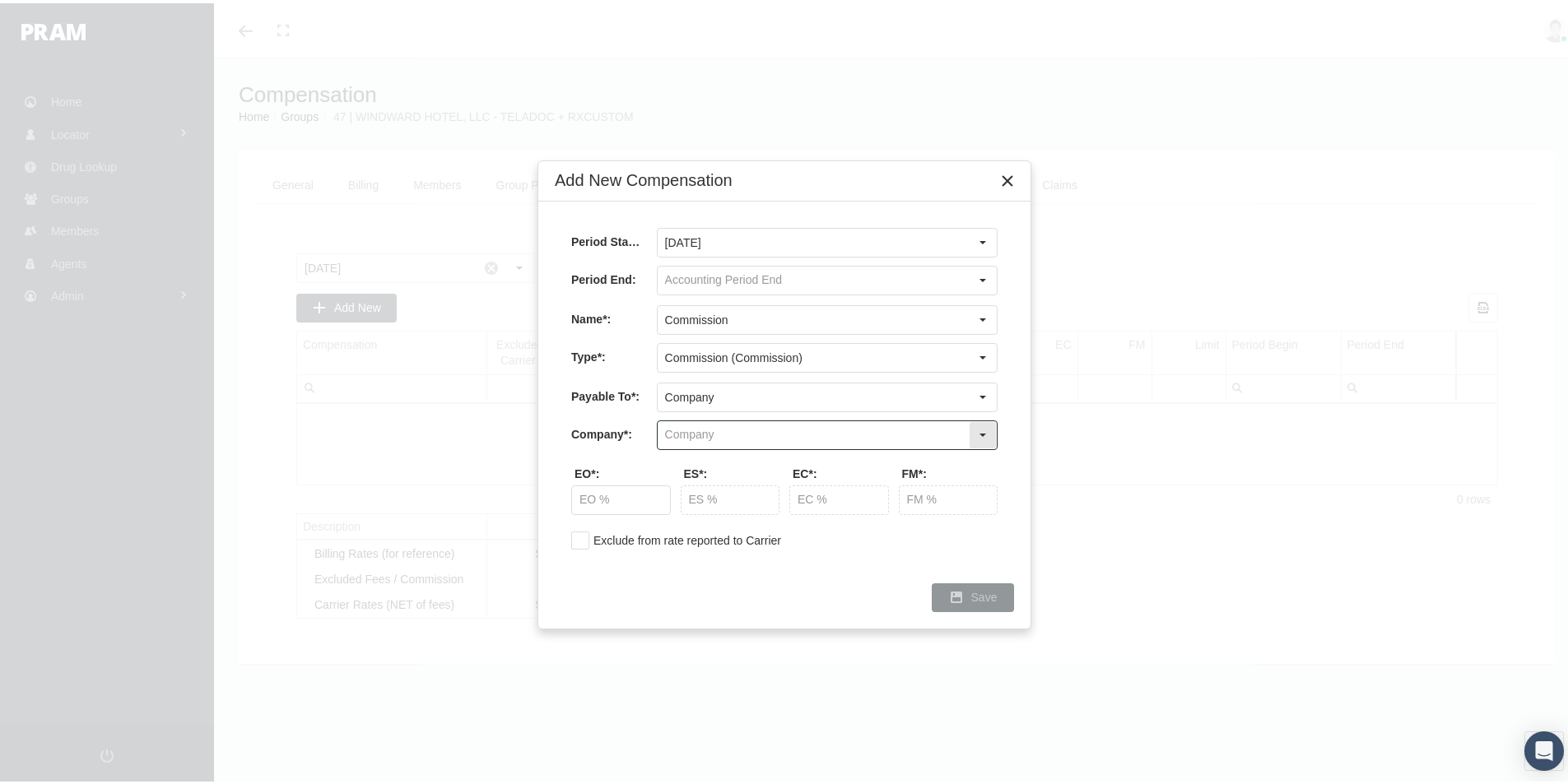
click at [680, 435] on input "text" at bounding box center [813, 432] width 311 height 28
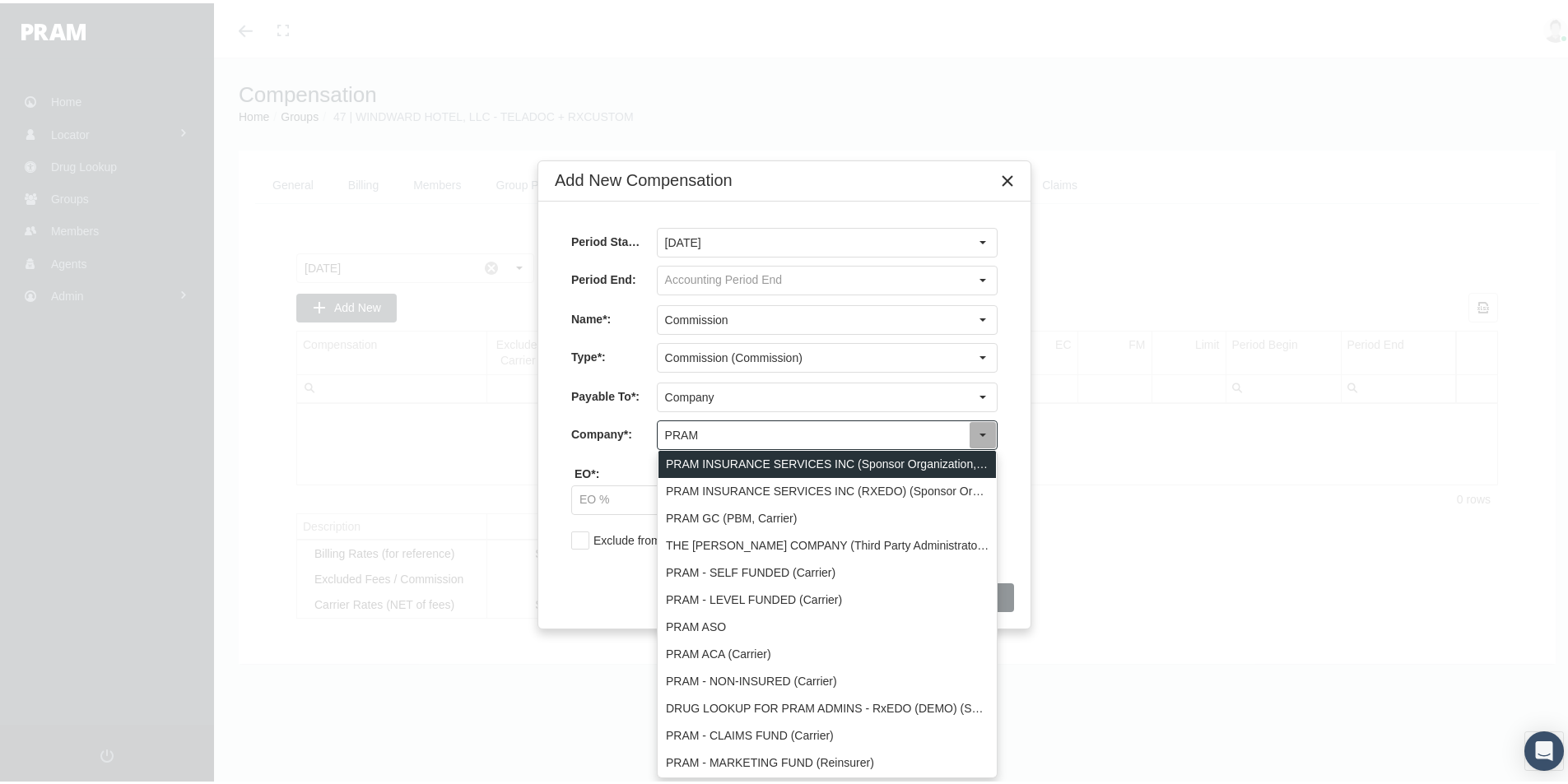
click at [730, 455] on div "PRAM INSURANCE SERVICES INC (Sponsor Organization, Broker, Distribution Partner…" at bounding box center [827, 461] width 338 height 27
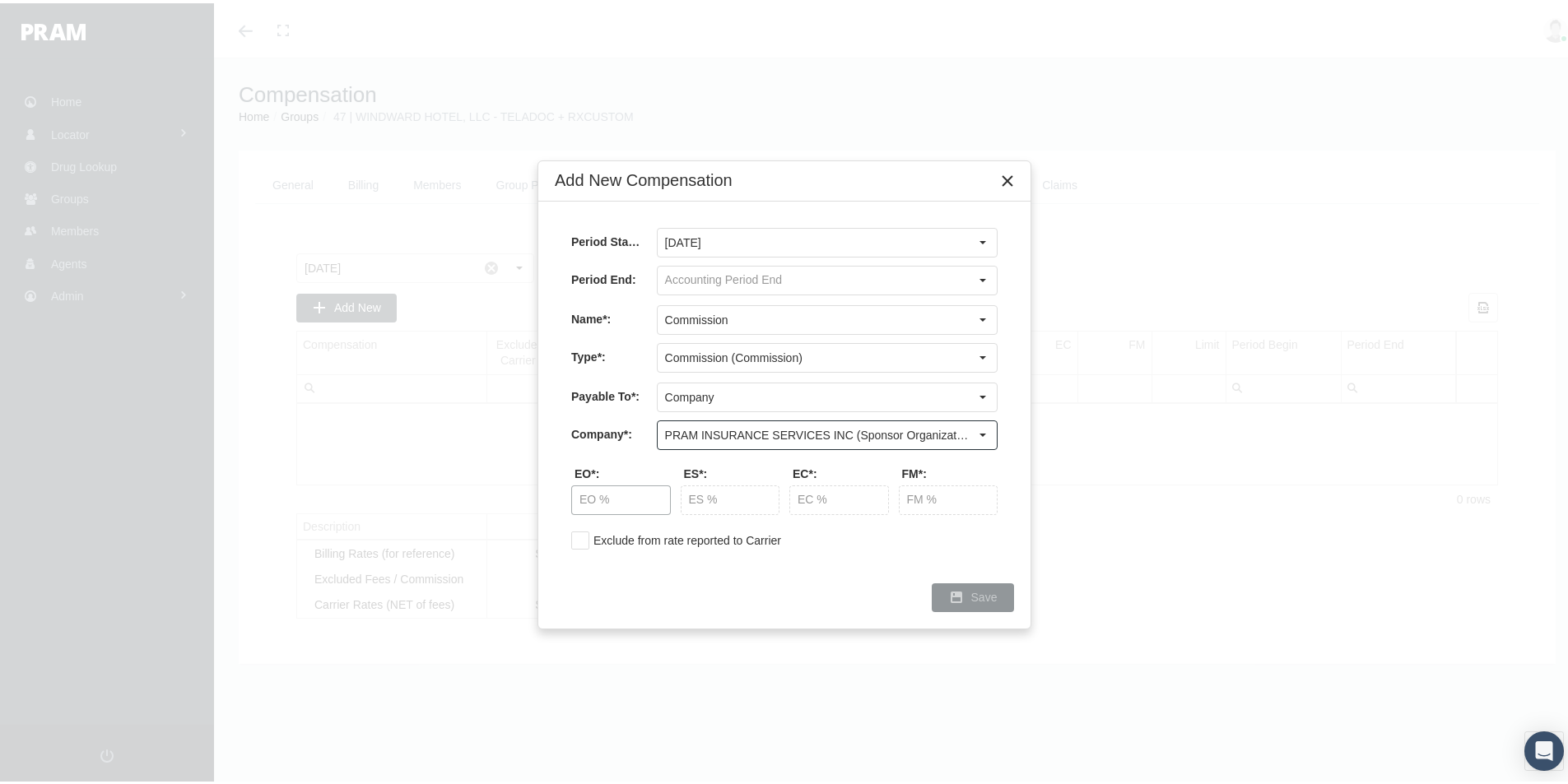
type input "PRAM INSURANCE SERVICES INC (Sponsor Organization, Broker, Distribution Partner…"
click at [606, 490] on input "text" at bounding box center [621, 497] width 98 height 28
type input "20.00 %"
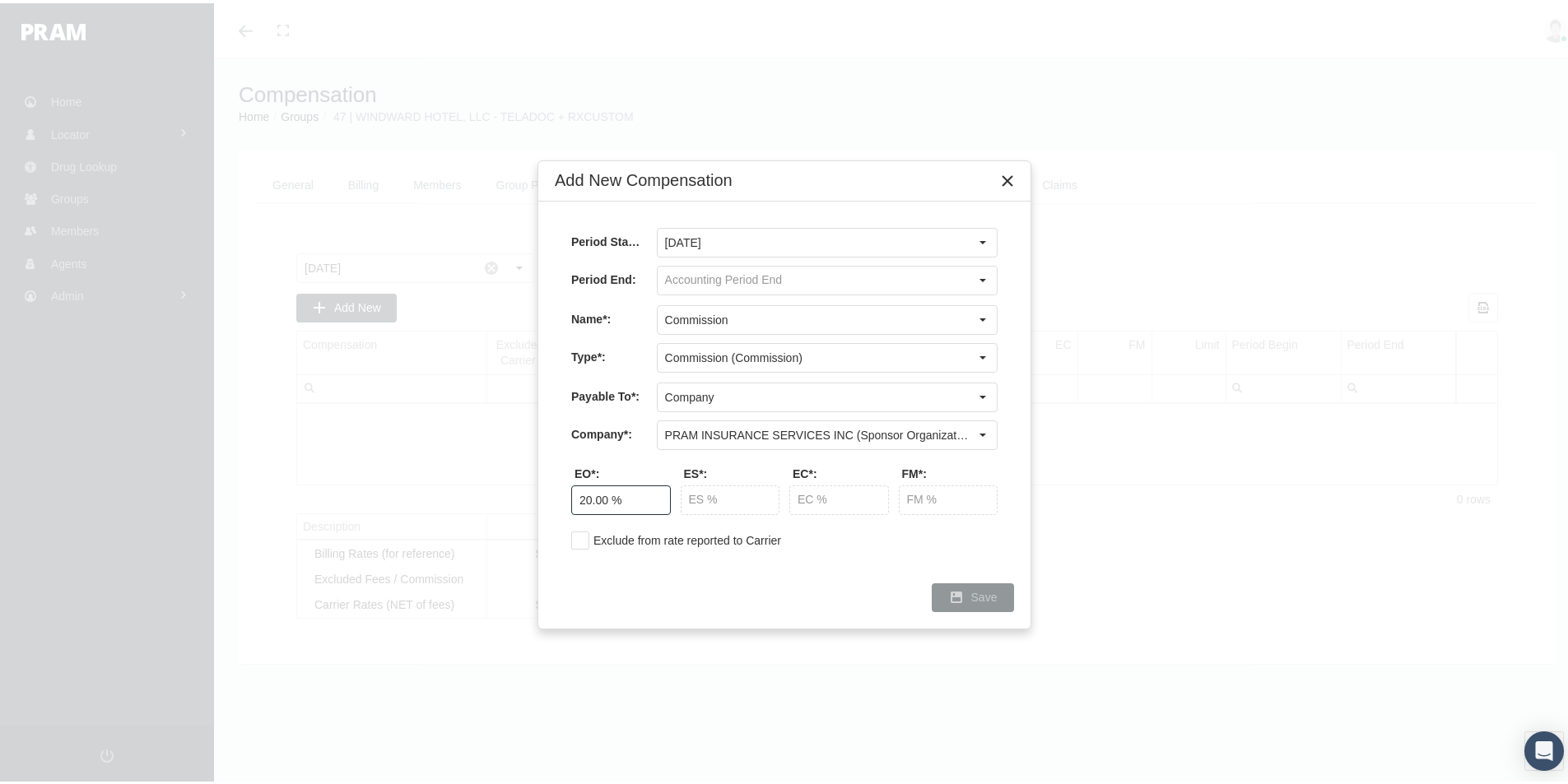
type input "20.00 %"
click at [981, 594] on span "Save" at bounding box center [984, 594] width 26 height 13
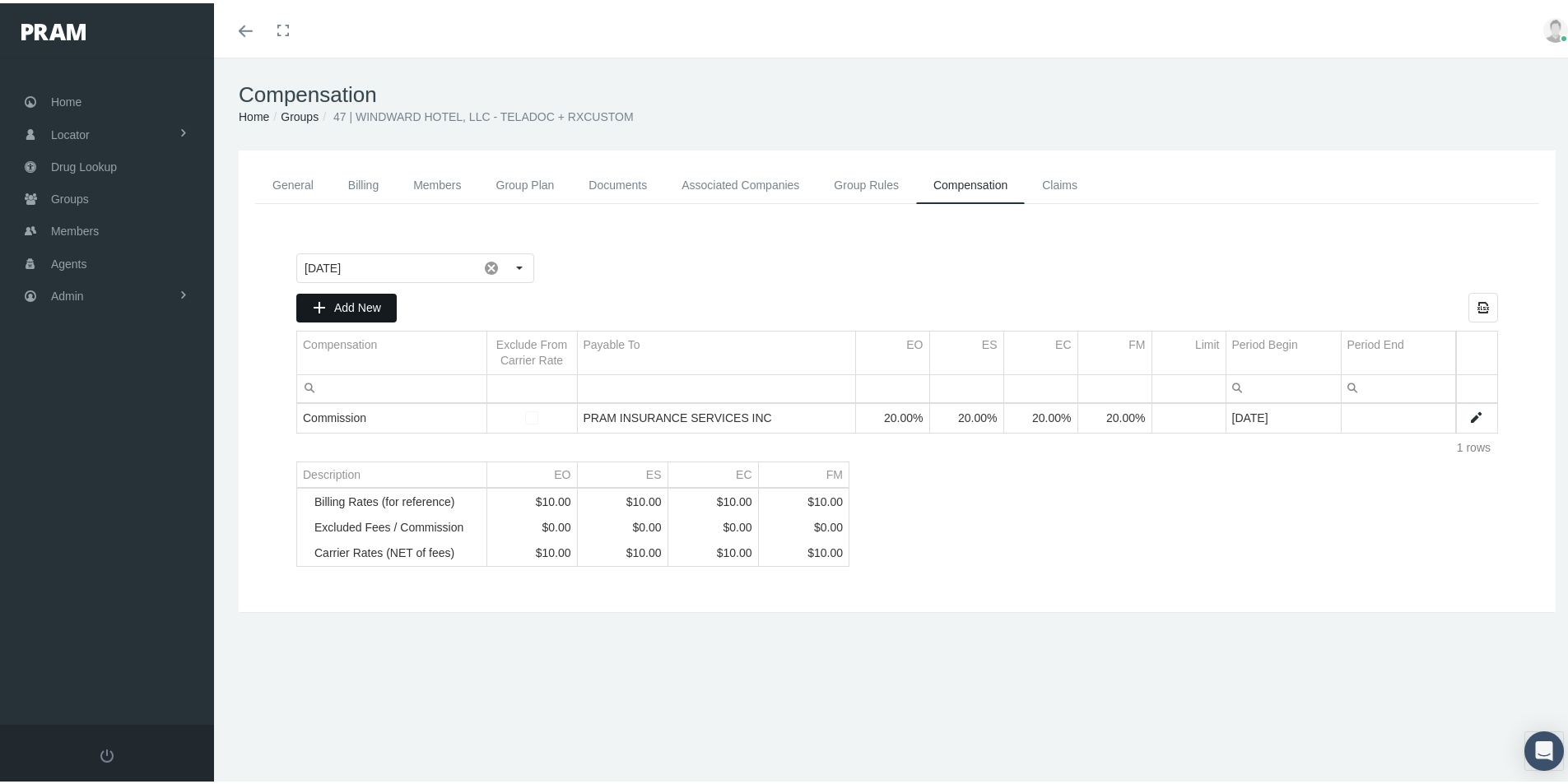
click at [350, 300] on span "Add New" at bounding box center [358, 305] width 47 height 13
type input "August 2025"
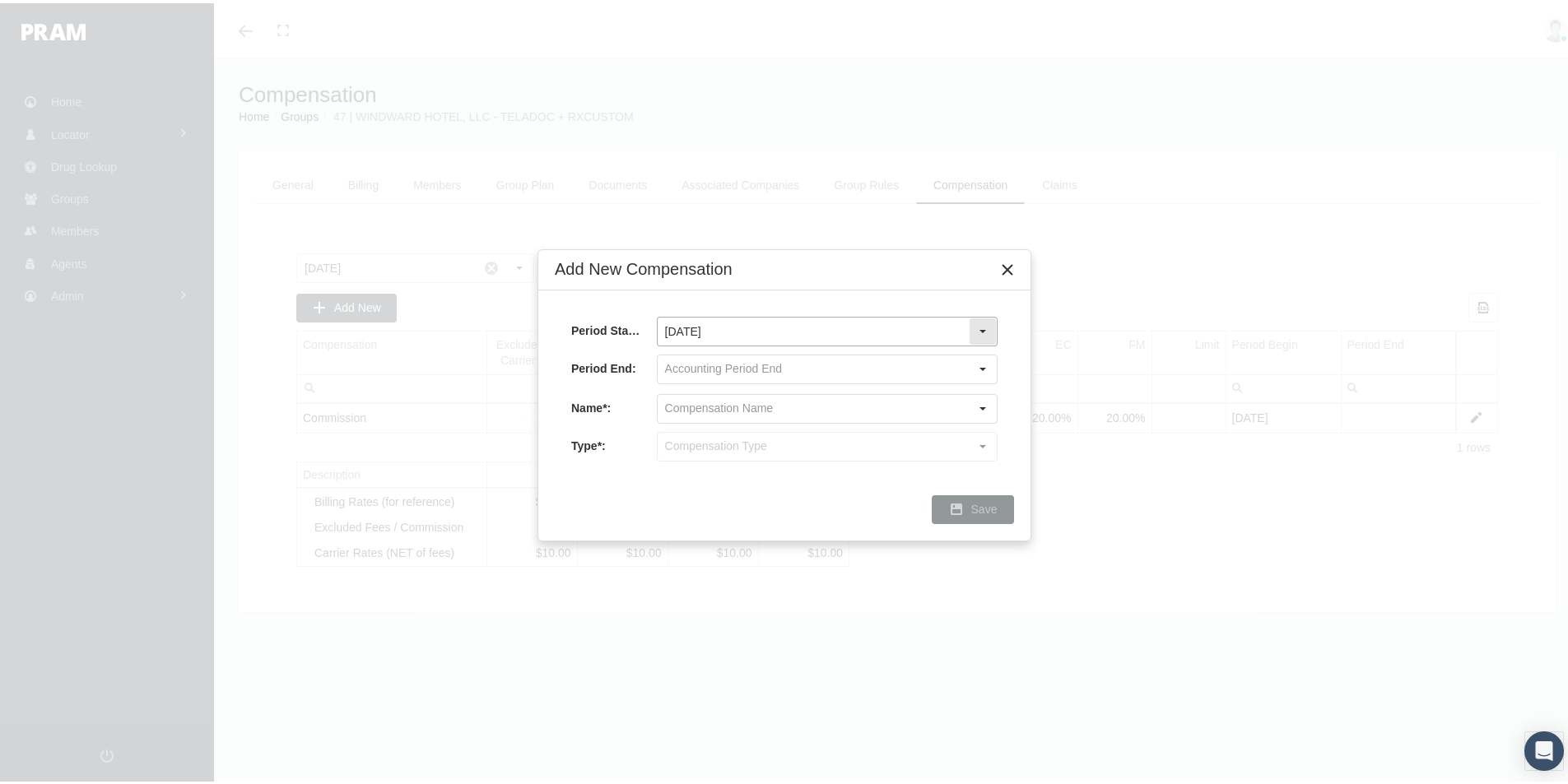
click at [983, 323] on div "Select" at bounding box center [983, 328] width 26 height 26
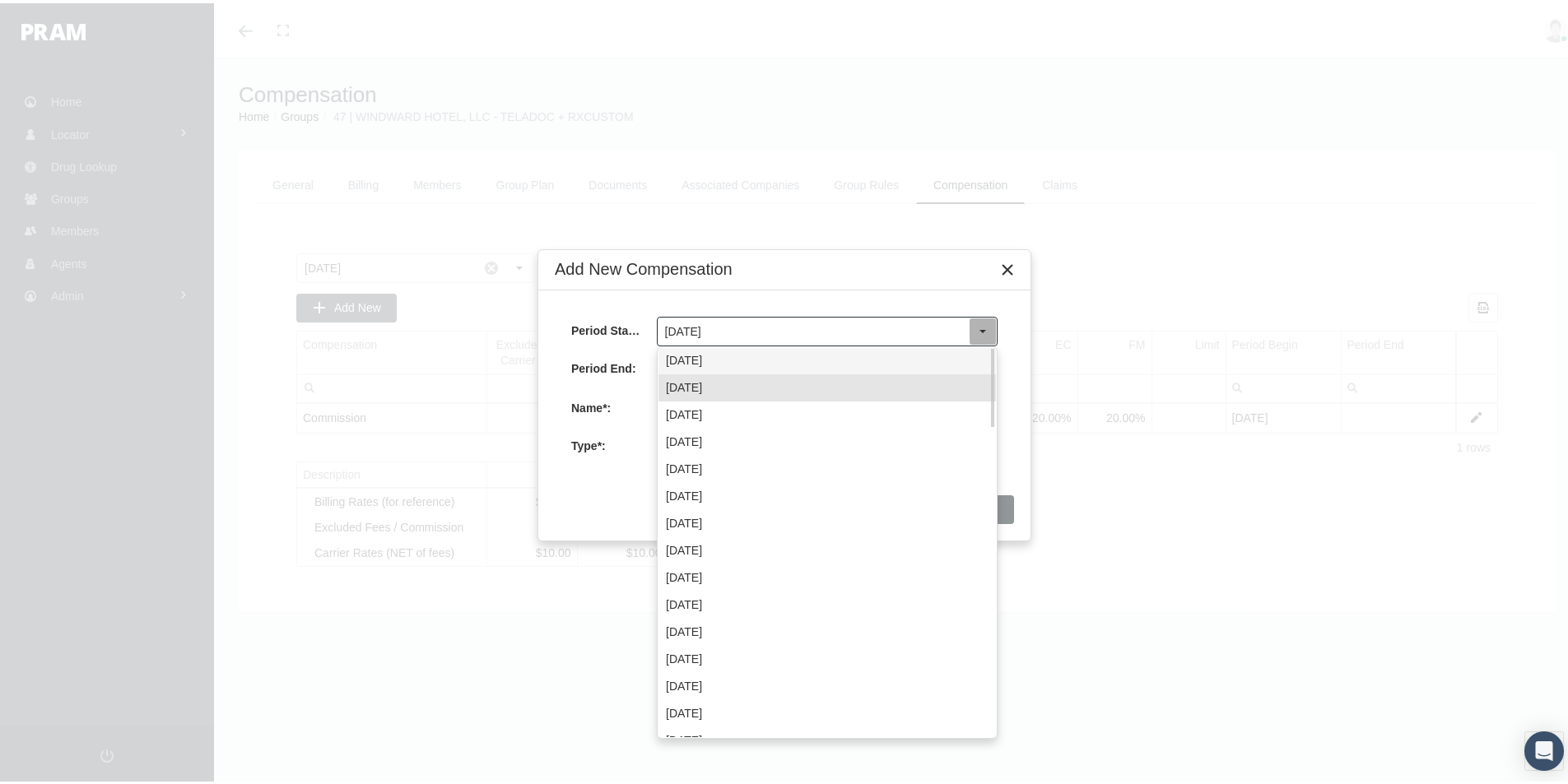
click at [722, 354] on div "September 2025" at bounding box center [827, 358] width 338 height 27
type input "September 2025"
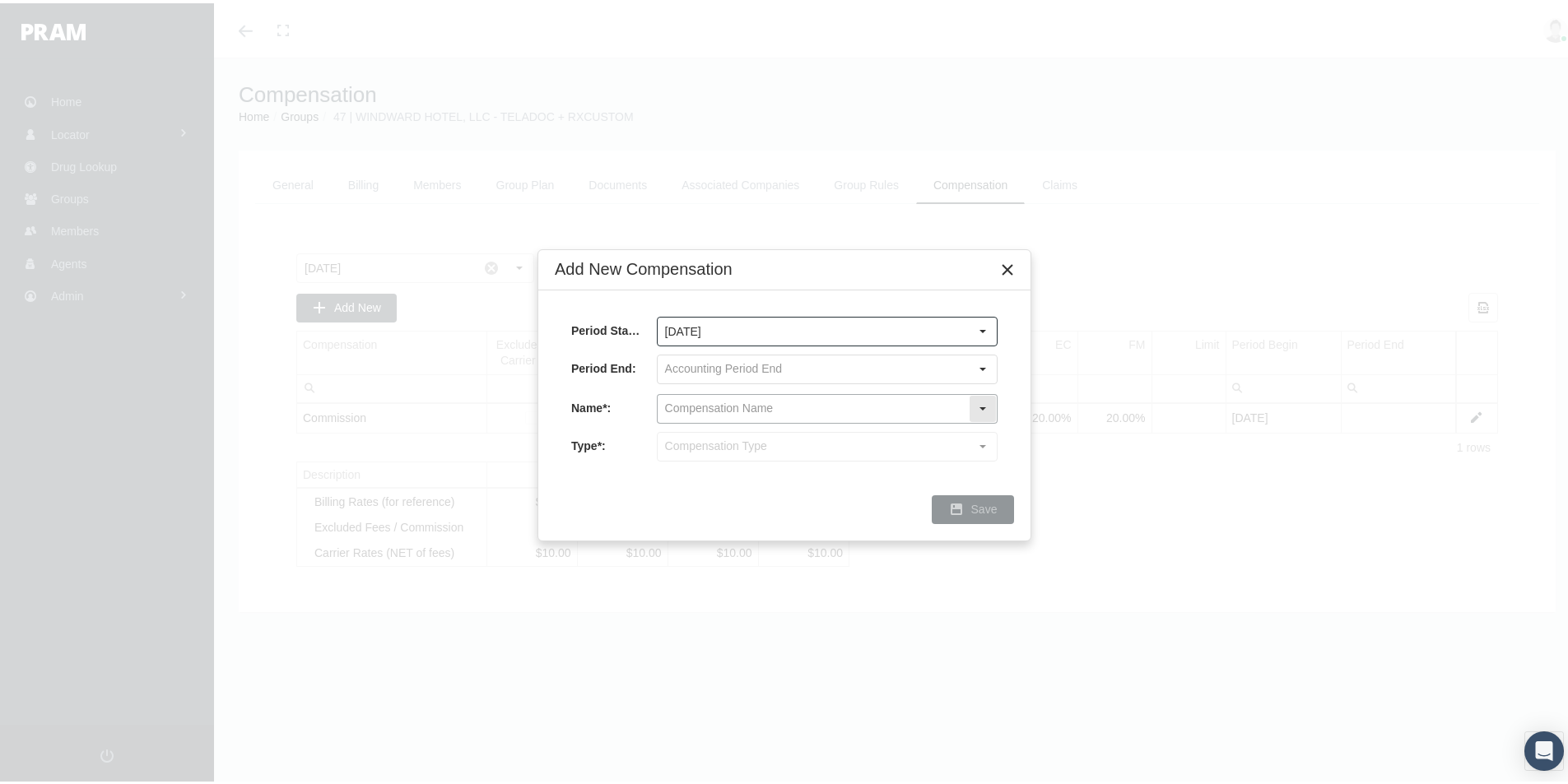
click at [681, 401] on input "text" at bounding box center [813, 406] width 311 height 28
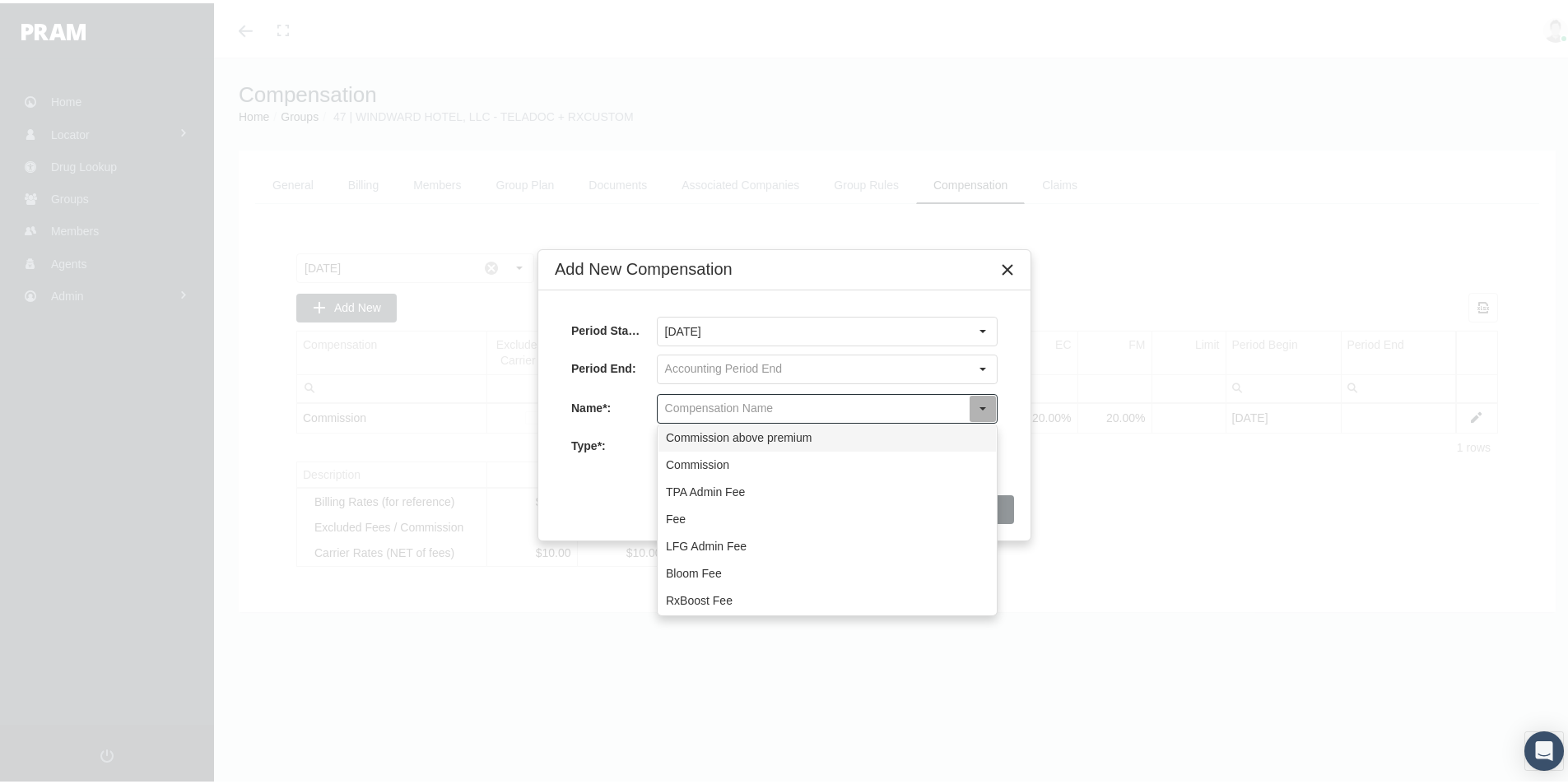
click at [720, 436] on div "Commission above premium" at bounding box center [827, 435] width 338 height 27
type input "Commission above premium"
type input "Commission (Commission above premium)"
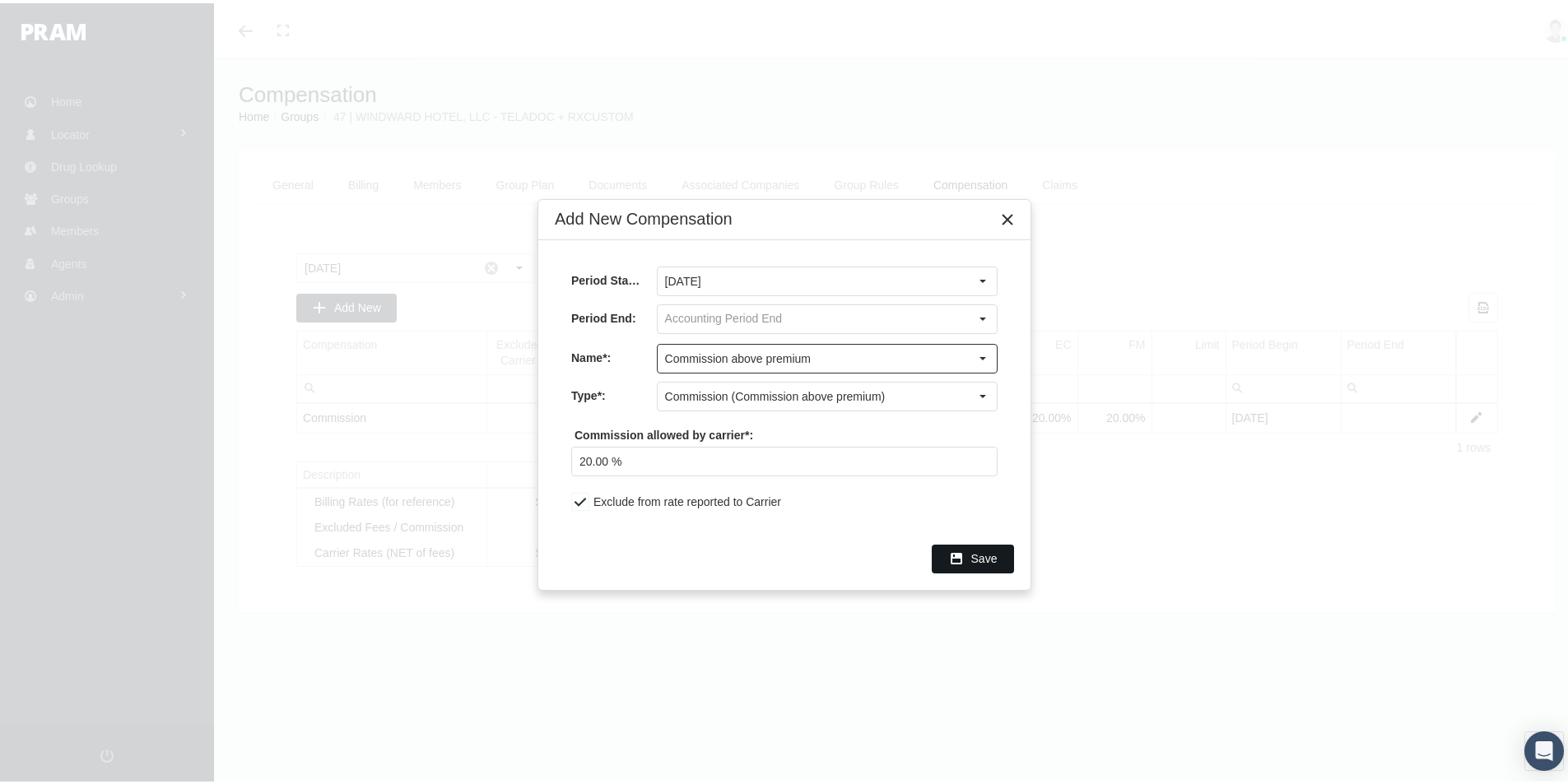
click at [979, 558] on span "Save" at bounding box center [984, 556] width 26 height 13
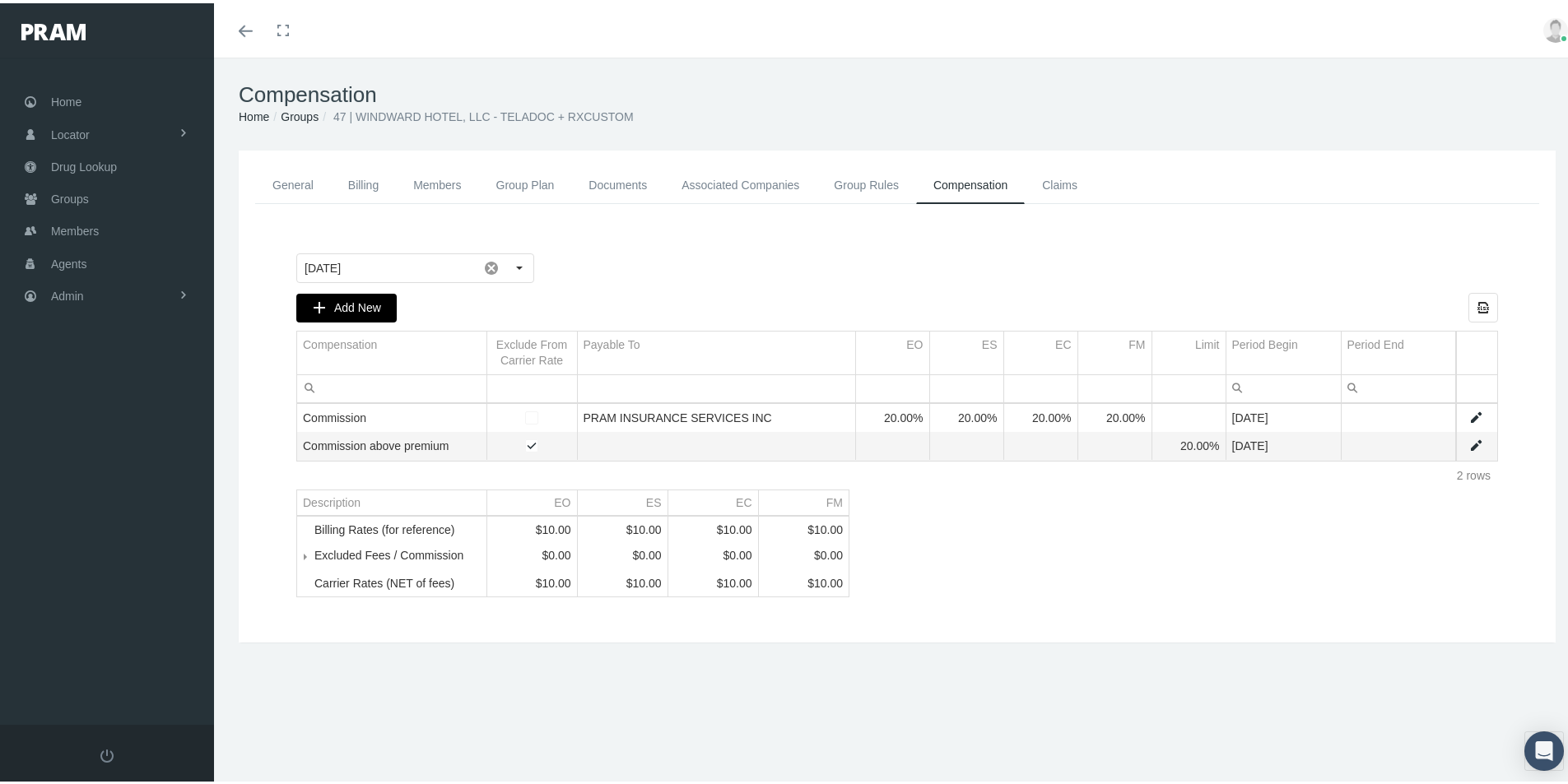
click at [342, 300] on span "Add New" at bounding box center [358, 305] width 47 height 13
type input "August 2025"
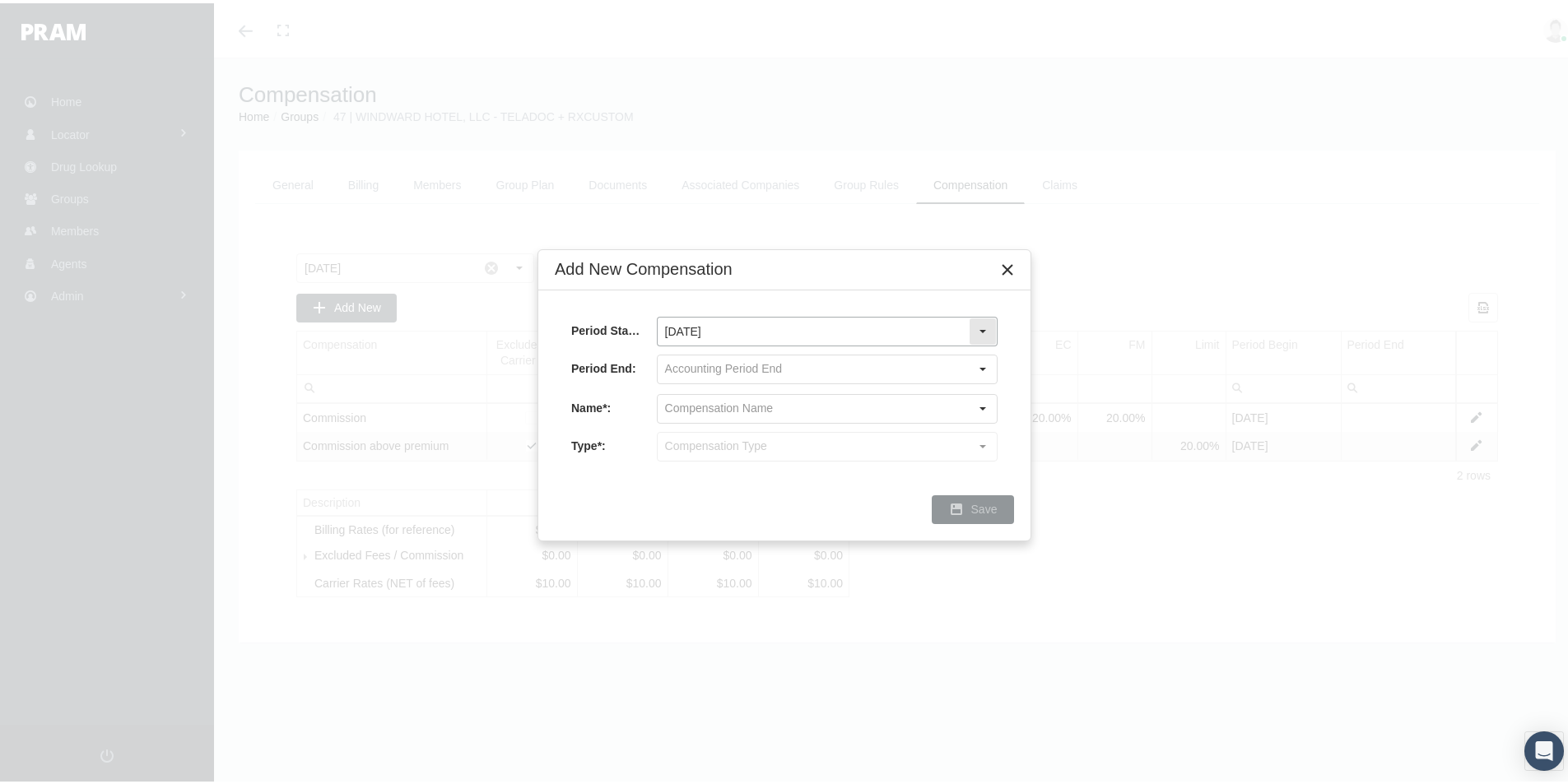
drag, startPoint x: 979, startPoint y: 327, endPoint x: 961, endPoint y: 329, distance: 18.1
click at [978, 327] on div "Select" at bounding box center [983, 328] width 26 height 26
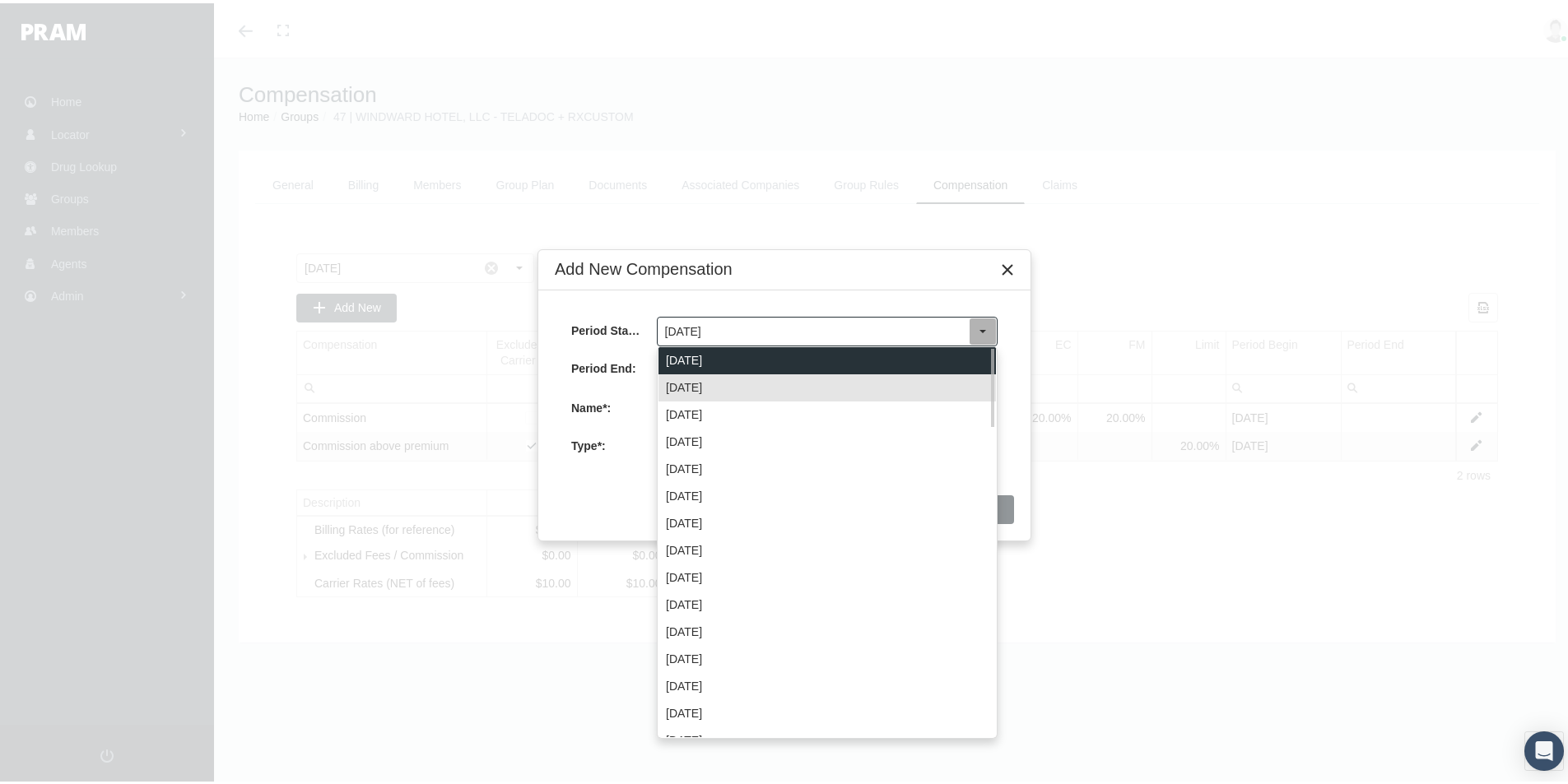
click at [752, 358] on div "September 2025" at bounding box center [827, 358] width 338 height 27
type input "September 2025"
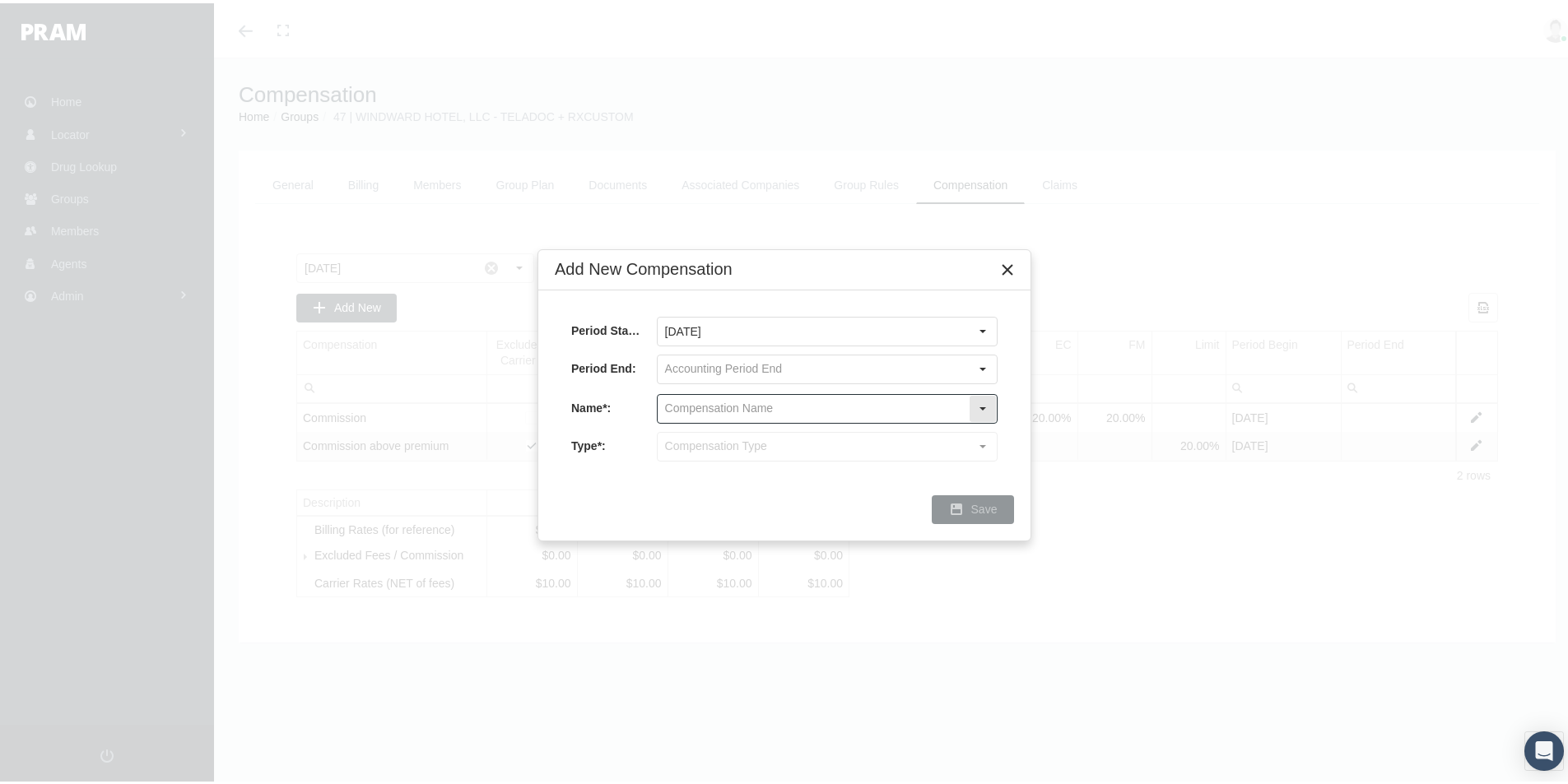
click at [701, 405] on input "text" at bounding box center [813, 406] width 311 height 28
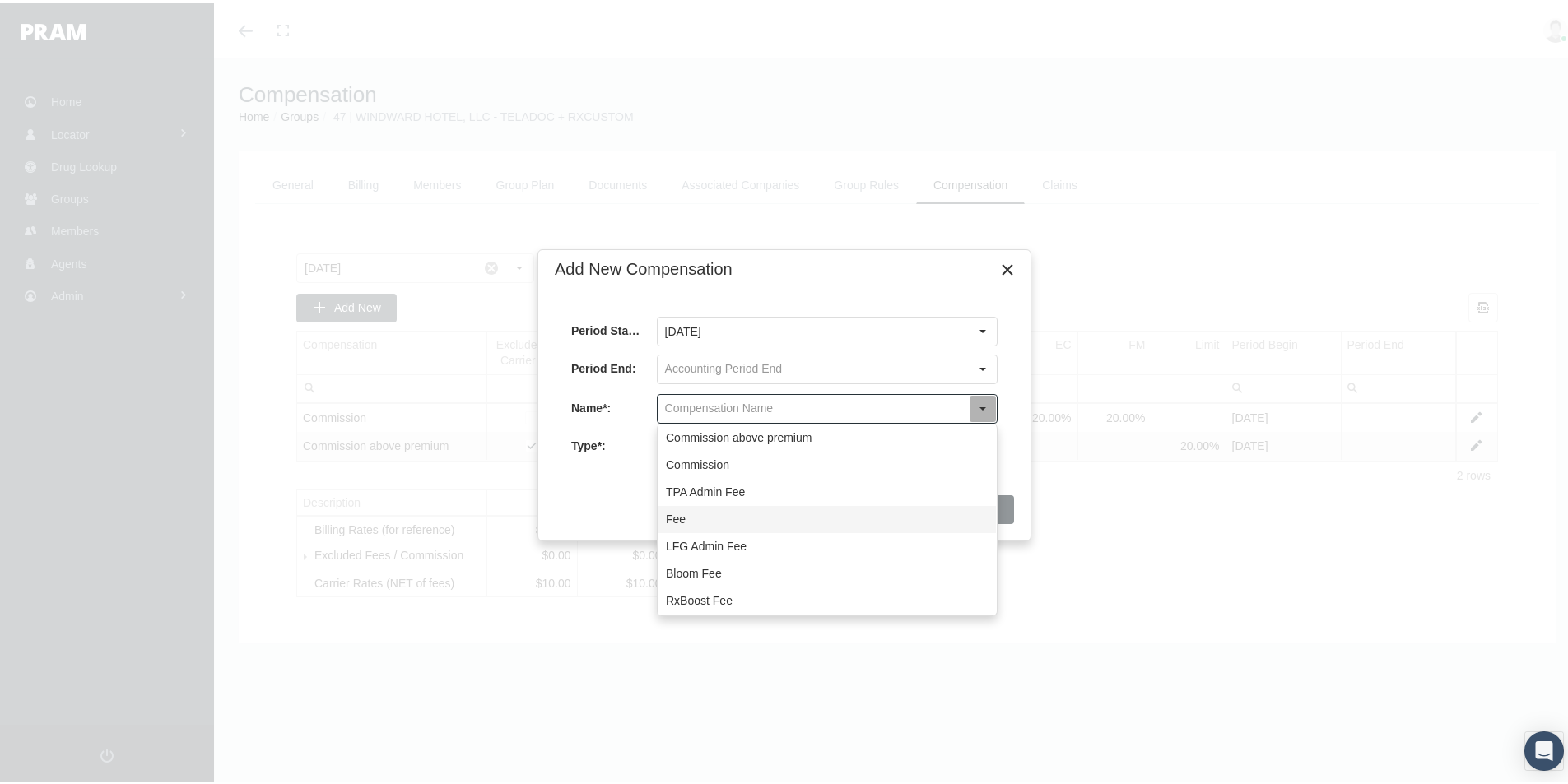
click at [675, 512] on div "Fee" at bounding box center [827, 516] width 338 height 27
type input "Fee"
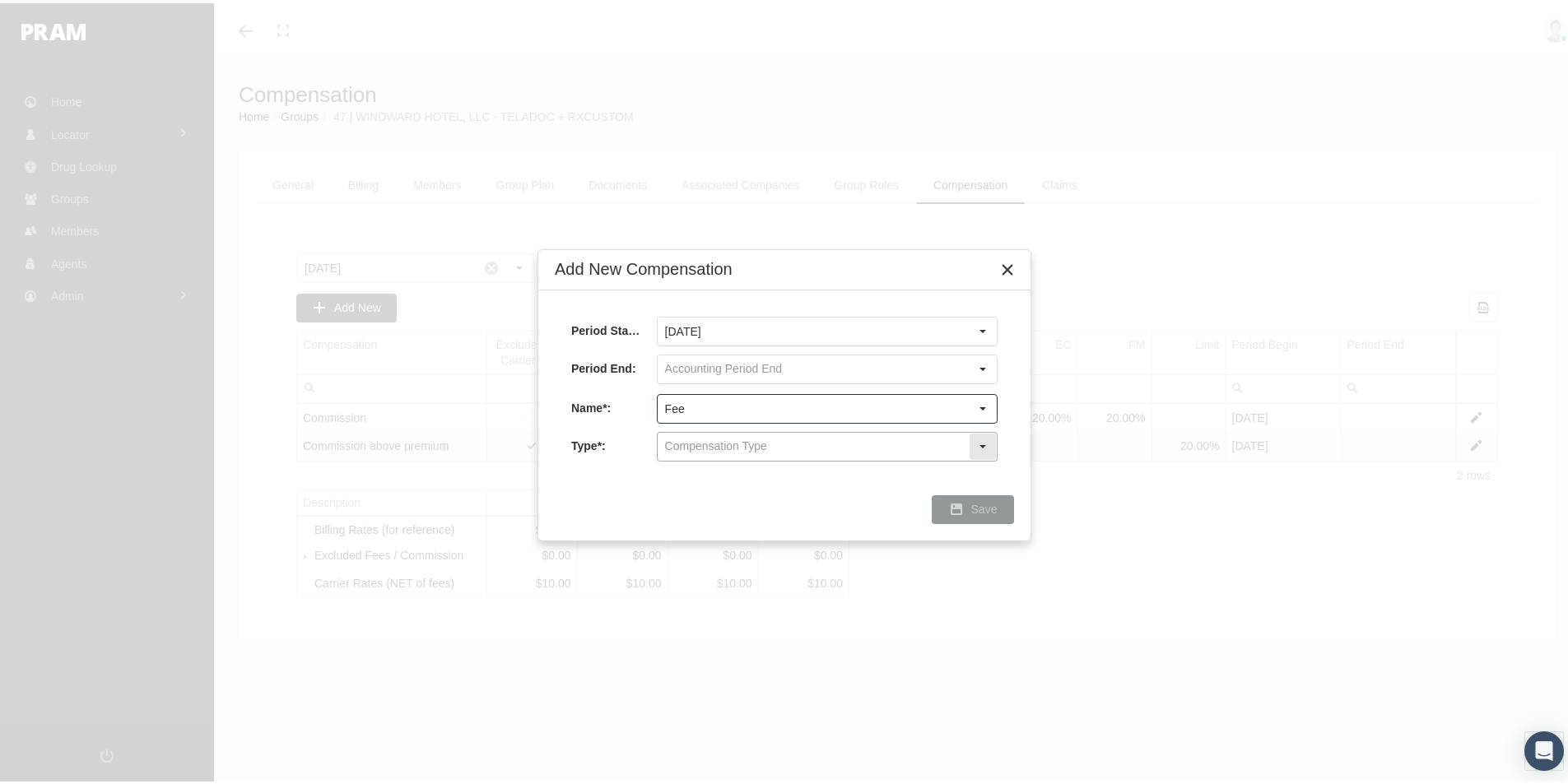
click at [687, 442] on input "text" at bounding box center [813, 443] width 311 height 28
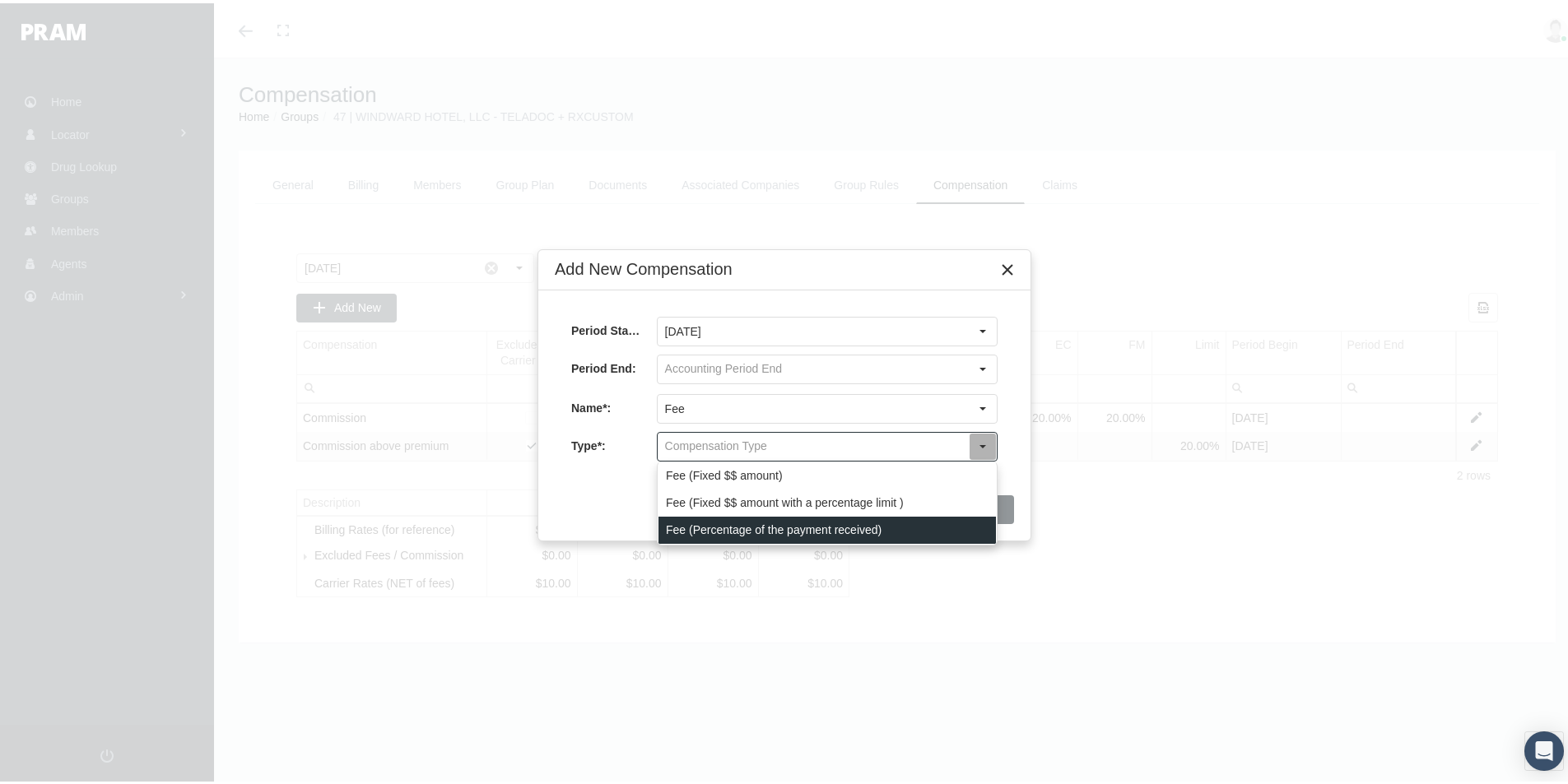
click at [698, 525] on div "Fee (Percentage of the payment received)" at bounding box center [827, 526] width 338 height 27
type input "Fee (Percentage of the payment received)"
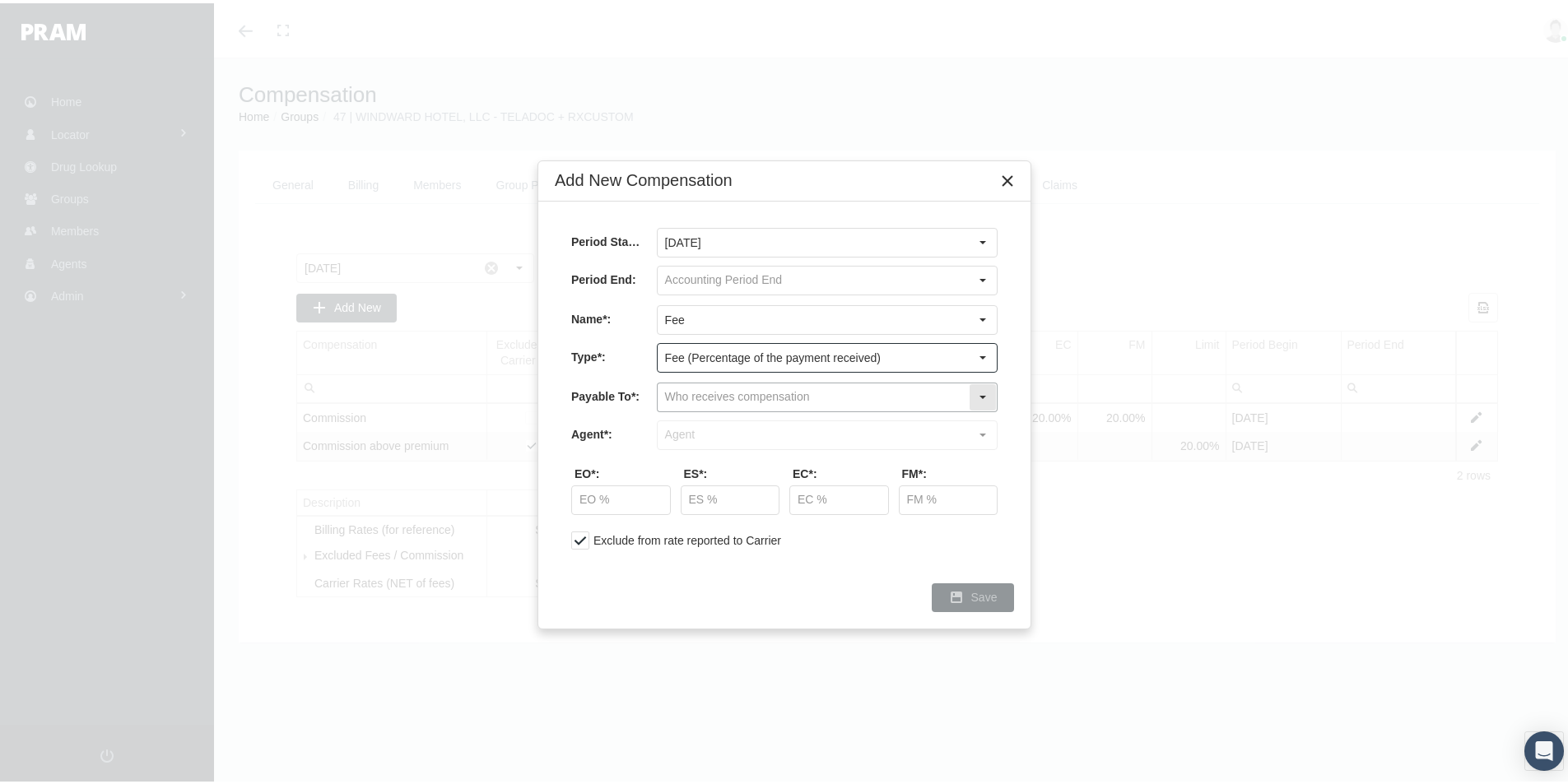
click at [686, 392] on input "text" at bounding box center [813, 394] width 311 height 28
click at [687, 454] on div "Company" at bounding box center [827, 450] width 338 height 27
type input "Company"
click at [685, 435] on input "text" at bounding box center [813, 432] width 311 height 28
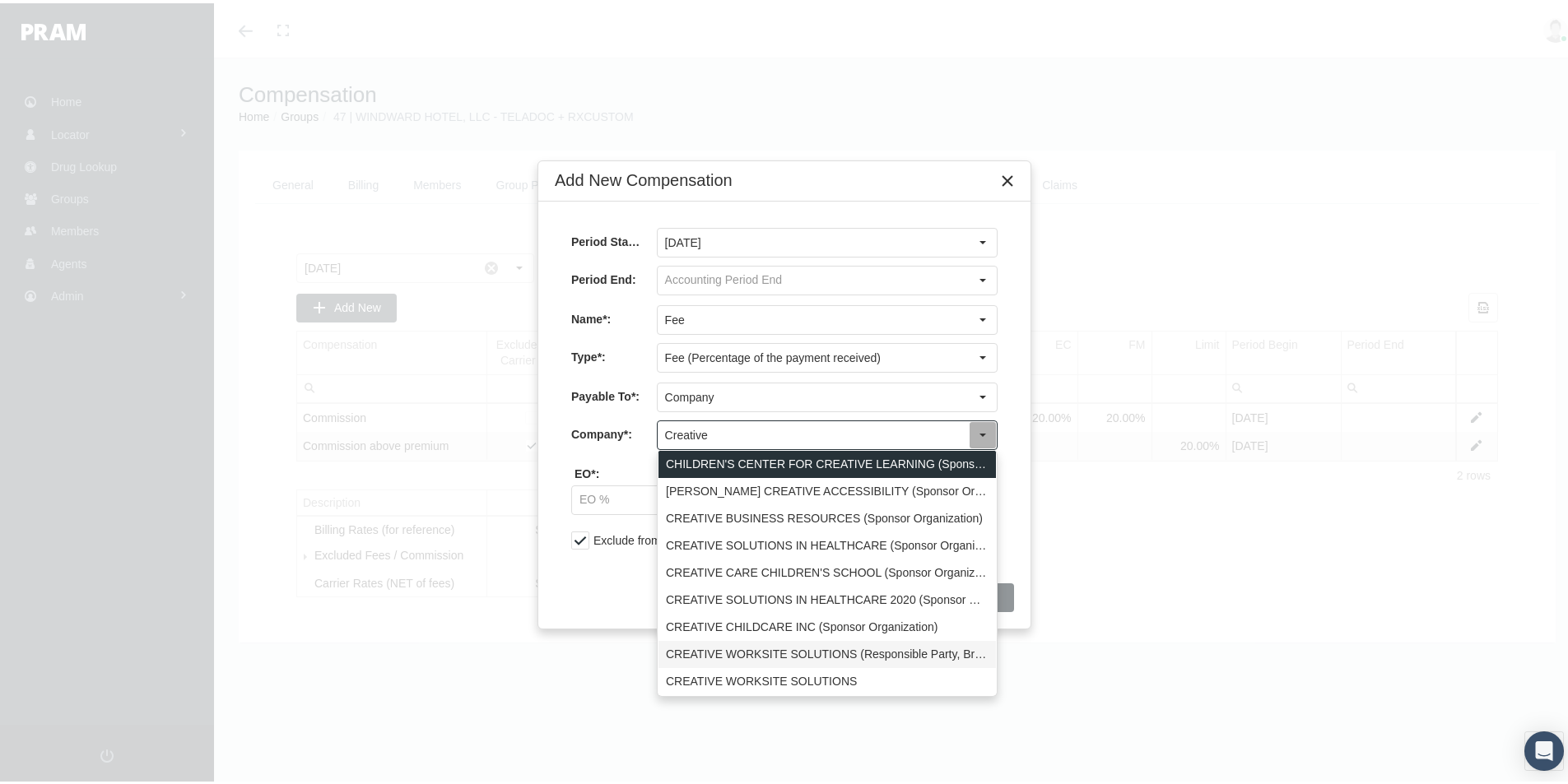
click at [761, 650] on div "CREATIVE WORKSITE SOLUTIONS (Responsible Party, Broker, Third Party Administrat…" at bounding box center [827, 651] width 338 height 27
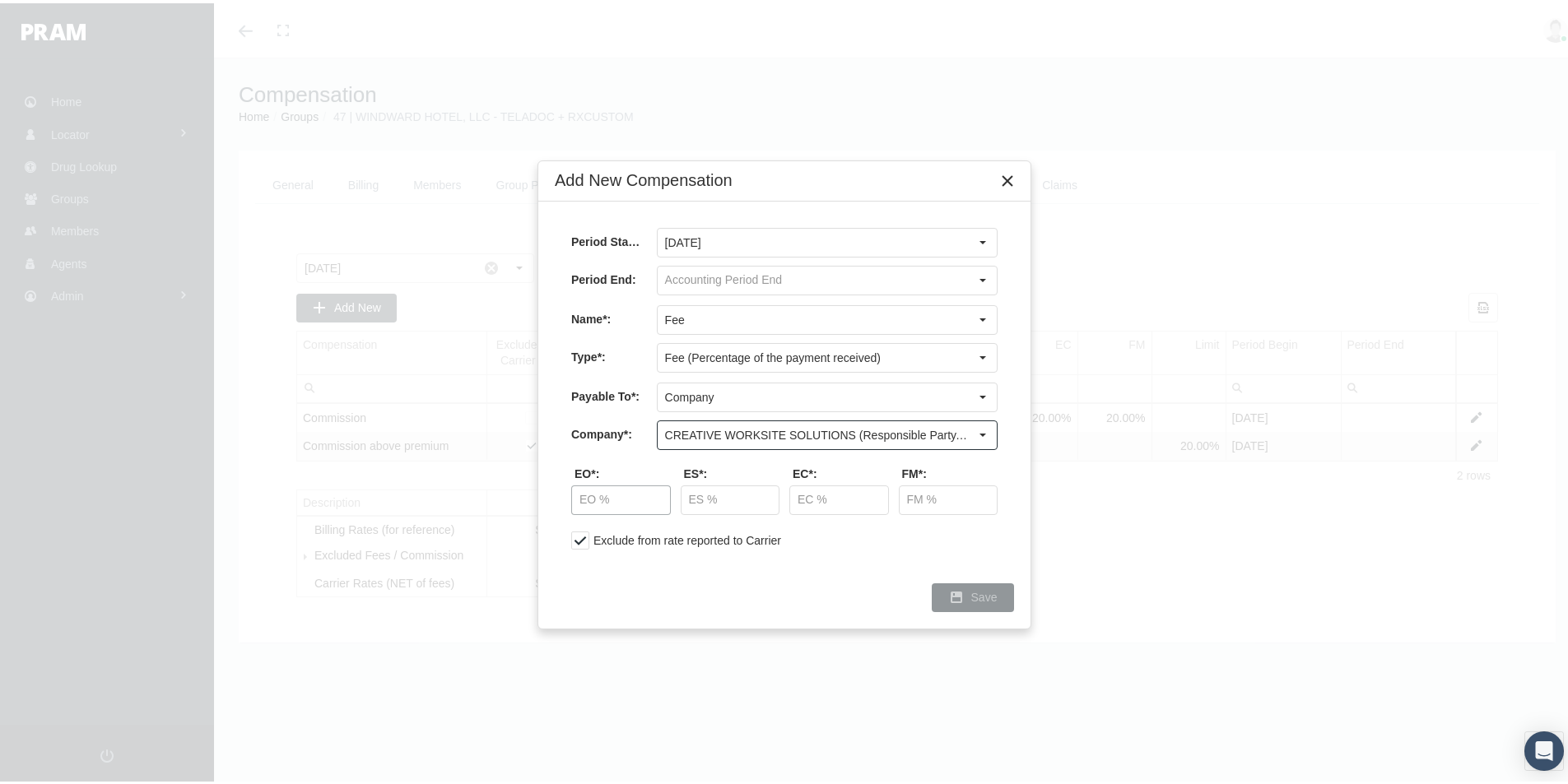
type input "CREATIVE WORKSITE SOLUTIONS (Responsible Party, Broker, Third Party Administrat…"
click at [623, 501] on input "text" at bounding box center [621, 497] width 98 height 28
type input "14.50 %"
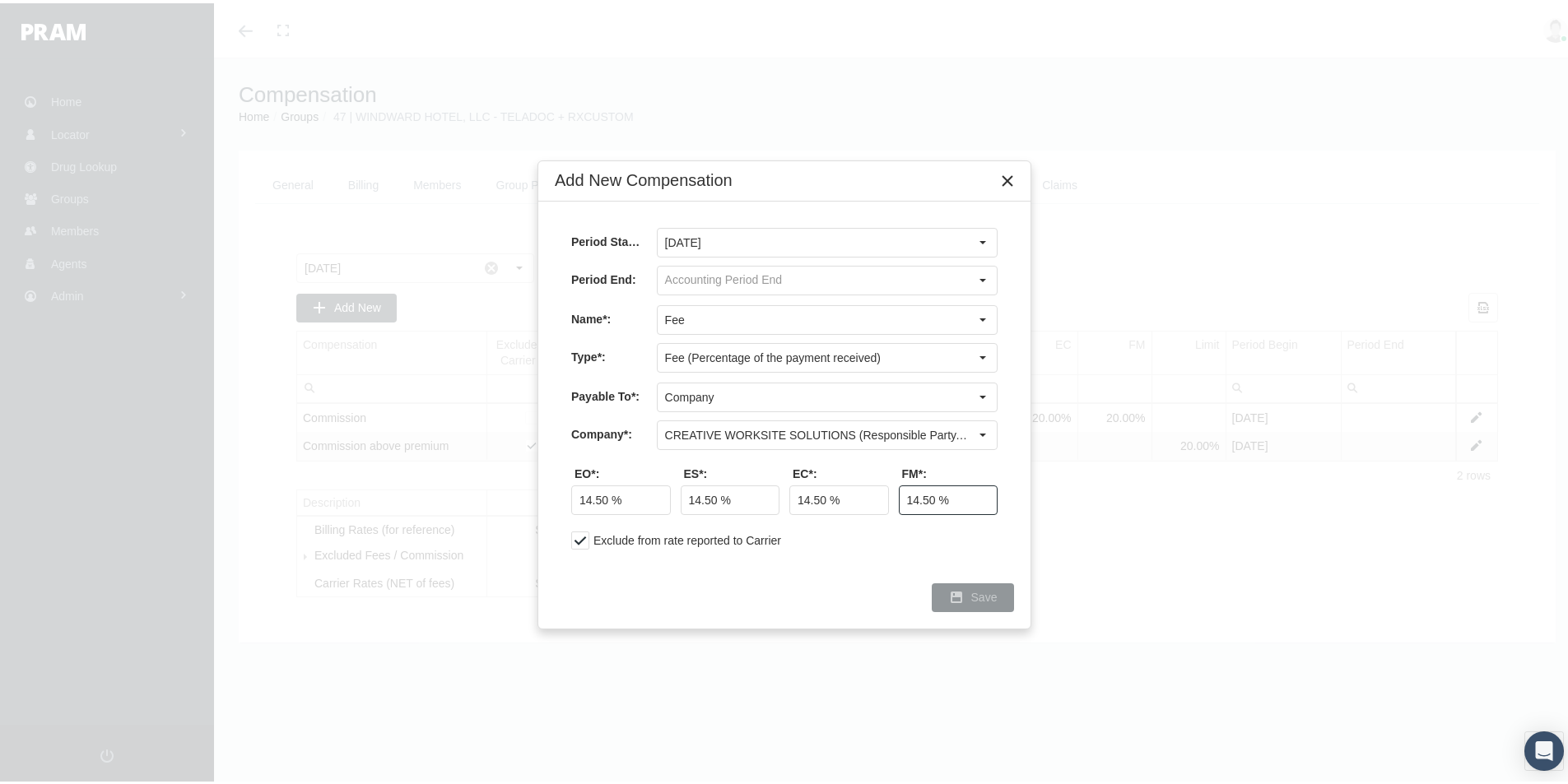
type input "14.50 %"
drag, startPoint x: 987, startPoint y: 588, endPoint x: 1099, endPoint y: 573, distance: 113.0
click at [987, 589] on span "Save" at bounding box center [984, 594] width 26 height 13
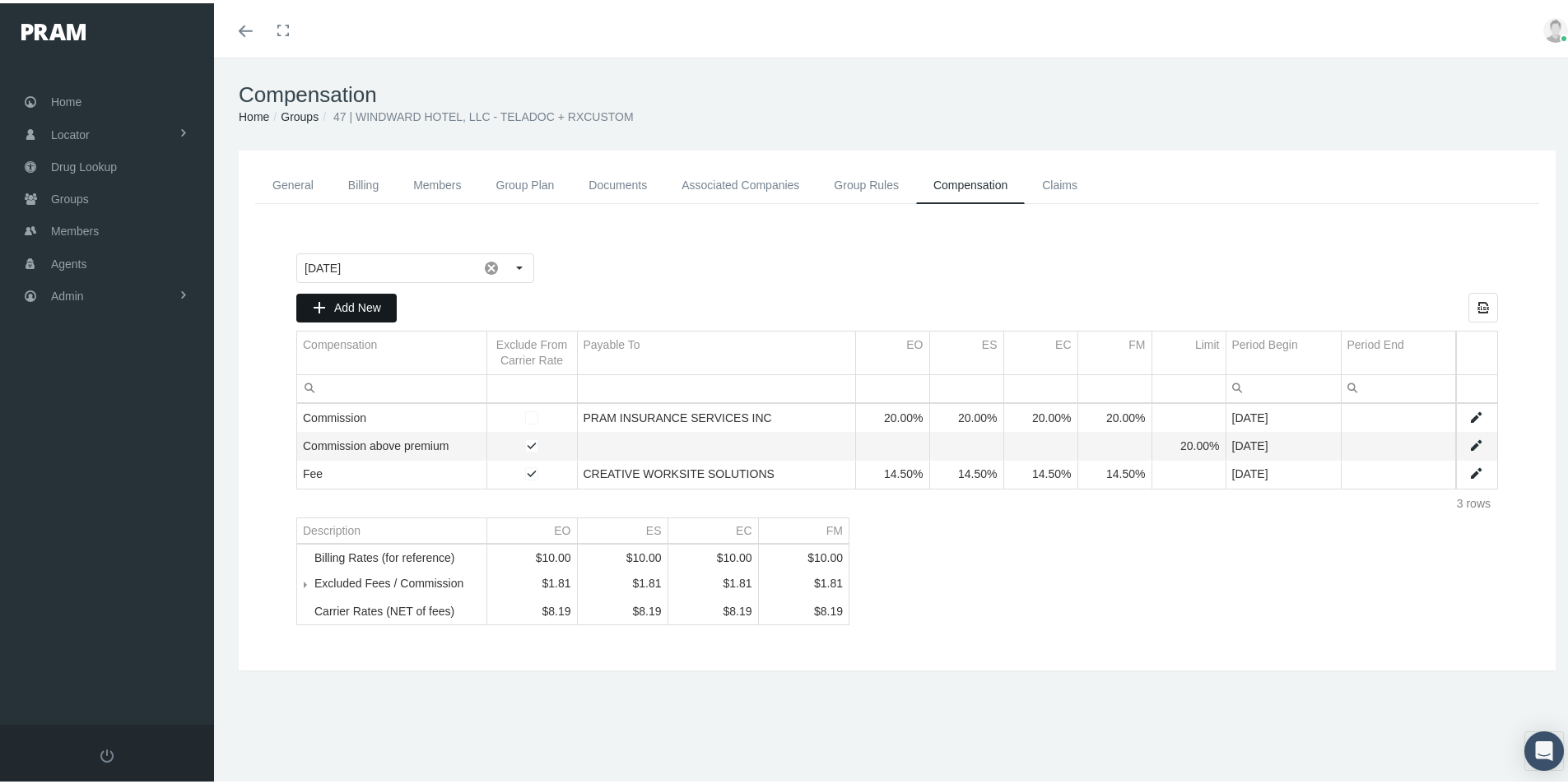
click at [354, 300] on span "Add New" at bounding box center [358, 305] width 47 height 13
type input "August 2025"
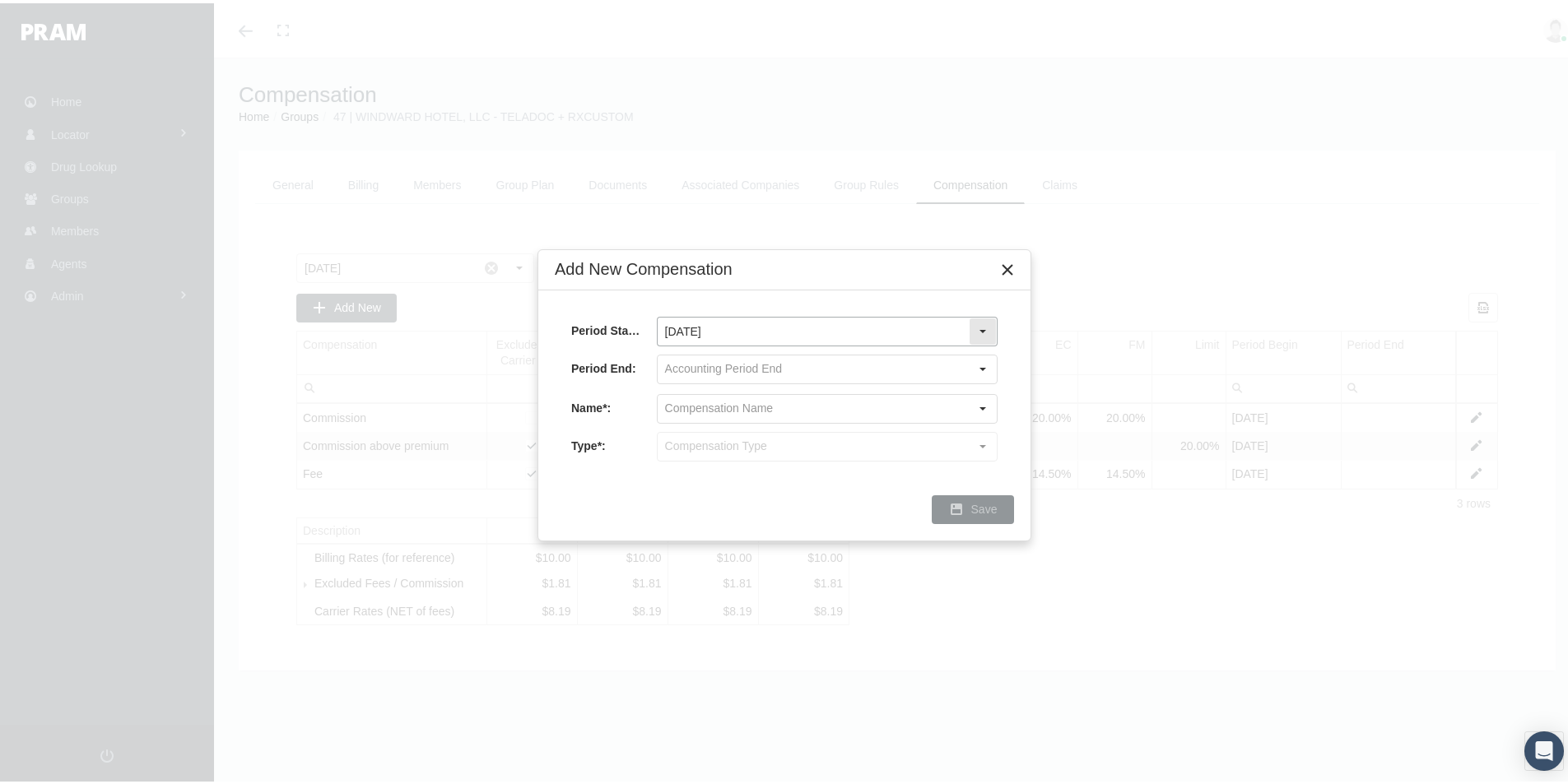
drag, startPoint x: 979, startPoint y: 325, endPoint x: 971, endPoint y: 324, distance: 8.1
click at [978, 325] on div "Select" at bounding box center [983, 328] width 26 height 26
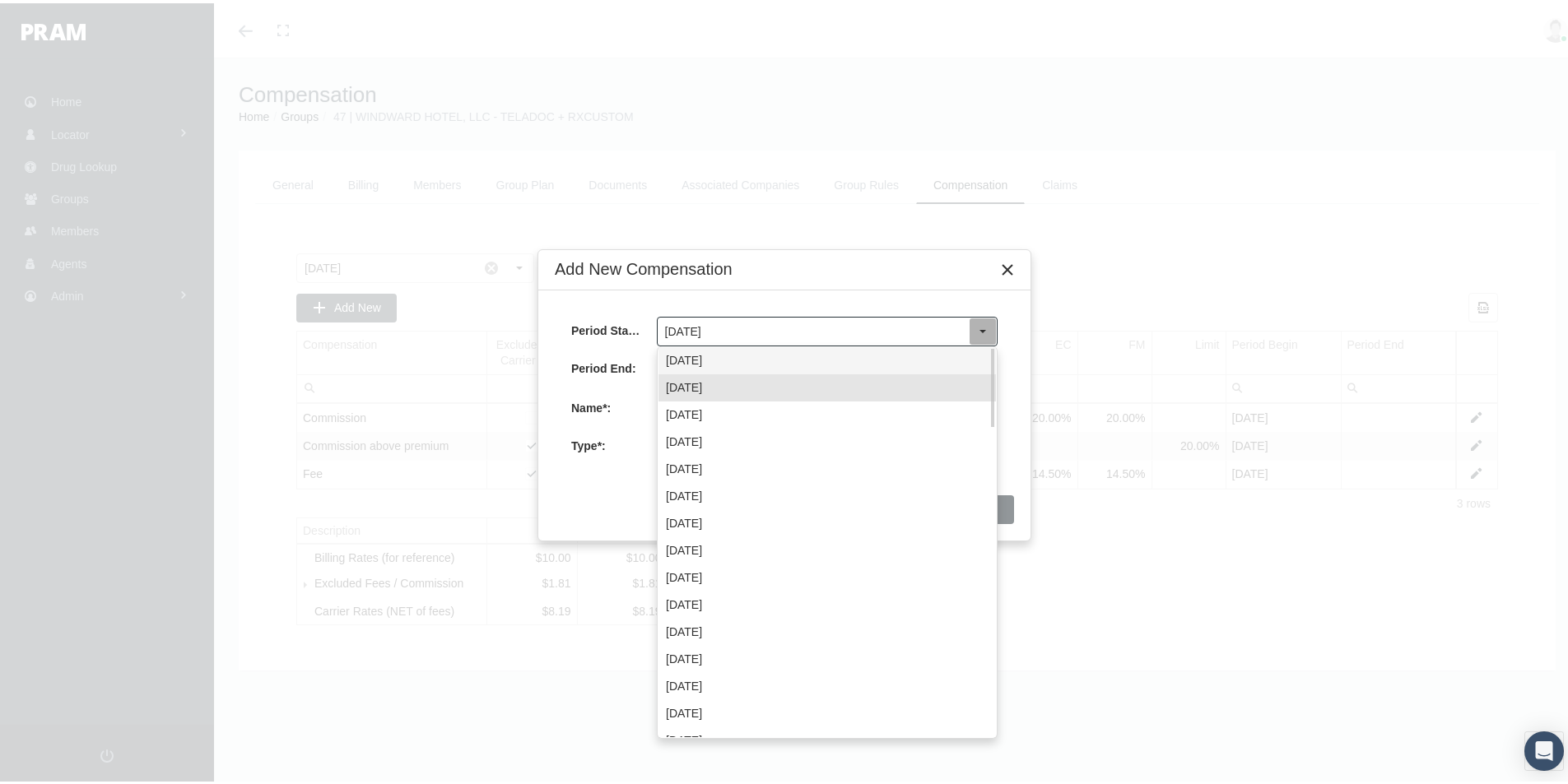
click at [705, 358] on div "September 2025" at bounding box center [827, 358] width 338 height 27
type input "September 2025"
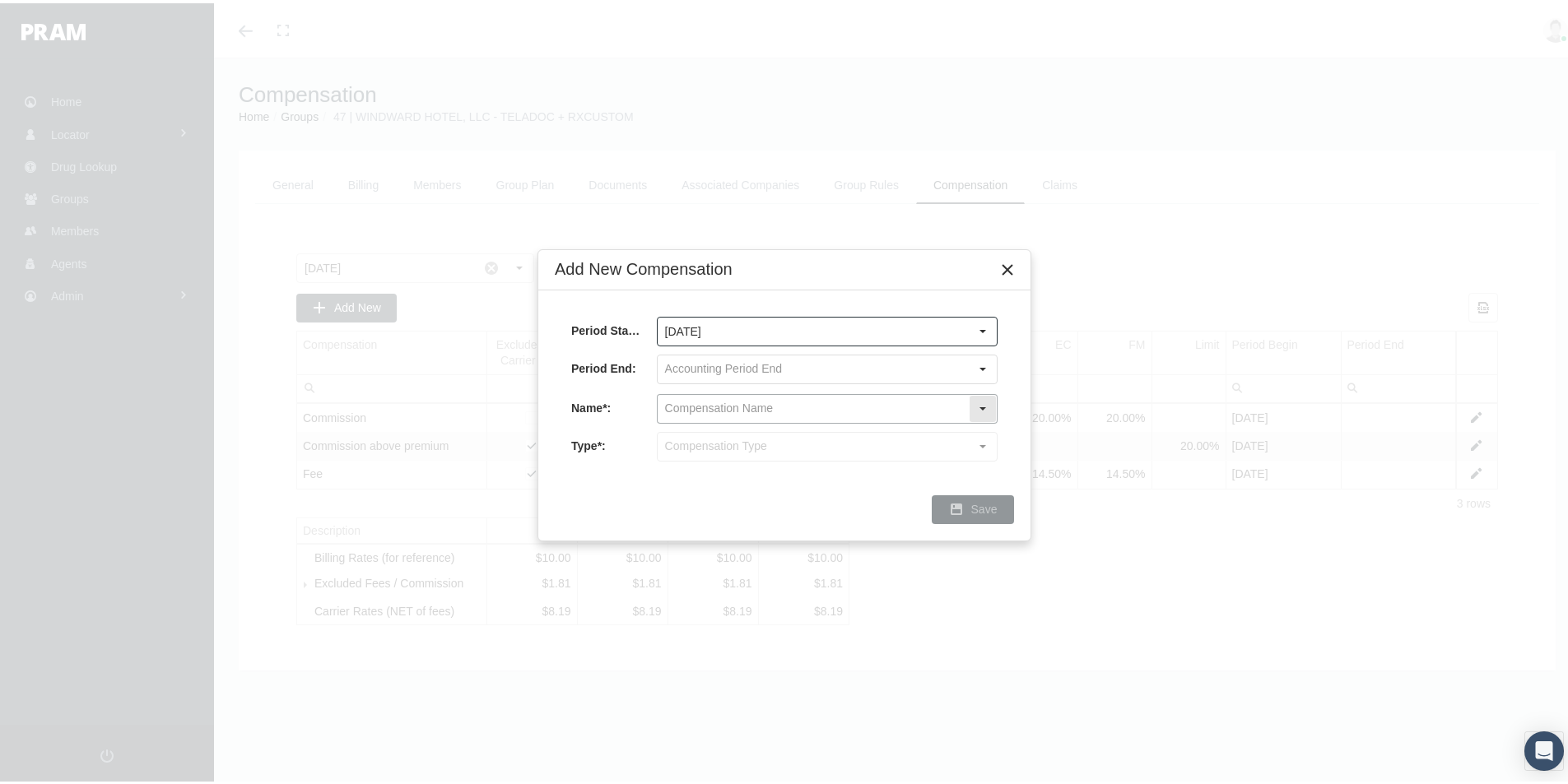
click at [693, 409] on input "text" at bounding box center [813, 406] width 311 height 28
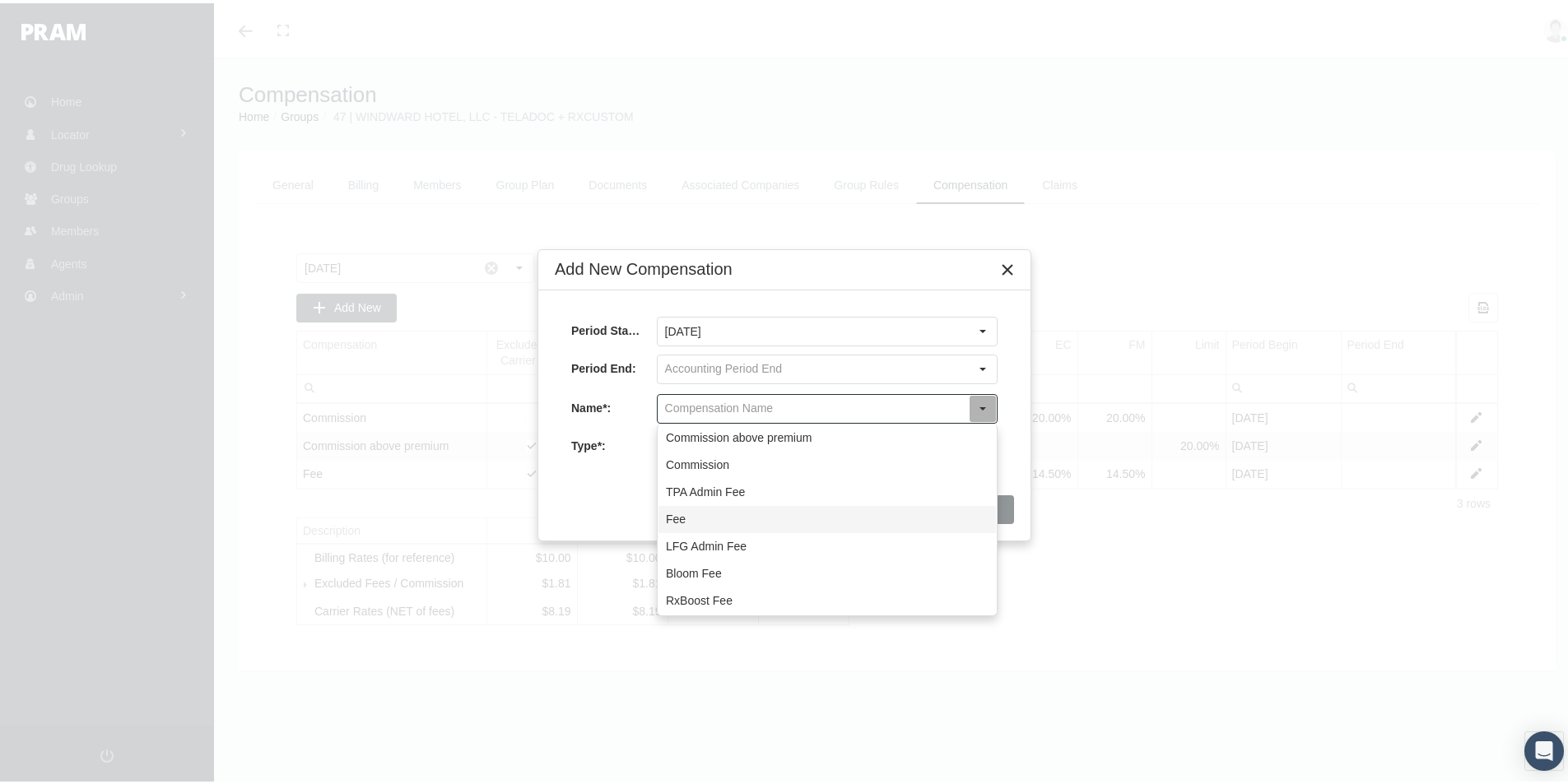
click at [675, 512] on div "Fee" at bounding box center [827, 516] width 338 height 27
type input "Fee"
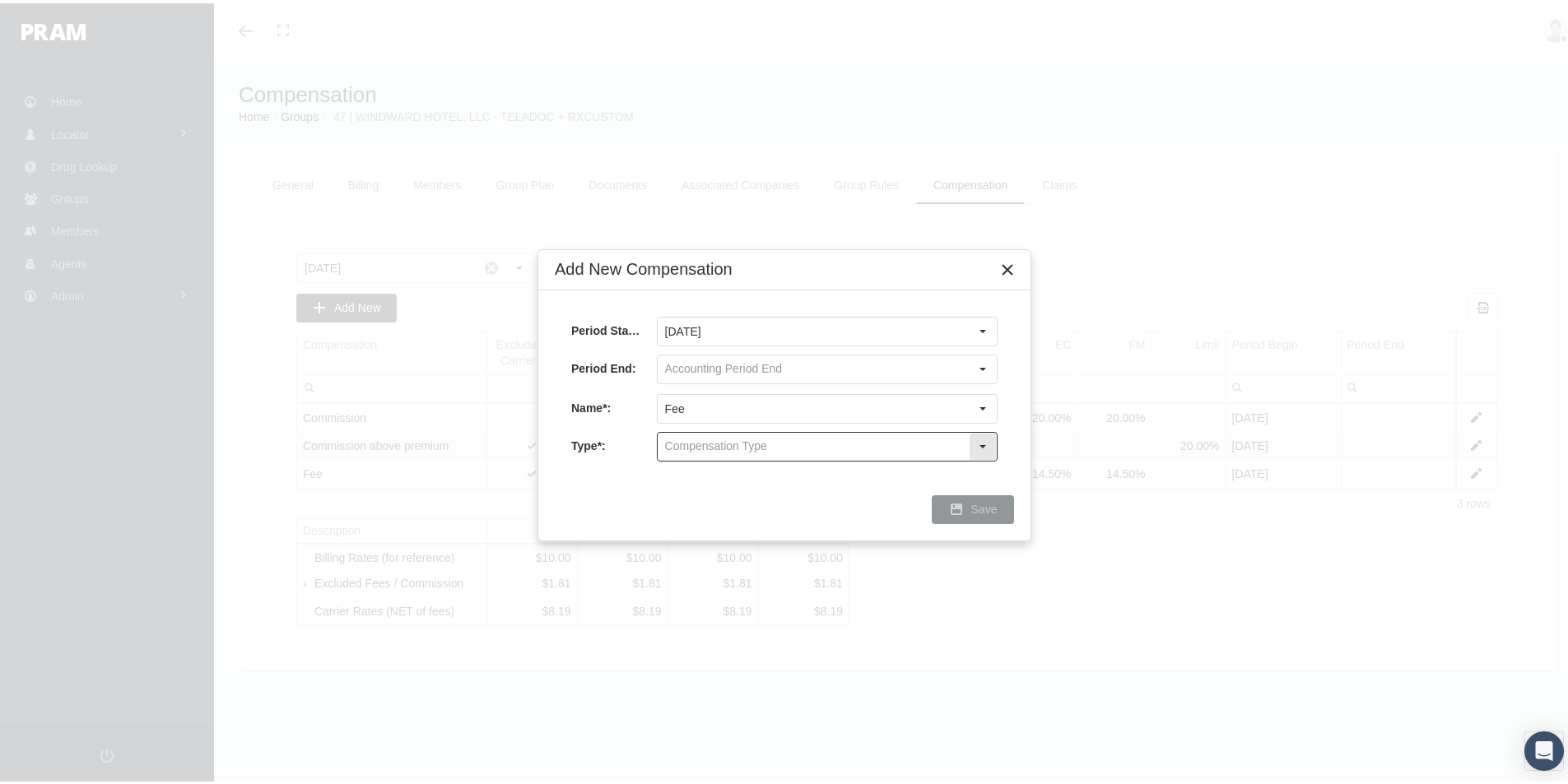
click at [687, 449] on input "text" at bounding box center [813, 443] width 311 height 28
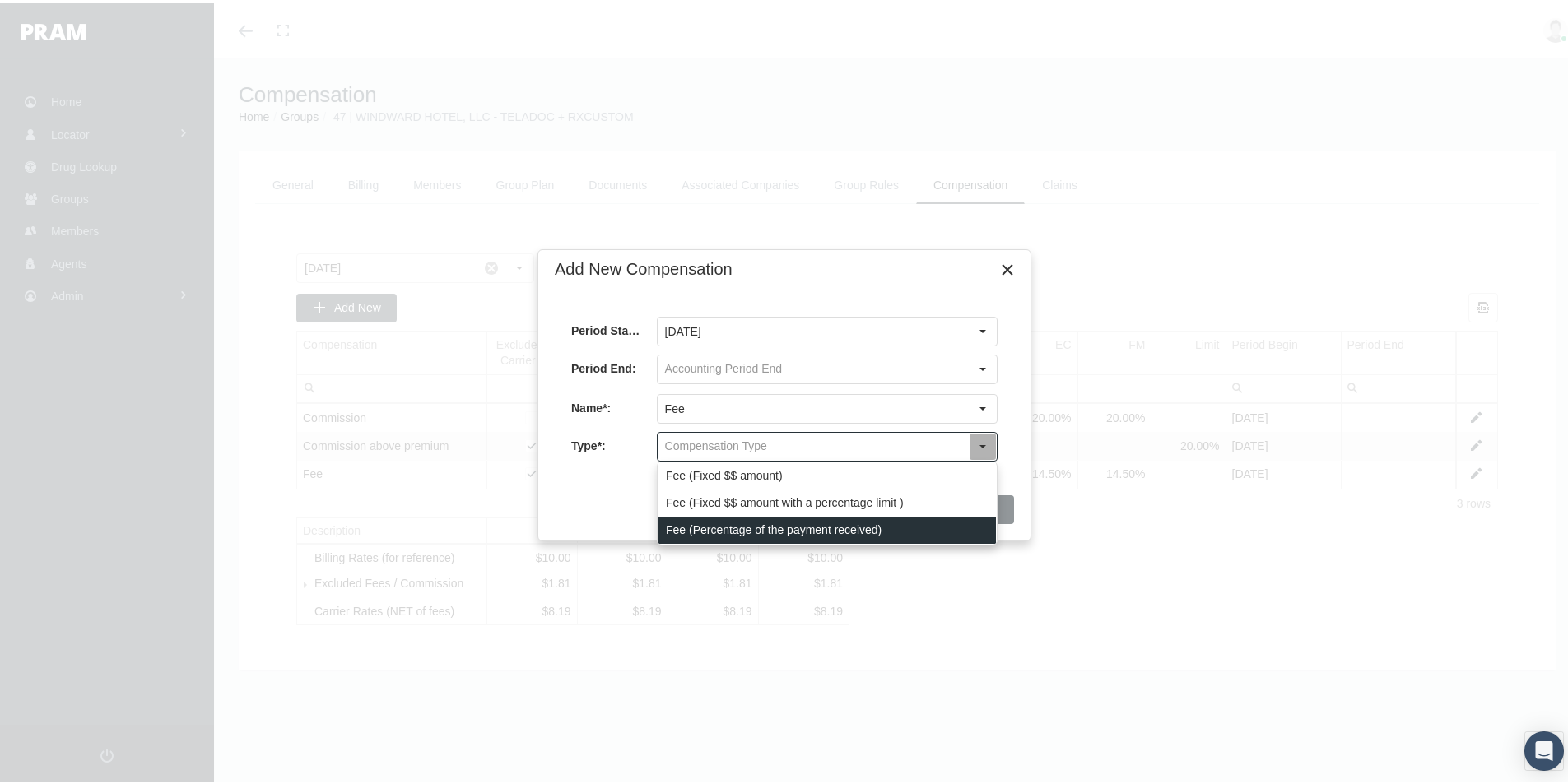
click at [692, 519] on div "Fee (Percentage of the payment received)" at bounding box center [827, 526] width 338 height 27
type input "Fee (Percentage of the payment received)"
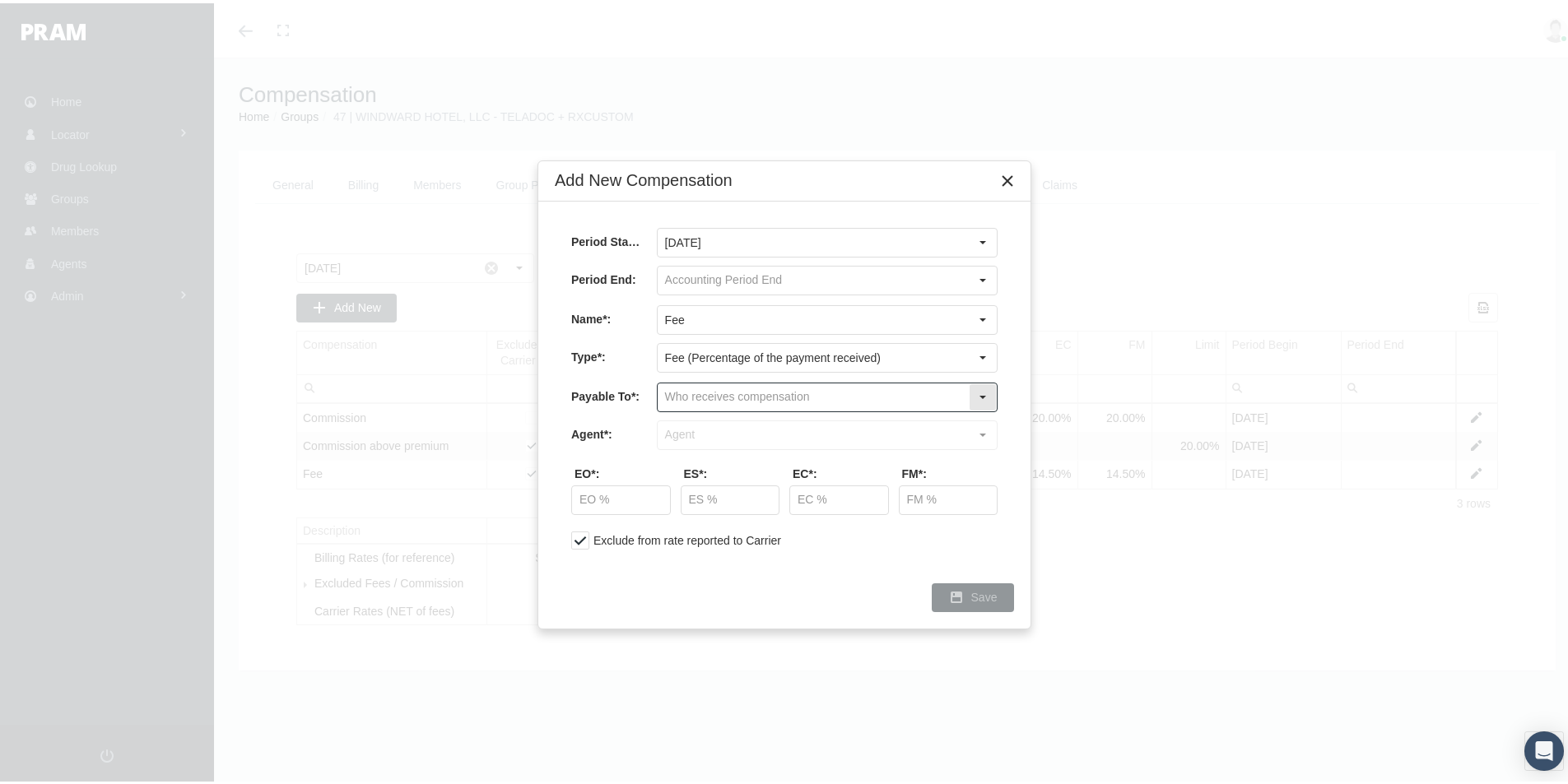
click at [706, 398] on input "text" at bounding box center [813, 394] width 311 height 28
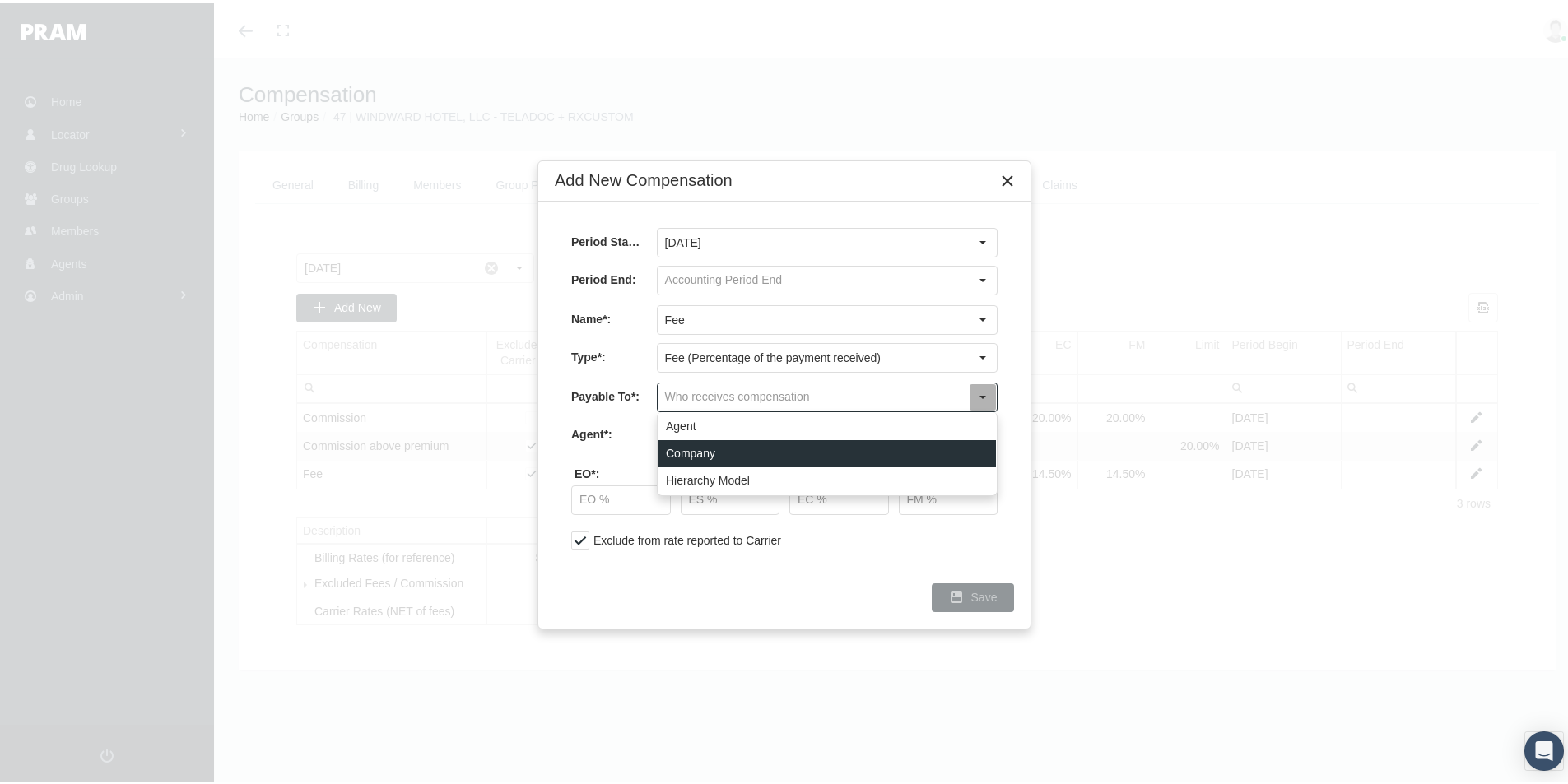
click at [696, 458] on div "Company" at bounding box center [827, 450] width 338 height 27
type input "Company"
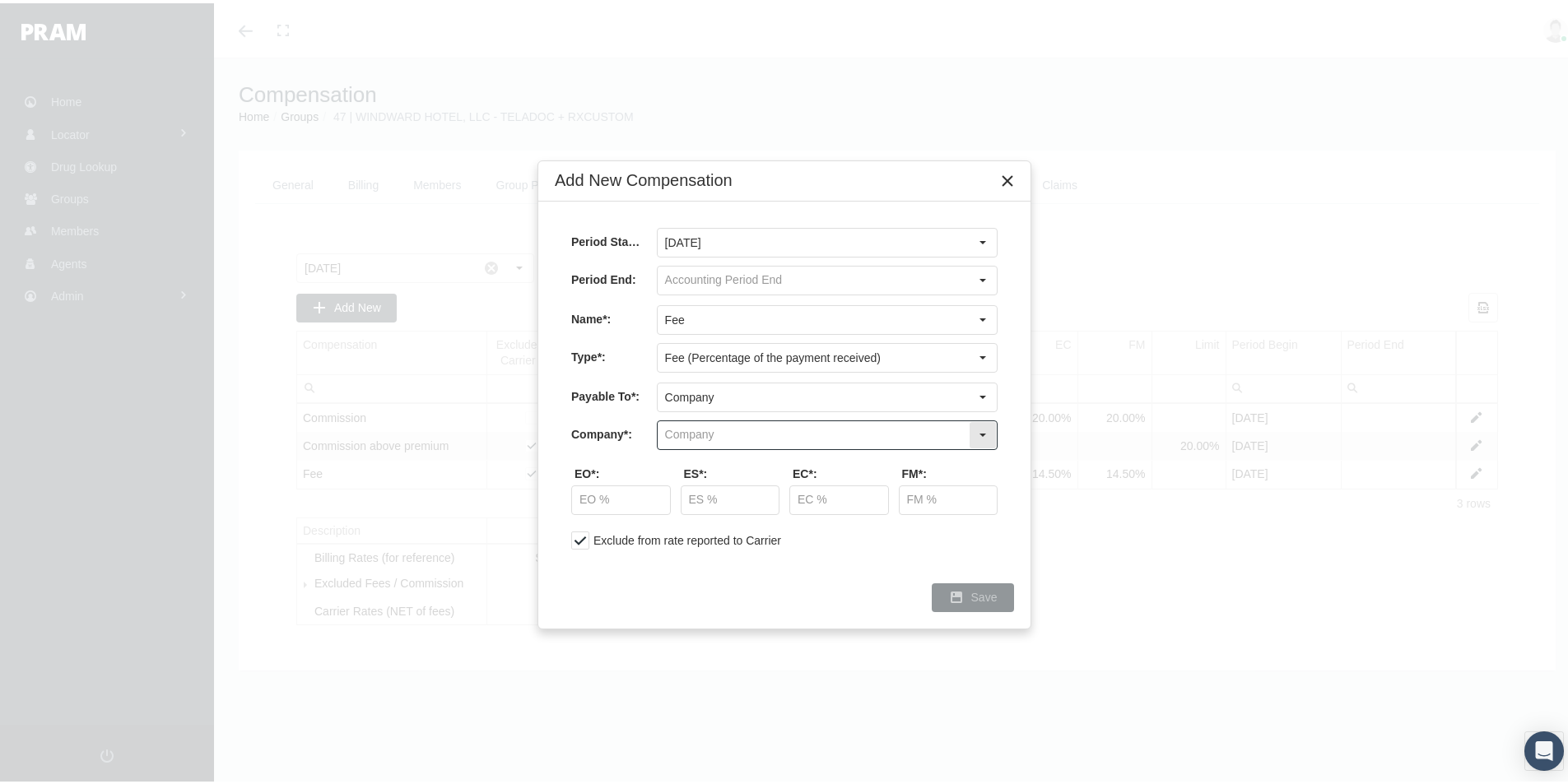
click at [701, 438] on input "text" at bounding box center [813, 432] width 311 height 28
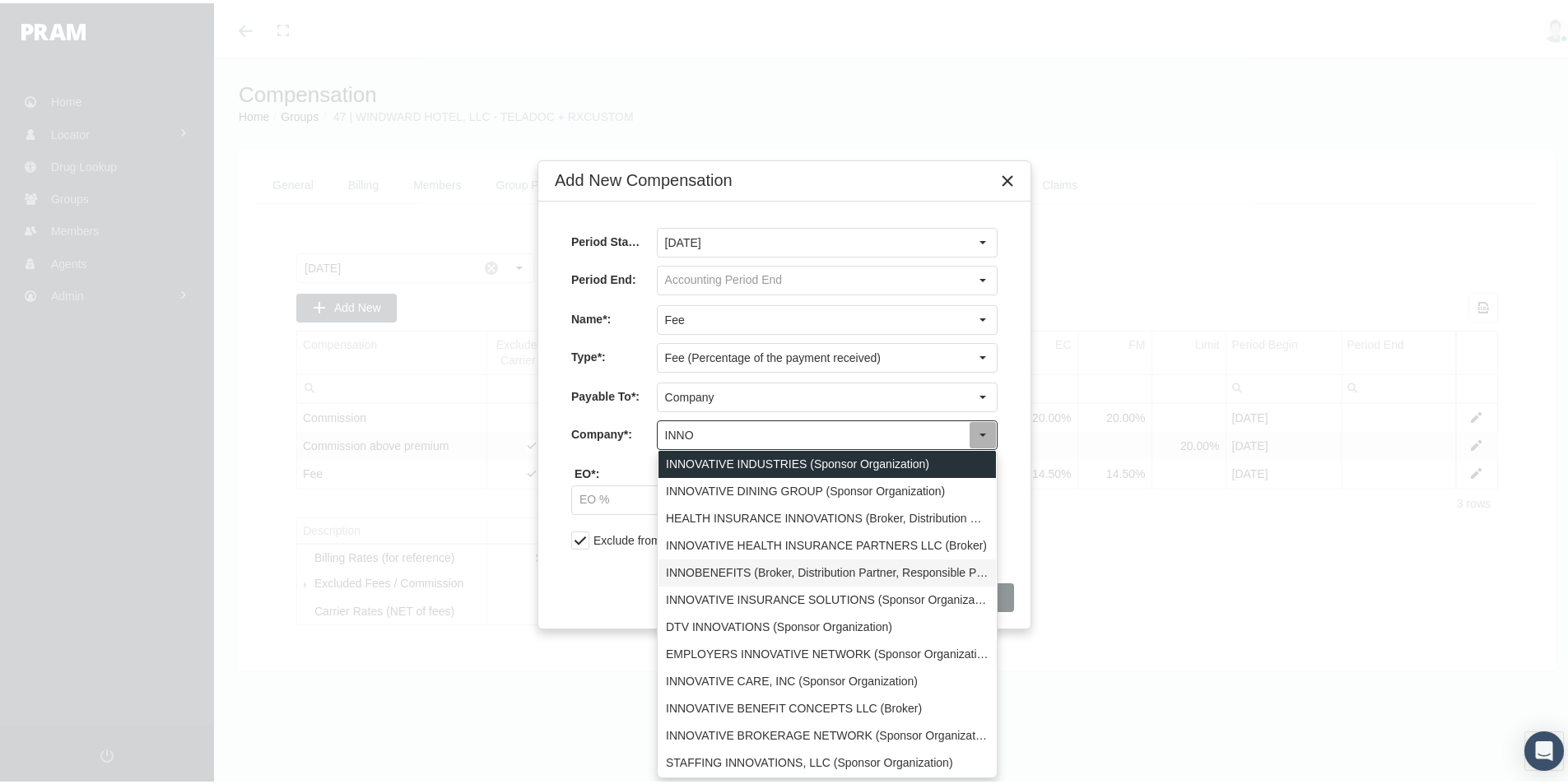
click at [703, 565] on div "INNOBENEFITS (Broker, Distribution Partner, Responsible Party, Sponsor Organiza…" at bounding box center [827, 570] width 338 height 27
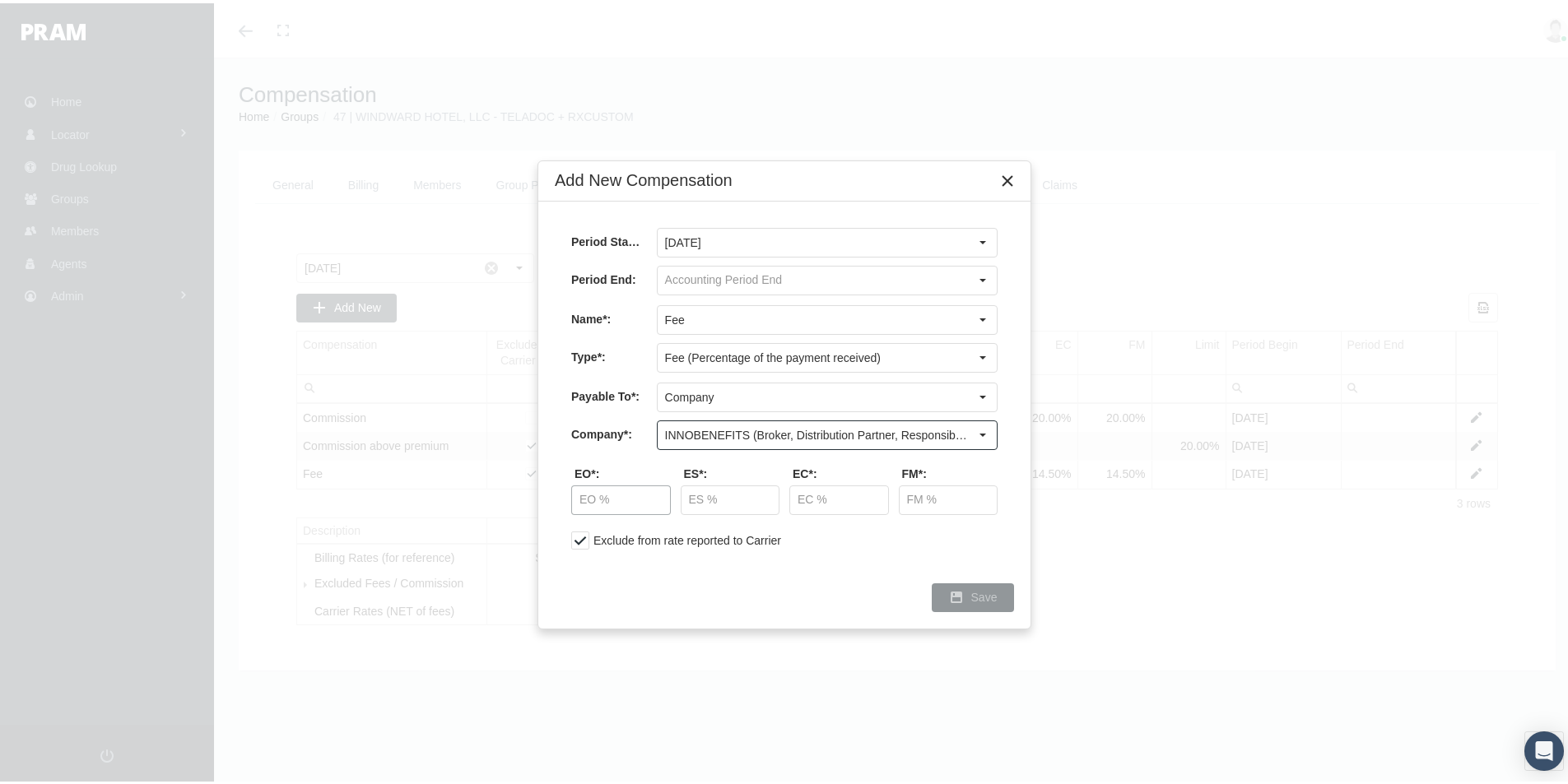
type input "INNOBENEFITS (Broker, Distribution Partner, Responsible Party, Sponsor Organiza…"
click at [615, 499] on input "text" at bounding box center [621, 497] width 98 height 28
type input "14.50 %"
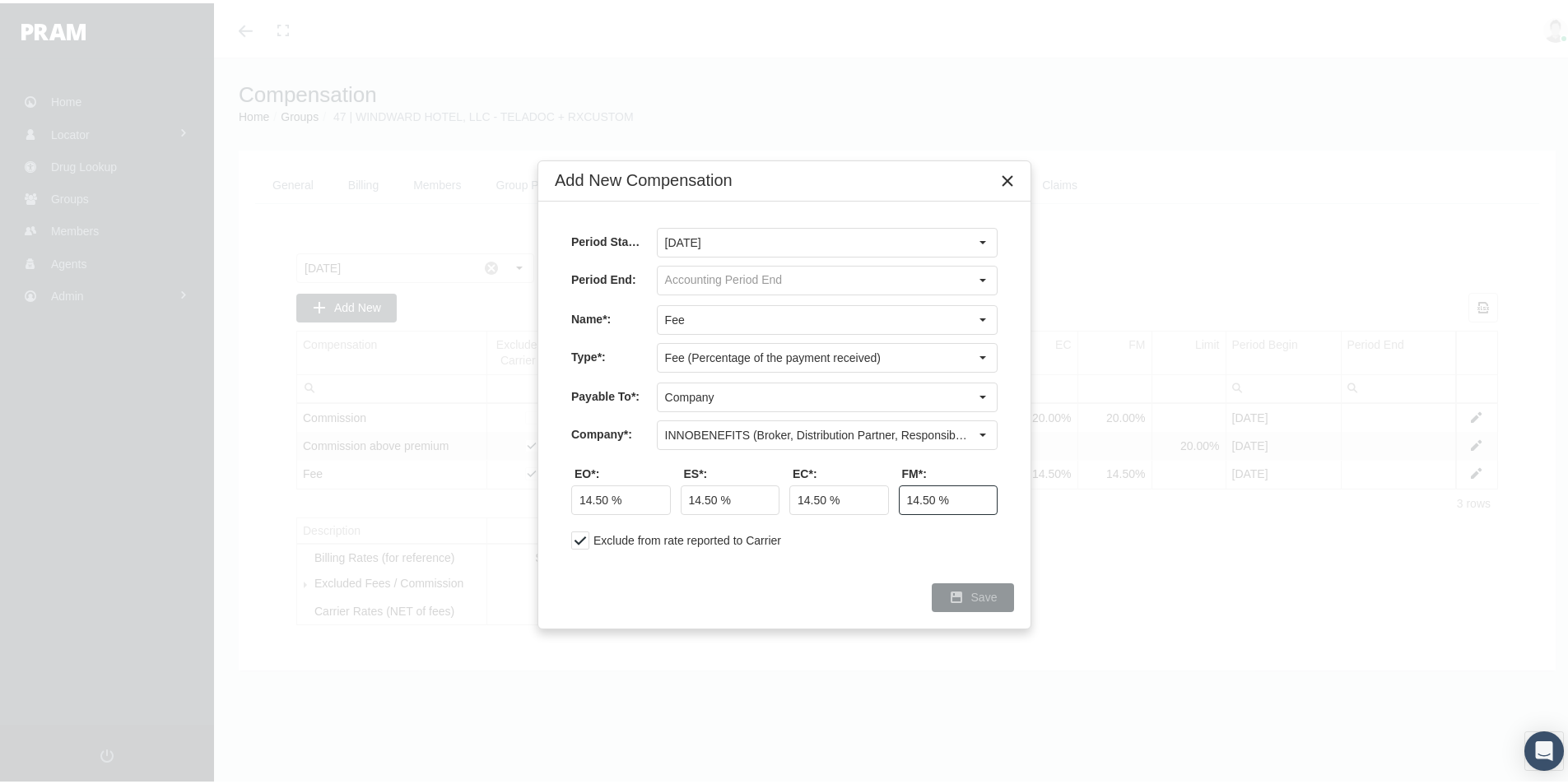
type input "14.50 %"
click at [977, 596] on span "Save" at bounding box center [984, 594] width 26 height 13
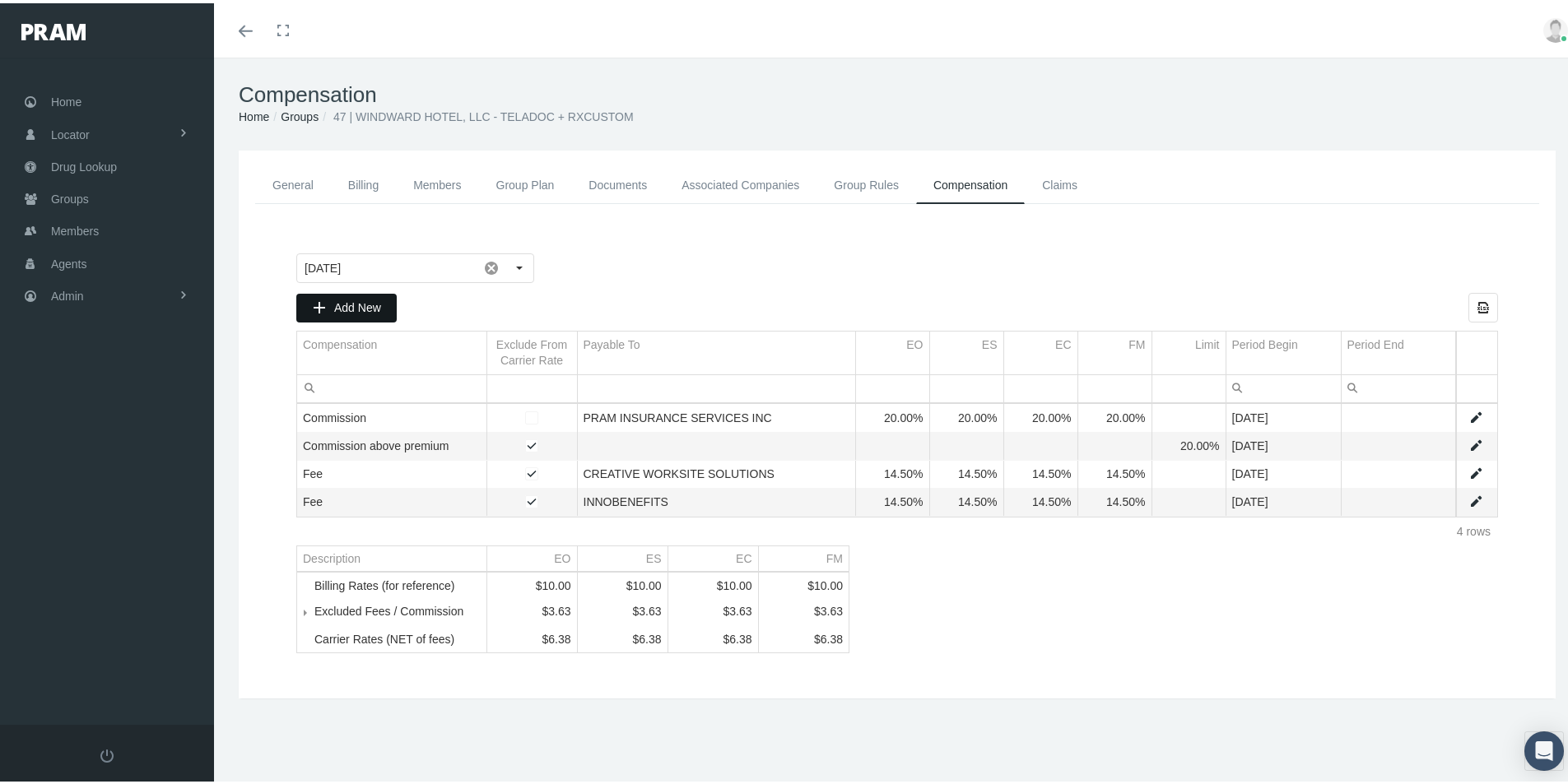
click at [347, 307] on span "Add New" at bounding box center [358, 305] width 47 height 13
type input "August 2025"
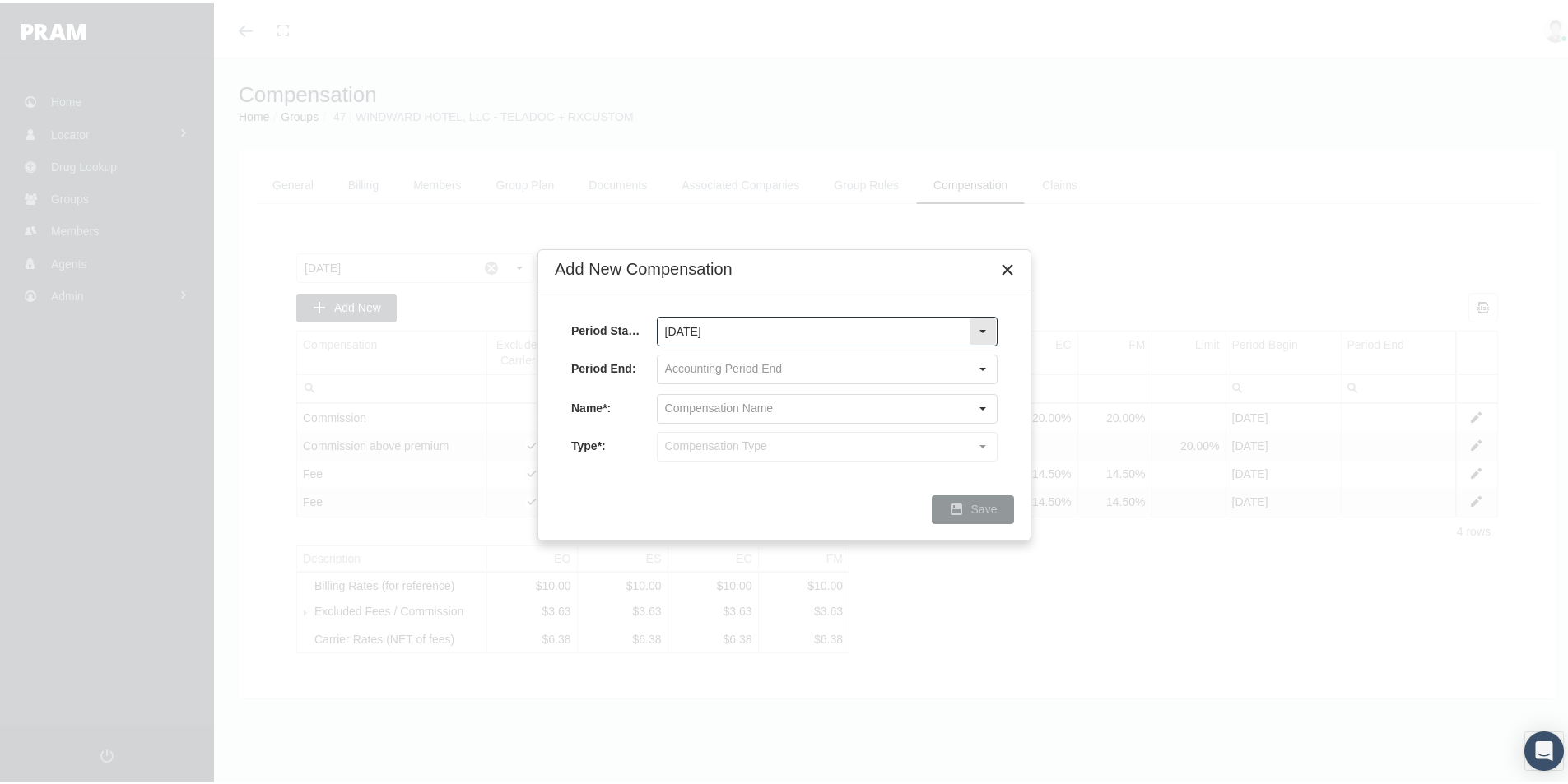
click at [983, 322] on div "Select" at bounding box center [983, 328] width 26 height 26
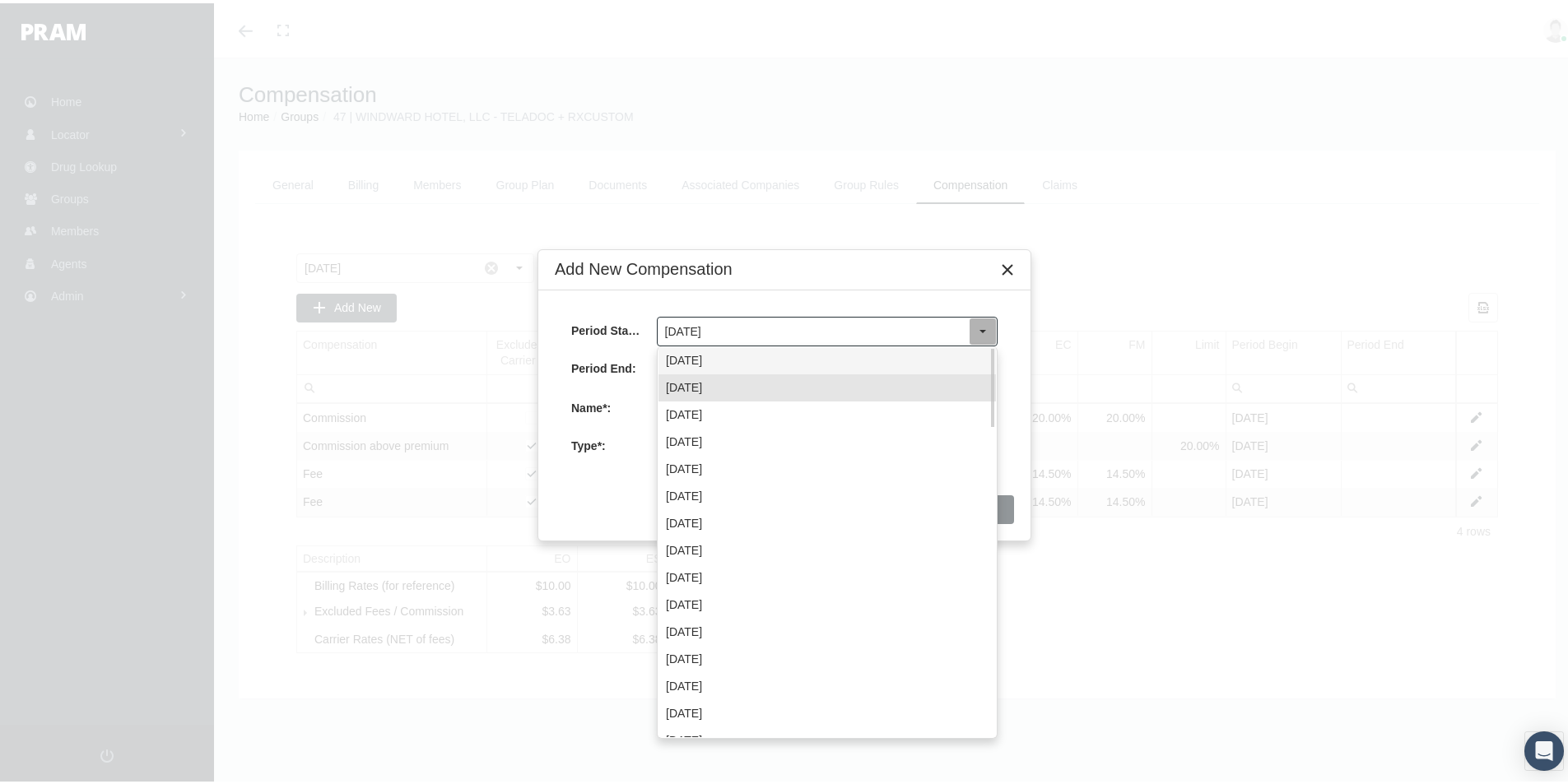
drag, startPoint x: 719, startPoint y: 351, endPoint x: 808, endPoint y: 396, distance: 99.7
click at [719, 352] on div "September 2025" at bounding box center [827, 358] width 338 height 27
type input "September 2025"
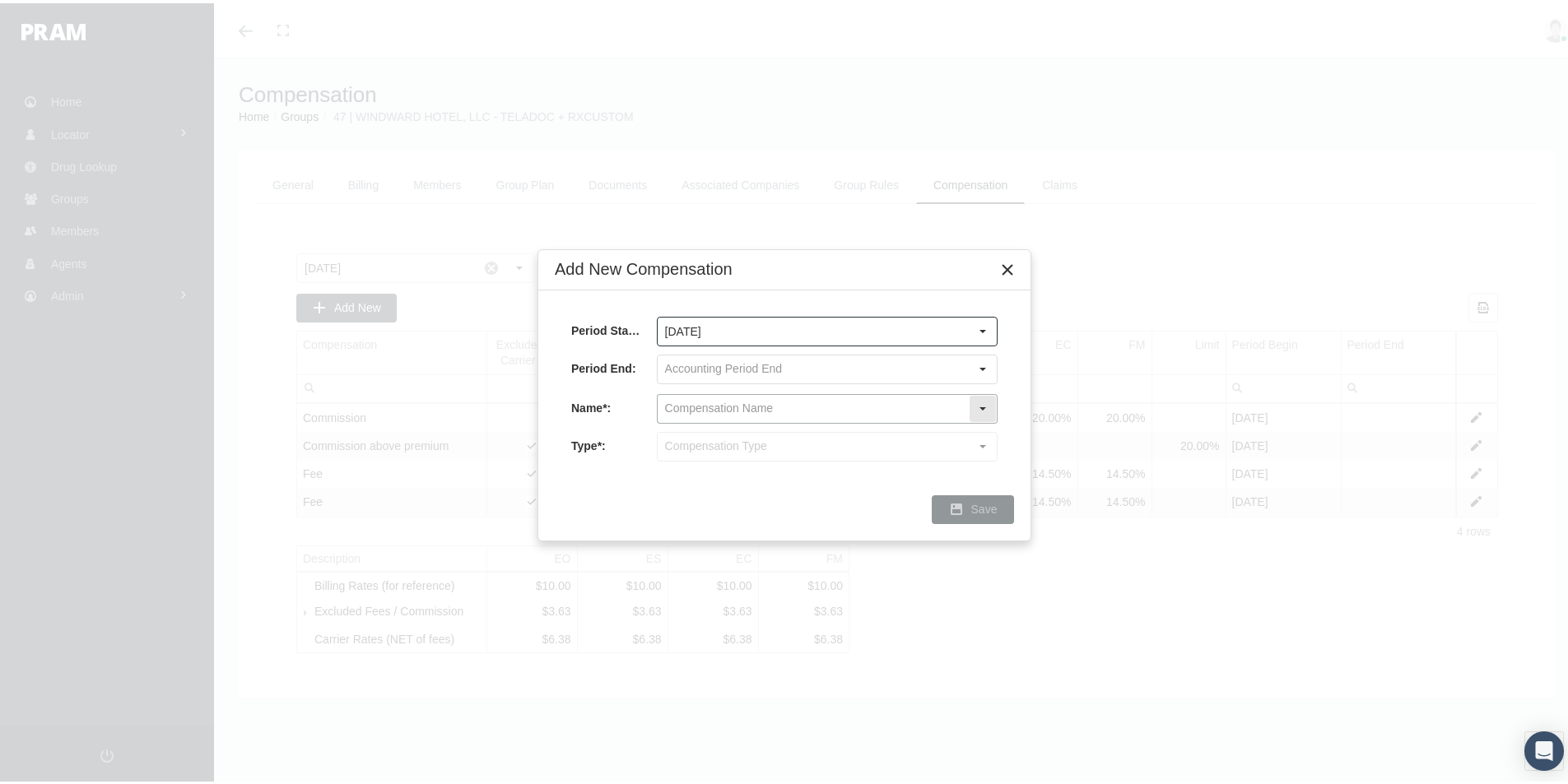
click at [732, 410] on input "text" at bounding box center [813, 406] width 311 height 28
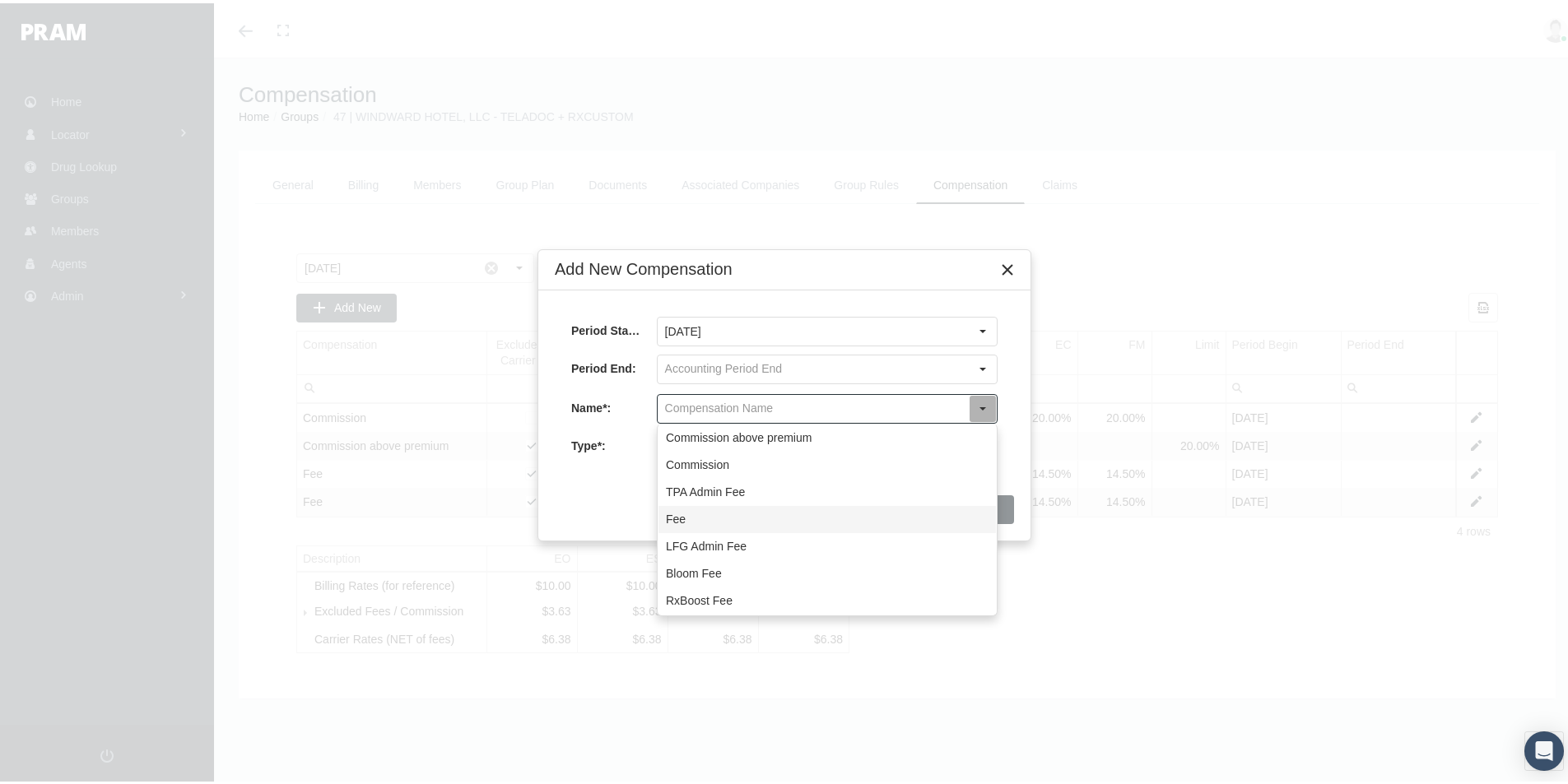
click at [674, 519] on div "Fee" at bounding box center [827, 516] width 338 height 27
type input "Fee"
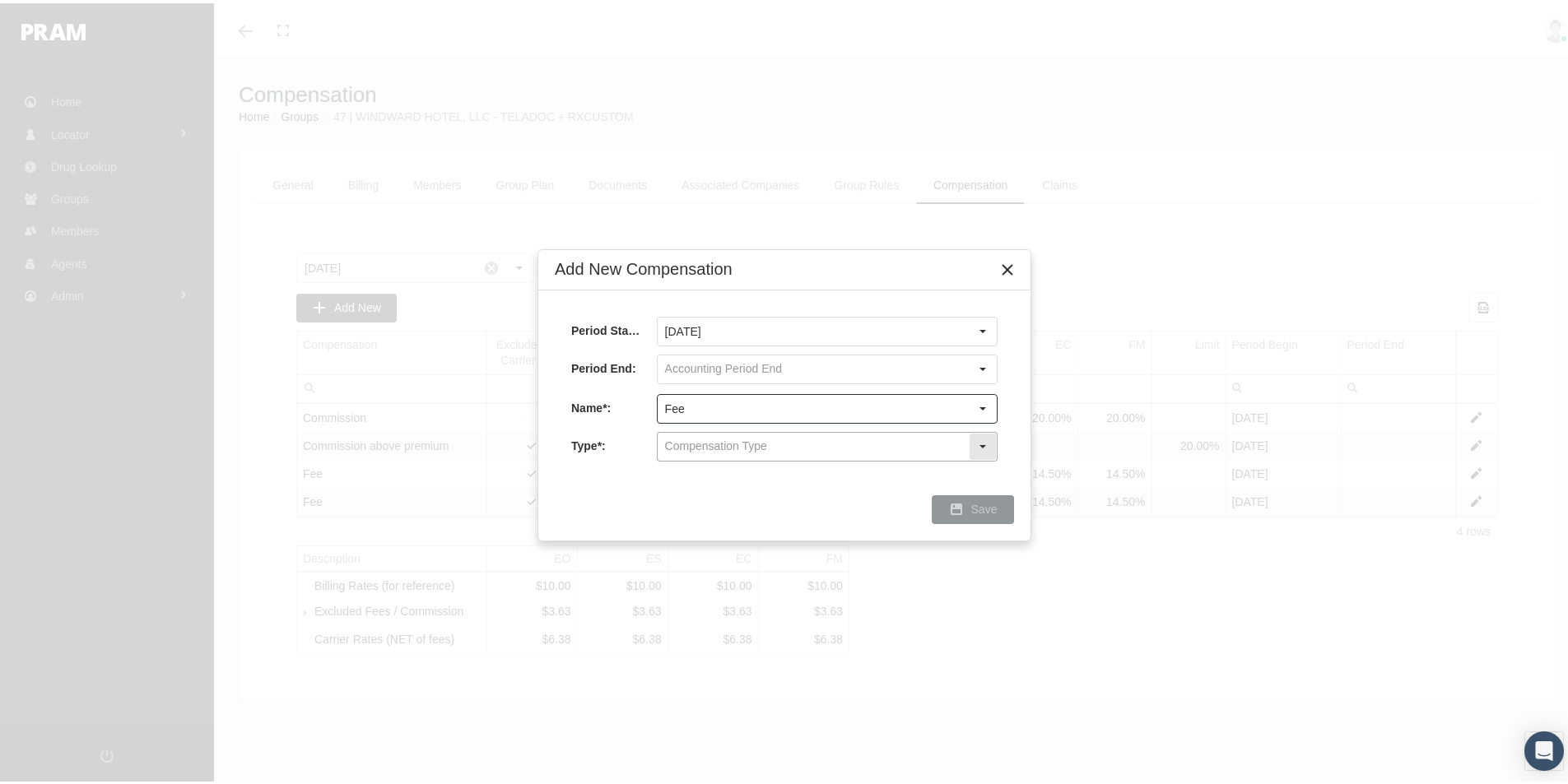
click at [708, 443] on input "text" at bounding box center [813, 443] width 311 height 28
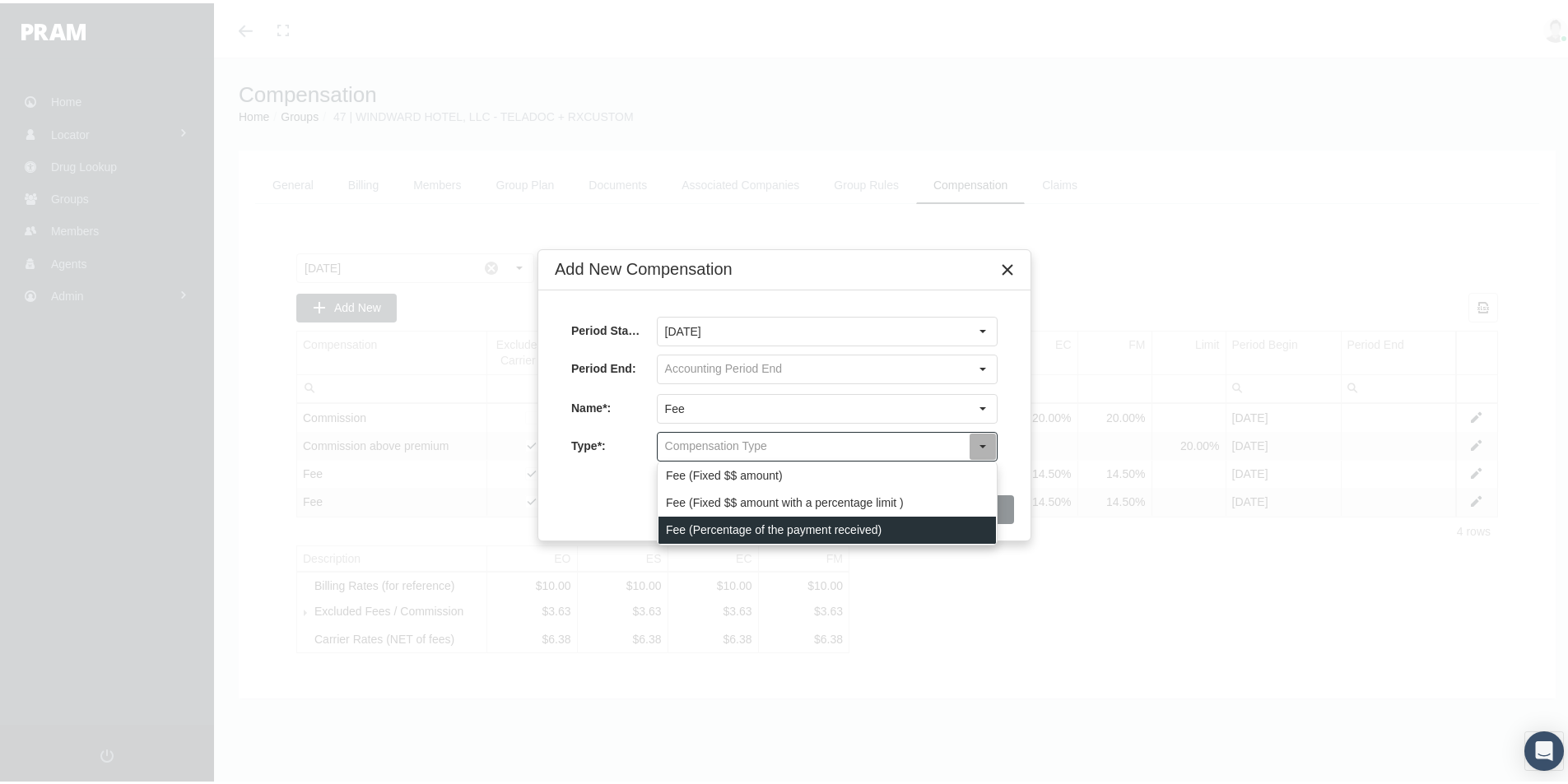
click at [728, 529] on div "Fee (Percentage of the payment received)" at bounding box center [827, 526] width 338 height 27
type input "Fee (Percentage of the payment received)"
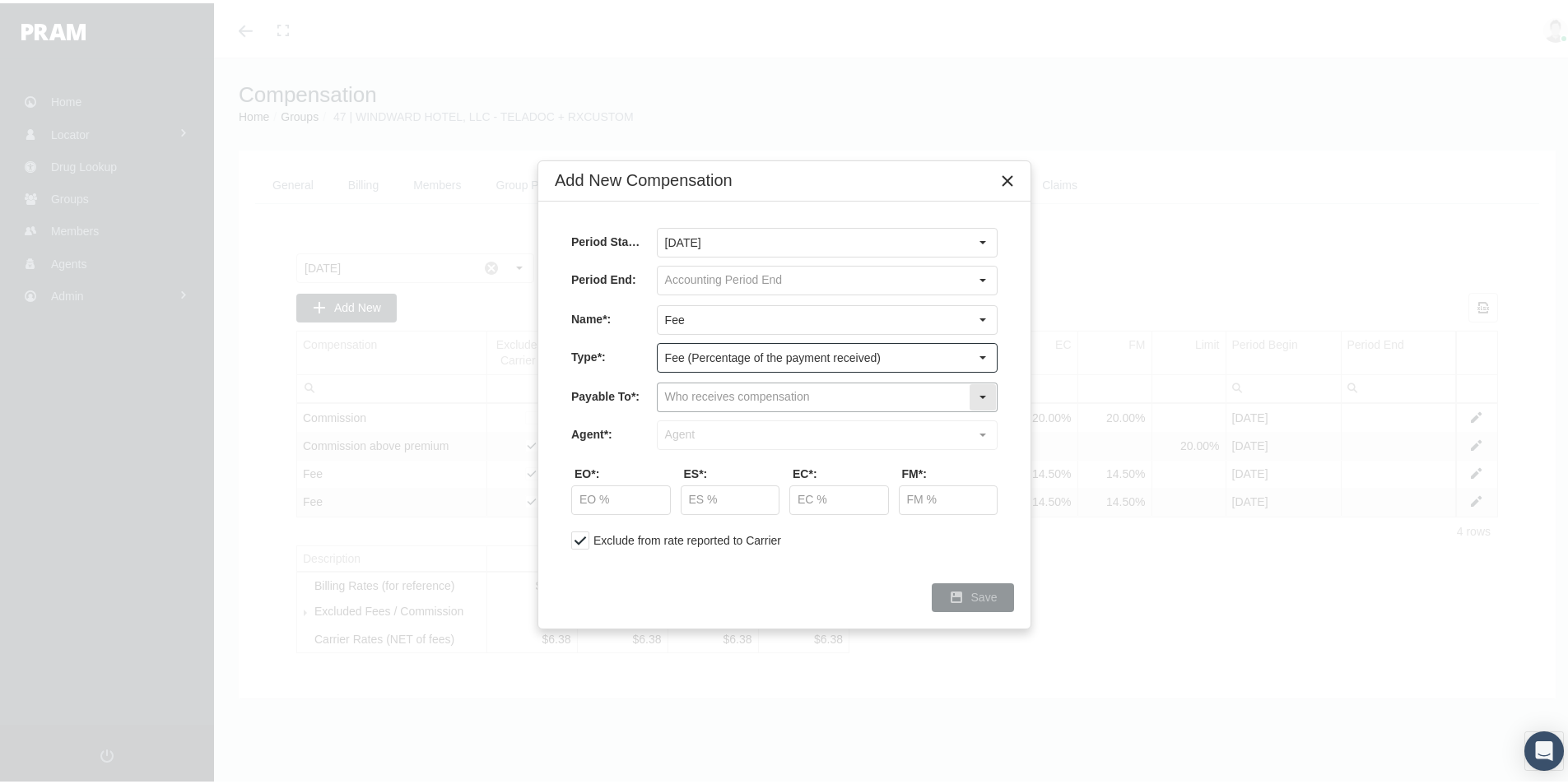
click at [694, 403] on input "text" at bounding box center [813, 394] width 311 height 28
click at [706, 453] on div "Company" at bounding box center [827, 450] width 338 height 27
type input "Company"
click at [715, 430] on input "text" at bounding box center [813, 432] width 311 height 28
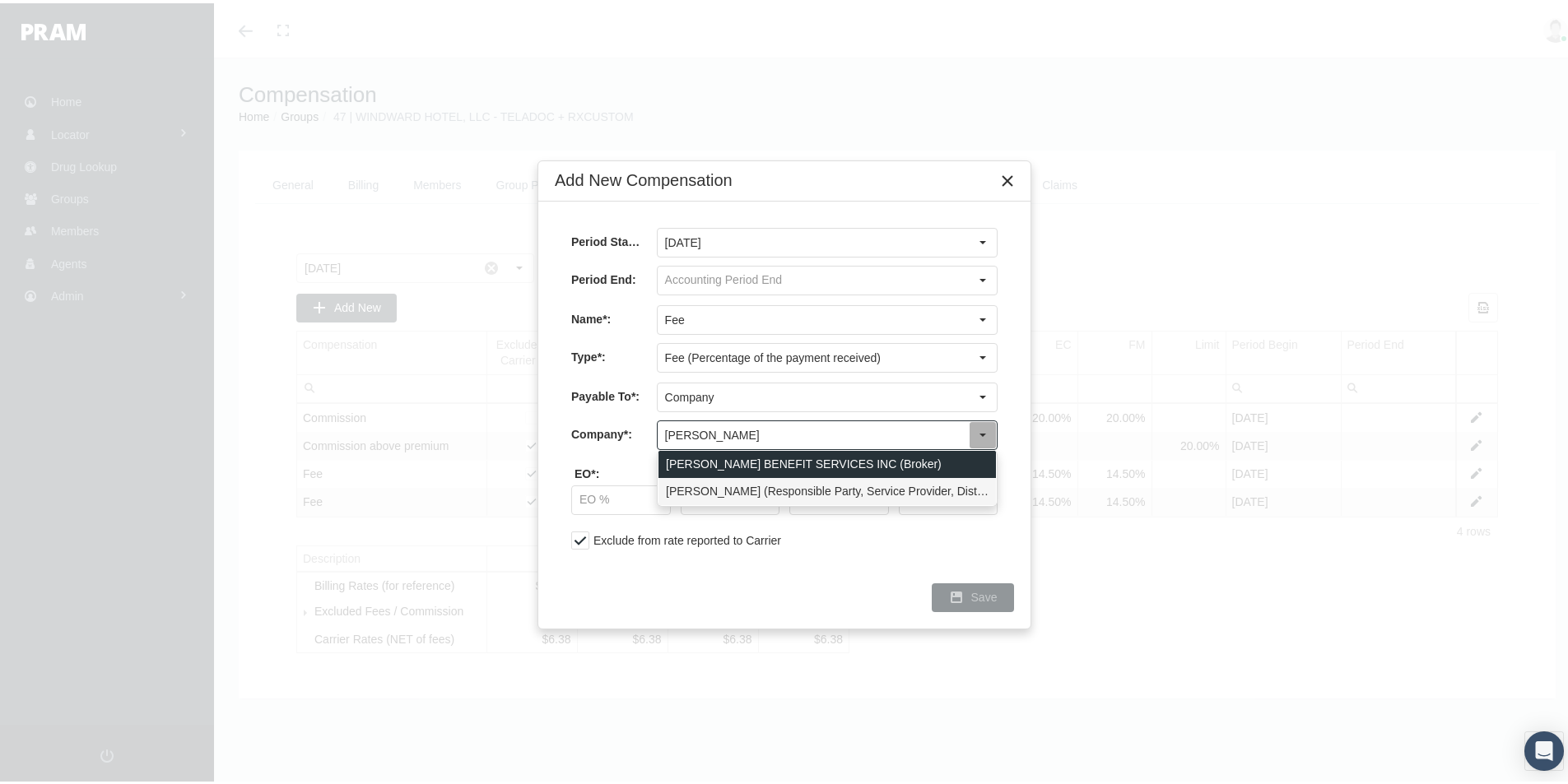
click at [715, 486] on div "GALLAGHER (Responsible Party, Service Provider, Distribution Partner, Third Par…" at bounding box center [827, 488] width 338 height 27
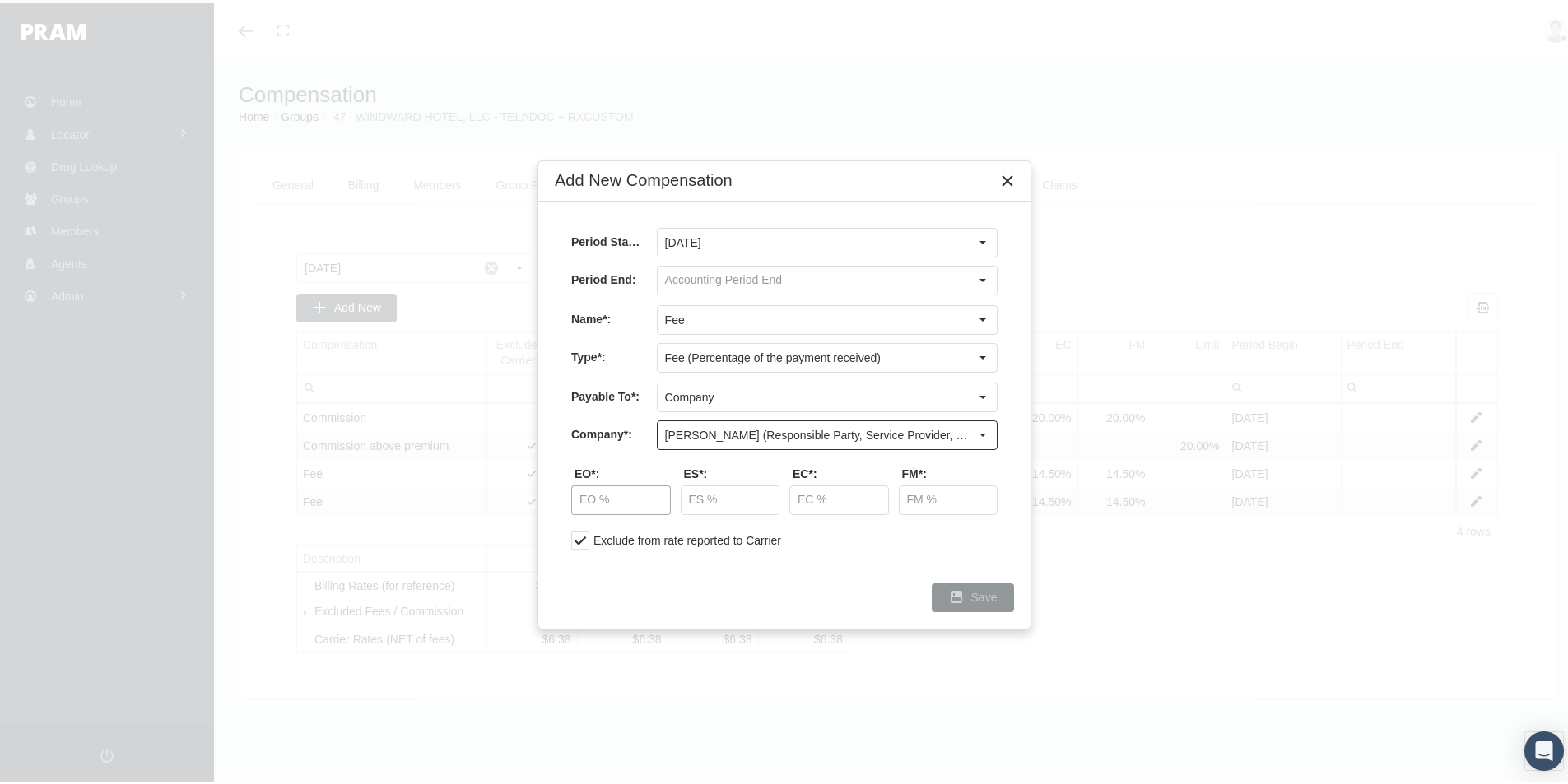
type input "GALLAGHER (Responsible Party, Service Provider, Distribution Partner, Third Par…"
drag, startPoint x: 598, startPoint y: 501, endPoint x: 813, endPoint y: 472, distance: 216.9
click at [600, 501] on input "text" at bounding box center [621, 497] width 98 height 28
type input "17.50 %"
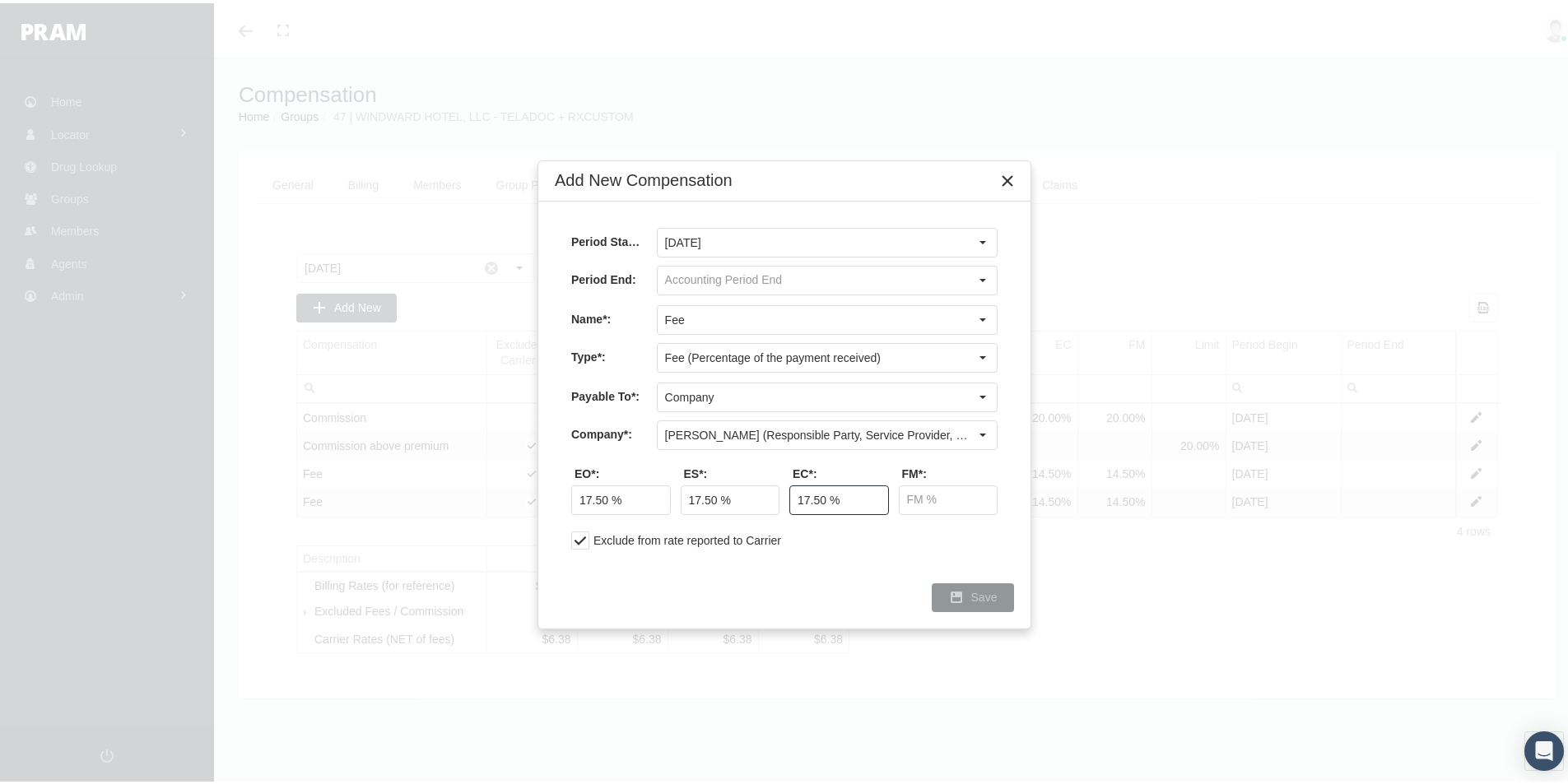
type input "17.50 %"
click at [989, 590] on span "Save" at bounding box center [984, 594] width 26 height 13
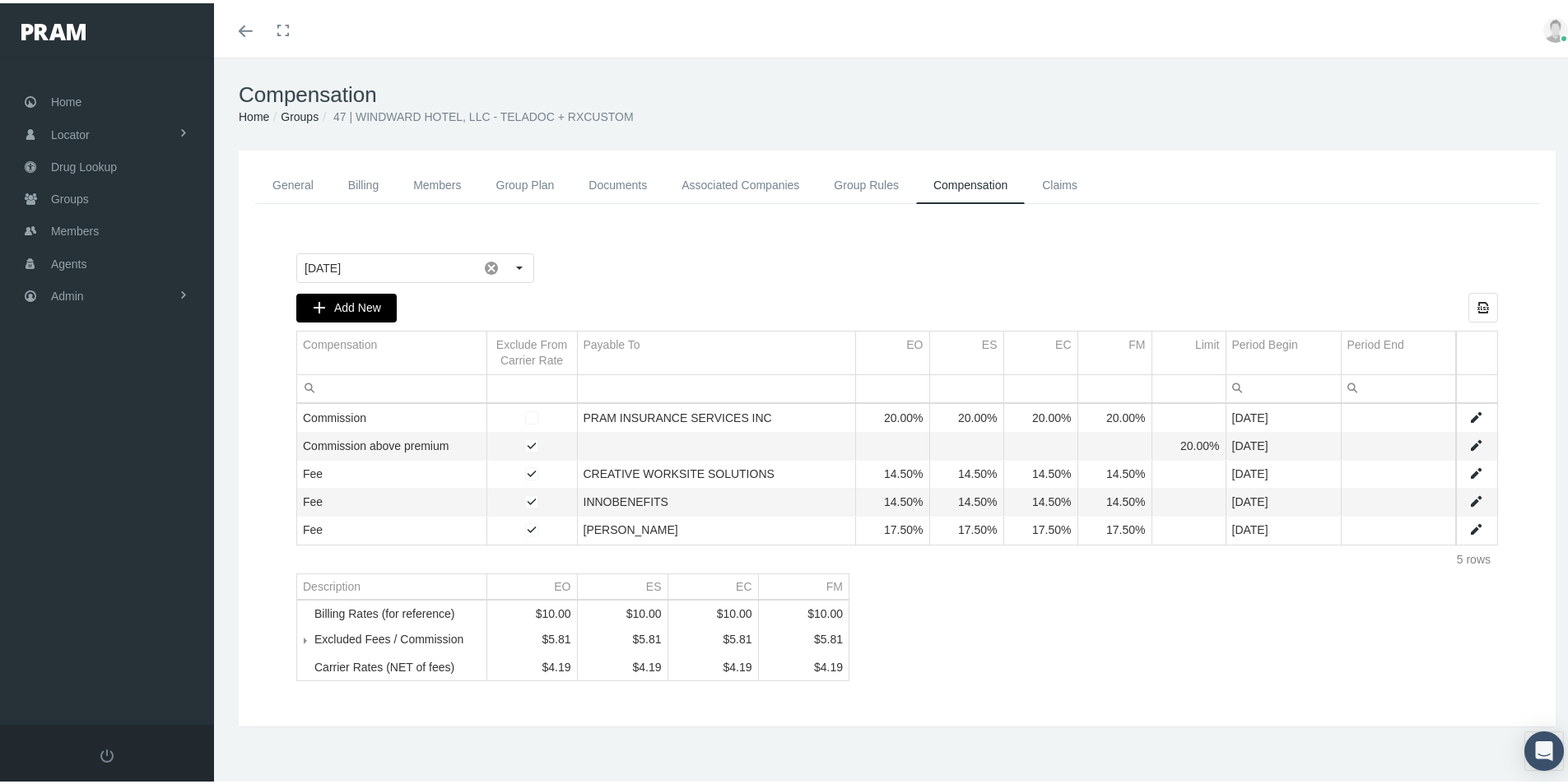
click at [343, 303] on span "Add New" at bounding box center [358, 305] width 47 height 13
type input "August 2025"
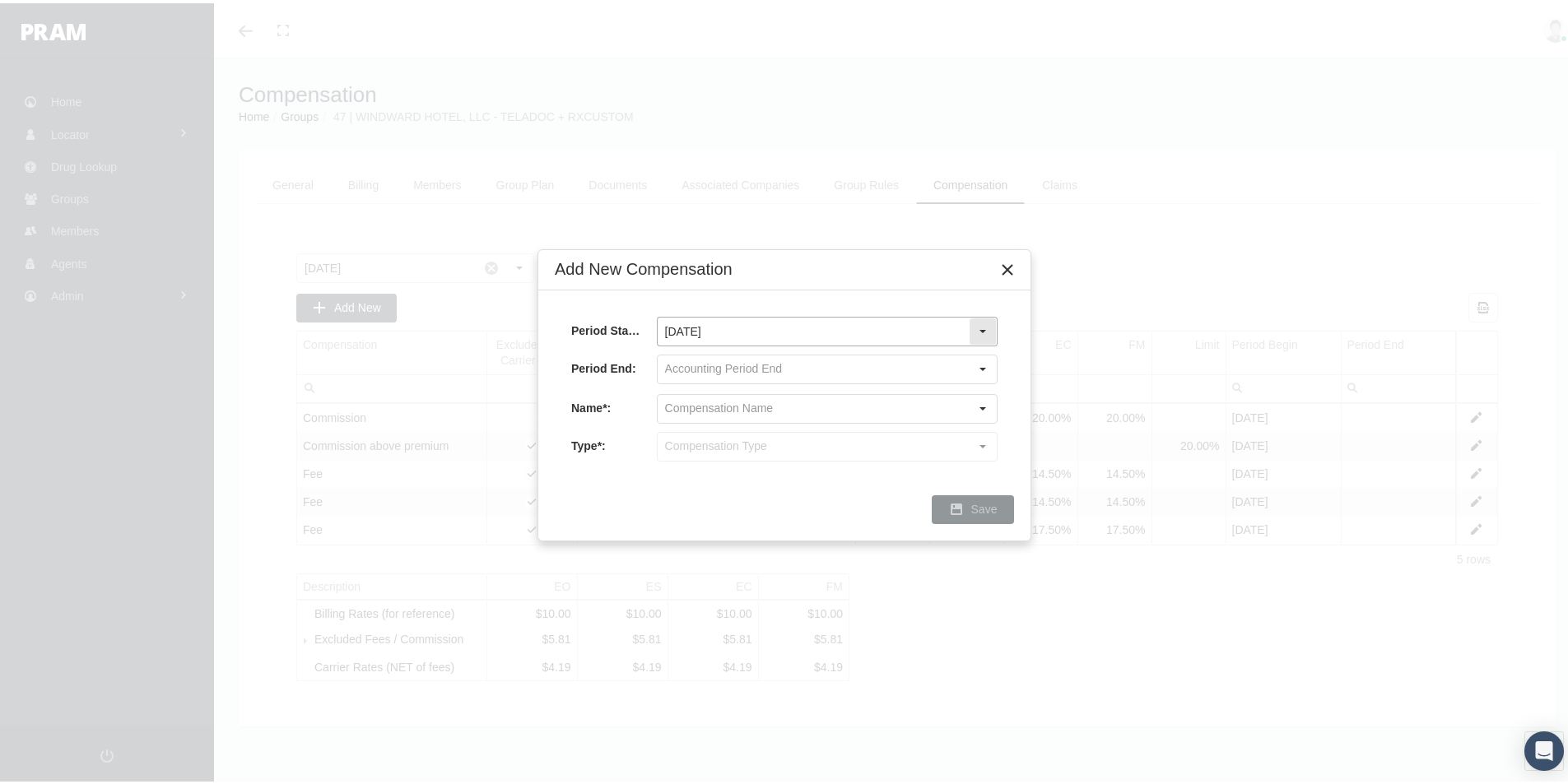
click at [983, 323] on div "Select" at bounding box center [983, 328] width 26 height 26
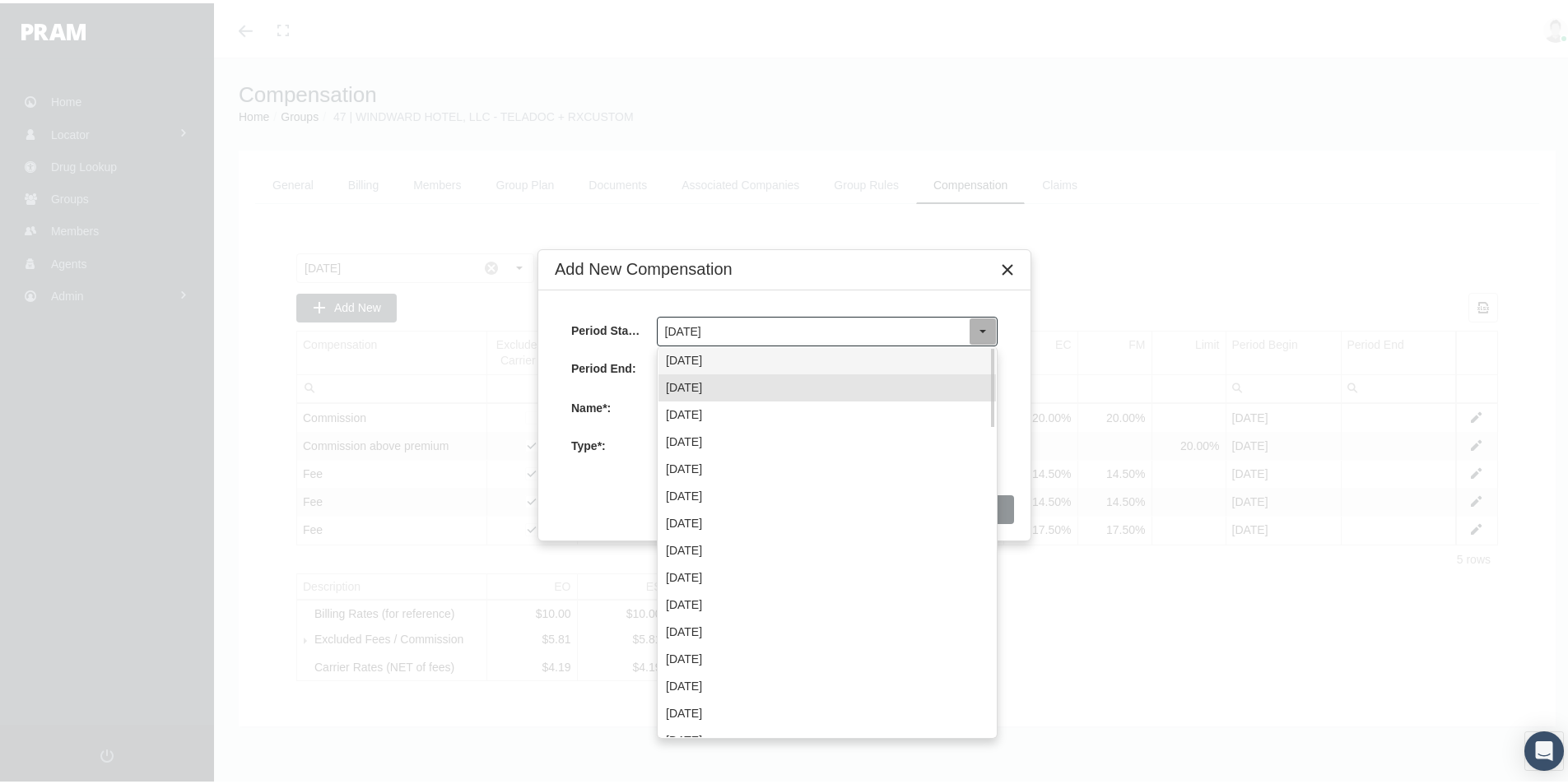
drag, startPoint x: 717, startPoint y: 350, endPoint x: 734, endPoint y: 366, distance: 23.3
click at [717, 351] on div "September 2025" at bounding box center [827, 358] width 338 height 27
type input "September 2025"
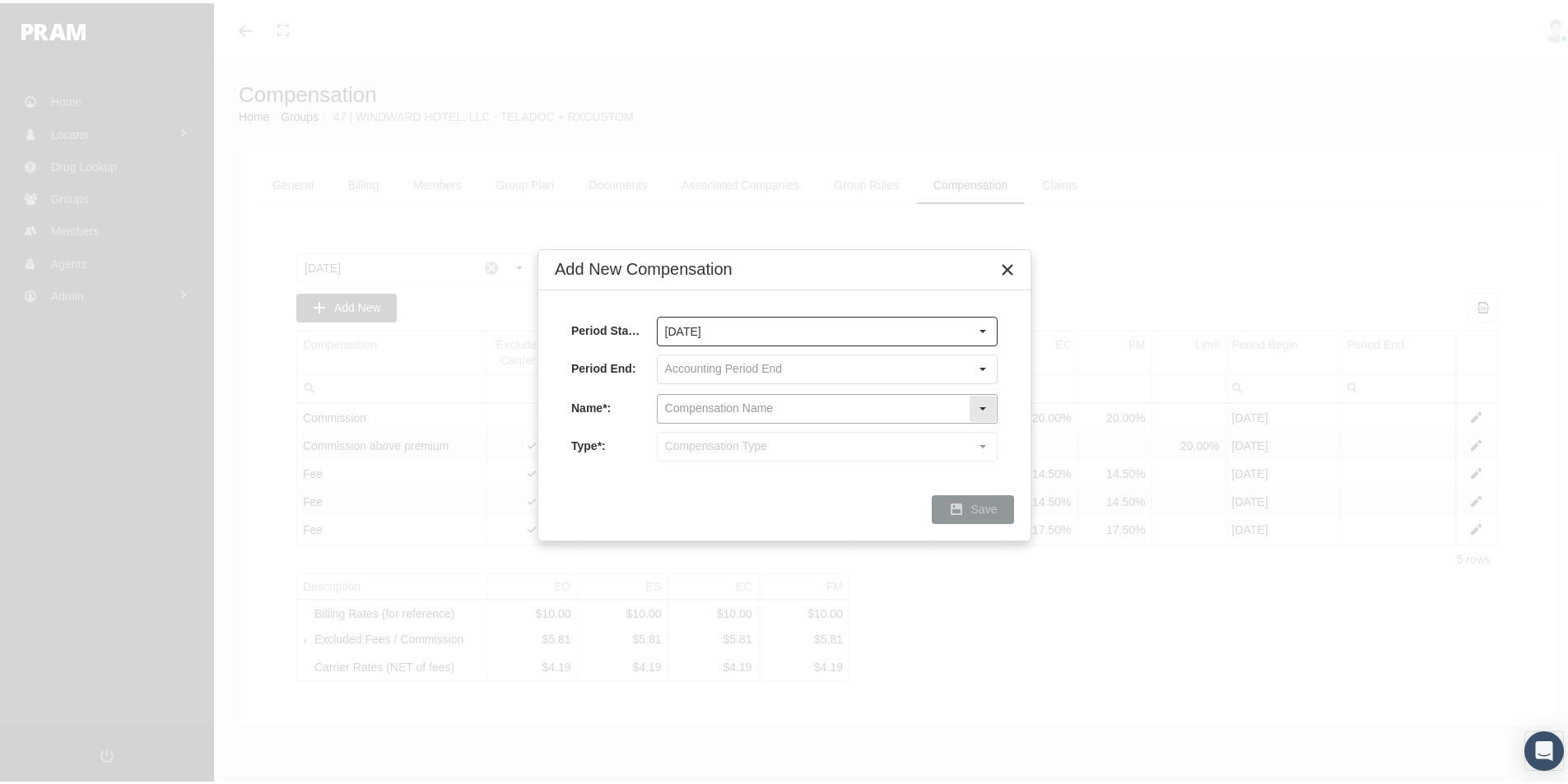
click at [688, 401] on input "text" at bounding box center [813, 406] width 311 height 28
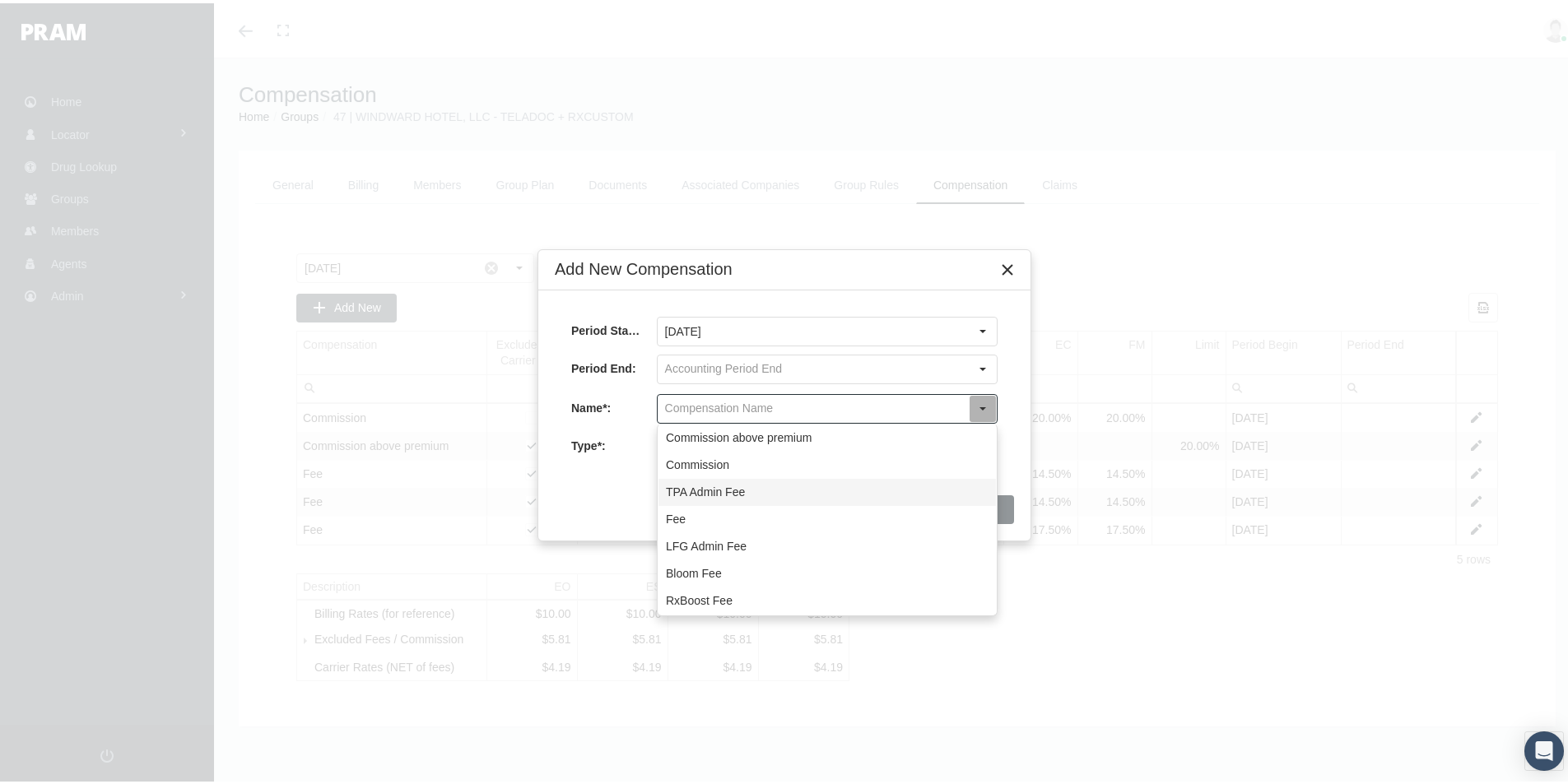
click at [707, 487] on div "TPA Admin Fee" at bounding box center [827, 489] width 338 height 27
type input "TPA Admin Fee"
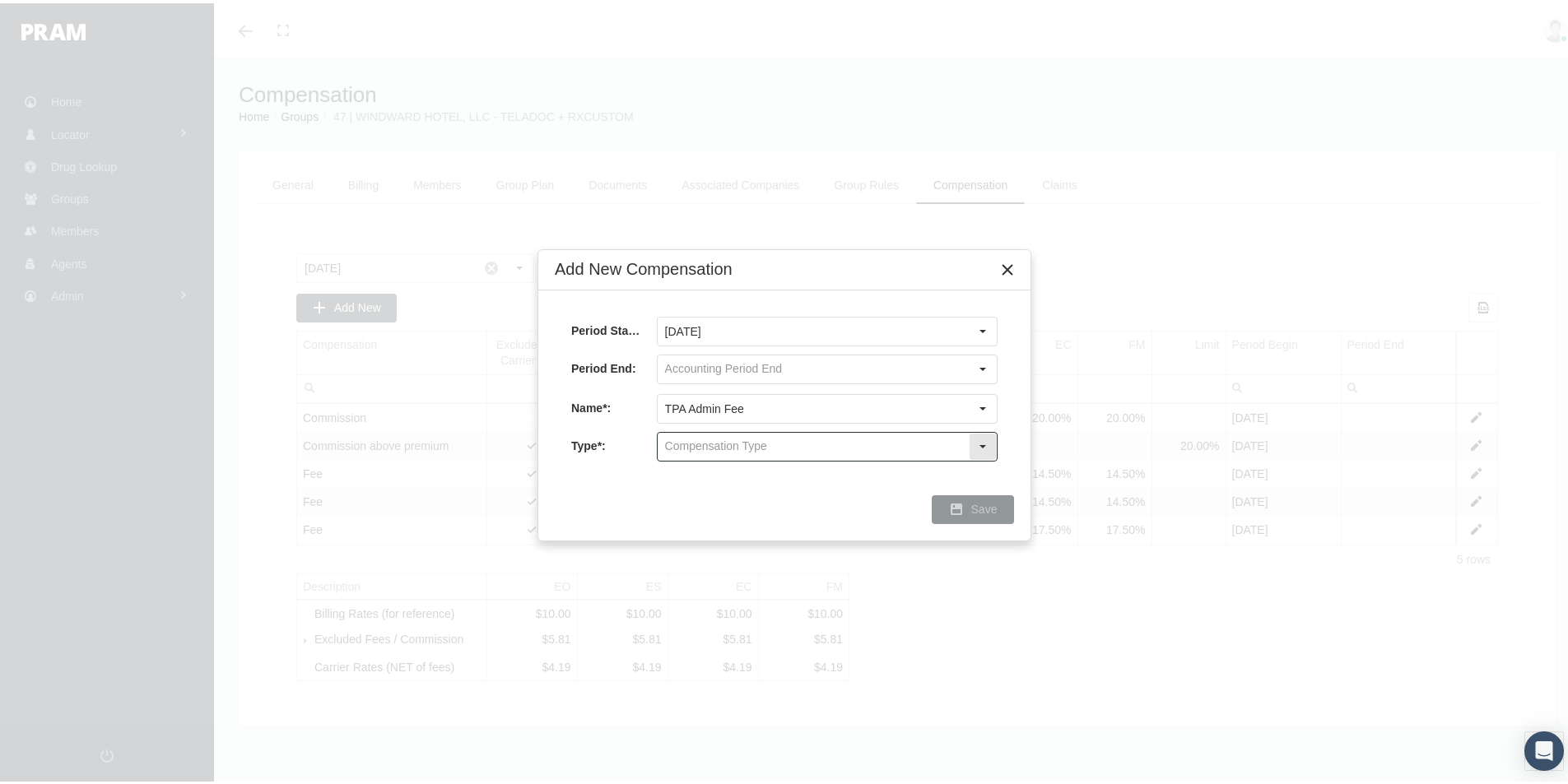
click at [693, 446] on input "text" at bounding box center [813, 443] width 311 height 28
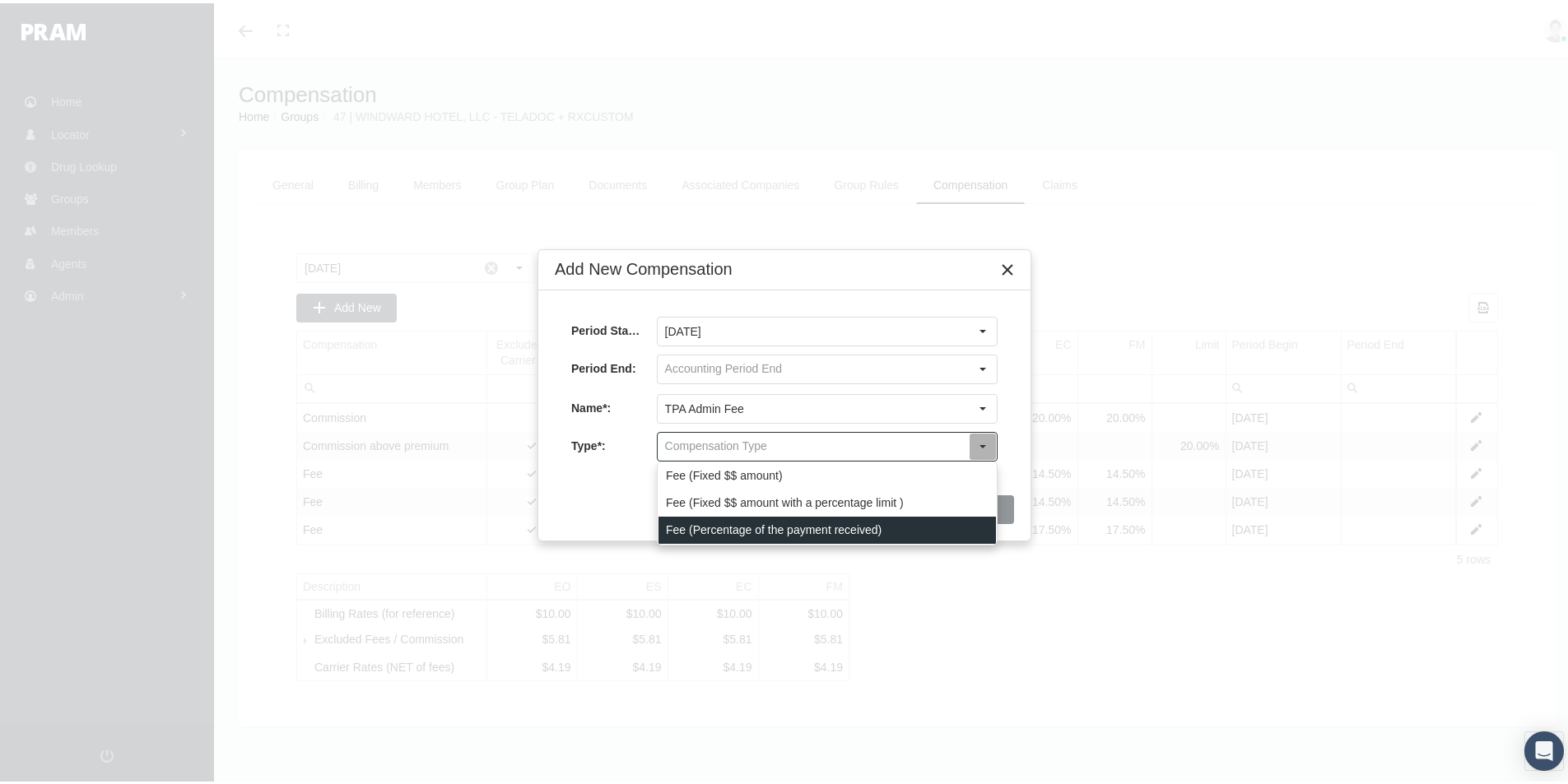
drag, startPoint x: 706, startPoint y: 532, endPoint x: 701, endPoint y: 525, distance: 8.6
click at [705, 531] on div "Fee (Percentage of the payment received)" at bounding box center [827, 526] width 338 height 27
type input "Fee (Percentage of the payment received)"
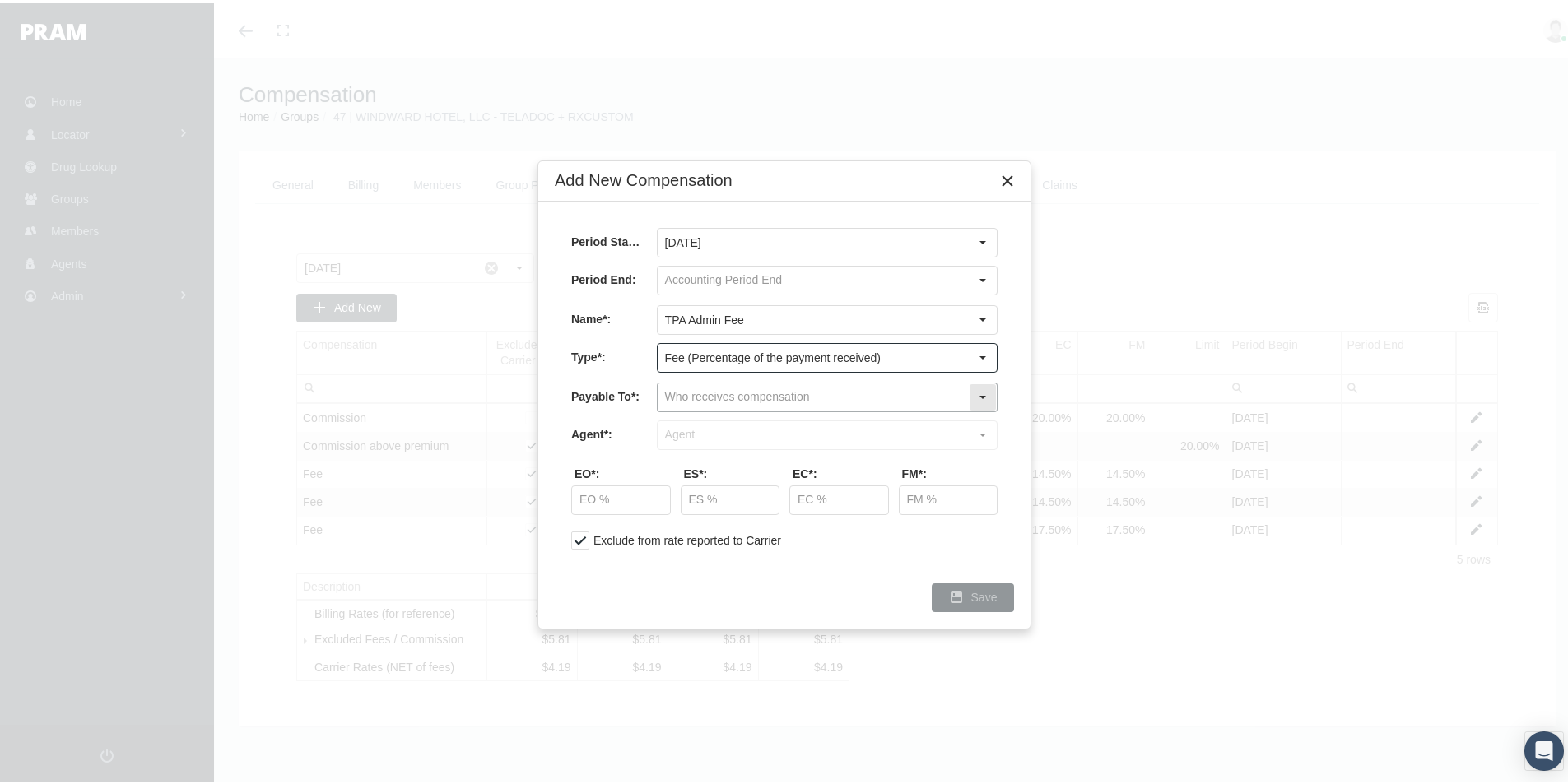
click at [688, 396] on input "text" at bounding box center [813, 394] width 311 height 28
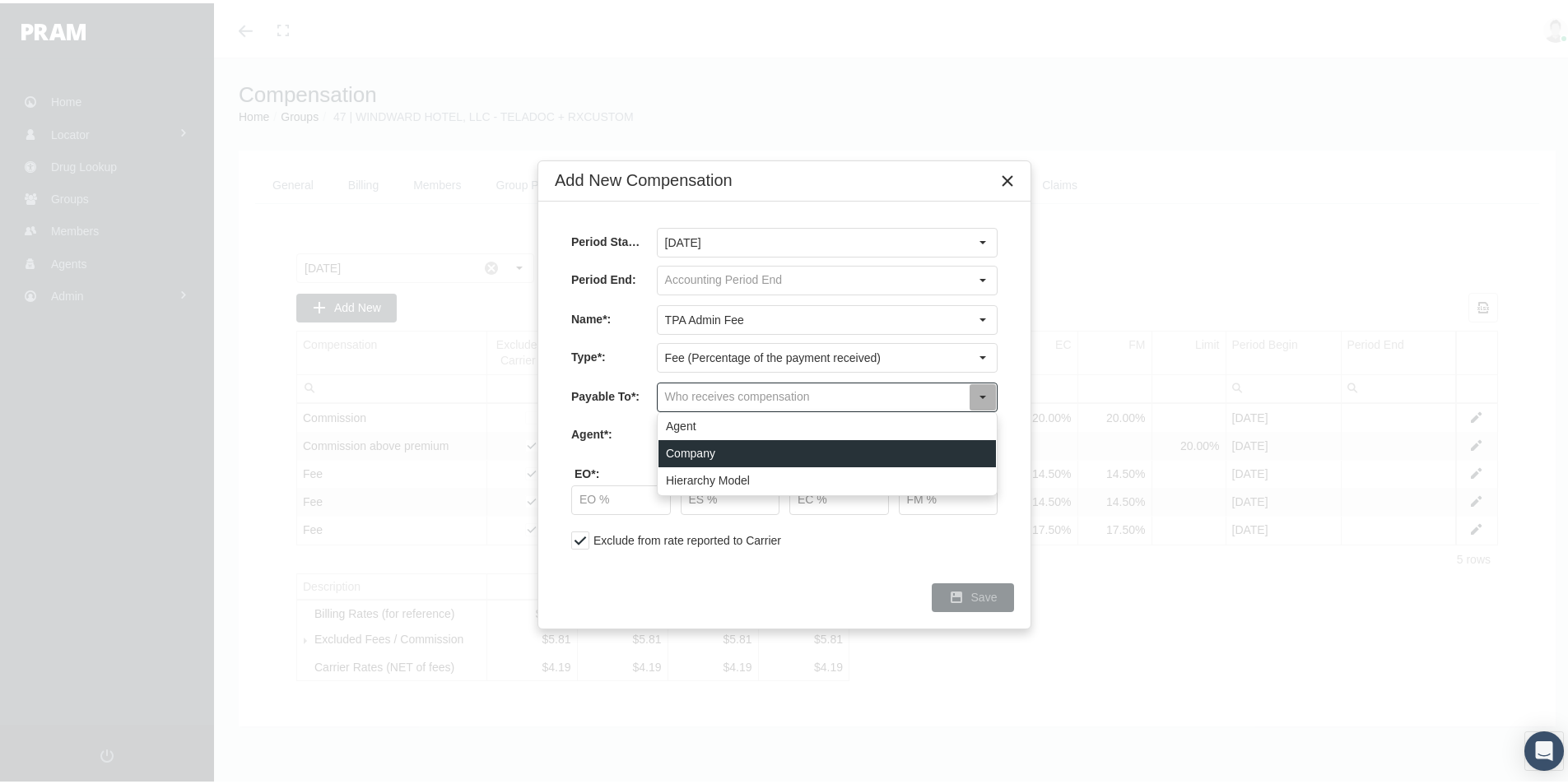
click at [690, 447] on div "Company" at bounding box center [827, 450] width 338 height 27
type input "Company"
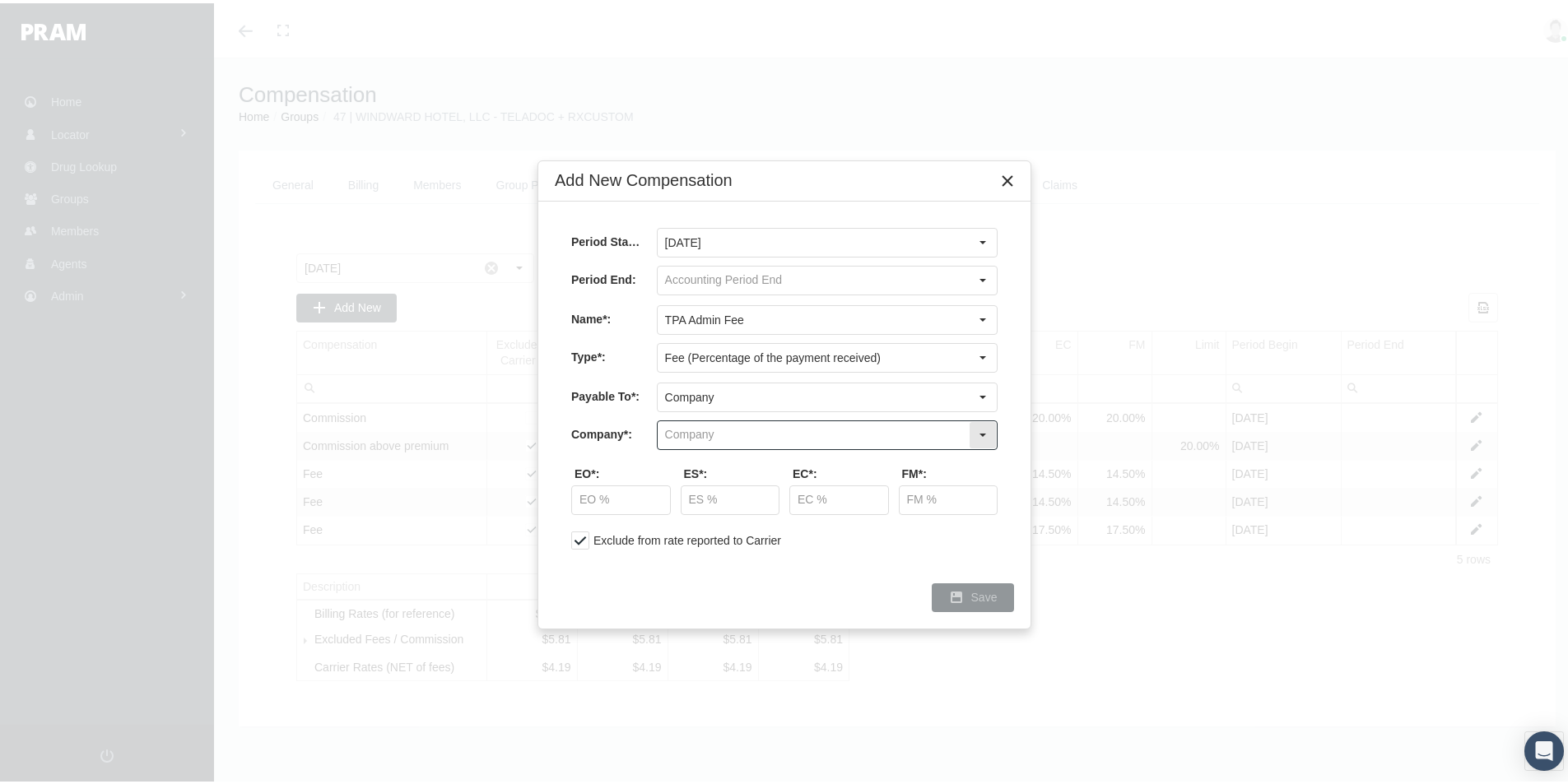
click at [687, 430] on input "text" at bounding box center [813, 432] width 311 height 28
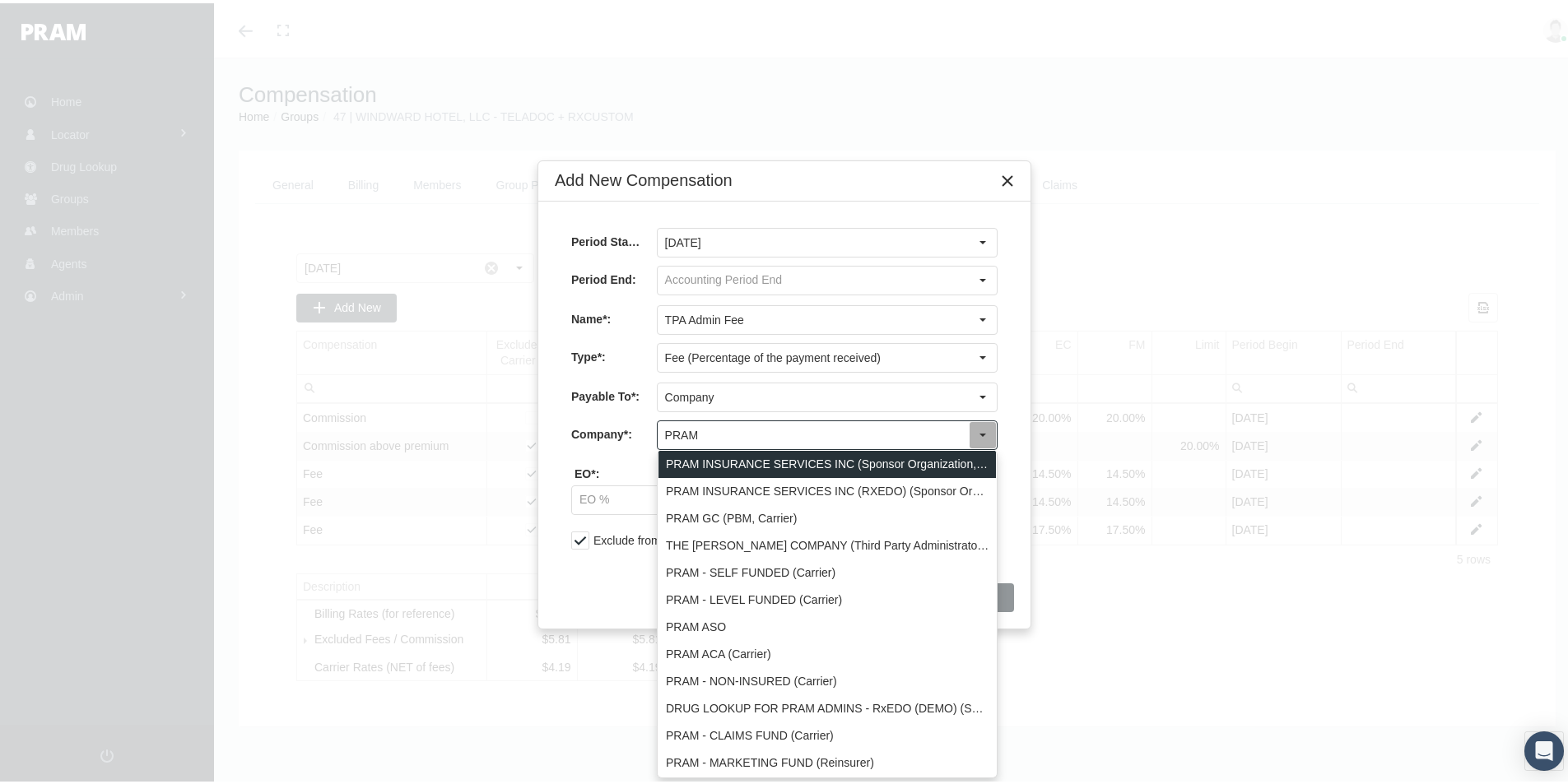
click at [718, 456] on div "PRAM INSURANCE SERVICES INC (Sponsor Organization, Broker, Distribution Partner…" at bounding box center [827, 461] width 338 height 27
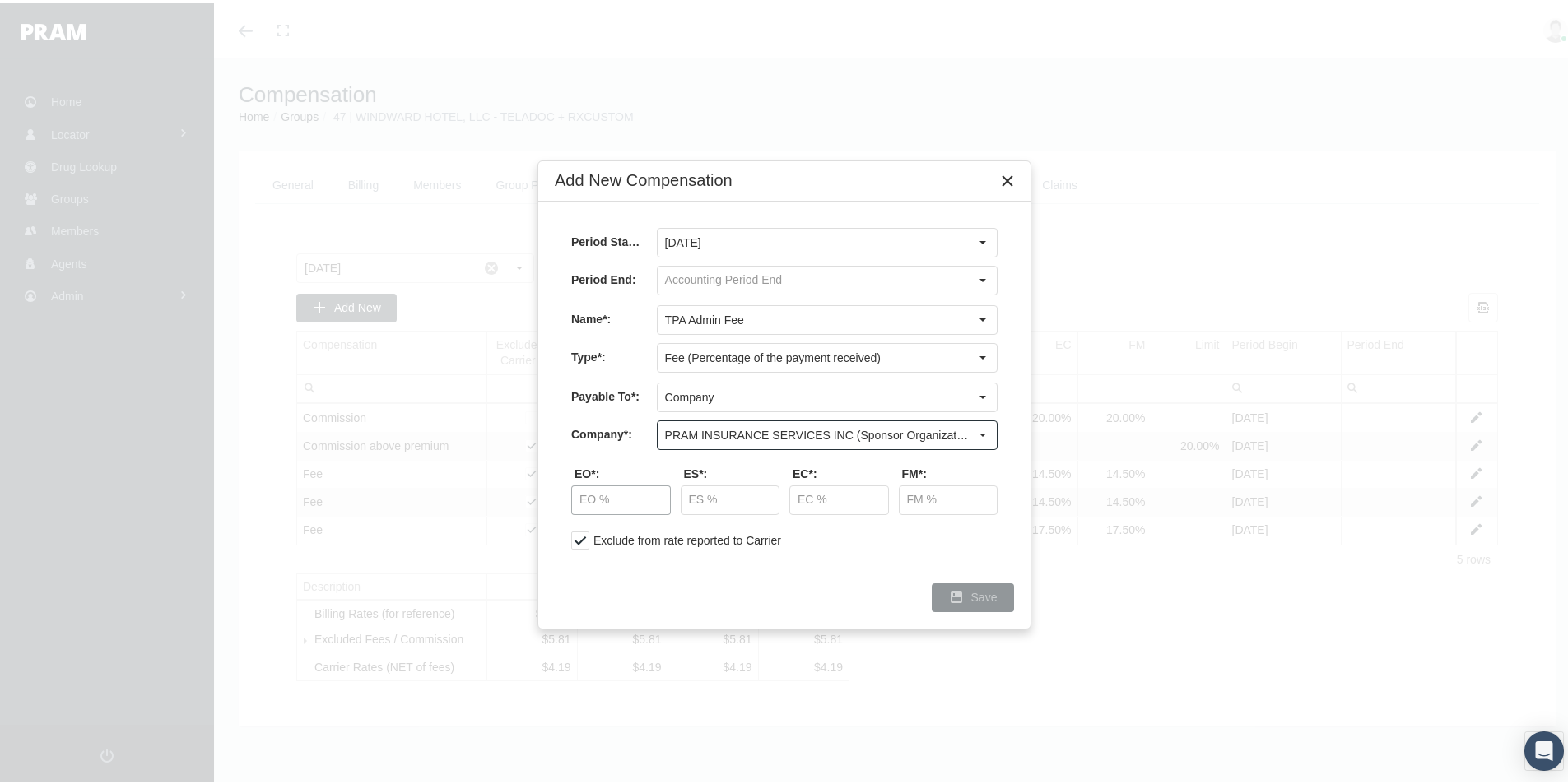
type input "PRAM INSURANCE SERVICES INC (Sponsor Organization, Broker, Distribution Partner…"
click at [587, 497] on input "text" at bounding box center [621, 497] width 98 height 28
type input "1.50 %"
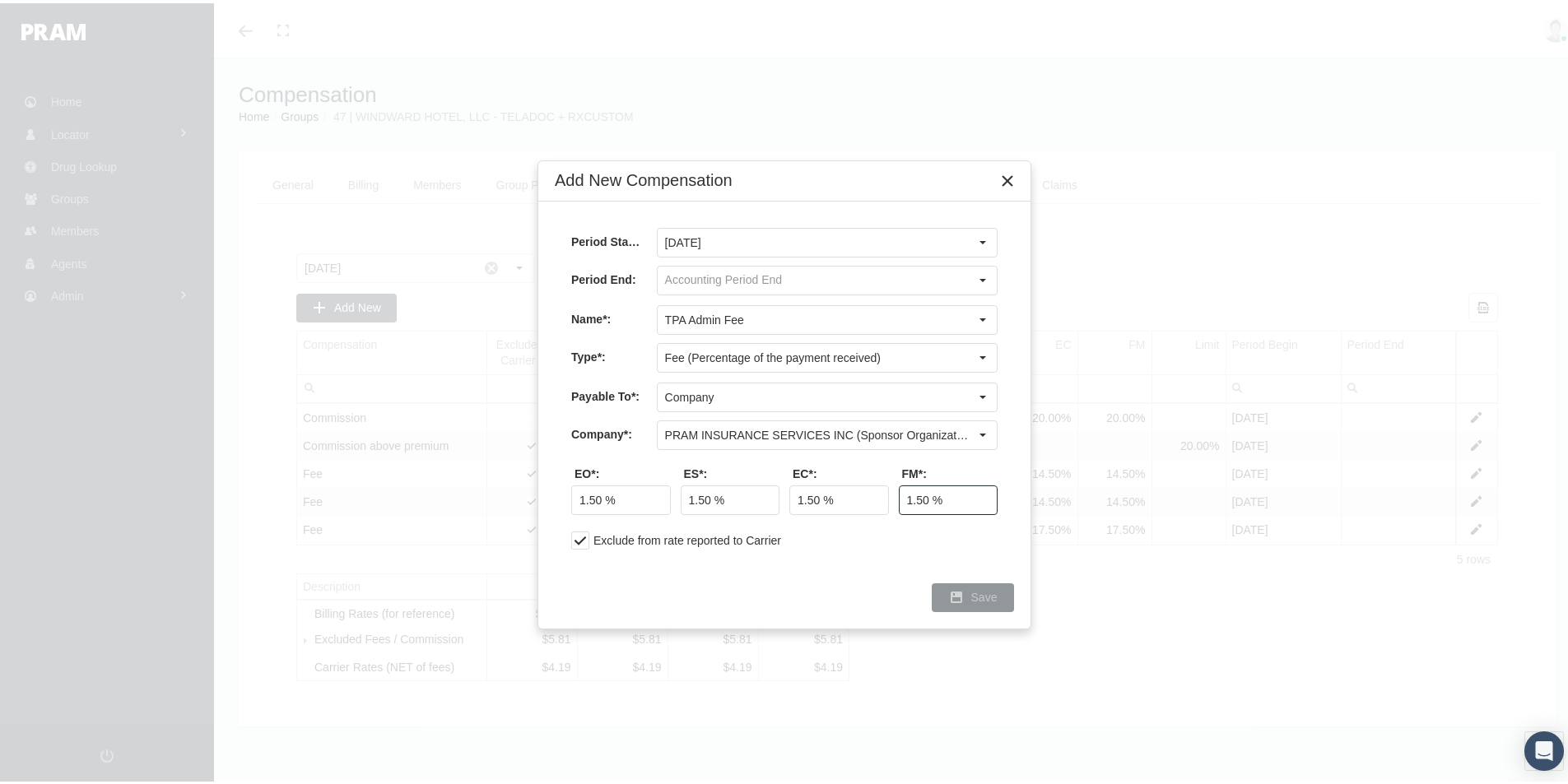
type input "1.50 %"
click at [976, 594] on span "Save" at bounding box center [984, 594] width 26 height 13
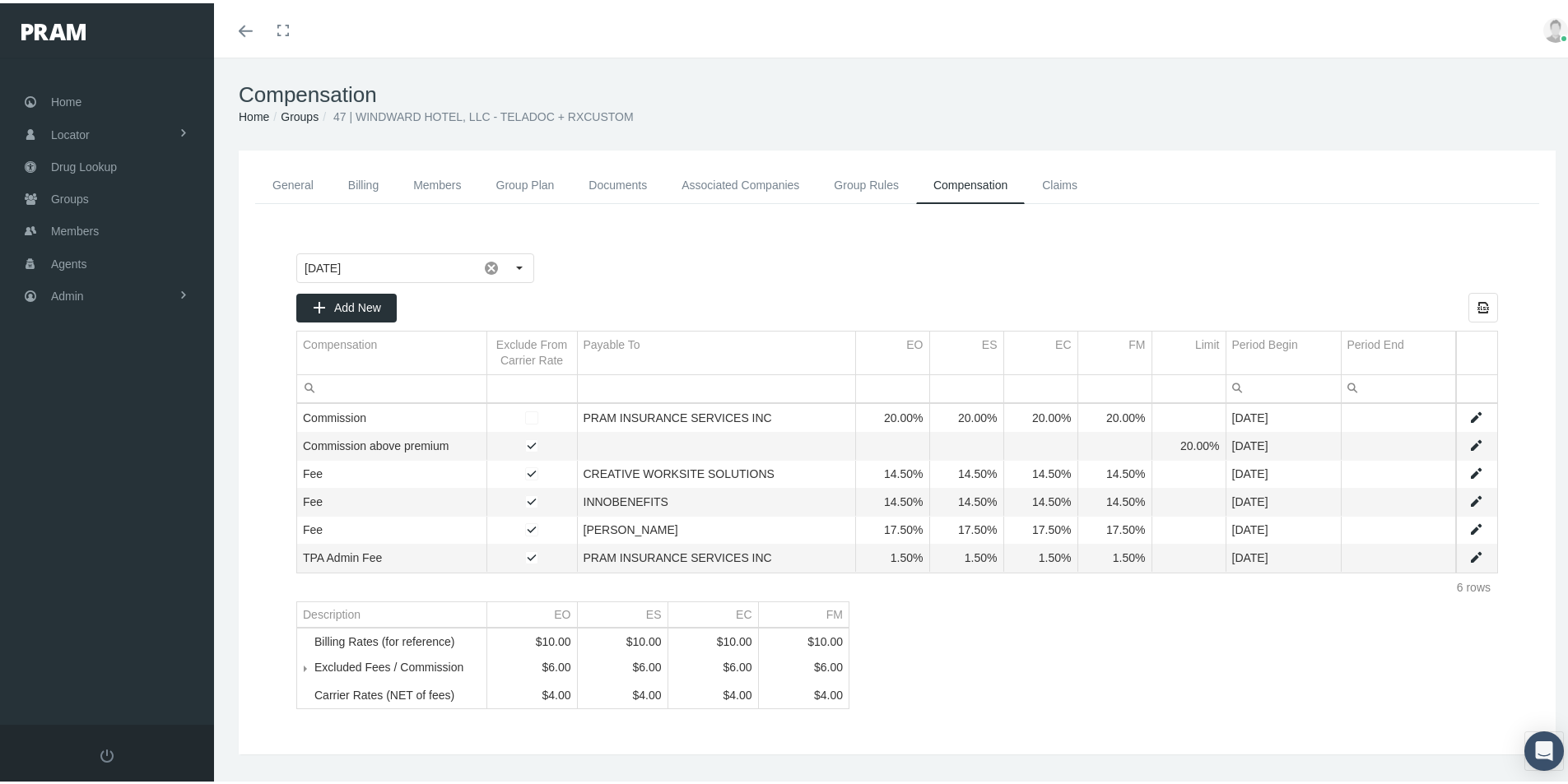
click at [293, 175] on link "General" at bounding box center [292, 182] width 75 height 37
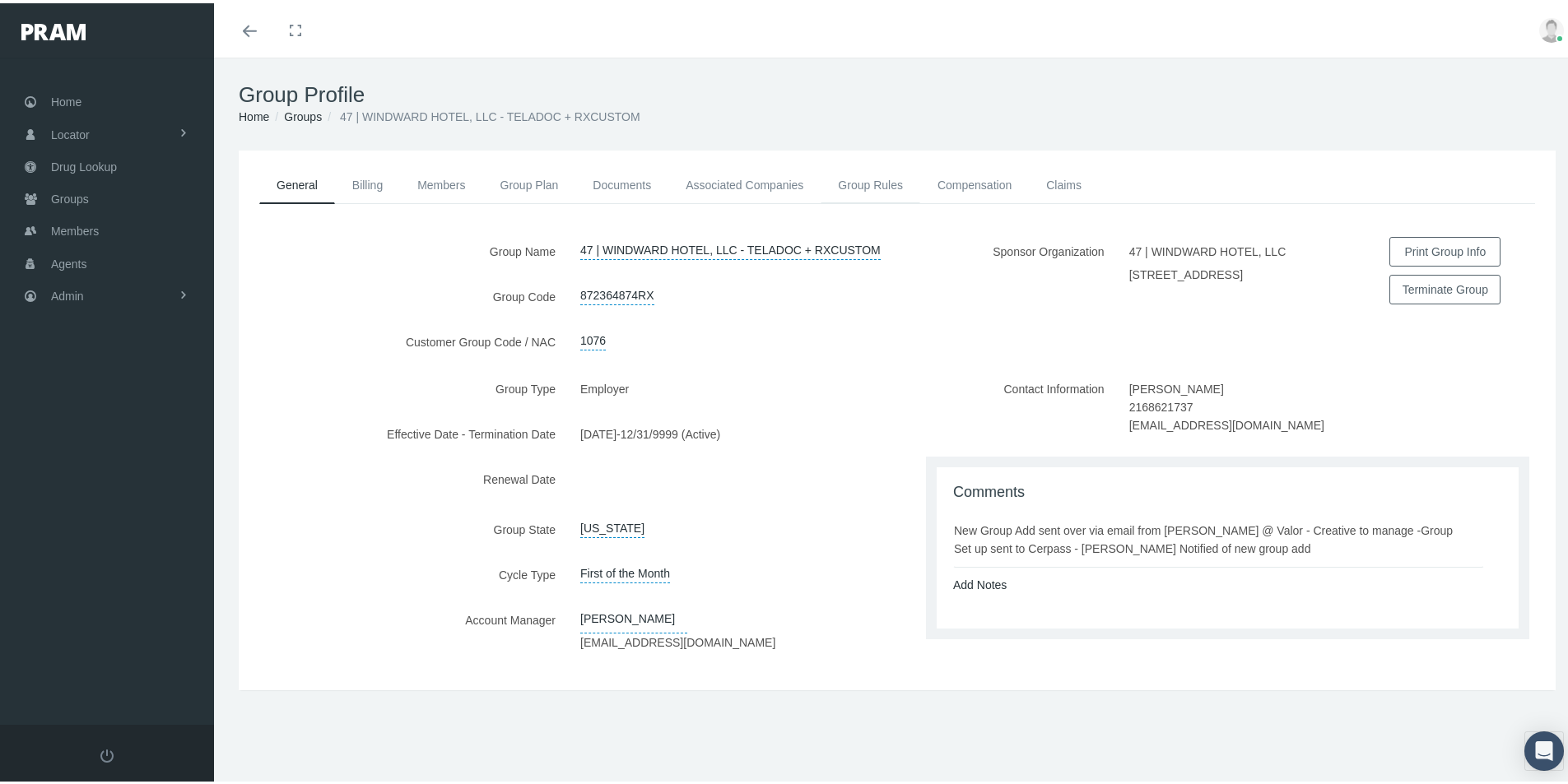
click at [859, 180] on link "Group Rules" at bounding box center [871, 182] width 100 height 36
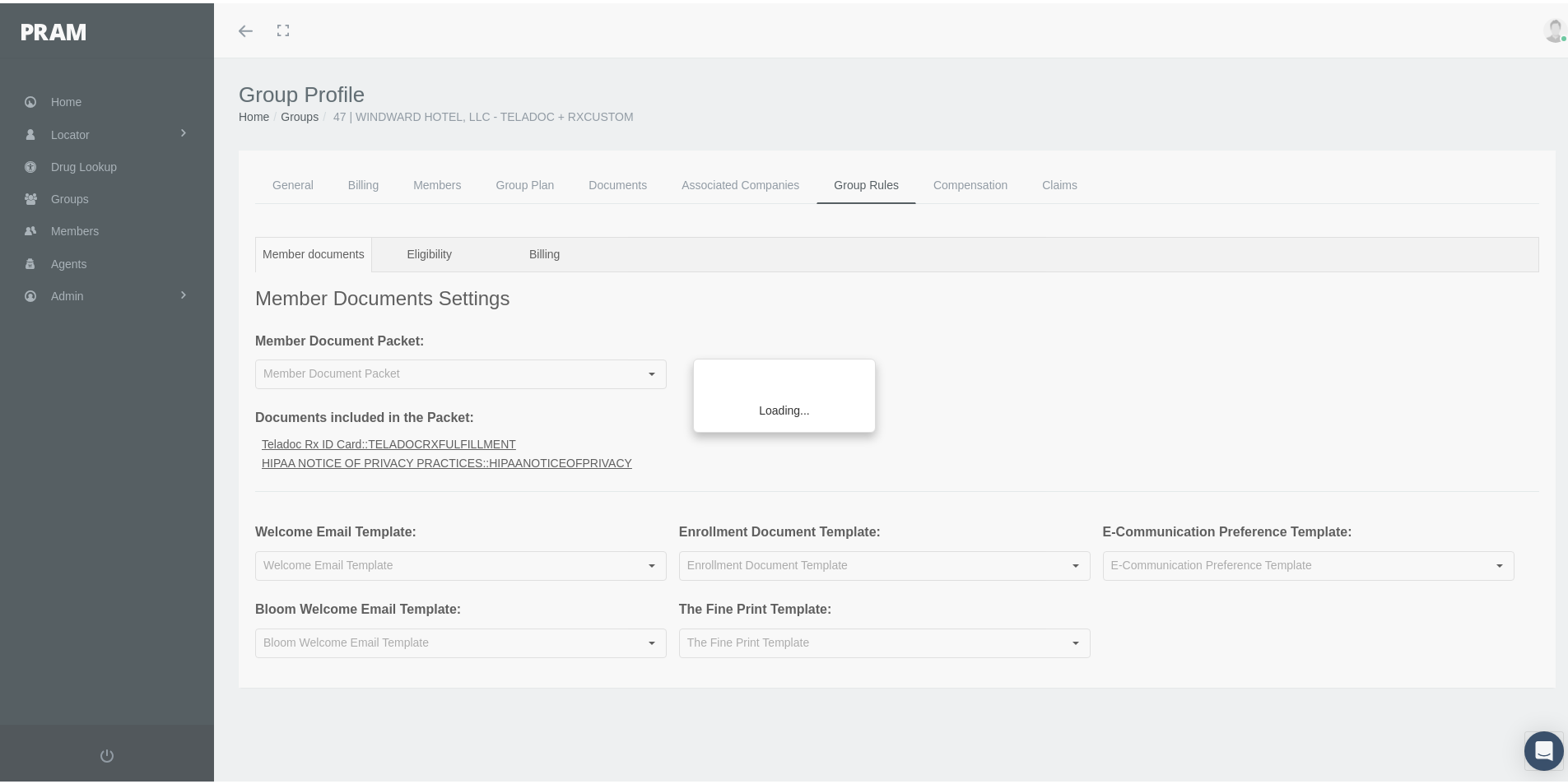
type input "Welcome Email Insured Teladoc+Rx Group"
type input "CRX Insured Teladoc Rx Valor"
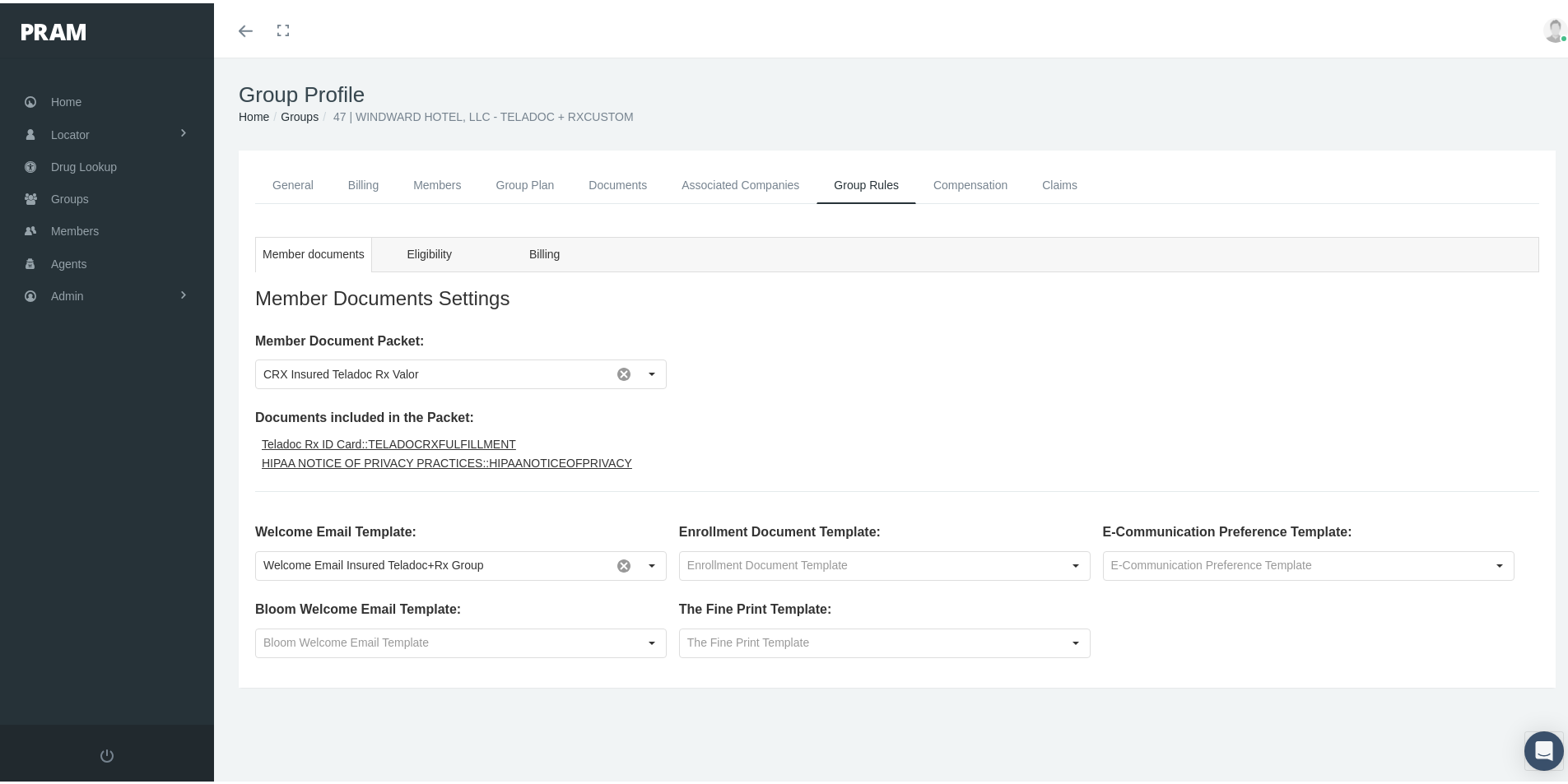
click at [288, 175] on link "General" at bounding box center [292, 182] width 75 height 37
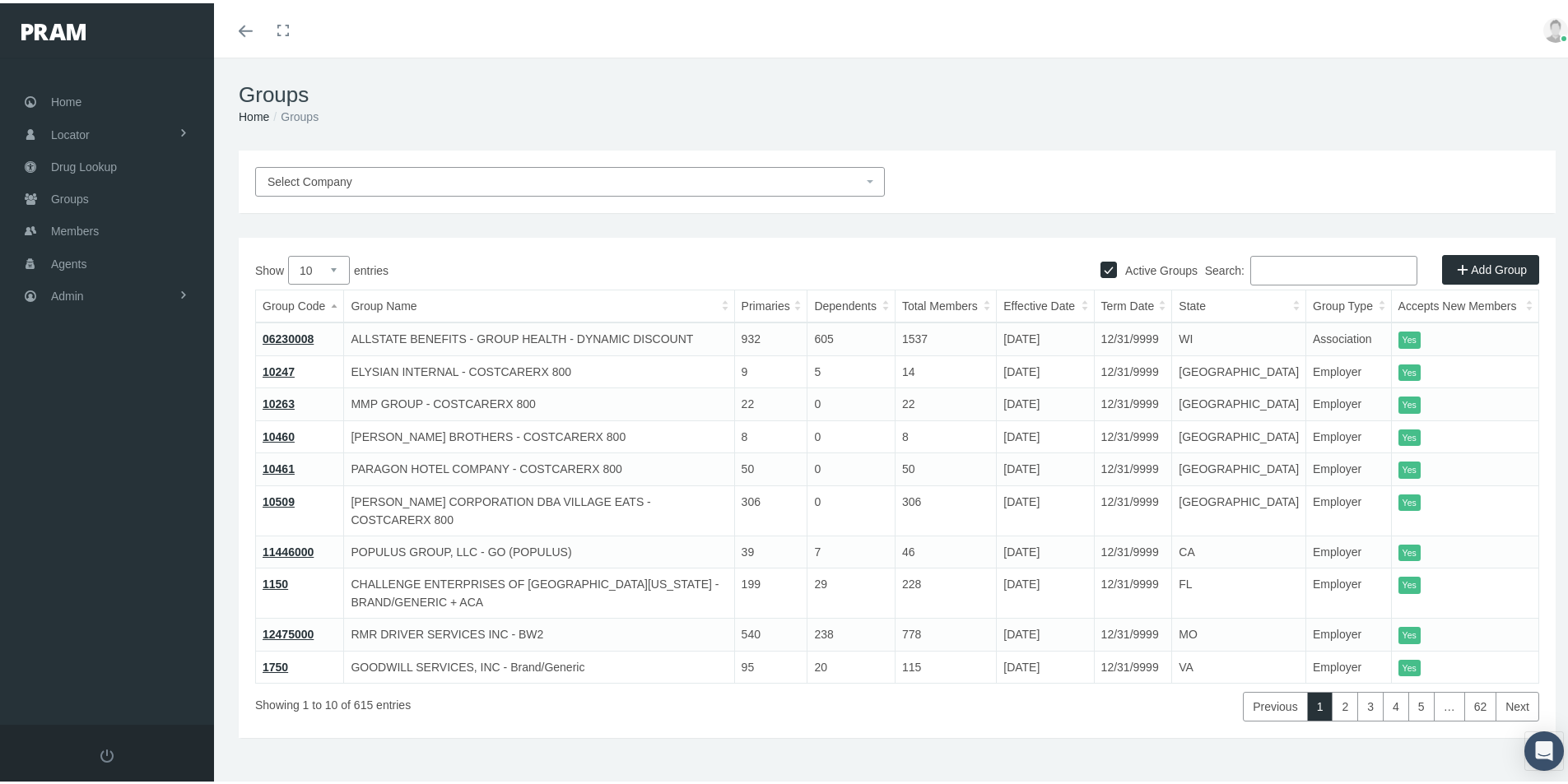
click at [1254, 273] on input "Search:" at bounding box center [1333, 267] width 167 height 29
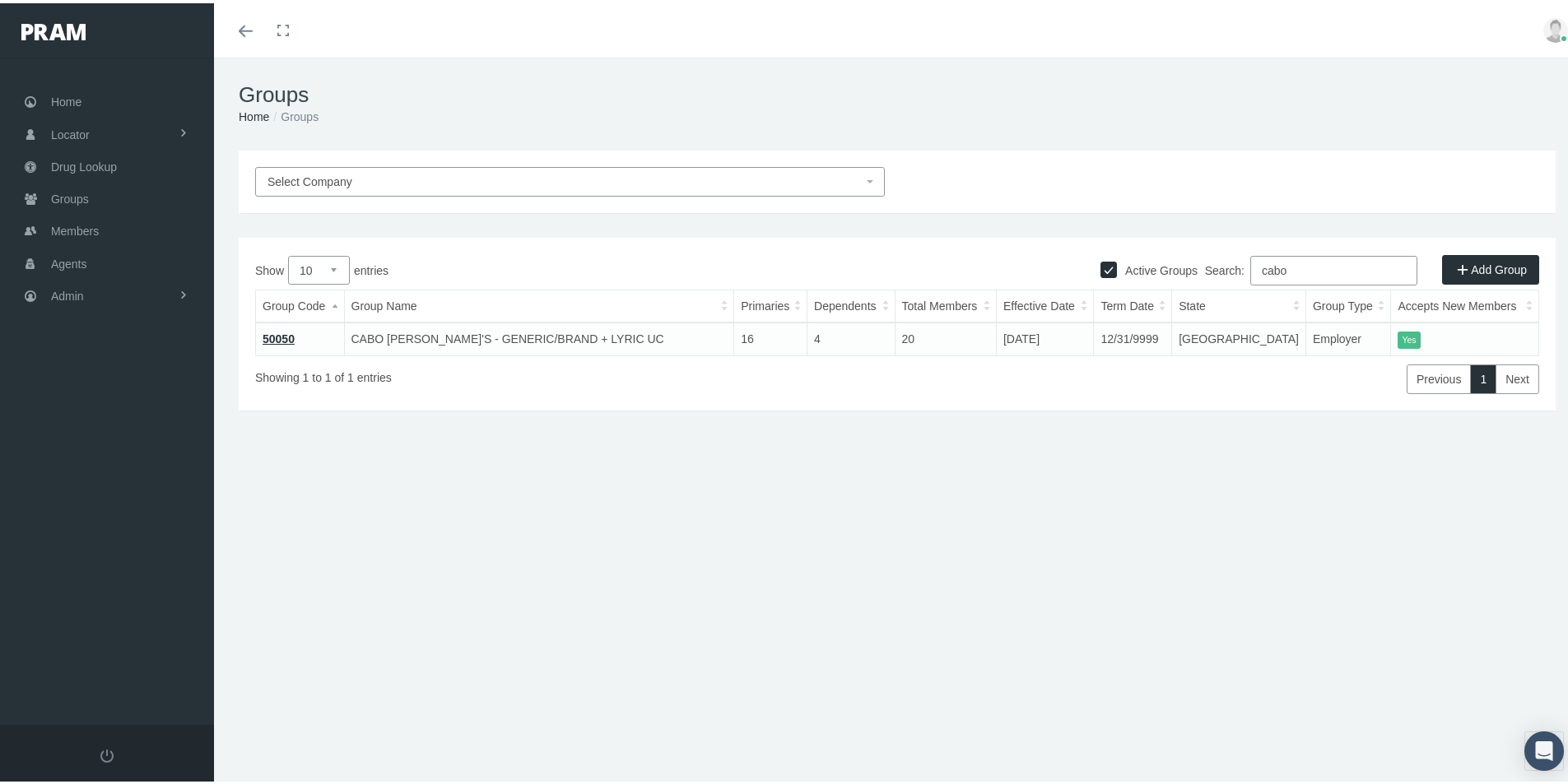
drag, startPoint x: 1280, startPoint y: 266, endPoint x: 1189, endPoint y: 293, distance: 94.9
click at [1189, 293] on div "Show 10 25 50 100 entries Search: cabo Group Code Group Name Primaries Dependen…" at bounding box center [896, 322] width 1284 height 139
type input "50049"
click at [282, 335] on link "50049" at bounding box center [278, 336] width 32 height 13
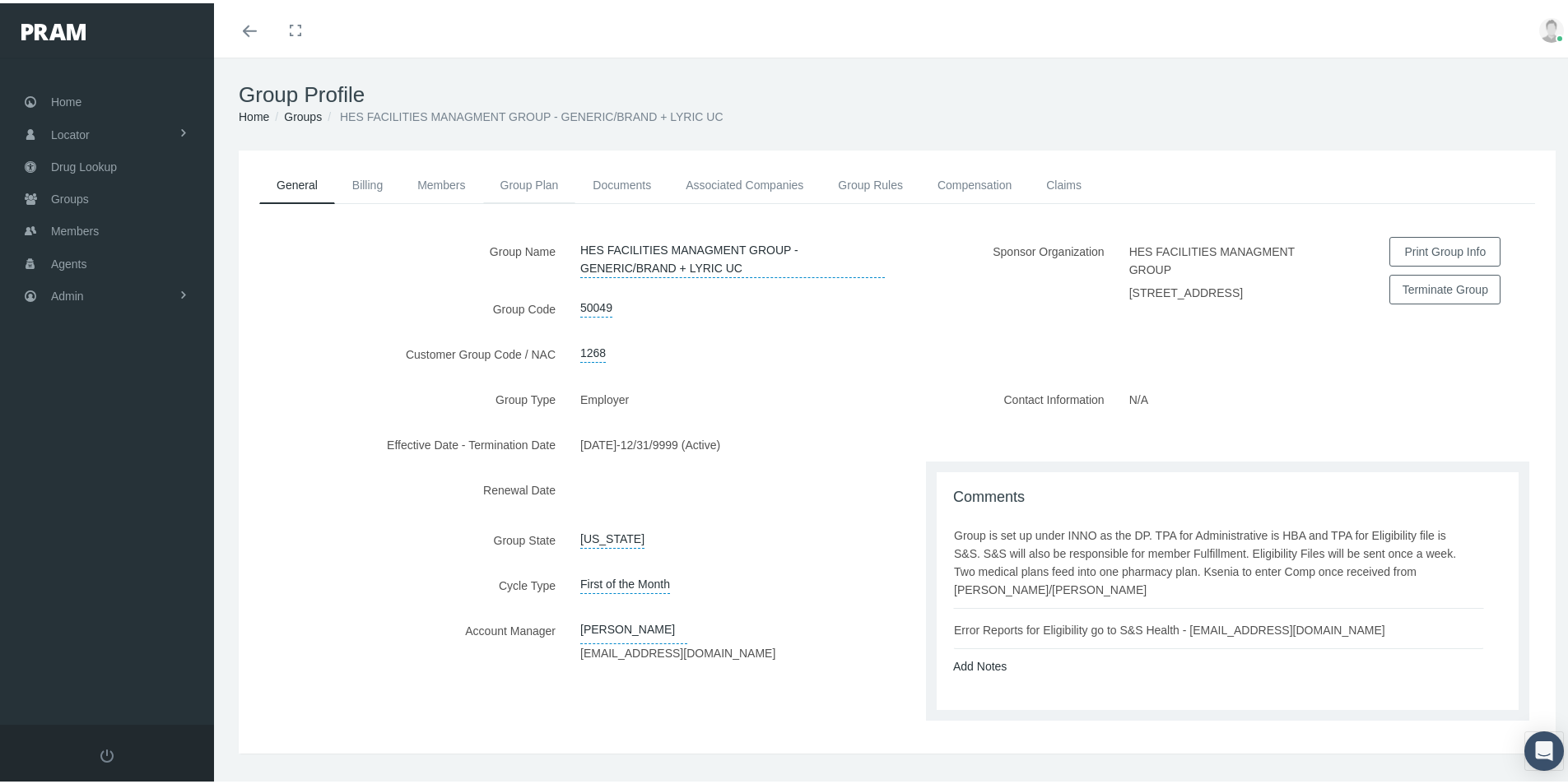
click at [508, 178] on link "Group Plan" at bounding box center [529, 182] width 93 height 36
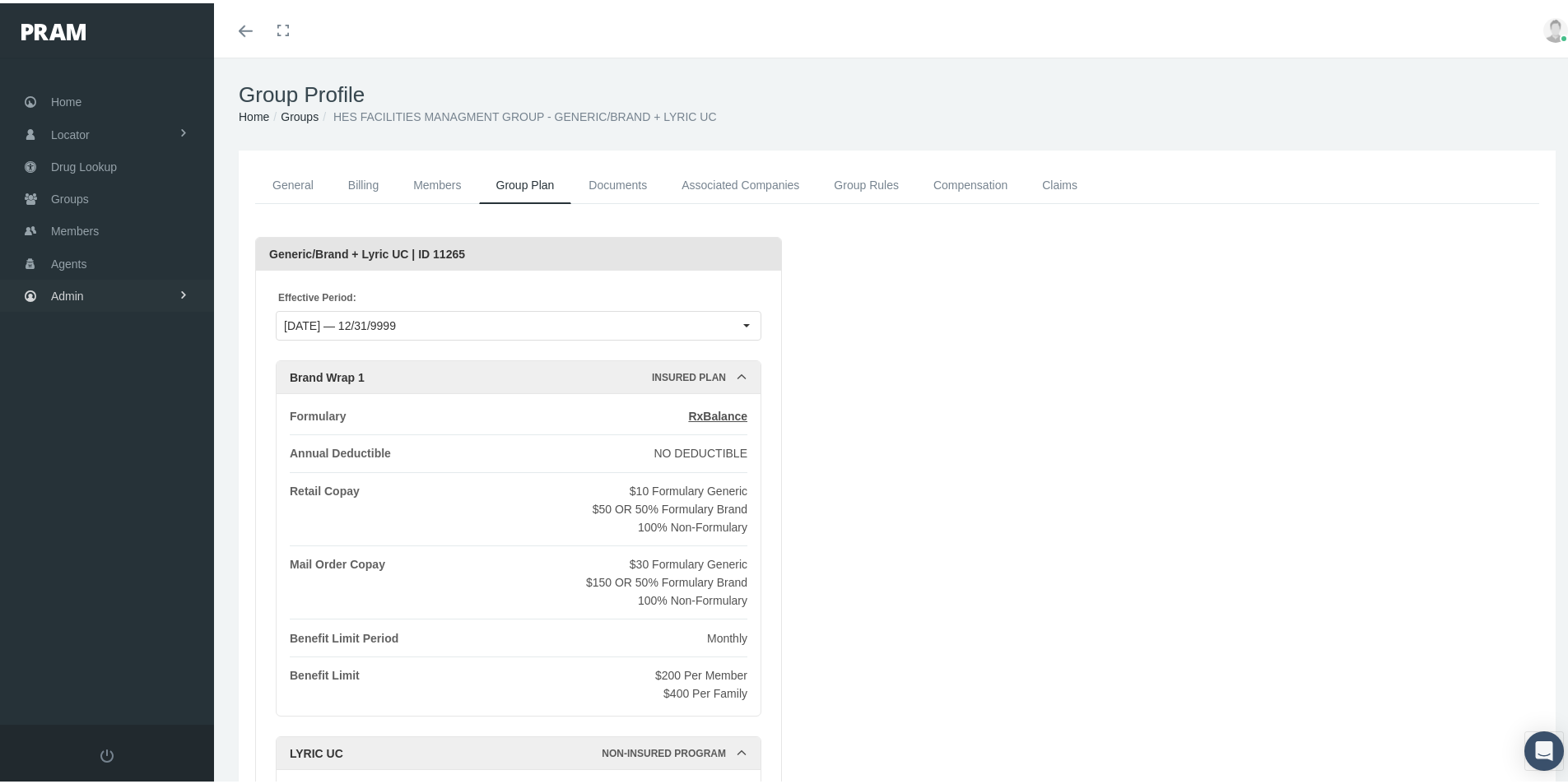
click at [63, 293] on span "Admin" at bounding box center [67, 292] width 33 height 31
click at [102, 543] on span "Company Plans" at bounding box center [108, 541] width 81 height 28
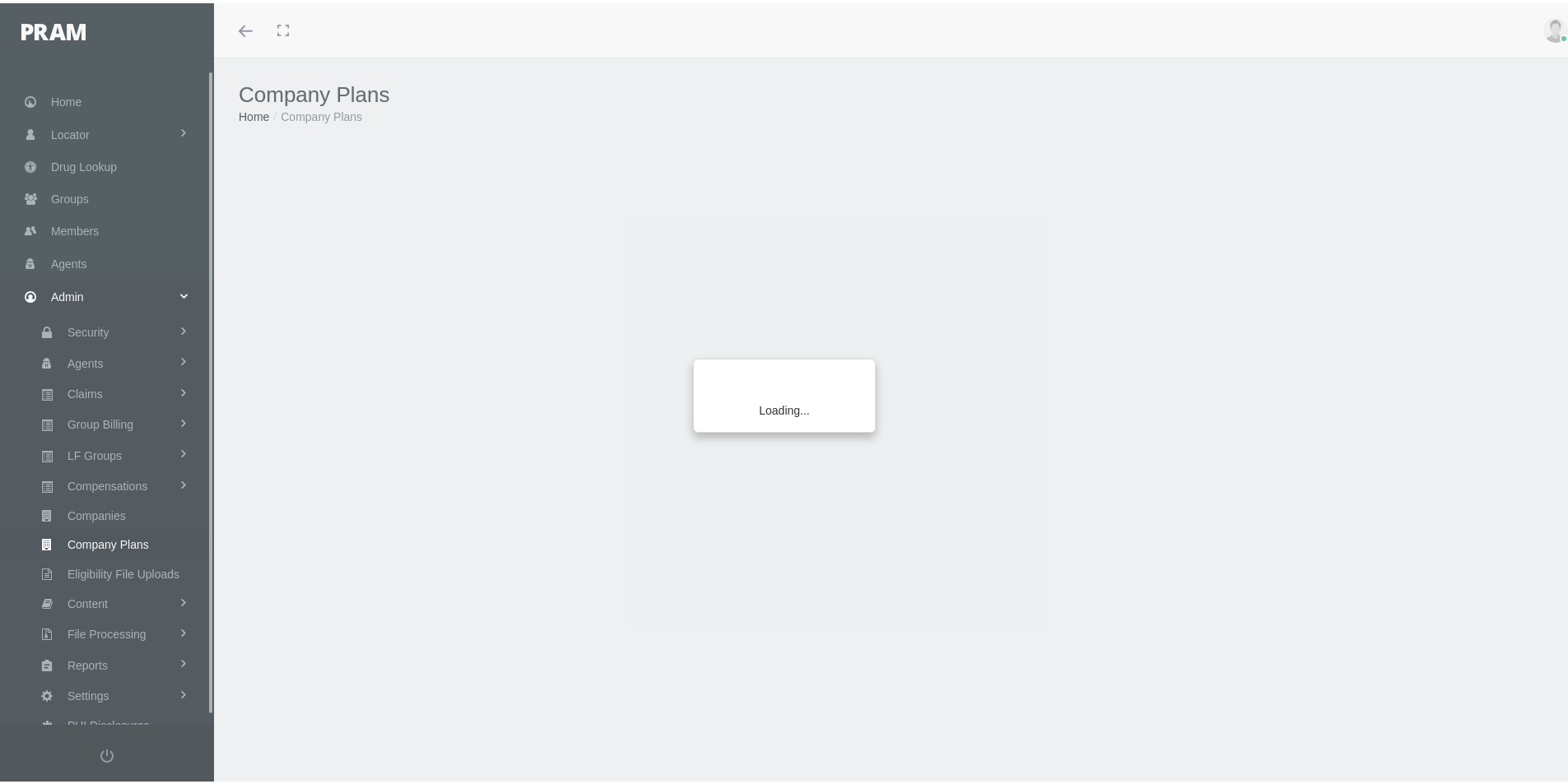
scroll to position [22, 0]
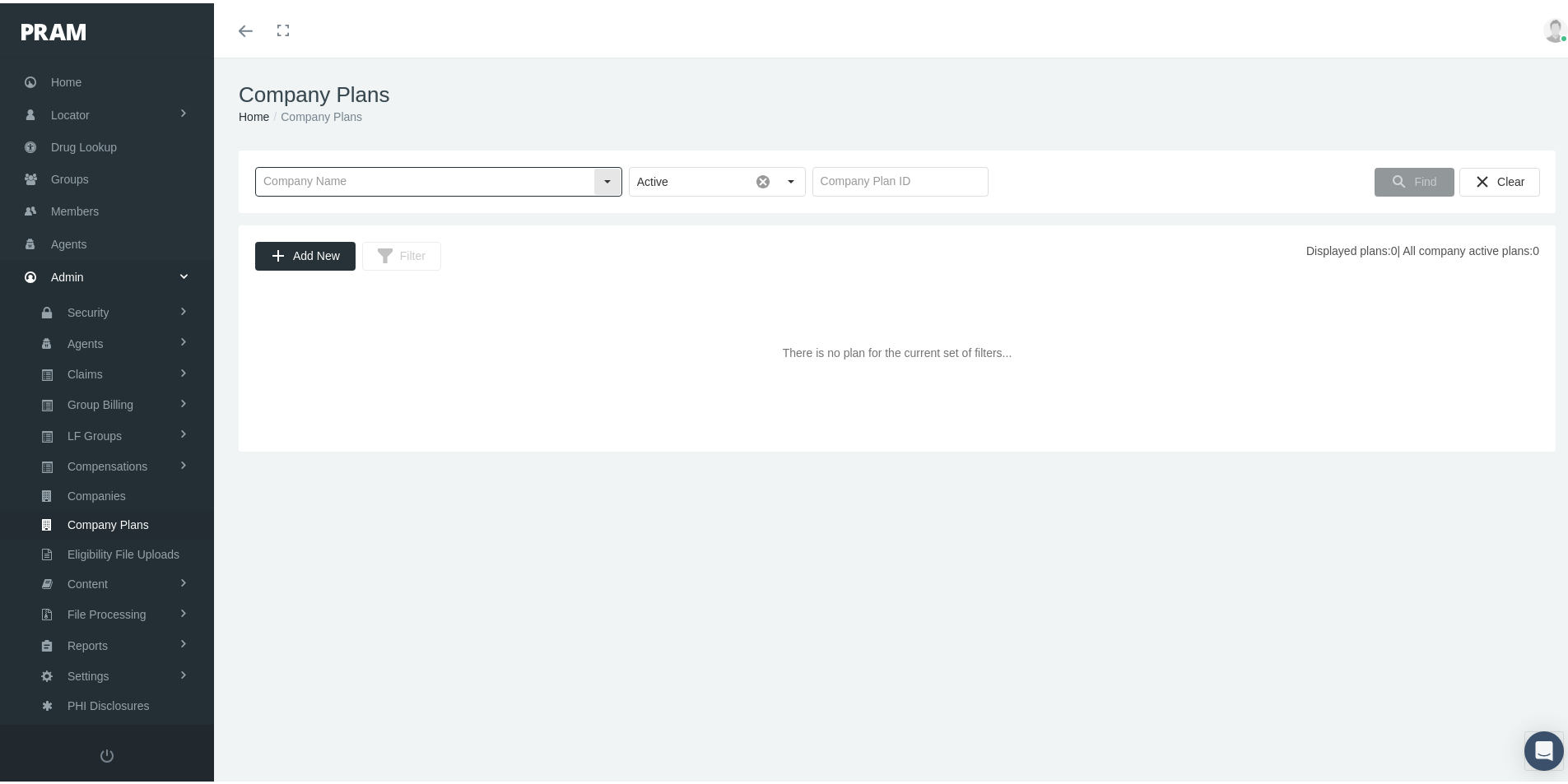
click at [311, 179] on input "text" at bounding box center [425, 178] width 338 height 28
type input "H"
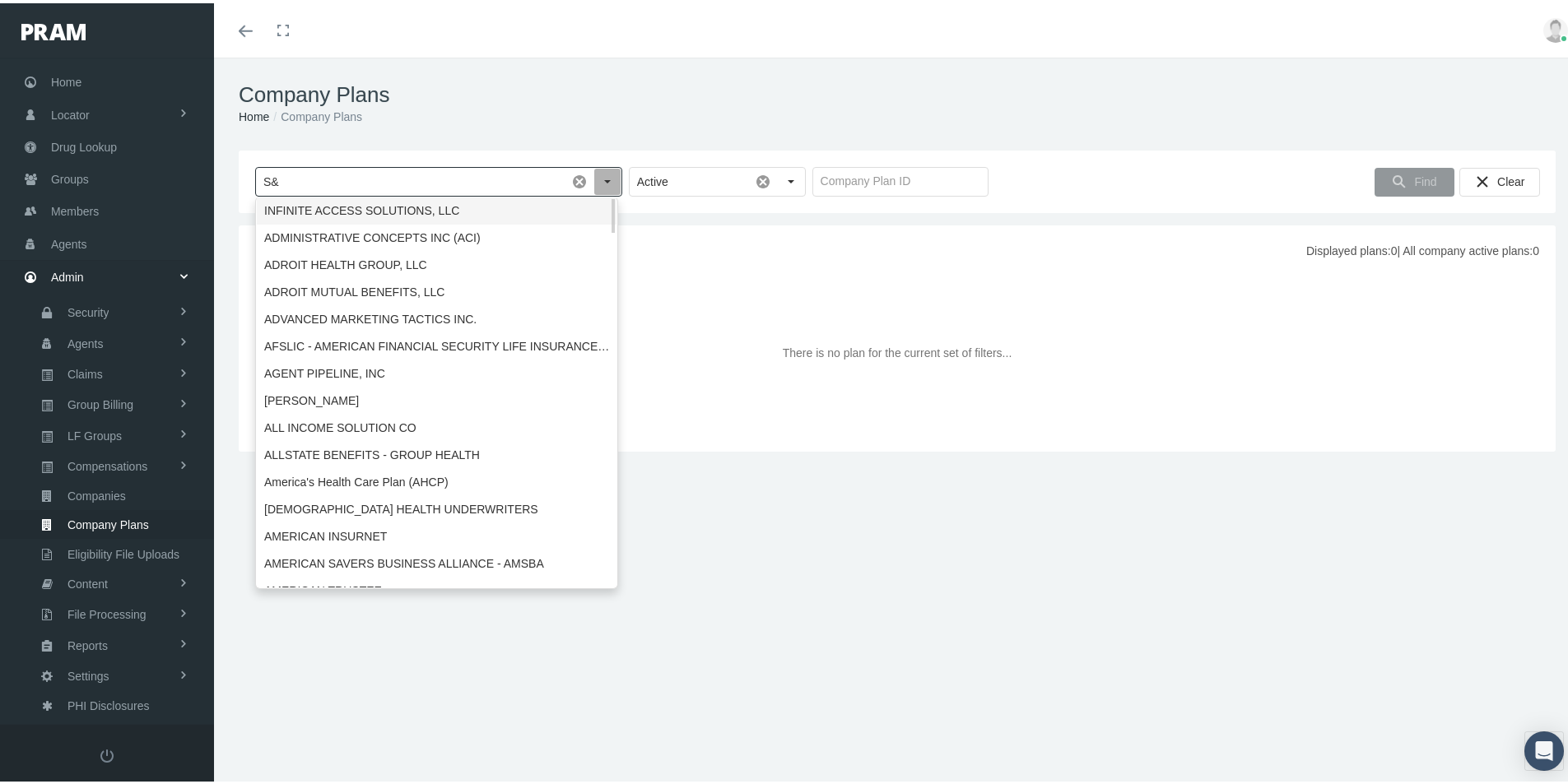
type input "S"
type input "H"
drag, startPoint x: 854, startPoint y: 590, endPoint x: 796, endPoint y: 553, distance: 68.8
click at [854, 590] on div "Company Plans Home Company Plans Loading... Active Find Clear Add New Filter Di…" at bounding box center [897, 428] width 1366 height 748
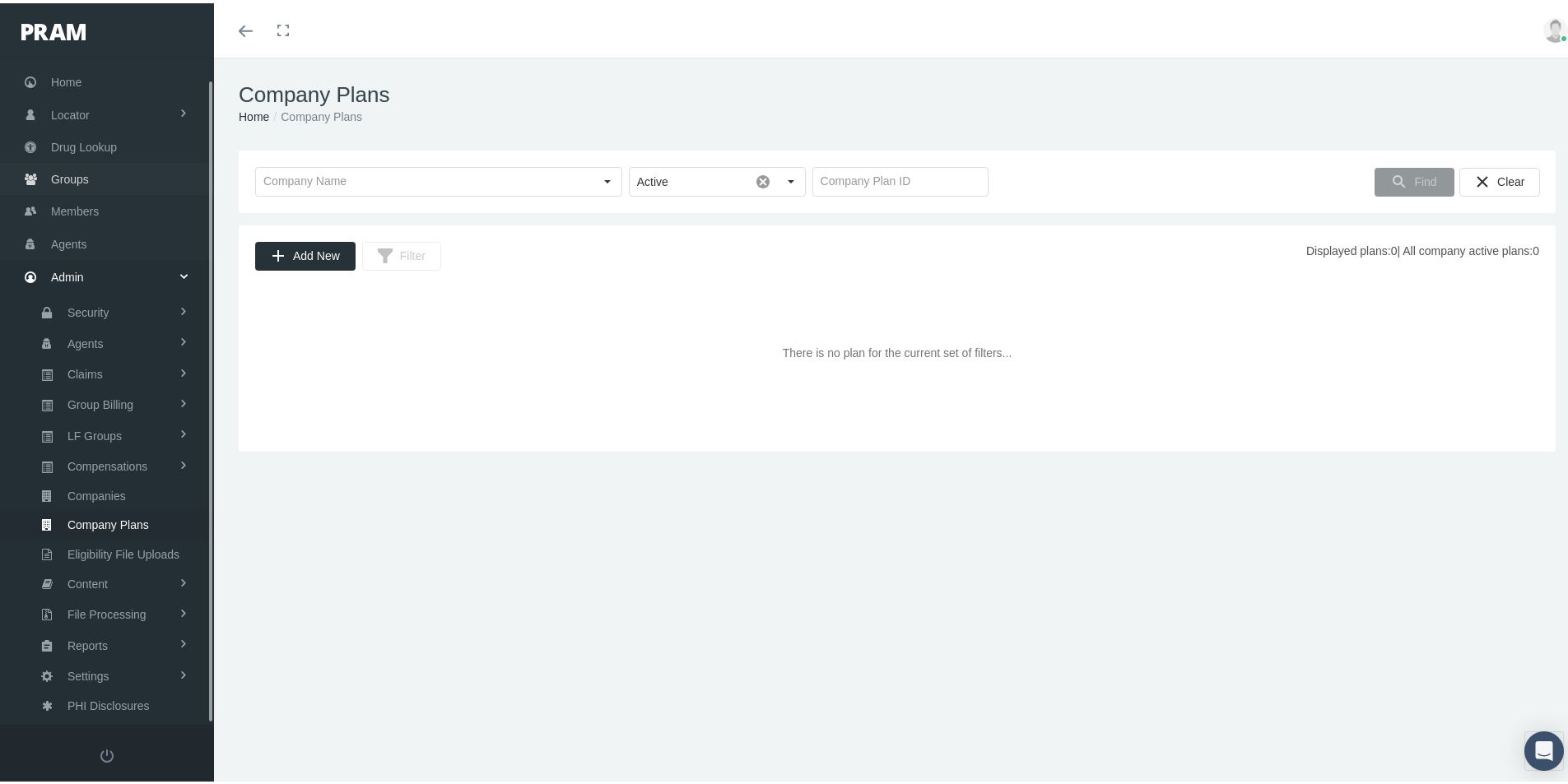
click at [67, 175] on span "Groups" at bounding box center [70, 175] width 38 height 31
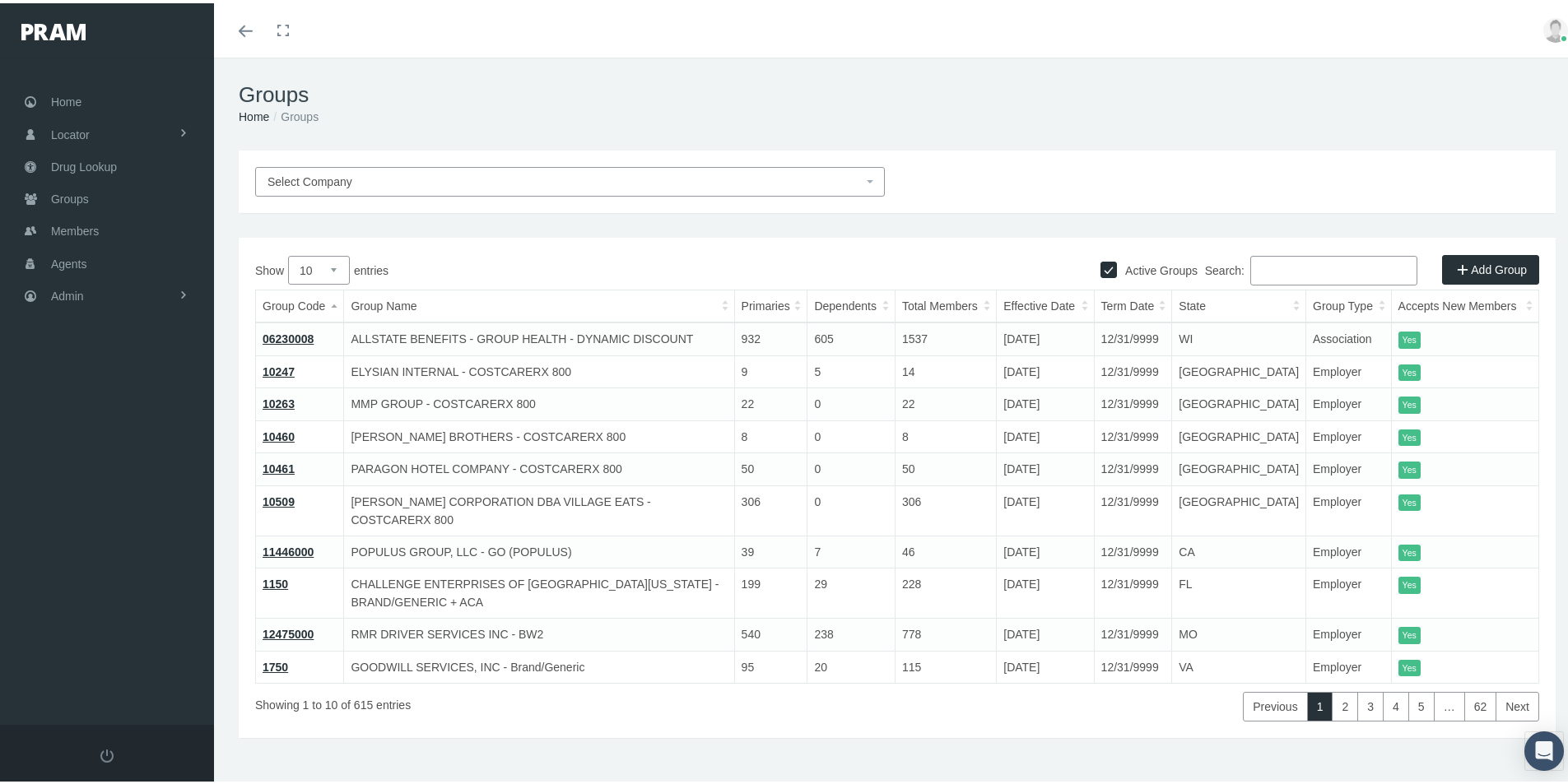
click at [1262, 269] on input "Search:" at bounding box center [1333, 267] width 167 height 29
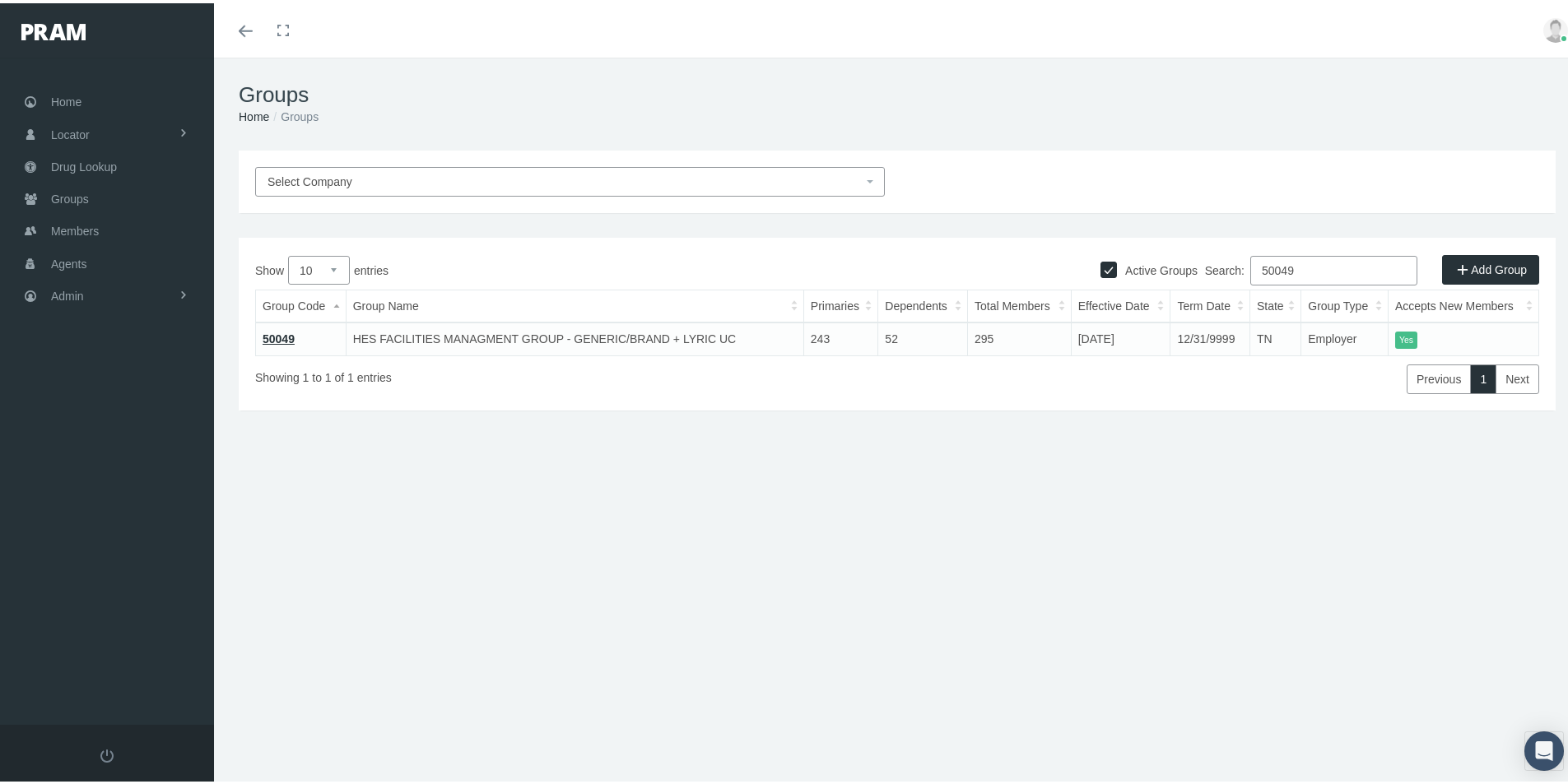
type input "50049"
click at [280, 336] on link "50049" at bounding box center [278, 336] width 32 height 13
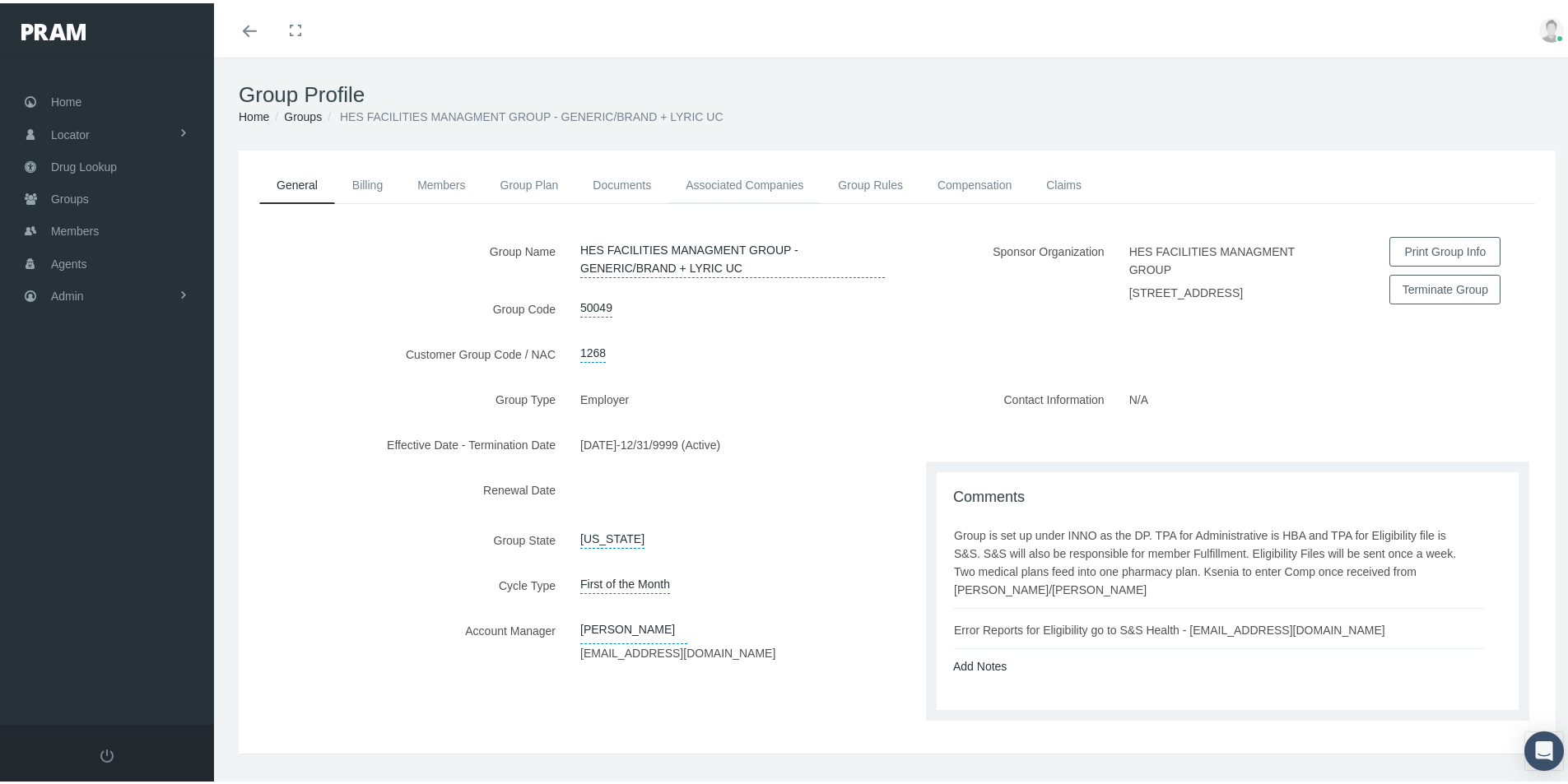
click at [747, 185] on link "Associated Companies" at bounding box center [743, 182] width 152 height 36
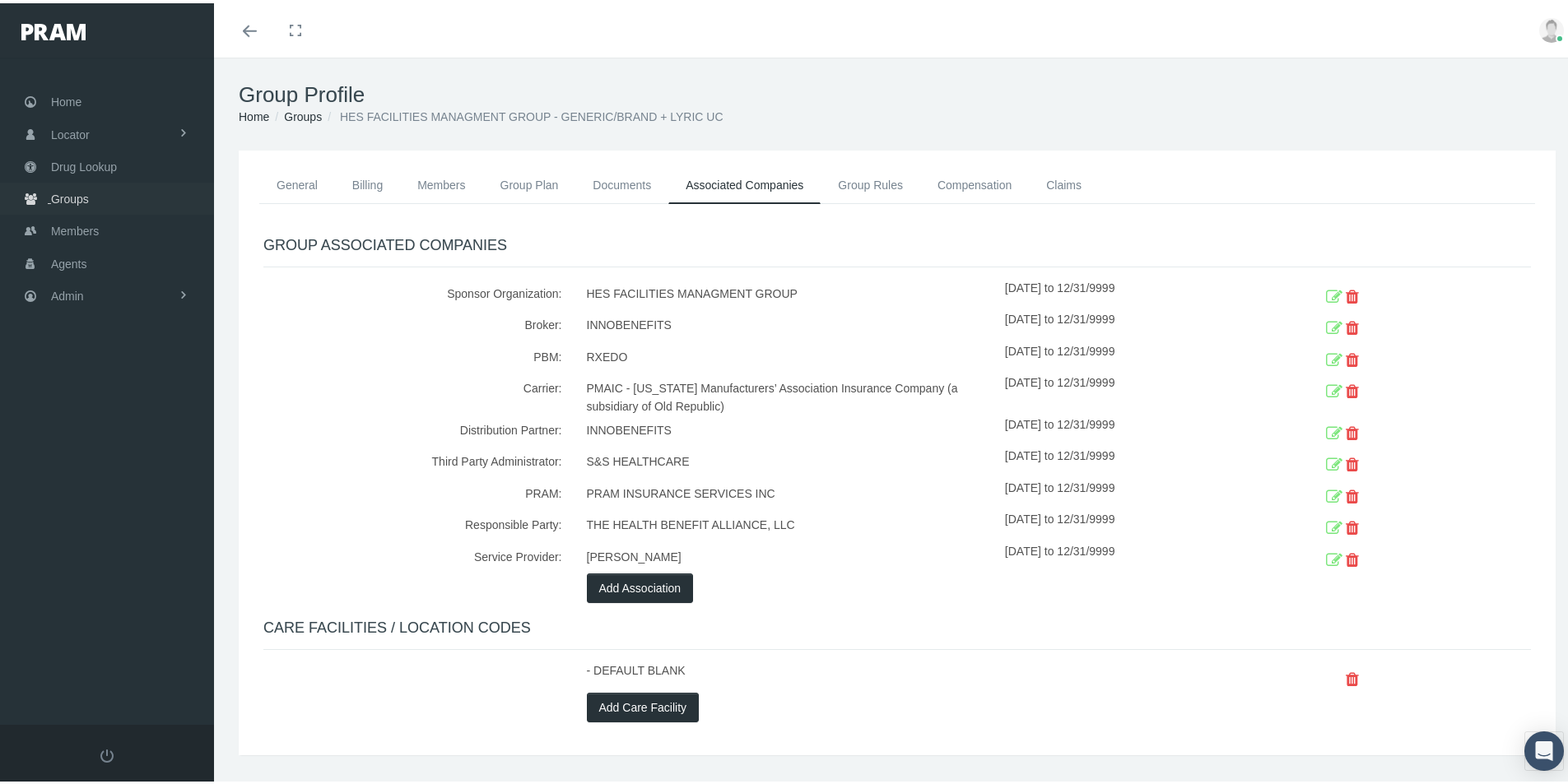
click at [74, 198] on span "Groups" at bounding box center [70, 195] width 38 height 31
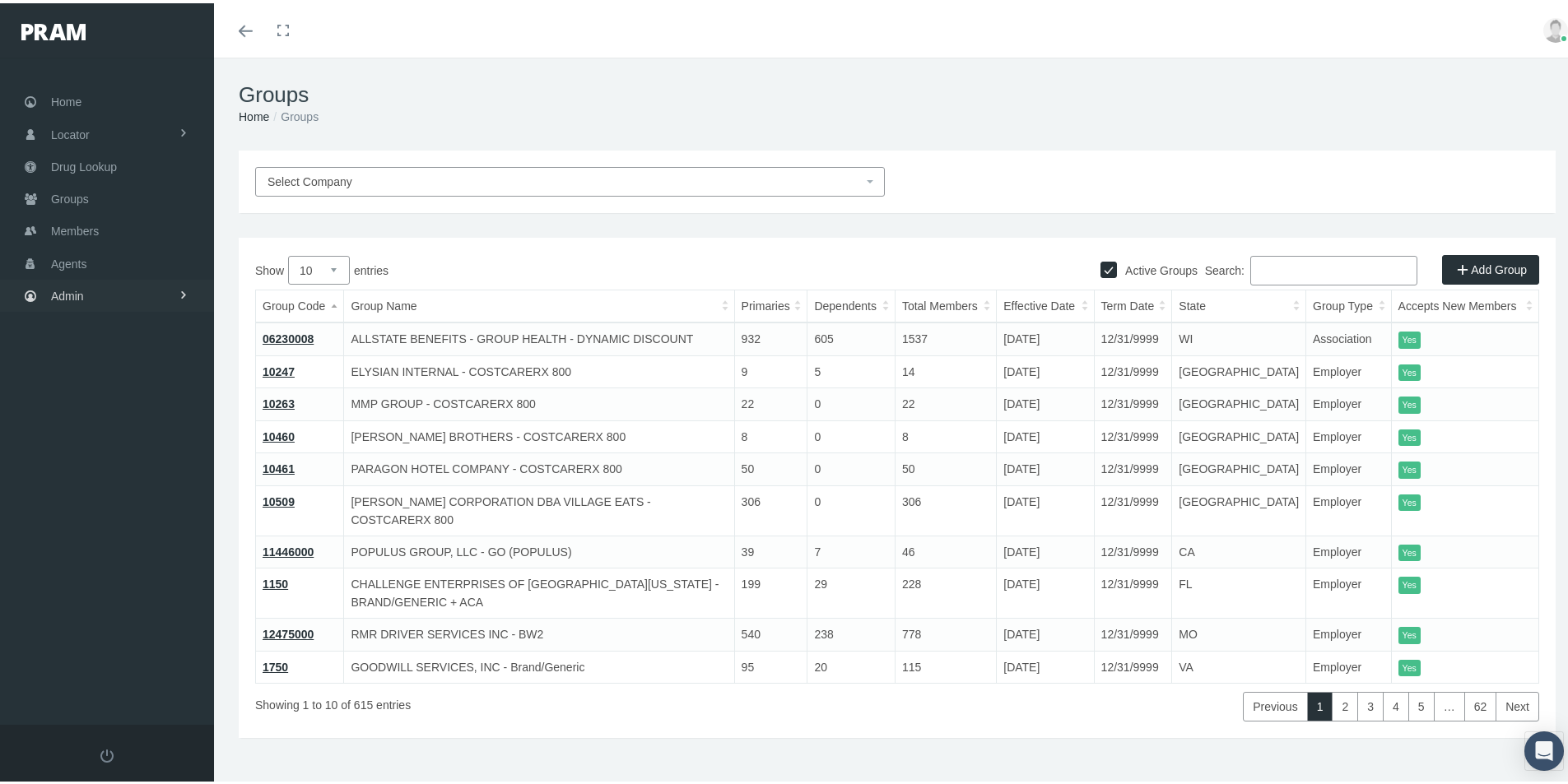
click at [68, 295] on span "Admin" at bounding box center [67, 292] width 33 height 31
click at [93, 542] on span "Company Plans" at bounding box center [108, 541] width 81 height 28
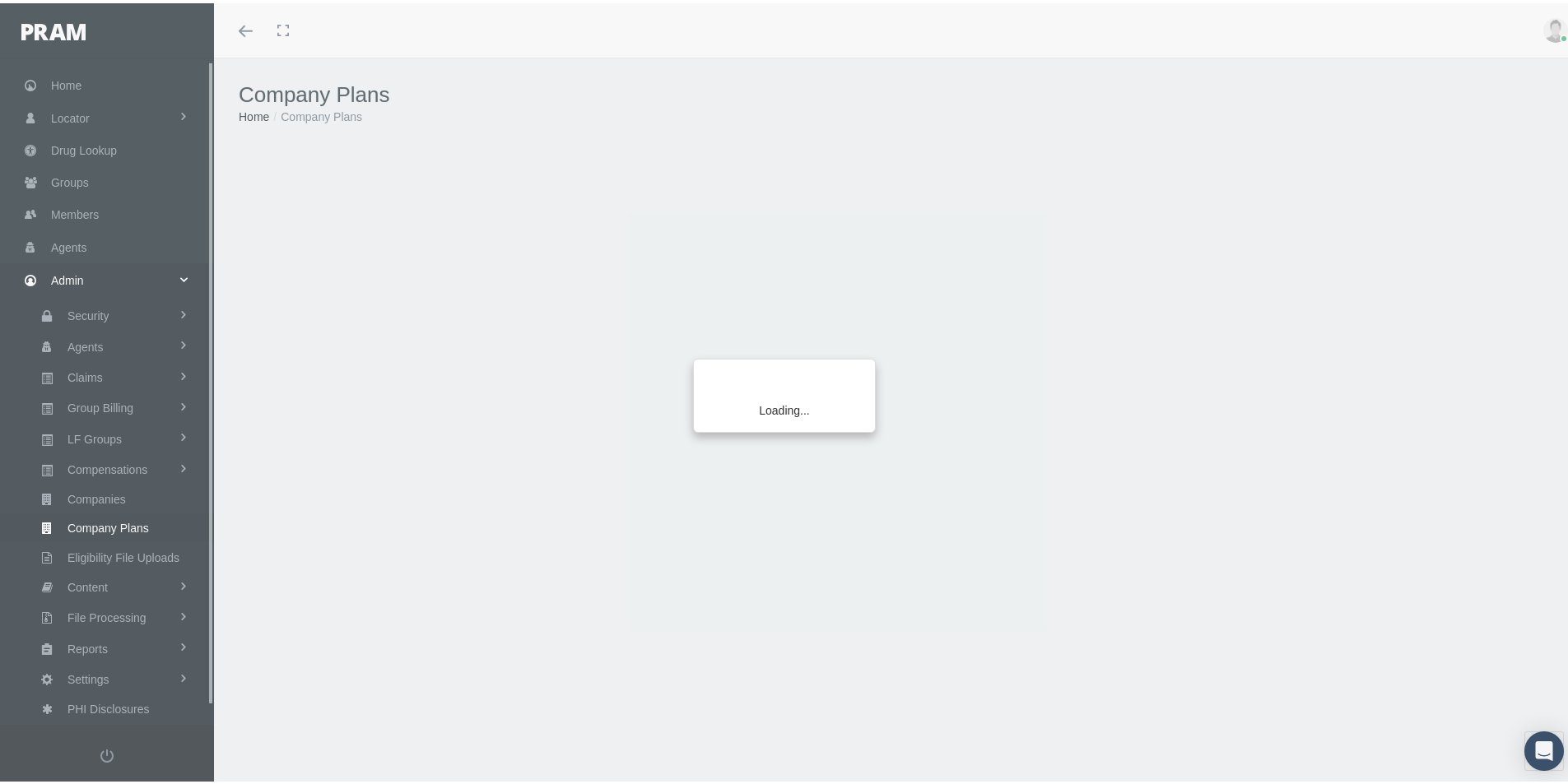
scroll to position [22, 0]
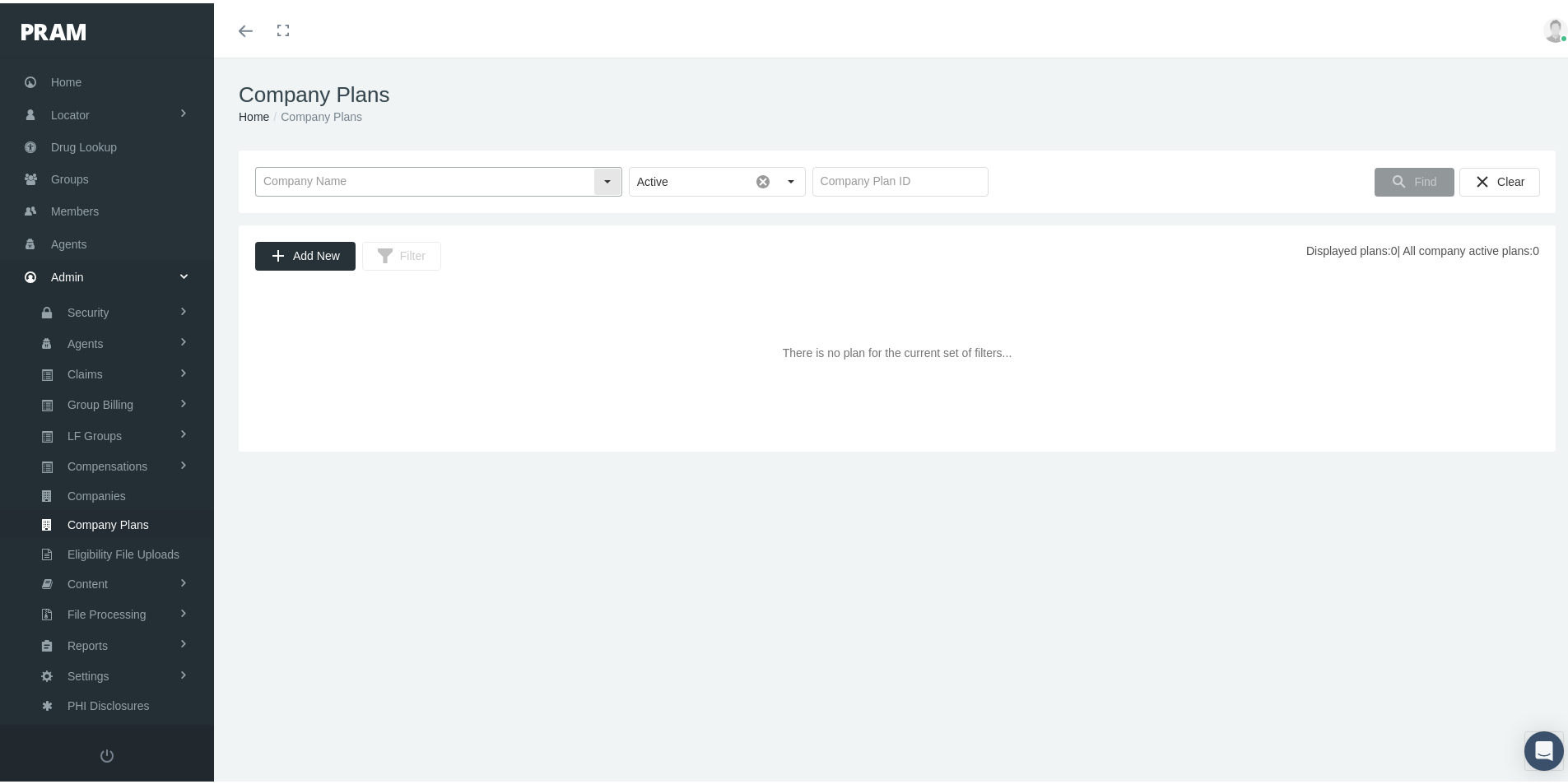
click at [300, 184] on input "text" at bounding box center [425, 178] width 338 height 28
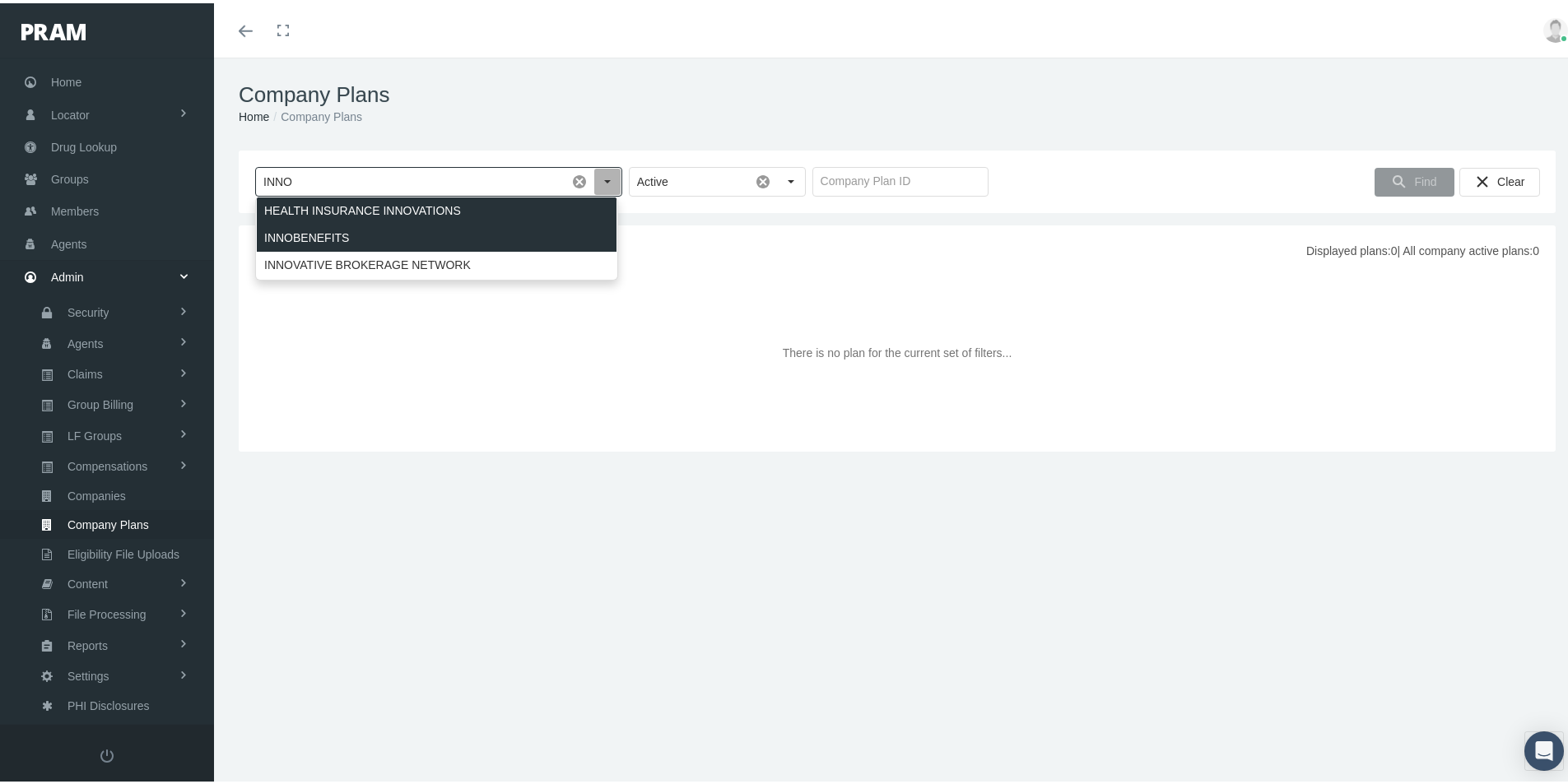
click at [311, 229] on div "INNOBENEFITS" at bounding box center [436, 235] width 359 height 27
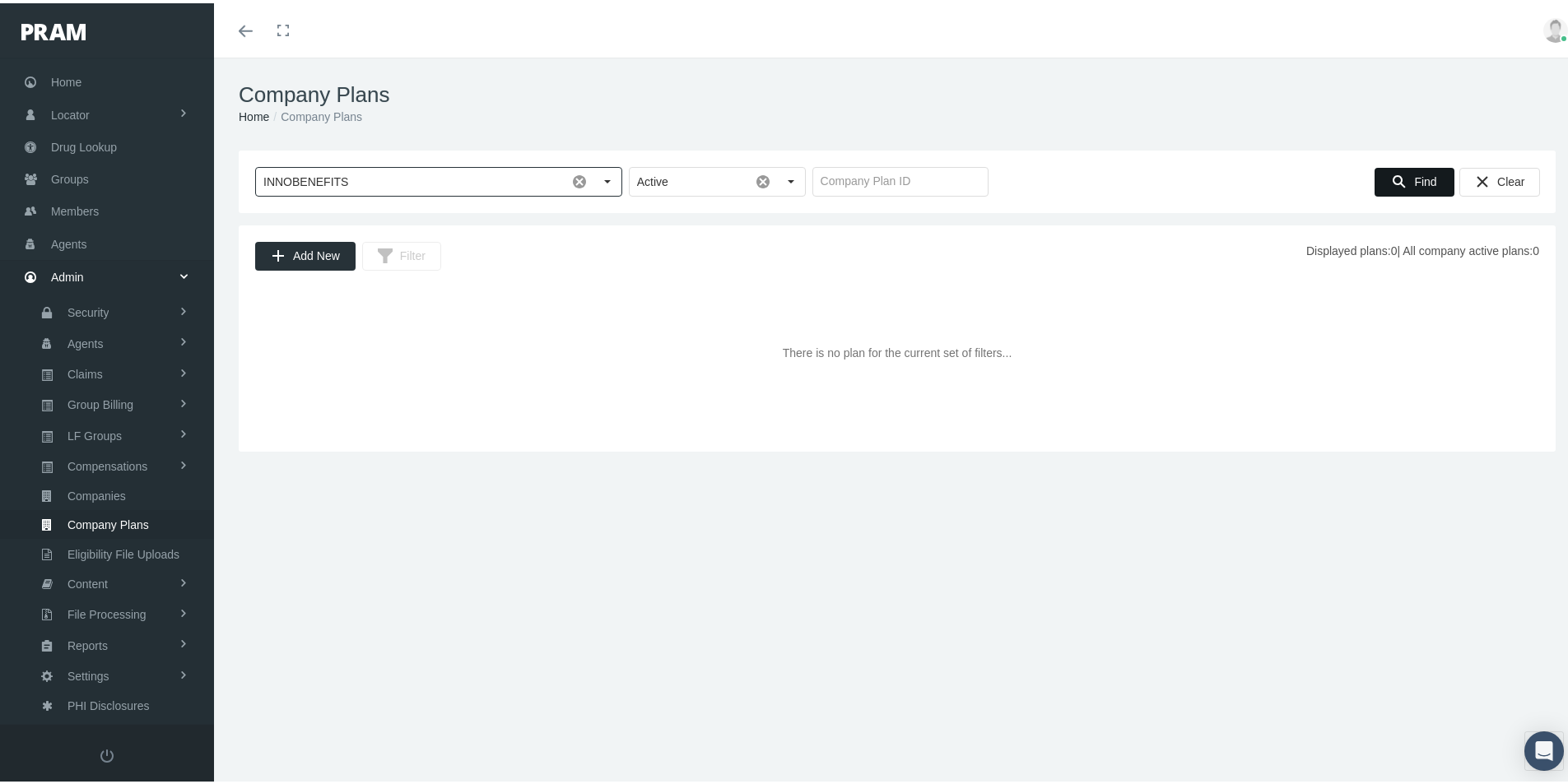
type input "INNOBENEFITS"
click at [1414, 174] on span "Find" at bounding box center [1426, 178] width 23 height 13
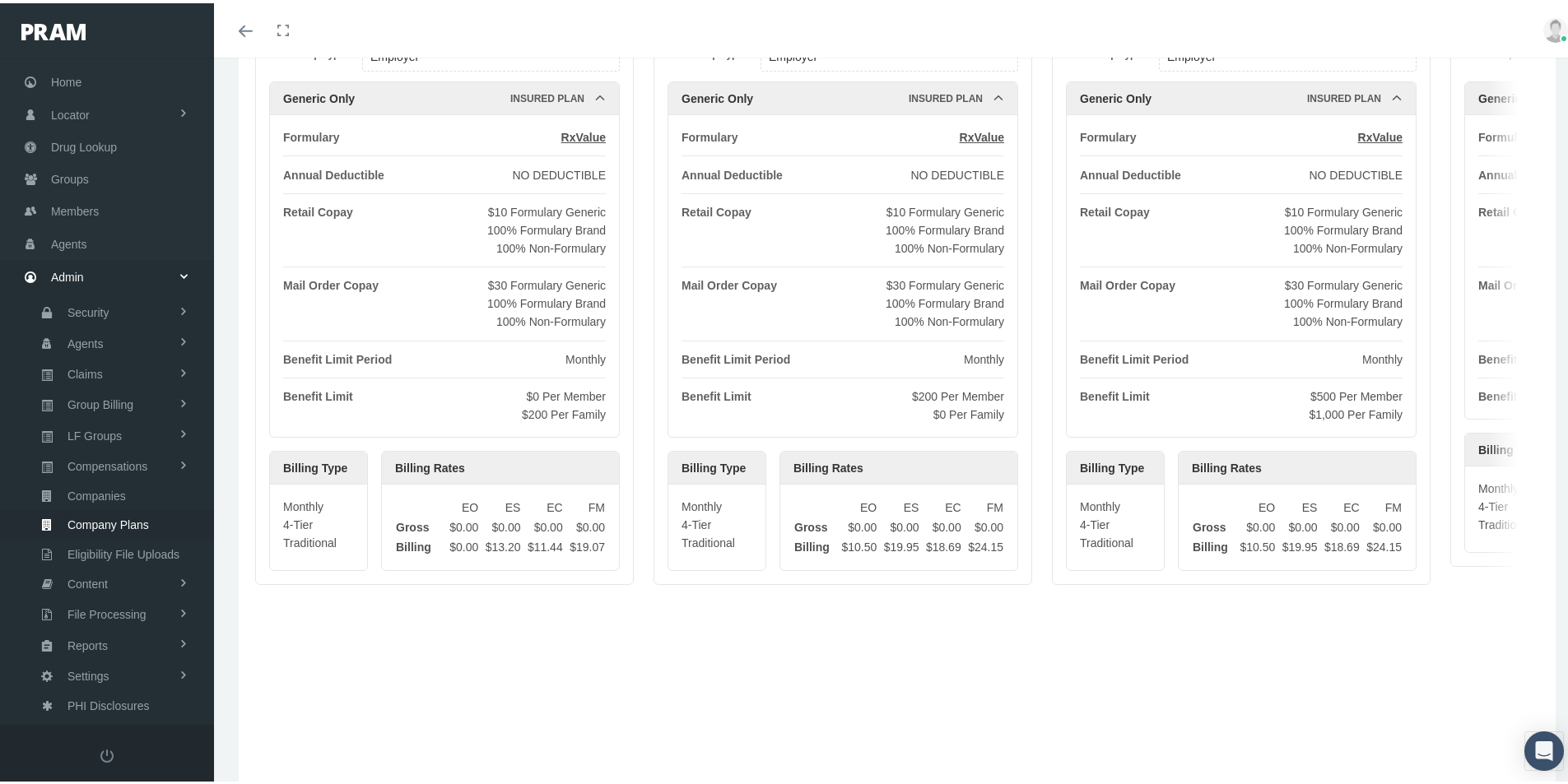
scroll to position [329, 0]
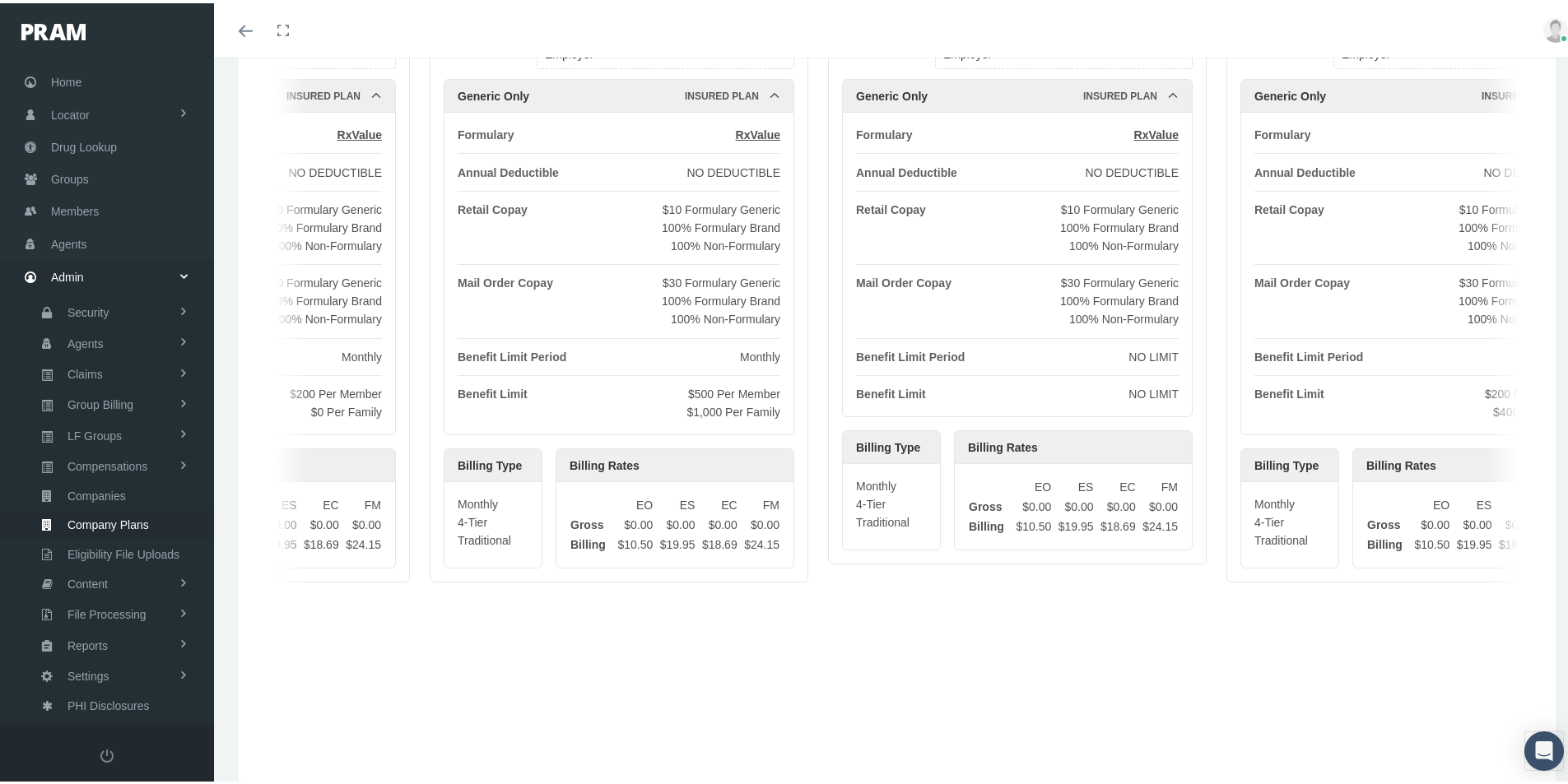
drag, startPoint x: 1358, startPoint y: 636, endPoint x: 726, endPoint y: 623, distance: 632.1
click at [725, 616] on div "Generic Only | ID 7732 ACTIVE Company Name: INNOBENEFITS For Group Type: Employ…" at bounding box center [896, 358] width 1284 height 809
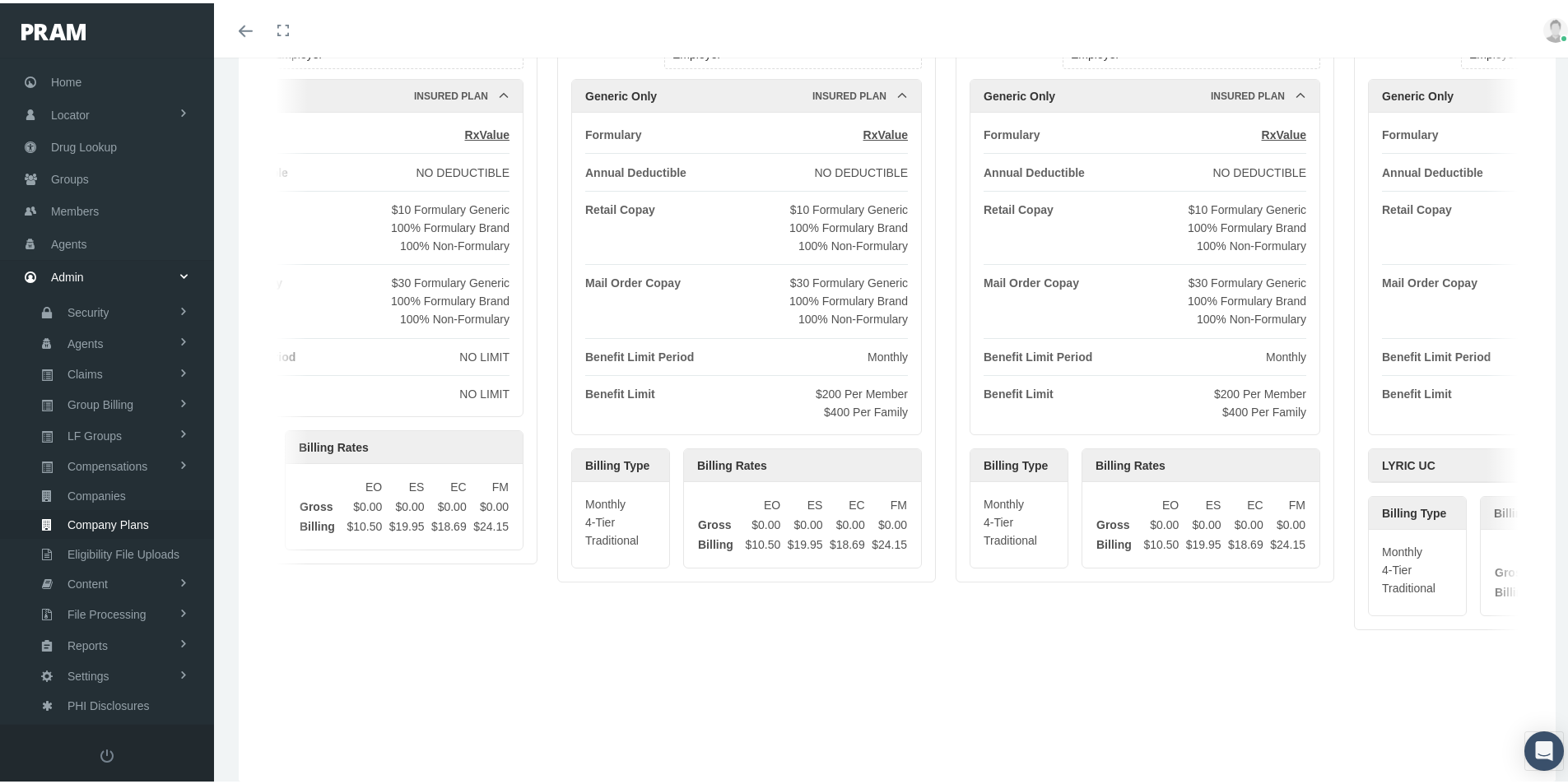
drag, startPoint x: 1200, startPoint y: 608, endPoint x: 556, endPoint y: 606, distance: 644.0
click at [543, 596] on div "Generic Only | ID 7732 ACTIVE Company Name: INNOBENEFITS For Group Type: Employ…" at bounding box center [896, 358] width 1284 height 809
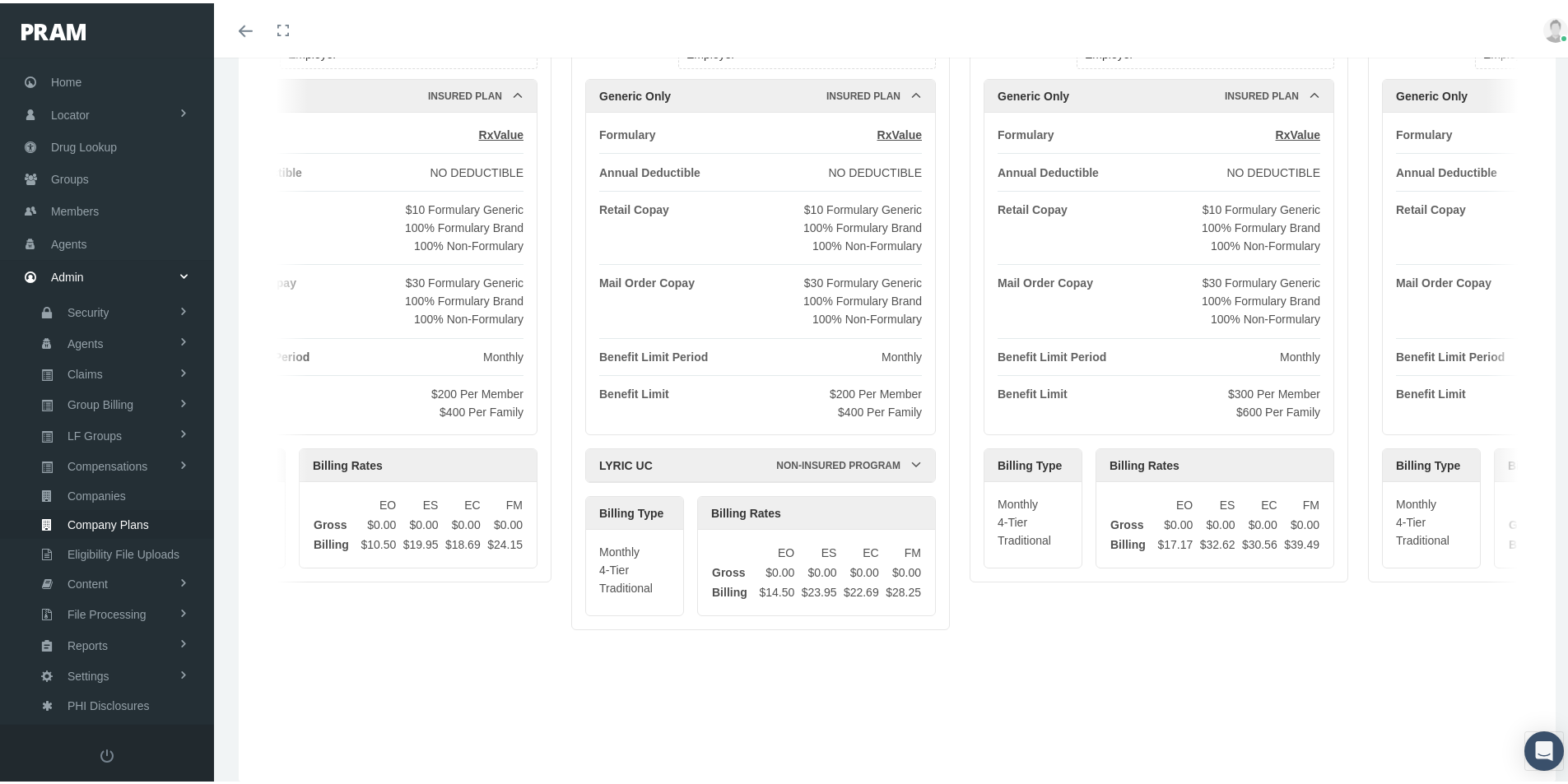
drag, startPoint x: 1259, startPoint y: 618, endPoint x: 463, endPoint y: 609, distance: 796.1
click at [463, 605] on div "Generic Only | ID 7732 ACTIVE Company Name: INNOBENEFITS For Group Type: Employ…" at bounding box center [896, 358] width 1284 height 809
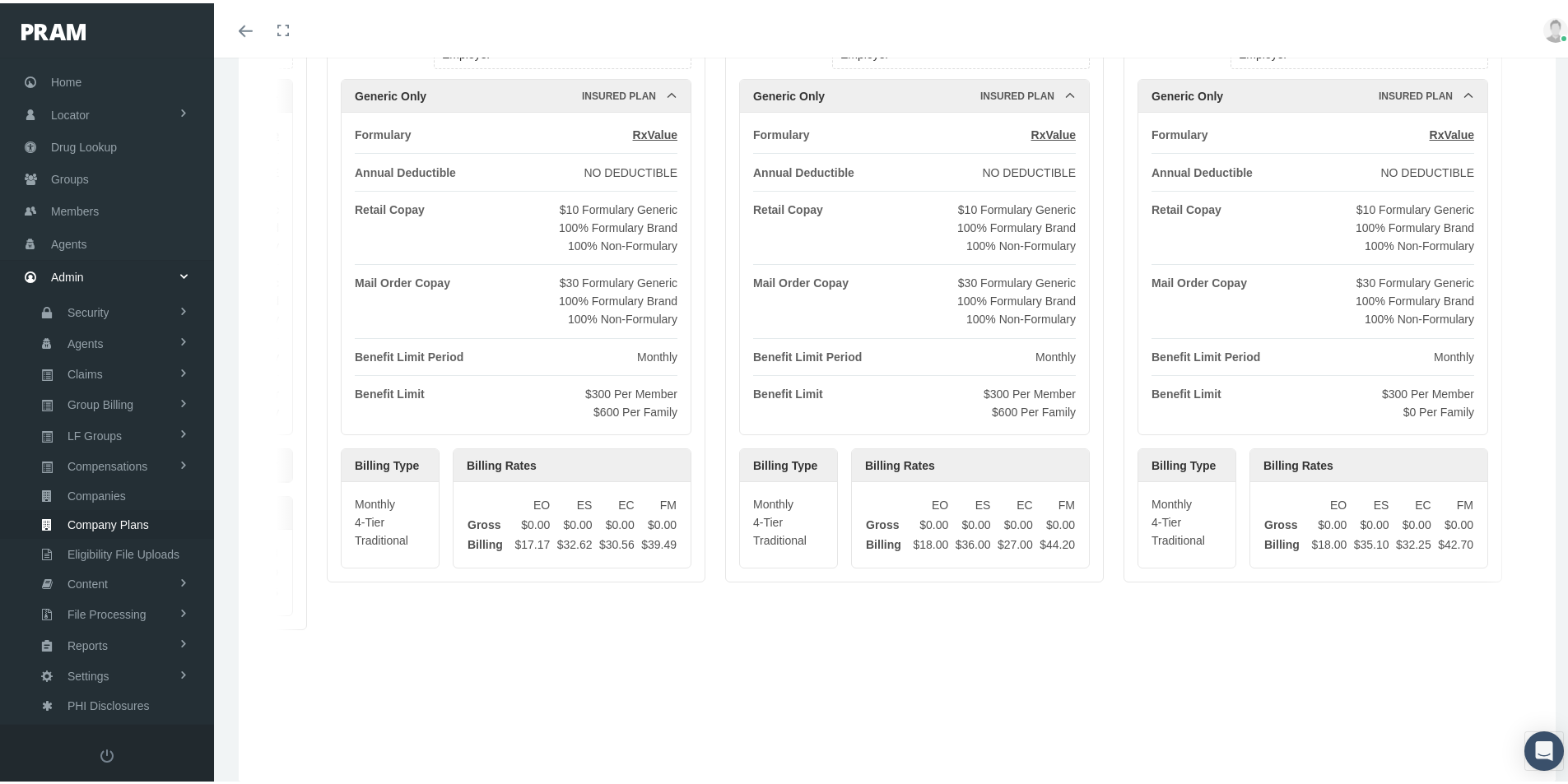
scroll to position [0, 2736]
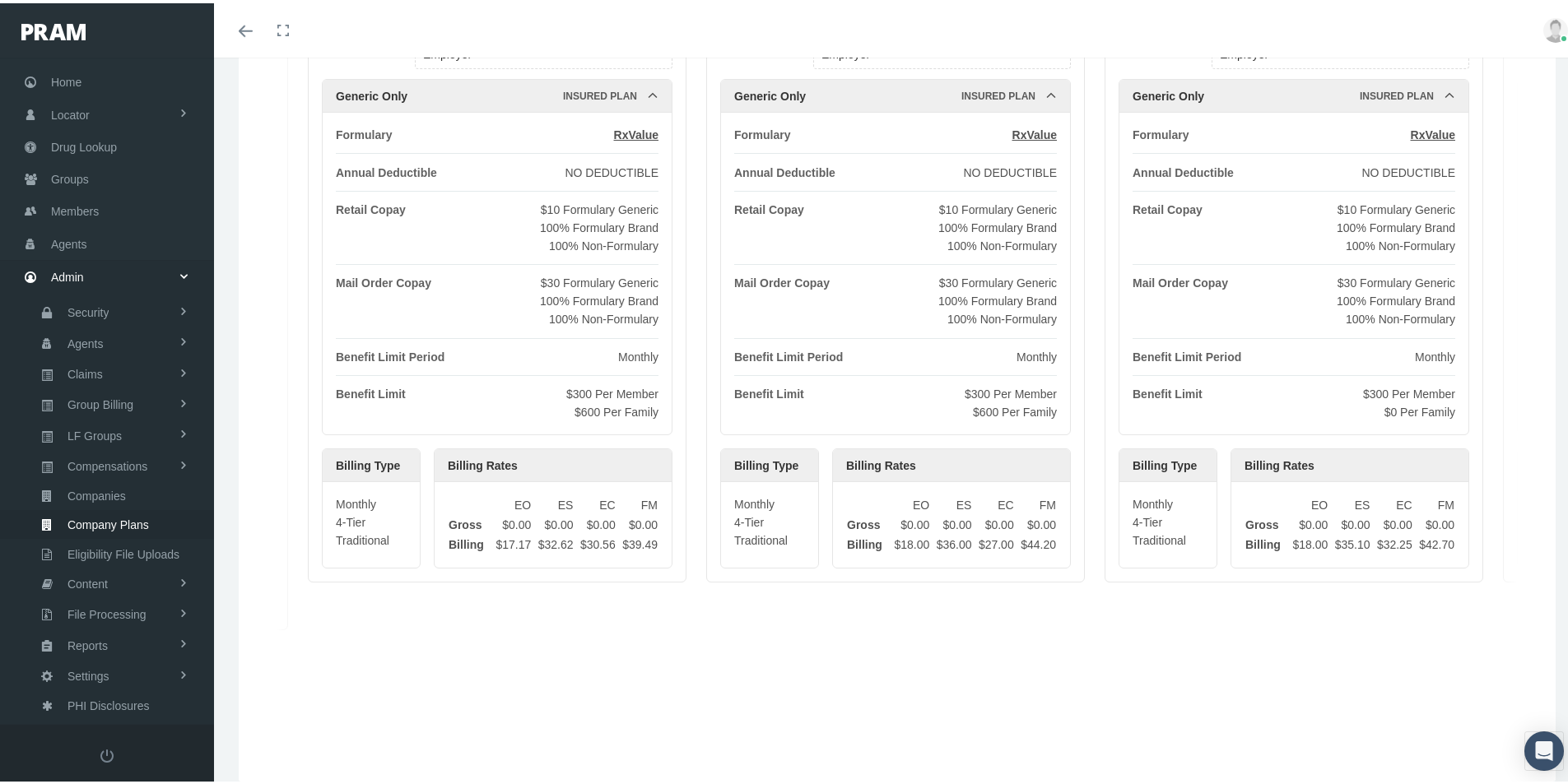
drag, startPoint x: 1112, startPoint y: 656, endPoint x: 465, endPoint y: 660, distance: 647.0
click at [465, 660] on div "Generic Only | ID 7732 ACTIVE Company Name: INNOBENEFITS For Group Type: Employ…" at bounding box center [896, 358] width 1284 height 809
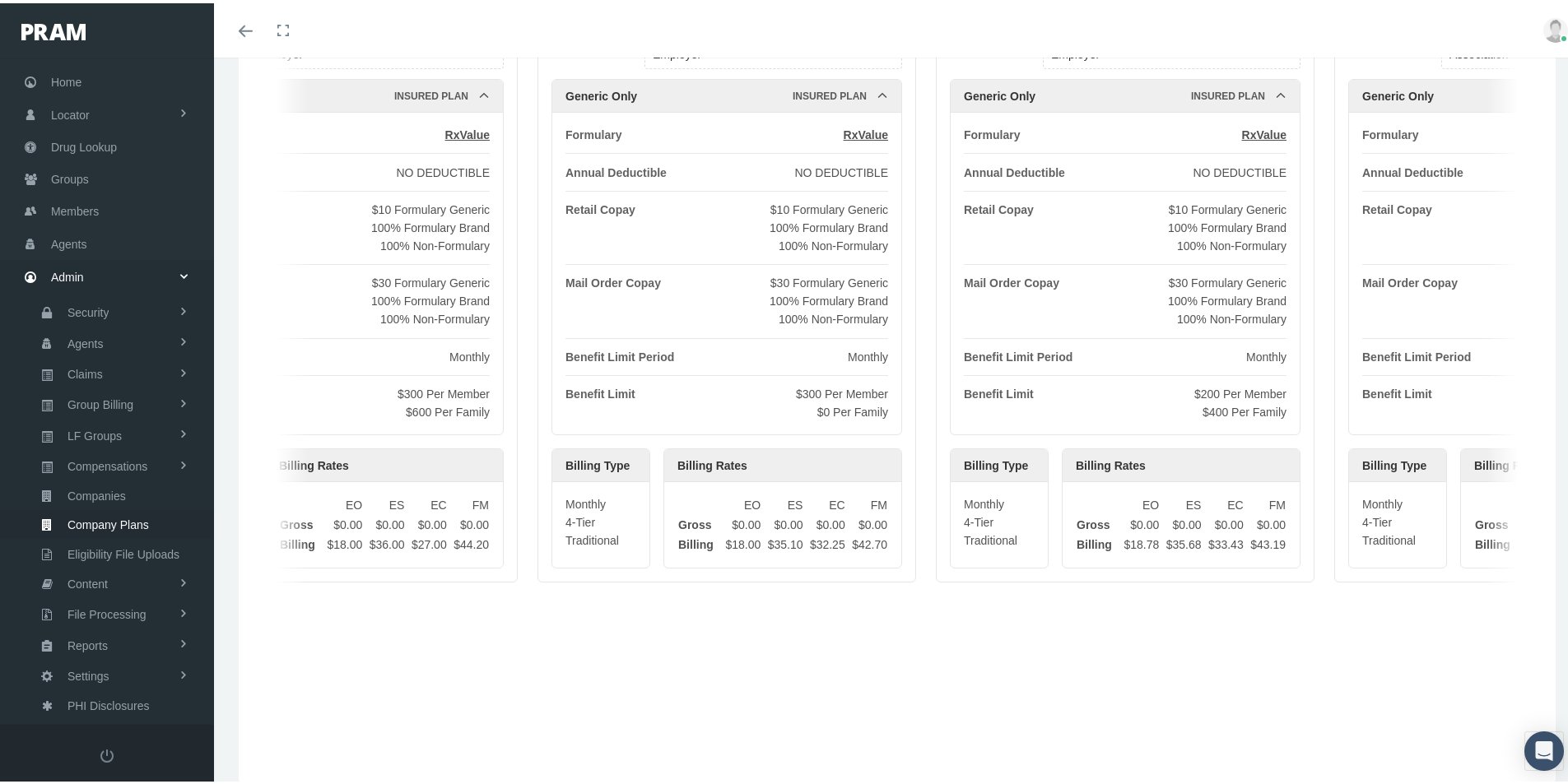
scroll to position [0, 3311]
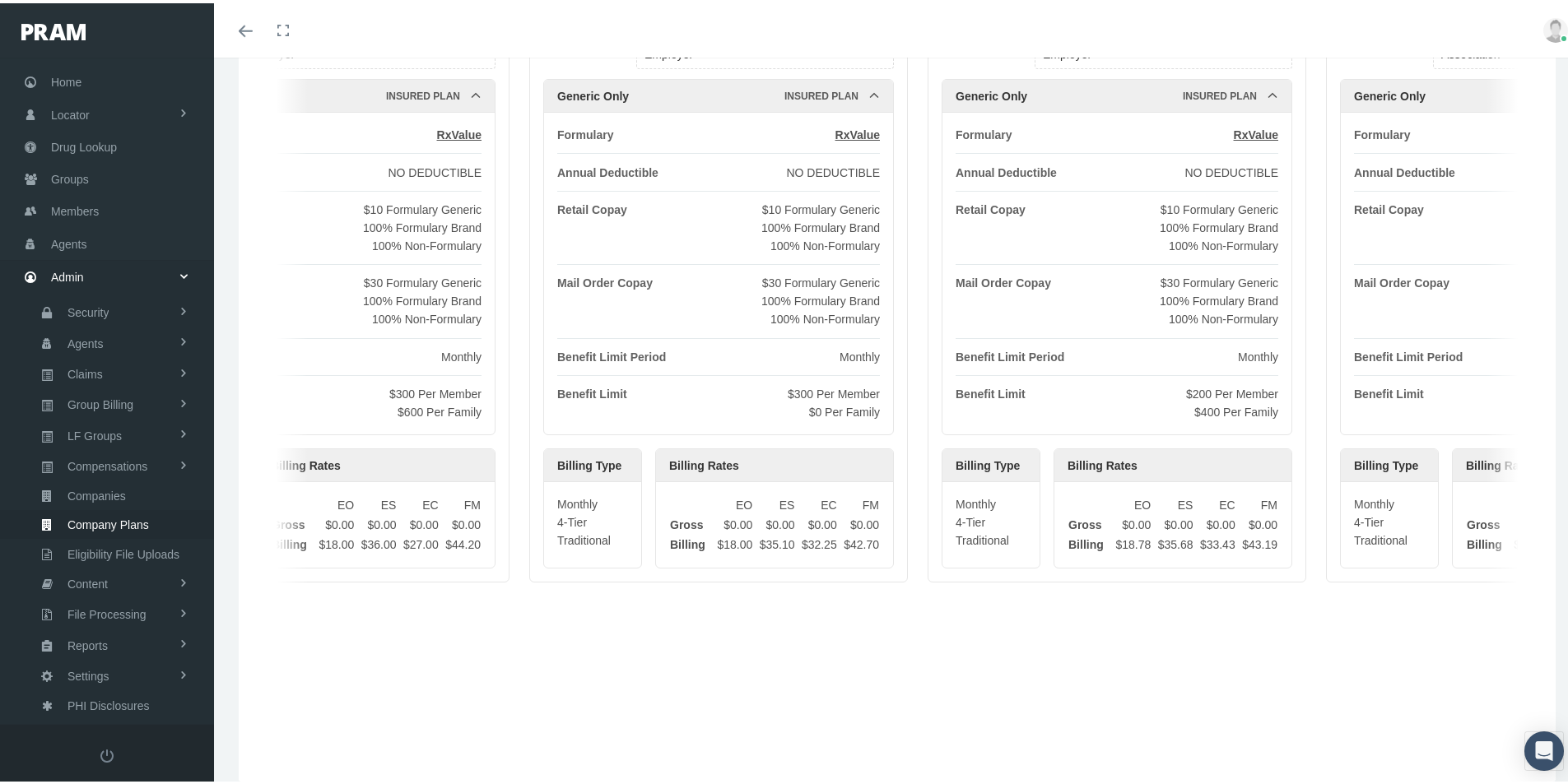
drag, startPoint x: 1111, startPoint y: 665, endPoint x: 568, endPoint y: 642, distance: 543.5
click at [551, 642] on div "Generic Only | ID 7732 ACTIVE Company Name: INNOBENEFITS For Group Type: Employ…" at bounding box center [896, 358] width 1284 height 809
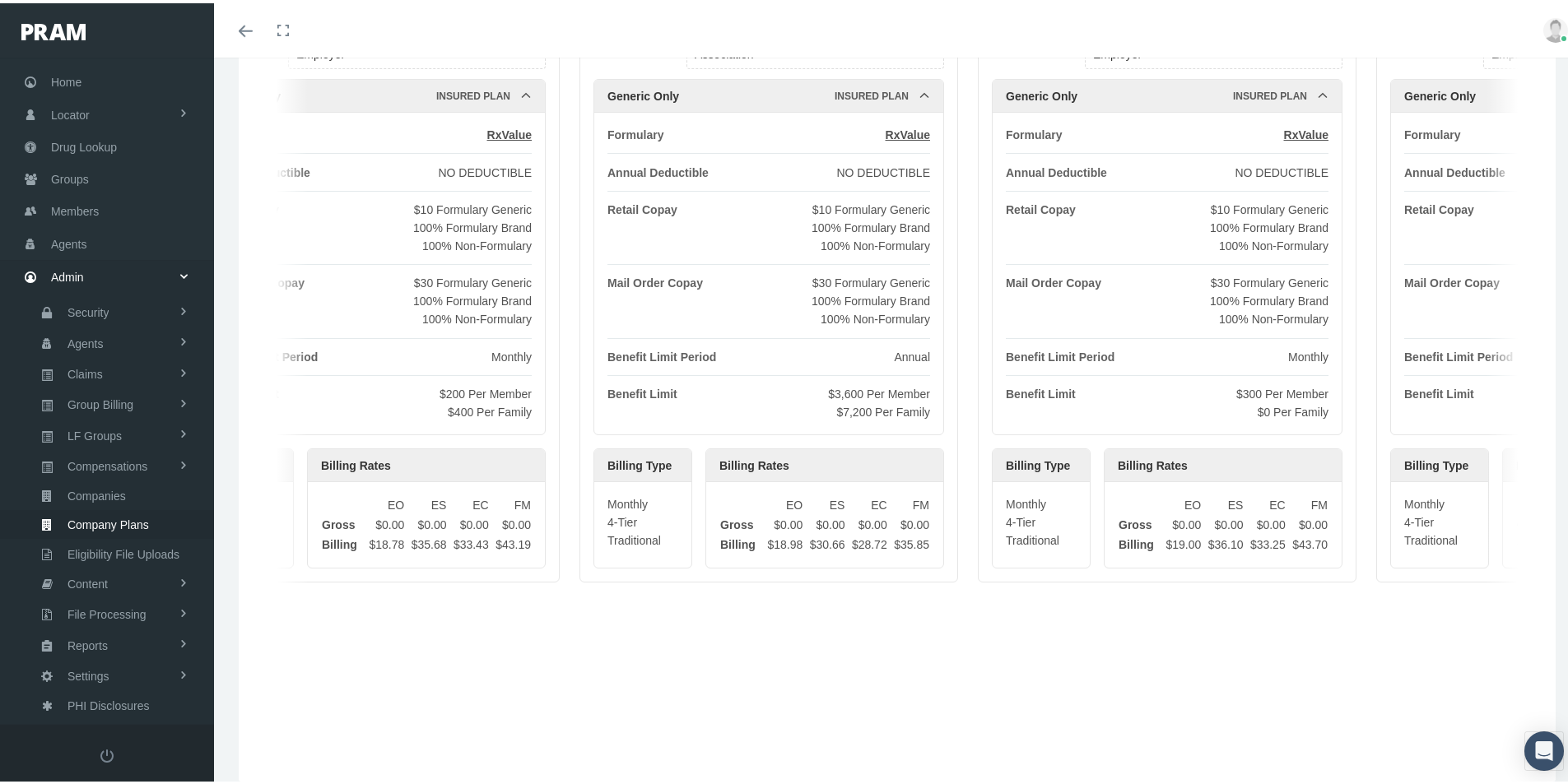
drag, startPoint x: 1108, startPoint y: 650, endPoint x: 402, endPoint y: 655, distance: 706.0
click at [396, 655] on div "Generic Only | ID 7732 ACTIVE Company Name: INNOBENEFITS For Group Type: Employ…" at bounding box center [896, 358] width 1284 height 809
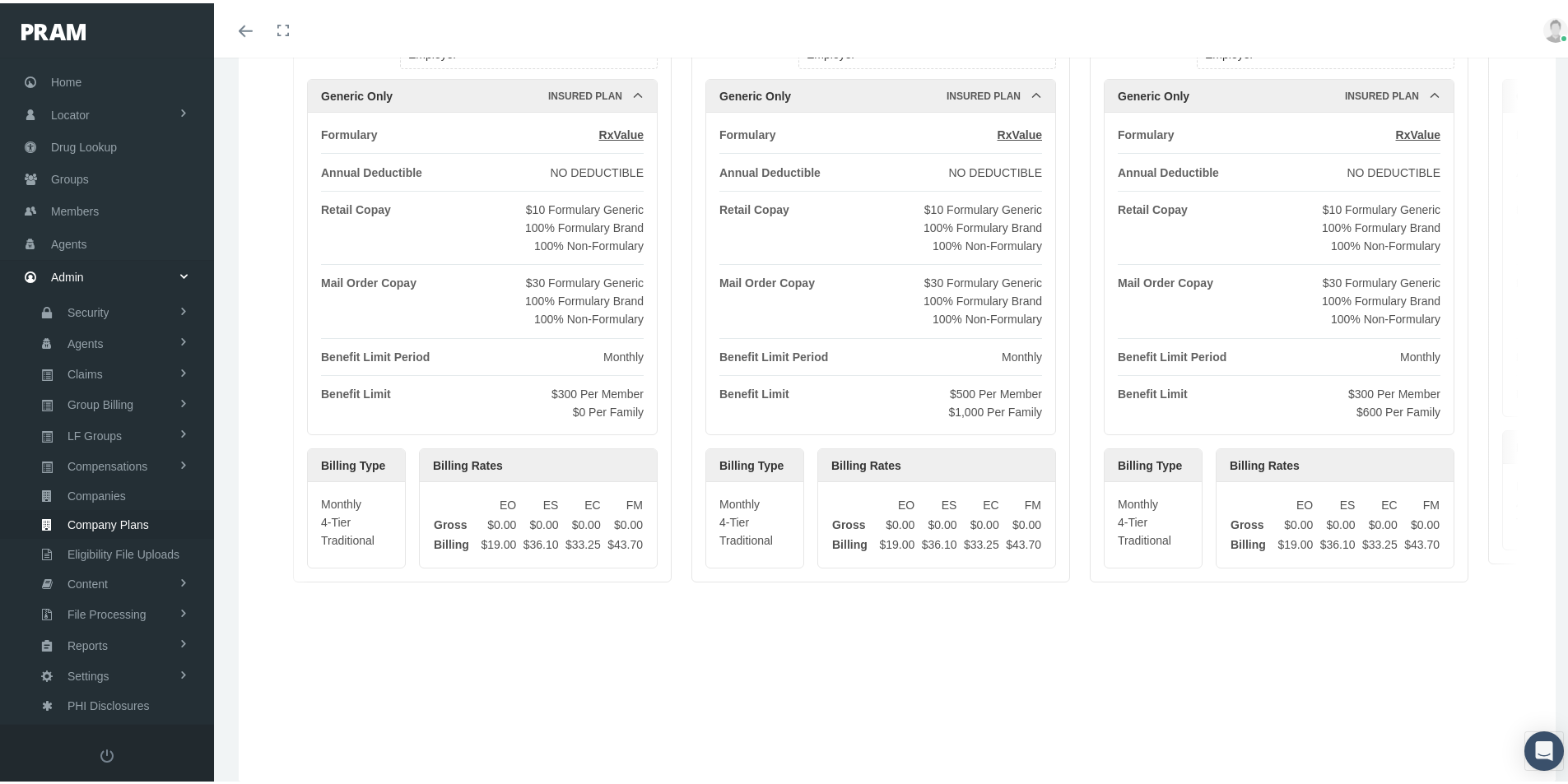
drag, startPoint x: 1160, startPoint y: 645, endPoint x: 476, endPoint y: 659, distance: 684.1
click at [476, 659] on div "Generic Only | ID 7732 ACTIVE Company Name: INNOBENEFITS For Group Type: Employ…" at bounding box center [896, 358] width 1284 height 809
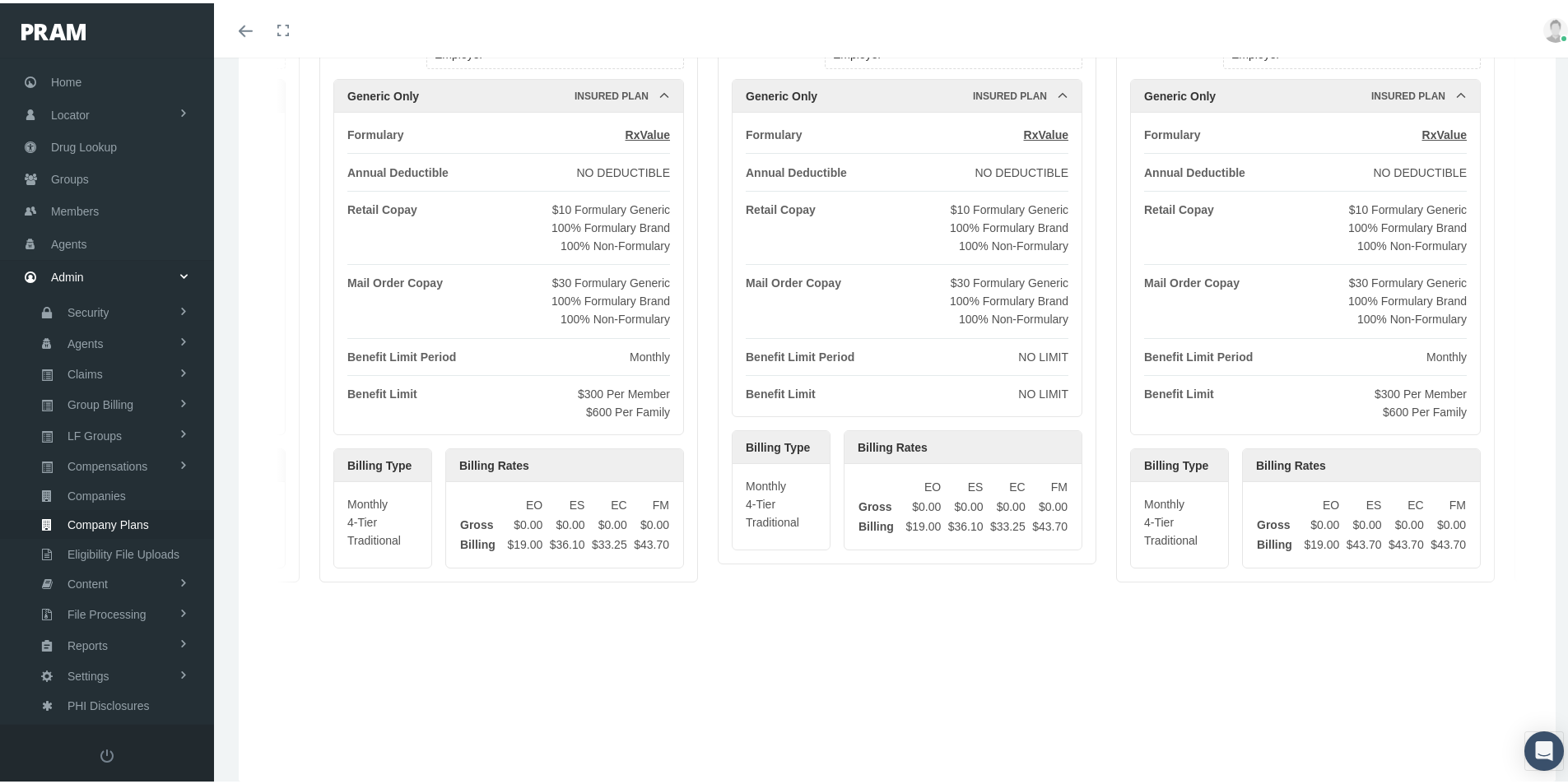
scroll to position [0, 5517]
drag, startPoint x: 1159, startPoint y: 655, endPoint x: 414, endPoint y: 668, distance: 745.1
click at [404, 668] on div "Generic Only | ID 7732 ACTIVE Company Name: INNOBENEFITS For Group Type: Employ…" at bounding box center [896, 358] width 1284 height 809
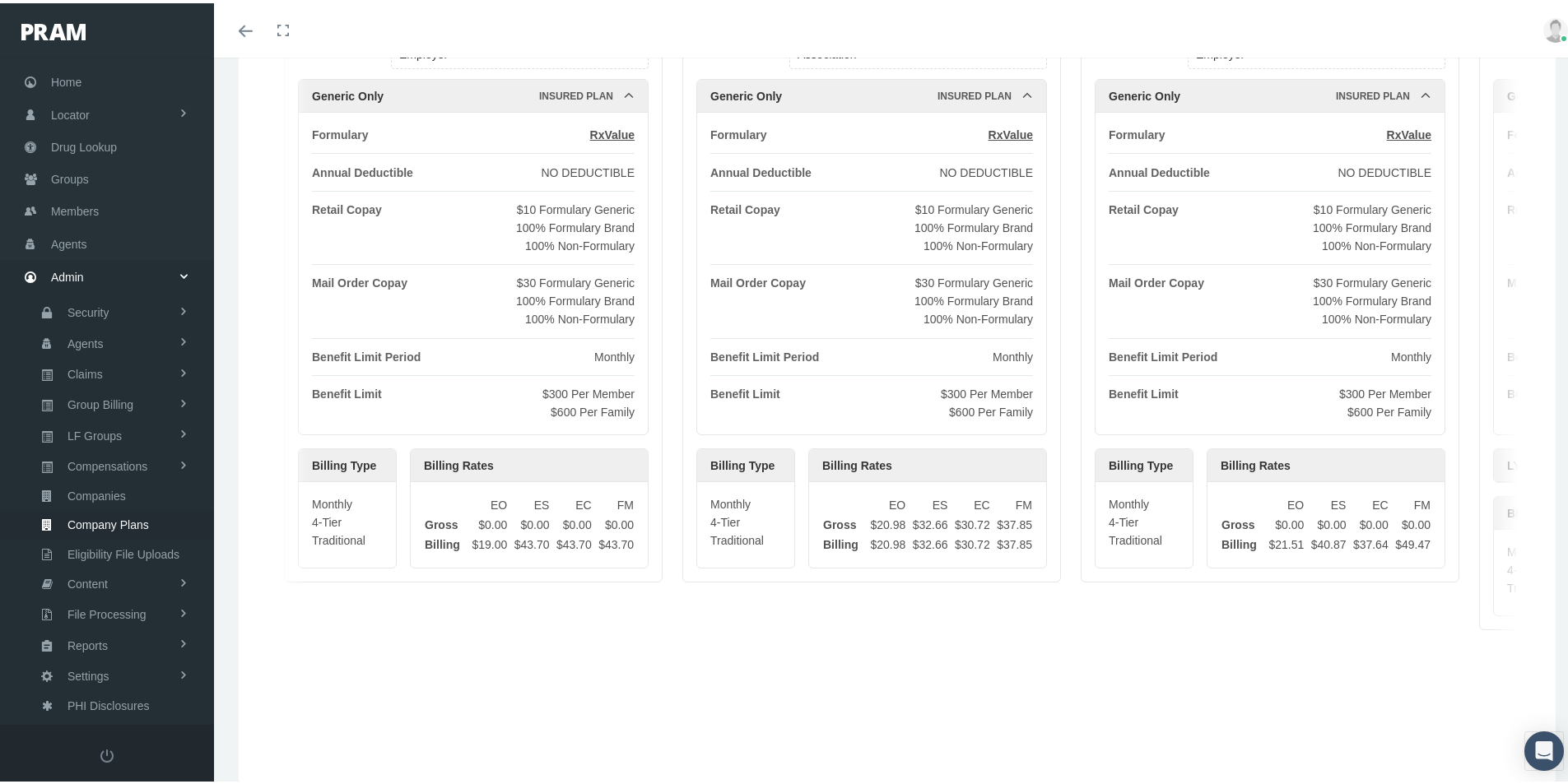
drag, startPoint x: 1184, startPoint y: 659, endPoint x: 426, endPoint y: 667, distance: 758.0
click at [426, 667] on div "Generic Only | ID 7732 ACTIVE Company Name: INNOBENEFITS For Group Type: Employ…" at bounding box center [896, 358] width 1284 height 809
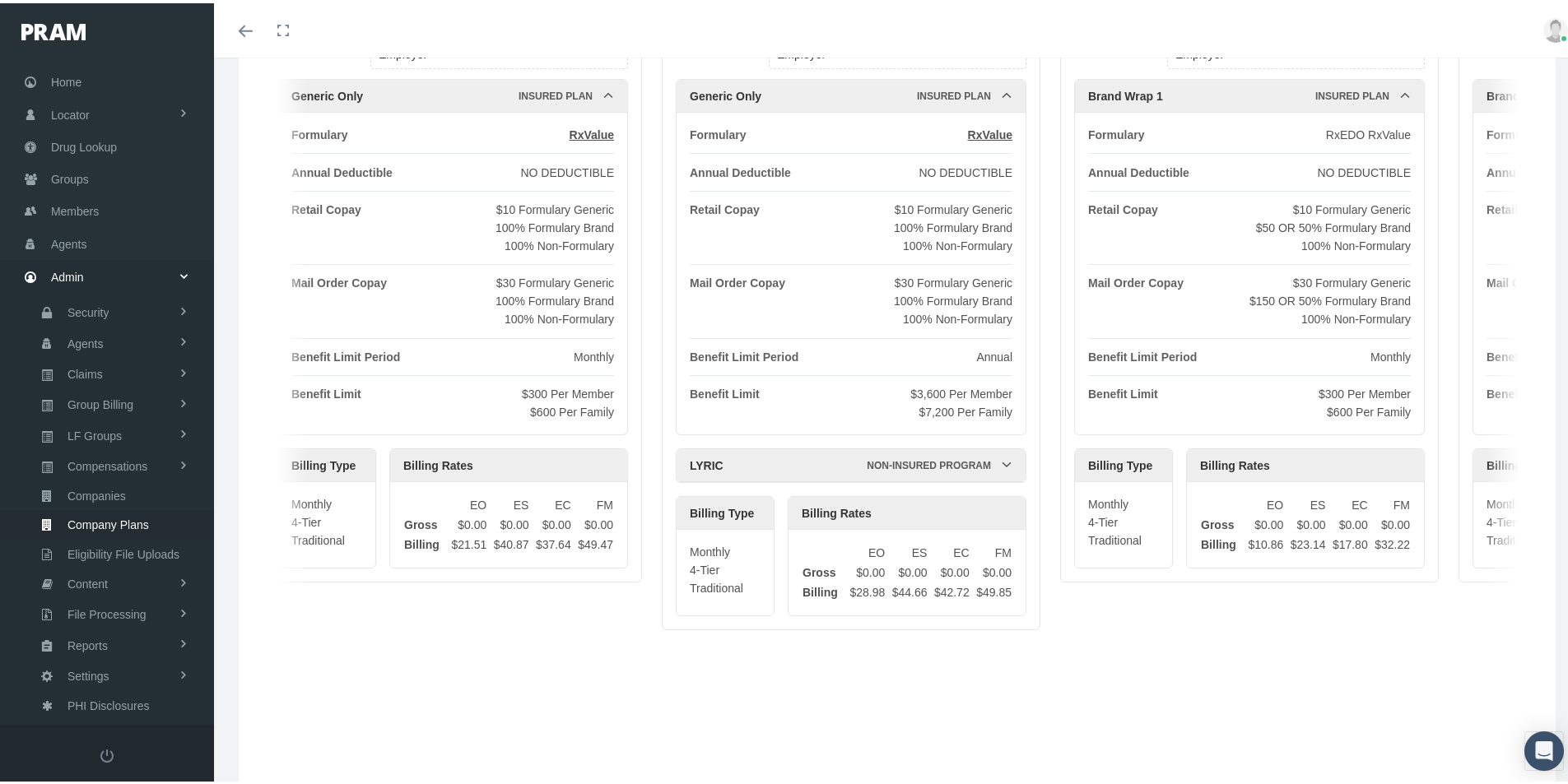
drag, startPoint x: 1241, startPoint y: 658, endPoint x: 445, endPoint y: 658, distance: 796.0
click at [434, 659] on div "Generic Only | ID 7732 ACTIVE Company Name: INNOBENEFITS For Group Type: Employ…" at bounding box center [896, 358] width 1284 height 809
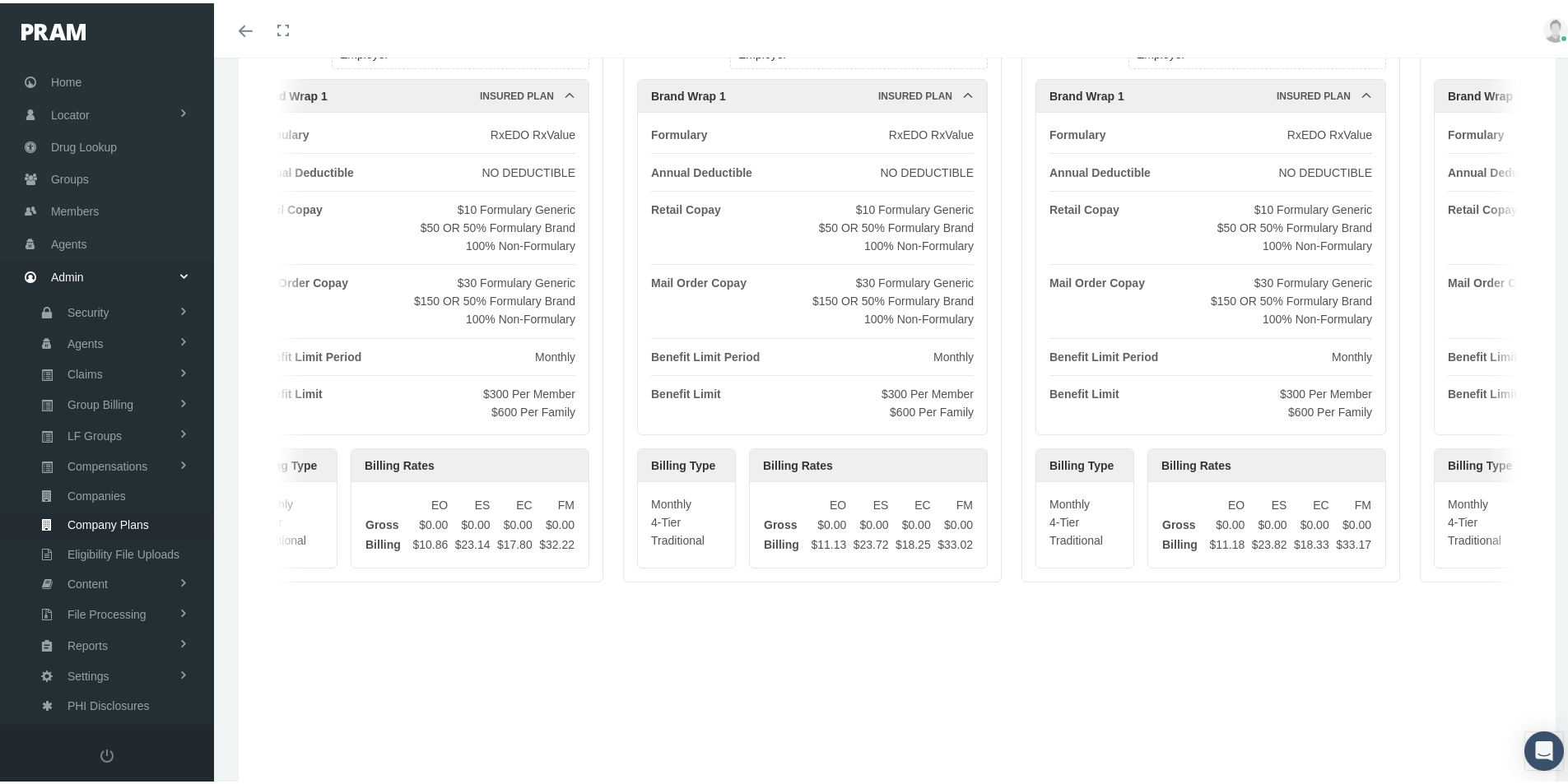
drag, startPoint x: 1274, startPoint y: 640, endPoint x: 453, endPoint y: 635, distance: 821.0
click at [453, 635] on div "Generic Only | ID 7732 ACTIVE Company Name: INNOBENEFITS For Group Type: Employ…" at bounding box center [896, 358] width 1284 height 809
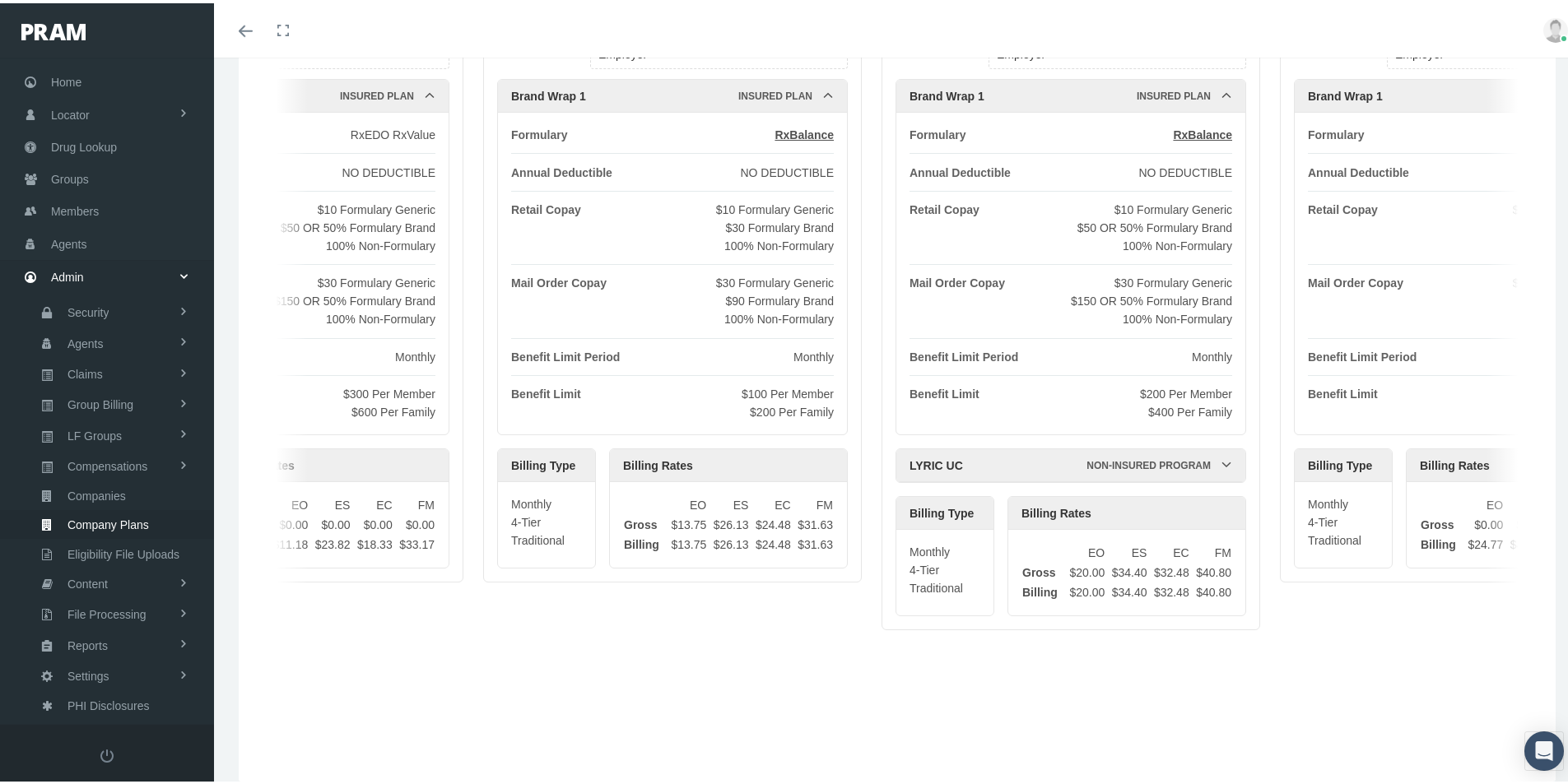
drag, startPoint x: 1376, startPoint y: 655, endPoint x: 476, endPoint y: 619, distance: 900.7
click at [449, 626] on div "Generic Only | ID 7732 ACTIVE Company Name: INNOBENEFITS For Group Type: Employ…" at bounding box center [896, 358] width 1284 height 809
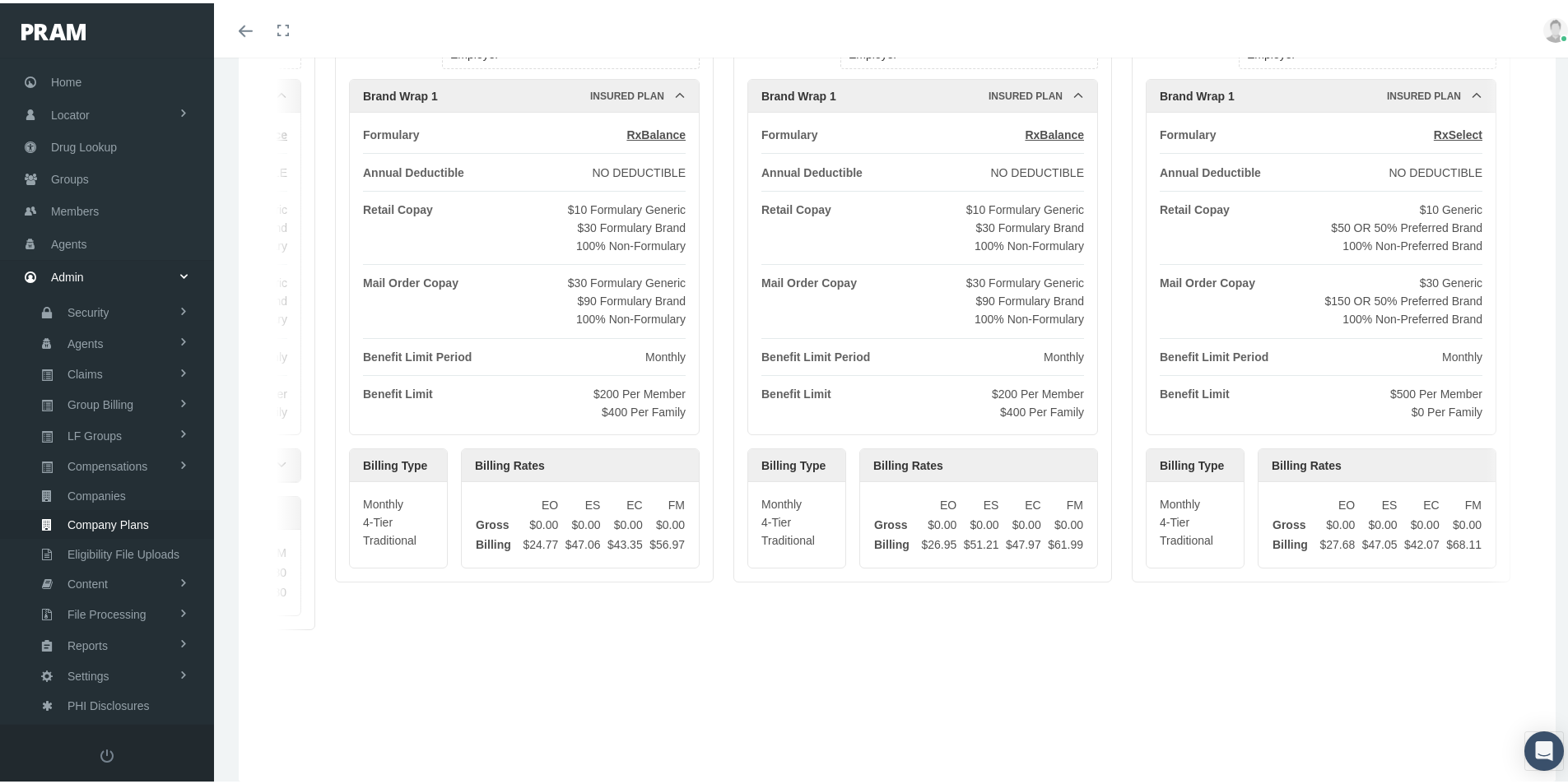
drag, startPoint x: 1353, startPoint y: 665, endPoint x: 515, endPoint y: 599, distance: 840.6
click at [462, 604] on div "Generic Only | ID 7732 ACTIVE Company Name: INNOBENEFITS For Group Type: Employ…" at bounding box center [896, 358] width 1284 height 809
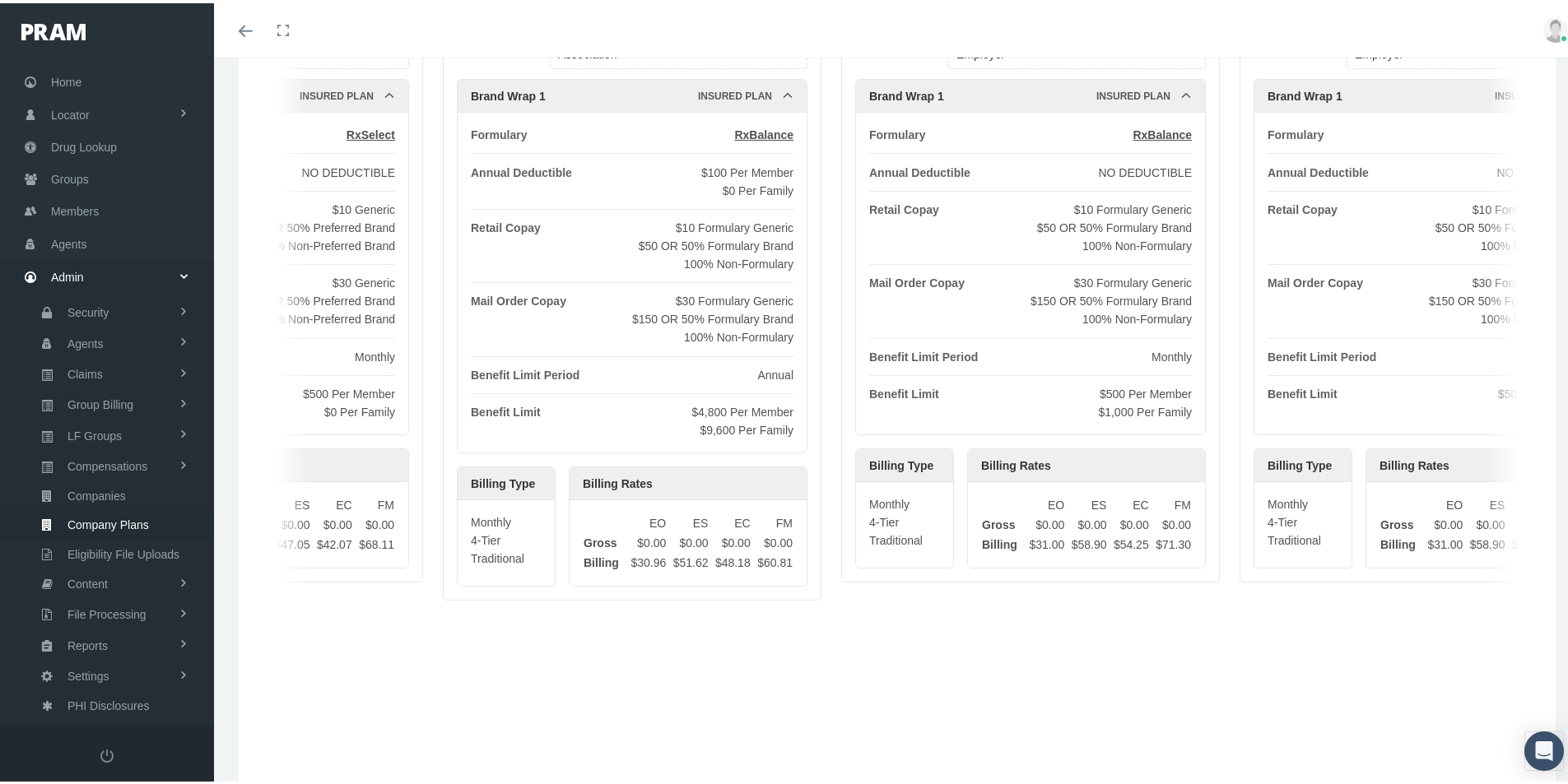
drag, startPoint x: 1460, startPoint y: 606, endPoint x: 382, endPoint y: 558, distance: 1079.1
click at [367, 561] on div "Generic Only | ID 7732 ACTIVE Company Name: INNOBENEFITS For Group Type: Employ…" at bounding box center [896, 358] width 1284 height 809
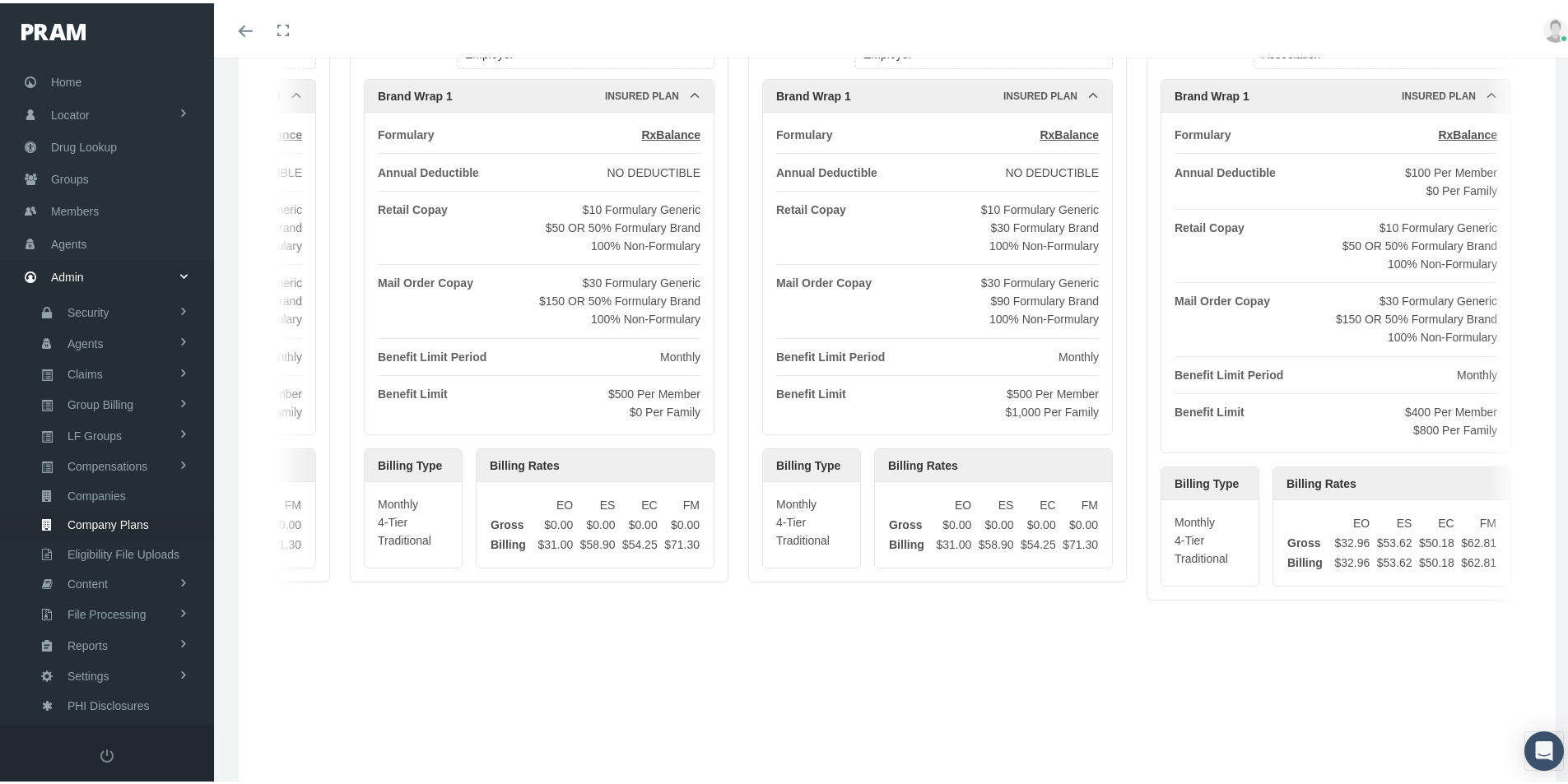
drag, startPoint x: 1435, startPoint y: 619, endPoint x: 594, endPoint y: 582, distance: 841.8
click at [537, 590] on div "Generic Only | ID 7732 ACTIVE Company Name: INNOBENEFITS For Group Type: Employ…" at bounding box center [896, 358] width 1284 height 809
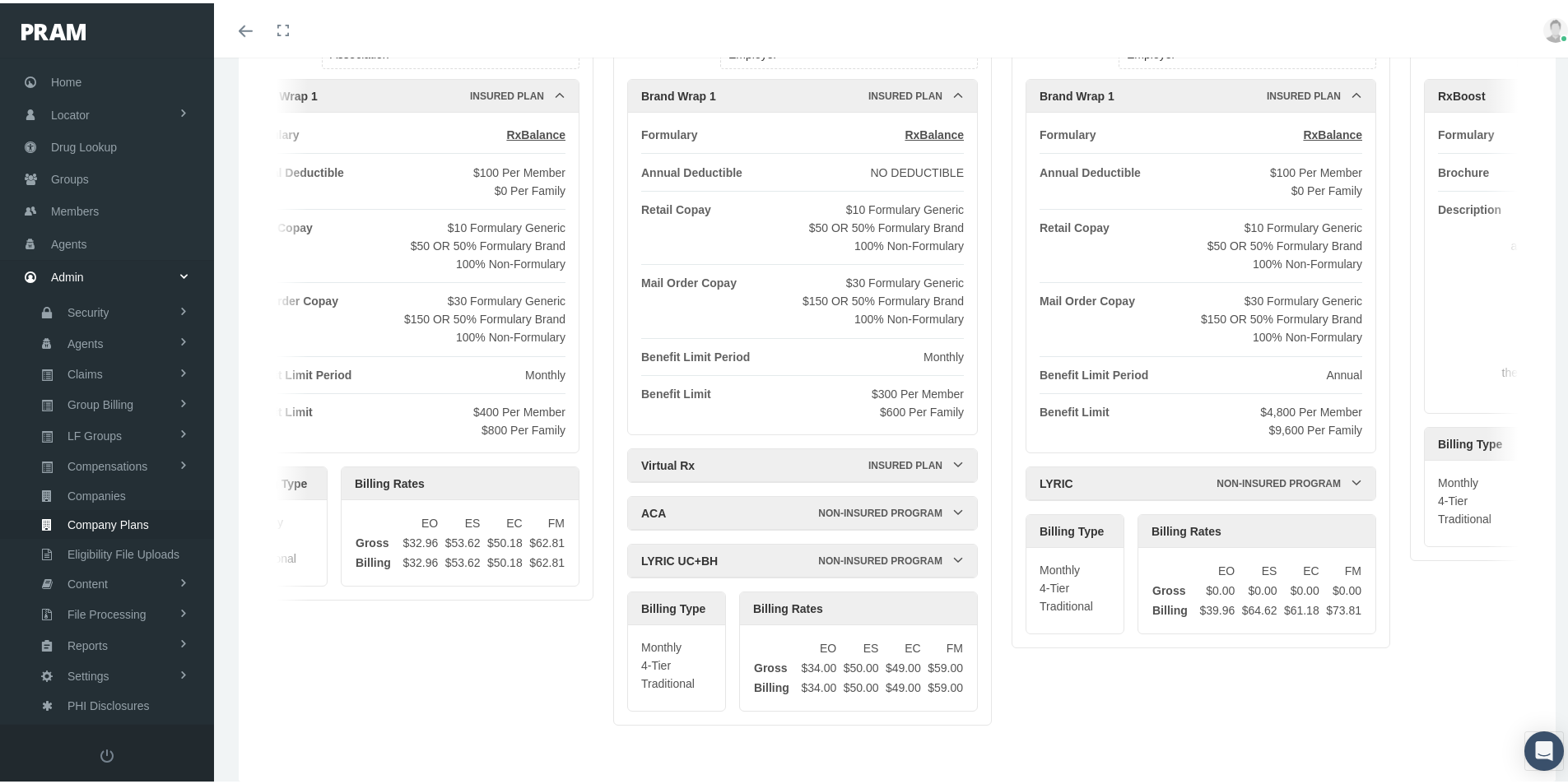
scroll to position [0, 12817]
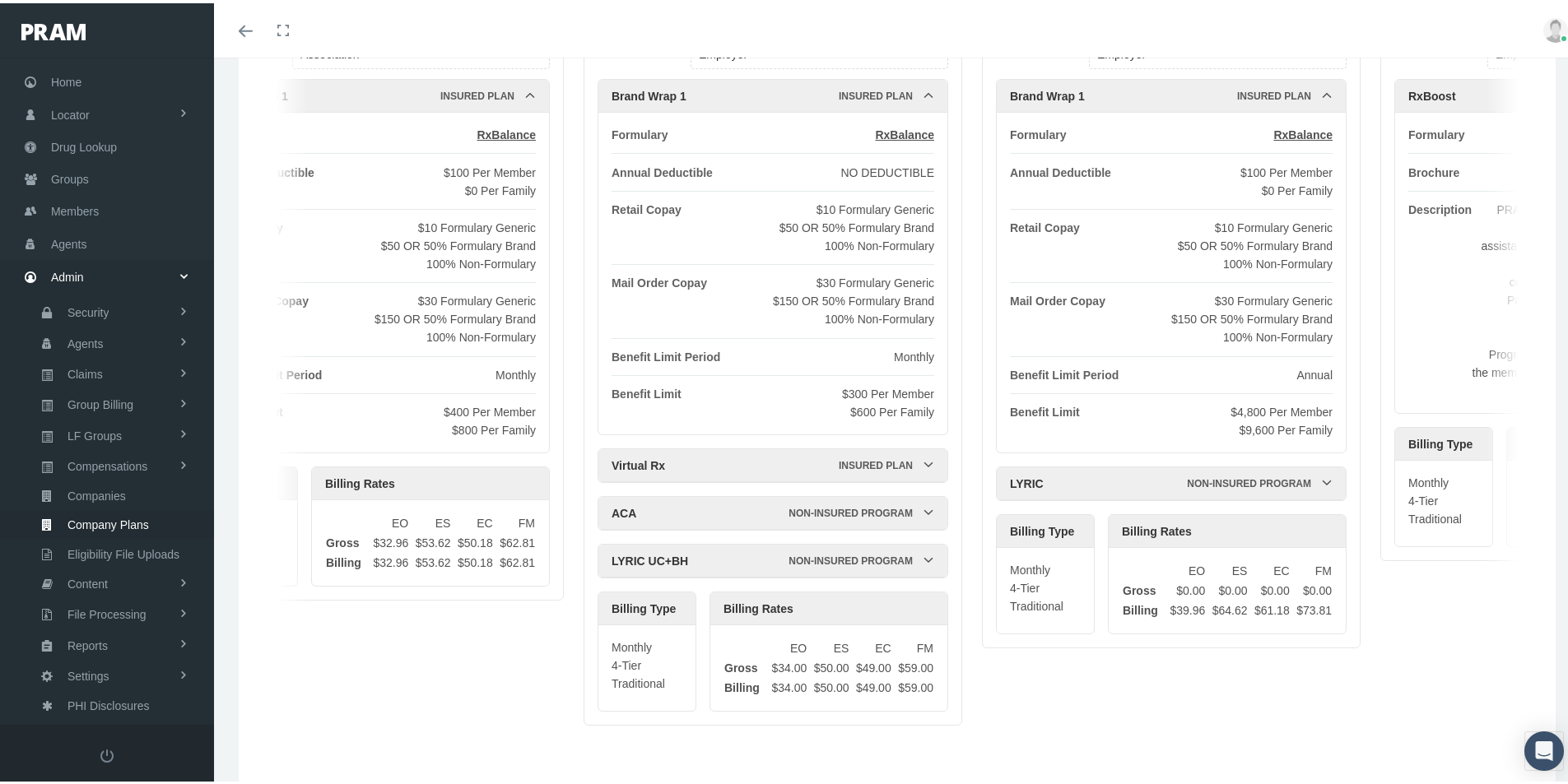
drag, startPoint x: 1354, startPoint y: 648, endPoint x: 456, endPoint y: 603, distance: 899.1
click at [456, 605] on div "Generic Only | ID 7732 ACTIVE Company Name: INNOBENEFITS For Group Type: Employ…" at bounding box center [896, 358] width 1284 height 809
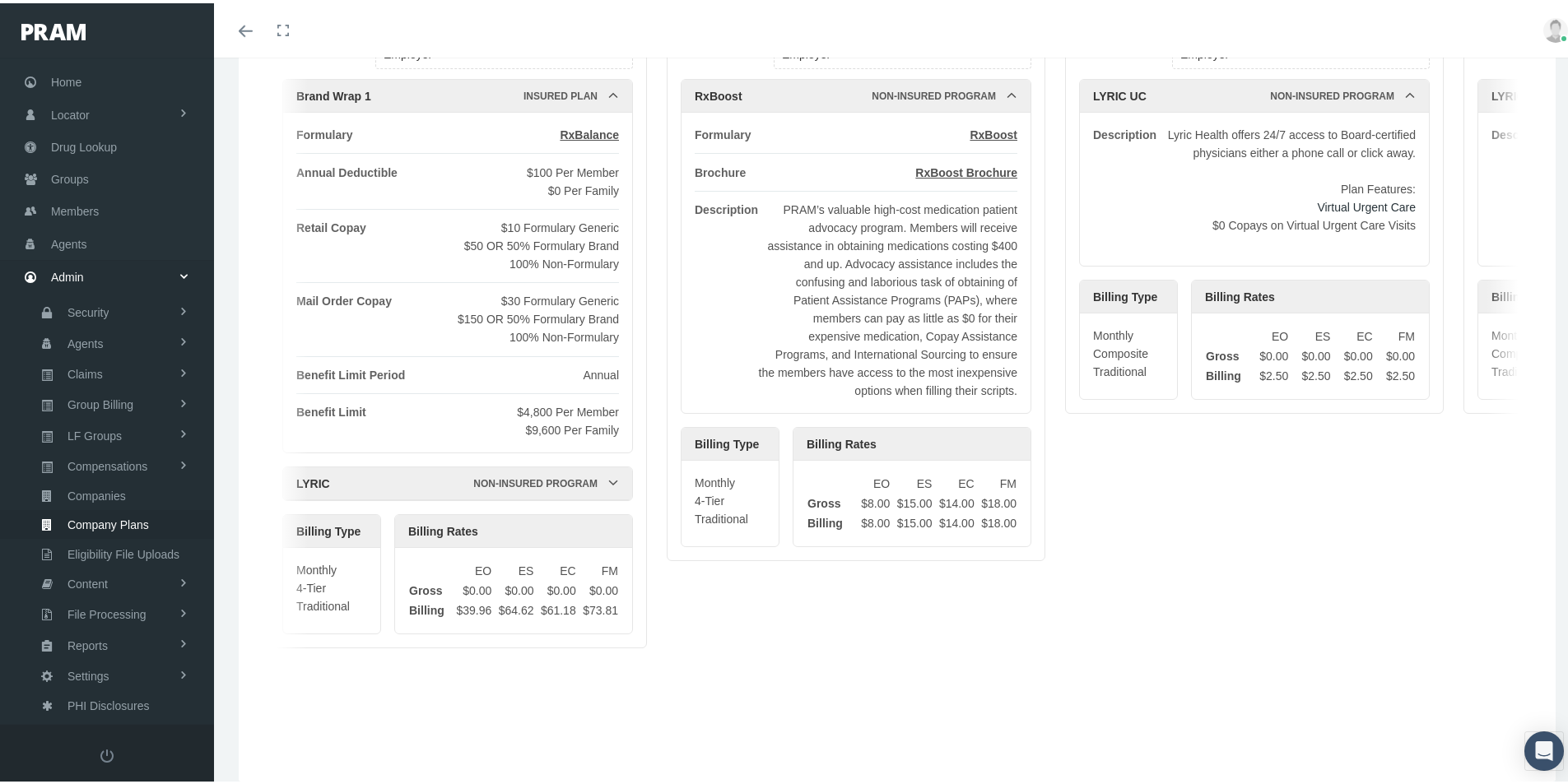
scroll to position [0, 13535]
drag, startPoint x: 1422, startPoint y: 654, endPoint x: 751, endPoint y: 598, distance: 673.3
click at [751, 598] on div "Generic Only | ID 7732 ACTIVE Company Name: INNOBENEFITS For Group Type: Employ…" at bounding box center [896, 358] width 1284 height 809
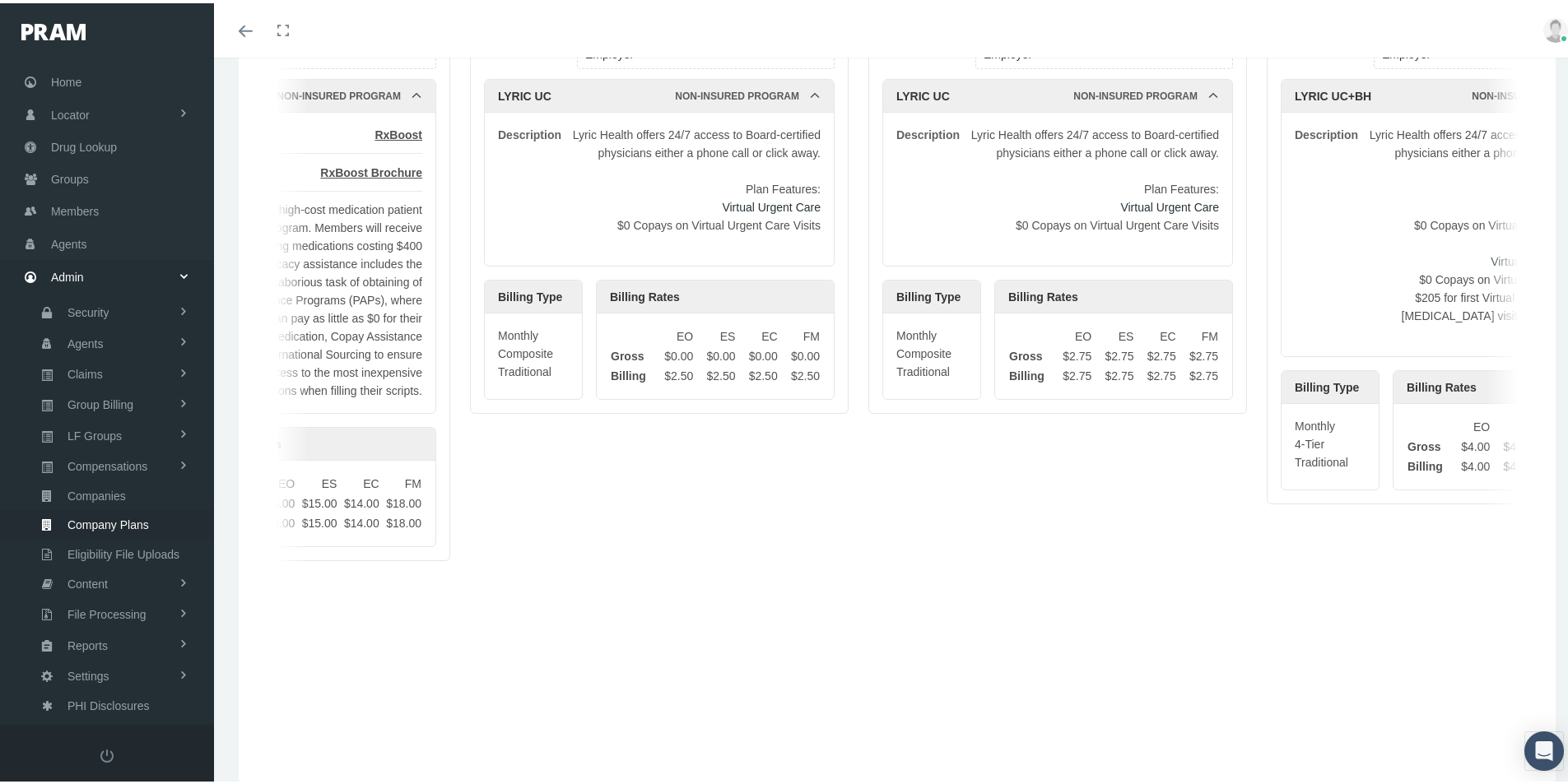
drag, startPoint x: 1344, startPoint y: 654, endPoint x: 818, endPoint y: 596, distance: 529.2
click at [750, 600] on div "Generic Only | ID 7732 ACTIVE Company Name: INNOBENEFITS For Group Type: Employ…" at bounding box center [896, 358] width 1284 height 809
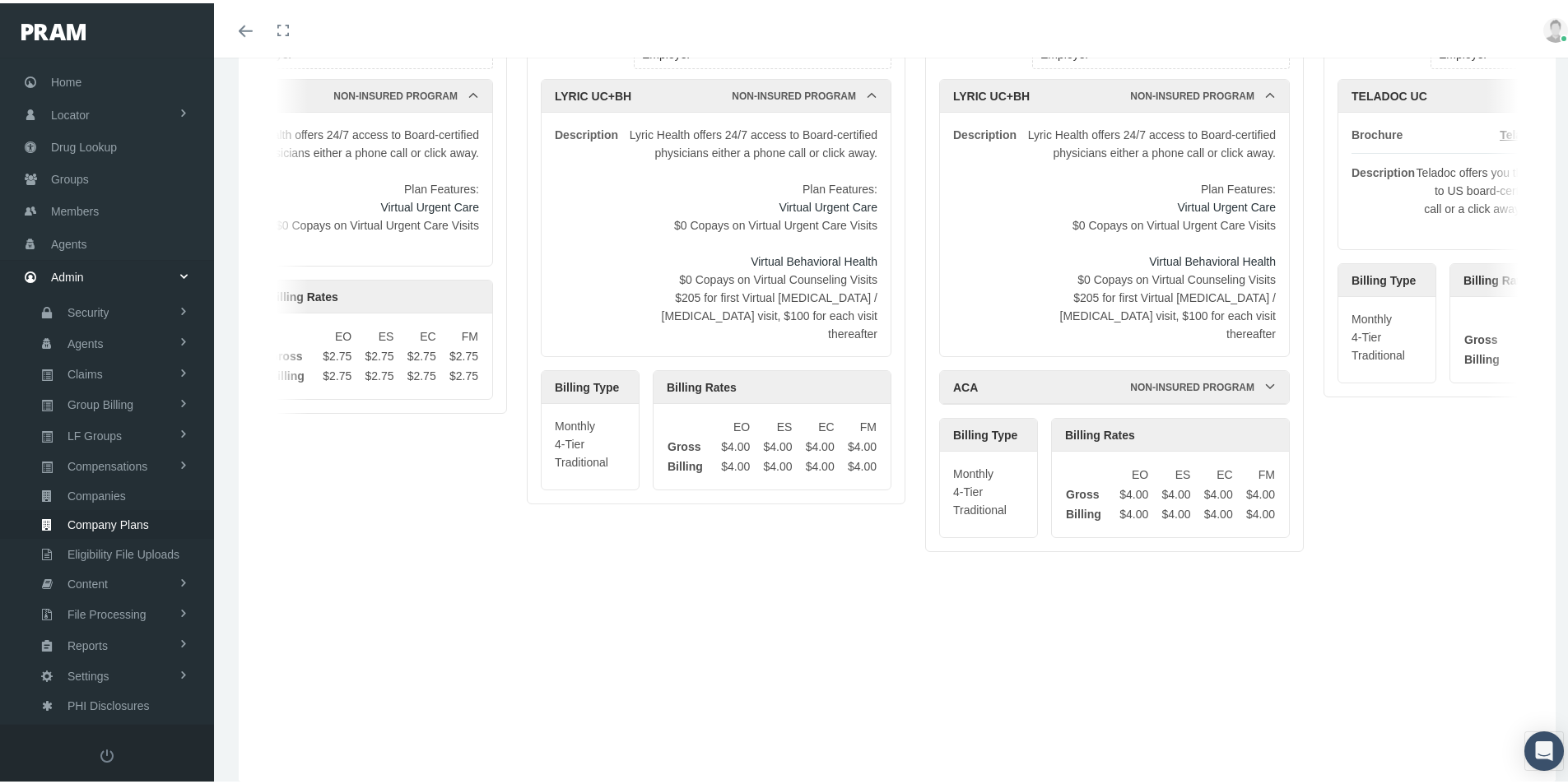
drag, startPoint x: 1363, startPoint y: 645, endPoint x: 671, endPoint y: 573, distance: 695.7
click at [622, 577] on div "Generic Only | ID 7732 ACTIVE Company Name: INNOBENEFITS For Group Type: Employ…" at bounding box center [896, 358] width 1284 height 809
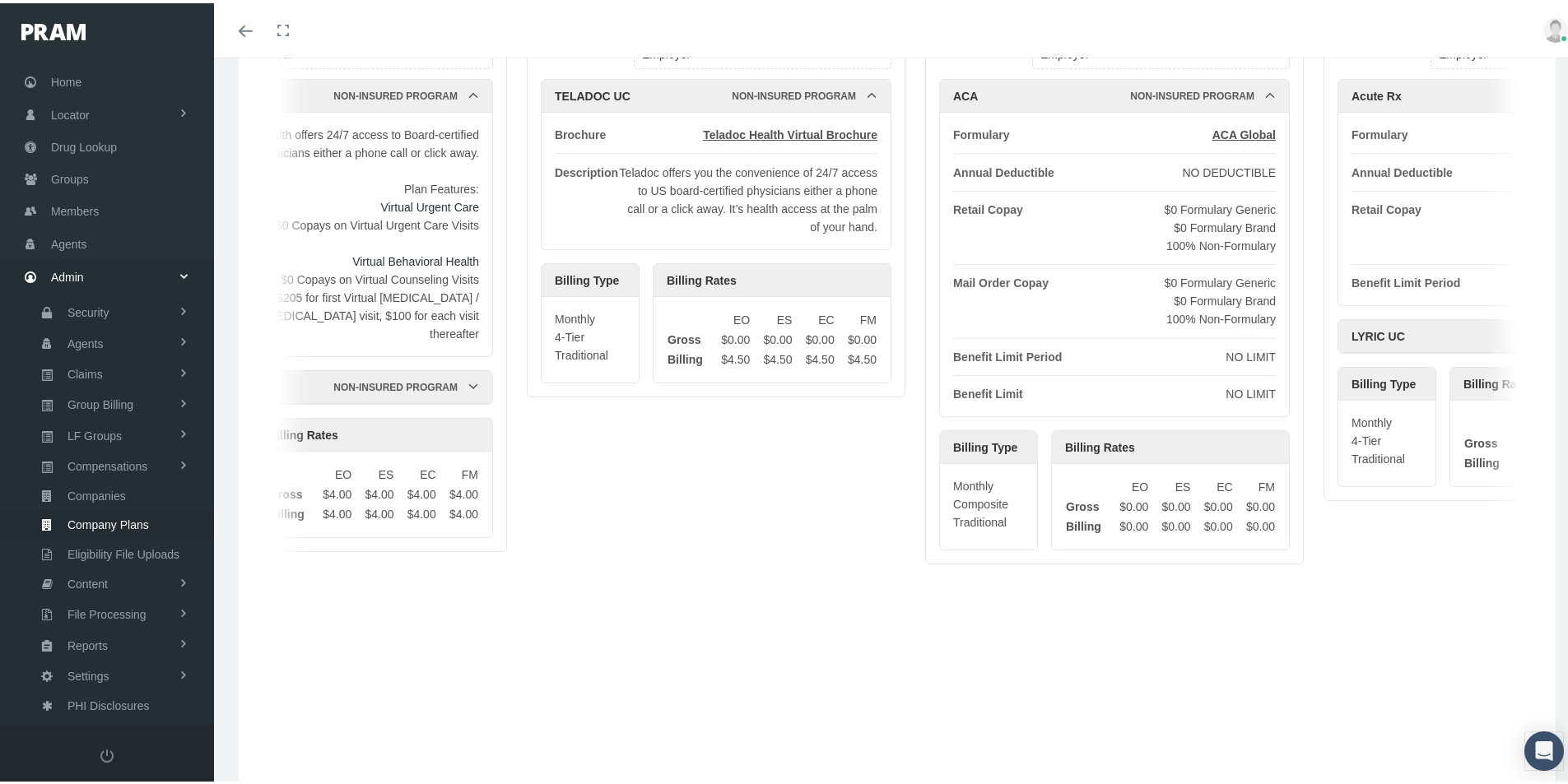
scroll to position [0, 15789]
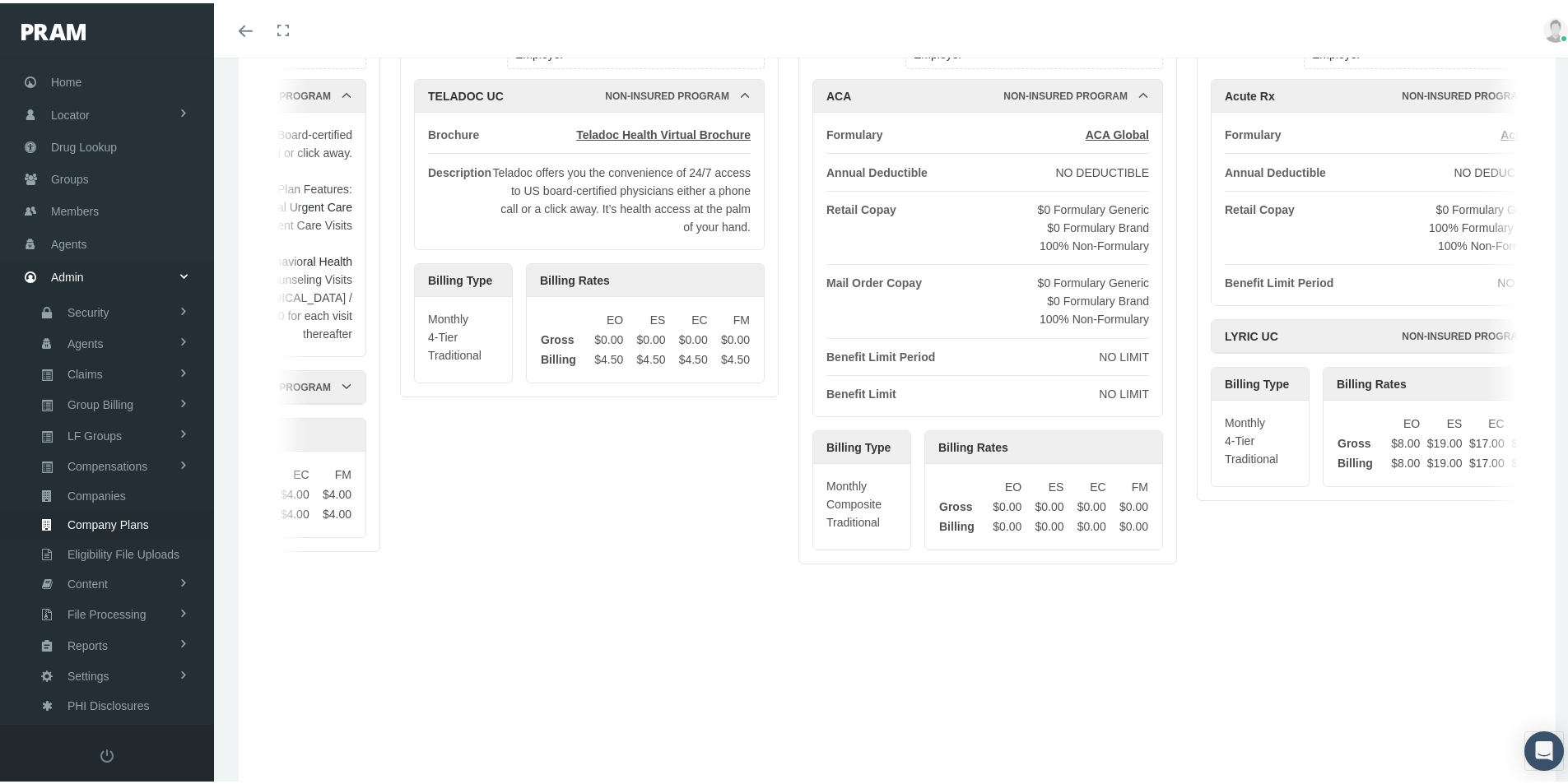
drag, startPoint x: 1093, startPoint y: 607, endPoint x: 330, endPoint y: 632, distance: 763.4
click at [330, 632] on div "Generic Only | ID 7732 ACTIVE Company Name: INNOBENEFITS For Group Type: Employ…" at bounding box center [896, 358] width 1284 height 809
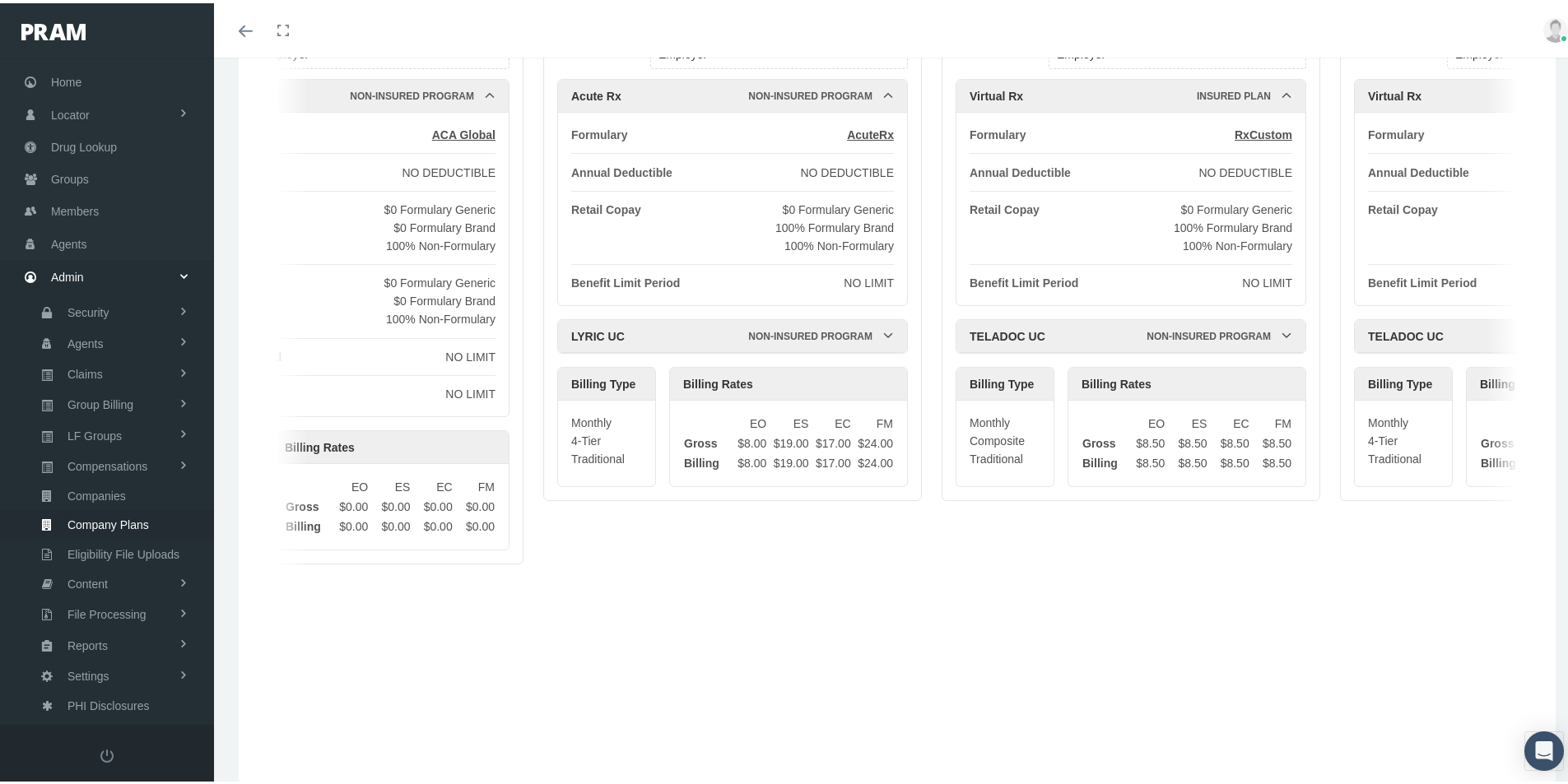
drag, startPoint x: 1201, startPoint y: 670, endPoint x: 766, endPoint y: 675, distance: 435.0
click at [766, 675] on div "Generic Only | ID 7732 ACTIVE Company Name: INNOBENEFITS For Group Type: Employ…" at bounding box center [896, 358] width 1284 height 809
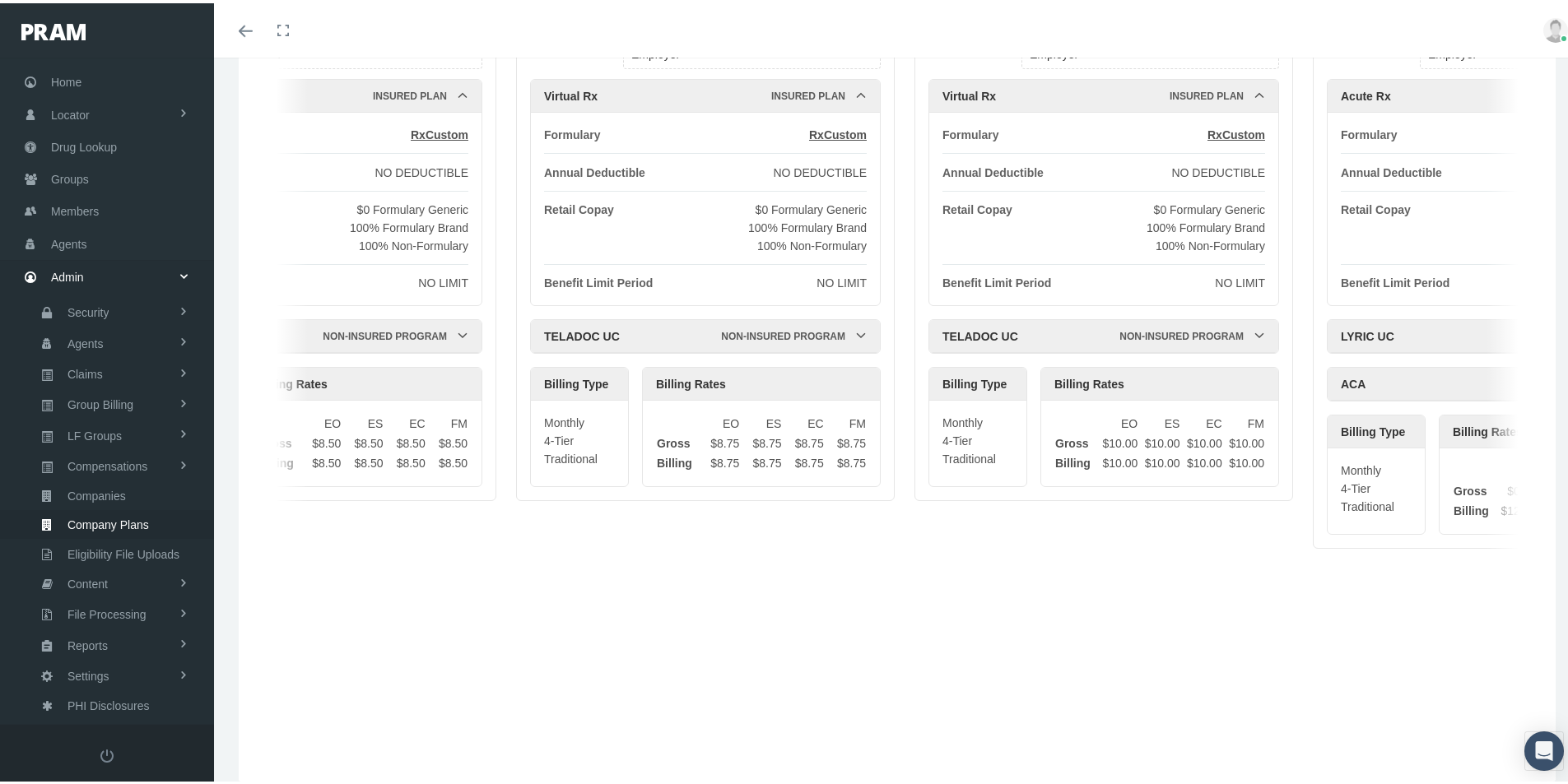
scroll to position [0, 17297]
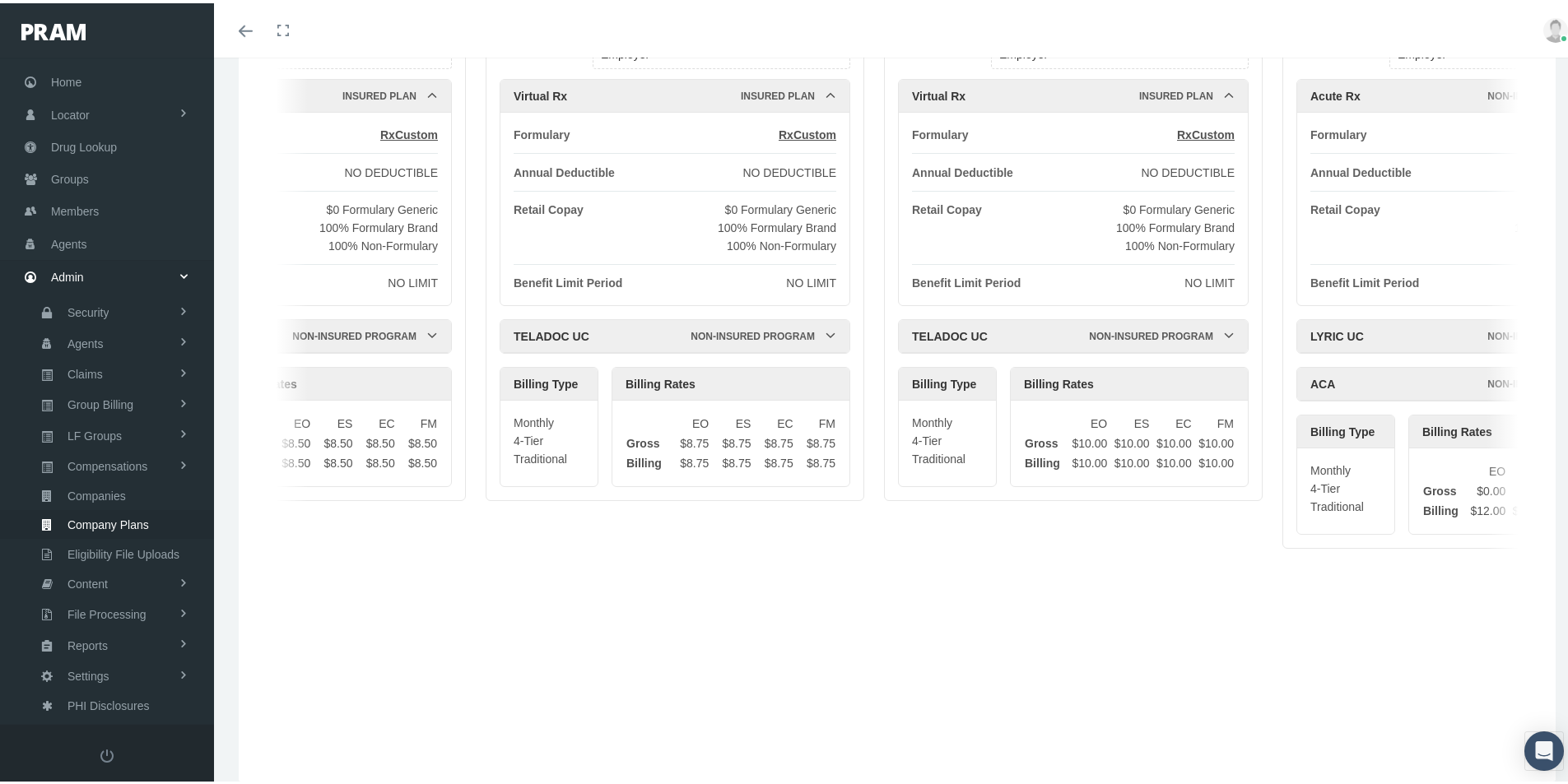
drag, startPoint x: 1477, startPoint y: 595, endPoint x: 628, endPoint y: 554, distance: 850.0
click at [628, 554] on div "Generic Only | ID 7732 ACTIVE Company Name: INNOBENEFITS For Group Type: Employ…" at bounding box center [896, 358] width 1284 height 809
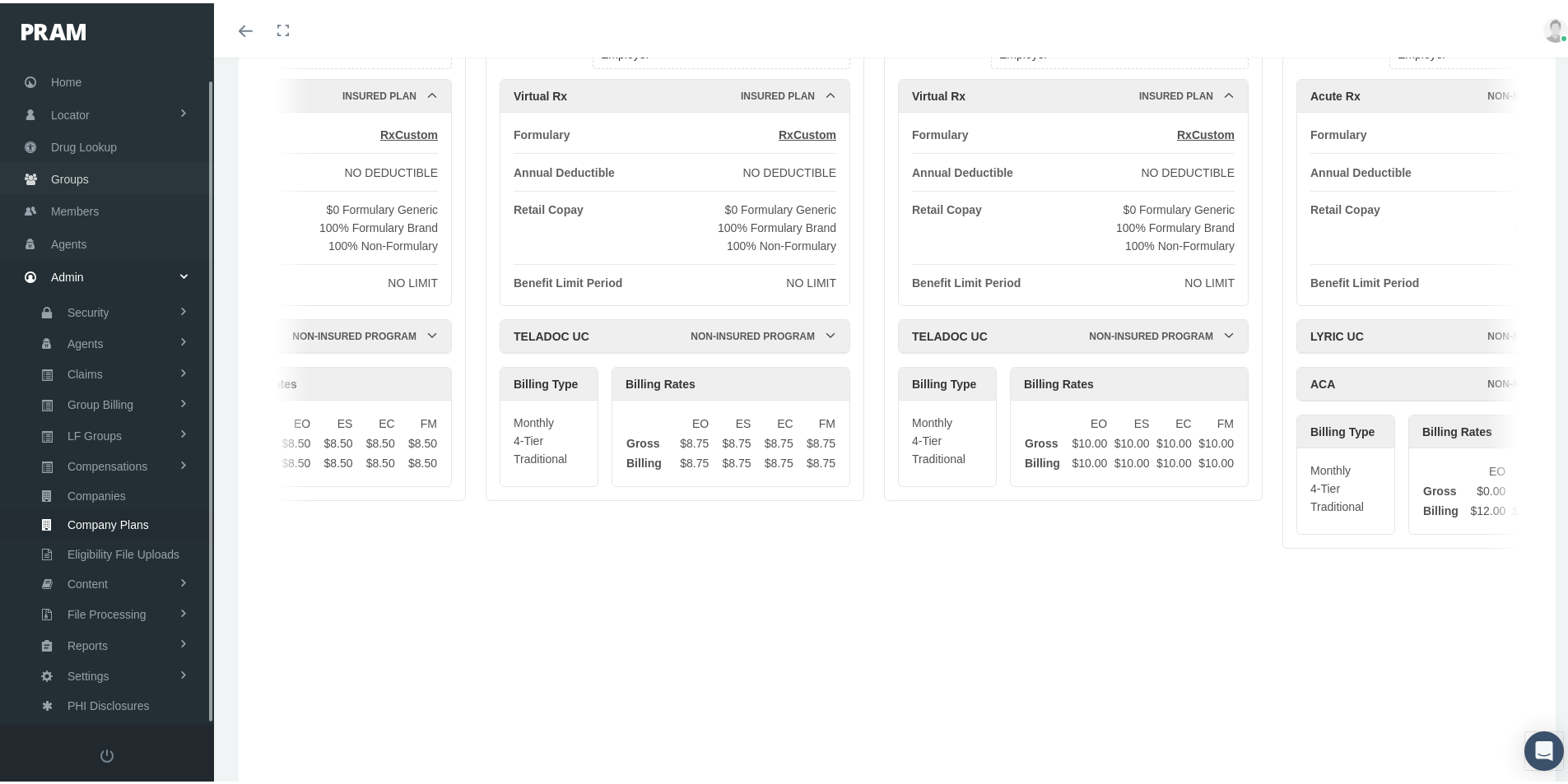
click at [67, 173] on span "Groups" at bounding box center [70, 175] width 38 height 31
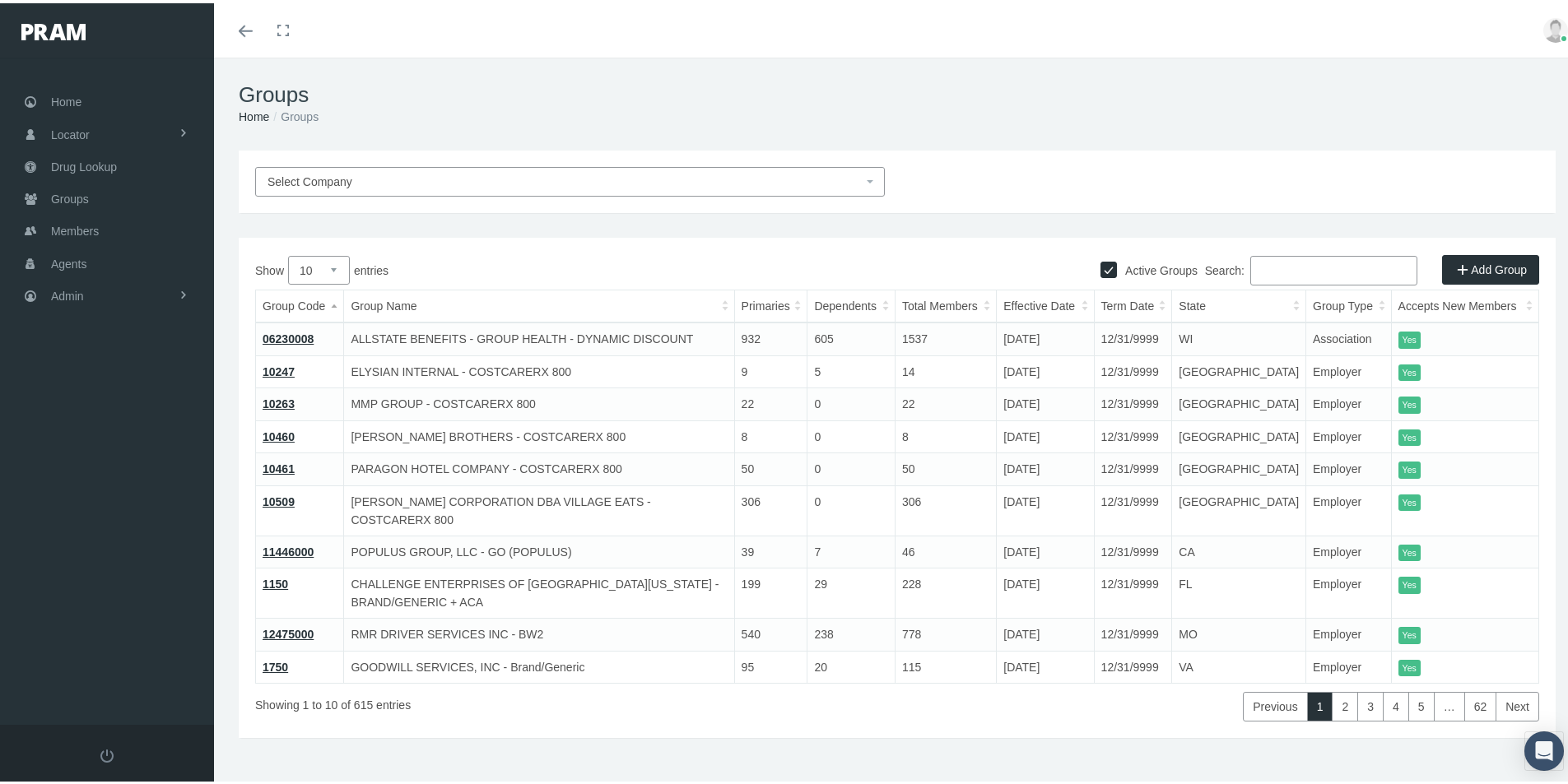
click at [1278, 266] on input "Search:" at bounding box center [1333, 267] width 167 height 29
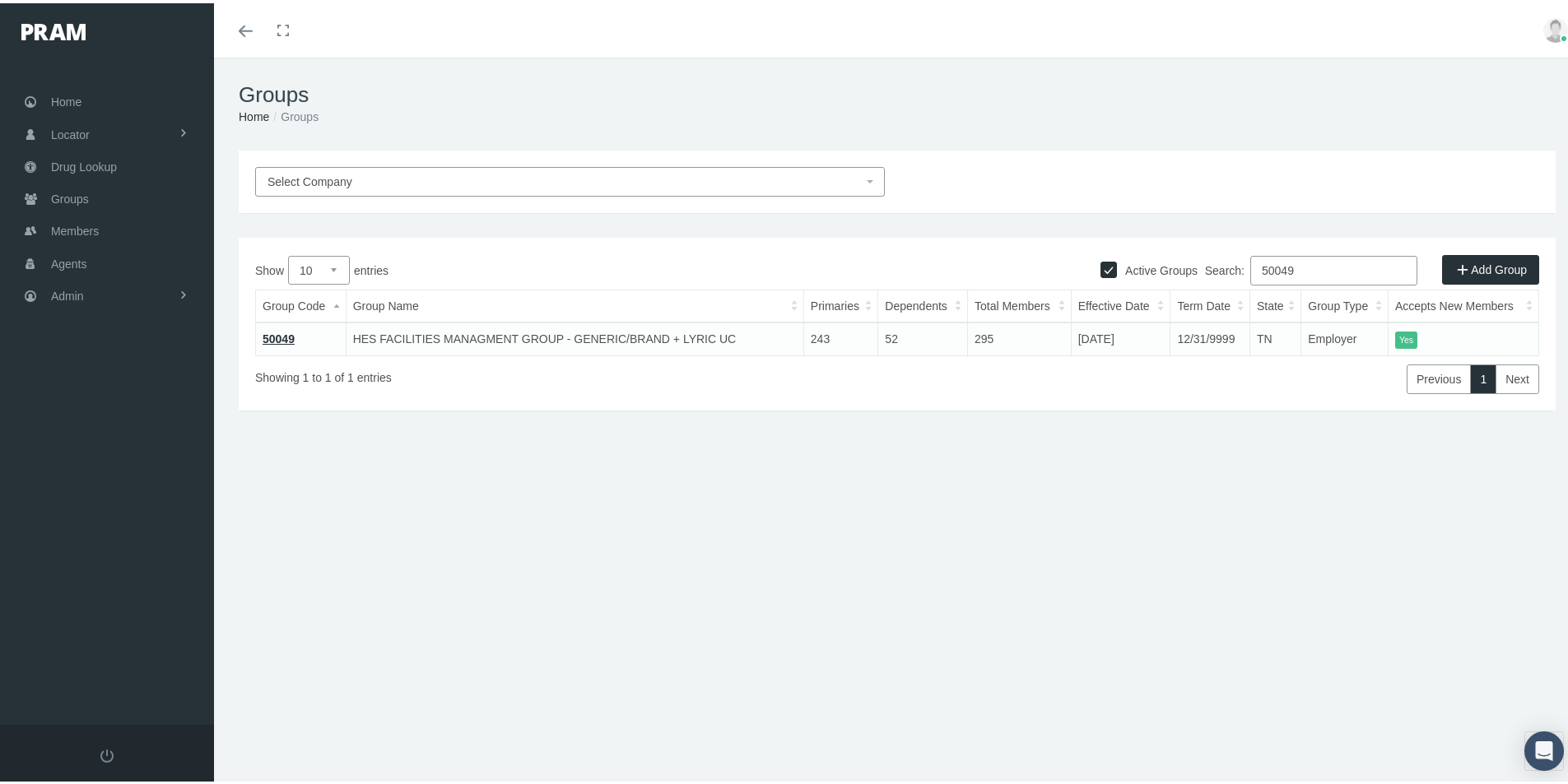
type input "50049"
click at [281, 326] on td "50049" at bounding box center [301, 335] width 91 height 33
click at [274, 339] on link "50049" at bounding box center [278, 336] width 32 height 13
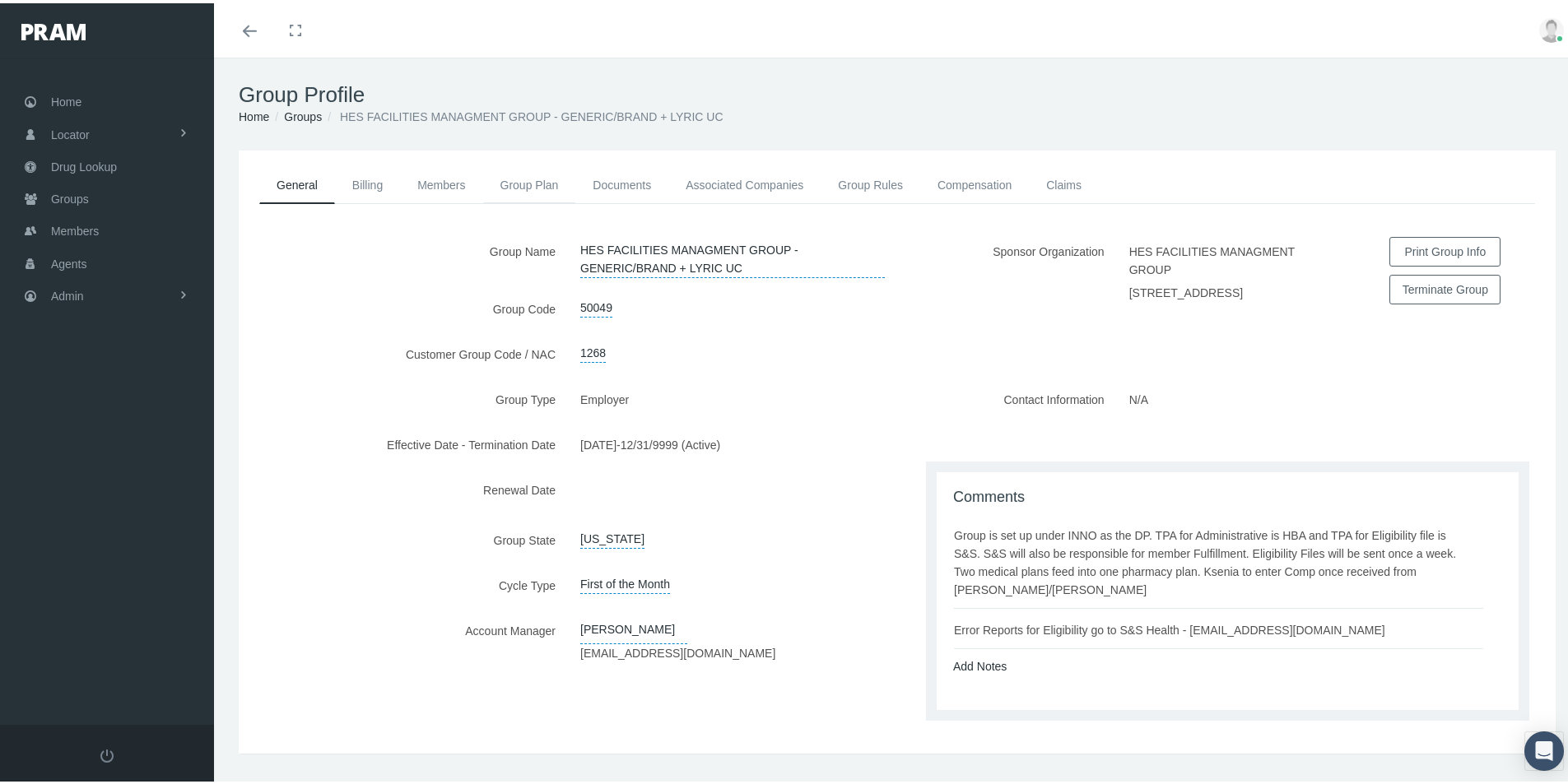
click at [517, 184] on link "Group Plan" at bounding box center [529, 182] width 93 height 36
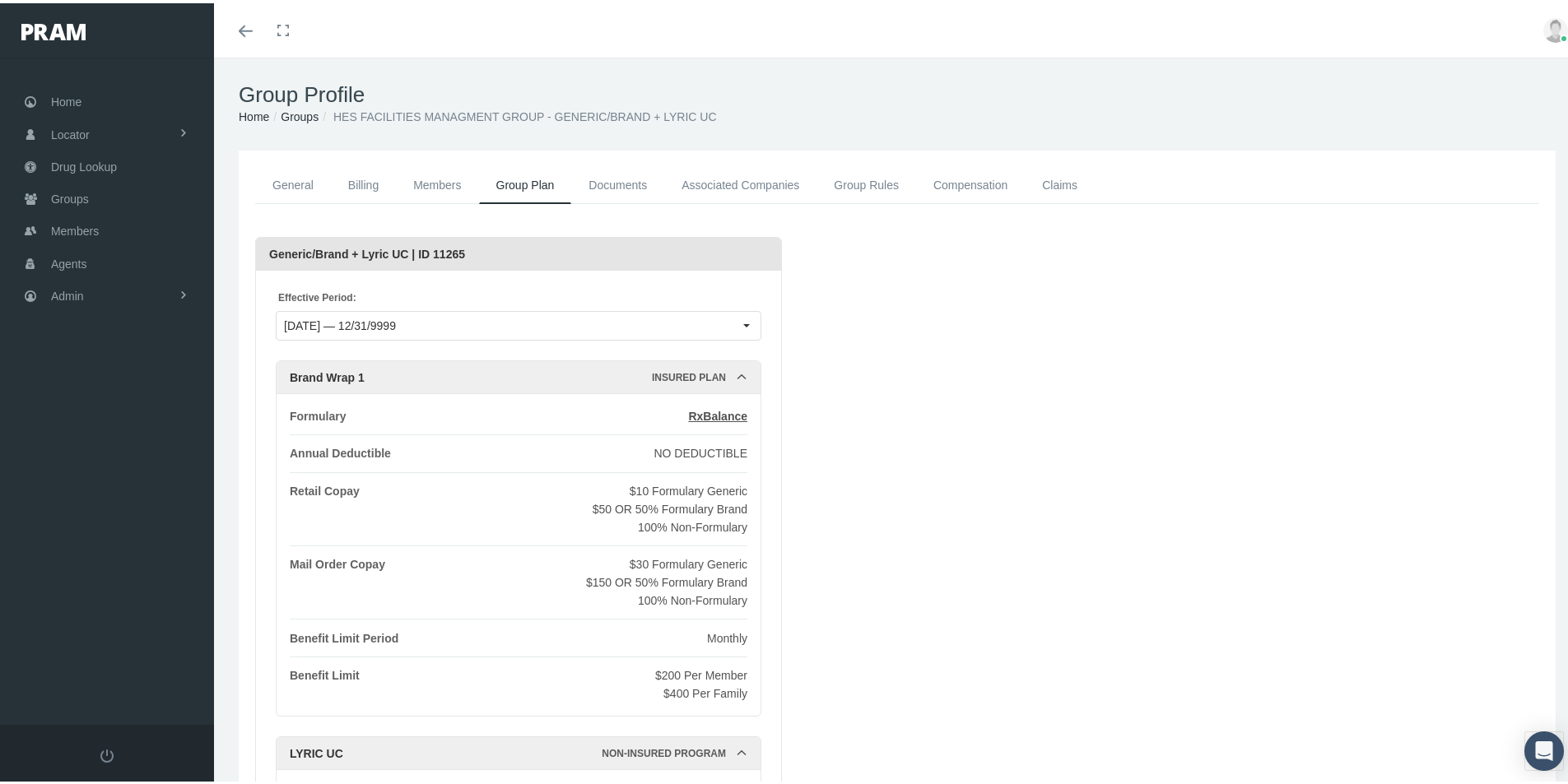
click at [301, 184] on link "General" at bounding box center [292, 182] width 75 height 37
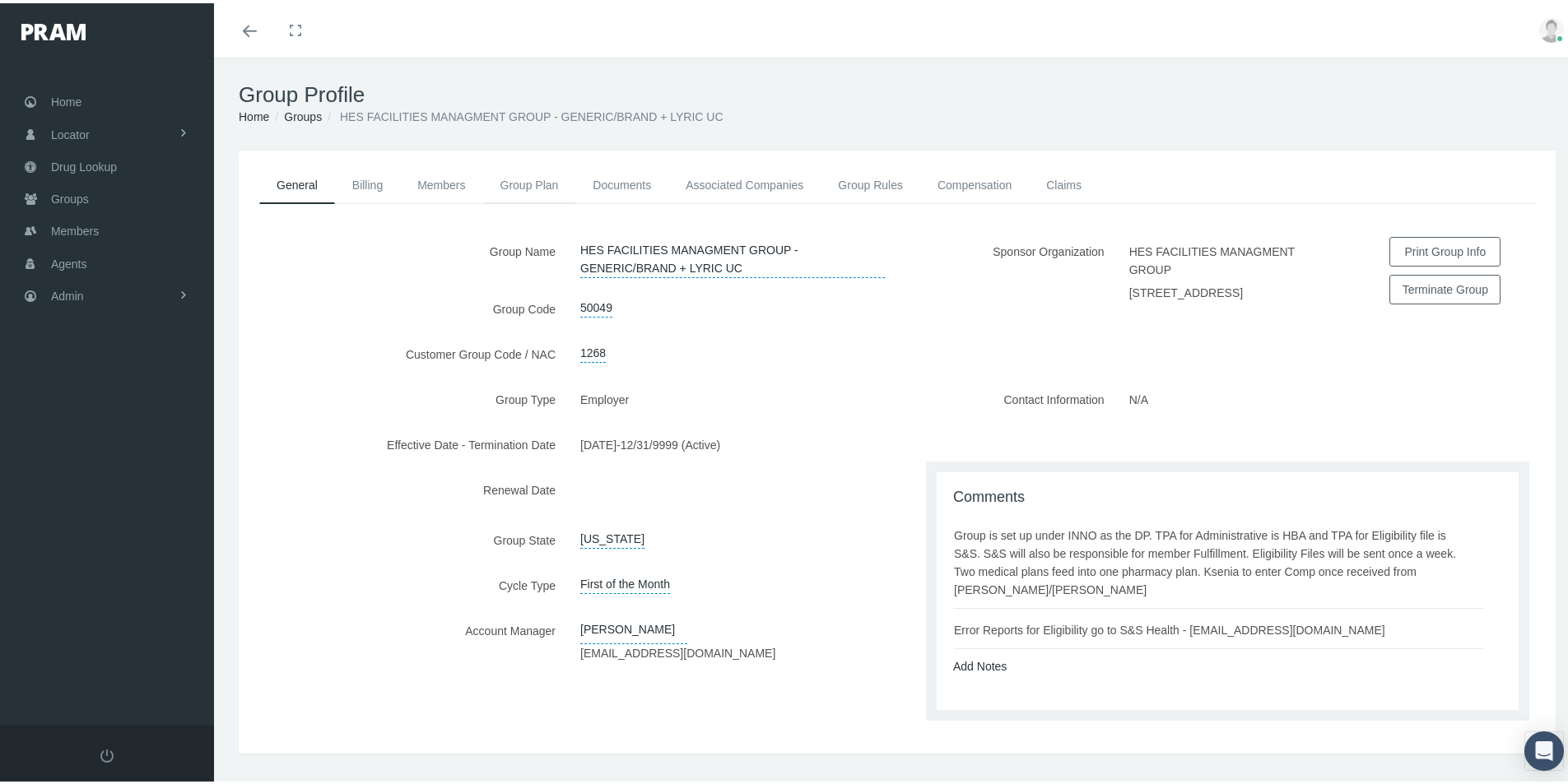
drag, startPoint x: 525, startPoint y: 182, endPoint x: 525, endPoint y: 191, distance: 9.0
click at [525, 183] on link "Group Plan" at bounding box center [529, 182] width 93 height 36
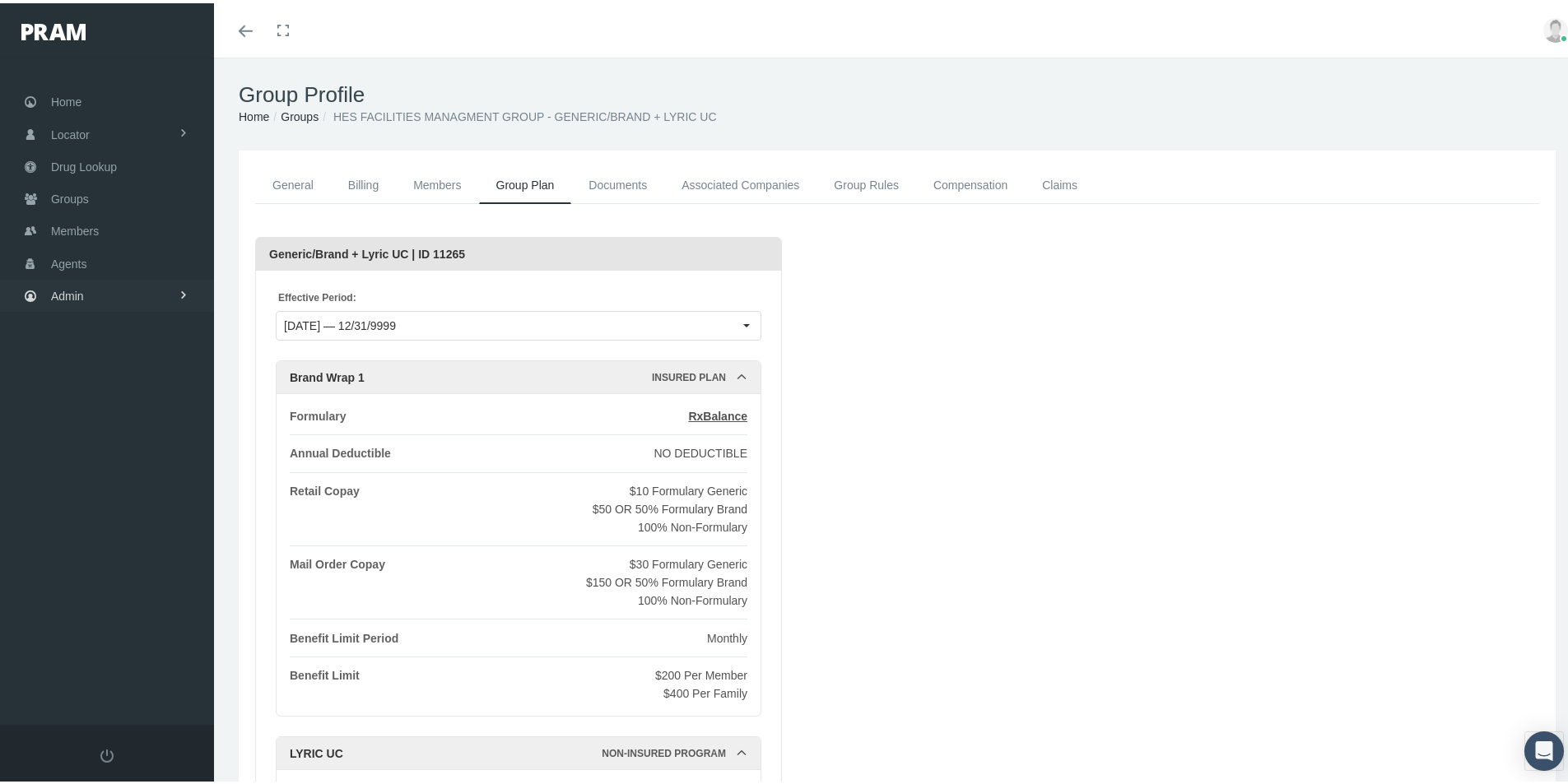
click at [66, 294] on span "Admin" at bounding box center [67, 292] width 33 height 31
click at [93, 676] on span "Settings" at bounding box center [89, 675] width 42 height 28
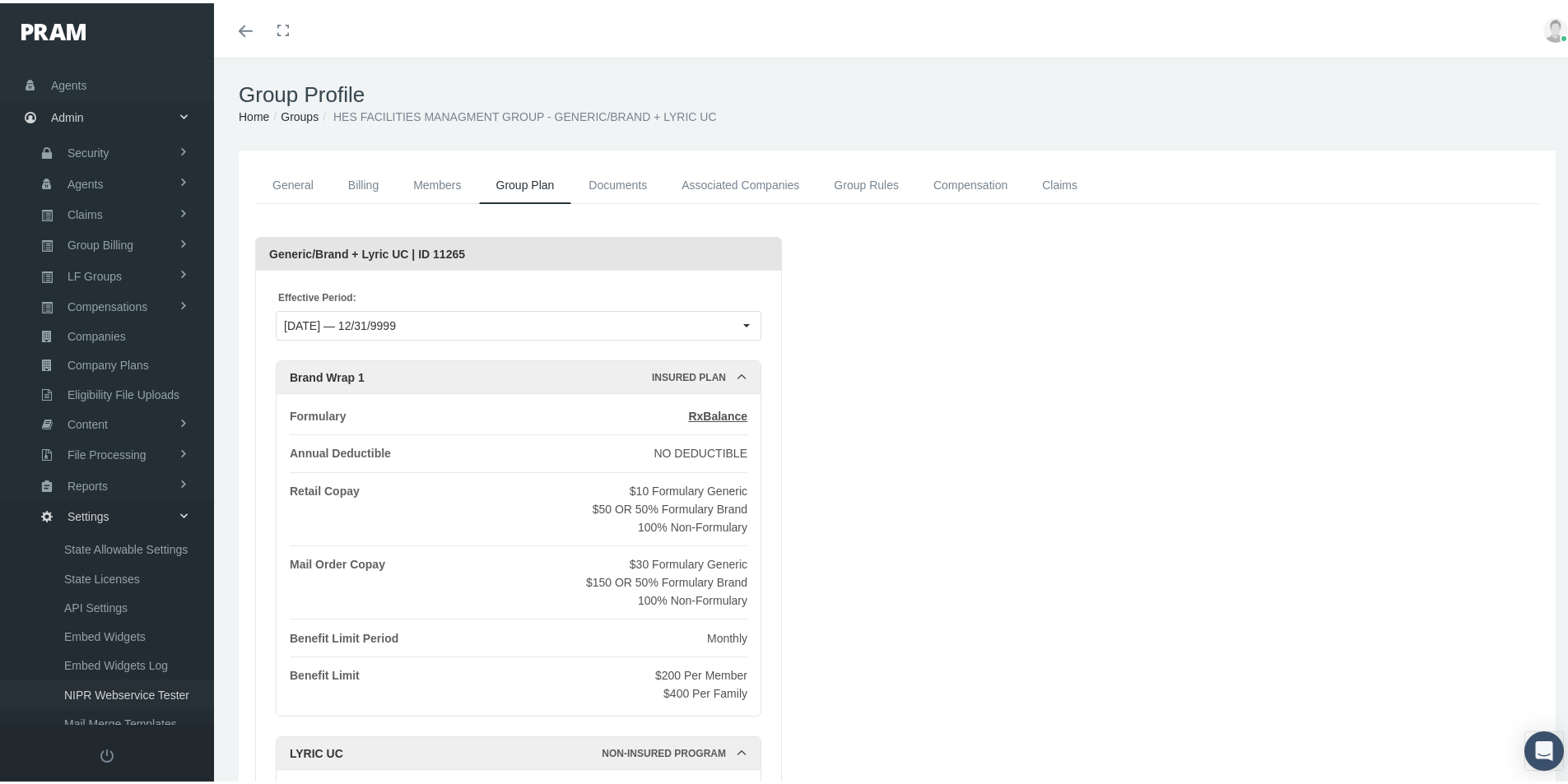
scroll to position [184, 0]
click at [108, 542] on span "State Allowable Settings" at bounding box center [125, 541] width 124 height 28
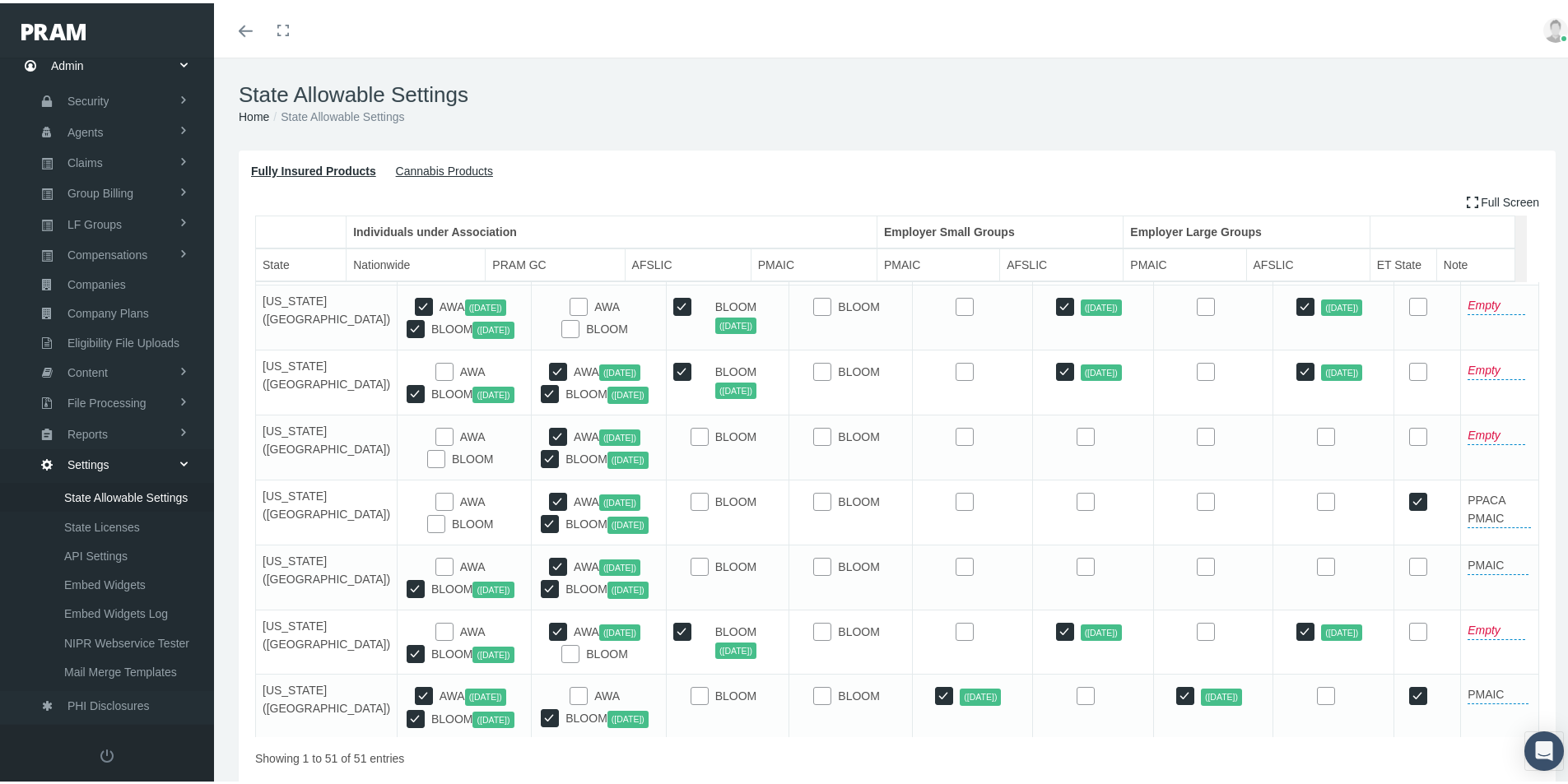
scroll to position [164, 0]
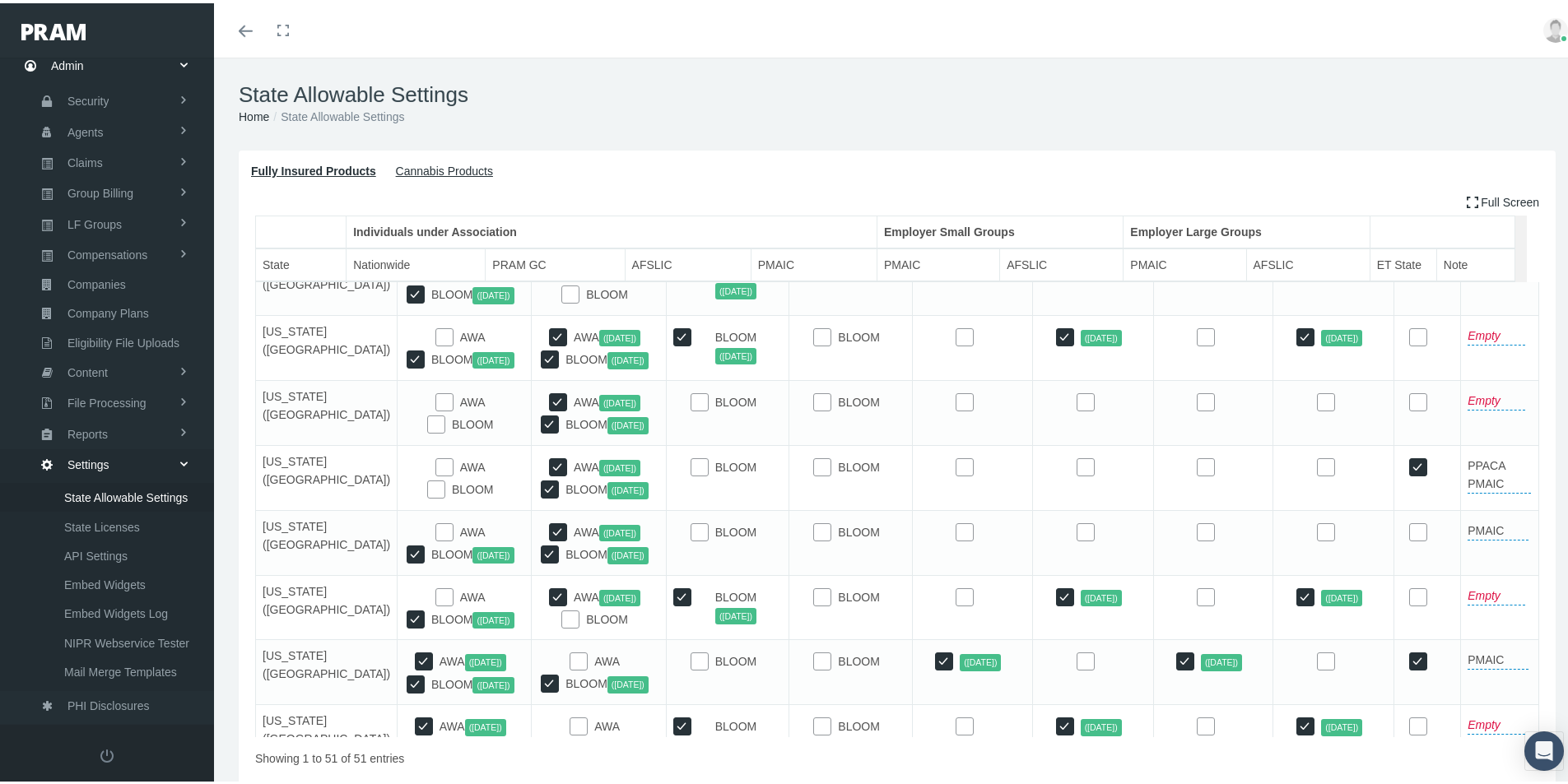
drag, startPoint x: 945, startPoint y: 85, endPoint x: 608, endPoint y: 78, distance: 337.1
click at [926, 84] on h1 "State Allowable Settings" at bounding box center [897, 92] width 1317 height 25
